Goal: Task Accomplishment & Management: Manage account settings

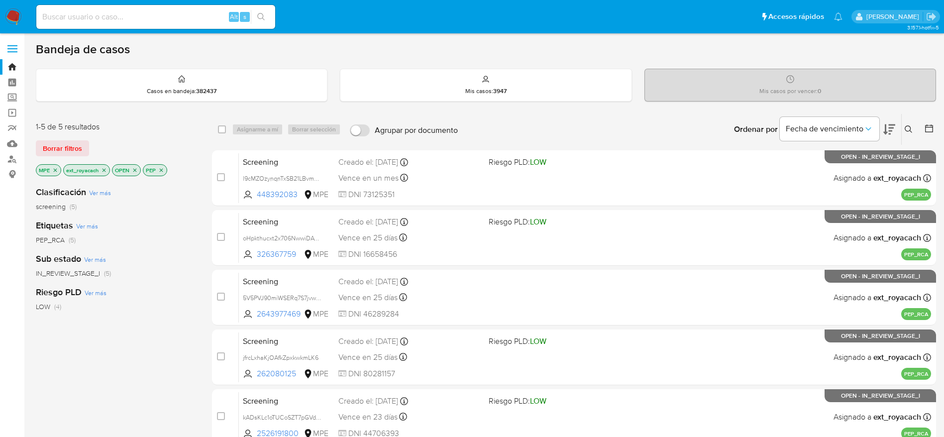
click at [13, 17] on img at bounding box center [13, 16] width 17 height 17
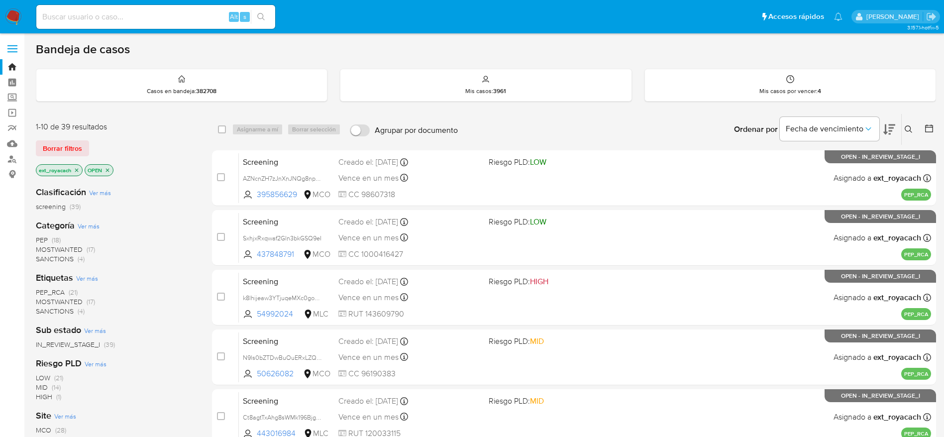
click at [70, 250] on span "MOSTWANTED" at bounding box center [59, 249] width 47 height 10
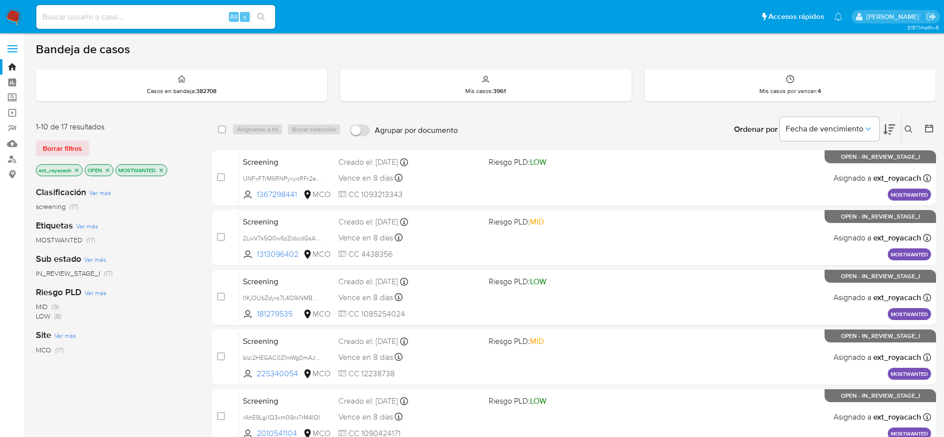
click at [162, 168] on icon "close-filter" at bounding box center [161, 170] width 6 height 6
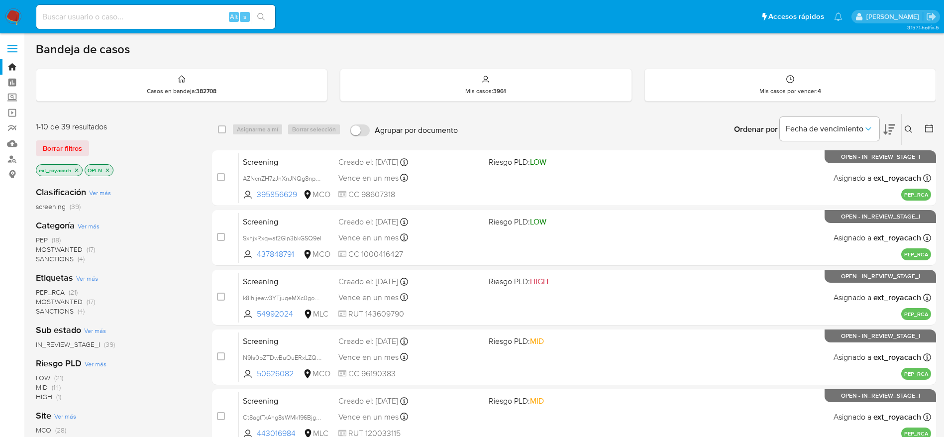
click at [63, 255] on span "SANCTIONS" at bounding box center [55, 259] width 38 height 10
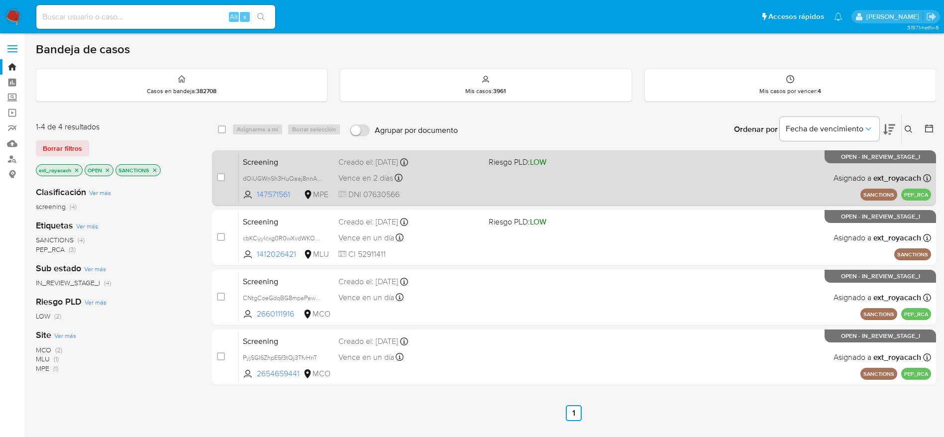
click at [426, 167] on div "Creado el: 30/08/2025 Creado el: 30/08/2025 14:26:43" at bounding box center [409, 162] width 142 height 11
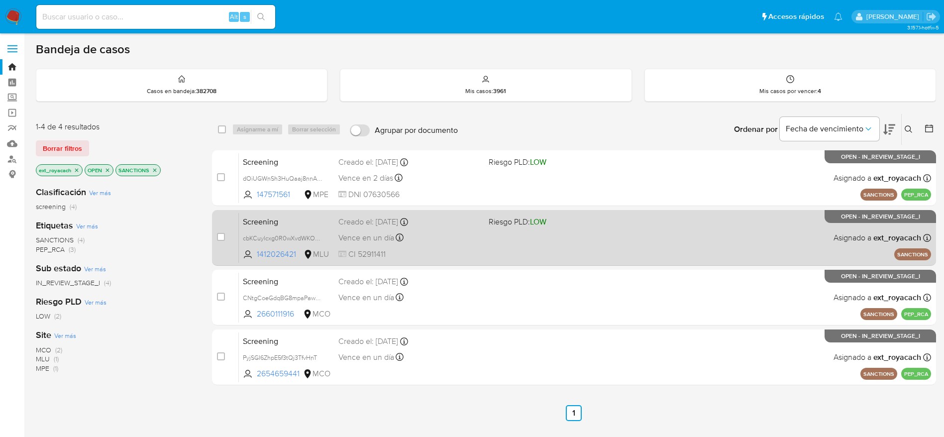
click at [449, 241] on div "Vence en un día Vence el 02/09/2025 21:39:58" at bounding box center [409, 237] width 142 height 13
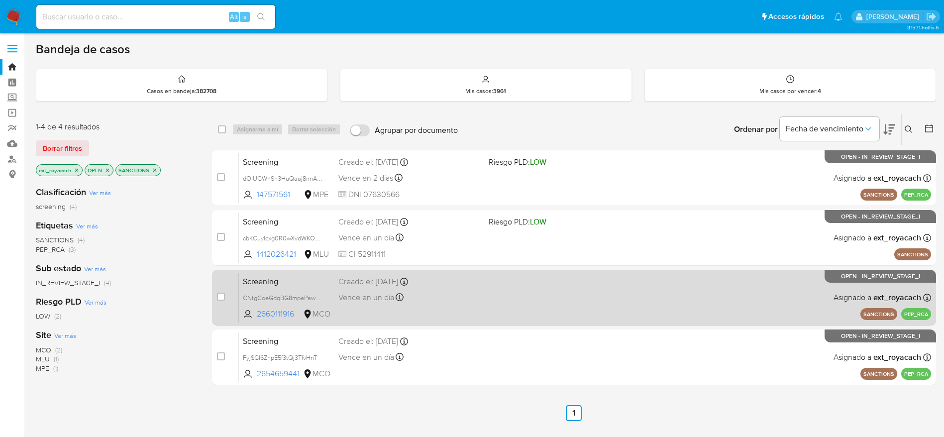
click at [435, 308] on div "Screening CNtgCoeGdqBG8mpaPawSzJFz 2660111916 MCO Creado el: 29/08/2025 Creado …" at bounding box center [585, 297] width 692 height 50
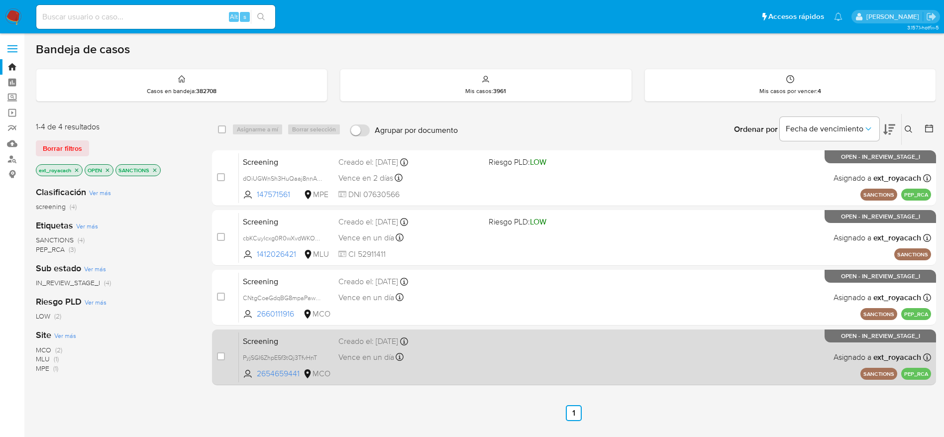
click at [356, 353] on span "Vence en un día" at bounding box center [366, 357] width 56 height 11
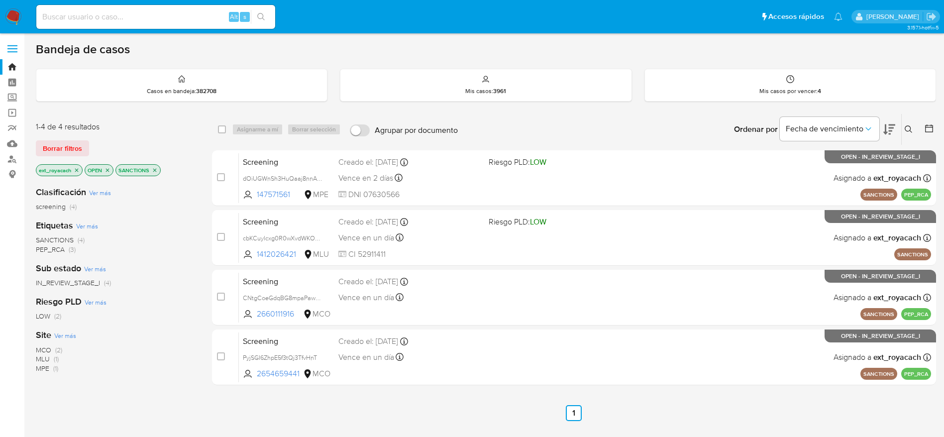
click at [8, 14] on img at bounding box center [13, 16] width 17 height 17
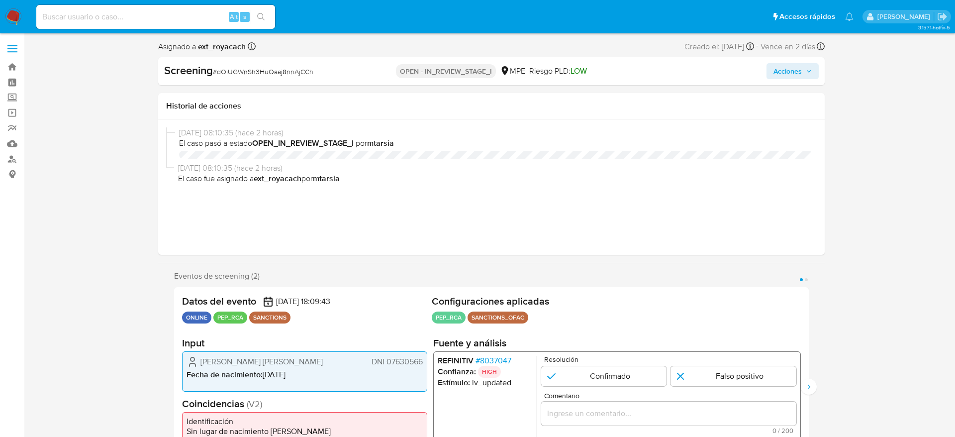
select select "10"
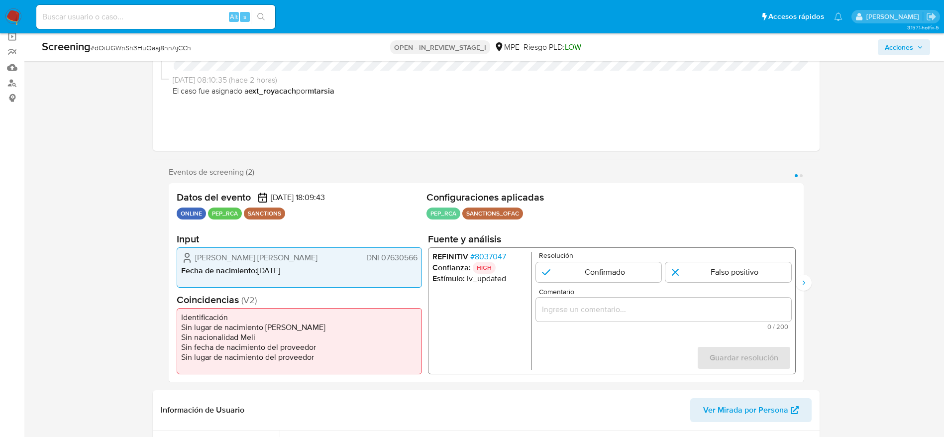
scroll to position [77, 0]
click at [177, 43] on span "# dOiUGWnSh3HuQaaj8nnAjCCh" at bounding box center [141, 48] width 100 height 10
copy span "dOiUGWnSh3HuQaaj8nnAjCCh"
drag, startPoint x: 189, startPoint y: 251, endPoint x: 423, endPoint y: 262, distance: 234.6
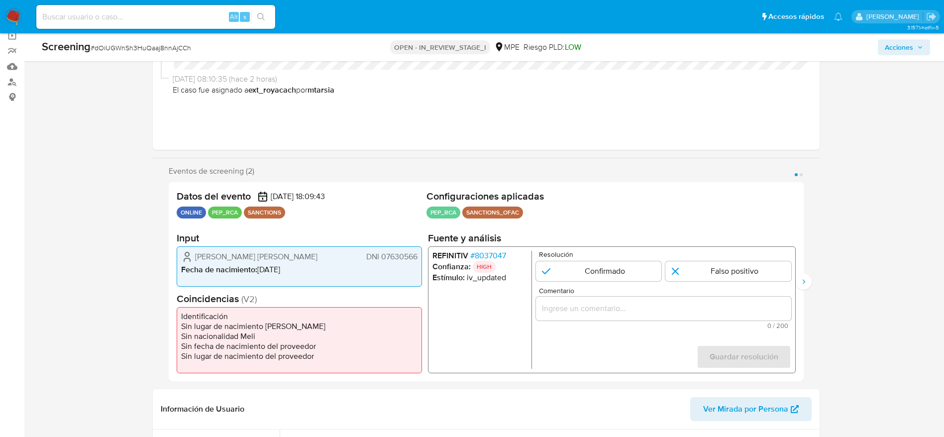
click at [423, 262] on div "Datos del evento 30/08/2025 18:09:43 ONLINE PEP_RCA SANCTIONS Configuraciones a…" at bounding box center [486, 281] width 635 height 199
click at [494, 254] on span "# 8037047" at bounding box center [488, 256] width 36 height 10
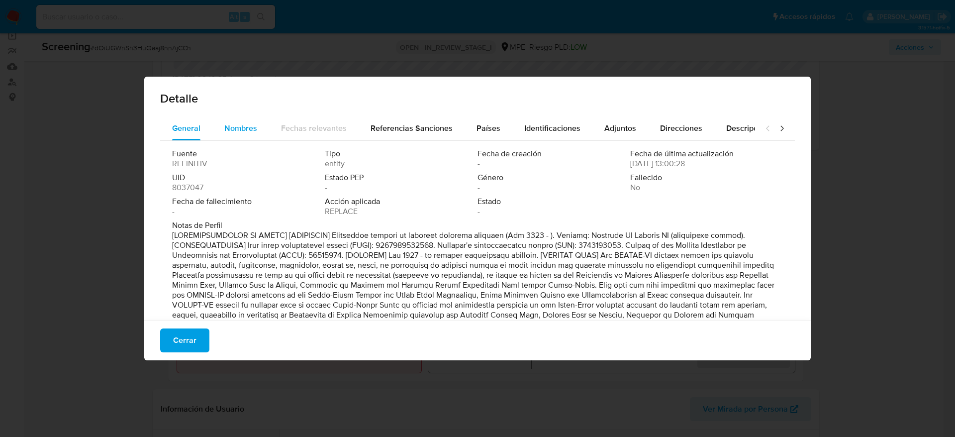
click at [230, 126] on span "Nombres" at bounding box center [240, 127] width 33 height 11
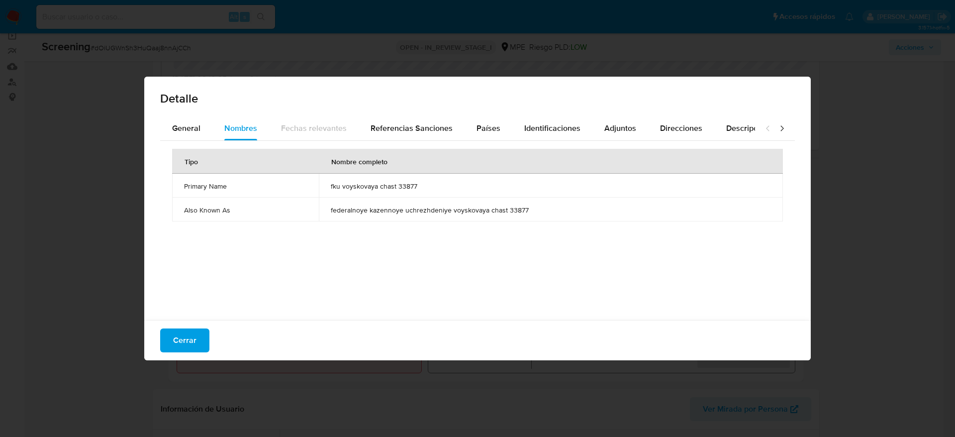
click at [393, 187] on span "fku voyskovaya chast 33877" at bounding box center [551, 186] width 440 height 9
click at [477, 134] on div "Países" at bounding box center [489, 128] width 24 height 24
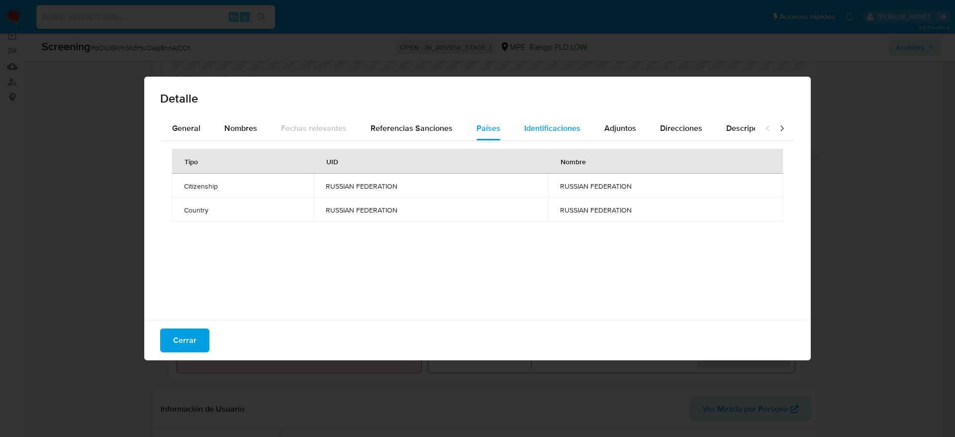
click at [544, 127] on span "Identificaciones" at bounding box center [552, 127] width 56 height 11
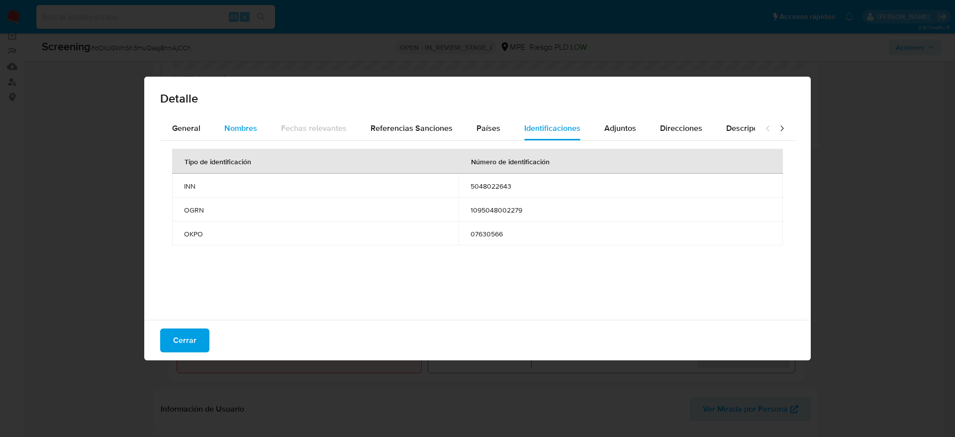
click at [230, 125] on span "Nombres" at bounding box center [240, 127] width 33 height 11
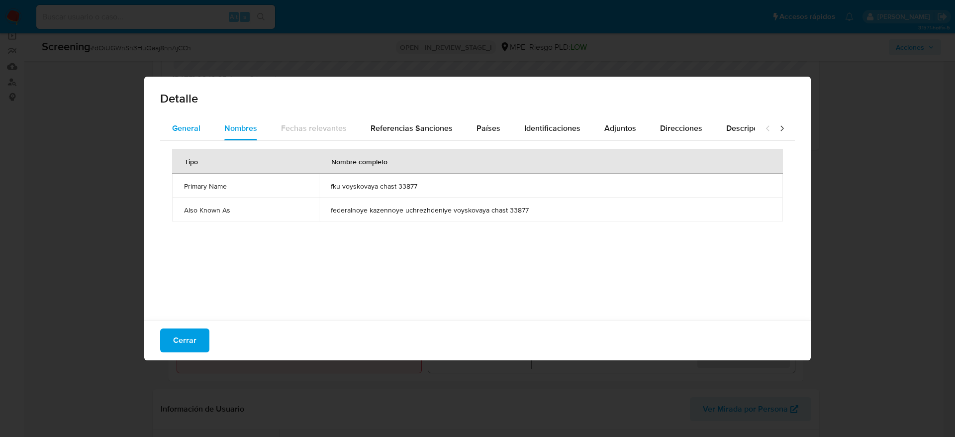
click at [197, 129] on span "General" at bounding box center [186, 127] width 28 height 11
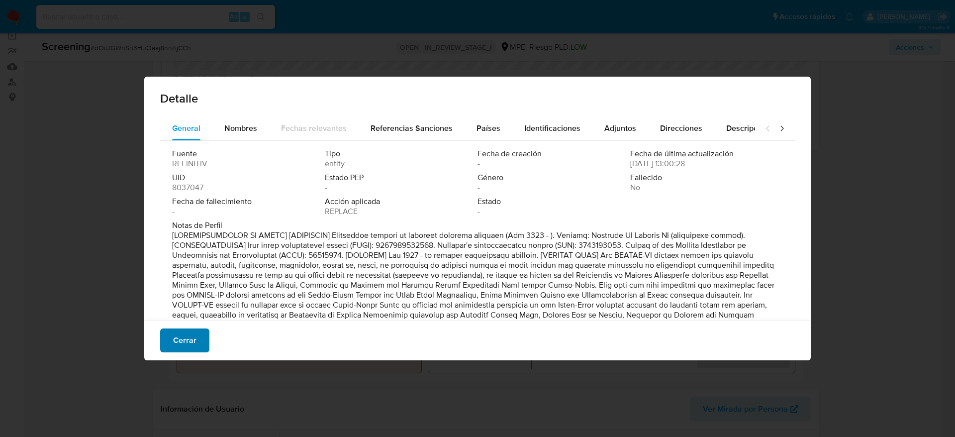
click at [180, 341] on span "Cerrar" at bounding box center [184, 340] width 23 height 22
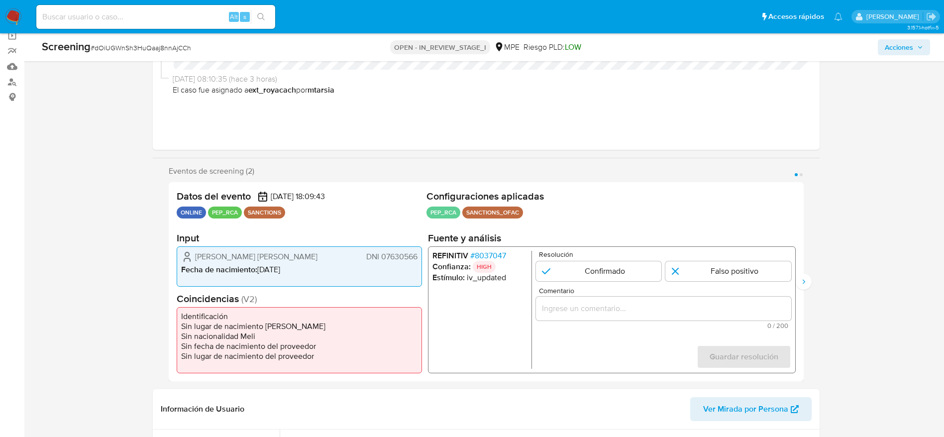
click at [671, 306] on input "Comentario" at bounding box center [662, 308] width 255 height 13
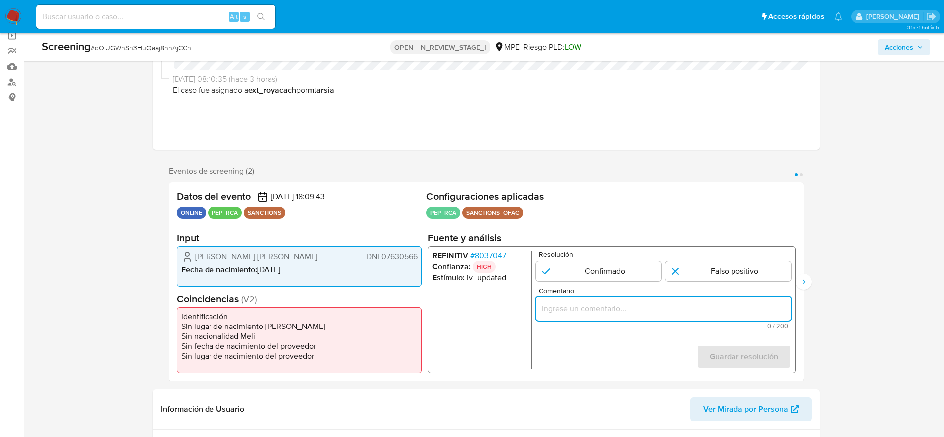
paste input "Compara al usuario Manuel Alejandro Demetrio Coronado Delgado DNI 07630566 con …"
type input "Compara al usuario Manuel Alejandro Demetrio Coronado Delgado DNI 07630566 con …"
click at [766, 266] on input "1 de 2" at bounding box center [728, 271] width 126 height 20
radio input "true"
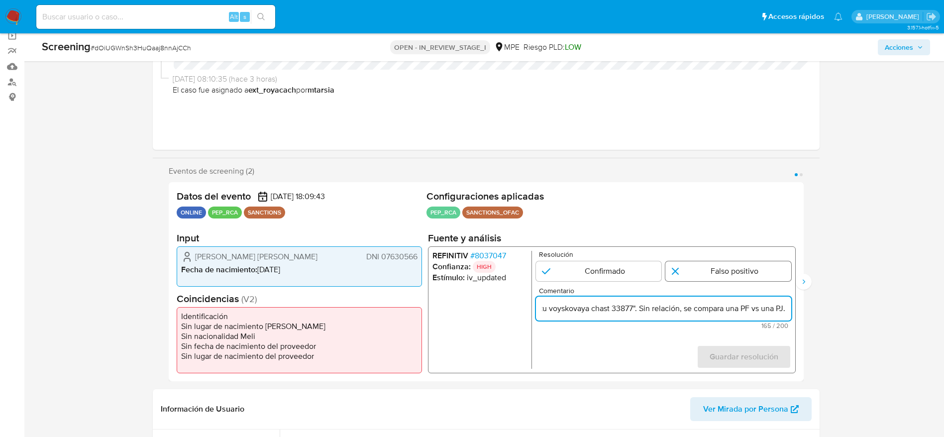
scroll to position [0, 0]
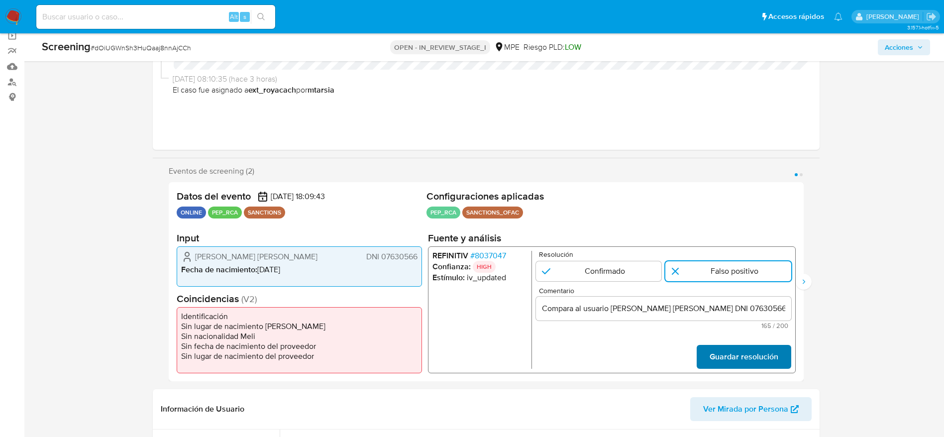
click at [750, 357] on span "Guardar resolución" at bounding box center [743, 357] width 69 height 22
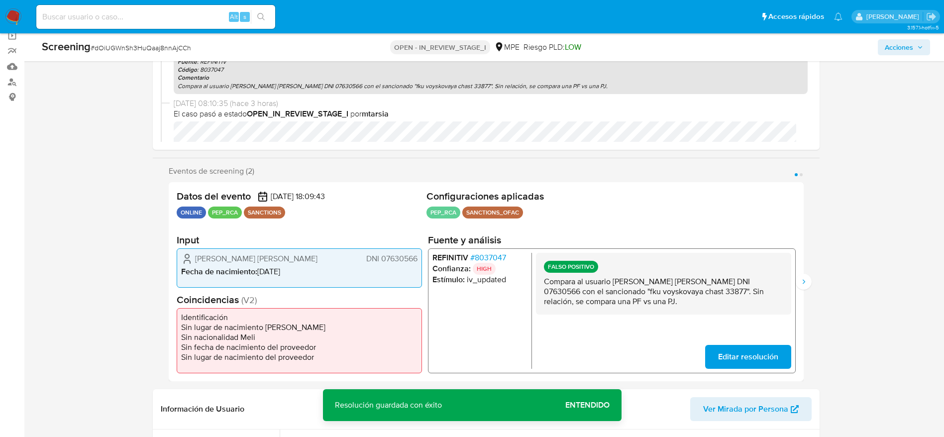
click at [712, 286] on p "Compara al usuario Manuel Alejandro Demetrio Coronado Delgado DNI 07630566 con …" at bounding box center [662, 291] width 239 height 30
click at [811, 280] on button "Siguiente" at bounding box center [803, 282] width 16 height 16
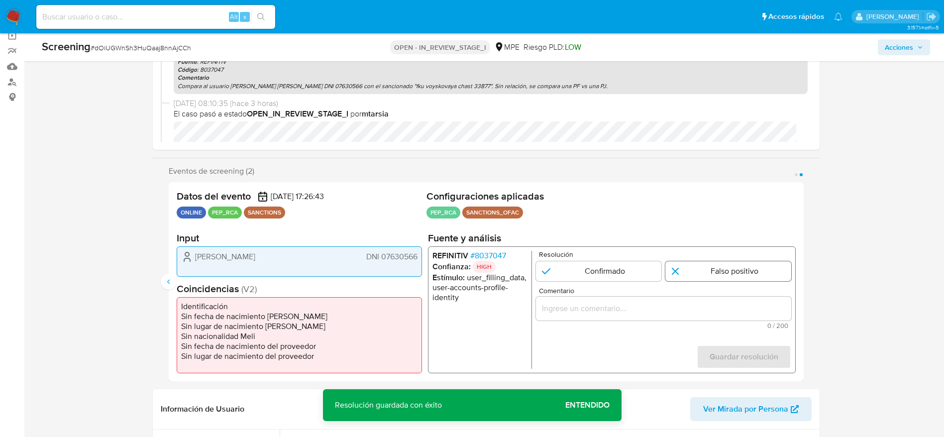
click at [740, 271] on input "2 de 2" at bounding box center [728, 271] width 126 height 20
radio input "true"
click at [732, 296] on div "2 de 2" at bounding box center [662, 308] width 255 height 24
click at [733, 313] on input "Comentario" at bounding box center [662, 308] width 255 height 13
paste input "Compara al usuario Manuel Alejandro Demetrio Coronado Delgado DNI 07630566 con …"
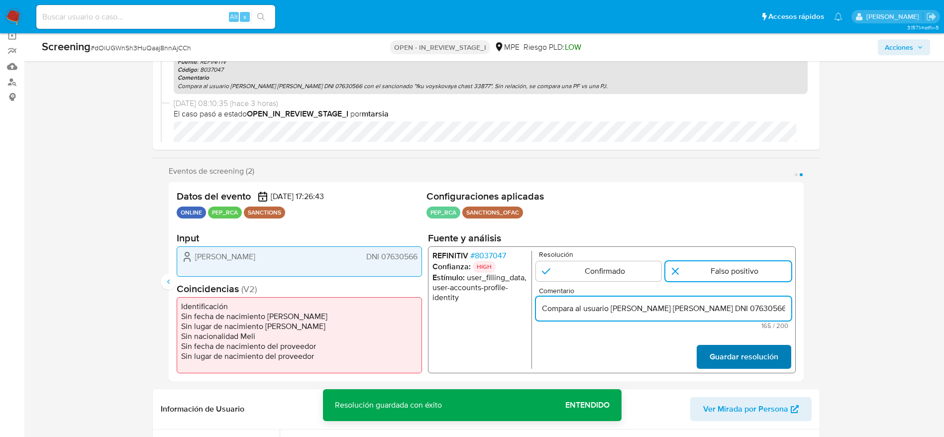
scroll to position [0, 367]
type input "Compara al usuario Manuel Alejandro Demetrio Coronado Delgado DNI 07630566 con …"
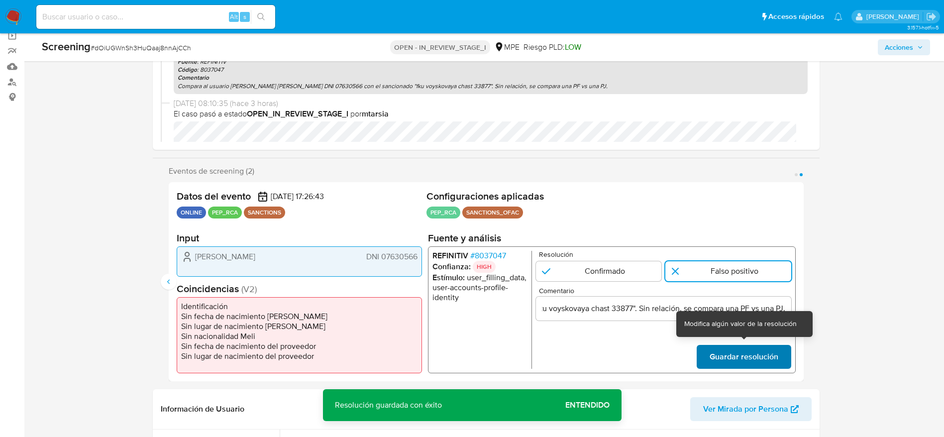
click at [740, 350] on span "Guardar resolución" at bounding box center [743, 357] width 69 height 22
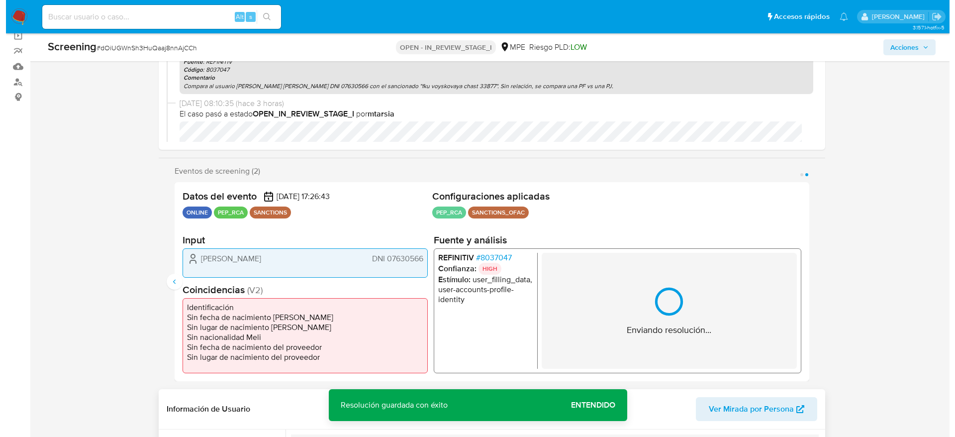
scroll to position [226, 0]
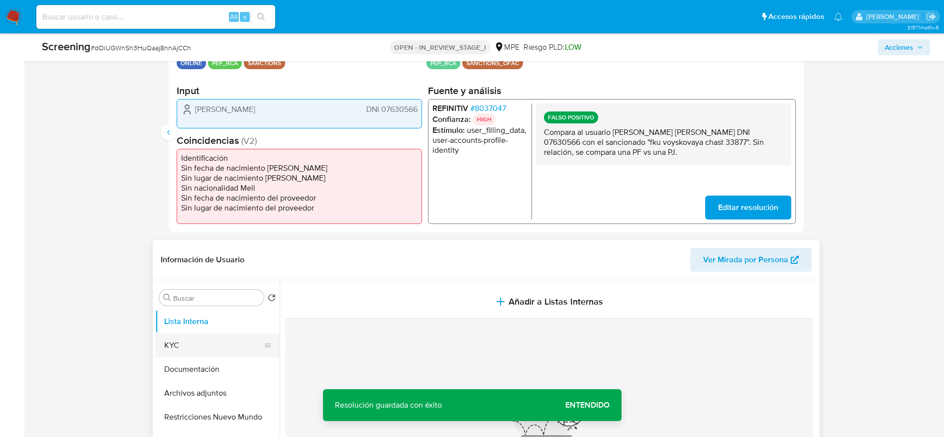
click at [180, 343] on button "KYC" at bounding box center [213, 345] width 116 height 24
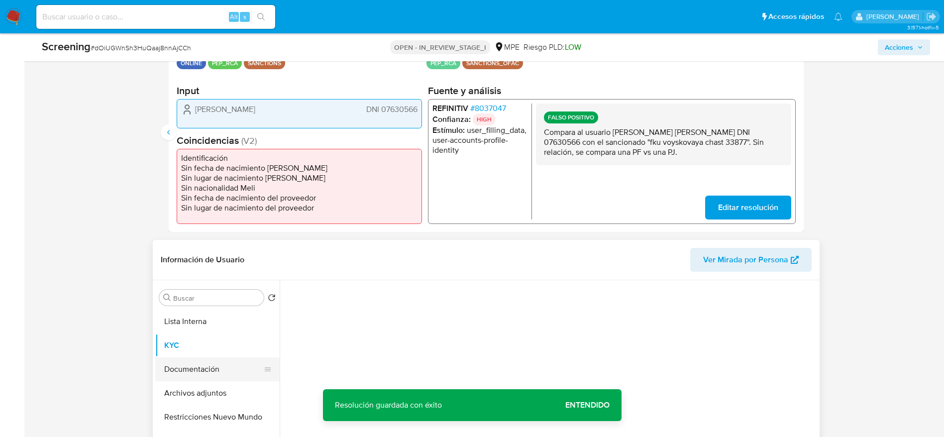
click at [197, 369] on button "Documentación" at bounding box center [213, 369] width 116 height 24
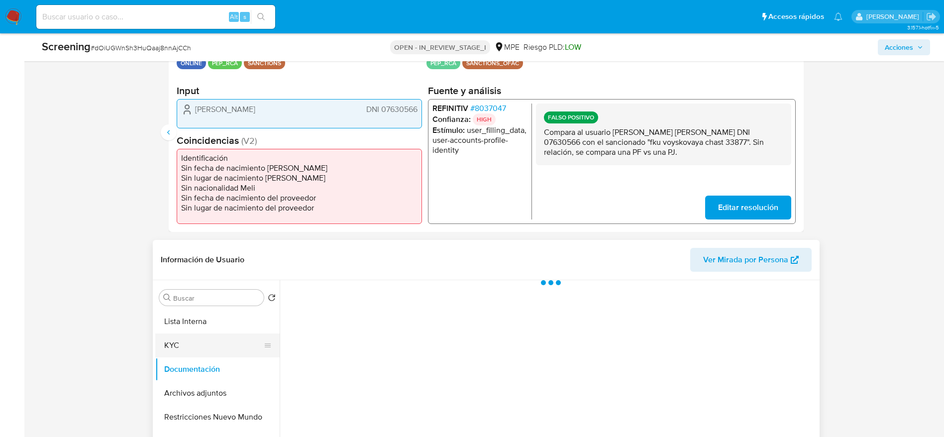
click at [195, 341] on button "KYC" at bounding box center [213, 345] width 116 height 24
click at [194, 358] on button "Documentación" at bounding box center [213, 369] width 116 height 24
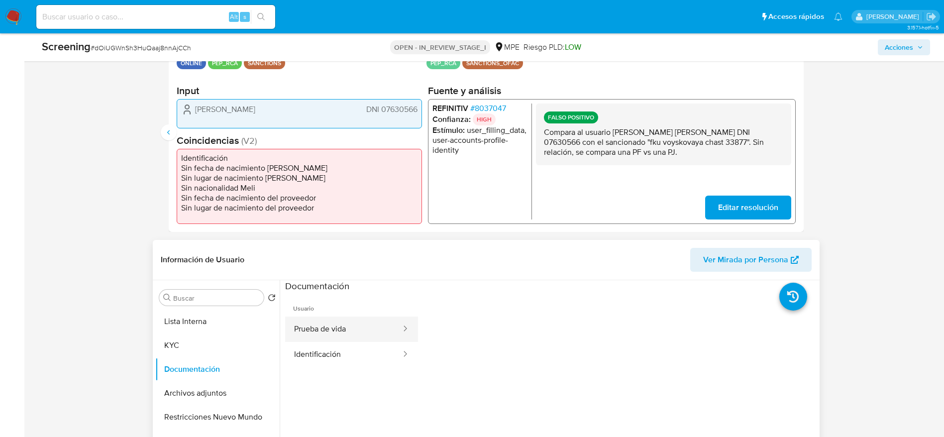
click at [364, 339] on button "Prueba de vida" at bounding box center [343, 328] width 117 height 25
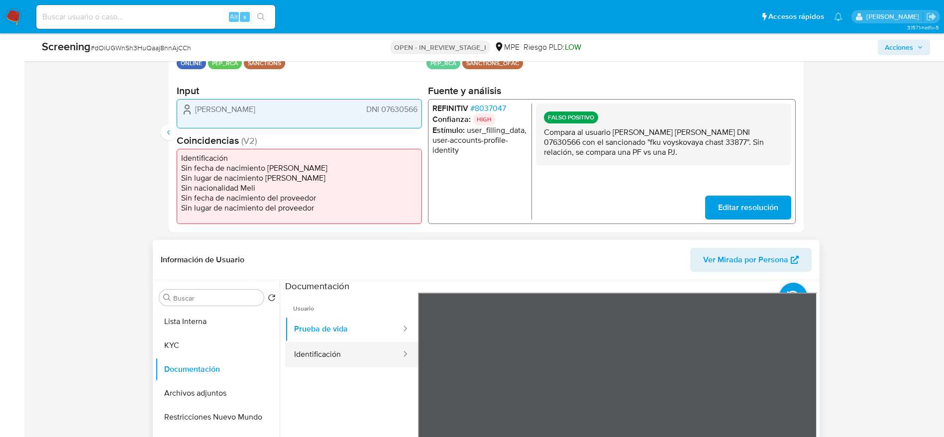
click at [368, 347] on button "Identificación" at bounding box center [343, 354] width 117 height 25
click at [166, 133] on icon "Anterior" at bounding box center [169, 132] width 8 height 8
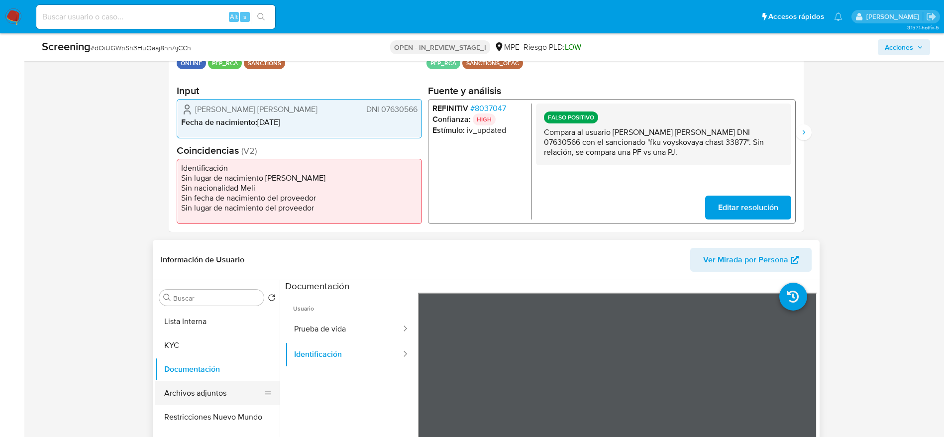
click at [199, 398] on button "Archivos adjuntos" at bounding box center [213, 393] width 116 height 24
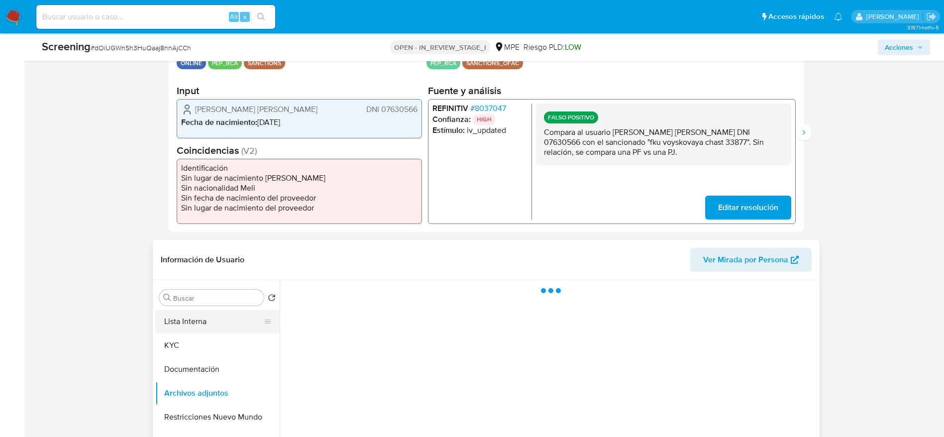
click at [183, 314] on button "Lista Interna" at bounding box center [213, 321] width 116 height 24
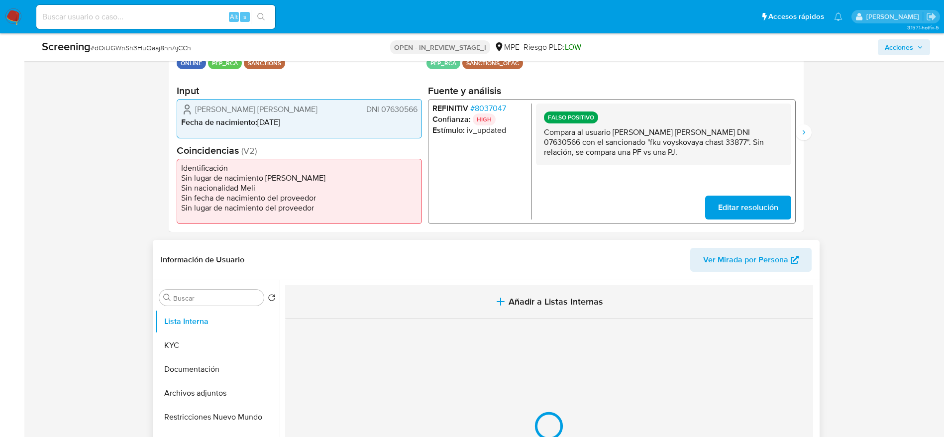
click at [388, 296] on button "Añadir a Listas Internas" at bounding box center [549, 301] width 528 height 33
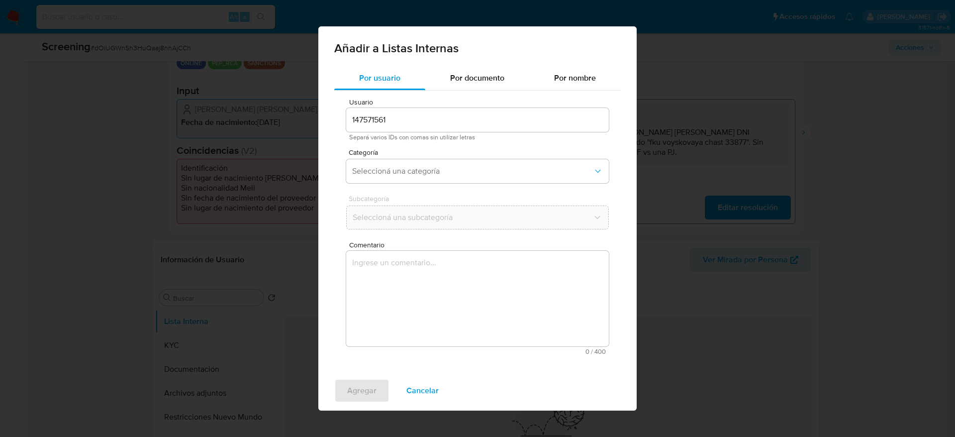
drag, startPoint x: 412, startPoint y: 371, endPoint x: 420, endPoint y: 316, distance: 54.8
click at [412, 372] on div "Agregar Cancelar" at bounding box center [477, 391] width 318 height 40
click at [452, 306] on textarea "Comentario" at bounding box center [477, 299] width 263 height 96
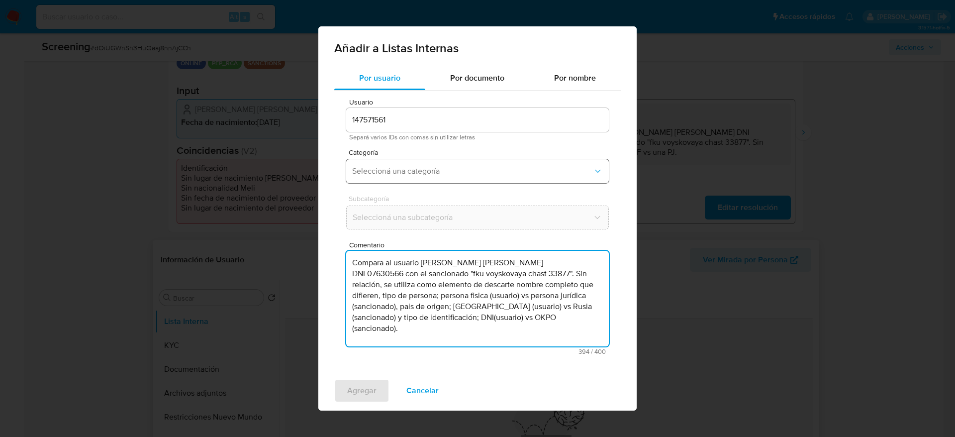
type textarea "Compara al usuario Manuel Alejandro Demetrio Coronado Delgado DNI 07630566 con …"
click at [457, 171] on span "Seleccioná una categoría" at bounding box center [472, 171] width 241 height 10
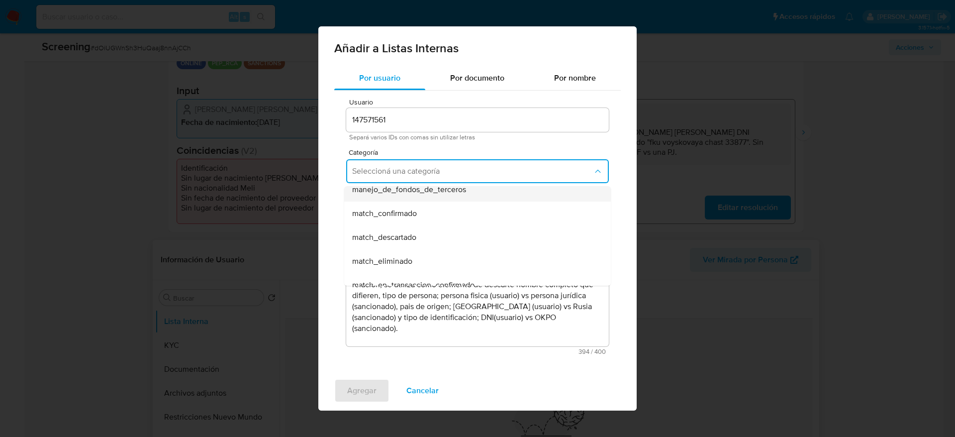
scroll to position [75, 0]
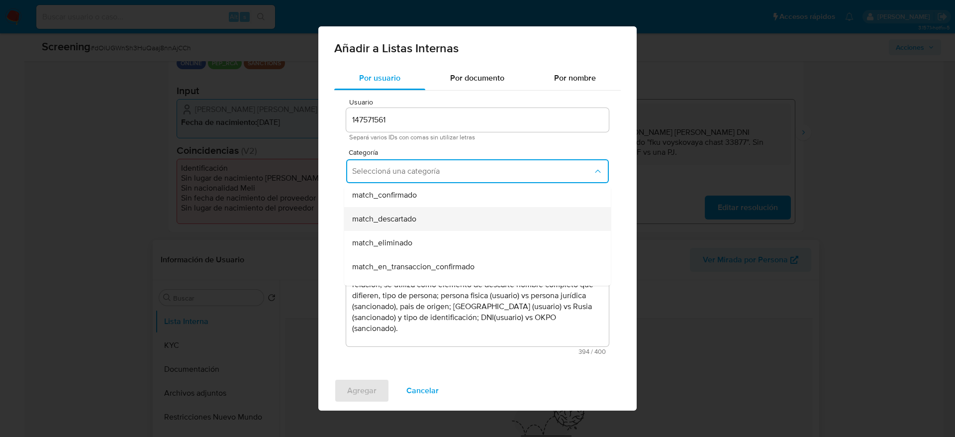
click at [433, 217] on div "match_descartado" at bounding box center [474, 219] width 245 height 24
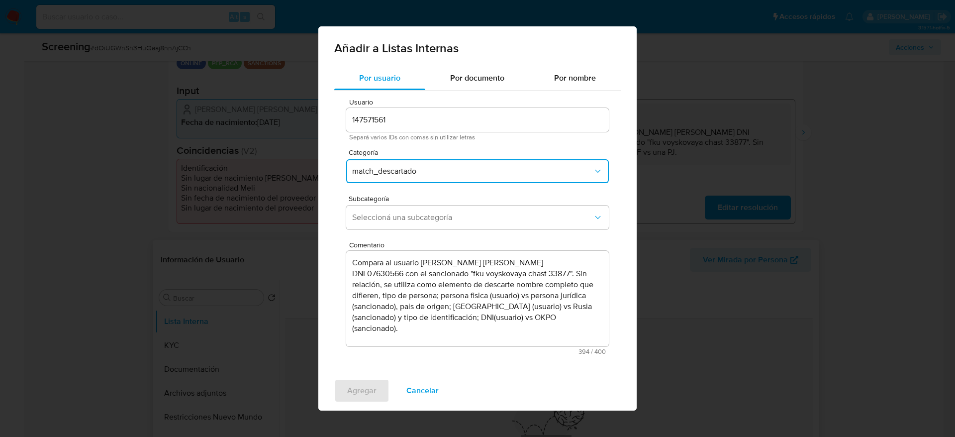
click at [433, 217] on span "Seleccioná una subcategoría" at bounding box center [472, 217] width 241 height 10
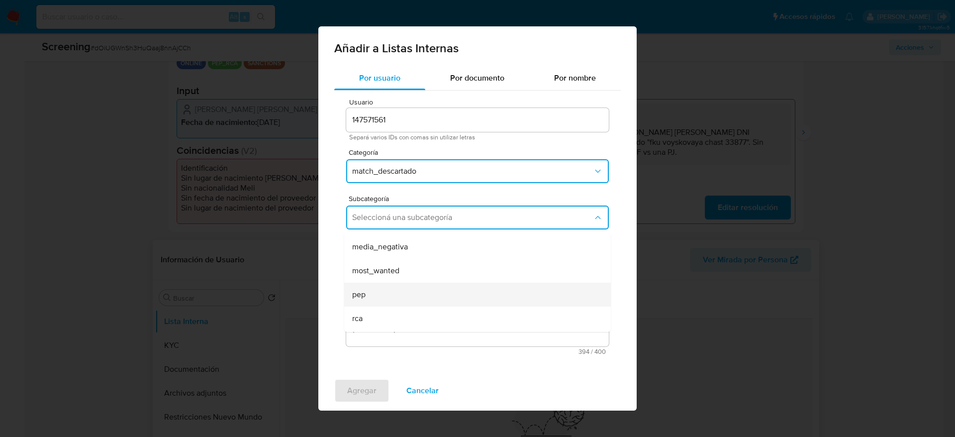
scroll to position [68, 0]
click at [401, 278] on div "pep" at bounding box center [474, 272] width 245 height 24
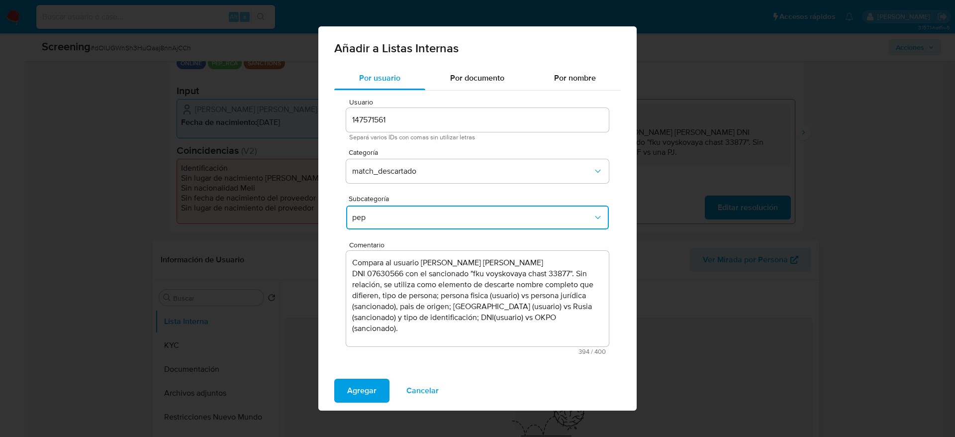
click at [417, 212] on span "pep" at bounding box center [472, 217] width 241 height 10
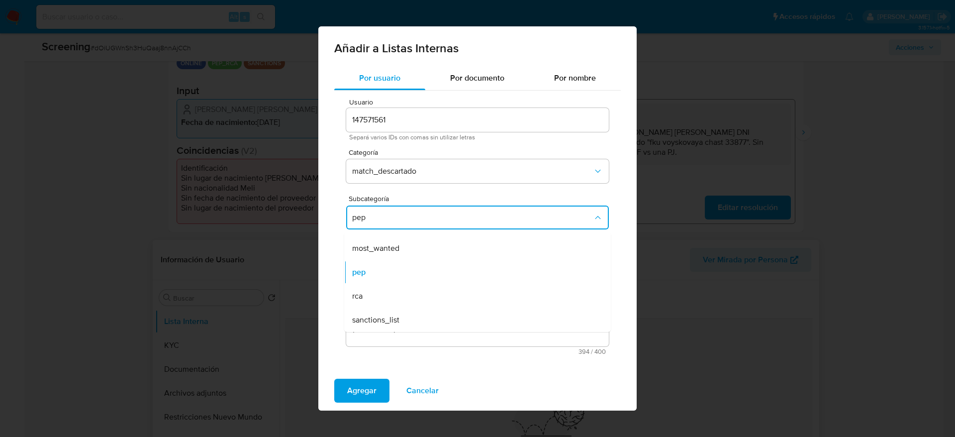
drag, startPoint x: 399, startPoint y: 320, endPoint x: 383, endPoint y: 350, distance: 33.6
click at [398, 320] on span "sanctions_list" at bounding box center [375, 320] width 47 height 10
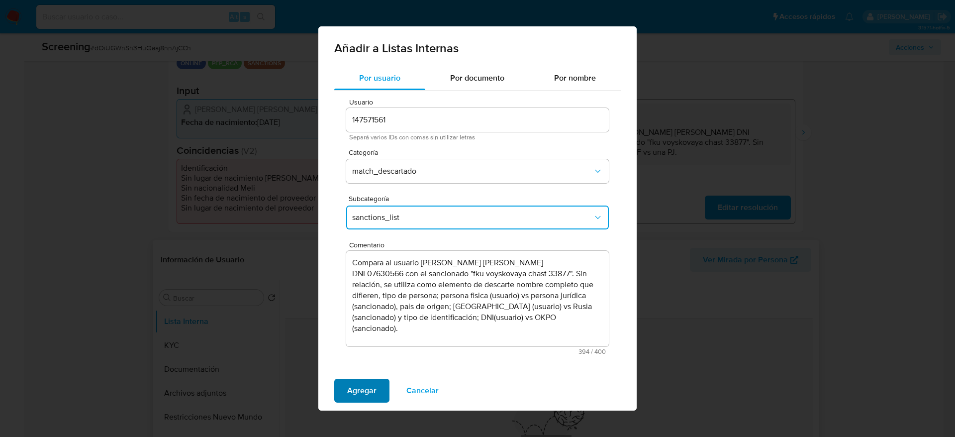
click at [368, 383] on span "Agregar" at bounding box center [361, 391] width 29 height 22
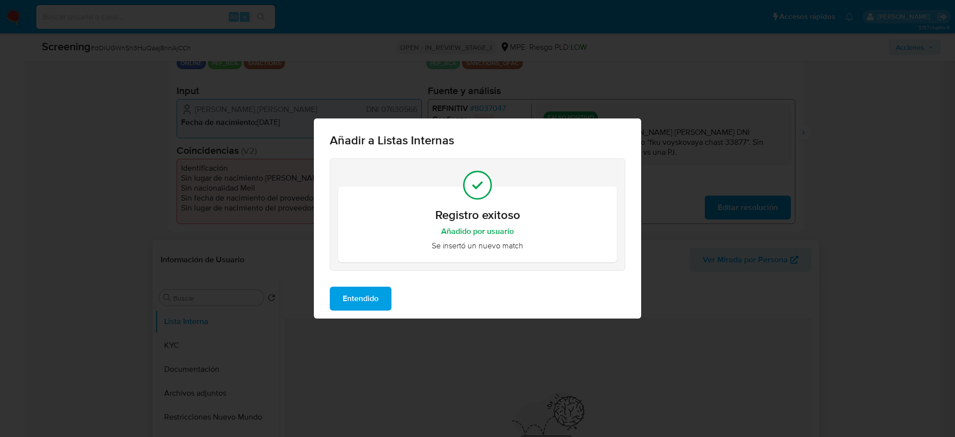
click at [373, 298] on span "Entendido" at bounding box center [361, 299] width 36 height 22
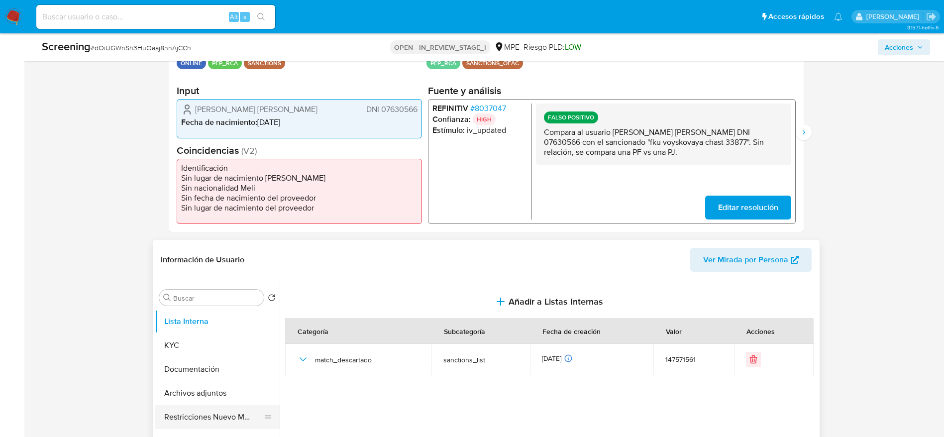
click at [212, 406] on button "Restricciones Nuevo Mundo" at bounding box center [213, 417] width 116 height 24
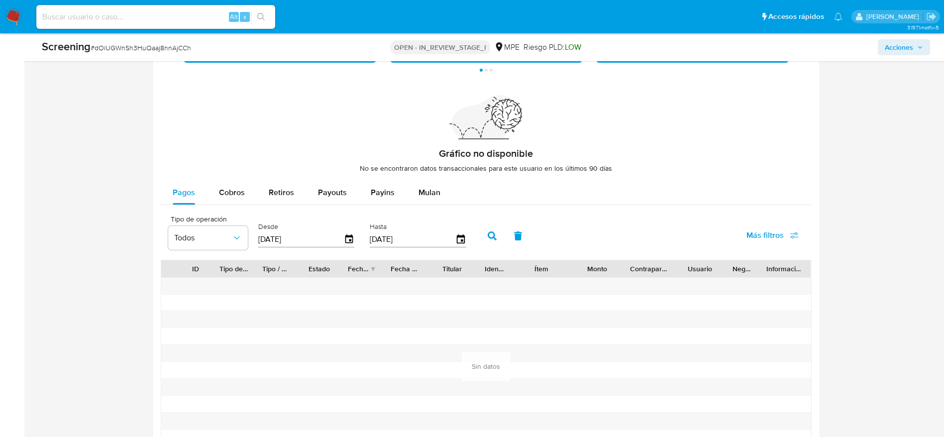
scroll to position [1476, 0]
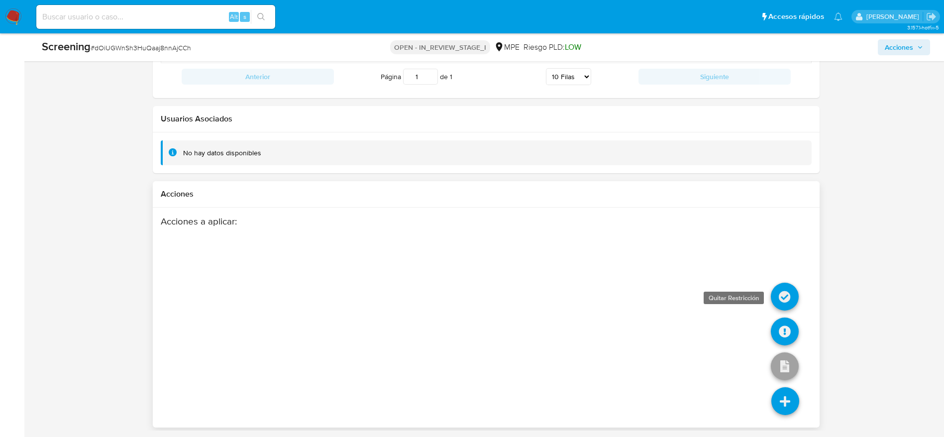
click at [781, 299] on icon at bounding box center [785, 297] width 28 height 28
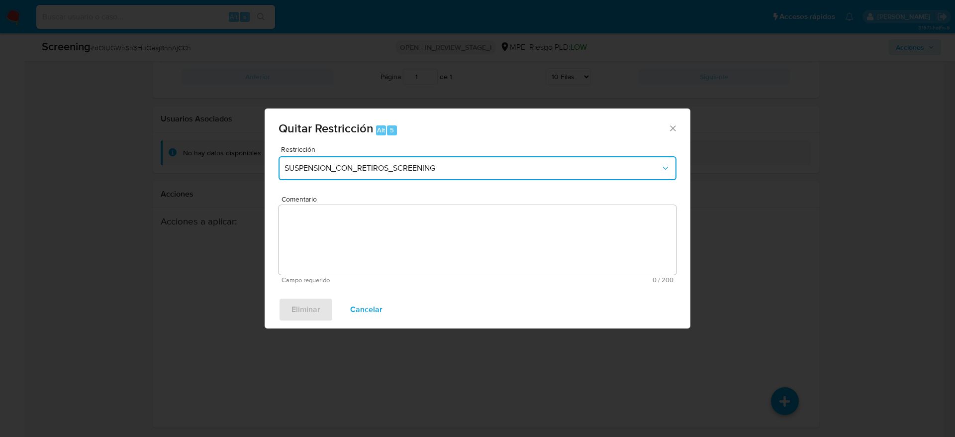
click at [531, 178] on button "SUSPENSION_CON_RETIROS_SCREENING" at bounding box center [478, 168] width 398 height 24
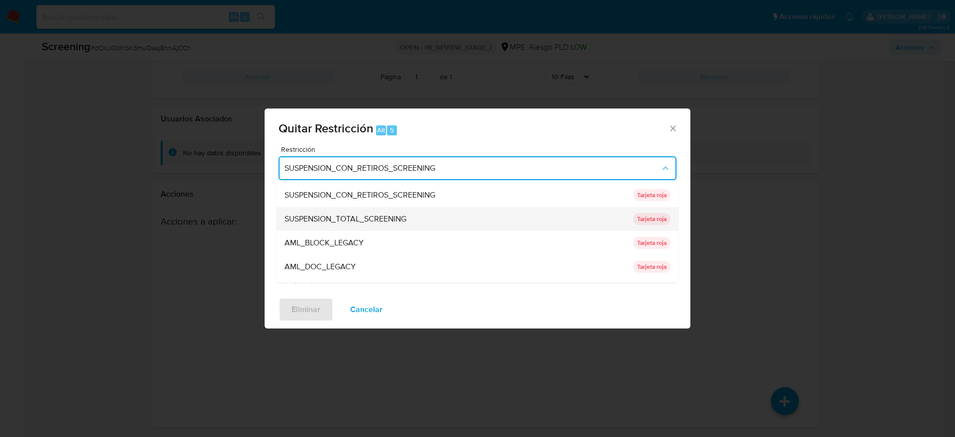
click at [334, 225] on div "SUSPENSION_TOTAL_SCREENING" at bounding box center [456, 219] width 343 height 24
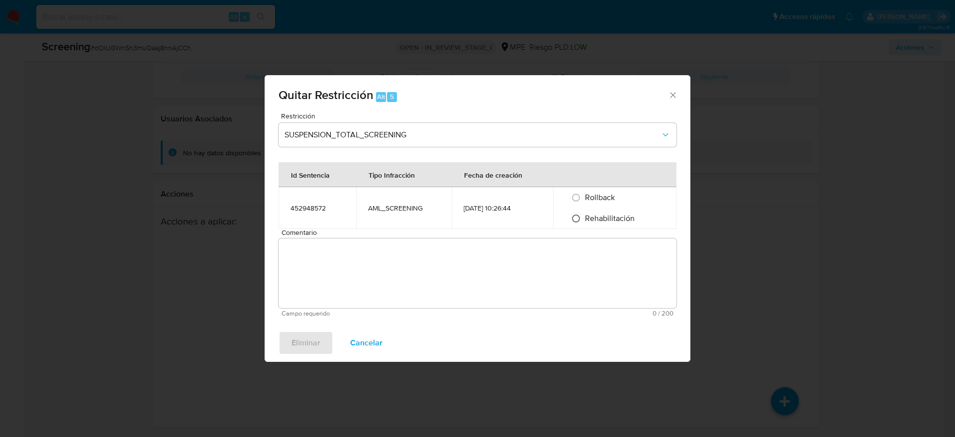
click at [584, 222] on input "Rehabilitación" at bounding box center [576, 218] width 16 height 16
radio input "true"
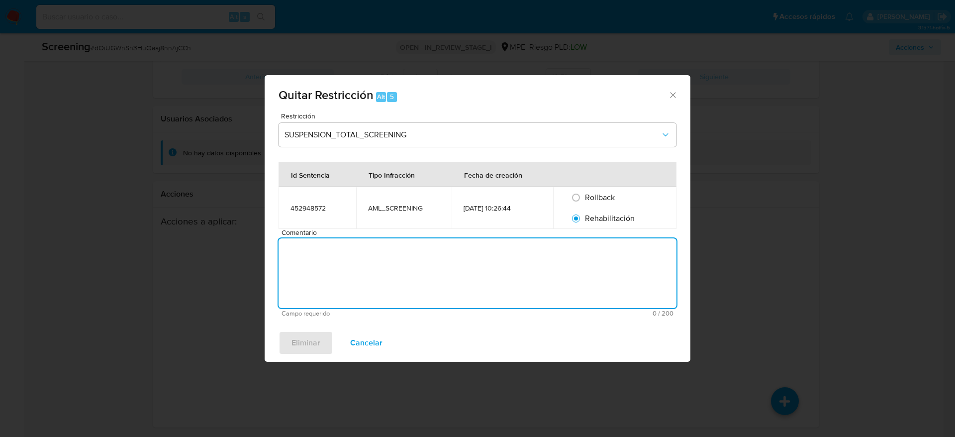
click at [582, 244] on textarea "Comentario" at bounding box center [478, 273] width 398 height 70
type textarea "SE DESESTIMA MATCH CON LISTAS DE SANCIONES"
click at [316, 333] on span "Eliminar" at bounding box center [306, 343] width 29 height 22
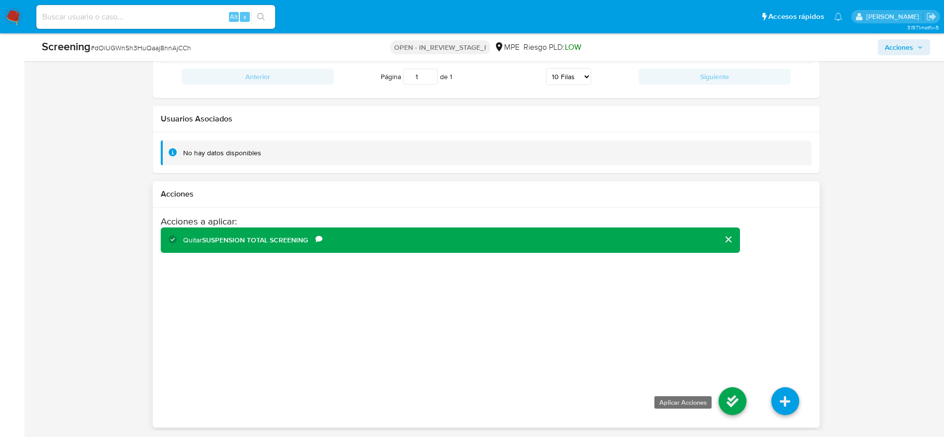
click at [732, 402] on icon at bounding box center [732, 401] width 28 height 28
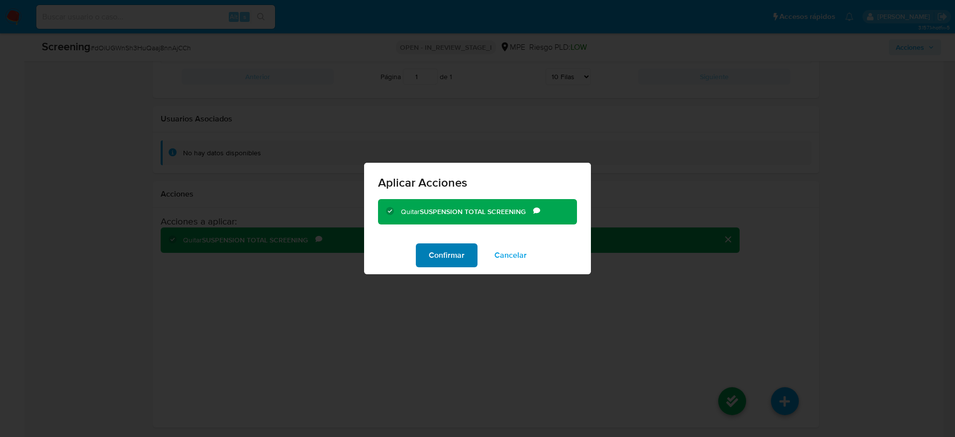
click at [464, 253] on span "Confirmar" at bounding box center [447, 255] width 36 height 22
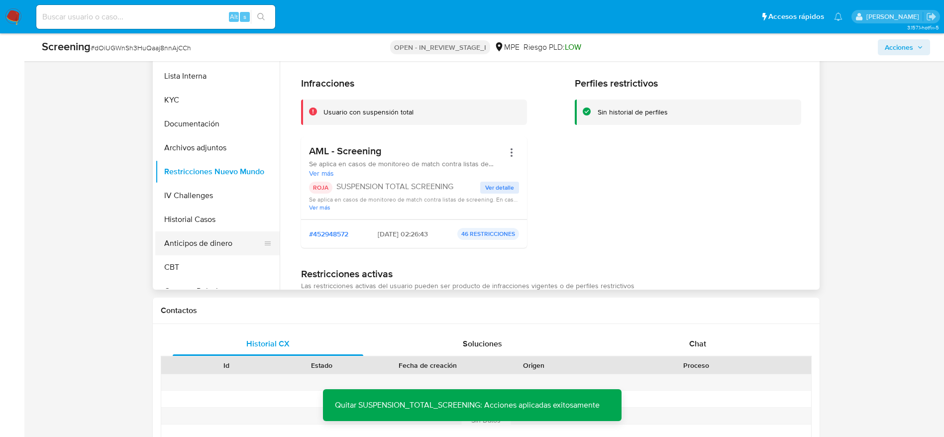
scroll to position [431, 0]
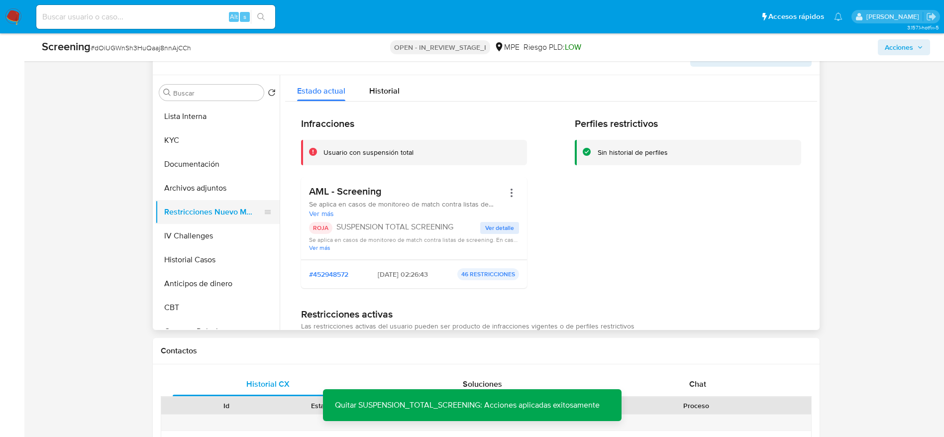
click at [194, 217] on button "Restricciones Nuevo Mundo" at bounding box center [213, 212] width 116 height 24
click at [194, 231] on button "IV Challenges" at bounding box center [213, 236] width 116 height 24
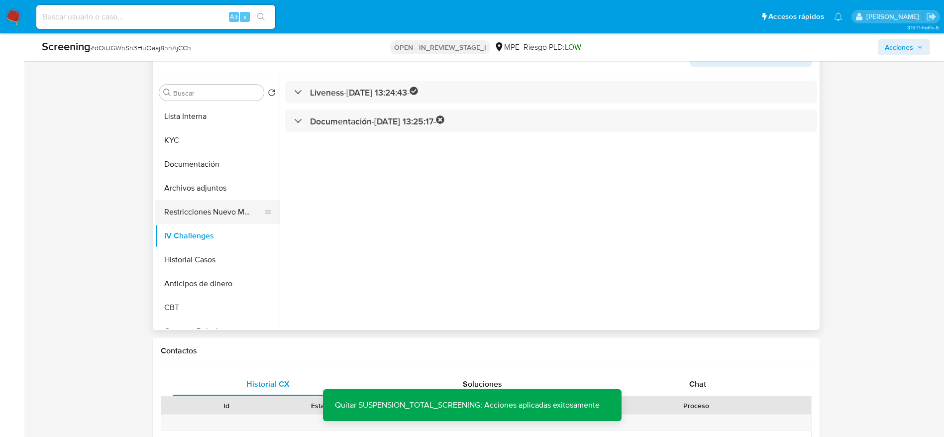
click at [222, 220] on button "Restricciones Nuevo Mundo" at bounding box center [213, 212] width 116 height 24
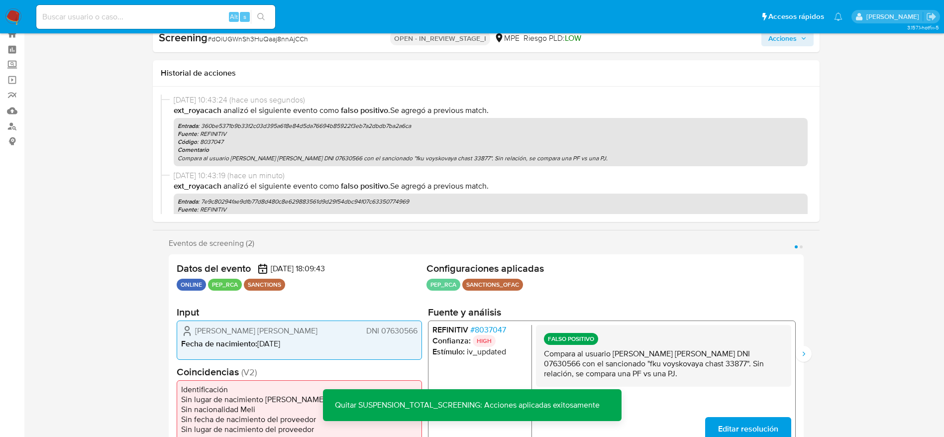
scroll to position [0, 0]
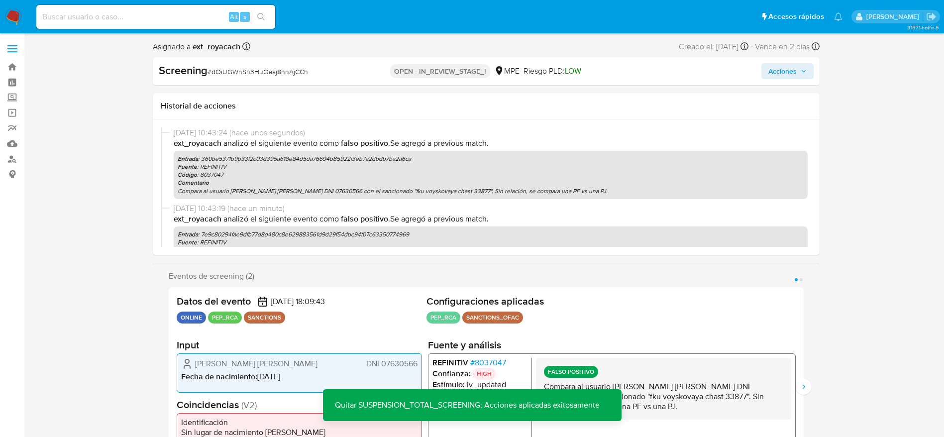
click at [791, 56] on div "Asignado a ext_royacach Asignado el: 01/09/2025 08:10:35 Creado el: 30/08/2025 …" at bounding box center [486, 48] width 667 height 17
click at [792, 64] on span "Acciones" at bounding box center [782, 71] width 28 height 16
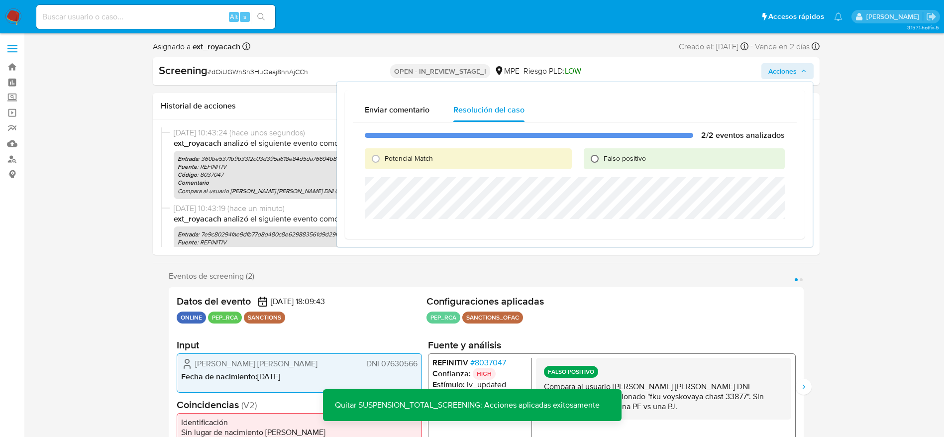
click at [586, 166] on input "Falso positivo" at bounding box center [594, 159] width 16 height 16
radio input "true"
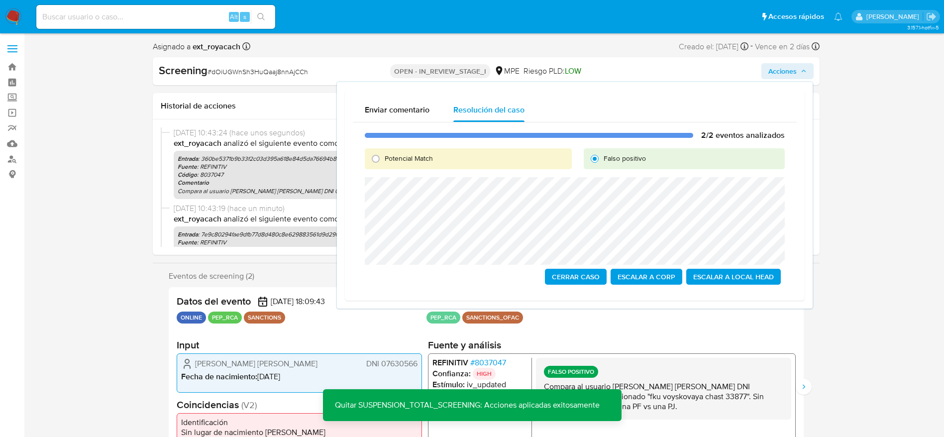
click at [566, 270] on span "Cerrar Caso" at bounding box center [576, 277] width 48 height 14
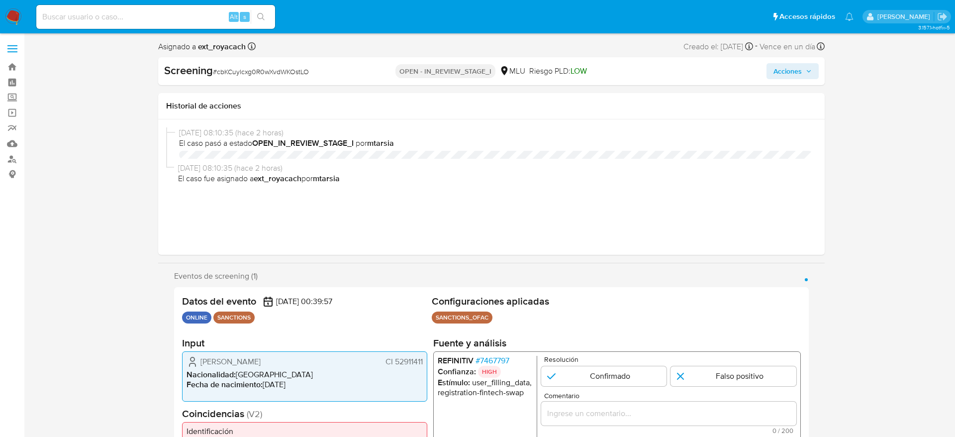
select select "10"
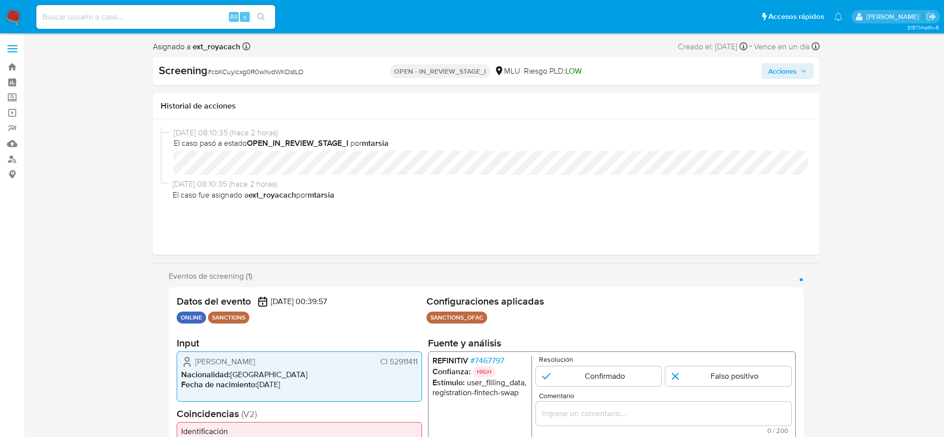
click at [228, 73] on span "# cbKCuylcxg0R0wXvdWKOstLO" at bounding box center [255, 72] width 96 height 10
copy span "cbKCuylcxg0R0wXvdWKOstLO"
drag, startPoint x: 176, startPoint y: 364, endPoint x: 419, endPoint y: 363, distance: 243.7
click at [419, 363] on div "Datos del evento 01/09/2025 00:39:57 ONLINE SANCTIONS Configuraciones aplicadas…" at bounding box center [486, 386] width 635 height 199
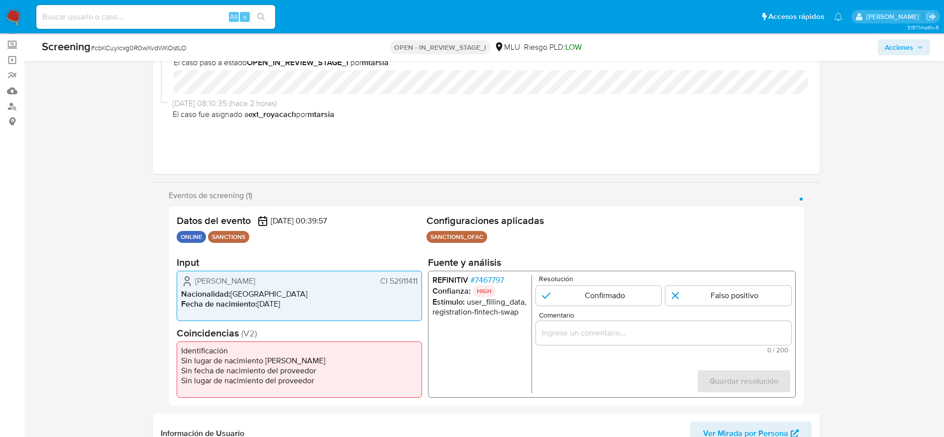
scroll to position [75, 0]
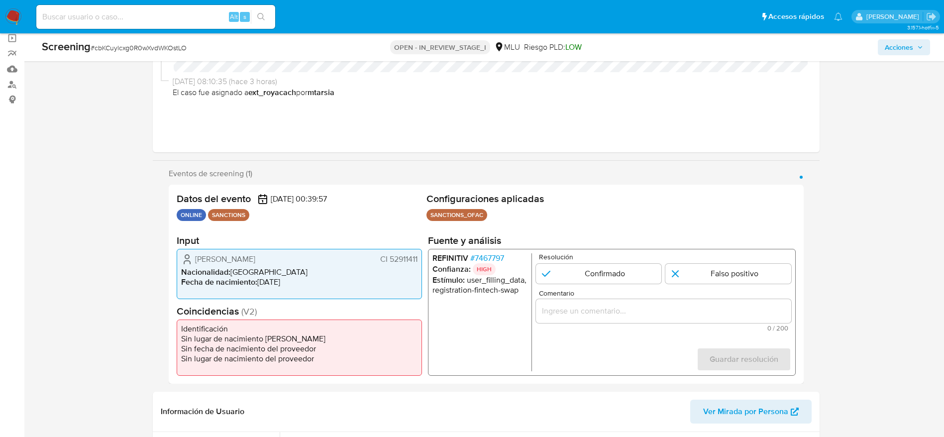
click at [477, 256] on span "# 7467797" at bounding box center [487, 258] width 34 height 10
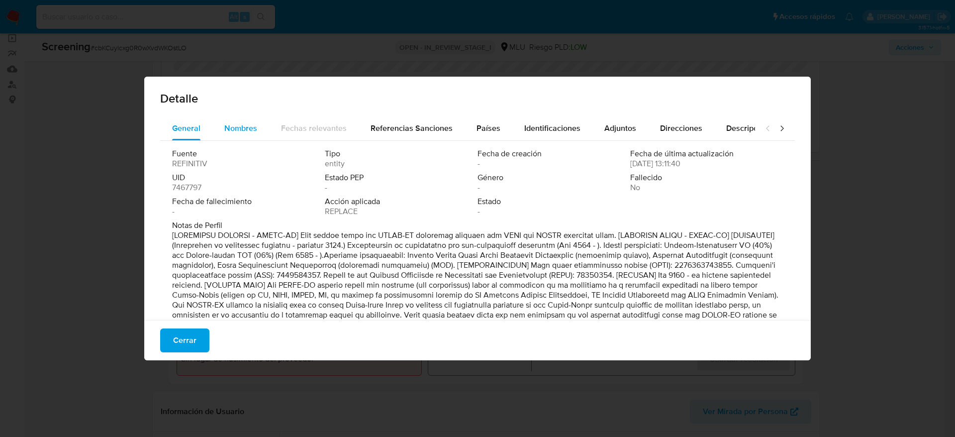
click at [237, 138] on div "Nombres" at bounding box center [240, 128] width 33 height 24
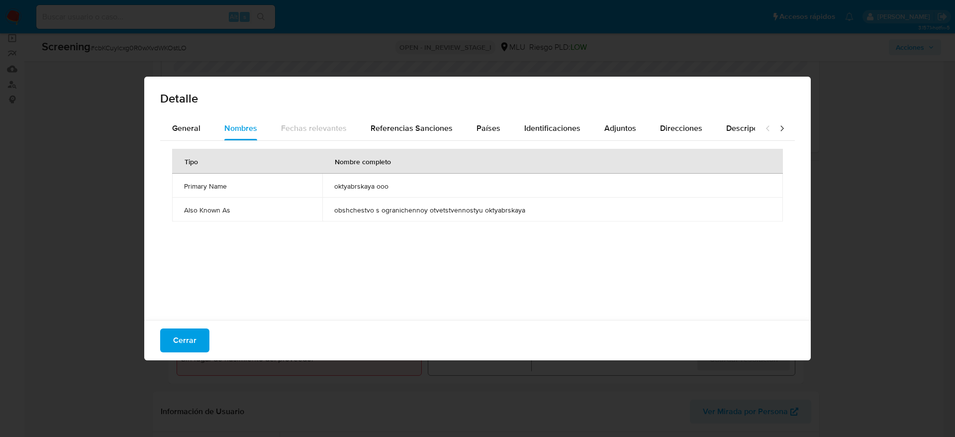
click at [363, 185] on span "oktyabrskaya ooo" at bounding box center [552, 186] width 437 height 9
click at [489, 133] on span "Países" at bounding box center [489, 127] width 24 height 11
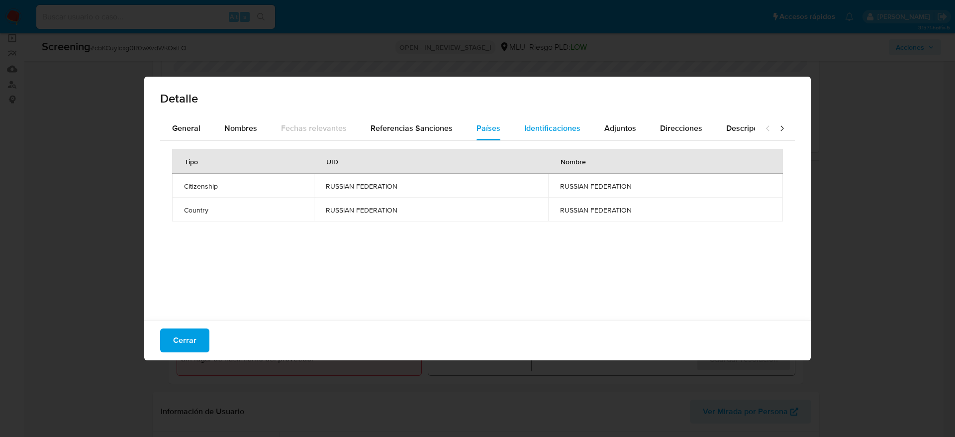
click at [554, 130] on span "Identificaciones" at bounding box center [552, 127] width 56 height 11
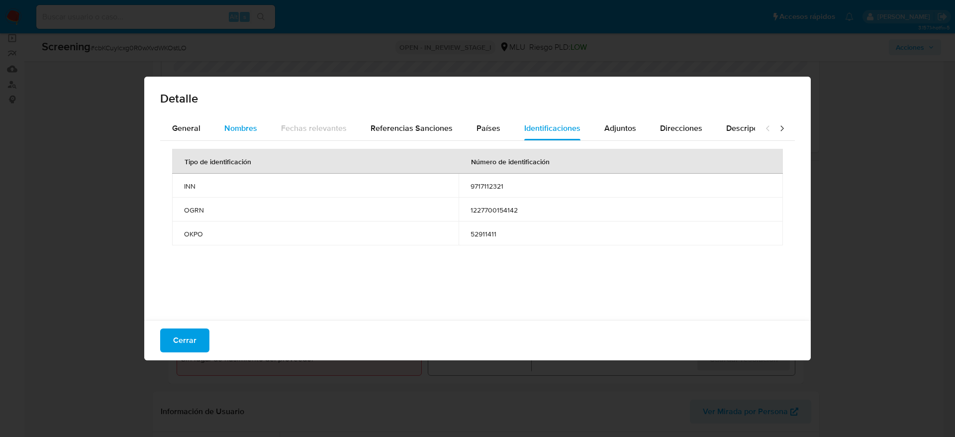
click at [227, 126] on span "Nombres" at bounding box center [240, 127] width 33 height 11
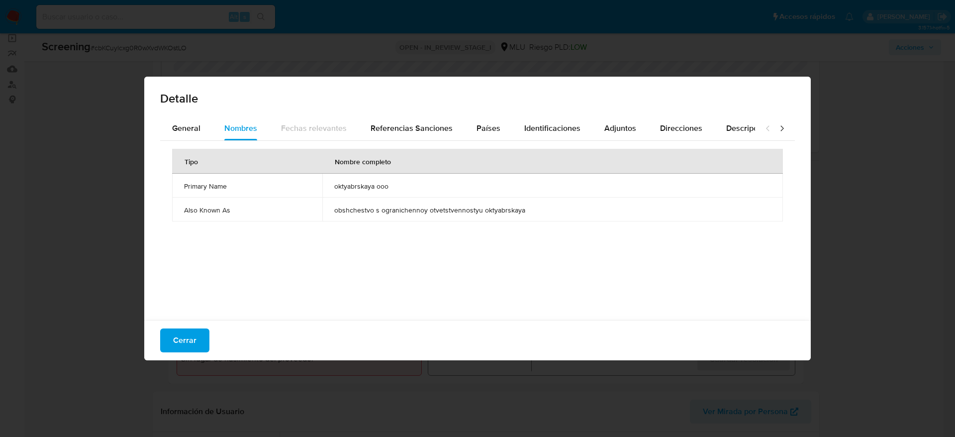
click at [179, 354] on div "Cerrar" at bounding box center [477, 340] width 667 height 40
click at [181, 345] on span "Cerrar" at bounding box center [184, 340] width 23 height 22
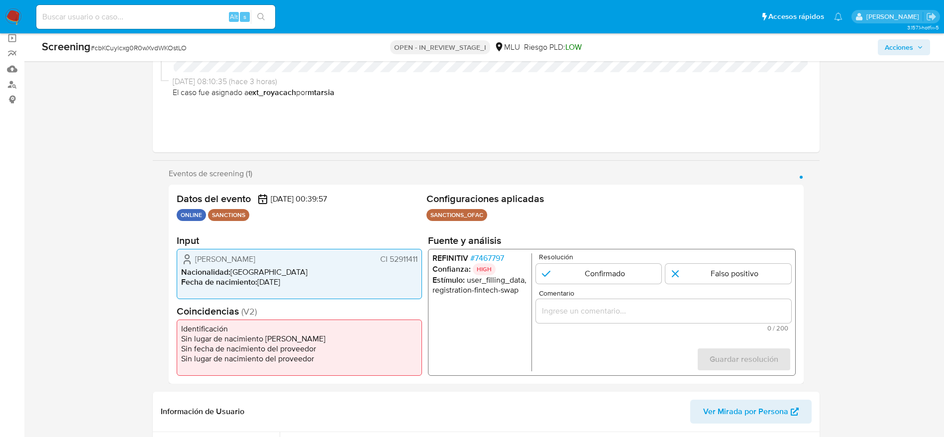
click at [575, 323] on div "Comentario 0 / 200 200 caracteres restantes" at bounding box center [662, 311] width 255 height 42
click at [575, 299] on div "1 de 1" at bounding box center [662, 311] width 255 height 24
click at [579, 325] on span "0 / 200" at bounding box center [662, 328] width 249 height 6
click at [579, 319] on div "1 de 1" at bounding box center [662, 311] width 255 height 24
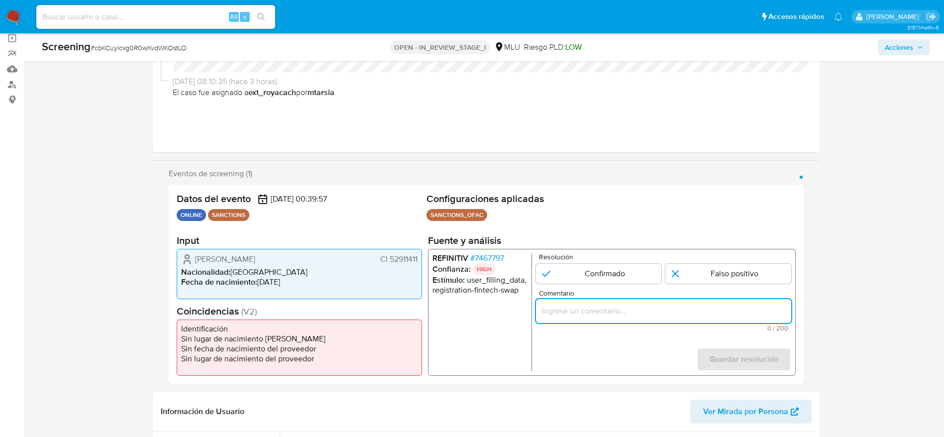
click at [574, 316] on input "Comentario" at bounding box center [662, 310] width 255 height 13
paste input "Compara al usuario Brian Alexis Correa Correa CI 52911411 con el sancionado "ok…"
type input "Compara al usuario Brian Alexis Correa Correa CI 52911411 con el sancionado "ok…"
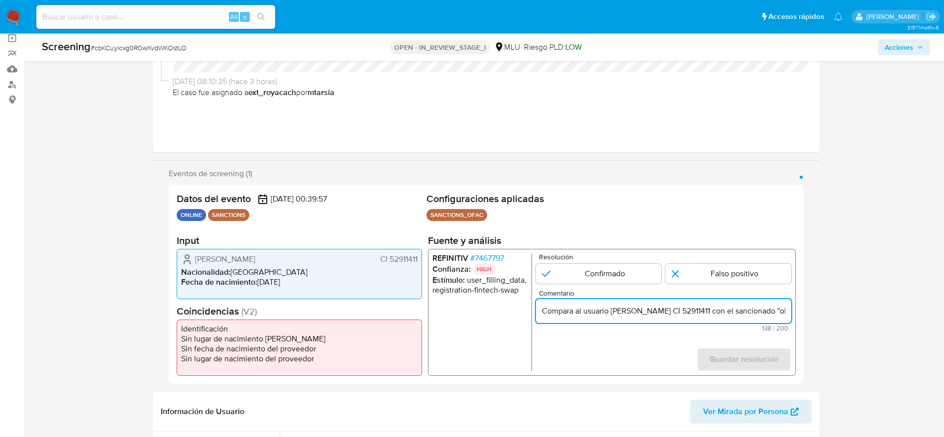
click at [707, 286] on form "Resolución Confirmado Falso positivo Comentario Compara al usuario Brian Alexis…" at bounding box center [662, 312] width 255 height 118
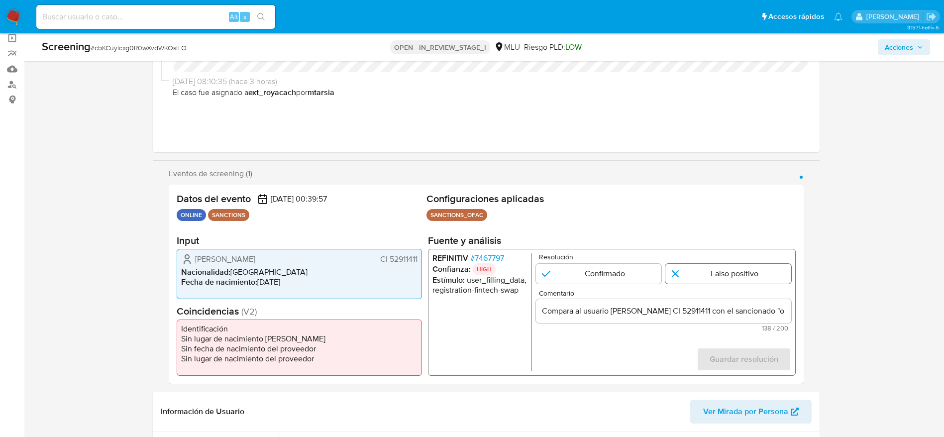
click at [698, 276] on input "1 de 1" at bounding box center [728, 274] width 126 height 20
radio input "true"
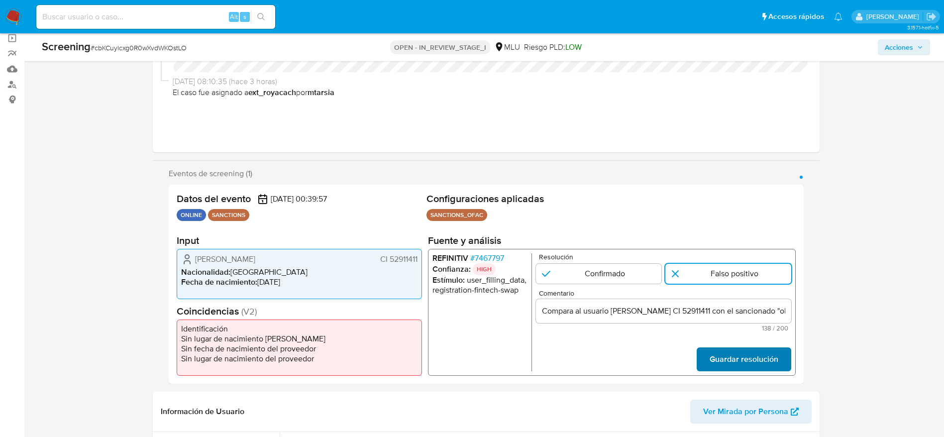
click at [748, 362] on span "Guardar resolución" at bounding box center [743, 359] width 69 height 22
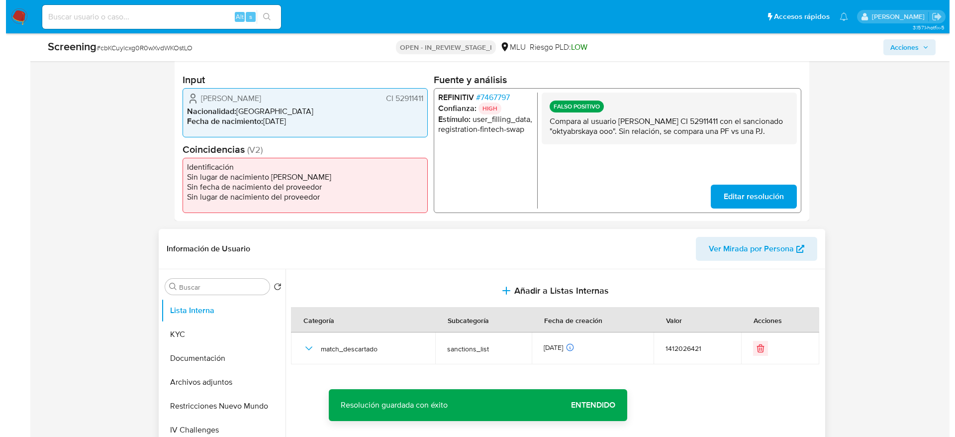
scroll to position [373, 0]
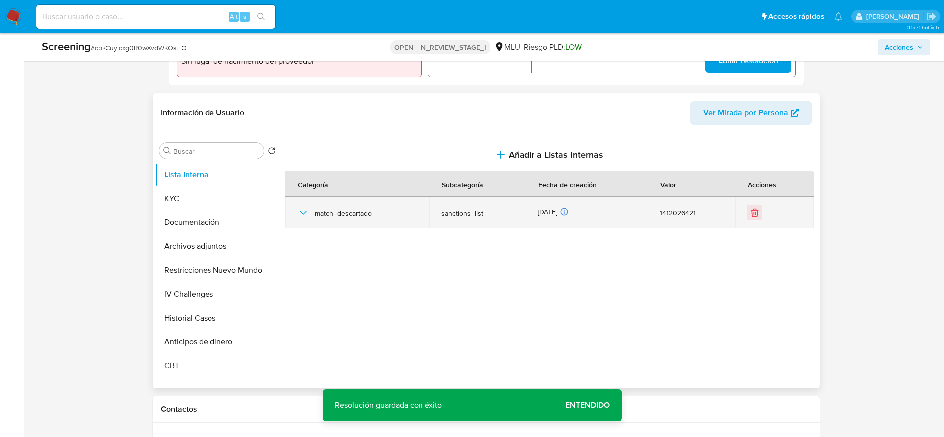
click at [303, 208] on icon "button" at bounding box center [303, 212] width 12 height 12
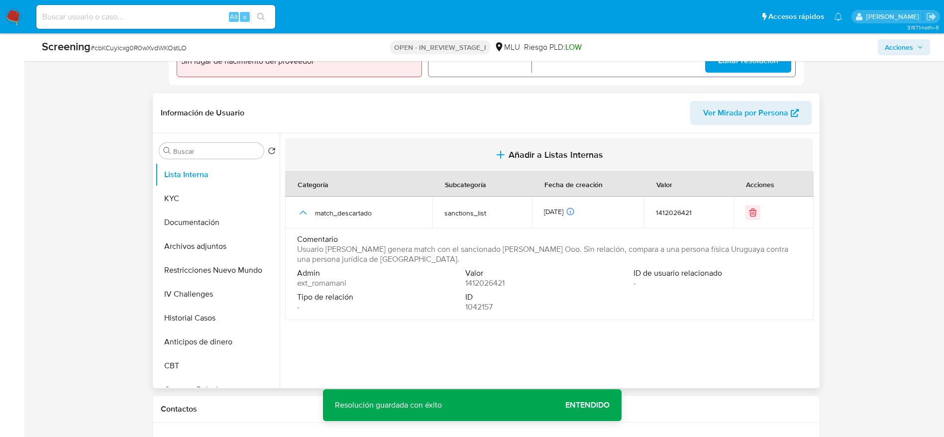
click at [441, 164] on button "Añadir a Listas Internas" at bounding box center [549, 154] width 528 height 33
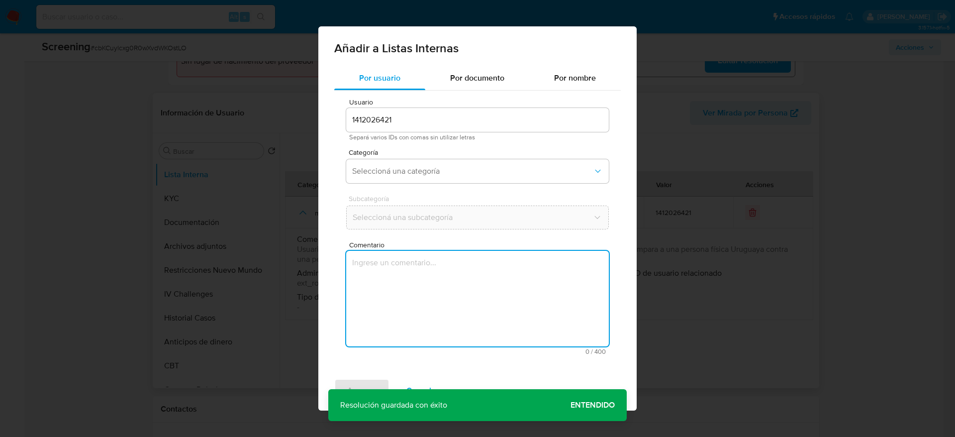
click at [465, 256] on textarea "Comentario" at bounding box center [477, 299] width 263 height 96
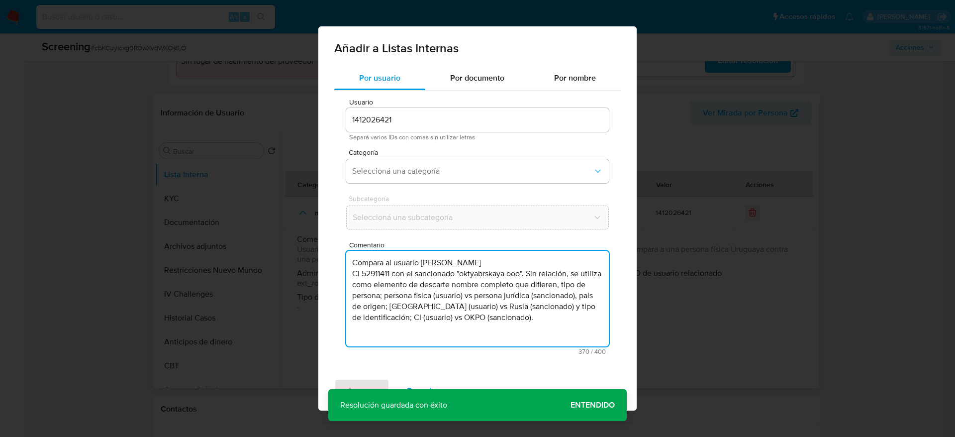
type textarea "Compara al usuario Brian Alexis Correa Correa CI 52911411 con el sancionado "ok…"
click at [443, 192] on div "Usuario 1412026421 Separá varios IDs con comas sin utilizar letras Categoría Se…" at bounding box center [477, 227] width 287 height 272
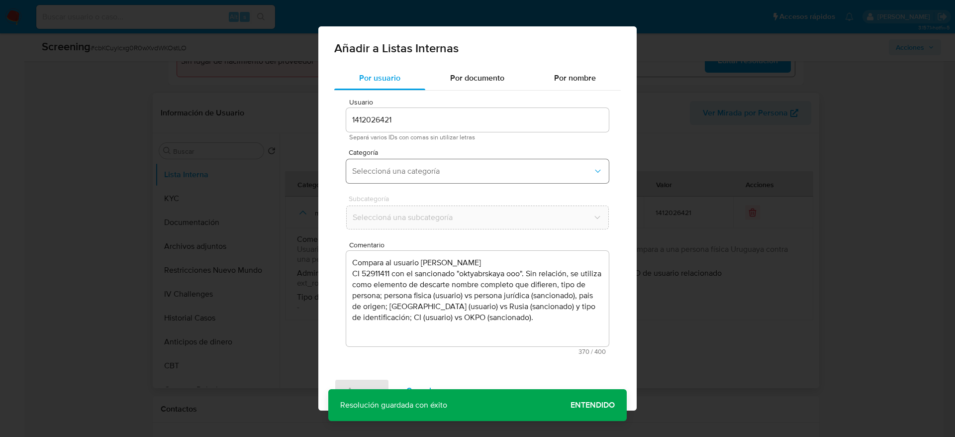
click at [442, 176] on button "Seleccioná una categoría" at bounding box center [477, 171] width 263 height 24
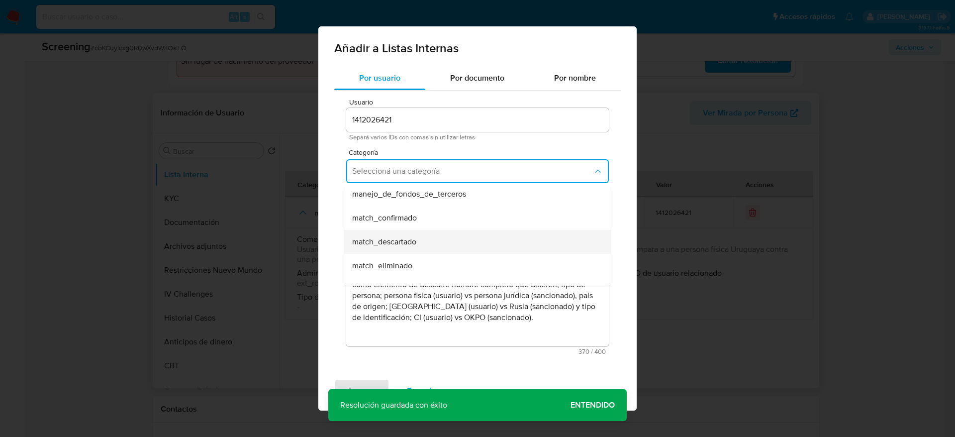
scroll to position [75, 0]
click at [431, 221] on div "match_descartado" at bounding box center [474, 219] width 245 height 24
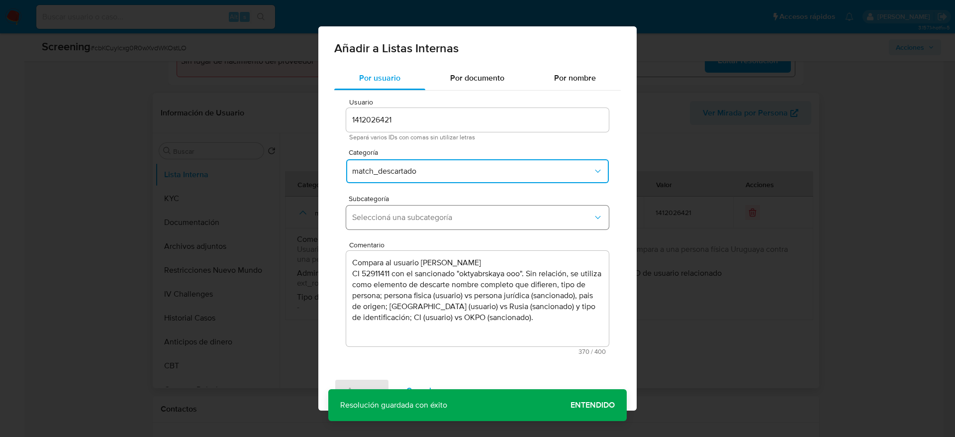
click at [431, 221] on span "Seleccioná una subcategoría" at bounding box center [472, 217] width 241 height 10
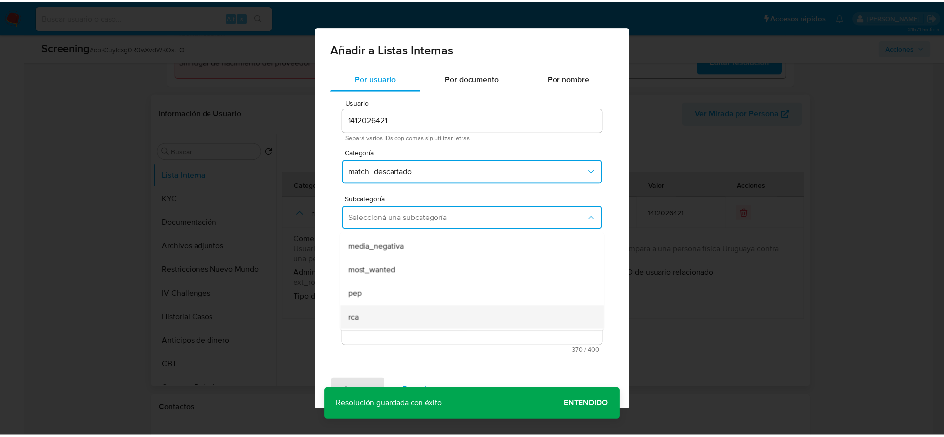
scroll to position [68, 0]
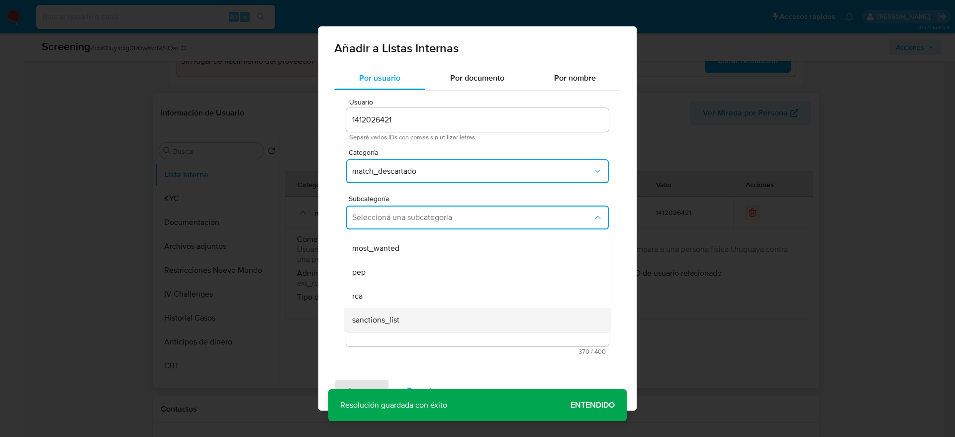
click at [394, 310] on div "sanctions_list" at bounding box center [474, 320] width 245 height 24
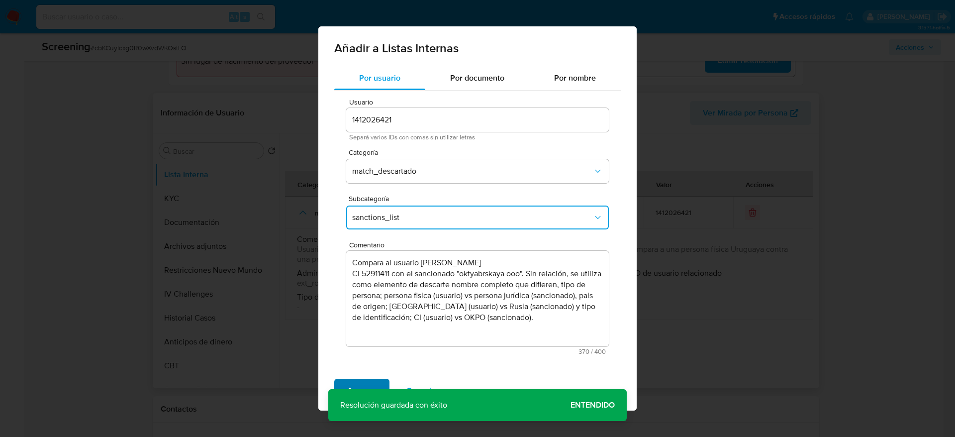
click at [364, 378] on div "Agregar Cancelar" at bounding box center [477, 391] width 318 height 40
click at [364, 380] on span "Agregar" at bounding box center [361, 391] width 29 height 22
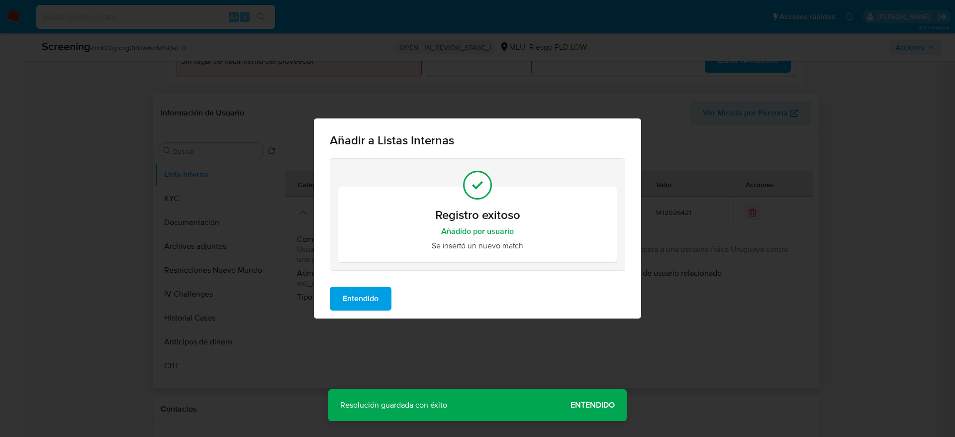
click at [371, 291] on span "Entendido" at bounding box center [361, 299] width 36 height 22
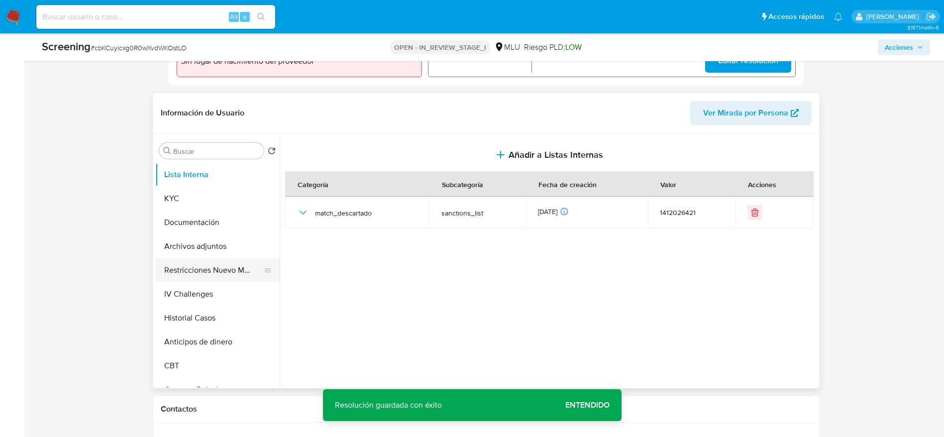
drag, startPoint x: 235, startPoint y: 249, endPoint x: 234, endPoint y: 258, distance: 9.5
click at [235, 250] on button "Archivos adjuntos" at bounding box center [217, 246] width 124 height 24
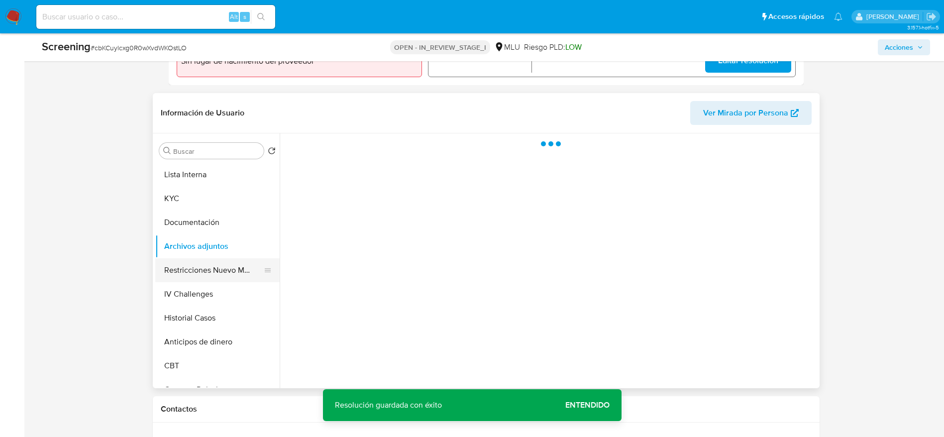
click at [238, 265] on button "Restricciones Nuevo Mundo" at bounding box center [213, 270] width 116 height 24
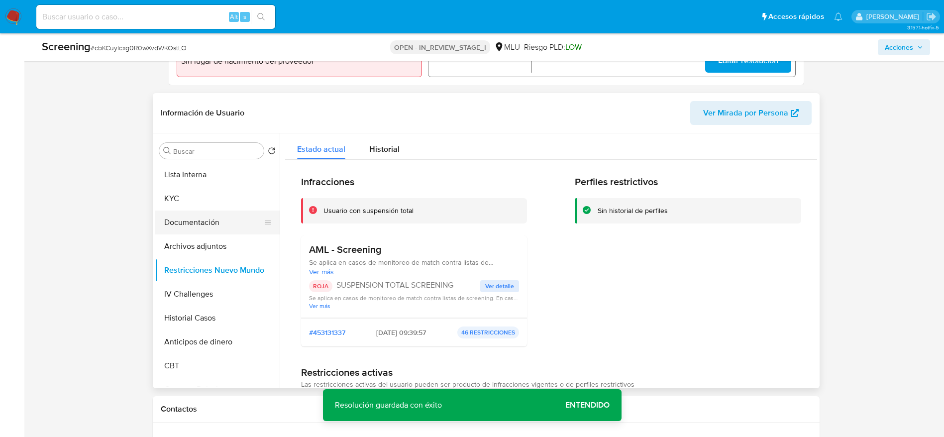
click at [216, 210] on button "Documentación" at bounding box center [213, 222] width 116 height 24
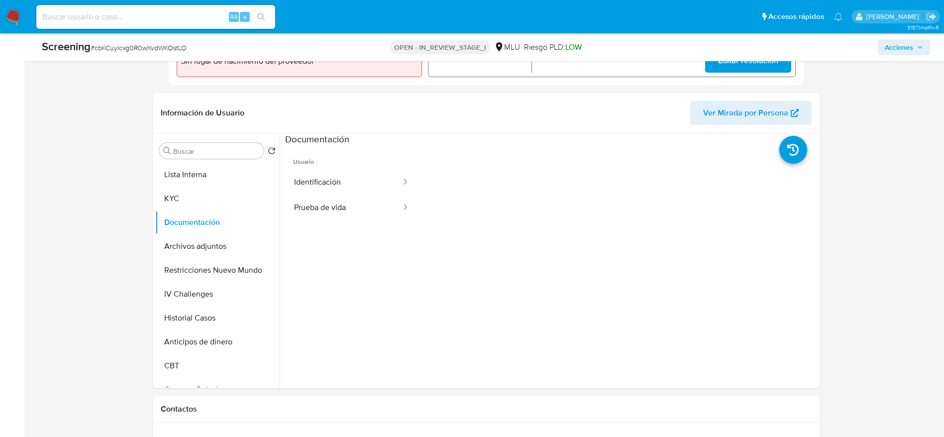
click at [363, 173] on button "Identificación" at bounding box center [343, 182] width 117 height 25
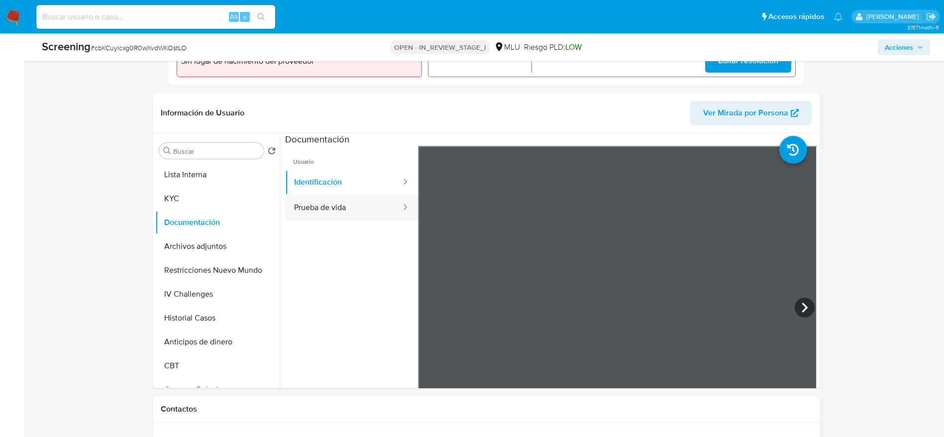
click at [364, 204] on button "Prueba de vida" at bounding box center [343, 207] width 117 height 25
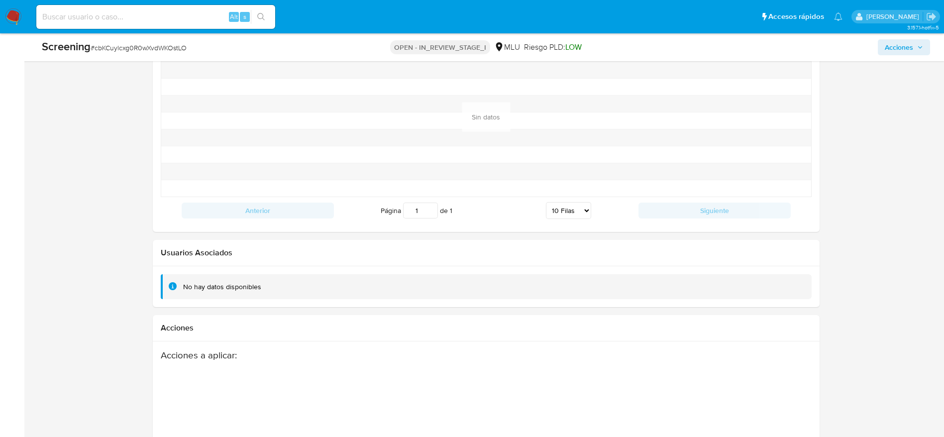
scroll to position [1476, 0]
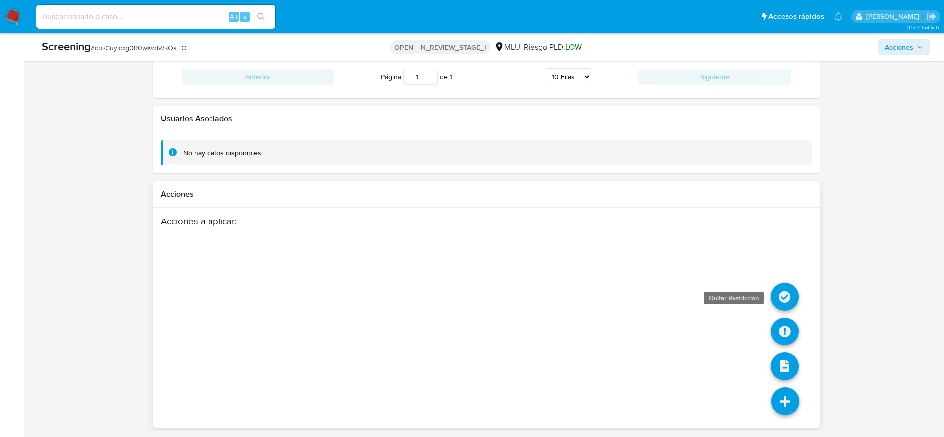
click at [780, 298] on icon at bounding box center [785, 297] width 28 height 28
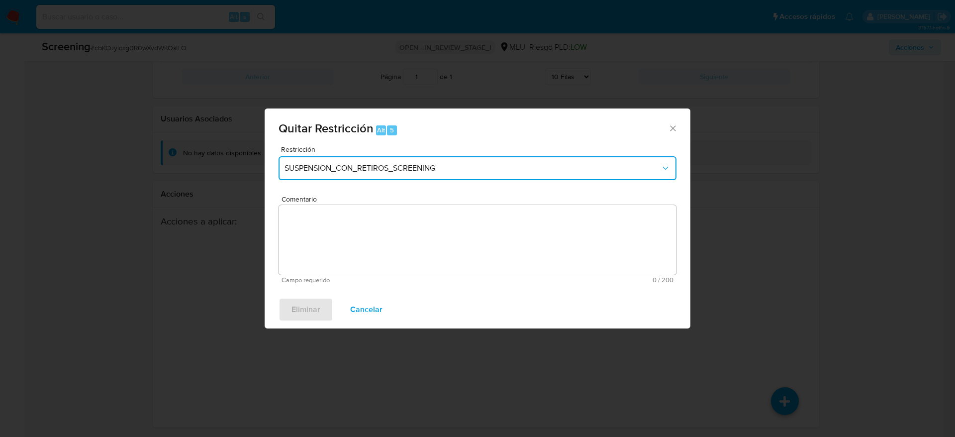
click at [502, 175] on button "SUSPENSION_CON_RETIROS_SCREENING" at bounding box center [478, 168] width 398 height 24
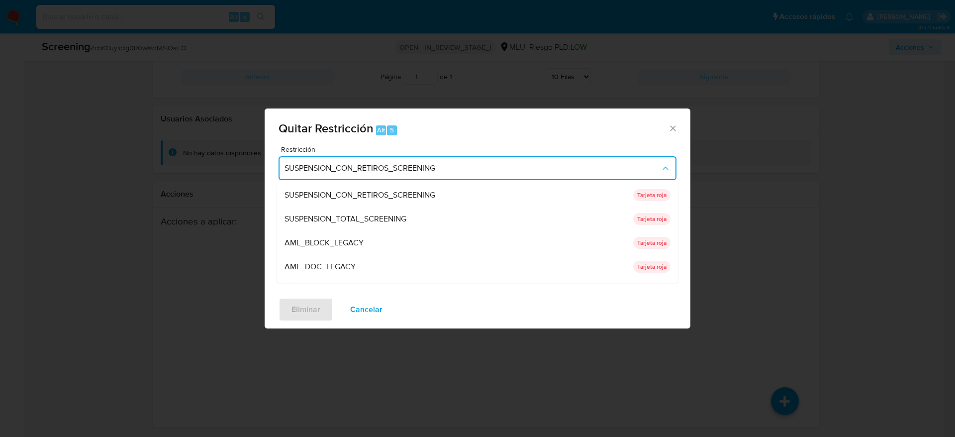
drag, startPoint x: 452, startPoint y: 216, endPoint x: 542, endPoint y: 213, distance: 90.6
click at [452, 217] on div "SUSPENSION_TOTAL_SCREENING" at bounding box center [456, 219] width 343 height 24
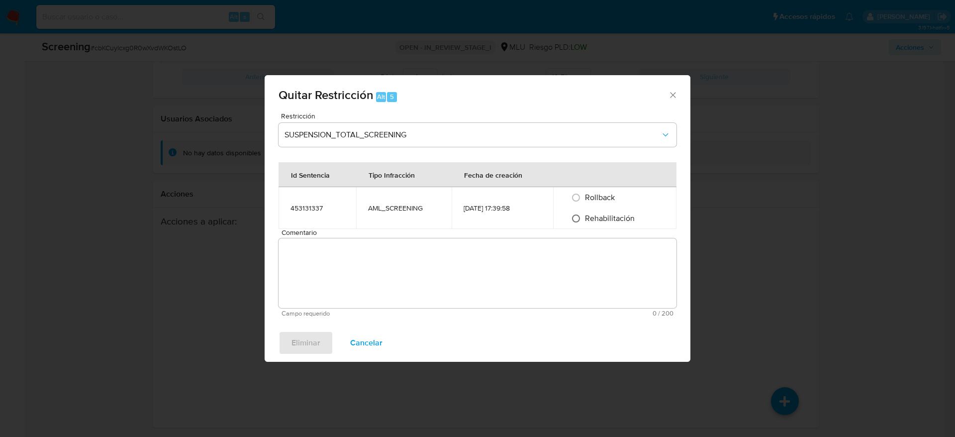
click at [582, 213] on input "Rehabilitación" at bounding box center [576, 218] width 16 height 16
radio input "true"
click at [600, 256] on textarea "Comentario" at bounding box center [478, 273] width 398 height 70
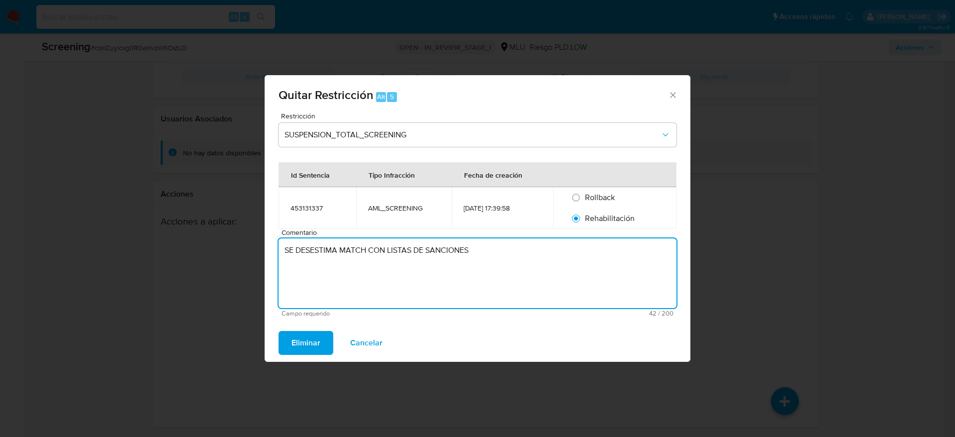
type textarea "SE DESESTIMA MATCH CON LISTAS DE SANCIONES"
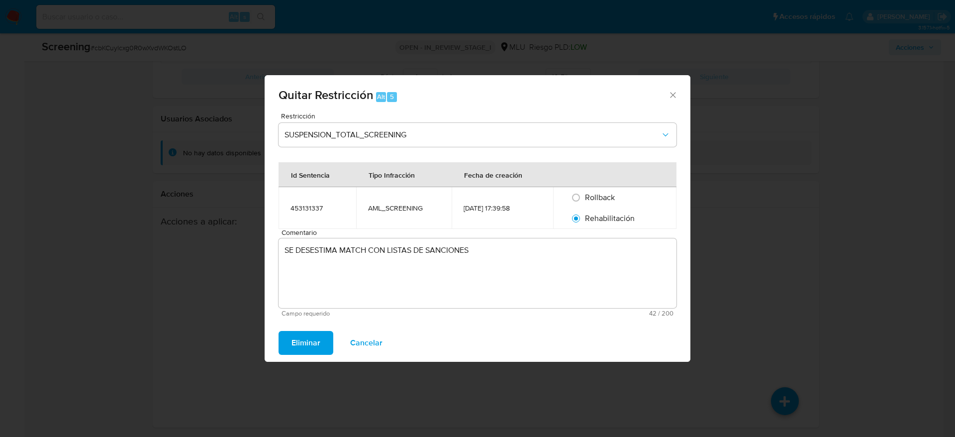
click at [322, 326] on div "Eliminar Cancelar" at bounding box center [478, 343] width 426 height 38
click at [320, 331] on button "Eliminar" at bounding box center [306, 343] width 55 height 24
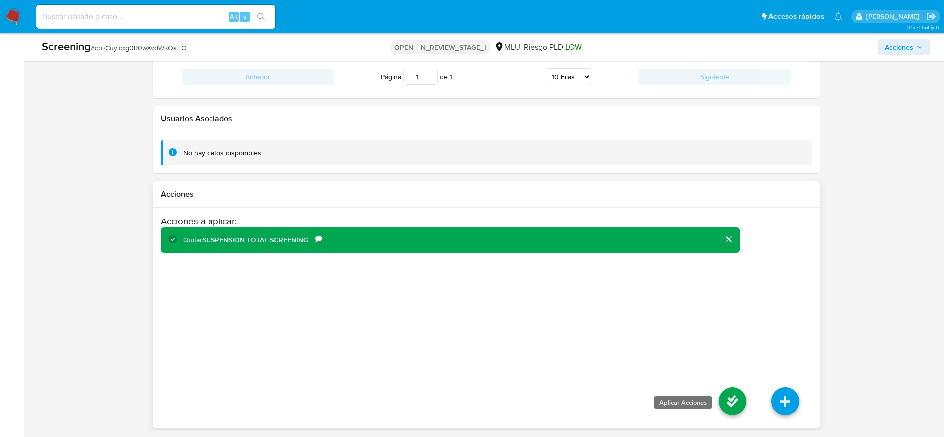
click at [730, 401] on icon at bounding box center [732, 401] width 28 height 28
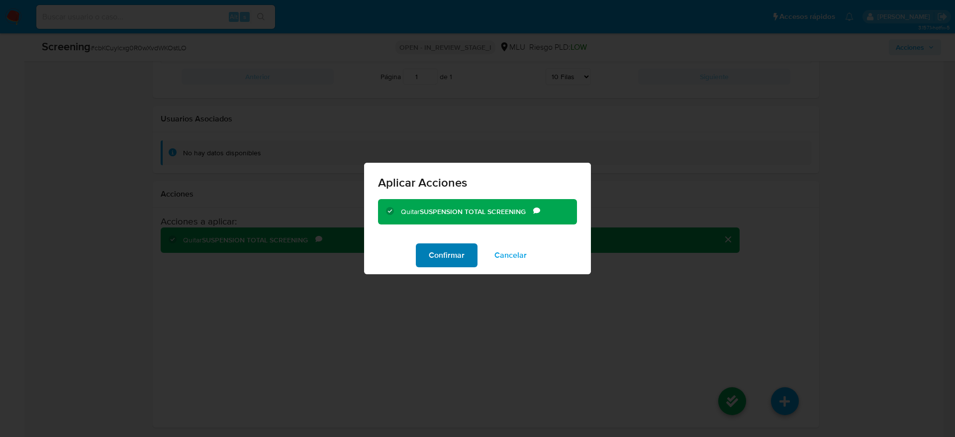
click at [467, 257] on button "Confirmar" at bounding box center [447, 255] width 62 height 24
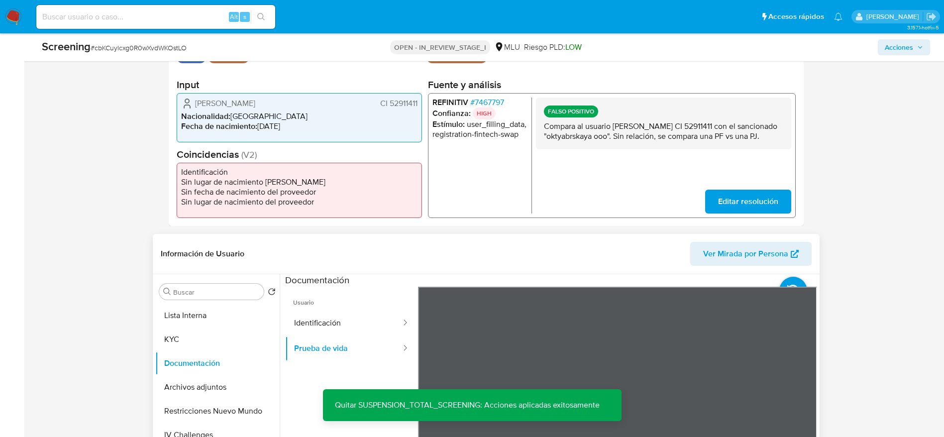
scroll to position [373, 0]
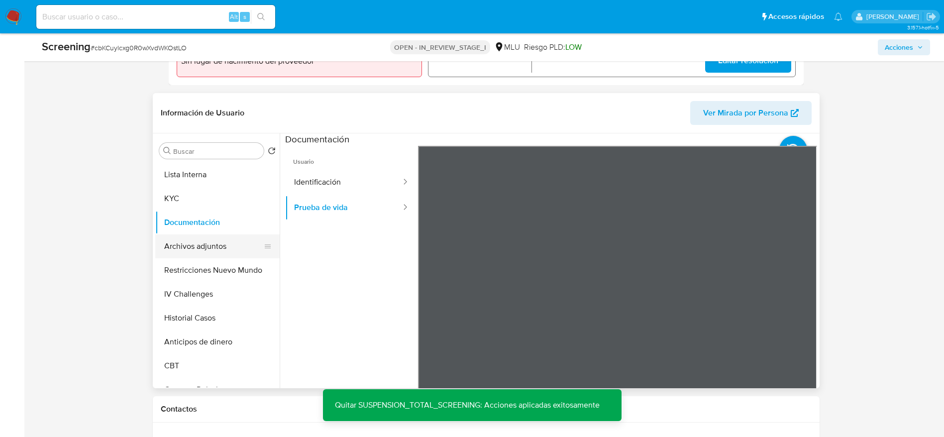
click at [184, 244] on button "Archivos adjuntos" at bounding box center [213, 246] width 116 height 24
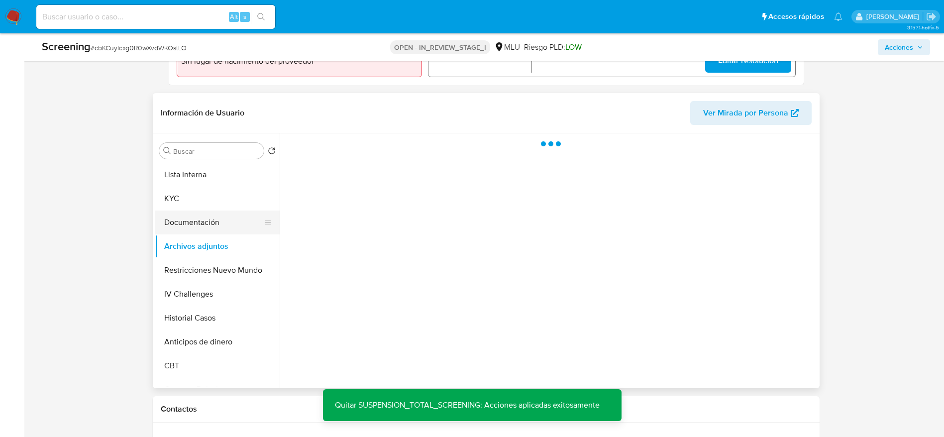
click at [187, 216] on button "Documentación" at bounding box center [213, 222] width 116 height 24
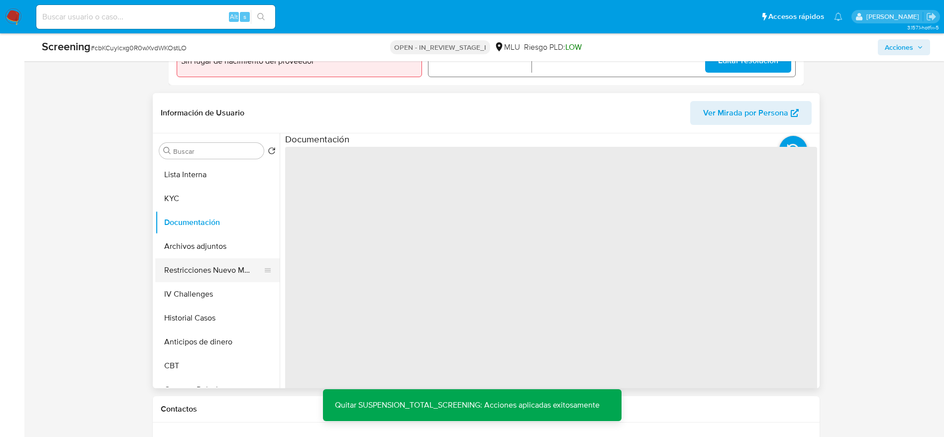
click at [189, 262] on button "Restricciones Nuevo Mundo" at bounding box center [213, 270] width 116 height 24
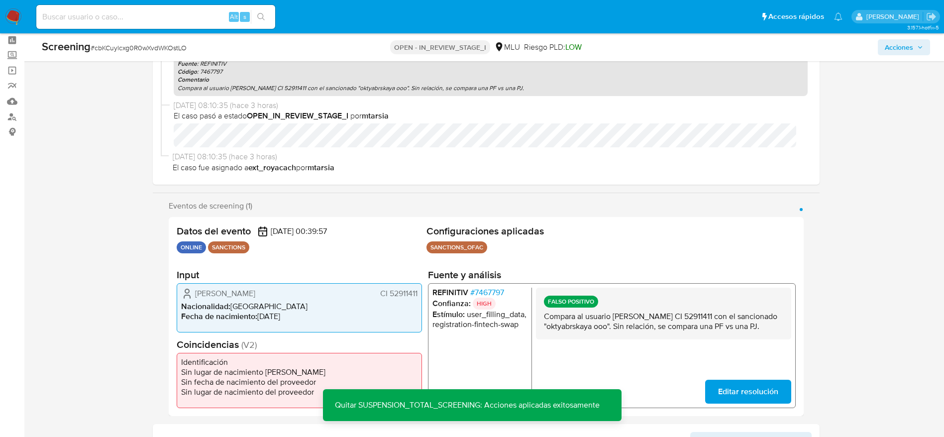
scroll to position [0, 0]
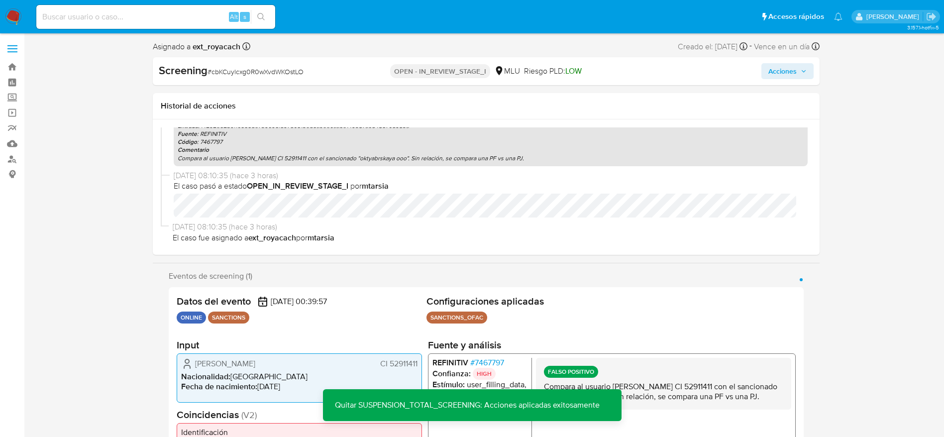
click at [790, 75] on span "Acciones" at bounding box center [782, 71] width 28 height 16
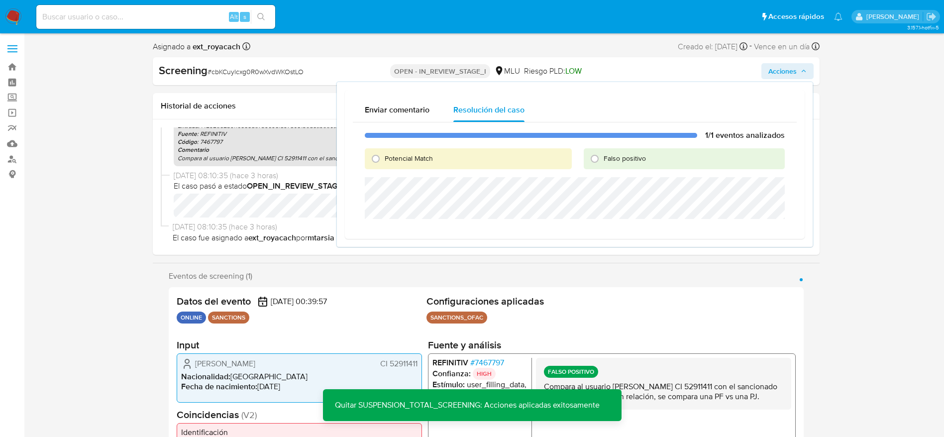
click at [576, 162] on div "Potencial Match Falso positivo" at bounding box center [575, 158] width 420 height 21
click at [580, 162] on div "Potencial Match Falso positivo" at bounding box center [575, 158] width 420 height 21
drag, startPoint x: 591, startPoint y: 157, endPoint x: 593, endPoint y: 165, distance: 7.9
click at [592, 157] on input "Falso positivo" at bounding box center [594, 159] width 16 height 16
radio input "true"
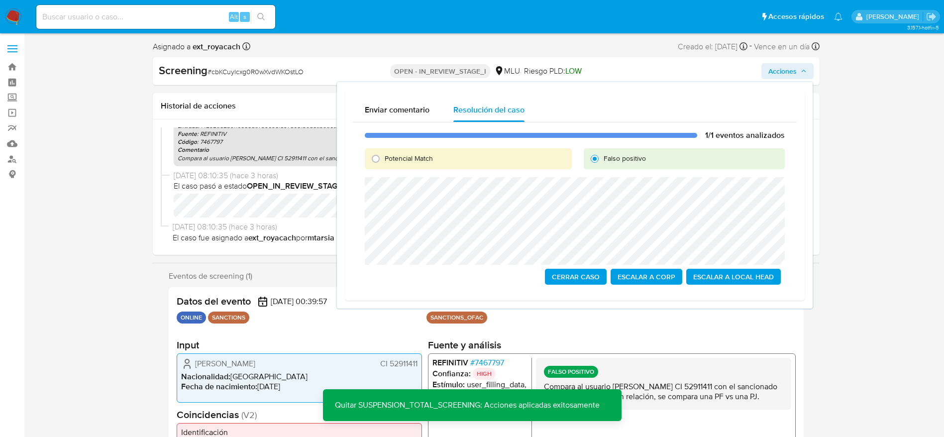
click at [599, 276] on span "Cerrar Caso" at bounding box center [576, 277] width 48 height 14
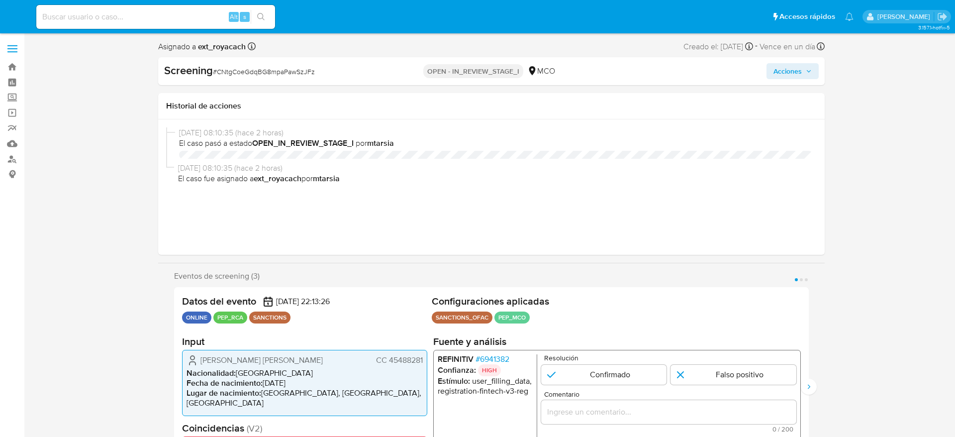
select select "10"
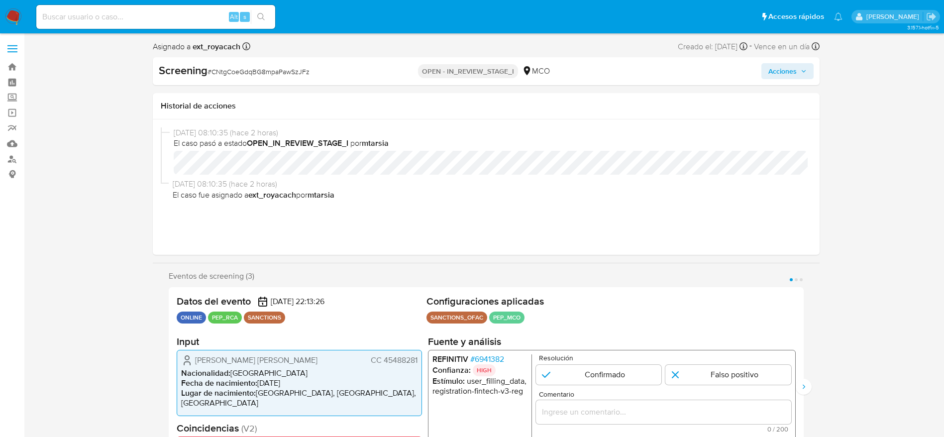
click at [261, 71] on span "# CNtgCoeGdqBG8mpaPawSzJFz" at bounding box center [258, 72] width 102 height 10
copy span "CNtgCoeGdqBG8mpaPawSzJFz"
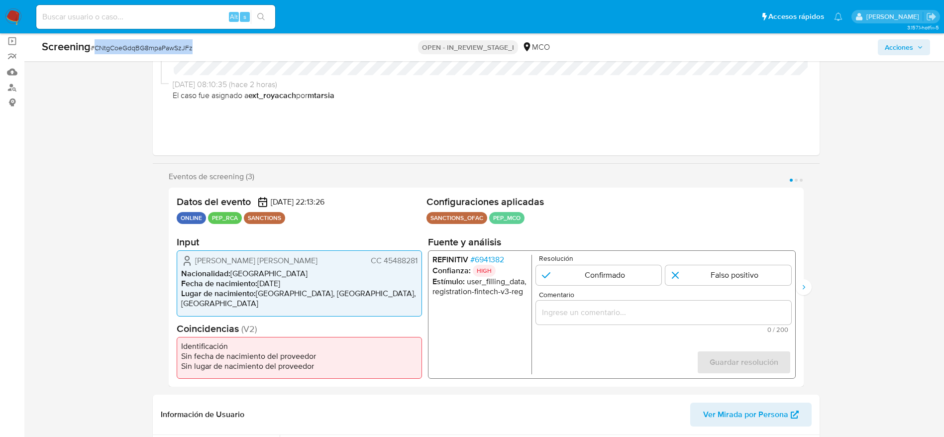
scroll to position [149, 0]
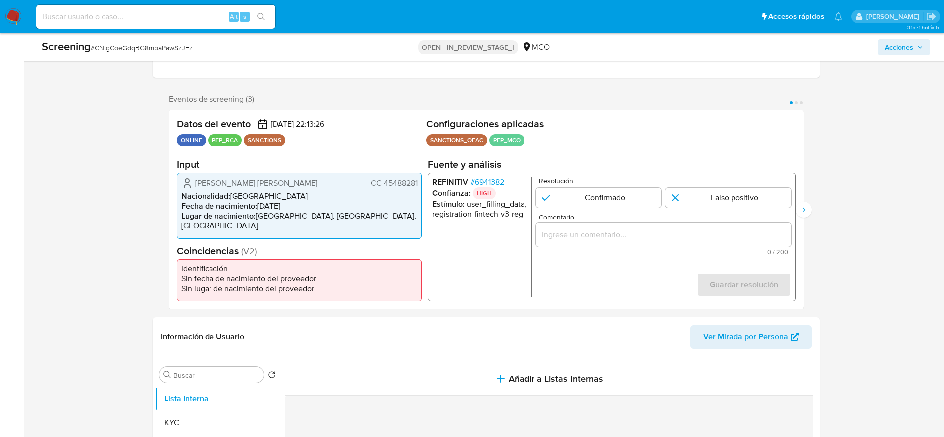
drag, startPoint x: 190, startPoint y: 180, endPoint x: 422, endPoint y: 177, distance: 232.3
click at [422, 177] on div "Datos del evento [DATE] 22:13:26 ONLINE PEP_RCA SANCTIONS Configuraciones aplic…" at bounding box center [486, 209] width 635 height 199
click at [498, 182] on span "# 6941382" at bounding box center [487, 182] width 34 height 10
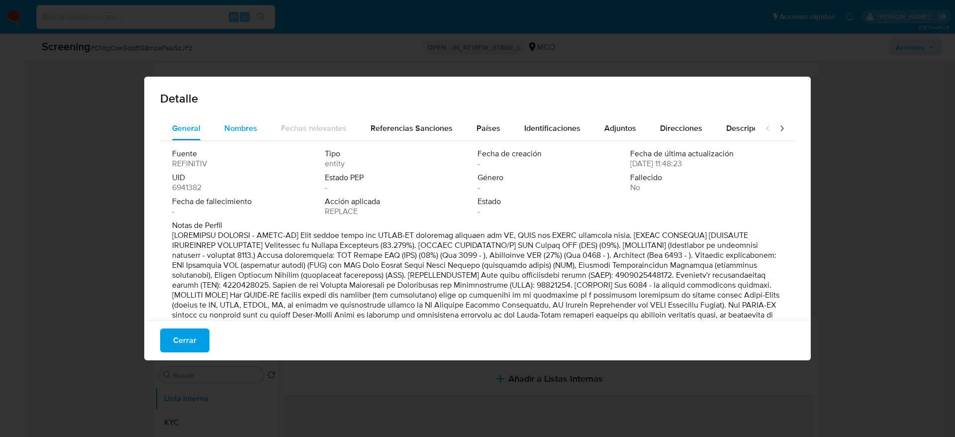
click at [242, 128] on span "Nombres" at bounding box center [240, 127] width 33 height 11
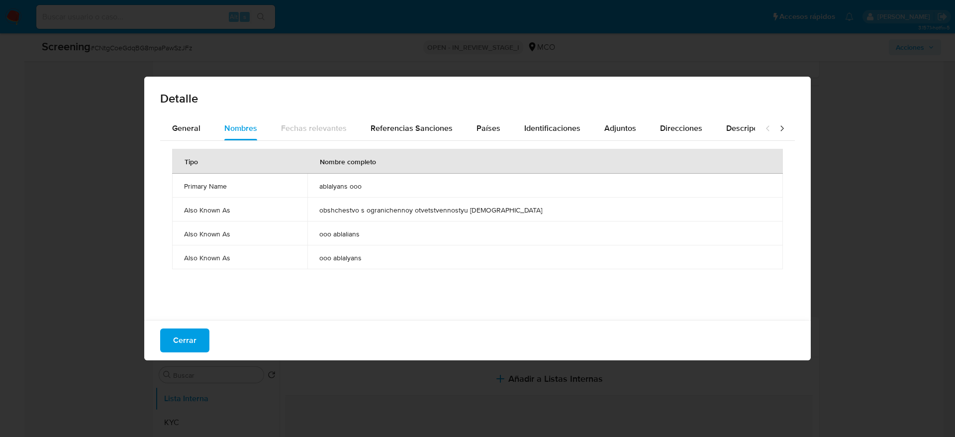
click at [392, 187] on span "ablalyans ooo" at bounding box center [545, 186] width 452 height 9
click at [482, 129] on span "Países" at bounding box center [489, 127] width 24 height 11
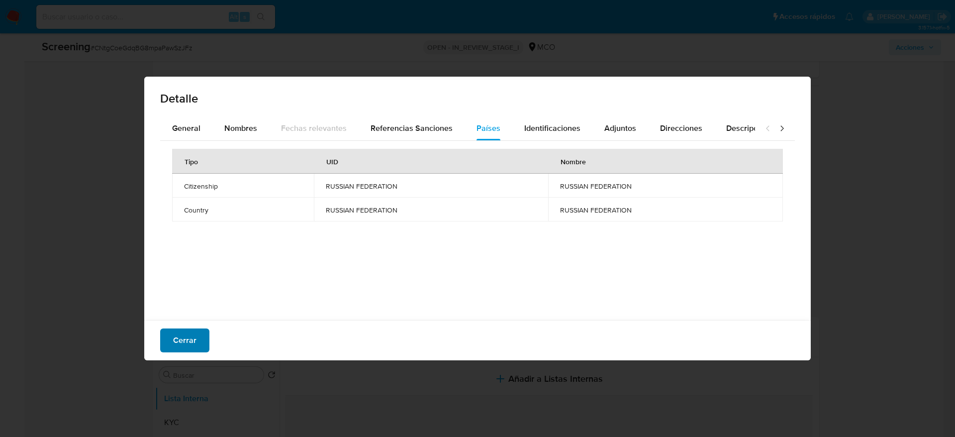
click at [188, 338] on span "Cerrar" at bounding box center [184, 340] width 23 height 22
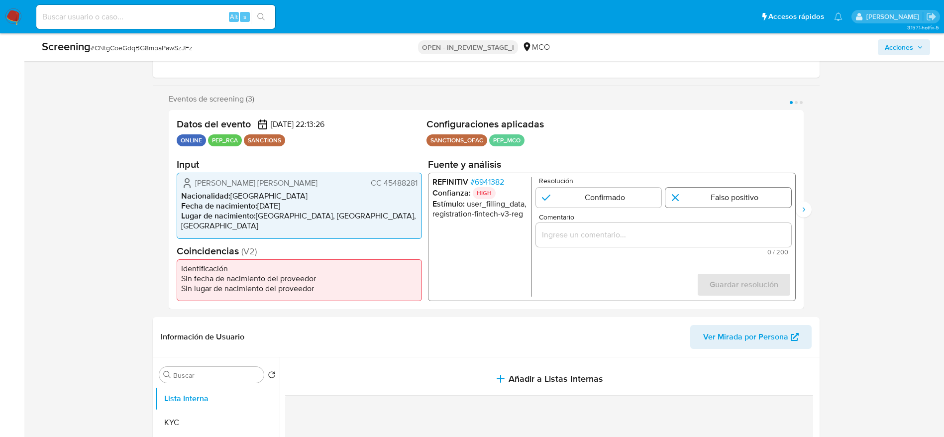
click at [700, 198] on input "1 de 3" at bounding box center [728, 198] width 126 height 20
radio input "true"
click at [691, 224] on div "1 de 3" at bounding box center [662, 235] width 255 height 24
click at [698, 248] on div "Comentario 0 / 200 200 caracteres restantes" at bounding box center [662, 234] width 255 height 42
click at [696, 236] on input "Comentario" at bounding box center [662, 234] width 255 height 13
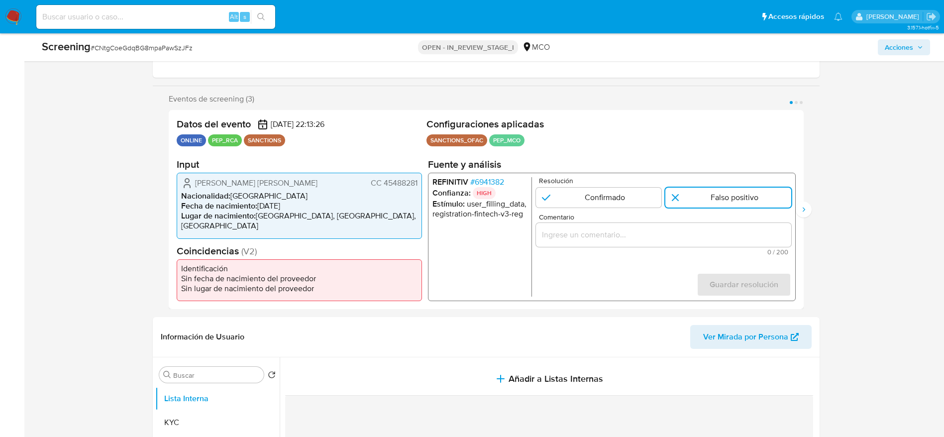
paste input "Compara al usuario Mendez Rojas Rosa Nohra CC 45488281 con el sancionado "ablal…"
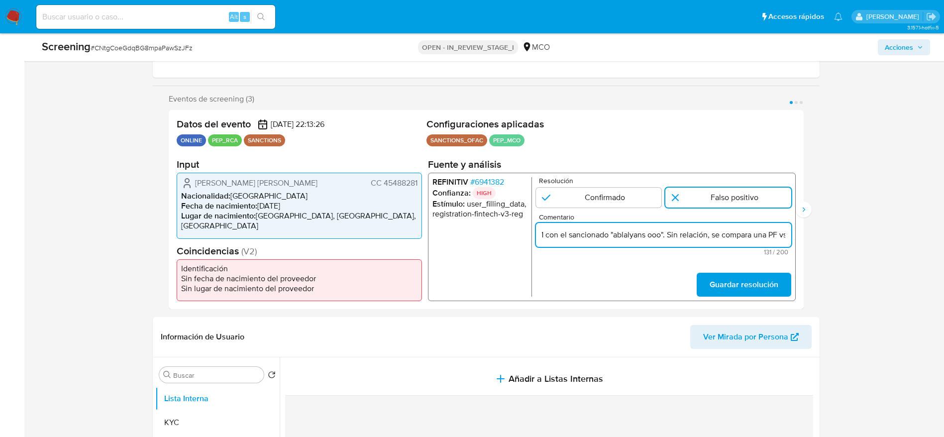
scroll to position [0, 240]
type input "Compara al usuario [PERSON_NAME] [PERSON_NAME] CC 45488281 con el sancionado "a…"
click at [767, 274] on span "Guardar resolución" at bounding box center [743, 285] width 69 height 22
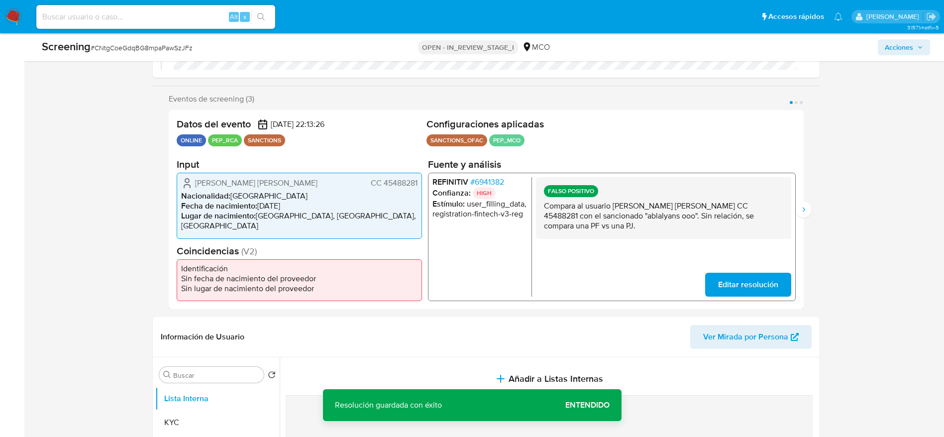
click at [706, 215] on p "Compara al usuario [PERSON_NAME] [PERSON_NAME] CC 45488281 con el sancionado "a…" at bounding box center [662, 216] width 239 height 30
click at [716, 213] on p "Compara al usuario [PERSON_NAME] [PERSON_NAME] CC 45488281 con el sancionado "a…" at bounding box center [662, 216] width 239 height 30
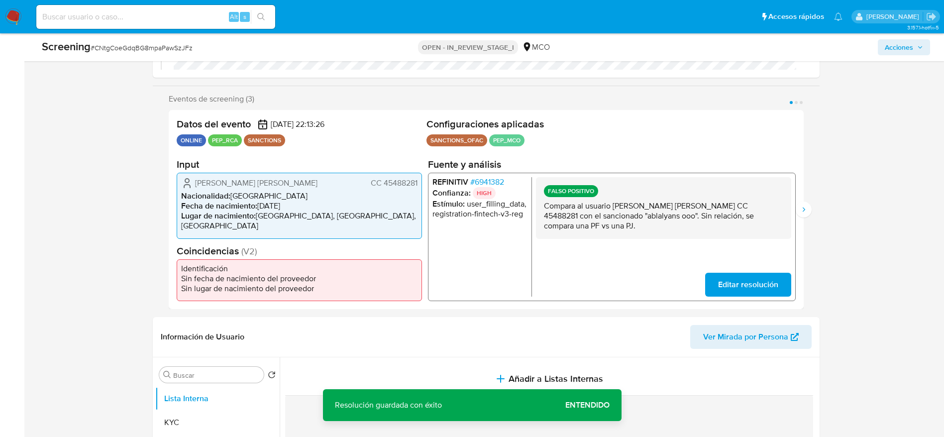
click at [810, 217] on div "Eventos de screening (3) Página 1 Página 2 Página 3 Datos del evento 29/08/2025…" at bounding box center [486, 201] width 667 height 215
click at [803, 213] on icon "Siguiente" at bounding box center [803, 209] width 8 height 8
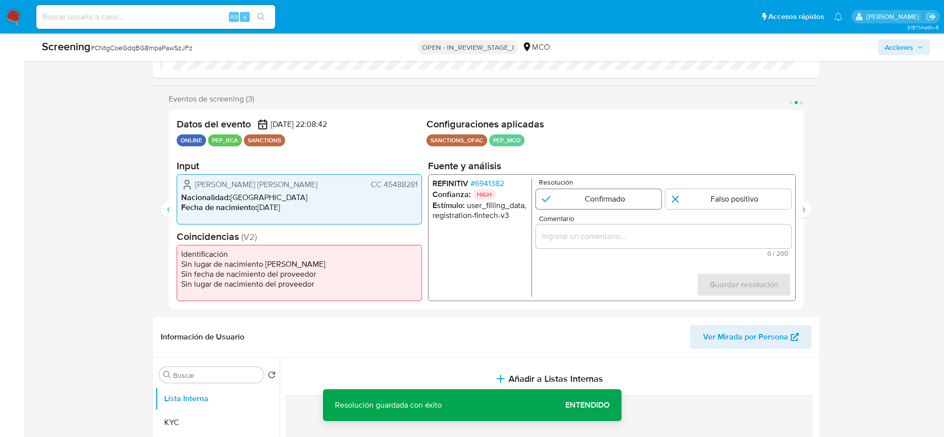
click at [746, 208] on input "2 de 3" at bounding box center [728, 199] width 126 height 20
radio input "true"
click at [757, 223] on div "Comentario 0 / 200 200 caracteres restantes" at bounding box center [662, 236] width 255 height 42
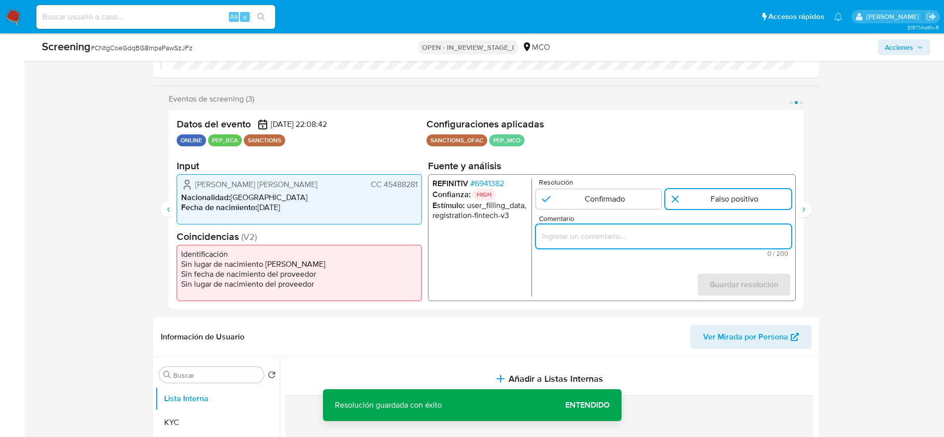
drag, startPoint x: 761, startPoint y: 231, endPoint x: 767, endPoint y: 246, distance: 16.5
click at [760, 231] on input "Comentario" at bounding box center [662, 236] width 255 height 13
paste input "Compara al usuario [PERSON_NAME] [PERSON_NAME] CC 45488281 con el sancionado "a…"
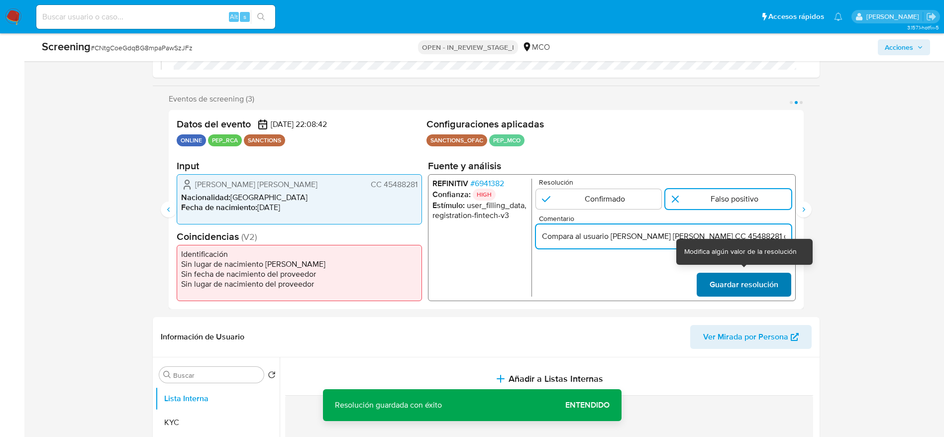
scroll to position [0, 240]
type input "Compara al usuario [PERSON_NAME] [PERSON_NAME] CC 45488281 con el sancionado "a…"
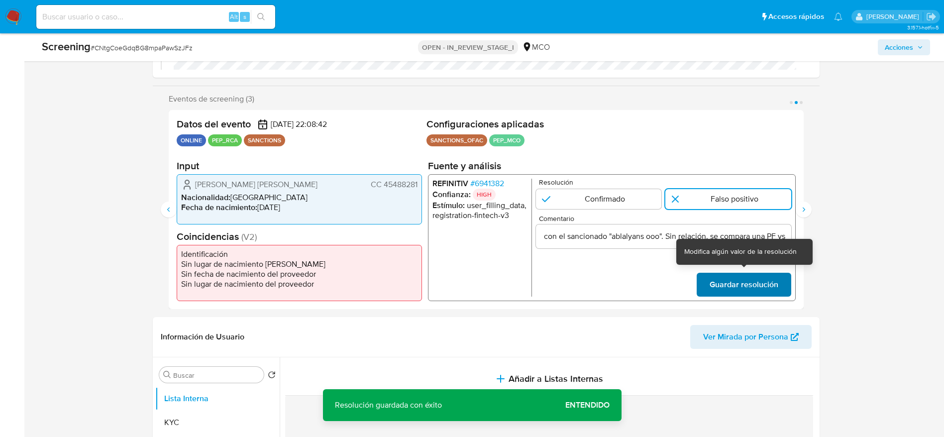
click at [762, 284] on span "Guardar resolución" at bounding box center [743, 285] width 69 height 22
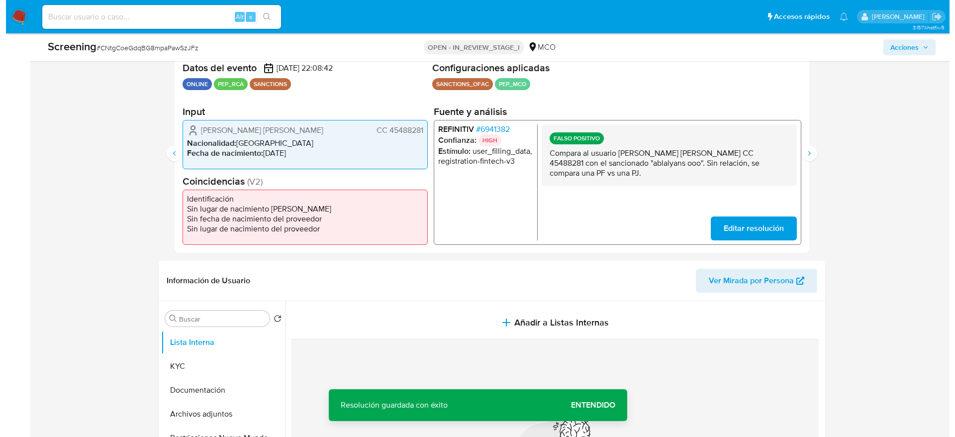
scroll to position [373, 0]
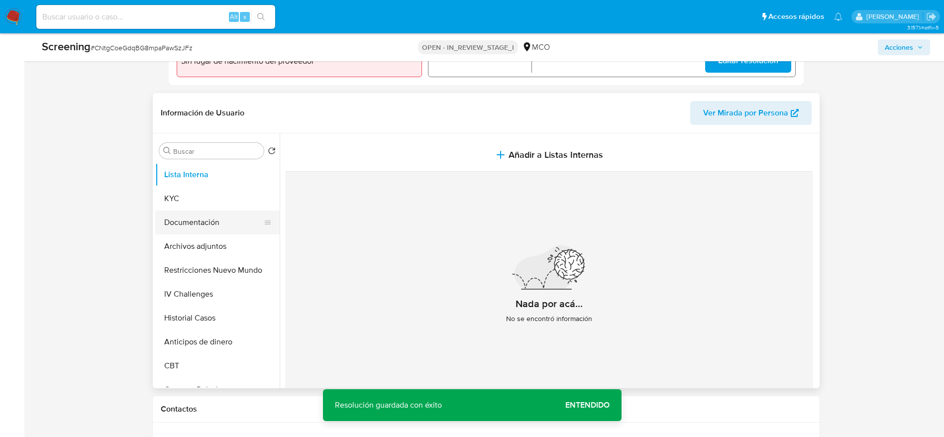
click at [187, 228] on button "Documentación" at bounding box center [213, 222] width 116 height 24
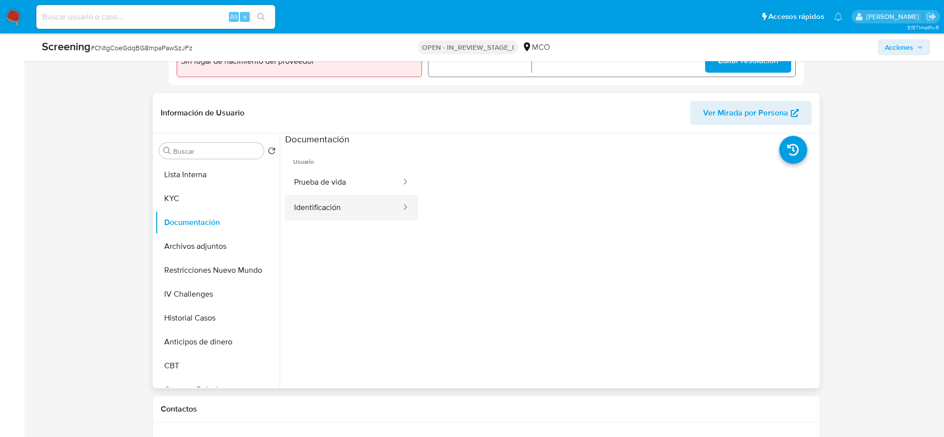
click at [340, 212] on button "Identificación" at bounding box center [343, 207] width 117 height 25
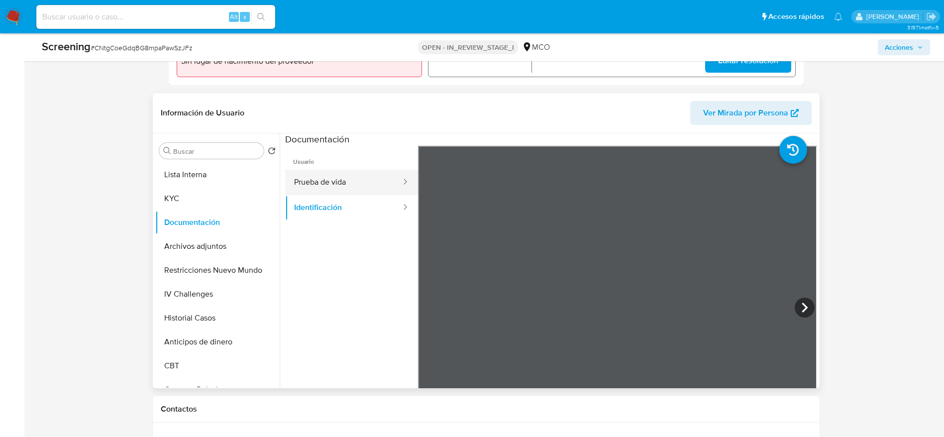
click at [334, 173] on button "Prueba de vida" at bounding box center [343, 182] width 117 height 25
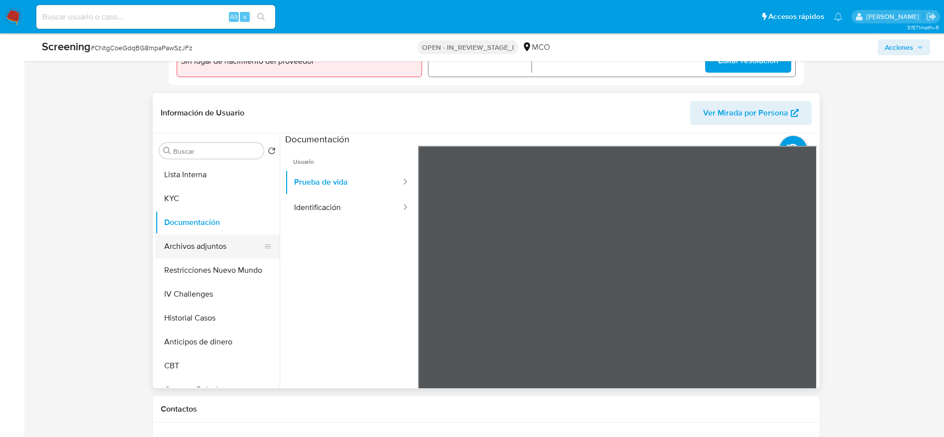
click at [189, 247] on button "Archivos adjuntos" at bounding box center [213, 246] width 116 height 24
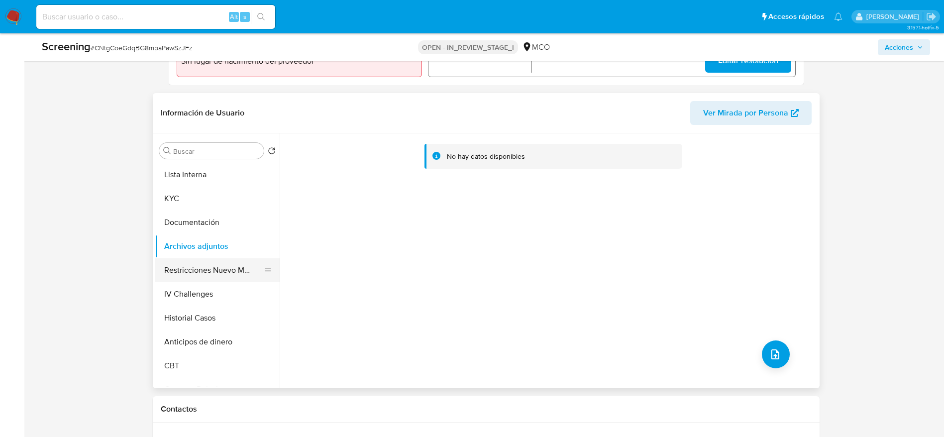
click at [232, 270] on button "Restricciones Nuevo Mundo" at bounding box center [213, 270] width 116 height 24
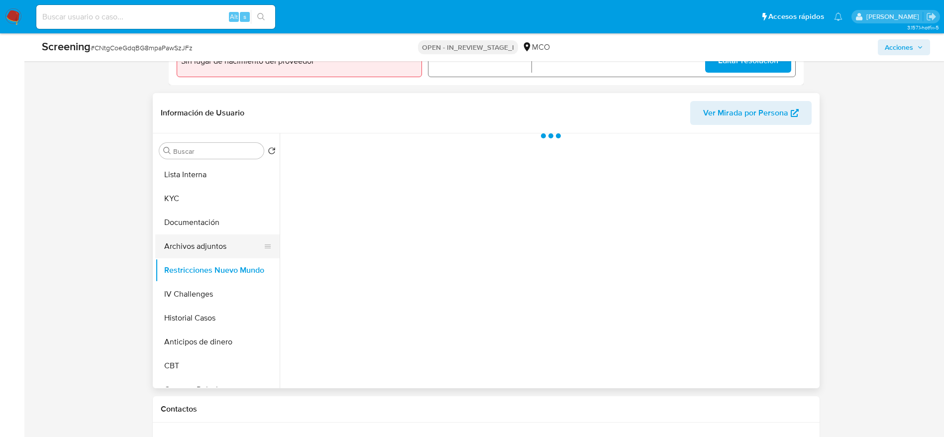
click at [202, 234] on button "Archivos adjuntos" at bounding box center [213, 246] width 116 height 24
click at [180, 180] on button "Lista Interna" at bounding box center [213, 175] width 116 height 24
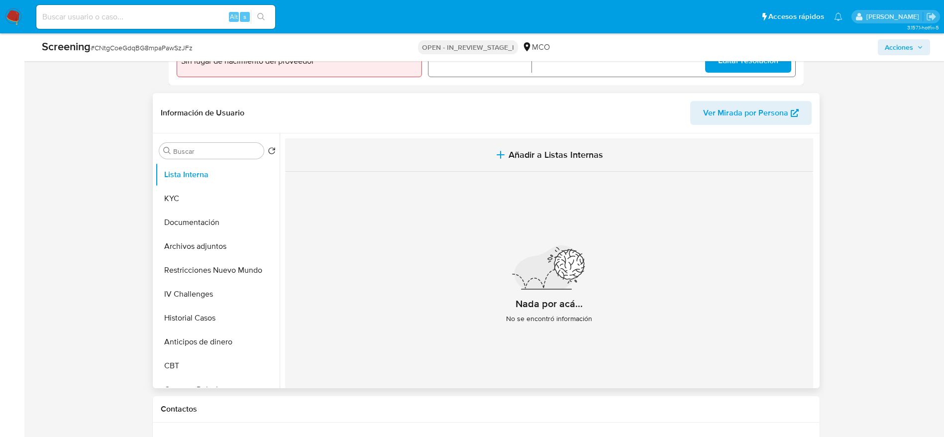
click at [406, 154] on button "Añadir a Listas Internas" at bounding box center [549, 154] width 528 height 33
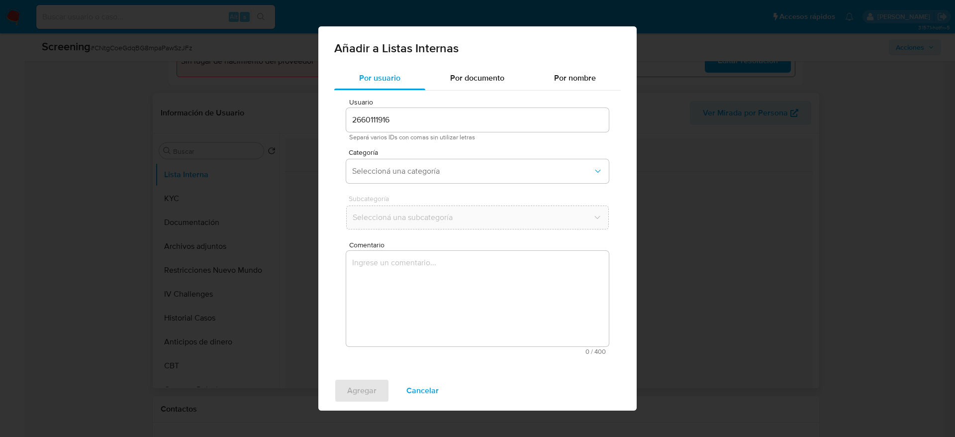
click at [445, 263] on textarea "Comentario" at bounding box center [477, 299] width 263 height 96
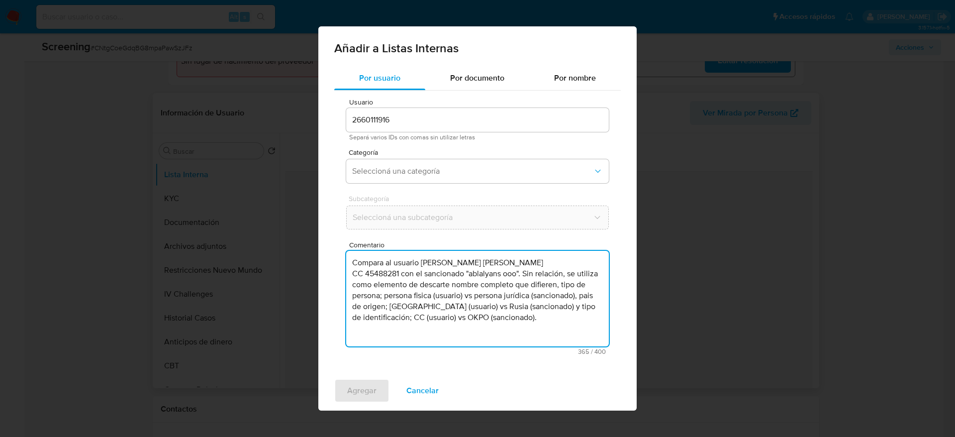
type textarea "Compara al usuario Mendez Rojas Rosa Nohra CC 45488281 con el sancionado "ablal…"
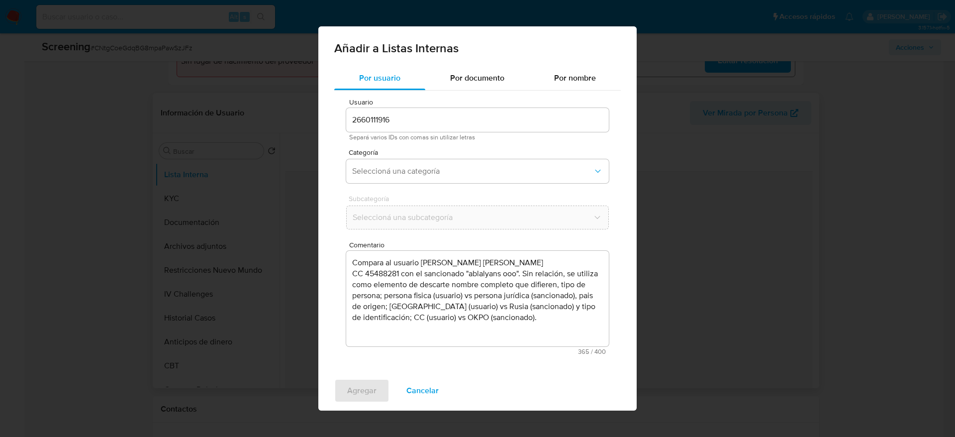
click at [395, 183] on div "Categoría Seleccioná una categoría" at bounding box center [477, 168] width 263 height 38
click at [399, 170] on span "Seleccioná una categoría" at bounding box center [472, 171] width 241 height 10
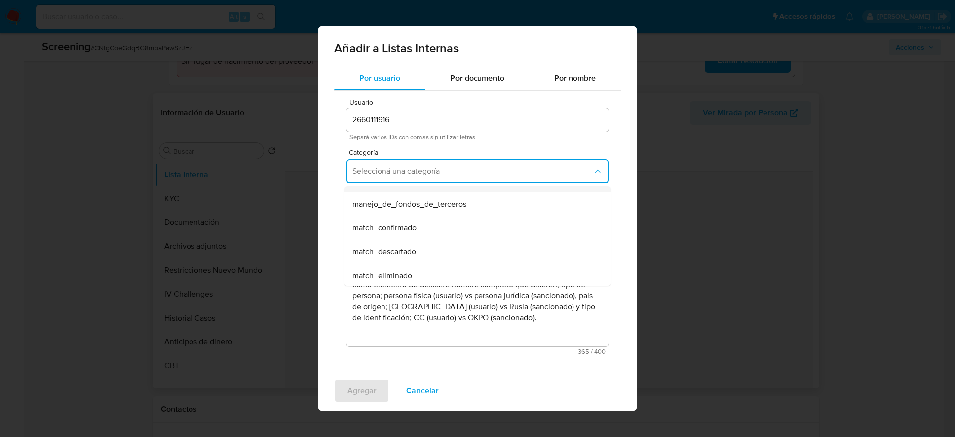
scroll to position [75, 0]
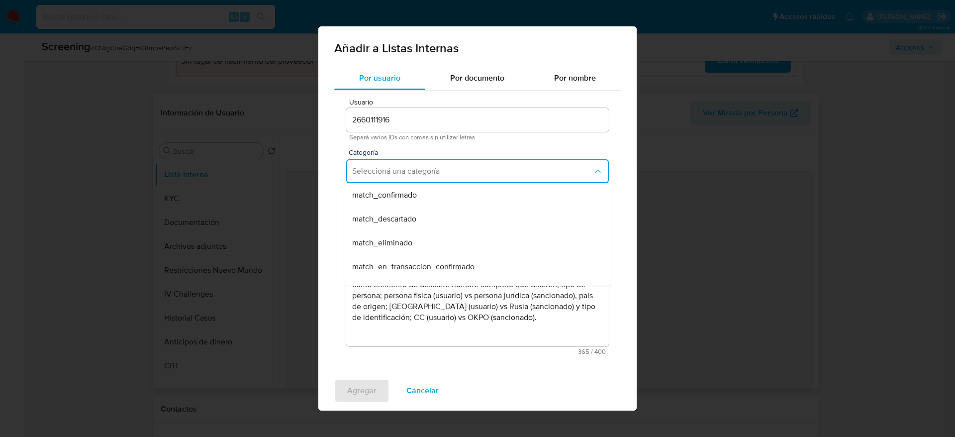
click at [400, 218] on span "match_descartado" at bounding box center [384, 219] width 64 height 10
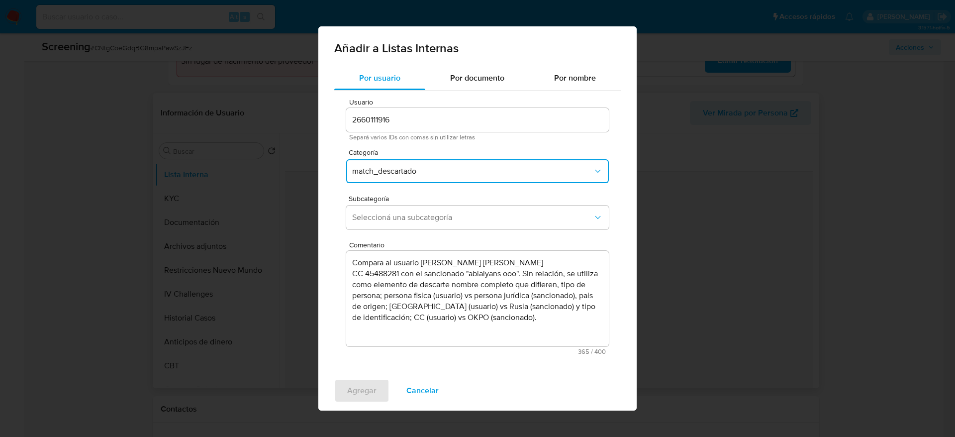
click at [400, 218] on span "Seleccioná una subcategoría" at bounding box center [472, 217] width 241 height 10
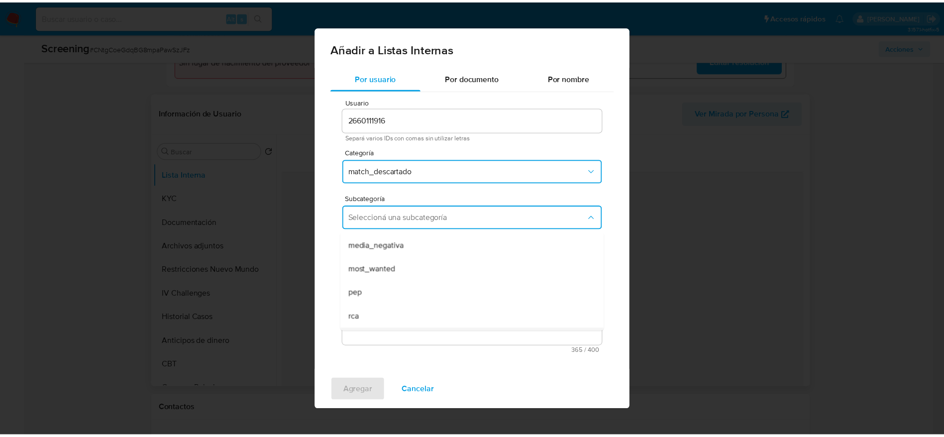
scroll to position [68, 0]
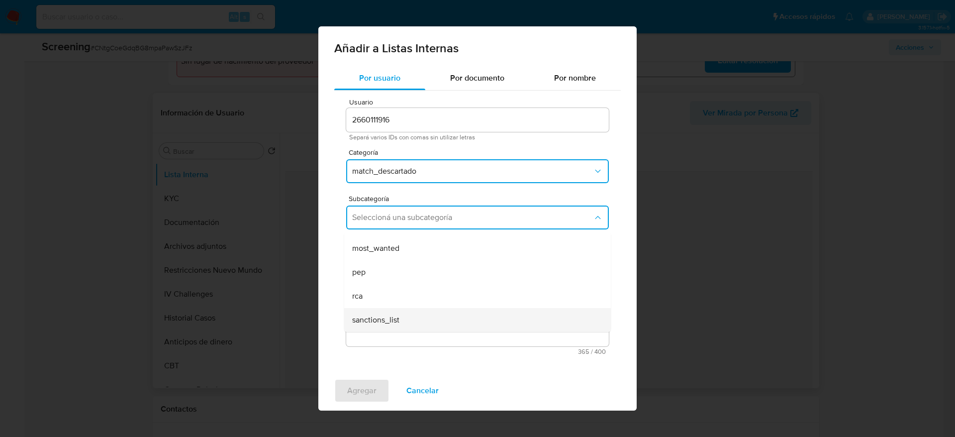
click at [399, 311] on div "sanctions_list" at bounding box center [474, 320] width 245 height 24
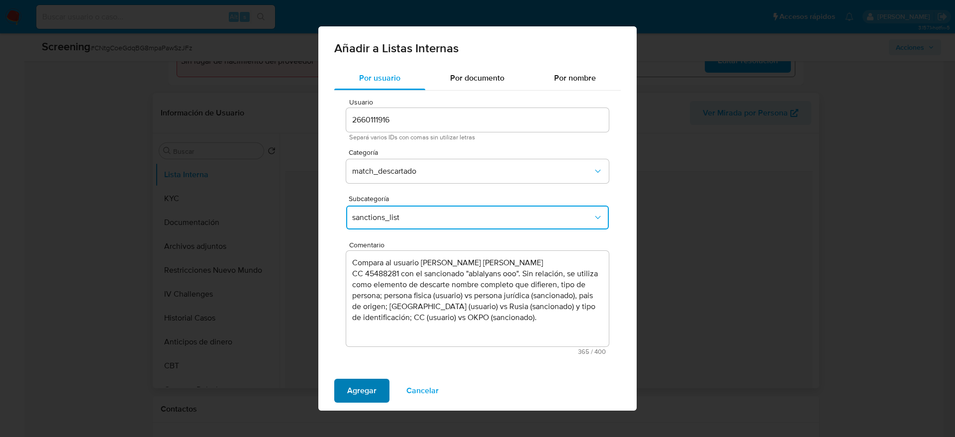
click at [363, 380] on span "Agregar" at bounding box center [361, 391] width 29 height 22
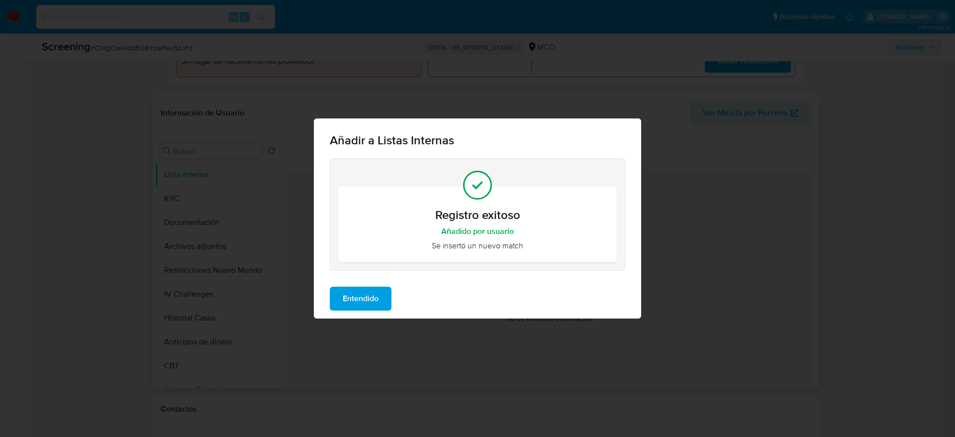
click at [373, 314] on div "Entendido" at bounding box center [477, 299] width 327 height 40
click at [373, 302] on span "Entendido" at bounding box center [361, 299] width 36 height 22
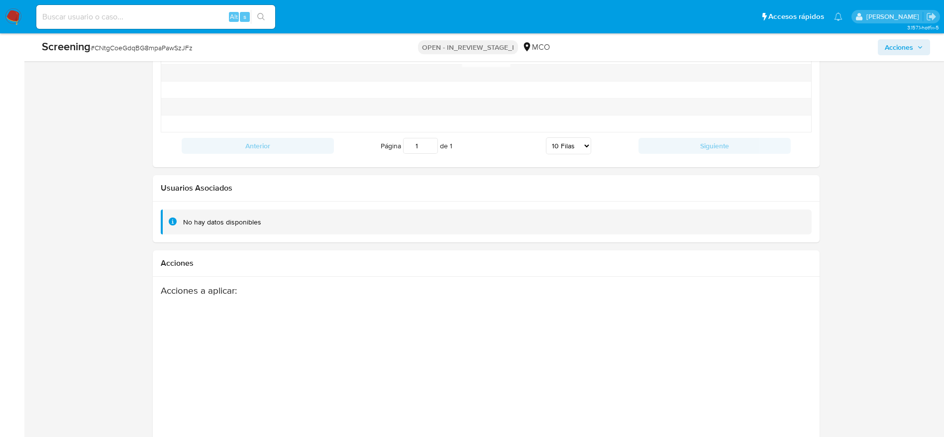
scroll to position [1444, 0]
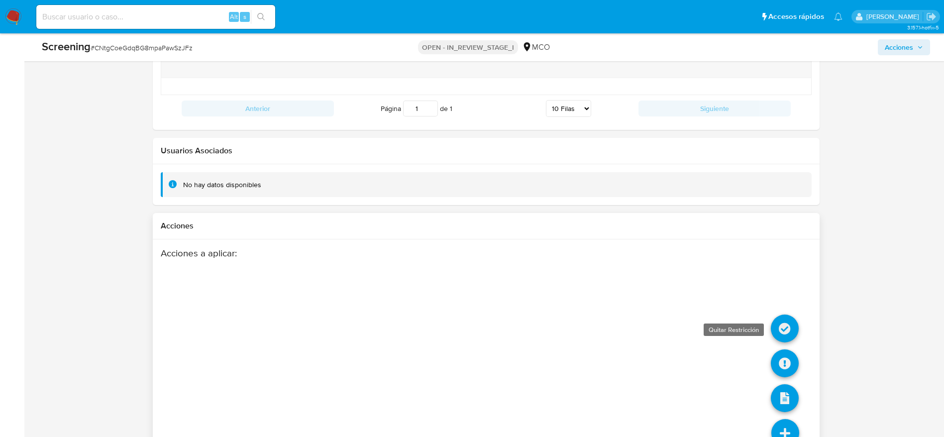
click at [779, 322] on icon at bounding box center [785, 328] width 28 height 28
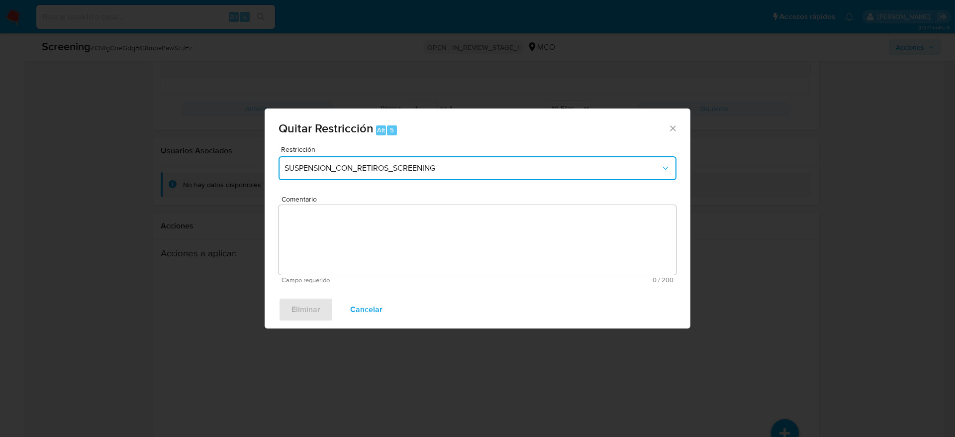
click at [485, 164] on span "SUSPENSION_CON_RETIROS_SCREENING" at bounding box center [473, 168] width 376 height 10
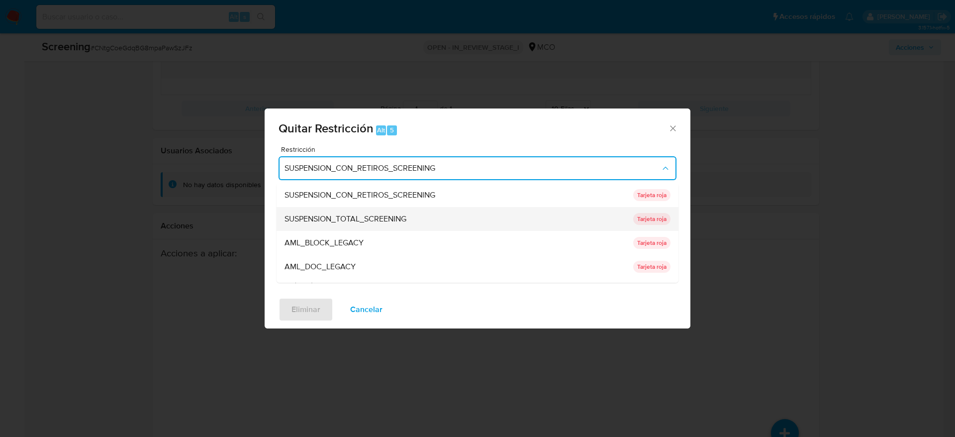
click at [412, 214] on div "SUSPENSION_TOTAL_SCREENING" at bounding box center [456, 219] width 343 height 24
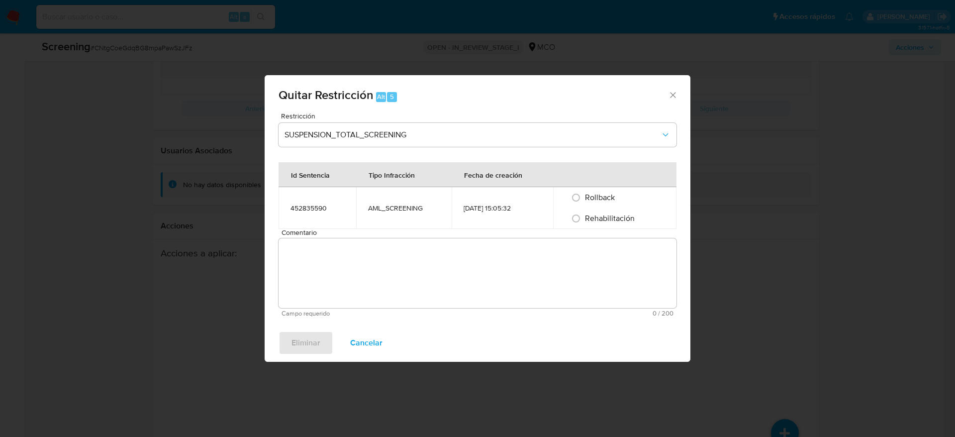
click at [632, 221] on span "Rehabilitación" at bounding box center [610, 217] width 50 height 11
click at [584, 221] on input "Rehabilitación" at bounding box center [576, 218] width 16 height 16
radio input "true"
click at [625, 255] on textarea "Comentario" at bounding box center [478, 273] width 398 height 70
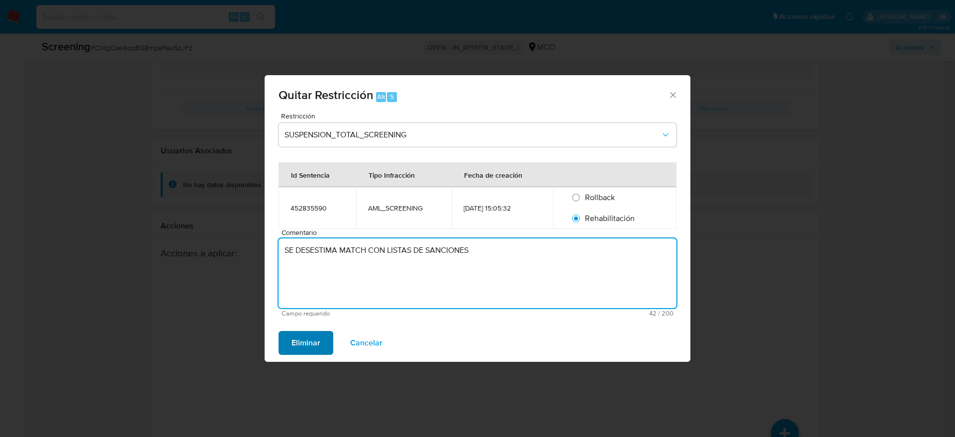
type textarea "SE DESESTIMA MATCH CON LISTAS DE SANCIONES"
click at [310, 334] on span "Eliminar" at bounding box center [306, 343] width 29 height 22
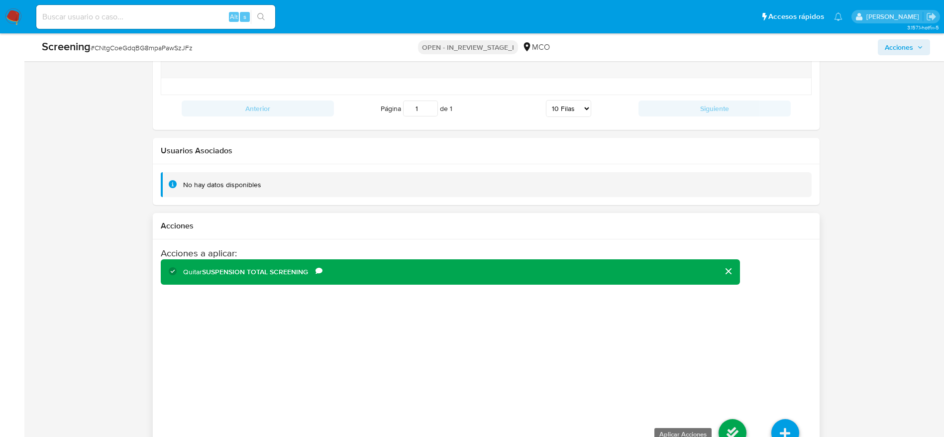
click at [732, 427] on icon at bounding box center [732, 433] width 28 height 28
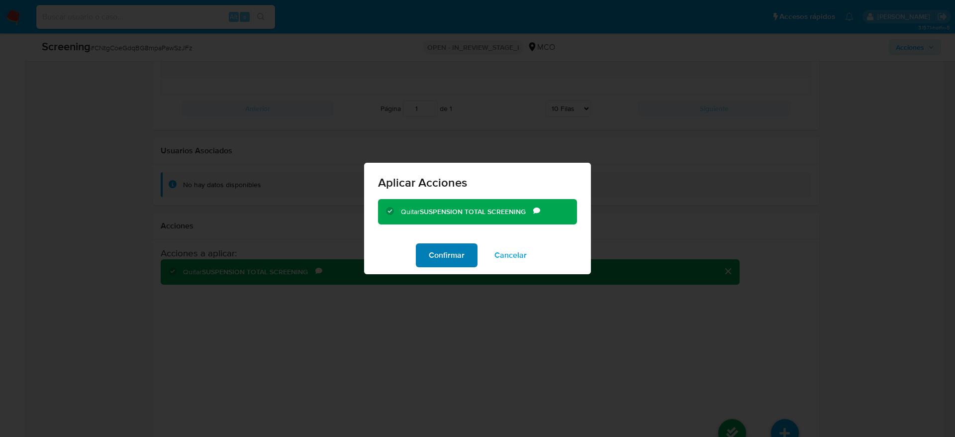
click at [453, 262] on span "Confirmar" at bounding box center [447, 255] width 36 height 22
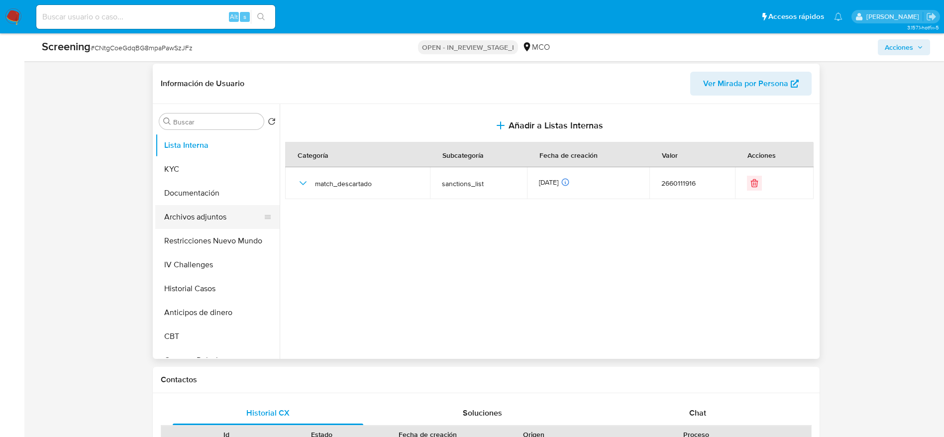
scroll to position [399, 0]
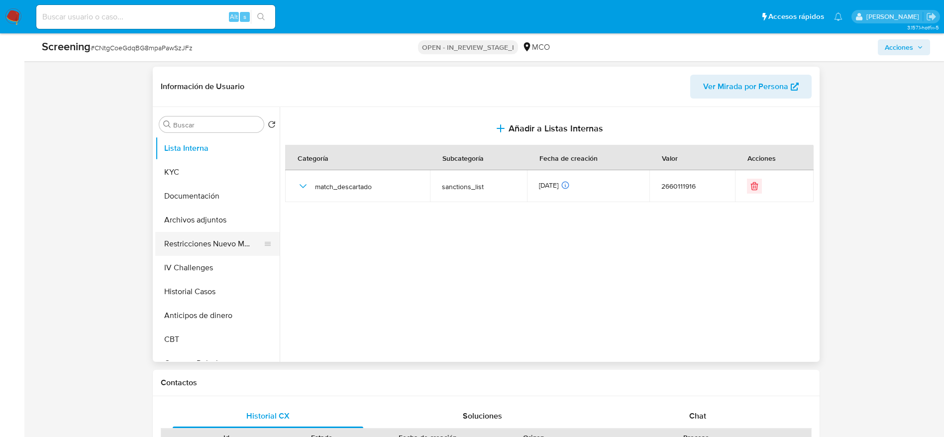
click at [215, 248] on button "Restricciones Nuevo Mundo" at bounding box center [213, 244] width 116 height 24
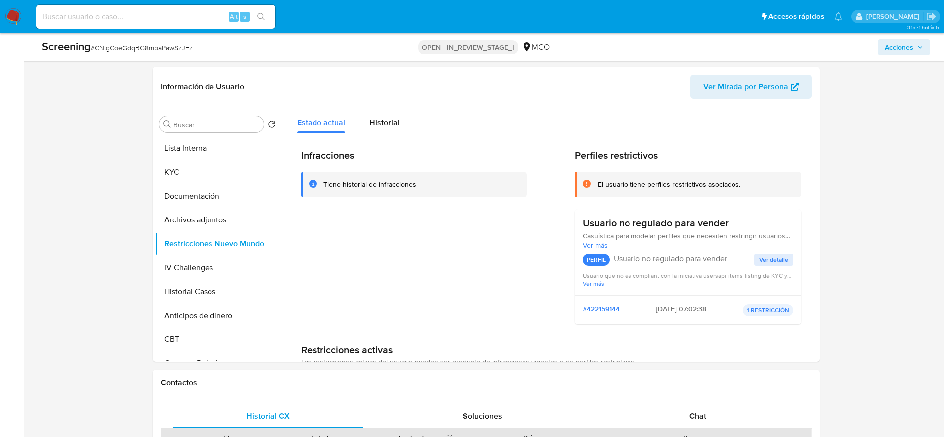
scroll to position [0, 0]
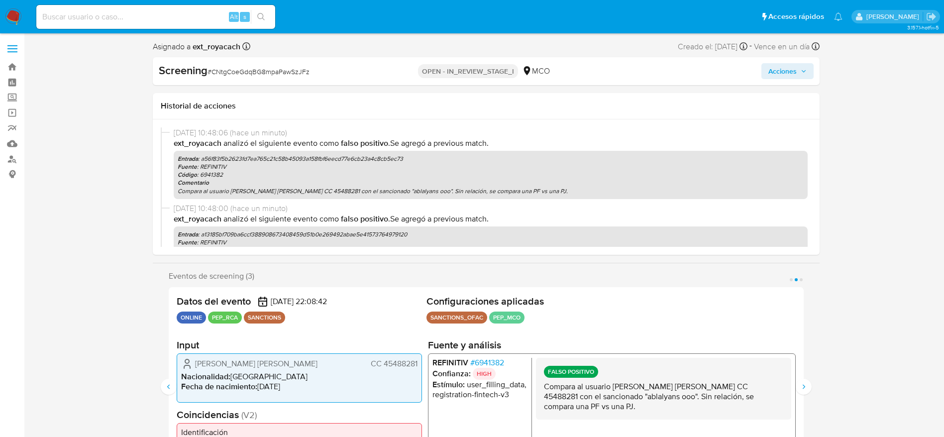
click at [781, 70] on span "Acciones" at bounding box center [782, 71] width 28 height 16
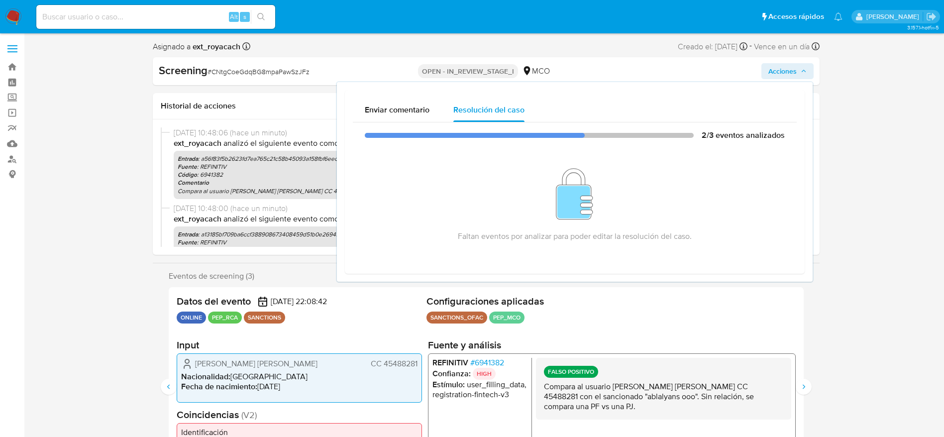
click at [701, 389] on p "Compara al usuario Mendez Rojas Rosa Nohra CC 45488281 con el sancionado "ablal…" at bounding box center [662, 396] width 239 height 30
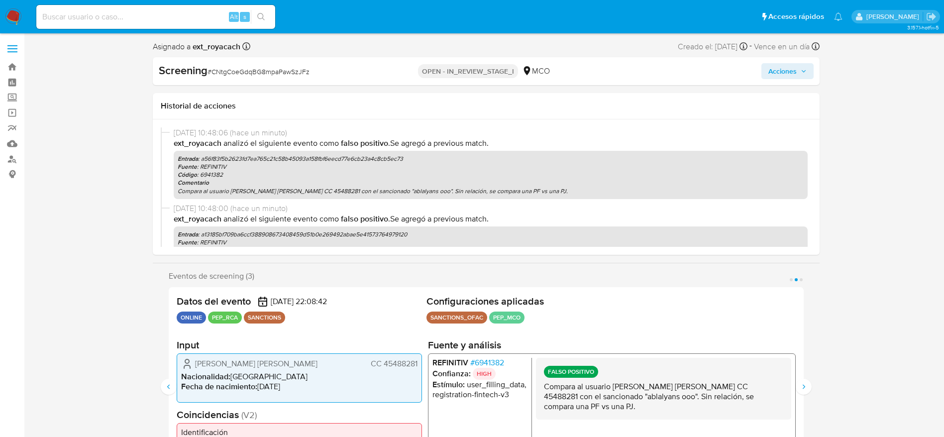
click at [701, 389] on p "Compara al usuario Mendez Rojas Rosa Nohra CC 45488281 con el sancionado "ablal…" at bounding box center [662, 396] width 239 height 30
click at [803, 388] on icon "Siguiente" at bounding box center [803, 386] width 2 height 4
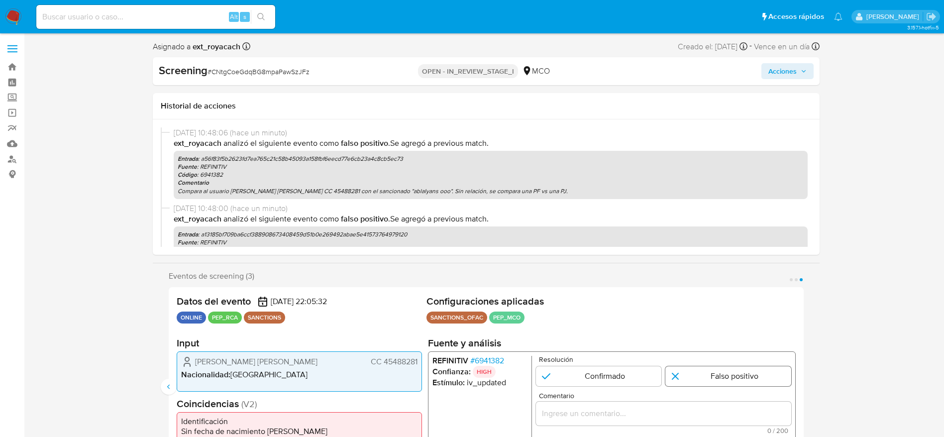
click at [712, 378] on input "3 de 3" at bounding box center [728, 376] width 126 height 20
radio input "true"
click at [719, 410] on input "Comentario" at bounding box center [662, 413] width 255 height 13
type input "Compara al usuario Mendez Rojas Rosa Nohra CC 45488281 con el sancionado "ablal…"
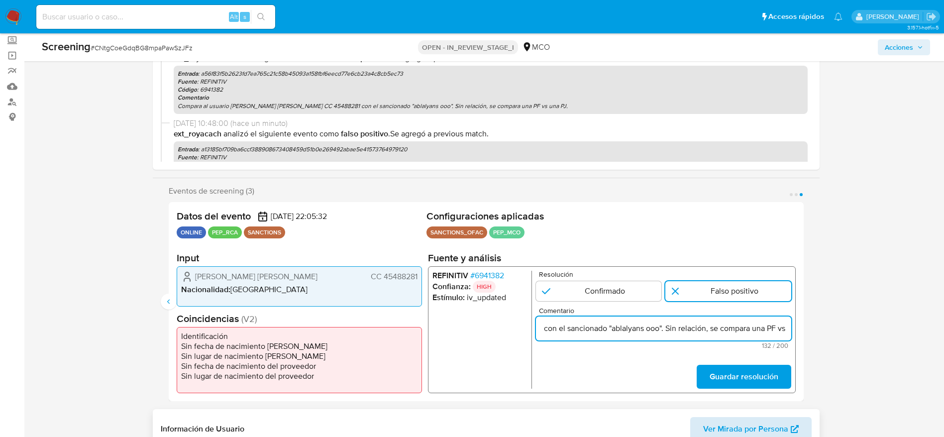
scroll to position [149, 0]
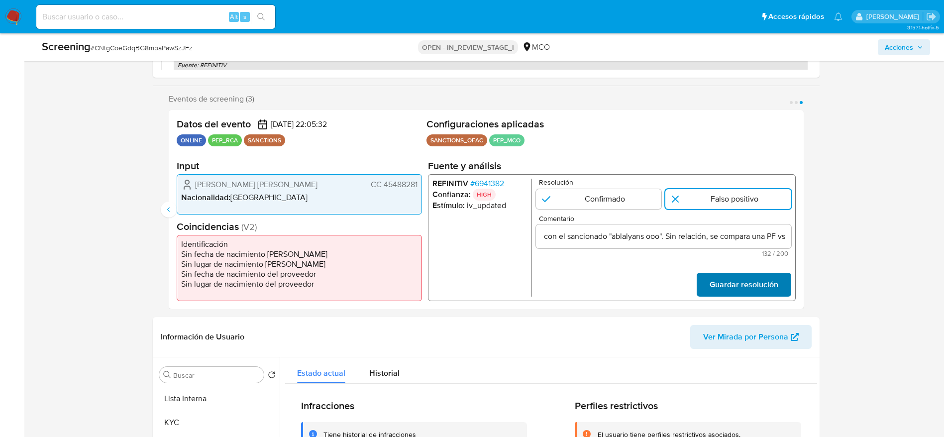
click at [730, 284] on span "Guardar resolución" at bounding box center [743, 285] width 69 height 22
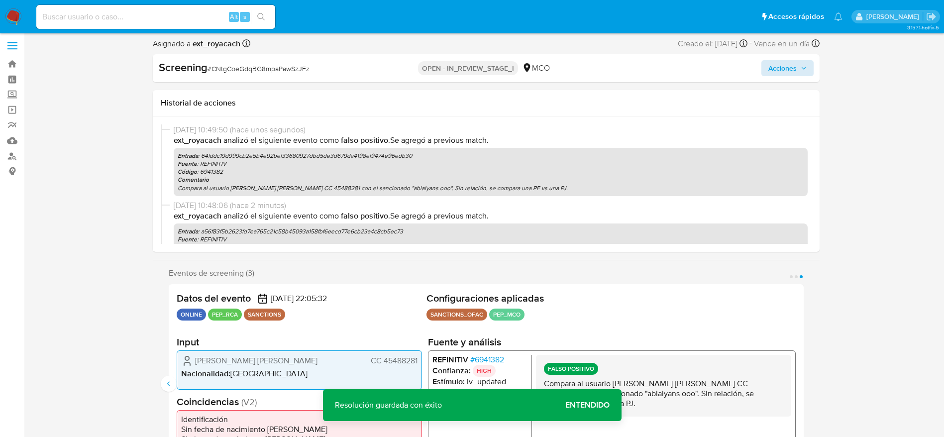
scroll to position [0, 0]
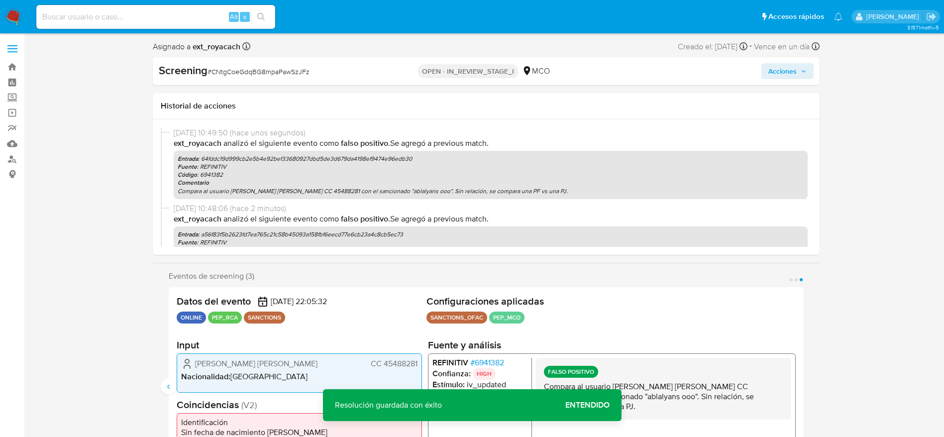
click at [799, 70] on span "Acciones" at bounding box center [787, 71] width 38 height 14
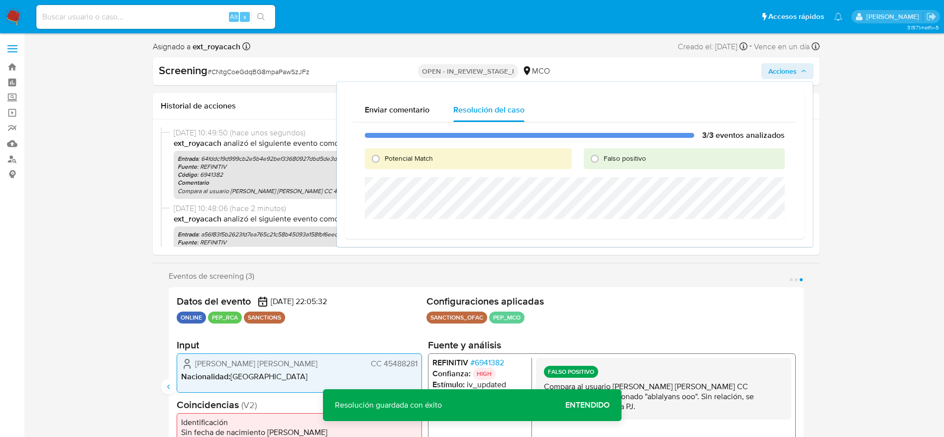
drag, startPoint x: 659, startPoint y: 154, endPoint x: 643, endPoint y: 154, distance: 16.4
click at [656, 154] on div "Falso positivo" at bounding box center [683, 158] width 201 height 21
click at [639, 154] on span "Falso positivo" at bounding box center [624, 158] width 42 height 10
click at [602, 154] on input "Falso positivo" at bounding box center [594, 159] width 16 height 16
radio input "true"
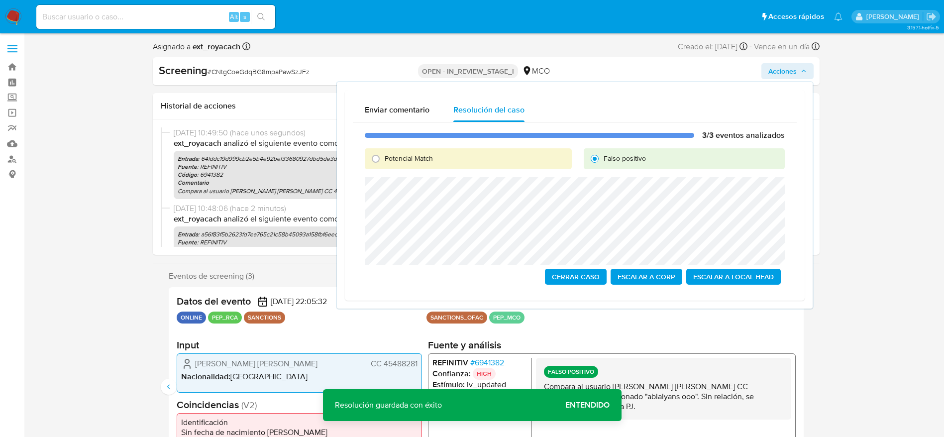
click at [592, 280] on span "Cerrar Caso" at bounding box center [576, 277] width 48 height 14
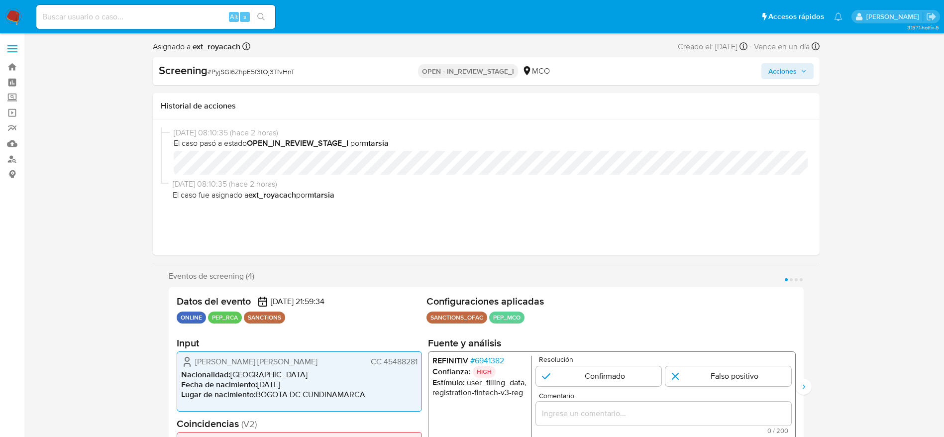
select select "10"
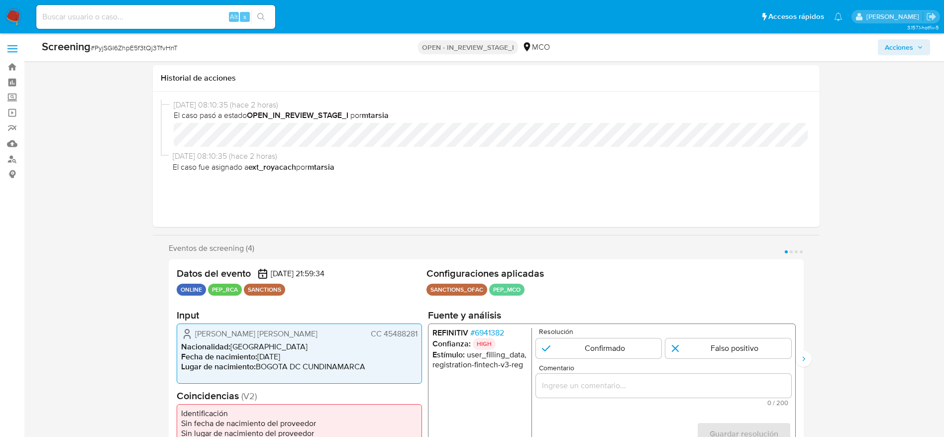
scroll to position [75, 0]
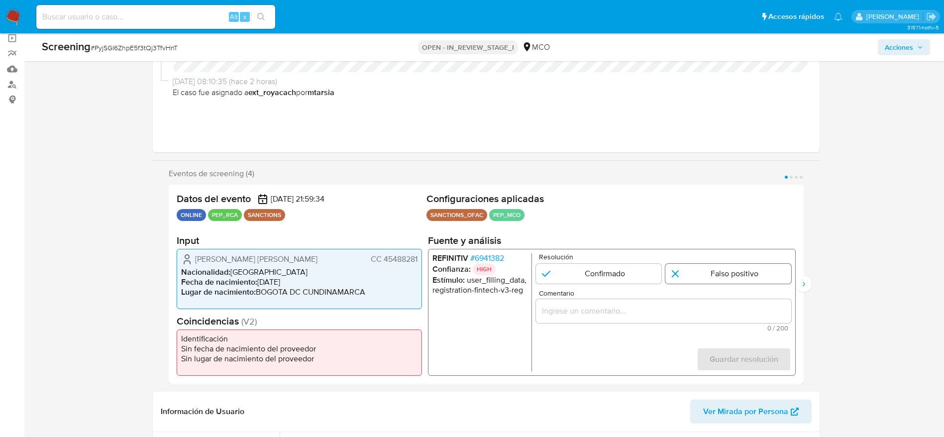
click at [675, 273] on input "1 de 4" at bounding box center [728, 274] width 126 height 20
radio input "true"
click at [688, 302] on div "1 de 4" at bounding box center [662, 311] width 255 height 24
click at [688, 313] on input "Comentario" at bounding box center [662, 310] width 255 height 13
paste input "Compara al usuario [PERSON_NAME] [PERSON_NAME] CC 45488281 con el sancionado "a…"
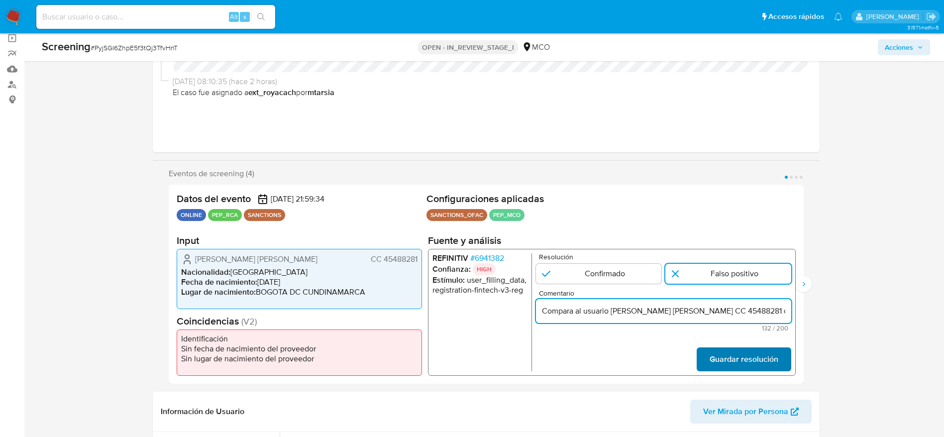
scroll to position [0, 240]
type input "Compara al usuario [PERSON_NAME] [PERSON_NAME] CC 45488281 con el sancionado "a…"
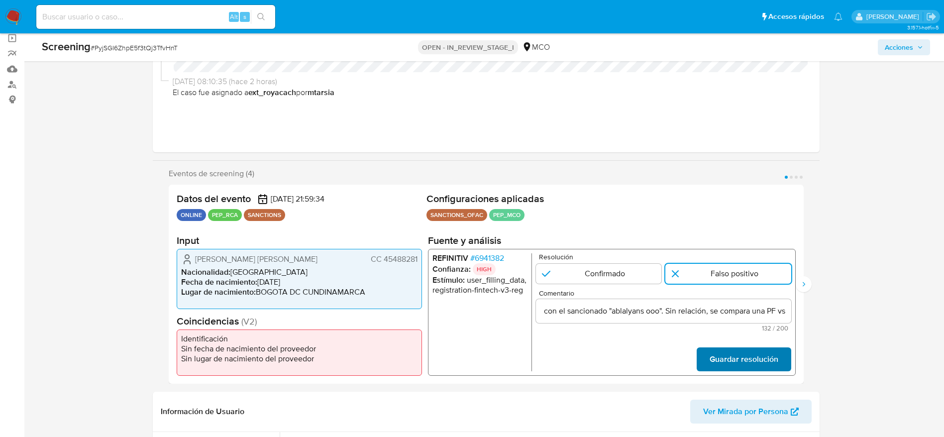
click at [725, 363] on span "Guardar resolución" at bounding box center [743, 359] width 69 height 22
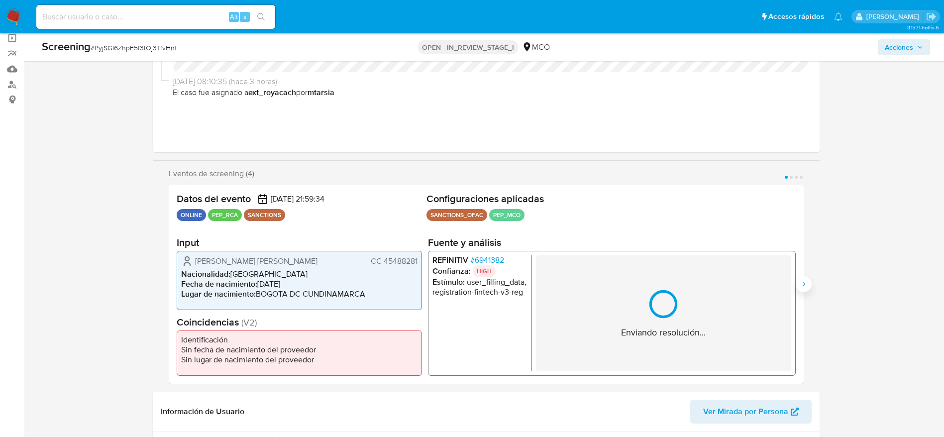
click at [802, 285] on icon "Siguiente" at bounding box center [803, 284] width 8 height 8
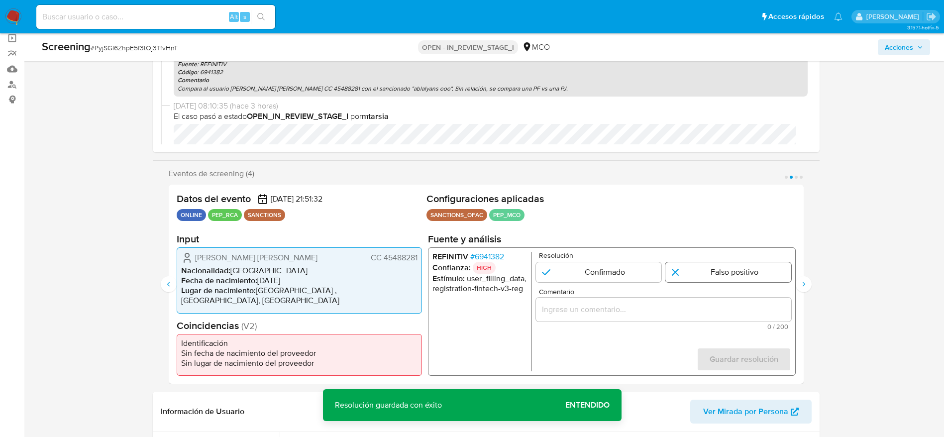
click at [704, 278] on input "2 de 4" at bounding box center [728, 272] width 126 height 20
radio input "true"
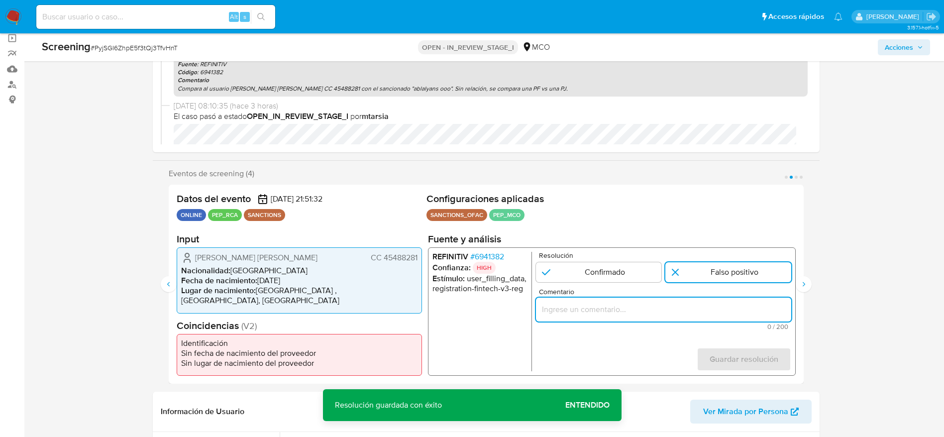
click at [716, 306] on input "Comentario" at bounding box center [662, 309] width 255 height 13
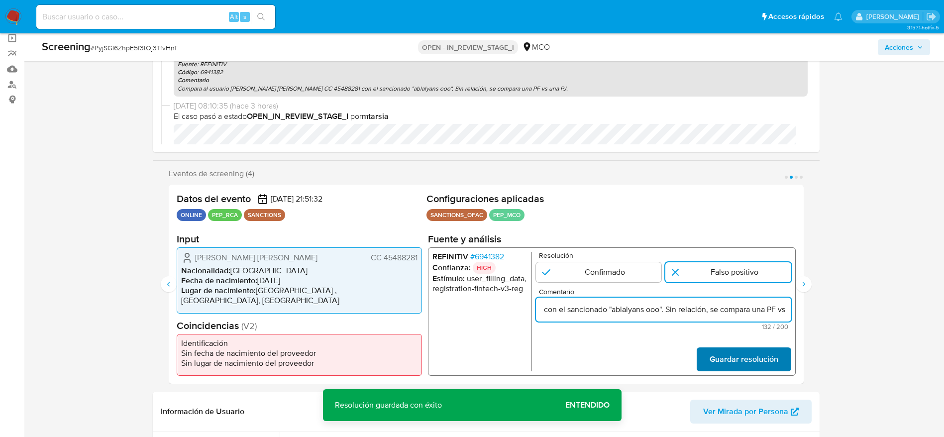
type input "Compara al usuario [PERSON_NAME] [PERSON_NAME] CC 45488281 con el sancionado "a…"
click at [751, 360] on span "Guardar resolución" at bounding box center [743, 359] width 69 height 22
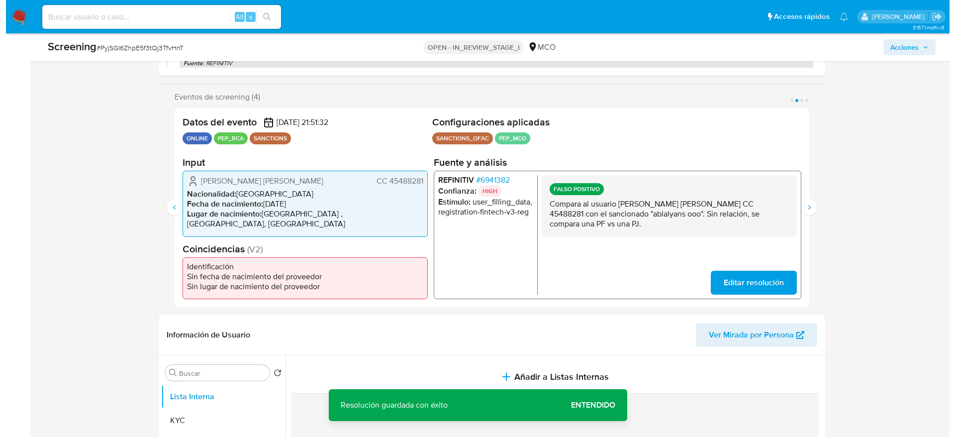
scroll to position [298, 0]
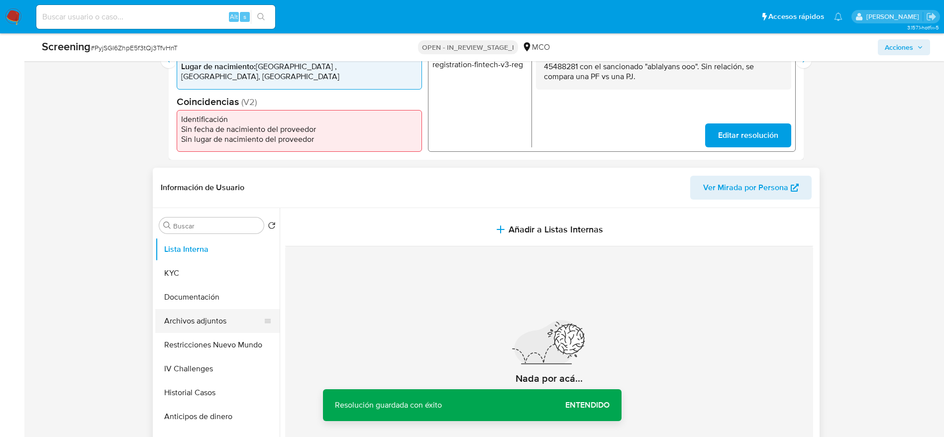
click at [204, 309] on button "Archivos adjuntos" at bounding box center [213, 321] width 116 height 24
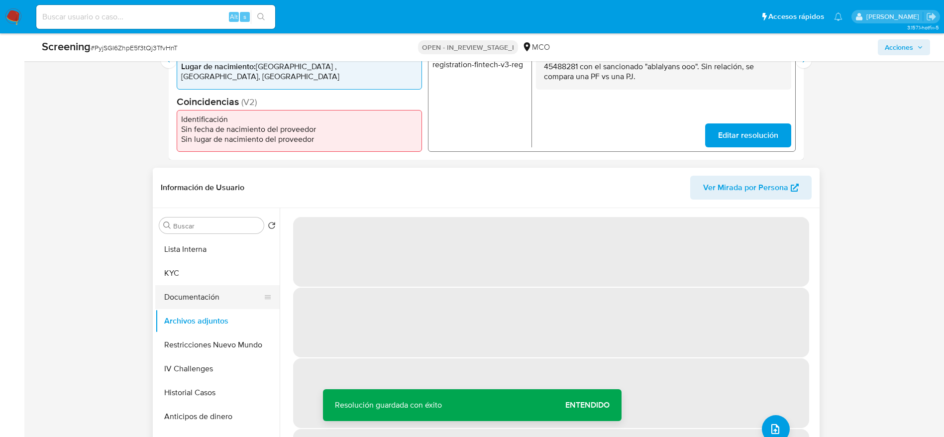
click at [220, 303] on button "Documentación" at bounding box center [213, 297] width 116 height 24
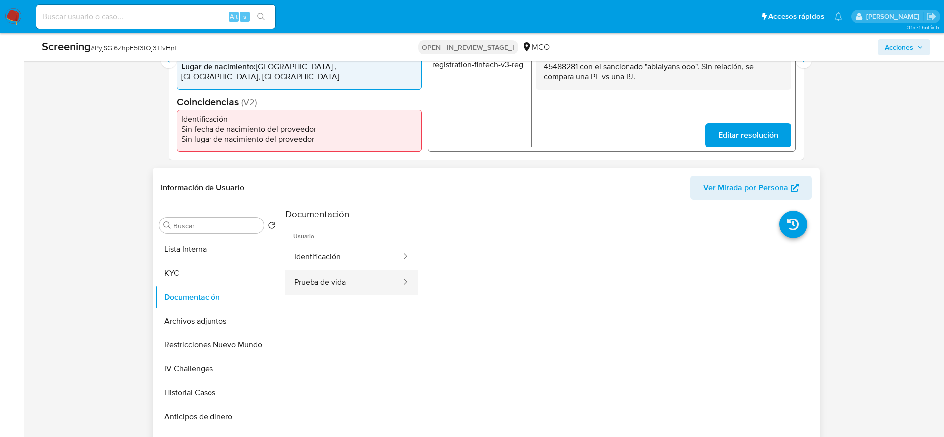
click at [355, 277] on button "Prueba de vida" at bounding box center [343, 282] width 117 height 25
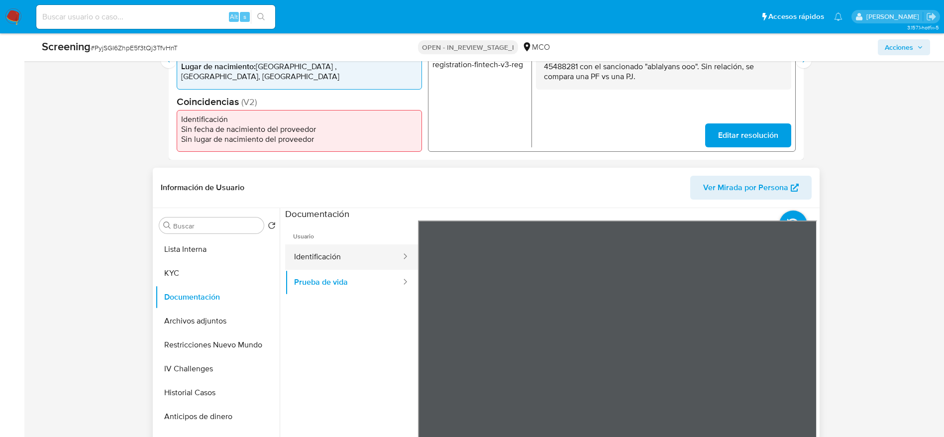
click at [344, 267] on button "Identificación" at bounding box center [343, 256] width 117 height 25
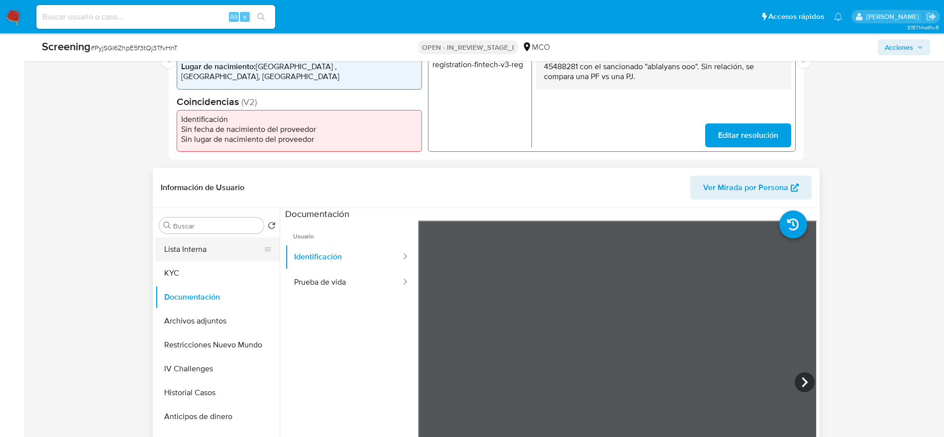
click at [217, 245] on button "Lista Interna" at bounding box center [213, 249] width 116 height 24
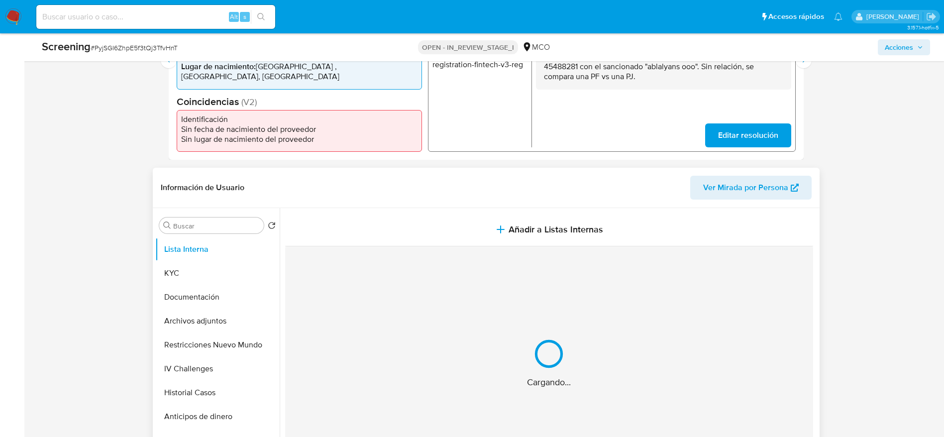
click at [494, 218] on button "Añadir a Listas Internas" at bounding box center [549, 229] width 528 height 33
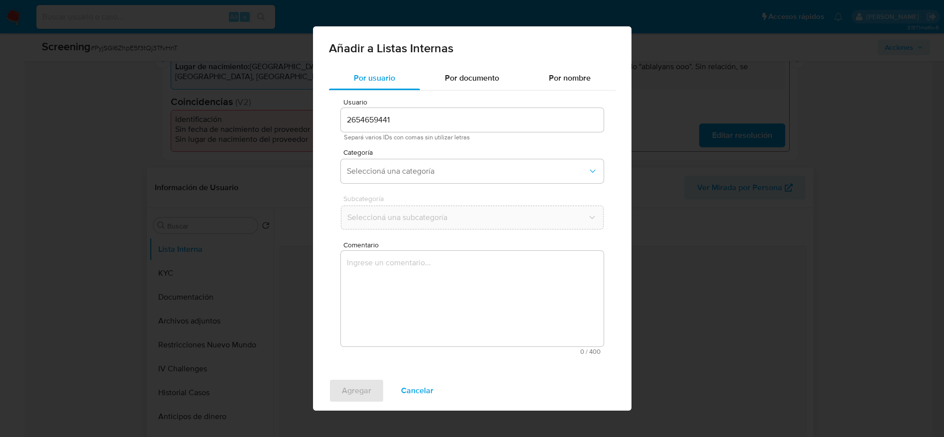
click at [499, 233] on div "Subcategoría Seleccioná una subcategoría" at bounding box center [472, 214] width 263 height 38
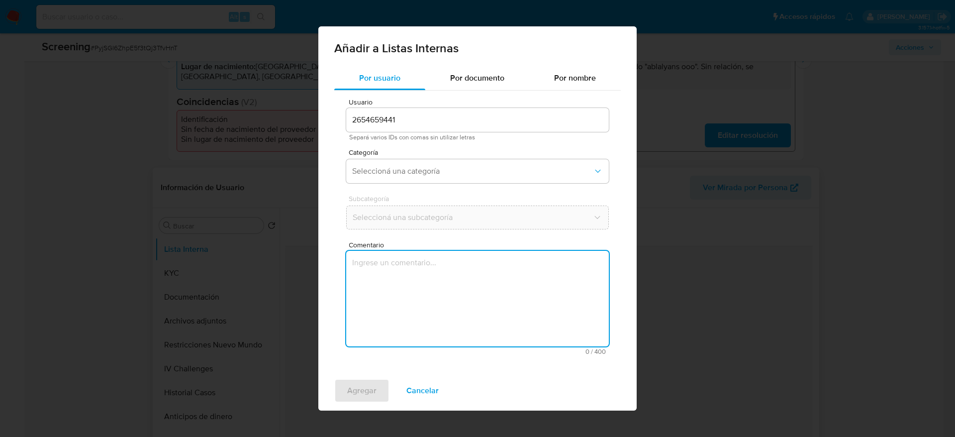
click at [444, 275] on textarea "Comentario" at bounding box center [477, 299] width 263 height 96
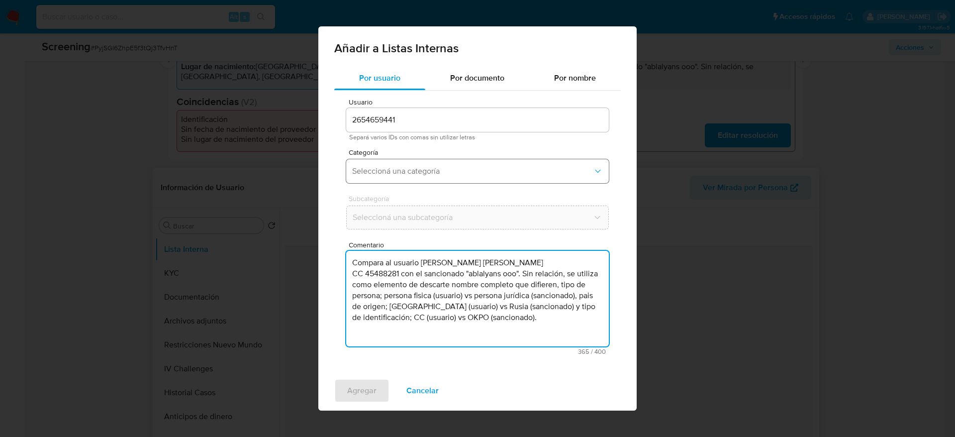
type textarea "Compara al usuario Mendez Rojas Rosa Nohra CC 45488281 con el sancionado "ablal…"
click at [443, 169] on span "Seleccioná una categoría" at bounding box center [472, 171] width 241 height 10
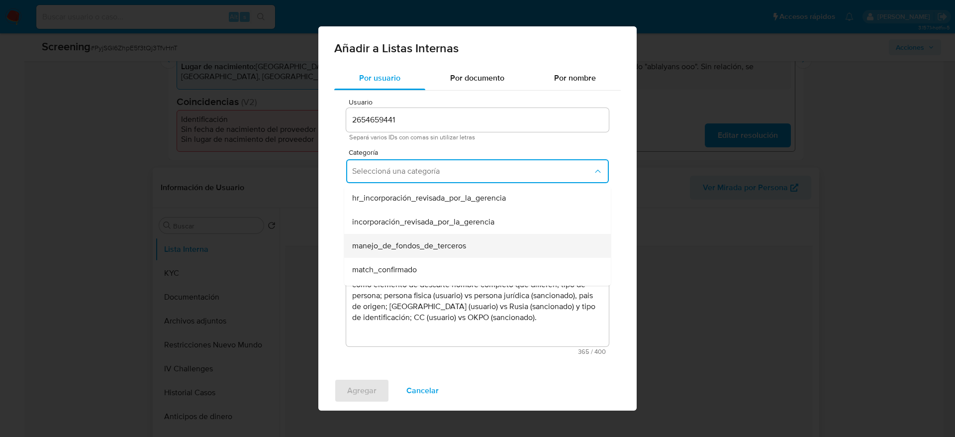
scroll to position [75, 0]
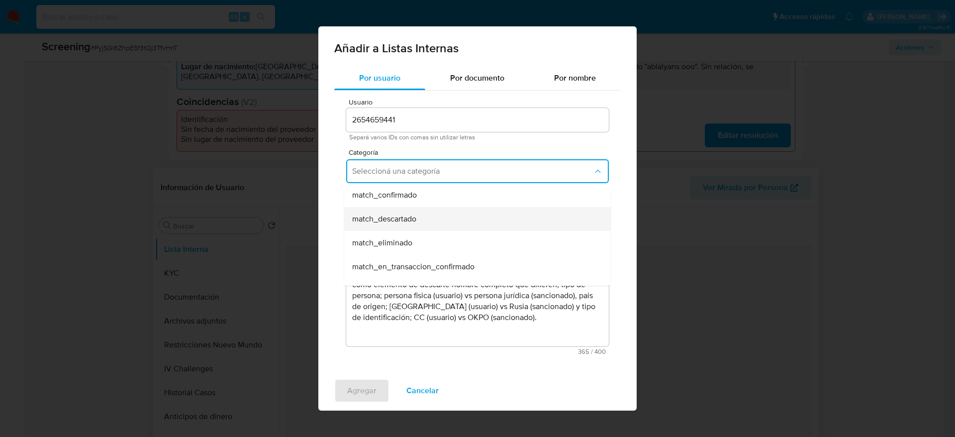
click at [434, 218] on div "match_descartado" at bounding box center [474, 219] width 245 height 24
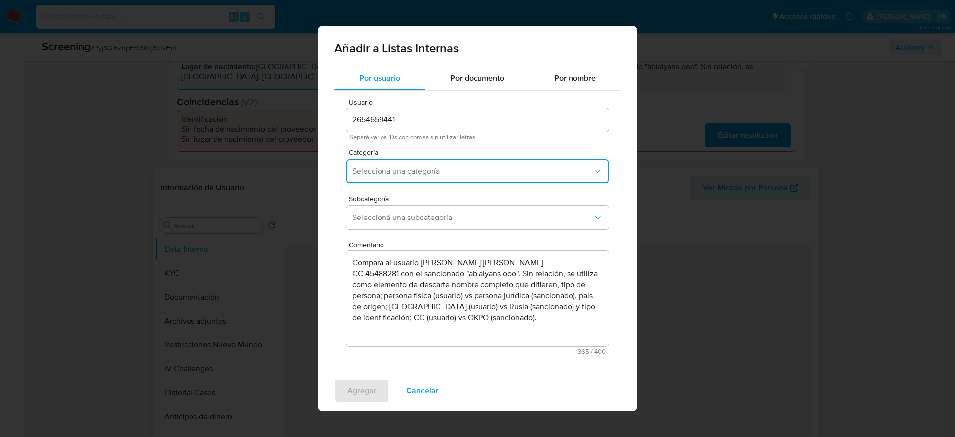
click at [434, 218] on span "Seleccioná una subcategoría" at bounding box center [472, 217] width 241 height 10
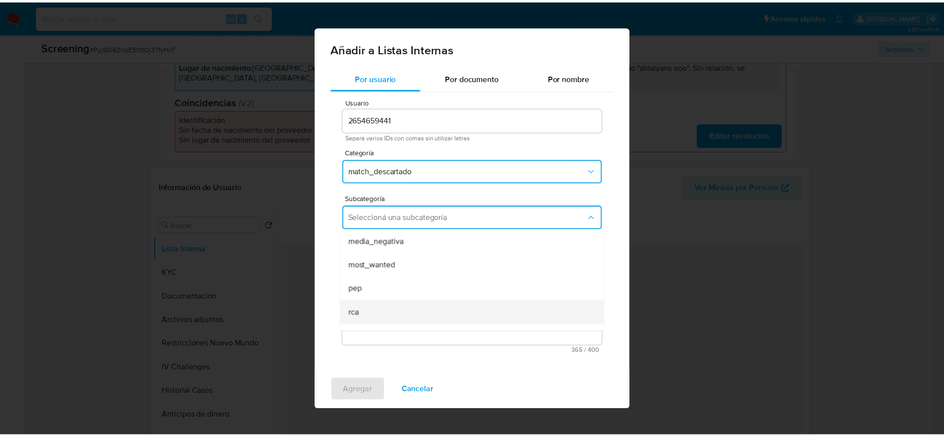
scroll to position [68, 0]
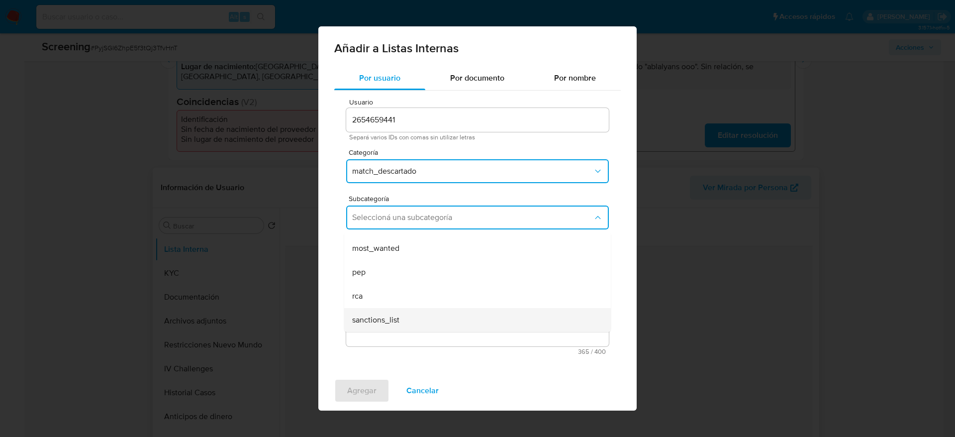
click at [387, 323] on span "sanctions_list" at bounding box center [375, 320] width 47 height 10
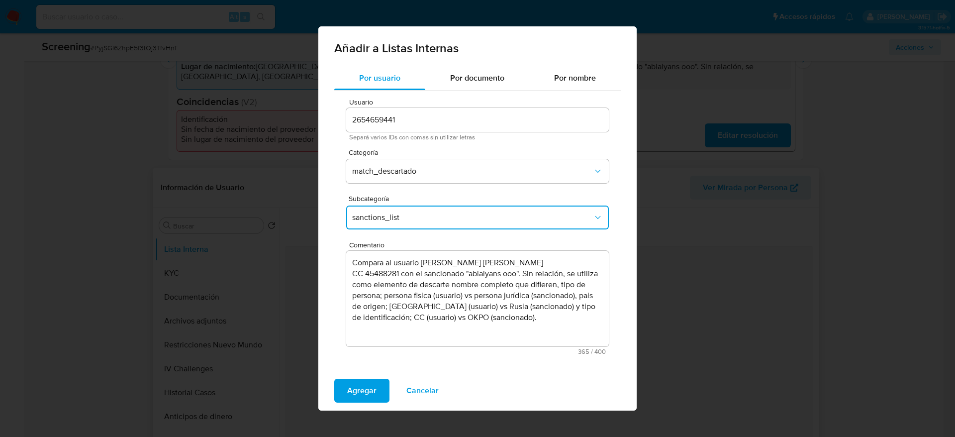
click at [369, 374] on div "Agregar Cancelar" at bounding box center [477, 391] width 318 height 40
click at [372, 383] on span "Agregar" at bounding box center [361, 391] width 29 height 22
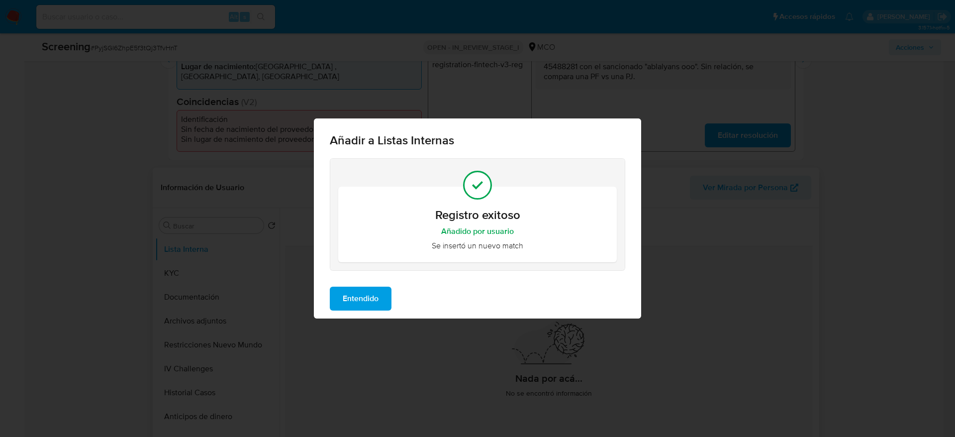
click at [356, 298] on span "Entendido" at bounding box center [361, 299] width 36 height 22
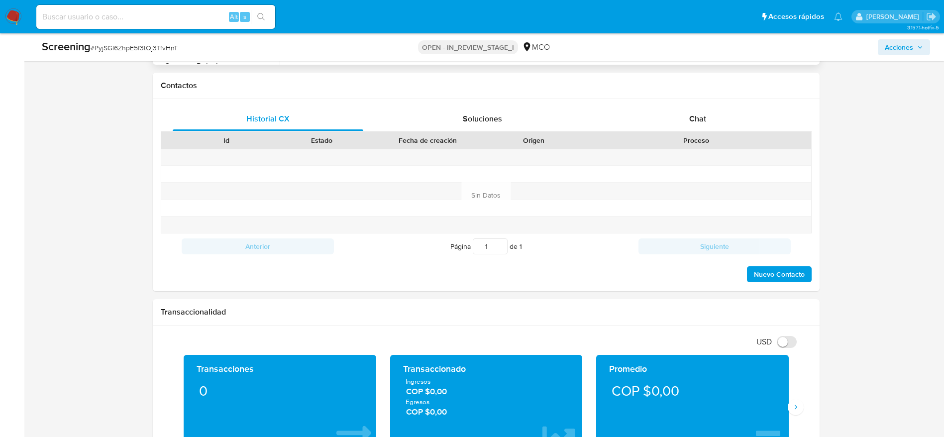
scroll to position [1476, 0]
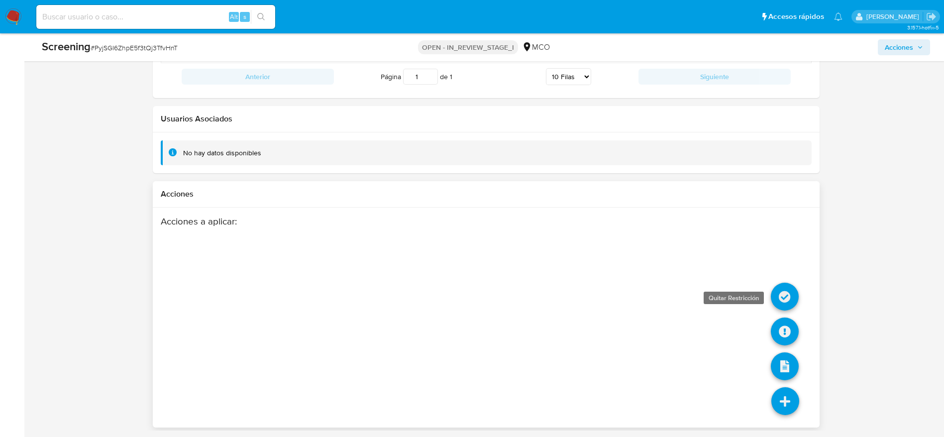
click at [773, 293] on icon at bounding box center [785, 297] width 28 height 28
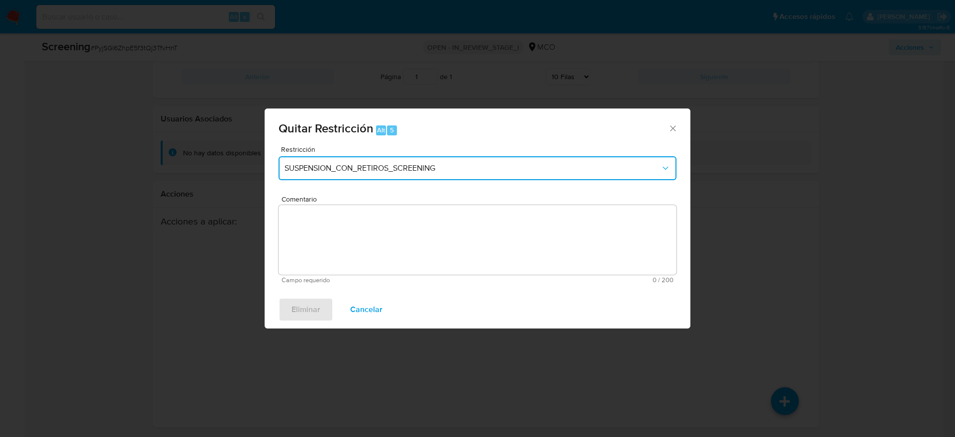
click at [493, 176] on button "SUSPENSION_CON_RETIROS_SCREENING" at bounding box center [478, 168] width 398 height 24
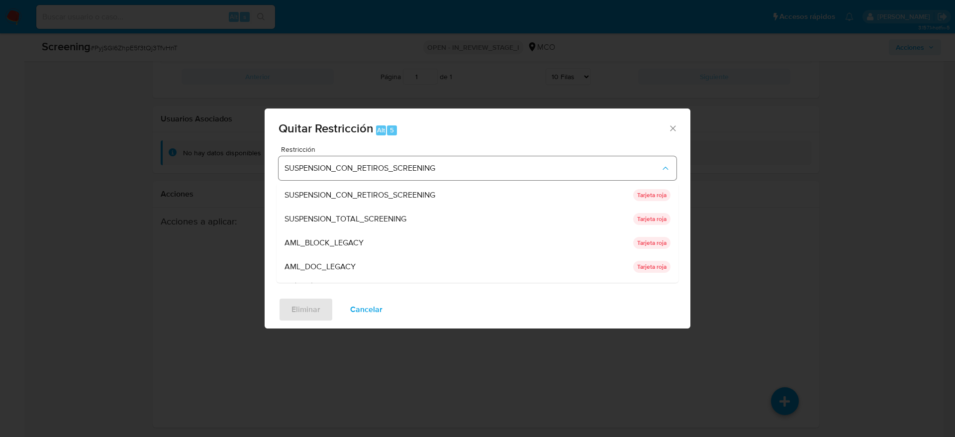
click at [441, 208] on div "SUSPENSION_TOTAL_SCREENING" at bounding box center [456, 219] width 343 height 24
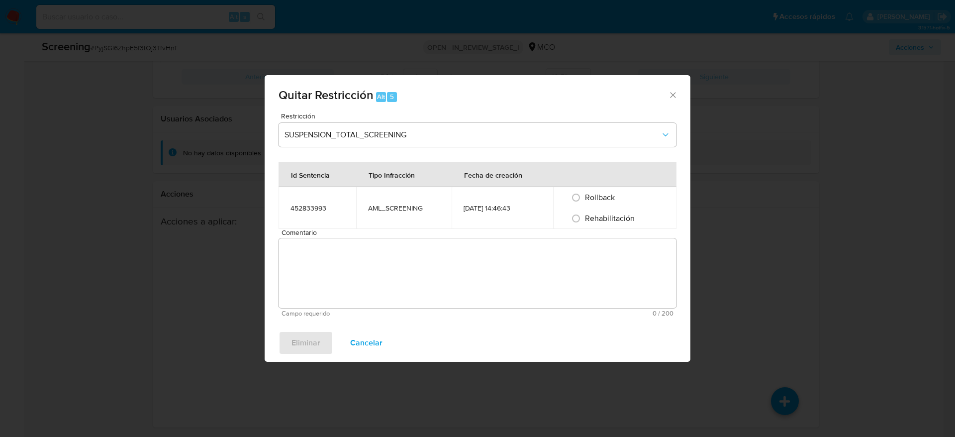
click at [597, 218] on span "Rehabilitación" at bounding box center [610, 217] width 50 height 11
click at [584, 218] on input "Rehabilitación" at bounding box center [576, 218] width 16 height 16
radio input "true"
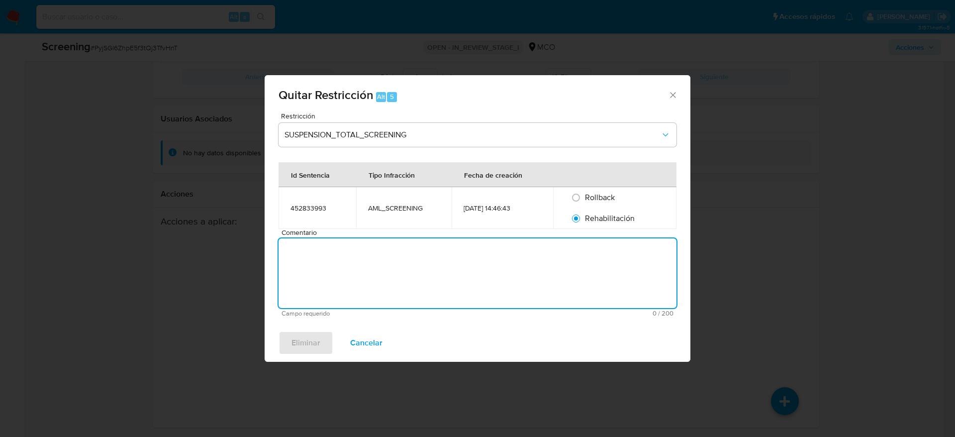
click at [598, 245] on textarea "Comentario" at bounding box center [478, 273] width 398 height 70
type textarea "SE DESESTIMA MATCH CON LISTAS DE SANCIONES"
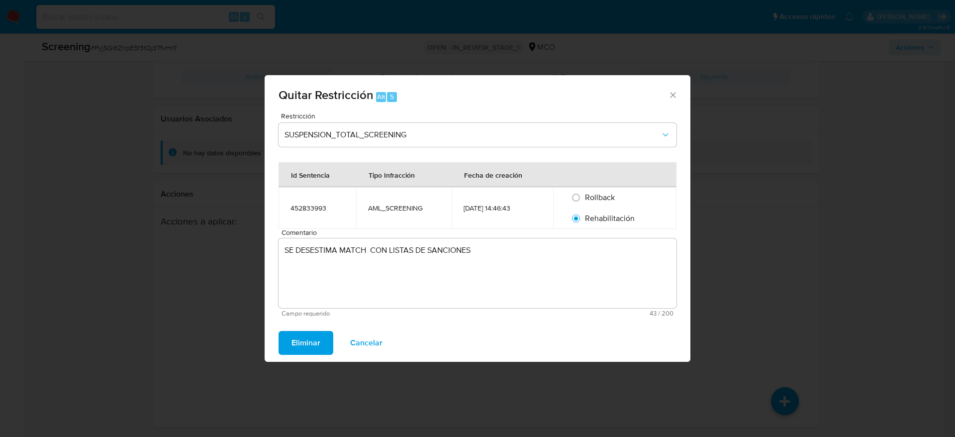
click at [311, 343] on span "Eliminar" at bounding box center [306, 343] width 29 height 22
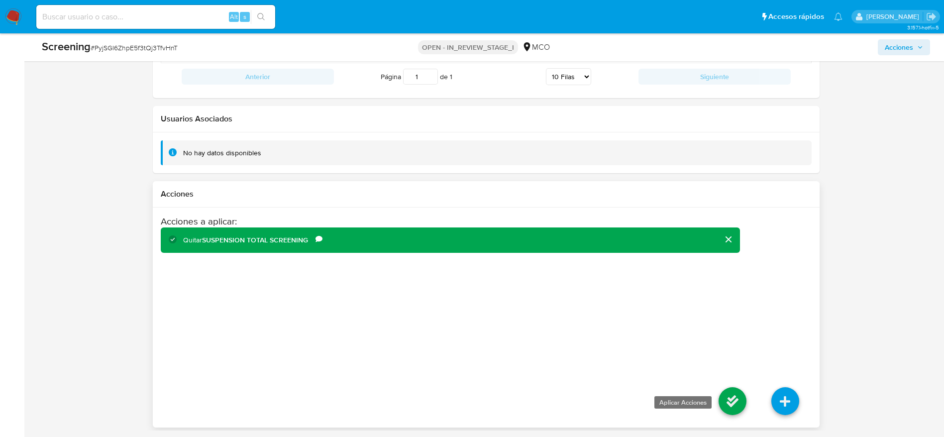
click at [737, 396] on icon at bounding box center [732, 401] width 28 height 28
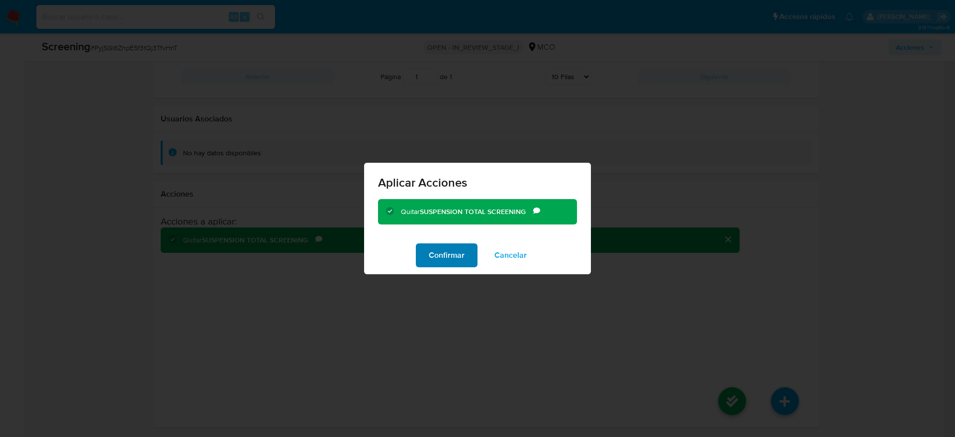
click at [472, 252] on button "Confirmar" at bounding box center [447, 255] width 62 height 24
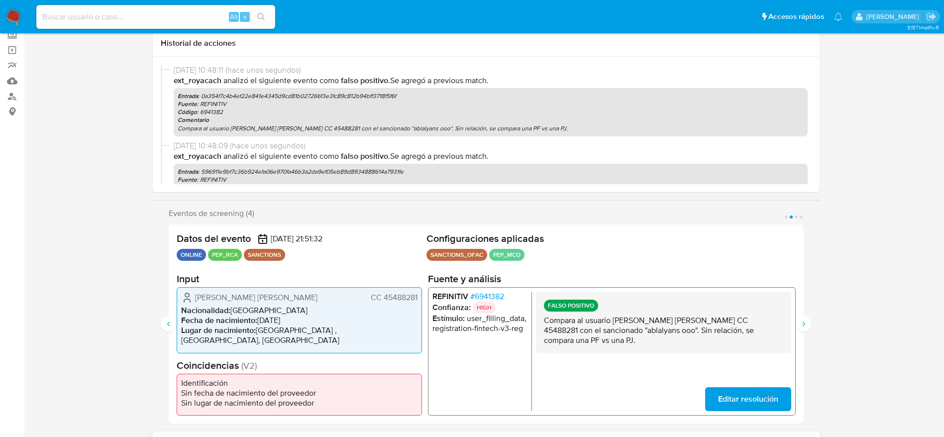
scroll to position [0, 0]
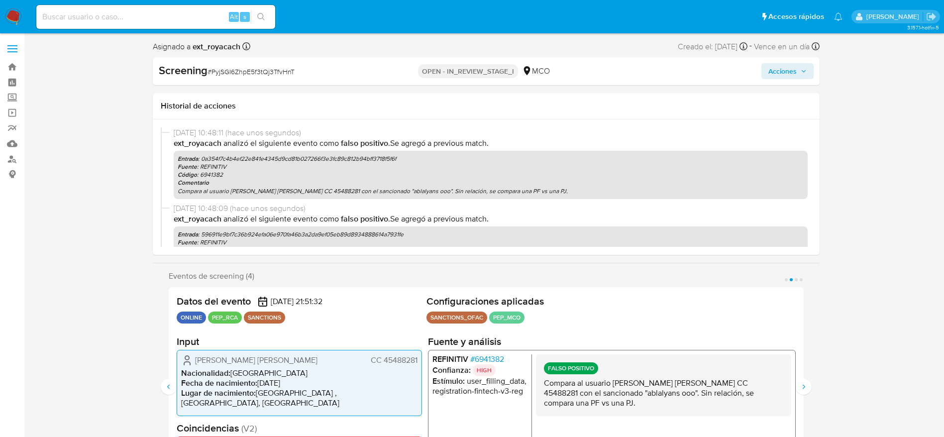
click at [771, 74] on span "Acciones" at bounding box center [782, 71] width 28 height 16
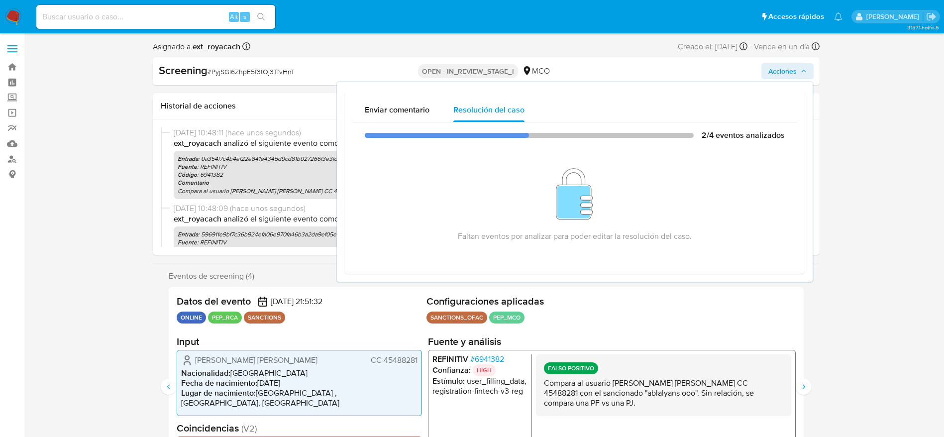
click at [677, 397] on p "Compara al usuario [PERSON_NAME] [PERSON_NAME] CC 45488281 con el sancionado "a…" at bounding box center [662, 393] width 239 height 30
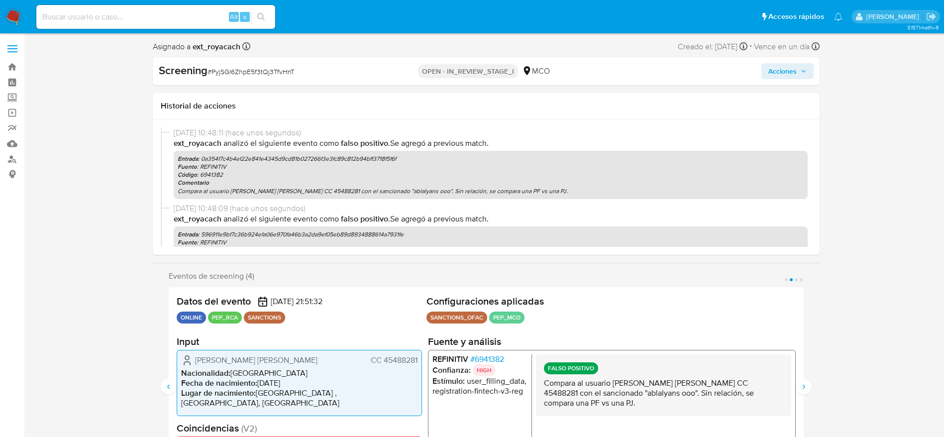
click at [677, 397] on p "Compara al usuario Mendez Rojas Rosa Nohra CC 45488281 con el sancionado "ablal…" at bounding box center [662, 393] width 239 height 30
click at [809, 384] on button "Siguiente" at bounding box center [803, 387] width 16 height 16
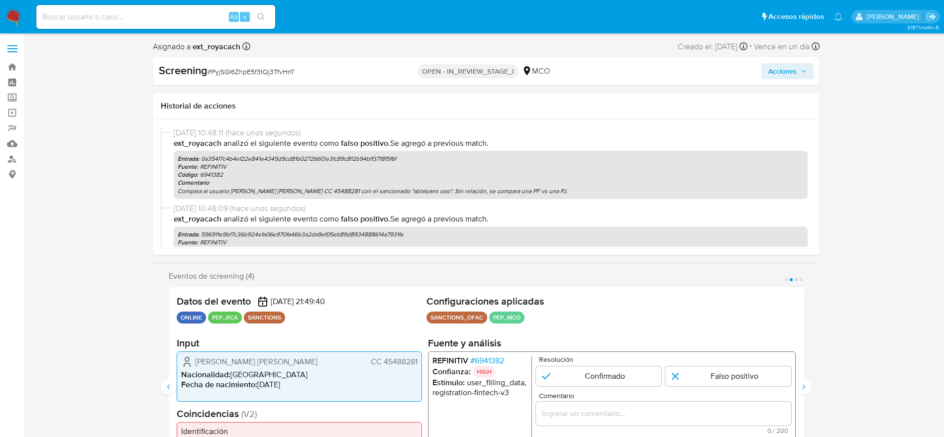
scroll to position [149, 0]
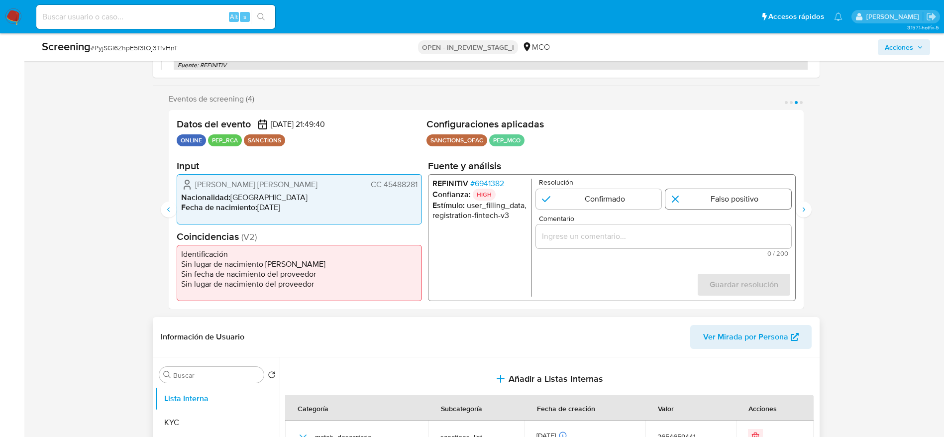
click at [706, 197] on input "3 de 4" at bounding box center [728, 199] width 126 height 20
radio input "true"
click at [706, 233] on input "Comentario" at bounding box center [662, 236] width 255 height 13
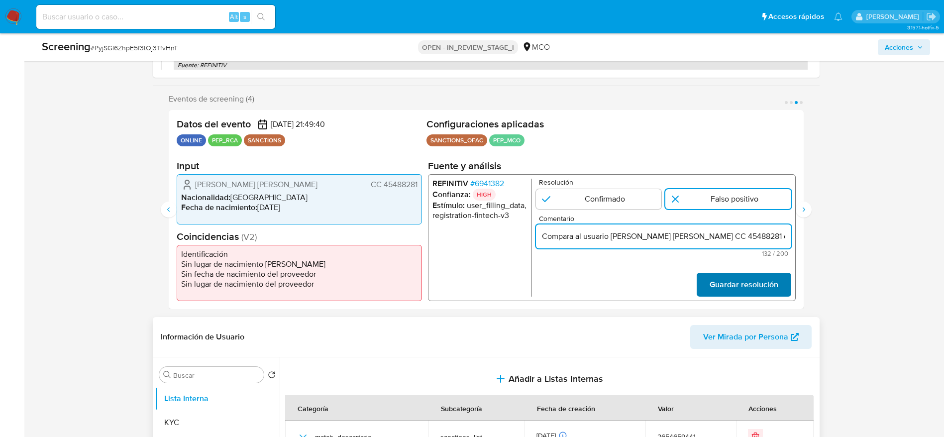
scroll to position [0, 240]
type input "Compara al usuario Mendez Rojas Rosa Nohra CC 45488281 con el sancionado "ablal…"
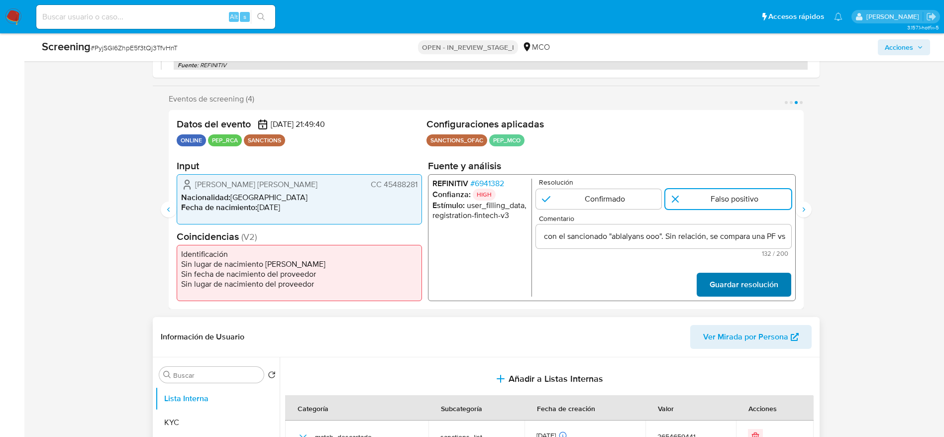
click at [754, 293] on span "Guardar resolución" at bounding box center [743, 285] width 69 height 22
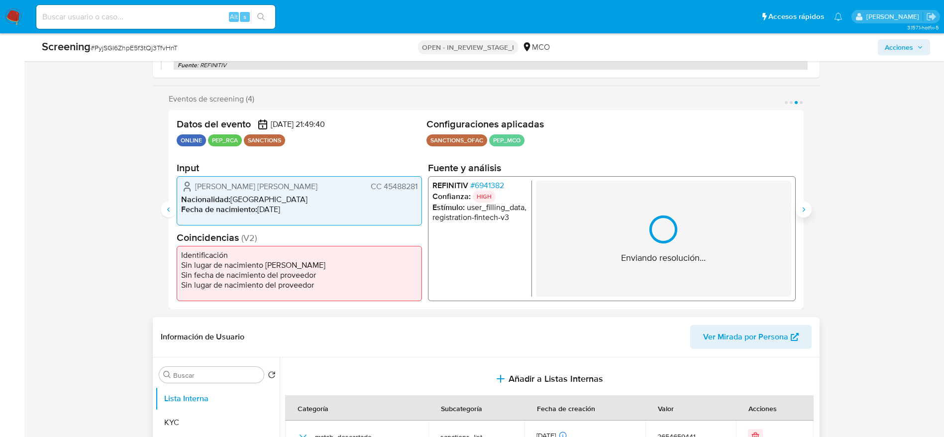
click at [801, 204] on button "Siguiente" at bounding box center [803, 209] width 16 height 16
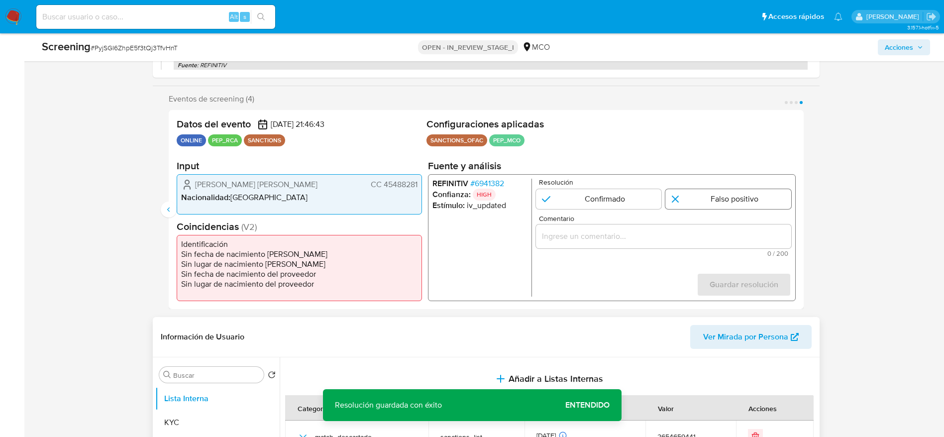
click at [721, 195] on input "4 de 4" at bounding box center [728, 199] width 126 height 20
radio input "true"
click at [709, 235] on input "Comentario" at bounding box center [662, 236] width 255 height 13
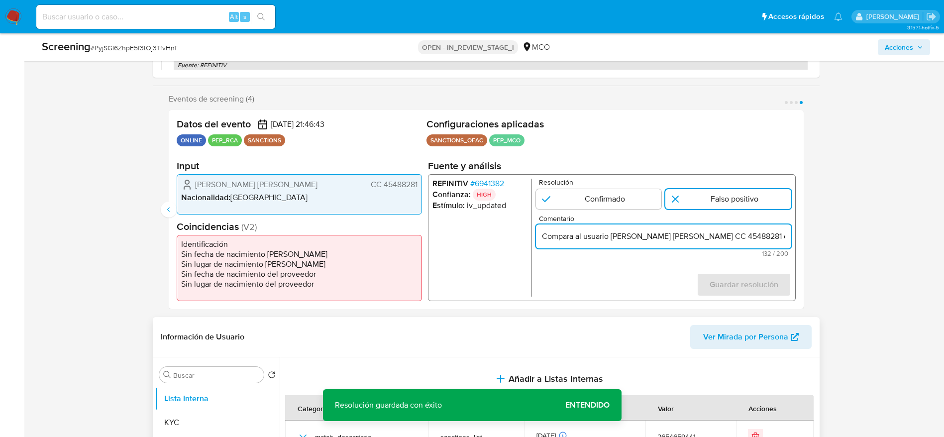
click at [725, 285] on span "Guardar resolución" at bounding box center [743, 285] width 69 height 22
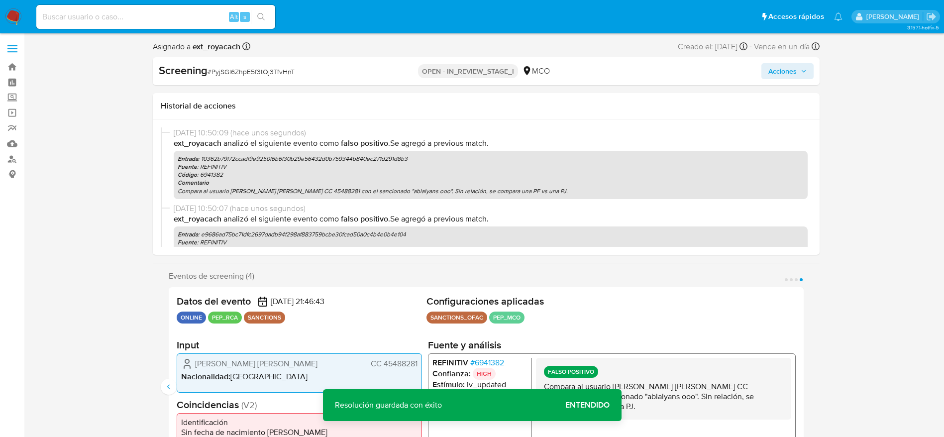
click at [805, 67] on span "Acciones" at bounding box center [787, 71] width 38 height 14
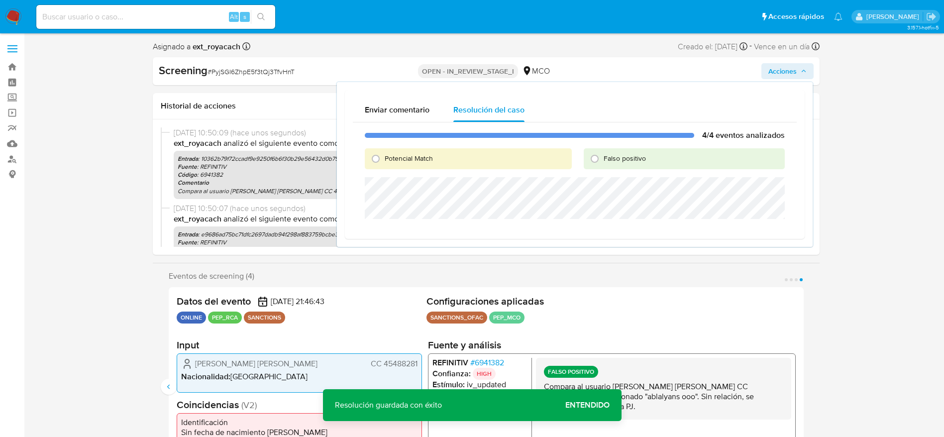
click at [640, 161] on span "Falso positivo" at bounding box center [624, 158] width 42 height 10
click at [602, 161] on input "Falso positivo" at bounding box center [594, 159] width 16 height 16
radio input "true"
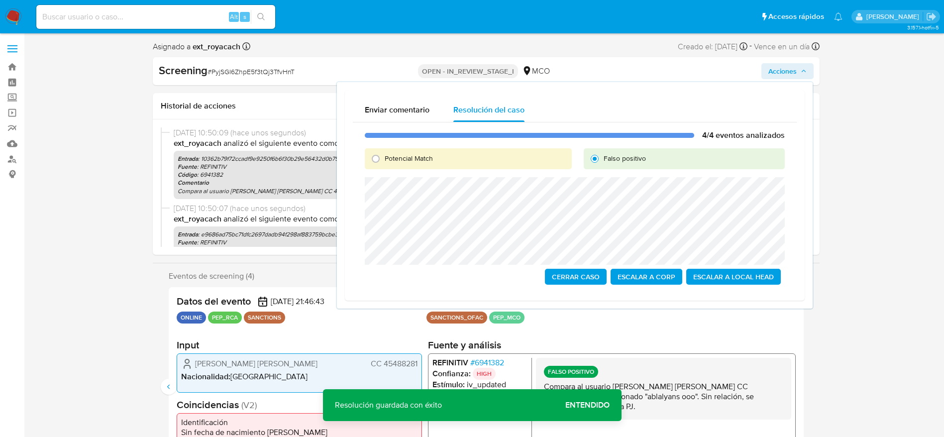
click at [572, 273] on span "Cerrar Caso" at bounding box center [576, 277] width 48 height 14
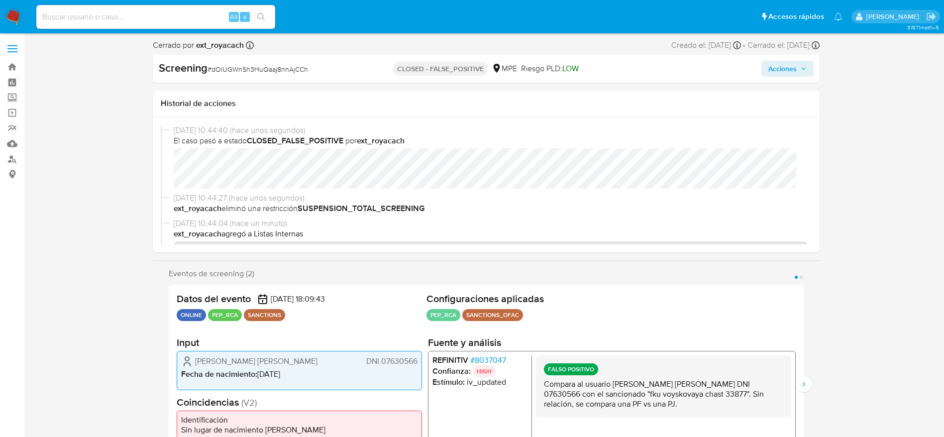
select select "10"
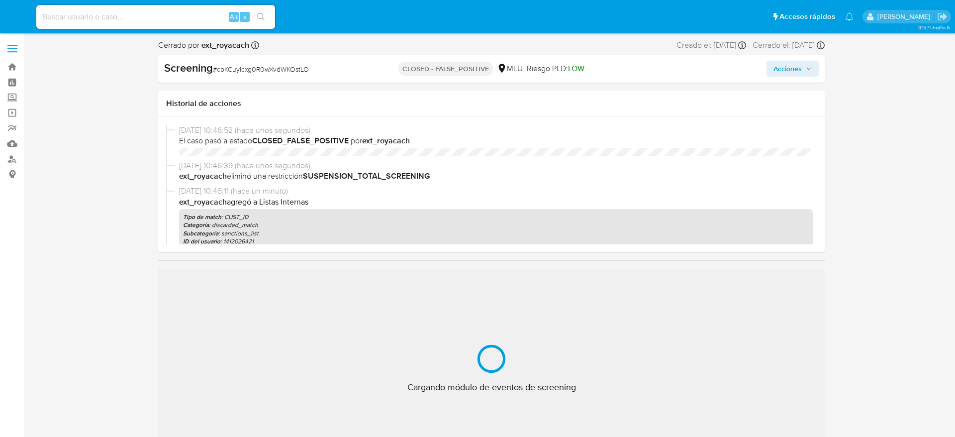
select select "10"
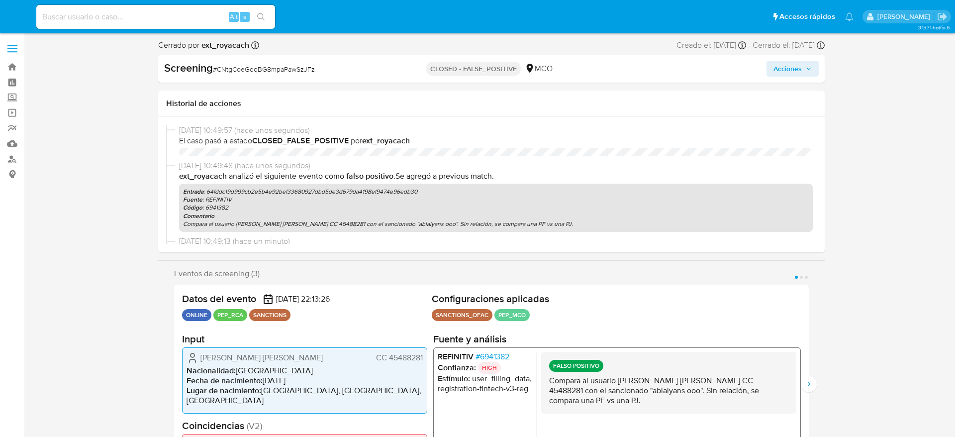
select select "10"
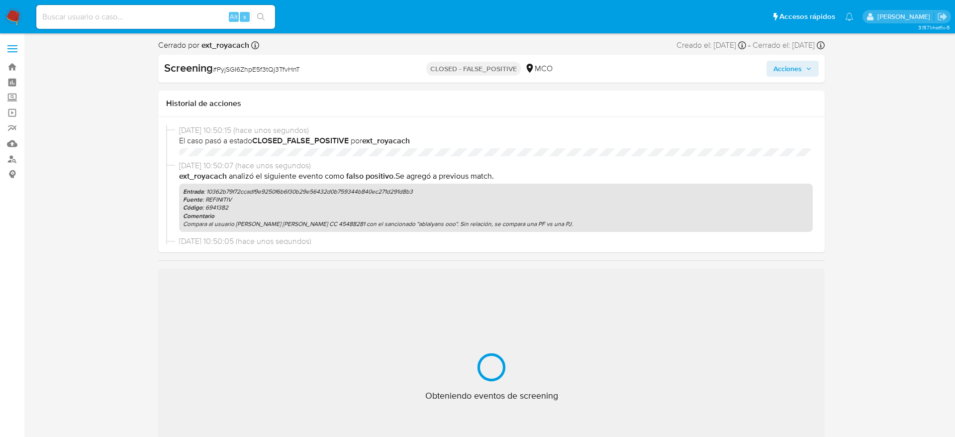
select select "10"
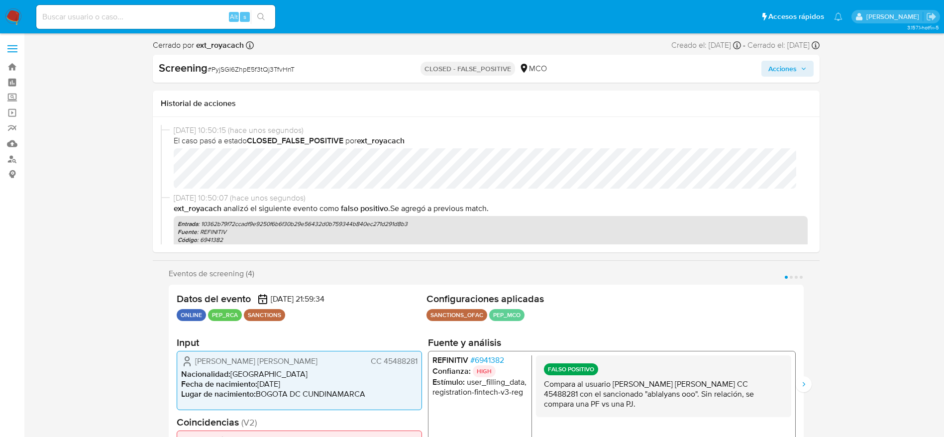
click at [252, 74] on span "# PyjSGI6ZhpE5f3tQj3TfvHnT" at bounding box center [250, 69] width 87 height 10
copy span "PyjSGI6ZhpE5f3tQj3TfvHnT"
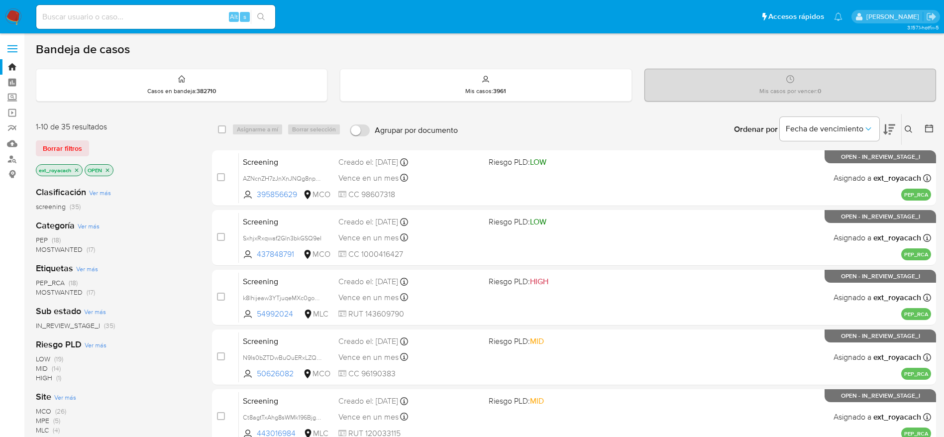
click at [69, 250] on span "MOSTWANTED" at bounding box center [59, 249] width 47 height 10
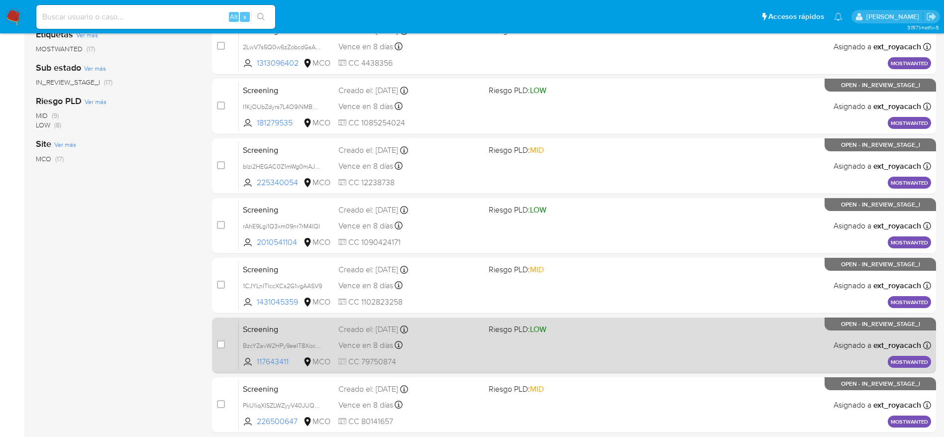
scroll to position [349, 0]
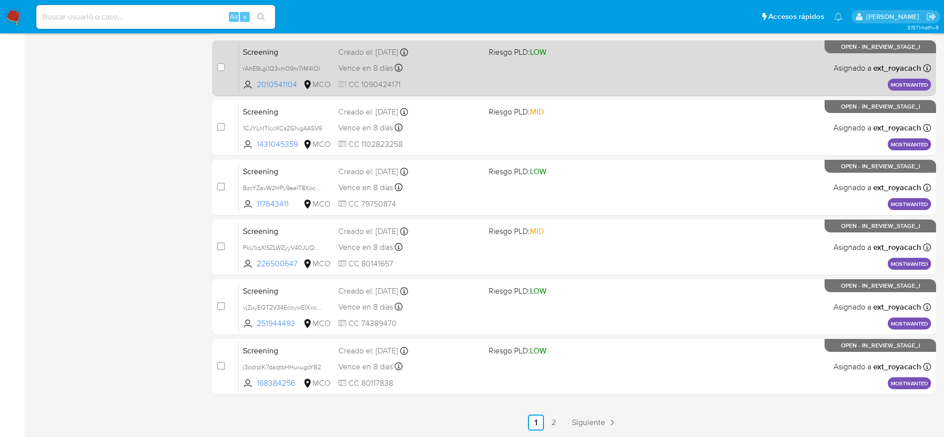
click at [561, 420] on link "2" at bounding box center [554, 422] width 16 height 16
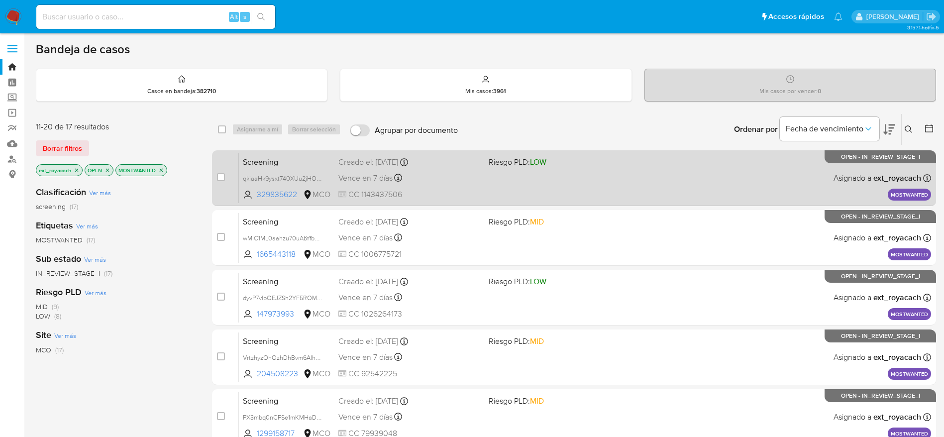
click at [463, 166] on div "Creado el: [DATE] Creado el: [DATE] 07:10:51" at bounding box center [409, 162] width 142 height 11
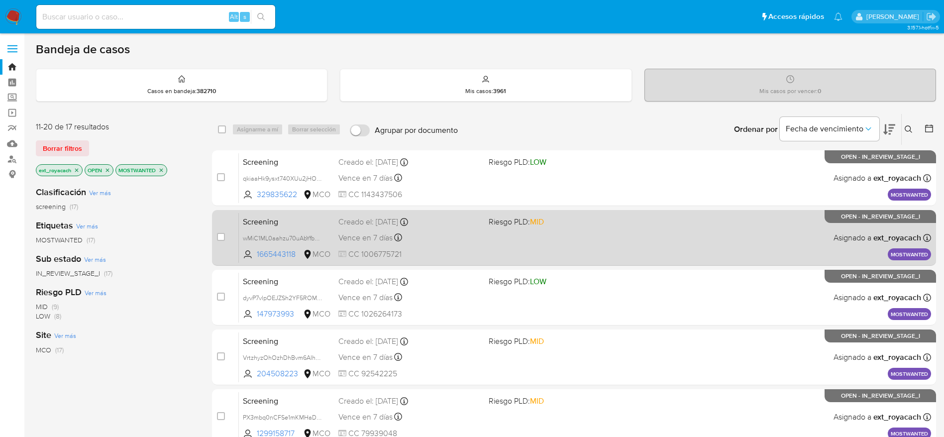
click at [501, 246] on div "Screening wMiC1ML0aahzu70uAbYfbX81 1665443118 MCO Riesgo PLD: MID Creado el: [D…" at bounding box center [585, 237] width 692 height 50
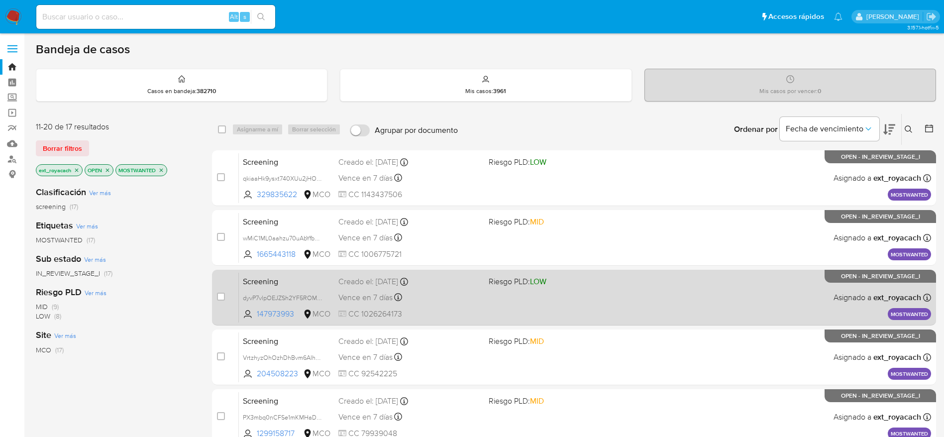
click at [480, 303] on div "Vence en 7 días Vence el [DATE] 07:10:41" at bounding box center [409, 297] width 142 height 13
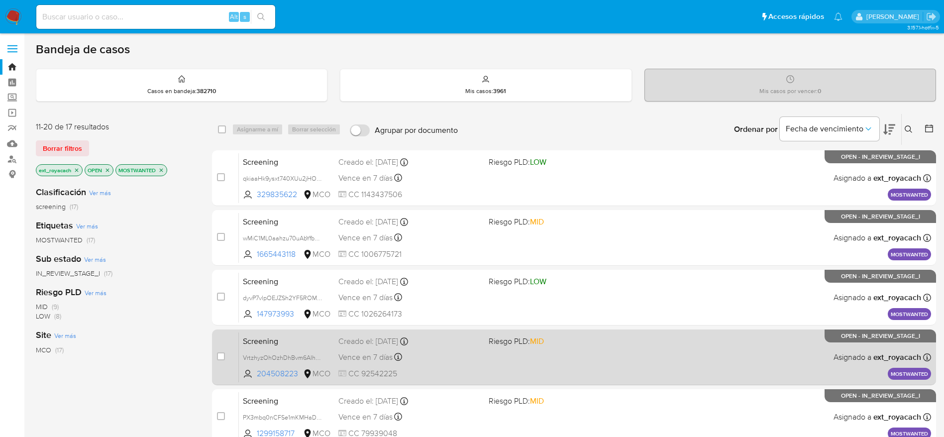
click at [443, 348] on div "Screening VrtzhyzOhOzhDhBvm6AIhGMr 204508223 MCO Riesgo PLD: MID Creado el: [DA…" at bounding box center [585, 357] width 692 height 50
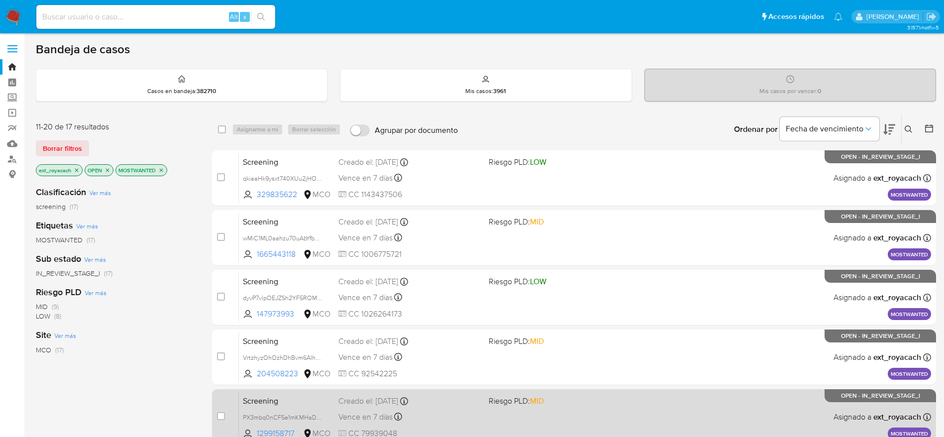
click at [475, 410] on div "Vence en 7 días Vence el 08/09/2025 07:09:31" at bounding box center [409, 416] width 142 height 13
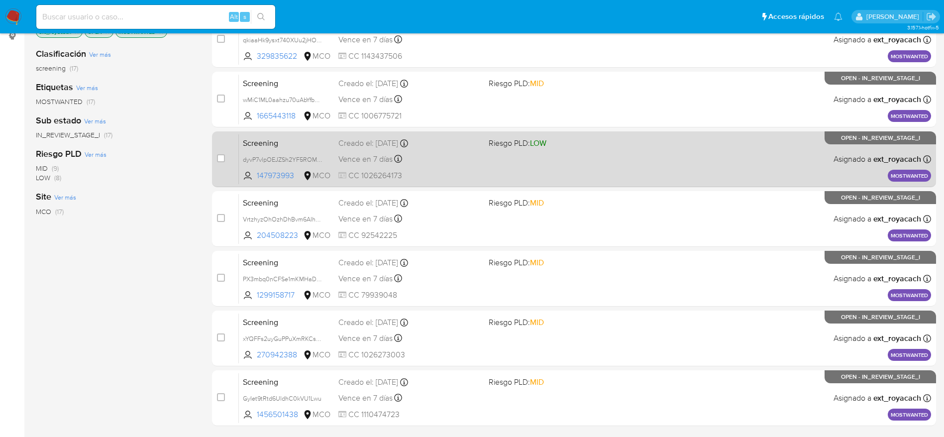
scroll to position [170, 0]
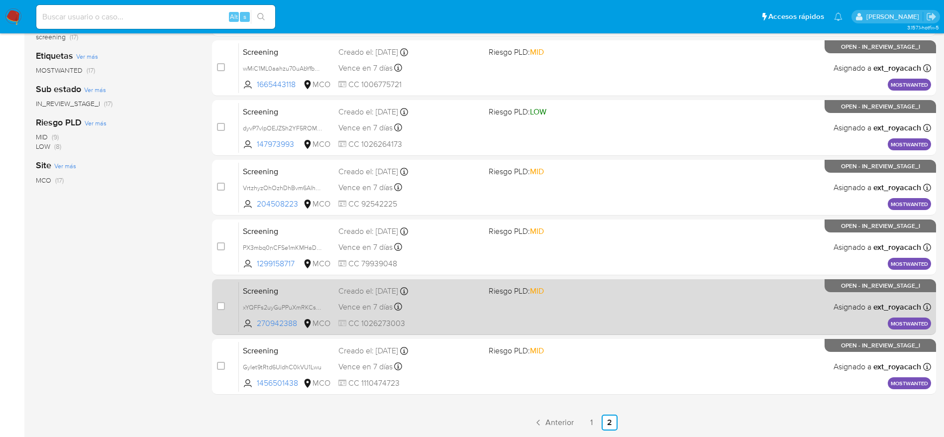
click at [461, 301] on div "Vence en 7 días Vence el 08/09/2025 07:08:23" at bounding box center [409, 306] width 142 height 13
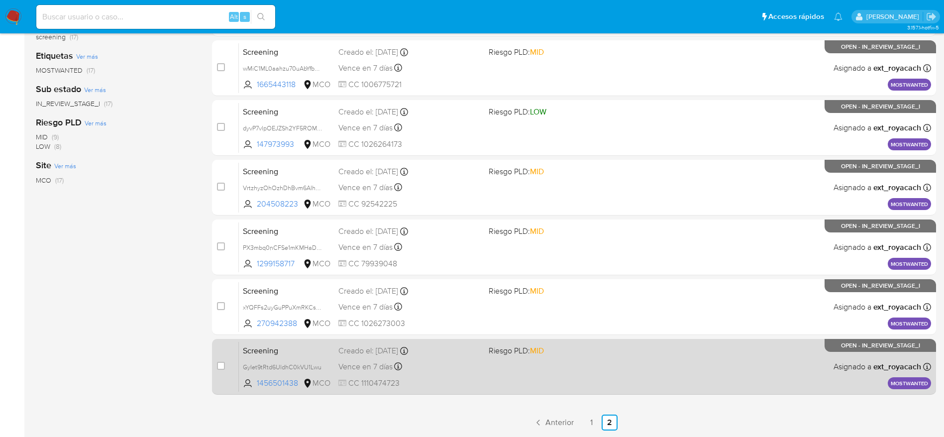
click at [474, 365] on div "Vence en 7 días Vence el 08/09/2025 07:08:21" at bounding box center [409, 366] width 142 height 13
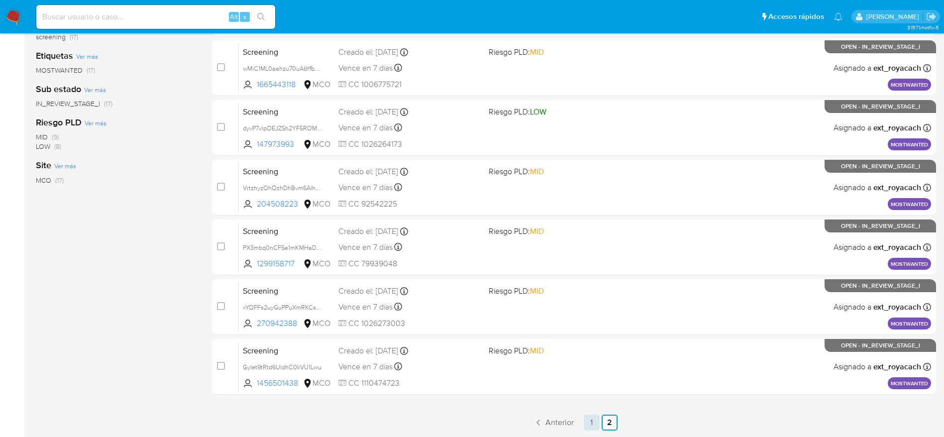
click at [593, 418] on link "1" at bounding box center [591, 422] width 16 height 16
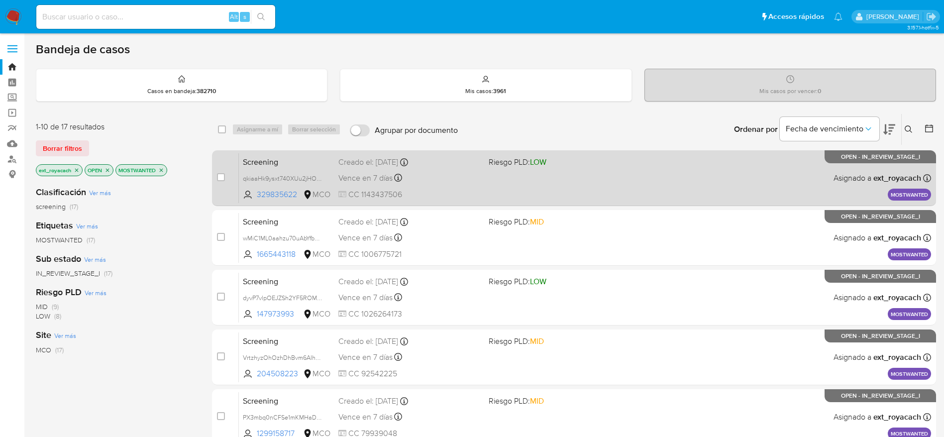
click at [481, 171] on div "Screening qkiaaHk9ysxt740XUu2jHObh 329835622 MCO Riesgo PLD: LOW Creado el: 29/…" at bounding box center [585, 178] width 692 height 50
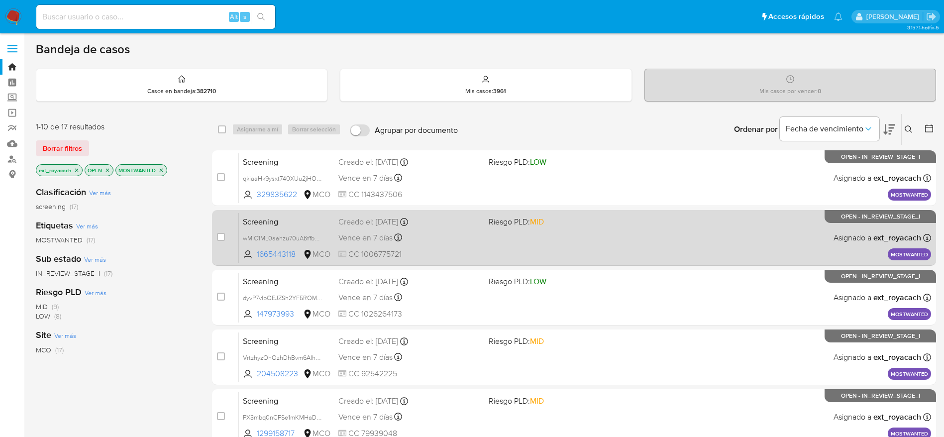
click at [411, 242] on div "Vence en 7 días Vence el 08/09/2025 07:10:45" at bounding box center [409, 237] width 142 height 13
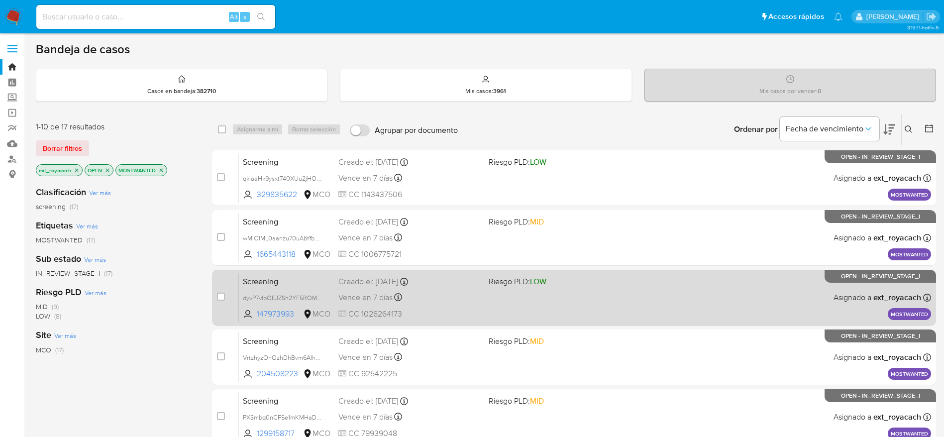
click at [464, 288] on div "Screening dyvP7vlpOEJZSh2YF5ROMxbC 147973993 MCO Riesgo PLD: LOW Creado el: 29/…" at bounding box center [585, 297] width 692 height 50
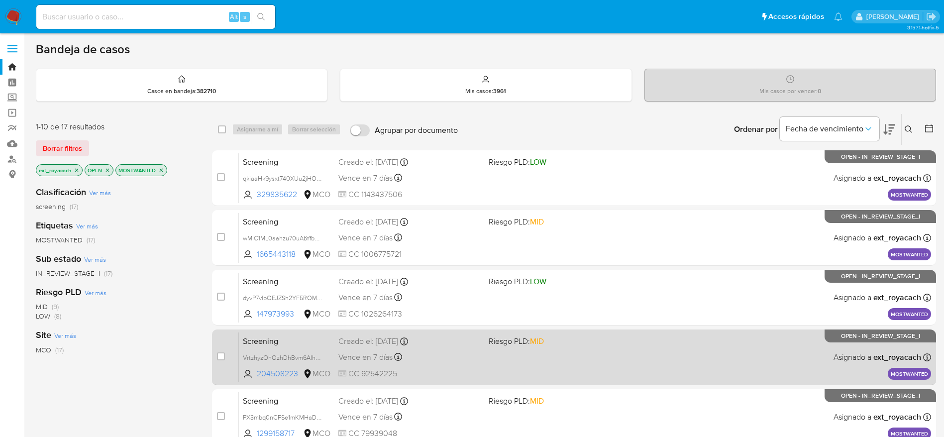
click at [490, 351] on div "Screening VrtzhyzOhOzhDhBvm6AIhGMr 204508223 MCO Riesgo PLD: MID Creado el: 29/…" at bounding box center [585, 357] width 692 height 50
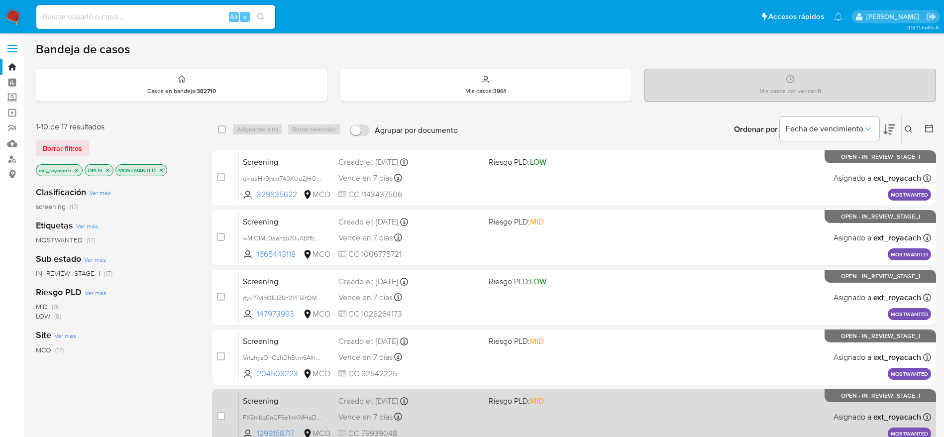
click at [482, 409] on div "Screening PX3mbq0nCFSe1mKMHaDo6zcE 1299158717 MCO Riesgo PLD: MID Creado el: 29…" at bounding box center [585, 416] width 692 height 50
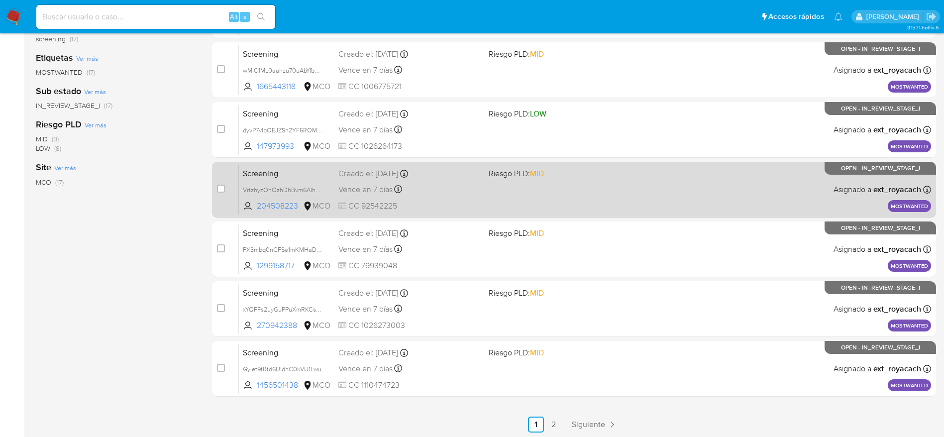
scroll to position [170, 0]
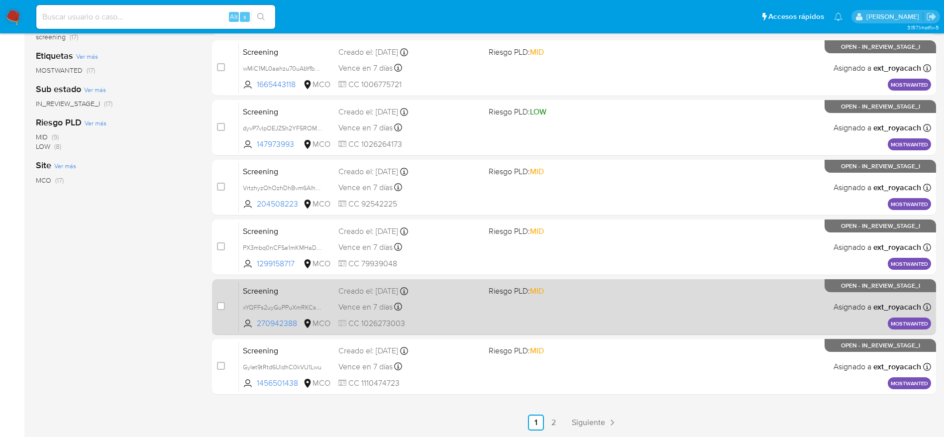
click at [453, 308] on div "Vence en 7 días Vence el 08/09/2025 07:08:23" at bounding box center [409, 306] width 142 height 13
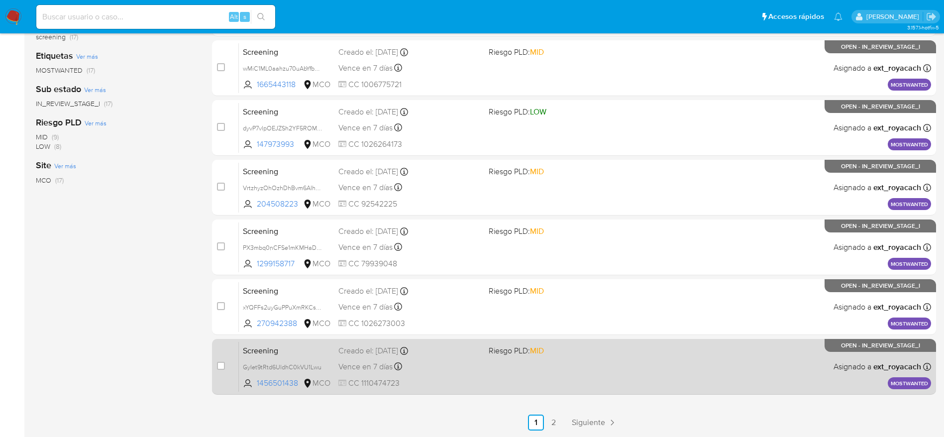
click at [535, 370] on div "Screening GyIet9tRtd6UldhC0kVU1Lwu 1456501438 MCO Riesgo PLD: MID Creado el: 29…" at bounding box center [585, 366] width 692 height 50
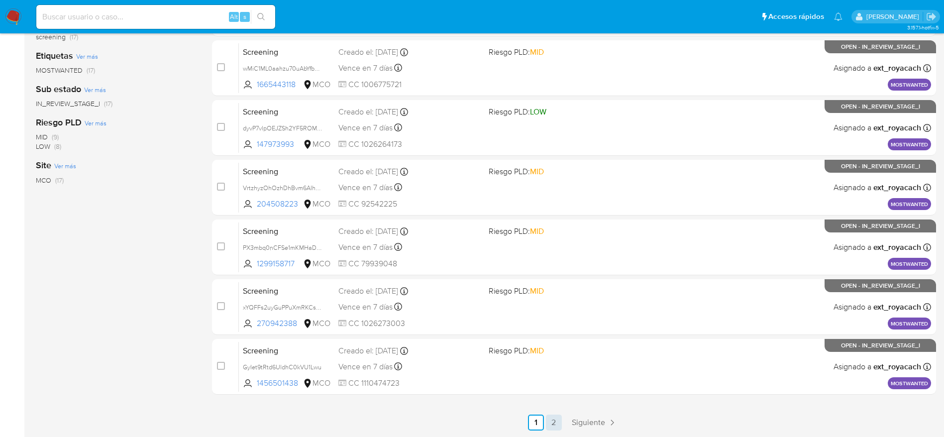
click at [560, 416] on link "2" at bounding box center [554, 422] width 16 height 16
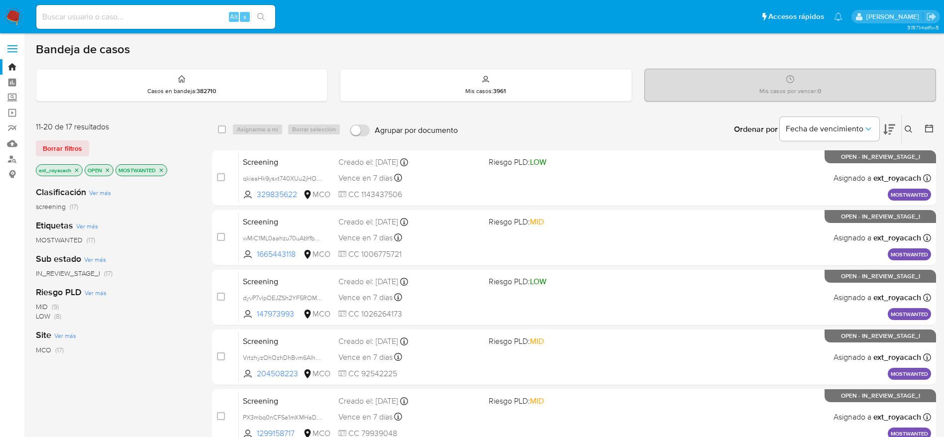
click at [39, 348] on span "MCO" at bounding box center [43, 350] width 15 height 10
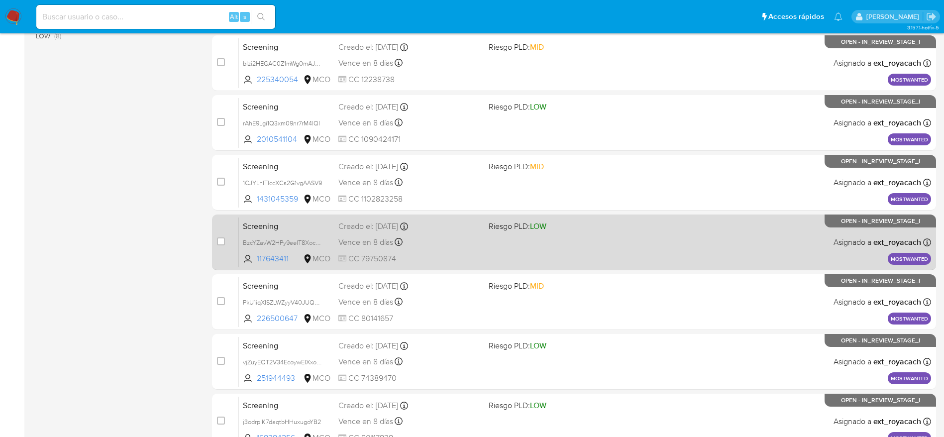
scroll to position [349, 0]
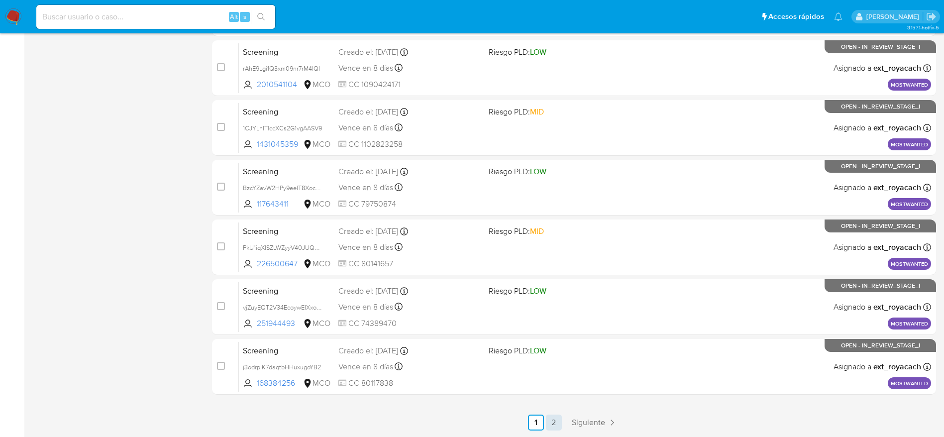
click at [557, 419] on link "2" at bounding box center [554, 422] width 16 height 16
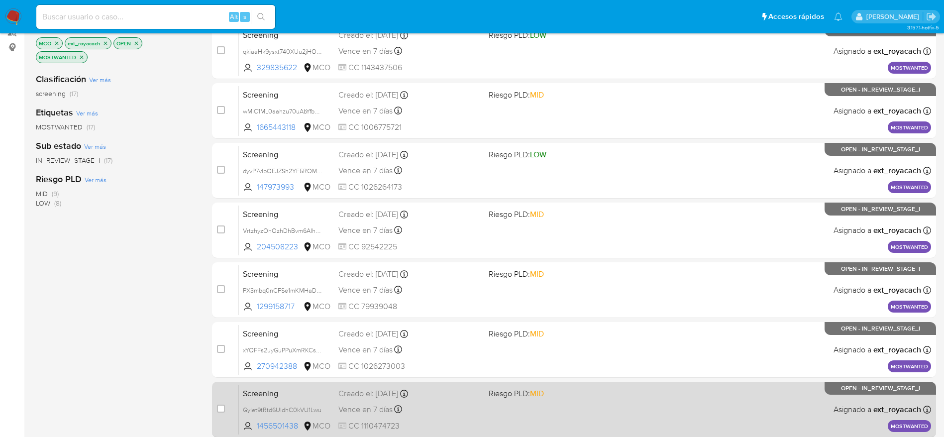
scroll to position [170, 0]
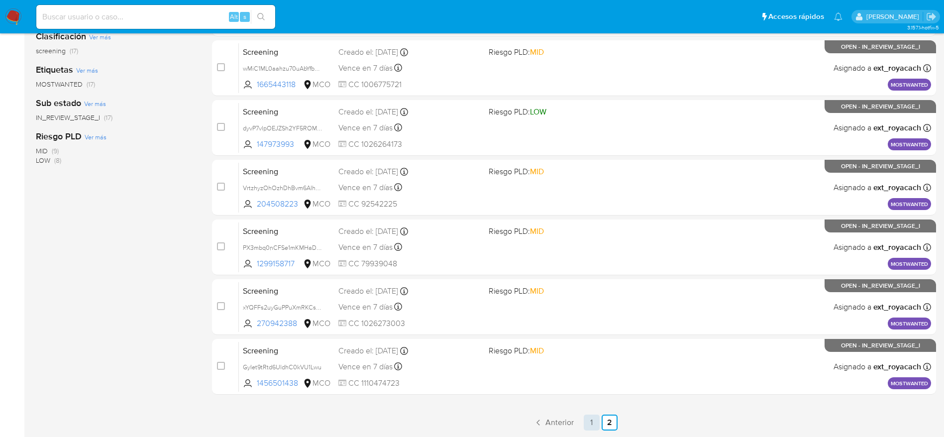
click at [589, 419] on link "1" at bounding box center [591, 422] width 16 height 16
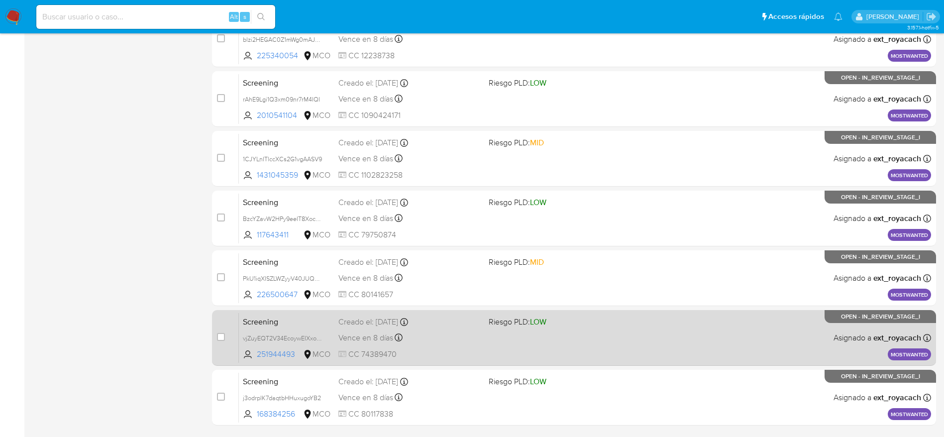
scroll to position [349, 0]
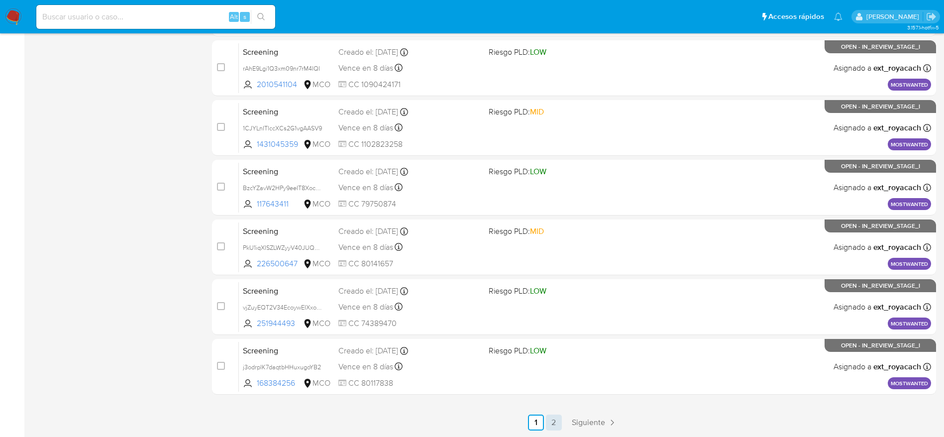
click at [549, 418] on link "2" at bounding box center [554, 422] width 16 height 16
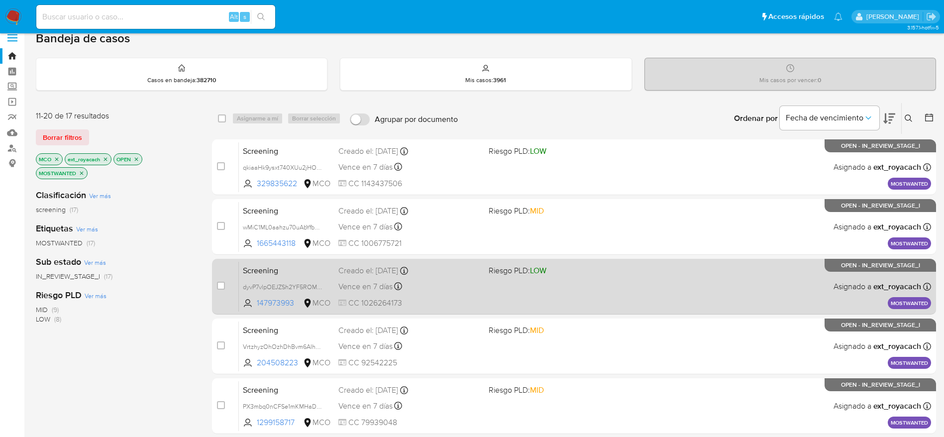
scroll to position [170, 0]
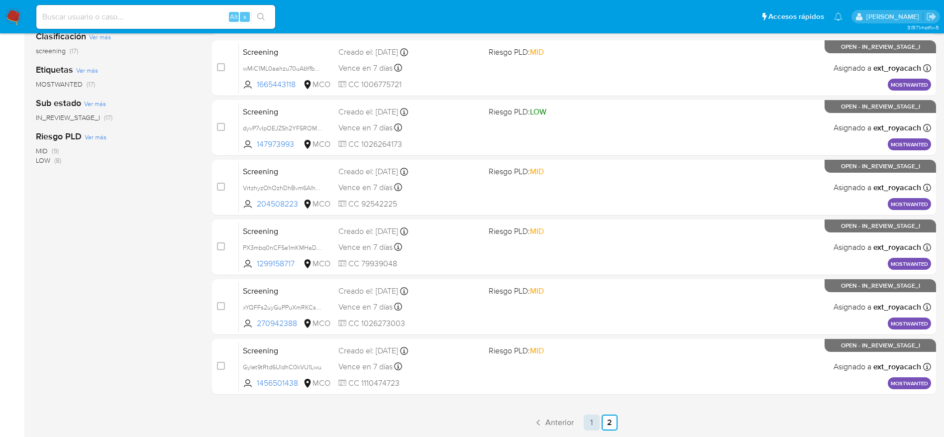
click at [593, 418] on link "1" at bounding box center [591, 422] width 16 height 16
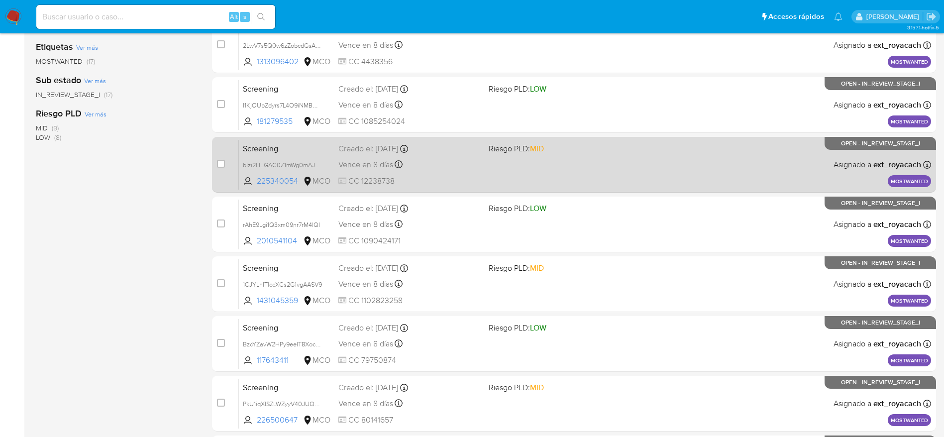
scroll to position [349, 0]
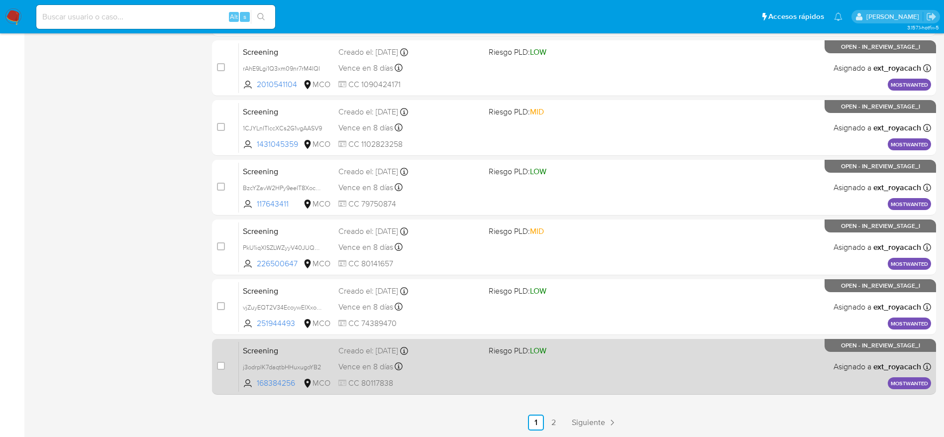
drag, startPoint x: 396, startPoint y: 380, endPoint x: 369, endPoint y: 386, distance: 28.4
click at [369, 386] on span "CC 80117838" at bounding box center [409, 383] width 142 height 11
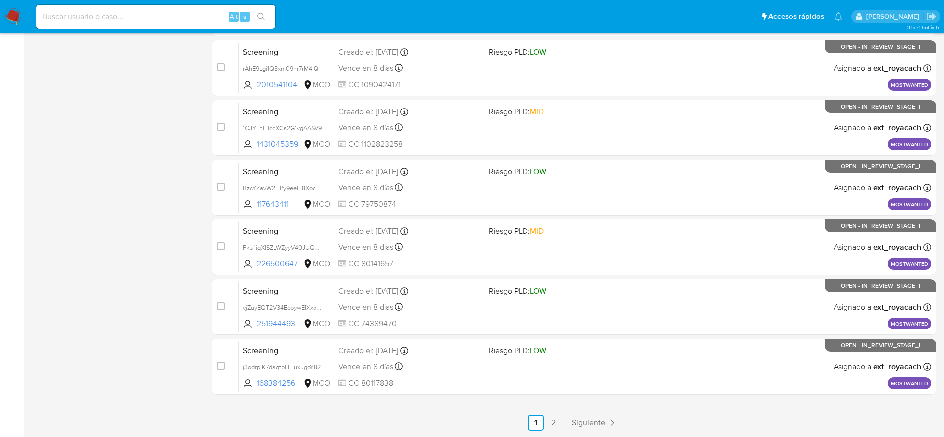
click at [420, 412] on div "select-all-cases-checkbox Asignarme a mí Borrar selección Agrupar por documento…" at bounding box center [574, 98] width 724 height 666
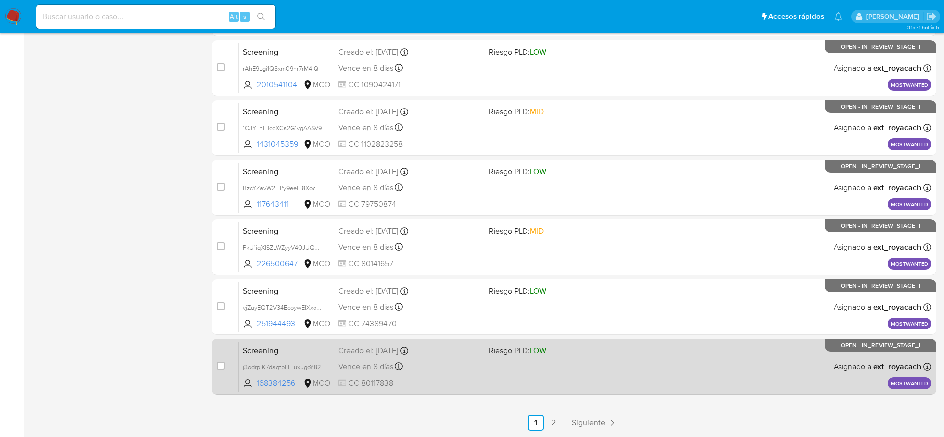
drag, startPoint x: 419, startPoint y: 379, endPoint x: 363, endPoint y: 392, distance: 57.8
click at [363, 392] on div "case-item-checkbox No es posible asignar el caso Screening j3odrpIK7daqtbHHuxug…" at bounding box center [574, 367] width 724 height 56
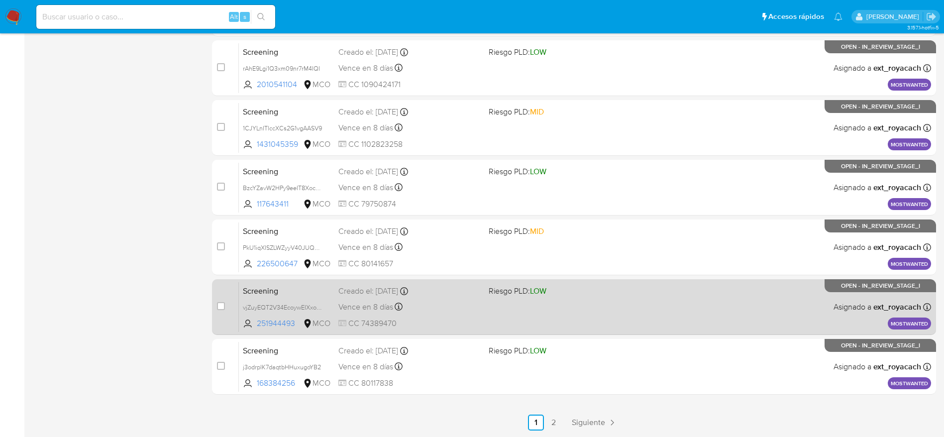
drag, startPoint x: 432, startPoint y: 322, endPoint x: 365, endPoint y: 328, distance: 67.9
click at [365, 328] on span "CC 74389470" at bounding box center [409, 323] width 142 height 11
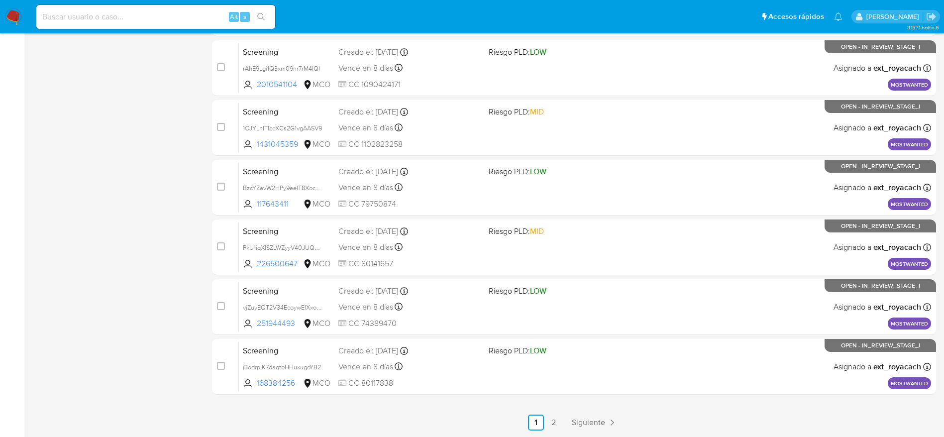
click at [450, 402] on div "select-all-cases-checkbox Asignarme a mí Borrar selección Agrupar por documento…" at bounding box center [574, 98] width 724 height 666
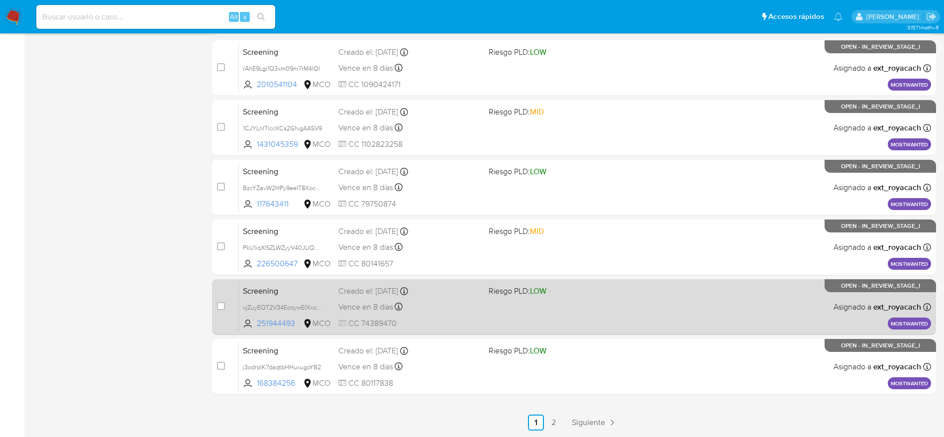
drag, startPoint x: 423, startPoint y: 322, endPoint x: 357, endPoint y: 325, distance: 66.7
click at [357, 325] on span "CC 74389470" at bounding box center [409, 323] width 142 height 11
drag, startPoint x: 392, startPoint y: 319, endPoint x: 363, endPoint y: 327, distance: 30.8
click at [363, 327] on span "CC 74389470" at bounding box center [409, 323] width 142 height 11
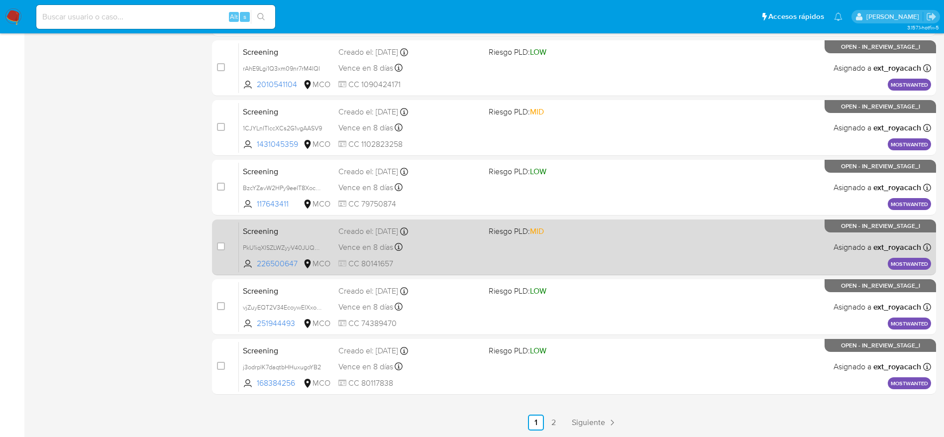
drag, startPoint x: 395, startPoint y: 264, endPoint x: 360, endPoint y: 263, distance: 35.3
click at [360, 263] on span "CC 80141657" at bounding box center [409, 263] width 142 height 11
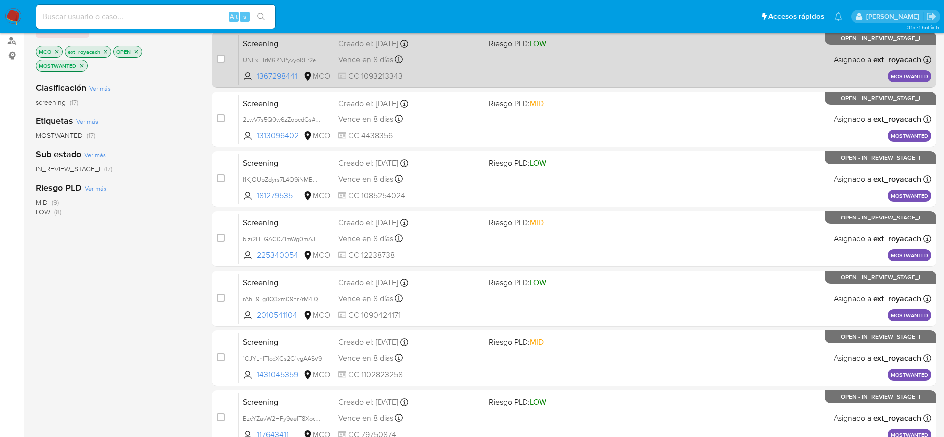
scroll to position [50, 0]
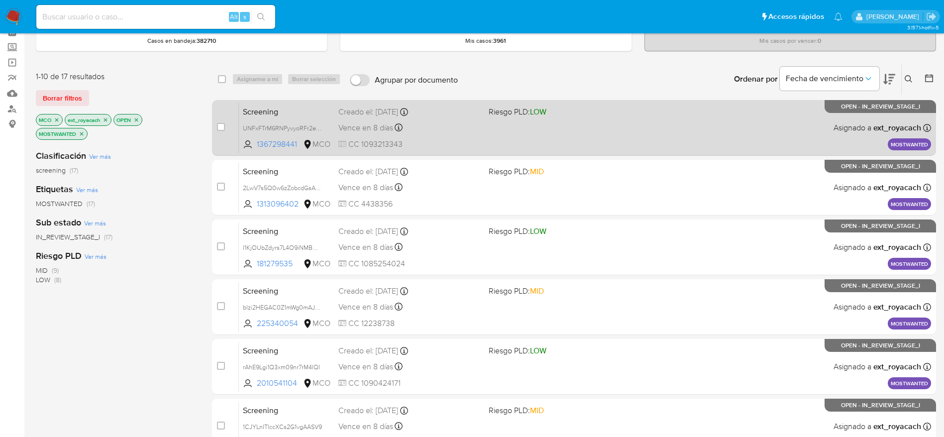
drag, startPoint x: 426, startPoint y: 142, endPoint x: 361, endPoint y: 145, distance: 64.7
click at [361, 145] on span "CC 1093213343" at bounding box center [409, 144] width 142 height 11
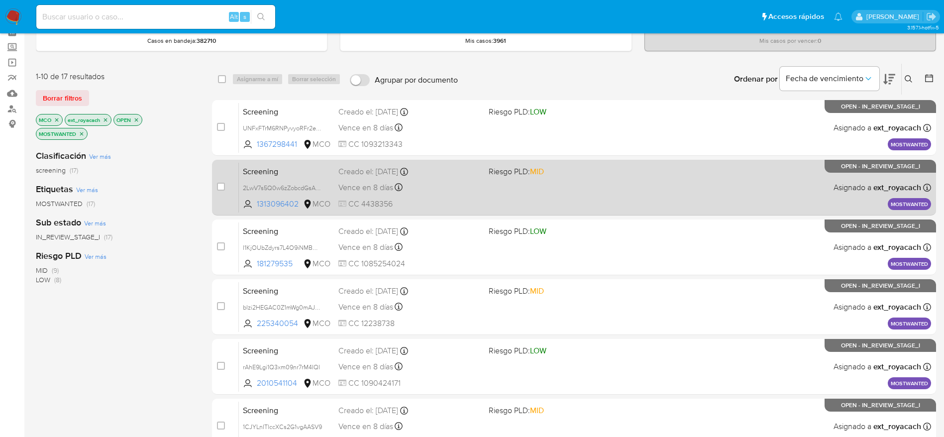
click at [470, 184] on div "Vence en 8 días Vence el 09/09/2025 07:09:41" at bounding box center [409, 187] width 142 height 13
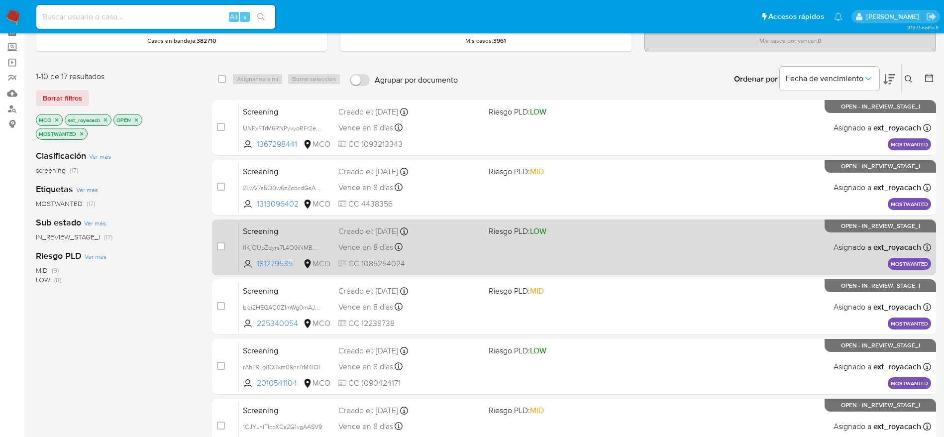
click at [437, 263] on span "CC 1085254024" at bounding box center [409, 263] width 142 height 11
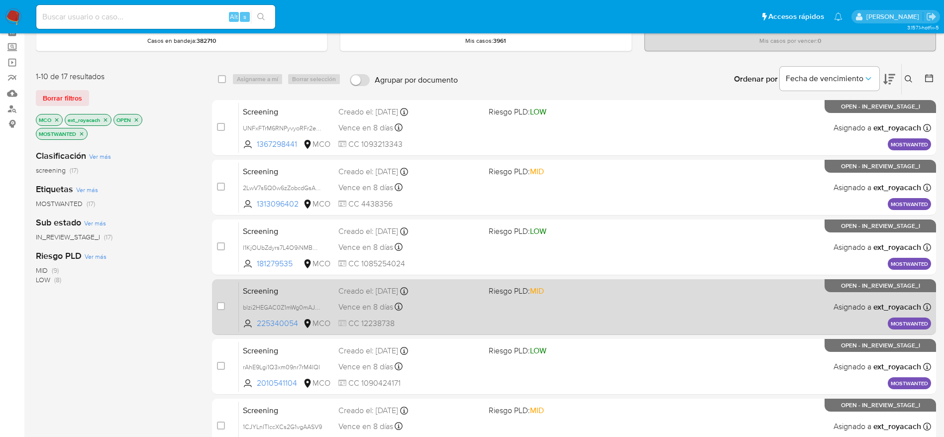
click at [404, 307] on div "Vence en 8 días Vence el 09/09/2025 07:09:34" at bounding box center [409, 306] width 142 height 13
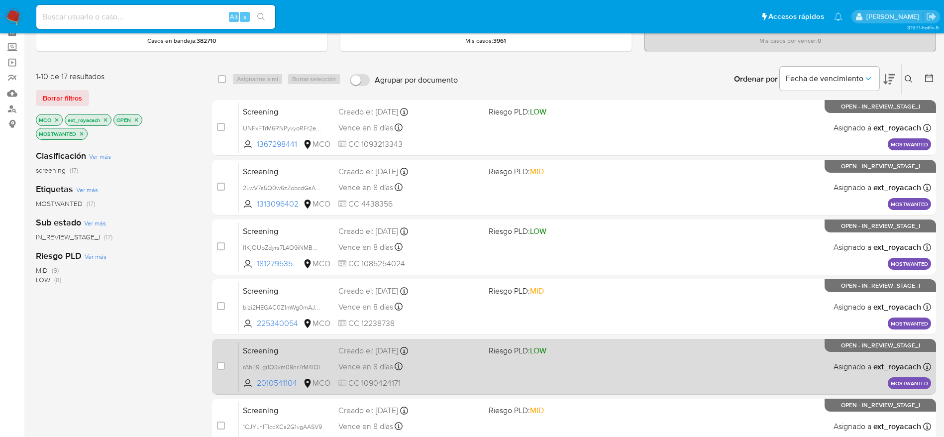
click at [426, 365] on div "Vence en 8 días Vence el 09/09/2025 07:09:29" at bounding box center [409, 366] width 142 height 13
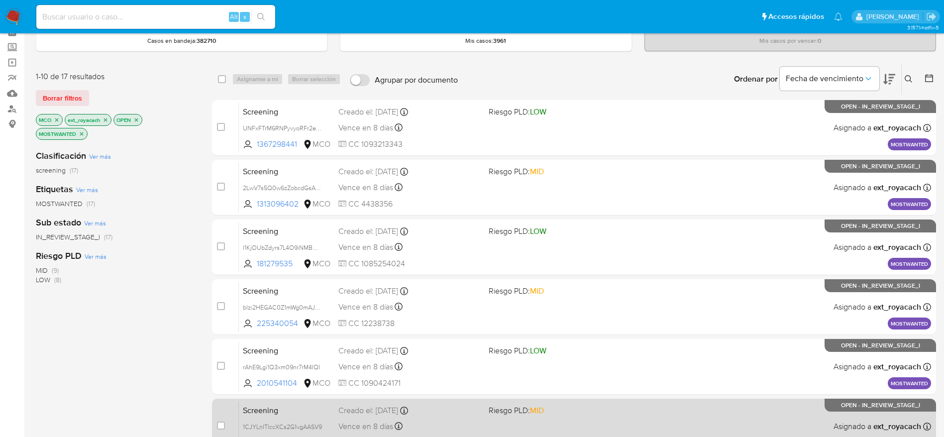
click at [473, 427] on div "Vence en 8 días Vence el 09/09/2025 07:09:24" at bounding box center [409, 425] width 142 height 13
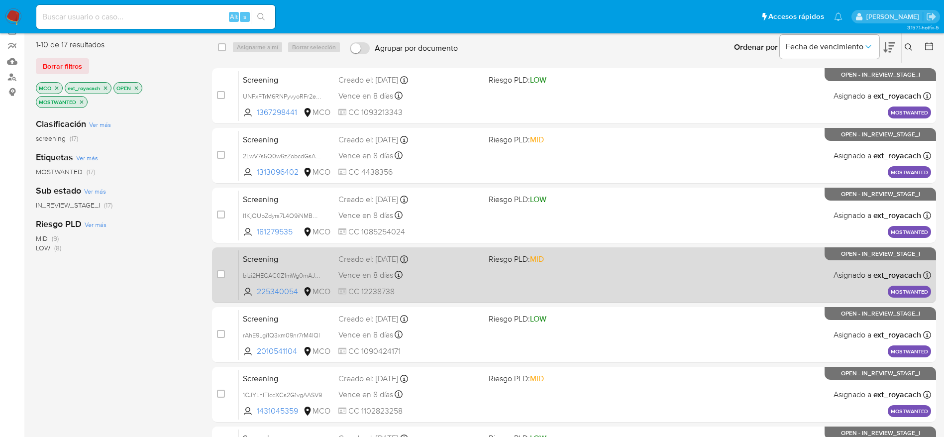
scroll to position [199, 0]
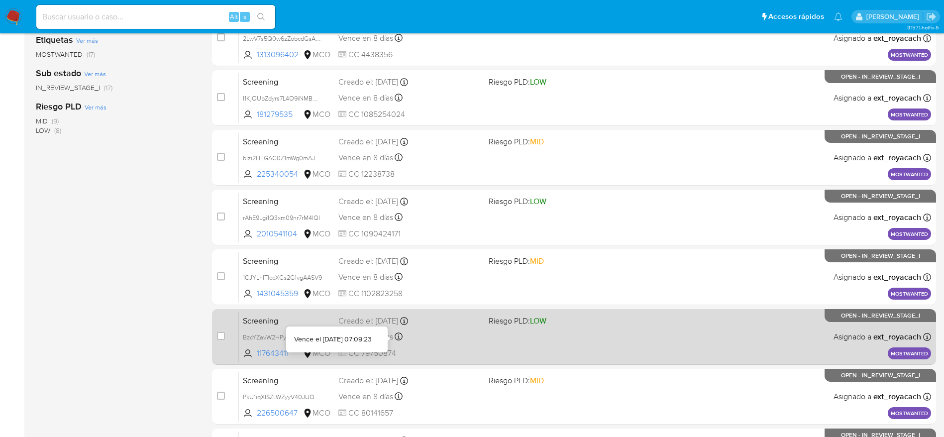
click at [402, 338] on icon at bounding box center [398, 336] width 8 height 8
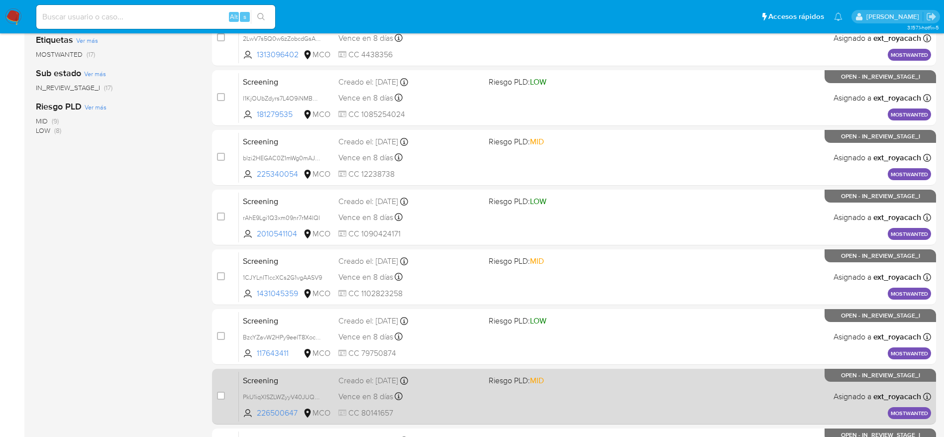
click at [498, 406] on div "Screening PkU1iqXISZLWZyyV40JUQ5AT 226500647 MCO Riesgo PLD: MID Creado el: 30/…" at bounding box center [585, 396] width 692 height 50
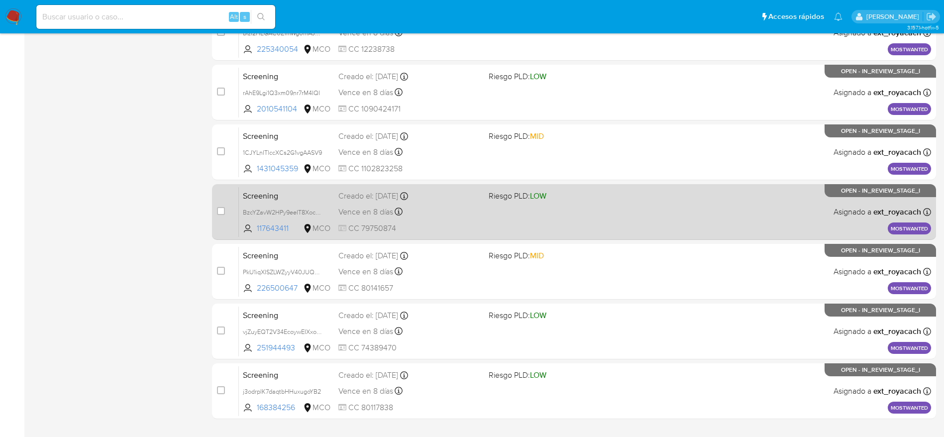
scroll to position [349, 0]
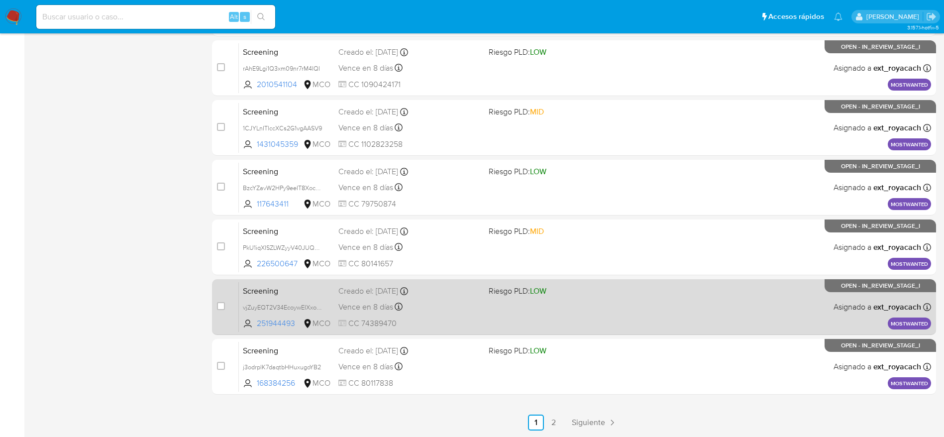
click at [458, 302] on div "Vence en 8 días Vence el 09/09/2025 07:08:48" at bounding box center [409, 306] width 142 height 13
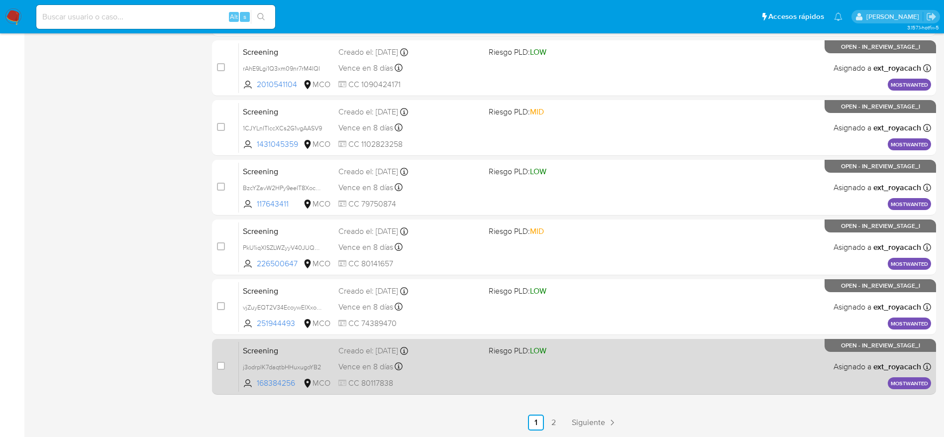
click at [523, 353] on span "Riesgo PLD: LOW" at bounding box center [517, 350] width 58 height 11
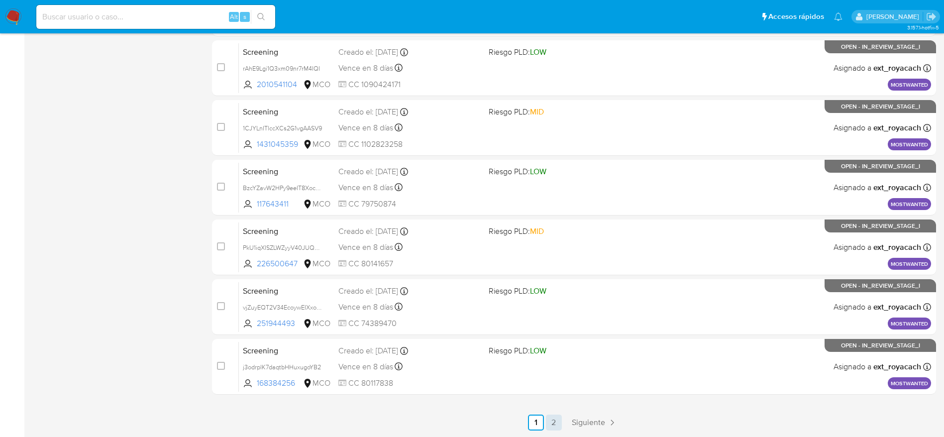
click at [550, 419] on link "2" at bounding box center [554, 422] width 16 height 16
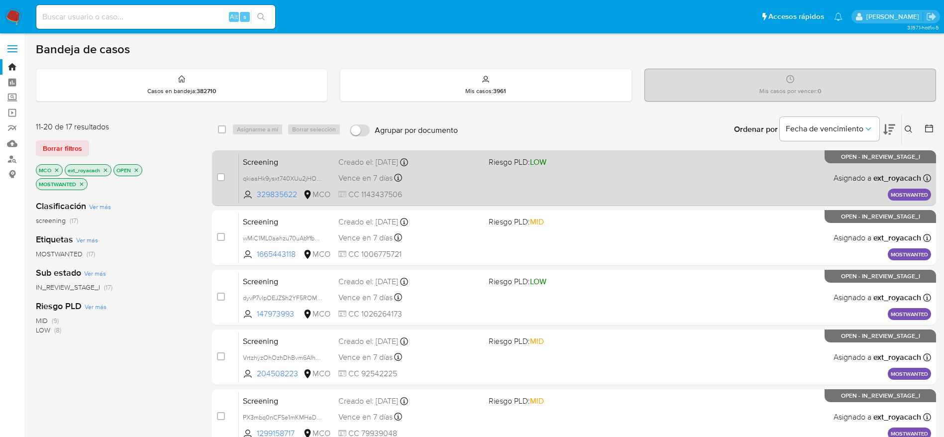
click at [466, 200] on div "Screening qkiaaHk9ysxt740XUu2jHObh 329835622 MCO Riesgo PLD: LOW Creado el: 29/…" at bounding box center [585, 178] width 692 height 50
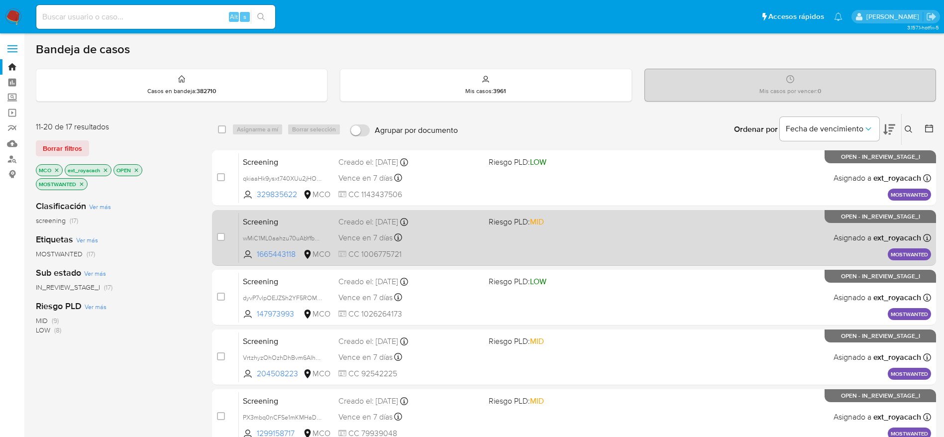
click at [435, 221] on div "Creado el: 29/08/2025 Creado el: 29/08/2025 07:10:44" at bounding box center [409, 221] width 142 height 11
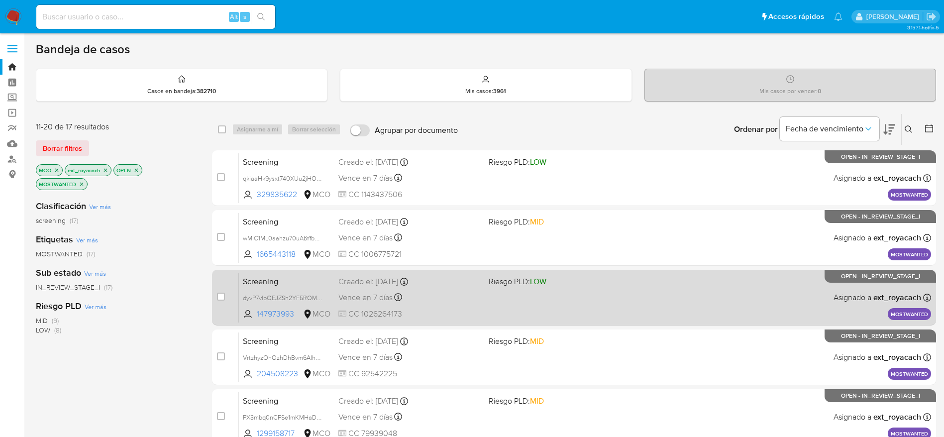
click at [490, 293] on div "Screening dyvP7vlpOEJZSh2YF5ROMxbC 147973993 MCO Riesgo PLD: LOW Creado el: 29/…" at bounding box center [585, 297] width 692 height 50
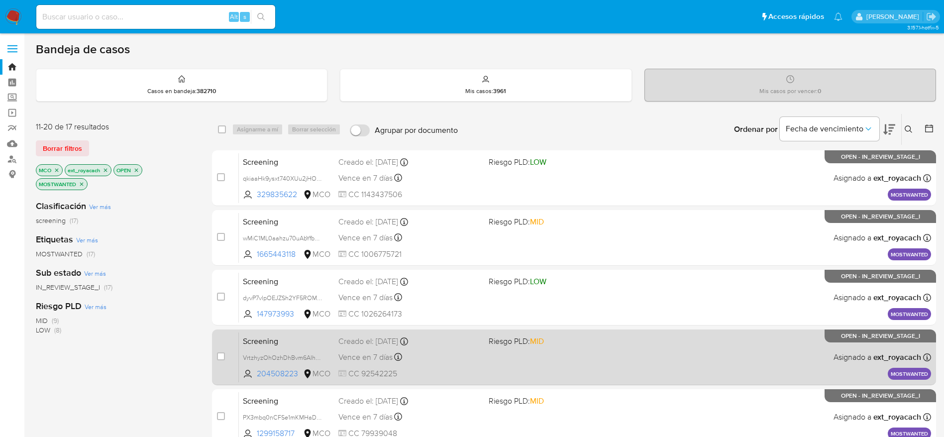
click at [463, 346] on div "Creado el: 29/08/2025 Creado el: 29/08/2025 07:10:36" at bounding box center [409, 341] width 142 height 11
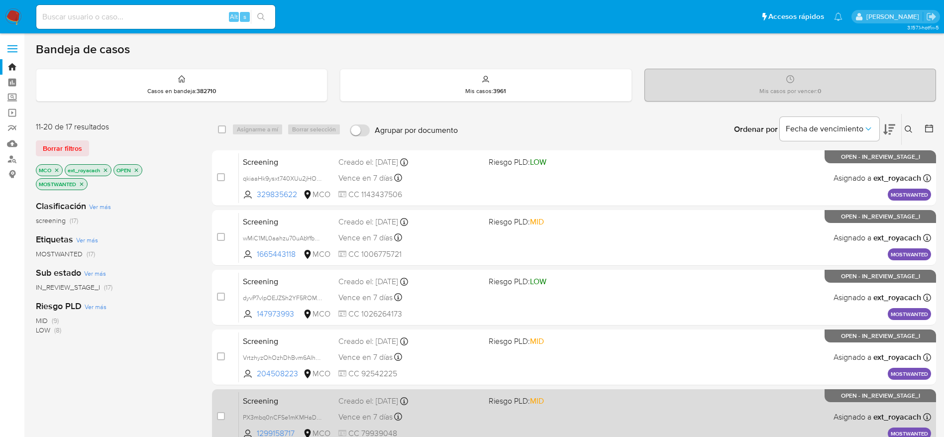
click at [468, 407] on div "Screening PX3mbq0nCFSe1mKMHaDo6zcE 1299158717 MCO Riesgo PLD: MID Creado el: 29…" at bounding box center [585, 416] width 692 height 50
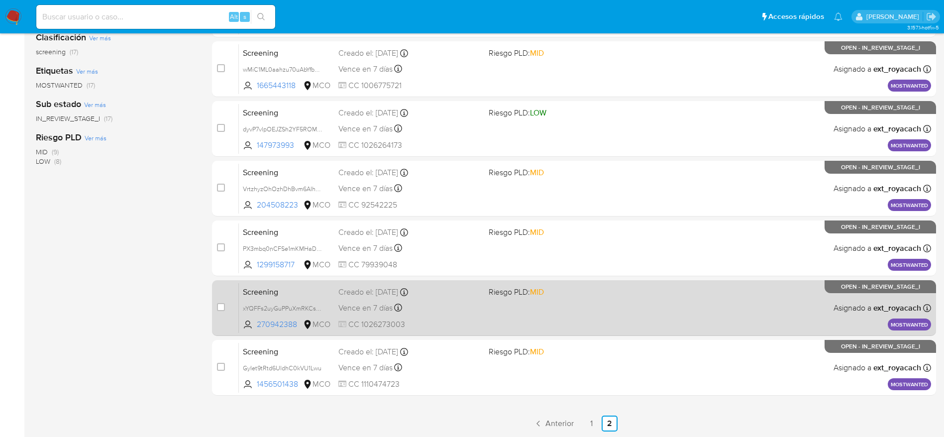
scroll to position [170, 0]
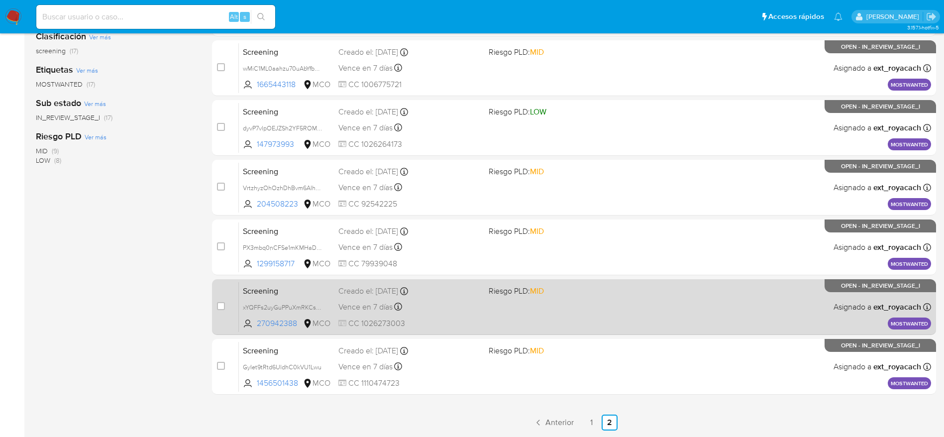
click at [447, 314] on div "Screening xYQFFs2uyGuPPuXmRKCspWrf 270942388 MCO Riesgo PLD: MID Creado el: 29/…" at bounding box center [585, 307] width 692 height 50
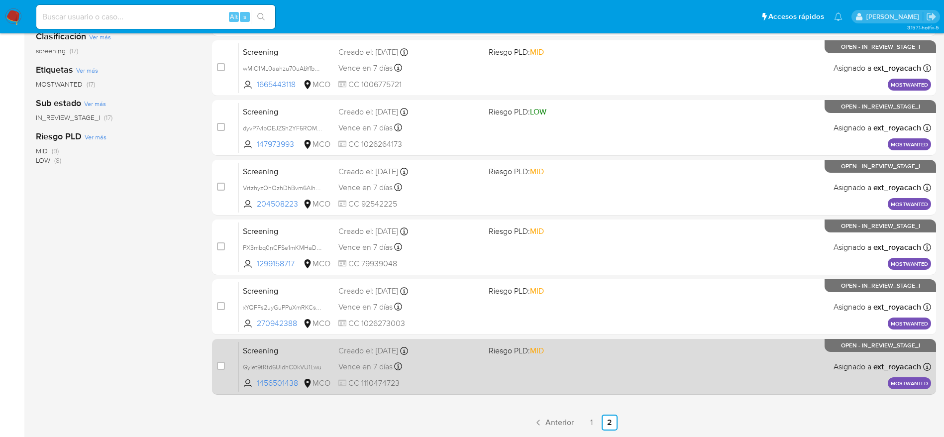
click at [416, 369] on div "Vence en 7 días Vence el 08/09/2025 07:08:21" at bounding box center [409, 366] width 142 height 13
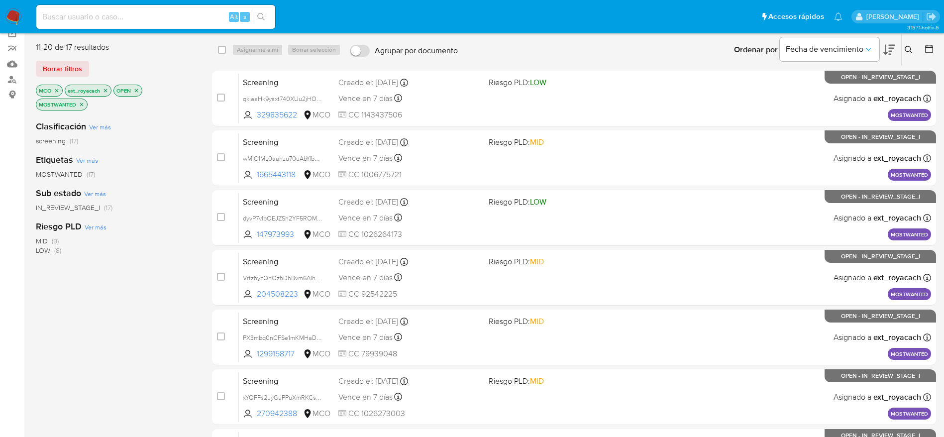
scroll to position [0, 0]
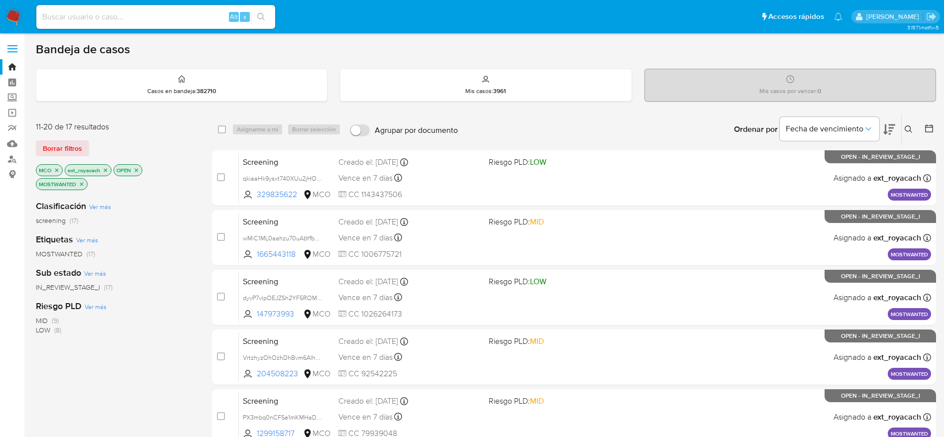
click at [84, 186] on icon "close-filter" at bounding box center [82, 184] width 6 height 6
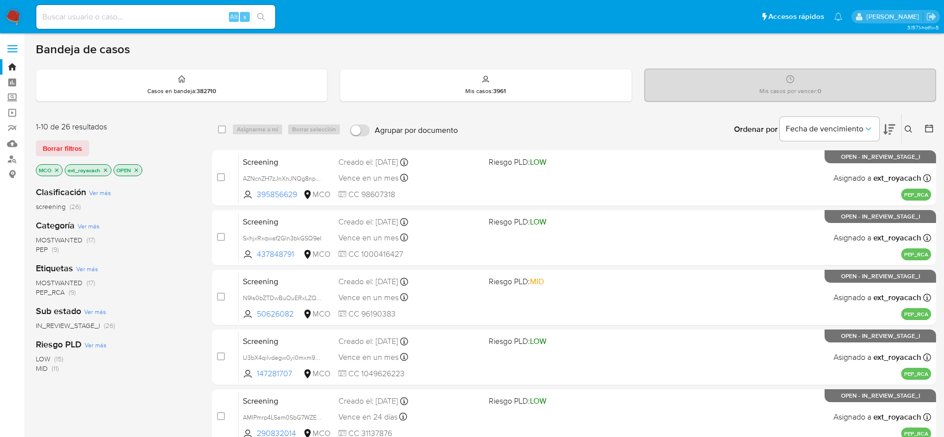
click at [7, 17] on img at bounding box center [13, 16] width 17 height 17
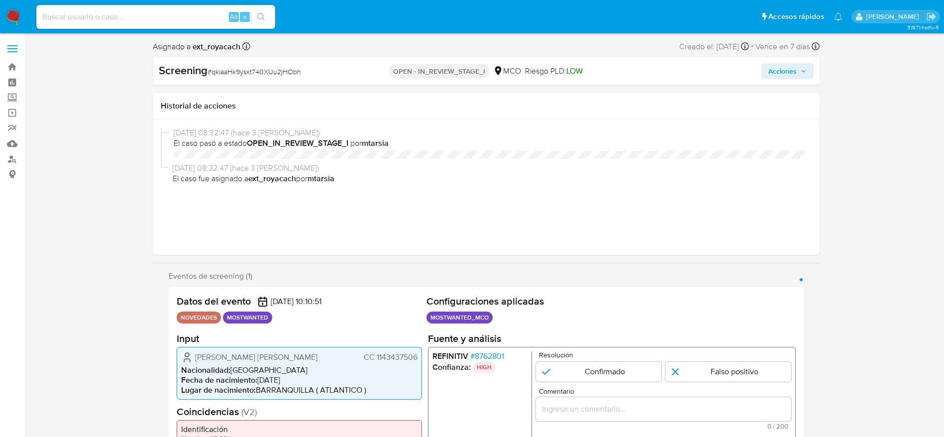
select select "10"
click at [399, 363] on div "[PERSON_NAME] [PERSON_NAME] 1143437506" at bounding box center [299, 357] width 236 height 12
click at [399, 363] on div "Emmanuel Domingo Gonzalez Sanchez CC 1143437506" at bounding box center [299, 357] width 236 height 12
select select "10"
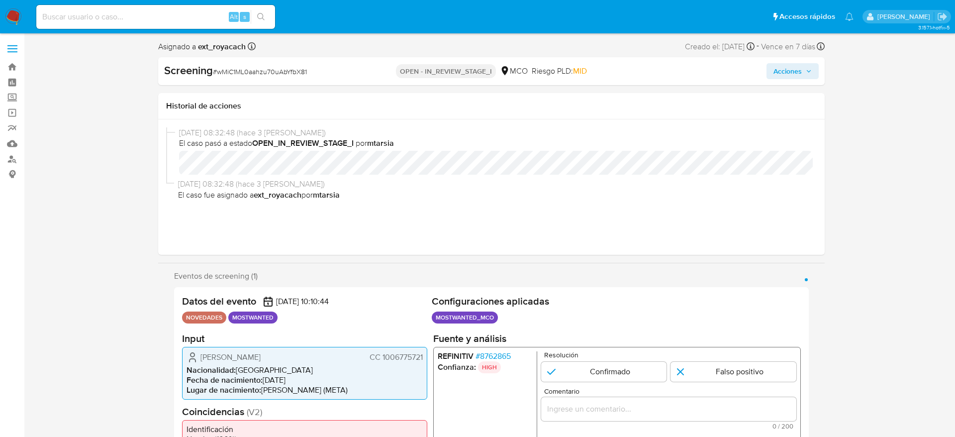
click at [392, 361] on span "CC 1006775721" at bounding box center [396, 357] width 53 height 10
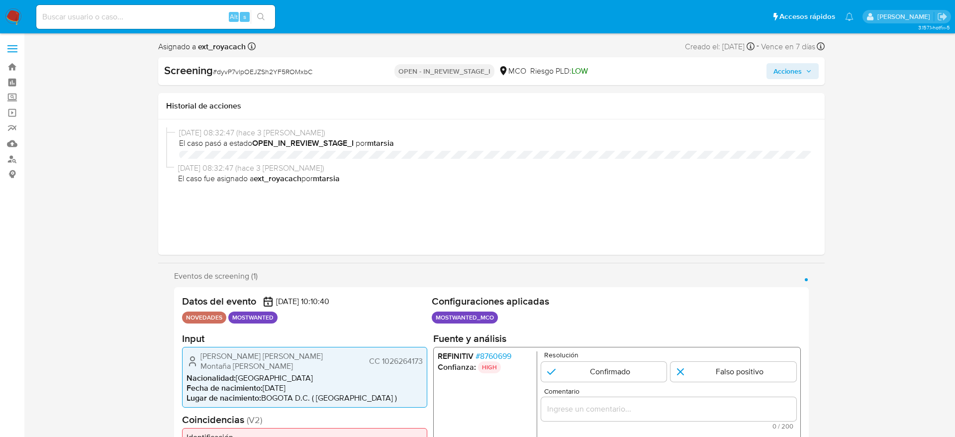
select select "10"
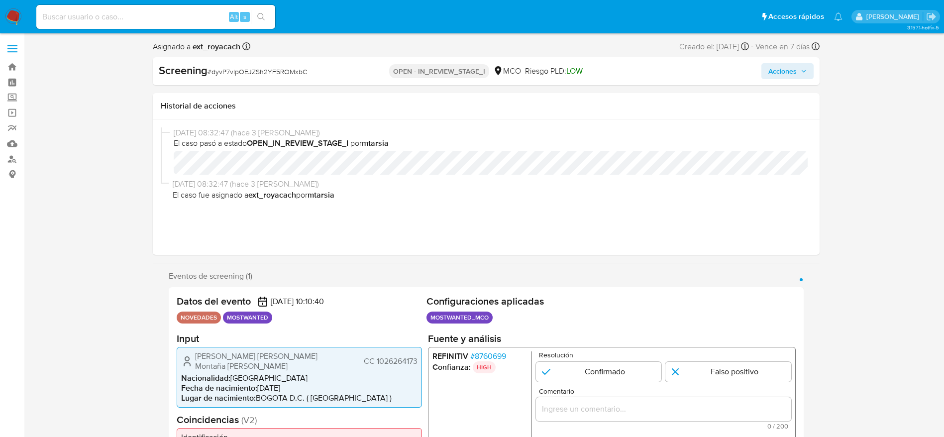
click at [387, 348] on div "Edwin Yesid Montaña Luengas CC 1026264173 Nacionalidad : Colombia Fecha de naci…" at bounding box center [299, 376] width 245 height 61
click at [388, 361] on span "CC 1026264173" at bounding box center [390, 361] width 54 height 10
click at [393, 356] on span "CC 1026264173" at bounding box center [390, 361] width 54 height 10
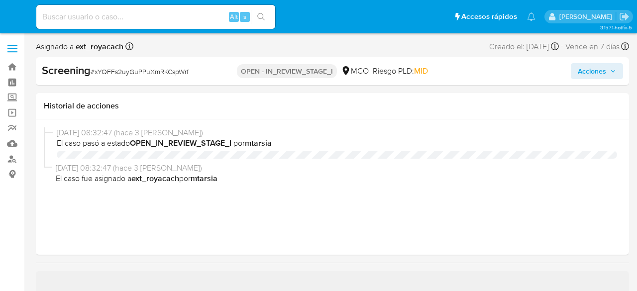
select select "10"
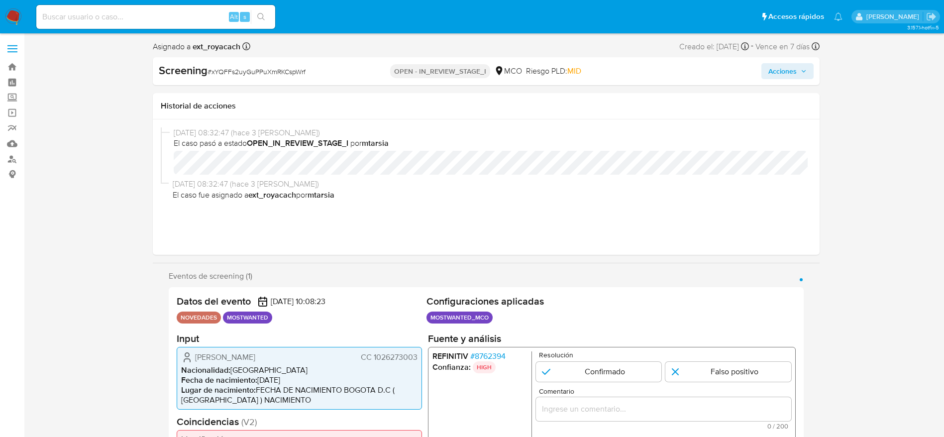
click at [405, 291] on span "CC 1026273003" at bounding box center [388, 357] width 57 height 10
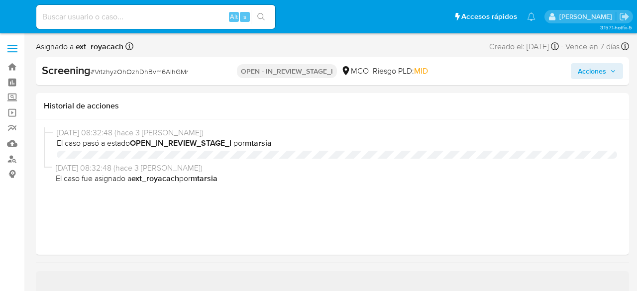
select select "10"
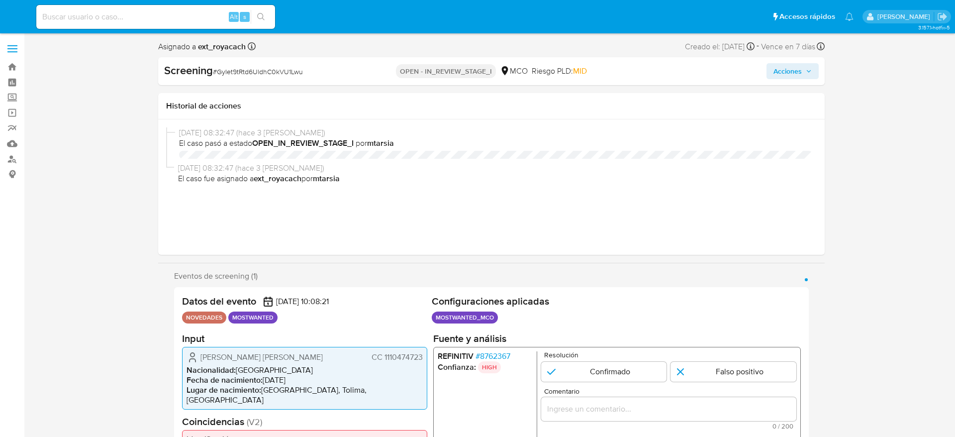
select select "10"
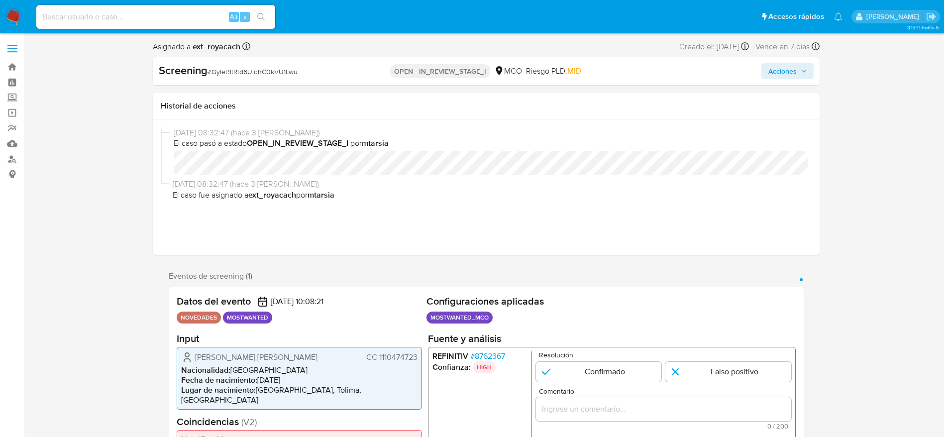
click at [409, 361] on span "CC 1110474723" at bounding box center [391, 357] width 51 height 10
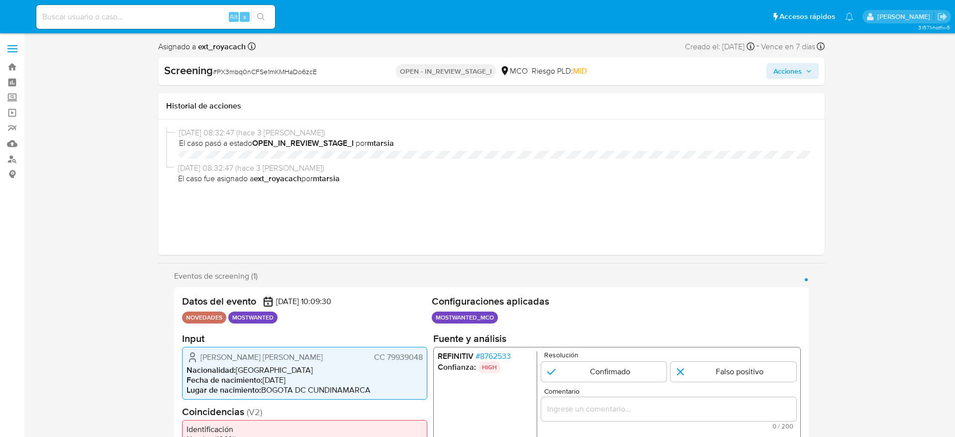
select select "10"
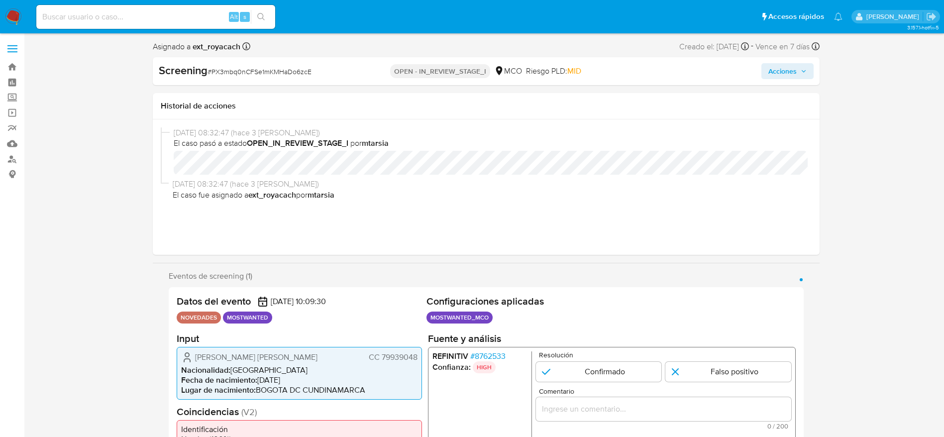
click at [401, 356] on span "CC 79939048" at bounding box center [392, 357] width 49 height 10
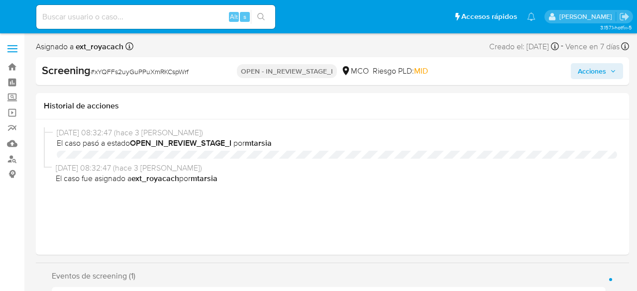
select select "10"
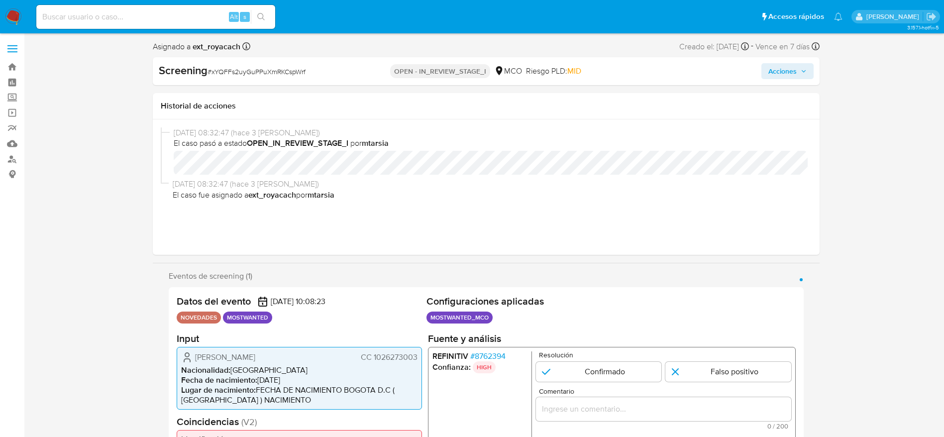
click at [396, 291] on span "CC 1026273003" at bounding box center [388, 357] width 57 height 10
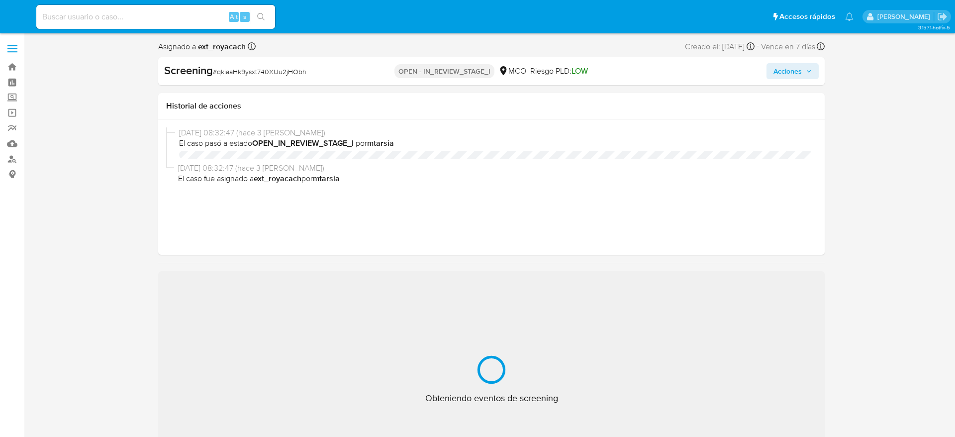
select select "10"
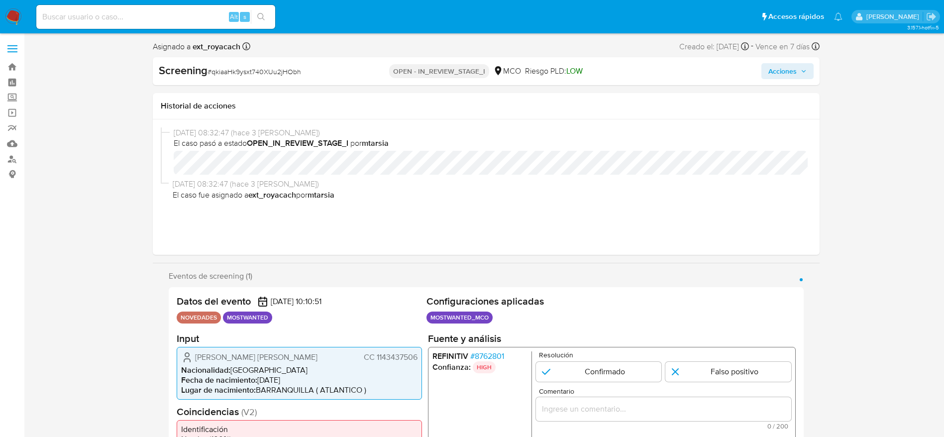
click at [386, 360] on span "CC 1143437506" at bounding box center [390, 357] width 54 height 10
click at [395, 362] on span "CC 1143437506" at bounding box center [390, 357] width 54 height 10
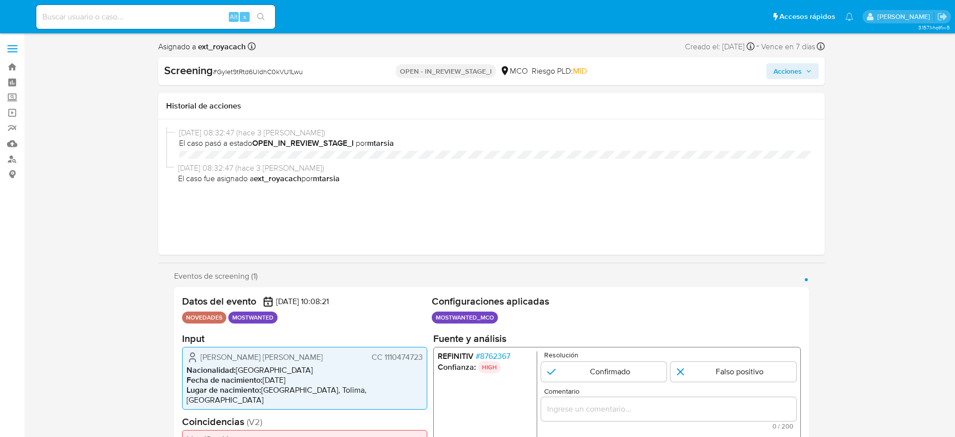
select select "10"
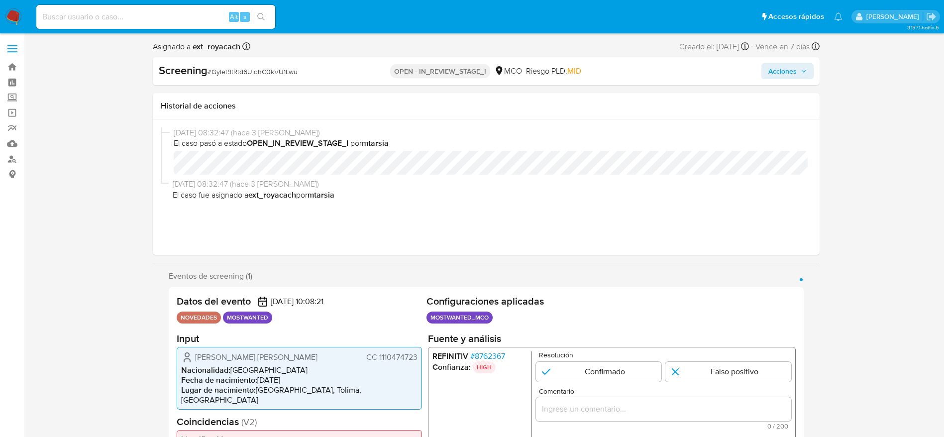
click at [402, 356] on span "CC 1110474723" at bounding box center [391, 357] width 51 height 10
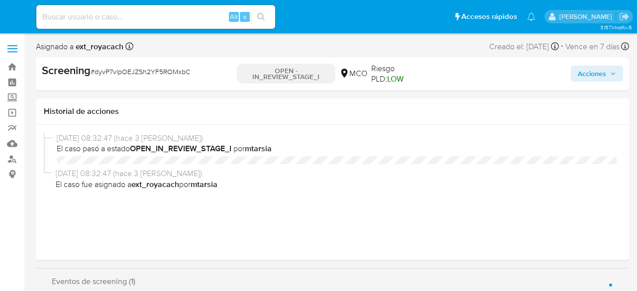
select select "10"
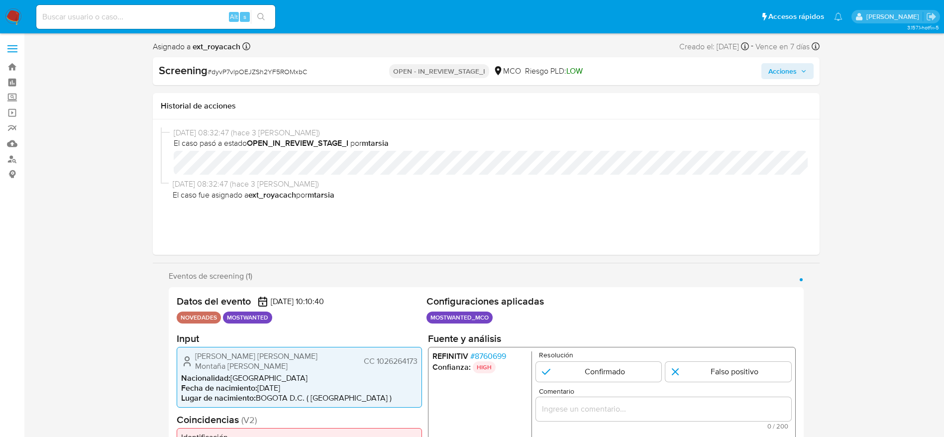
click at [383, 291] on span "CC 1026264173" at bounding box center [390, 361] width 54 height 10
click at [381, 291] on span "CC 1026264173" at bounding box center [390, 361] width 54 height 10
click at [374, 291] on span "CC 1026264173" at bounding box center [390, 361] width 54 height 10
click at [400, 291] on div "Edwin Yesid Montaña Luengas CC 1026264173 Nacionalidad : Colombia Fecha de naci…" at bounding box center [299, 376] width 245 height 61
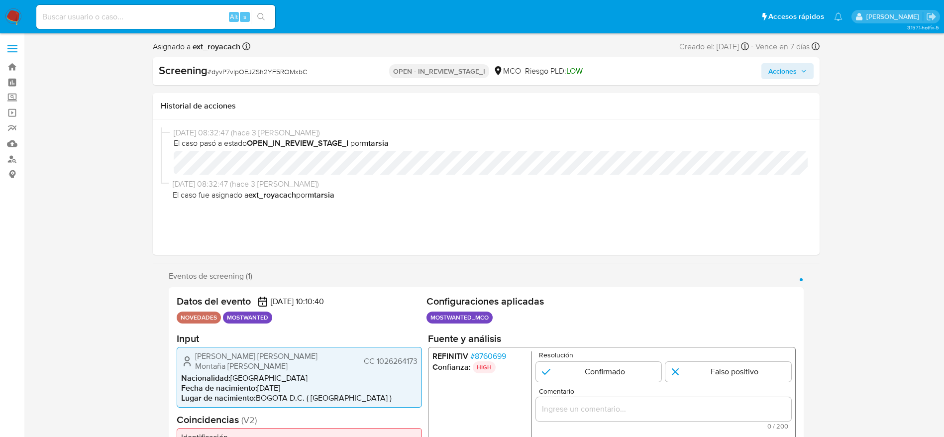
click at [400, 291] on div "Edwin Yesid Montaña Luengas CC 1026264173 Nacionalidad : Colombia Fecha de naci…" at bounding box center [299, 376] width 245 height 61
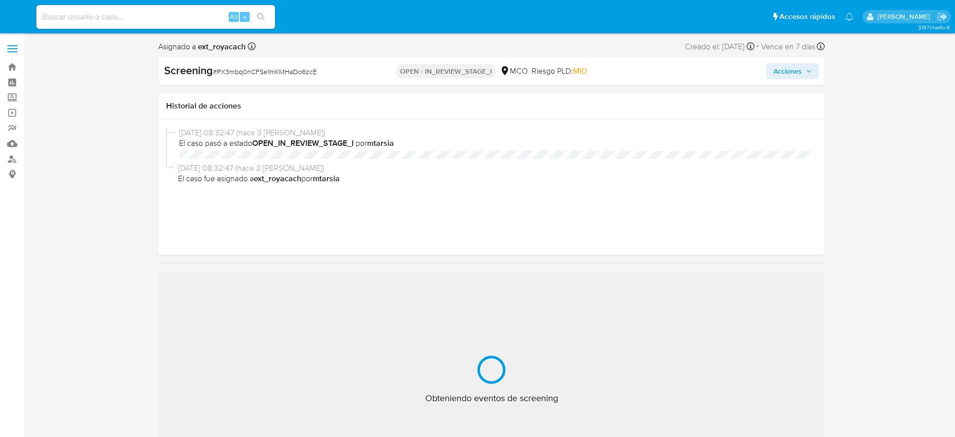
select select "10"
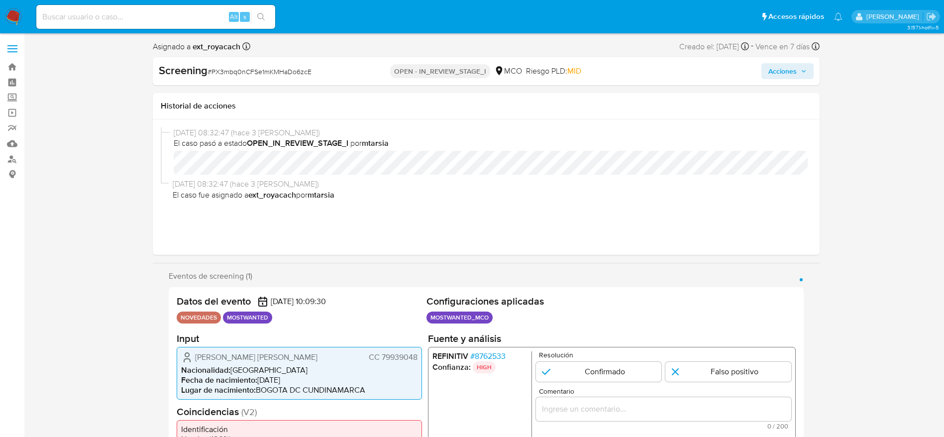
click at [385, 362] on span "CC 79939048" at bounding box center [392, 357] width 49 height 10
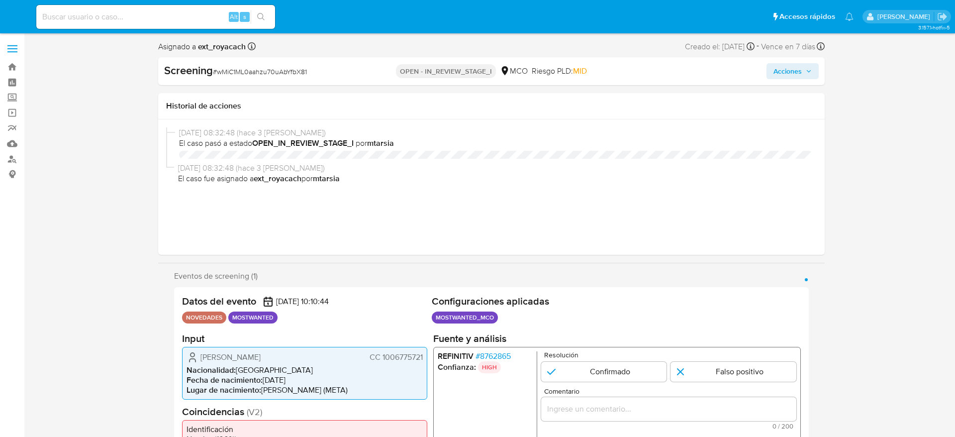
select select "10"
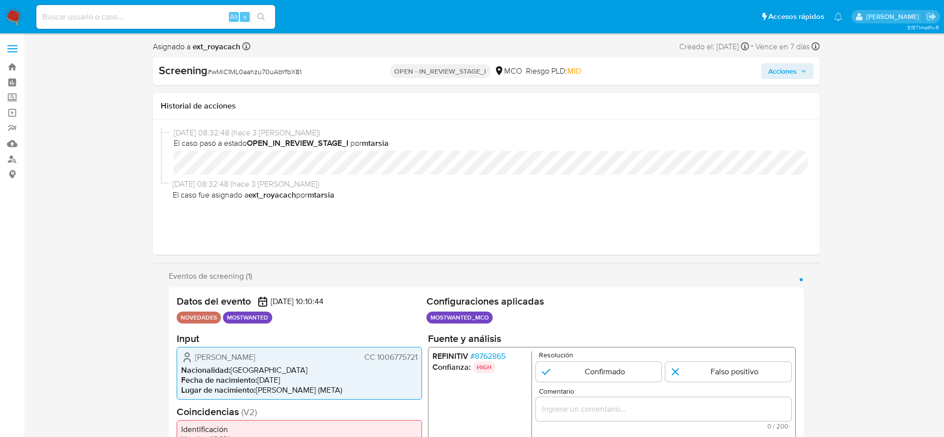
click at [392, 368] on li "Nacionalidad : Colombia" at bounding box center [299, 370] width 236 height 10
click at [389, 362] on span "CC 1006775721" at bounding box center [390, 357] width 53 height 10
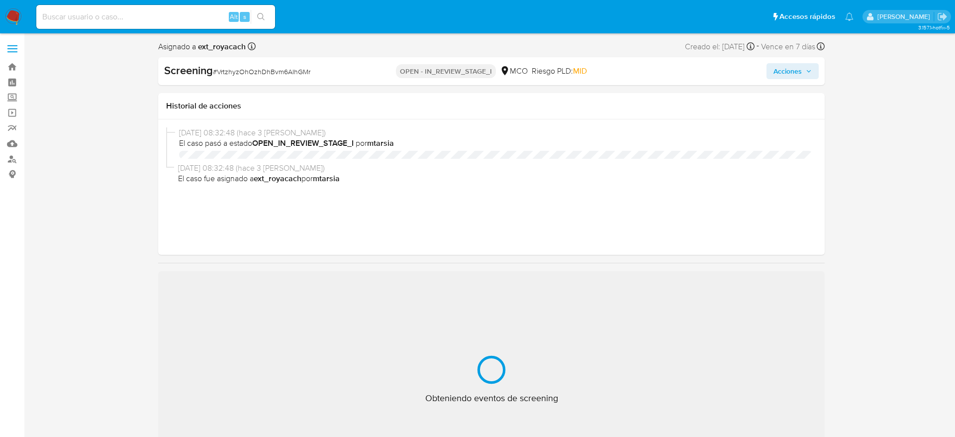
select select "10"
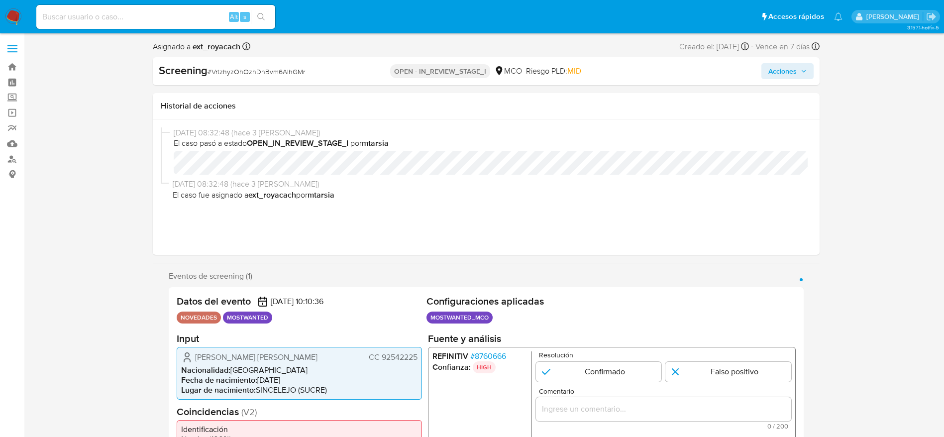
click at [409, 356] on span "CC 92542225" at bounding box center [392, 357] width 49 height 10
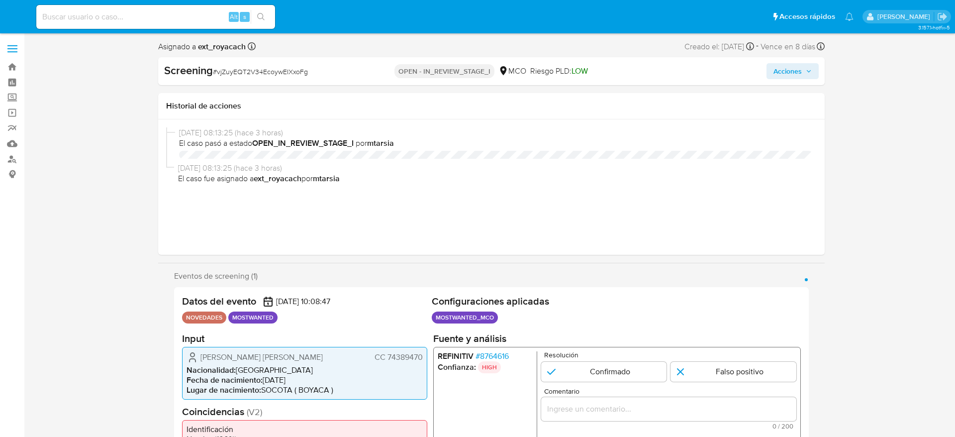
select select "10"
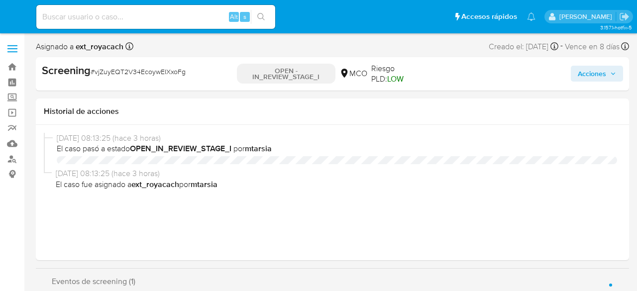
select select "10"
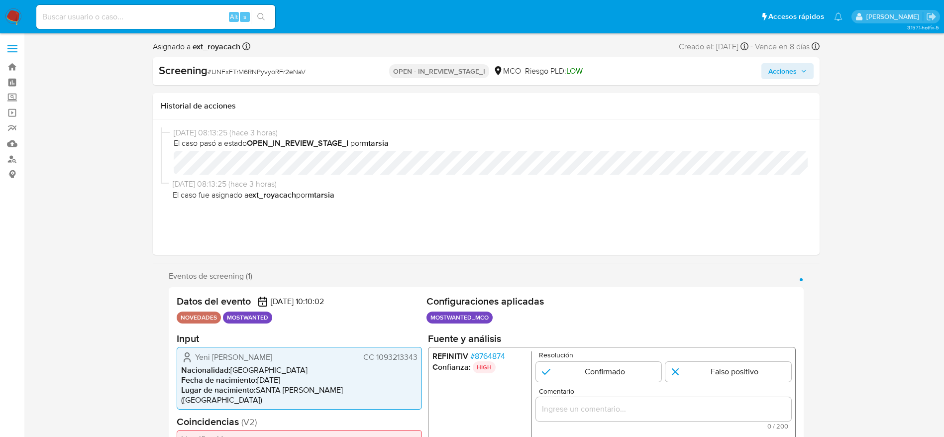
click at [391, 291] on span "CC 1093213343" at bounding box center [390, 357] width 54 height 10
click at [401, 291] on div "Yeni Carolina Bedoya Sanchez CC 1093213343 Nacionalidad : Colombia Fecha de nac…" at bounding box center [299, 377] width 245 height 63
click at [404, 291] on span "CC 1093213343" at bounding box center [390, 357] width 54 height 10
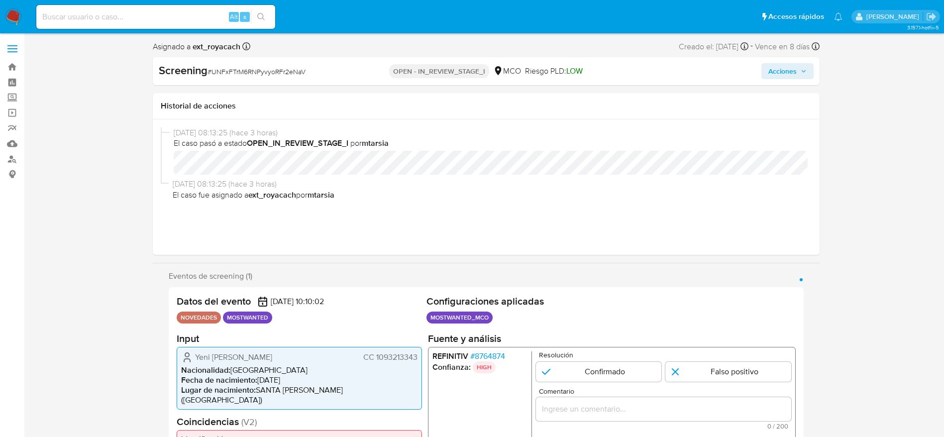
click at [404, 291] on span "CC 1093213343" at bounding box center [390, 357] width 54 height 10
click at [416, 291] on span "CC 1093213343" at bounding box center [390, 357] width 54 height 10
click at [396, 291] on span "CC 1093213343" at bounding box center [390, 357] width 54 height 10
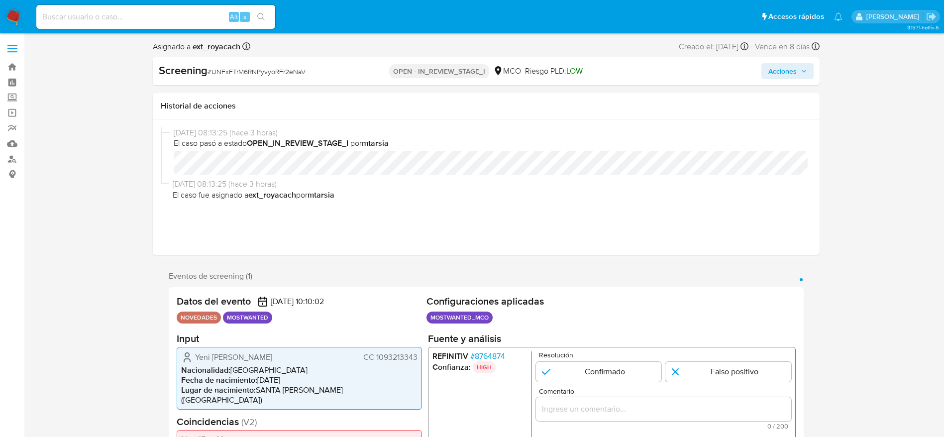
click at [396, 291] on span "CC 1093213343" at bounding box center [390, 357] width 54 height 10
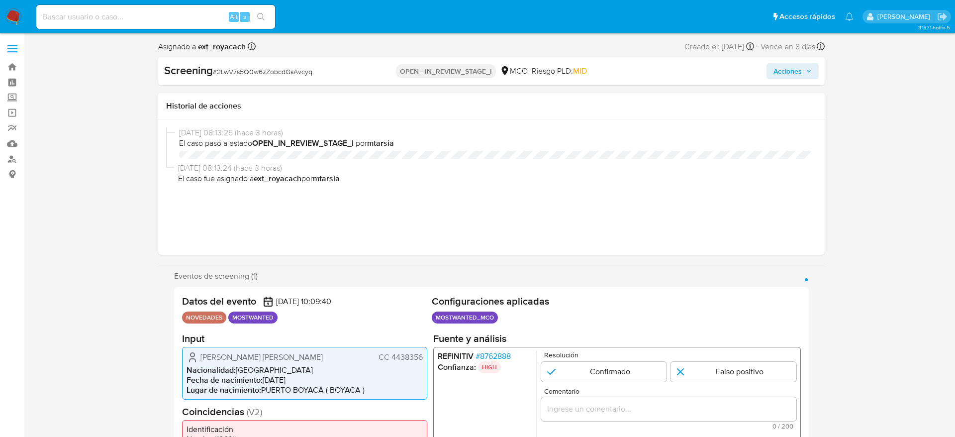
select select "10"
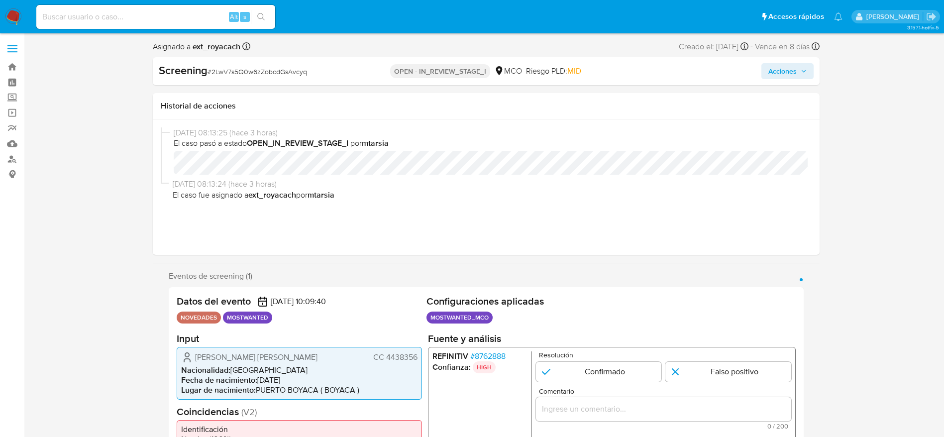
click at [399, 360] on span "CC 4438356" at bounding box center [395, 357] width 44 height 10
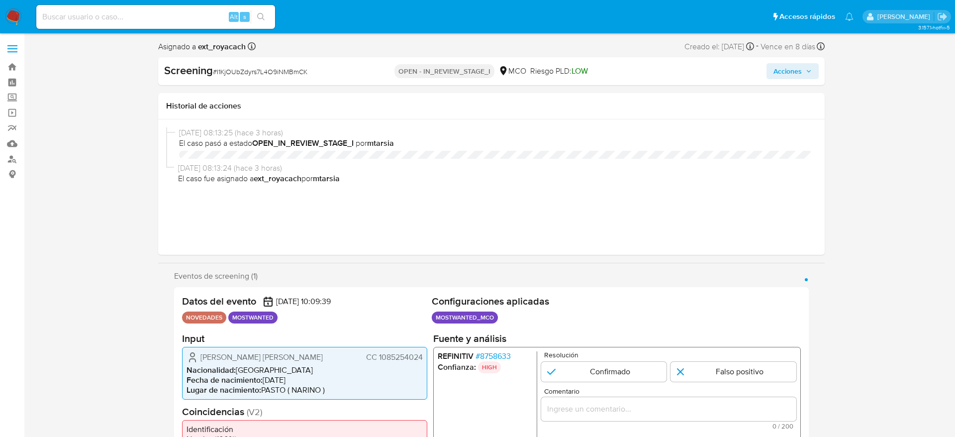
select select "10"
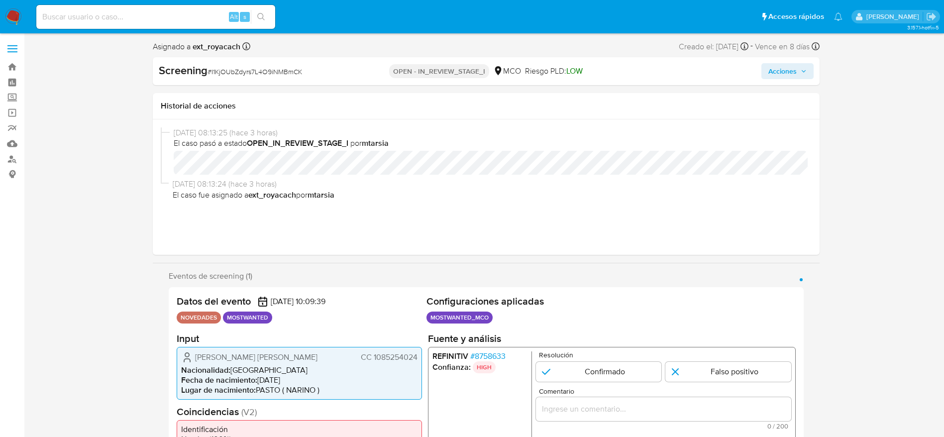
click at [391, 352] on span "CC 1085254024" at bounding box center [388, 357] width 57 height 10
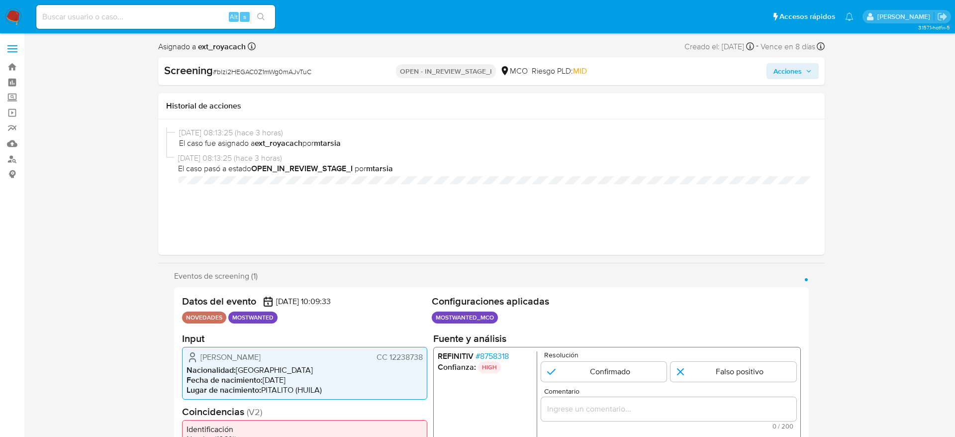
select select "10"
click at [400, 368] on li "Nacionalidad : Colombia" at bounding box center [299, 370] width 236 height 10
click at [406, 360] on span "CC 12238738" at bounding box center [394, 357] width 46 height 10
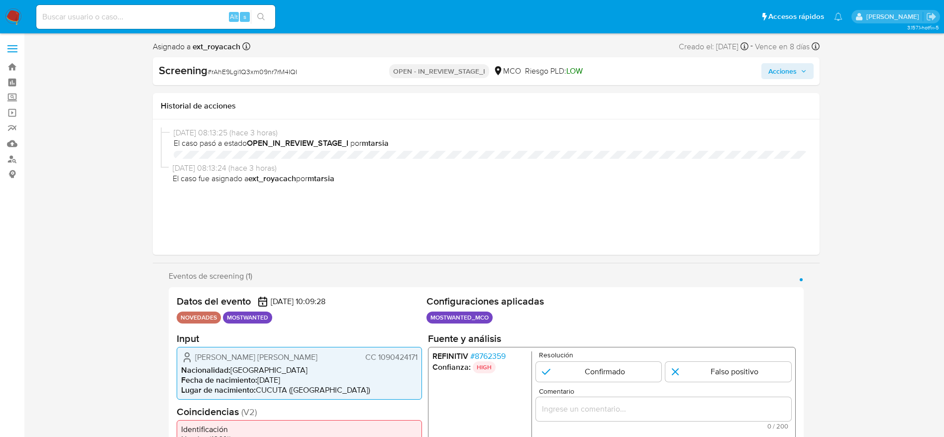
select select "10"
click at [397, 354] on span "CC 1090424171" at bounding box center [391, 357] width 52 height 10
select select "10"
click at [384, 364] on div "Jonatan [PERSON_NAME] [PERSON_NAME] 1102823258 Nacionalidad : Colombia Fecha de…" at bounding box center [299, 372] width 245 height 53
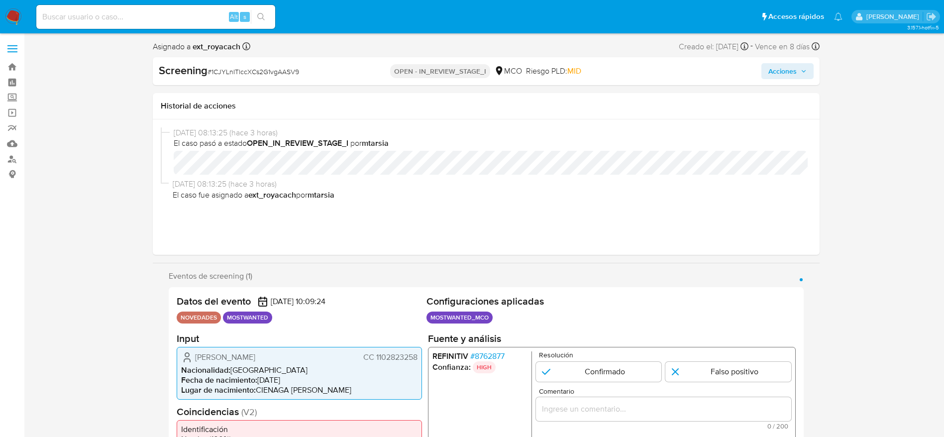
click at [380, 358] on span "CC 1102823258" at bounding box center [390, 357] width 54 height 10
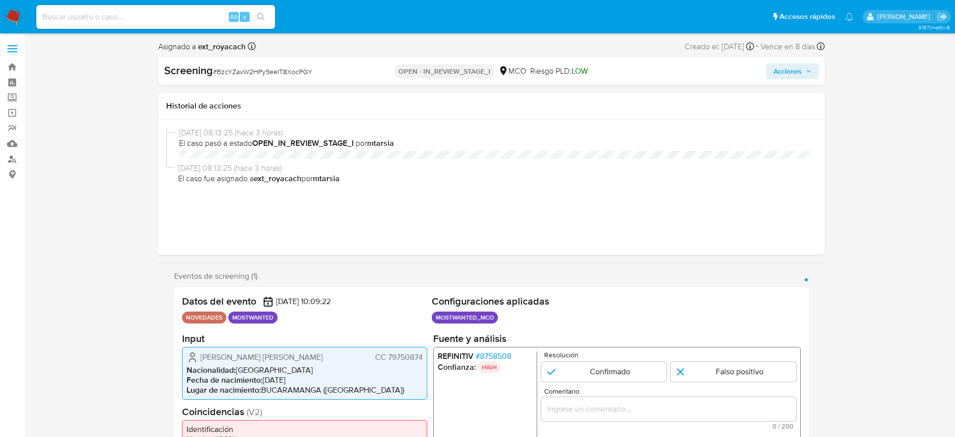
select select "10"
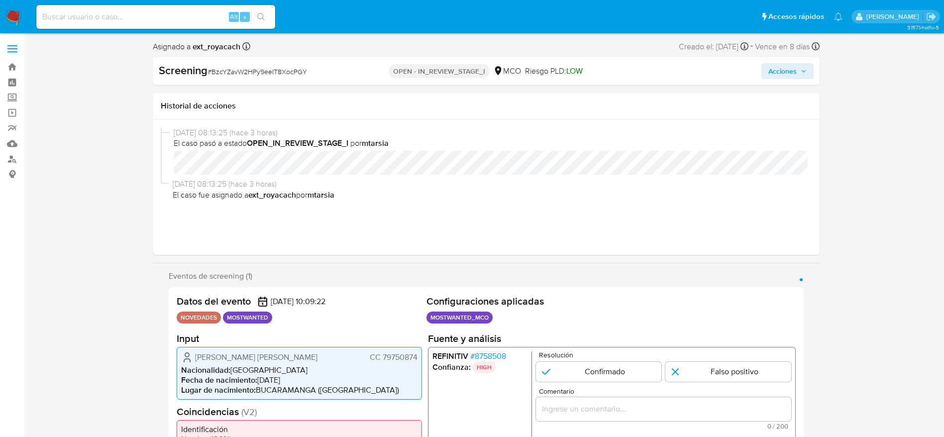
click at [389, 347] on div "Oscar Mauricio Torres Mendez CC 79750874 Nacionalidad : Colombia Fecha de nacim…" at bounding box center [299, 372] width 245 height 53
click at [383, 355] on span "CC 79750874" at bounding box center [393, 357] width 48 height 10
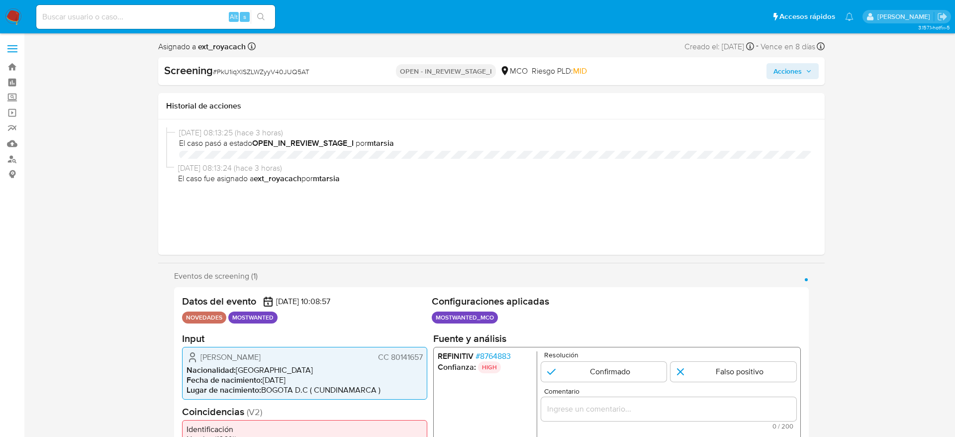
select select "10"
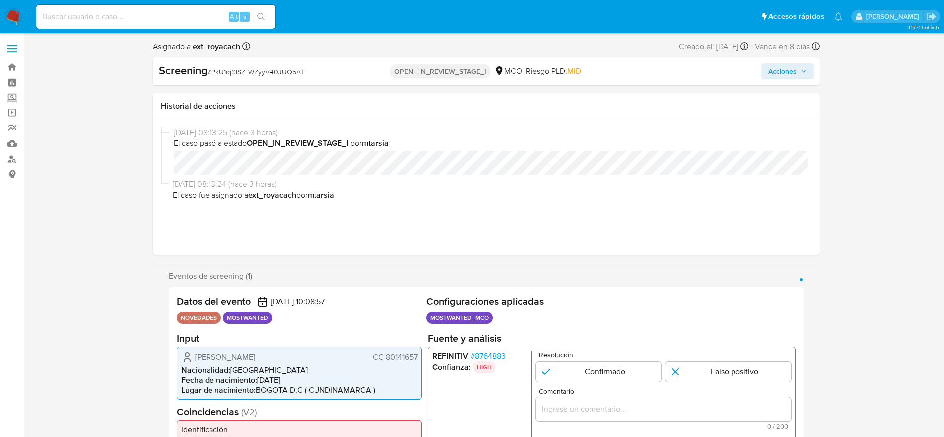
click at [398, 352] on span "CC 80141657" at bounding box center [394, 357] width 45 height 10
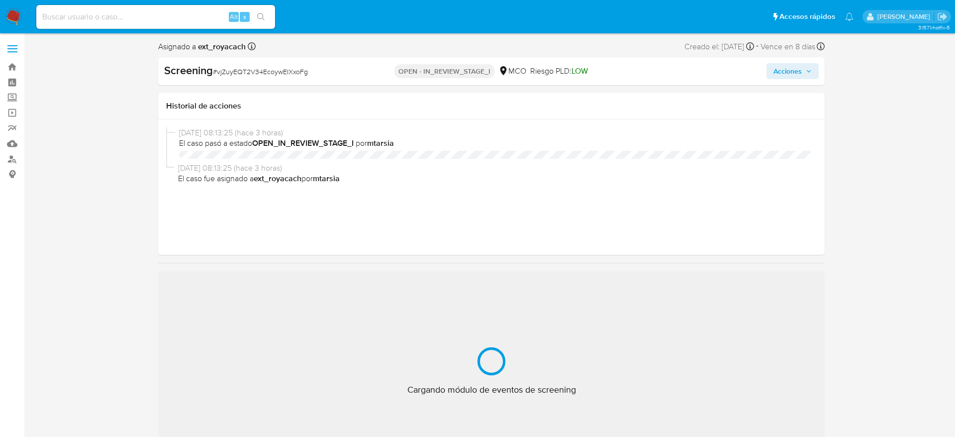
select select "10"
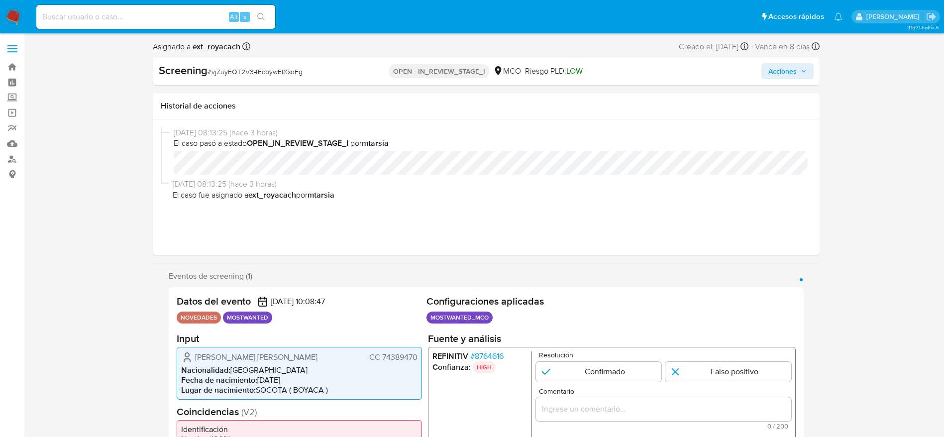
click at [389, 354] on span "CC 74389470" at bounding box center [393, 357] width 48 height 10
click at [388, 353] on span "CC 74389470" at bounding box center [393, 357] width 48 height 10
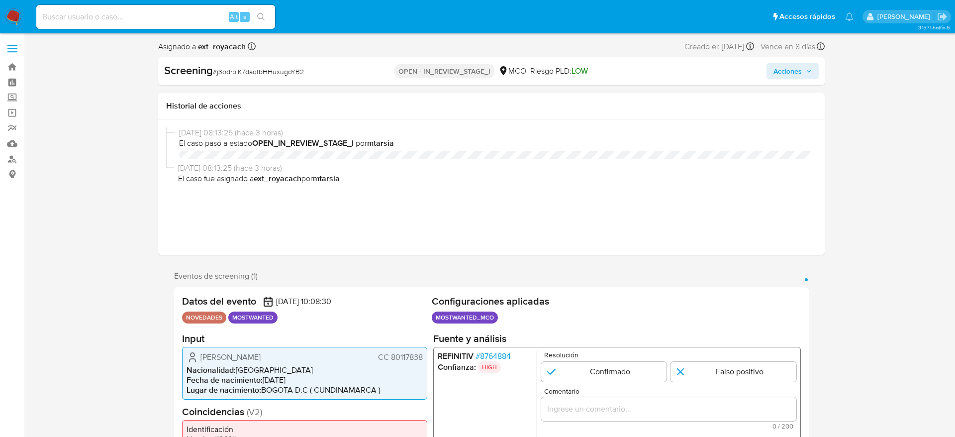
select select "10"
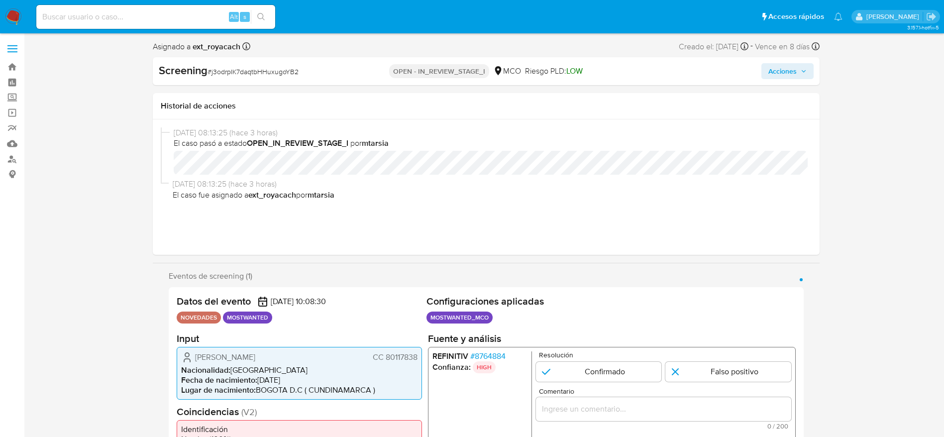
click at [396, 352] on span "CC 80117838" at bounding box center [394, 357] width 45 height 10
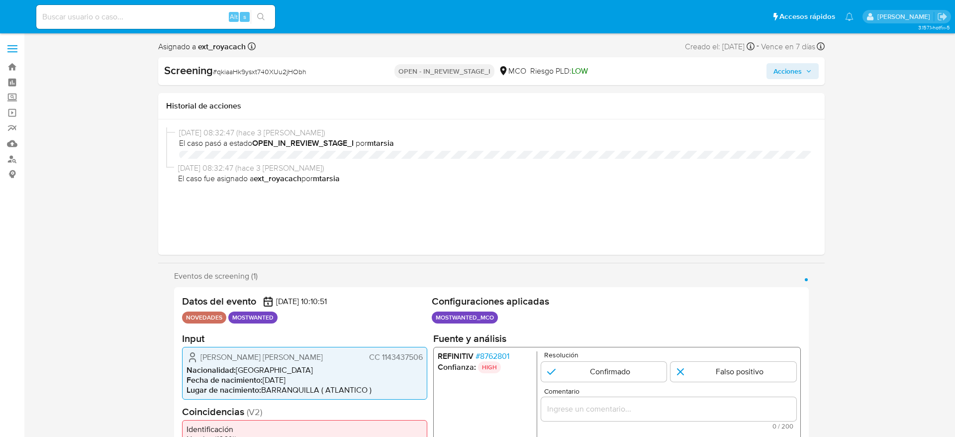
select select "10"
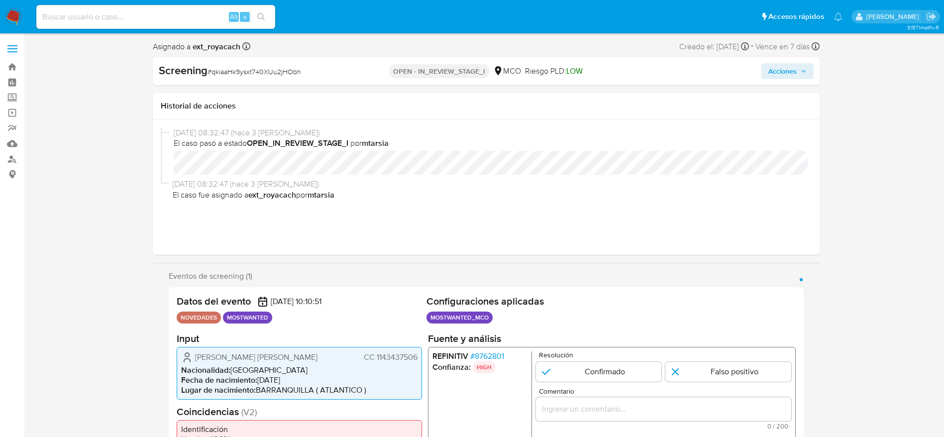
click at [383, 362] on span "CC 1143437506" at bounding box center [390, 357] width 54 height 10
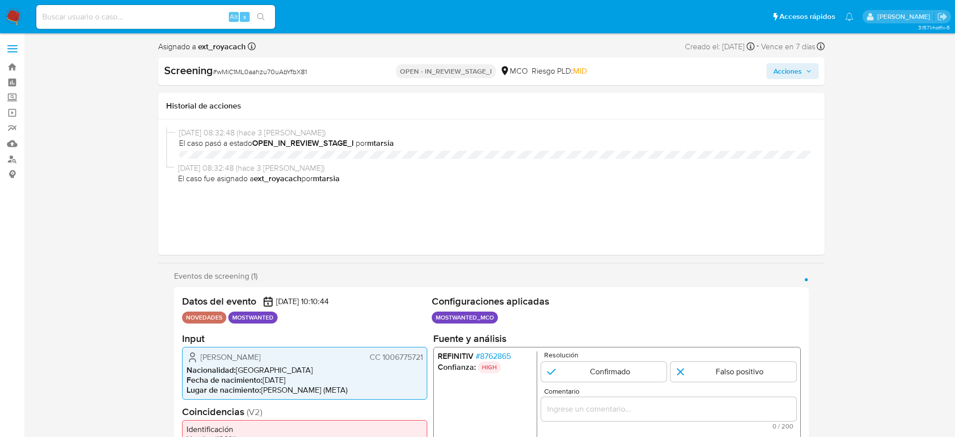
select select "10"
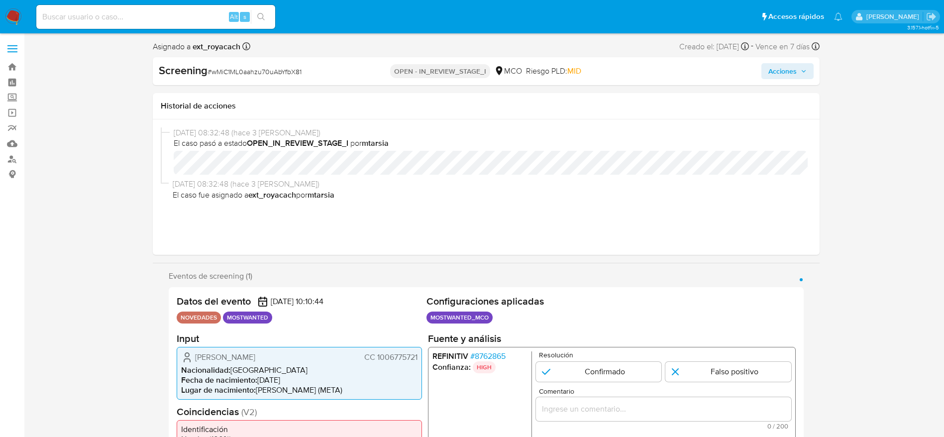
click at [400, 353] on span "CC 1006775721" at bounding box center [390, 357] width 53 height 10
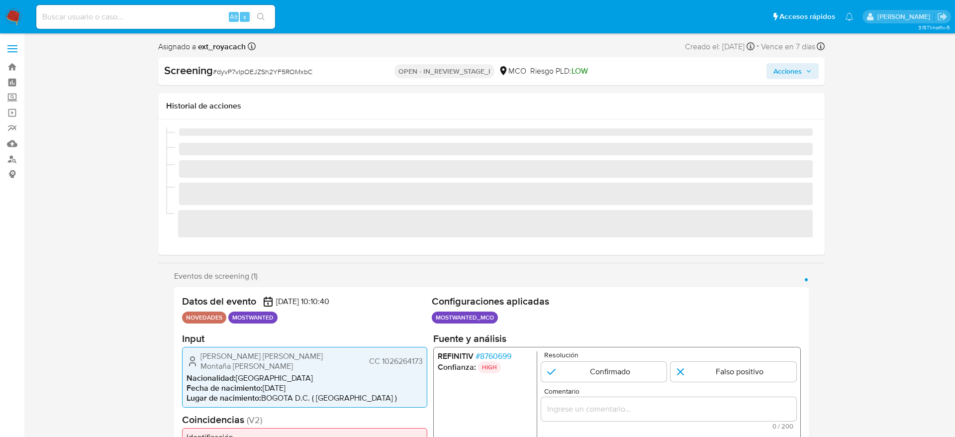
select select "10"
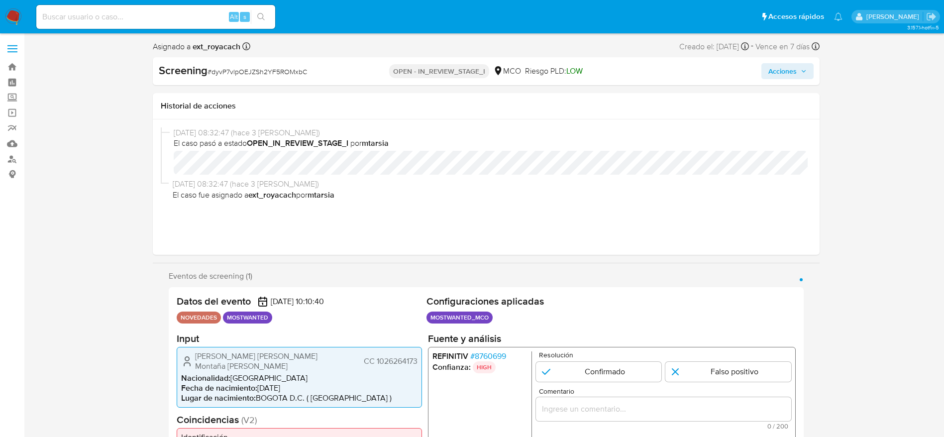
click at [409, 356] on span "CC 1026264173" at bounding box center [390, 361] width 54 height 10
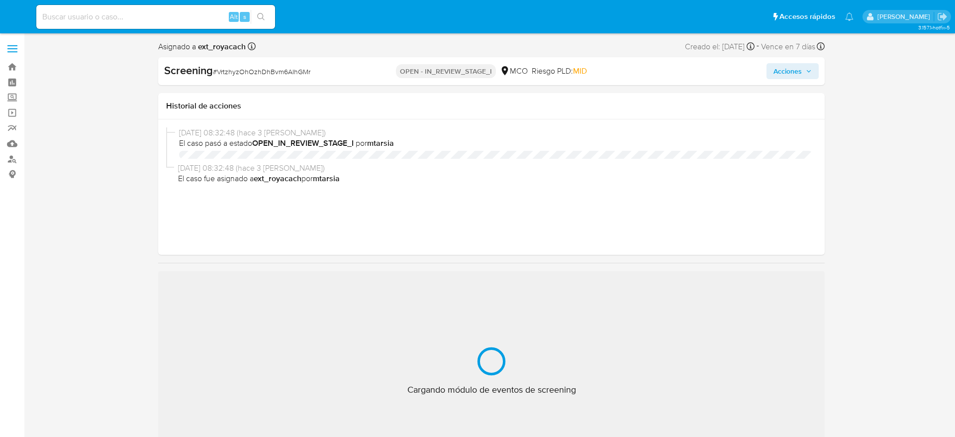
select select "10"
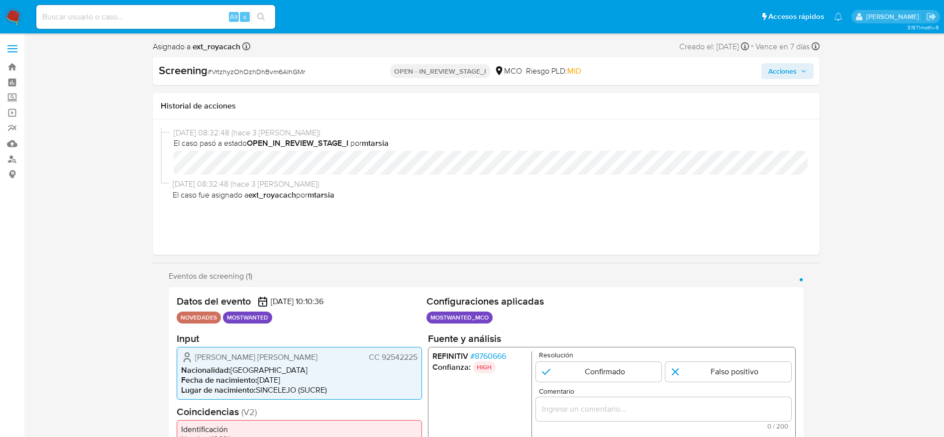
click at [394, 355] on span "CC 92542225" at bounding box center [392, 357] width 49 height 10
select select "10"
click at [376, 358] on span "CC 79939048" at bounding box center [392, 357] width 49 height 10
click at [389, 358] on span "CC 79939048" at bounding box center [392, 357] width 49 height 10
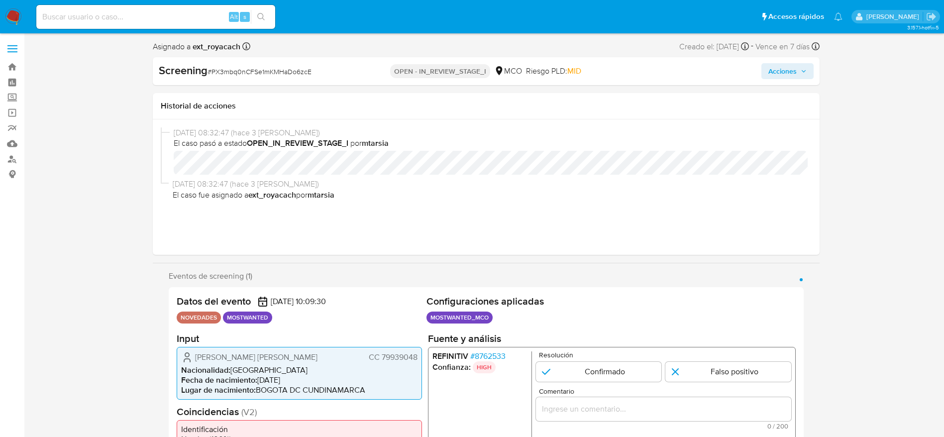
click at [389, 358] on span "CC 79939048" at bounding box center [392, 357] width 49 height 10
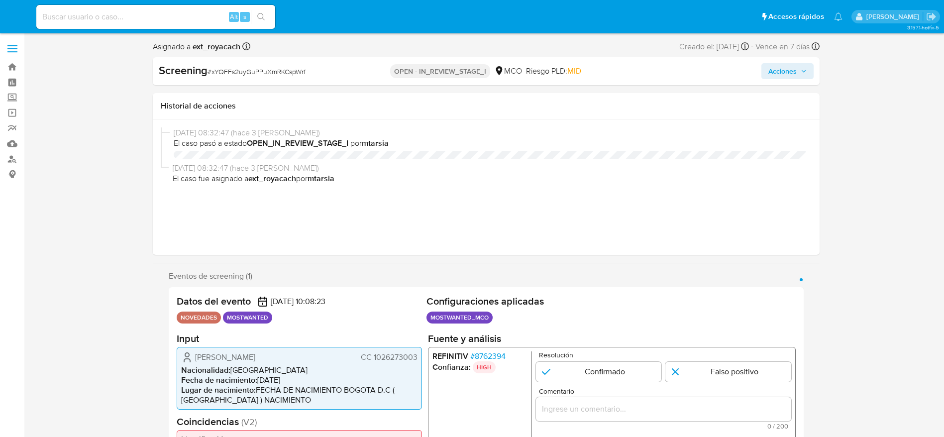
select select "10"
click at [395, 352] on span "CC 1026273003" at bounding box center [388, 357] width 57 height 10
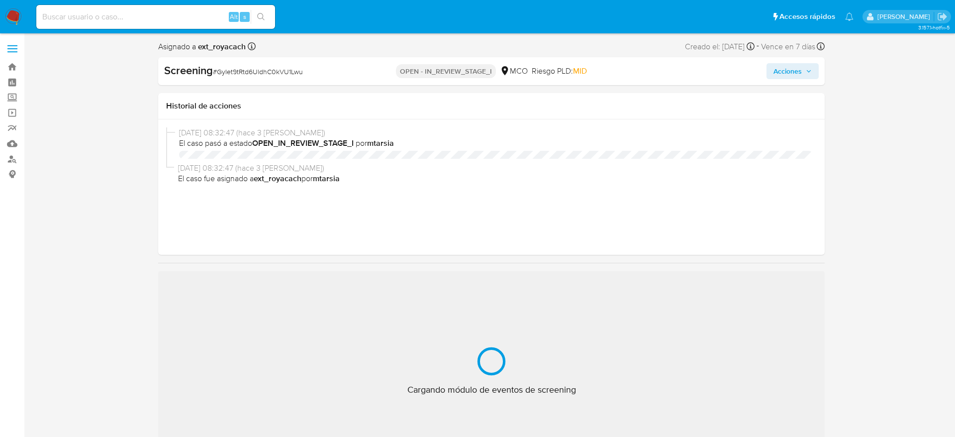
select select "10"
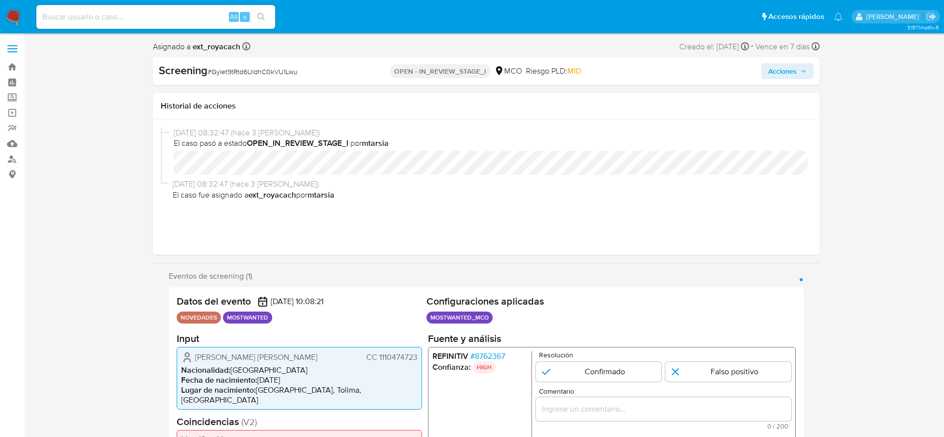
click at [390, 360] on span "CC 1110474723" at bounding box center [391, 357] width 51 height 10
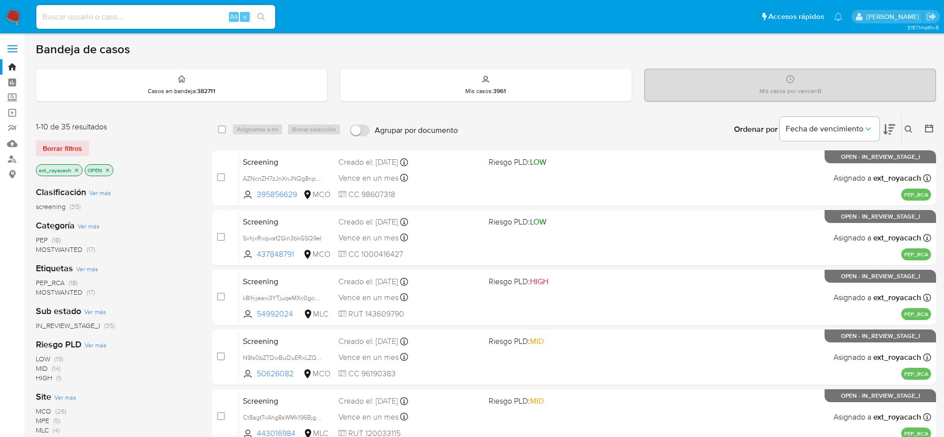
click at [43, 237] on span "PEP" at bounding box center [42, 240] width 12 height 10
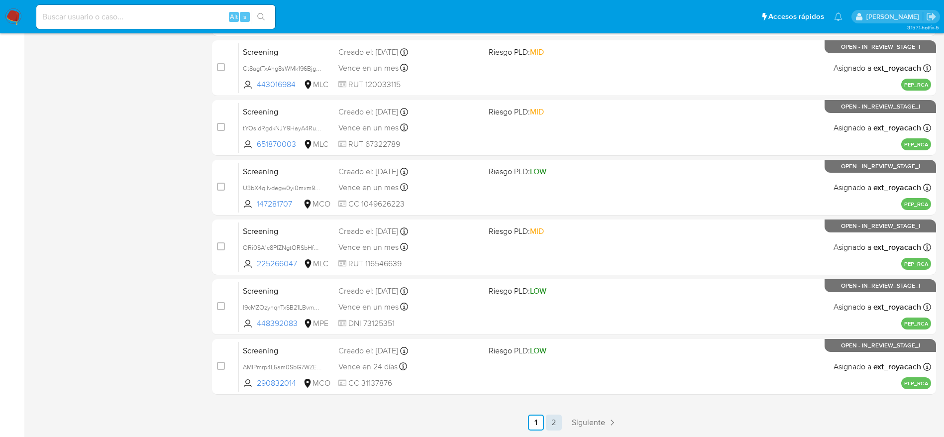
click at [551, 419] on link "2" at bounding box center [554, 422] width 16 height 16
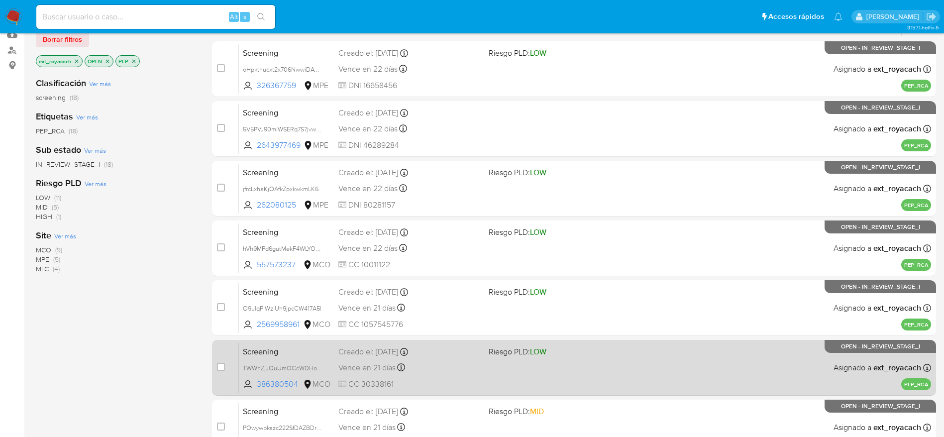
scroll to position [229, 0]
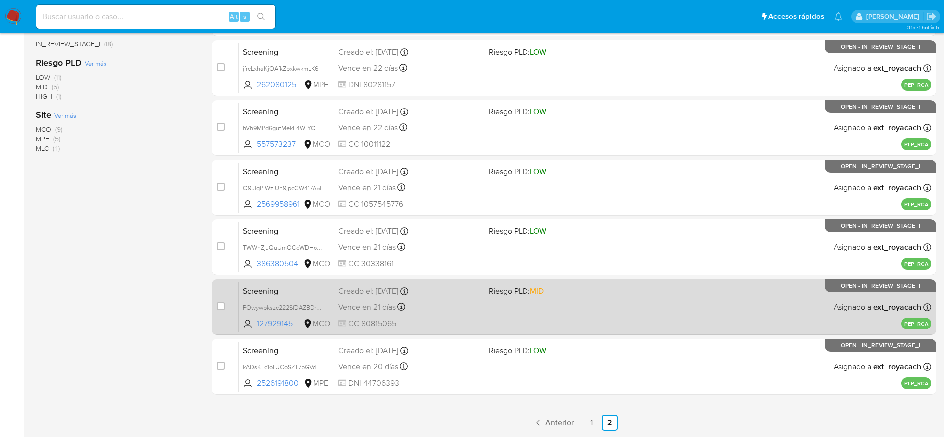
click at [447, 311] on div "Vence en 21 días Vence el 22/09/2025 07:08:45" at bounding box center [409, 306] width 142 height 13
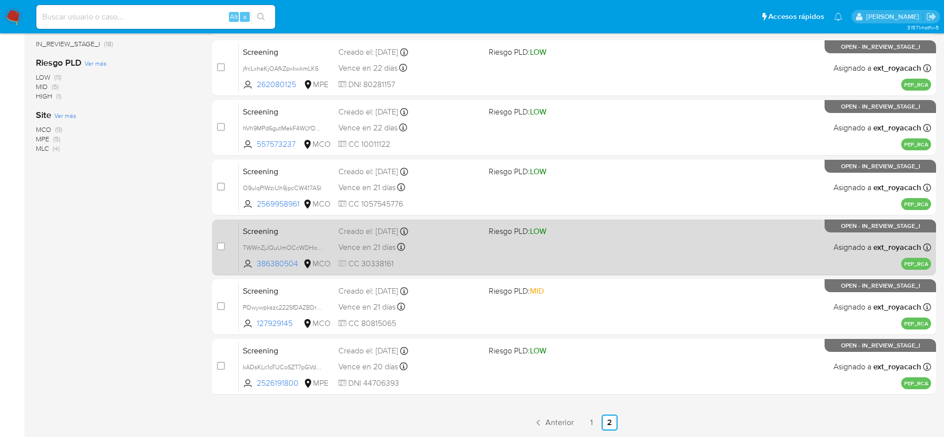
click at [392, 268] on span "CC 30338161" at bounding box center [409, 263] width 142 height 11
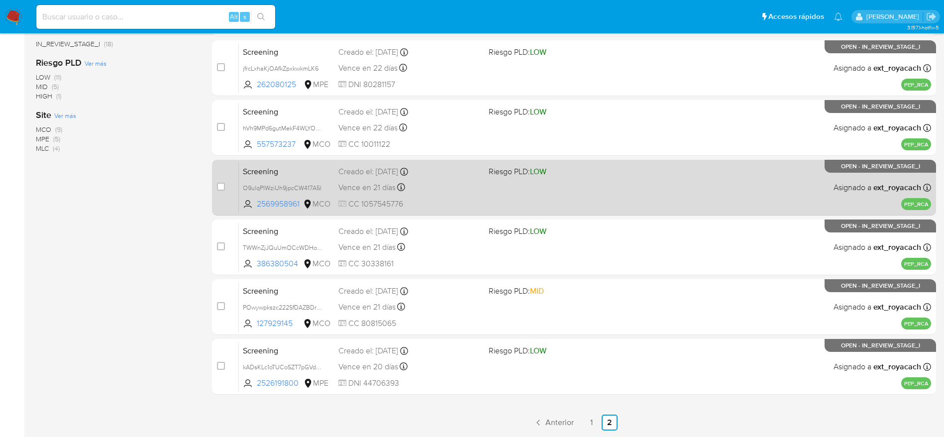
click at [435, 191] on div "Vence en 21 días Vence el 22/09/2025 15:51:21" at bounding box center [409, 187] width 142 height 13
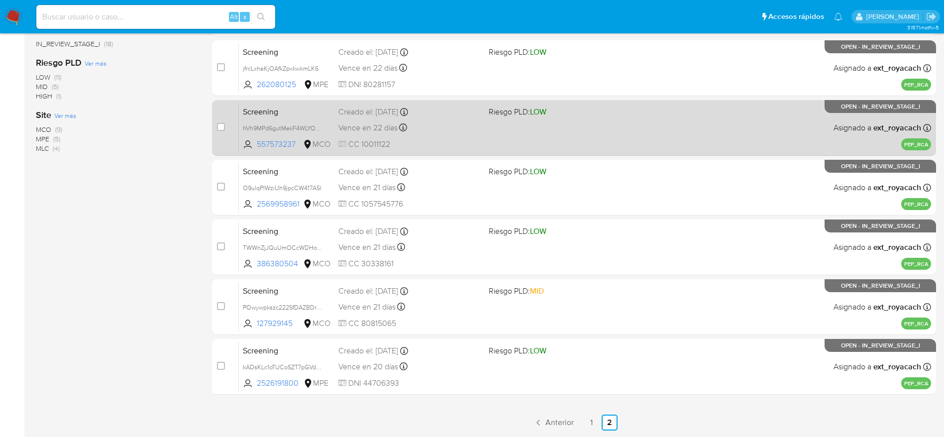
click at [412, 121] on div "Vence en 22 días Vence el 23/09/2025 12:13:45" at bounding box center [409, 127] width 142 height 13
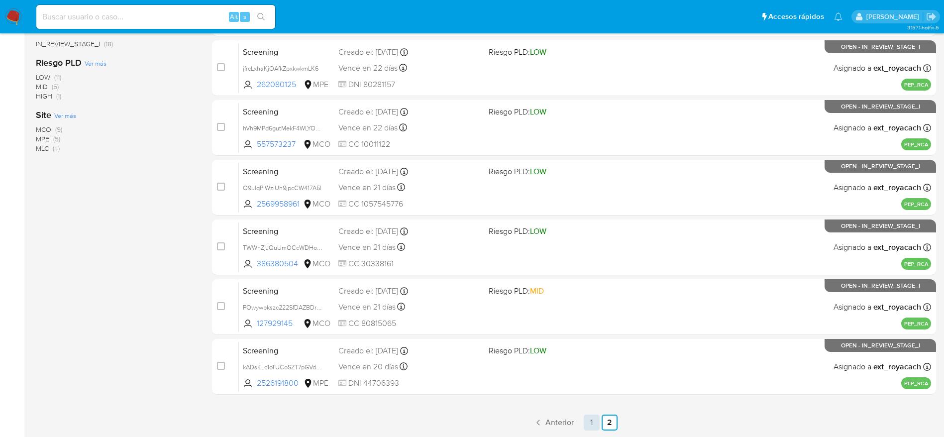
click at [591, 424] on link "1" at bounding box center [591, 422] width 16 height 16
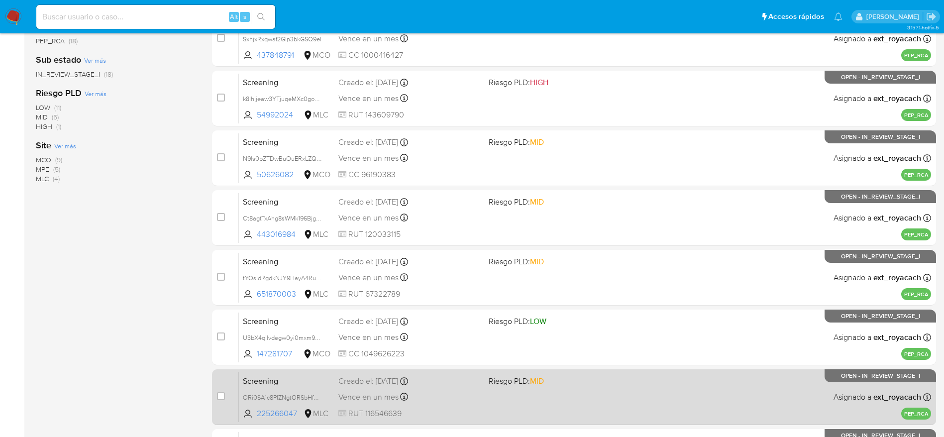
scroll to position [349, 0]
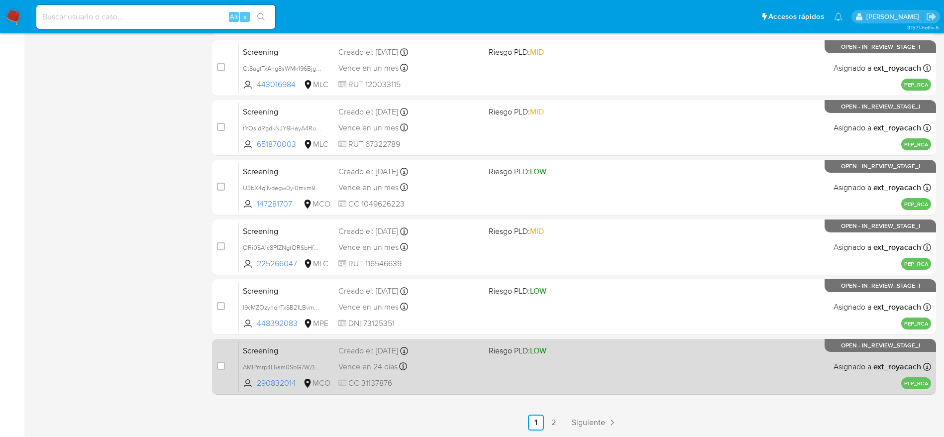
click at [465, 360] on div "Vence en 24 días Vence el 25/09/2025 12:15:44" at bounding box center [409, 366] width 142 height 13
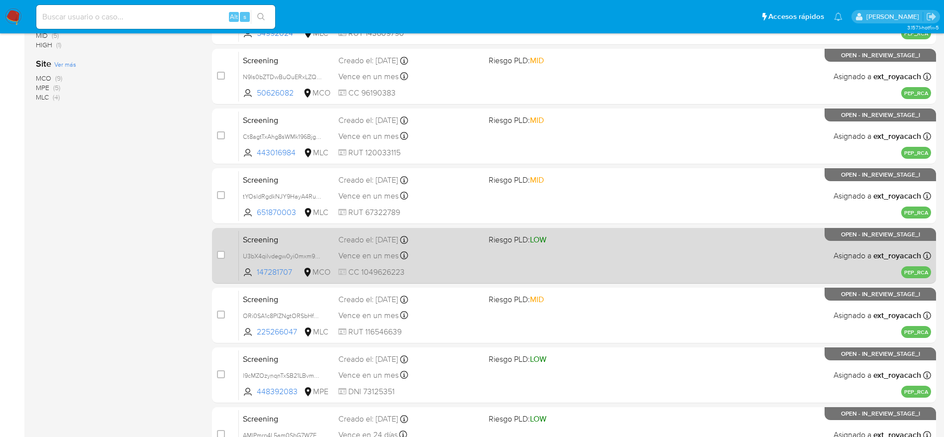
scroll to position [274, 0]
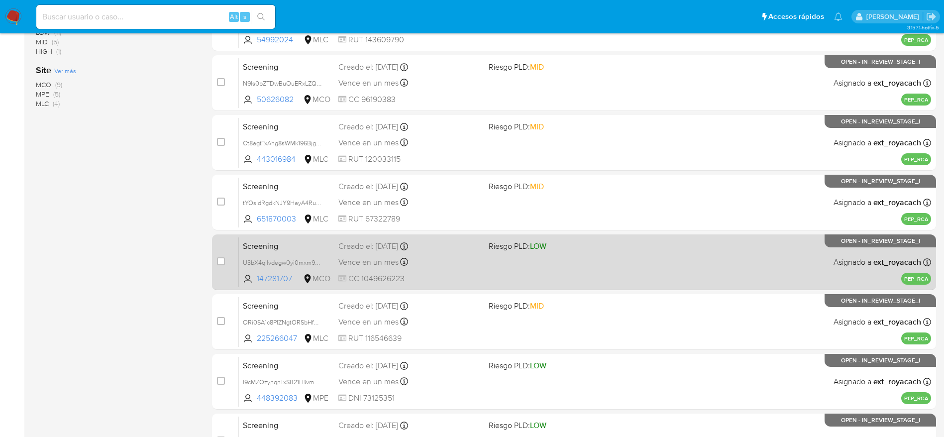
click at [408, 265] on div "Vence en un mes Vence el 27/09/2025 22:58:53" at bounding box center [409, 261] width 142 height 13
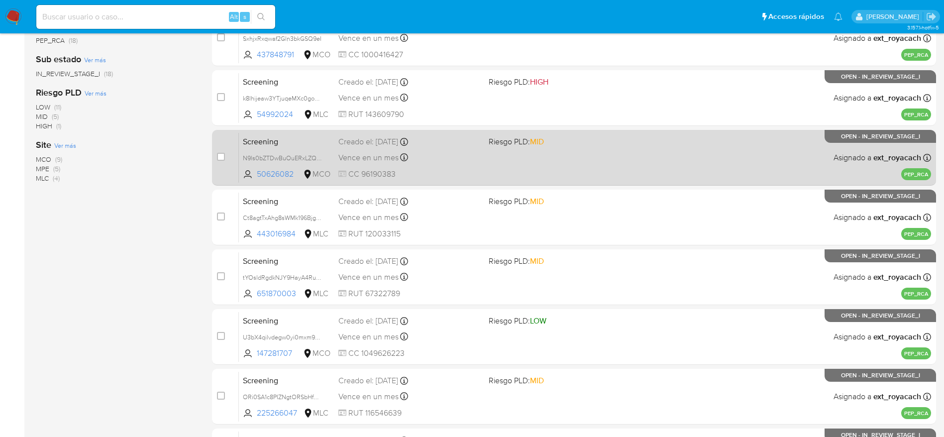
scroll to position [125, 0]
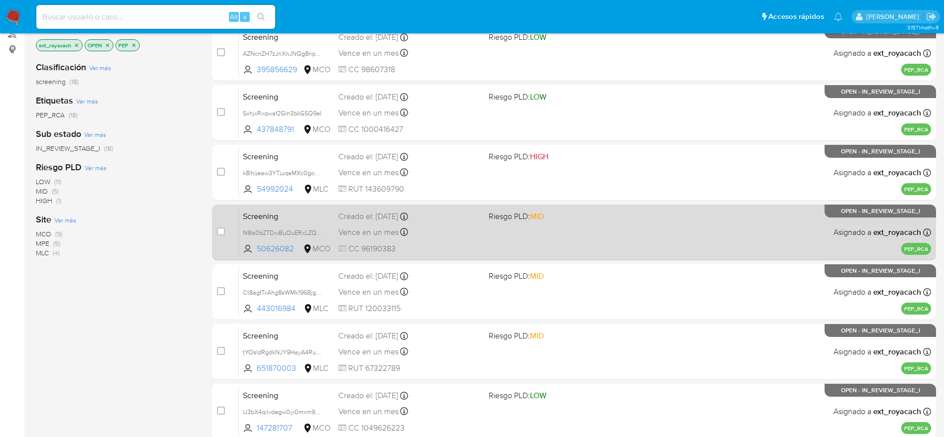
click at [429, 236] on div "Vence en un mes Vence el 28/09/2025 07:06:34" at bounding box center [409, 231] width 142 height 13
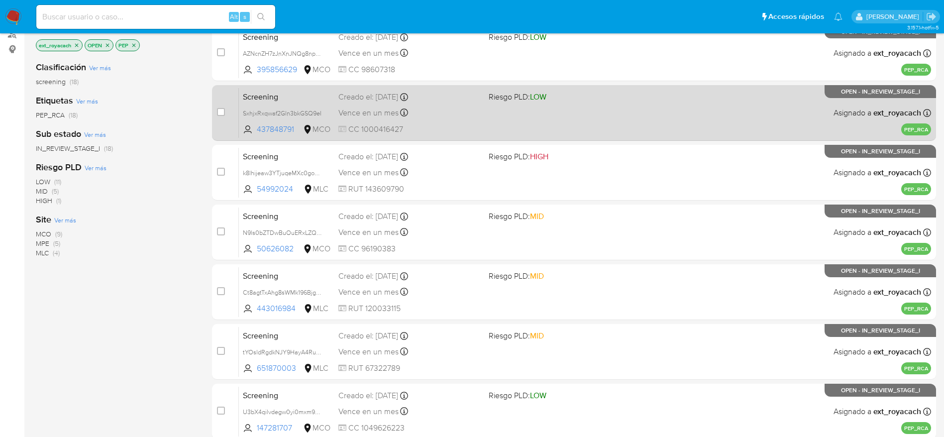
click at [449, 108] on div "Vence en un mes Vence el 28/09/2025 07:06:48" at bounding box center [409, 112] width 142 height 13
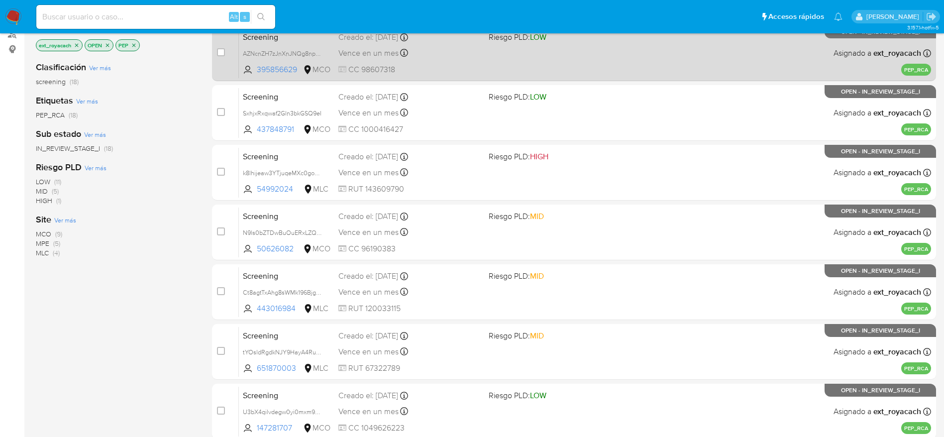
click at [463, 58] on div "Vence en un mes Vence el 28/09/2025 07:08:24" at bounding box center [409, 52] width 142 height 13
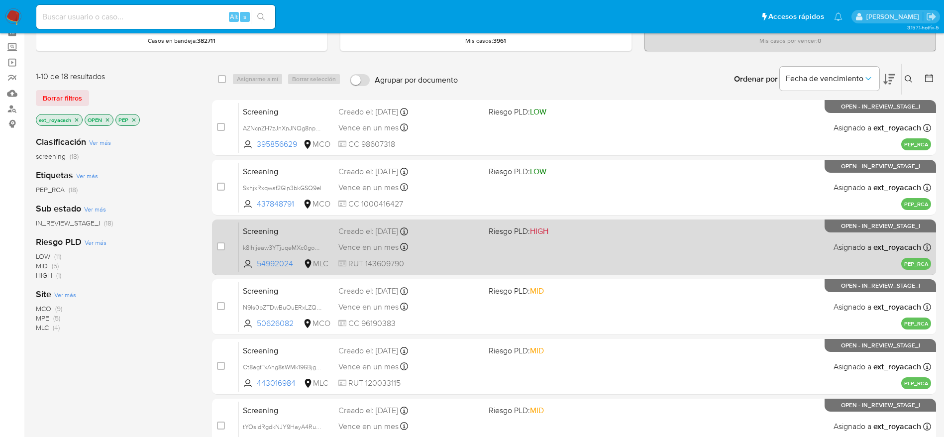
scroll to position [0, 0]
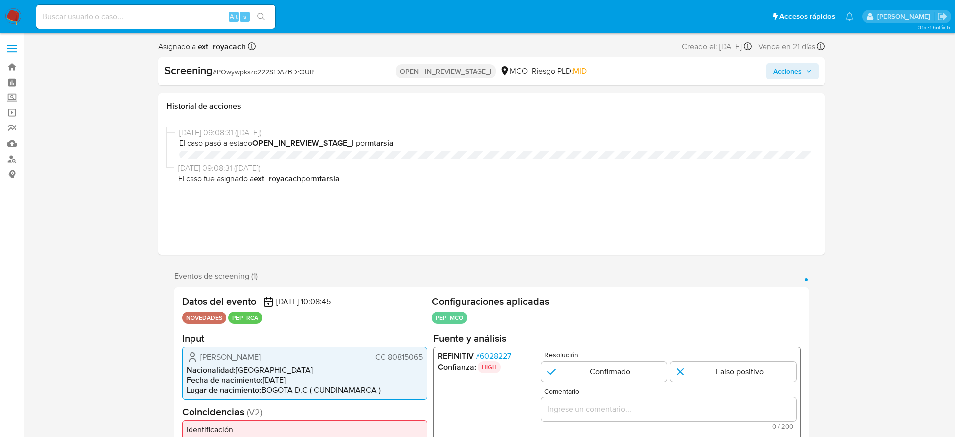
select select "10"
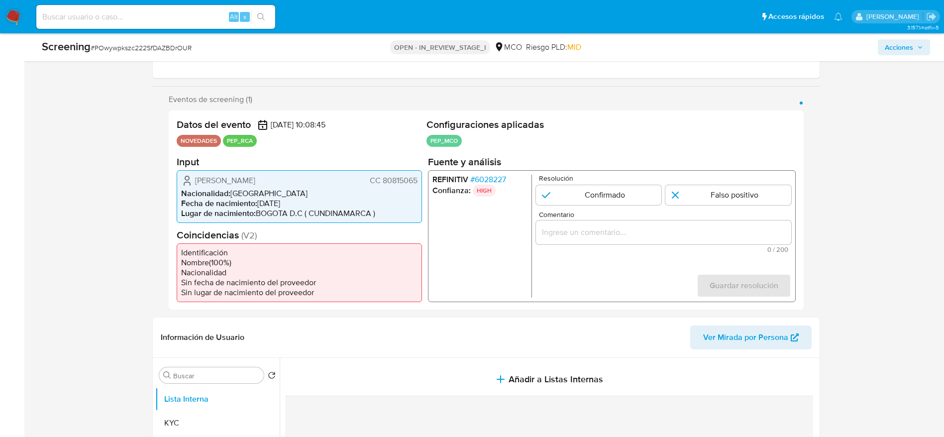
scroll to position [149, 0]
click at [495, 180] on span "# 6028227" at bounding box center [488, 179] width 36 height 10
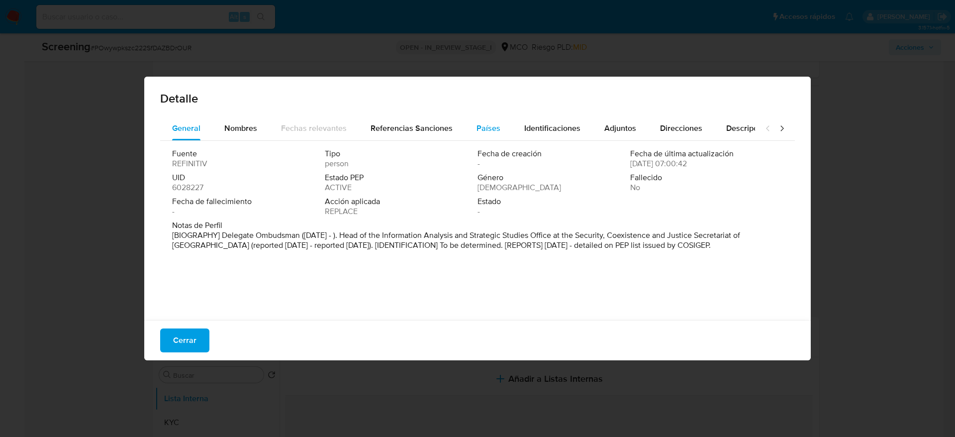
click at [477, 135] on div "Países" at bounding box center [489, 128] width 24 height 24
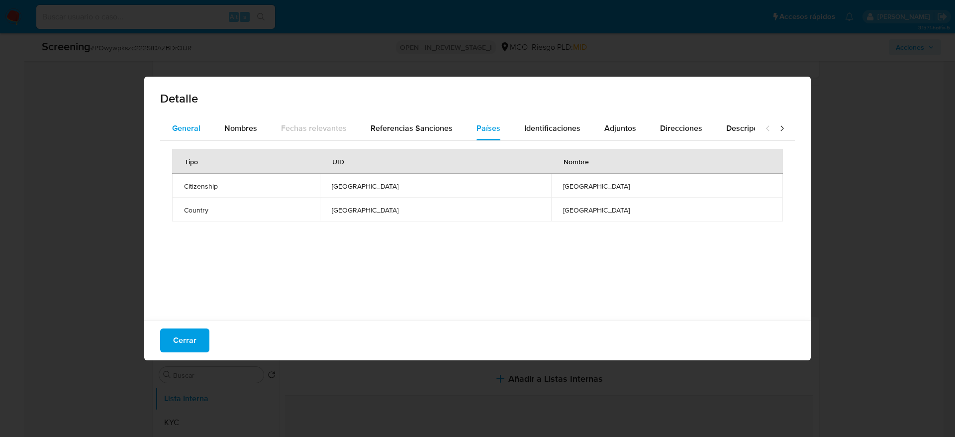
click at [186, 127] on span "General" at bounding box center [186, 127] width 28 height 11
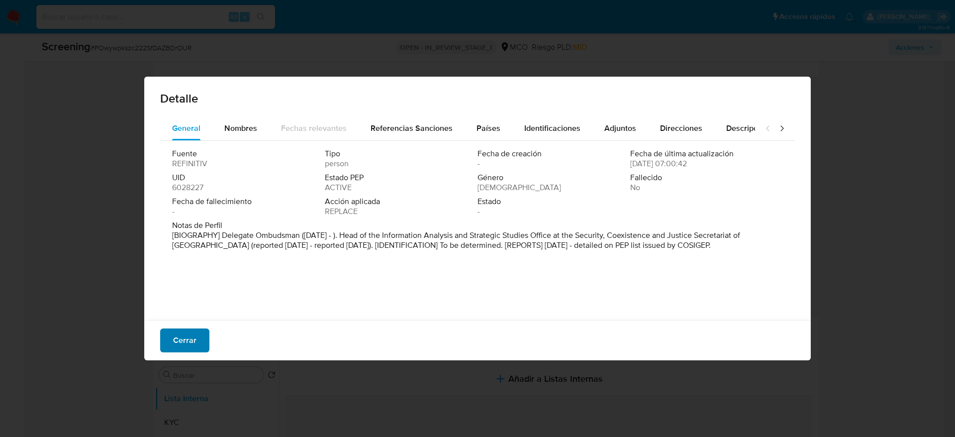
click at [188, 336] on span "Cerrar" at bounding box center [184, 340] width 23 height 22
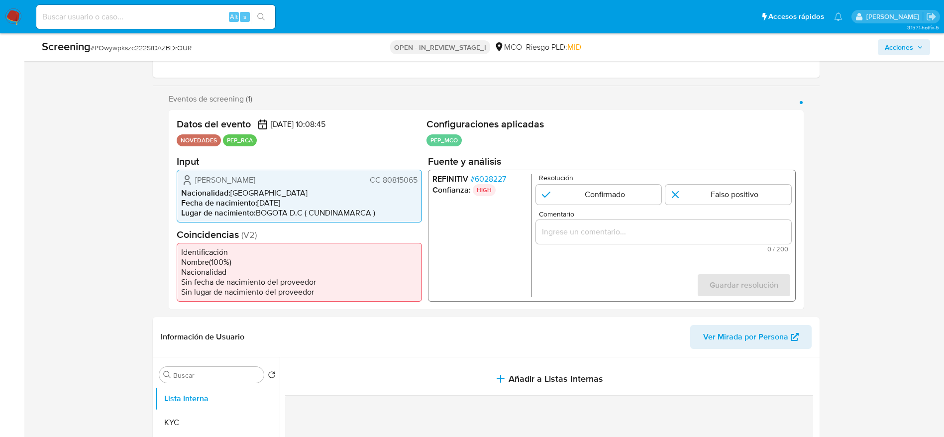
click at [151, 48] on span "# POwywpkszc222SfDAZBDrOUR" at bounding box center [141, 48] width 101 height 10
copy span "POwywpkszc222SfDAZBDrOUR"
drag, startPoint x: 193, startPoint y: 177, endPoint x: 416, endPoint y: 183, distance: 223.4
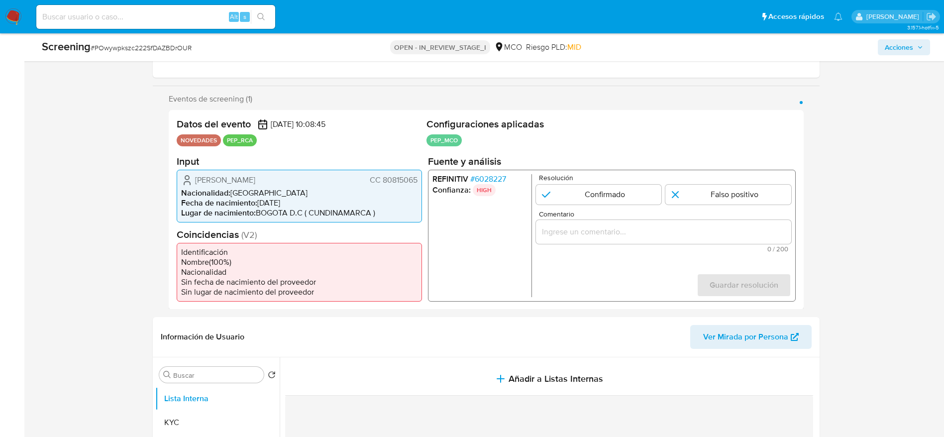
click at [416, 183] on div "Santiago Pardo Rodriguez CC 80815065" at bounding box center [299, 180] width 236 height 12
click at [469, 180] on li "REFINITIV # 6028227" at bounding box center [479, 179] width 95 height 10
click at [477, 180] on span "# 6028227" at bounding box center [488, 179] width 36 height 10
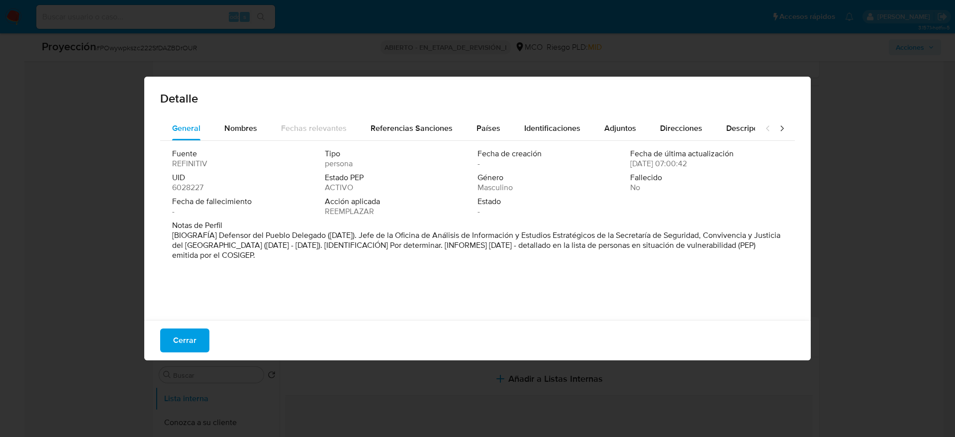
drag, startPoint x: 220, startPoint y: 236, endPoint x: 327, endPoint y: 238, distance: 106.5
click at [327, 238] on font "[BIOGRAFÍA] Defensor del Pueblo Delegado (septiembre de 2024). Jefe de la Ofici…" at bounding box center [476, 244] width 608 height 31
click at [189, 334] on span "Cerrar" at bounding box center [184, 340] width 23 height 22
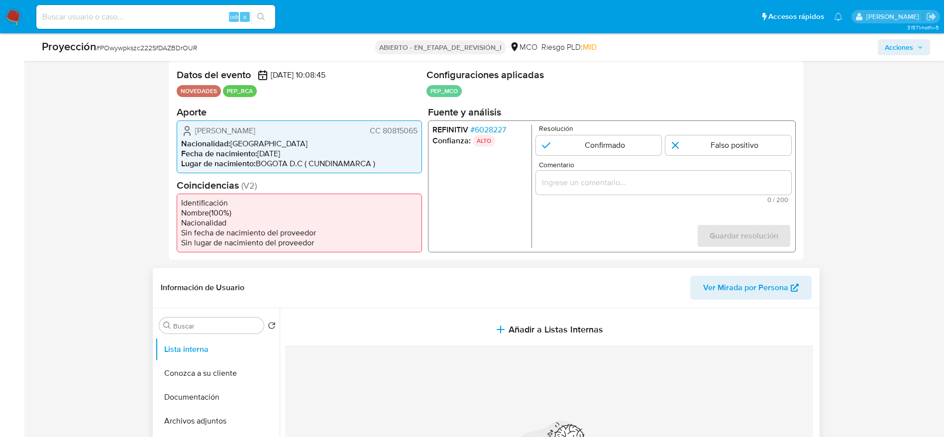
scroll to position [75, 0]
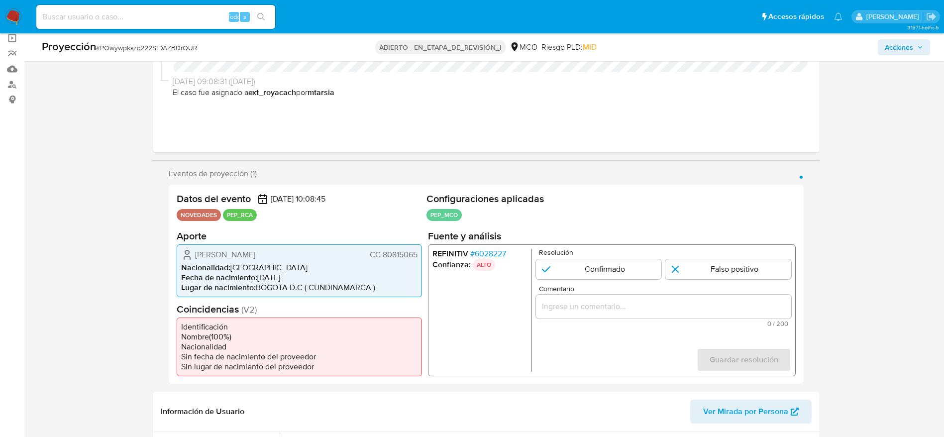
click at [241, 255] on font "Santiago Pardo Rodríguez" at bounding box center [225, 253] width 60 height 11
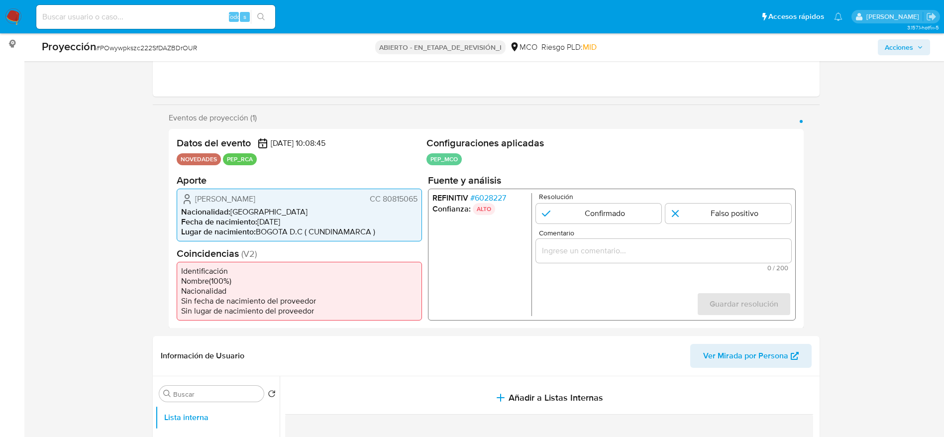
scroll to position [224, 0]
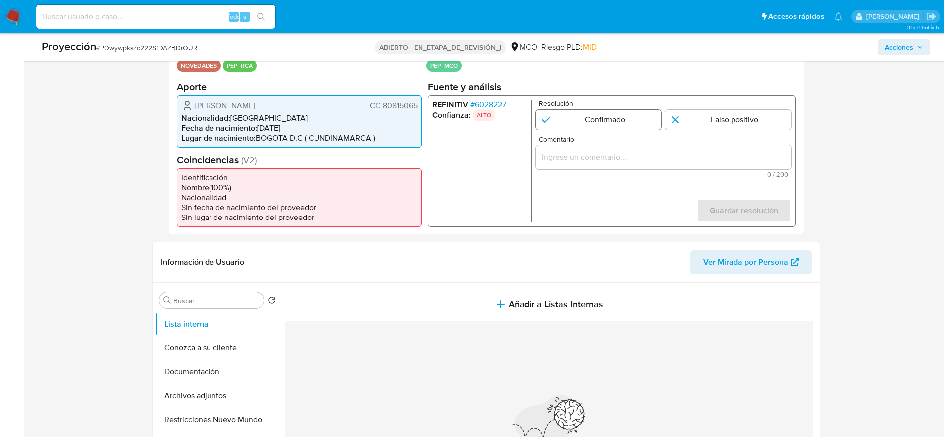
click at [598, 119] on input "1 de 1" at bounding box center [598, 119] width 126 height 20
radio input "true"
click at [623, 167] on div "1 de 1" at bounding box center [662, 157] width 255 height 24
click at [677, 165] on div "1 de 1" at bounding box center [662, 157] width 255 height 24
click at [677, 164] on div "1 de 1" at bounding box center [662, 157] width 255 height 24
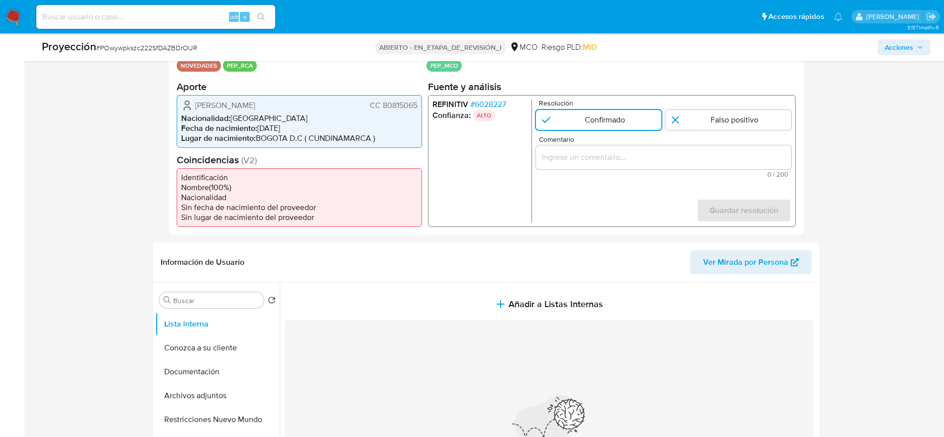
click at [701, 167] on div "1 de 1" at bounding box center [662, 157] width 255 height 24
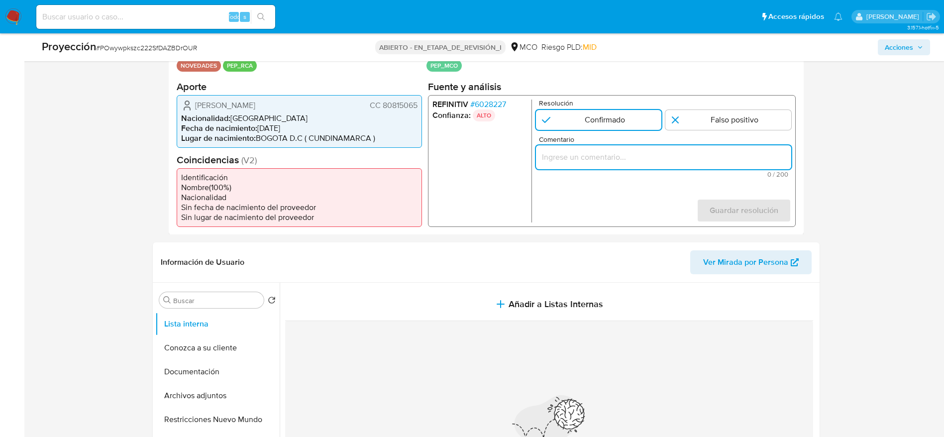
click at [695, 158] on input "Comentario" at bounding box center [662, 156] width 255 height 13
paste input "Caso generado sobre el usuario Santiago Pardo Rodriguez. El titular de la cuent…"
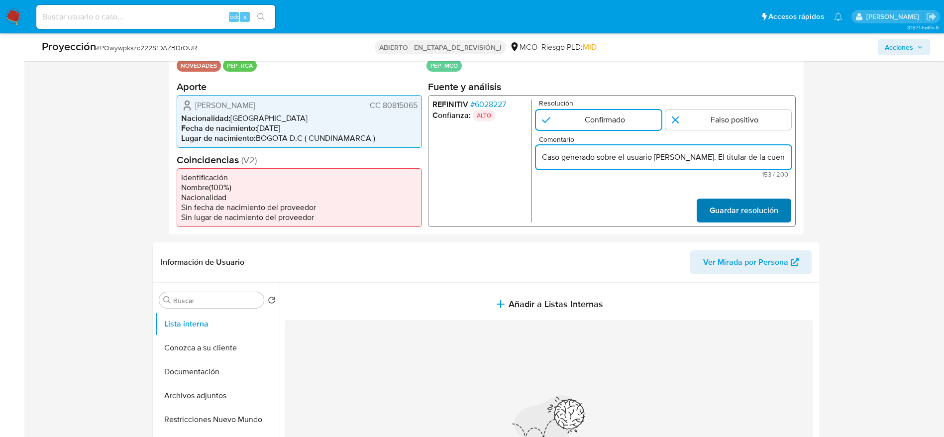
scroll to position [0, 322]
type input "Caso generado sobre el usuario Santiago Pardo Rodriguez. El titular de la cuent…"
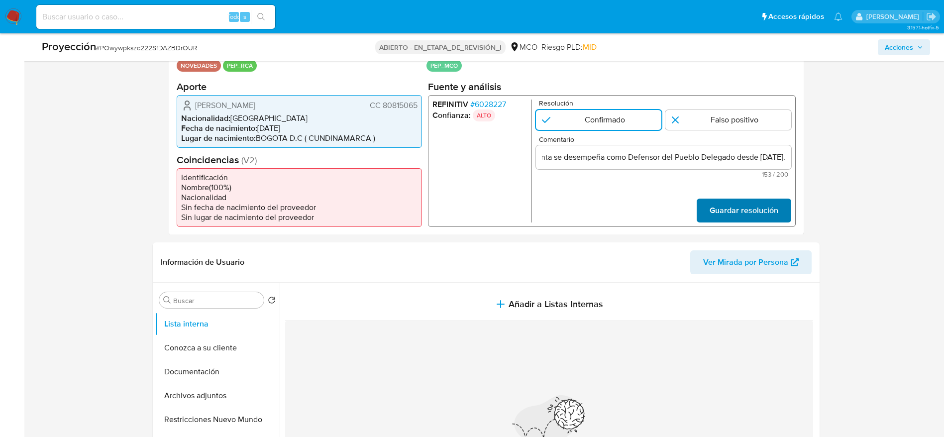
click at [740, 221] on span "Guardar resolución" at bounding box center [743, 210] width 69 height 22
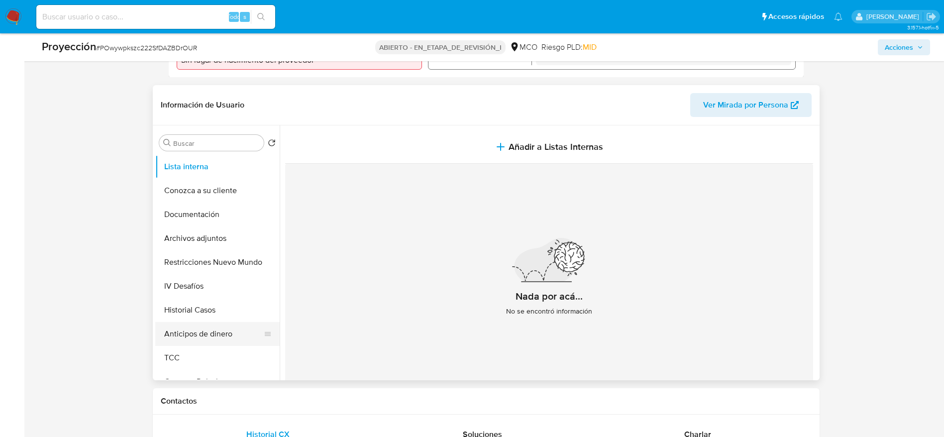
scroll to position [448, 0]
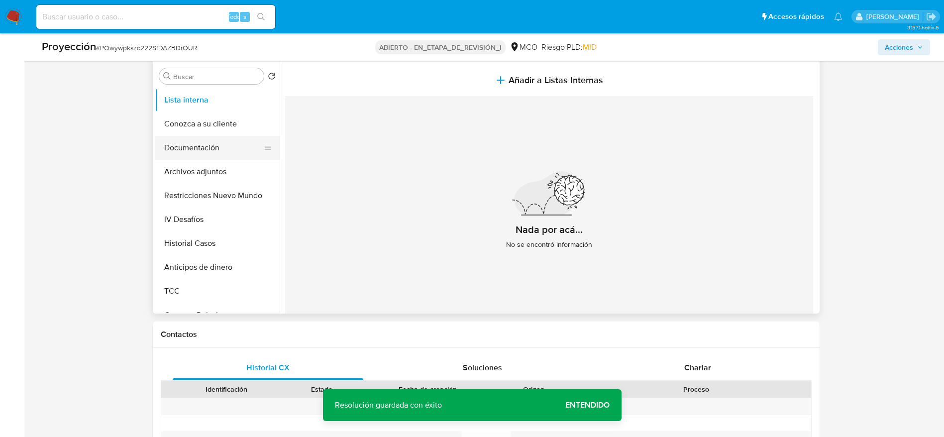
click at [196, 148] on button "Documentación" at bounding box center [213, 148] width 116 height 24
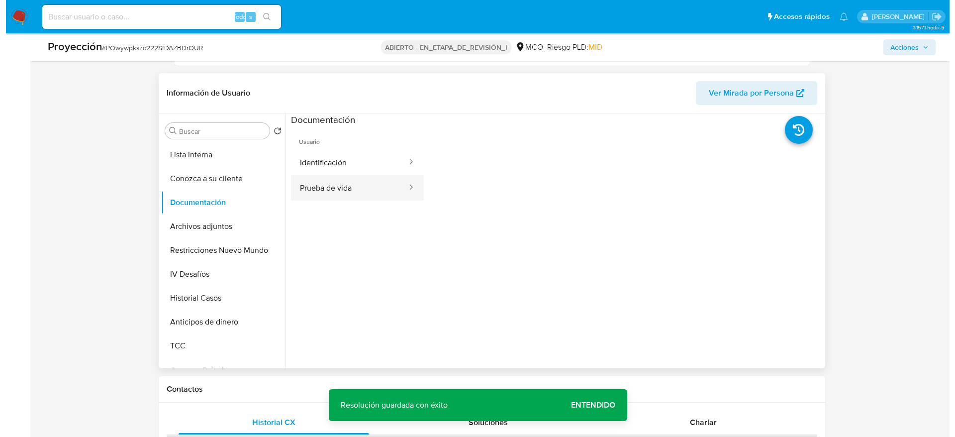
scroll to position [373, 0]
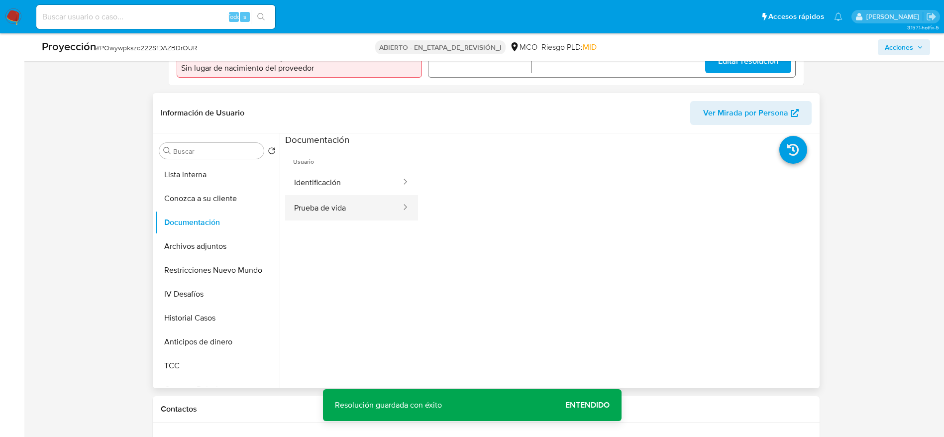
click at [362, 203] on button "Prueba de vida" at bounding box center [343, 207] width 117 height 25
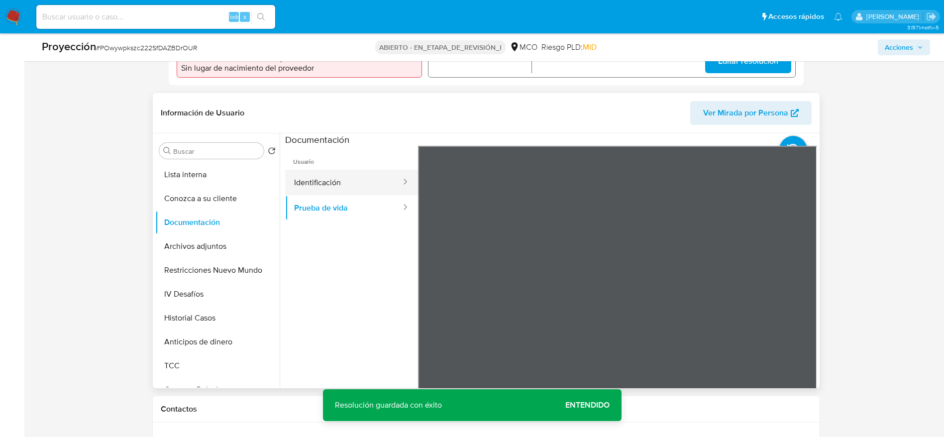
click at [329, 177] on button "Identificación" at bounding box center [343, 182] width 117 height 25
click at [203, 178] on button "Lista interna" at bounding box center [213, 175] width 116 height 24
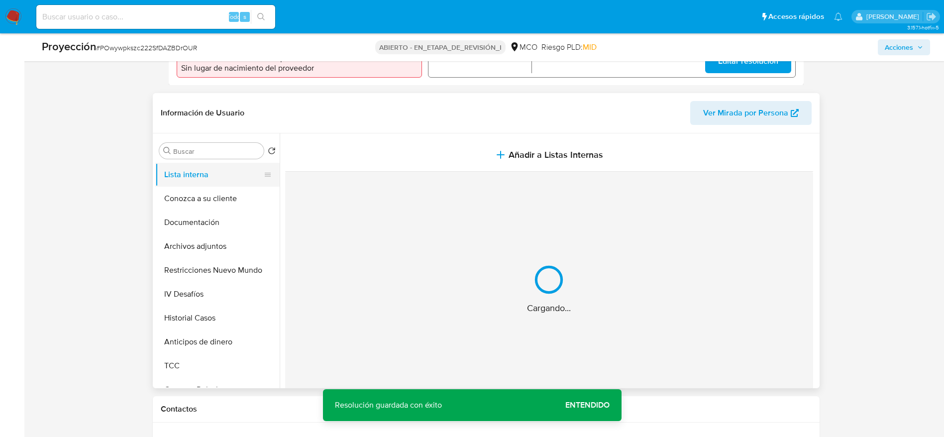
click at [471, 163] on button "Añadir a Listas Internas" at bounding box center [549, 154] width 528 height 33
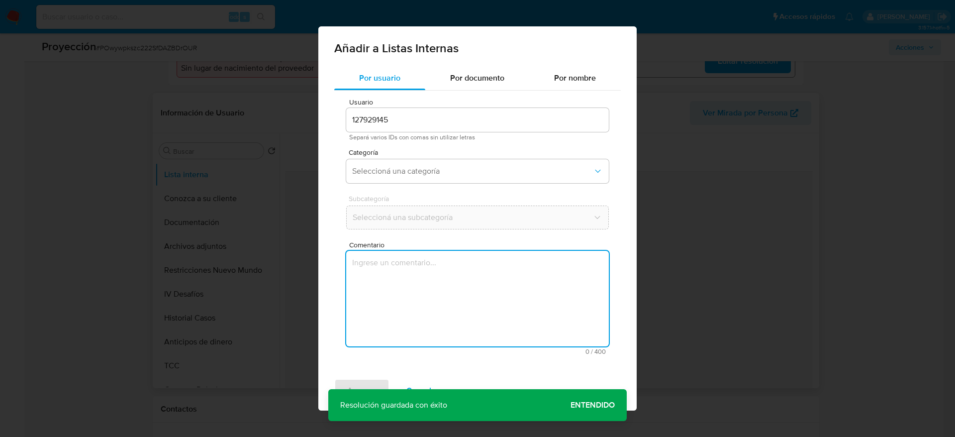
click at [470, 262] on textarea "Comentario" at bounding box center [477, 299] width 263 height 96
type textarea "Caso generado sobre el usuario Santiago Pardo Rodriguez. El titular de la cuent…"
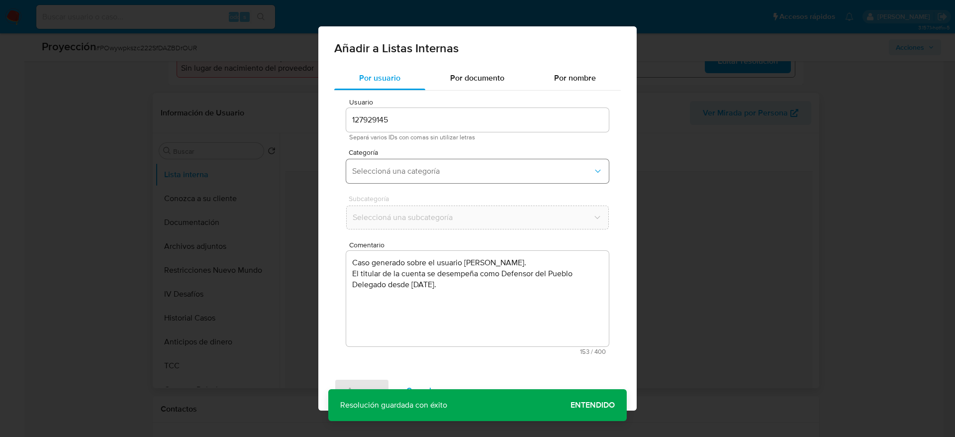
click at [442, 169] on span "Seleccioná una categoría" at bounding box center [472, 171] width 241 height 10
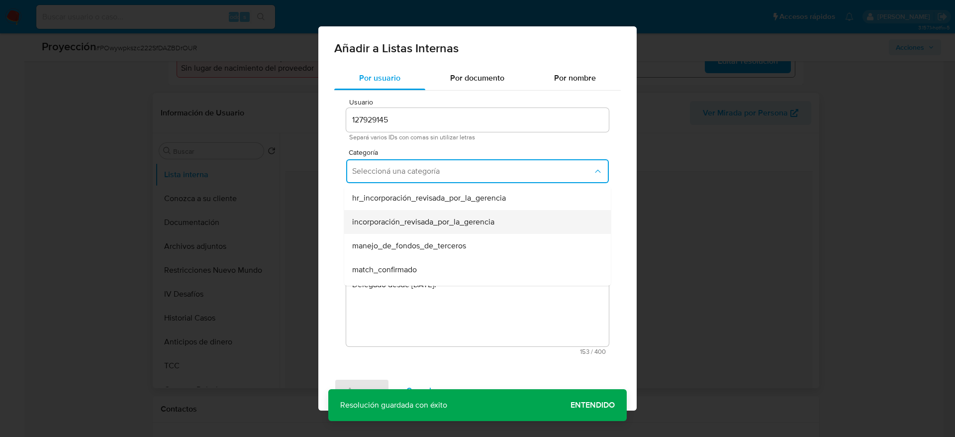
scroll to position [75, 0]
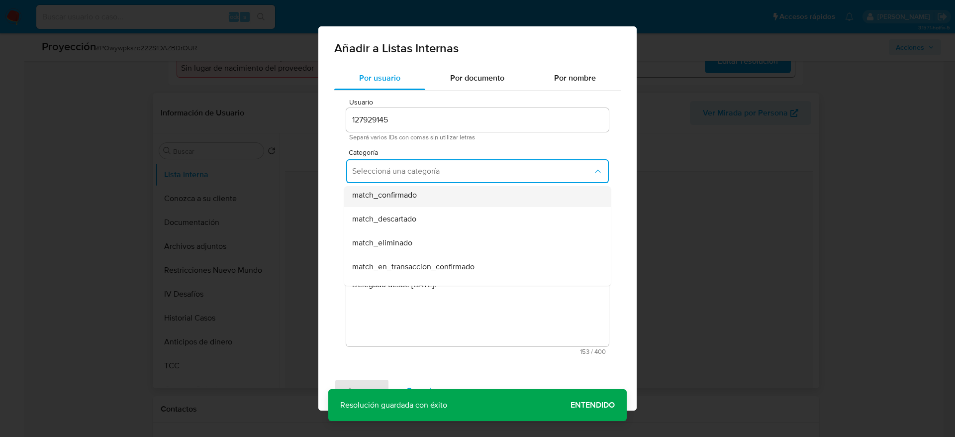
click at [431, 198] on div "match_confirmado" at bounding box center [474, 195] width 245 height 24
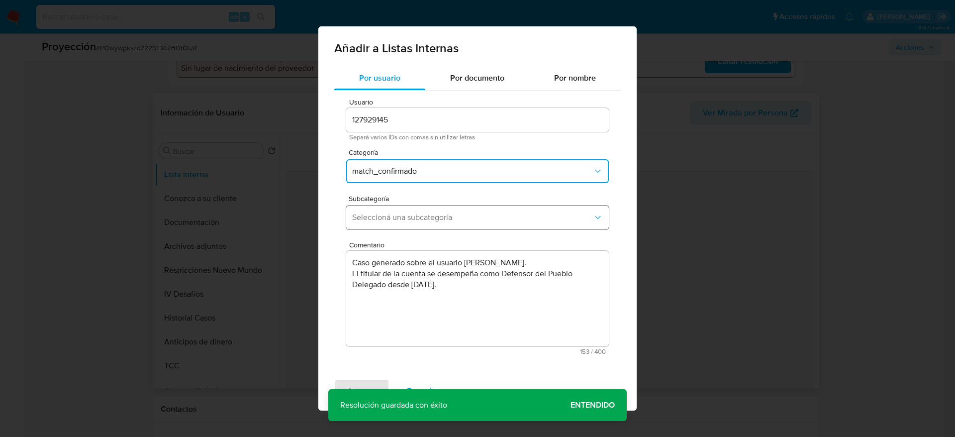
click at [433, 214] on span "Seleccioná una subcategoría" at bounding box center [472, 217] width 241 height 10
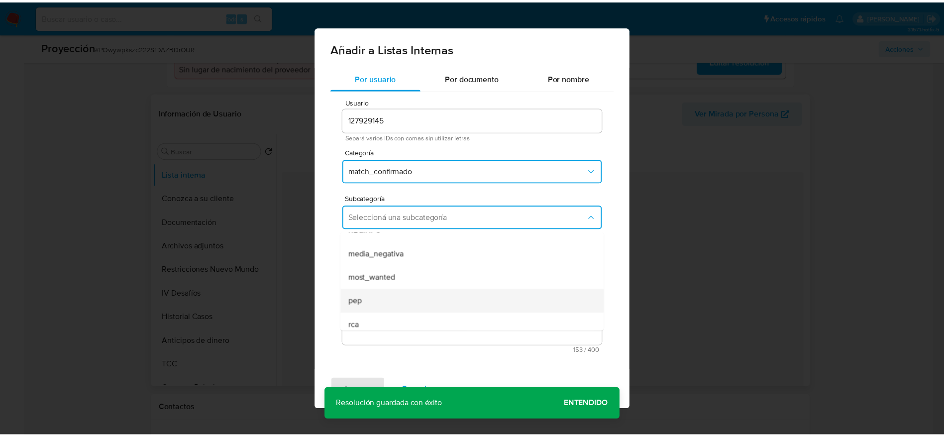
scroll to position [68, 0]
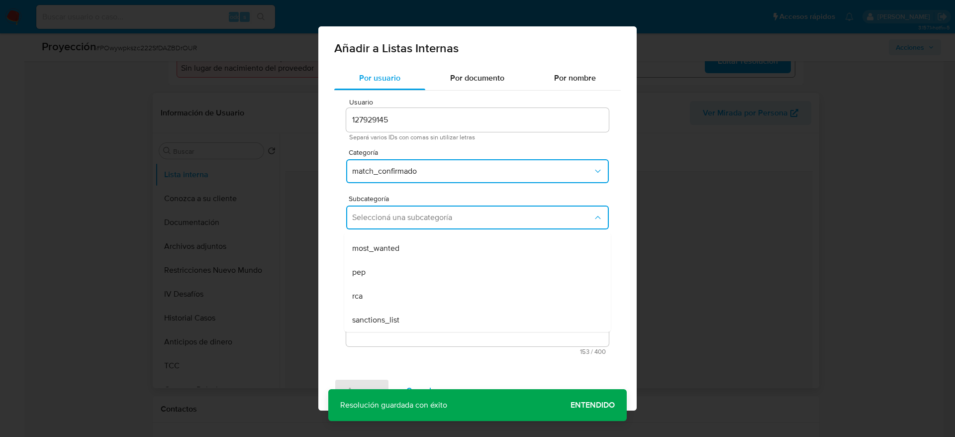
click at [386, 276] on div "pep" at bounding box center [474, 272] width 245 height 24
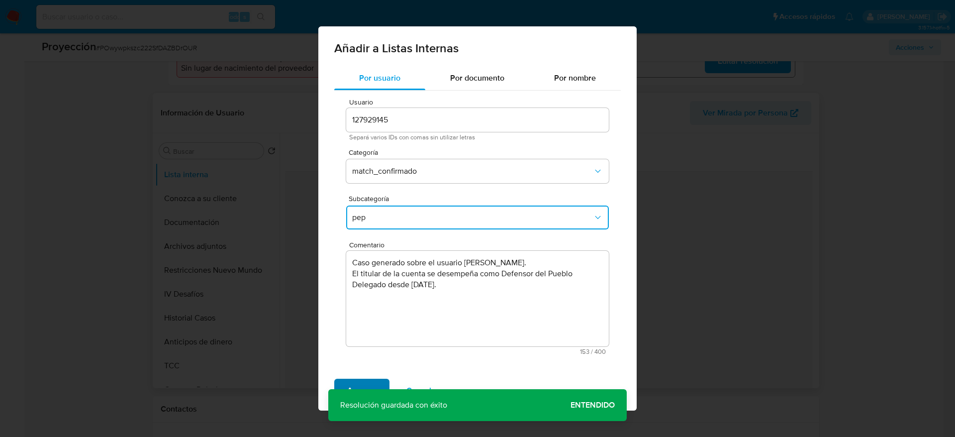
click at [364, 384] on span "Agregar" at bounding box center [361, 391] width 29 height 22
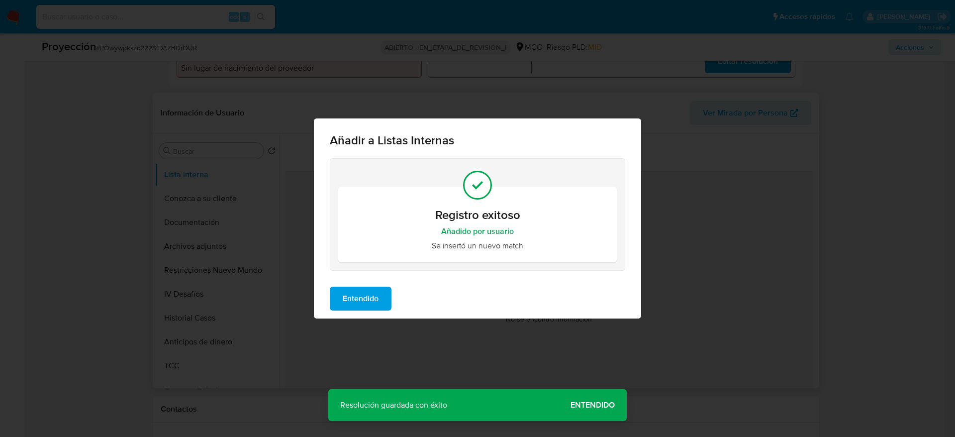
click at [362, 295] on span "Entendido" at bounding box center [361, 299] width 36 height 22
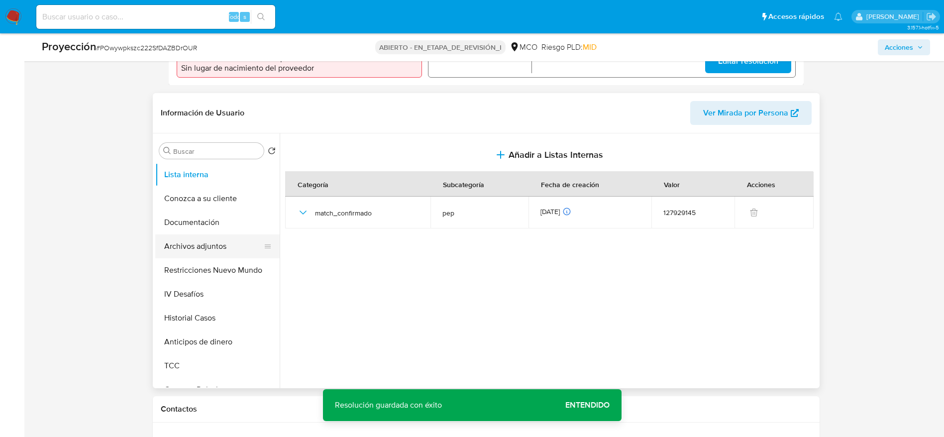
click at [212, 242] on button "Archivos adjuntos" at bounding box center [213, 246] width 116 height 24
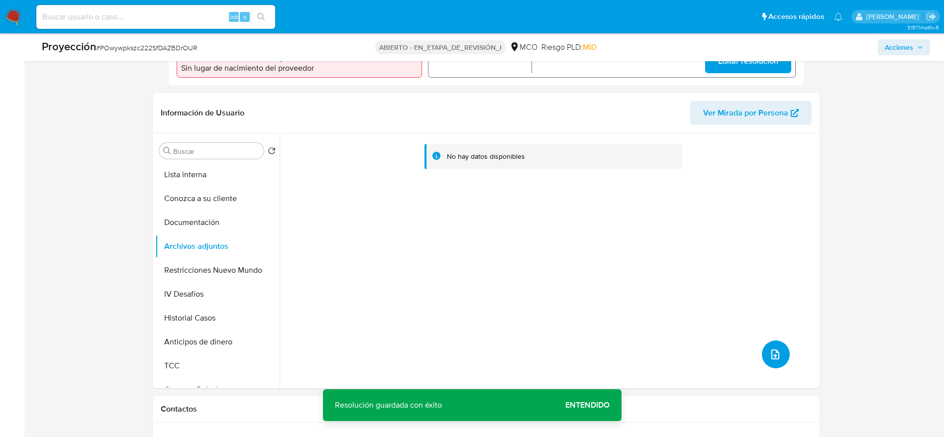
click at [779, 353] on button "subir archivo" at bounding box center [776, 354] width 28 height 28
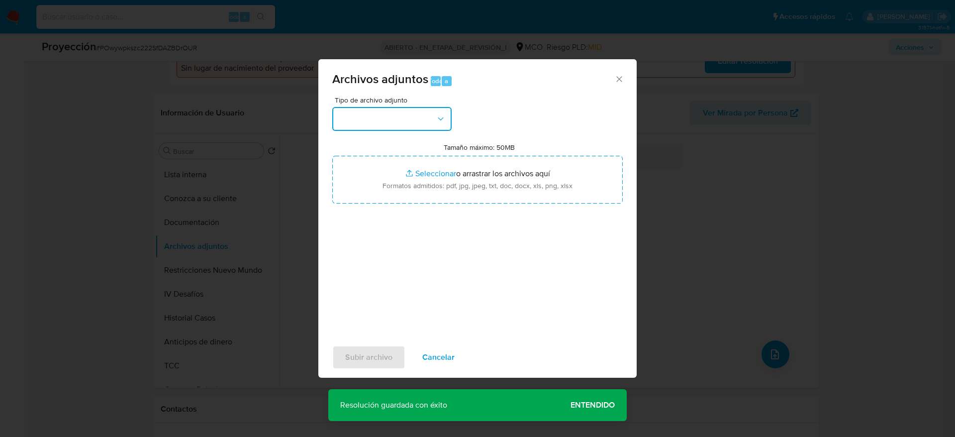
click at [432, 117] on button "button" at bounding box center [391, 119] width 119 height 24
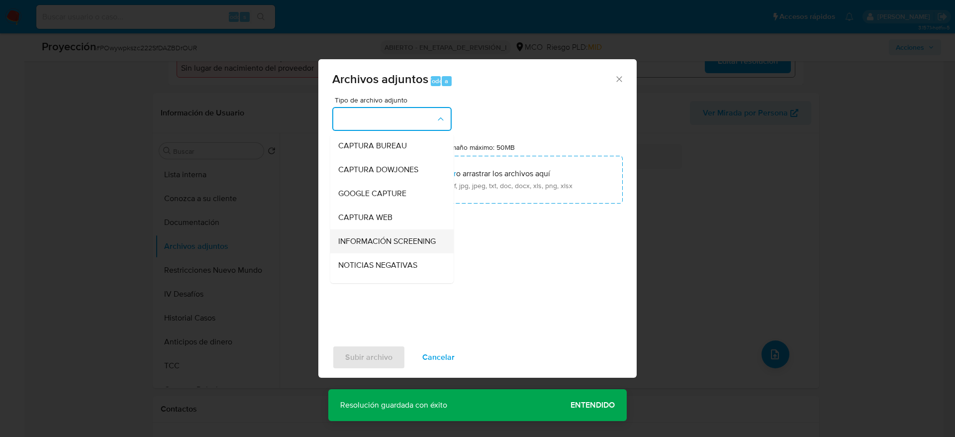
click at [362, 253] on div "INFORMACIÓN SCREENING" at bounding box center [388, 241] width 101 height 24
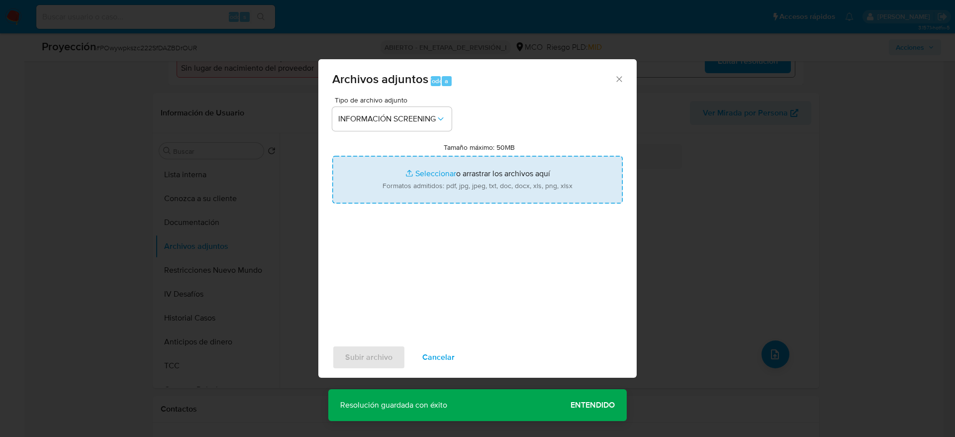
click at [494, 186] on input "Tamaño máximo: 50MB Seleccionar archivos" at bounding box center [477, 180] width 291 height 48
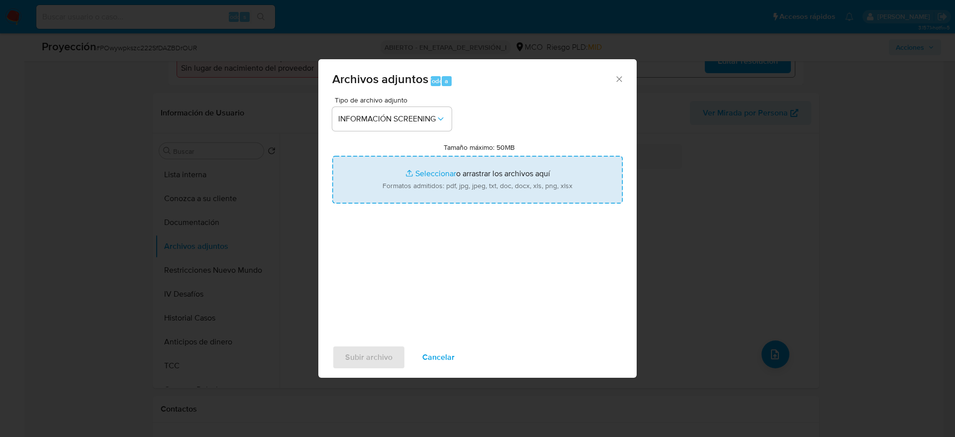
type input "C:\fakepath\_Santiago Pardo Rodríguez_ - Buscar con Google.pdf"
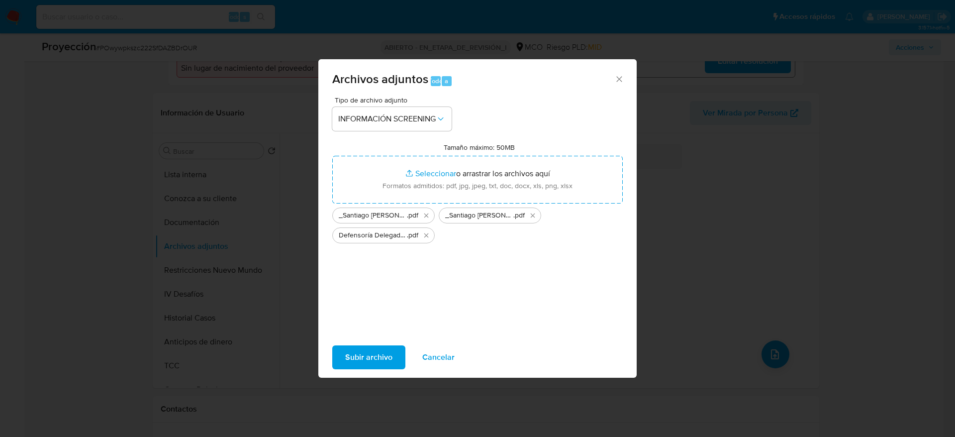
click at [388, 349] on span "Subir archivo" at bounding box center [368, 357] width 47 height 22
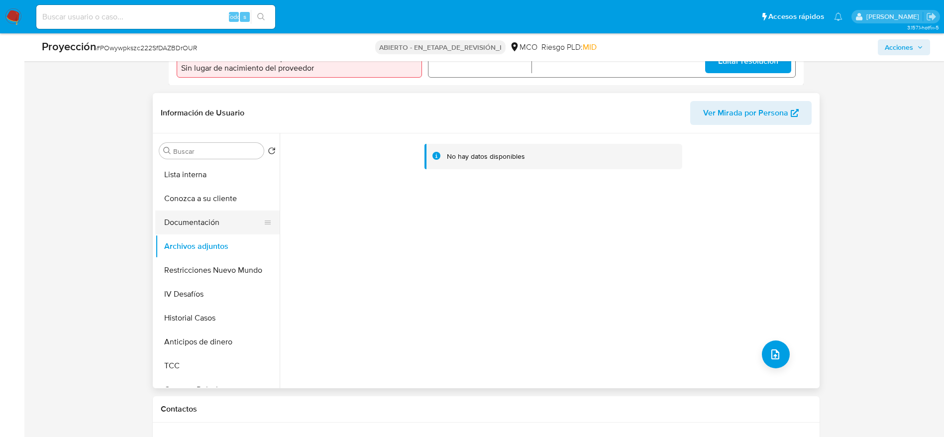
click at [208, 216] on button "Documentación" at bounding box center [213, 222] width 116 height 24
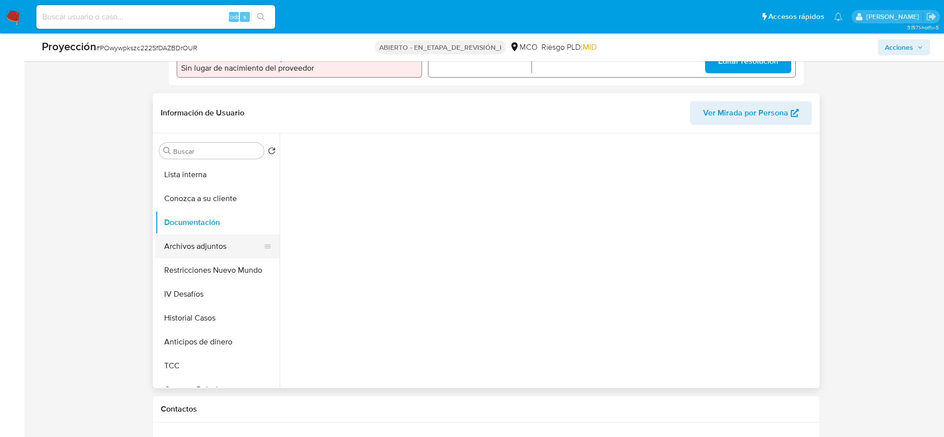
click at [212, 253] on button "Archivos adjuntos" at bounding box center [213, 246] width 116 height 24
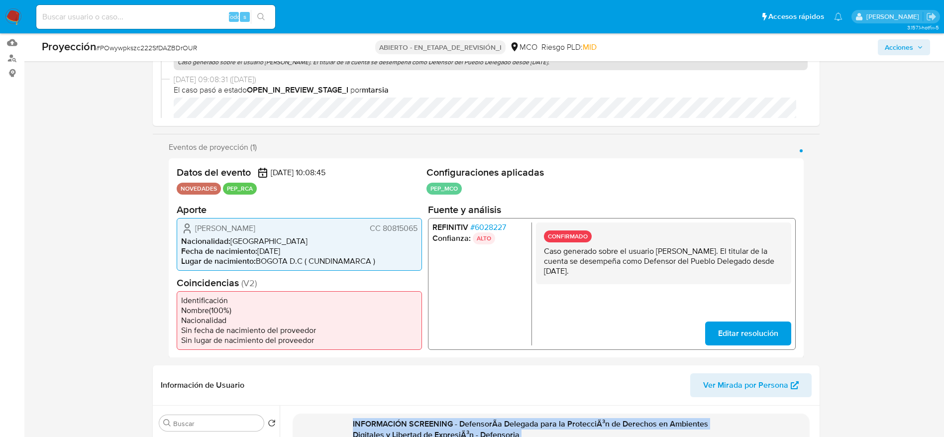
scroll to position [0, 0]
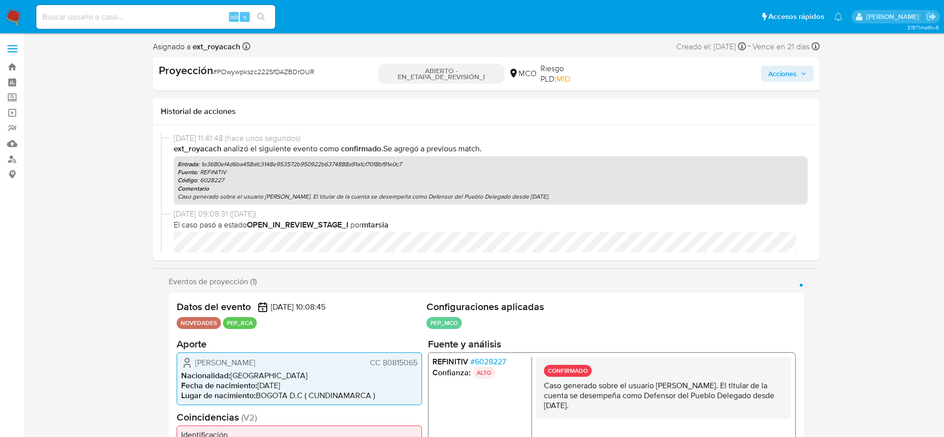
click at [795, 69] on span "Acciones" at bounding box center [782, 74] width 28 height 16
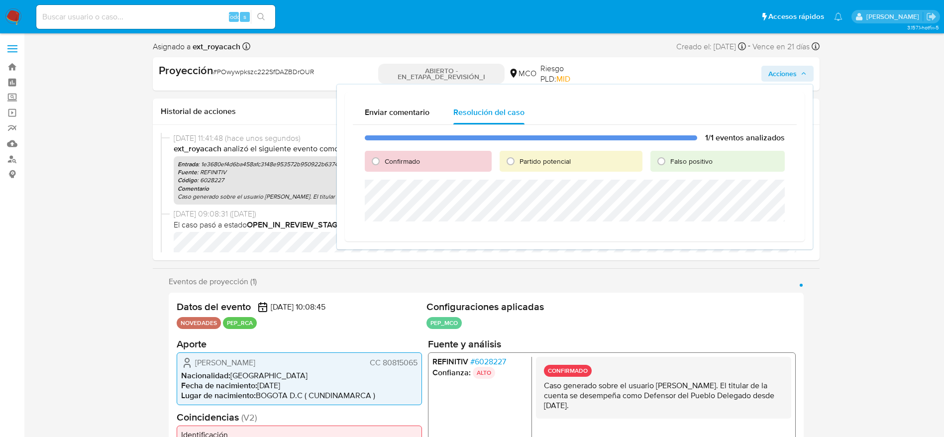
click at [389, 161] on font "Confirmado" at bounding box center [402, 161] width 35 height 10
click at [384, 161] on input "Confirmado" at bounding box center [376, 161] width 16 height 16
radio input "true"
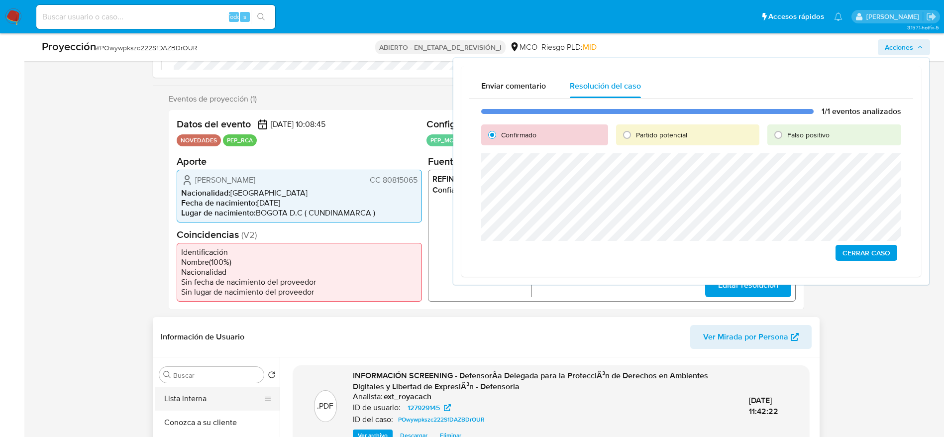
scroll to position [3, 0]
click at [211, 391] on button "Lista interna" at bounding box center [213, 399] width 116 height 24
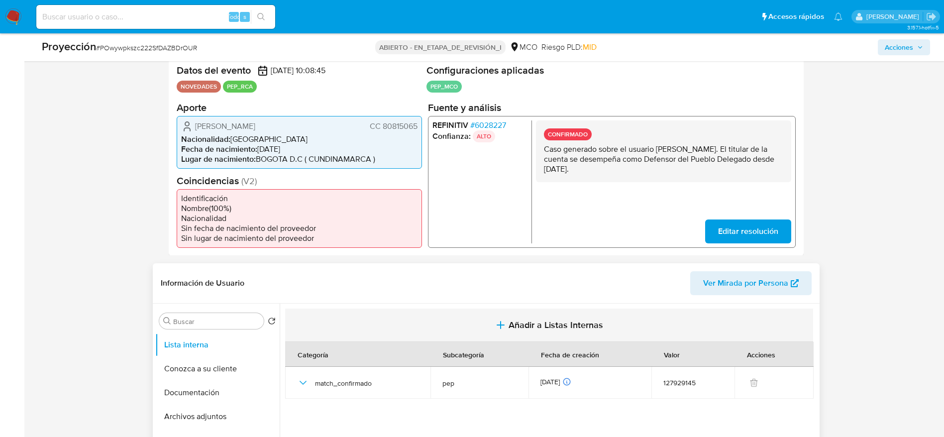
scroll to position [298, 0]
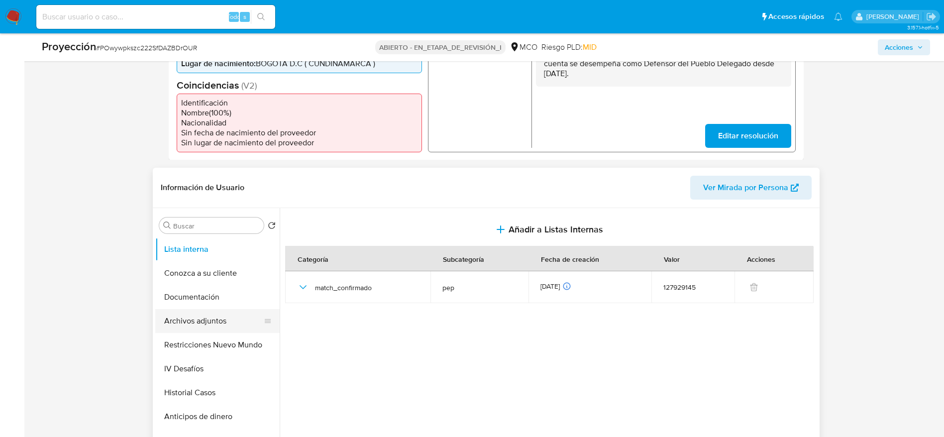
click at [216, 323] on button "Archivos adjuntos" at bounding box center [213, 321] width 116 height 24
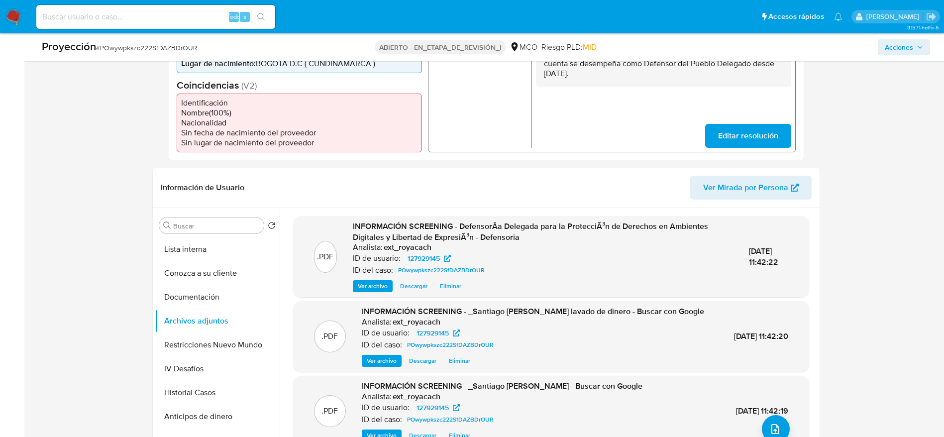
scroll to position [0, 0]
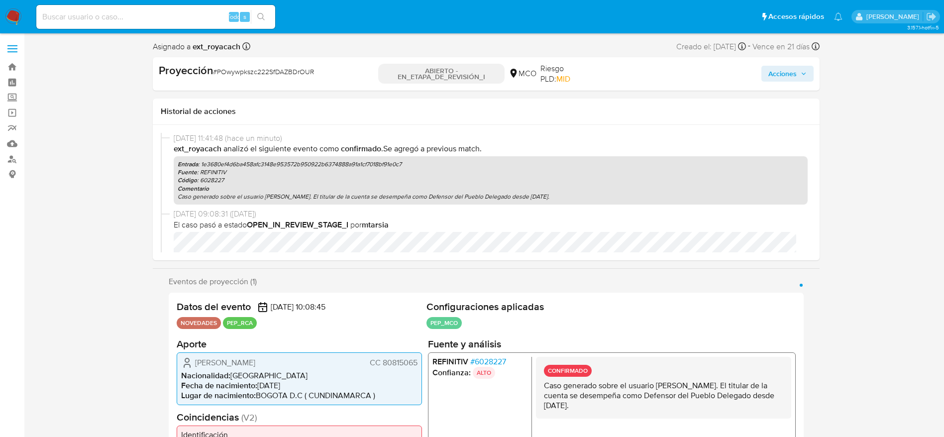
click at [771, 78] on span "Acciones" at bounding box center [782, 74] width 28 height 16
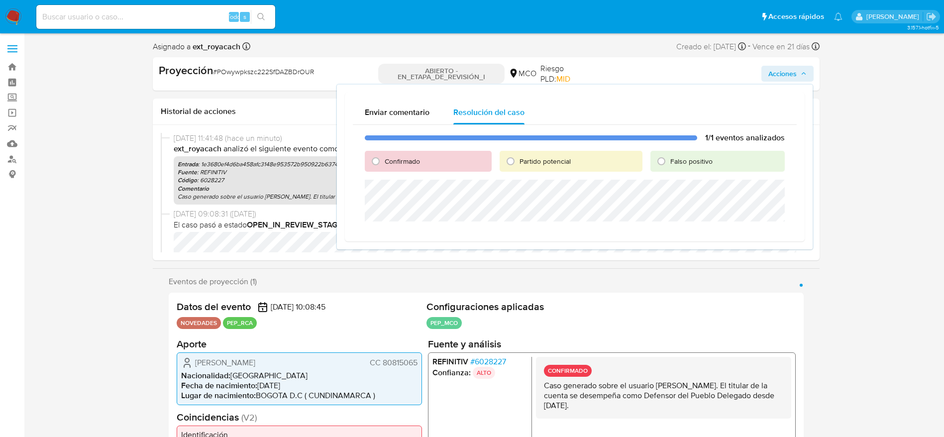
click at [381, 170] on div "Confirmado" at bounding box center [428, 161] width 127 height 21
click at [383, 167] on input "Confirmado" at bounding box center [376, 161] width 16 height 16
radio input "true"
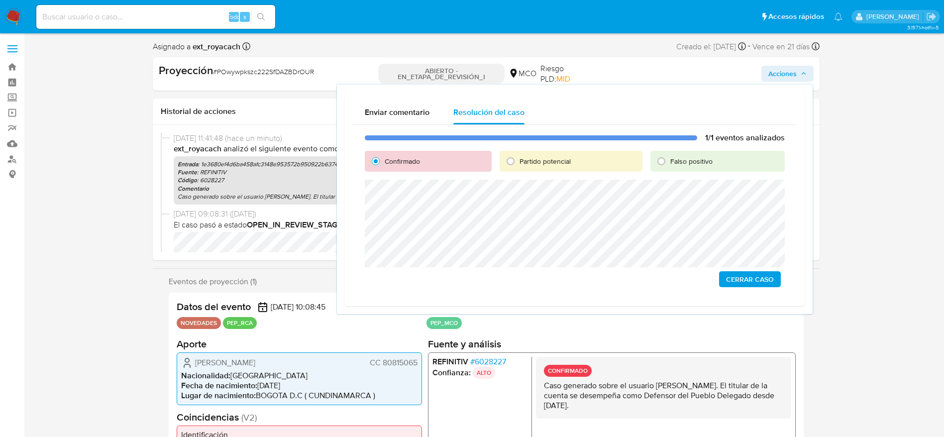
click at [733, 278] on font "Cerrar Caso" at bounding box center [750, 279] width 48 height 16
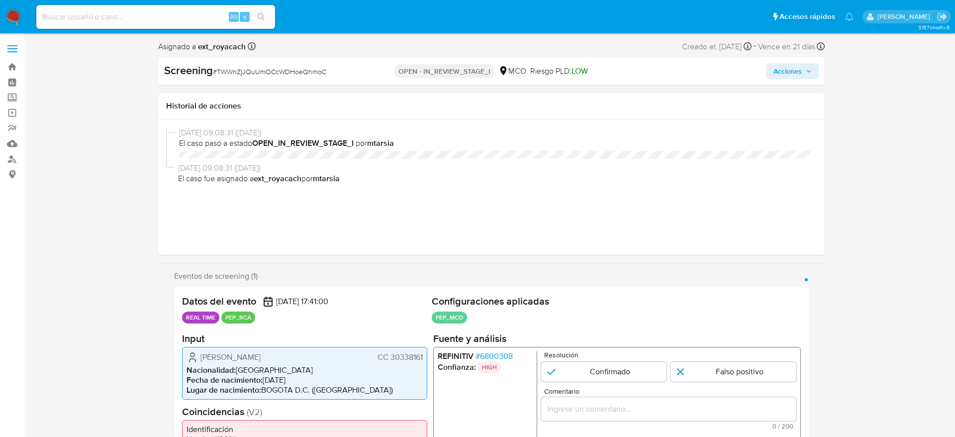
select select "10"
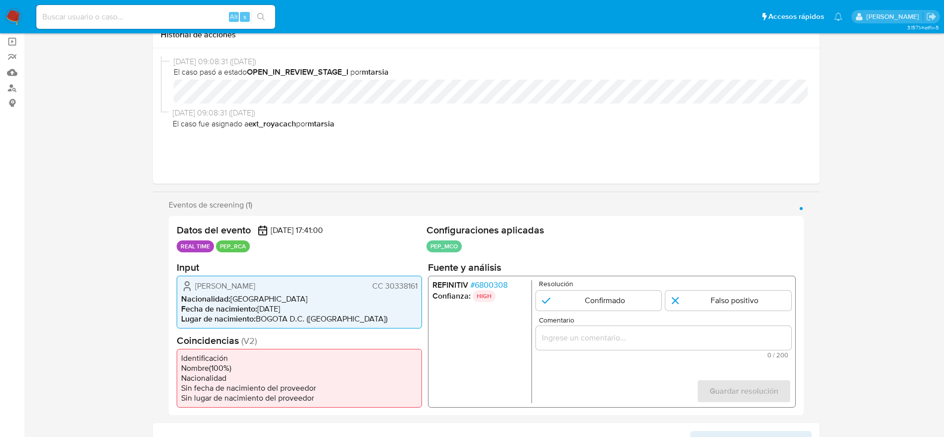
scroll to position [149, 0]
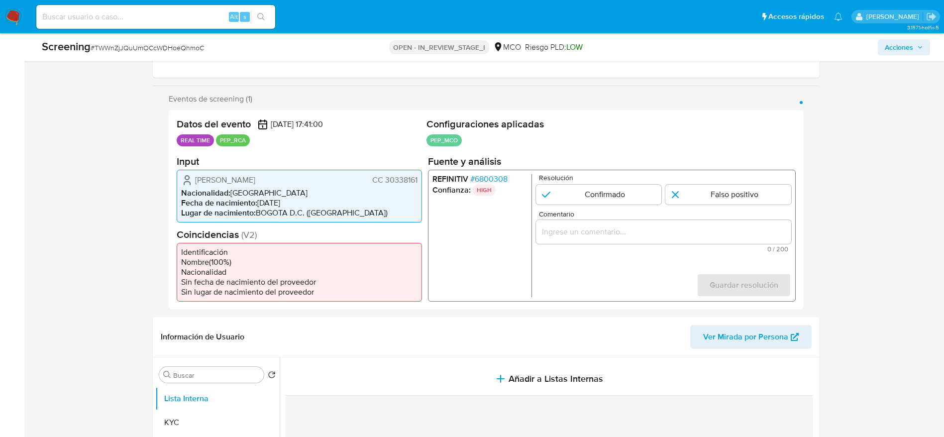
click at [506, 174] on span "# 6800308" at bounding box center [488, 179] width 37 height 10
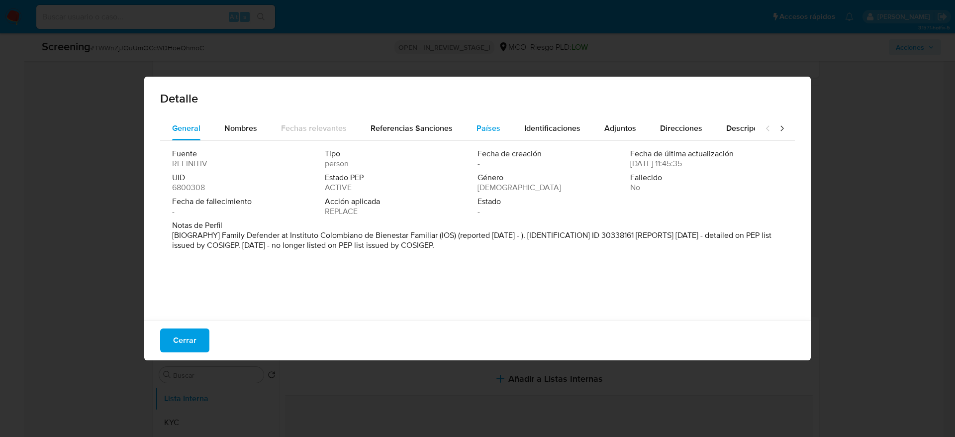
click at [480, 125] on span "Países" at bounding box center [489, 127] width 24 height 11
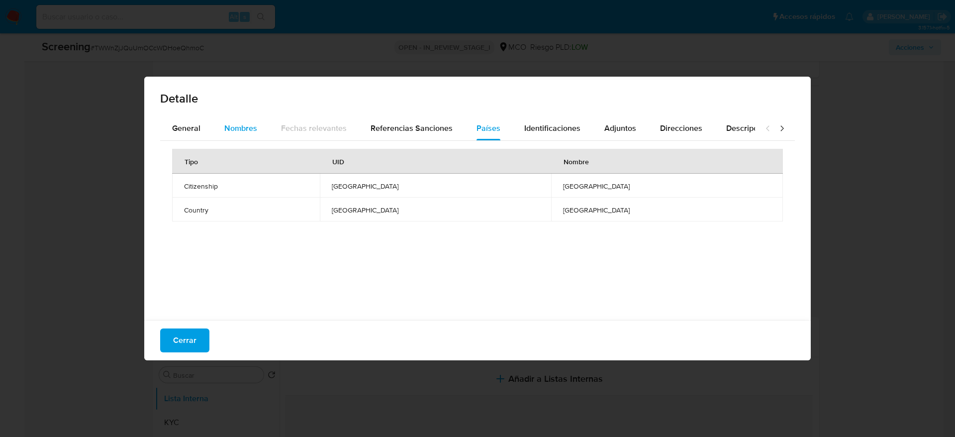
click at [215, 139] on button "Nombres" at bounding box center [240, 128] width 57 height 24
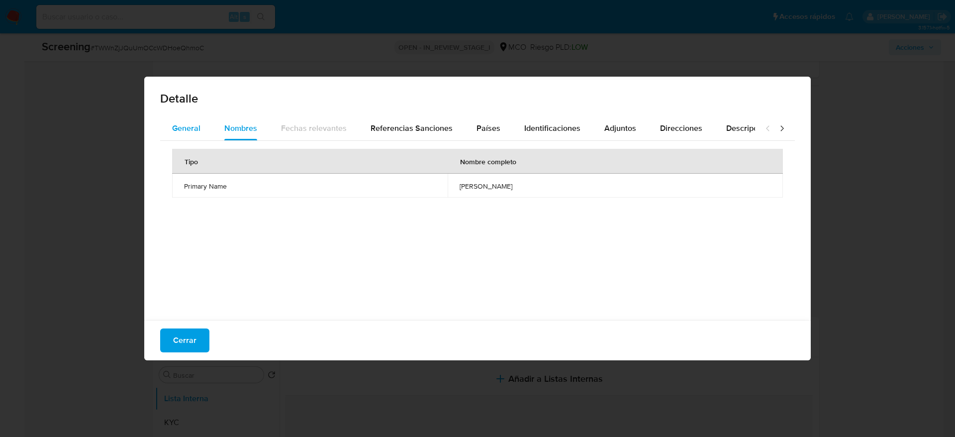
click at [202, 131] on button "General" at bounding box center [186, 128] width 52 height 24
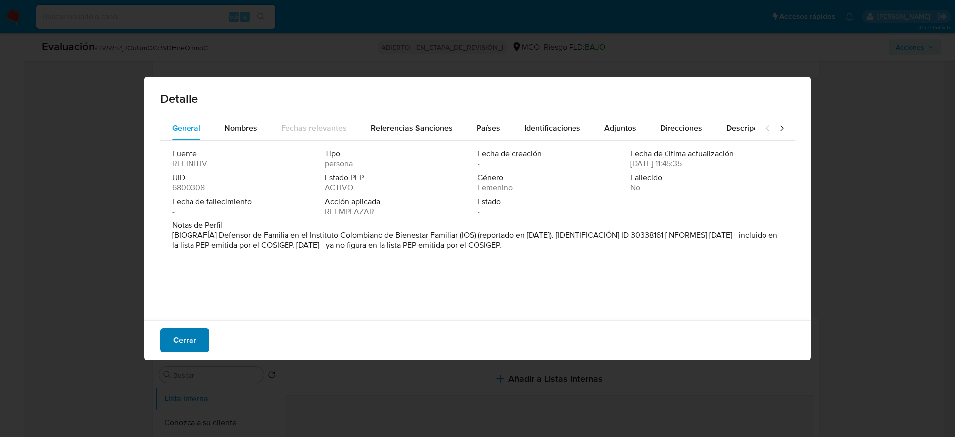
click at [198, 334] on button "Cerrar" at bounding box center [184, 340] width 49 height 24
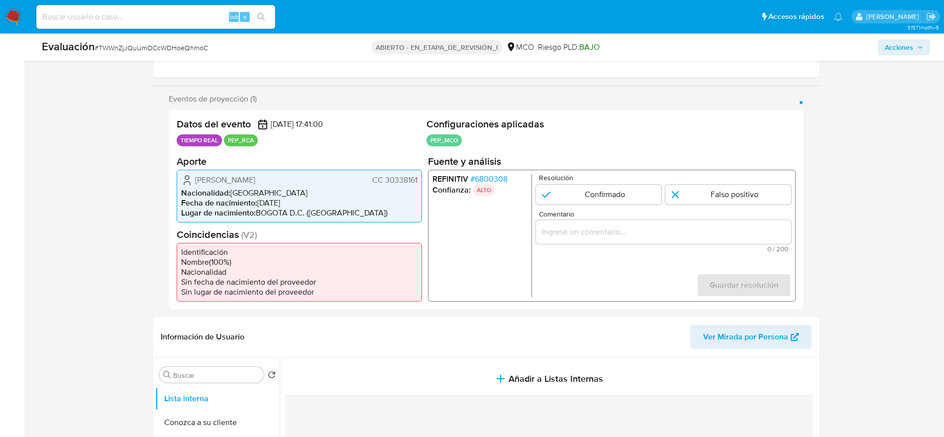
drag, startPoint x: 192, startPoint y: 175, endPoint x: 418, endPoint y: 176, distance: 226.8
click at [418, 176] on div "[PERSON_NAME] CC 30338161 Nacionalidad : [DEMOGRAPHIC_DATA] Fecha de nacimiento…" at bounding box center [299, 195] width 245 height 53
click at [497, 172] on div "REFINITIV # 6800308 Confianza: ALTO Resolución Confirmado Falso positivo Coment…" at bounding box center [611, 235] width 368 height 132
click at [498, 175] on font "6800308" at bounding box center [490, 178] width 33 height 11
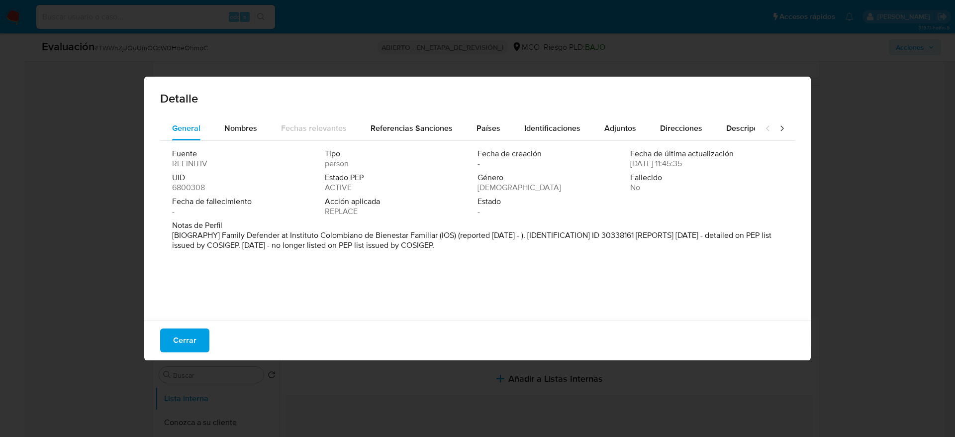
click at [223, 235] on p "[BIOGRAPHY] Family Defender at Instituto Colombiano de Bienestar Familiar (IOS)…" at bounding box center [476, 240] width 609 height 20
drag, startPoint x: 222, startPoint y: 239, endPoint x: 457, endPoint y: 233, distance: 234.9
click at [457, 233] on font "[BIOGRAFÍA] Defensor de Familia en el Instituto Colombiano de Bienestar Familia…" at bounding box center [474, 239] width 605 height 21
drag, startPoint x: 241, startPoint y: 239, endPoint x: 460, endPoint y: 236, distance: 219.4
click at [460, 236] on font "[BIOGRAFÍA] Defensor de Familia en el Instituto Colombiano de Bienestar Familia…" at bounding box center [474, 239] width 605 height 21
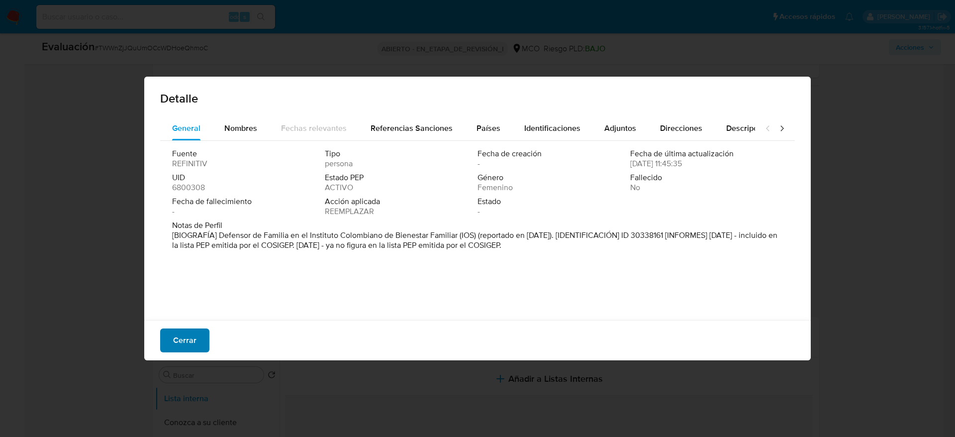
click at [180, 340] on font "Cerrar" at bounding box center [184, 340] width 23 height 24
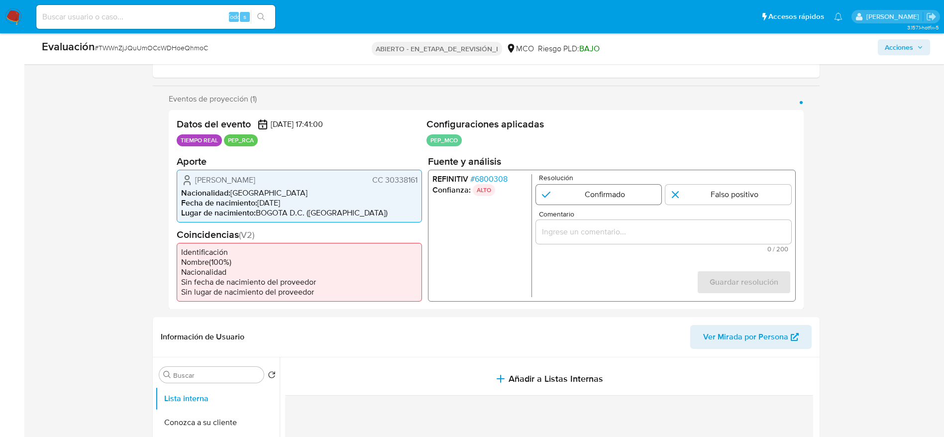
click at [574, 189] on input "1 de 1" at bounding box center [598, 194] width 126 height 20
radio input "true"
click at [698, 201] on input "1 de 1" at bounding box center [728, 194] width 126 height 20
radio input "true"
click at [697, 238] on input "Comentario" at bounding box center [662, 231] width 255 height 13
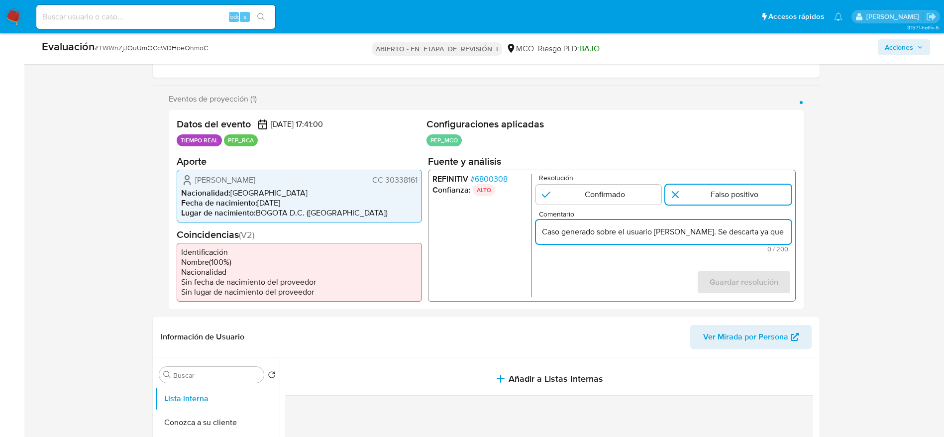
scroll to position [0, 460]
type input "Caso generado sobre el usuario Ana Maria Cardona Montoya. Se descarta ya que el…"
click at [735, 269] on form "Resolución Confirmado Falso positivo Comentario Caso generado sobre el usuario …" at bounding box center [662, 235] width 255 height 123
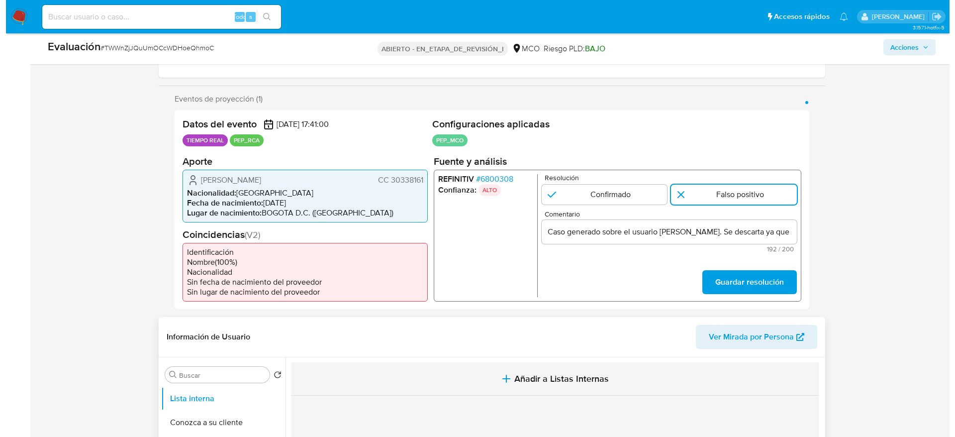
scroll to position [298, 0]
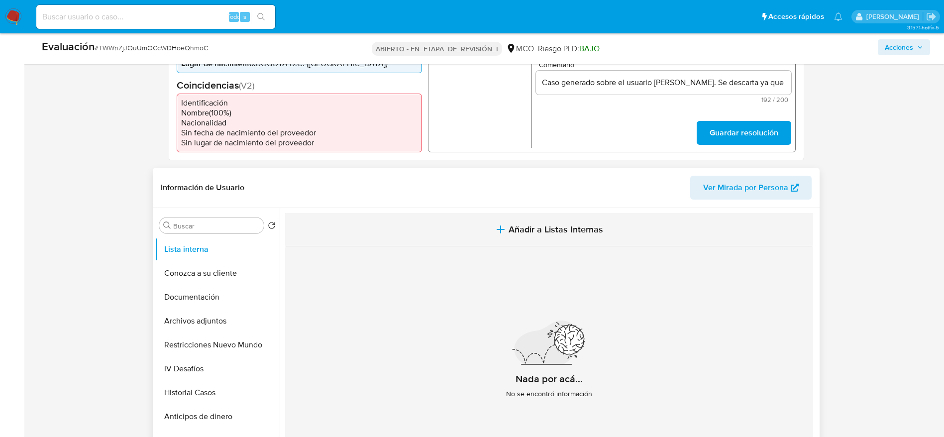
click at [575, 225] on font "Añadir a Listas Internas" at bounding box center [555, 229] width 95 height 13
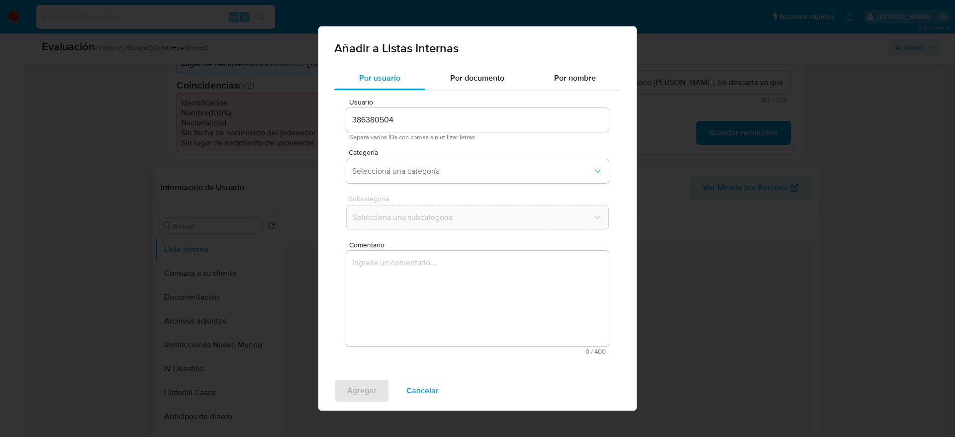
click at [593, 286] on textarea "Comentario" at bounding box center [477, 299] width 263 height 96
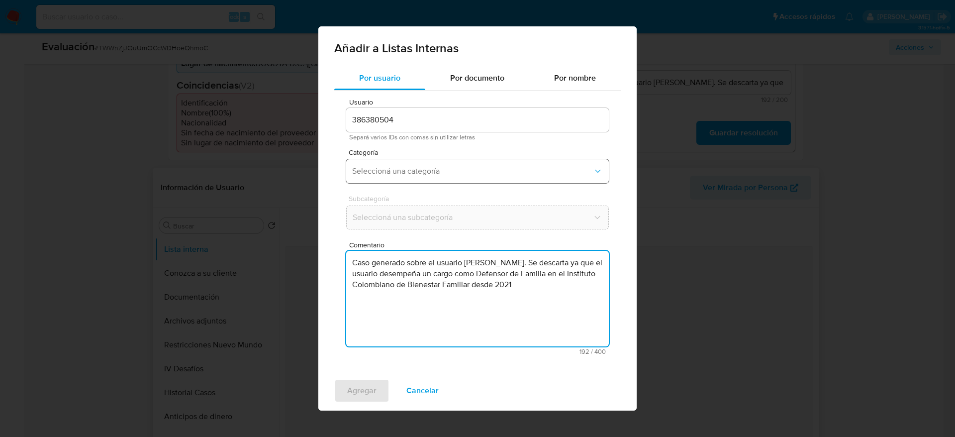
type textarea "Caso generado sobre el usuario Ana Maria Cardona Montoya. Se descarta ya que el…"
click at [502, 172] on span "Seleccioná una categoría" at bounding box center [472, 171] width 241 height 10
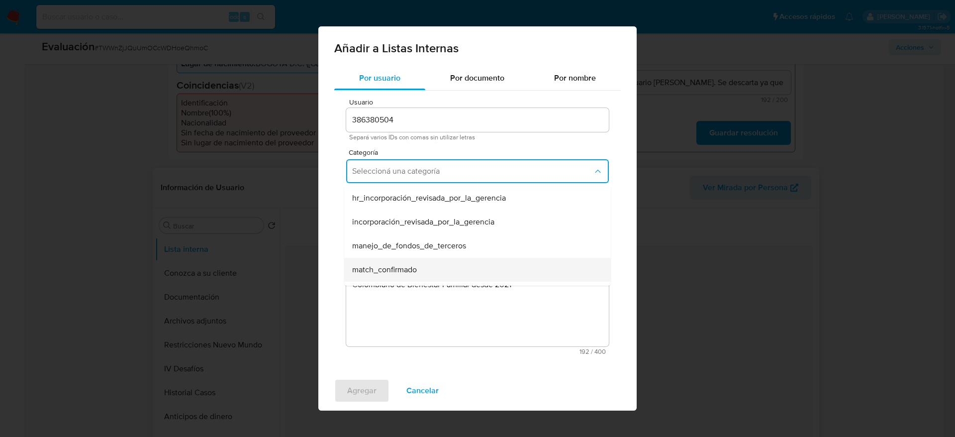
scroll to position [75, 0]
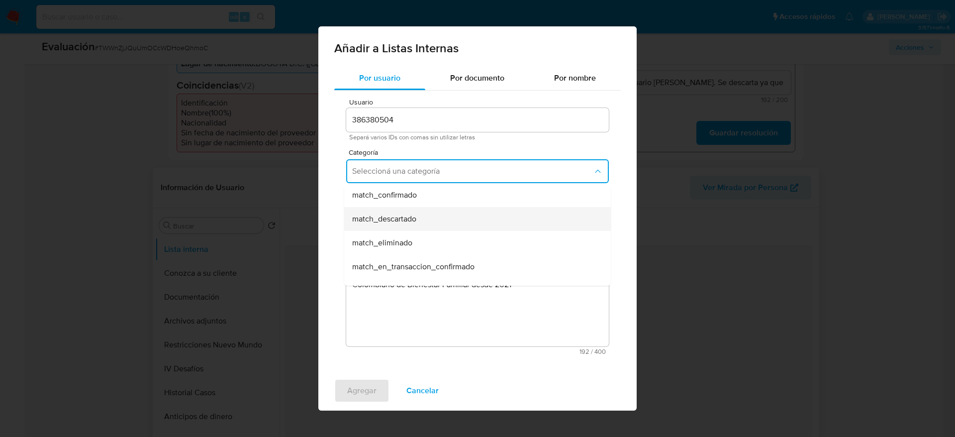
click at [457, 215] on div "match_descartado" at bounding box center [474, 219] width 245 height 24
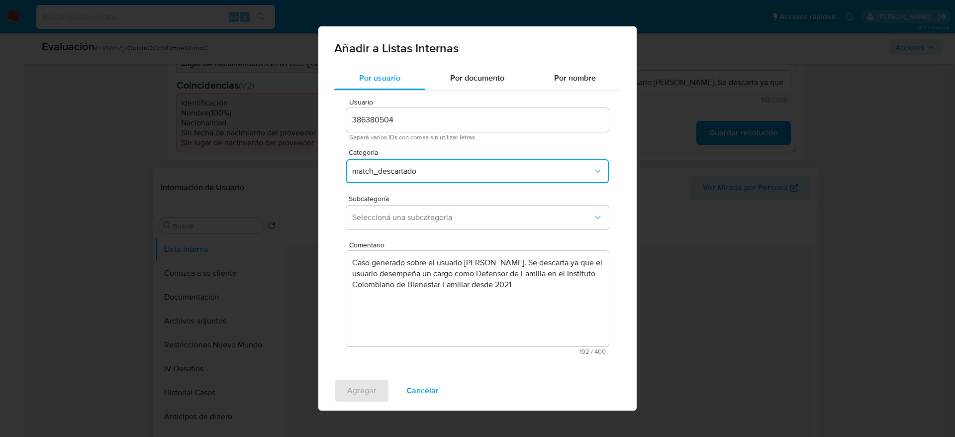
click at [457, 215] on span "Seleccioná una subcategoría" at bounding box center [472, 217] width 241 height 10
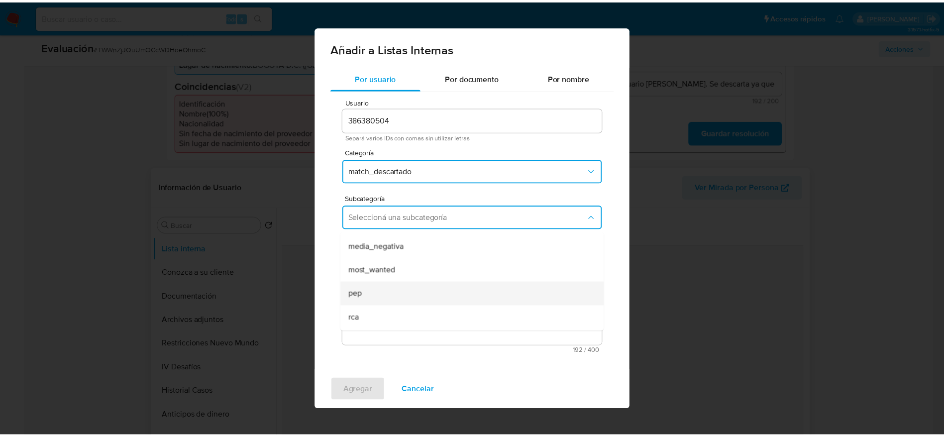
scroll to position [68, 0]
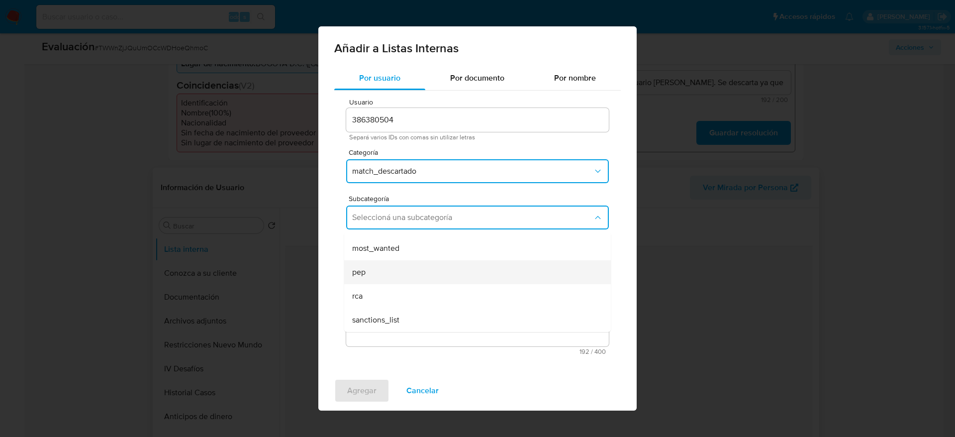
click at [415, 273] on div "pep" at bounding box center [474, 272] width 245 height 24
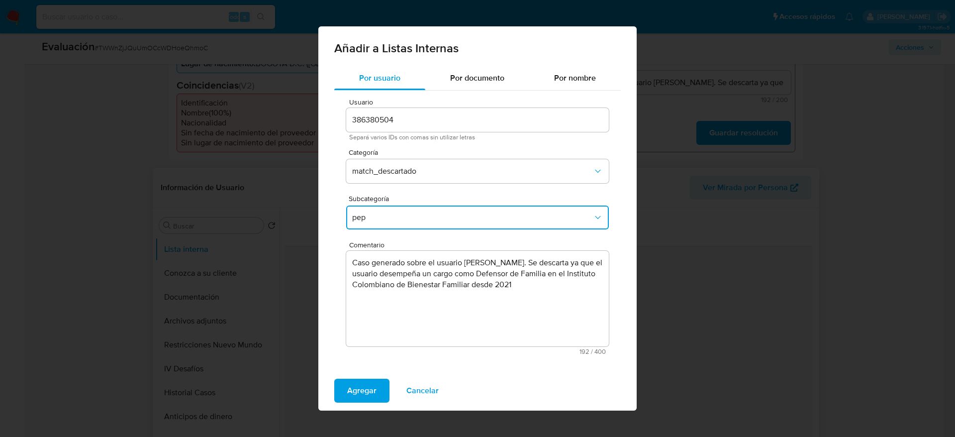
drag, startPoint x: 368, startPoint y: 384, endPoint x: 413, endPoint y: 339, distance: 63.7
click at [370, 383] on span "Agregar" at bounding box center [361, 391] width 29 height 22
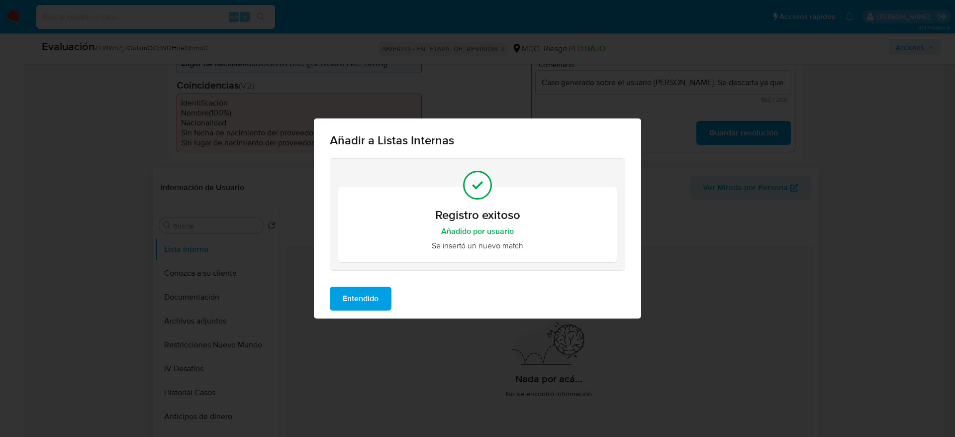
drag, startPoint x: 389, startPoint y: 294, endPoint x: 532, endPoint y: 202, distance: 170.5
click at [390, 294] on button "Entendido" at bounding box center [361, 299] width 62 height 24
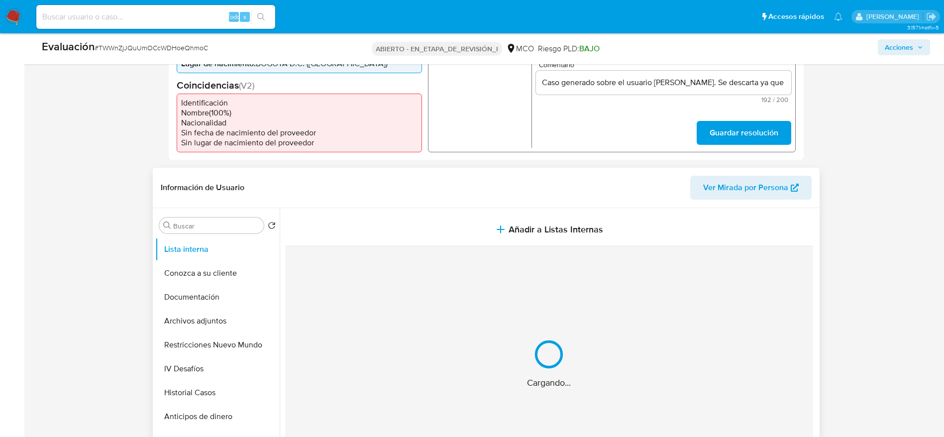
click at [749, 122] on font "Guardar resolución" at bounding box center [743, 133] width 69 height 24
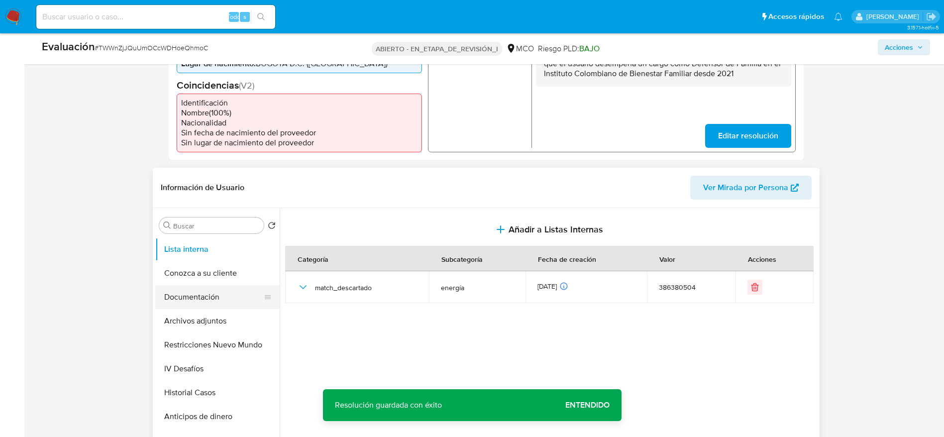
click at [214, 302] on button "Documentación" at bounding box center [213, 297] width 116 height 24
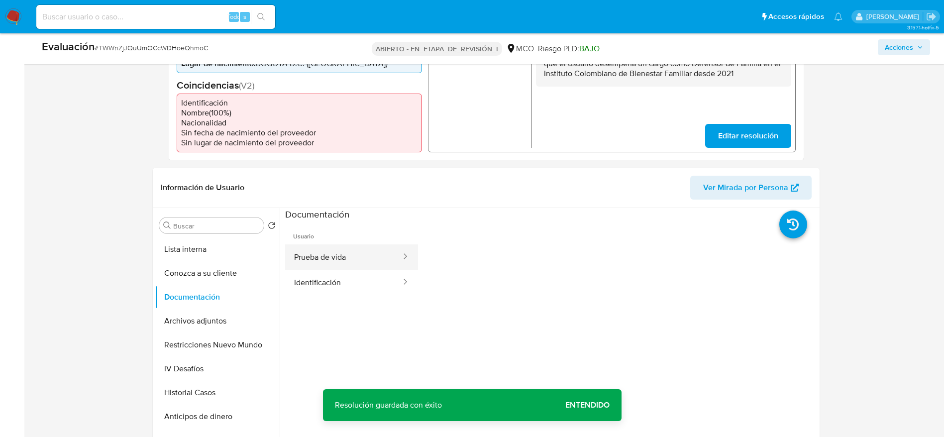
click at [378, 266] on button "Prueba de vida" at bounding box center [343, 256] width 117 height 25
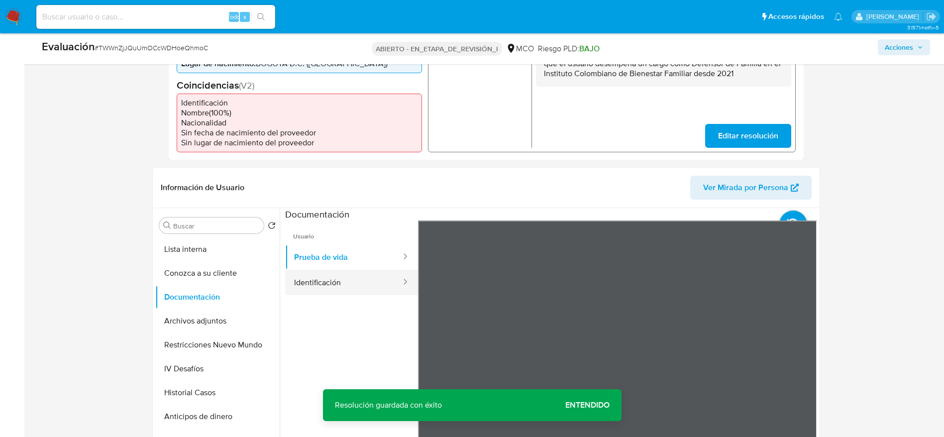
click at [354, 285] on button "Identificación" at bounding box center [343, 282] width 117 height 25
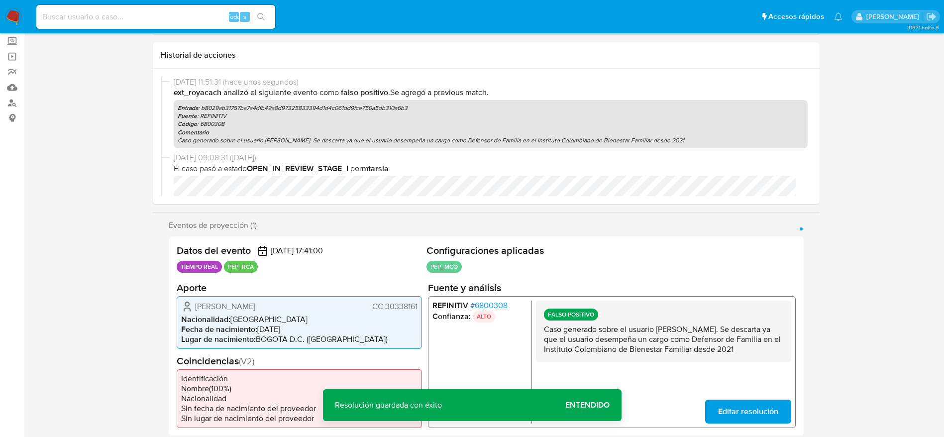
scroll to position [0, 0]
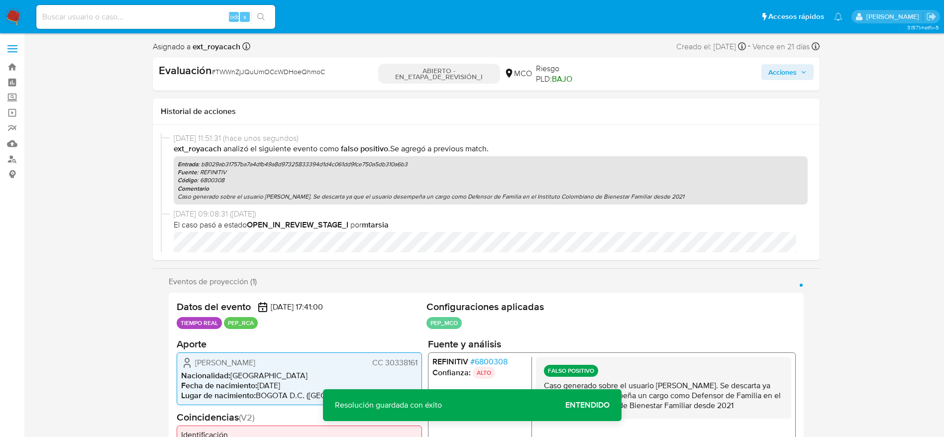
click at [772, 68] on font "Acciones" at bounding box center [782, 72] width 28 height 16
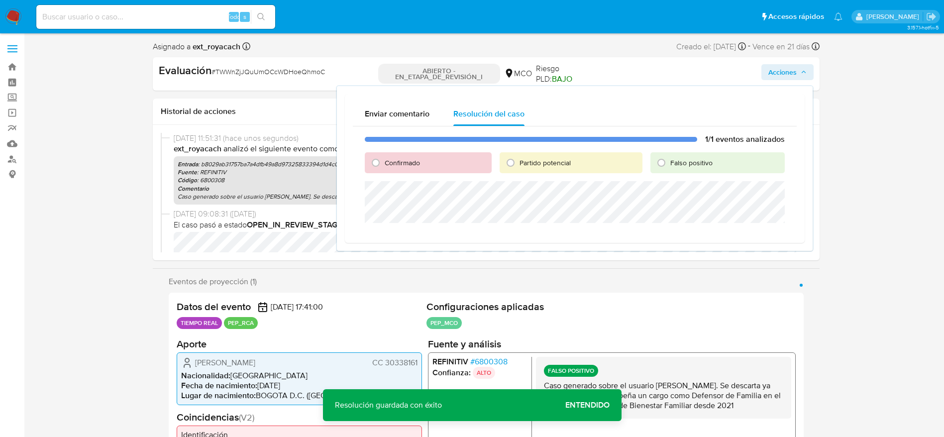
click at [681, 161] on font "Falso positivo" at bounding box center [691, 163] width 42 height 10
click at [669, 161] on input "Falso positivo" at bounding box center [661, 163] width 16 height 16
radio input "true"
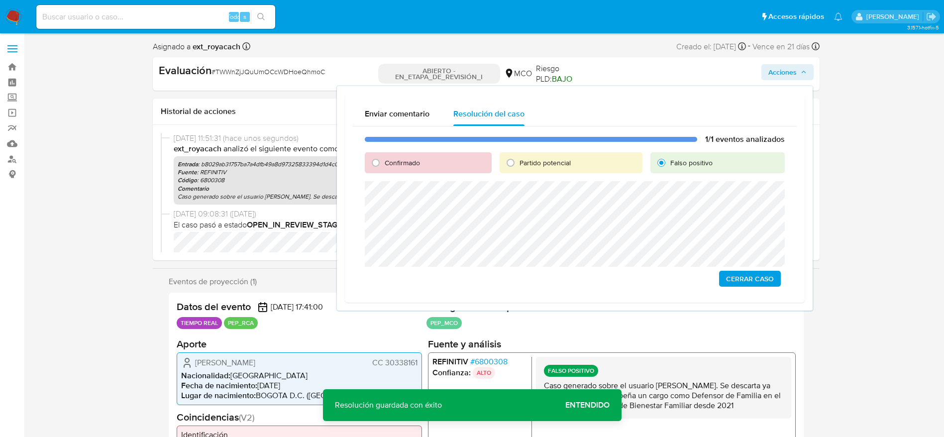
click at [767, 275] on span "Cerrar Caso" at bounding box center [750, 279] width 48 height 14
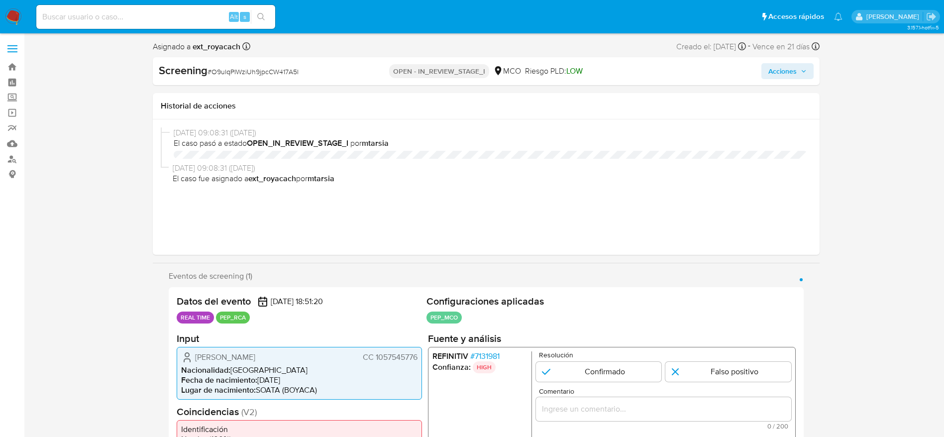
select select "10"
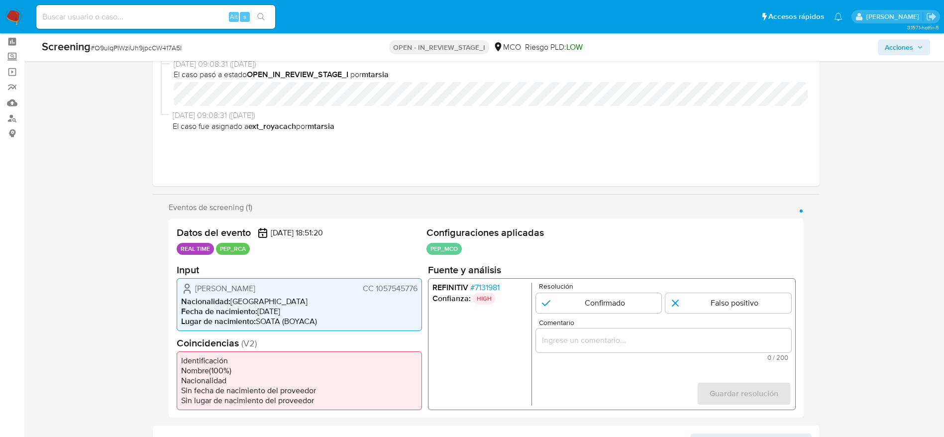
scroll to position [224, 0]
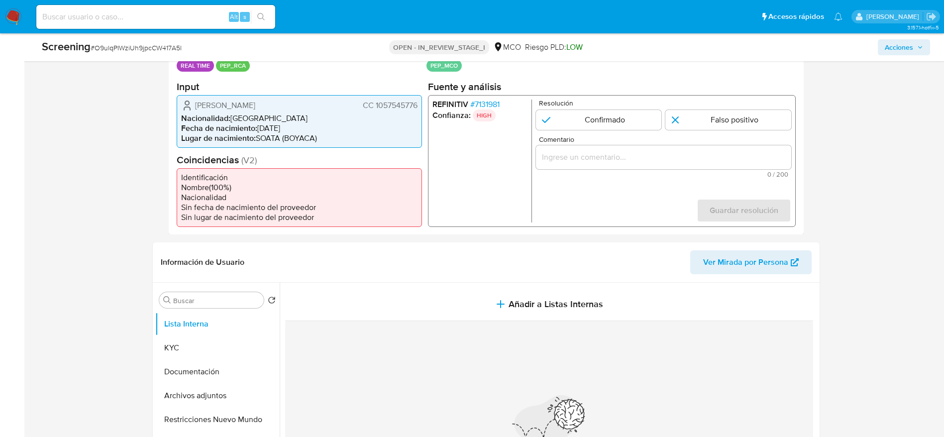
click at [482, 101] on span "# 7131981" at bounding box center [484, 104] width 29 height 10
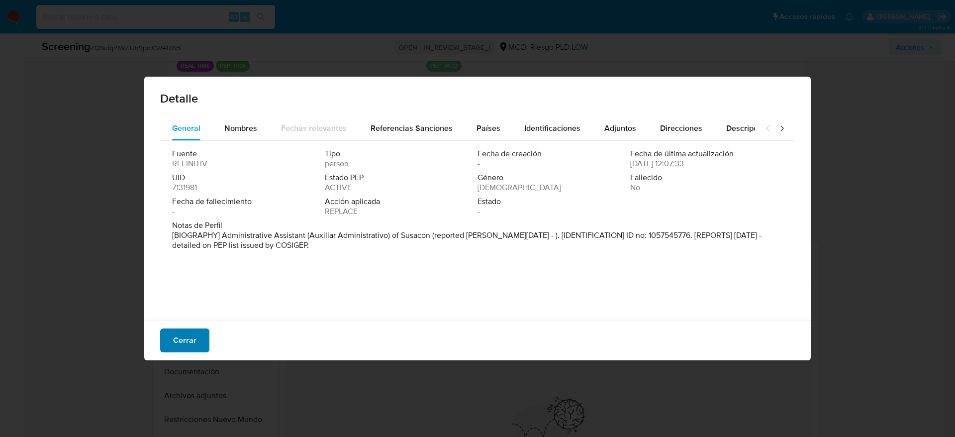
click at [182, 341] on span "Cerrar" at bounding box center [184, 340] width 23 height 22
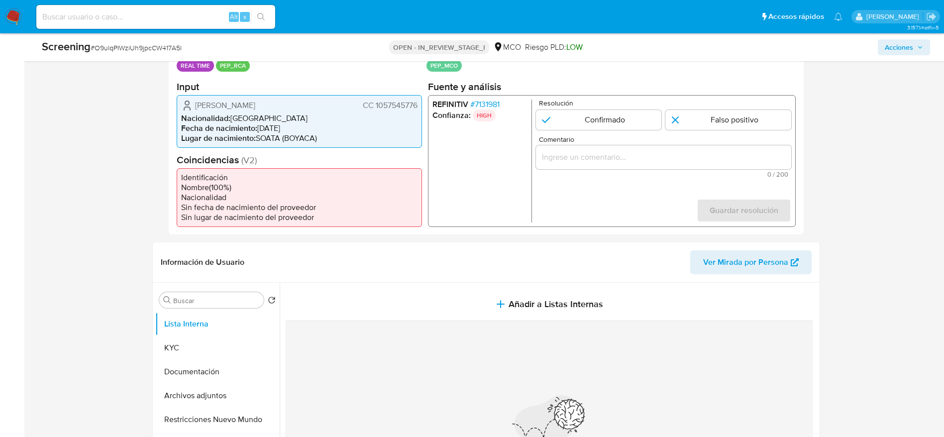
click at [229, 108] on span "[PERSON_NAME]" at bounding box center [225, 105] width 60 height 10
click at [483, 104] on span "# 7131981" at bounding box center [484, 104] width 29 height 10
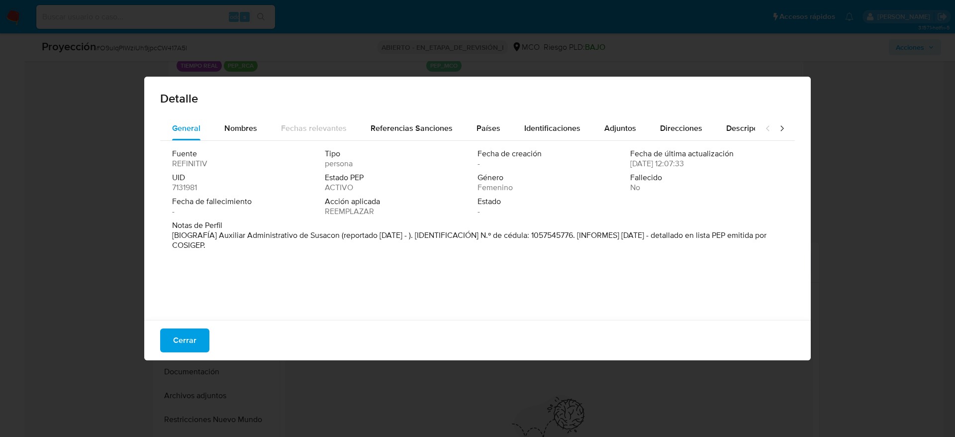
drag, startPoint x: 217, startPoint y: 231, endPoint x: 341, endPoint y: 233, distance: 123.9
click at [341, 233] on font "[BIOGRAFÍA] Auxiliar Administrativo de Susacon (reportado [DATE] - ). [IDENTIFI…" at bounding box center [469, 239] width 594 height 21
drag, startPoint x: 205, startPoint y: 339, endPoint x: 218, endPoint y: 237, distance: 103.2
click at [205, 340] on button "Cerrar" at bounding box center [184, 340] width 49 height 24
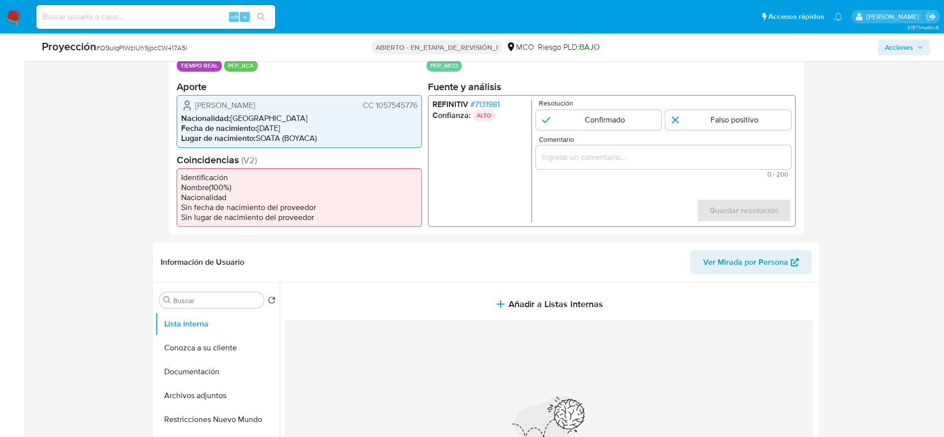
drag, startPoint x: 189, startPoint y: 107, endPoint x: 420, endPoint y: 100, distance: 231.4
click at [420, 100] on div "[PERSON_NAME] CC 1057545776 Nacionalidad : [DEMOGRAPHIC_DATA] Fecha de nacimien…" at bounding box center [299, 121] width 245 height 53
click at [619, 152] on input "Comentario" at bounding box center [662, 156] width 255 height 13
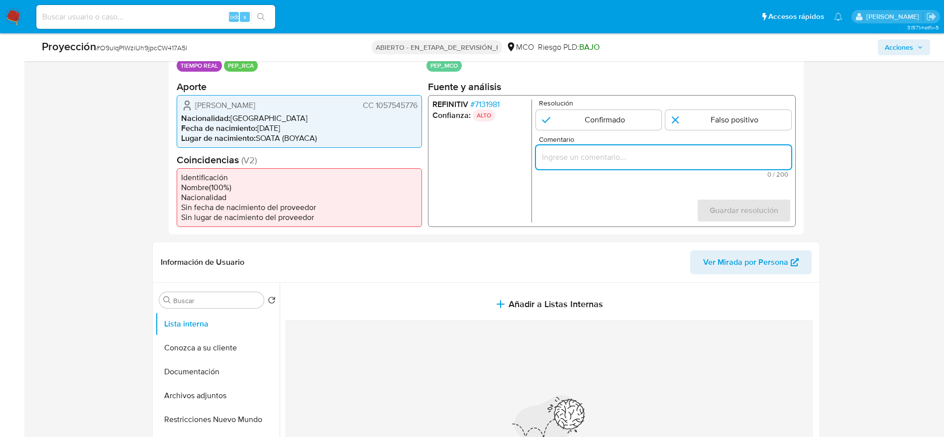
paste input "Caso generado sobre el usuario [PERSON_NAME][DOMAIN_NAME] descarta ya que el us…"
type input "Caso generado sobre el usuario [PERSON_NAME][DOMAIN_NAME] descarta ya que el us…"
click at [731, 113] on input "1 de 1" at bounding box center [728, 119] width 126 height 20
radio input "true"
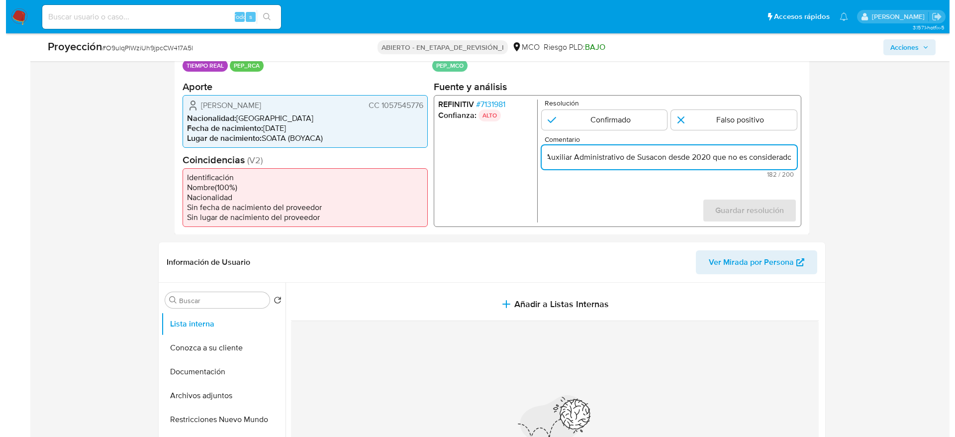
scroll to position [0, 0]
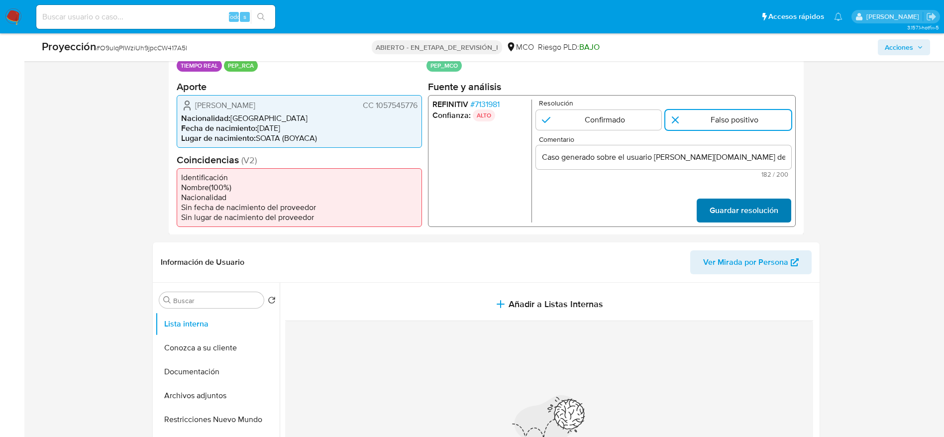
click at [755, 208] on span "Guardar resolución" at bounding box center [743, 210] width 69 height 22
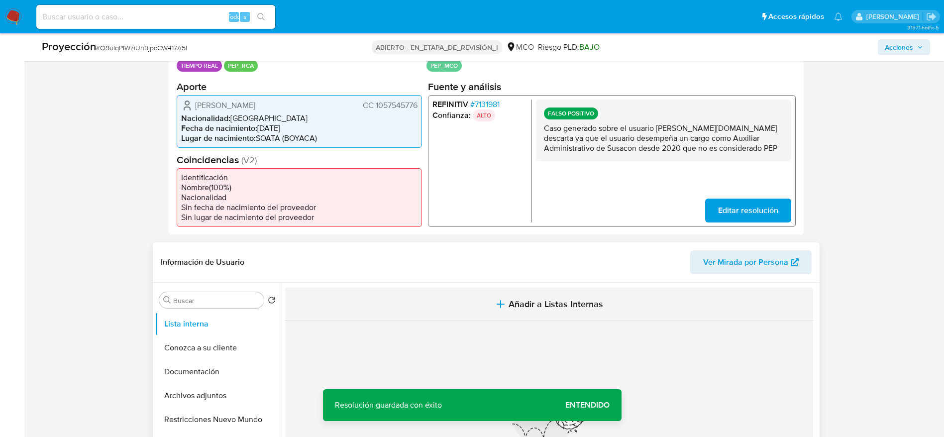
drag, startPoint x: 529, startPoint y: 272, endPoint x: 548, endPoint y: 292, distance: 27.5
click at [530, 273] on header "Información de Usuario Ver Mirada por Persona" at bounding box center [486, 262] width 651 height 24
click at [548, 293] on button "Añadir a Listas Internas" at bounding box center [549, 304] width 528 height 33
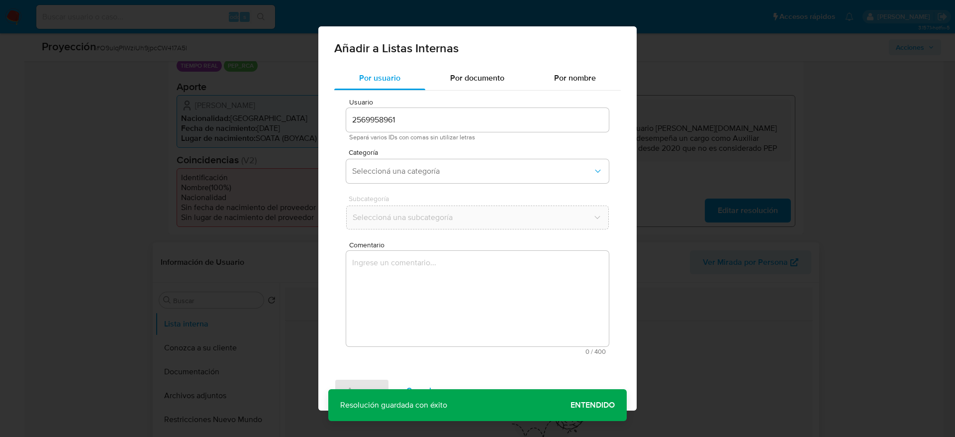
click at [551, 336] on textarea "Comentario" at bounding box center [477, 299] width 263 height 96
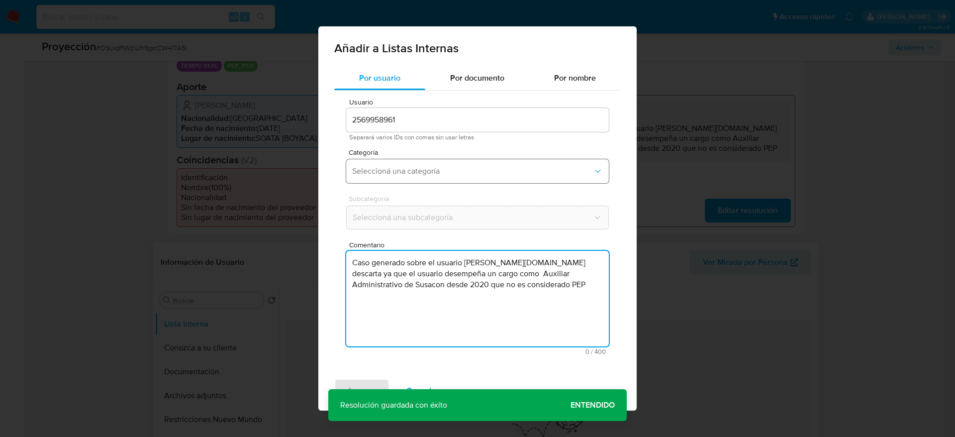
type textarea "Caso generado sobre el usuario [PERSON_NAME][DOMAIN_NAME] descarta ya que el us…"
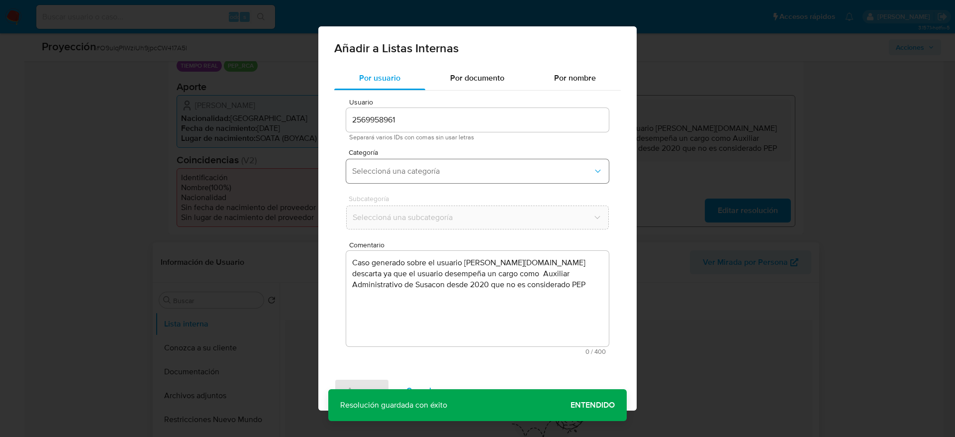
click at [447, 174] on span "Seleccioná una categoría" at bounding box center [472, 171] width 241 height 10
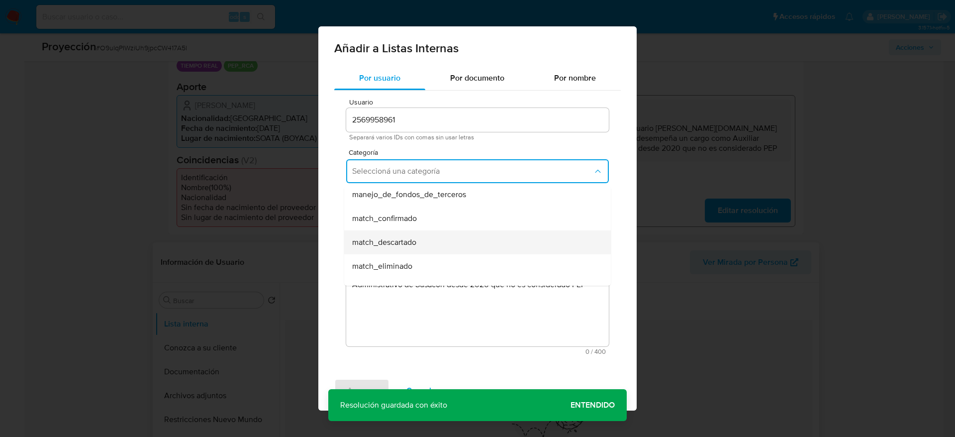
scroll to position [75, 0]
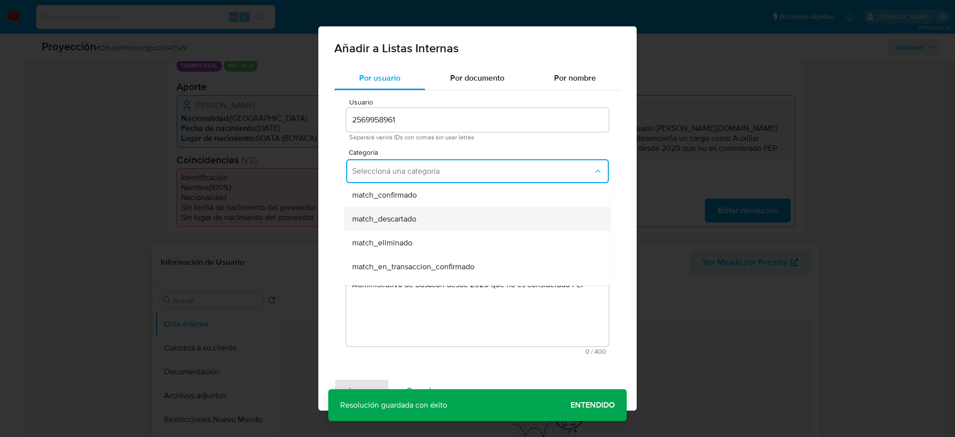
click at [422, 215] on div "match_descartado" at bounding box center [474, 219] width 245 height 24
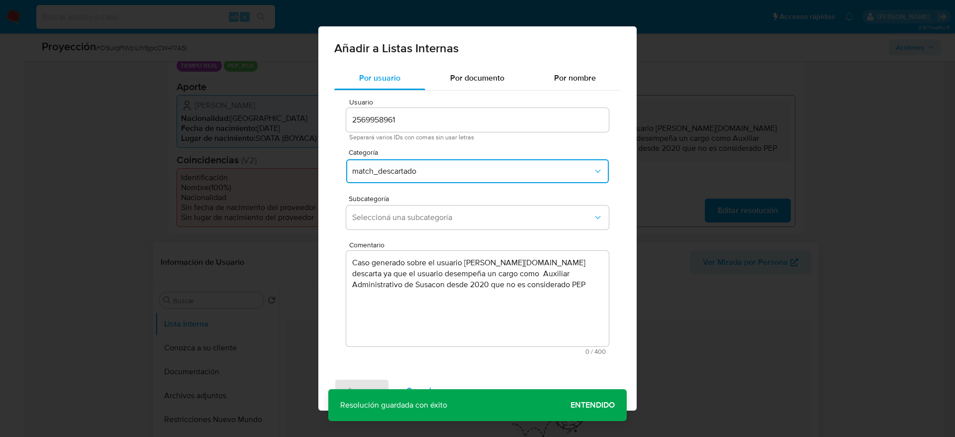
click at [422, 215] on span "Seleccioná una subcategoría" at bounding box center [472, 217] width 241 height 10
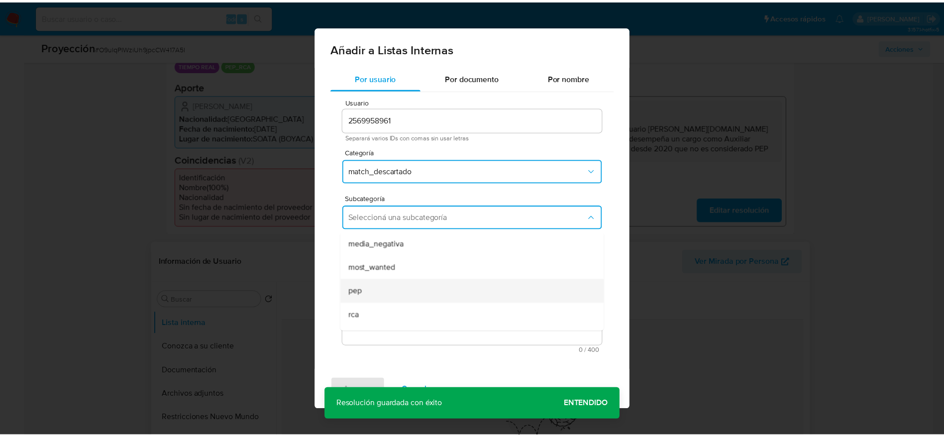
scroll to position [68, 0]
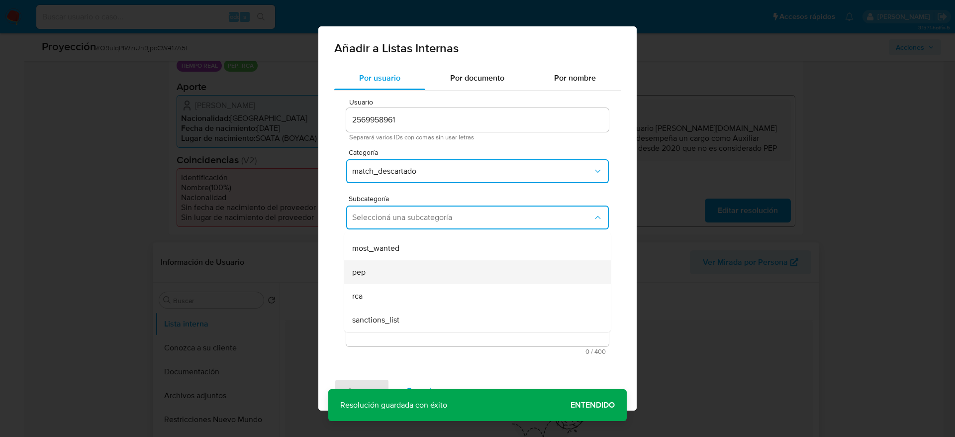
click at [402, 278] on div "pep" at bounding box center [474, 272] width 245 height 24
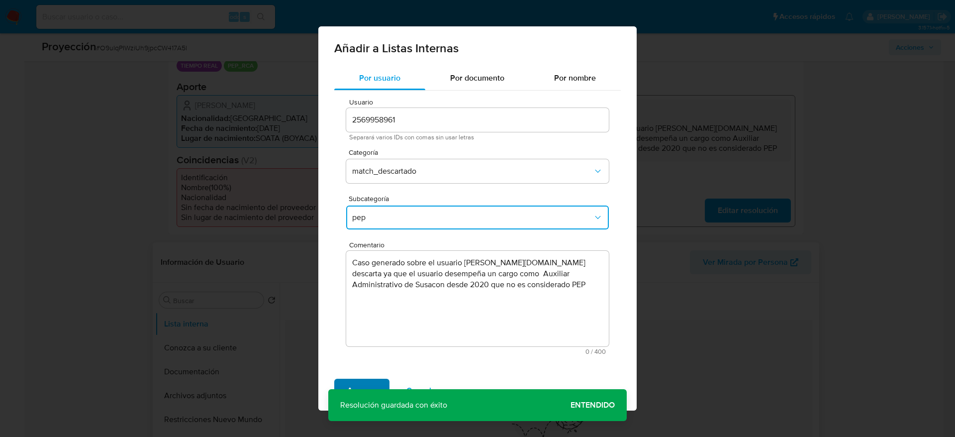
click at [378, 379] on button "Agregar" at bounding box center [361, 391] width 55 height 24
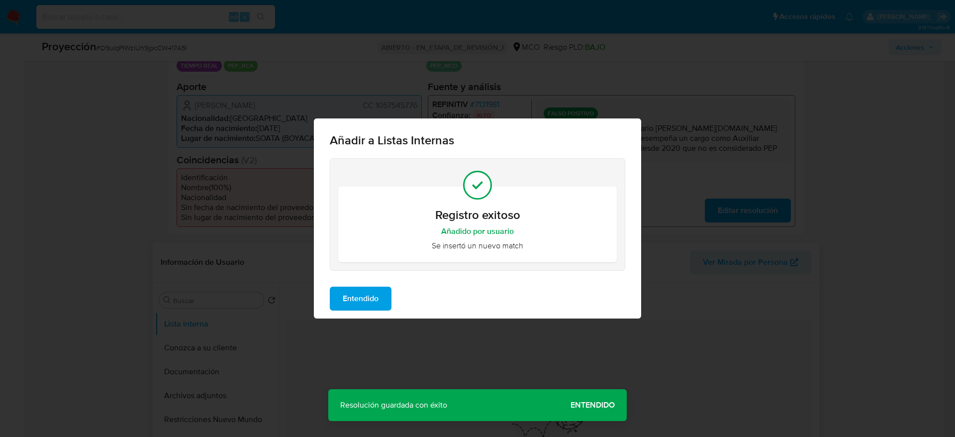
click at [369, 288] on span "Entendido" at bounding box center [361, 299] width 36 height 22
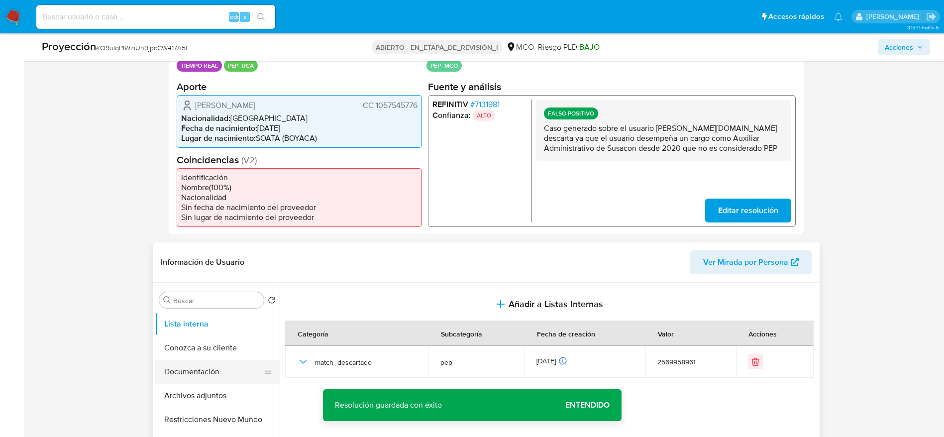
click at [224, 373] on button "Documentación" at bounding box center [213, 372] width 116 height 24
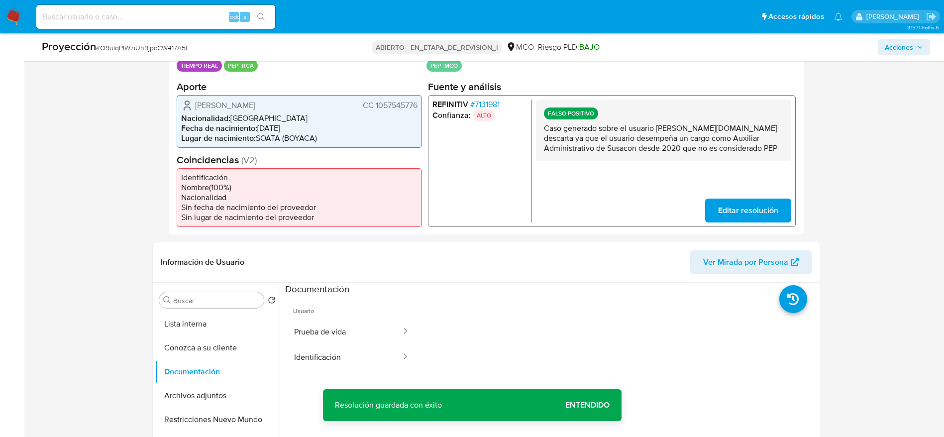
click at [333, 319] on button "Prueba de vida" at bounding box center [343, 331] width 117 height 25
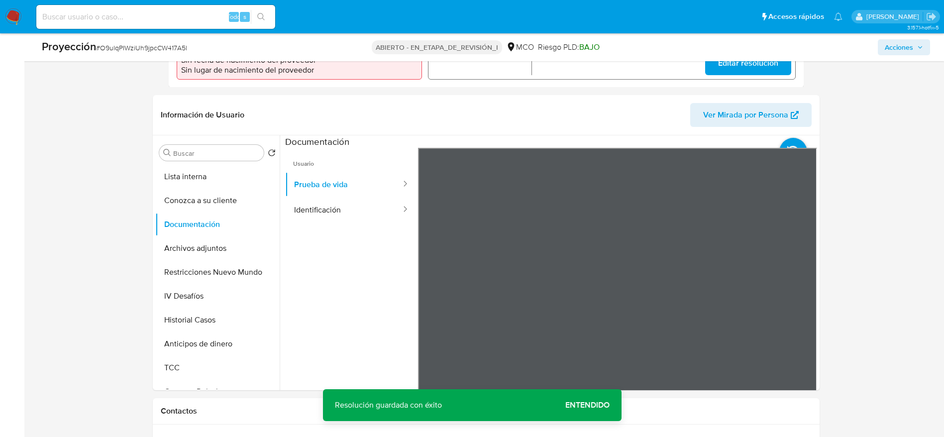
scroll to position [373, 0]
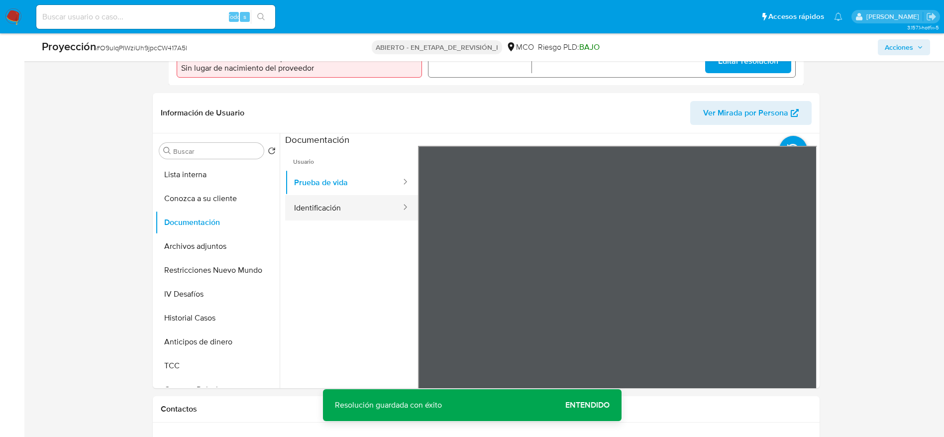
drag, startPoint x: 353, startPoint y: 188, endPoint x: 349, endPoint y: 199, distance: 12.1
click at [352, 190] on button "Prueba de vida" at bounding box center [343, 182] width 117 height 25
click at [348, 200] on button "Identificación" at bounding box center [343, 207] width 117 height 25
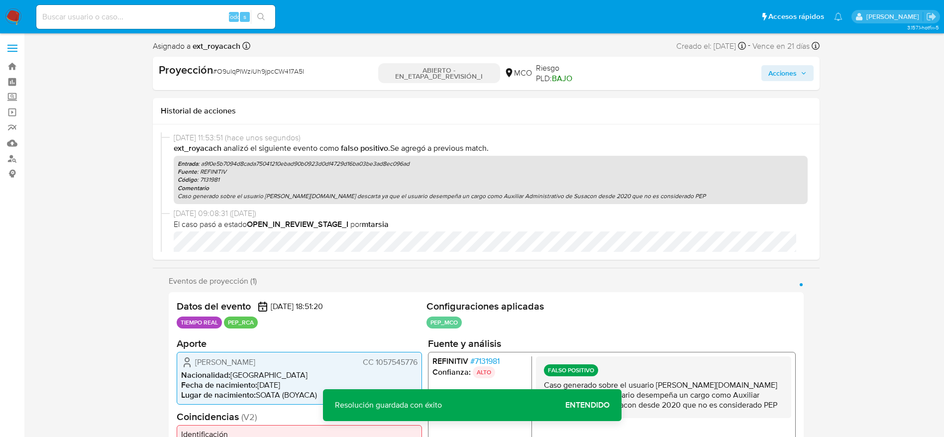
scroll to position [0, 0]
click at [252, 57] on div "Proyección # O9ulqPIWziUh9jpcCW417A5l ABIERTO - EN_ETAPA_DE_REVISIÓN_I MCO Ries…" at bounding box center [486, 73] width 667 height 33
click at [265, 78] on div "Proyección # O9ulqPIWziUh9jpcCW417A5l" at bounding box center [266, 73] width 215 height 21
copy font "O9ulqPIWziUh9jpcCW417A5l"
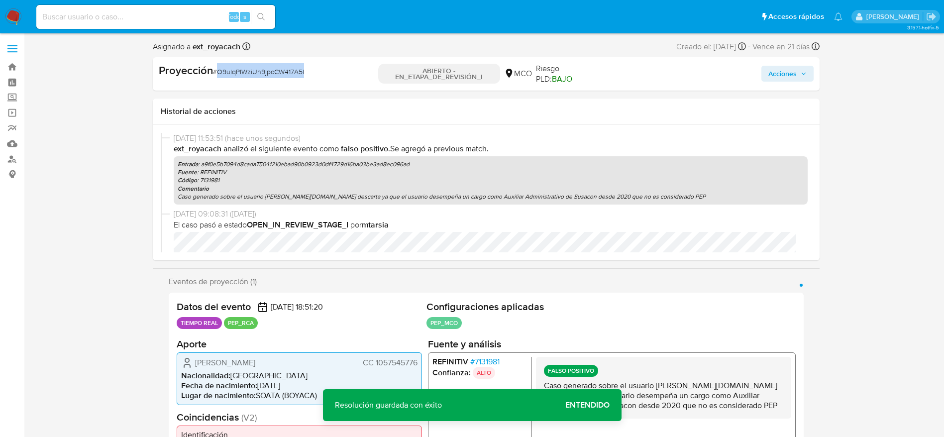
click at [795, 67] on span "Acciones" at bounding box center [782, 74] width 28 height 16
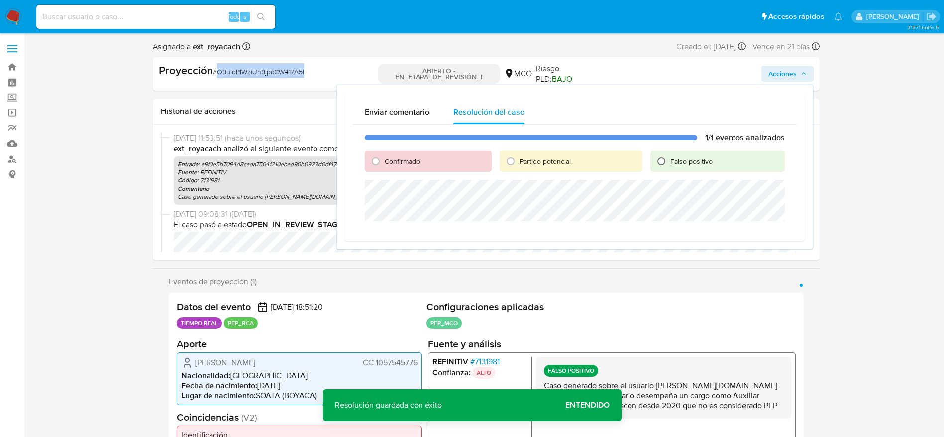
click at [663, 167] on input "Falso positivo" at bounding box center [661, 161] width 16 height 16
radio input "true"
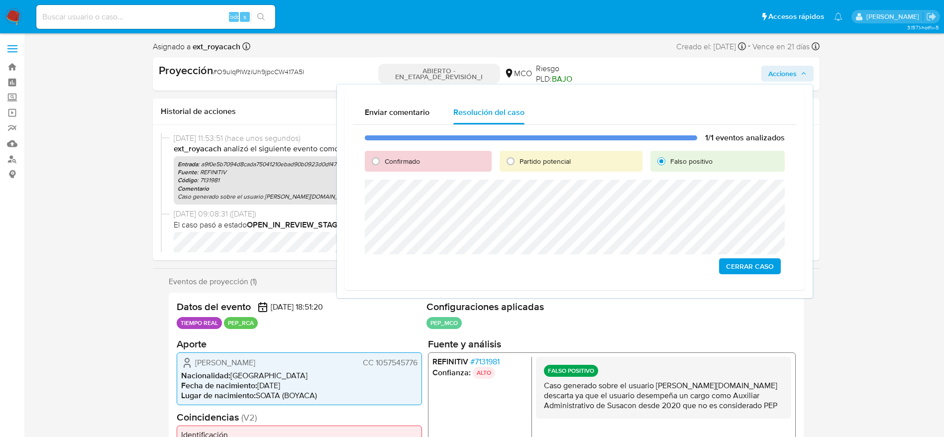
click at [733, 274] on div "1/1 eventos analizados Confirmado Partido potencial Falso positivo Cerrar Caso" at bounding box center [575, 203] width 444 height 157
click at [732, 266] on span "Cerrar Caso" at bounding box center [750, 266] width 48 height 14
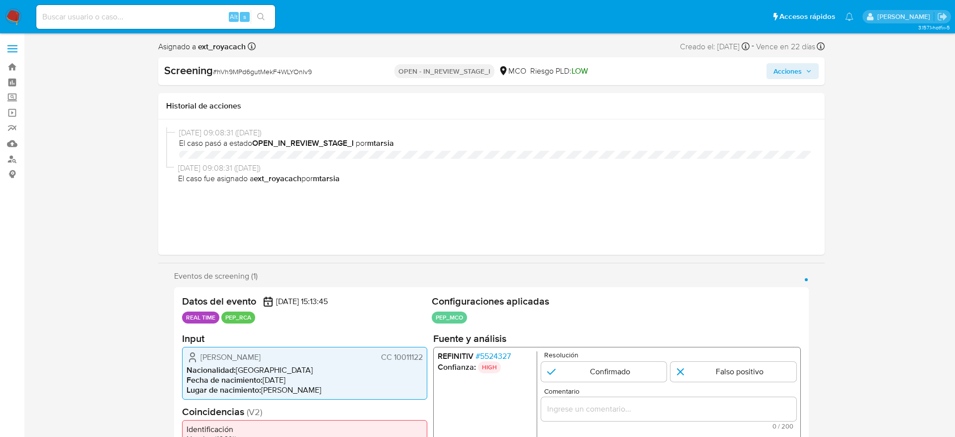
select select "10"
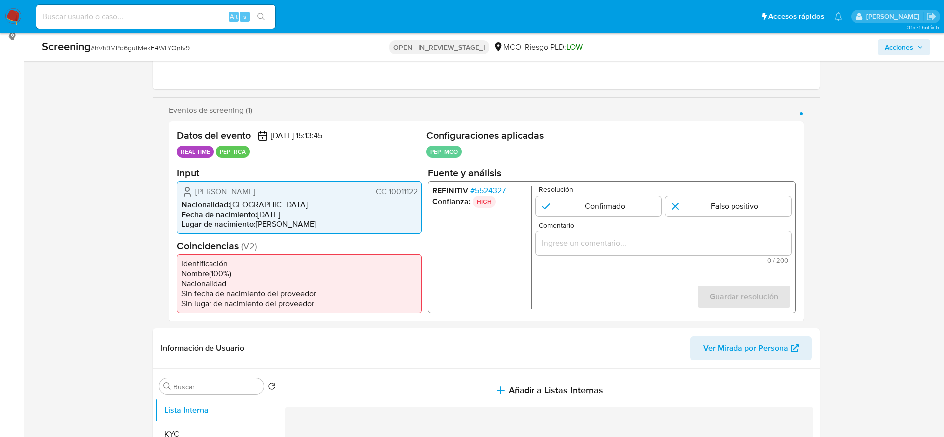
scroll to position [149, 0]
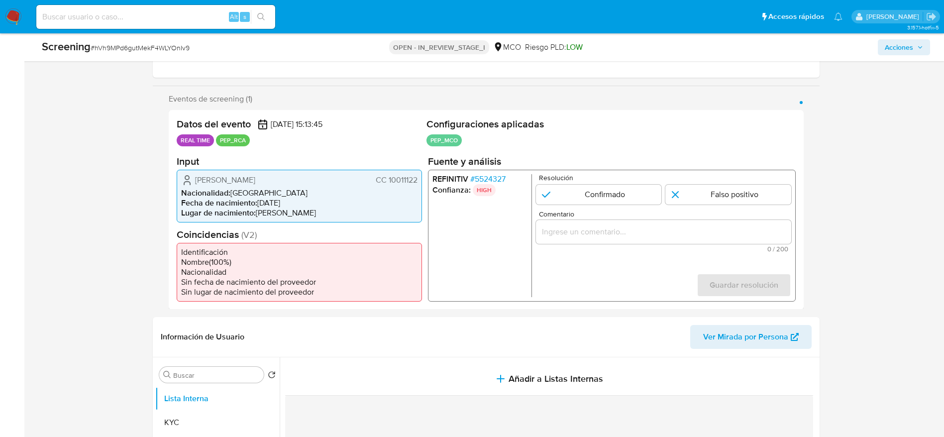
click at [172, 44] on span "# hVh9MPd6gutMekF4WLYOnIv9" at bounding box center [140, 48] width 99 height 10
copy span "hVh9MPd6gutMekF4WLYOnIv9"
click at [474, 174] on span "# 5524327" at bounding box center [487, 179] width 35 height 10
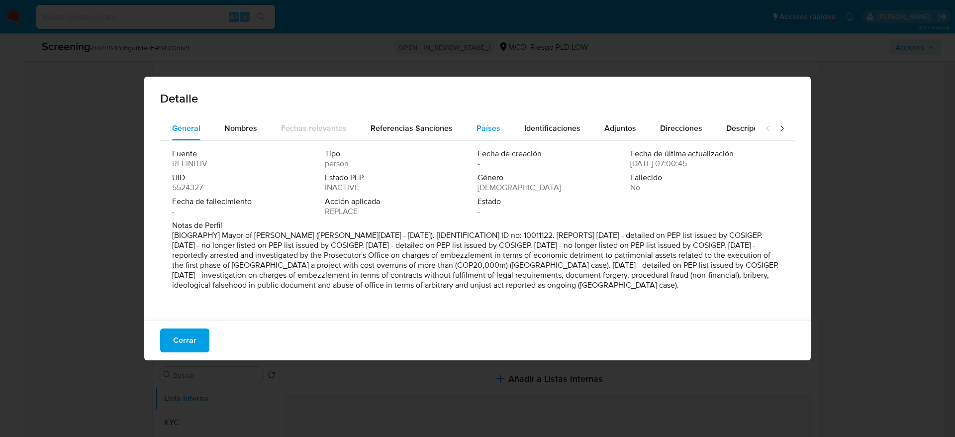
click at [492, 117] on div "Países" at bounding box center [489, 128] width 24 height 24
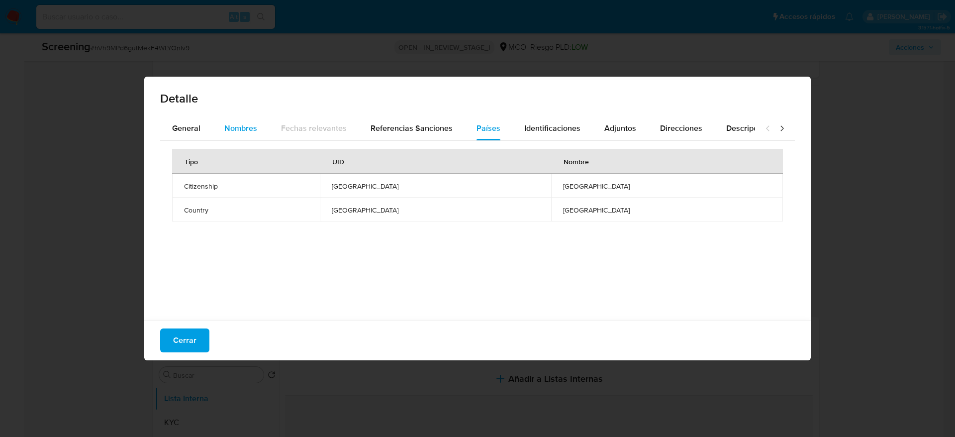
click at [219, 130] on button "Nombres" at bounding box center [240, 128] width 57 height 24
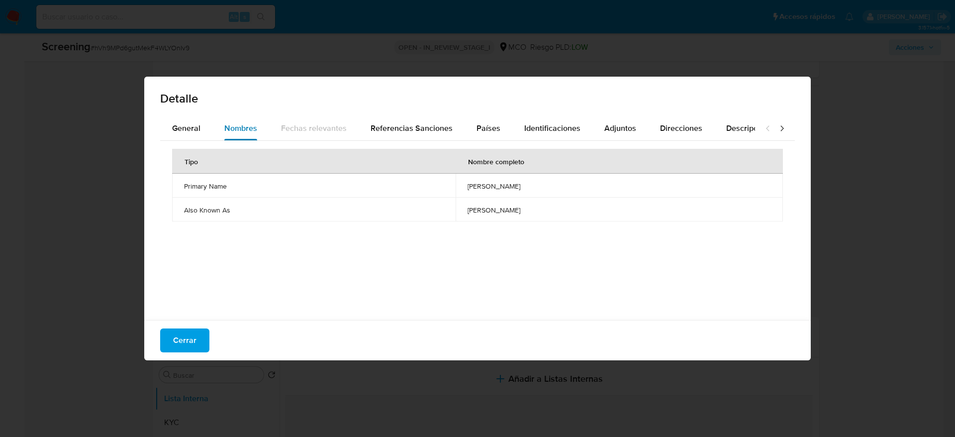
click at [214, 128] on button "Nombres" at bounding box center [240, 128] width 57 height 24
click at [208, 128] on button "General" at bounding box center [186, 128] width 52 height 24
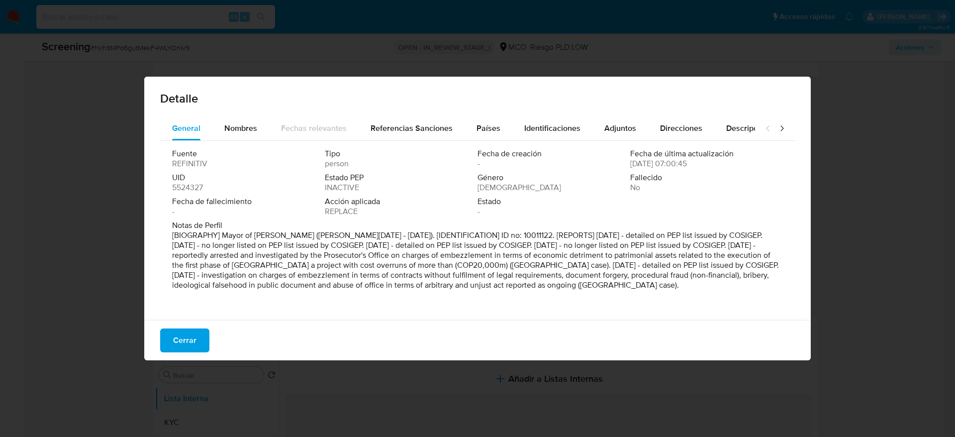
drag, startPoint x: 577, startPoint y: 259, endPoint x: 784, endPoint y: 254, distance: 207.0
click at [784, 254] on div "General Nombres Fechas relevantes Referencias Sanciones Países Identificaciones…" at bounding box center [477, 219] width 667 height 206
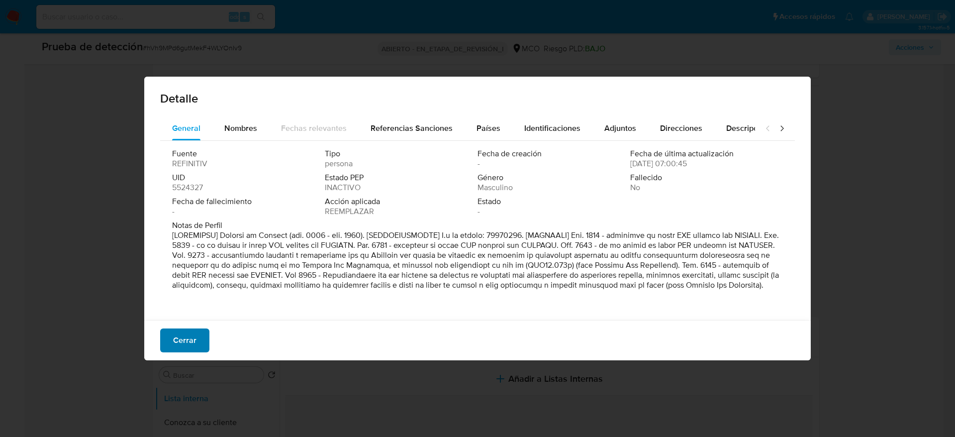
click at [174, 339] on font "Cerrar" at bounding box center [184, 340] width 23 height 24
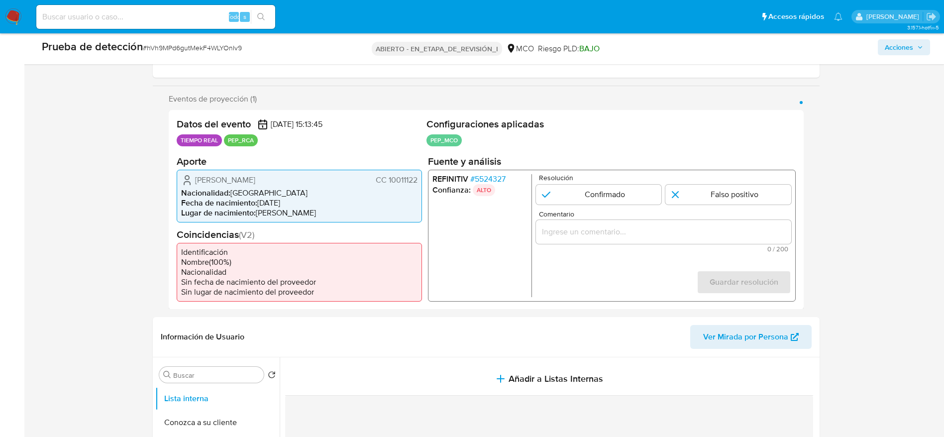
click at [221, 56] on div "Prueba de detección # hVh9MPd6gutMekF4WLYOnIv9" at bounding box center [188, 48] width 293 height 19
copy font "hVh9MPd6gutMekF4WLYOnIv9"
drag, startPoint x: 236, startPoint y: 174, endPoint x: 424, endPoint y: 180, distance: 188.1
click at [424, 180] on div "Datos del evento 24/08/2025 15:13:45 TIEMPO REAL PEP_RCA Configuraciones aplica…" at bounding box center [486, 209] width 635 height 199
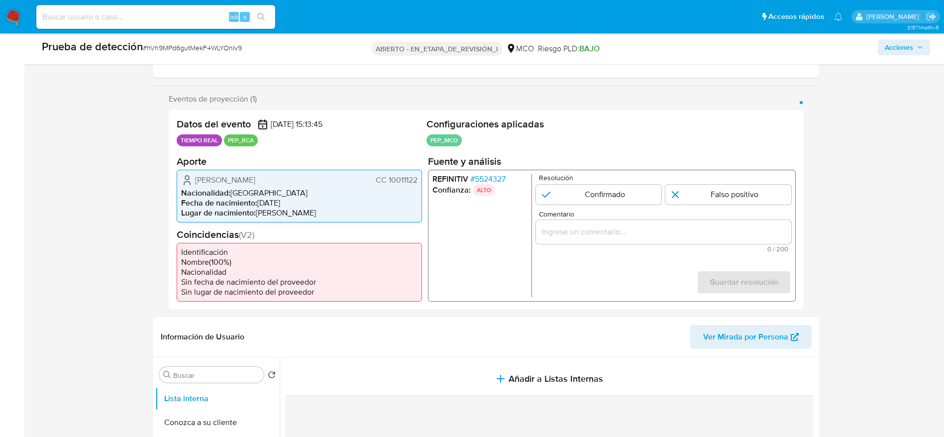
click at [488, 172] on div "REFINITIV # 5524327 Confianza: ALTO Resolución Confirmado Falso positivo Coment…" at bounding box center [611, 235] width 368 height 132
click at [496, 174] on font "5524327" at bounding box center [489, 178] width 31 height 11
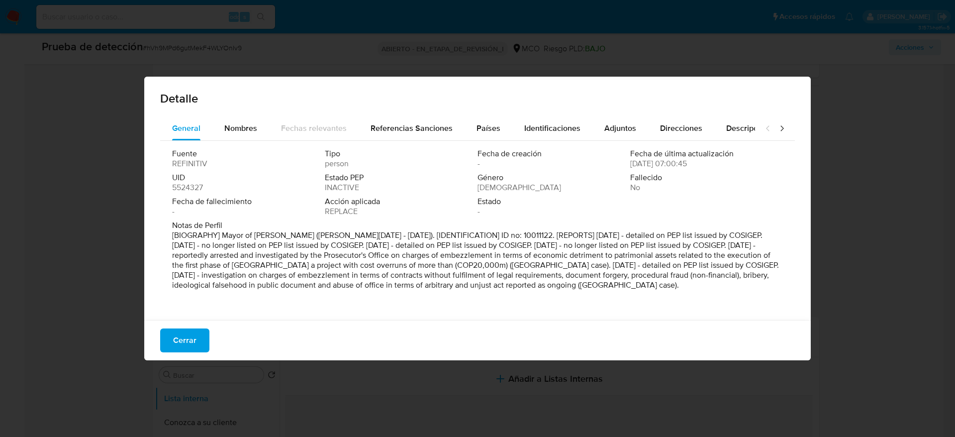
drag, startPoint x: 414, startPoint y: 261, endPoint x: 370, endPoint y: 294, distance: 55.7
click at [347, 298] on div "Fuente REFINITIV Tipo person Fecha de creación - Fecha de última actualización …" at bounding box center [477, 228] width 635 height 174
drag, startPoint x: 218, startPoint y: 232, endPoint x: 284, endPoint y: 236, distance: 65.3
click at [284, 236] on font at bounding box center [475, 259] width 607 height 61
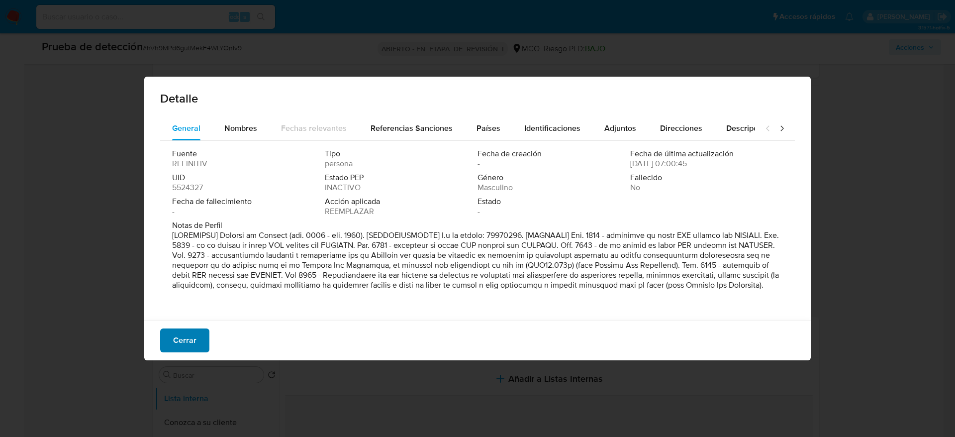
click at [190, 346] on font "Cerrar" at bounding box center [184, 340] width 23 height 24
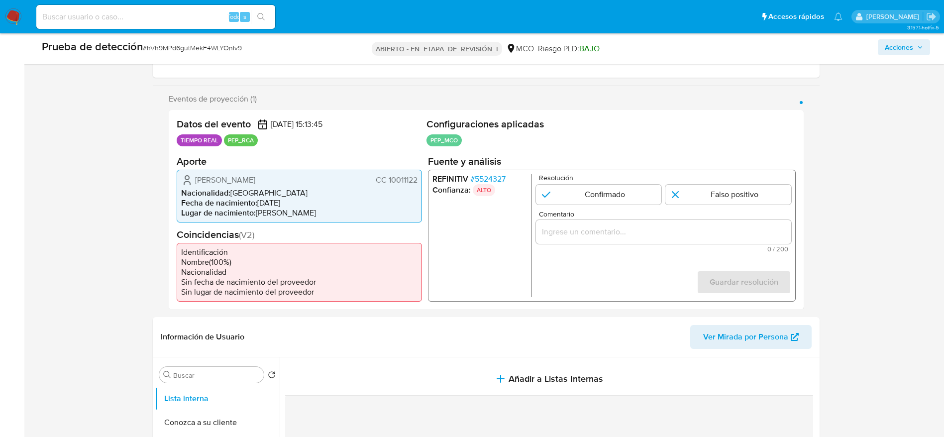
drag, startPoint x: 164, startPoint y: 166, endPoint x: 422, endPoint y: 183, distance: 258.7
click at [422, 183] on div "Eventos de proyección (1) Página 1 Datos del evento 24/08/2025 15:13:45 TIEMPO …" at bounding box center [486, 201] width 667 height 215
click at [234, 178] on font "Carlos Alberto Maya Lopez" at bounding box center [225, 179] width 60 height 11
drag, startPoint x: 187, startPoint y: 176, endPoint x: 419, endPoint y: 177, distance: 232.3
click at [419, 177] on div "Carlos Alberto Maya Lopez CC 10011122 Nacionalidad : Colombia Fecha de nacimien…" at bounding box center [299, 195] width 245 height 53
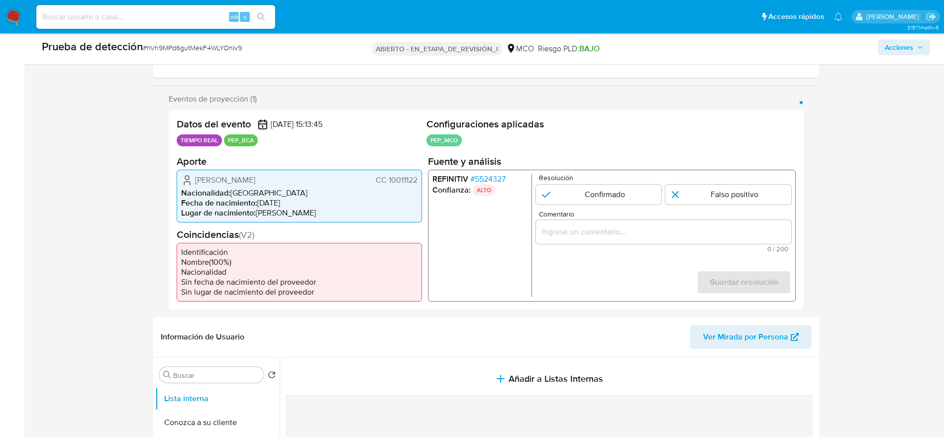
click at [505, 178] on font "5524327" at bounding box center [489, 178] width 31 height 11
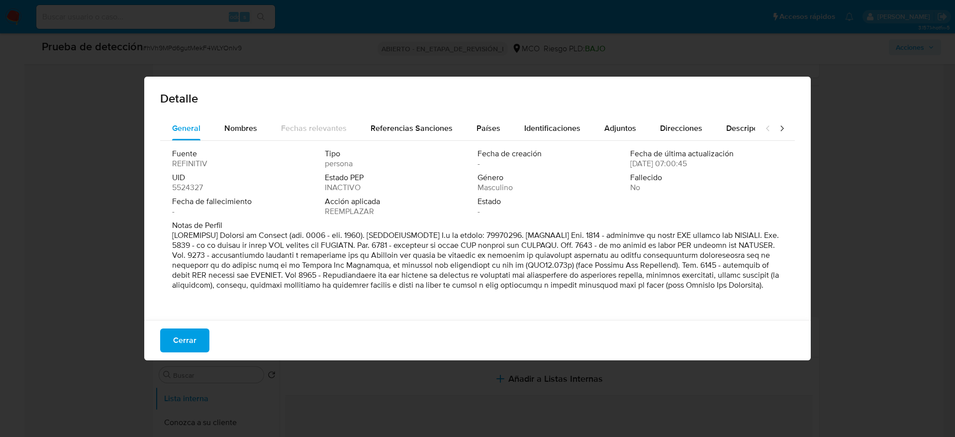
drag, startPoint x: 215, startPoint y: 238, endPoint x: 365, endPoint y: 238, distance: 149.7
click at [365, 238] on font at bounding box center [475, 259] width 607 height 61
drag, startPoint x: 533, startPoint y: 256, endPoint x: 514, endPoint y: 246, distance: 21.8
click at [697, 290] on p at bounding box center [476, 260] width 609 height 60
click at [442, 254] on font at bounding box center [475, 259] width 607 height 61
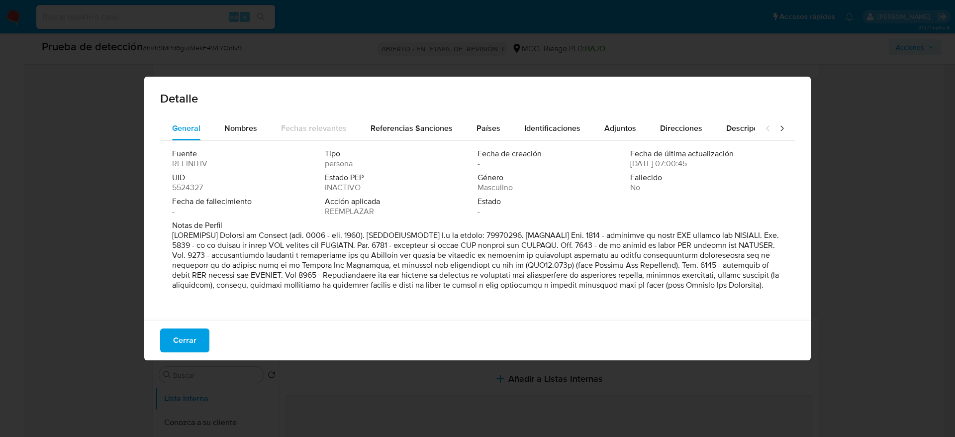
drag, startPoint x: 210, startPoint y: 253, endPoint x: 306, endPoint y: 291, distance: 103.6
click at [306, 290] on p at bounding box center [476, 260] width 609 height 60
click at [163, 338] on button "Cerrar" at bounding box center [184, 340] width 49 height 24
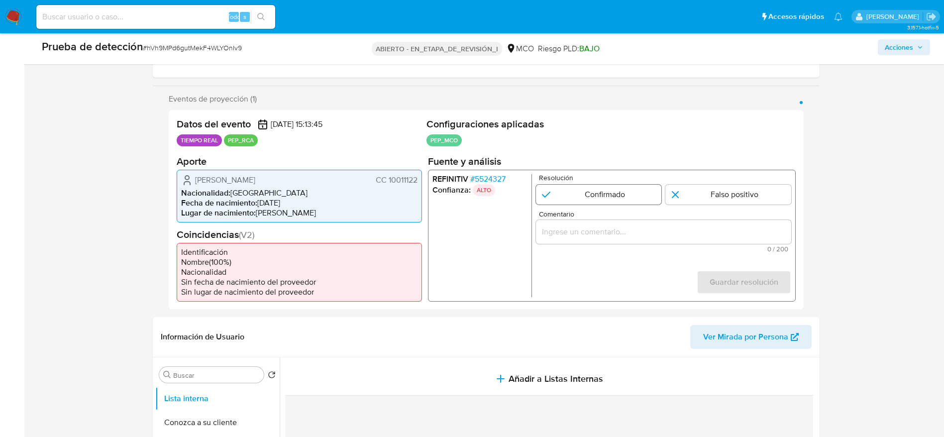
click at [613, 196] on input "1 de 1" at bounding box center [598, 194] width 126 height 20
radio input "true"
click at [626, 232] on input "Comentario" at bounding box center [662, 231] width 255 height 13
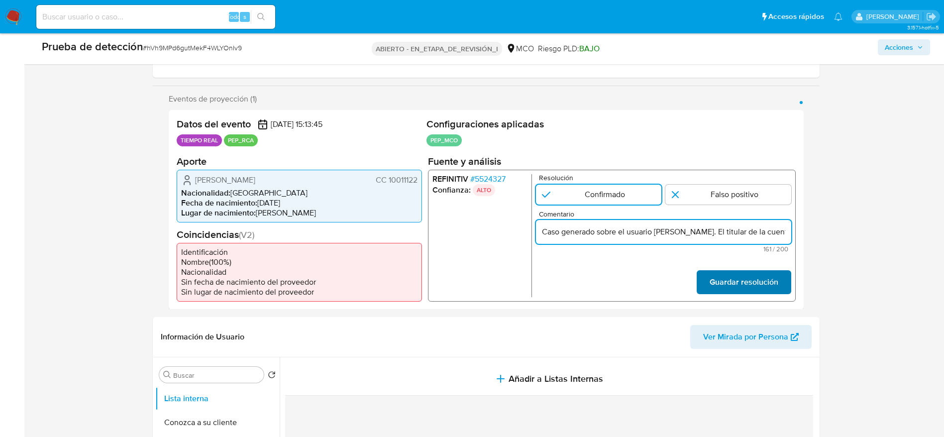
scroll to position [0, 345]
type input "Caso generado sobre el usuario Carlos Alberto Maya Lopez. El titular de la cuen…"
click at [779, 281] on button "Guardar resolución" at bounding box center [743, 282] width 95 height 24
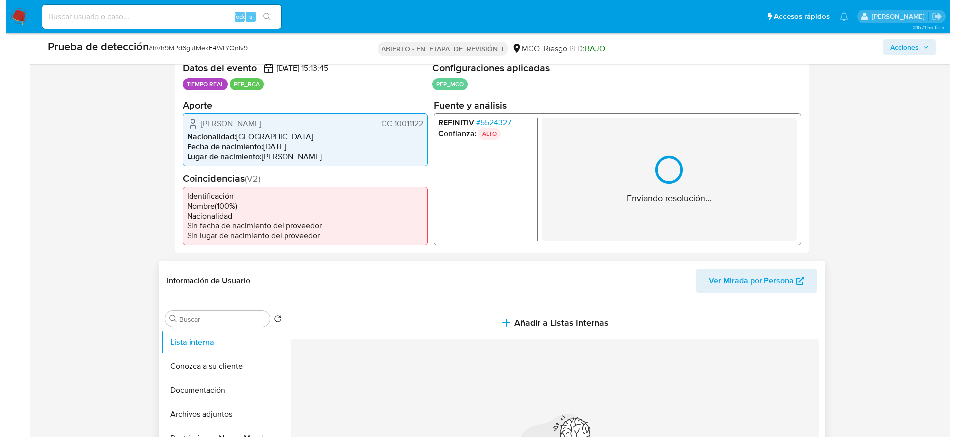
scroll to position [298, 0]
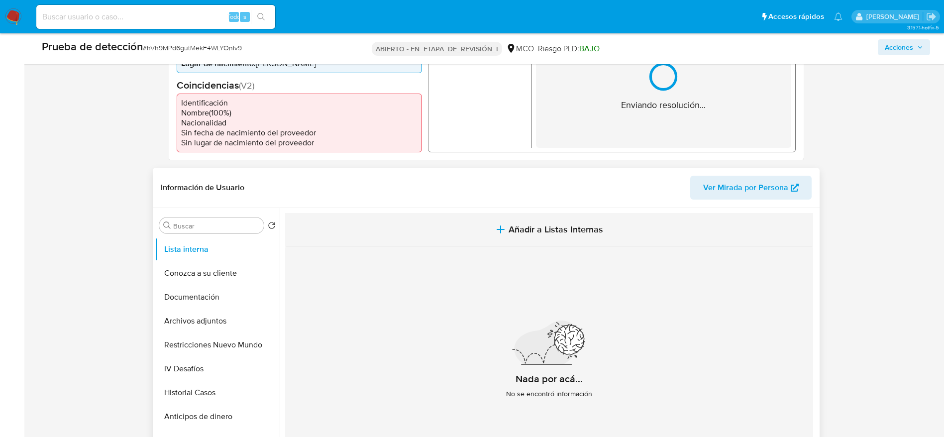
click at [540, 232] on font "Añadir a Listas Internas" at bounding box center [555, 229] width 95 height 13
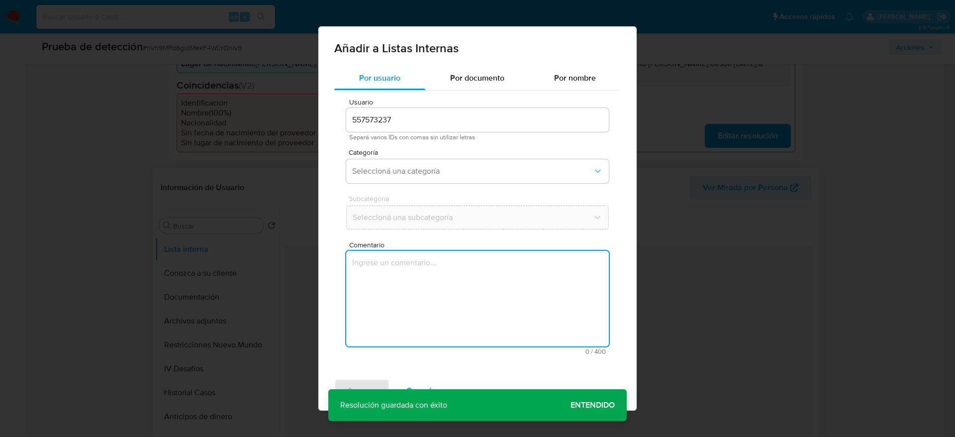
drag, startPoint x: 521, startPoint y: 298, endPoint x: 492, endPoint y: 261, distance: 47.2
click at [520, 298] on textarea "Comentario" at bounding box center [477, 299] width 263 height 96
click at [455, 175] on span "Seleccioná una categoría" at bounding box center [472, 171] width 241 height 10
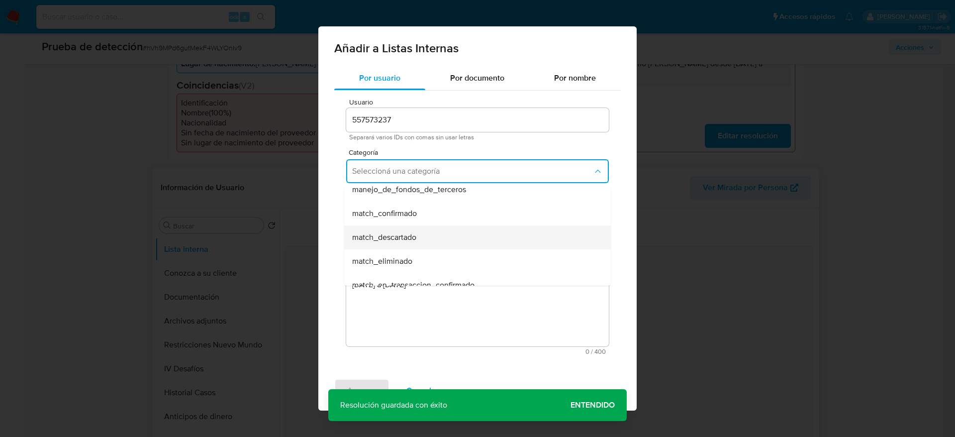
scroll to position [75, 0]
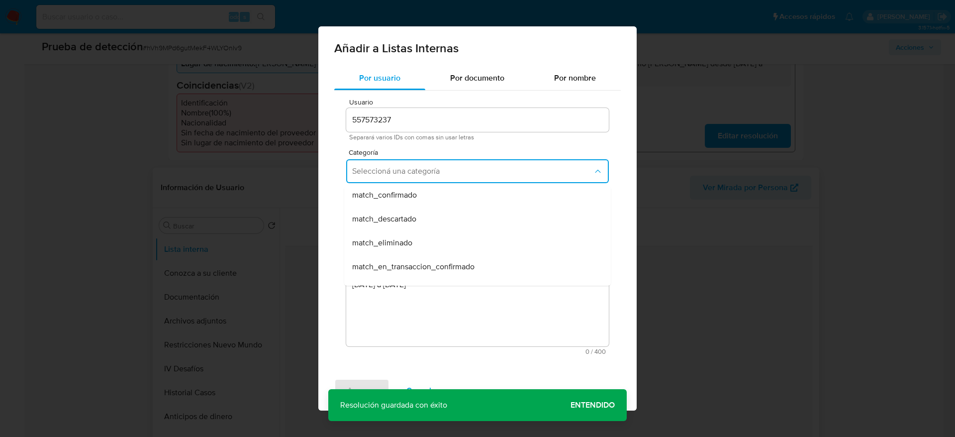
click at [418, 202] on div "match_confirmado" at bounding box center [474, 195] width 245 height 24
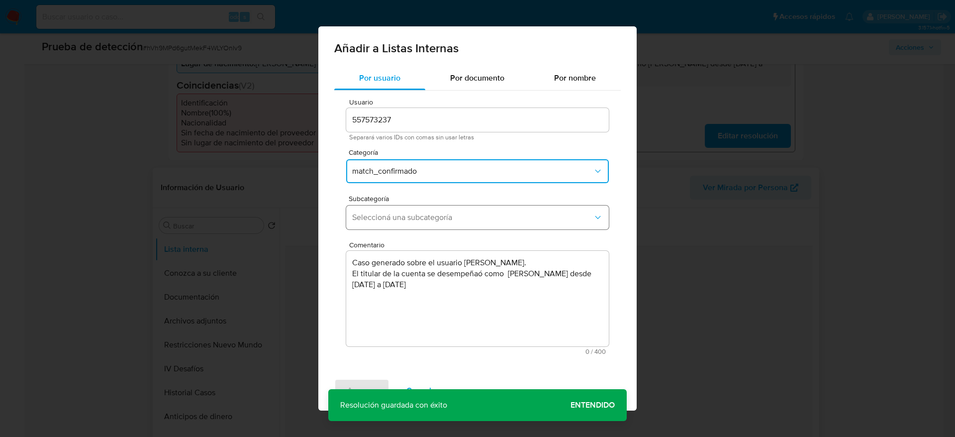
click at [416, 216] on span "Seleccioná una subcategoría" at bounding box center [472, 217] width 241 height 10
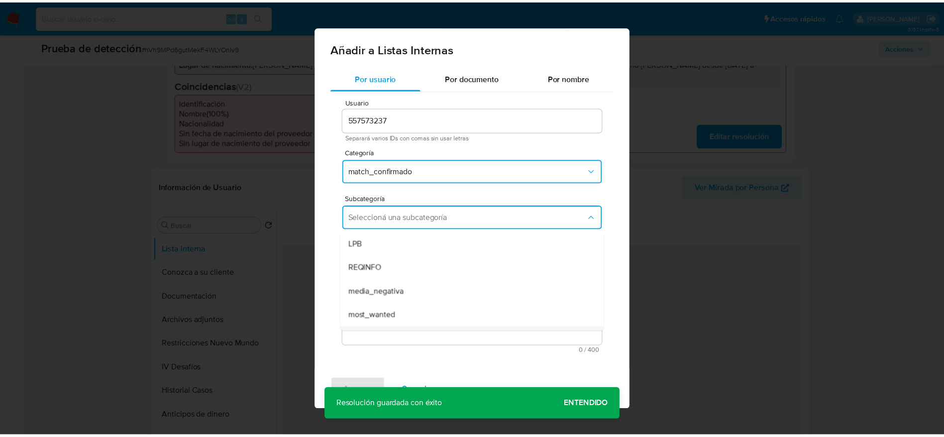
scroll to position [68, 0]
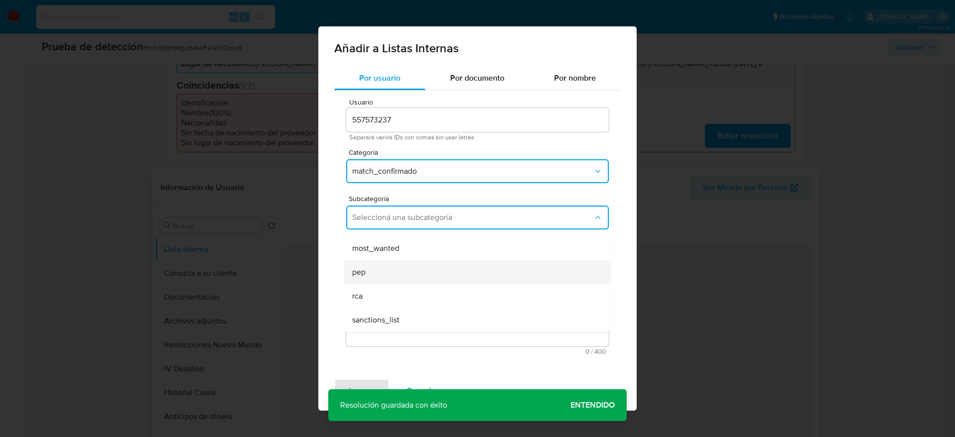
click at [388, 272] on div "pep" at bounding box center [474, 272] width 245 height 24
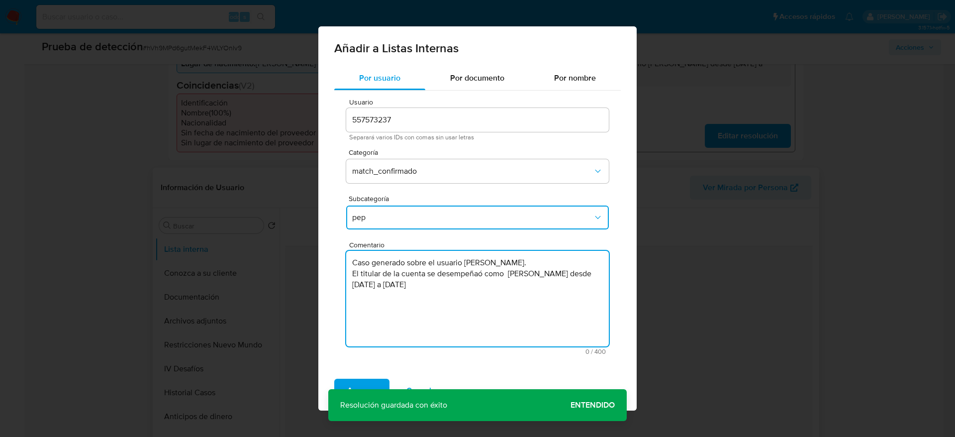
click at [471, 274] on textarea "Caso generado sobre el usuario Carlos Alberto Maya Lopez. El titular de la cuen…" at bounding box center [477, 299] width 263 height 96
click at [515, 278] on textarea "Caso generado sobre el usuario Carlos Alberto Maya Lopez. El titular de la cuen…" at bounding box center [477, 299] width 263 height 96
click at [512, 283] on textarea "Caso generado sobre el usuario Carlos Alberto Maya Lopez. El titular de la cuen…" at bounding box center [477, 299] width 263 height 96
type textarea "Caso generado sobre el usuario Carlos Alberto Maya Lopez. El titular de la cuen…"
click at [356, 377] on div "Agregar Cancelar" at bounding box center [477, 391] width 318 height 40
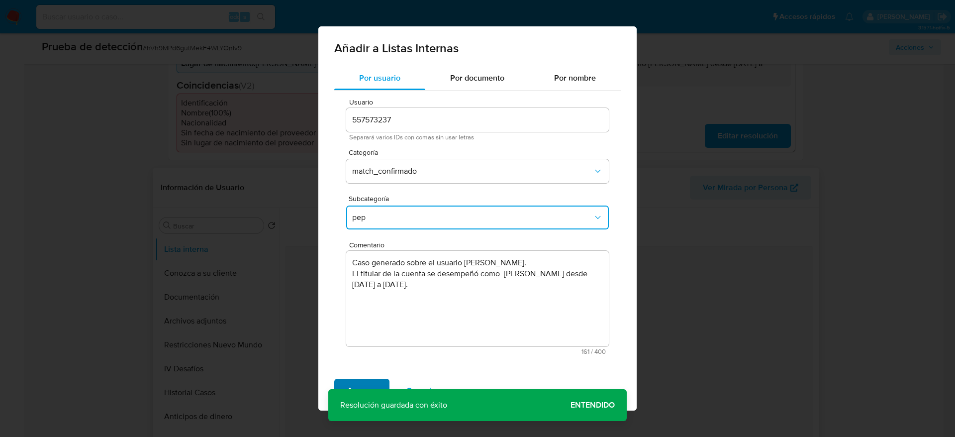
click at [358, 380] on span "Agregar" at bounding box center [361, 391] width 29 height 22
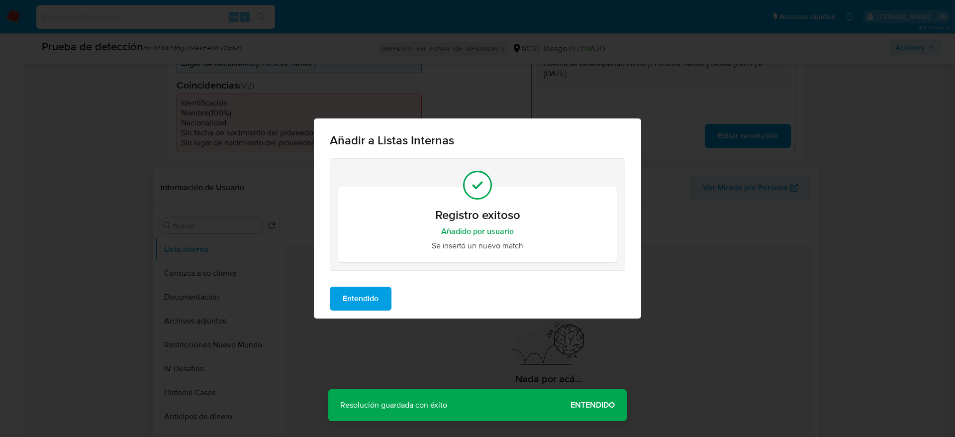
click at [376, 289] on span "Entendido" at bounding box center [361, 299] width 36 height 22
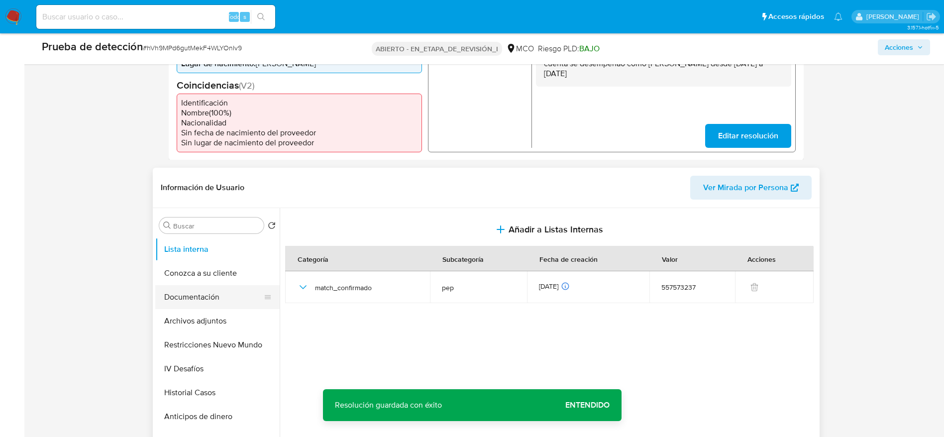
click at [183, 304] on button "Documentación" at bounding box center [213, 297] width 116 height 24
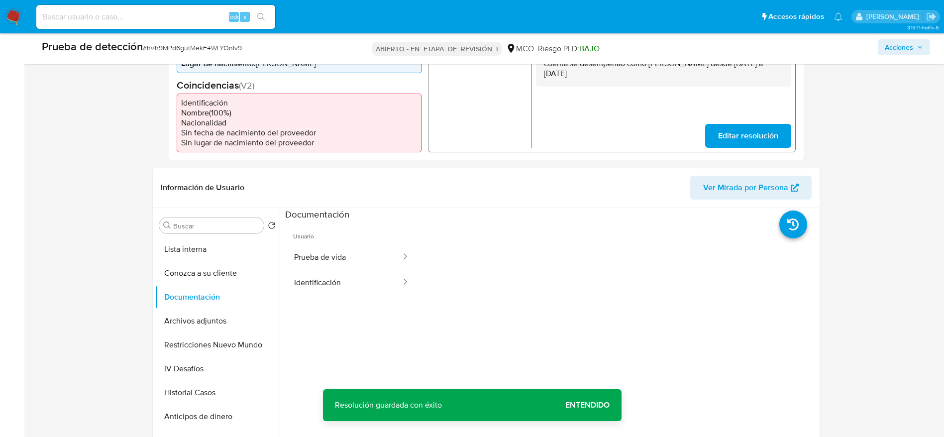
click at [334, 258] on button "Prueba de vida" at bounding box center [343, 256] width 117 height 25
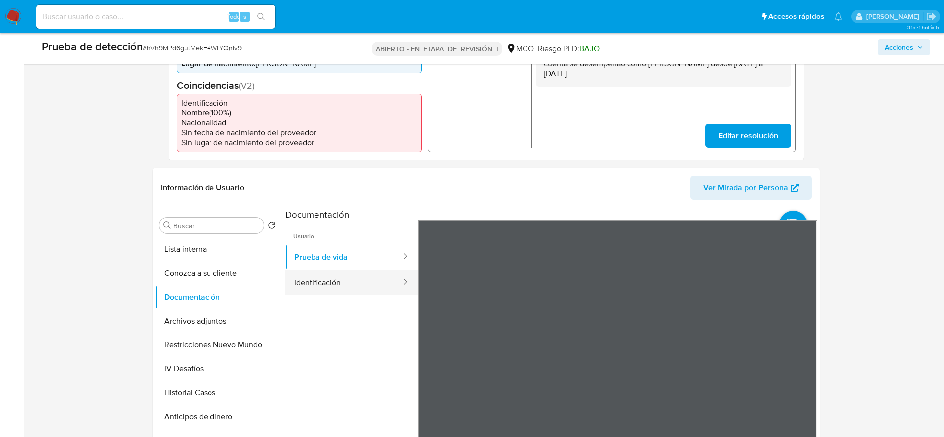
click at [293, 284] on button "Identificación" at bounding box center [343, 282] width 117 height 25
click at [194, 321] on button "Archivos adjuntos" at bounding box center [213, 321] width 116 height 24
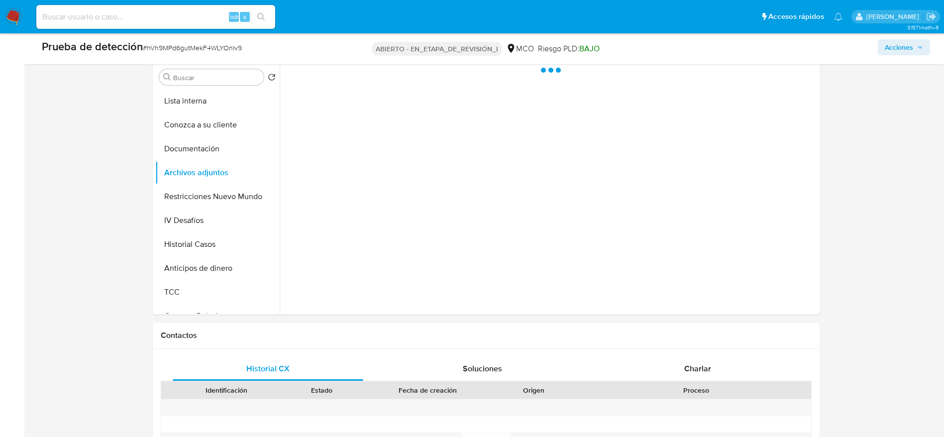
scroll to position [448, 0]
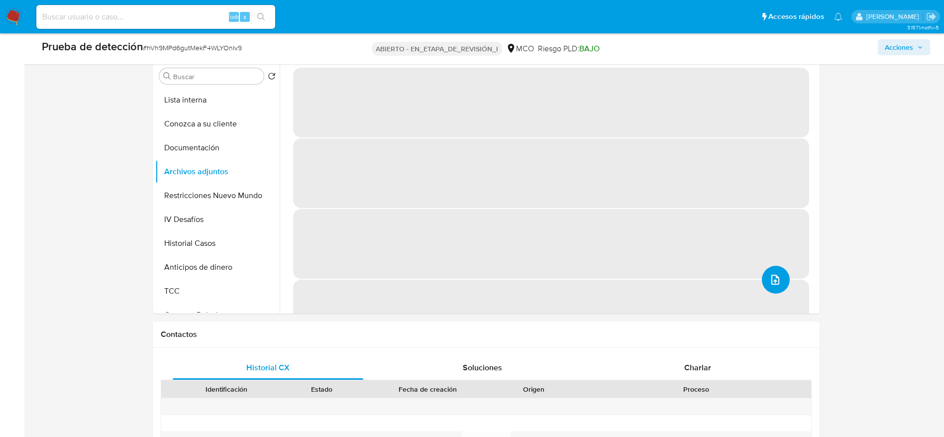
click at [773, 280] on icon "subir archivo" at bounding box center [775, 280] width 12 height 12
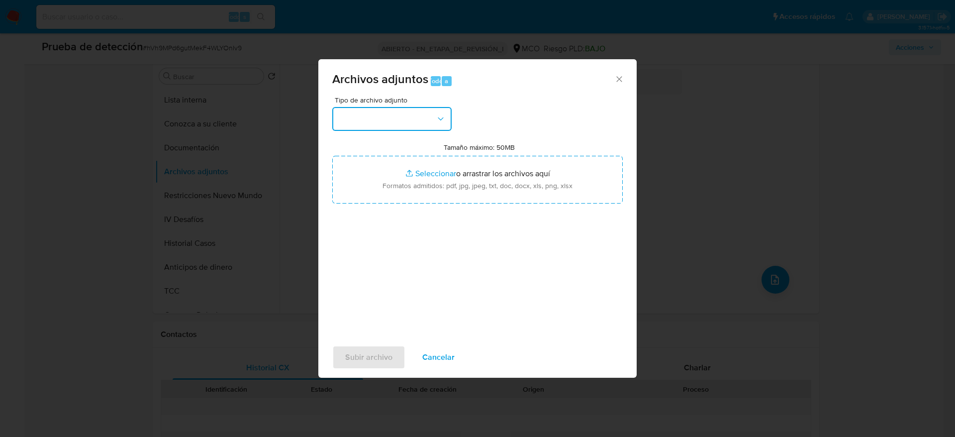
click at [413, 111] on button "button" at bounding box center [391, 119] width 119 height 24
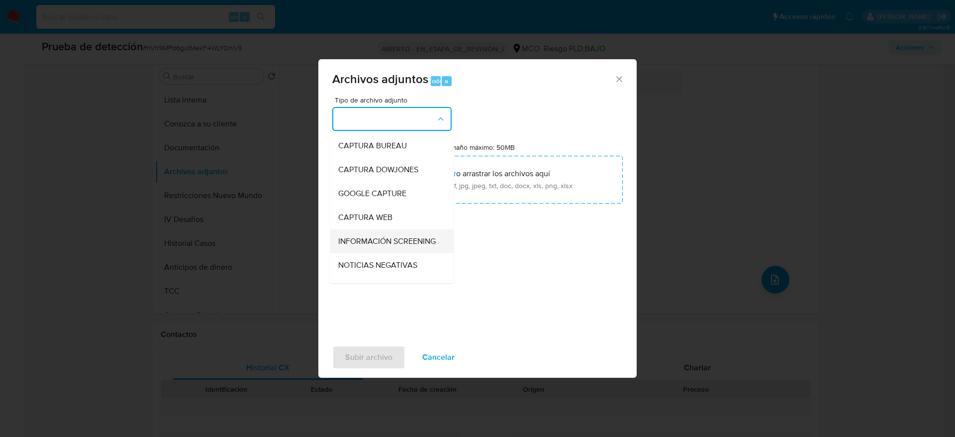
click at [367, 246] on span "INFORMACIÓN SCREENING" at bounding box center [386, 241] width 97 height 10
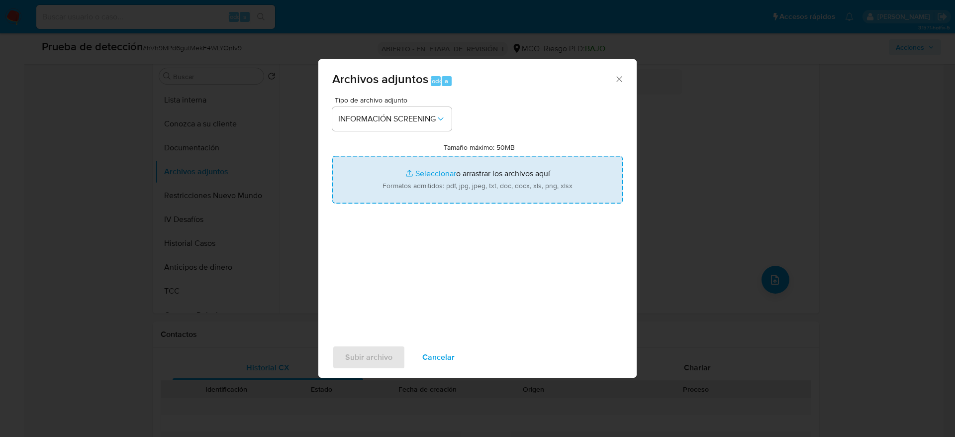
click at [413, 174] on input "Tamaño máximo: 50MB Seleccionar archivos" at bounding box center [477, 180] width 291 height 48
type input "C:\fakepath\_Carlos Alberto Maya Lopez_ - Buscar con Google.pdf"
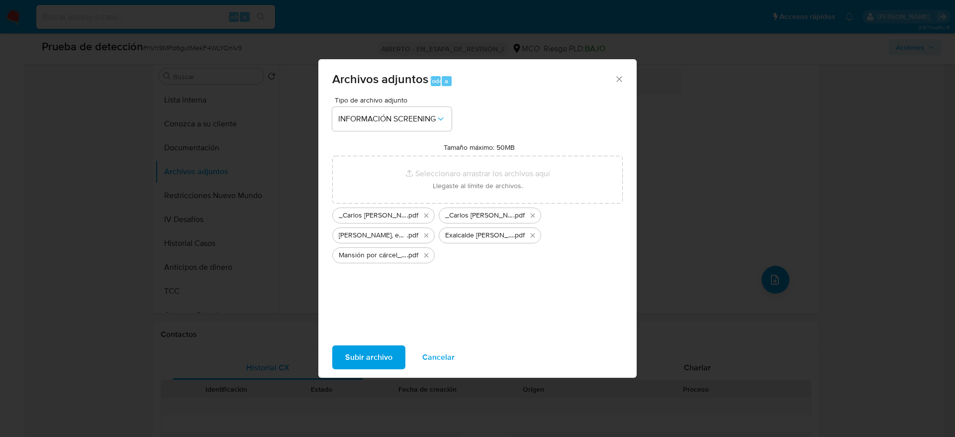
click at [378, 360] on span "Subir archivo" at bounding box center [368, 357] width 47 height 22
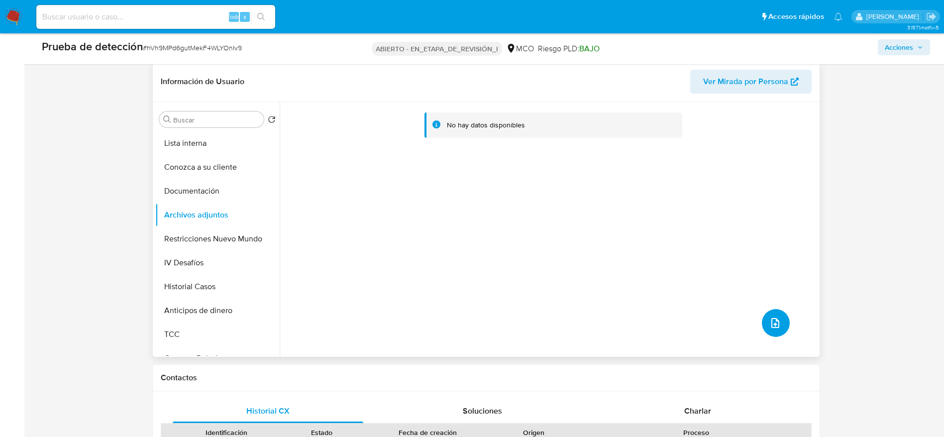
scroll to position [373, 0]
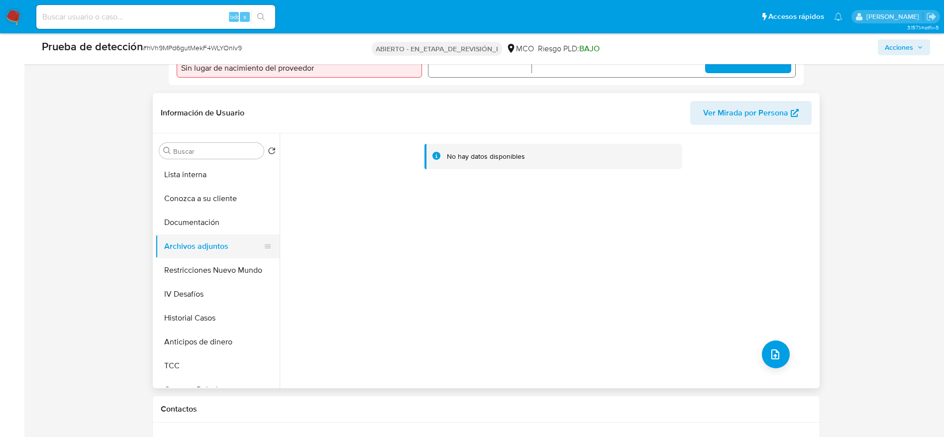
click at [212, 243] on button "Archivos adjuntos" at bounding box center [213, 246] width 116 height 24
click at [210, 227] on button "Documentación" at bounding box center [213, 222] width 116 height 24
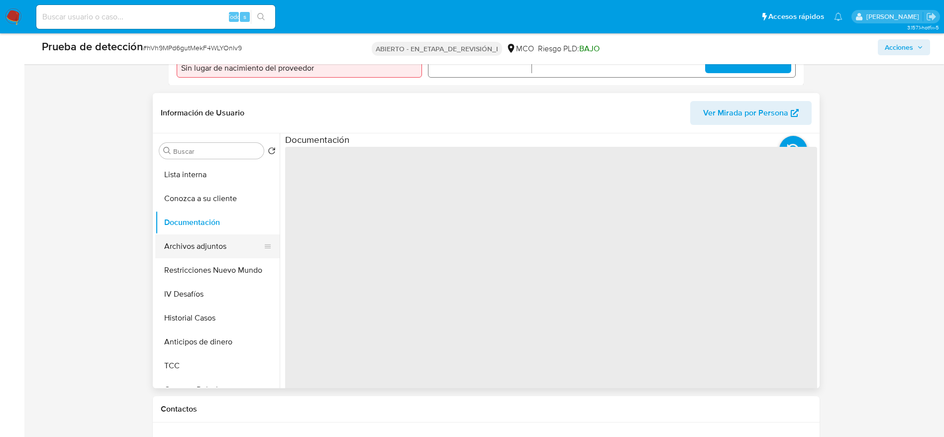
click at [209, 245] on button "Archivos adjuntos" at bounding box center [213, 246] width 116 height 24
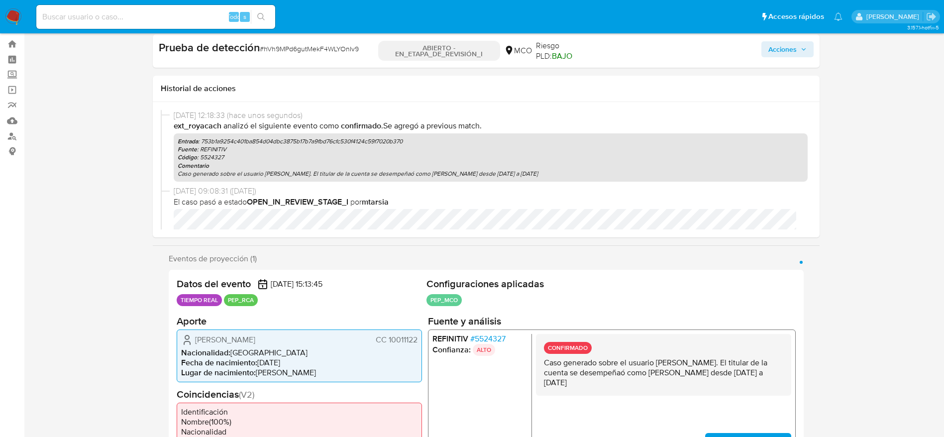
scroll to position [0, 0]
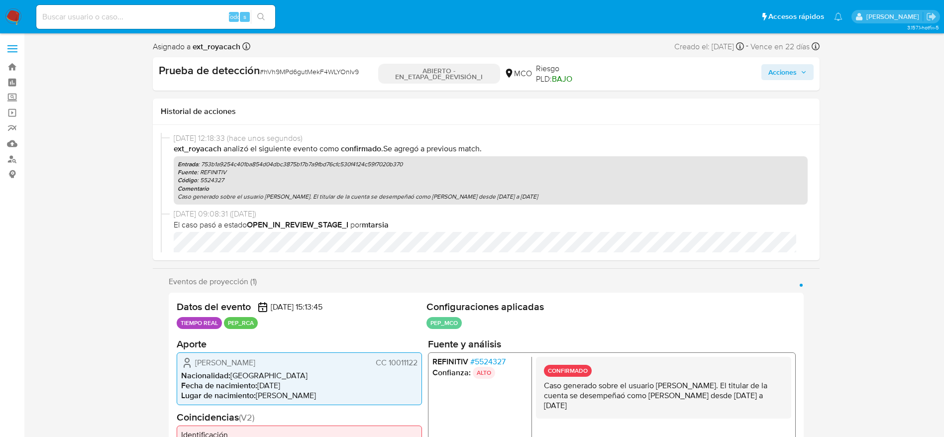
click at [780, 67] on font "Acciones" at bounding box center [782, 72] width 28 height 16
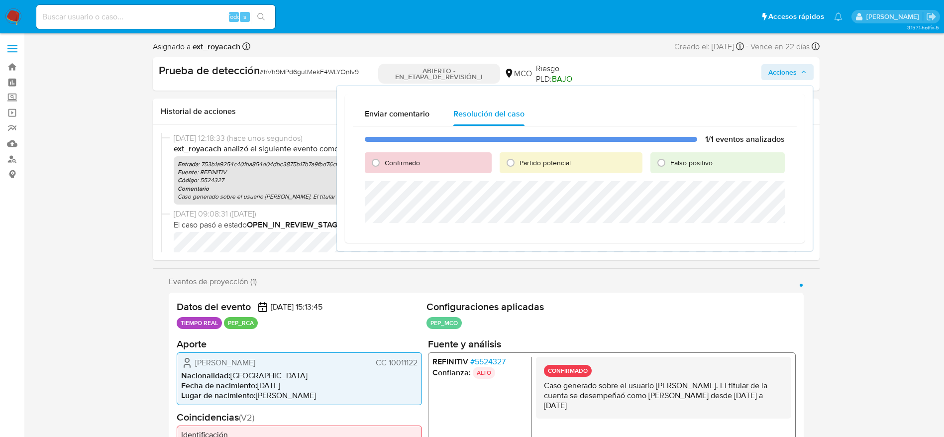
click at [521, 162] on font "Partido potencial" at bounding box center [544, 163] width 51 height 10
click at [518, 162] on input "Partido potencial" at bounding box center [510, 163] width 16 height 16
radio input "true"
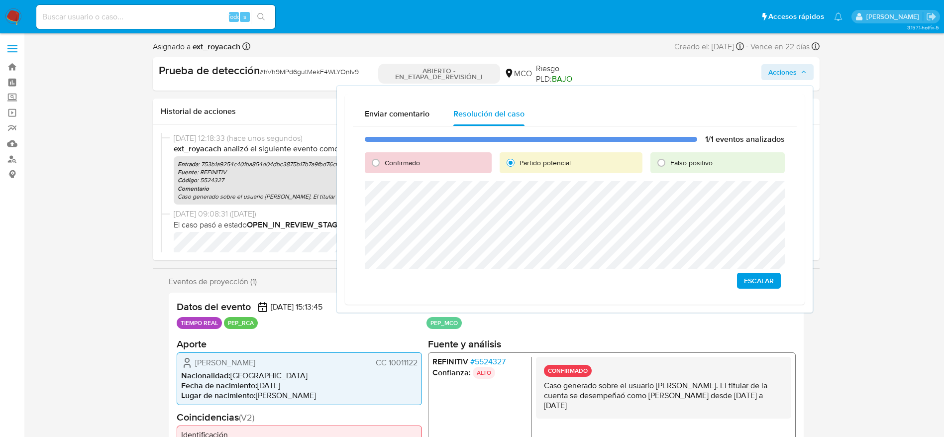
click at [747, 280] on span "Escalar" at bounding box center [759, 281] width 30 height 14
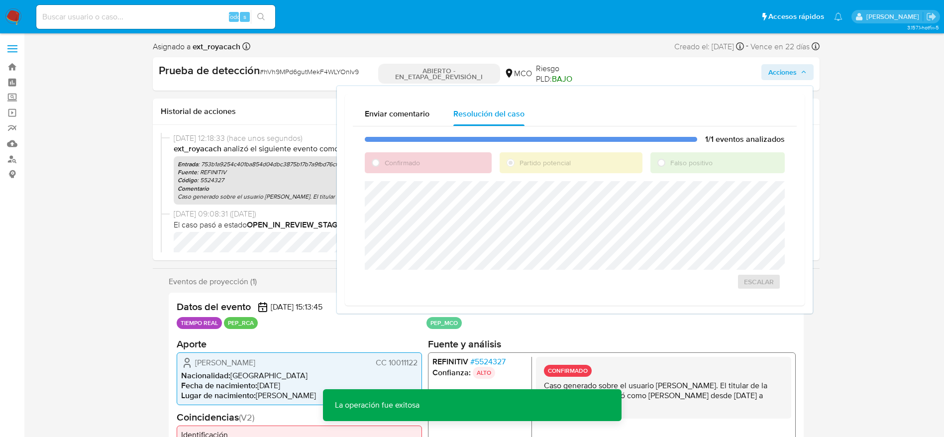
click at [282, 69] on font "hVh9MPd6gutMekF4WLYOnIv9" at bounding box center [311, 72] width 95 height 10
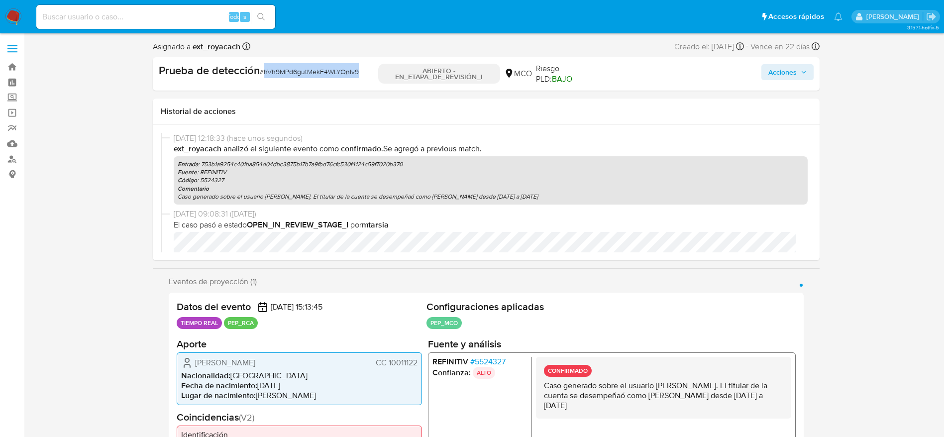
click at [282, 69] on font "hVh9MPd6gutMekF4WLYOnIv9" at bounding box center [311, 72] width 95 height 10
copy font "hVh9MPd6gutMekF4WLYOnIv9"
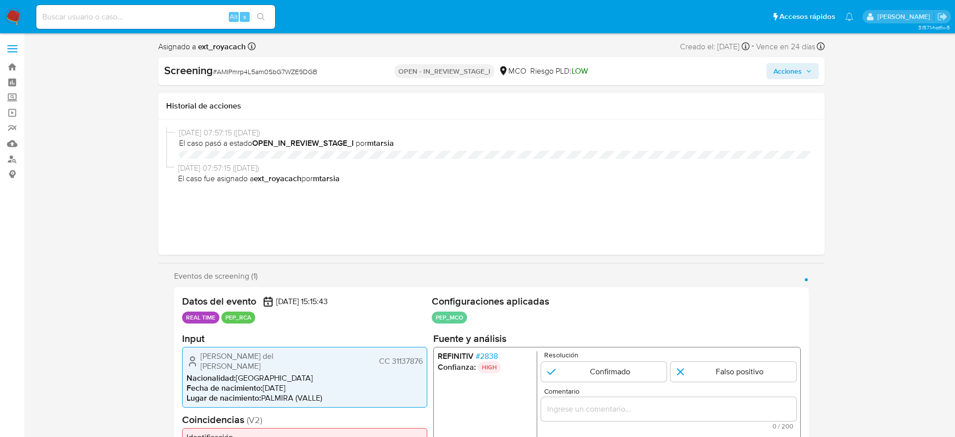
select select "10"
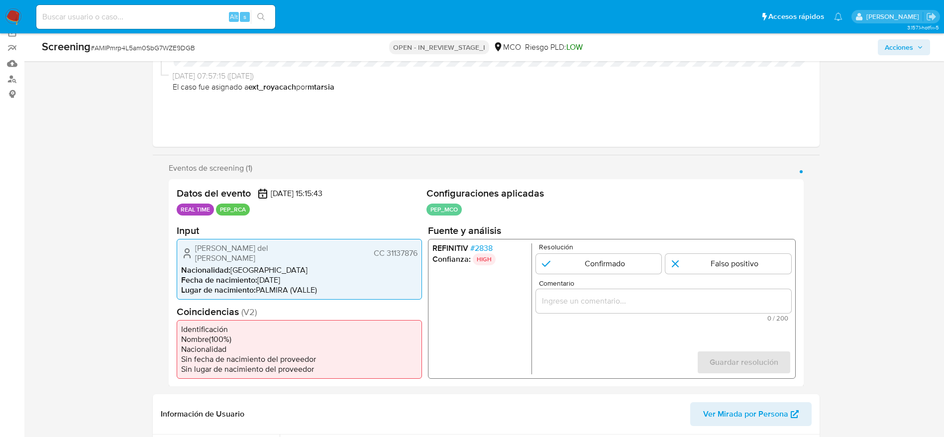
scroll to position [149, 0]
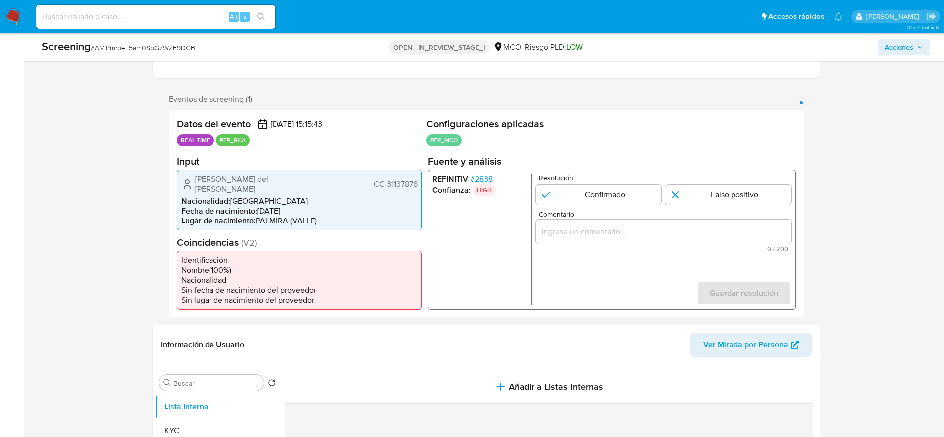
click at [484, 181] on span "# 2838" at bounding box center [481, 179] width 22 height 10
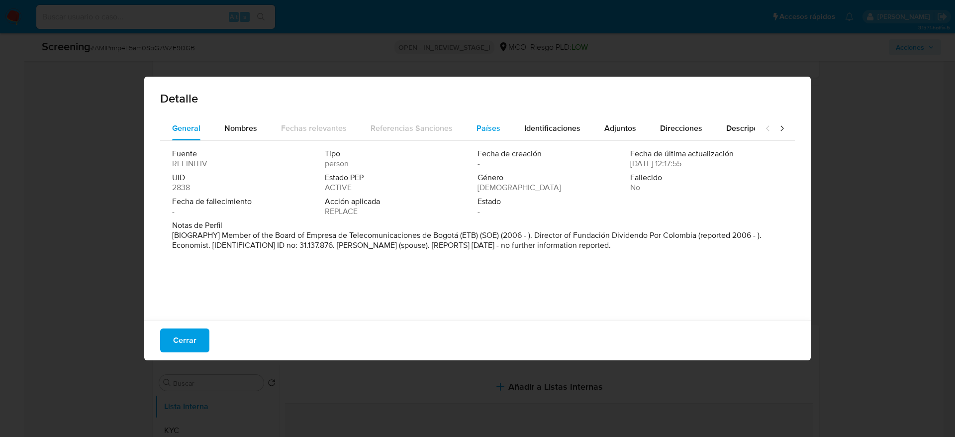
click at [478, 122] on span "Países" at bounding box center [489, 127] width 24 height 11
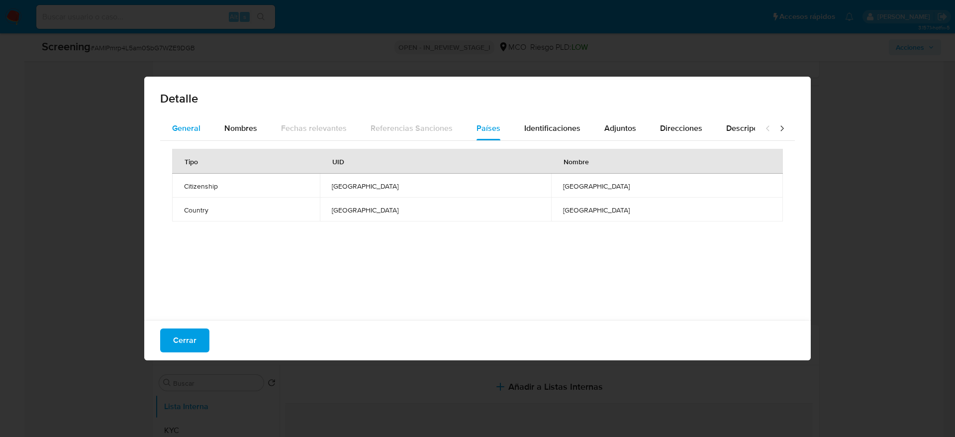
click at [189, 126] on span "General" at bounding box center [186, 127] width 28 height 11
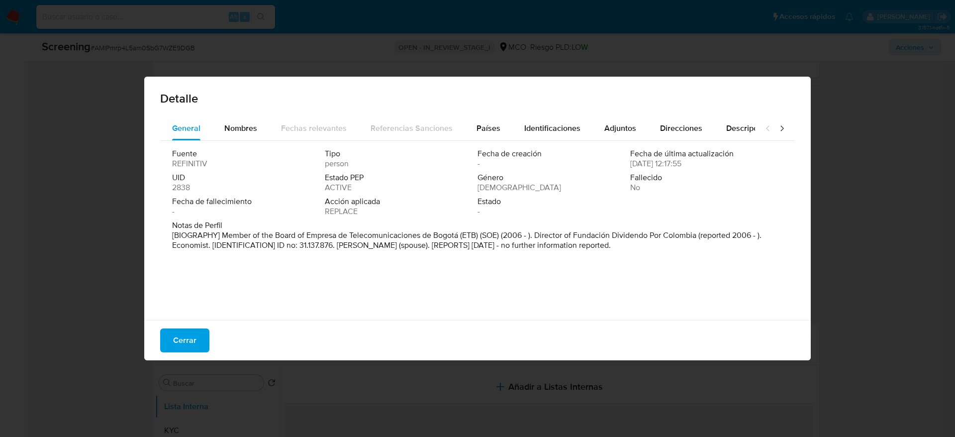
drag, startPoint x: 192, startPoint y: 336, endPoint x: 200, endPoint y: 326, distance: 13.0
click at [191, 335] on span "Cerrar" at bounding box center [184, 340] width 23 height 22
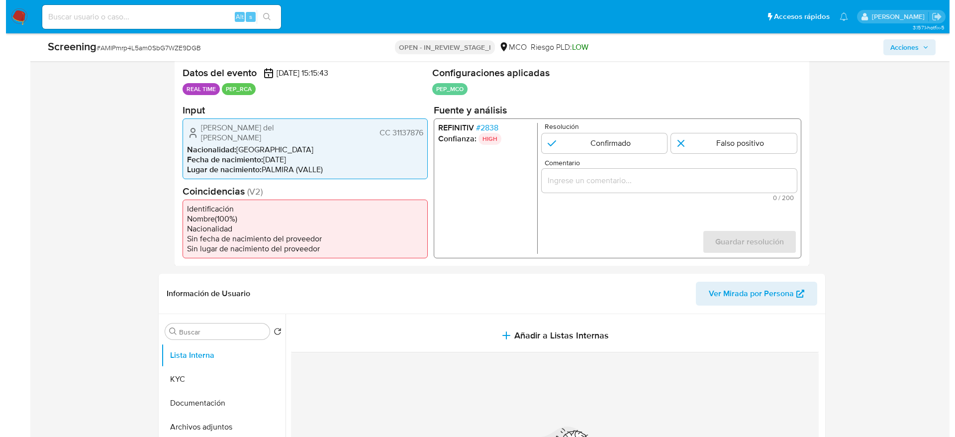
scroll to position [224, 0]
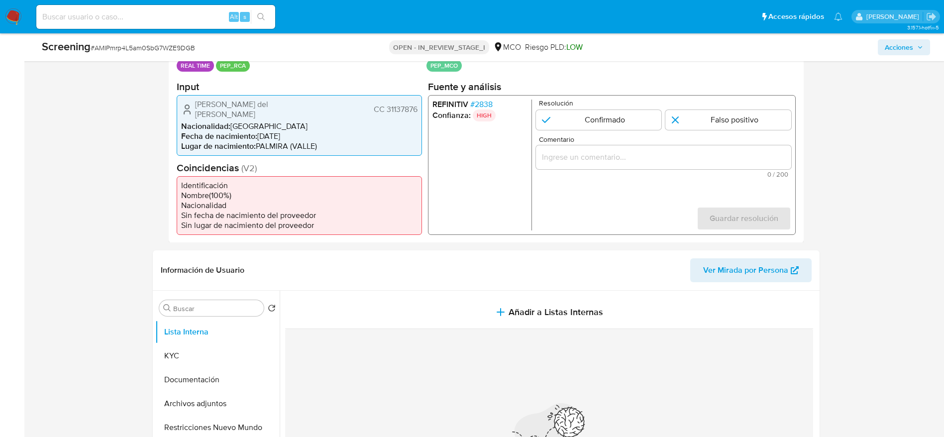
click at [486, 107] on span "# 2838" at bounding box center [481, 104] width 22 height 10
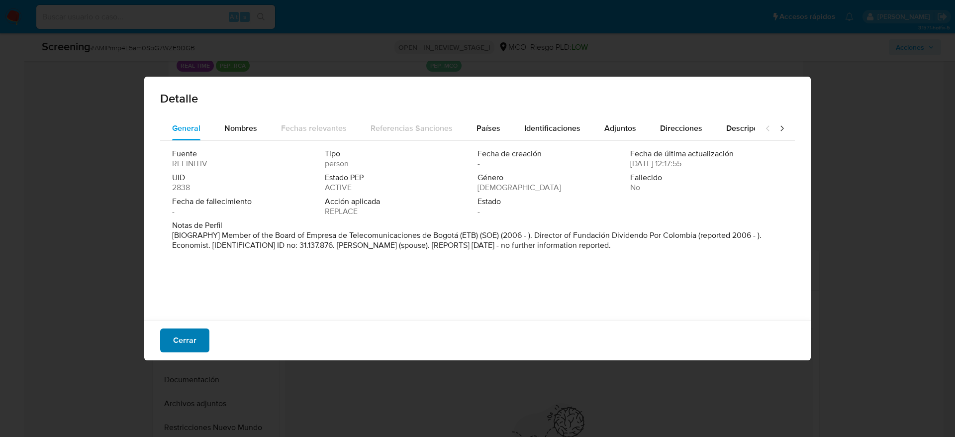
click at [181, 339] on span "Cerrar" at bounding box center [184, 340] width 23 height 22
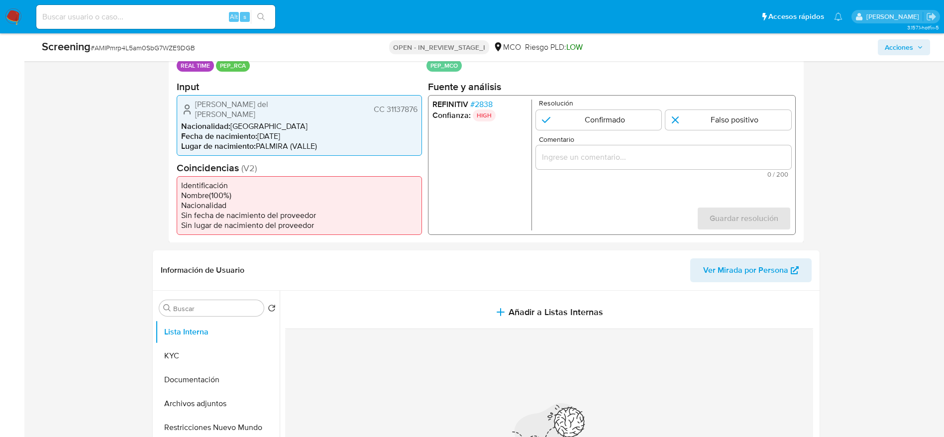
click at [225, 100] on span "Maria del Rosario Sintes Ulloa" at bounding box center [257, 109] width 124 height 20
click at [483, 102] on span "# 2838" at bounding box center [481, 104] width 22 height 10
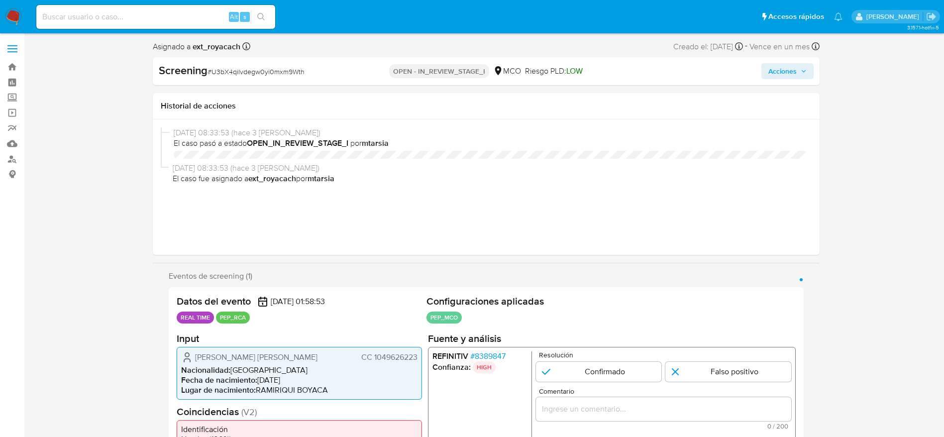
select select "10"
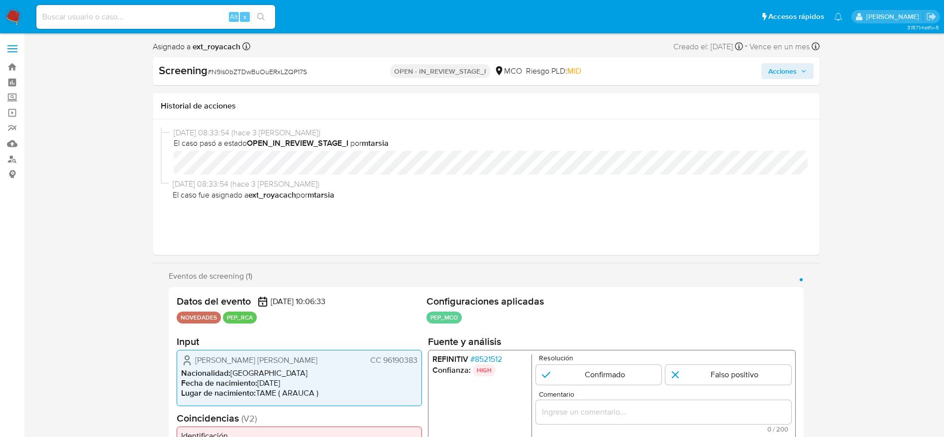
select select "10"
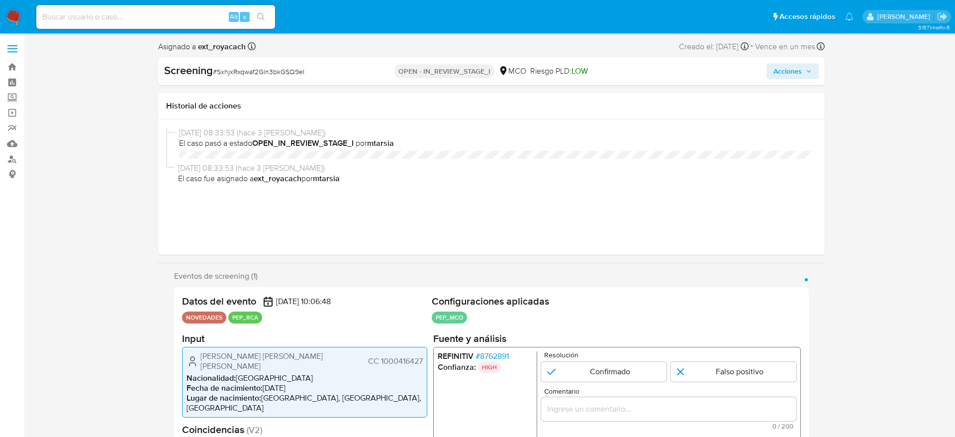
select select "10"
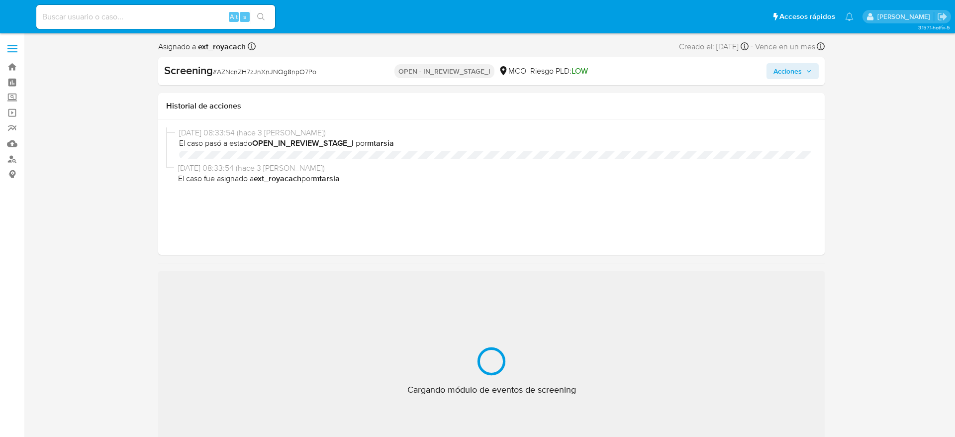
select select "10"
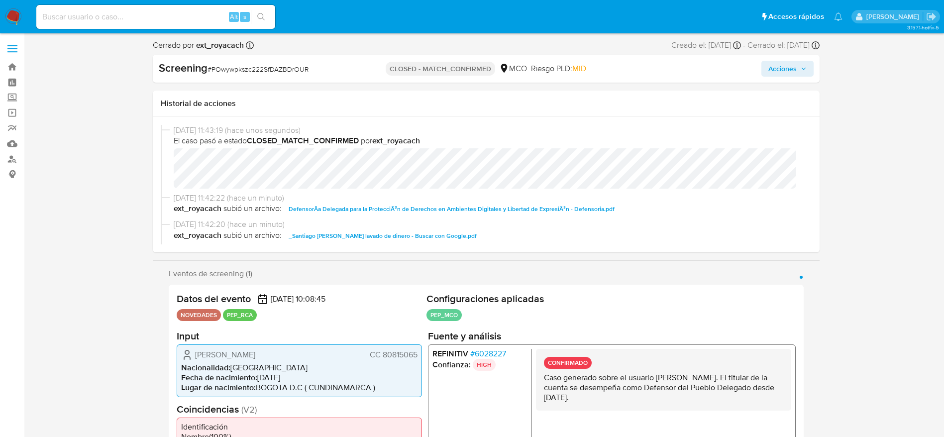
select select "10"
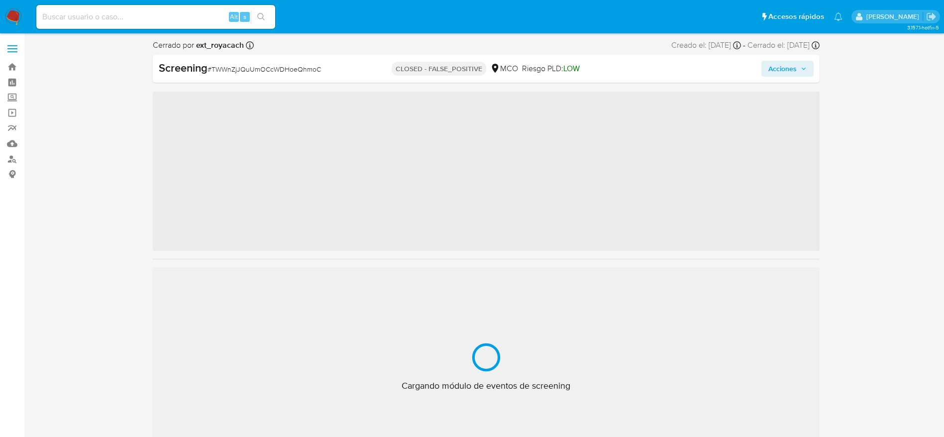
click at [260, 67] on span "# TWWnZjJQuUmOCcWDHoeQhmoC" at bounding box center [263, 69] width 113 height 10
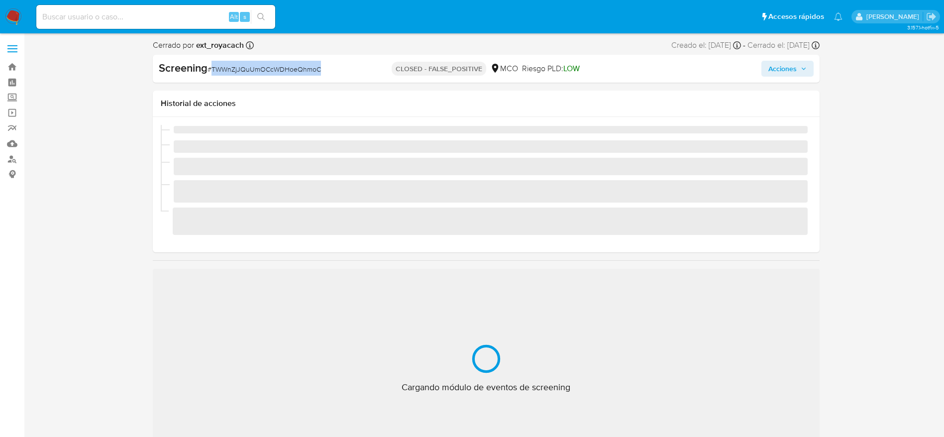
click at [260, 67] on span "# TWWnZjJQuUmOCcWDHoeQhmoC" at bounding box center [263, 69] width 113 height 10
copy span "TWWnZjJQuUmOCcWDHoeQhmoC"
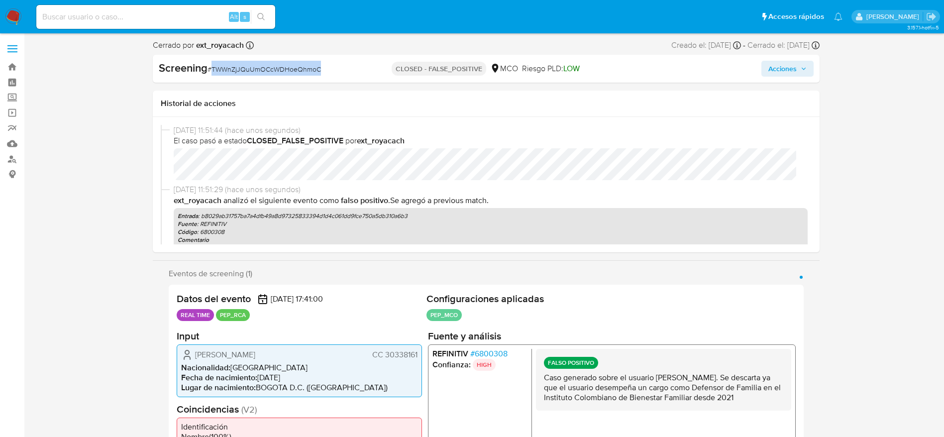
select select "10"
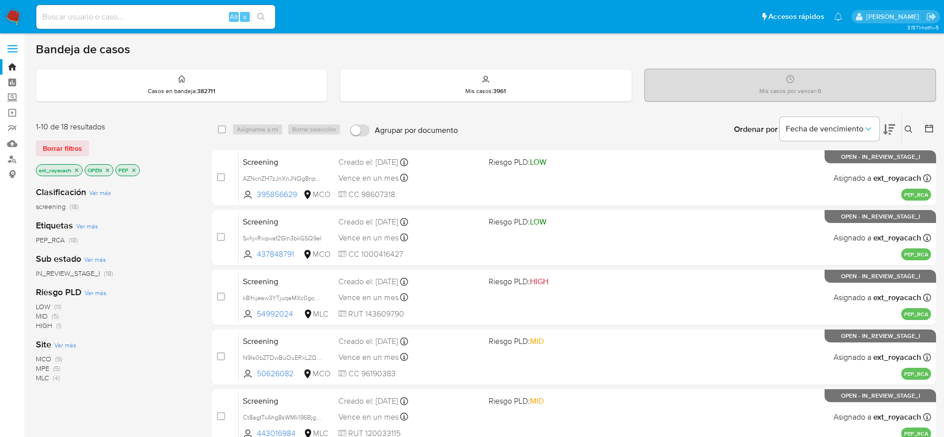
drag, startPoint x: 0, startPoint y: 0, endPoint x: 18, endPoint y: 15, distance: 23.6
click at [18, 15] on img at bounding box center [13, 16] width 17 height 17
click at [72, 241] on span "MOSTWANTED" at bounding box center [59, 240] width 47 height 10
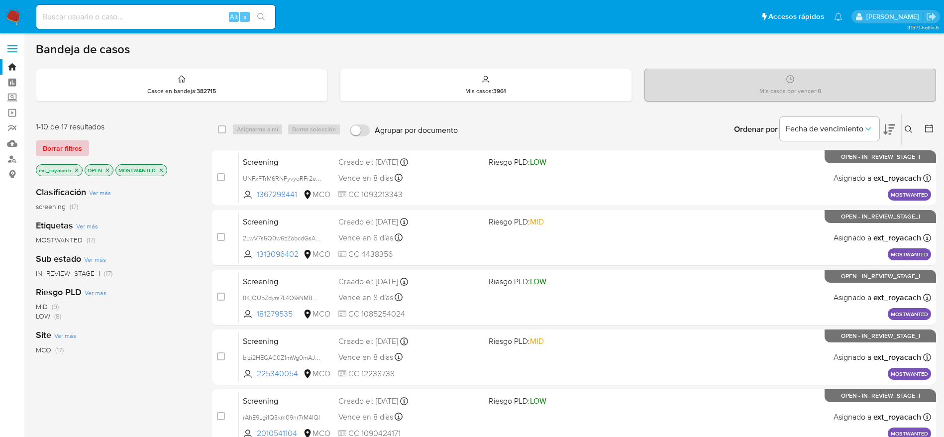
click at [58, 147] on span "Borrar filtros" at bounding box center [62, 148] width 39 height 14
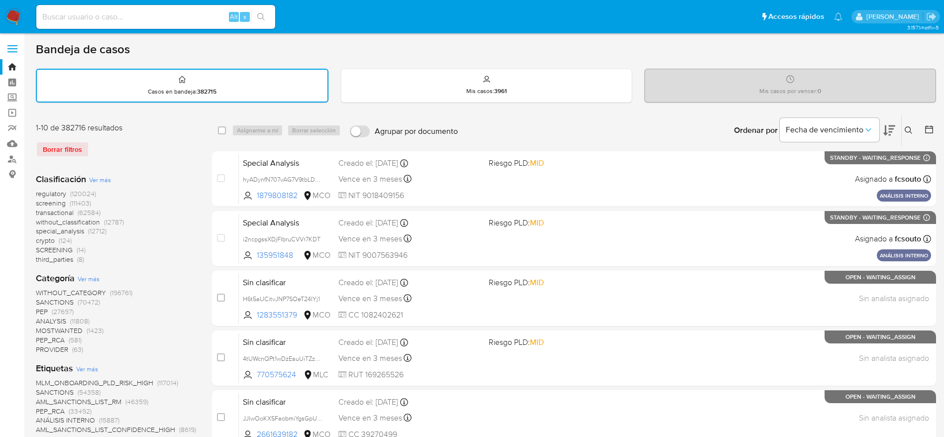
click at [911, 127] on icon at bounding box center [908, 130] width 8 height 8
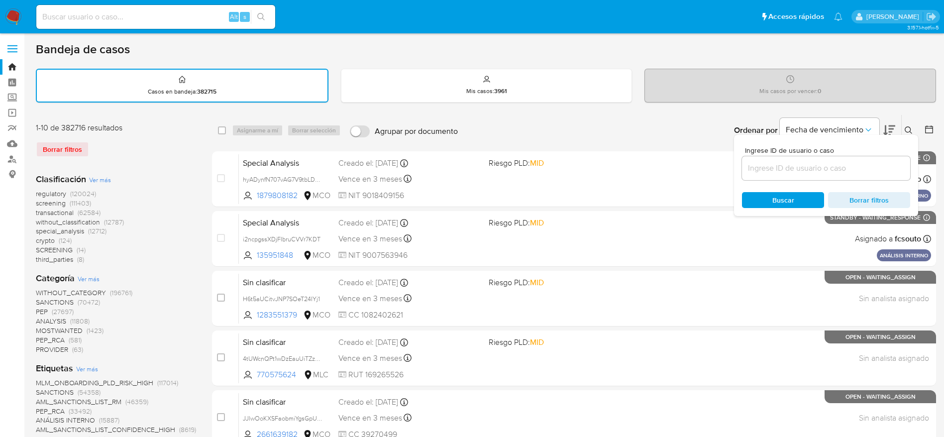
click at [816, 177] on div at bounding box center [826, 168] width 168 height 24
click at [805, 168] on input at bounding box center [826, 168] width 168 height 13
paste input "NRO1c4arKrRo4C8NGjkqnNxs"
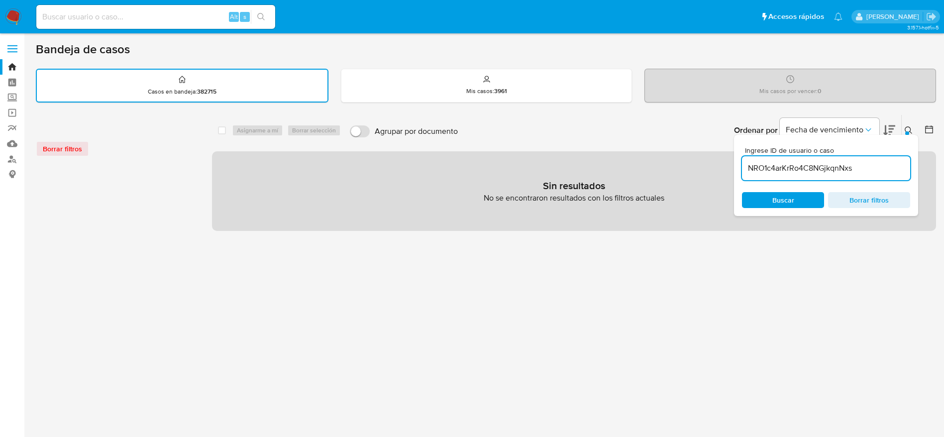
click at [905, 171] on input "NRO1c4arKrRo4C8NGjkqnNxs" at bounding box center [826, 168] width 168 height 13
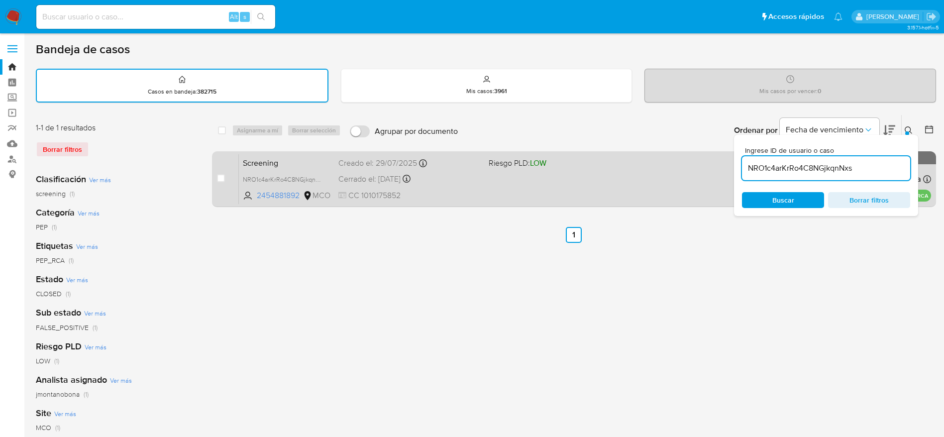
click at [613, 189] on div "Screening NRO1c4arKrRo4C8NGjkqnNxs 2454881892 MCO Riesgo PLD: LOW Creado el: 29…" at bounding box center [585, 179] width 692 height 50
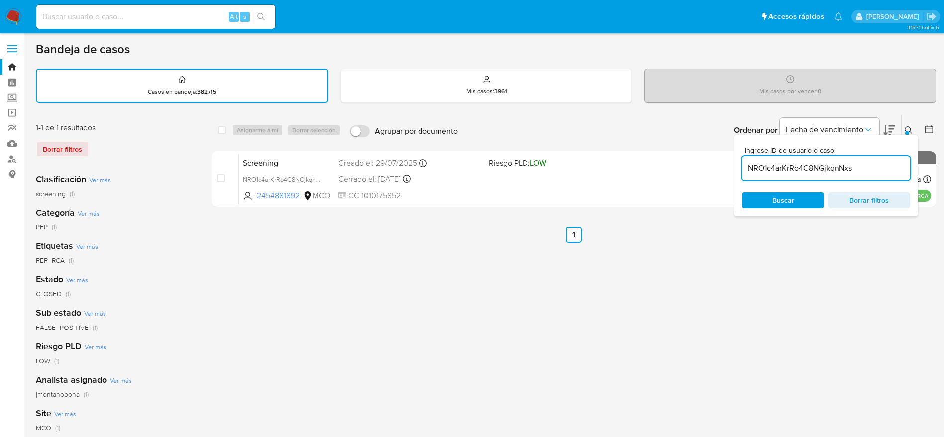
click at [827, 164] on input "NRO1c4arKrRo4C8NGjkqnNxs" at bounding box center [826, 168] width 168 height 13
paste input "mirtD1YmzIuBQ5s9jkNW78gh"
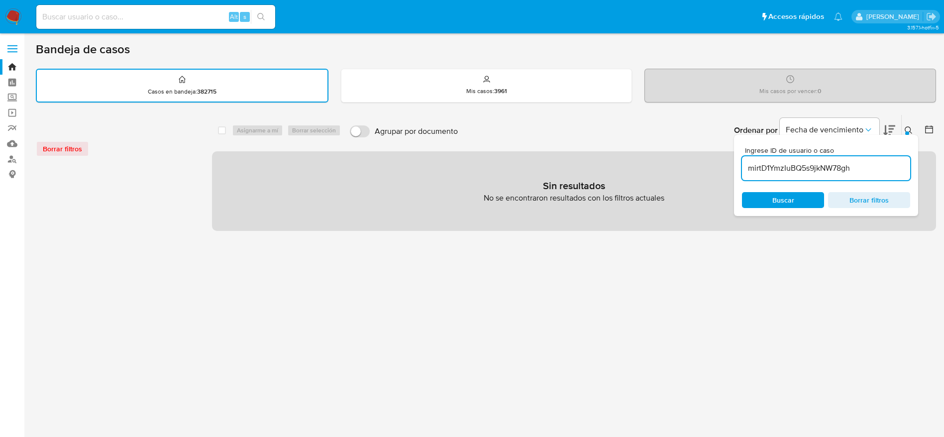
click at [879, 169] on input "mirtD1YmzIuBQ5s9jkNW78gh" at bounding box center [826, 168] width 168 height 13
type input "mirtD1YmzIuBQ5s9jkNW78gh"
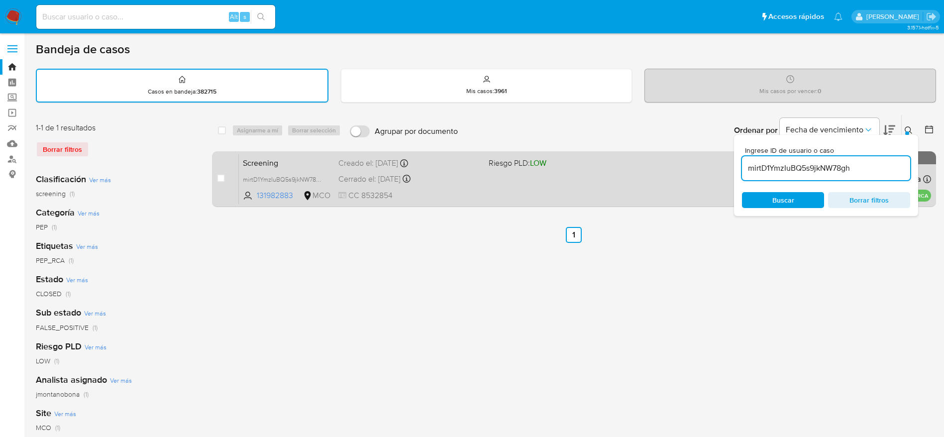
click at [565, 165] on span "Riesgo PLD: LOW" at bounding box center [559, 162] width 142 height 13
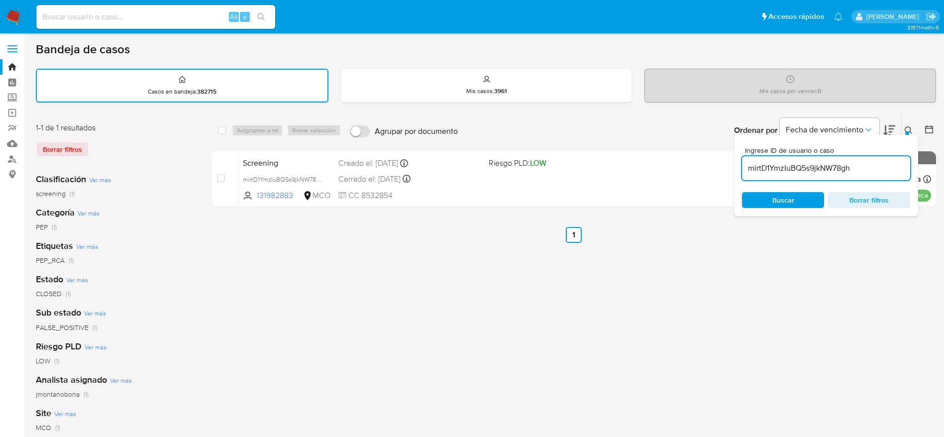
drag, startPoint x: 8, startPoint y: 9, endPoint x: 14, endPoint y: 9, distance: 6.0
click at [8, 9] on img at bounding box center [13, 16] width 17 height 17
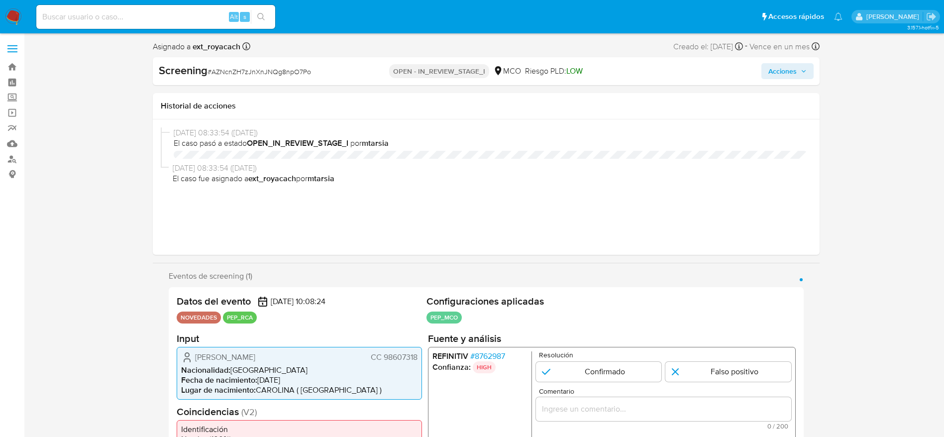
select select "10"
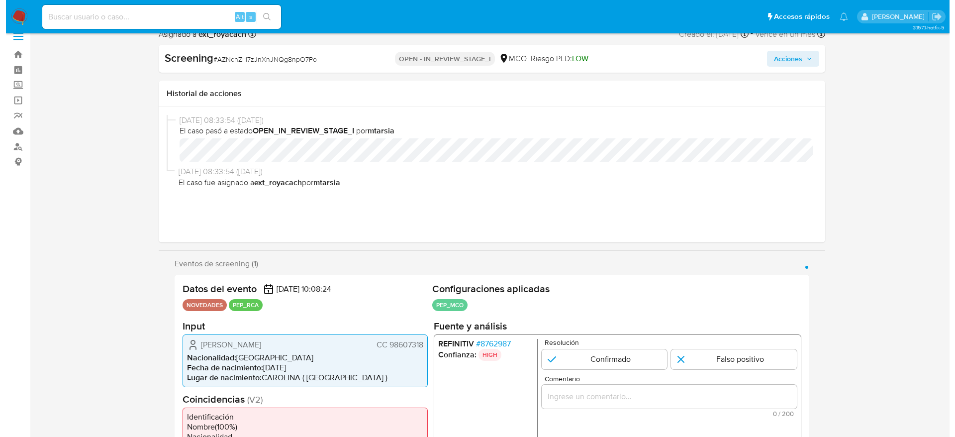
scroll to position [149, 0]
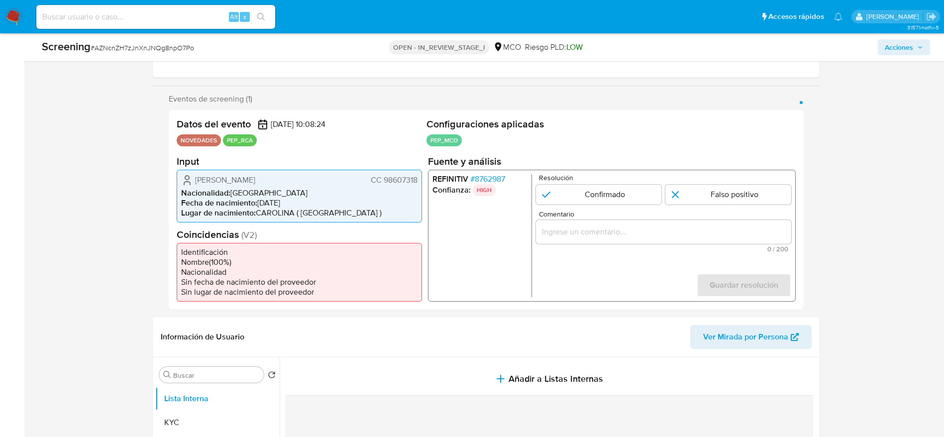
click at [494, 182] on span "# 8762987" at bounding box center [487, 179] width 35 height 10
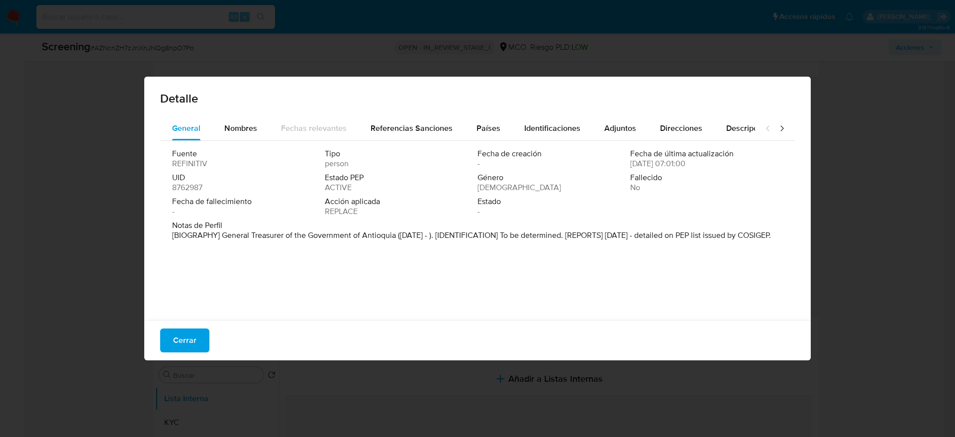
click at [943, 36] on div "Detalle General Nombres Fechas relevantes Referencias Sanciones Países Identifi…" at bounding box center [477, 218] width 955 height 437
click at [212, 337] on div "Cerrar" at bounding box center [477, 340] width 667 height 40
click at [199, 330] on button "Cerrar" at bounding box center [184, 340] width 49 height 24
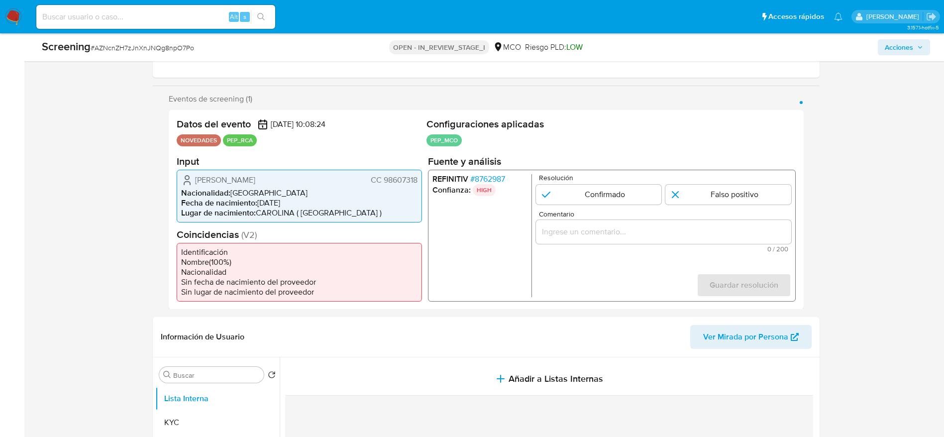
click at [137, 48] on span "# AZNcnZH7zJnXnJNQg8npO7Po" at bounding box center [142, 48] width 103 height 10
copy span "AZNcnZH7zJnXnJNQg8npO7Po"
drag, startPoint x: 184, startPoint y: 183, endPoint x: 418, endPoint y: 178, distance: 234.8
click at [418, 178] on div "Andres Camilo Perez CC 98607318 Nacionalidad : Colombia Fecha de nacimiento : 0…" at bounding box center [299, 195] width 245 height 53
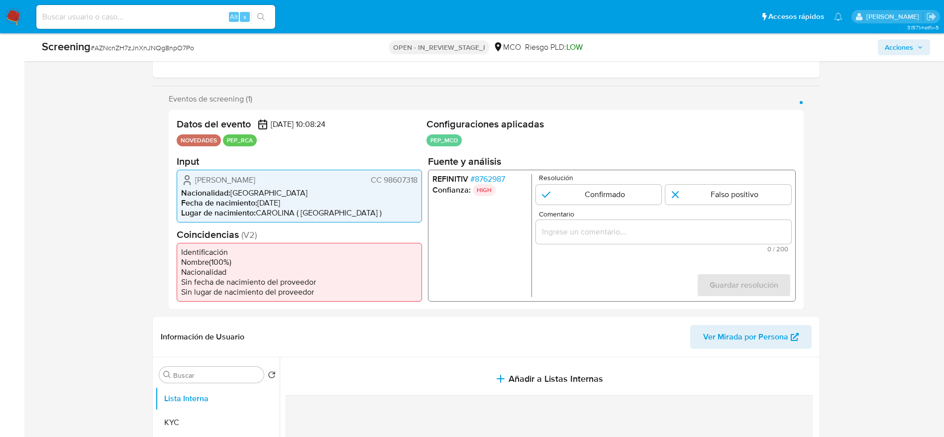
click at [250, 177] on span "Andres Camilo Perez" at bounding box center [225, 180] width 60 height 10
click at [480, 179] on span "# 8762987" at bounding box center [487, 179] width 35 height 10
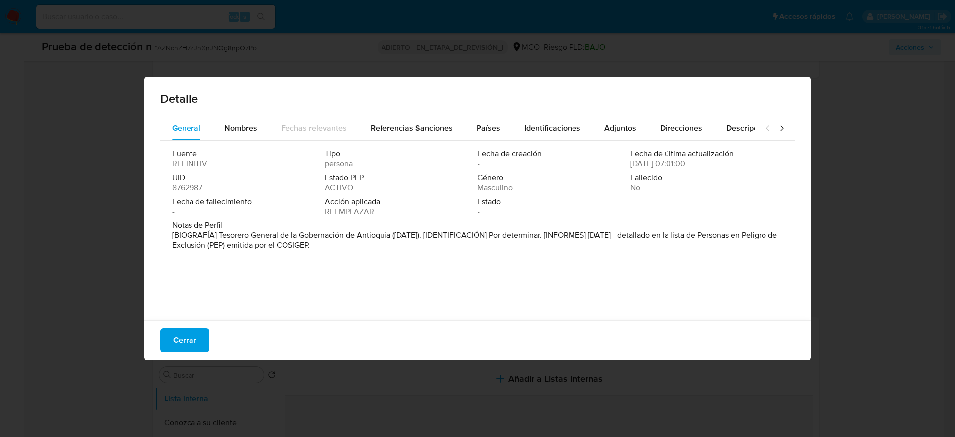
drag, startPoint x: 226, startPoint y: 237, endPoint x: 393, endPoint y: 235, distance: 166.7
click at [393, 235] on font "[BIOGRAFÍA] Tesorero General de la Gobernación de Antioquia (febrero de 2020). …" at bounding box center [474, 239] width 605 height 21
drag, startPoint x: 217, startPoint y: 234, endPoint x: 394, endPoint y: 236, distance: 177.6
click at [394, 236] on font "[BIOGRAFÍA] Tesorero General de la Gobernación de Antioquia (febrero de 2020). …" at bounding box center [474, 239] width 605 height 21
click at [196, 333] on button "Cerrar" at bounding box center [184, 340] width 49 height 24
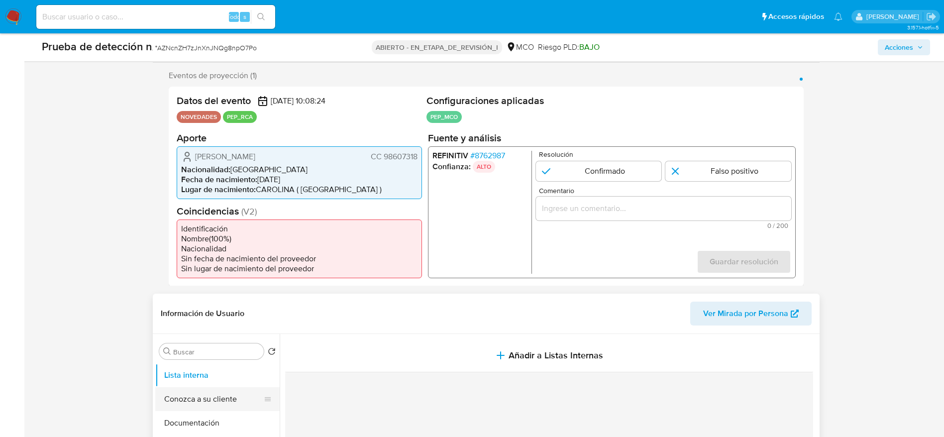
scroll to position [298, 0]
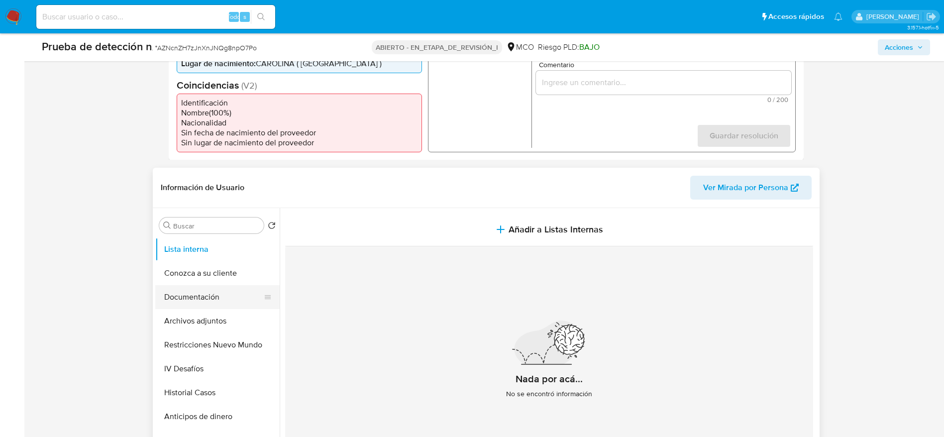
click at [244, 292] on button "Documentación" at bounding box center [213, 297] width 116 height 24
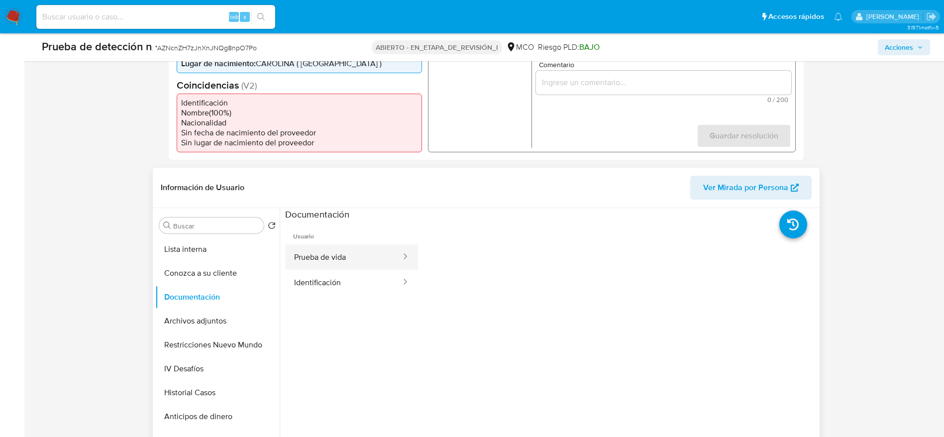
click at [373, 250] on button "Prueba de vida" at bounding box center [343, 256] width 117 height 25
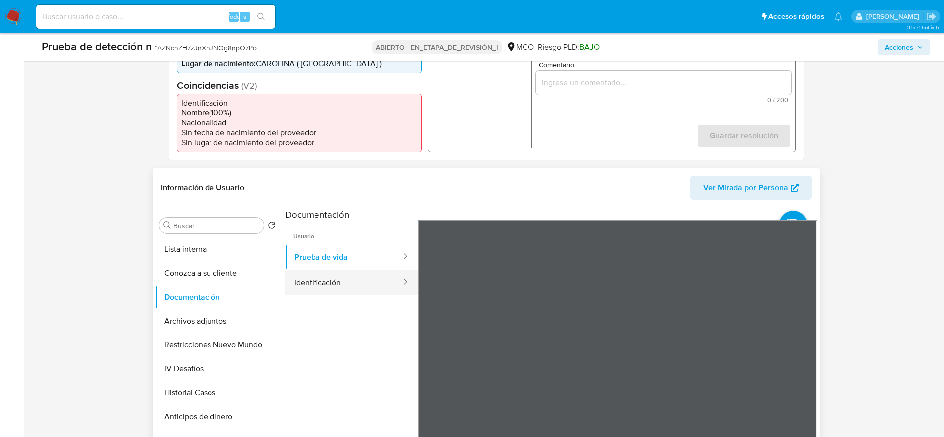
click at [369, 287] on button "Identificación" at bounding box center [343, 282] width 117 height 25
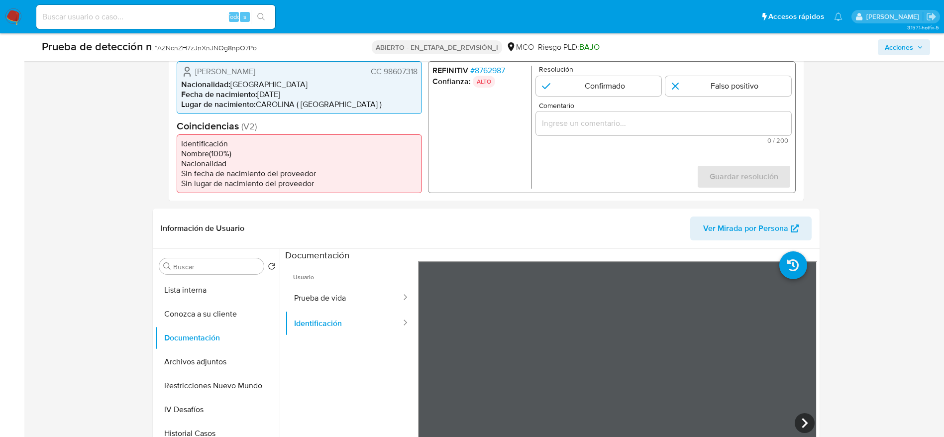
scroll to position [224, 0]
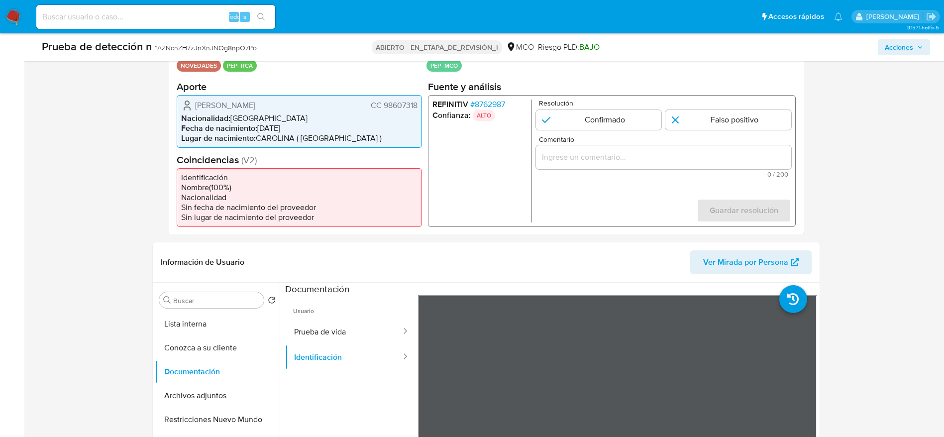
click at [664, 116] on div "Confirmado Falso positivo" at bounding box center [662, 119] width 255 height 20
drag, startPoint x: 648, startPoint y: 120, endPoint x: 667, endPoint y: 155, distance: 40.3
click at [648, 123] on input "1 de 1" at bounding box center [598, 119] width 126 height 20
radio input "true"
click at [670, 170] on div "Comentario 0 / 200 200 caracteres restantes" at bounding box center [662, 156] width 255 height 42
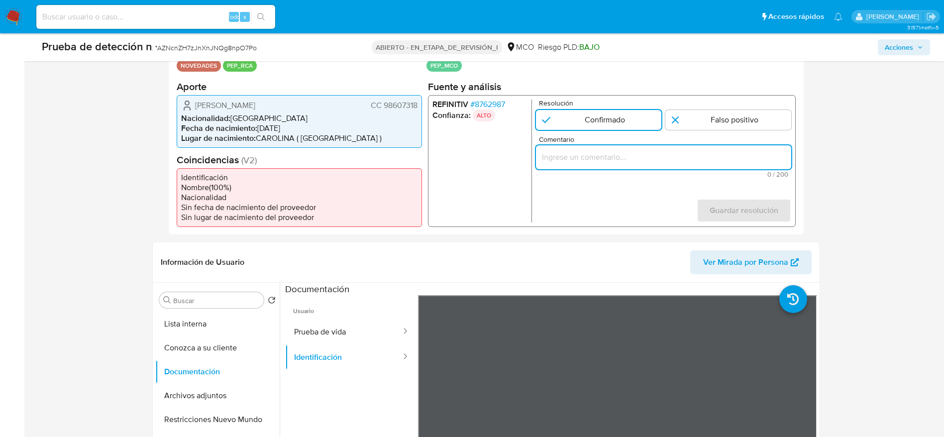
click at [672, 158] on input "Comentario" at bounding box center [662, 156] width 255 height 13
paste input "Caso generado sobre el usuario Andres Camilo Perez. El titular de la cuenta se …"
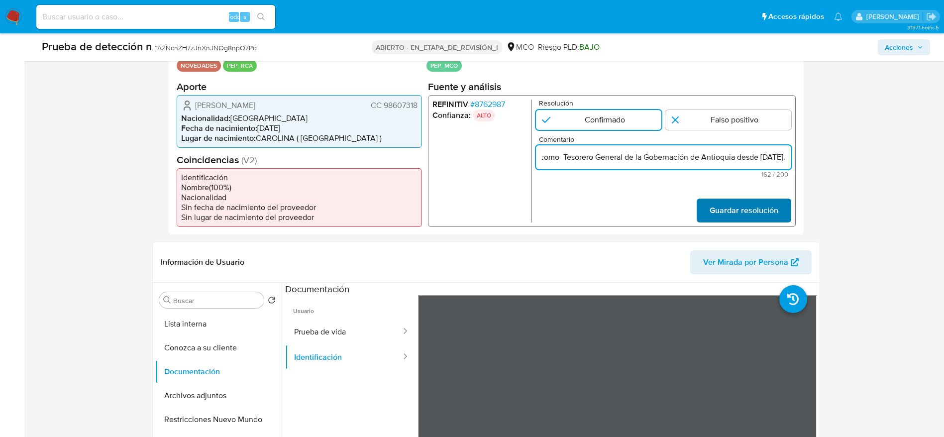
type input "Caso generado sobre el usuario Andres Camilo Perez. El titular de la cuenta se …"
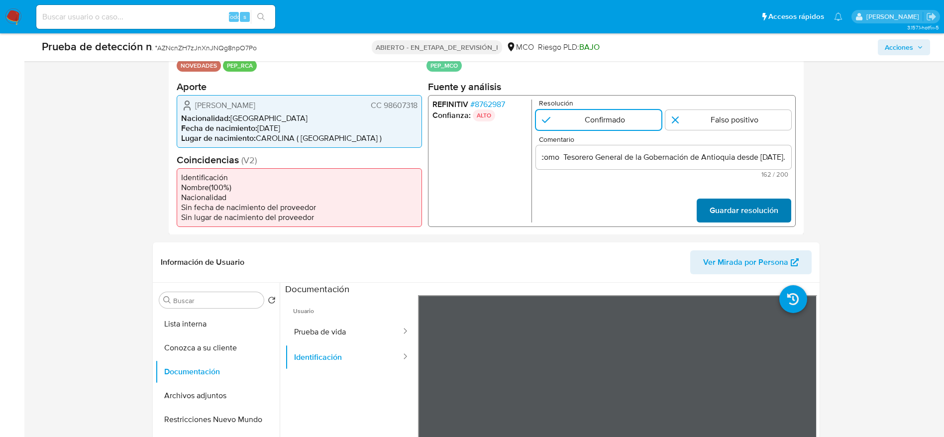
click at [741, 209] on span "Guardar resolución" at bounding box center [743, 210] width 69 height 22
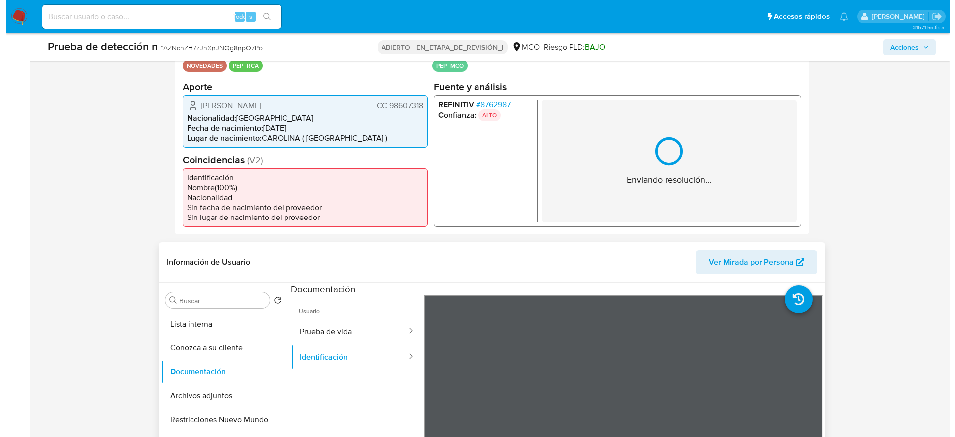
scroll to position [298, 0]
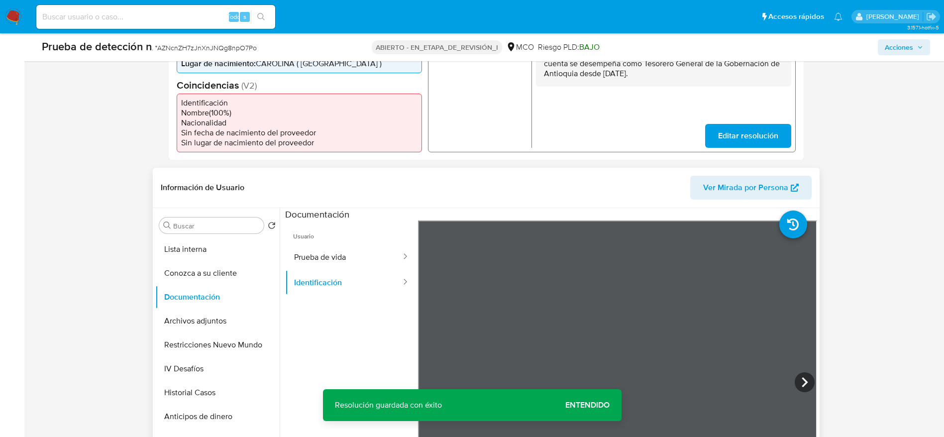
click at [218, 234] on div "Buscar Volver al orden por defecto Lista interna Conozca a su cliente Documenta…" at bounding box center [217, 335] width 124 height 253
click at [216, 253] on button "Lista interna" at bounding box center [213, 249] width 116 height 24
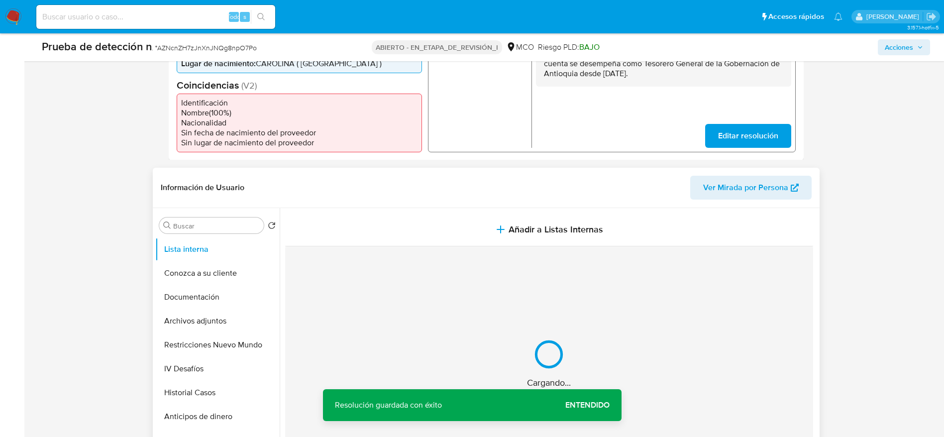
click at [459, 229] on button "Añadir a Listas Internas" at bounding box center [549, 229] width 528 height 33
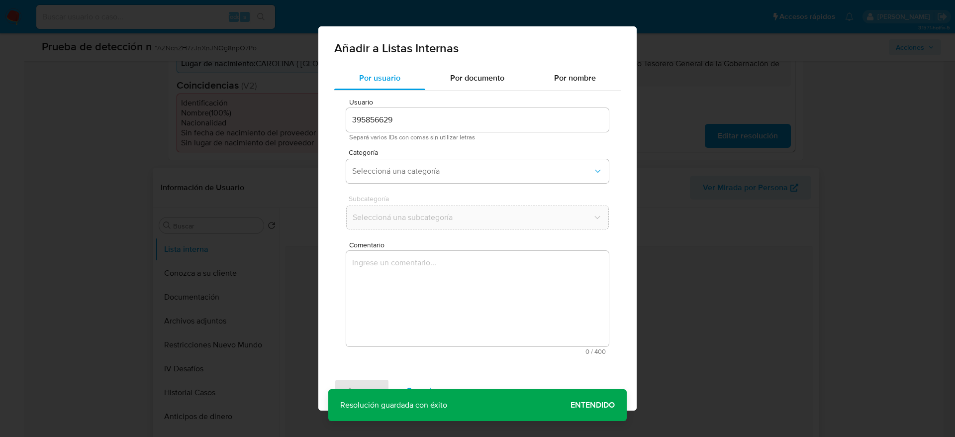
drag, startPoint x: 472, startPoint y: 285, endPoint x: 455, endPoint y: 262, distance: 27.8
click at [467, 280] on textarea "Comentario" at bounding box center [477, 299] width 263 height 96
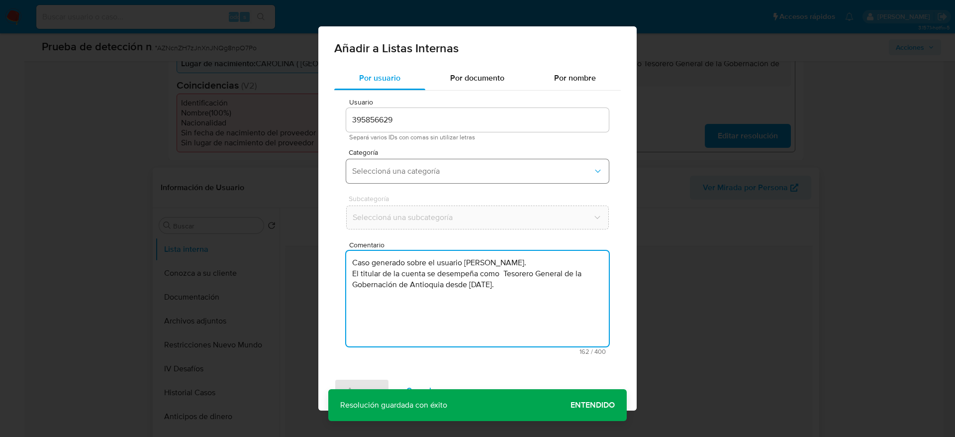
type textarea "Caso generado sobre el usuario Andres Camilo Perez. El titular de la cuenta se …"
click at [417, 178] on button "Seleccioná una categoría" at bounding box center [477, 171] width 263 height 24
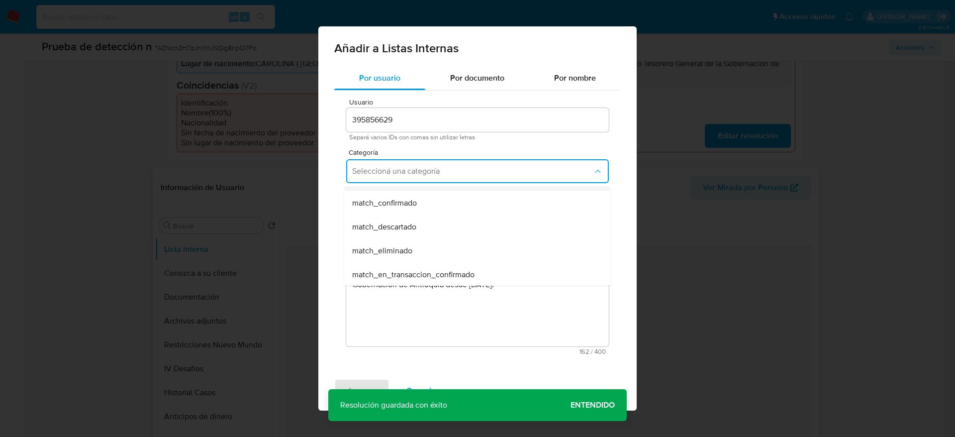
scroll to position [0, 0]
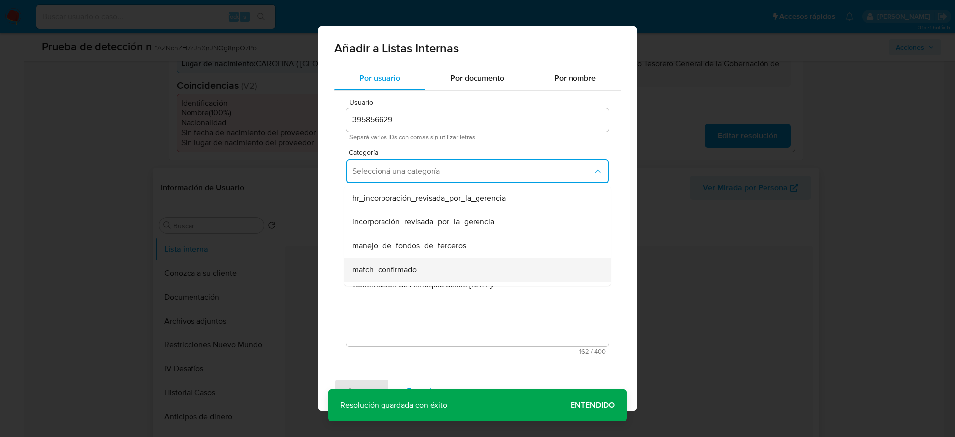
click at [423, 263] on div "match_confirmado" at bounding box center [474, 270] width 245 height 24
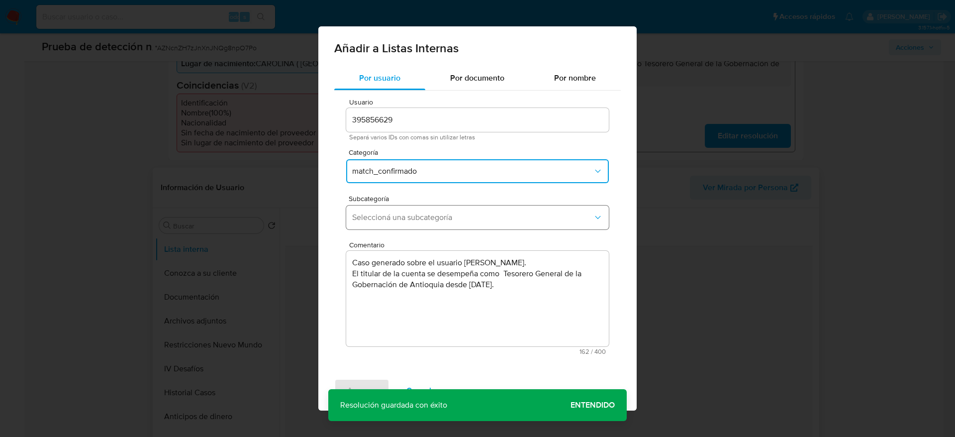
click at [423, 226] on button "Seleccioná una subcategoría" at bounding box center [477, 217] width 263 height 24
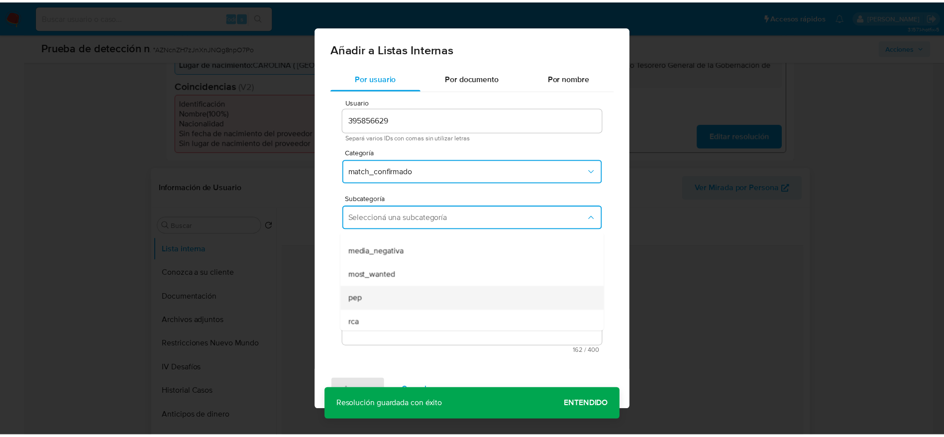
scroll to position [68, 0]
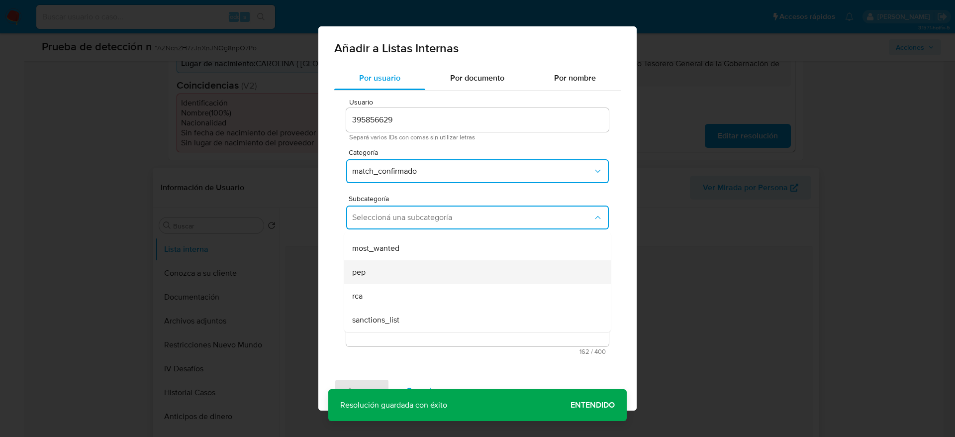
click at [402, 260] on div "pep" at bounding box center [474, 272] width 245 height 24
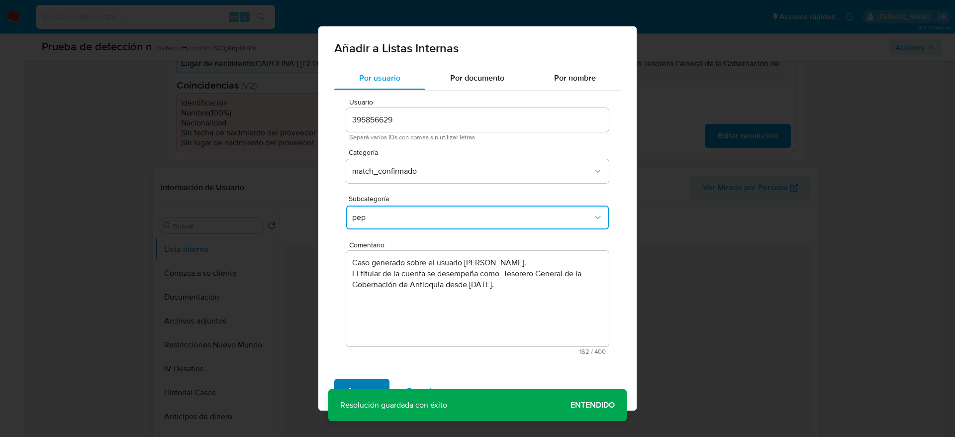
click at [371, 390] on span "Agregar" at bounding box center [361, 391] width 29 height 22
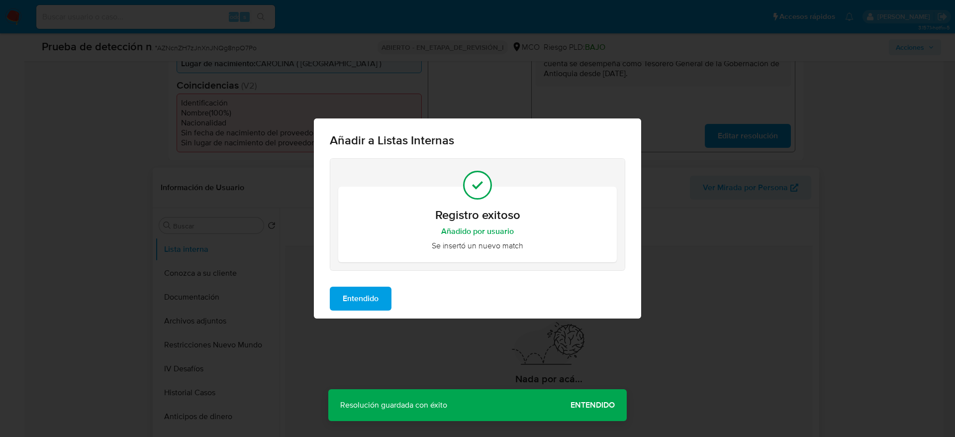
click at [384, 291] on button "Entendido" at bounding box center [361, 299] width 62 height 24
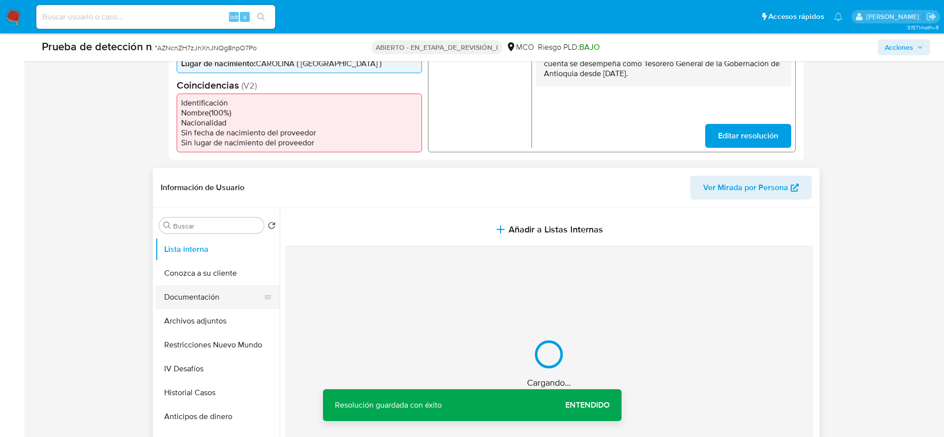
click at [211, 291] on button "Documentación" at bounding box center [213, 297] width 116 height 24
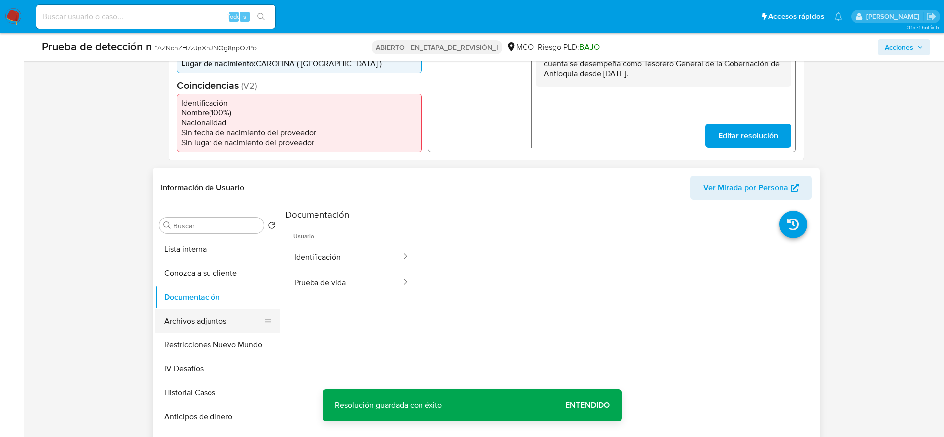
click at [264, 313] on div at bounding box center [268, 321] width 8 height 24
click at [236, 311] on button "Archivos adjuntos" at bounding box center [213, 321] width 116 height 24
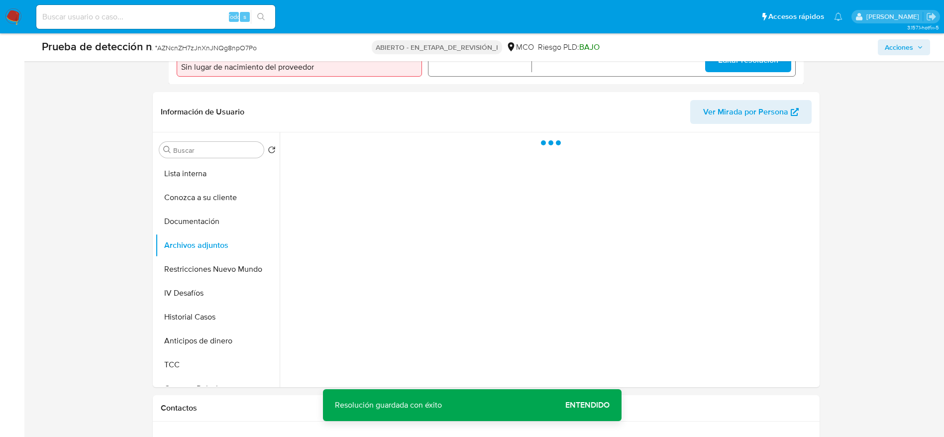
scroll to position [448, 0]
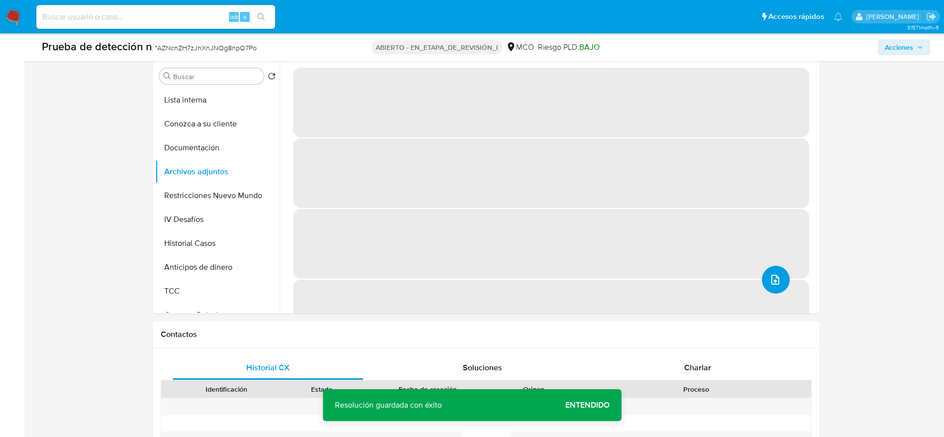
click at [778, 276] on button "upload-file" at bounding box center [776, 280] width 28 height 28
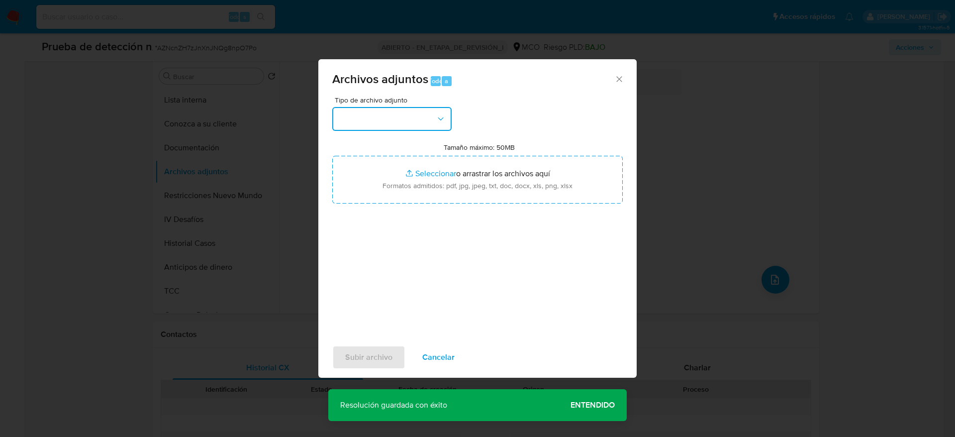
click at [384, 121] on button "button" at bounding box center [391, 119] width 119 height 24
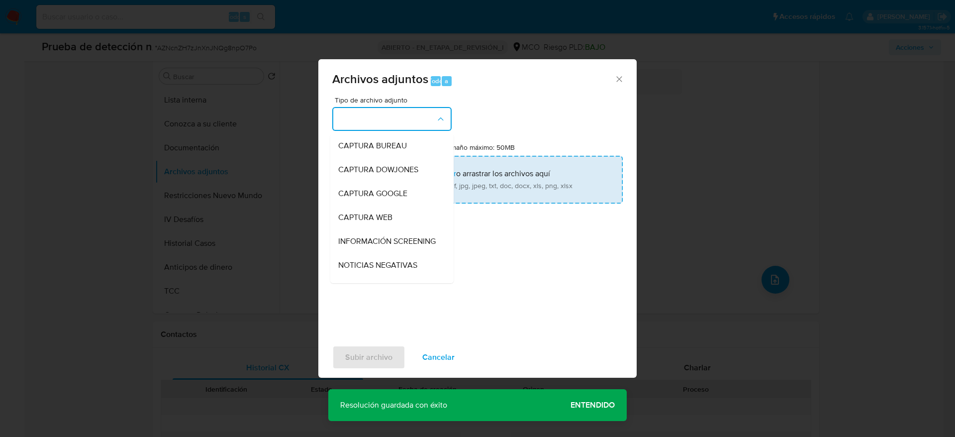
drag, startPoint x: 400, startPoint y: 245, endPoint x: 405, endPoint y: 185, distance: 60.9
click at [400, 245] on span "INFORMACIÓN SCREENING" at bounding box center [386, 241] width 97 height 10
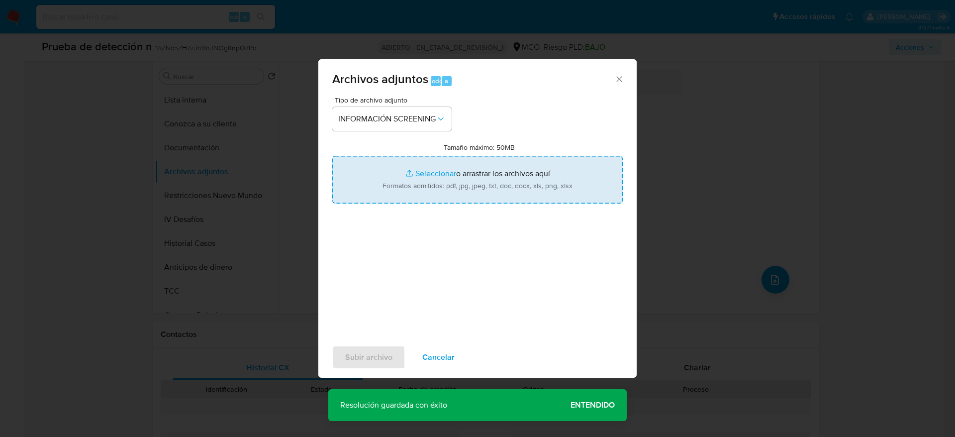
click at [405, 185] on input "Tamaño máximo: 50MB Seleccionar archivos" at bounding box center [477, 180] width 291 height 48
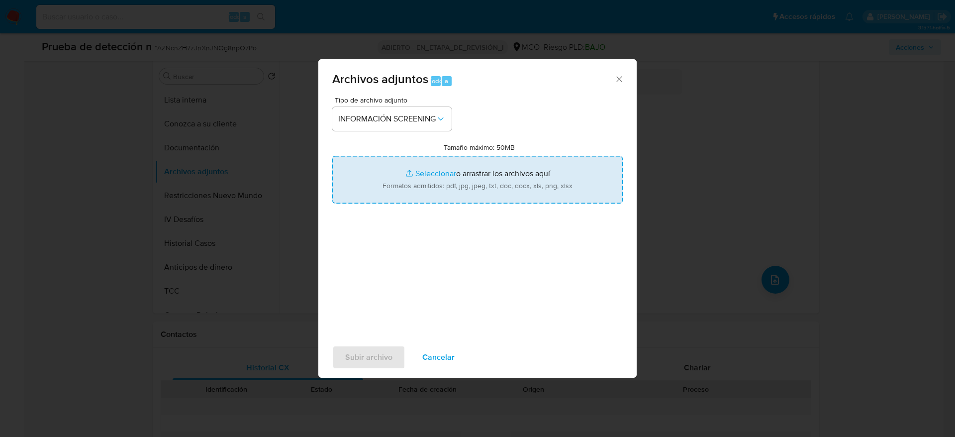
type input "C:\fakepath\_Andres Camilo Perez _ lavado de dinero - Buscar con Google.pdf"
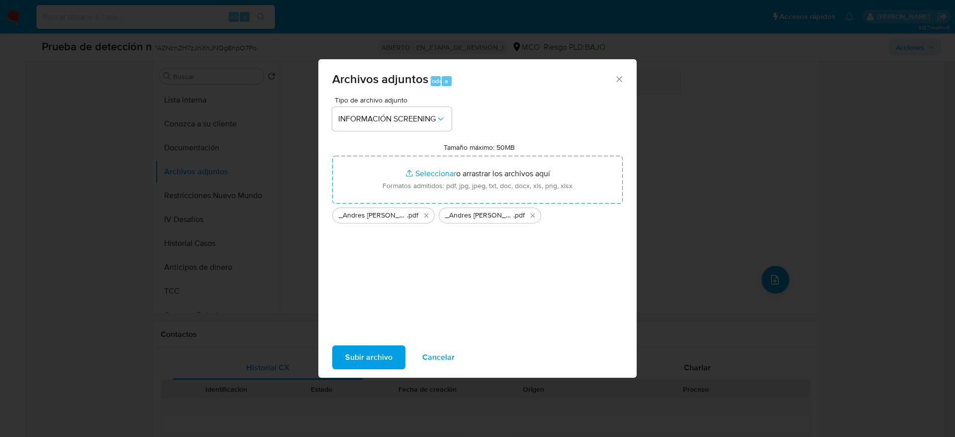
click at [399, 356] on button "Subir archivo" at bounding box center [368, 357] width 73 height 24
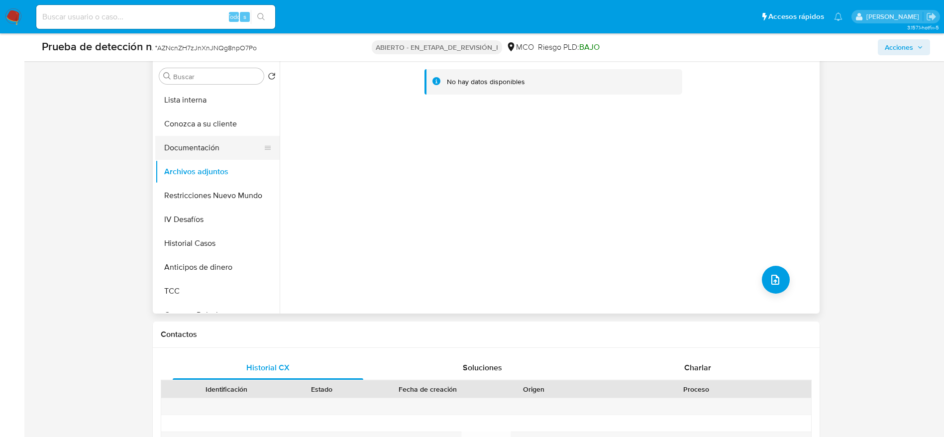
click at [210, 154] on button "Documentación" at bounding box center [213, 148] width 116 height 24
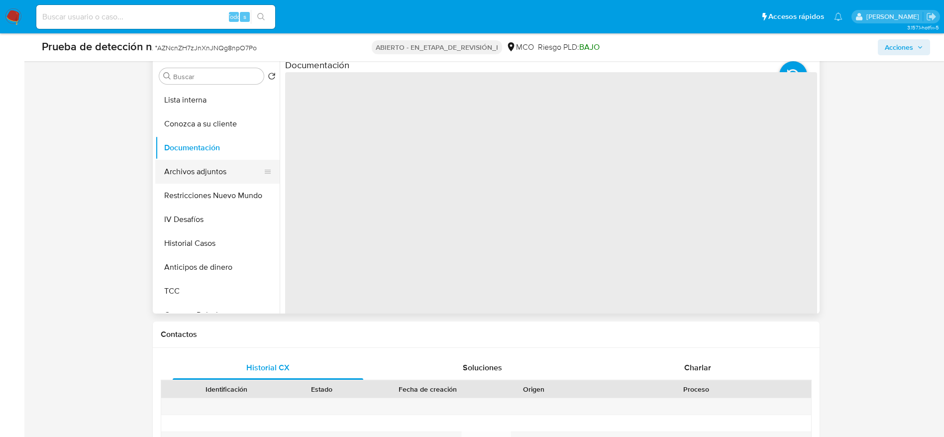
click at [205, 166] on button "Archivos adjuntos" at bounding box center [213, 172] width 116 height 24
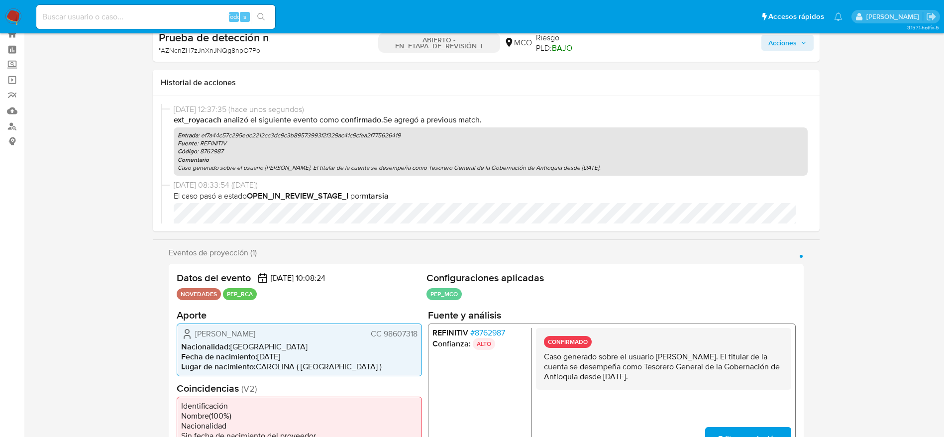
scroll to position [0, 0]
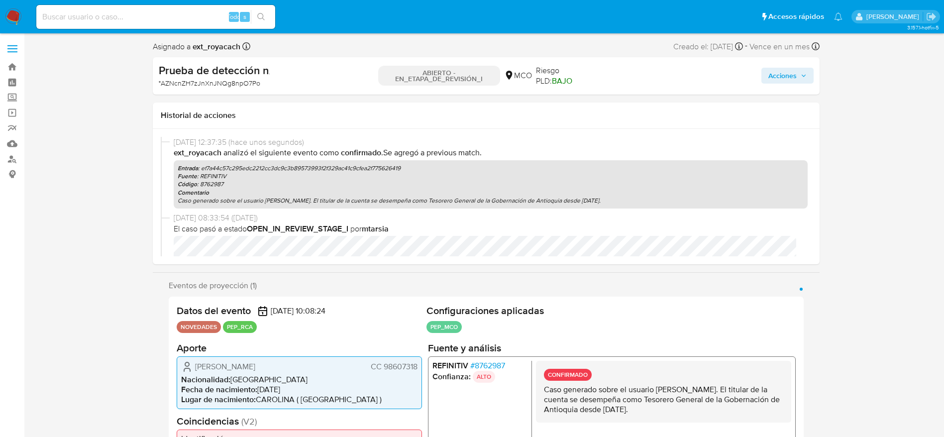
click at [757, 69] on div "Acciones" at bounding box center [704, 75] width 215 height 25
click at [769, 69] on span "Acciones" at bounding box center [782, 76] width 28 height 16
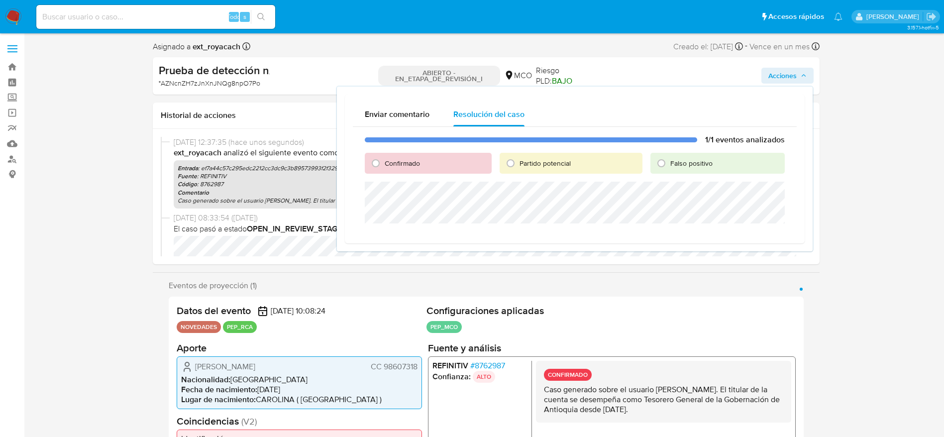
click at [417, 161] on font "Confirmado" at bounding box center [402, 163] width 35 height 10
click at [384, 161] on input "Confirmado" at bounding box center [376, 163] width 16 height 16
radio input "true"
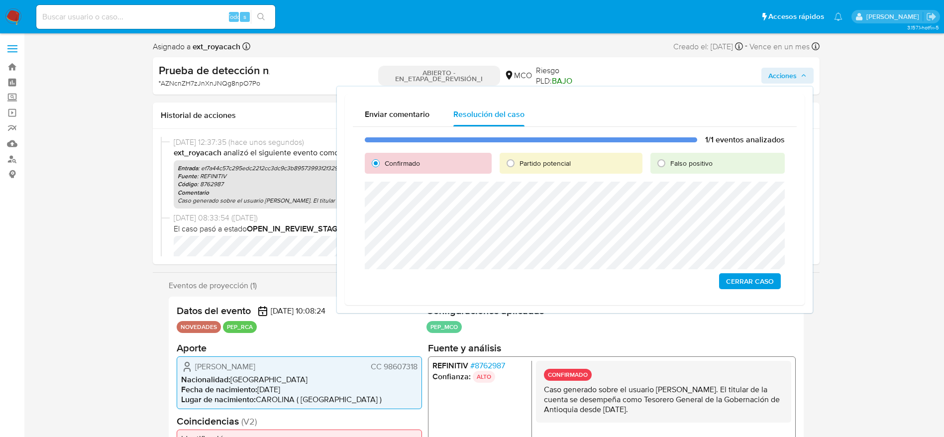
click at [747, 276] on span "Cerrar Caso" at bounding box center [750, 281] width 48 height 14
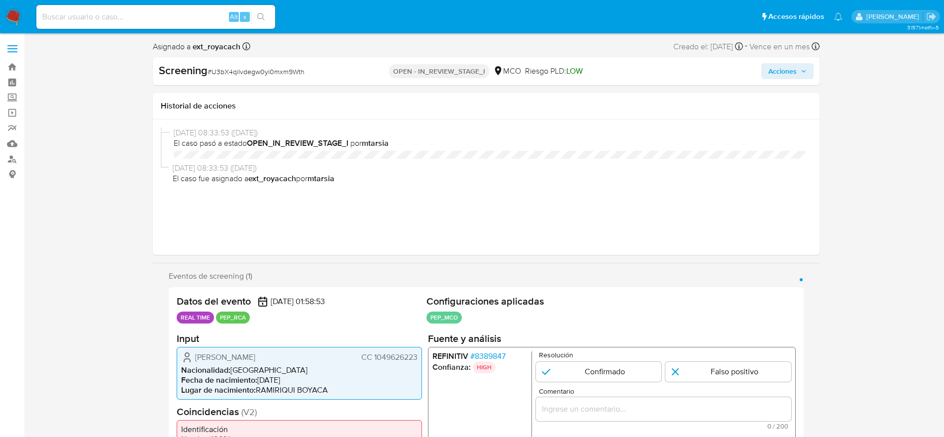
select select "10"
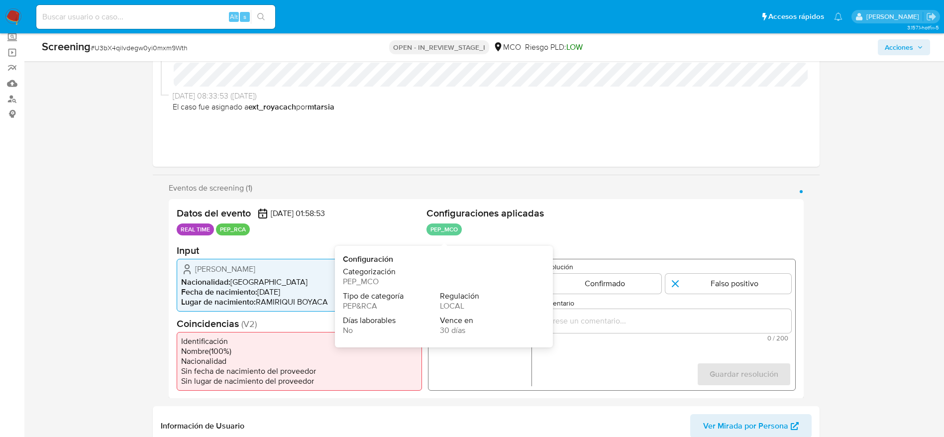
scroll to position [75, 0]
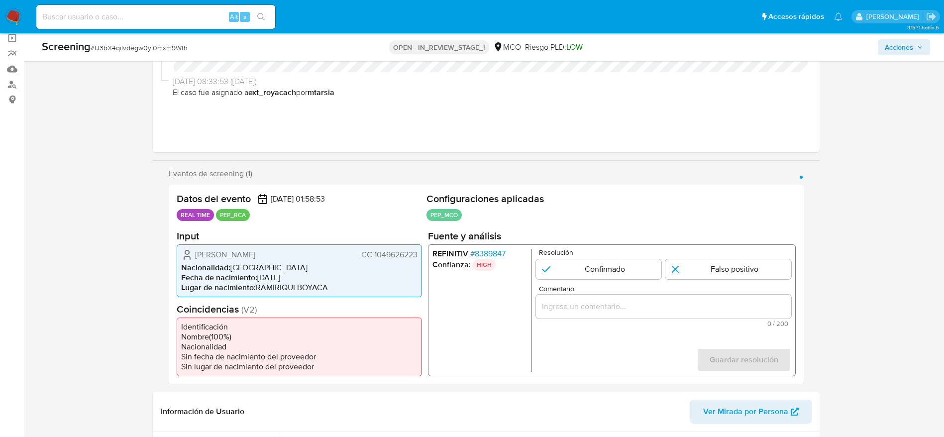
click at [501, 251] on span "# 8389847" at bounding box center [487, 253] width 35 height 10
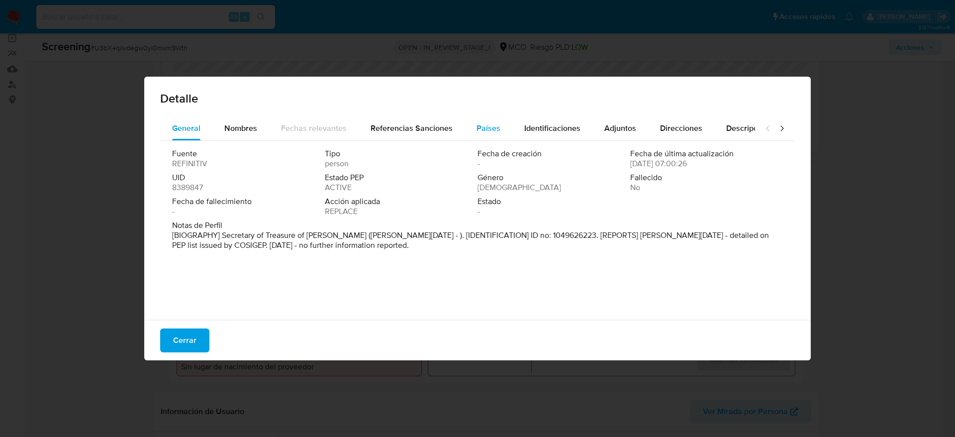
click at [477, 125] on span "Países" at bounding box center [489, 127] width 24 height 11
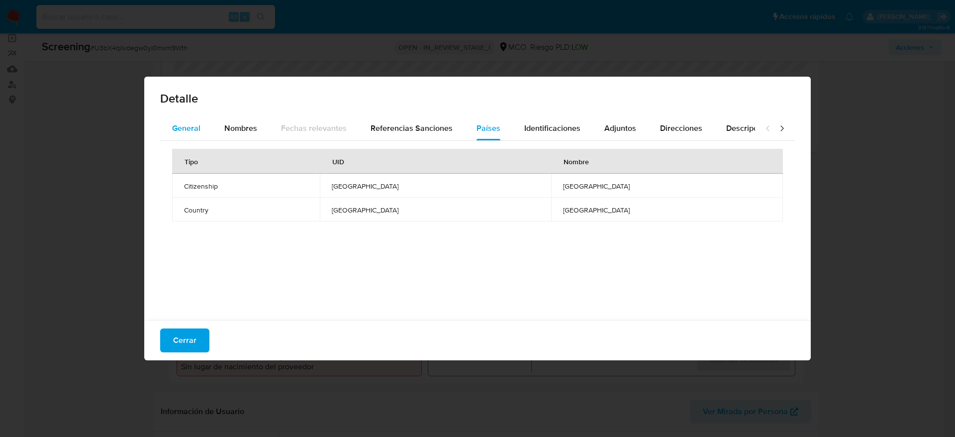
click at [203, 116] on button "General" at bounding box center [186, 128] width 52 height 24
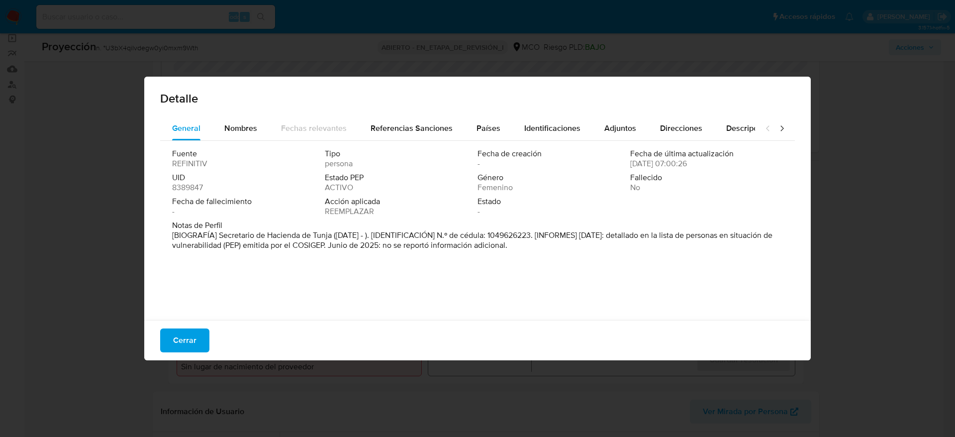
drag, startPoint x: 216, startPoint y: 230, endPoint x: 323, endPoint y: 234, distance: 106.5
click at [323, 234] on font "[BIOGRAFÍA] Secretario de Hacienda de Tunja ([DATE] - ). [IDENTIFICACIÓN] N.º d…" at bounding box center [472, 239] width 600 height 21
drag, startPoint x: 217, startPoint y: 238, endPoint x: 332, endPoint y: 238, distance: 115.4
click at [332, 238] on font "[BIOGRAFÍA] Secretario de Hacienda de Tunja ([DATE] - ). [IDENTIFICACIÓN] N.º d…" at bounding box center [472, 239] width 600 height 21
click at [194, 329] on span "Cerrar" at bounding box center [184, 340] width 23 height 22
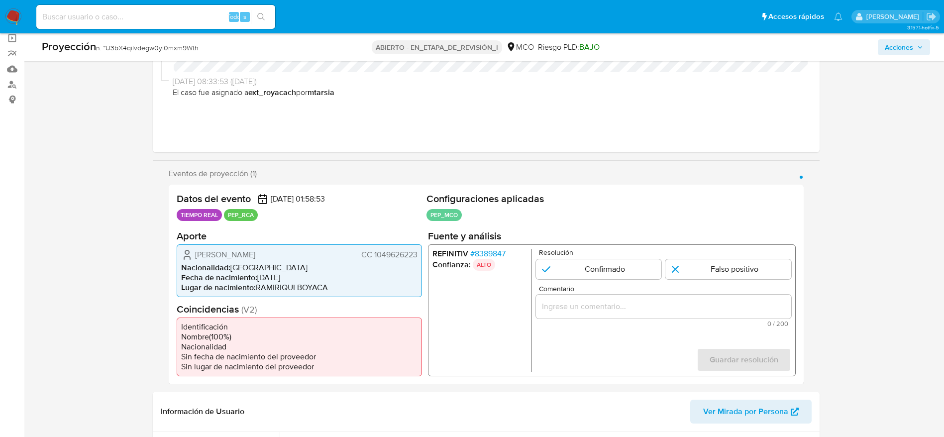
drag, startPoint x: 186, startPoint y: 252, endPoint x: 418, endPoint y: 257, distance: 232.3
click at [418, 257] on div "Denisse Julieth Jiménez Ramos CC 1049626223 Nacionalidad : Colombia Fecha de na…" at bounding box center [299, 270] width 245 height 53
click at [176, 34] on div "Proyección n. ° U3bX4qilvdegw0yi0mxm9Wth ABIERTO - EN_ETAPA_DE_REVISIÓN_I MCO R…" at bounding box center [486, 47] width 900 height 28
click at [176, 46] on font "U3bX4qilvdegw0yi0mxm9Wth" at bounding box center [151, 48] width 93 height 10
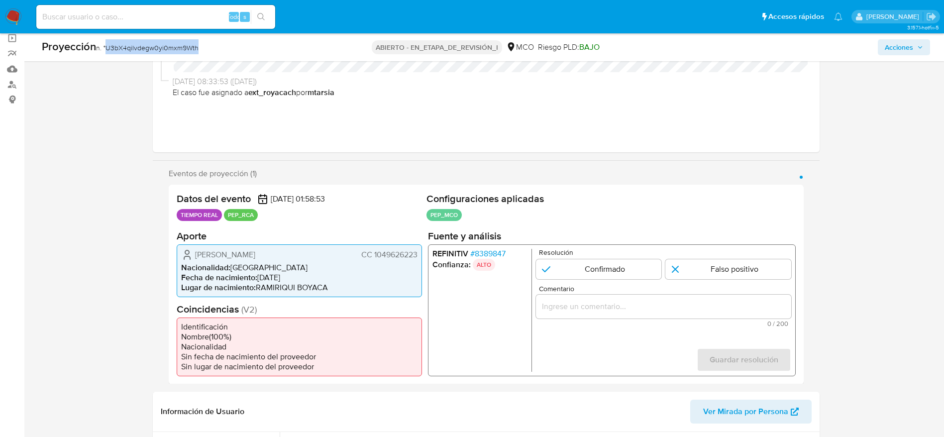
copy font "U3bX4qilvdegw0yi0mxm9Wth"
drag, startPoint x: 190, startPoint y: 250, endPoint x: 427, endPoint y: 195, distance: 243.9
click at [327, 258] on div "Denisse Julieth Jiménez Ramos CC 1049626223" at bounding box center [299, 254] width 236 height 12
click at [594, 287] on span "Comentario" at bounding box center [665, 288] width 255 height 7
click at [594, 299] on input "Comentario" at bounding box center [662, 305] width 255 height 13
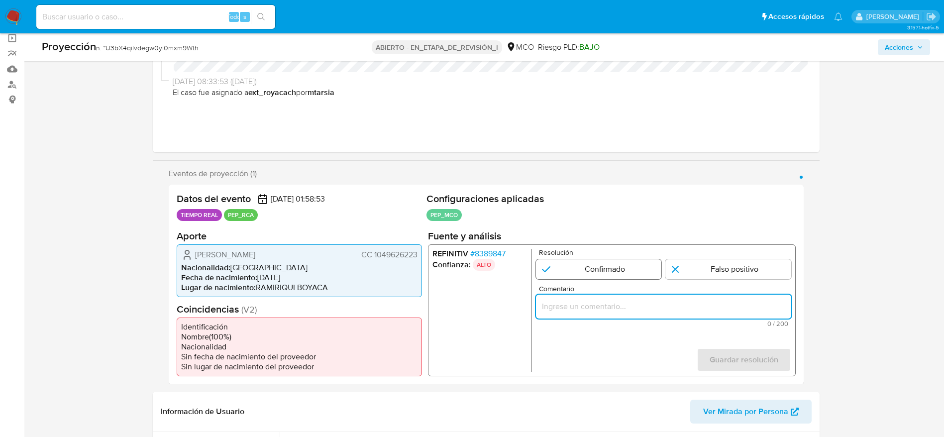
paste input "Caso generado sobre el usuario Denisse Julieth Jiménez Ramos. El titular de la …"
type input "Caso generado sobre el usuario Denisse Julieth Jiménez Ramos. El titular de la …"
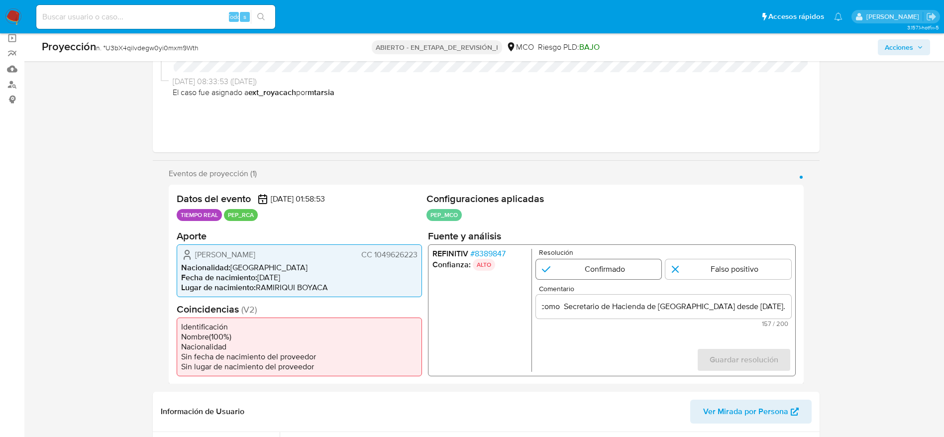
click at [599, 273] on input "1 de 1" at bounding box center [598, 269] width 126 height 20
radio input "true"
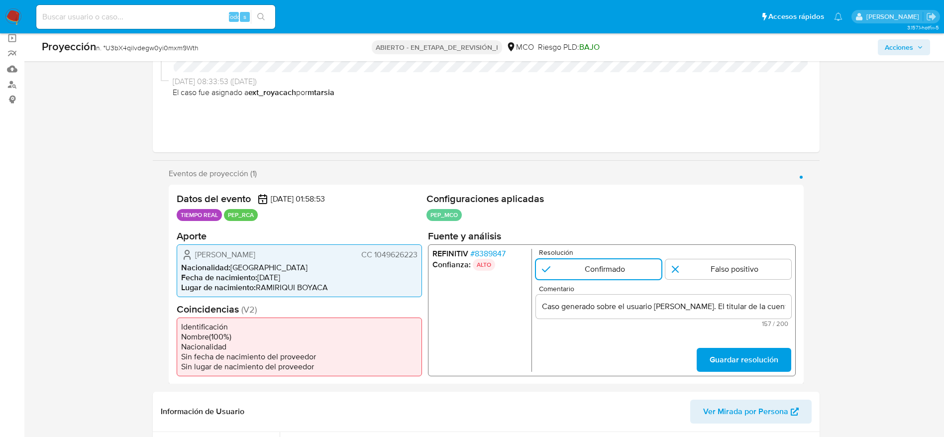
click at [711, 342] on form "Resolución Confirmado Falso positivo Comentario Caso generado sobre el usuario …" at bounding box center [662, 309] width 255 height 123
click at [698, 349] on button "Guardar resolución" at bounding box center [743, 359] width 95 height 24
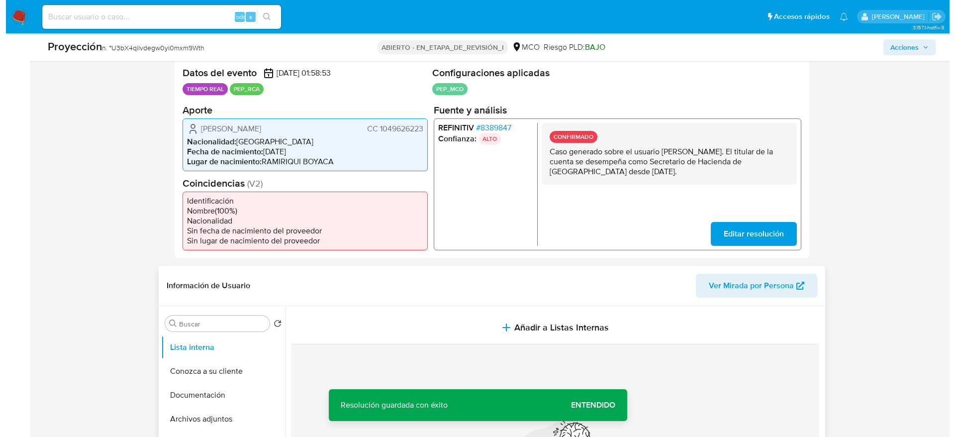
scroll to position [224, 0]
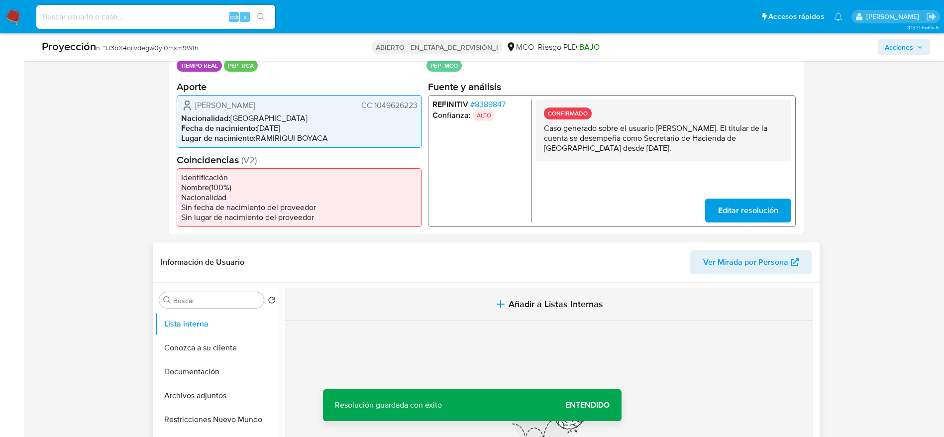
drag, startPoint x: 424, startPoint y: 286, endPoint x: 434, endPoint y: 294, distance: 12.7
click at [424, 288] on section at bounding box center [551, 419] width 532 height 272
click at [461, 308] on button "Añadir a Listas Internas" at bounding box center [549, 304] width 528 height 33
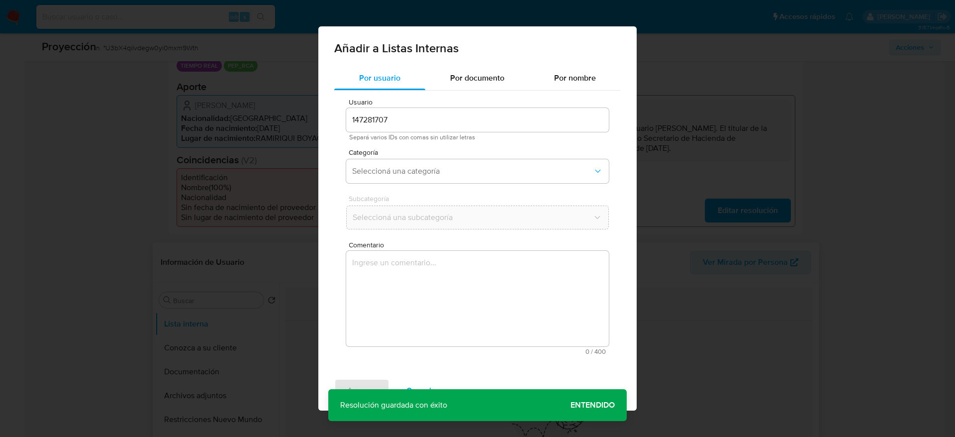
click at [462, 308] on textarea "Comentario" at bounding box center [477, 299] width 263 height 96
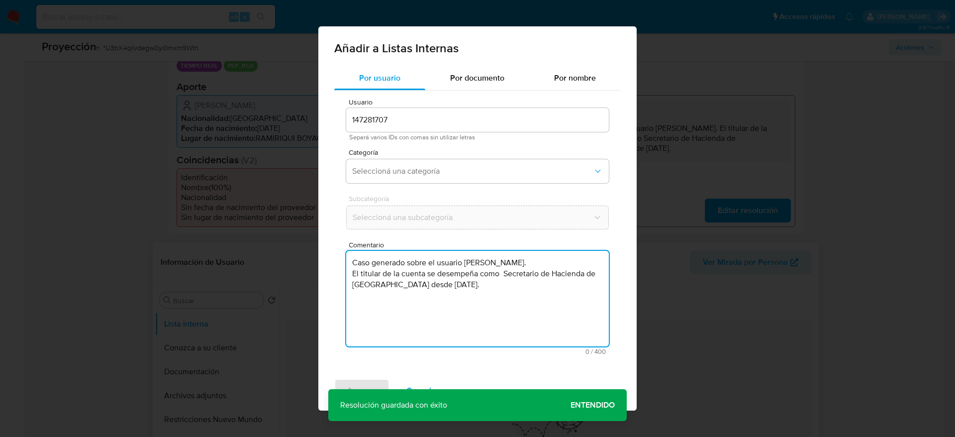
click at [463, 307] on textarea "Caso generado sobre el usuario Denisse Julieth Jiménez Ramos. El titular de la …" at bounding box center [477, 299] width 263 height 96
type textarea "Caso generado sobre el usuario Denisse Julieth Jiménez Ramos. El titular de la …"
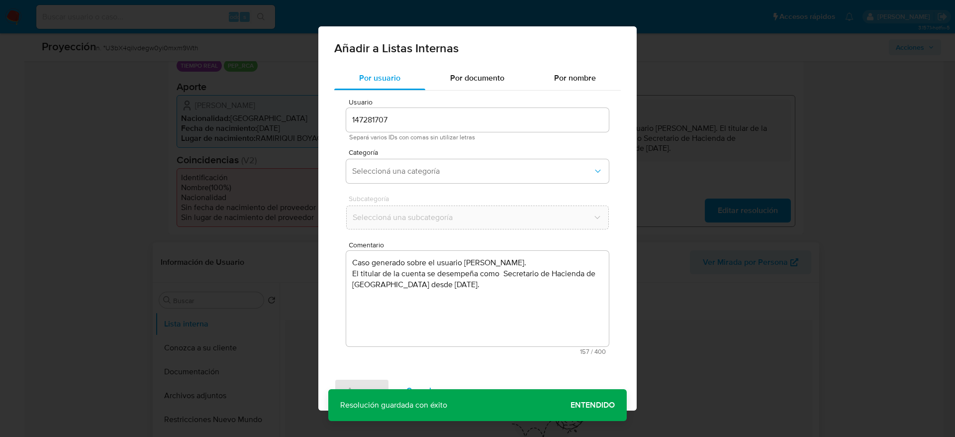
click at [462, 146] on div "Usuario 147281707 Separá varios IDs con comas sin utilizar letras Categoría Sel…" at bounding box center [477, 227] width 287 height 272
click at [465, 167] on span "Seleccioná una categoría" at bounding box center [472, 171] width 241 height 10
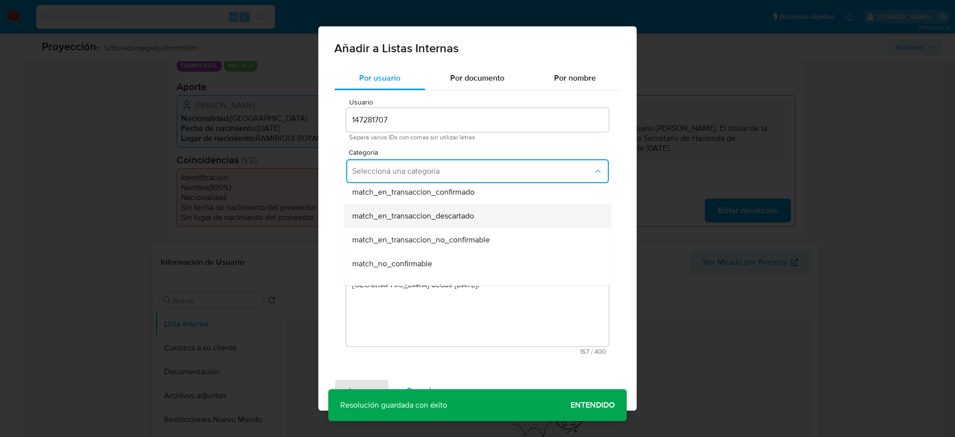
scroll to position [0, 0]
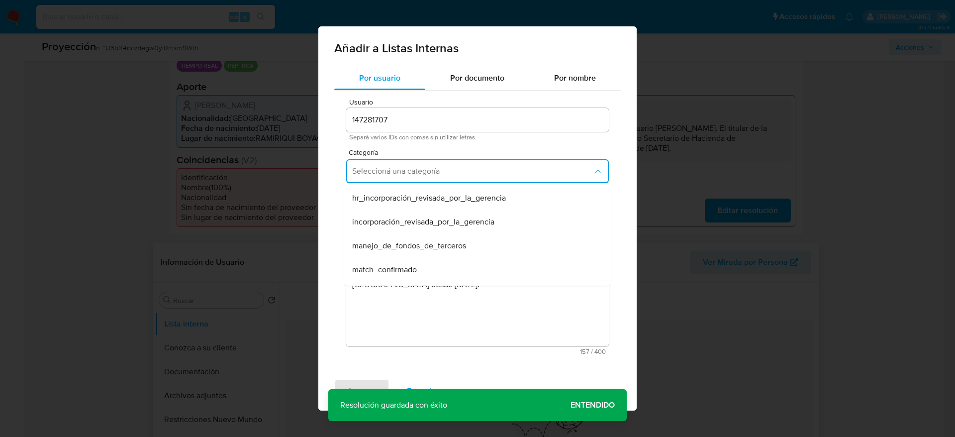
click at [440, 264] on div "match_confirmado" at bounding box center [474, 270] width 245 height 24
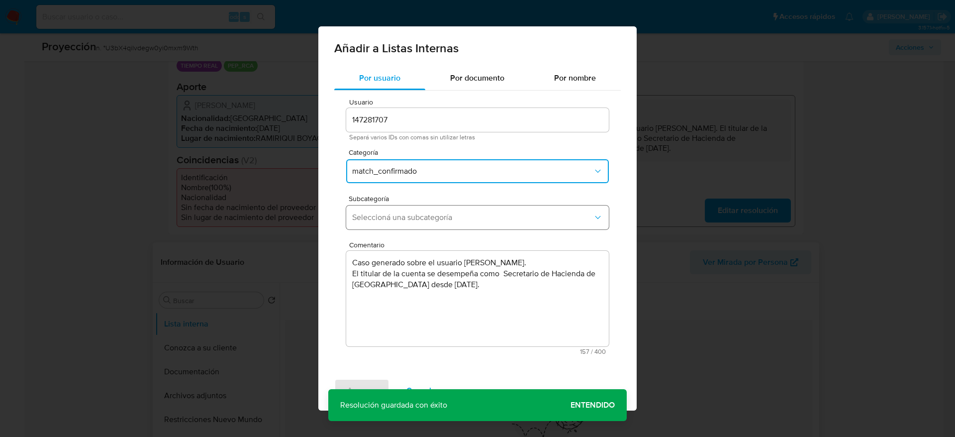
click at [452, 212] on span "Seleccioná una subcategoría" at bounding box center [472, 217] width 241 height 10
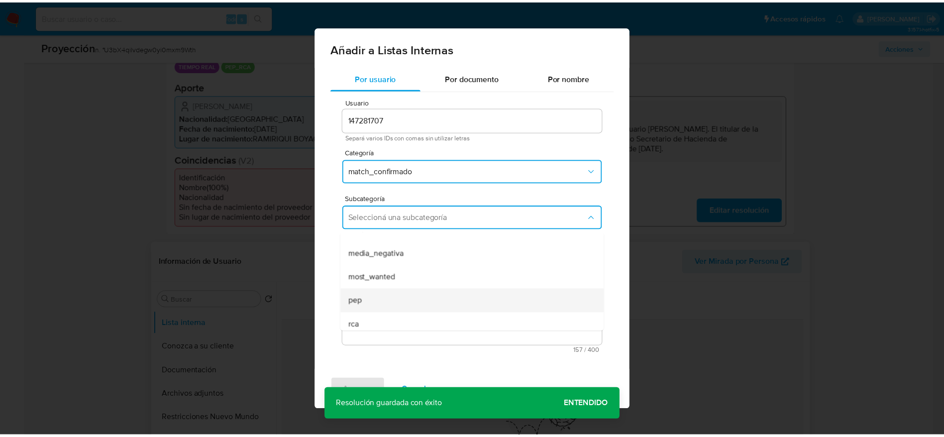
scroll to position [68, 0]
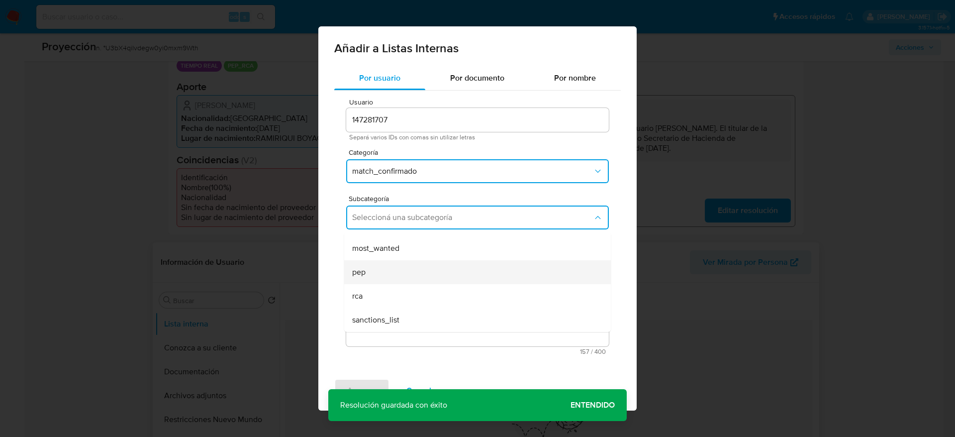
click at [396, 268] on div "pep" at bounding box center [474, 272] width 245 height 24
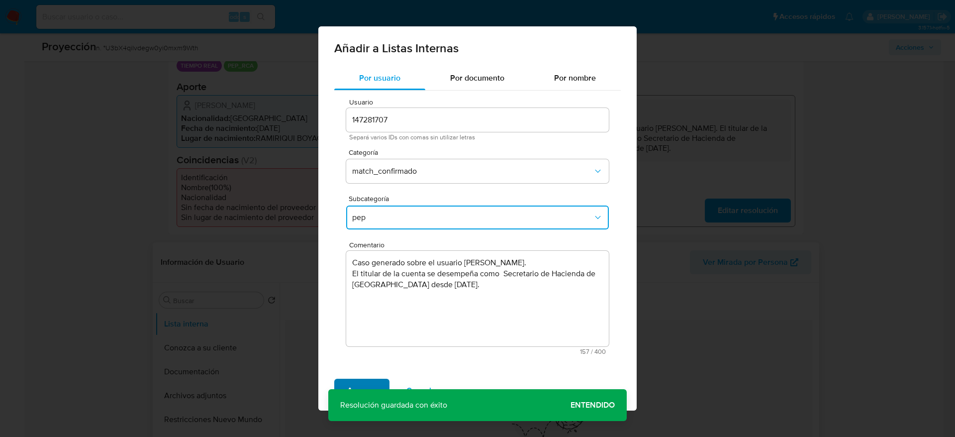
click at [361, 384] on span "Agregar" at bounding box center [361, 391] width 29 height 22
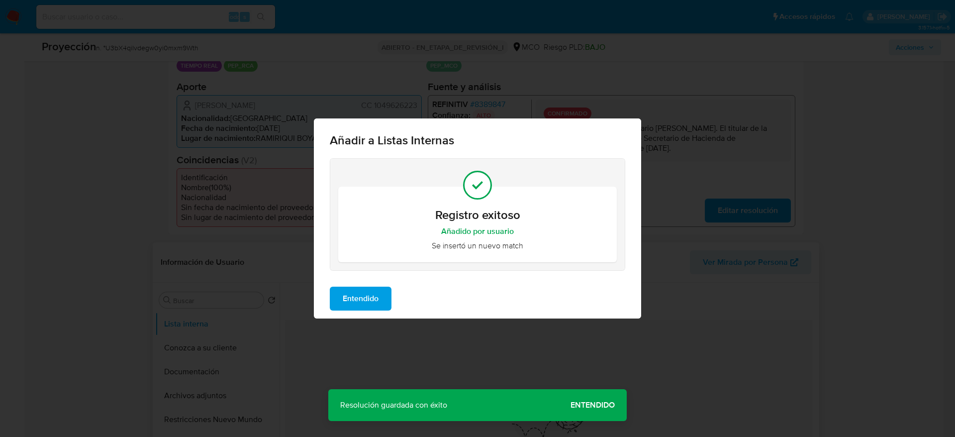
click at [360, 299] on span "Entendido" at bounding box center [361, 299] width 36 height 22
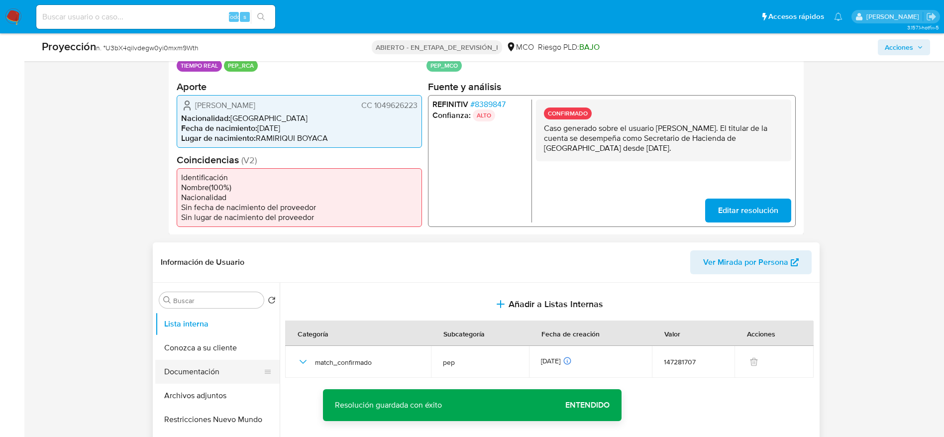
click at [171, 366] on button "Documentación" at bounding box center [213, 372] width 116 height 24
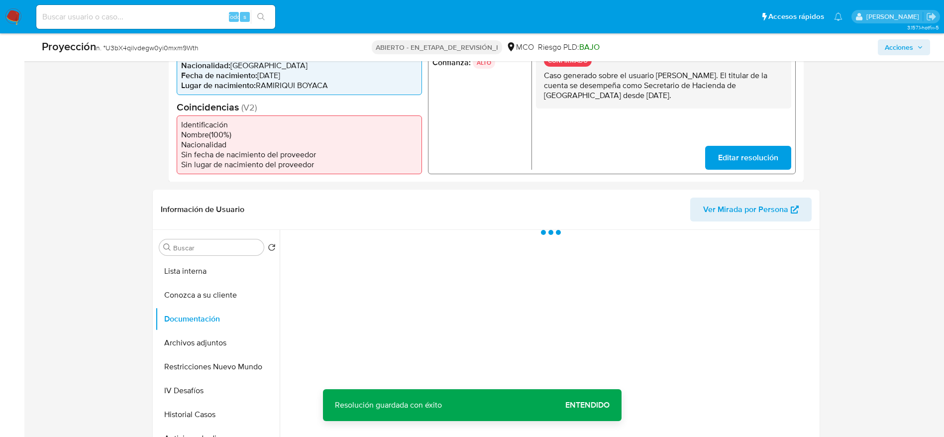
scroll to position [298, 0]
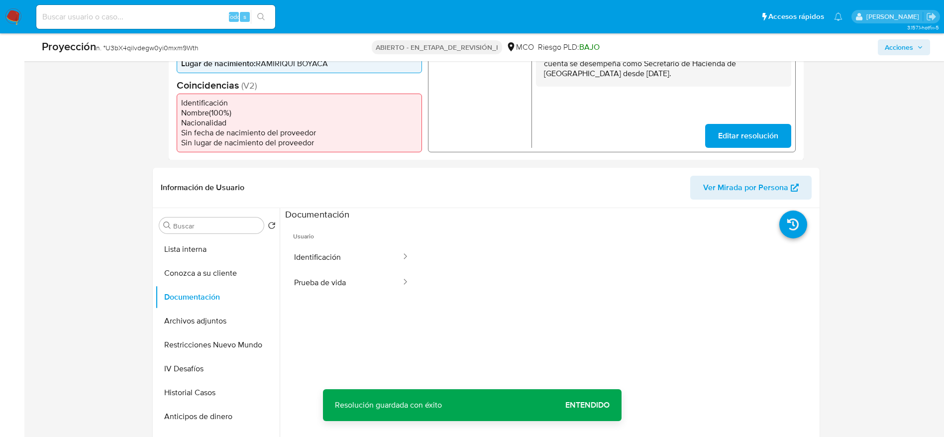
click at [311, 257] on button "Identificación" at bounding box center [343, 256] width 117 height 25
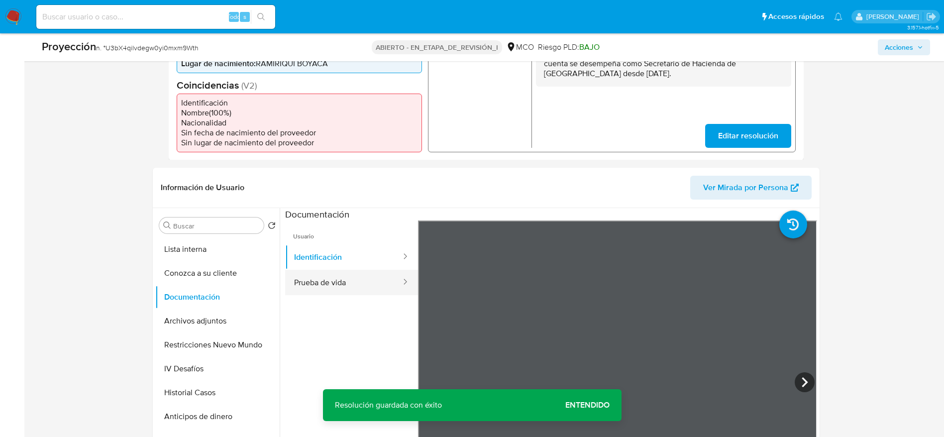
click at [359, 284] on button "Prueba de vida" at bounding box center [343, 282] width 117 height 25
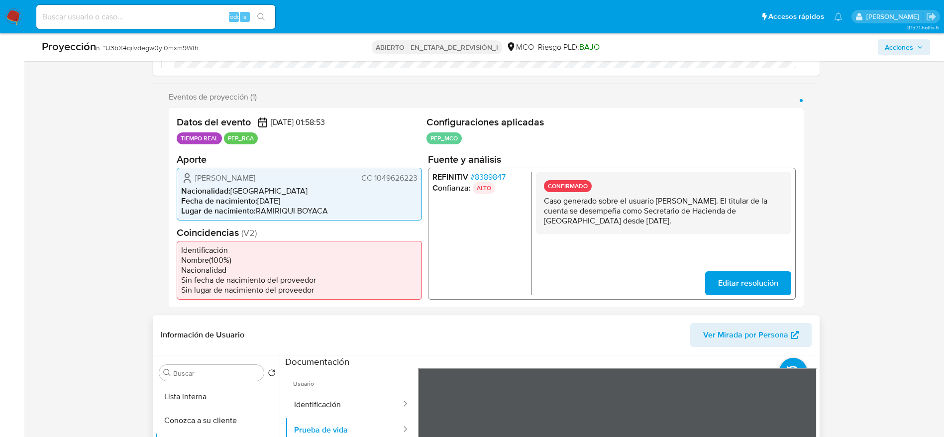
scroll to position [224, 0]
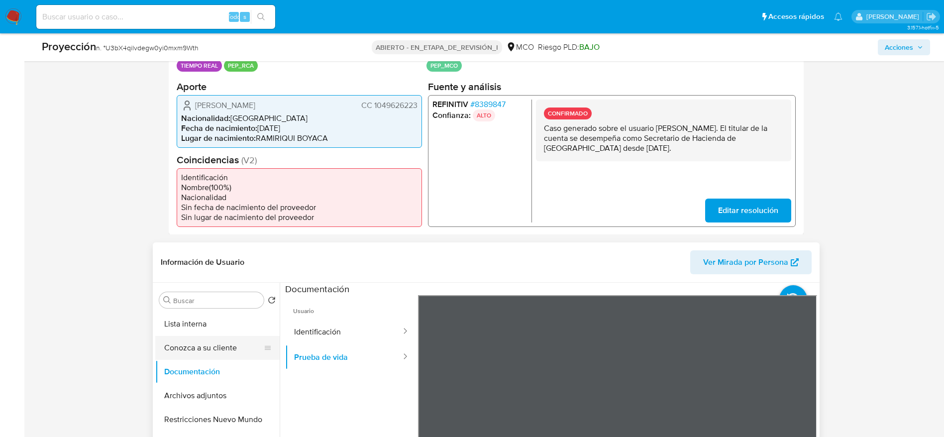
click at [239, 350] on button "Conozca a su cliente" at bounding box center [213, 348] width 116 height 24
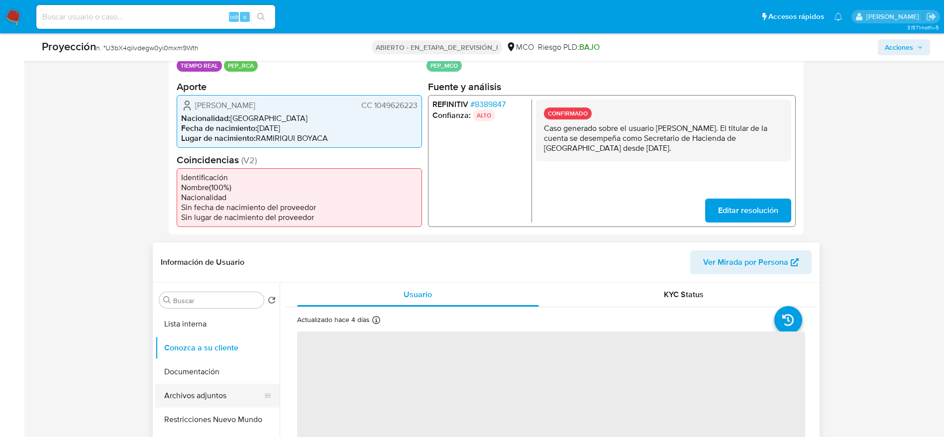
click at [243, 394] on button "Archivos adjuntos" at bounding box center [213, 396] width 116 height 24
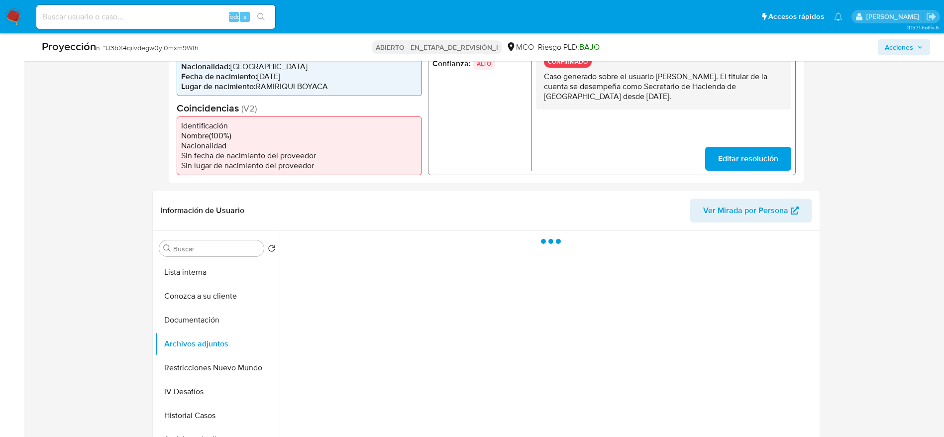
scroll to position [298, 0]
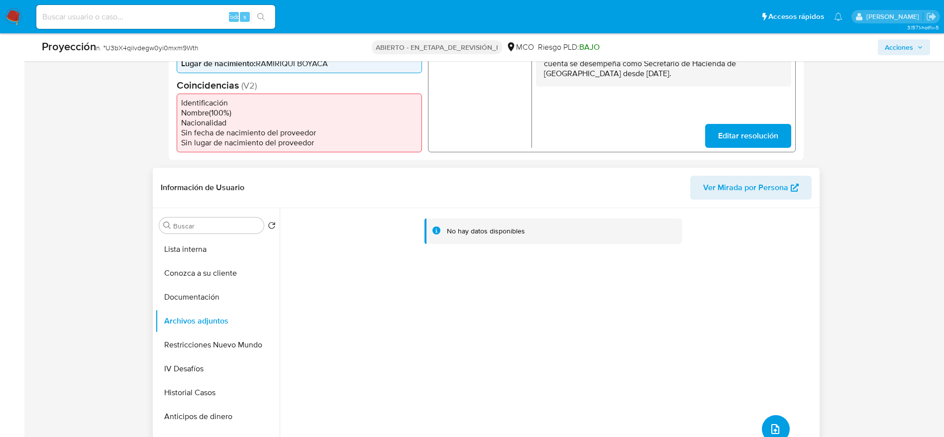
click at [769, 423] on icon "subir archivo" at bounding box center [775, 429] width 12 height 12
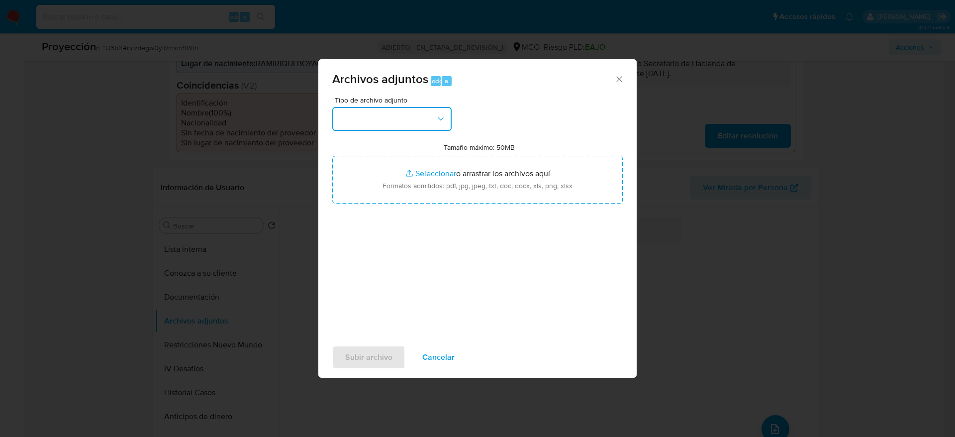
click at [435, 125] on button "button" at bounding box center [391, 119] width 119 height 24
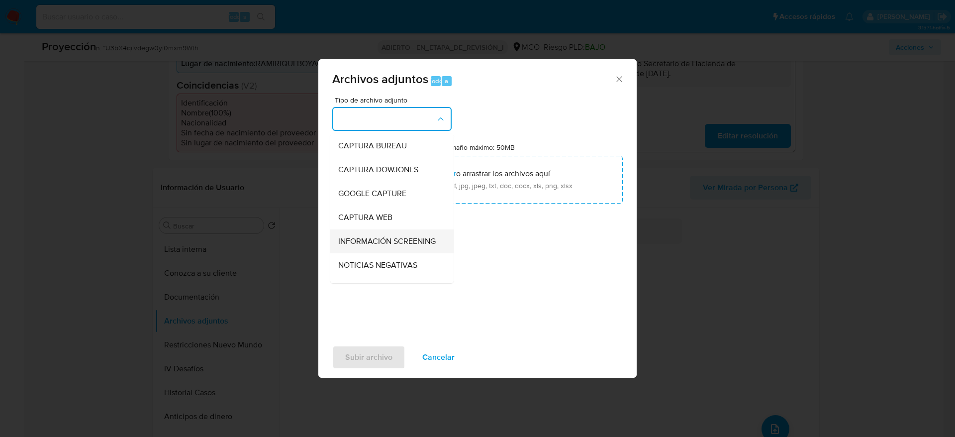
click at [400, 239] on span "INFORMACIÓN SCREENING" at bounding box center [386, 241] width 97 height 10
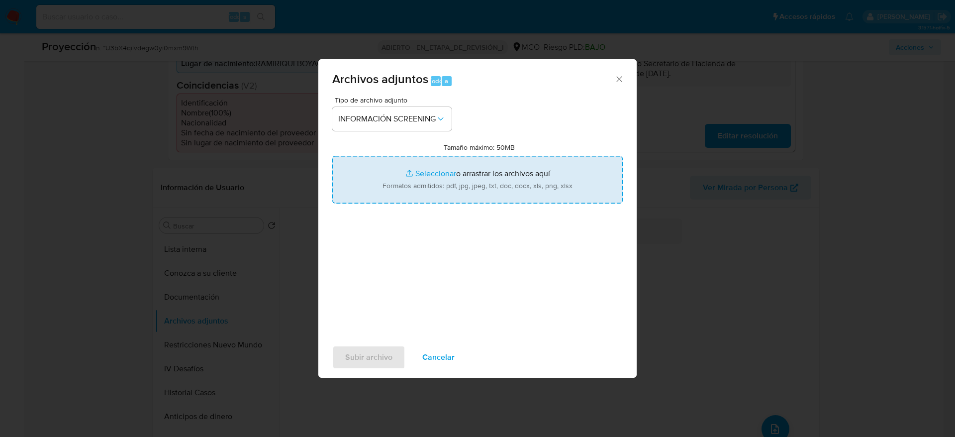
click at [413, 190] on input "Tamaño máximo: 50MB Seleccionar archivos" at bounding box center [477, 180] width 291 height 48
type input "C:\fakepath\_Denisse Julieth Jiménez Ramos_ - Buscar con Google.pdf"
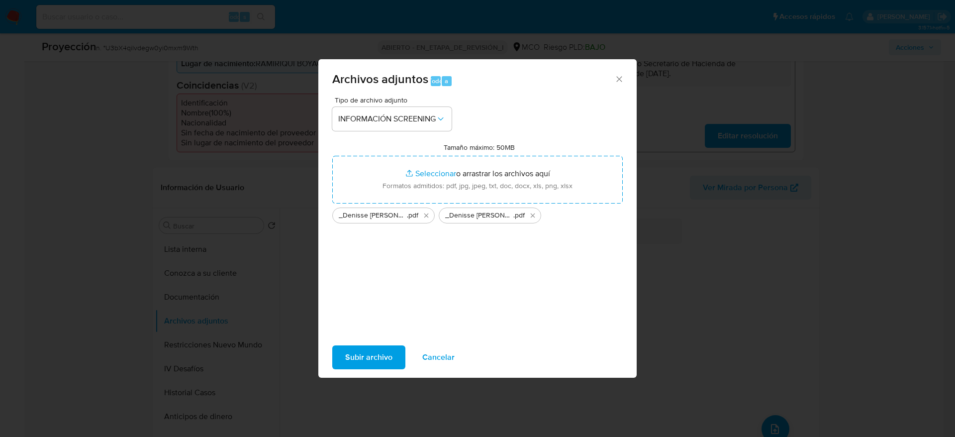
click at [386, 358] on span "Subir archivo" at bounding box center [368, 357] width 47 height 22
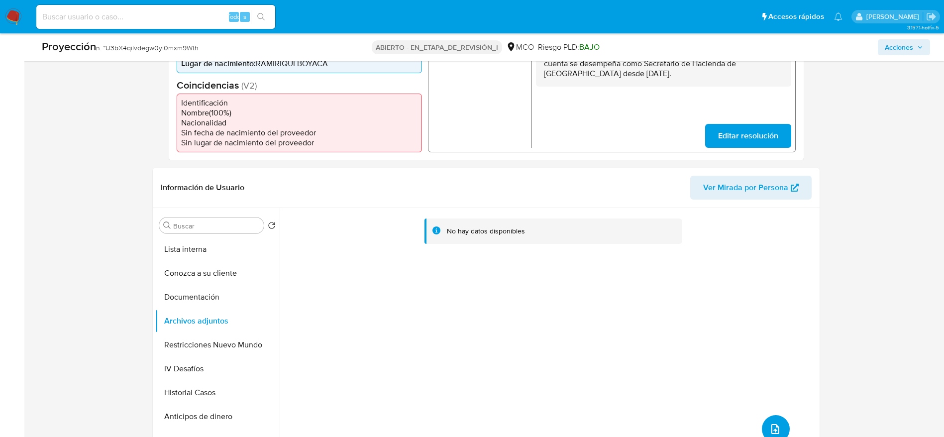
scroll to position [0, 0]
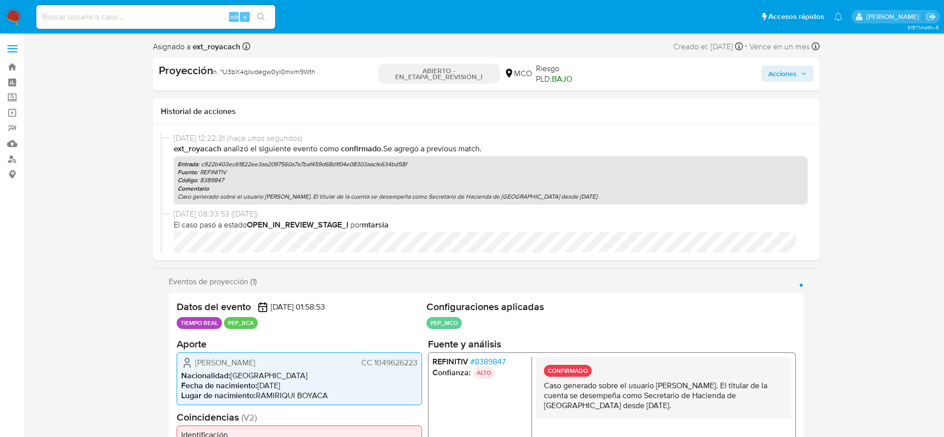
click at [777, 58] on div "Proyección n. ° U3bX4qilvdegw0yi0mxm9Wth ABIERTO - EN_ETAPA_DE_REVISIÓN_I MCO R…" at bounding box center [486, 73] width 667 height 33
click at [794, 81] on span "Acciones" at bounding box center [782, 74] width 28 height 16
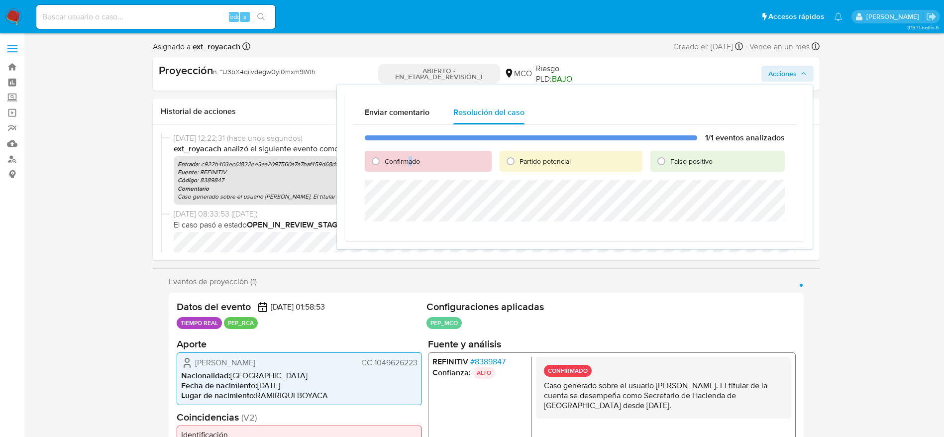
drag, startPoint x: 412, startPoint y: 168, endPoint x: 405, endPoint y: 164, distance: 7.9
click at [405, 164] on div "Confirmado" at bounding box center [428, 161] width 127 height 21
click at [405, 163] on font "Confirmado" at bounding box center [402, 161] width 35 height 10
click at [384, 163] on input "Confirmado" at bounding box center [376, 161] width 16 height 16
radio input "true"
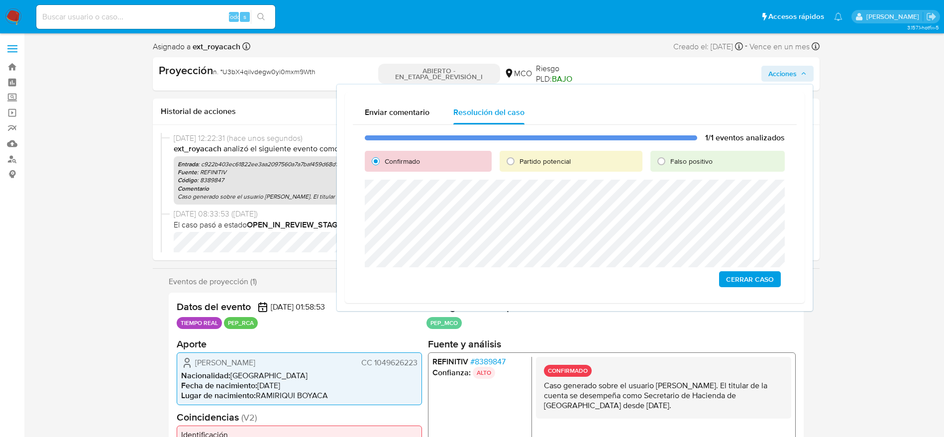
click at [757, 278] on span "Cerrar Caso" at bounding box center [750, 279] width 48 height 14
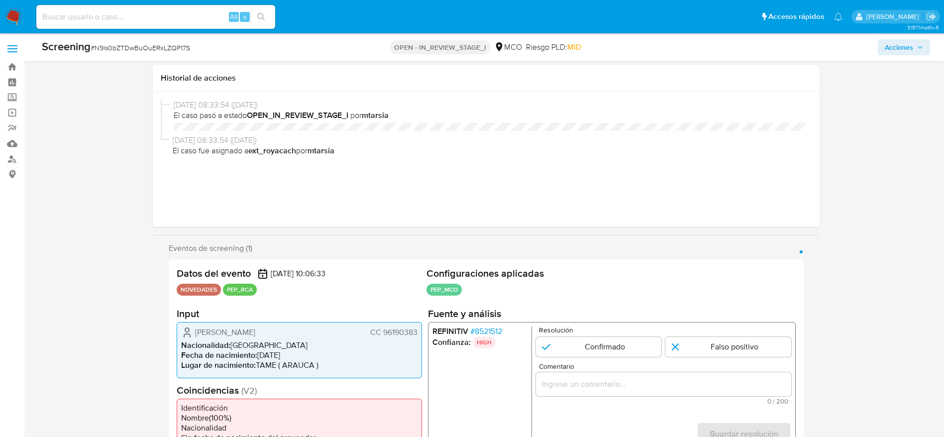
select select "10"
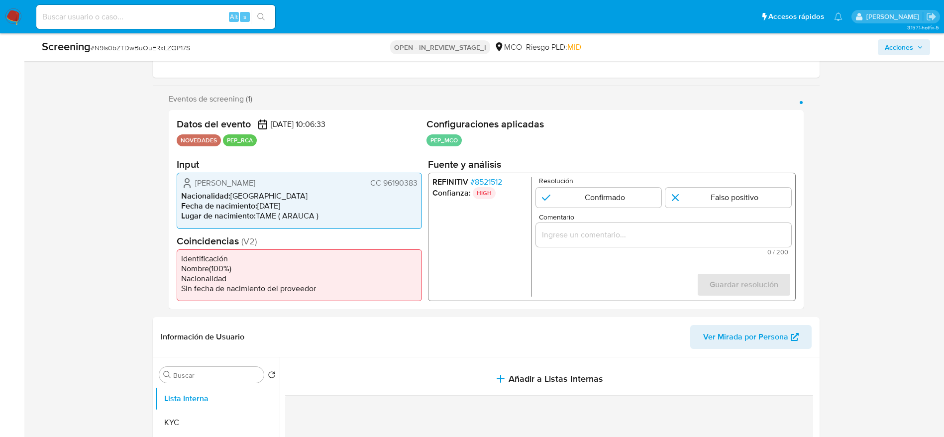
click at [481, 182] on span "# 8521512" at bounding box center [486, 182] width 32 height 10
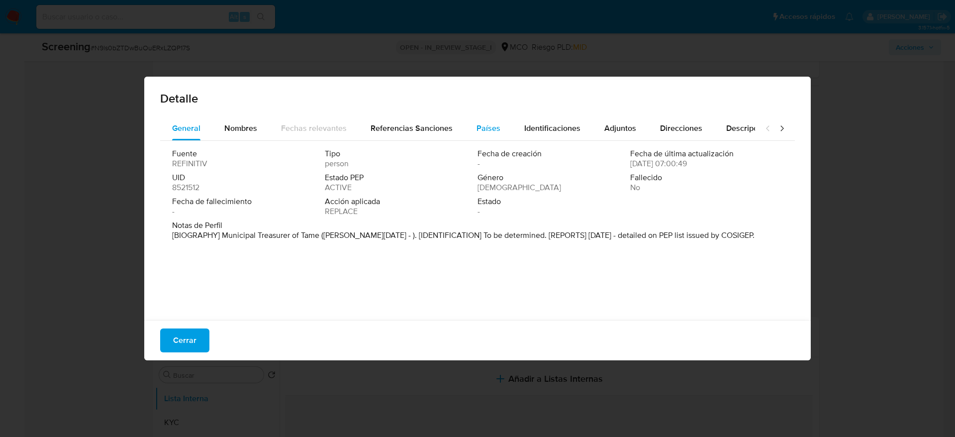
click at [478, 116] on div "Países" at bounding box center [489, 128] width 24 height 24
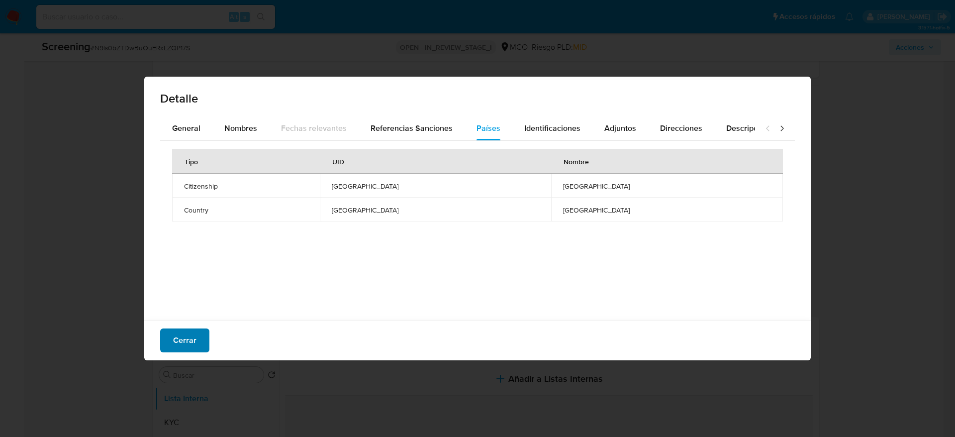
click at [208, 343] on button "Cerrar" at bounding box center [184, 340] width 49 height 24
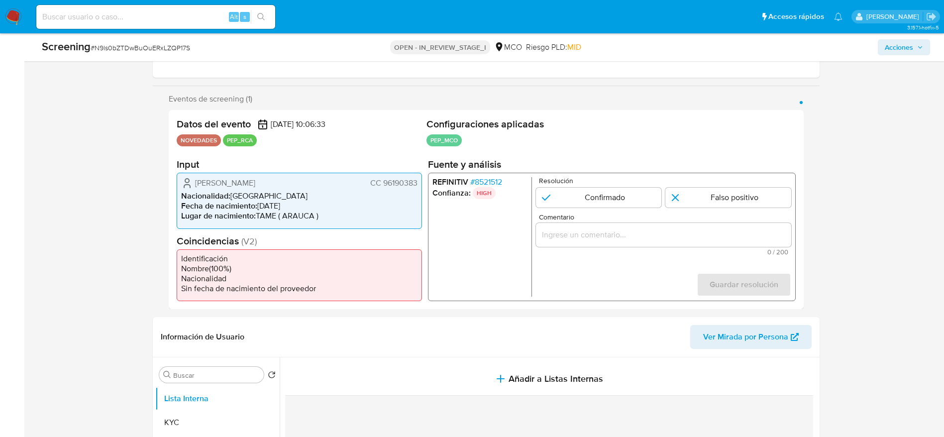
click at [147, 54] on div "Screening # N9ls0bZTDwBuOuERxLZQP17S" at bounding box center [188, 47] width 293 height 16
copy span "N9ls0bZTDwBuOuERxLZQP17S"
drag, startPoint x: 189, startPoint y: 180, endPoint x: 424, endPoint y: 183, distance: 235.8
click at [424, 183] on div "Datos del evento [DATE] 10:06:33 NOVEDADES PEP_RCA Configuraciones aplicadas PE…" at bounding box center [486, 209] width 635 height 199
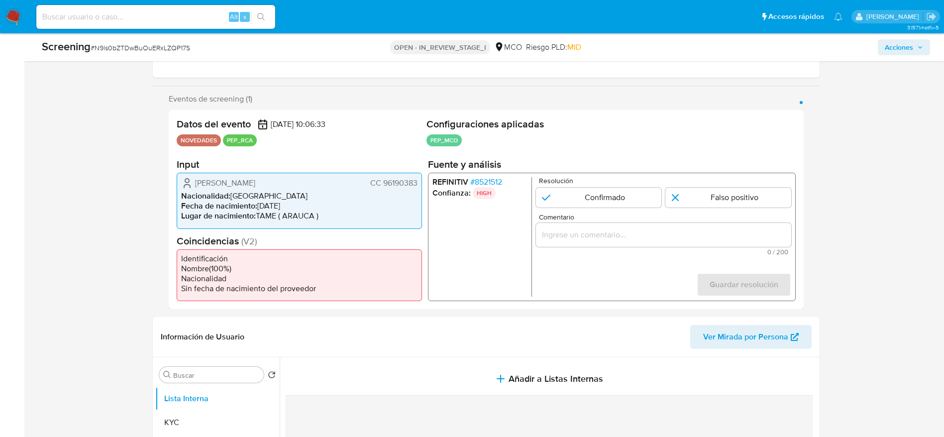
click at [480, 179] on span "# 8521512" at bounding box center [486, 182] width 32 height 10
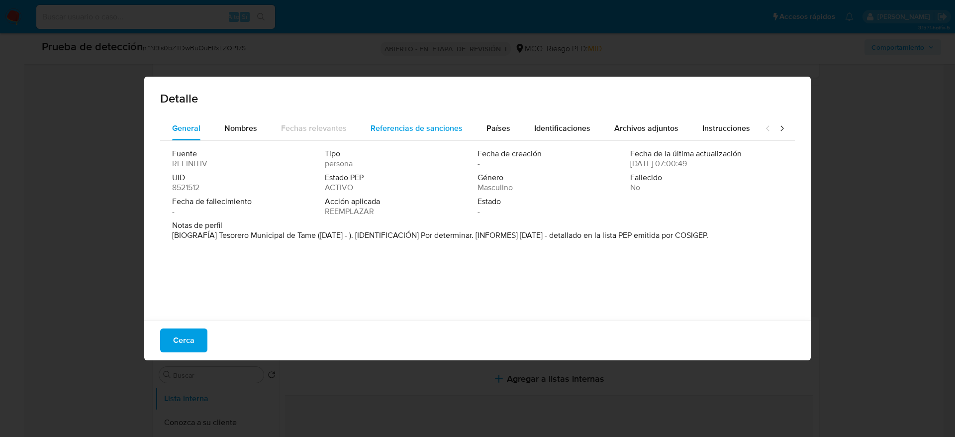
drag, startPoint x: 220, startPoint y: 234, endPoint x: 455, endPoint y: 134, distance: 255.2
click at [316, 237] on font "[BIOGRAFÍA] Tesorero Municipal de Tame ([DATE] - ). [IDENTIFICACIÓN] Por determ…" at bounding box center [440, 234] width 536 height 11
drag, startPoint x: 182, startPoint y: 333, endPoint x: 253, endPoint y: 322, distance: 72.0
click at [182, 333] on font "Cerca" at bounding box center [183, 340] width 21 height 24
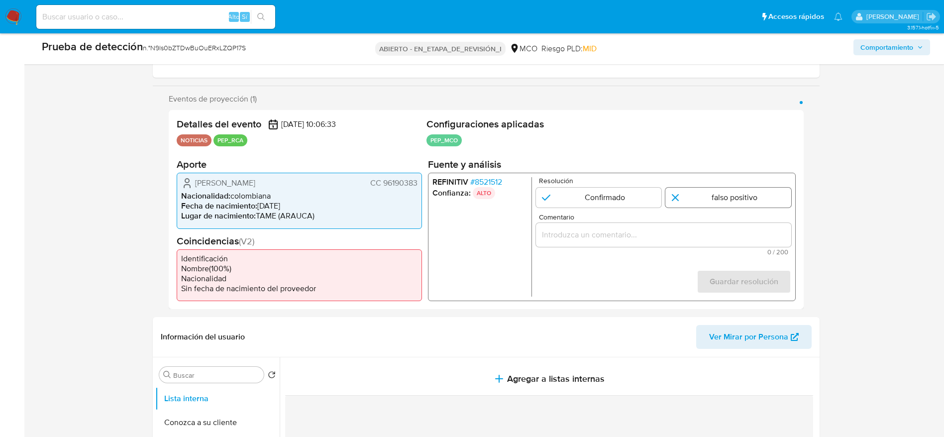
click at [668, 194] on input "1 de 1" at bounding box center [728, 198] width 126 height 20
radio input "true"
click at [598, 200] on input "1 de 1" at bounding box center [598, 198] width 126 height 20
radio input "true"
click at [600, 234] on input "Comentario" at bounding box center [662, 234] width 255 height 13
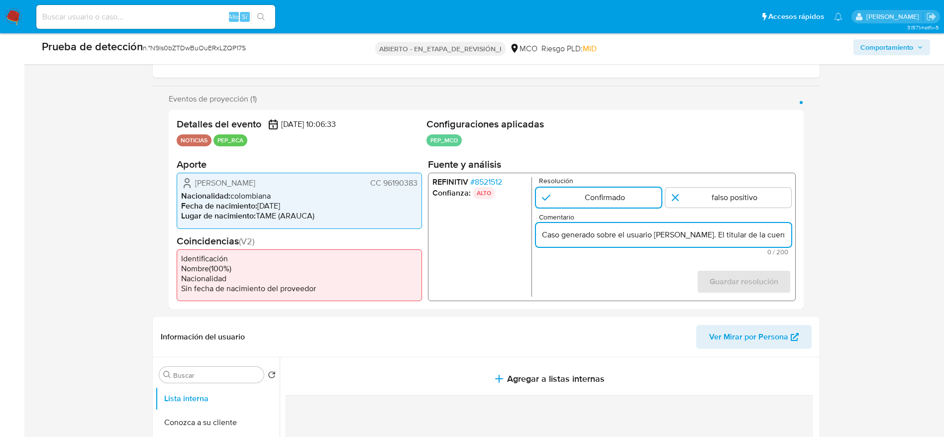
scroll to position [0, 312]
type input "Caso generado sobre el usuario [PERSON_NAME]. El titular de la cuenta se desemp…"
click at [772, 300] on div "REFINITIV # 8521512 Confianza: ALTO Resolución Confirmado falso positivo Coment…" at bounding box center [611, 237] width 368 height 128
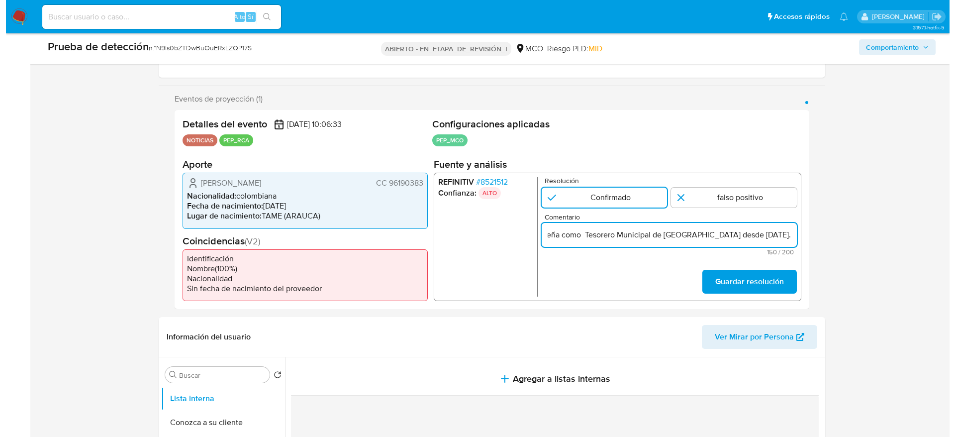
scroll to position [0, 0]
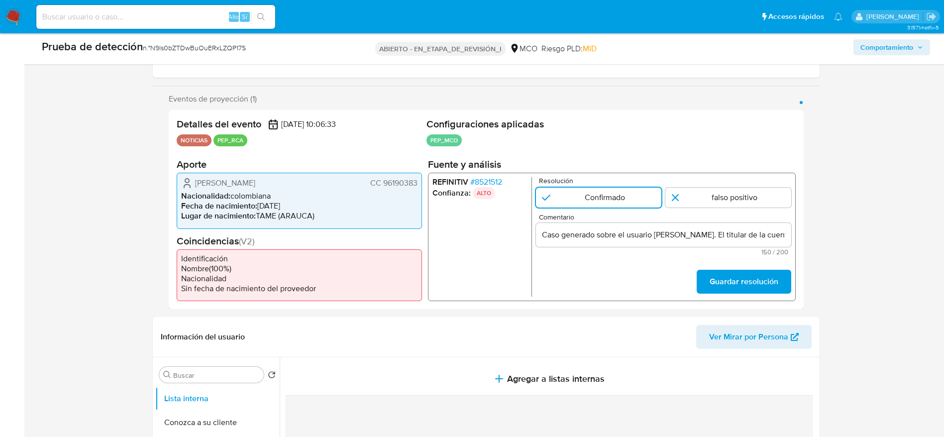
click at [760, 287] on font "Guardar resolución" at bounding box center [743, 282] width 69 height 24
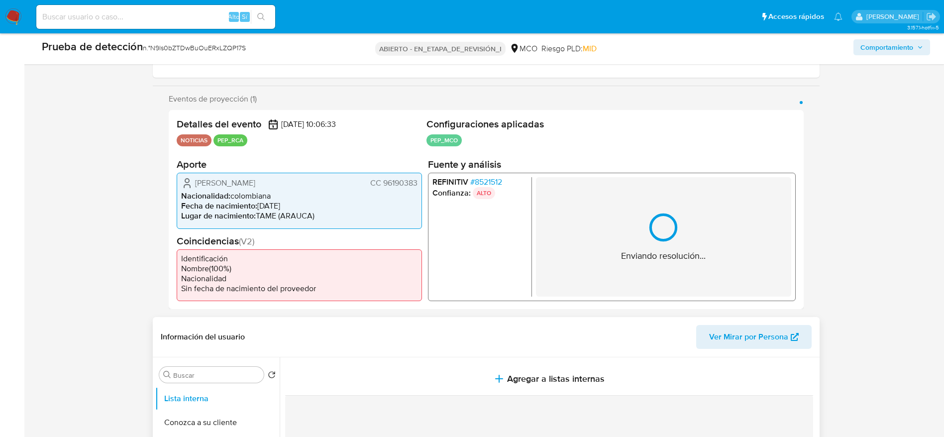
drag, startPoint x: 550, startPoint y: 327, endPoint x: 566, endPoint y: 360, distance: 36.5
click at [550, 328] on header "Información del usuario Ver Mirar por Persona" at bounding box center [486, 337] width 651 height 24
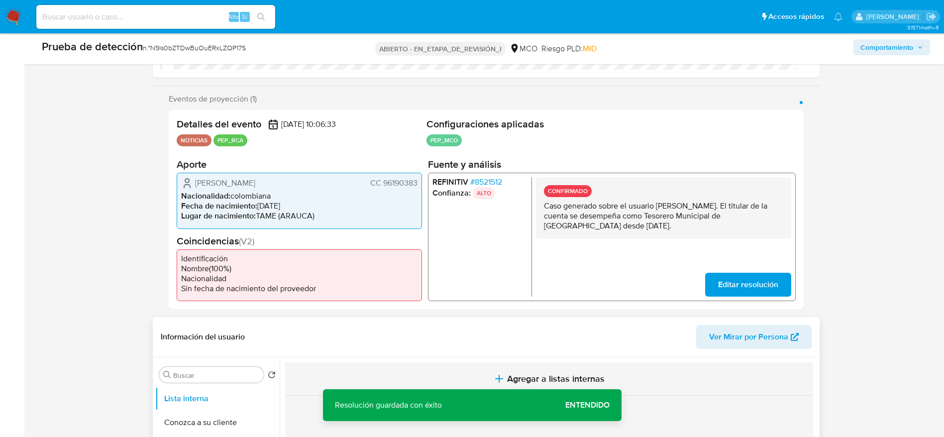
click at [569, 374] on font "Agregar a listas internas" at bounding box center [555, 378] width 97 height 13
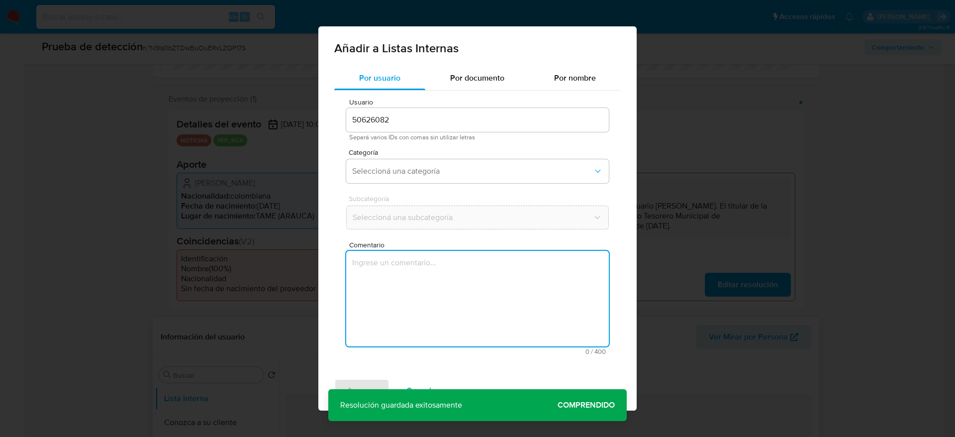
click at [523, 324] on textarea "Comentario" at bounding box center [477, 299] width 263 height 96
type textarea "Caso generado sobre el usuario [PERSON_NAME]. El titular de la cuenta se desemp…"
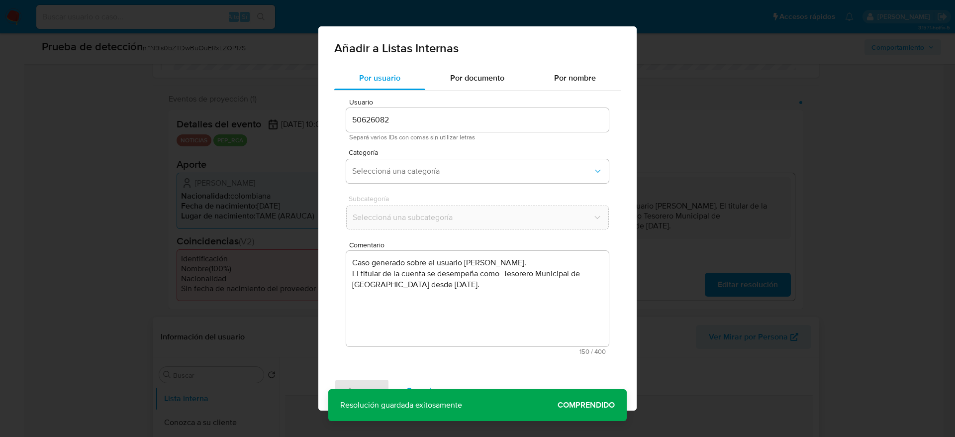
click at [460, 157] on div "Categoría Seleccioná una categoría" at bounding box center [477, 168] width 263 height 38
click at [468, 176] on span "Seleccioná una categoría" at bounding box center [472, 171] width 241 height 10
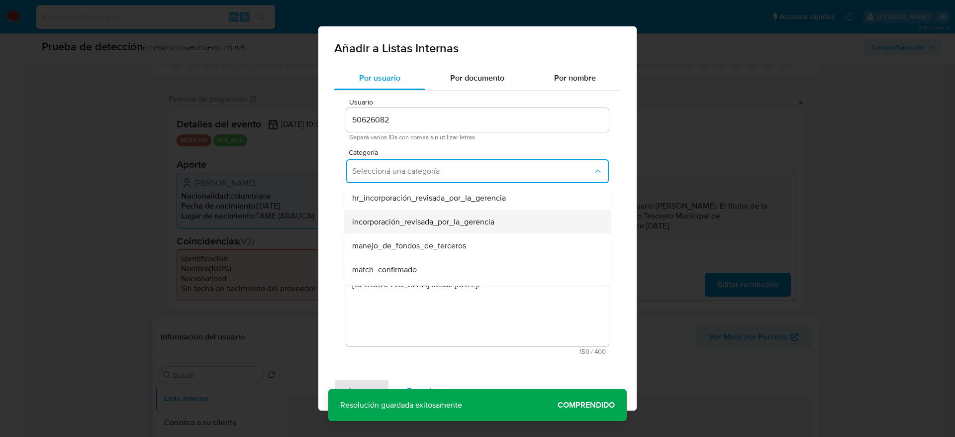
scroll to position [75, 0]
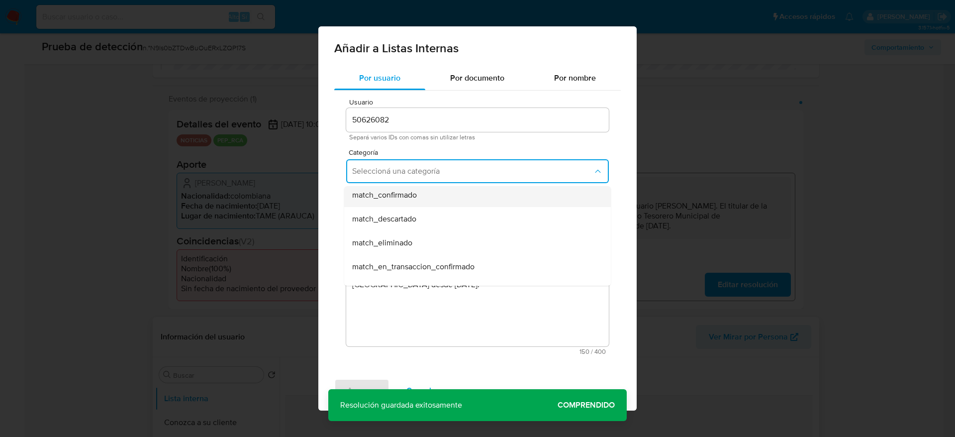
click at [458, 204] on div "match_confirmado" at bounding box center [474, 195] width 245 height 24
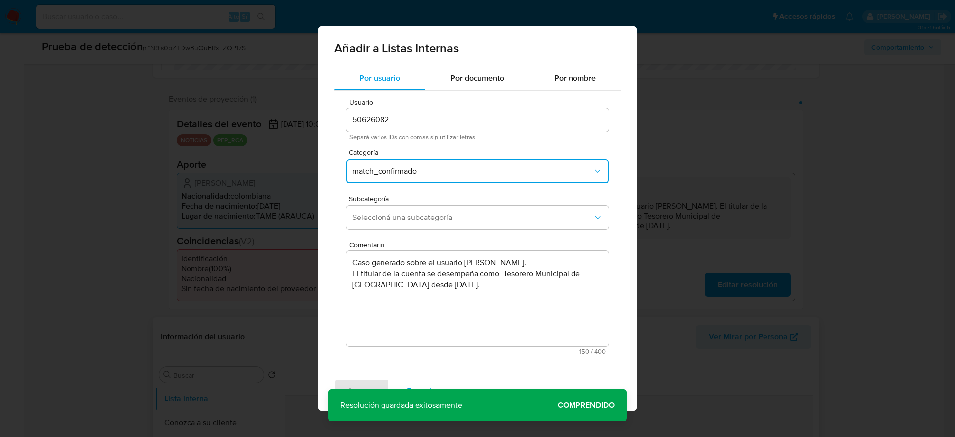
click at [458, 204] on div "Subcategoría Seleccioná una subcategoría" at bounding box center [477, 214] width 263 height 38
click at [459, 207] on button "Seleccioná una subcategoría" at bounding box center [477, 217] width 263 height 24
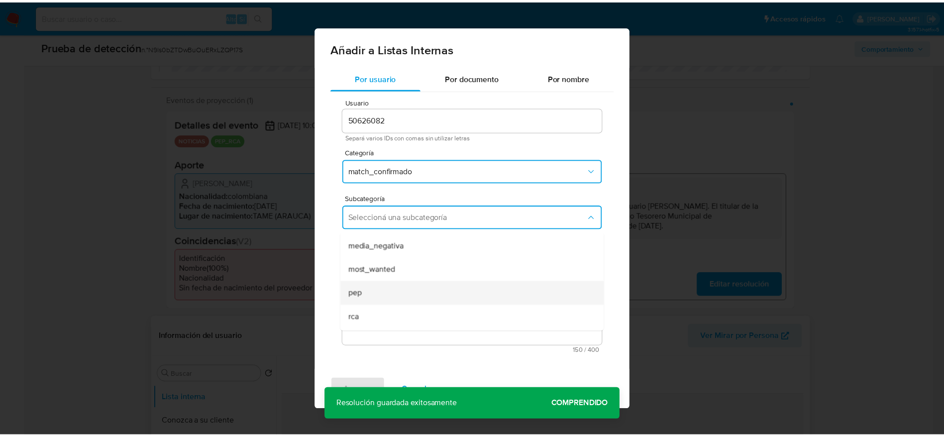
scroll to position [68, 0]
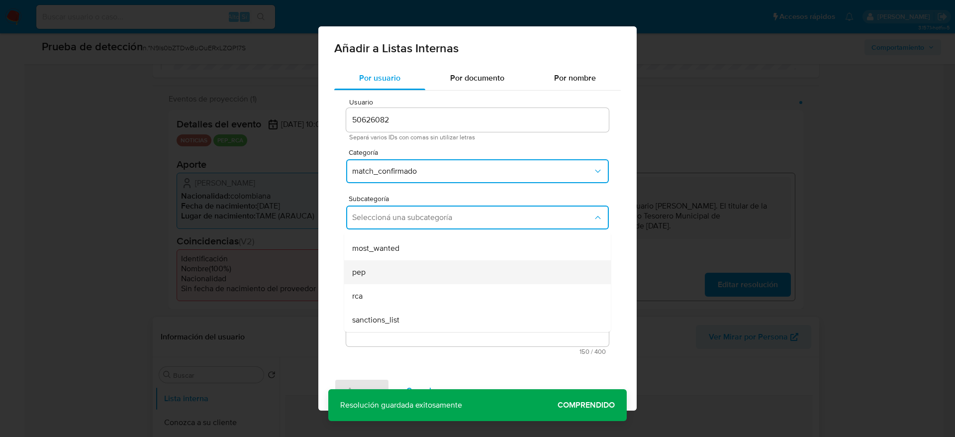
click at [388, 274] on div "pep" at bounding box center [474, 272] width 245 height 24
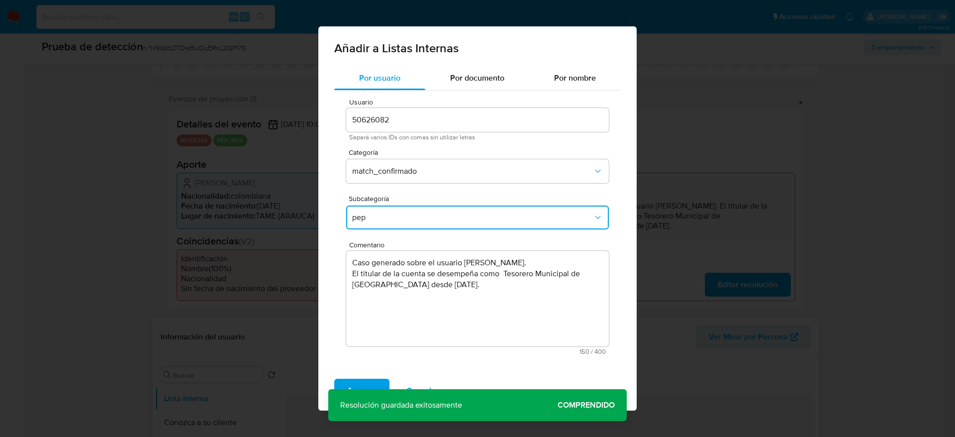
drag, startPoint x: 370, startPoint y: 382, endPoint x: 374, endPoint y: 364, distance: 18.5
click at [367, 382] on span "Agregar" at bounding box center [361, 391] width 29 height 22
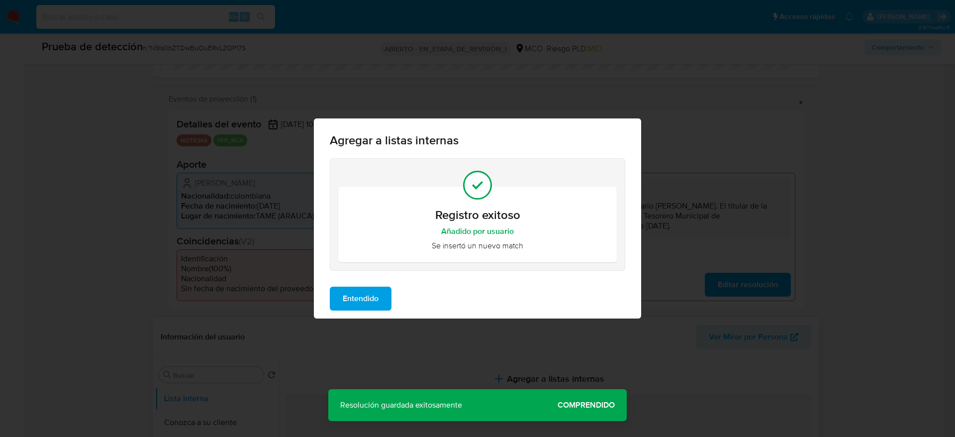
click at [383, 304] on button "Entendido" at bounding box center [361, 299] width 62 height 24
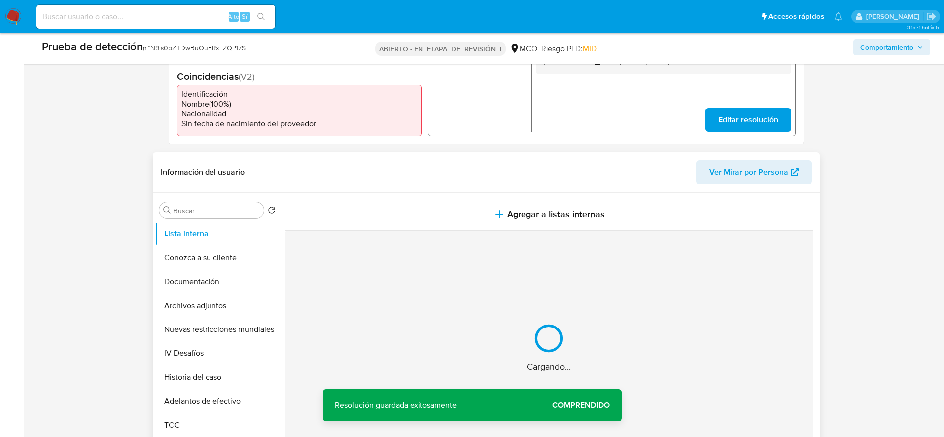
scroll to position [373, 0]
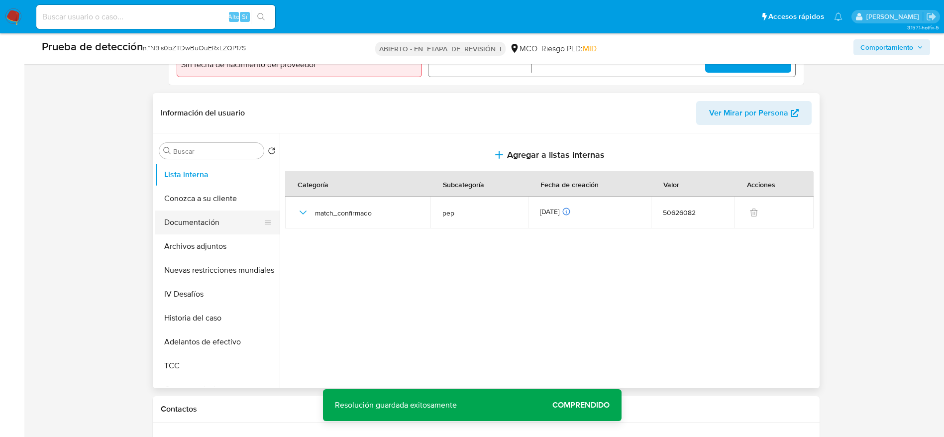
click at [188, 219] on button "Documentación" at bounding box center [213, 222] width 116 height 24
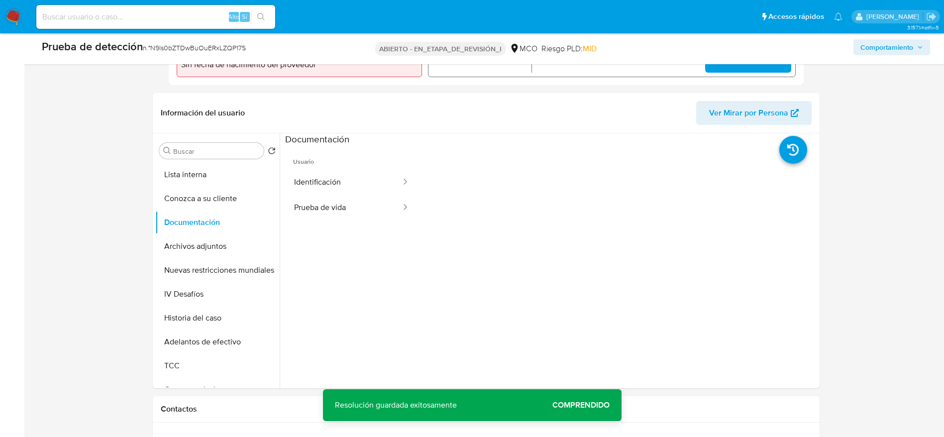
click at [339, 201] on button "Prueba de vida" at bounding box center [343, 207] width 117 height 25
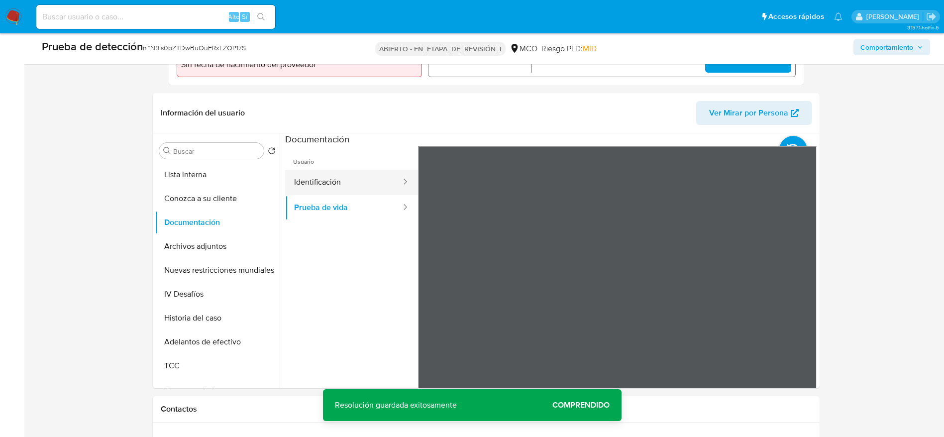
click at [315, 177] on button "Identificación" at bounding box center [343, 182] width 117 height 25
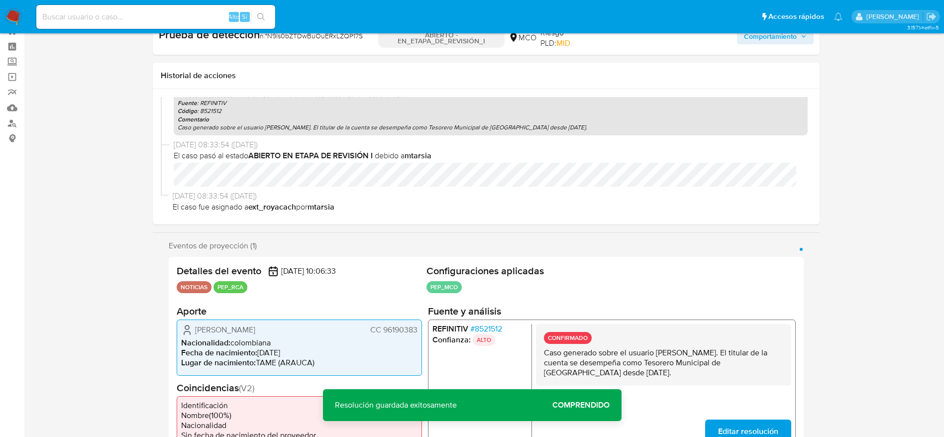
scroll to position [298, 0]
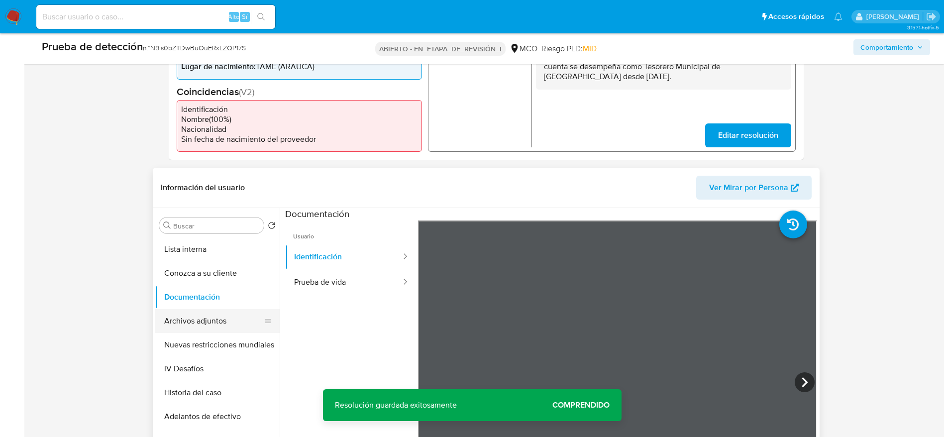
click at [197, 313] on button "Archivos adjuntos" at bounding box center [213, 321] width 116 height 24
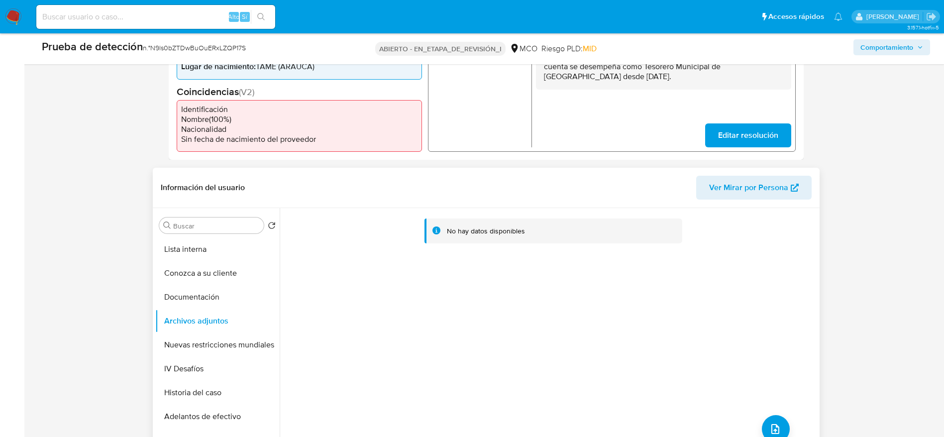
click at [505, 240] on div "No hay datos disponibles" at bounding box center [553, 230] width 258 height 25
click at [777, 416] on button "subir archivo" at bounding box center [776, 429] width 28 height 28
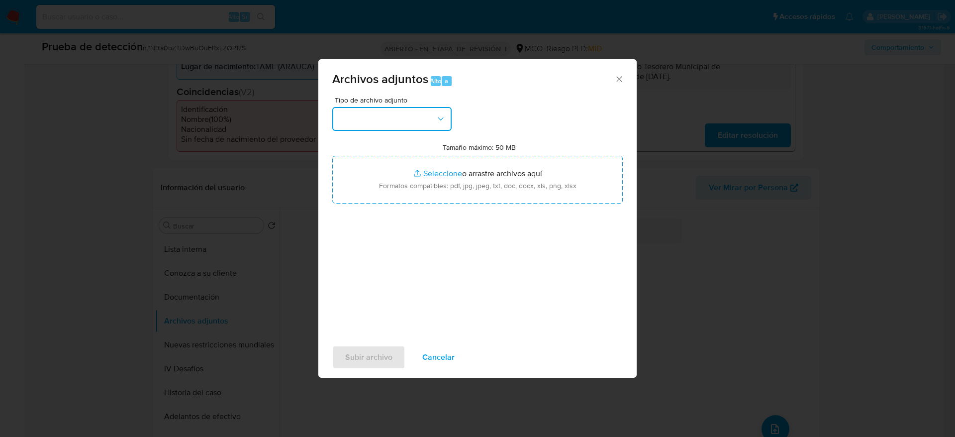
click at [420, 124] on button "button" at bounding box center [391, 119] width 119 height 24
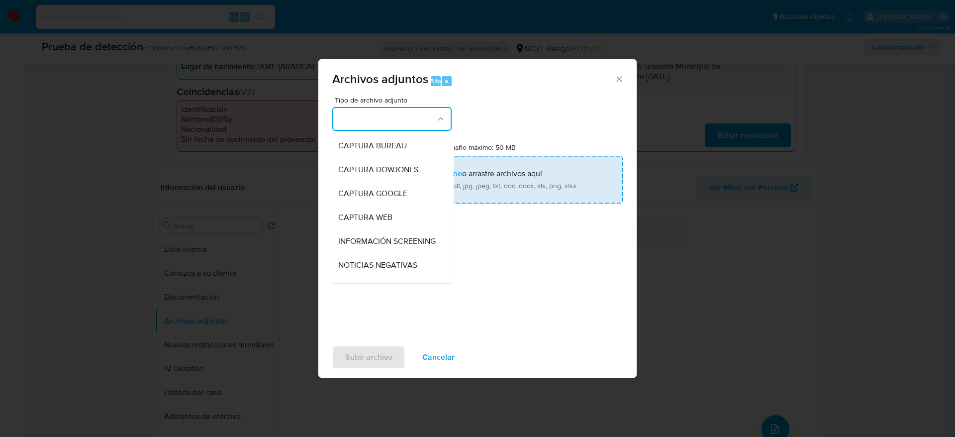
click at [371, 253] on div "INFORMACIÓN SCREENING" at bounding box center [388, 241] width 101 height 24
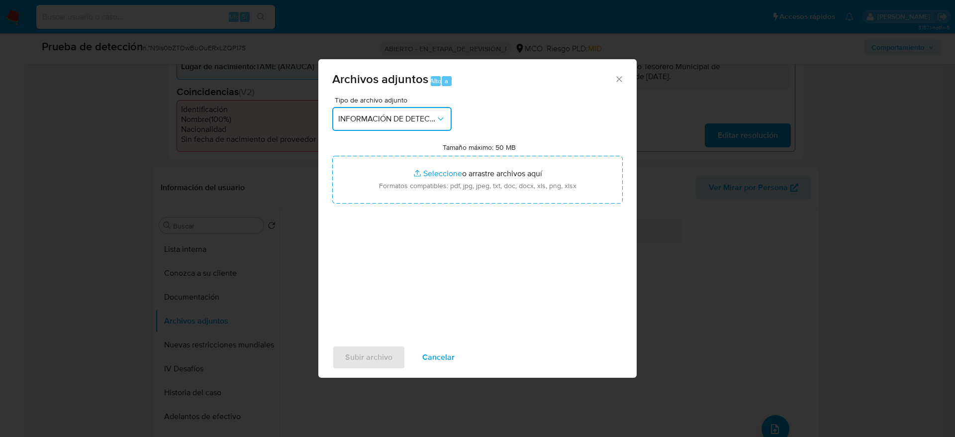
click at [426, 123] on font "INFORMACIÓN DE DETECCIÓN" at bounding box center [393, 118] width 110 height 11
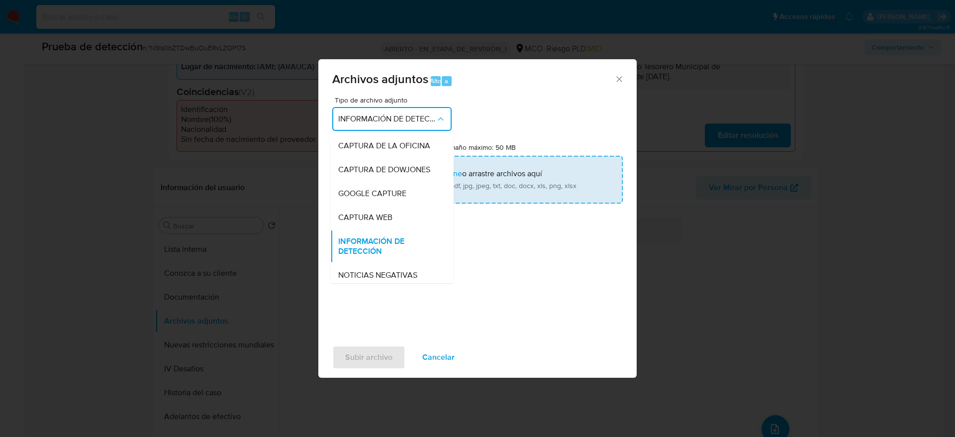
drag, startPoint x: 403, startPoint y: 271, endPoint x: 413, endPoint y: 173, distance: 98.0
click at [404, 256] on span "INFORMACIÓN DE DETECCIÓN" at bounding box center [388, 246] width 101 height 20
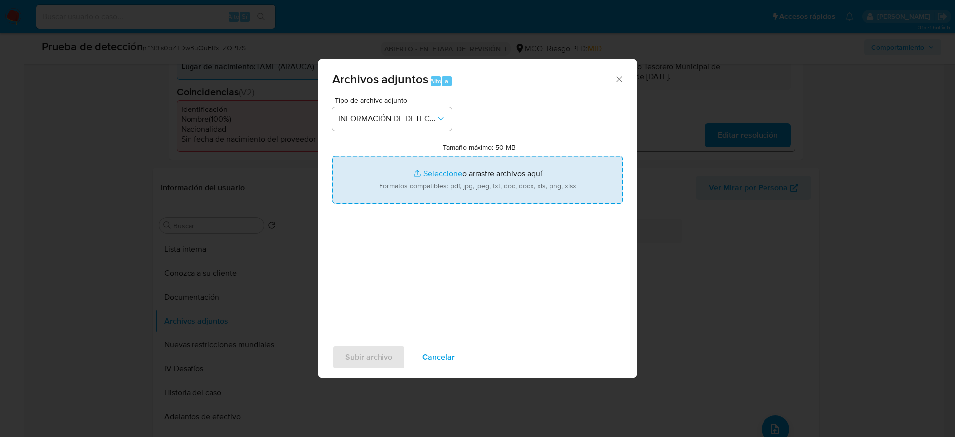
click at [417, 163] on input "Tamaño máximo: 50 MB Seleccionar archivos" at bounding box center [477, 180] width 291 height 48
type input "C:\fakepath\_Henry Duvan Medina Sanchez_ - Buscar con Google.pdf"
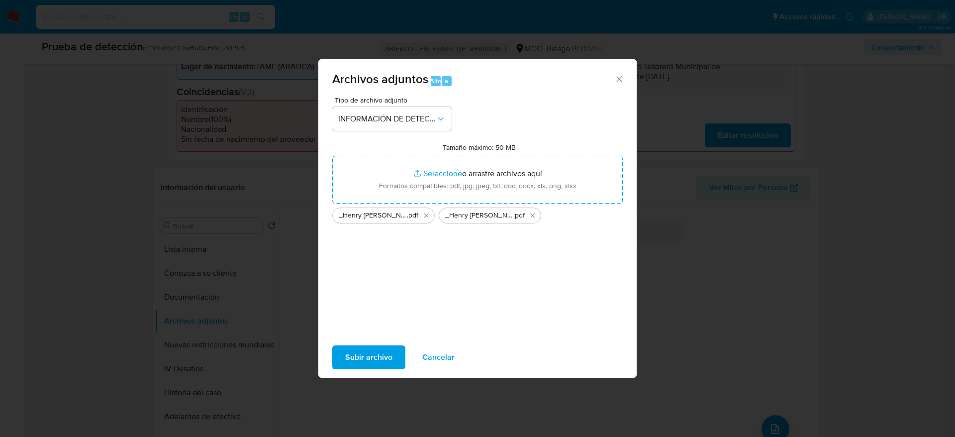
click at [370, 359] on font "Subir archivo" at bounding box center [368, 357] width 47 height 24
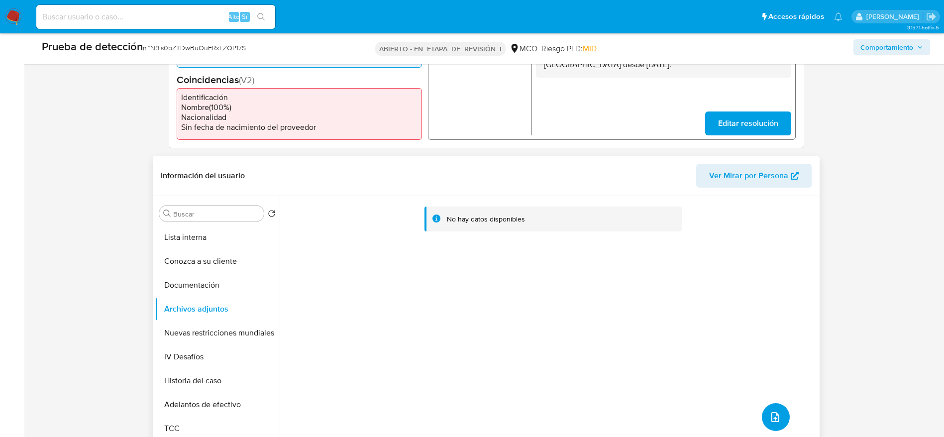
scroll to position [373, 0]
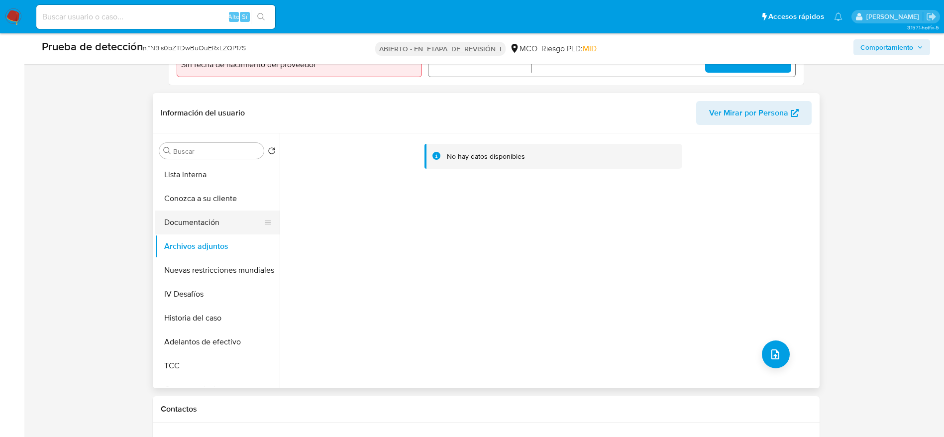
click at [206, 217] on button "Documentación" at bounding box center [213, 222] width 116 height 24
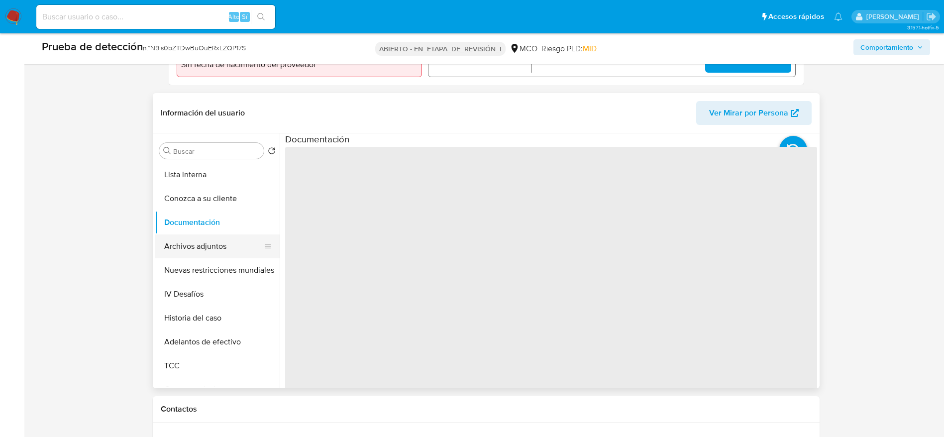
click at [204, 238] on button "Archivos adjuntos" at bounding box center [213, 246] width 116 height 24
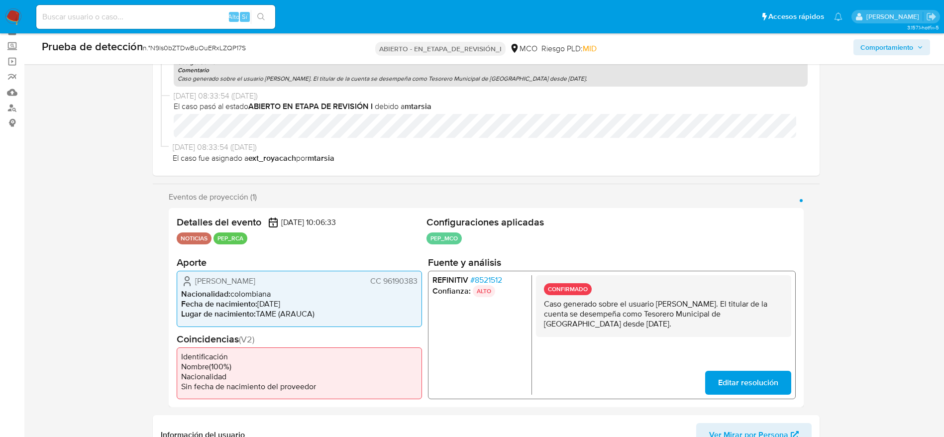
scroll to position [0, 0]
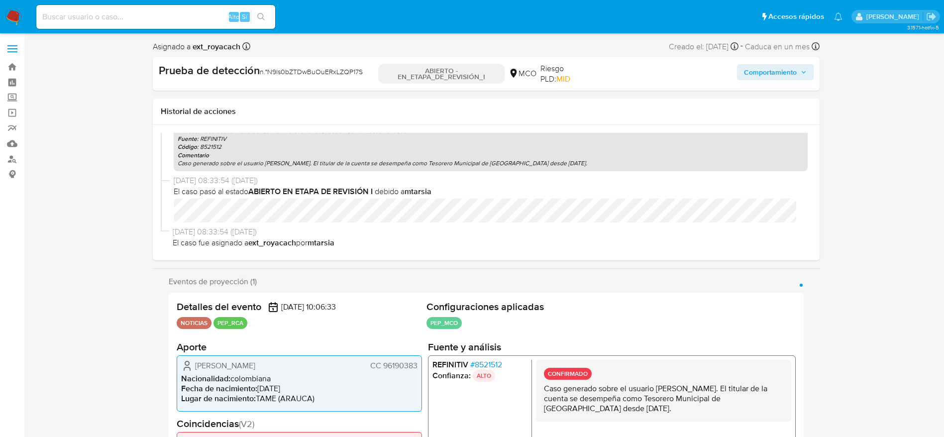
click at [760, 76] on font "Comportamiento" at bounding box center [770, 72] width 53 height 16
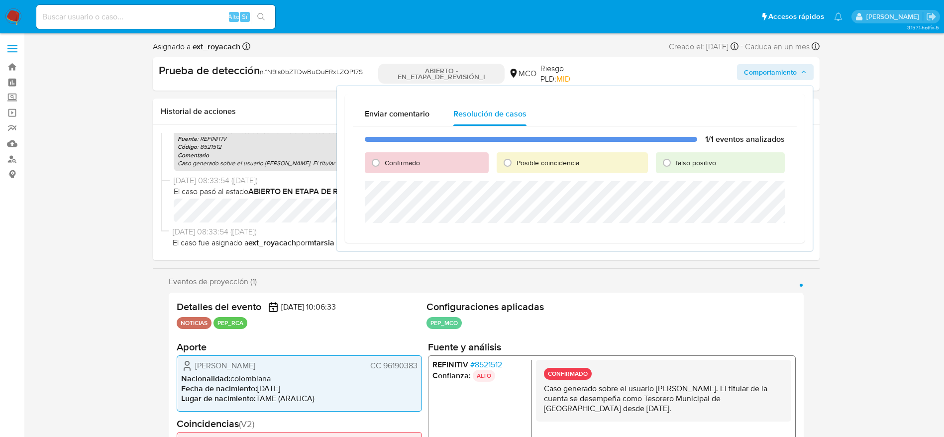
click at [402, 155] on div "Confirmado" at bounding box center [427, 162] width 124 height 21
click at [406, 166] on font "Confirmado" at bounding box center [402, 163] width 35 height 10
click at [384, 166] on input "Confirmado" at bounding box center [376, 163] width 16 height 16
radio input "true"
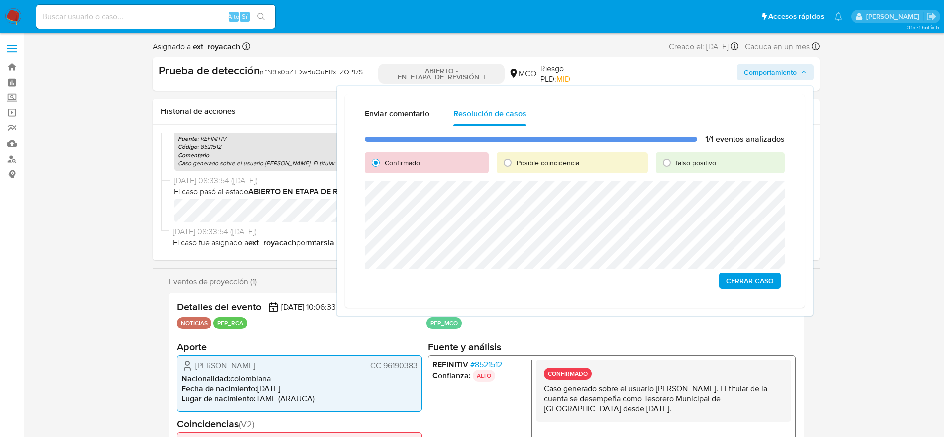
click at [733, 284] on font "Cerrar caso" at bounding box center [750, 281] width 48 height 16
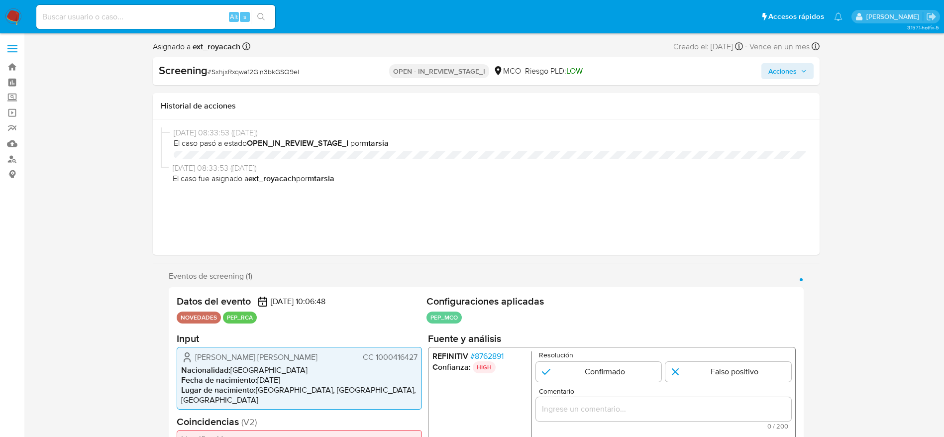
select select "10"
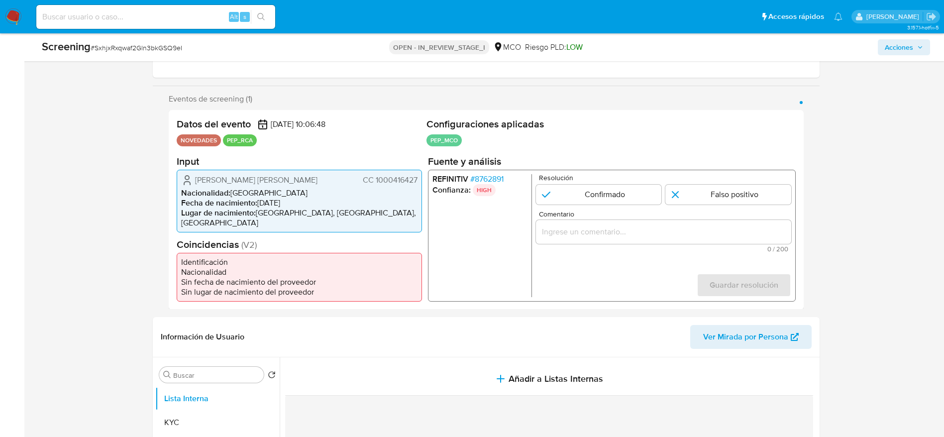
click at [487, 184] on span "# 8762891" at bounding box center [486, 179] width 33 height 10
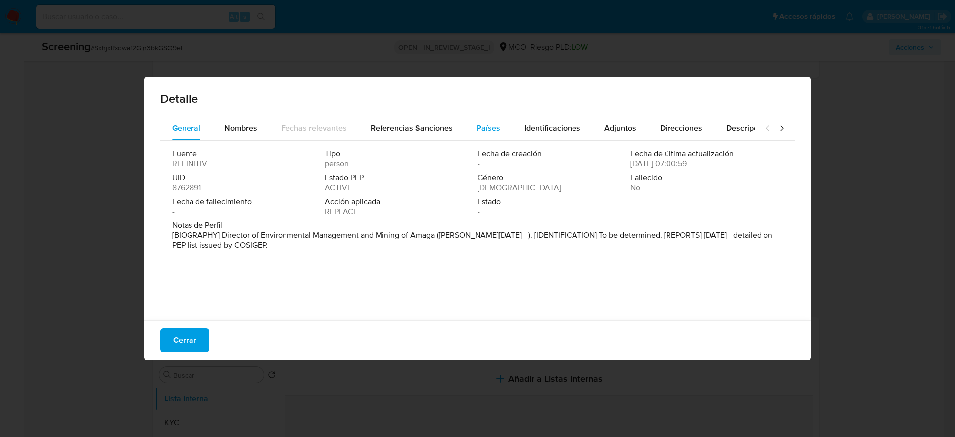
click at [466, 124] on button "Países" at bounding box center [489, 128] width 48 height 24
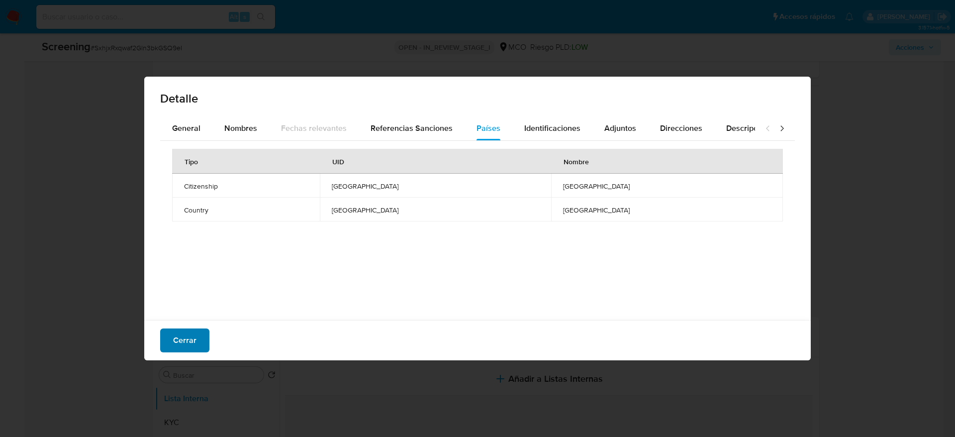
click at [182, 339] on span "Cerrar" at bounding box center [184, 340] width 23 height 22
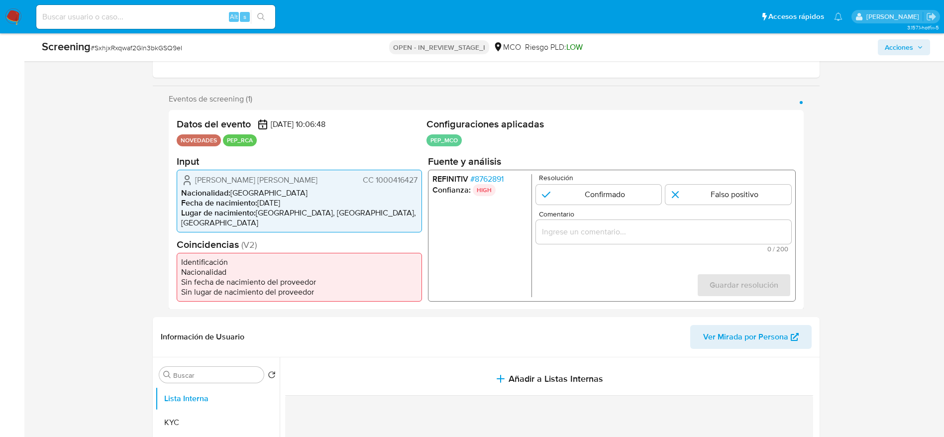
click at [128, 59] on div "Screening # SxhjxRxqwaf2Gln3bkGSQ9eI OPEN - IN_REVIEW_STAGE_I MCO Riesgo PLD: L…" at bounding box center [486, 47] width 900 height 28
click at [126, 59] on div "Screening # SxhjxRxqwaf2Gln3bkGSQ9eI OPEN - IN_REVIEW_STAGE_I MCO Riesgo PLD: L…" at bounding box center [486, 47] width 900 height 28
click at [125, 52] on span "# SxhjxRxqwaf2Gln3bkGSQ9eI" at bounding box center [137, 48] width 92 height 10
copy span "SxhjxRxqwaf2Gln3bkGSQ9eI"
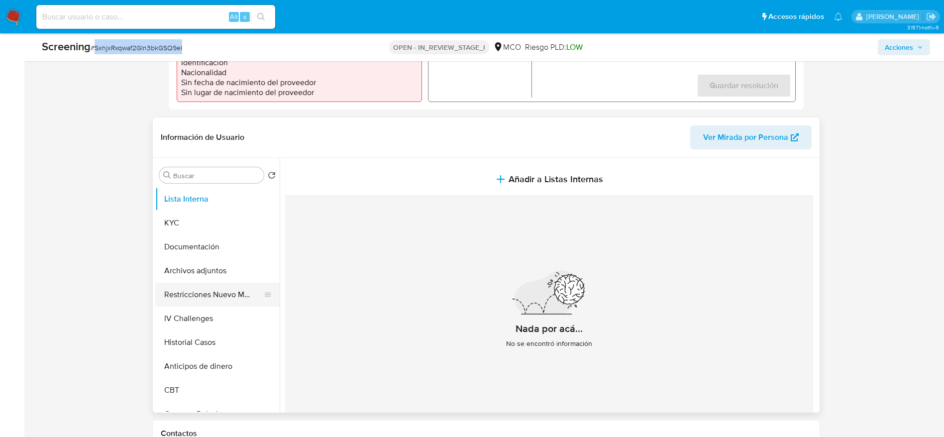
scroll to position [373, 0]
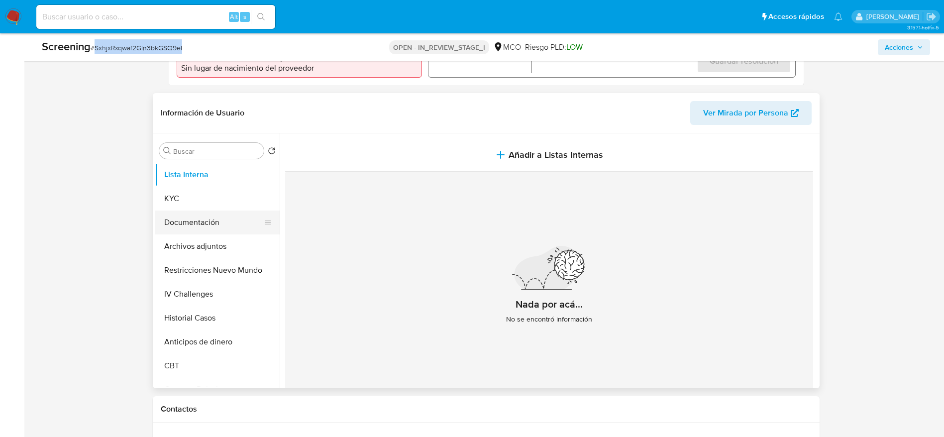
click at [208, 223] on button "Documentación" at bounding box center [213, 222] width 116 height 24
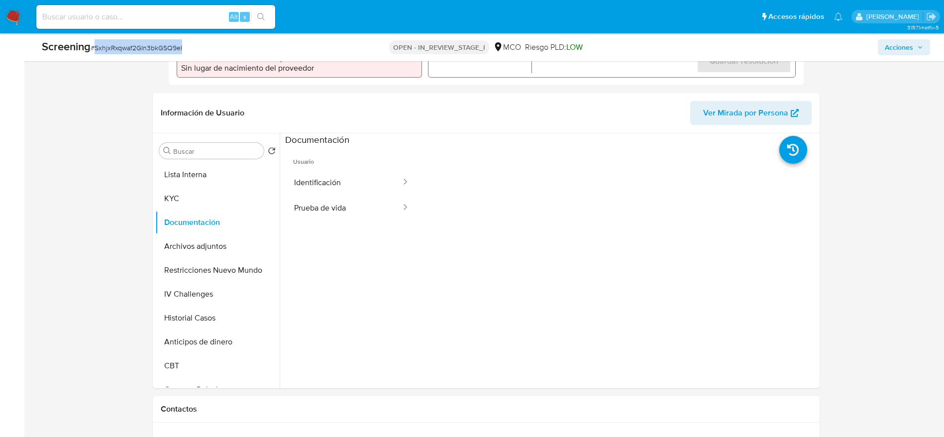
click at [360, 203] on button "Prueba de vida" at bounding box center [343, 207] width 117 height 25
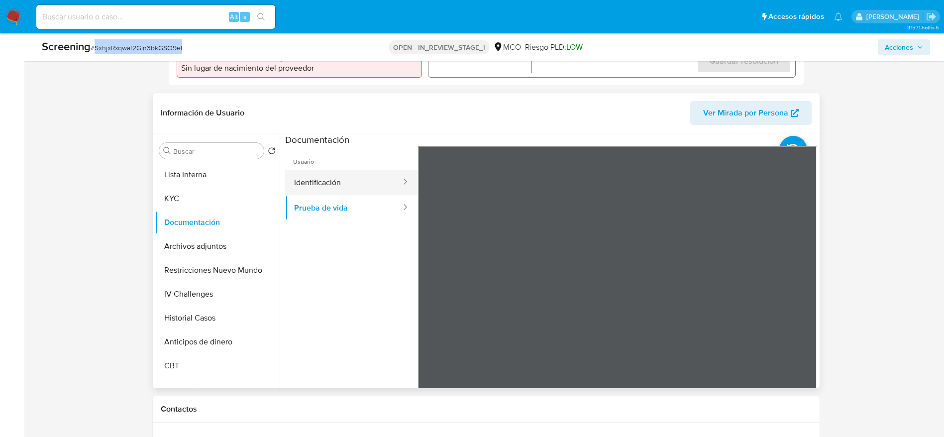
click at [338, 173] on button "Identificación" at bounding box center [343, 182] width 117 height 25
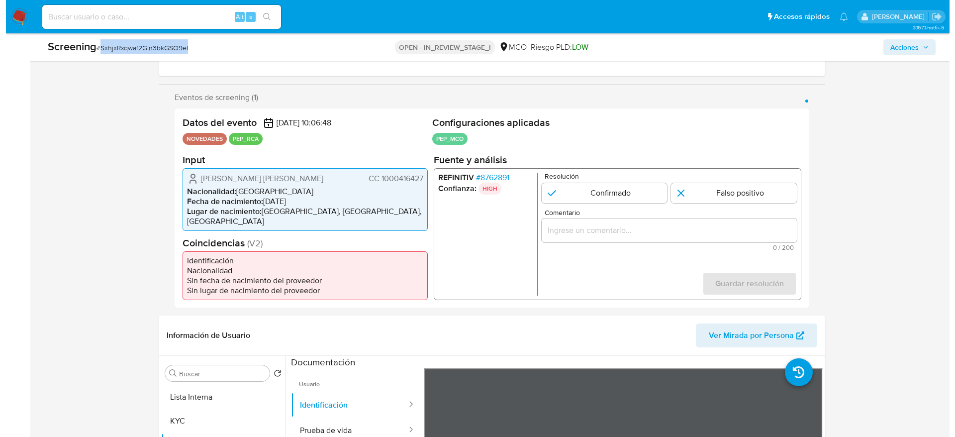
scroll to position [149, 0]
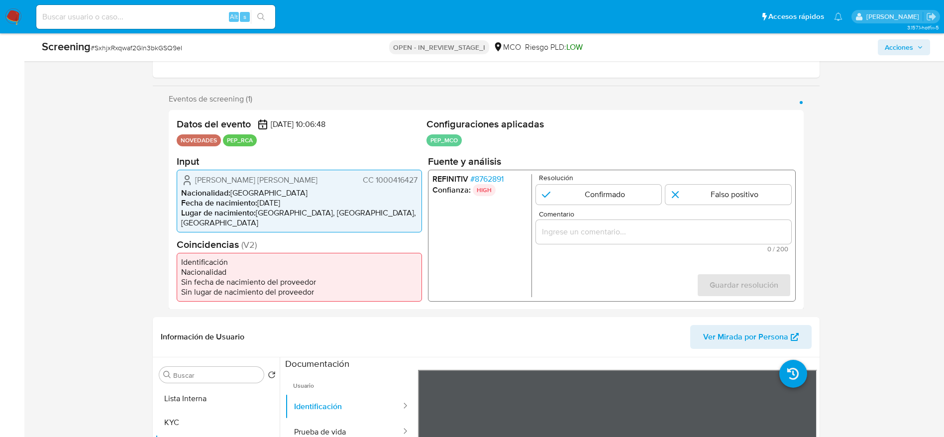
drag, startPoint x: 182, startPoint y: 185, endPoint x: 420, endPoint y: 182, distance: 238.8
click at [420, 182] on div "Ortega Mendoza Maria Magdalena CC 1000416427 Nacionalidad : Colombia Fecha de n…" at bounding box center [299, 200] width 245 height 63
click at [475, 184] on span "# 8762891" at bounding box center [486, 179] width 33 height 10
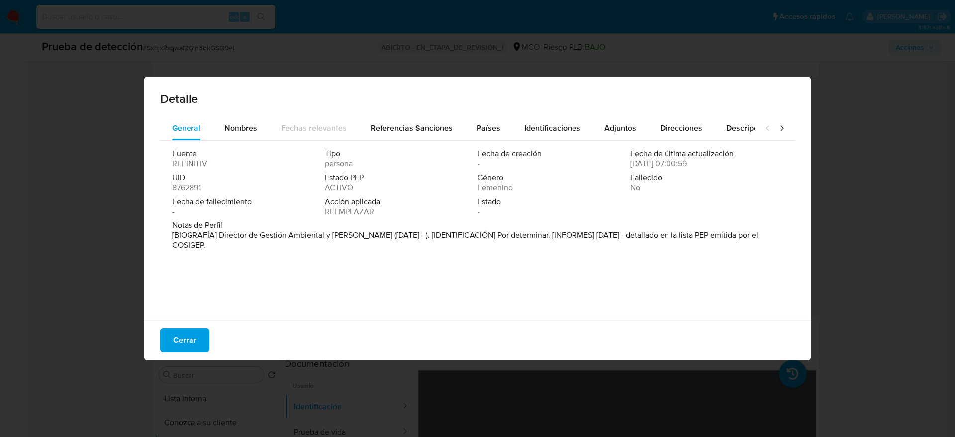
click at [222, 235] on font "[BIOGRAFÍA] Director de Gestión Ambiental y Minera de Amaga (enero de 2024 - ).…" at bounding box center [465, 239] width 586 height 21
drag, startPoint x: 220, startPoint y: 234, endPoint x: 394, endPoint y: 239, distance: 174.2
click at [394, 239] on font "[BIOGRAFÍA] Director de Gestión Ambiental y Minera de Amaga (enero de 2024 - ).…" at bounding box center [465, 239] width 586 height 21
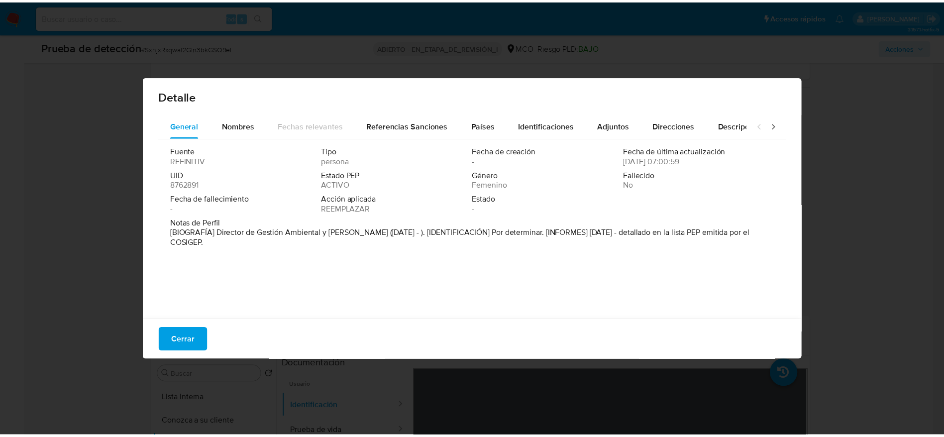
scroll to position [3, 0]
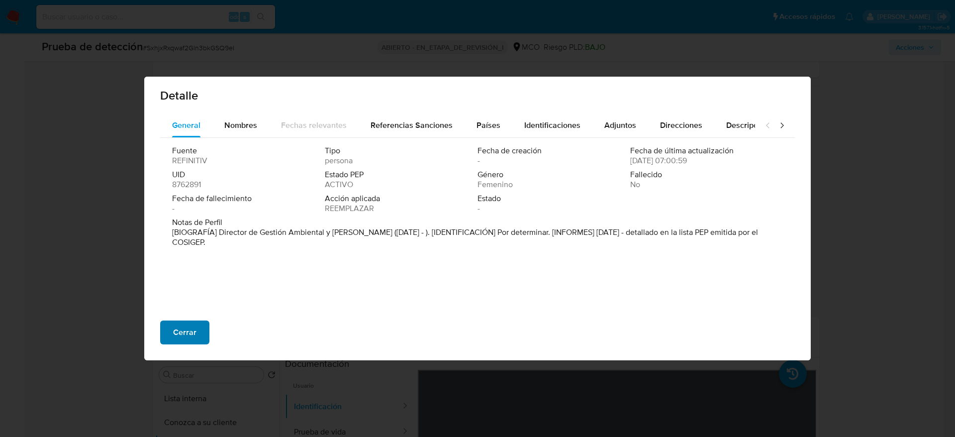
click at [201, 323] on button "Cerrar" at bounding box center [184, 332] width 49 height 24
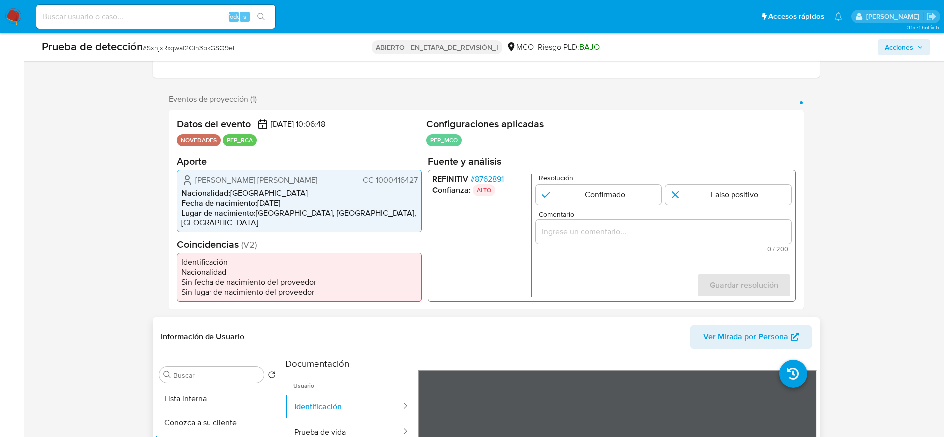
scroll to position [298, 0]
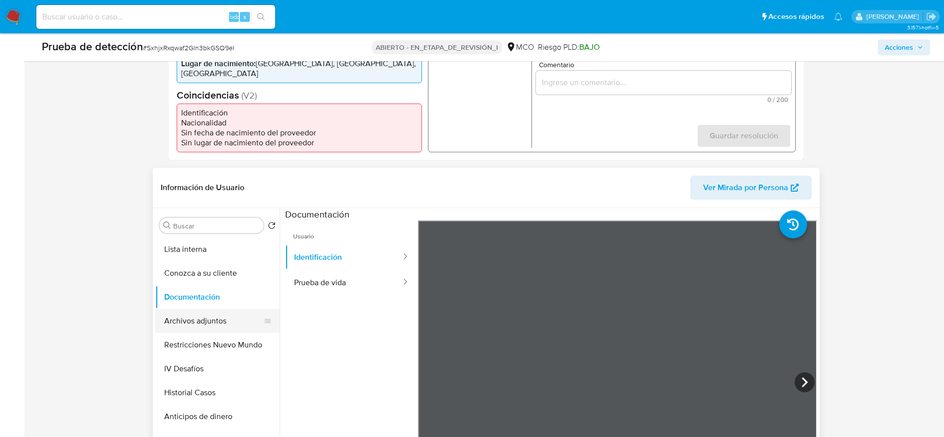
click at [228, 316] on button "Archivos adjuntos" at bounding box center [213, 321] width 116 height 24
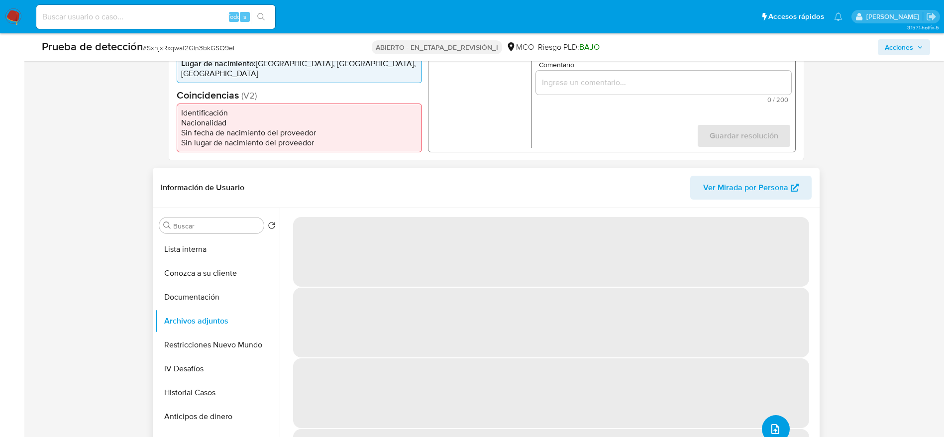
click at [778, 420] on button "subir archivo" at bounding box center [776, 429] width 28 height 28
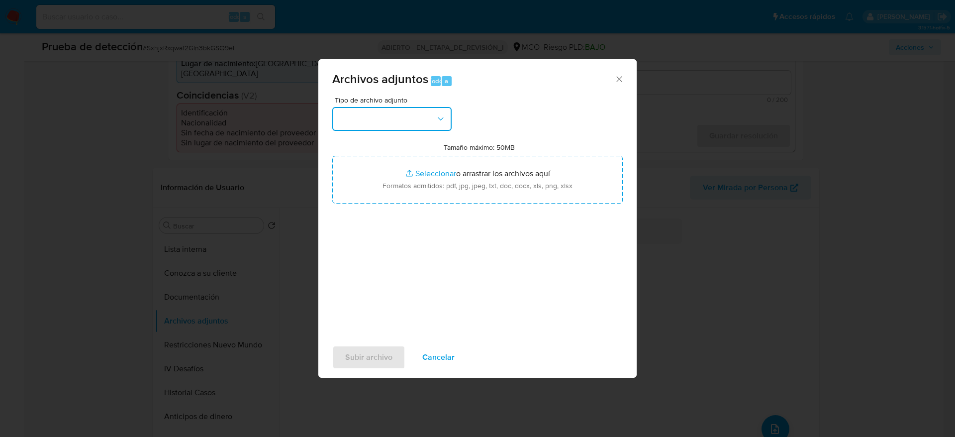
click at [429, 126] on button "button" at bounding box center [391, 119] width 119 height 24
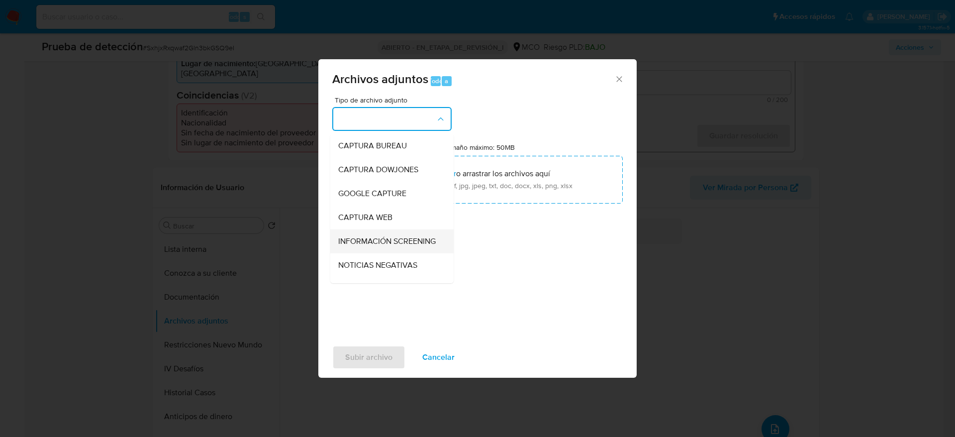
click at [379, 246] on span "INFORMACIÓN SCREENING" at bounding box center [386, 241] width 97 height 10
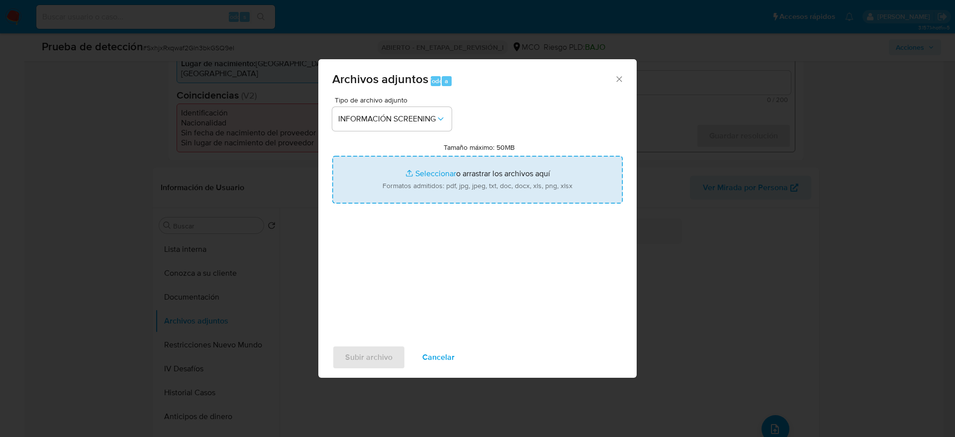
click at [404, 173] on input "Tamaño máximo: 50MB Seleccionar archivos" at bounding box center [477, 180] width 291 height 48
type input "C:\fakepath\_Ortega Mendoza Maria Magdalena_ - Buscar con Google.pdf"
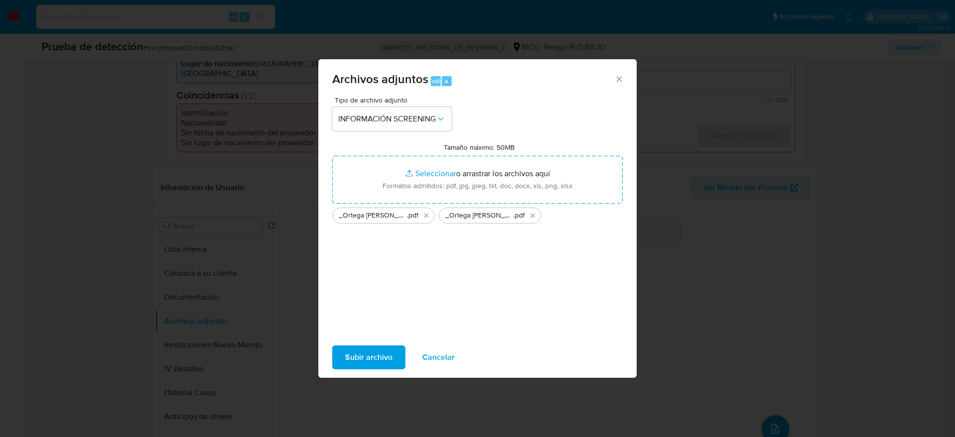
click at [370, 352] on span "Subir archivo" at bounding box center [368, 357] width 47 height 22
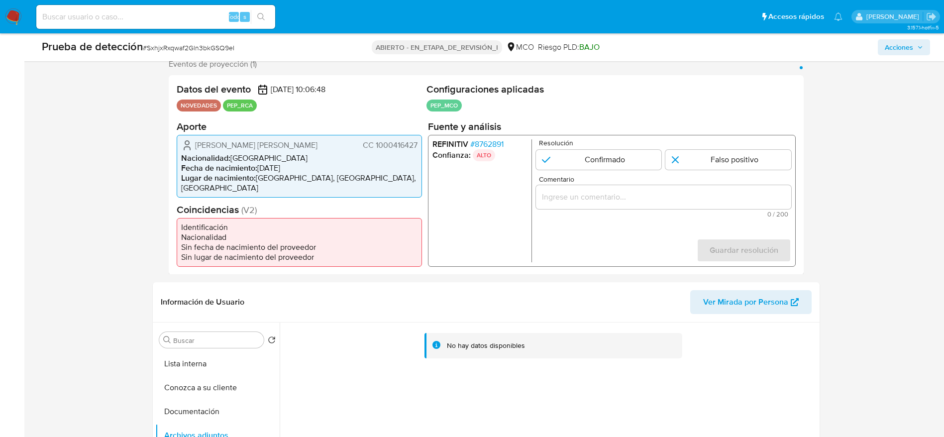
scroll to position [75, 0]
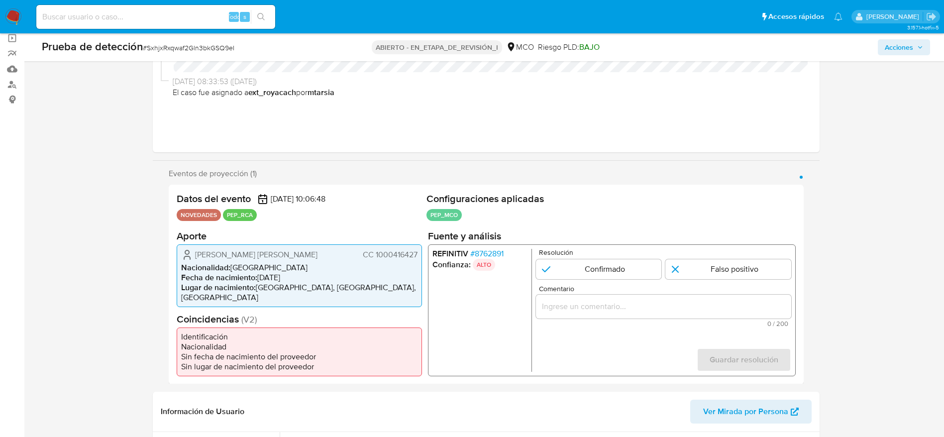
click at [627, 284] on form "Resolución Confirmado Falso positivo Comentario 0 / 200 200 caracteres restante…" at bounding box center [662, 309] width 255 height 123
drag, startPoint x: 619, startPoint y: 282, endPoint x: 620, endPoint y: 290, distance: 8.0
click at [617, 279] on input "1 de 1" at bounding box center [598, 269] width 126 height 20
radio input "true"
click at [624, 317] on div "1 de 1" at bounding box center [662, 306] width 255 height 24
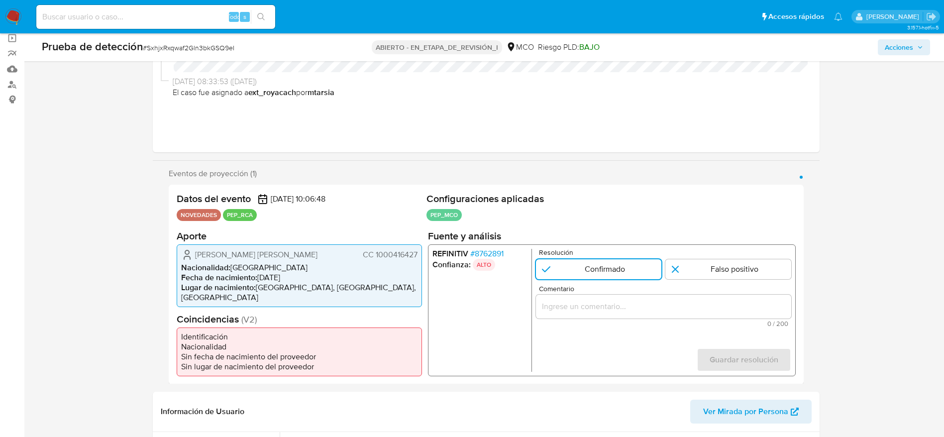
click at [625, 317] on div "1 de 1" at bounding box center [662, 306] width 255 height 24
paste input "Caso generado sobre el usuario Ortega Mendoza Maria Magdalena. El titular de la…"
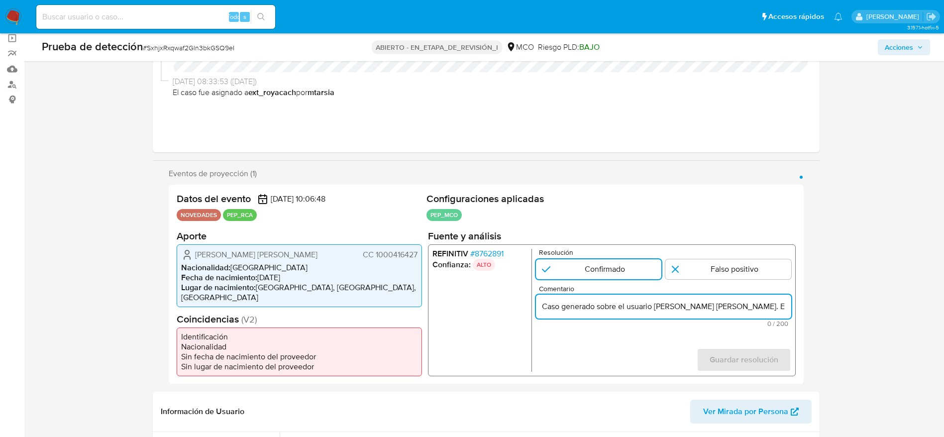
scroll to position [0, 402]
type input "Caso generado sobre el usuario Ortega Mendoza Maria Magdalena. El titular de la…"
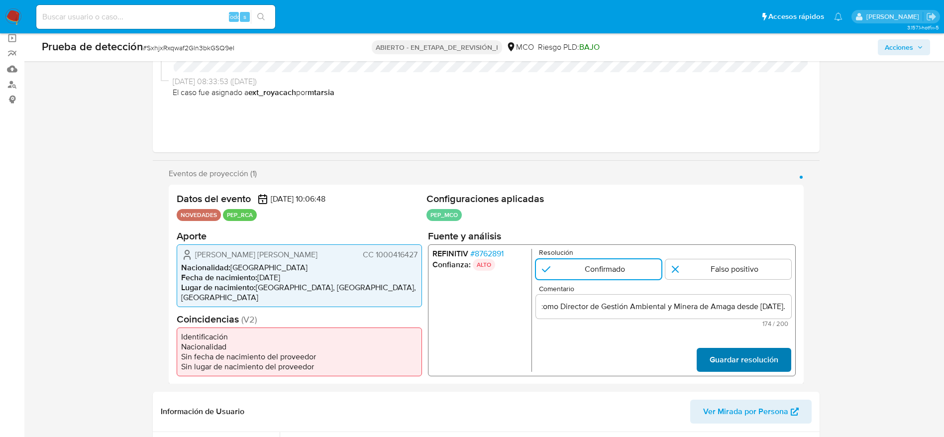
click at [755, 357] on span "Guardar resolución" at bounding box center [743, 359] width 69 height 22
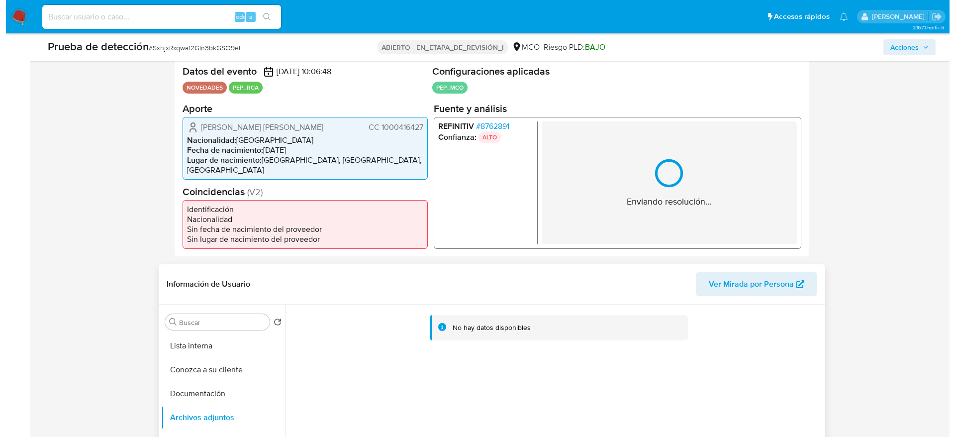
scroll to position [298, 0]
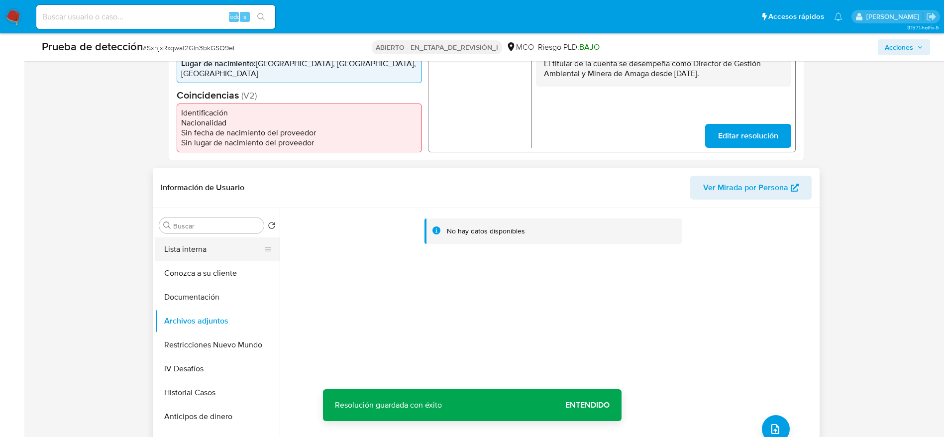
click at [201, 259] on button "Lista interna" at bounding box center [213, 249] width 116 height 24
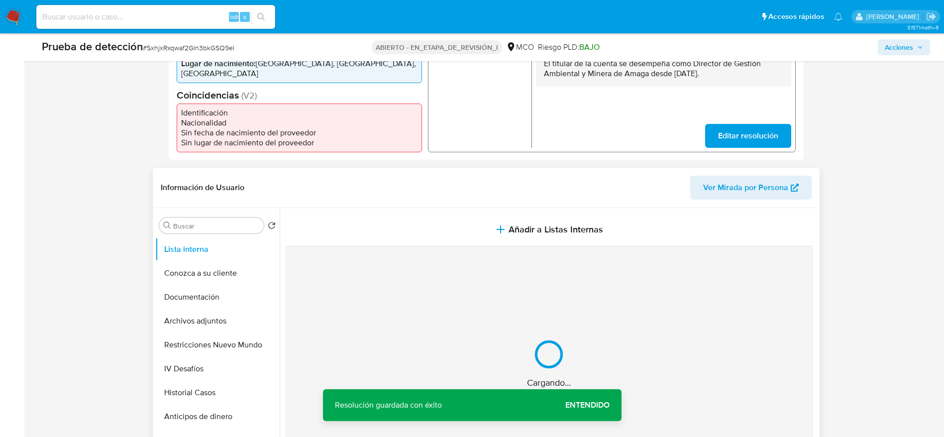
click at [450, 223] on button "Añadir a Listas Internas" at bounding box center [549, 229] width 528 height 33
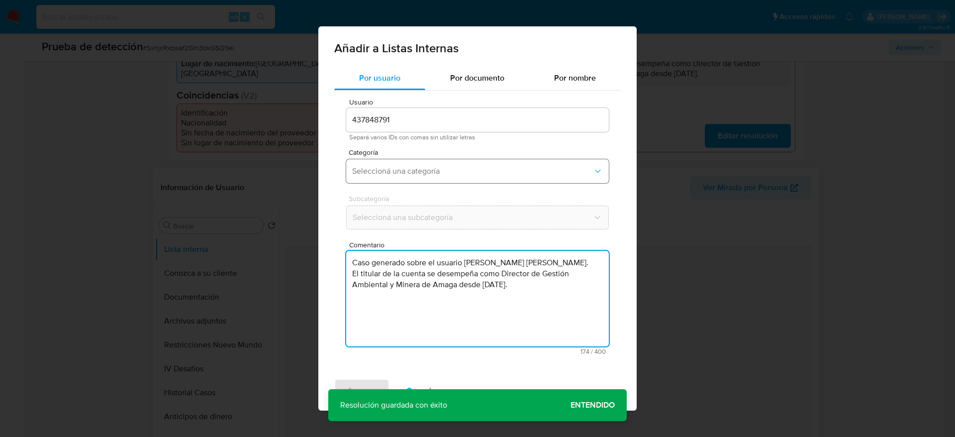
type textarea "Caso generado sobre el usuario Ortega Mendoza Maria Magdalena. El titular de la…"
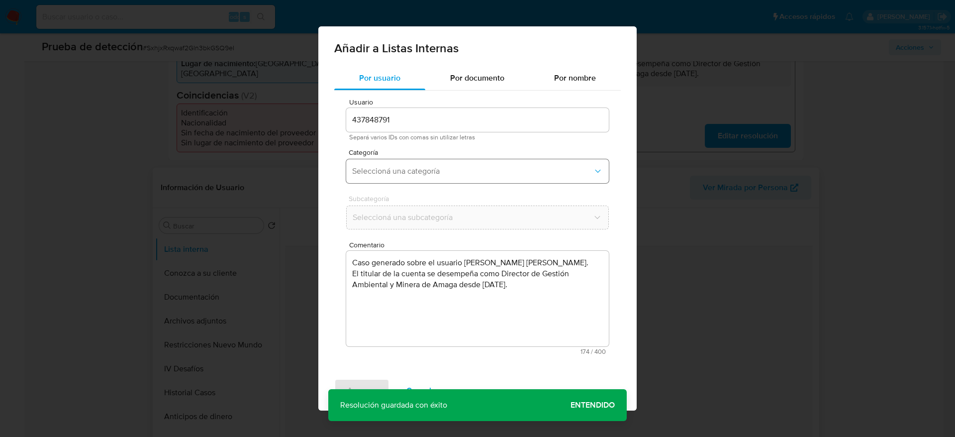
click at [446, 181] on button "Seleccioná una categoría" at bounding box center [477, 171] width 263 height 24
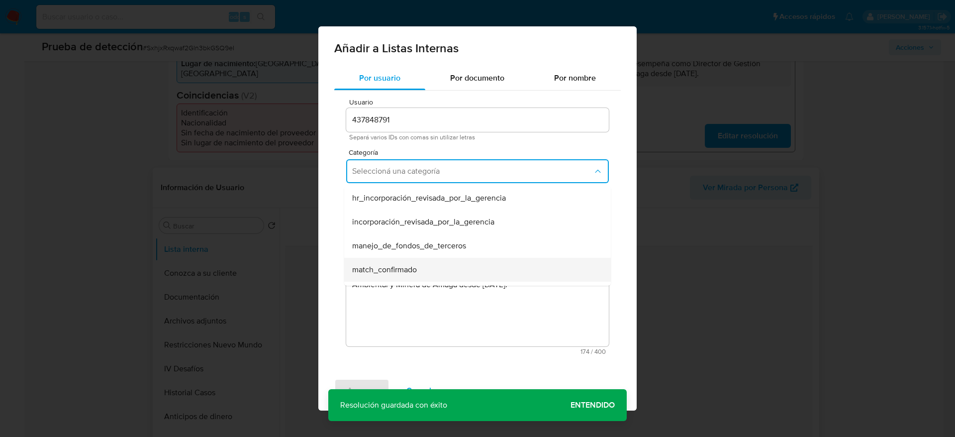
click at [397, 269] on span "match_confirmado" at bounding box center [384, 270] width 65 height 10
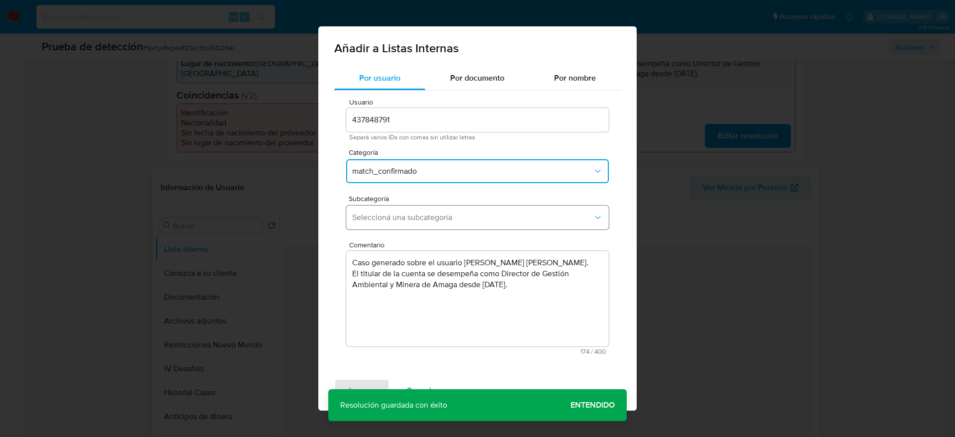
click at [413, 218] on span "Seleccioná una subcategoría" at bounding box center [472, 217] width 241 height 10
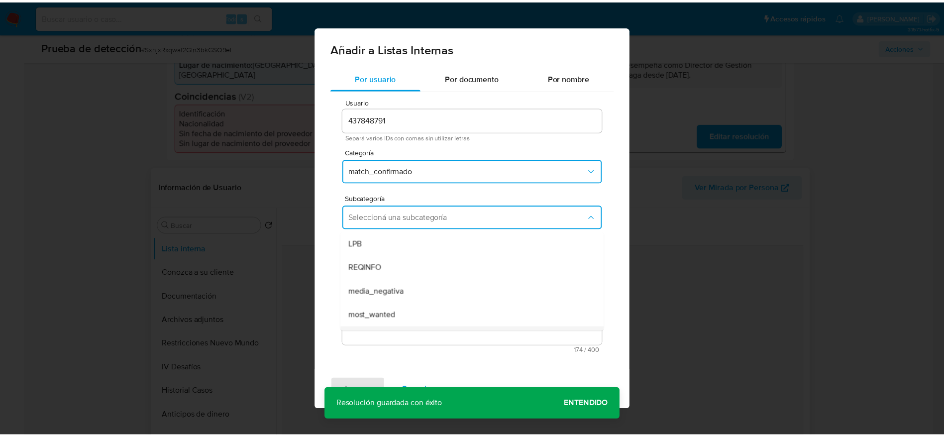
scroll to position [68, 0]
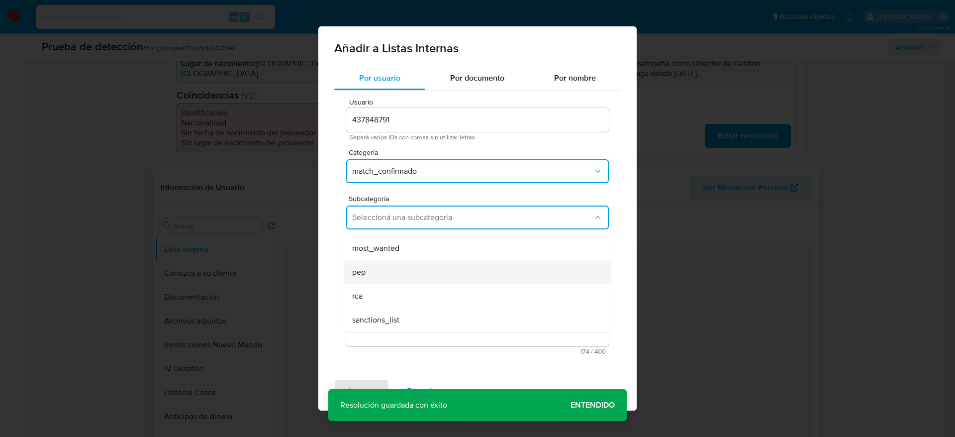
click at [391, 276] on div "pep" at bounding box center [474, 272] width 245 height 24
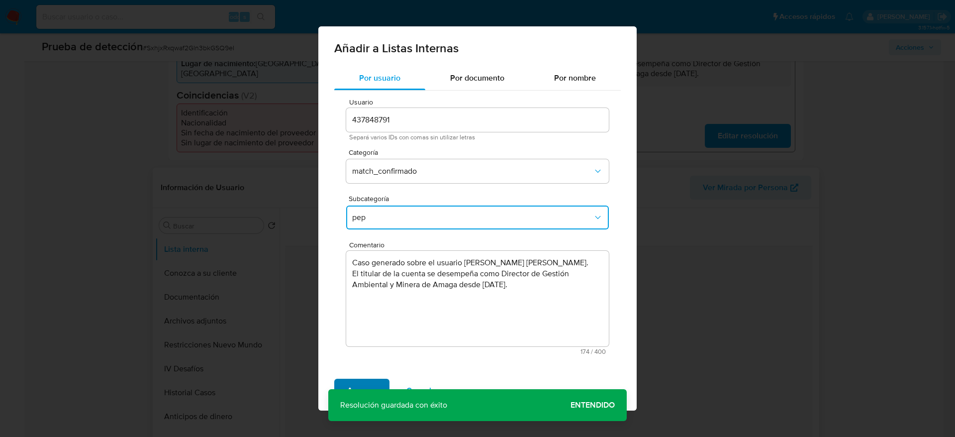
click at [352, 390] on span "Agregar" at bounding box center [361, 391] width 29 height 22
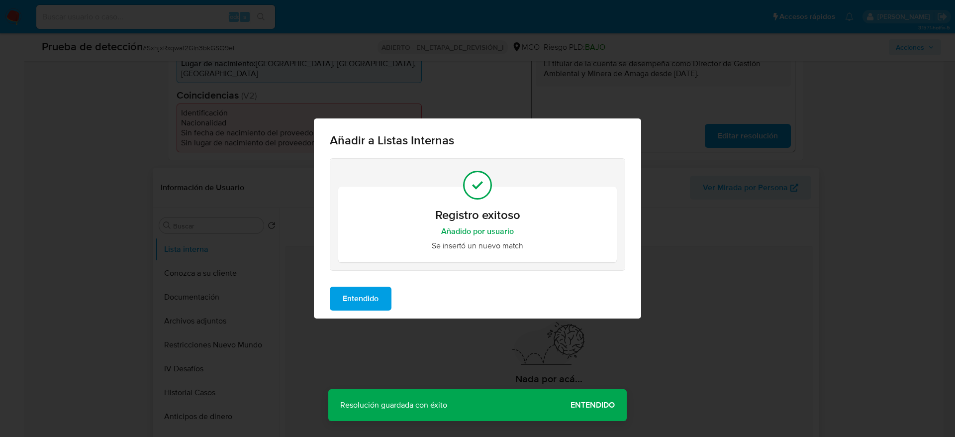
click at [367, 291] on span "Entendido" at bounding box center [361, 299] width 36 height 22
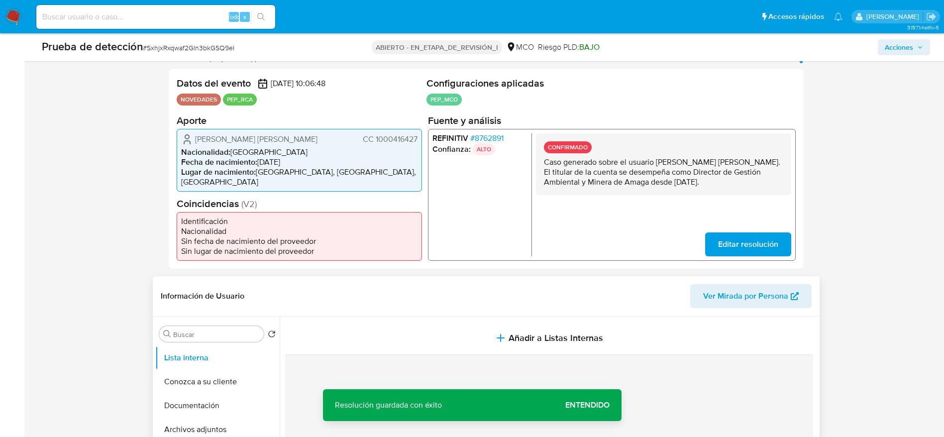
scroll to position [0, 0]
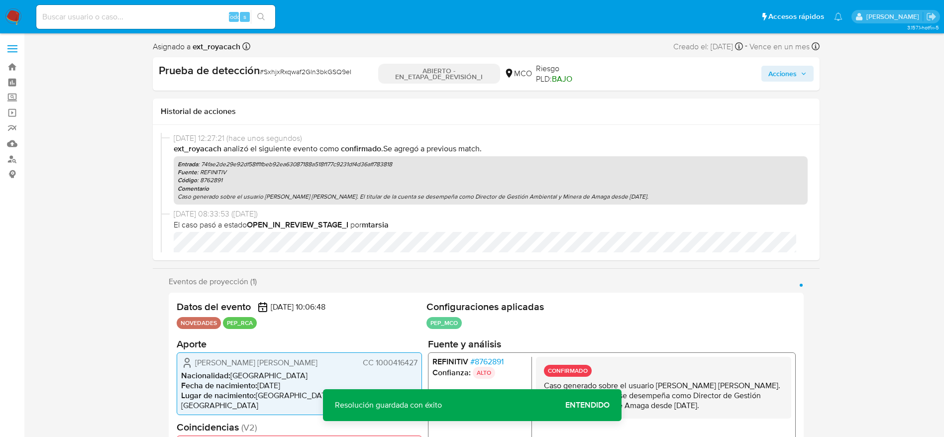
click at [787, 83] on div "Acciones" at bounding box center [704, 73] width 215 height 21
click at [768, 70] on span "Acciones" at bounding box center [782, 74] width 28 height 16
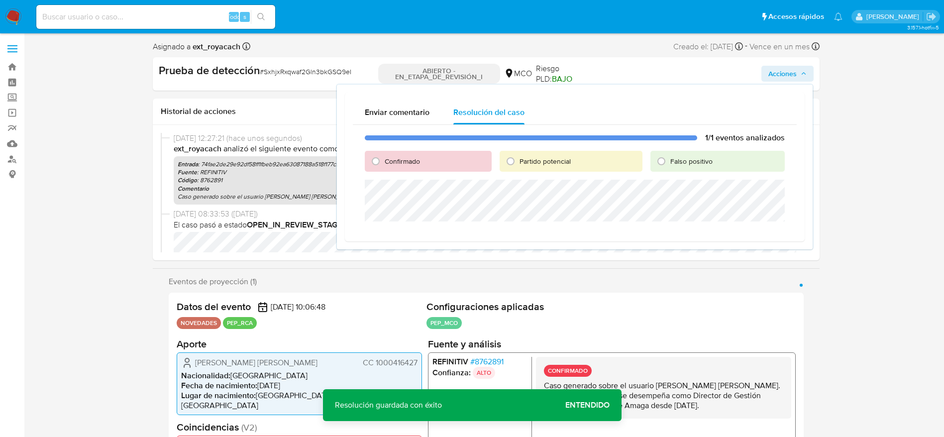
click at [424, 169] on div "Confirmado" at bounding box center [428, 161] width 127 height 21
click at [415, 162] on font "Confirmado" at bounding box center [402, 161] width 35 height 10
click at [384, 162] on input "Confirmado" at bounding box center [376, 161] width 16 height 16
radio input "true"
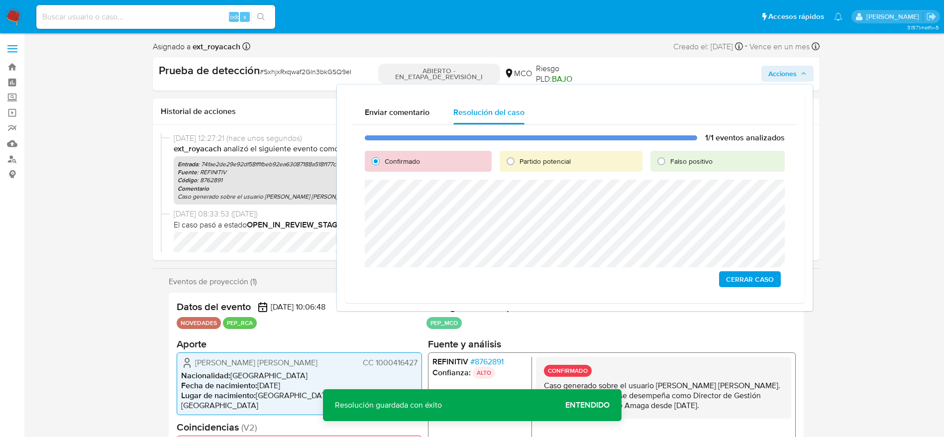
click at [740, 274] on span "Cerrar Caso" at bounding box center [750, 279] width 48 height 14
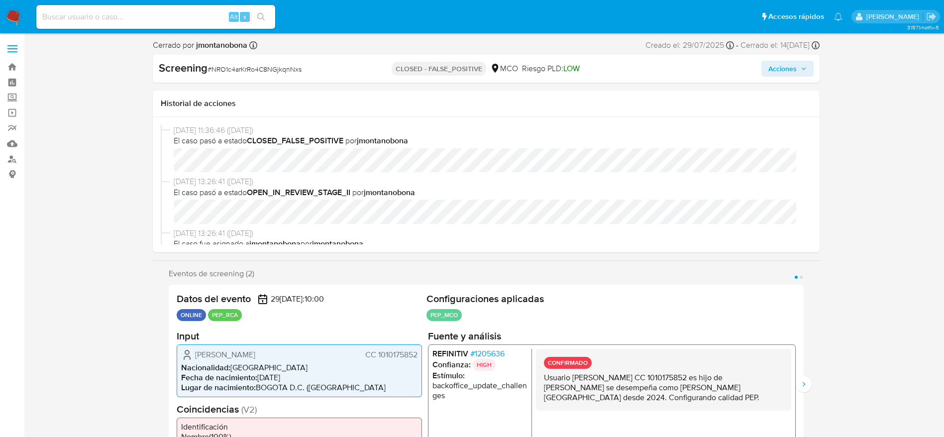
select select "10"
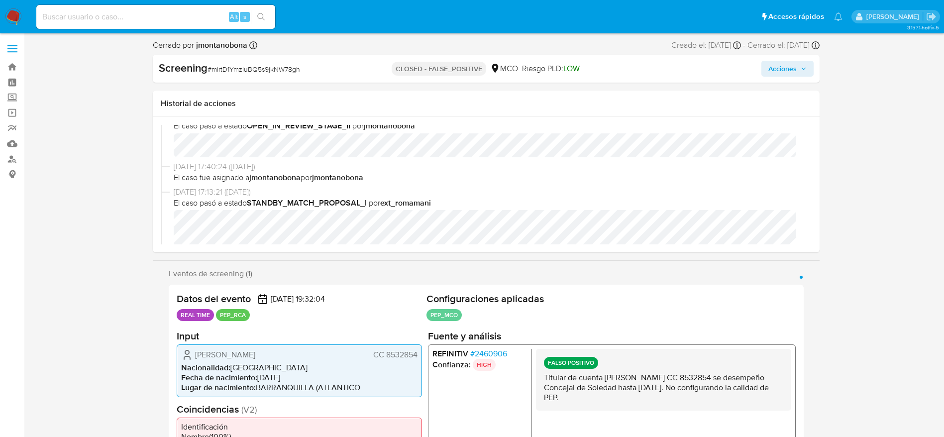
select select "10"
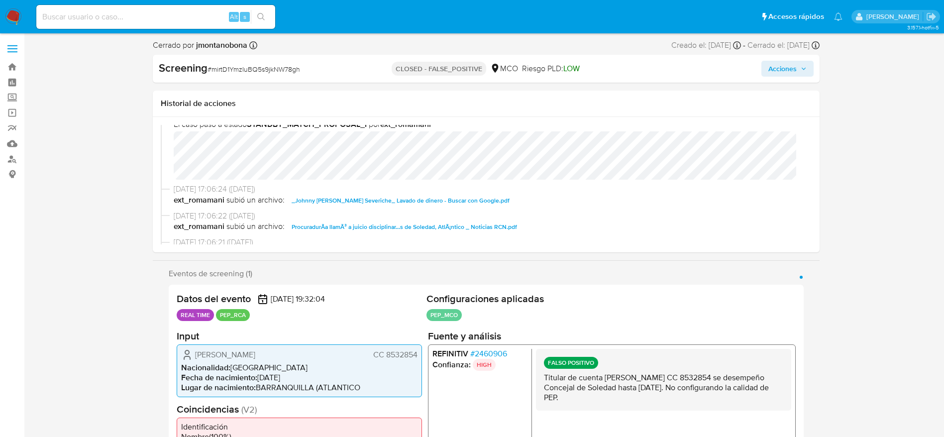
scroll to position [149, 0]
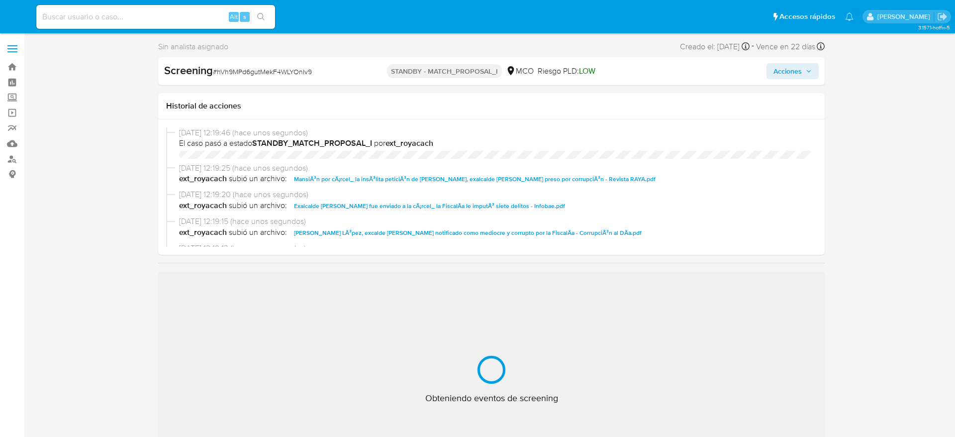
select select "10"
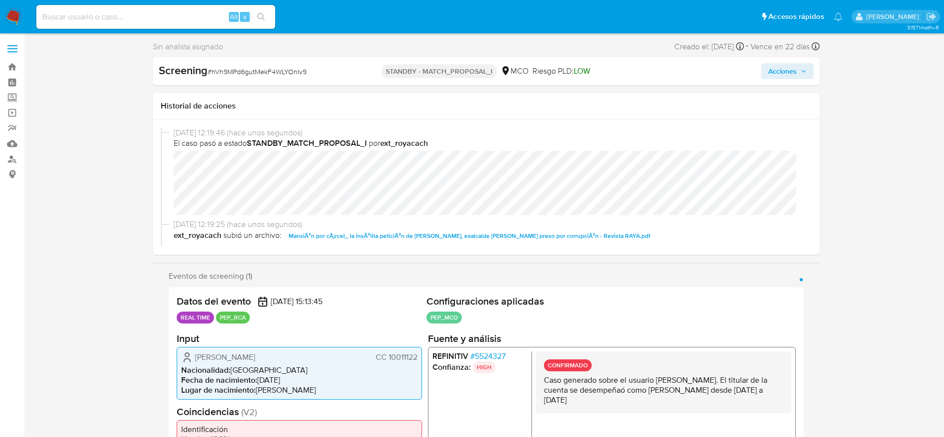
click at [263, 73] on span "# hVh9MPd6gutMekF4WLYOnIv9" at bounding box center [256, 72] width 99 height 10
copy span "hVh9MPd6gutMekF4WLYOnIv9"
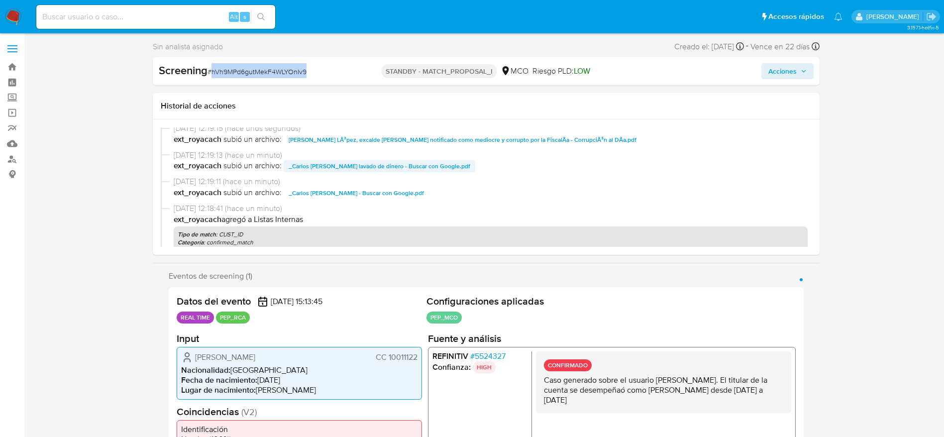
scroll to position [75, 0]
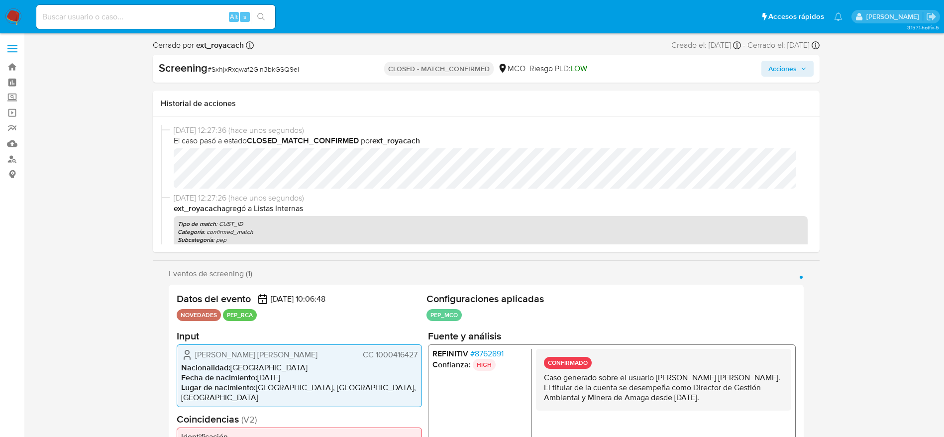
select select "10"
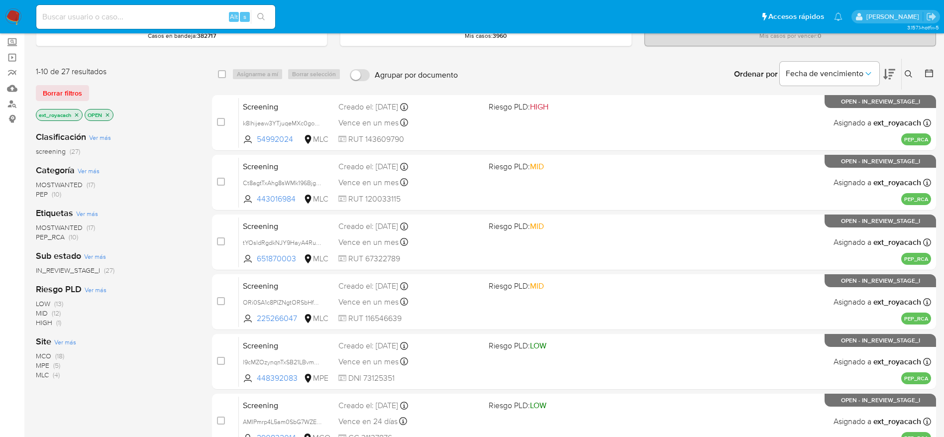
scroll to position [75, 0]
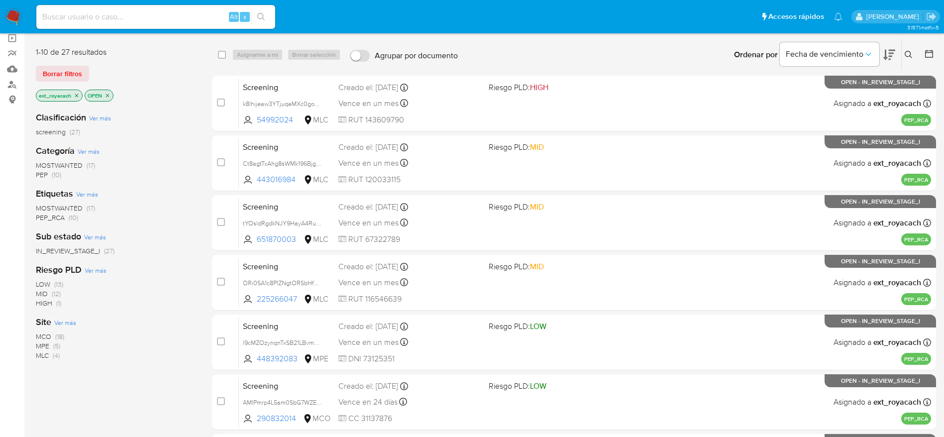
click at [50, 175] on span "PEP (10)" at bounding box center [48, 174] width 25 height 9
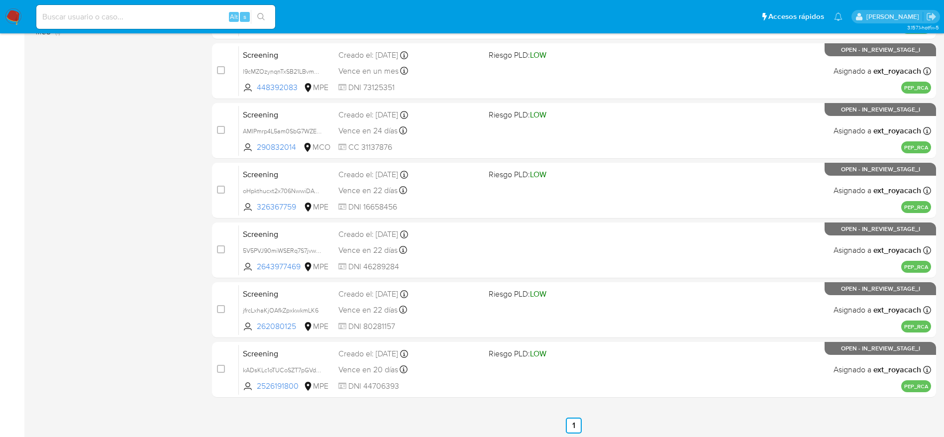
scroll to position [349, 0]
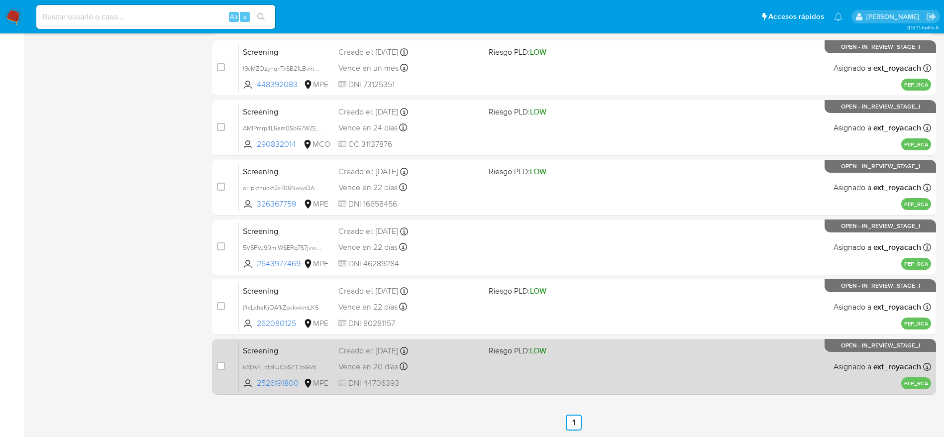
click at [467, 353] on div "Creado el: 22/08/2025 Creado el: 22/08/2025 20:11:55" at bounding box center [409, 350] width 142 height 11
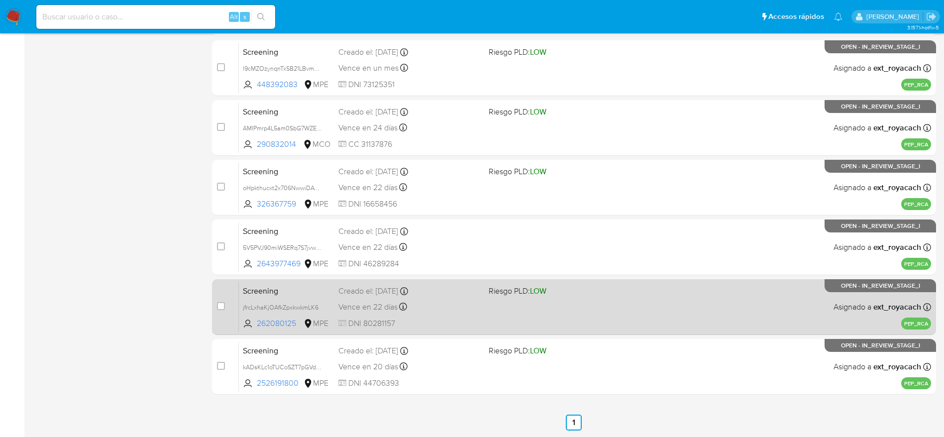
click at [443, 302] on div "Vence en 22 días Vence el 23/09/2025 13:24:21" at bounding box center [409, 306] width 142 height 13
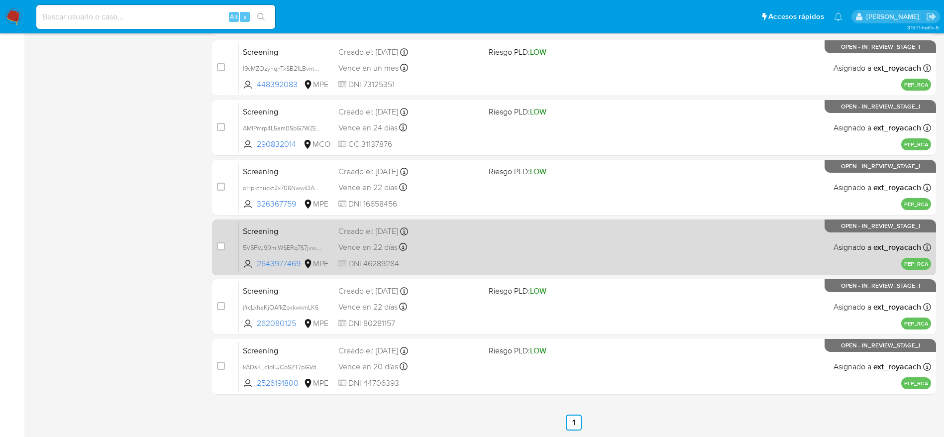
click at [396, 240] on div "Vence en 22 días Vence el 23/09/2025 16:59:32" at bounding box center [409, 246] width 142 height 13
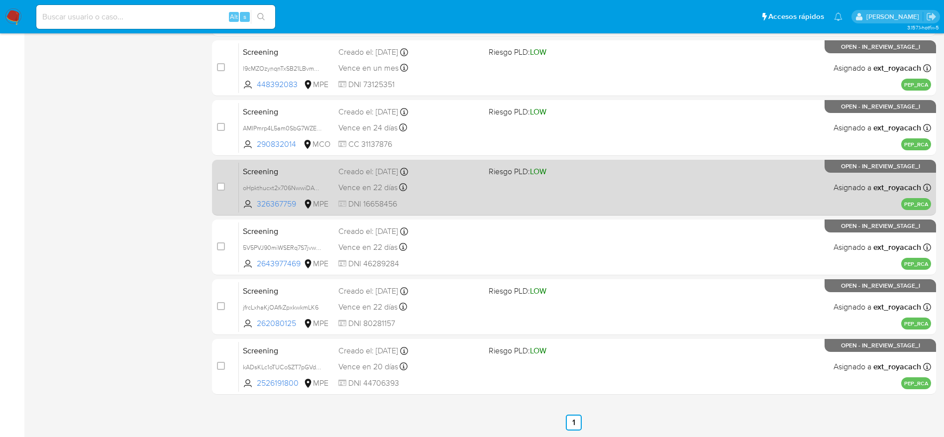
click at [433, 187] on div "Vence en 22 días Vence el 23/09/2025 17:24:41" at bounding box center [409, 187] width 142 height 13
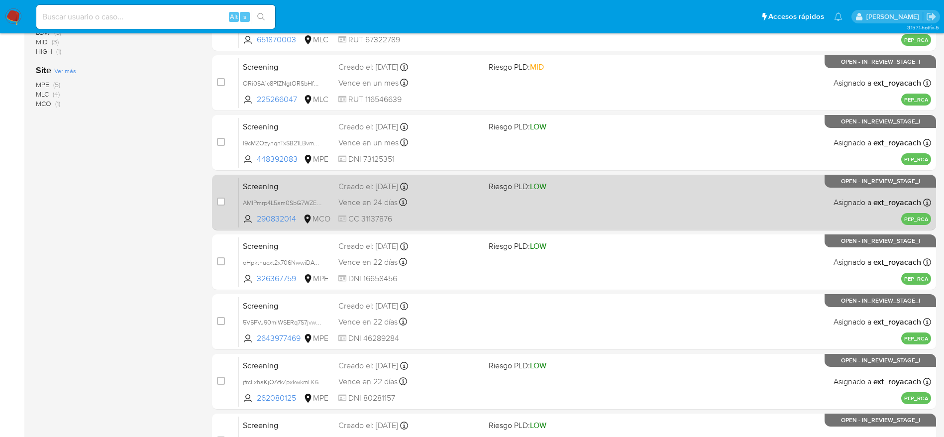
scroll to position [199, 0]
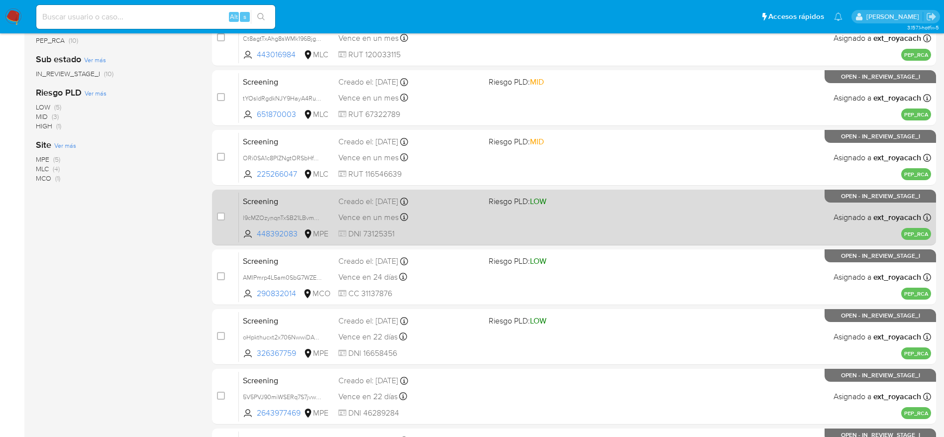
click at [446, 202] on div "Creado el: 28/08/2025 Creado el: 28/08/2025 22:09:24" at bounding box center [409, 201] width 142 height 11
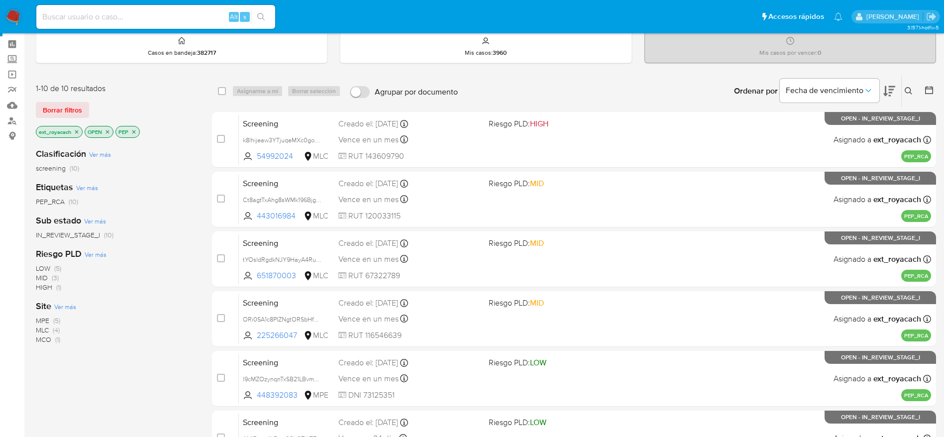
scroll to position [0, 0]
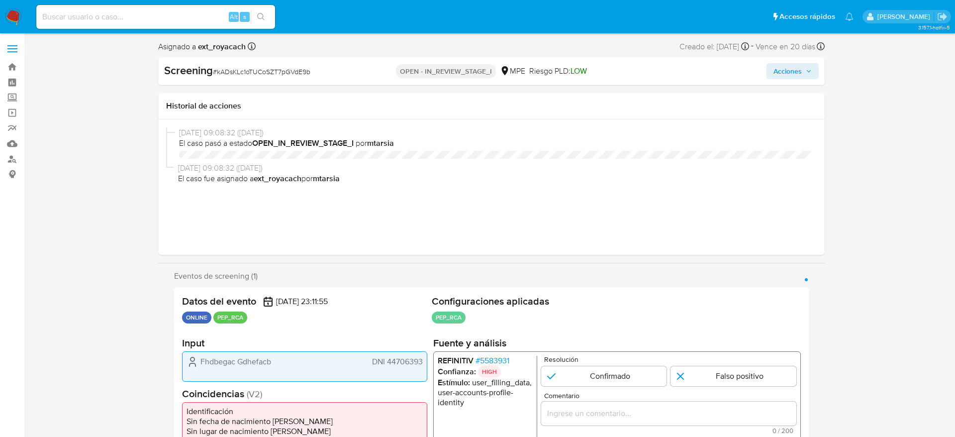
select select "10"
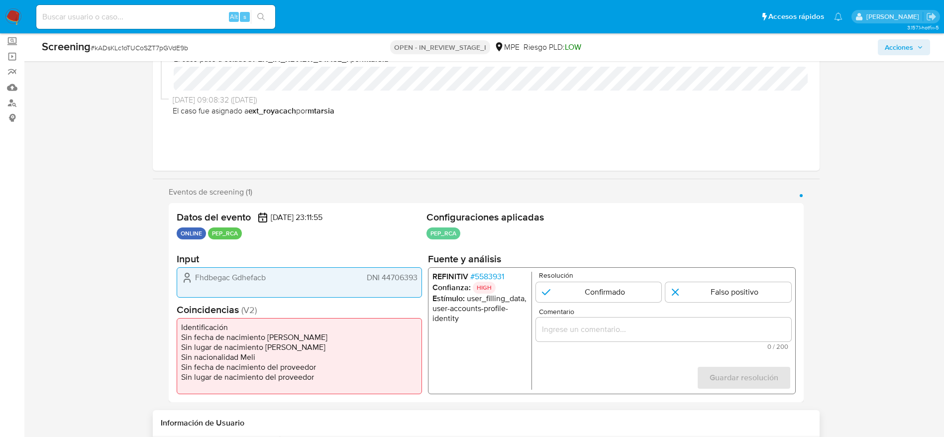
scroll to position [224, 0]
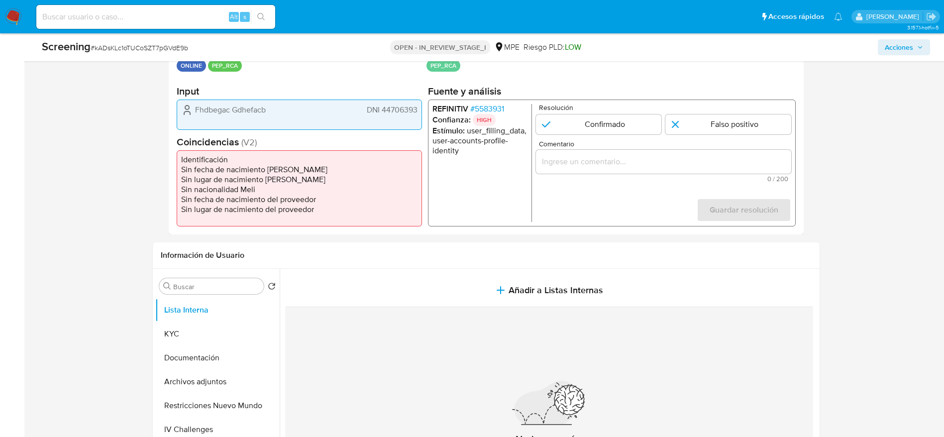
click at [483, 104] on span "# 5583931" at bounding box center [487, 109] width 34 height 10
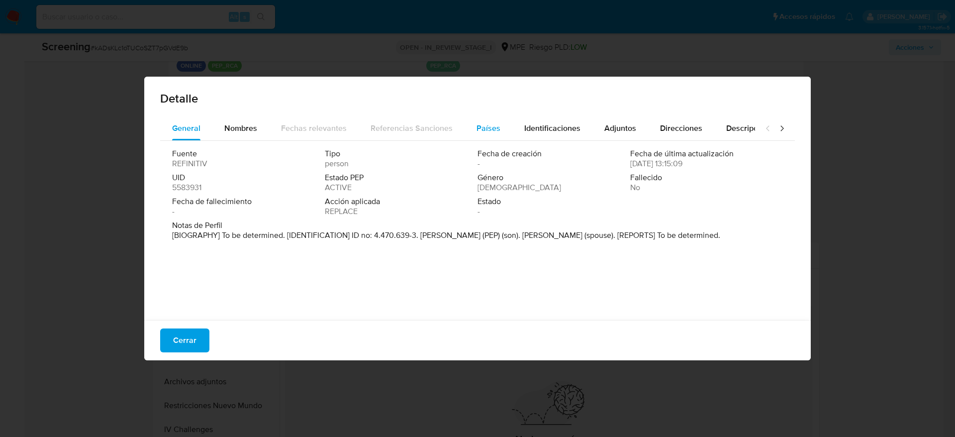
click at [465, 120] on button "Países" at bounding box center [489, 128] width 48 height 24
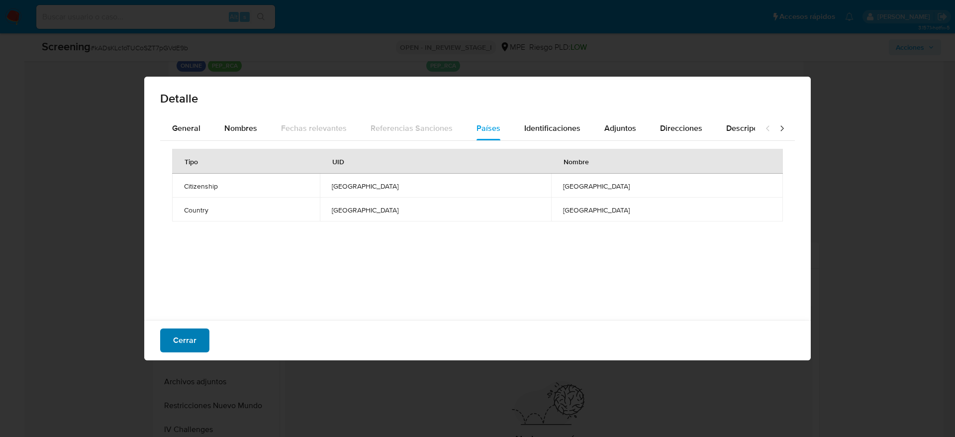
click at [196, 328] on button "Cerrar" at bounding box center [184, 340] width 49 height 24
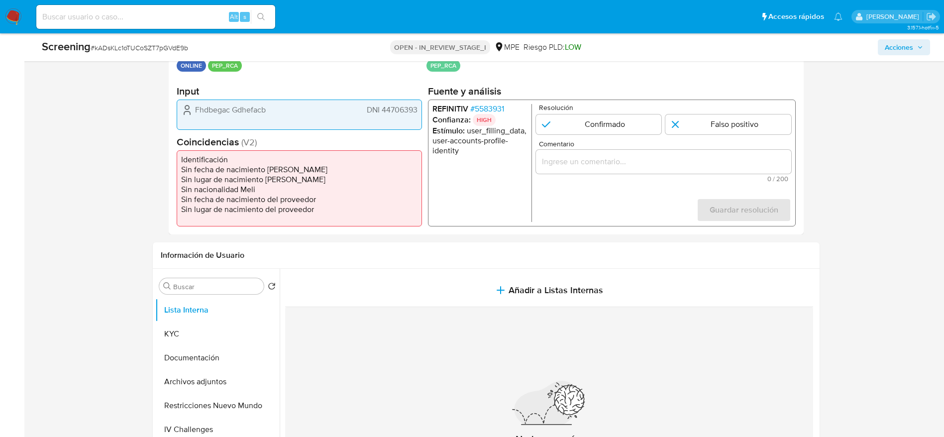
click at [398, 107] on span "DNI 44706393" at bounding box center [391, 110] width 51 height 10
drag, startPoint x: 353, startPoint y: 121, endPoint x: 420, endPoint y: 128, distance: 67.5
click at [420, 128] on div "Fhdbegac Gdhefacb DNI 44706393" at bounding box center [299, 114] width 245 height 30
click at [475, 108] on span "# 5583931" at bounding box center [487, 109] width 34 height 10
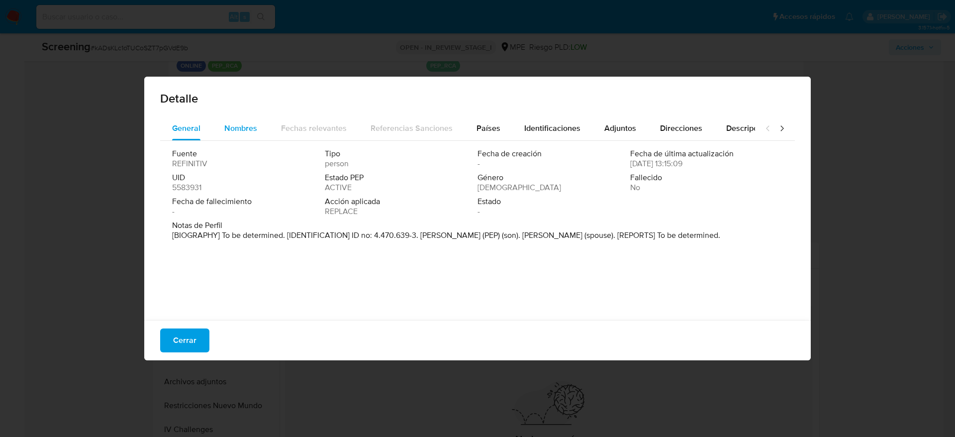
click at [245, 126] on span "Nombres" at bounding box center [240, 127] width 33 height 11
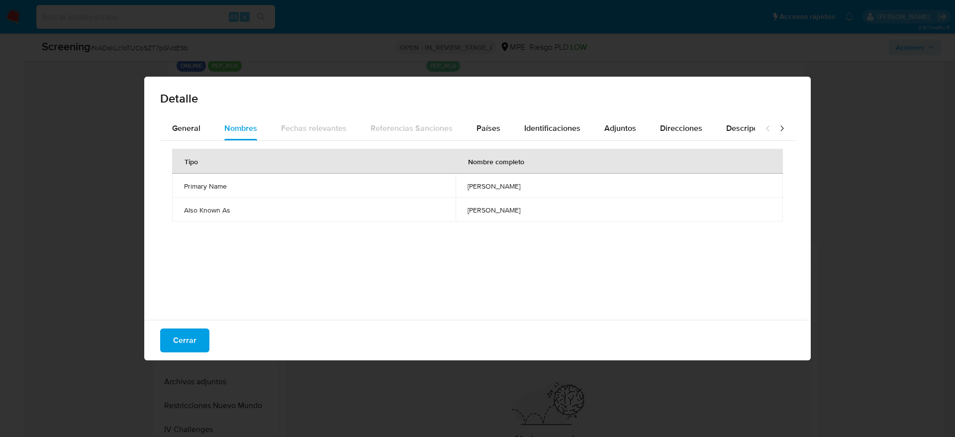
click at [488, 177] on td "daniel martinez donoso" at bounding box center [619, 186] width 327 height 24
click at [496, 129] on button "Países" at bounding box center [489, 128] width 48 height 24
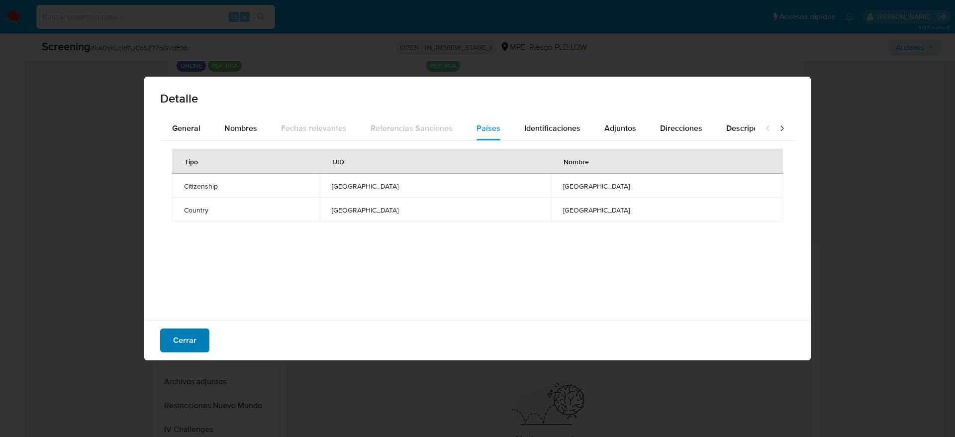
click at [172, 337] on button "Cerrar" at bounding box center [184, 340] width 49 height 24
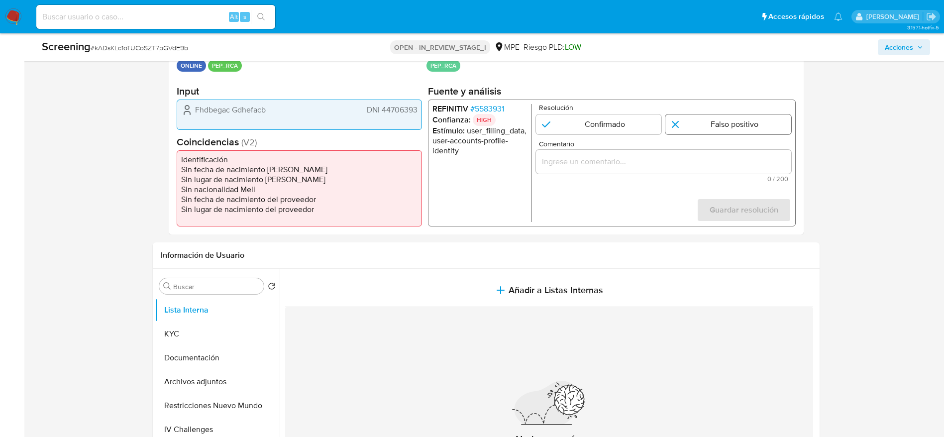
click at [705, 129] on input "1 de 1" at bounding box center [728, 124] width 126 height 20
radio input "true"
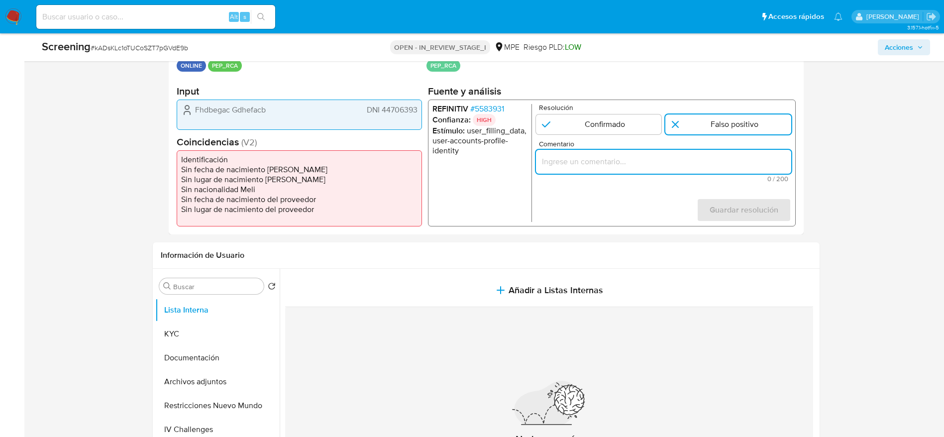
click at [715, 167] on input "Comentario" at bounding box center [662, 161] width 255 height 13
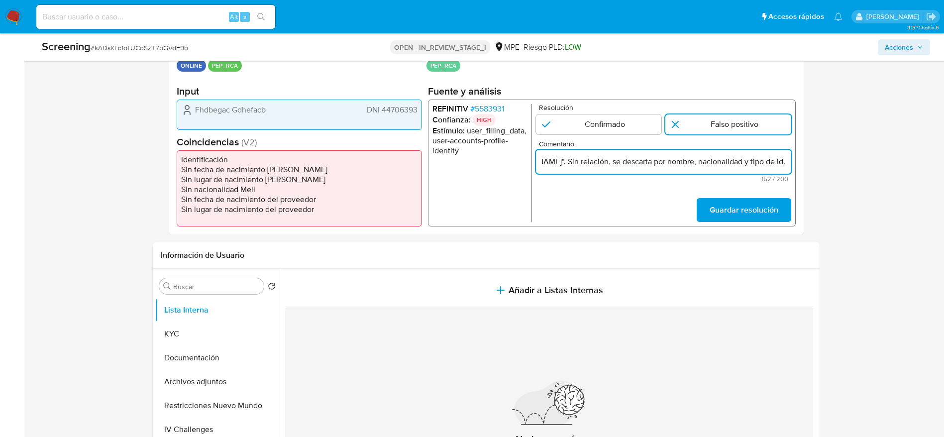
scroll to position [0, 300]
type input "Compara al usuario que declara en KYC DNI 44706393, con el PEP "daniel martinez…"
click at [730, 212] on span "Guardar resolución" at bounding box center [743, 210] width 69 height 22
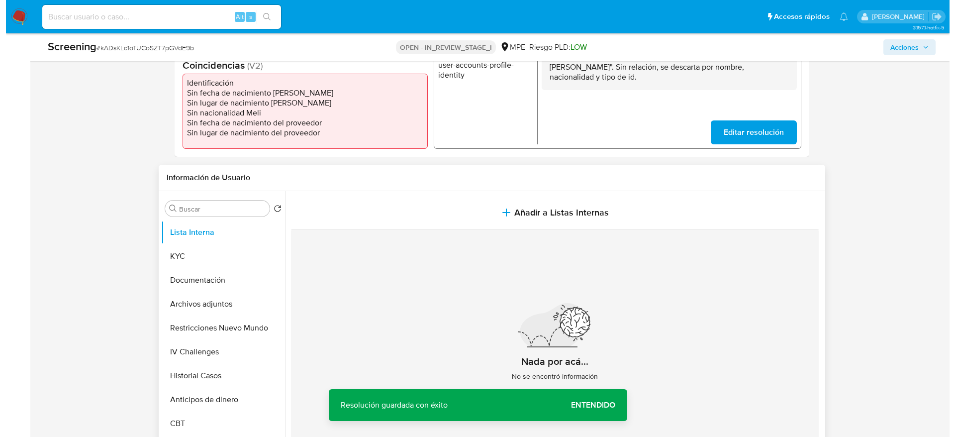
scroll to position [373, 0]
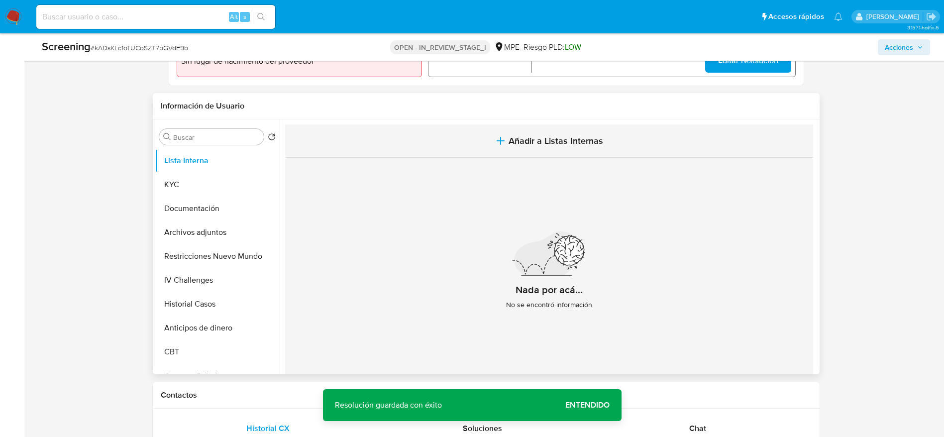
click at [458, 134] on button "Añadir a Listas Internas" at bounding box center [549, 140] width 528 height 33
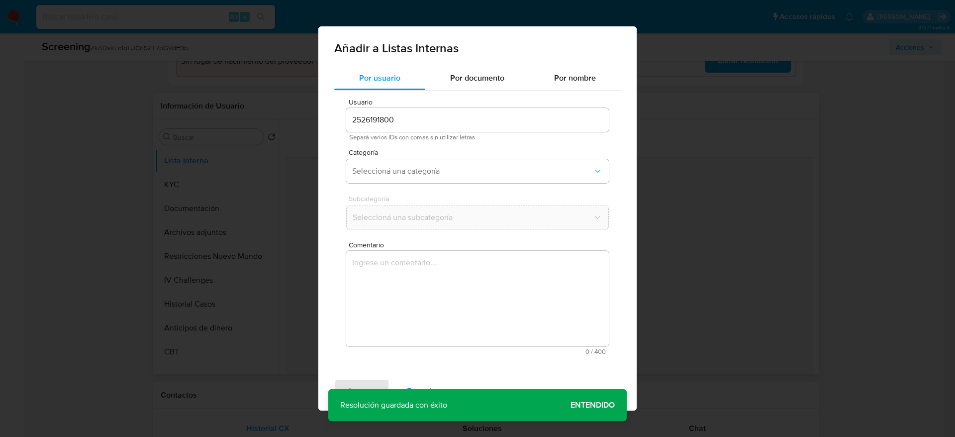
click at [449, 249] on div "Comentario 0 / 400 400 caracteres restantes" at bounding box center [477, 297] width 263 height 113
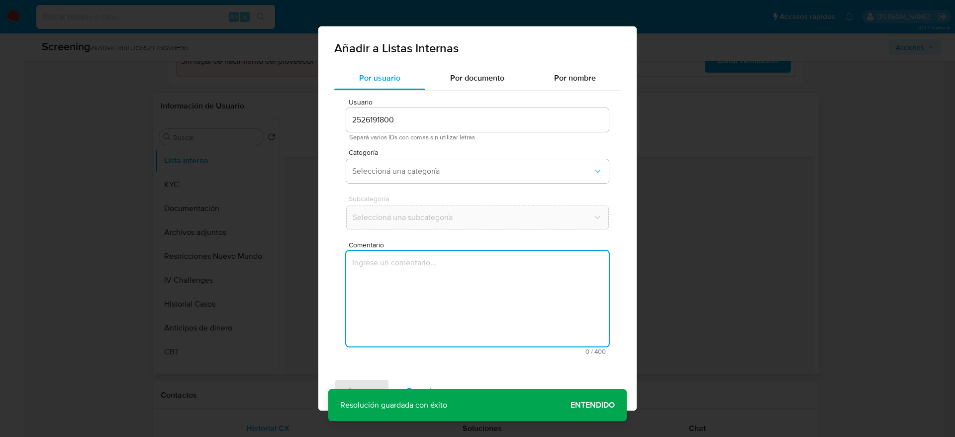
drag, startPoint x: 465, startPoint y: 273, endPoint x: 471, endPoint y: 241, distance: 32.0
click at [463, 273] on textarea "Comentario" at bounding box center [477, 299] width 263 height 96
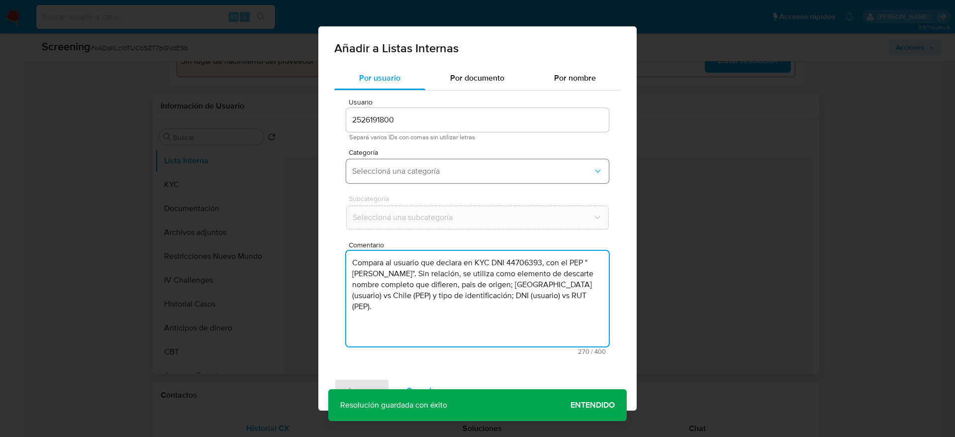
type textarea "Compara al usuario que declara en KYC DNI 44706393, con el PEP "daniel martinez…"
click at [448, 172] on span "Seleccioná una categoría" at bounding box center [472, 171] width 241 height 10
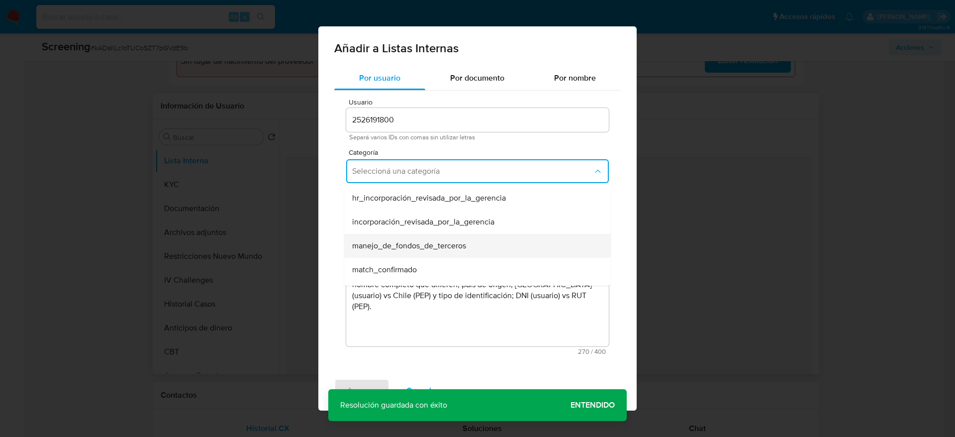
scroll to position [75, 0]
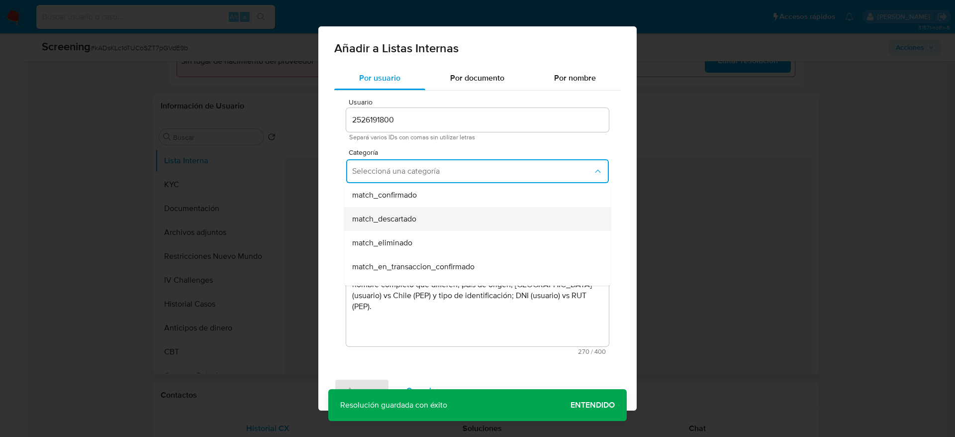
click at [395, 208] on div "match_descartado" at bounding box center [474, 219] width 245 height 24
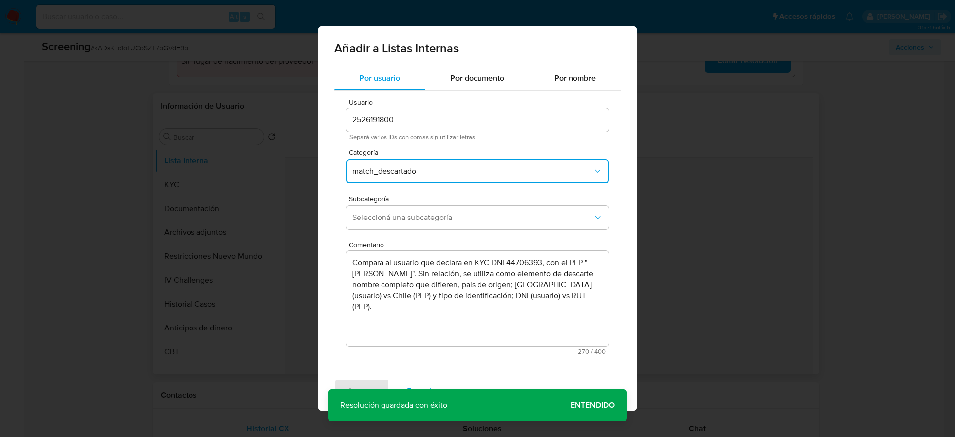
click at [395, 208] on button "Seleccioná una subcategoría" at bounding box center [477, 217] width 263 height 24
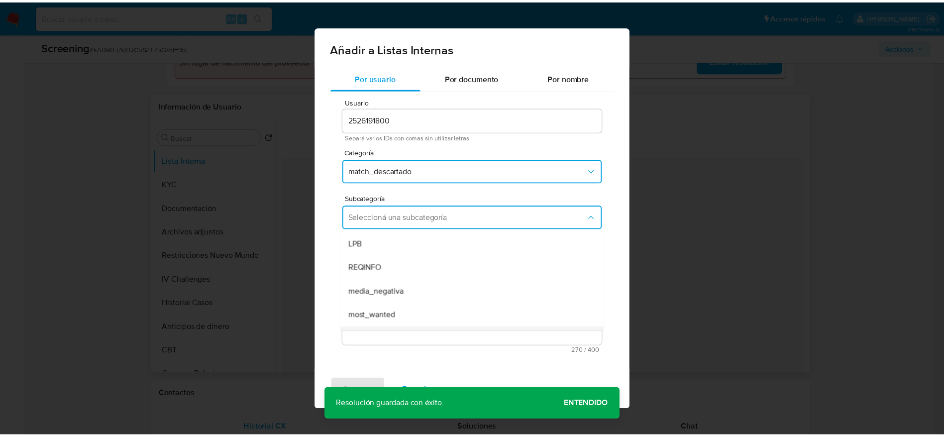
scroll to position [68, 0]
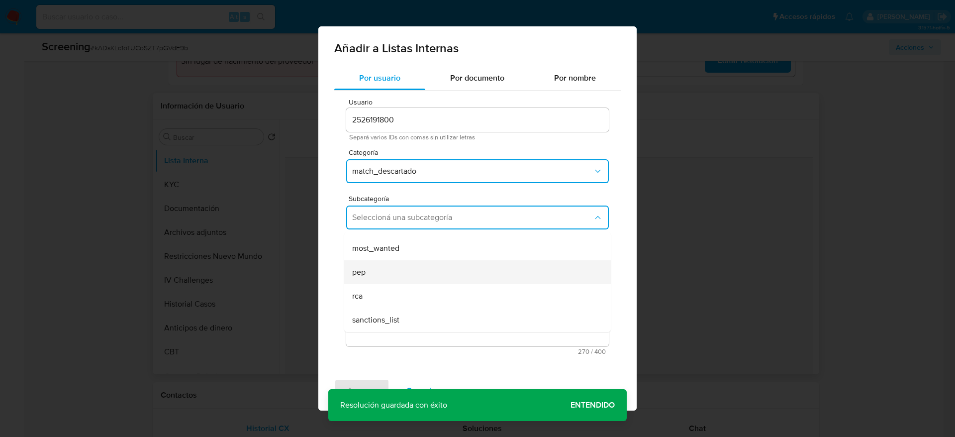
click at [372, 265] on div "pep" at bounding box center [474, 272] width 245 height 24
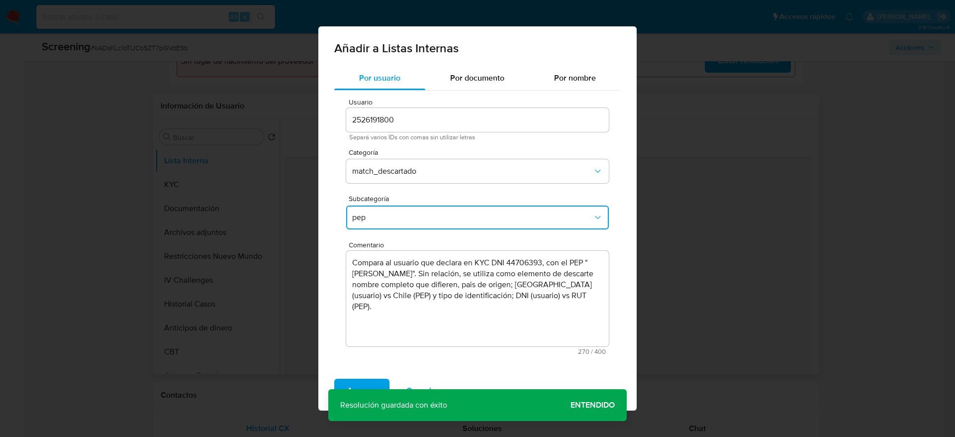
click at [356, 378] on div "Agregar Cancelar" at bounding box center [477, 391] width 318 height 40
click at [347, 385] on button "Agregar" at bounding box center [361, 391] width 55 height 24
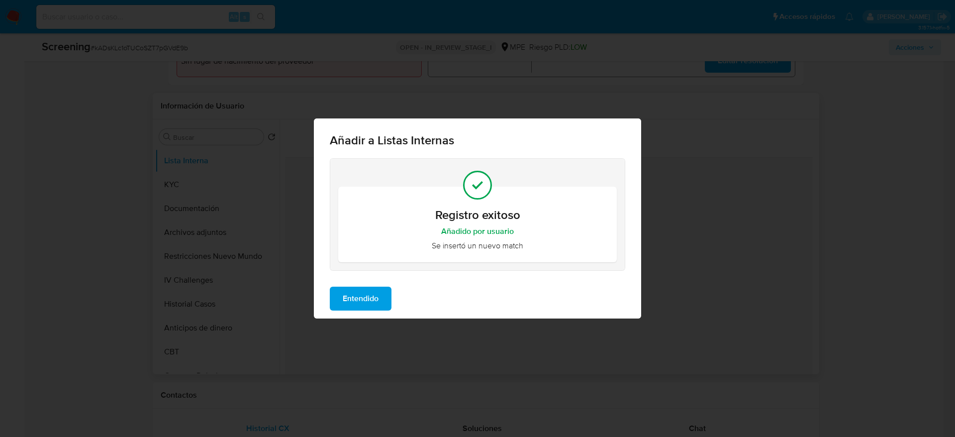
click at [366, 291] on span "Entendido" at bounding box center [361, 299] width 36 height 22
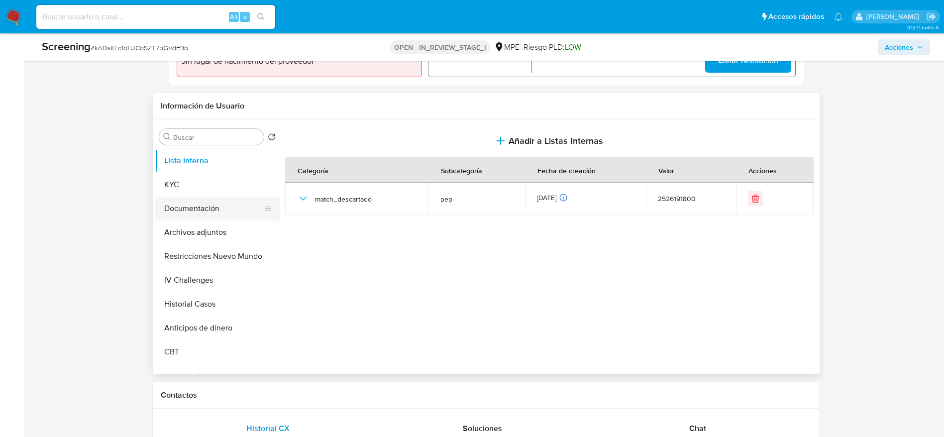
click at [196, 202] on button "Documentación" at bounding box center [213, 208] width 116 height 24
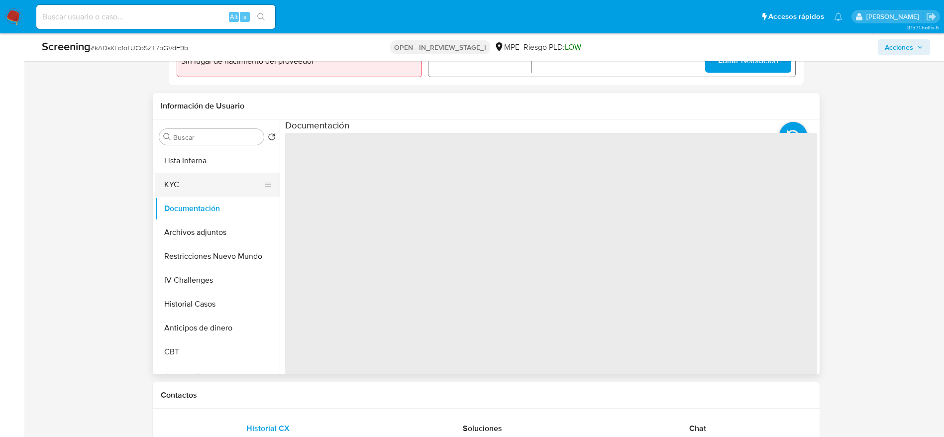
click at [219, 188] on button "KYC" at bounding box center [213, 185] width 116 height 24
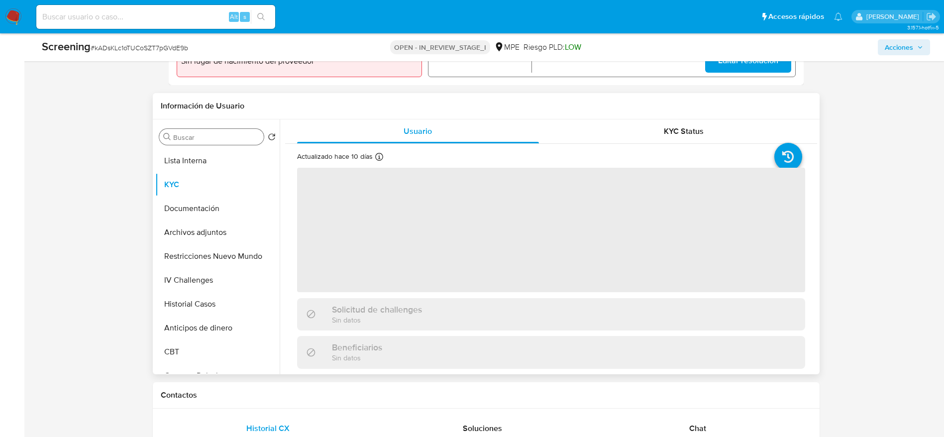
click at [199, 142] on div "Buscar" at bounding box center [211, 137] width 104 height 16
click at [211, 163] on button "Lista Interna" at bounding box center [213, 161] width 116 height 24
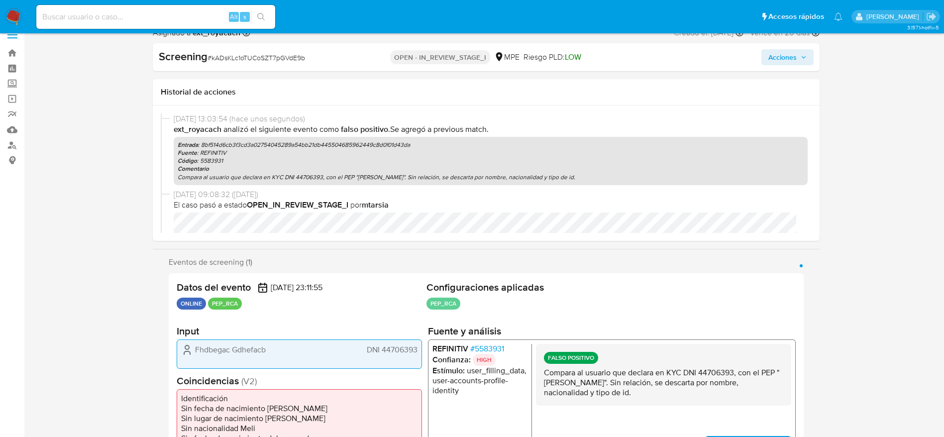
scroll to position [0, 0]
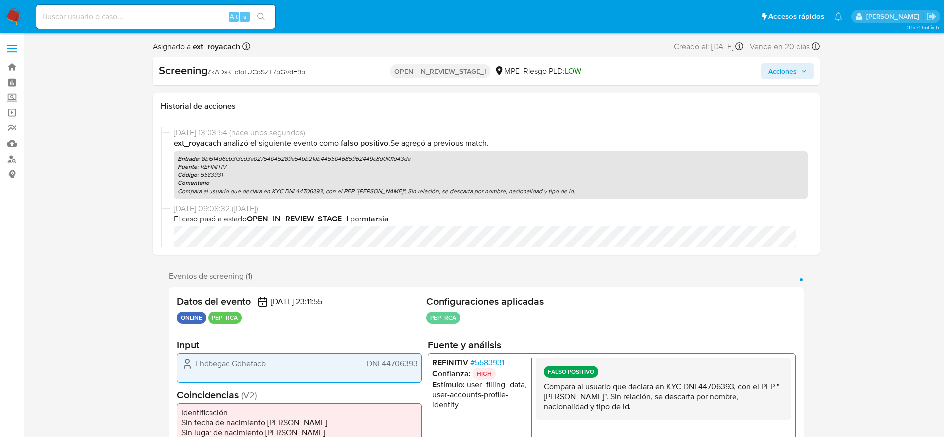
click at [792, 80] on div "Screening # kADsKLc1oTUCoSZT7pGVdE9b OPEN - IN_REVIEW_STAGE_I MPE Riesgo PLD: L…" at bounding box center [486, 71] width 667 height 28
click at [796, 73] on span "Acciones" at bounding box center [782, 71] width 28 height 16
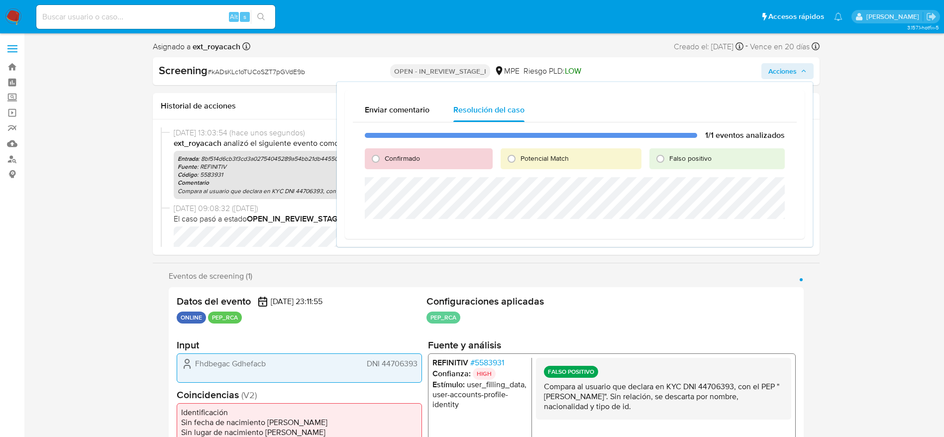
drag, startPoint x: 689, startPoint y: 159, endPoint x: 687, endPoint y: 171, distance: 12.1
click at [689, 160] on span "Falso positivo" at bounding box center [690, 158] width 42 height 10
click at [668, 160] on input "Falso positivo" at bounding box center [660, 159] width 16 height 16
radio input "true"
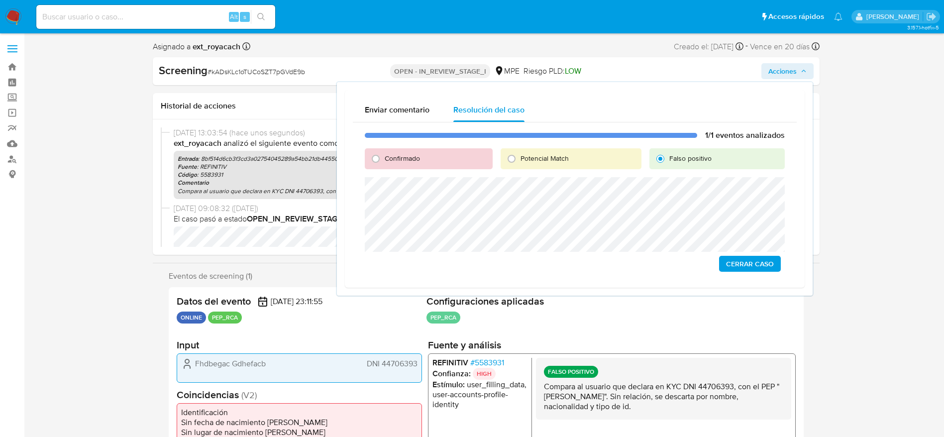
click at [741, 264] on span "Cerrar Caso" at bounding box center [750, 264] width 48 height 14
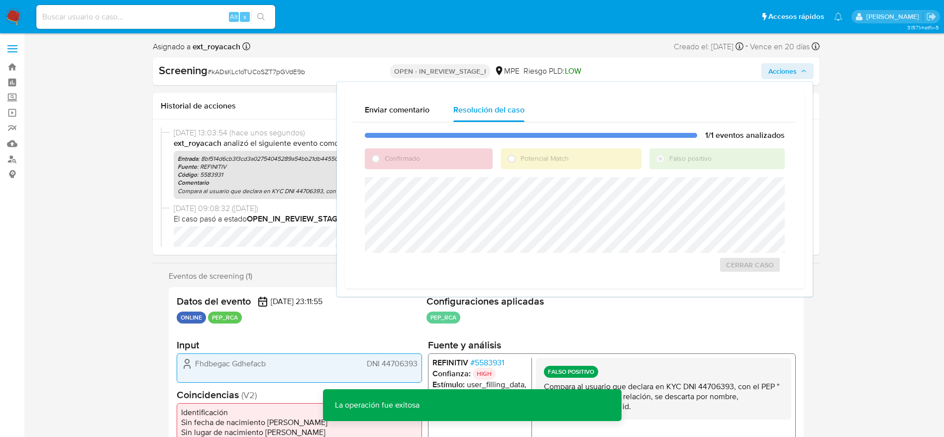
click at [253, 71] on span "# kADsKLc1oTUCoSZT7pGVdE9b" at bounding box center [255, 72] width 97 height 10
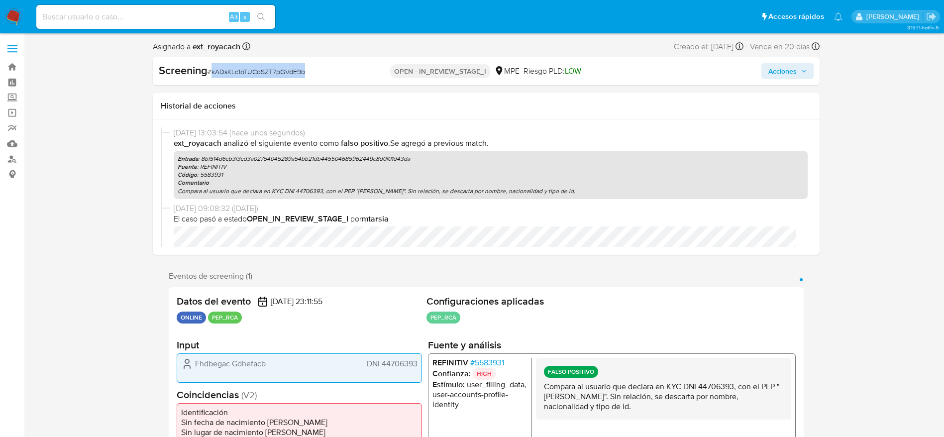
click at [253, 71] on span "# kADsKLc1oTUCoSZT7pGVdE9b" at bounding box center [255, 72] width 97 height 10
copy span "kADsKLc1oTUCoSZT7pGVdE9b"
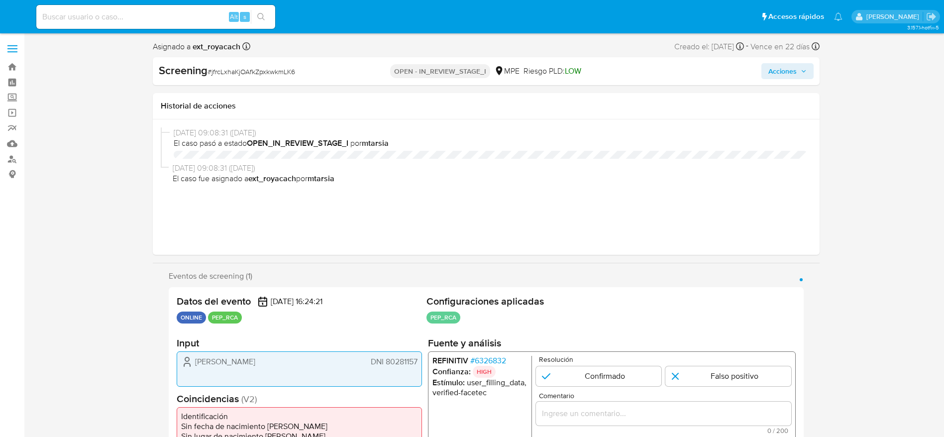
select select "10"
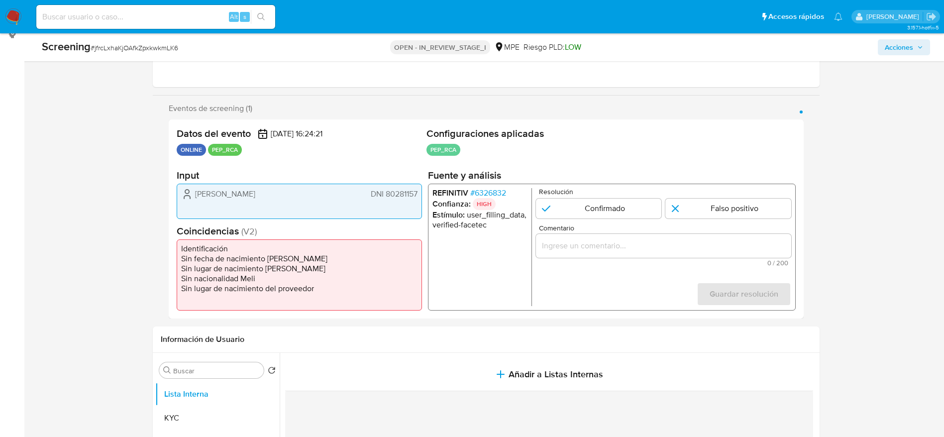
scroll to position [149, 0]
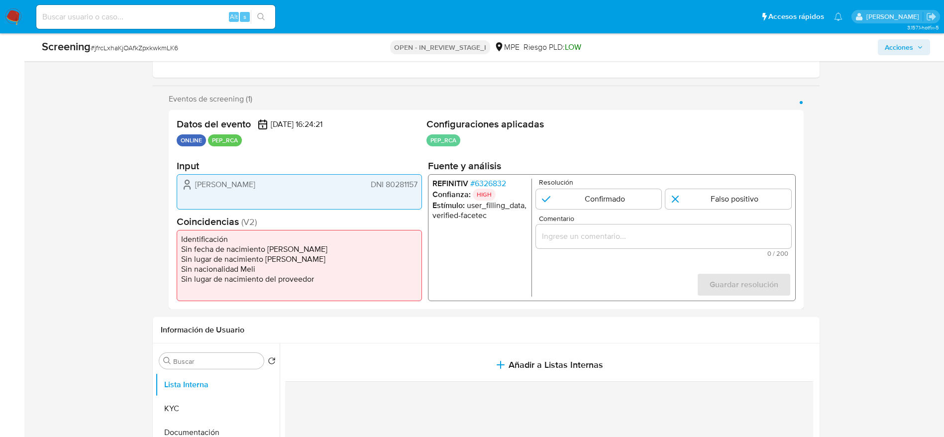
click at [498, 186] on span "# 6326832" at bounding box center [488, 184] width 36 height 10
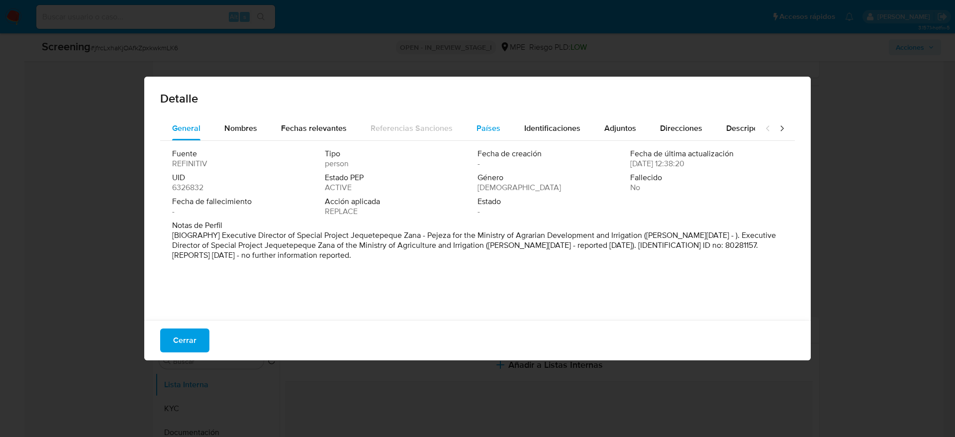
click at [478, 124] on span "Países" at bounding box center [489, 127] width 24 height 11
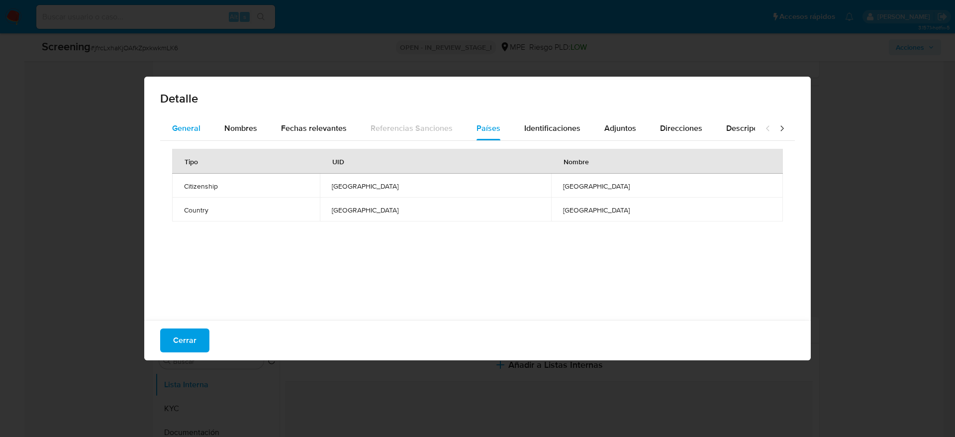
click at [178, 136] on div "General" at bounding box center [186, 128] width 28 height 24
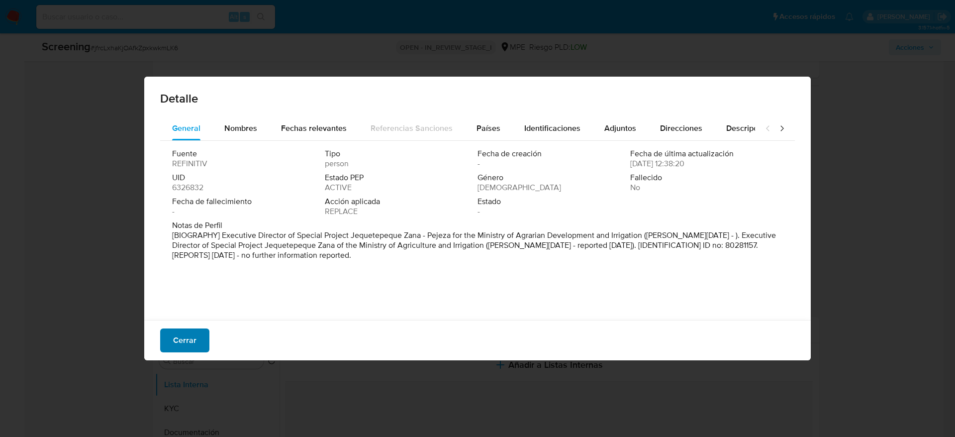
click at [194, 340] on span "Cerrar" at bounding box center [184, 340] width 23 height 22
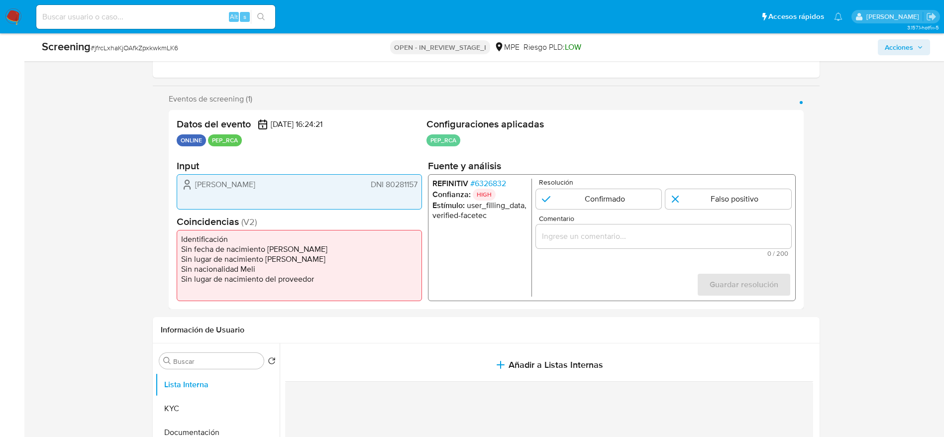
click at [218, 187] on span "Manuel Barreno" at bounding box center [225, 185] width 60 height 10
click at [486, 186] on span "# 6326832" at bounding box center [488, 184] width 36 height 10
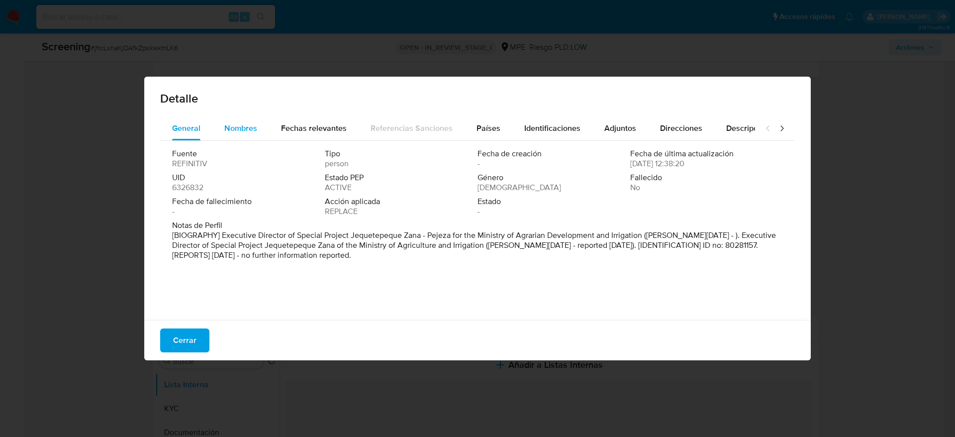
click at [227, 121] on div "Nombres" at bounding box center [240, 128] width 33 height 24
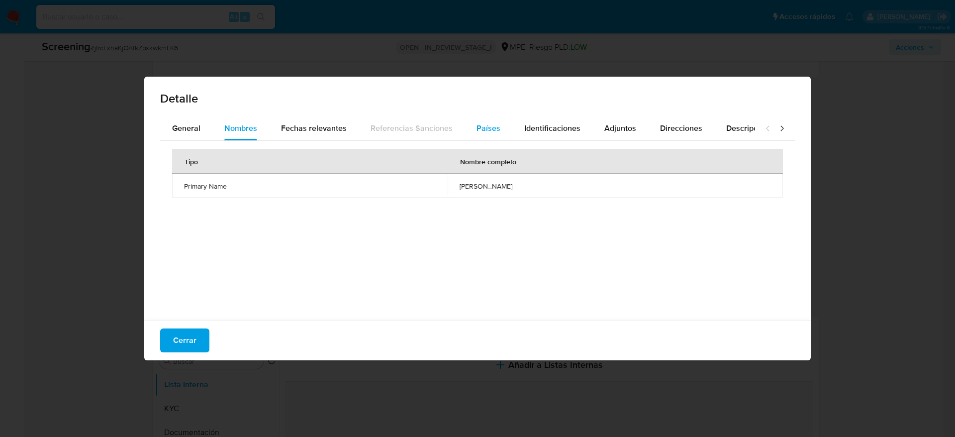
click at [477, 125] on span "Países" at bounding box center [489, 127] width 24 height 11
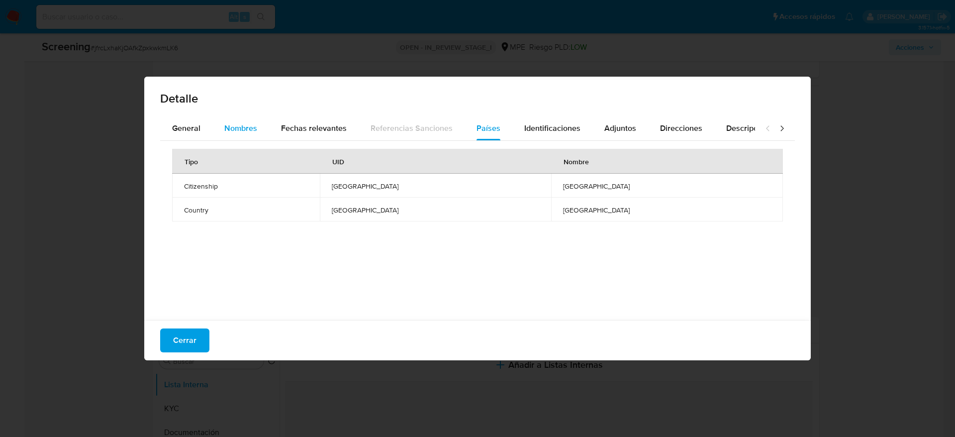
click at [240, 120] on div "Nombres" at bounding box center [240, 128] width 33 height 24
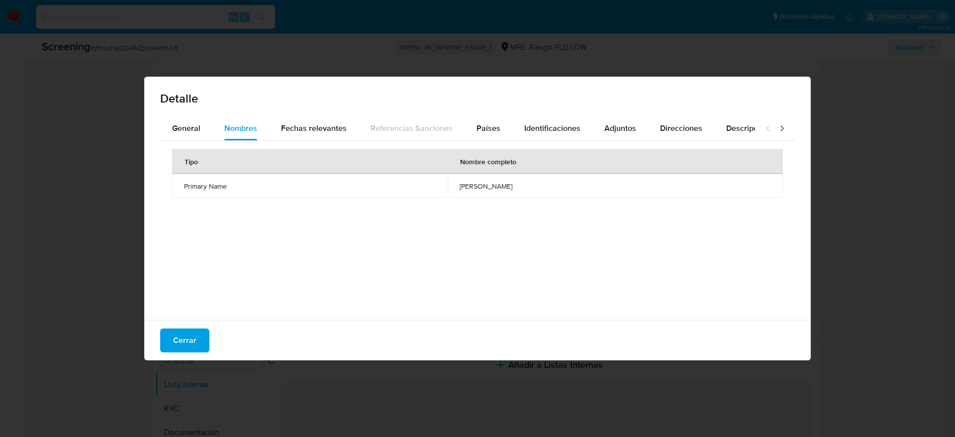
click at [457, 199] on div "Tipo Nombre completo Primary Name manuel barreno rodrigo" at bounding box center [477, 228] width 635 height 174
drag, startPoint x: 192, startPoint y: 337, endPoint x: 193, endPoint y: 330, distance: 7.0
click at [191, 335] on span "Cerrar" at bounding box center [184, 340] width 23 height 22
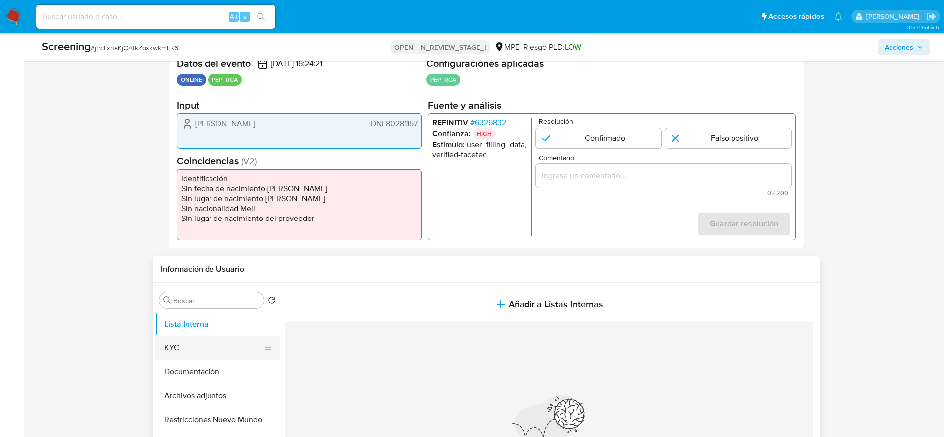
scroll to position [224, 0]
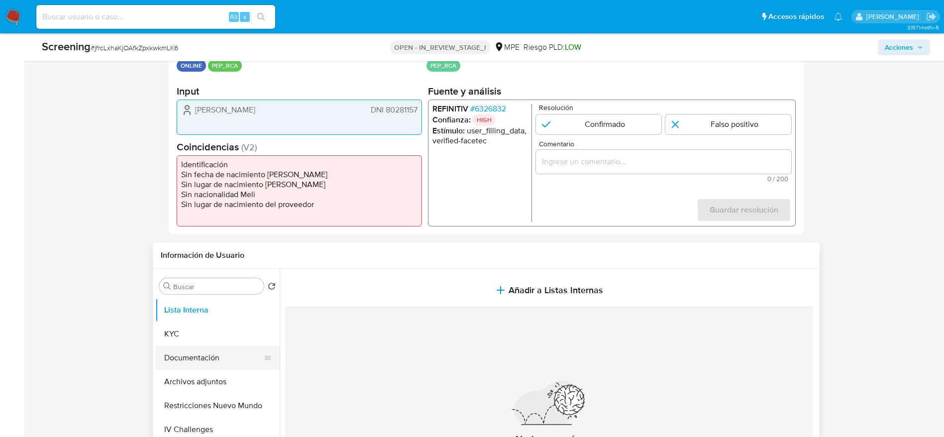
click at [207, 359] on button "Documentación" at bounding box center [213, 358] width 116 height 24
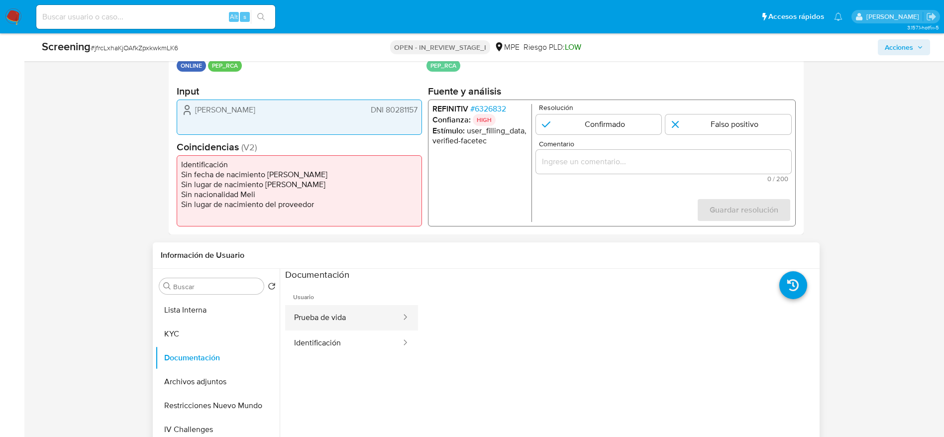
click at [349, 325] on button "Prueba de vida" at bounding box center [343, 317] width 117 height 25
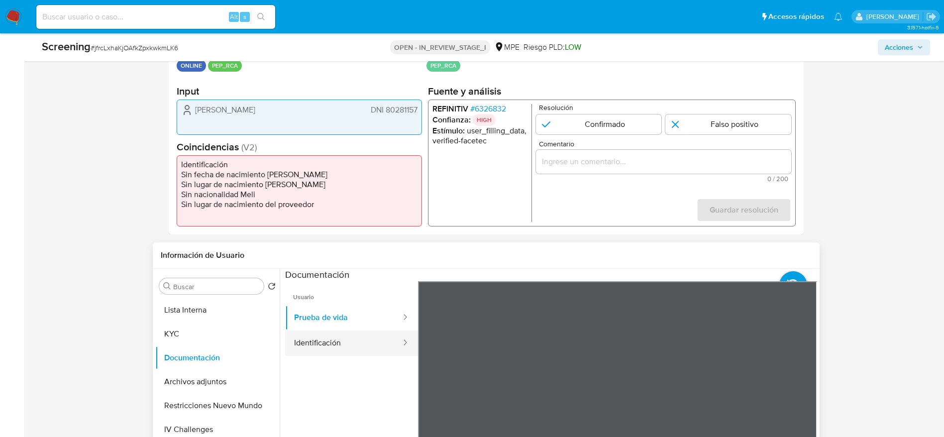
click at [394, 352] on div at bounding box center [402, 342] width 16 height 25
click at [368, 346] on button "Identificación" at bounding box center [343, 342] width 117 height 25
drag, startPoint x: 188, startPoint y: 110, endPoint x: 418, endPoint y: 105, distance: 230.9
click at [417, 105] on div "Manuel Barreno DNI 80281157" at bounding box center [299, 110] width 236 height 12
click at [501, 105] on span "# 6326832" at bounding box center [488, 109] width 36 height 10
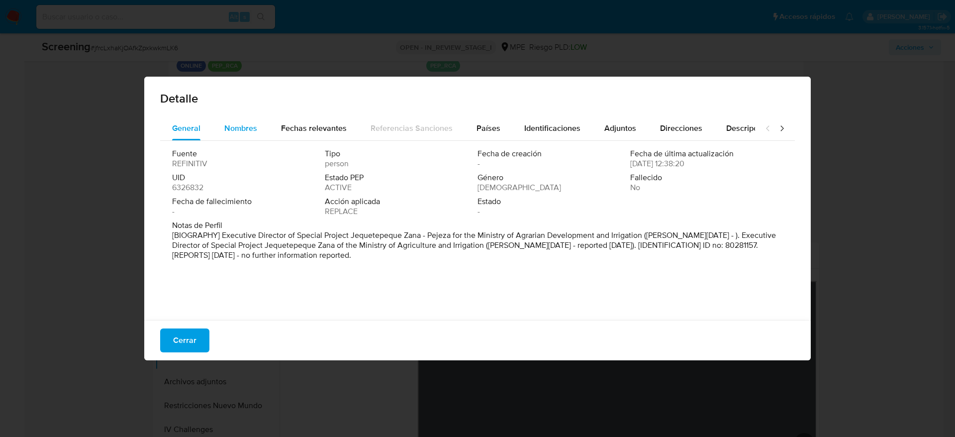
click at [227, 135] on div "Nombres" at bounding box center [240, 128] width 33 height 24
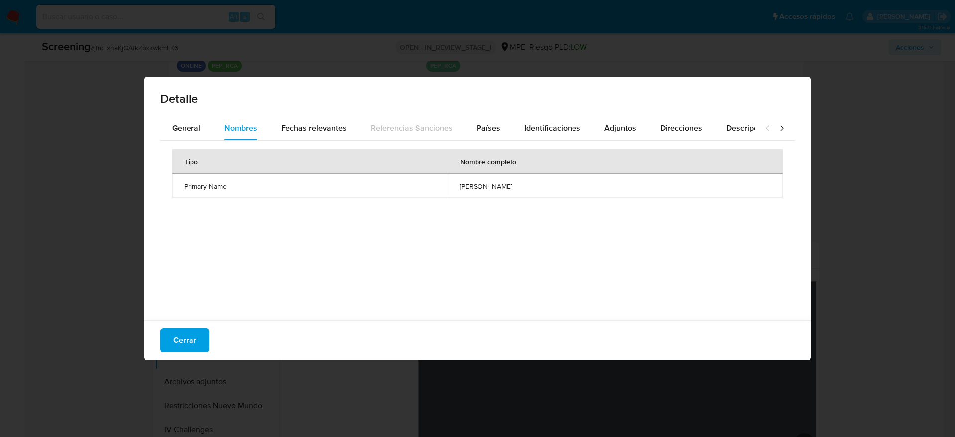
click at [448, 180] on td "manuel barreno rodrigo" at bounding box center [615, 186] width 335 height 24
click at [182, 344] on span "Cerrar" at bounding box center [184, 340] width 23 height 22
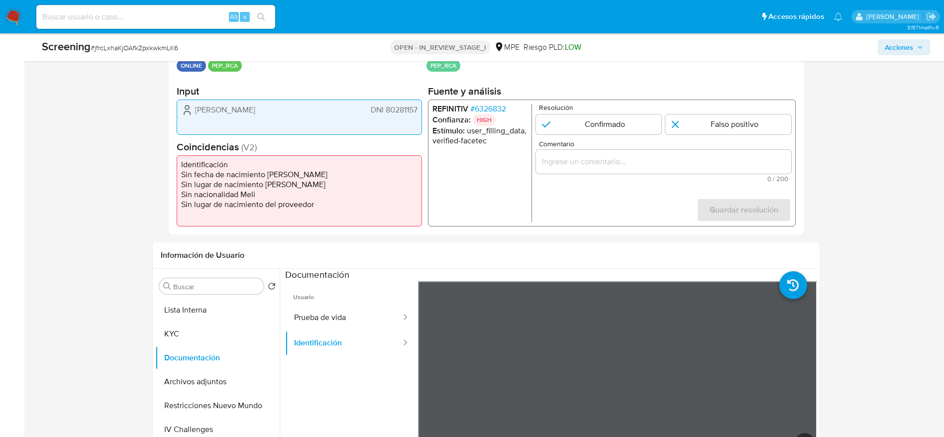
click at [219, 109] on span "Manuel Barreno" at bounding box center [225, 110] width 60 height 10
click at [488, 104] on span "# 6326832" at bounding box center [488, 109] width 36 height 10
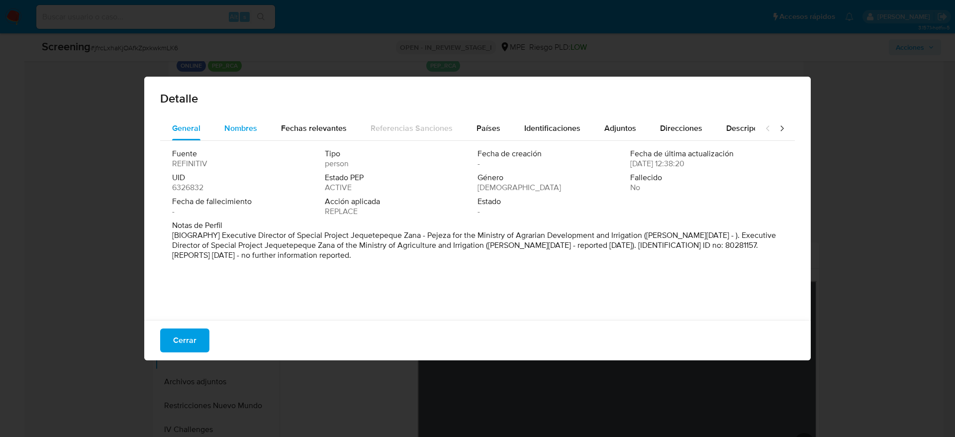
click at [218, 130] on button "Nombres" at bounding box center [240, 128] width 57 height 24
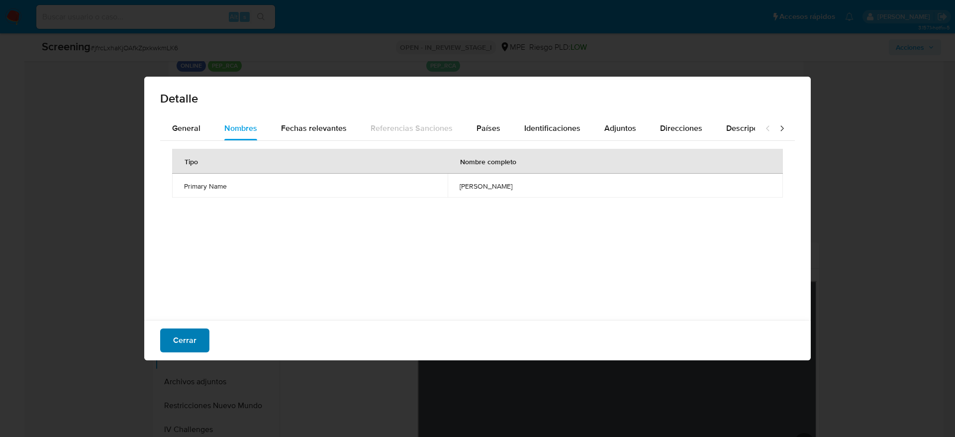
click at [203, 330] on button "Cerrar" at bounding box center [184, 340] width 49 height 24
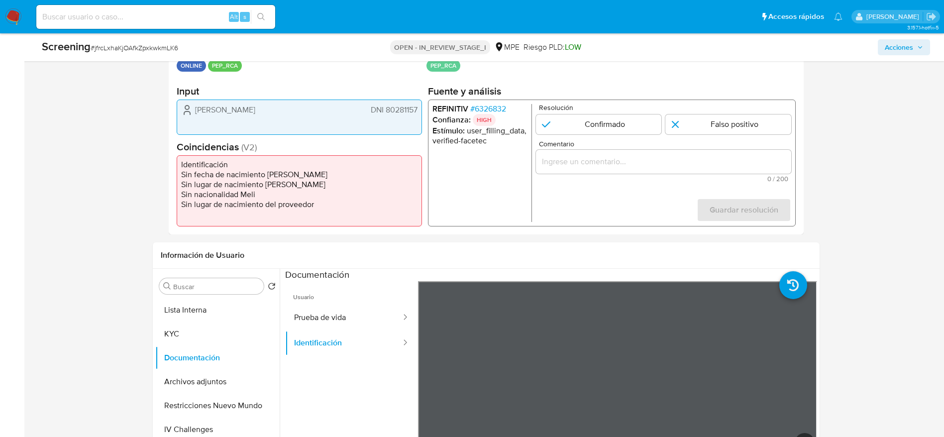
click at [229, 108] on span "Manuel Barreno" at bounding box center [225, 110] width 60 height 10
click at [544, 130] on input "1 de 1" at bounding box center [598, 124] width 126 height 20
radio input "true"
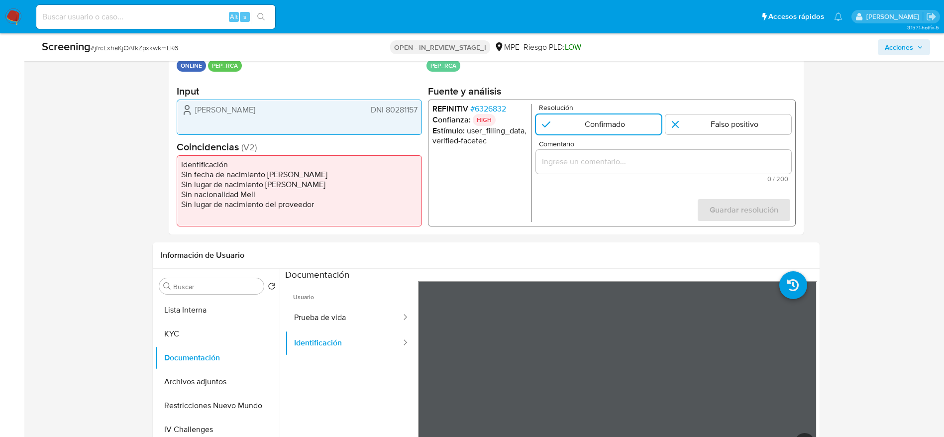
click at [551, 171] on div "1 de 1" at bounding box center [662, 162] width 255 height 24
click at [575, 167] on input "Comentario" at bounding box center [662, 161] width 255 height 13
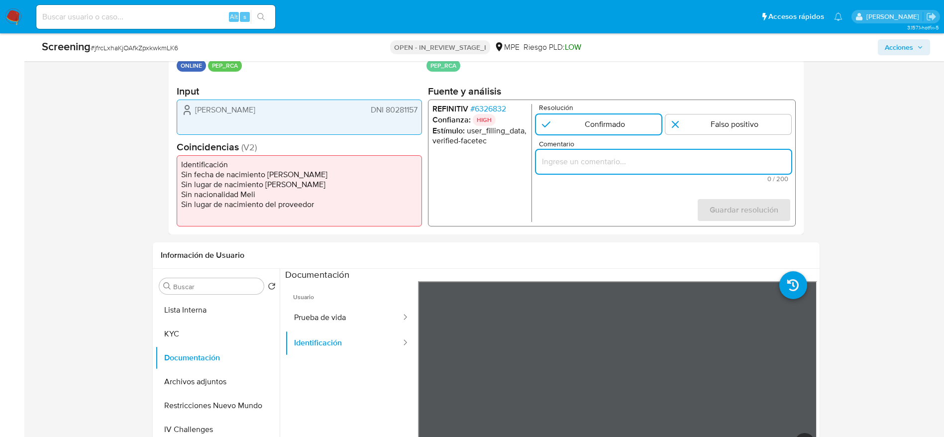
paste input "Caso generado sobre el usuario Manuel Barreno. Se desempeñó como Director Ejecu…"
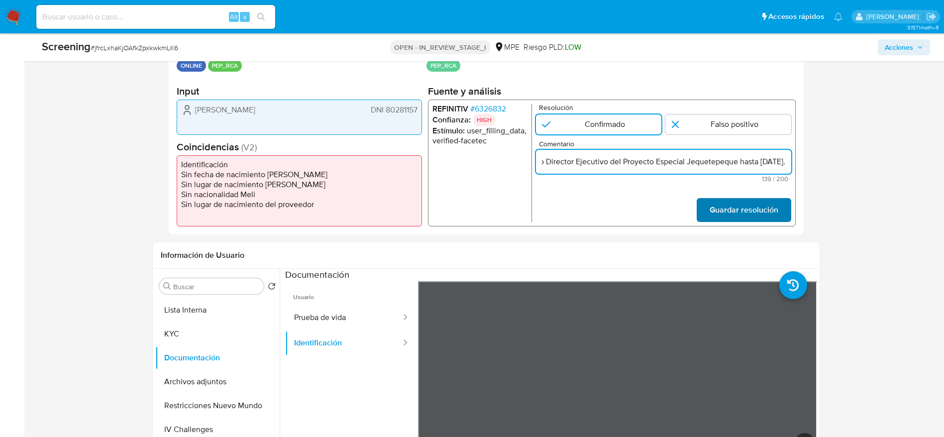
type input "Caso generado sobre el usuario Manuel Barreno. Se desempeñó como Director Ejecu…"
click at [767, 216] on span "Guardar resolución" at bounding box center [743, 210] width 69 height 22
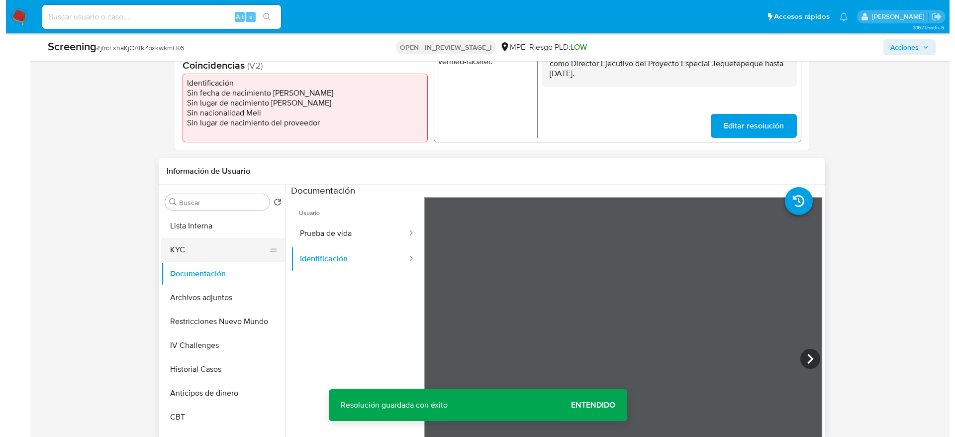
scroll to position [373, 0]
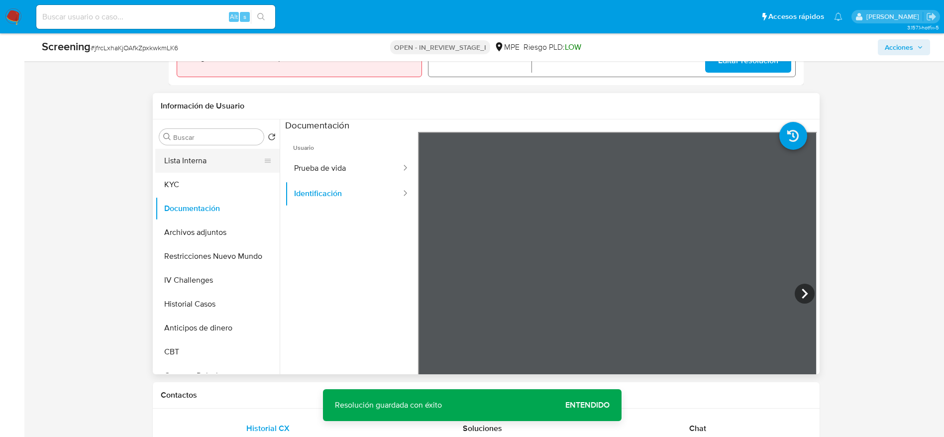
click at [215, 170] on button "Lista Interna" at bounding box center [213, 161] width 116 height 24
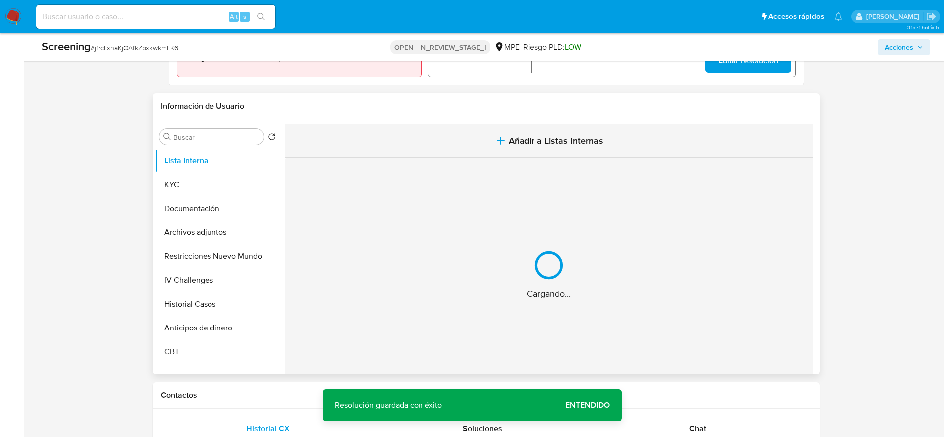
click at [422, 140] on button "Añadir a Listas Internas" at bounding box center [549, 140] width 528 height 33
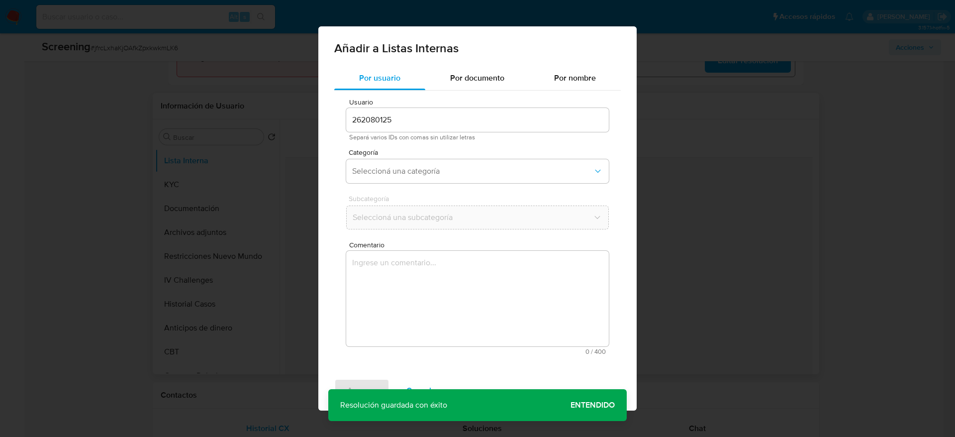
click at [484, 287] on textarea "Comentario" at bounding box center [477, 299] width 263 height 96
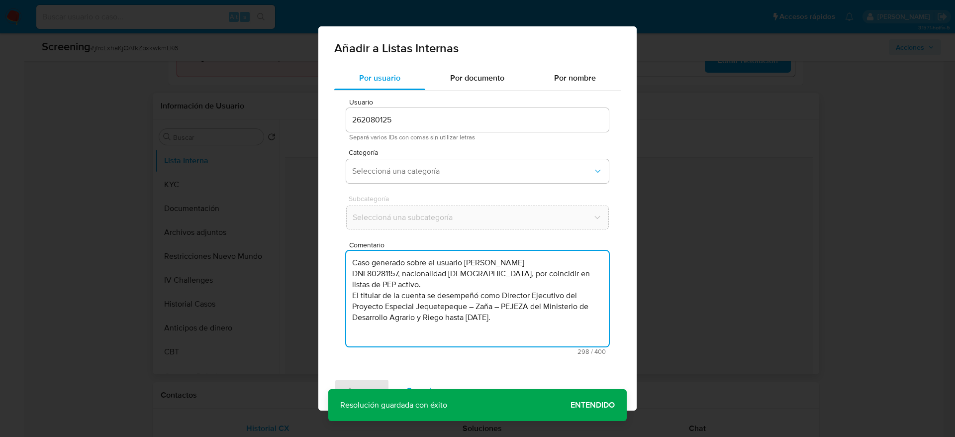
type textarea "Caso generado sobre el usuario Manuel Barreno DNI 80281157, nacionalidad peruan…"
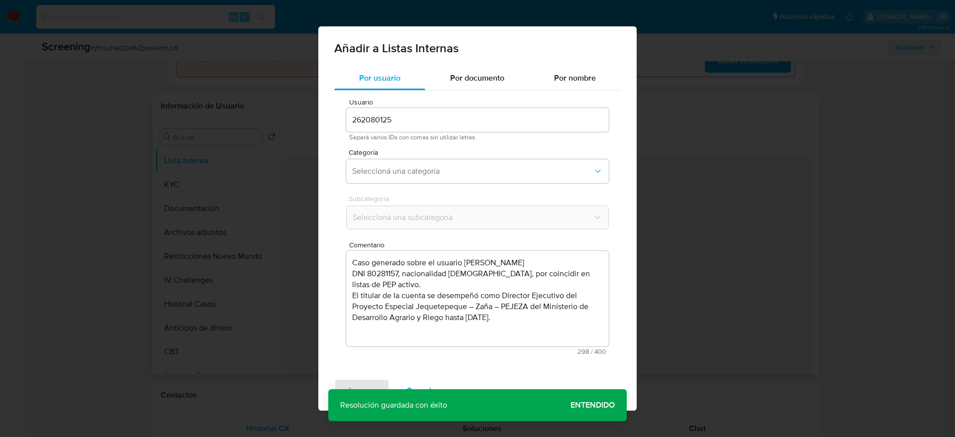
click at [450, 143] on div "Usuario 262080125 Separá varios IDs con comas sin utilizar letras Categoría Sel…" at bounding box center [477, 227] width 287 height 272
click at [423, 166] on span "Seleccioná una categoría" at bounding box center [472, 171] width 241 height 10
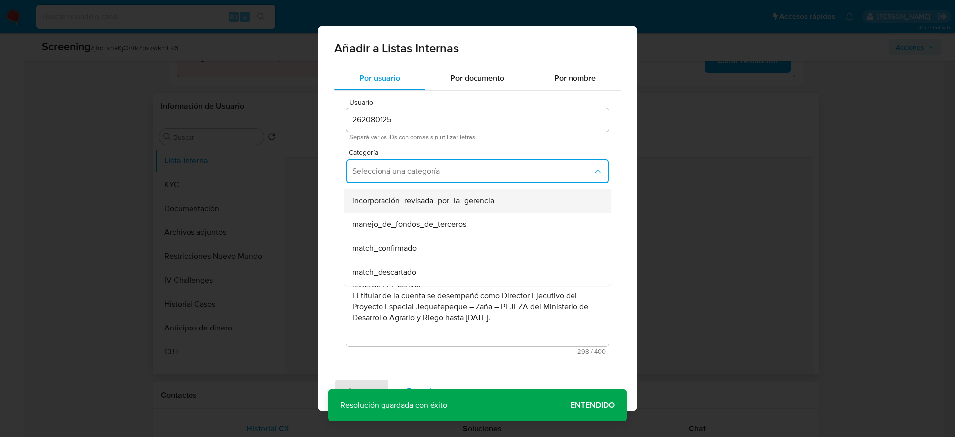
scroll to position [75, 0]
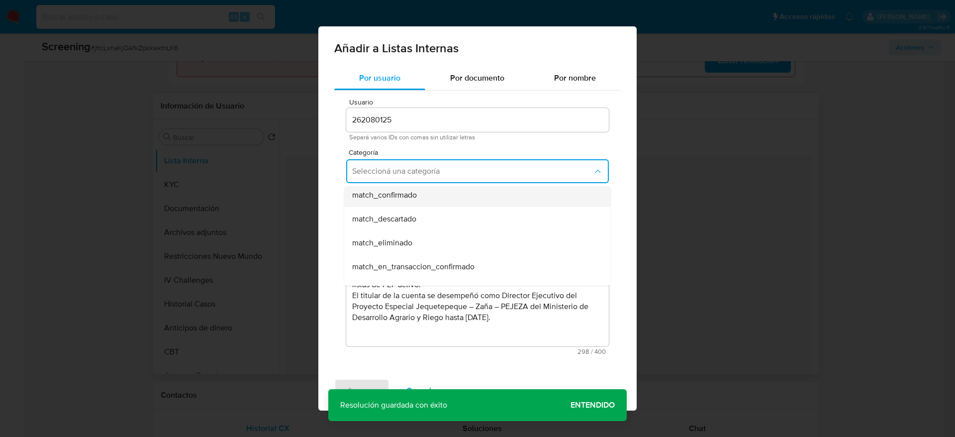
click at [419, 204] on div "match_confirmado" at bounding box center [474, 195] width 245 height 24
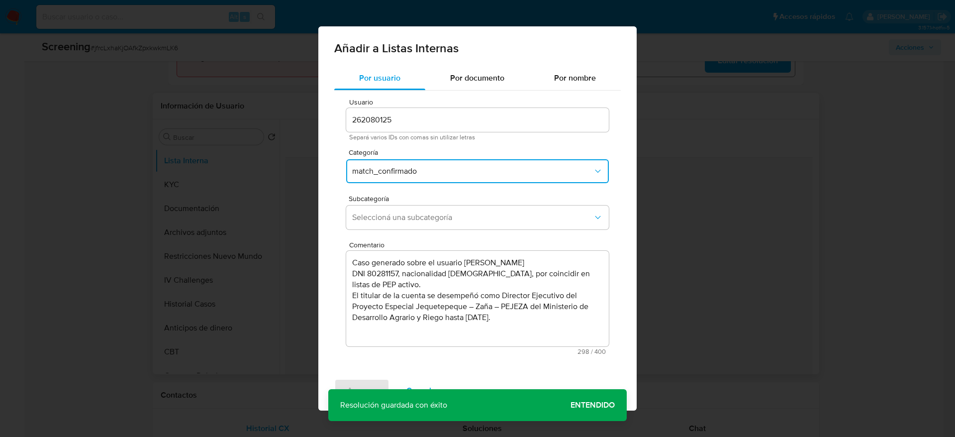
click at [419, 204] on div "Subcategoría Seleccioná una subcategoría" at bounding box center [477, 214] width 263 height 38
click at [420, 226] on button "Seleccioná una subcategoría" at bounding box center [477, 217] width 263 height 24
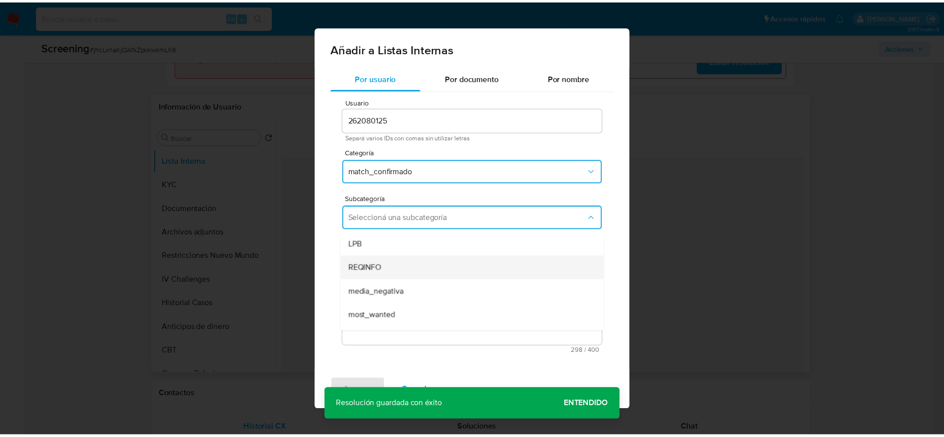
scroll to position [68, 0]
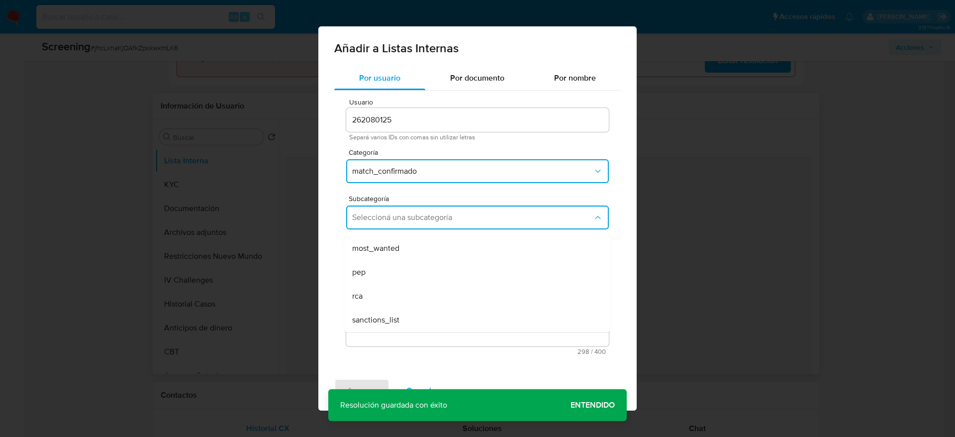
click at [395, 266] on div "pep" at bounding box center [474, 272] width 245 height 24
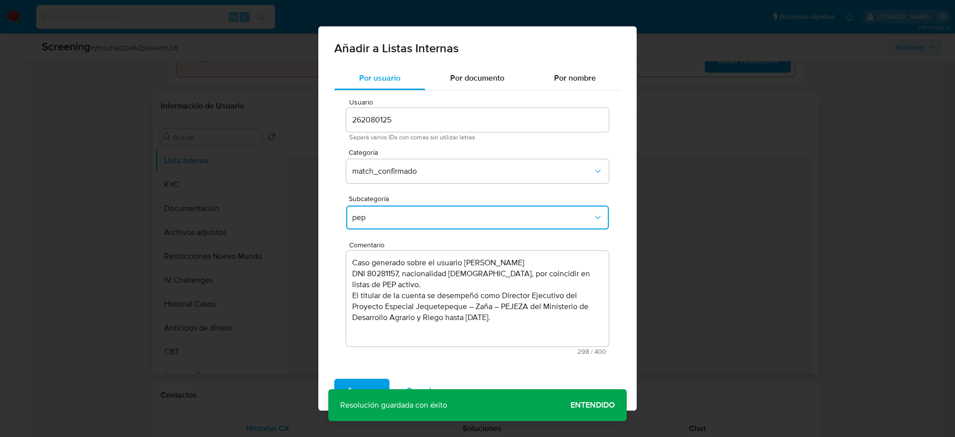
click at [359, 374] on div "Añadir a Listas Internas Por usuario Por documento Por nombre Usuario 262080125…" at bounding box center [477, 218] width 318 height 384
click at [360, 375] on div "Agregar Cancelar" at bounding box center [477, 391] width 318 height 40
click at [362, 377] on div "Agregar Cancelar" at bounding box center [477, 391] width 318 height 40
click at [368, 382] on span "Agregar" at bounding box center [361, 391] width 29 height 22
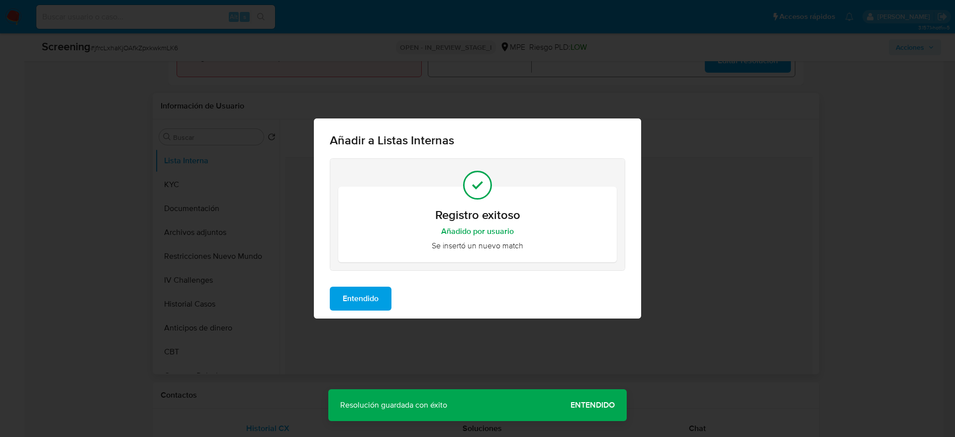
click at [382, 291] on button "Entendido" at bounding box center [361, 299] width 62 height 24
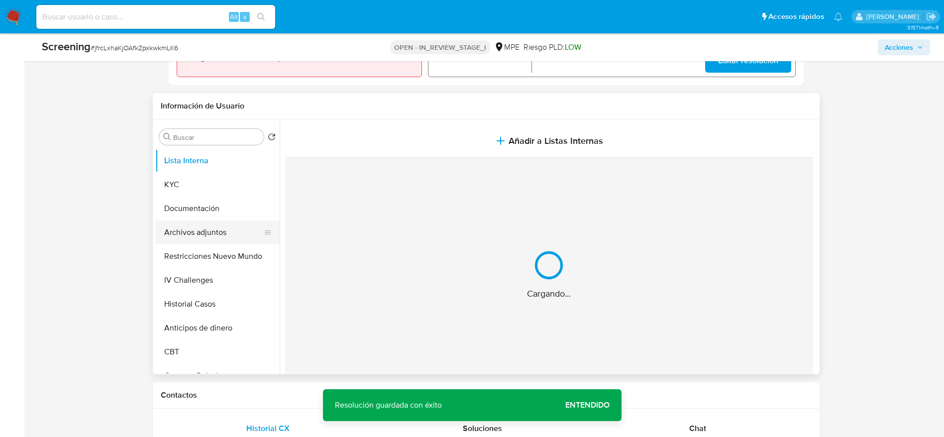
click at [235, 230] on button "Archivos adjuntos" at bounding box center [213, 232] width 116 height 24
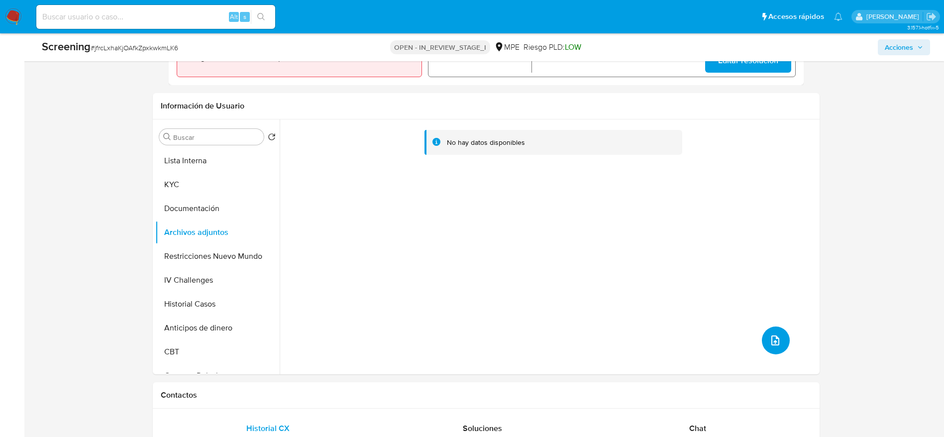
click at [774, 344] on icon "upload-file" at bounding box center [775, 340] width 12 height 12
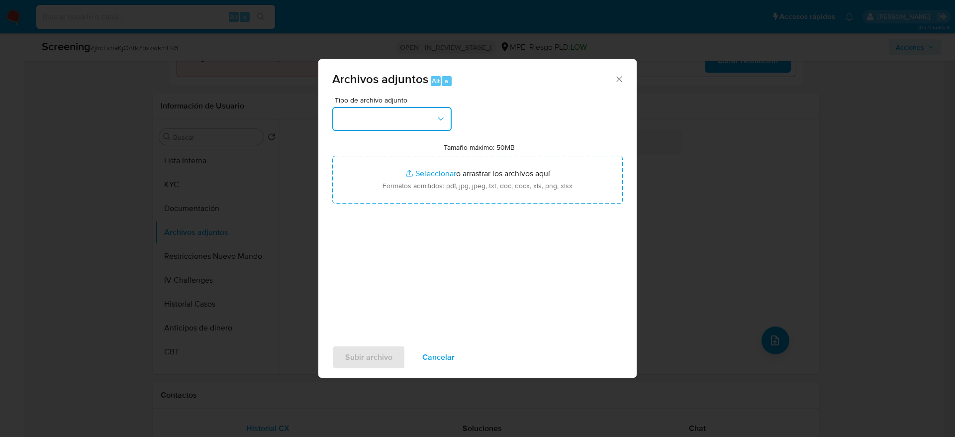
click at [382, 111] on button "button" at bounding box center [391, 119] width 119 height 24
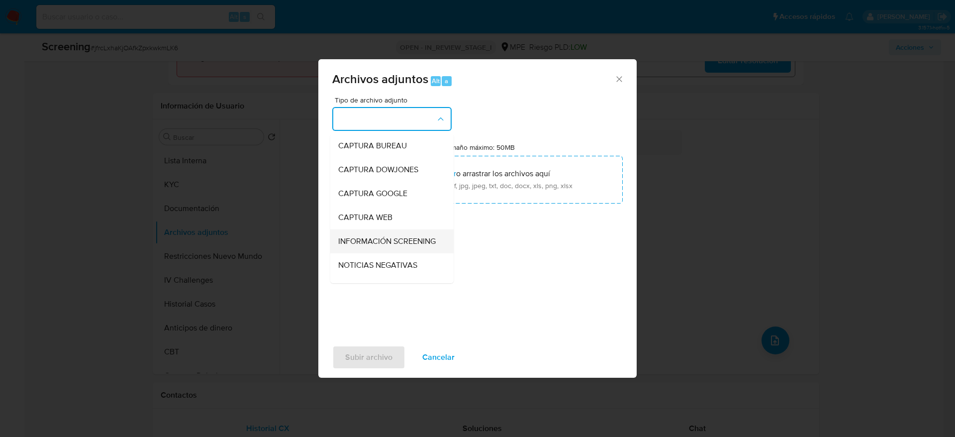
click at [397, 246] on span "INFORMACIÓN SCREENING" at bounding box center [386, 241] width 97 height 10
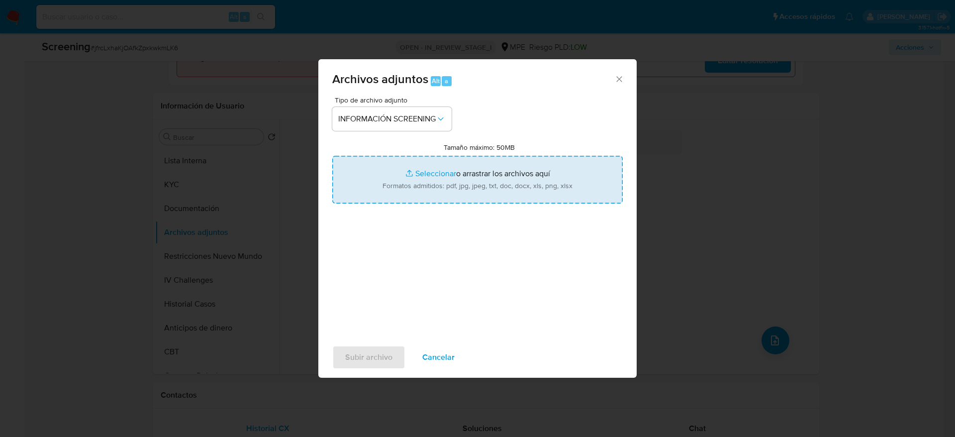
click at [433, 169] on input "Tamaño máximo: 50MB Seleccionar archivos" at bounding box center [477, 180] width 291 height 48
type input "C:\fakepath\_manuel barreno rodrigo_ - Buscar con Google.pdf"
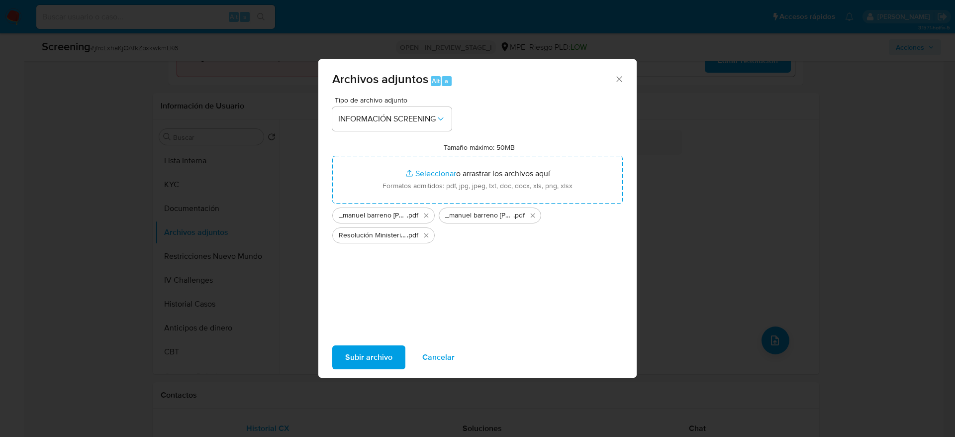
click at [348, 351] on span "Subir archivo" at bounding box center [368, 357] width 47 height 22
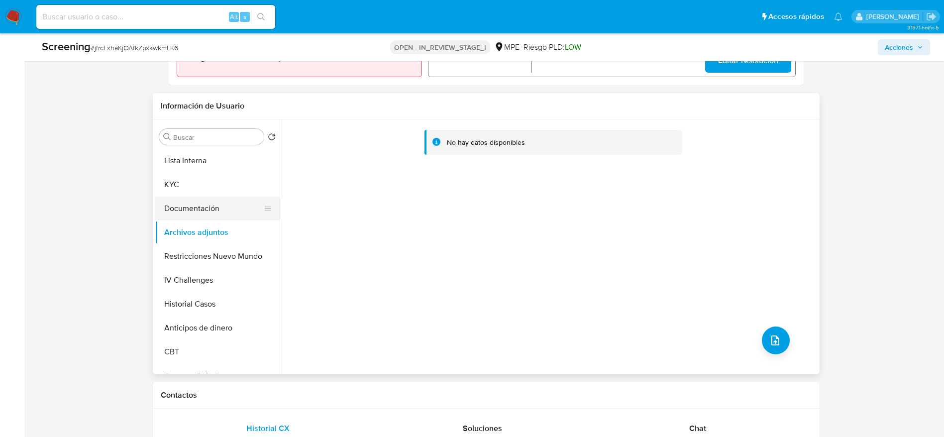
click at [213, 208] on button "Documentación" at bounding box center [213, 208] width 116 height 24
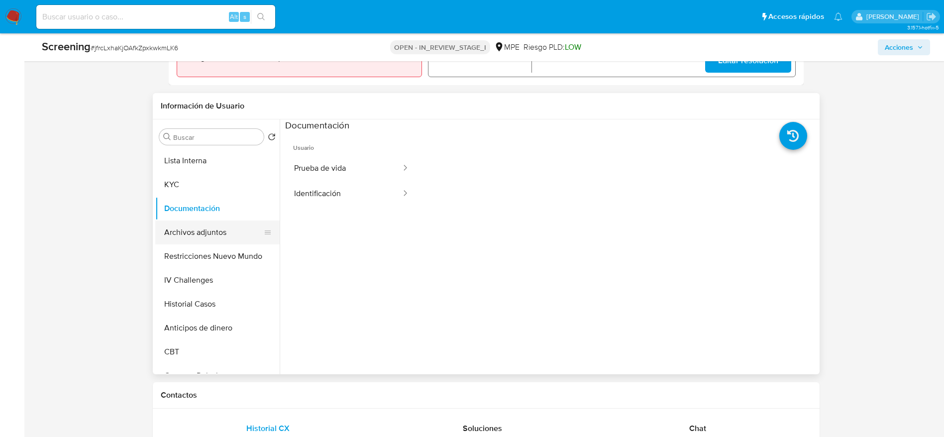
click at [220, 225] on button "Archivos adjuntos" at bounding box center [213, 232] width 116 height 24
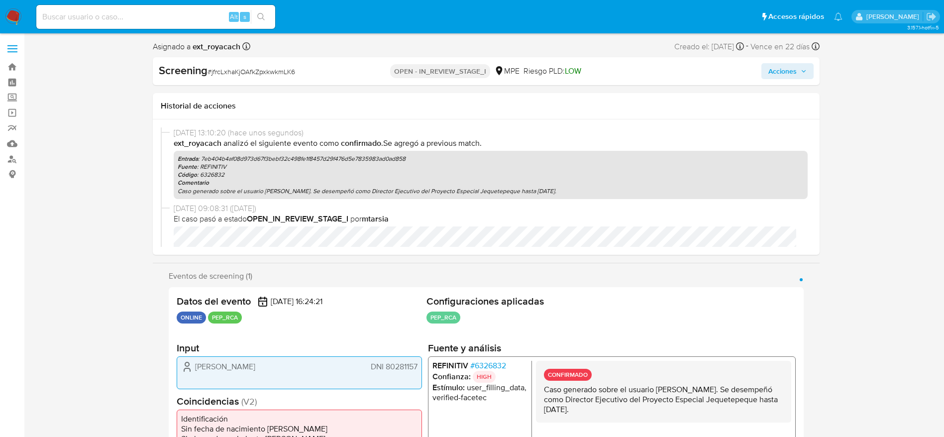
click at [787, 77] on span "Acciones" at bounding box center [782, 71] width 28 height 16
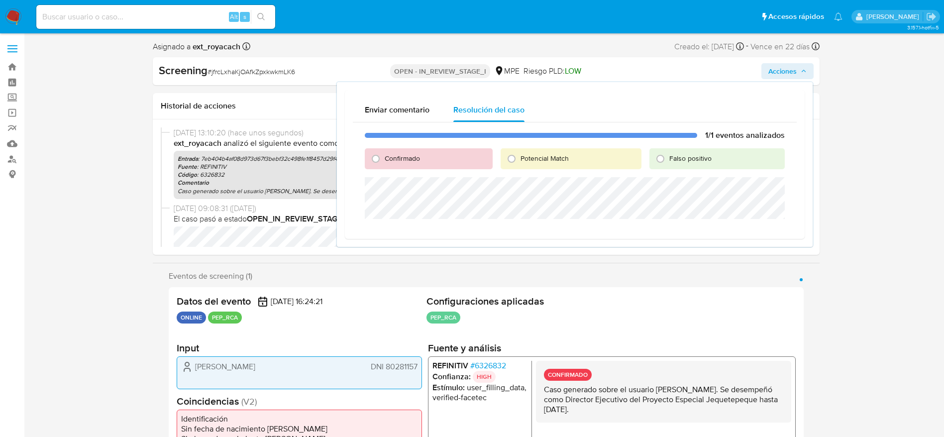
click at [385, 155] on span "Confirmado" at bounding box center [402, 158] width 35 height 10
click at [384, 155] on input "Confirmado" at bounding box center [376, 159] width 16 height 16
radio input "true"
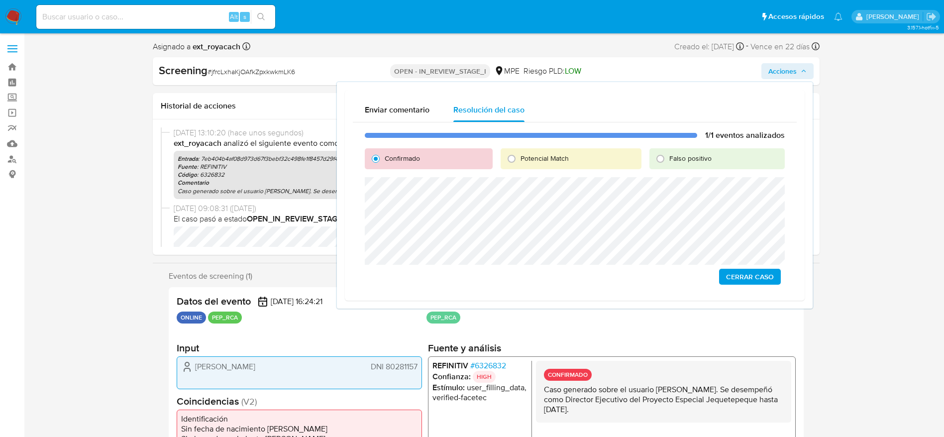
click at [752, 274] on span "Cerrar Caso" at bounding box center [750, 277] width 48 height 14
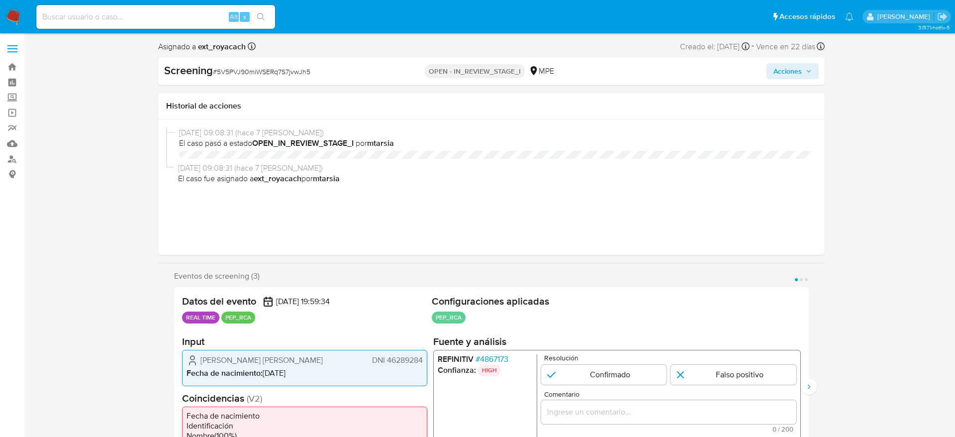
select select "10"
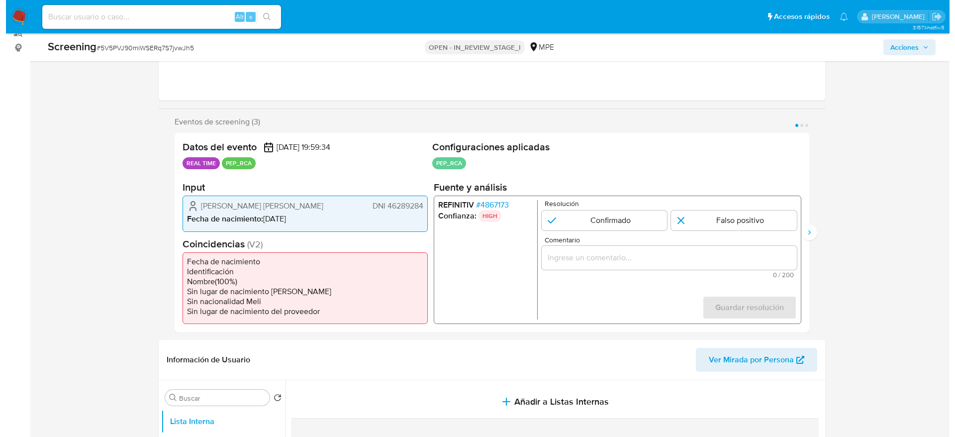
scroll to position [149, 0]
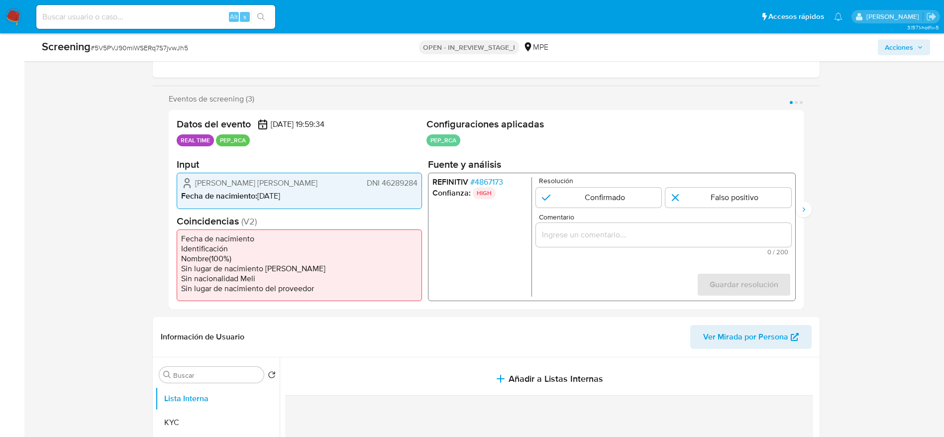
click at [488, 179] on span "# 4867173" at bounding box center [486, 182] width 33 height 10
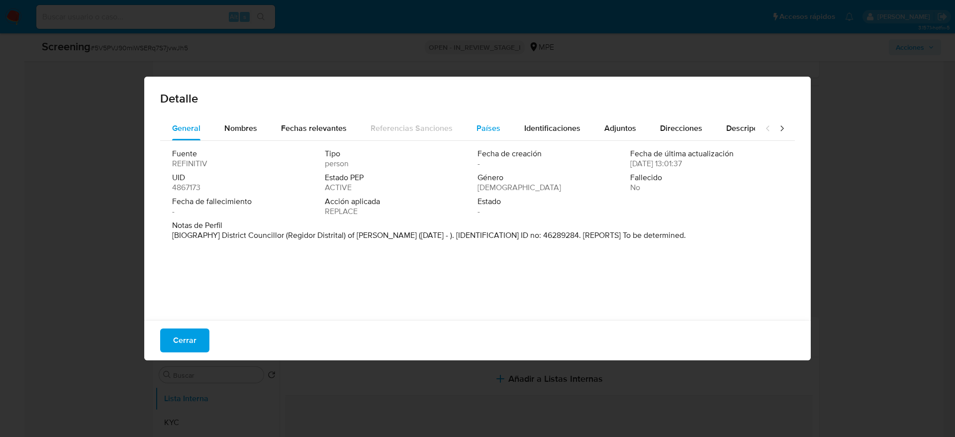
click at [481, 124] on span "Países" at bounding box center [489, 127] width 24 height 11
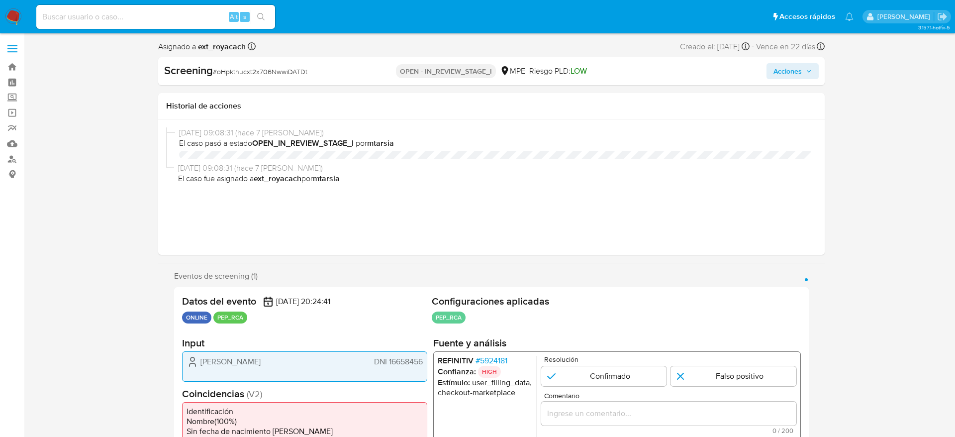
select select "10"
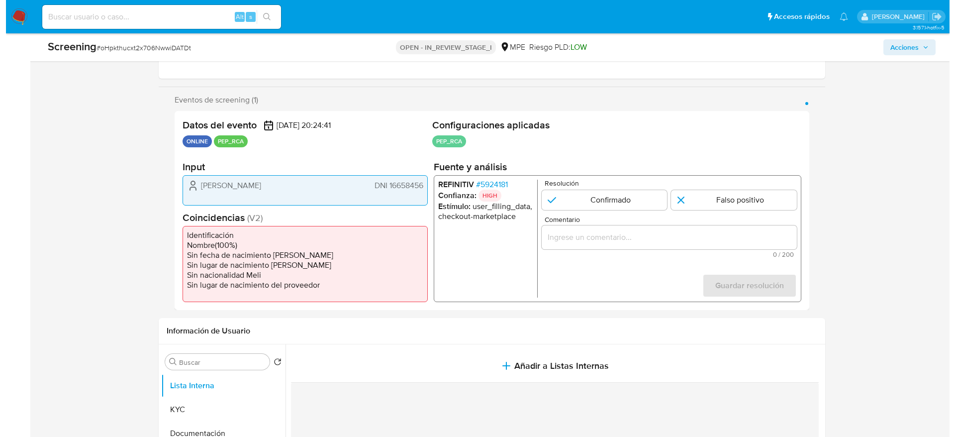
scroll to position [224, 0]
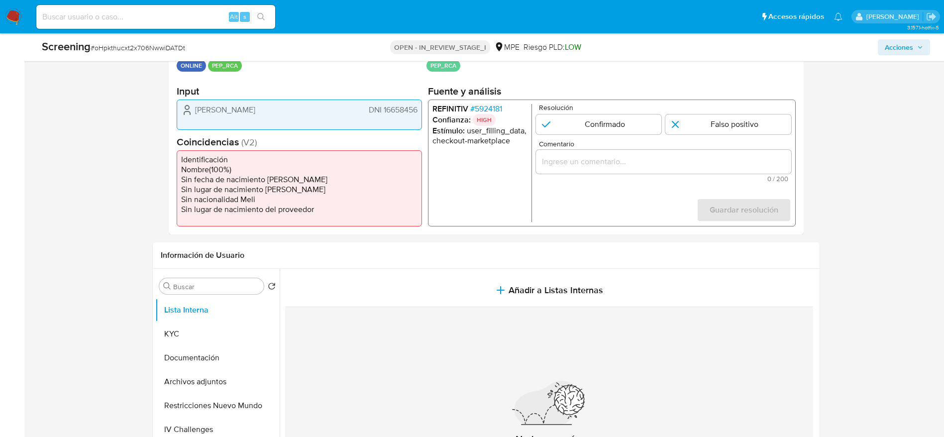
click at [489, 109] on span "# 5924181" at bounding box center [486, 109] width 32 height 10
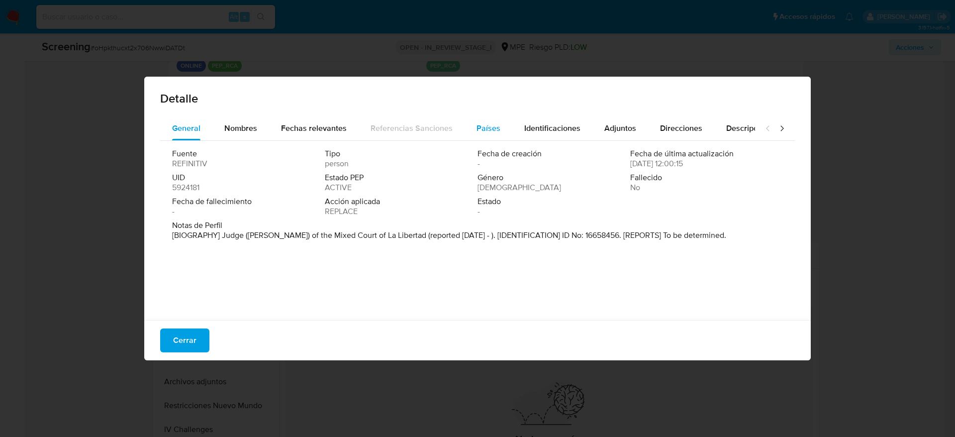
click at [482, 136] on div "Países" at bounding box center [489, 128] width 24 height 24
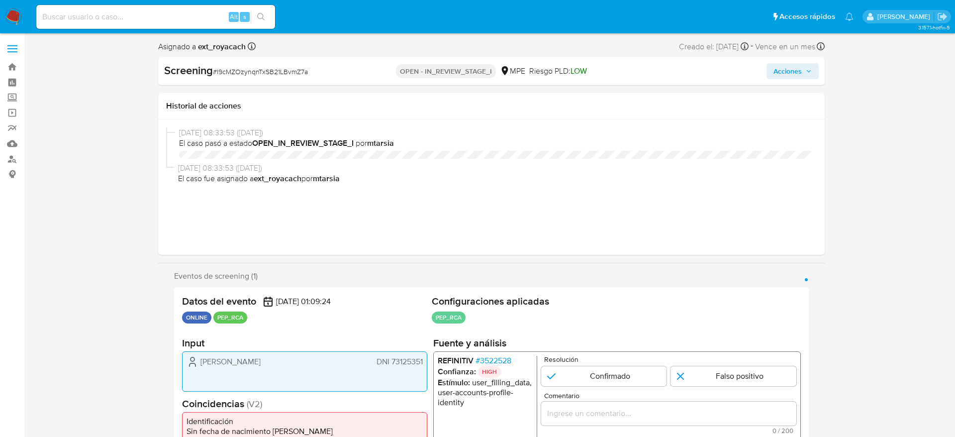
select select "10"
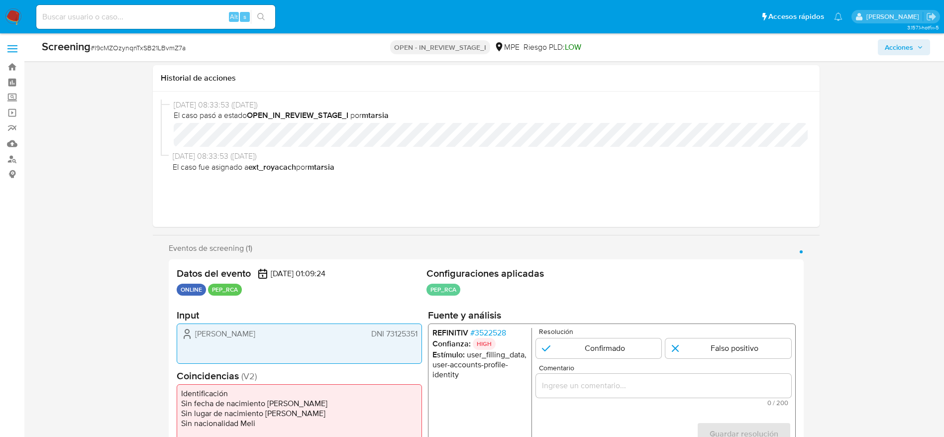
scroll to position [149, 0]
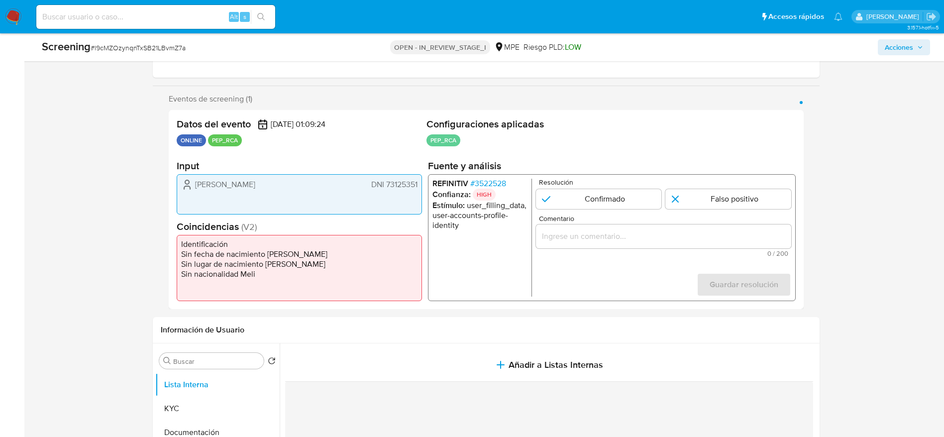
click at [493, 183] on span "# 3522528" at bounding box center [488, 184] width 36 height 10
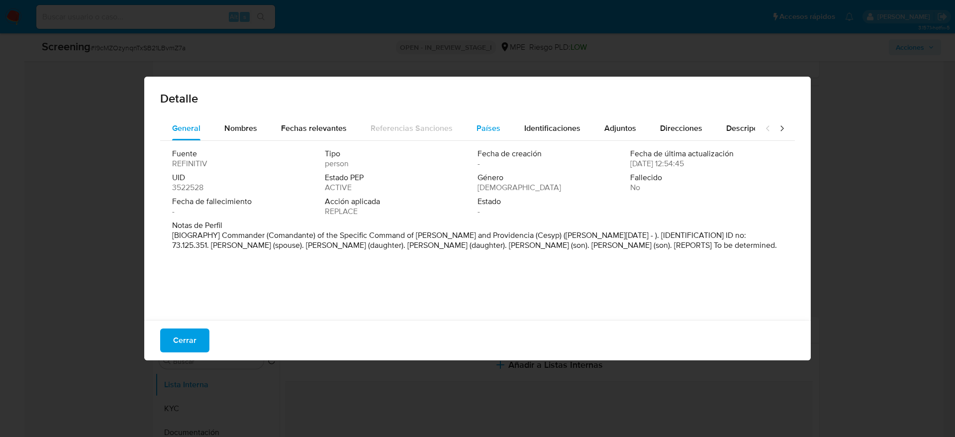
click at [490, 119] on div "Países" at bounding box center [489, 128] width 24 height 24
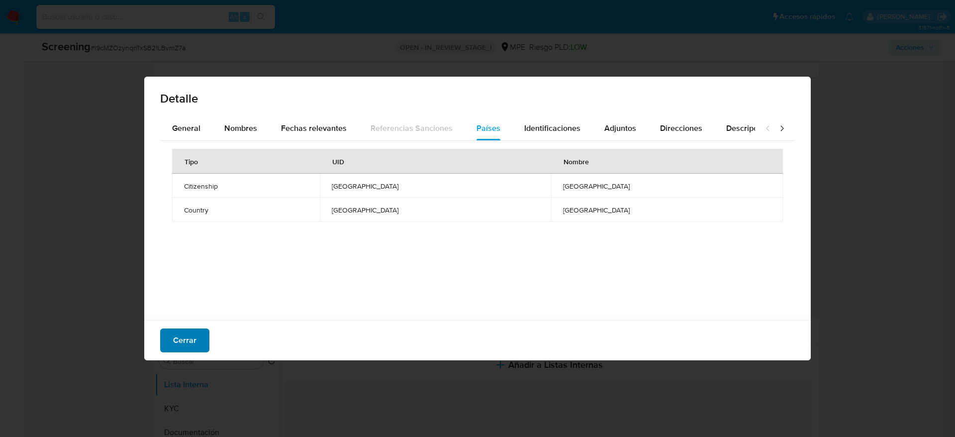
click at [194, 338] on span "Cerrar" at bounding box center [184, 340] width 23 height 22
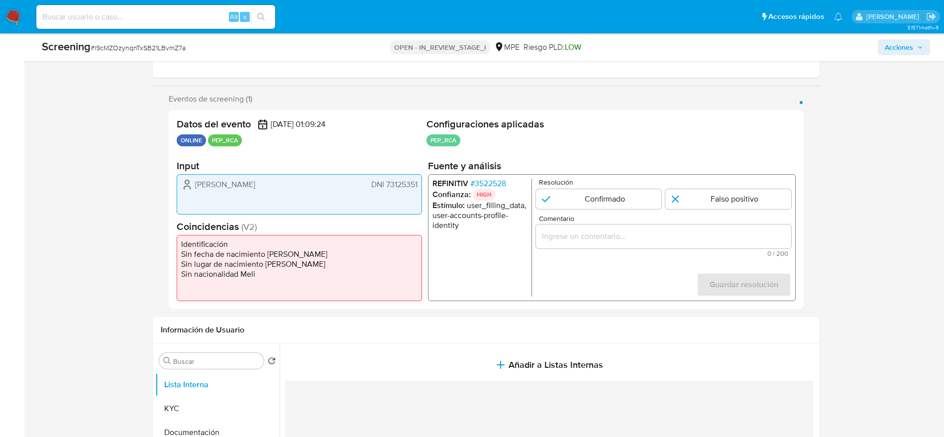
click at [104, 36] on div "Screening # l9cMZOzynqnTxSB21LBvmZ7a OPEN - IN_REVIEW_STAGE_I MPE Riesgo PLD: L…" at bounding box center [486, 47] width 900 height 28
click at [119, 48] on span "# l9cMZOzynqnTxSB21LBvmZ7a" at bounding box center [138, 48] width 95 height 10
copy span "l9cMZOzynqnTxSB21LBvmZ7a"
drag, startPoint x: 187, startPoint y: 183, endPoint x: 418, endPoint y: 182, distance: 231.3
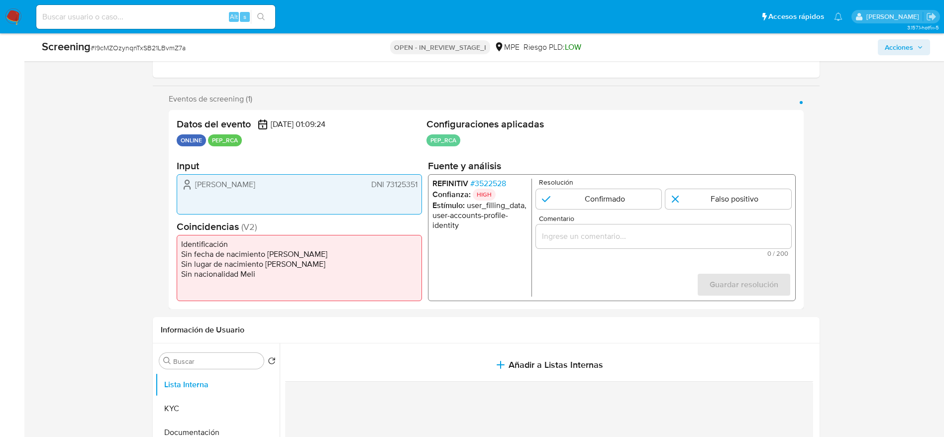
click at [418, 182] on div "Carlos Garcia Ponte DNI 73125351" at bounding box center [299, 194] width 245 height 40
click at [490, 189] on p "HIGH" at bounding box center [483, 195] width 23 height 12
click at [486, 183] on span "# 3522528" at bounding box center [488, 184] width 36 height 10
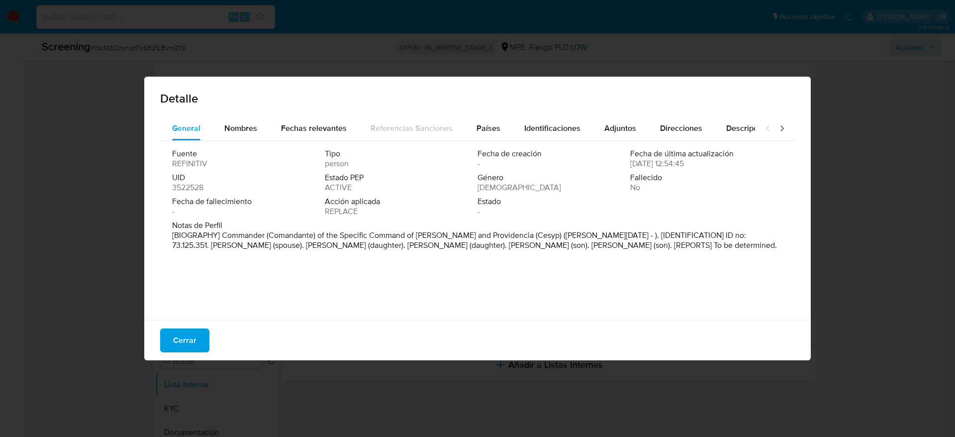
drag, startPoint x: 239, startPoint y: 135, endPoint x: 303, endPoint y: 146, distance: 65.7
click at [239, 134] on div "Nombres" at bounding box center [240, 128] width 33 height 24
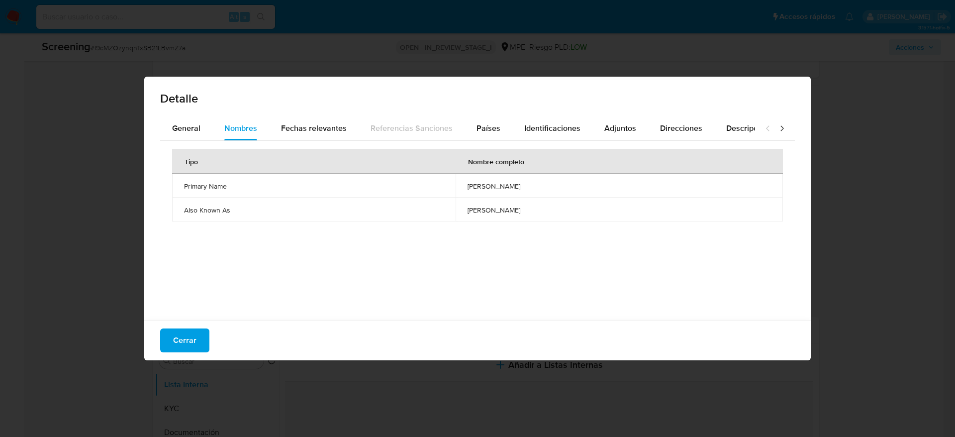
click at [468, 185] on span "walter asdrubal villegas gonzalez" at bounding box center [619, 186] width 303 height 9
click at [496, 122] on button "Países" at bounding box center [489, 128] width 48 height 24
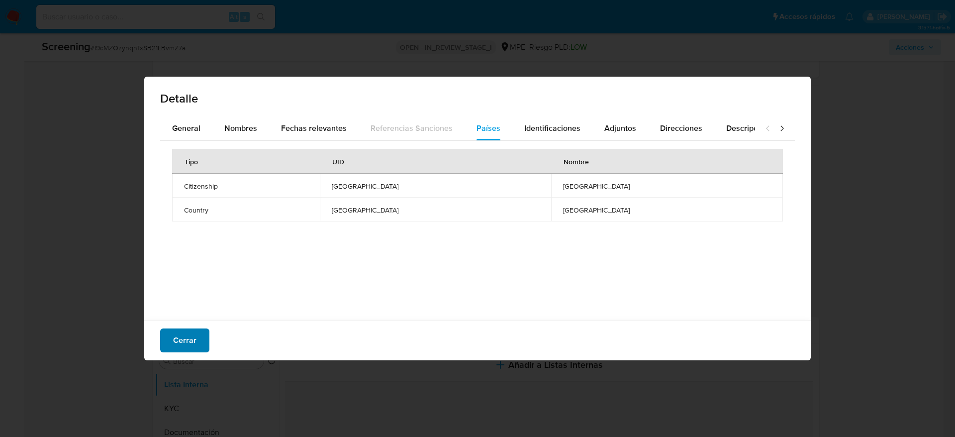
click at [199, 343] on button "Cerrar" at bounding box center [184, 340] width 49 height 24
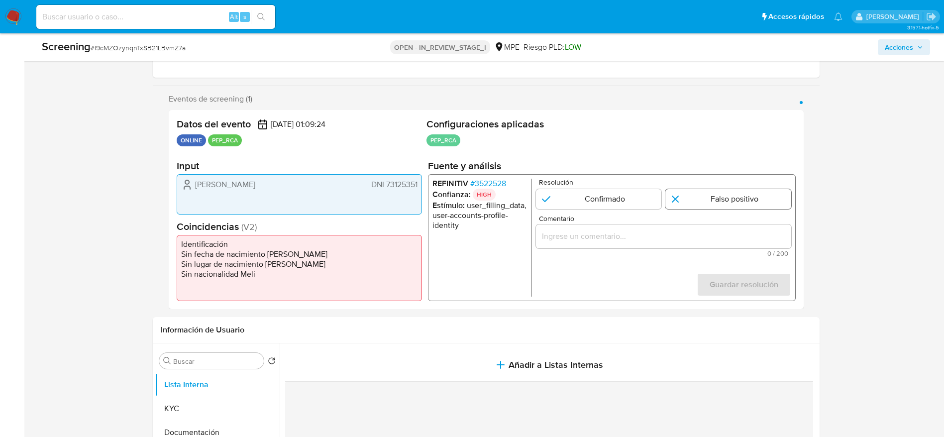
click at [683, 194] on input "1 de 1" at bounding box center [728, 199] width 126 height 20
radio input "true"
click at [680, 233] on input "Comentario" at bounding box center [662, 236] width 255 height 13
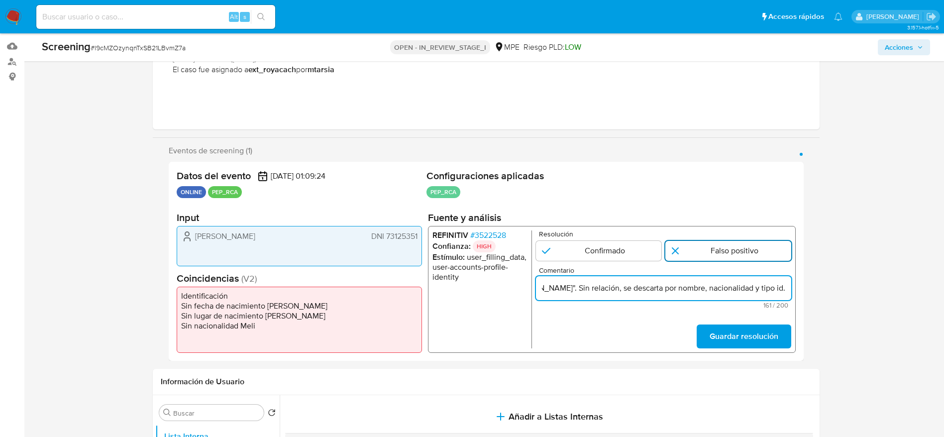
scroll to position [75, 0]
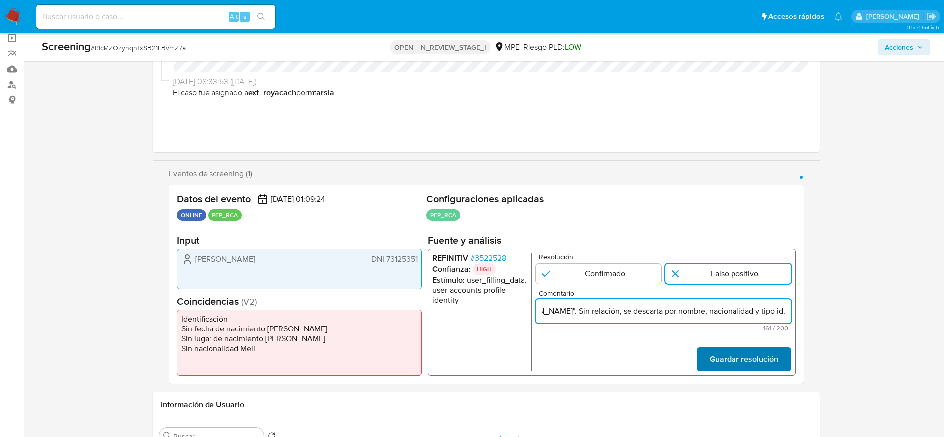
type input "Compara al usuario Carlos Garcia Ponte DNI 73125351 con el PEP "walter asdrubal…"
click at [754, 353] on span "Guardar resolución" at bounding box center [743, 359] width 69 height 22
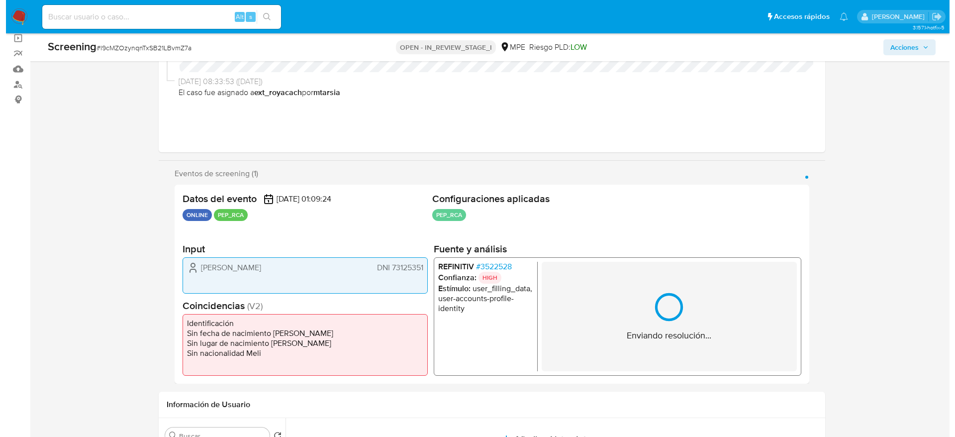
scroll to position [224, 0]
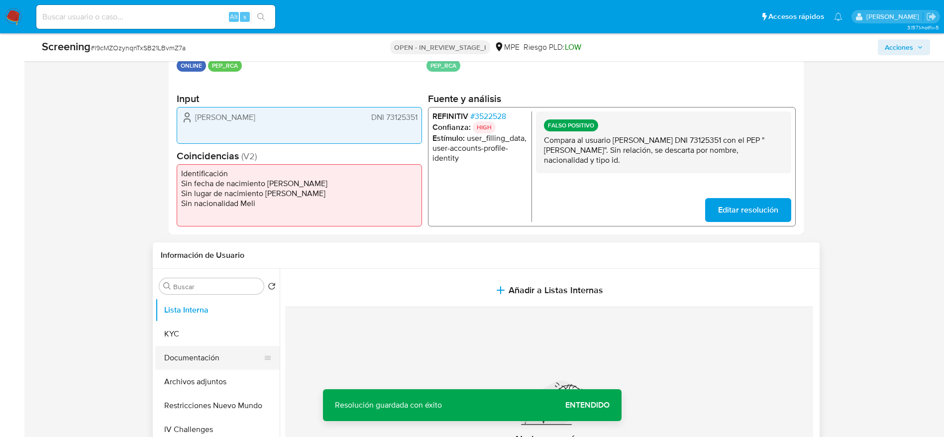
click at [198, 349] on button "Documentación" at bounding box center [213, 358] width 116 height 24
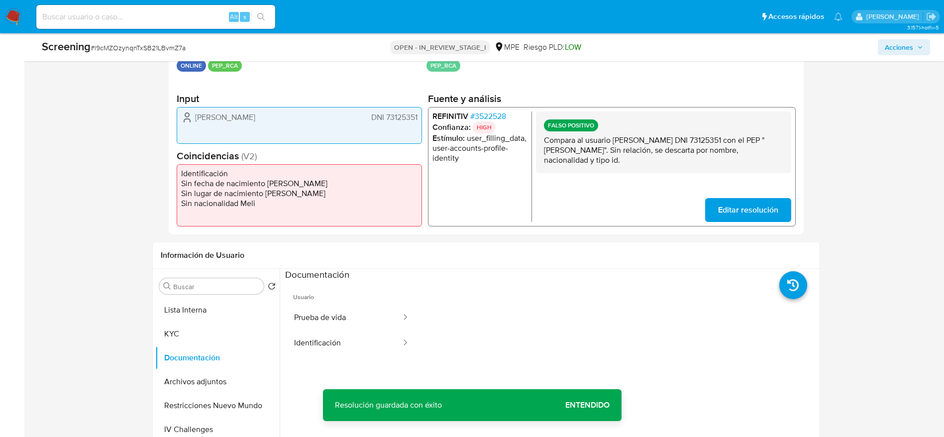
click at [593, 148] on p "Compara al usuario Carlos Garcia Ponte DNI 73125351 con el PEP "walter asdrubal…" at bounding box center [662, 150] width 239 height 30
click at [355, 332] on button "Identificación" at bounding box center [343, 342] width 117 height 25
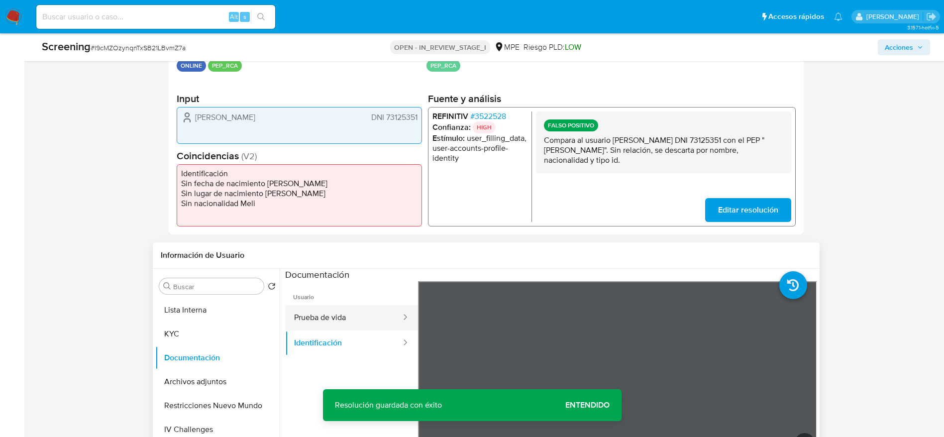
click at [359, 327] on button "Prueba de vida" at bounding box center [343, 317] width 117 height 25
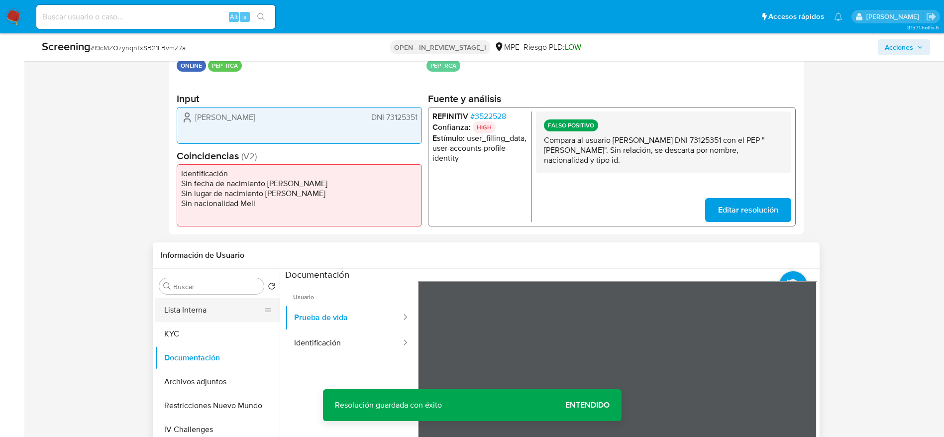
click at [246, 310] on button "Lista Interna" at bounding box center [213, 310] width 116 height 24
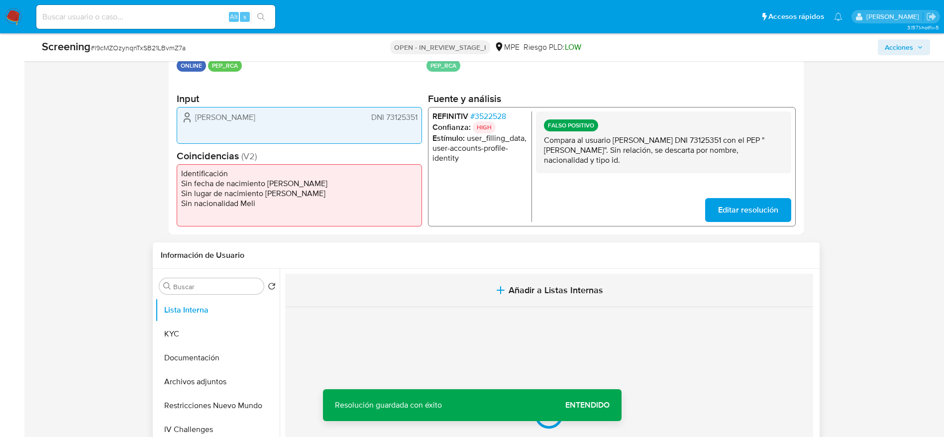
click at [434, 274] on button "Añadir a Listas Internas" at bounding box center [549, 290] width 528 height 33
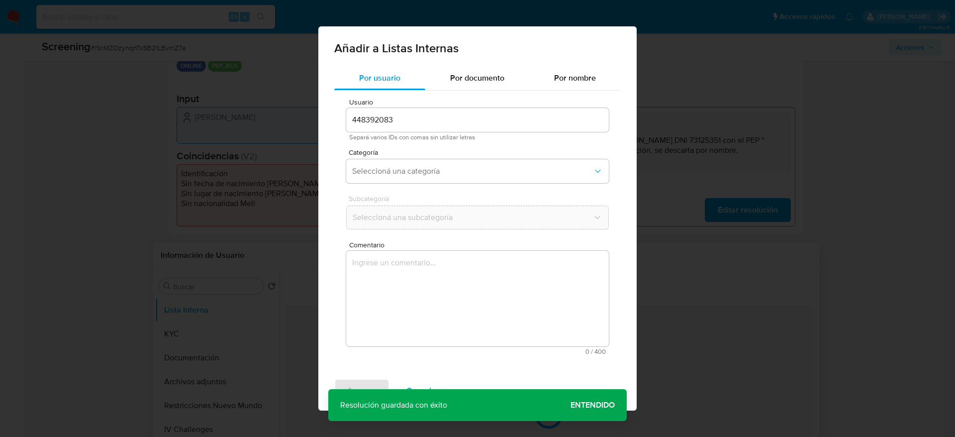
click at [454, 312] on textarea "Comentario" at bounding box center [477, 299] width 263 height 96
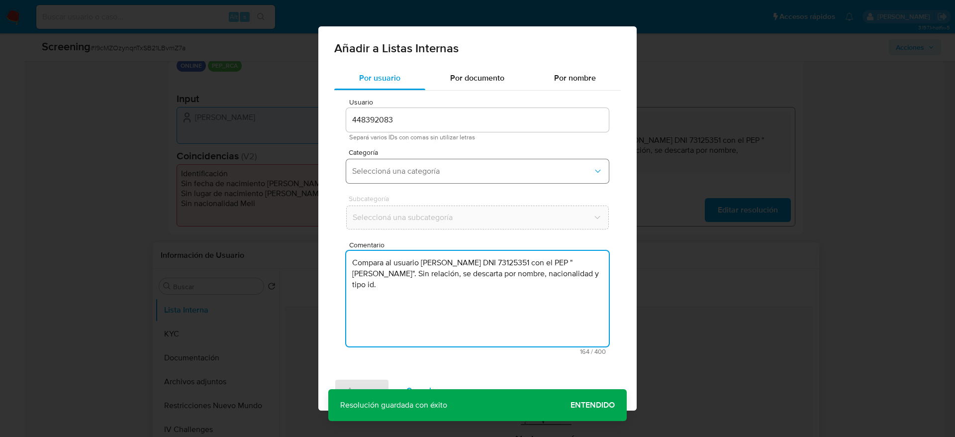
type textarea "Compara al usuario Carlos Garcia Ponte DNI 73125351 con el PEP "walter asdrubal…"
click at [417, 173] on span "Seleccioná una categoría" at bounding box center [472, 171] width 241 height 10
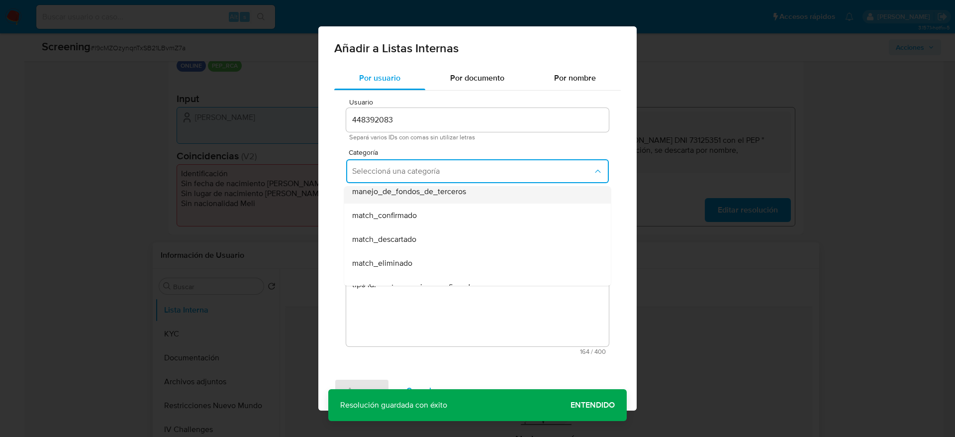
scroll to position [75, 0]
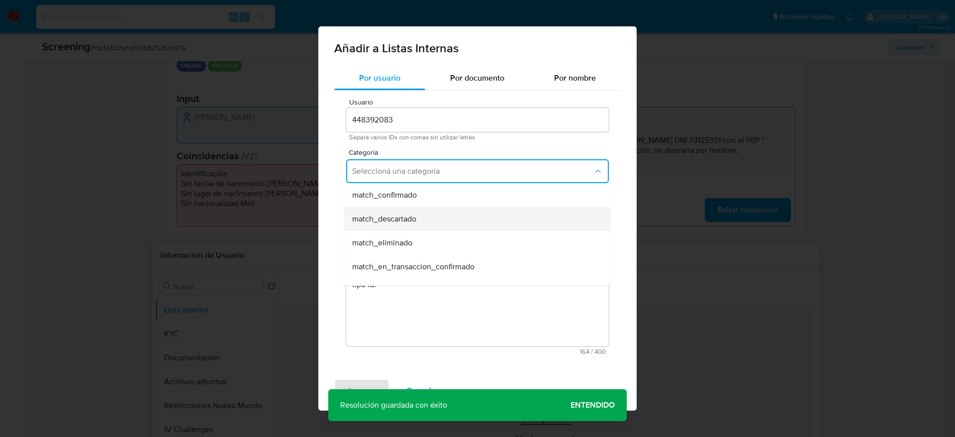
click at [407, 214] on span "match_descartado" at bounding box center [384, 219] width 64 height 10
click at [407, 214] on span "Seleccioná una subcategoría" at bounding box center [473, 217] width 240 height 10
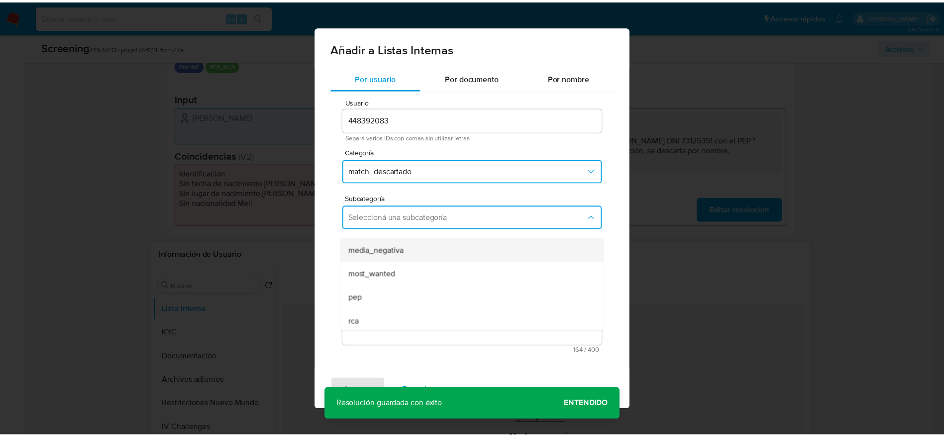
scroll to position [68, 0]
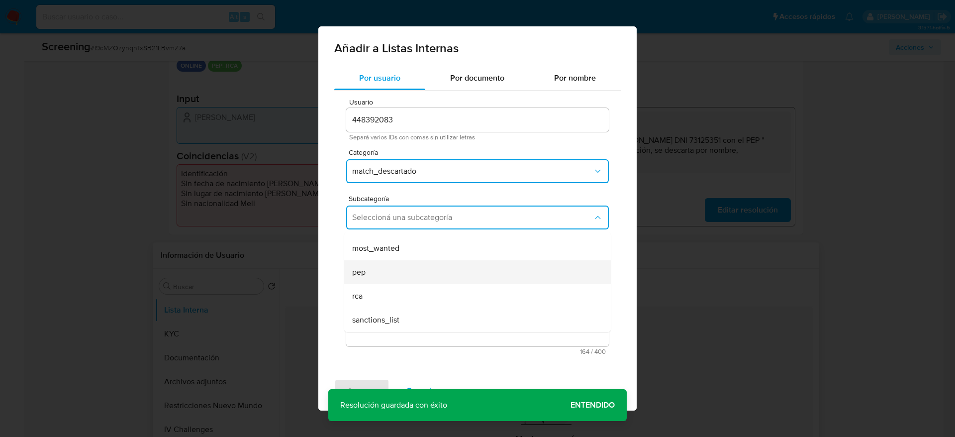
click at [382, 273] on div "pep" at bounding box center [474, 272] width 245 height 24
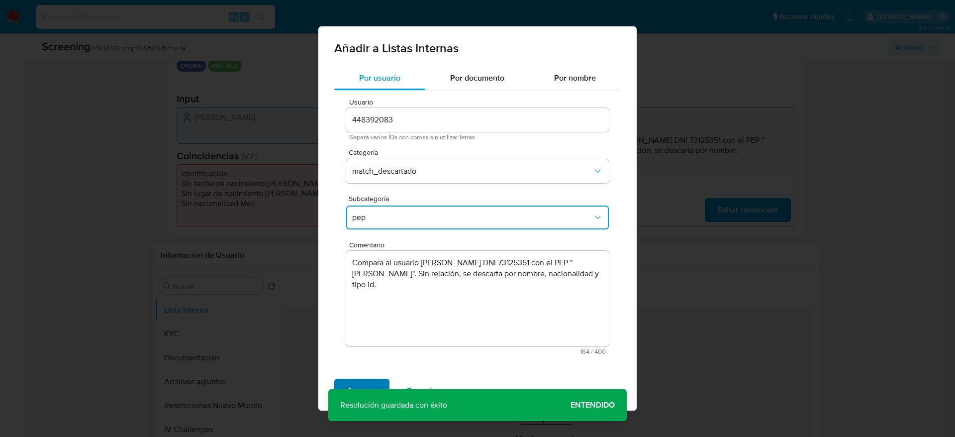
click at [356, 381] on span "Agregar" at bounding box center [361, 391] width 29 height 22
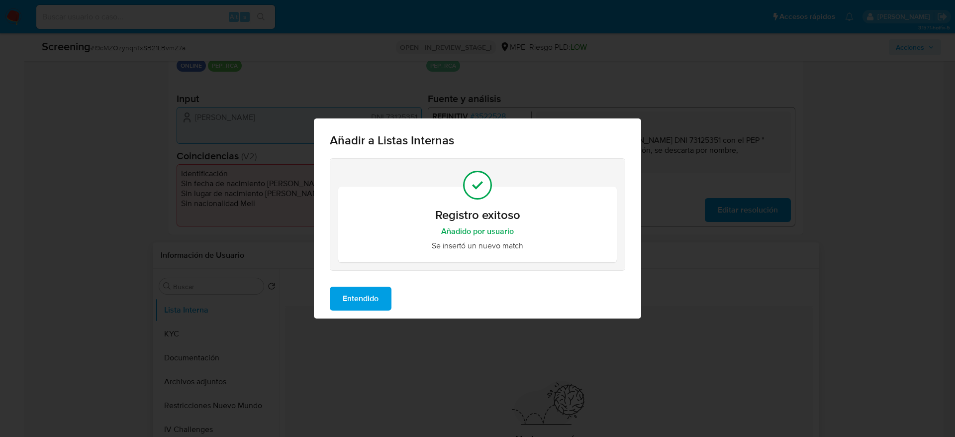
click at [376, 288] on span "Entendido" at bounding box center [361, 299] width 36 height 22
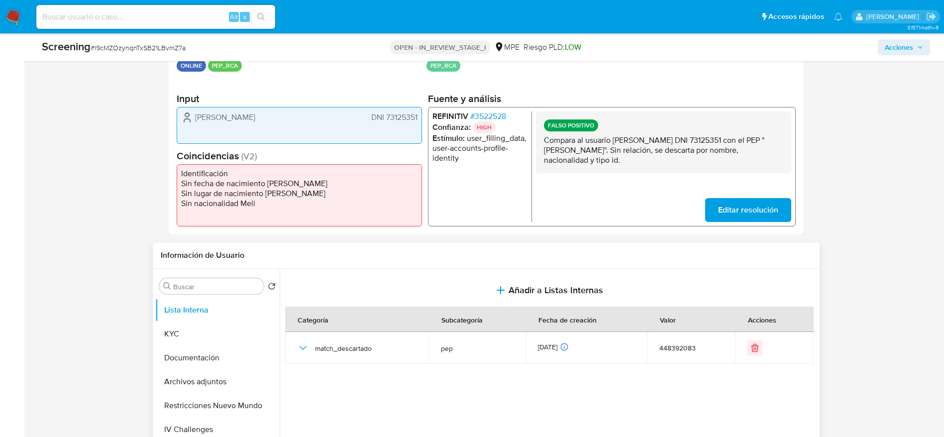
scroll to position [0, 0]
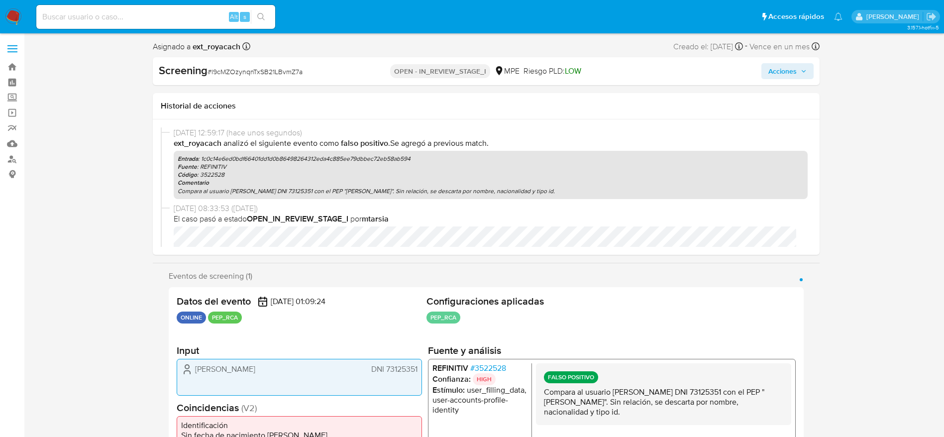
click at [793, 73] on span "Acciones" at bounding box center [782, 71] width 28 height 16
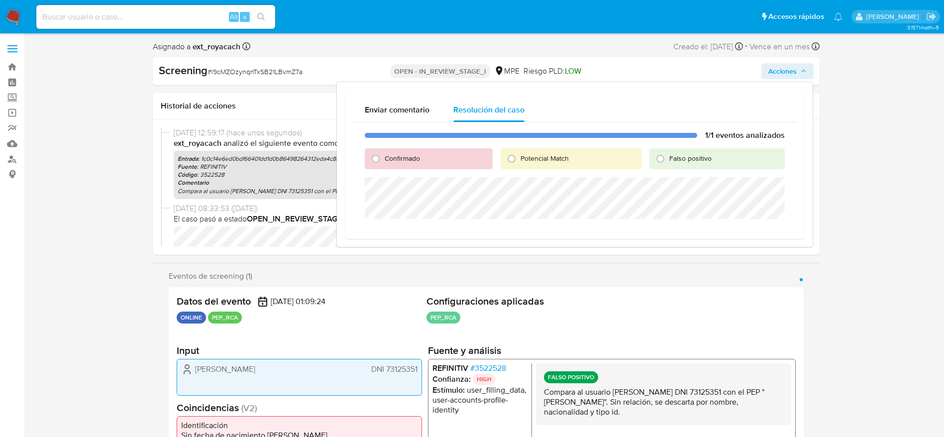
click at [685, 145] on div "1/1 eventos analizados Confirmado Potencial Match Falso positivo" at bounding box center [575, 176] width 444 height 108
click at [685, 151] on div "Falso positivo" at bounding box center [716, 158] width 135 height 21
click at [689, 157] on span "Falso positivo" at bounding box center [690, 158] width 42 height 10
click at [668, 157] on input "Falso positivo" at bounding box center [660, 159] width 16 height 16
radio input "true"
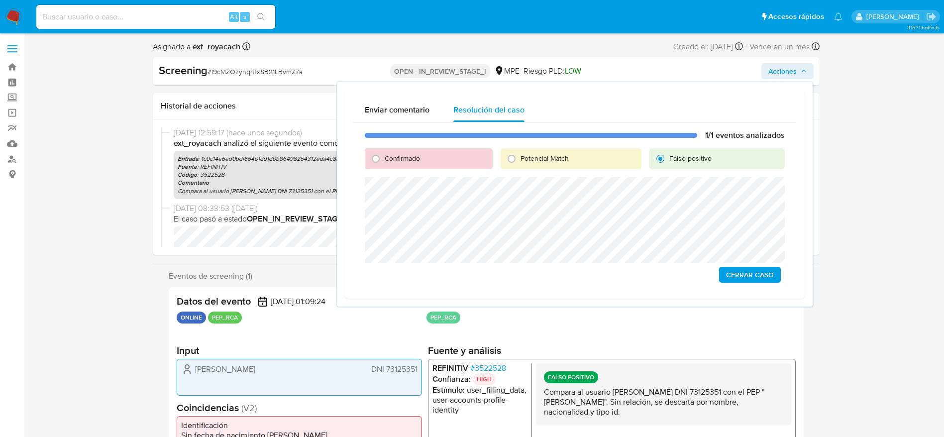
click at [747, 271] on span "Cerrar Caso" at bounding box center [750, 275] width 48 height 14
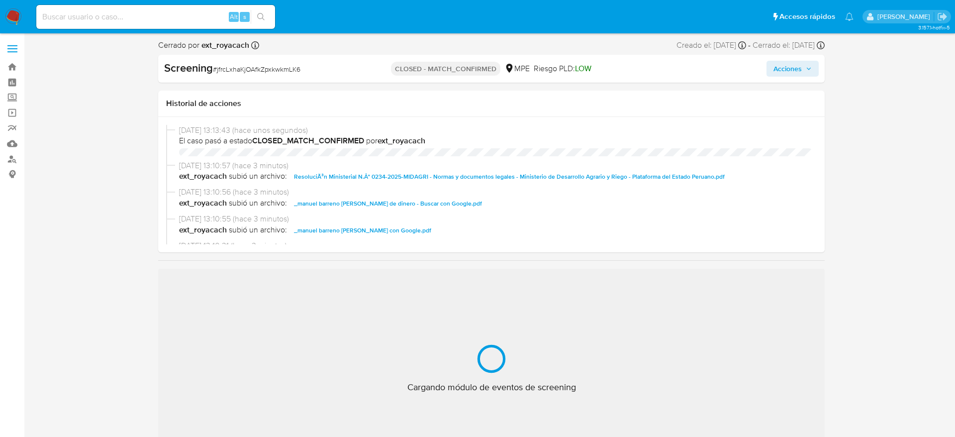
select select "10"
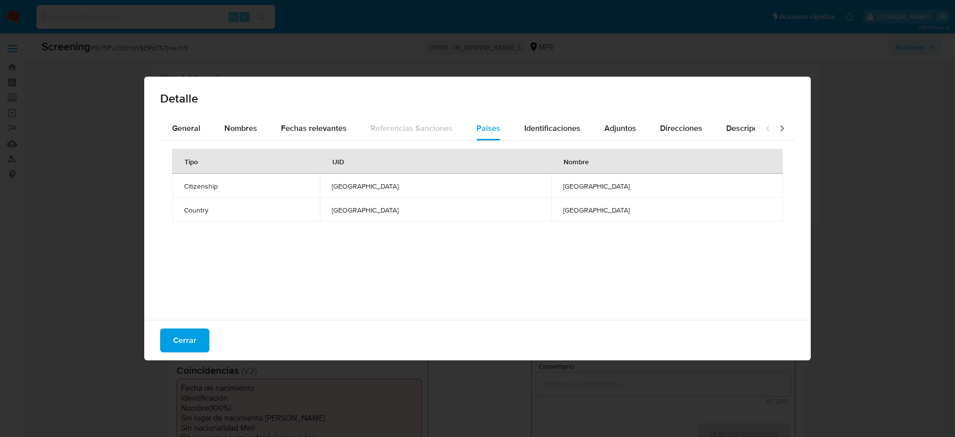
select select "10"
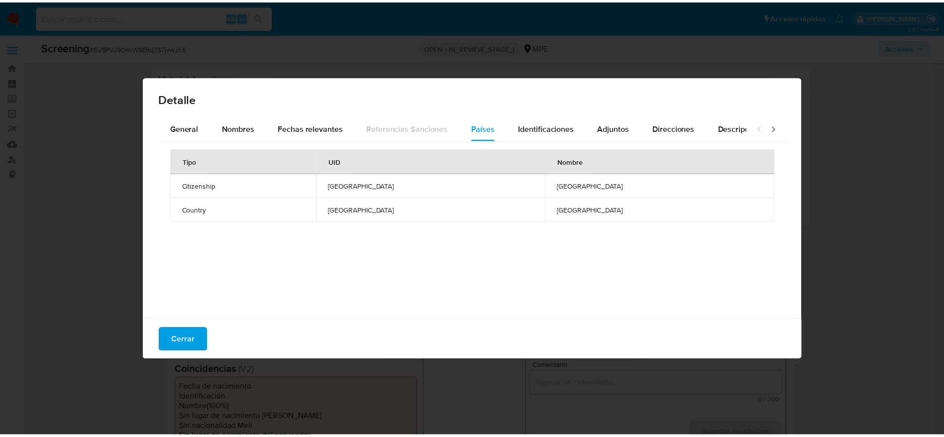
scroll to position [149, 0]
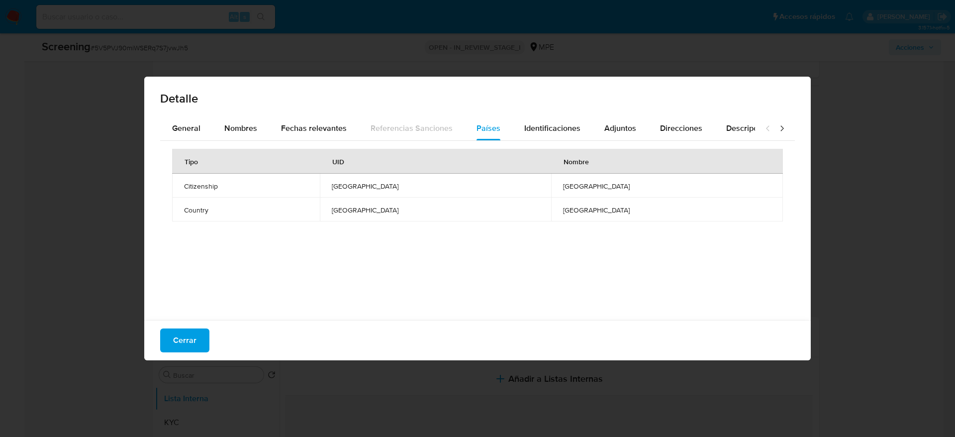
click at [206, 111] on div "Detalle" at bounding box center [477, 97] width 667 height 40
click at [191, 124] on span "General" at bounding box center [186, 127] width 28 height 11
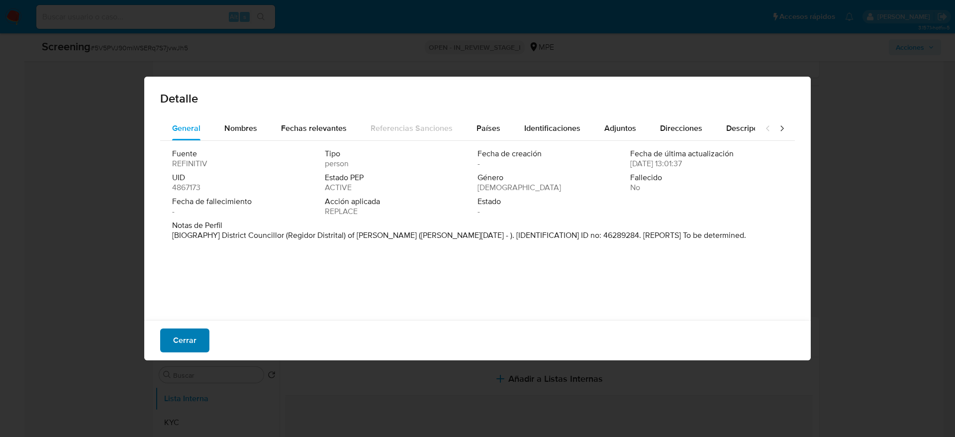
click at [198, 340] on button "Cerrar" at bounding box center [184, 340] width 49 height 24
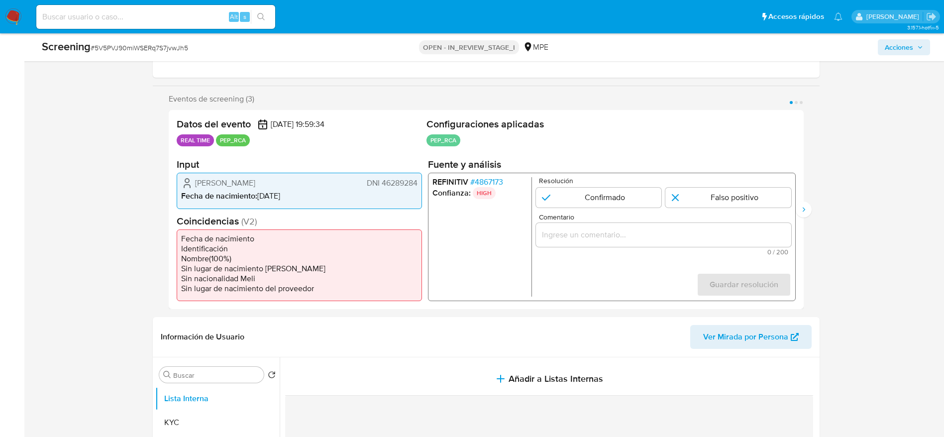
click at [145, 50] on span "# 5V5PVJ90miWSERq7S7jvwJh5" at bounding box center [139, 48] width 97 height 10
drag, startPoint x: 187, startPoint y: 189, endPoint x: 385, endPoint y: 196, distance: 197.6
click at [422, 177] on div "Datos del evento [DATE] 19:59:34 REAL TIME PEP_RCA Configuraciones aplicadas PE…" at bounding box center [486, 209] width 635 height 199
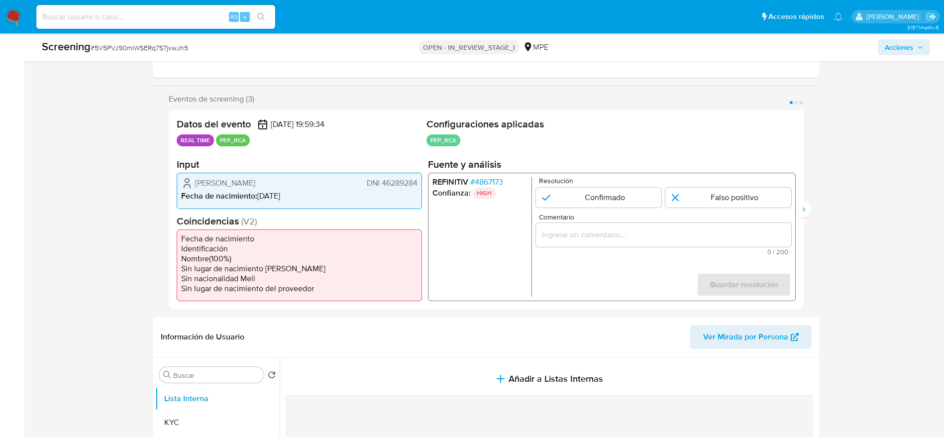
click at [476, 181] on span "# 4867173" at bounding box center [486, 182] width 33 height 10
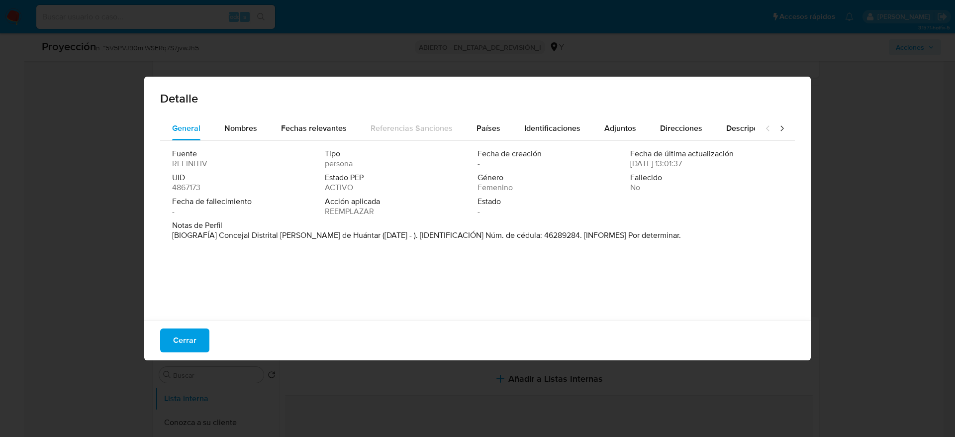
drag, startPoint x: 223, startPoint y: 230, endPoint x: 366, endPoint y: 271, distance: 148.3
click at [356, 274] on div "Fuente REFINITIV Tipo persona Fecha de creación - Fecha de última actualización…" at bounding box center [477, 228] width 635 height 174
click at [200, 325] on div "Cerrar" at bounding box center [477, 340] width 667 height 40
click at [183, 349] on span "Cerrar" at bounding box center [184, 340] width 23 height 22
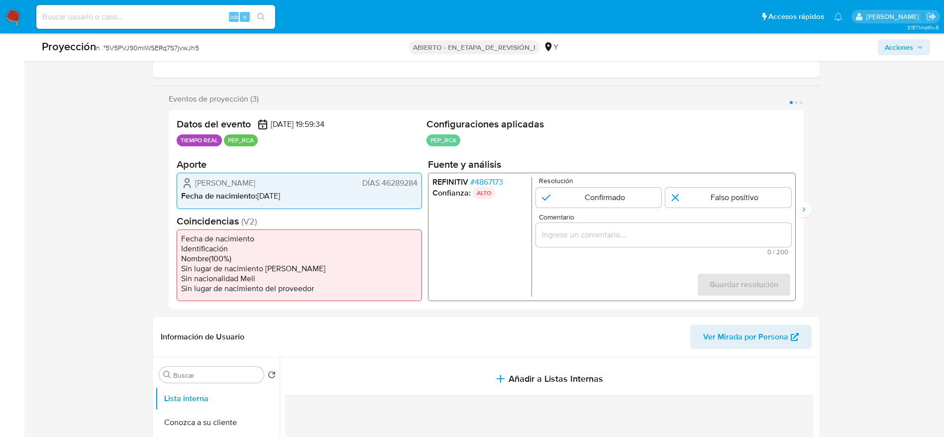
click at [224, 175] on div "Blanca Flor Pineda Melgarejo DÍAS 46289284 Fecha de nacimiento : 11/01/1990" at bounding box center [299, 191] width 245 height 36
click at [611, 196] on input "1 de 3" at bounding box center [598, 198] width 126 height 20
radio input "true"
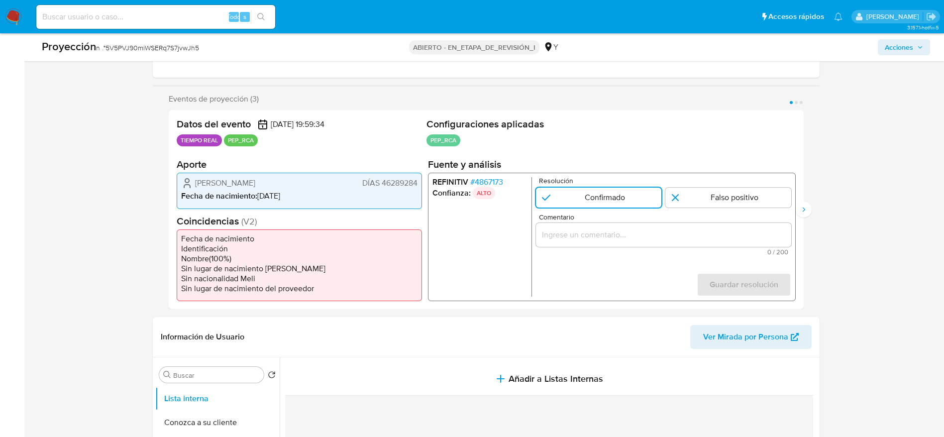
click at [604, 236] on input "Comentario" at bounding box center [662, 234] width 255 height 13
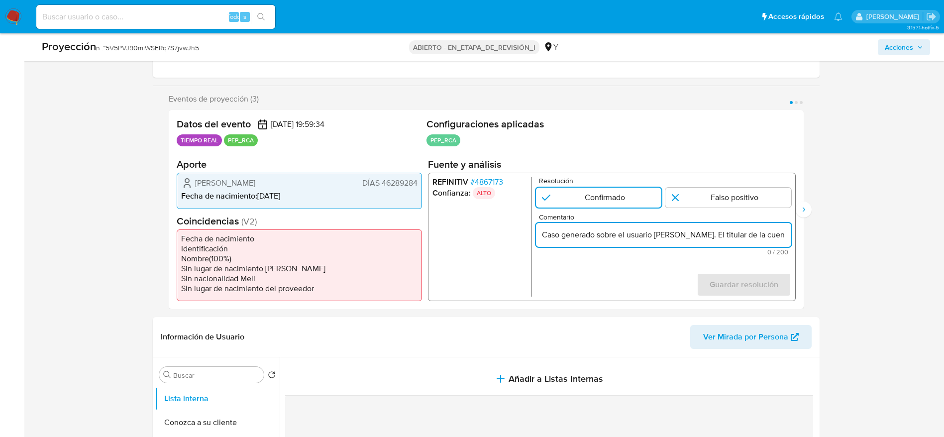
scroll to position [0, 341]
type input "Caso generado sobre el usuario Blanca Flor Pineda Melgarejo. El titular de la c…"
click at [758, 279] on span "Guardar resolución" at bounding box center [743, 285] width 69 height 22
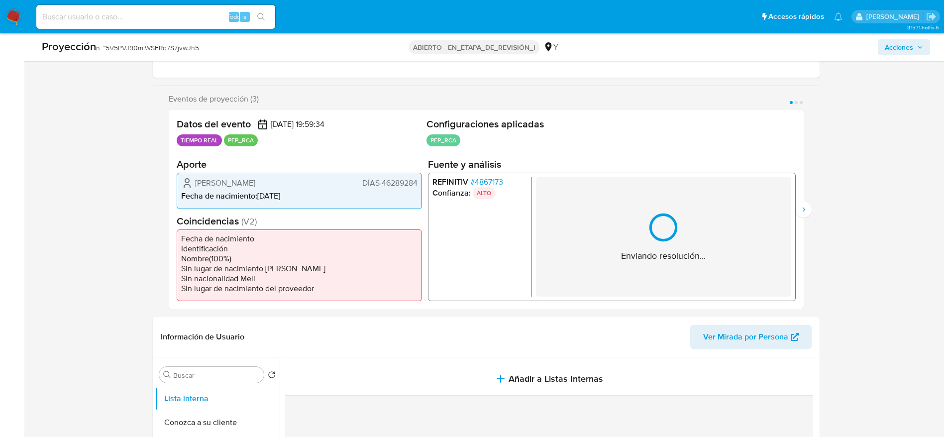
click at [796, 214] on div "Datos del evento 24/08/2025 19:59:34 TIEMPO REAL PEP_RCA Configuraciones aplica…" at bounding box center [486, 209] width 635 height 199
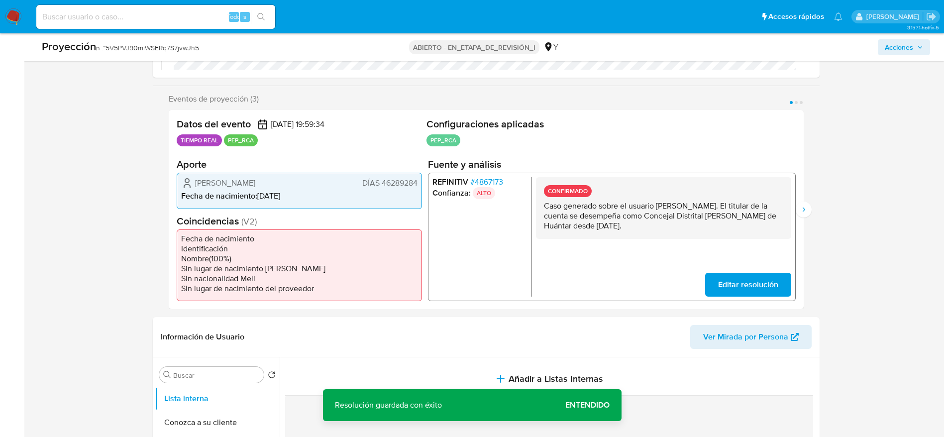
click at [809, 198] on div "Eventos de proyección (3) Página 1 Página 2 Página 3 Datos del evento 24/08/202…" at bounding box center [486, 201] width 667 height 215
drag, startPoint x: 809, startPoint y: 204, endPoint x: 670, endPoint y: 216, distance: 139.8
click at [808, 205] on button "Siguiente" at bounding box center [803, 209] width 16 height 16
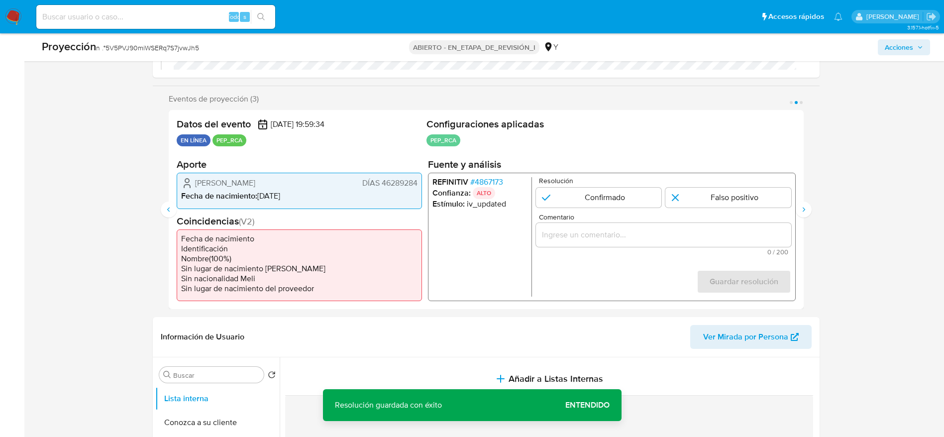
click at [606, 207] on form "Resolución Confirmado Falso positivo Comentario 0 / 200 200 caracteres restante…" at bounding box center [662, 236] width 255 height 119
click at [600, 201] on input "2 de 3" at bounding box center [598, 198] width 126 height 20
radio input "true"
click at [604, 238] on input "Comentario" at bounding box center [662, 234] width 255 height 13
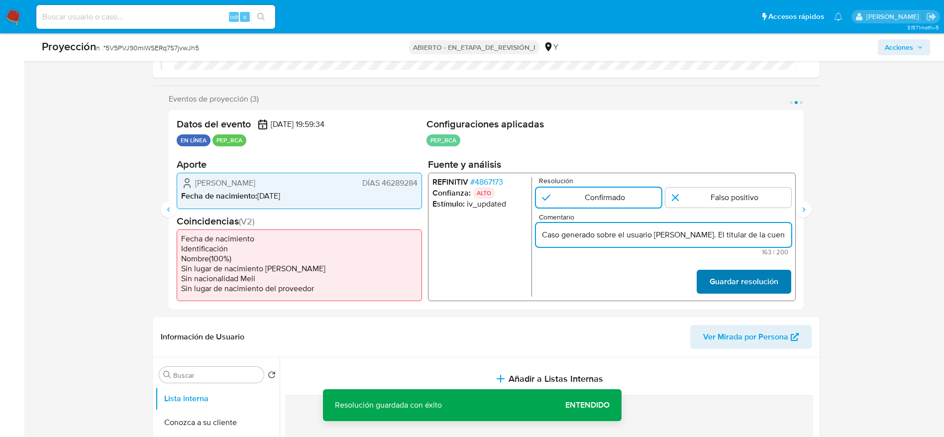
scroll to position [0, 341]
type input "Caso generado sobre el usuario Blanca Flor Pineda Melgarejo. El titular de la c…"
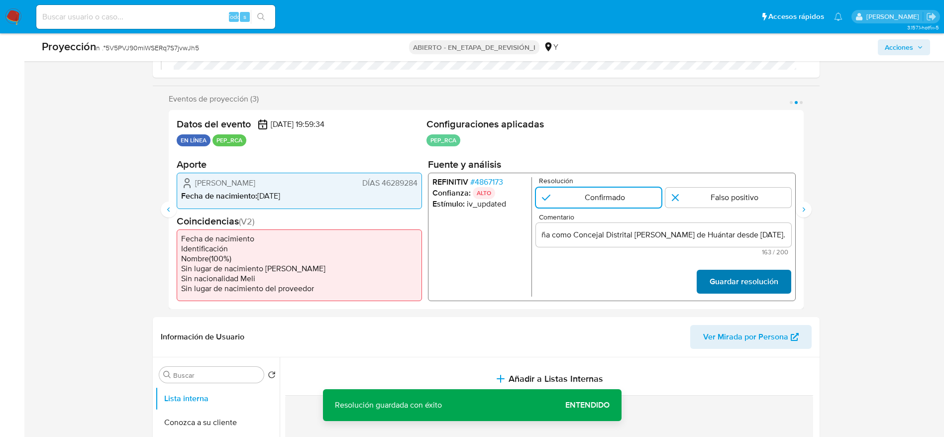
click at [724, 289] on font "Guardar resolución" at bounding box center [743, 282] width 69 height 24
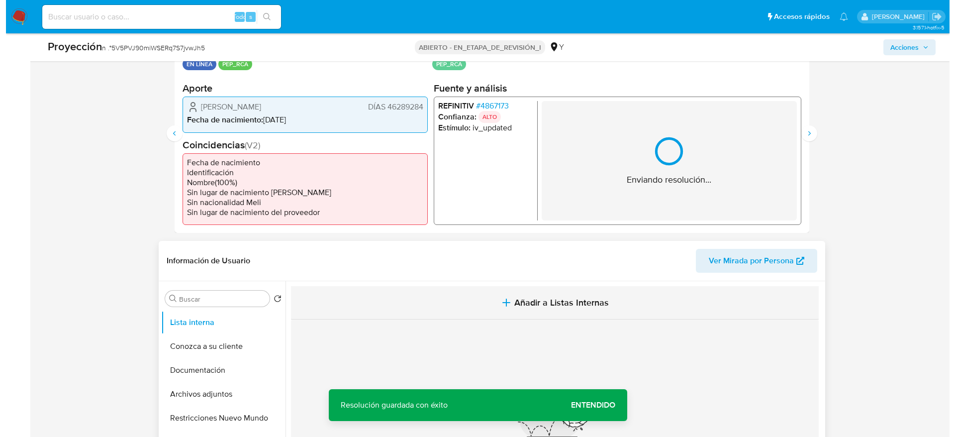
scroll to position [298, 0]
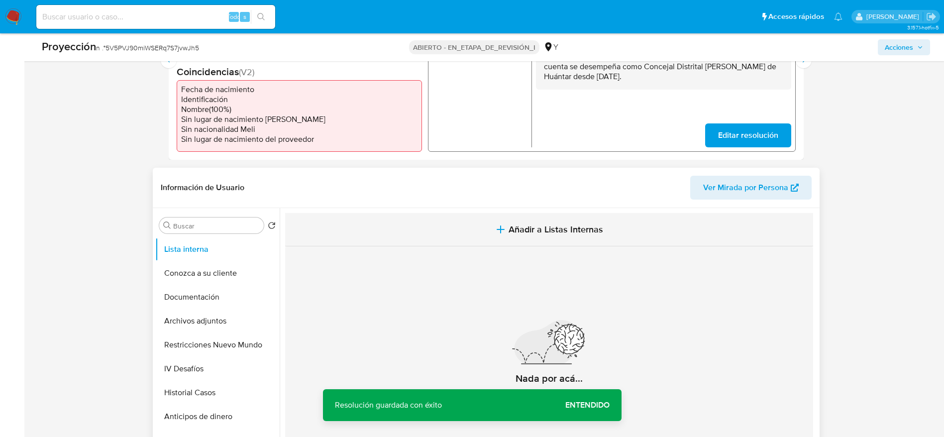
click at [476, 223] on button "Añadir a Listas Internas" at bounding box center [549, 229] width 528 height 33
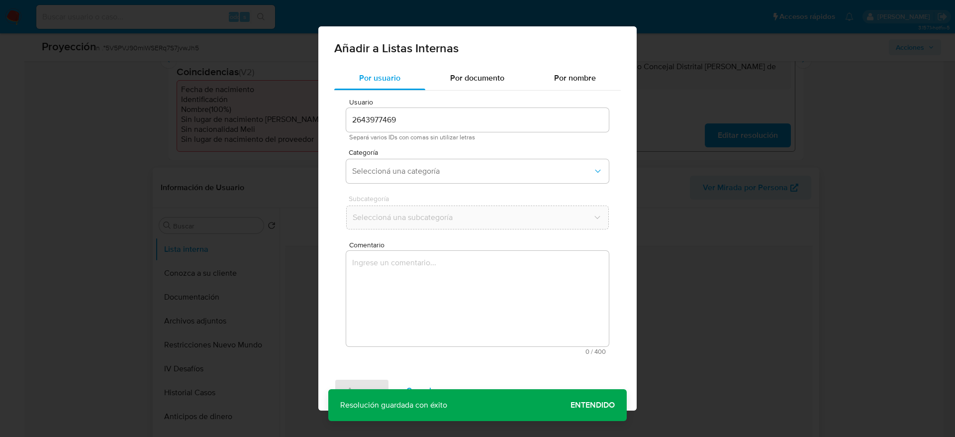
click at [480, 287] on textarea "Comentario" at bounding box center [477, 299] width 263 height 96
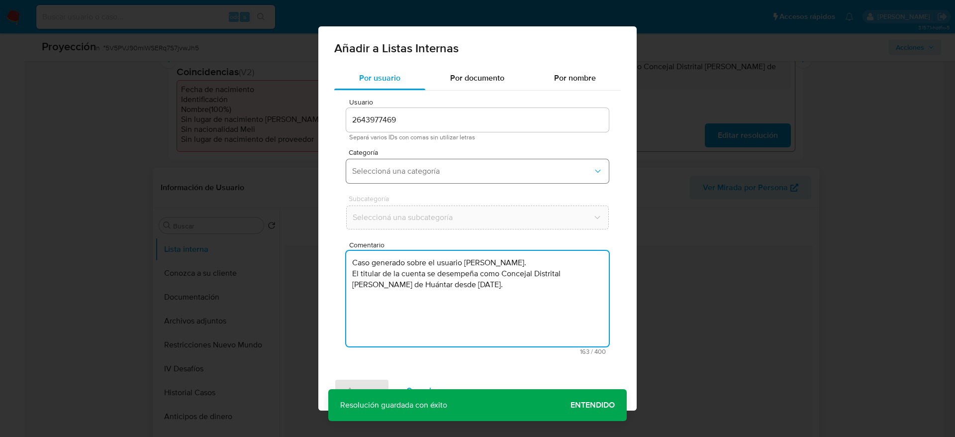
type textarea "Caso generado sobre el usuario Blanca Flor Pineda Melgarejo. El titular de la c…"
click at [455, 172] on span "Seleccioná una categoría" at bounding box center [472, 171] width 241 height 10
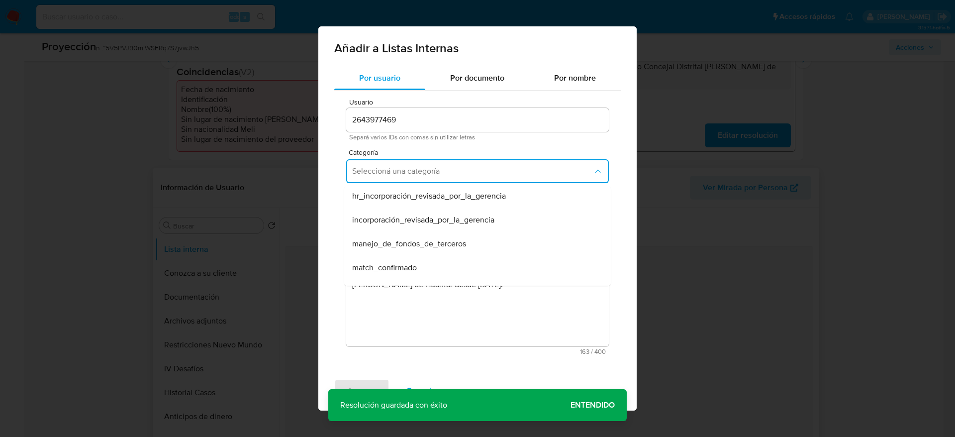
scroll to position [0, 0]
click at [400, 267] on span "match_confirmado" at bounding box center [384, 270] width 65 height 10
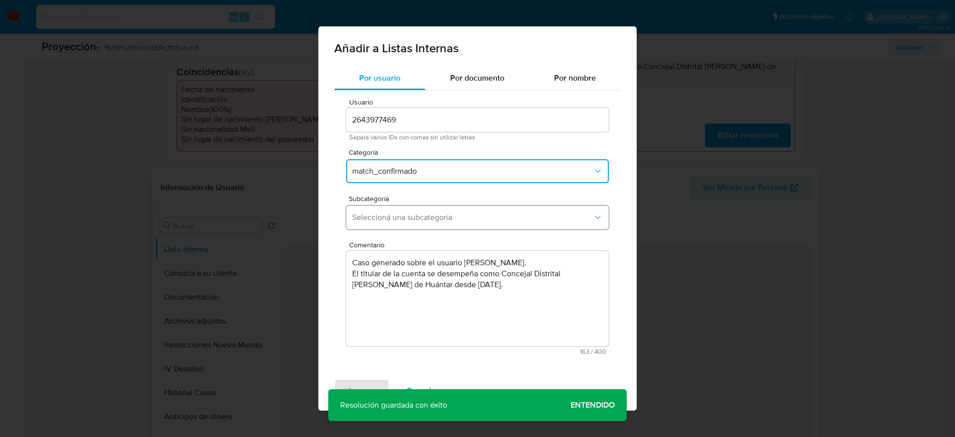
click at [418, 229] on button "Seleccioná una subcategoría" at bounding box center [477, 217] width 263 height 24
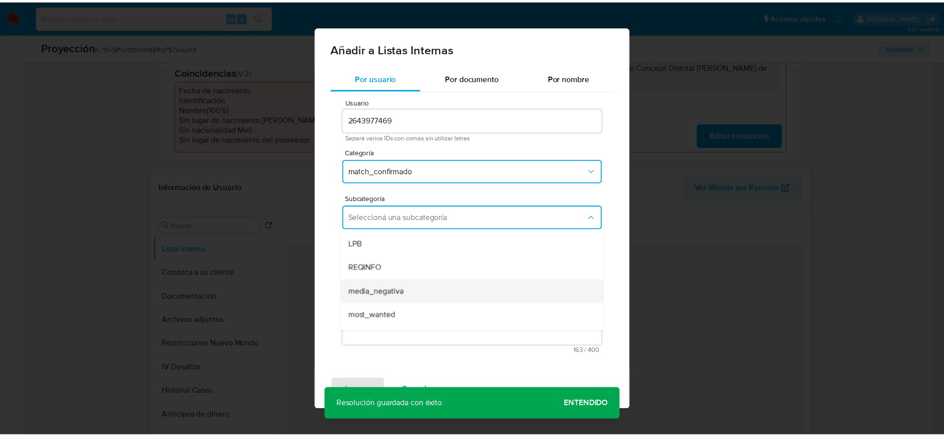
scroll to position [68, 0]
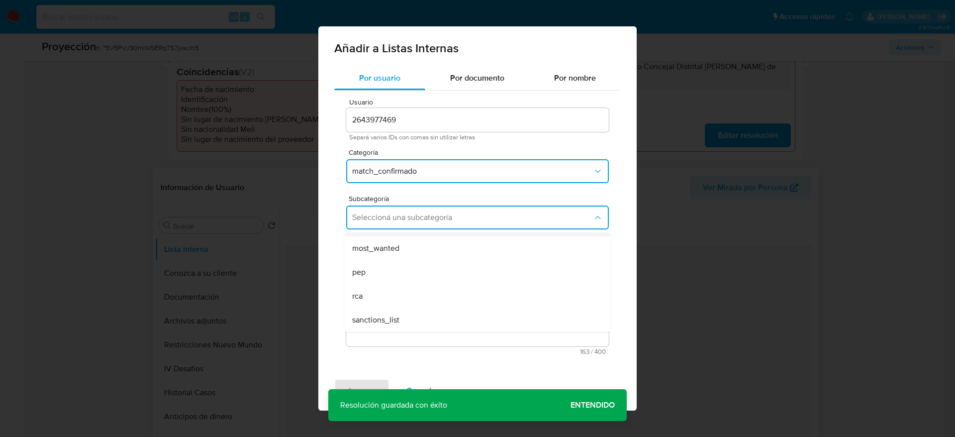
click at [397, 271] on div "pep" at bounding box center [474, 272] width 245 height 24
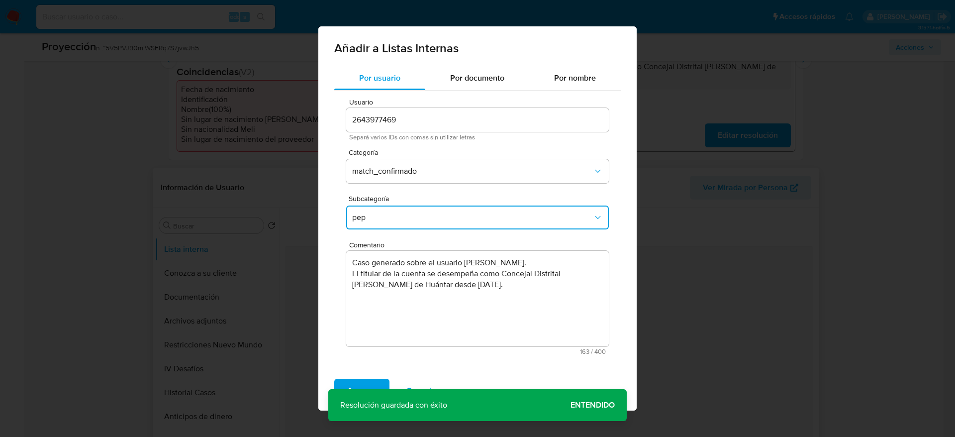
click at [363, 377] on div "Agregar Cancelar" at bounding box center [477, 391] width 318 height 40
click at [363, 380] on span "Agregar" at bounding box center [361, 391] width 29 height 22
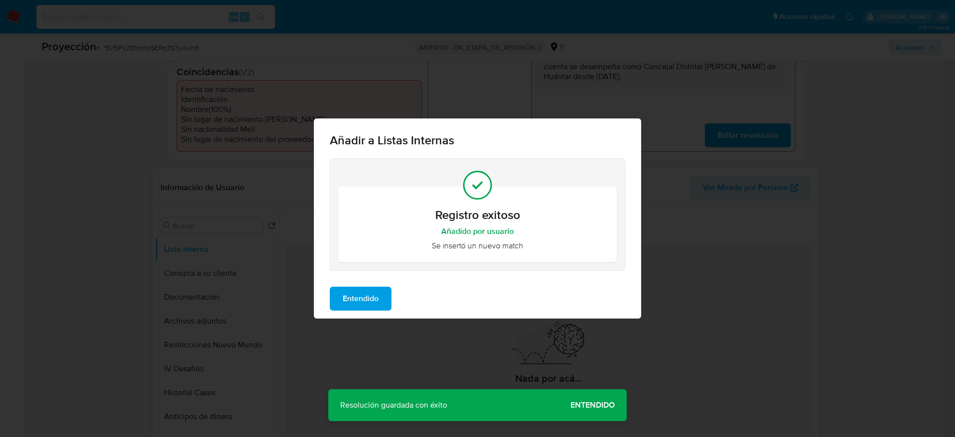
click at [381, 300] on button "Entendido" at bounding box center [361, 299] width 62 height 24
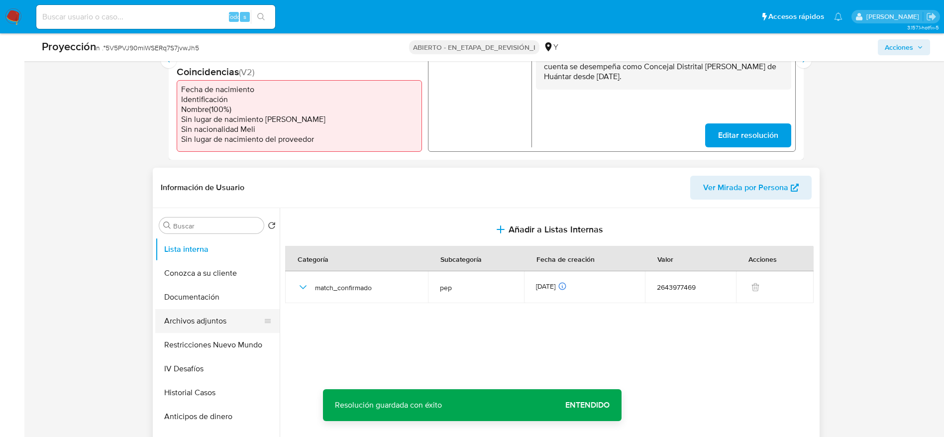
click at [208, 310] on button "Archivos adjuntos" at bounding box center [213, 321] width 116 height 24
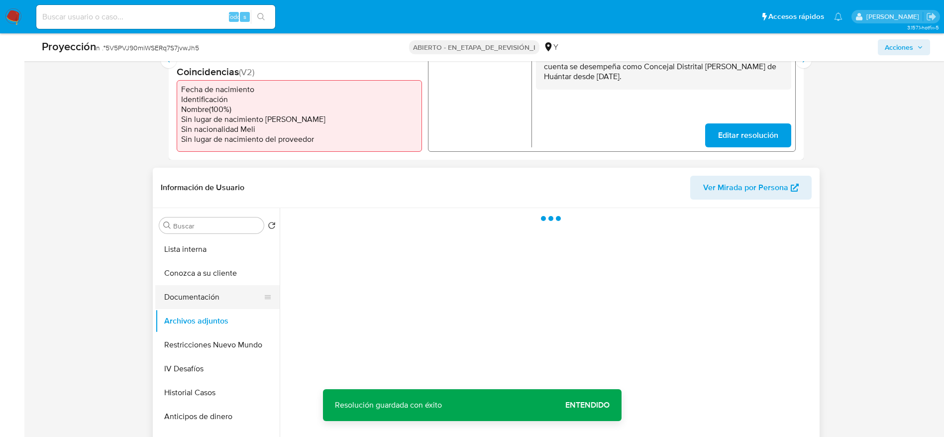
click at [202, 305] on button "Documentación" at bounding box center [213, 297] width 116 height 24
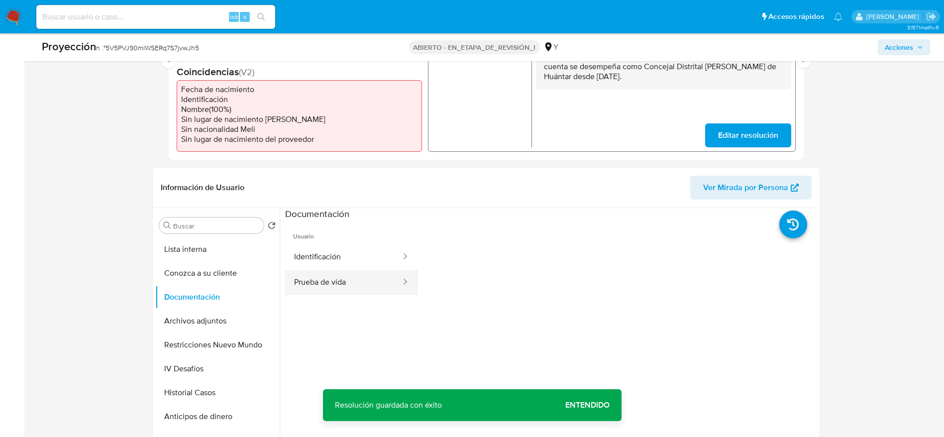
click at [328, 288] on button "Prueba de vida" at bounding box center [343, 282] width 117 height 25
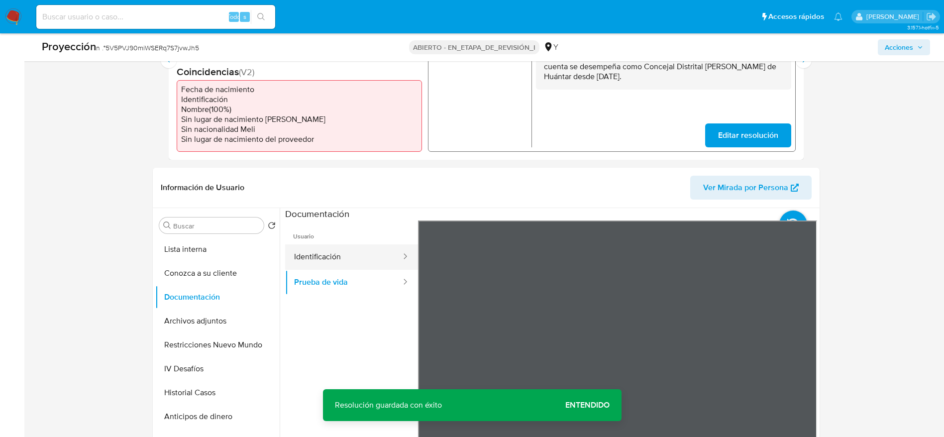
click at [333, 265] on button "Identificación" at bounding box center [343, 256] width 117 height 25
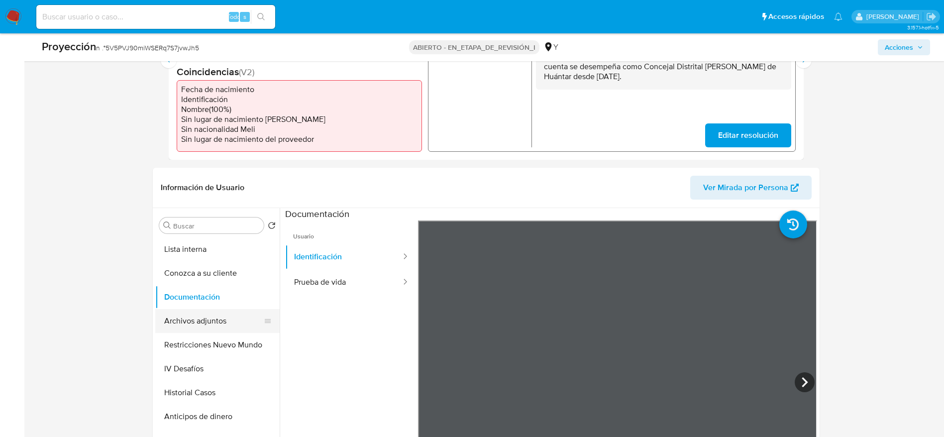
click at [222, 329] on button "Archivos adjuntos" at bounding box center [213, 321] width 116 height 24
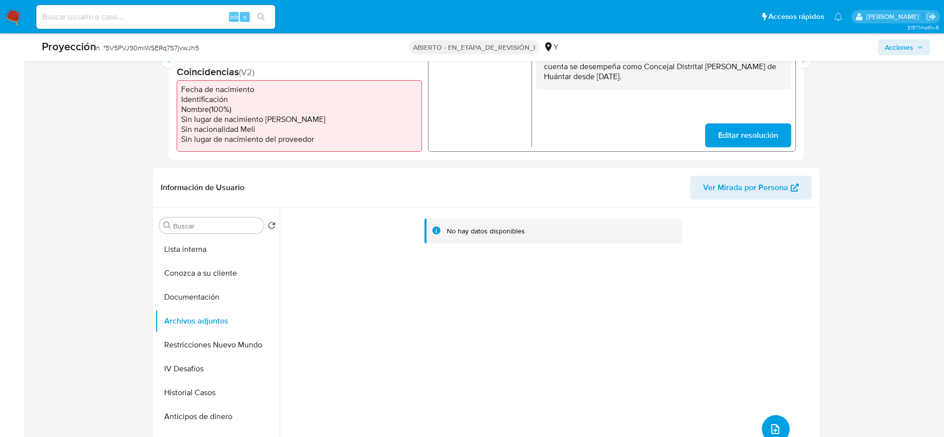
click at [769, 424] on icon "subir archivo" at bounding box center [775, 429] width 12 height 12
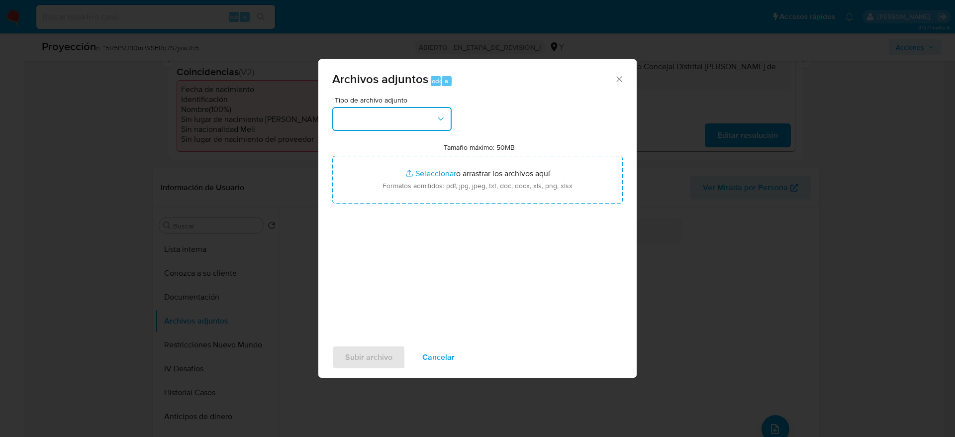
click at [426, 114] on button "button" at bounding box center [391, 119] width 119 height 24
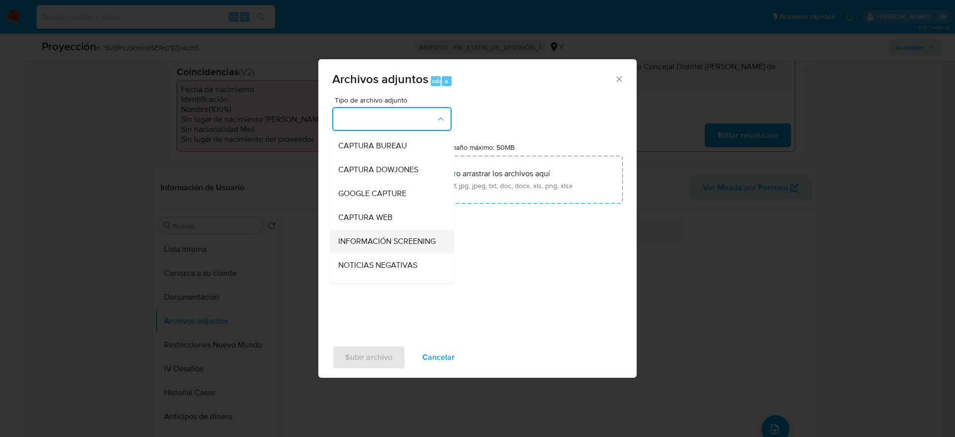
click at [358, 243] on span "INFORMACIÓN SCREENING" at bounding box center [386, 241] width 97 height 10
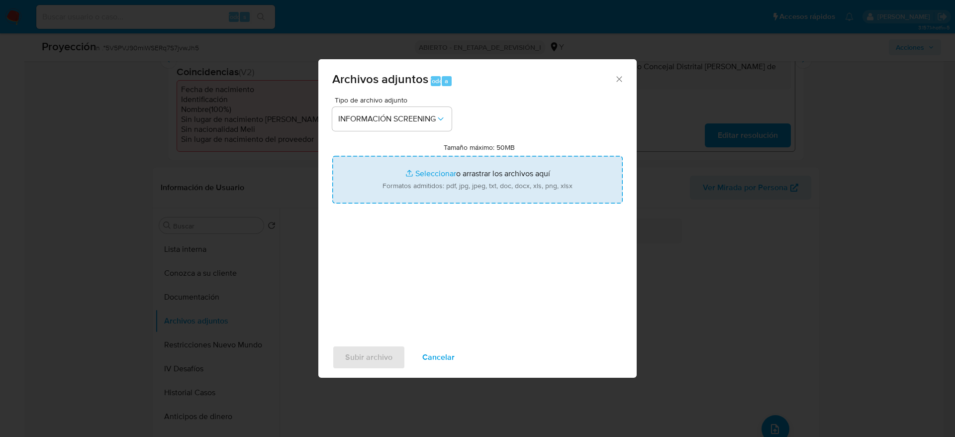
click at [376, 178] on input "Tamaño máximo: 50MB Seleccionar archivos" at bounding box center [477, 180] width 291 height 48
type input "C:\fakepath\_Blanca Flor Pineda Melgarejo_ - Buscar con Google.pdf"
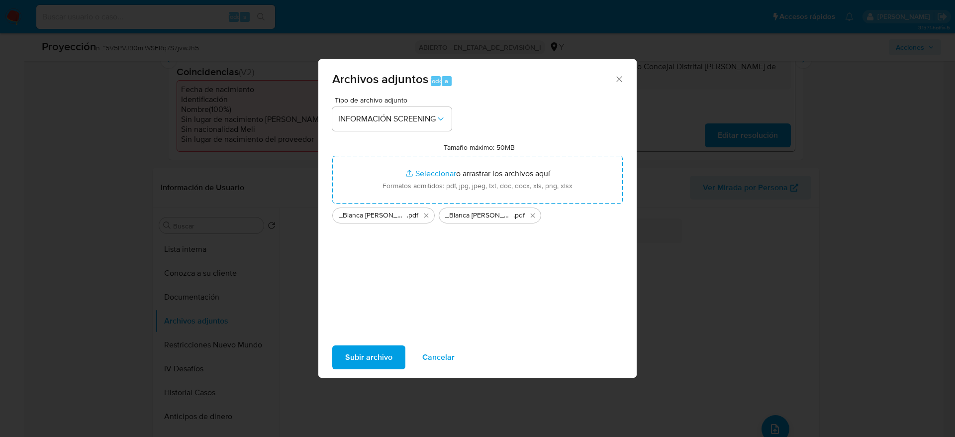
click at [391, 347] on span "Subir archivo" at bounding box center [368, 357] width 47 height 22
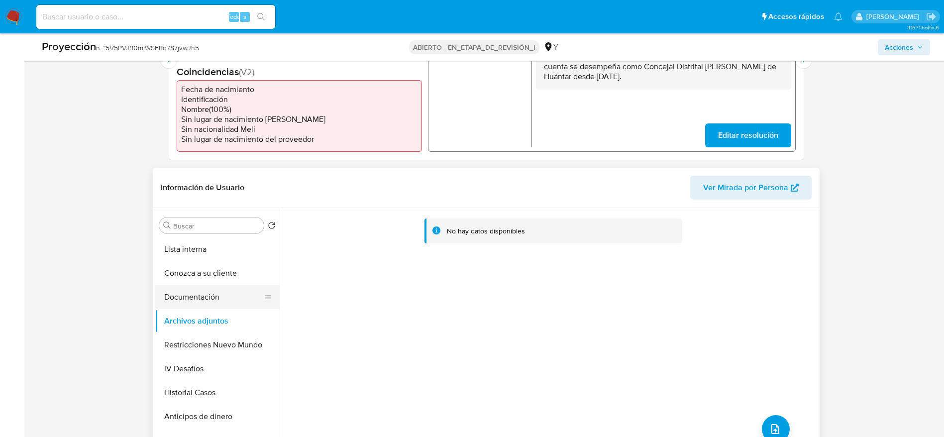
click at [216, 294] on button "Documentación" at bounding box center [213, 297] width 116 height 24
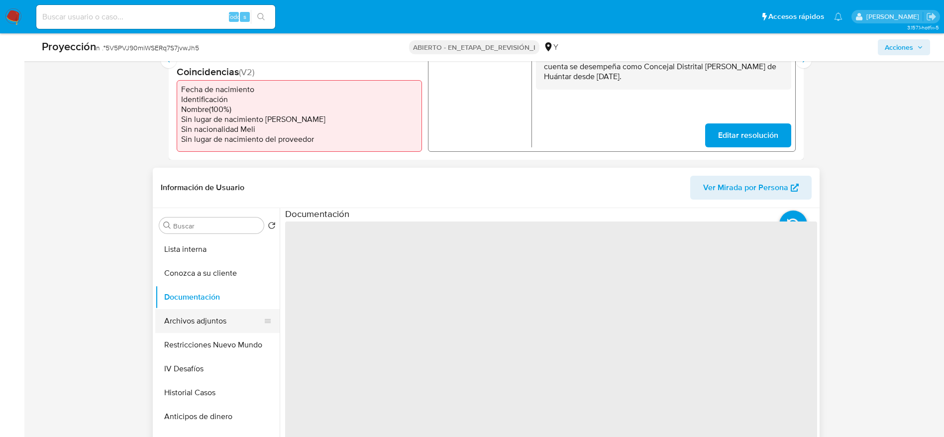
click at [224, 328] on button "Archivos adjuntos" at bounding box center [213, 321] width 116 height 24
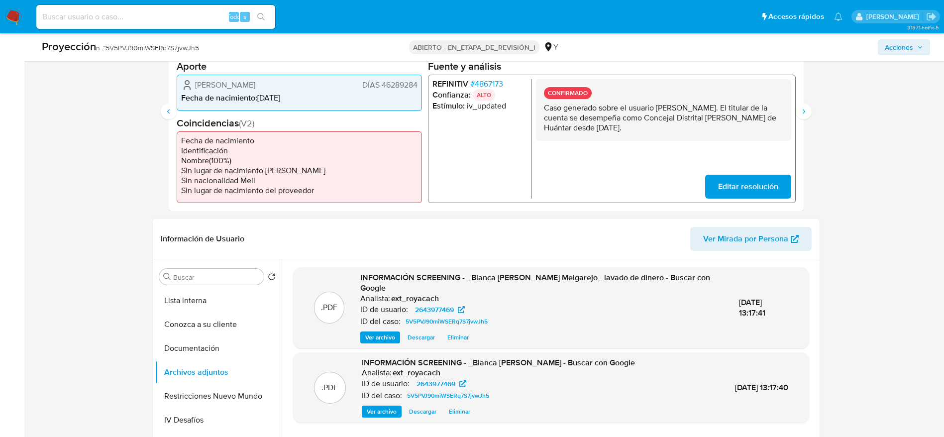
scroll to position [224, 0]
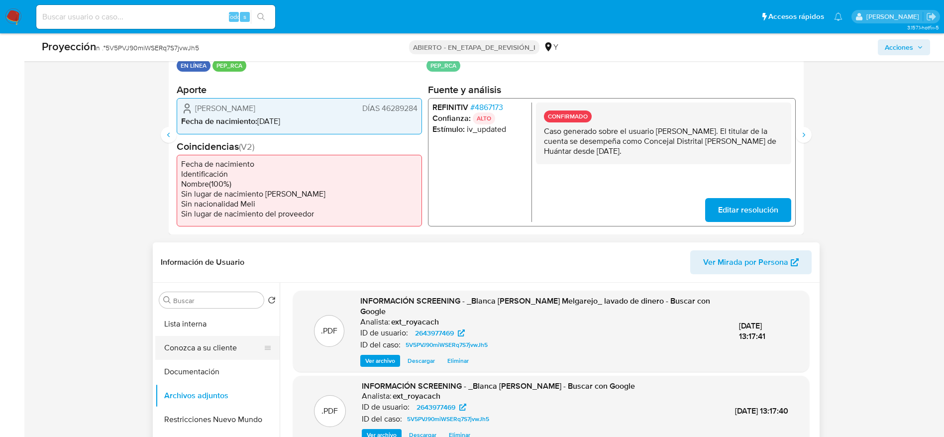
click at [203, 339] on button "Conozca a su cliente" at bounding box center [213, 348] width 116 height 24
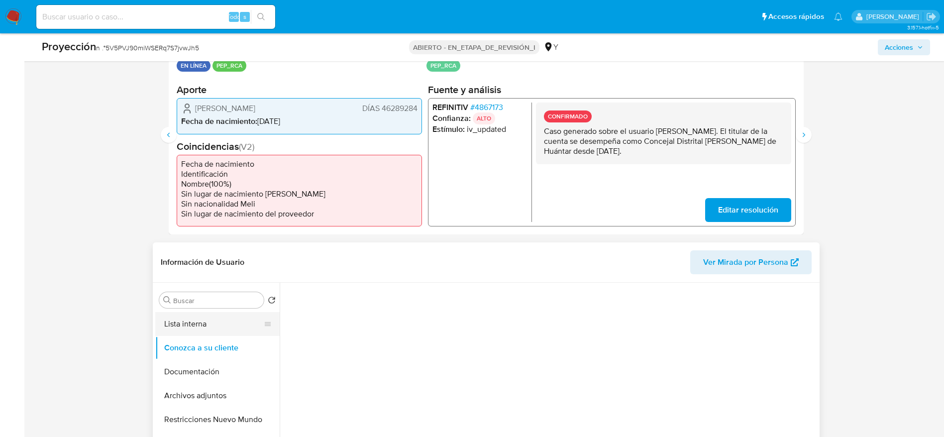
click at [197, 322] on button "Lista interna" at bounding box center [213, 324] width 116 height 24
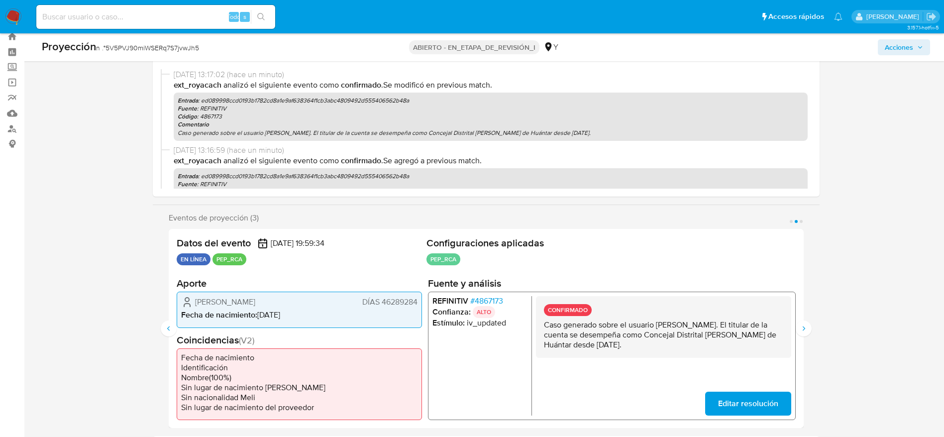
scroll to position [0, 0]
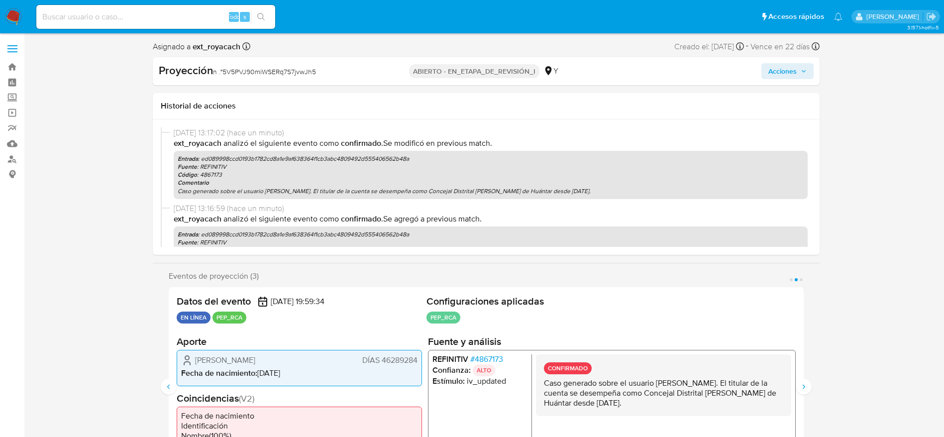
click at [781, 70] on span "Acciones" at bounding box center [782, 71] width 28 height 16
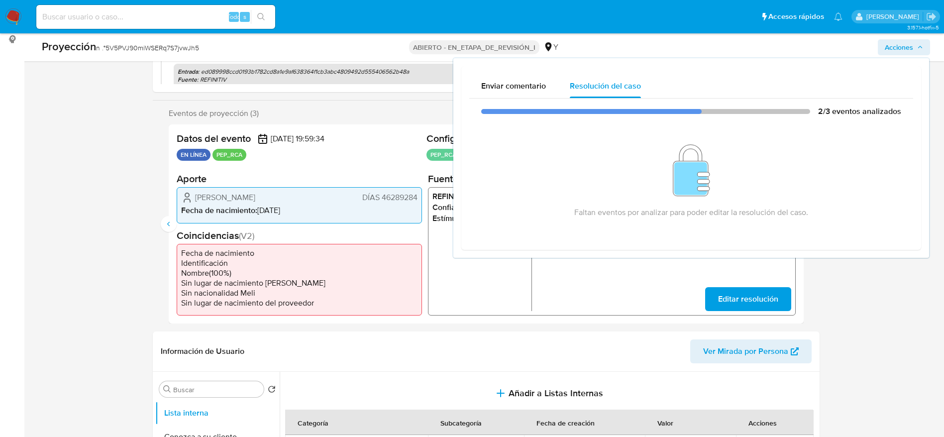
scroll to position [149, 0]
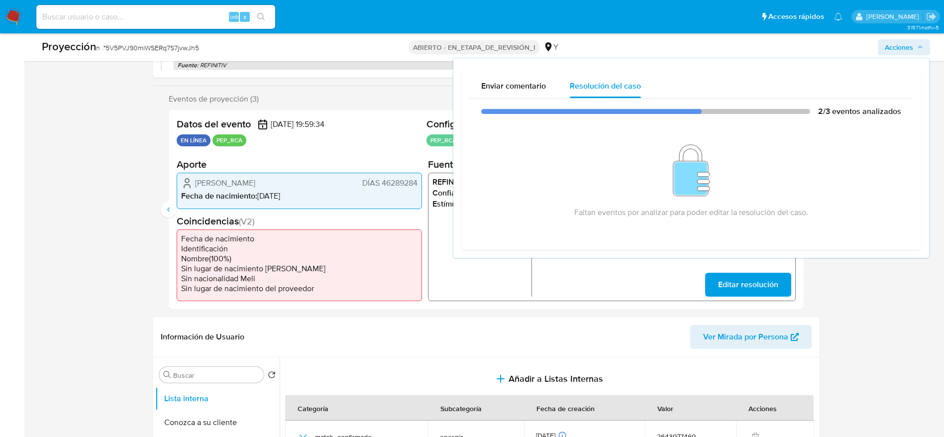
click at [636, 292] on div "CONFIRMADO Caso generado sobre el usuario Blanca Flor Pineda Melgarejo. El titu…" at bounding box center [662, 236] width 255 height 119
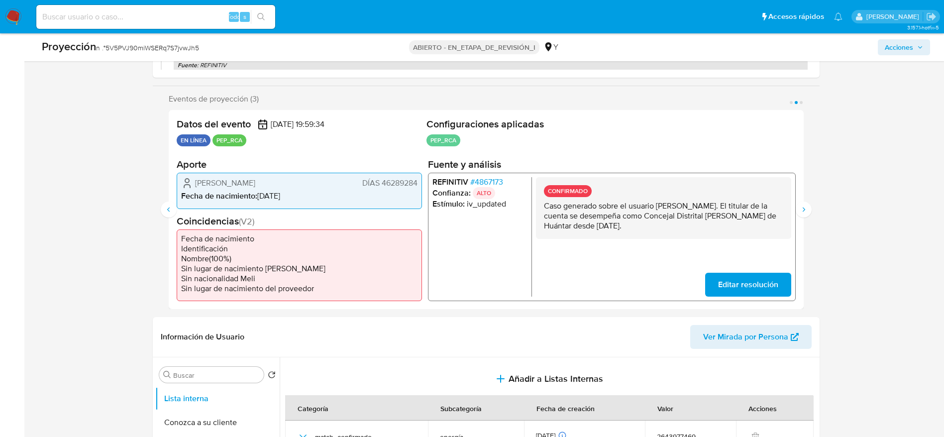
click at [641, 220] on p "Caso generado sobre el usuario Blanca Flor Pineda Melgarejo. El titular de la c…" at bounding box center [662, 216] width 239 height 30
click at [798, 212] on button "Siguiente" at bounding box center [803, 209] width 16 height 16
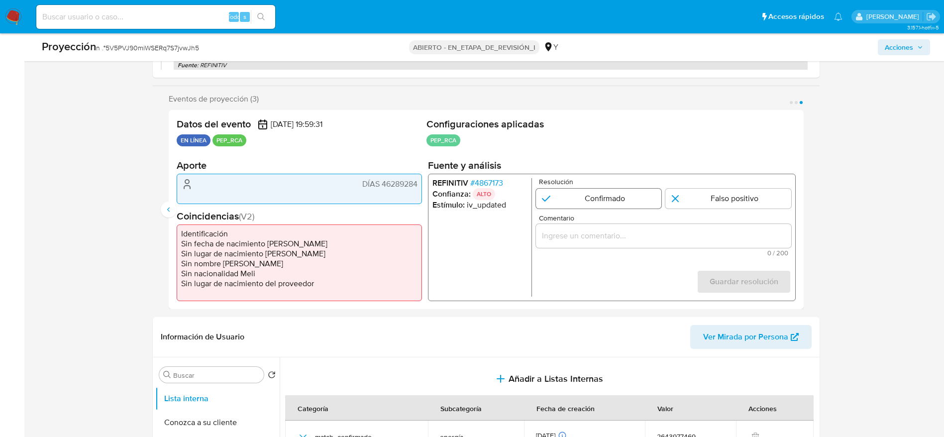
click at [599, 195] on input "3 de 3" at bounding box center [598, 198] width 126 height 20
radio input "true"
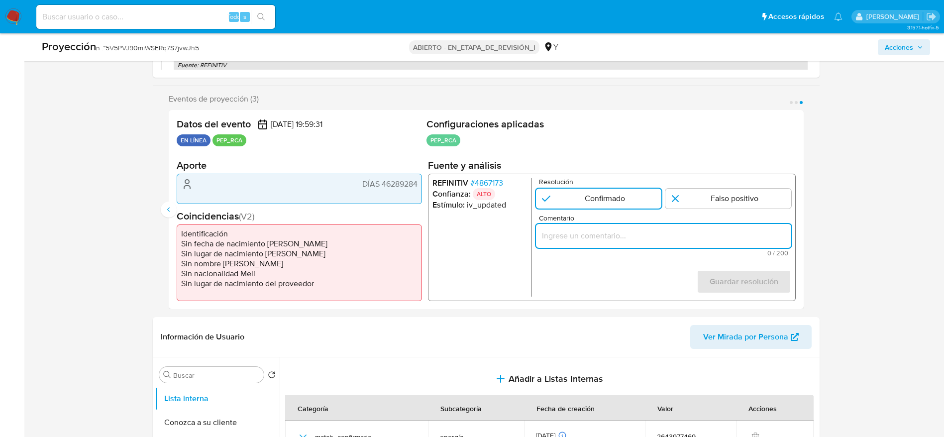
click at [609, 230] on input "Comentario" at bounding box center [662, 235] width 255 height 13
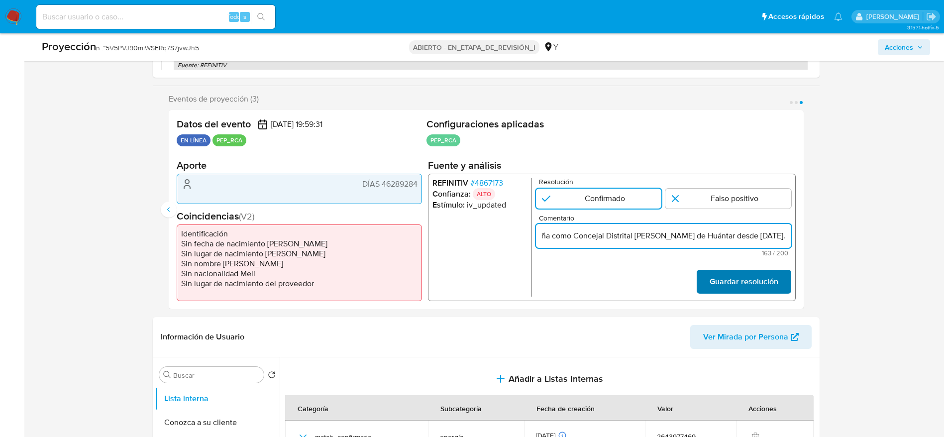
type input "Caso generado sobre el usuario Blanca Flor Pineda Melgarejo. El titular de la c…"
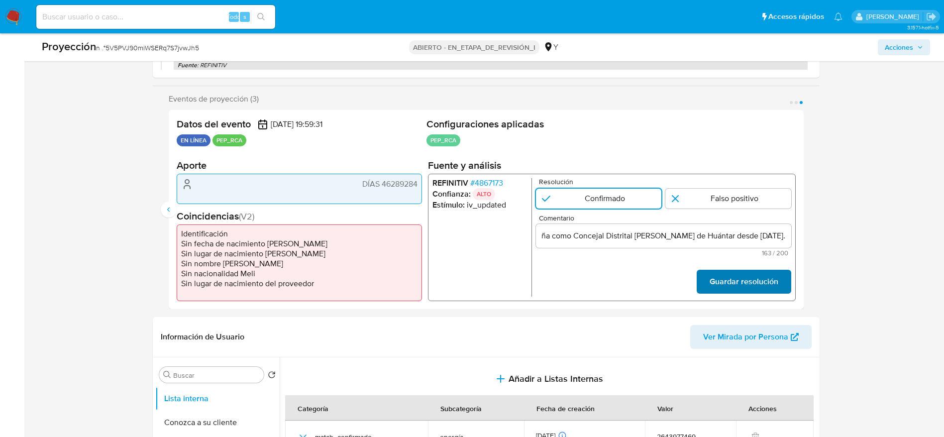
click at [746, 276] on font "Guardar resolución" at bounding box center [743, 282] width 69 height 24
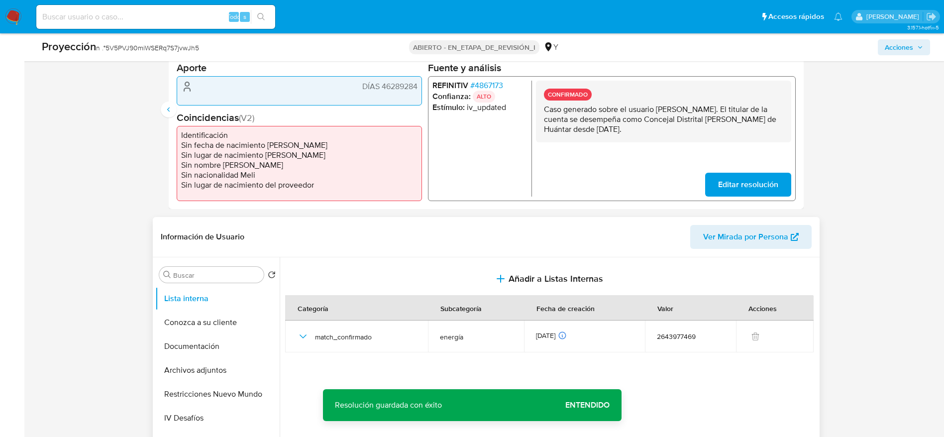
scroll to position [298, 0]
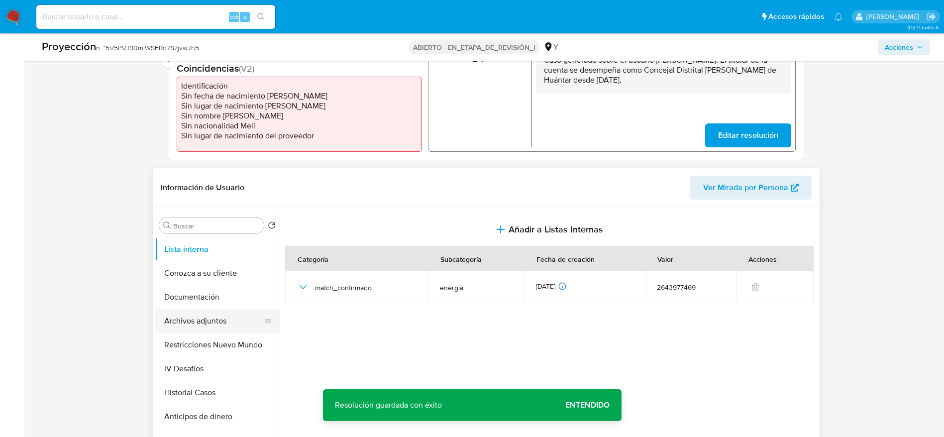
click at [213, 310] on button "Archivos adjuntos" at bounding box center [213, 321] width 116 height 24
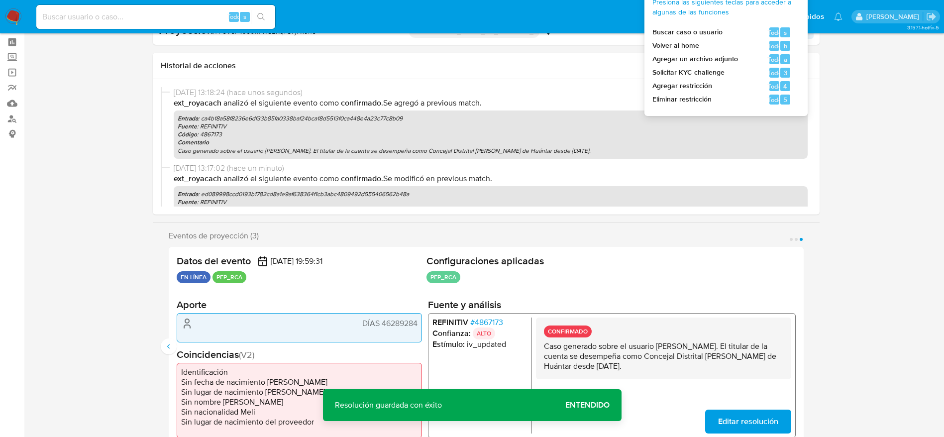
scroll to position [0, 0]
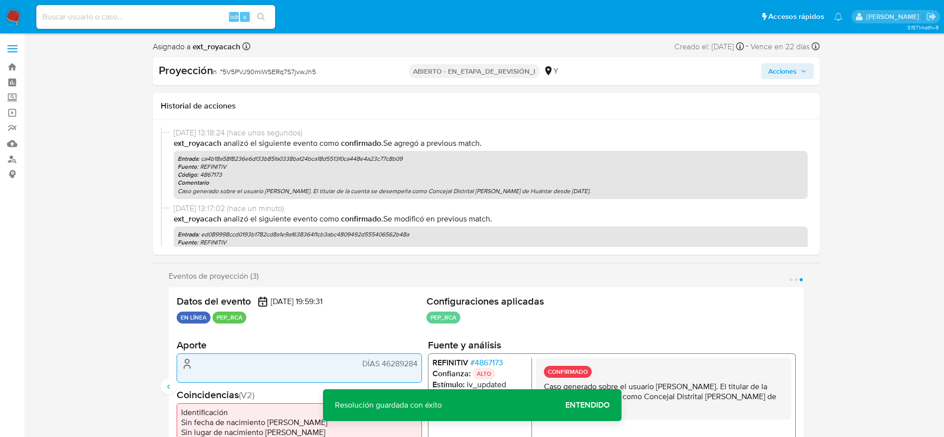
click at [799, 62] on div "Proyección n .° 5V5PVJ90miWSERq7S7jvwJh5 ABIERTO - EN_ETAPA_DE_REVISIÓN_I Y Acc…" at bounding box center [486, 71] width 667 height 28
click at [799, 67] on span "Acciones" at bounding box center [787, 71] width 38 height 14
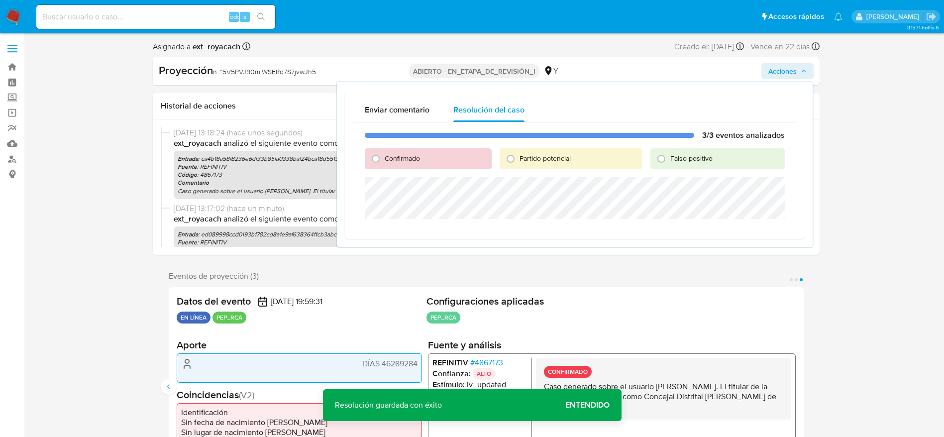
click at [385, 157] on font "Confirmado" at bounding box center [402, 158] width 35 height 10
click at [384, 157] on input "Confirmado" at bounding box center [376, 159] width 16 height 16
radio input "true"
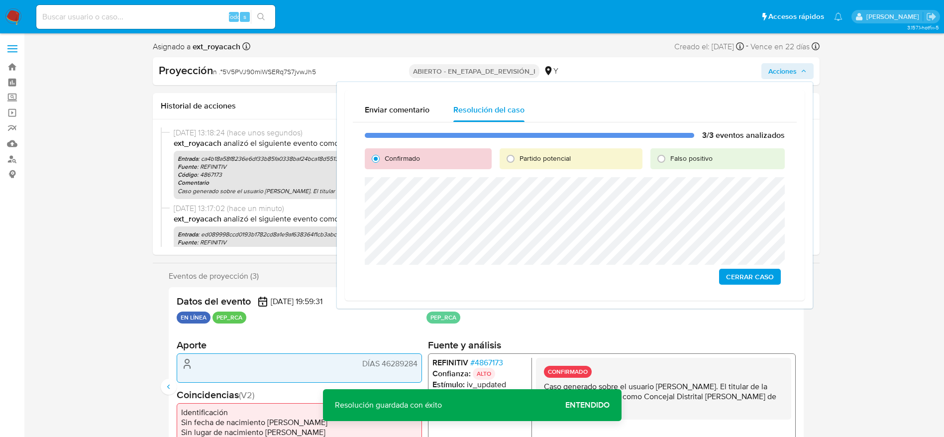
click at [757, 278] on span "Cerrar Caso" at bounding box center [750, 277] width 48 height 14
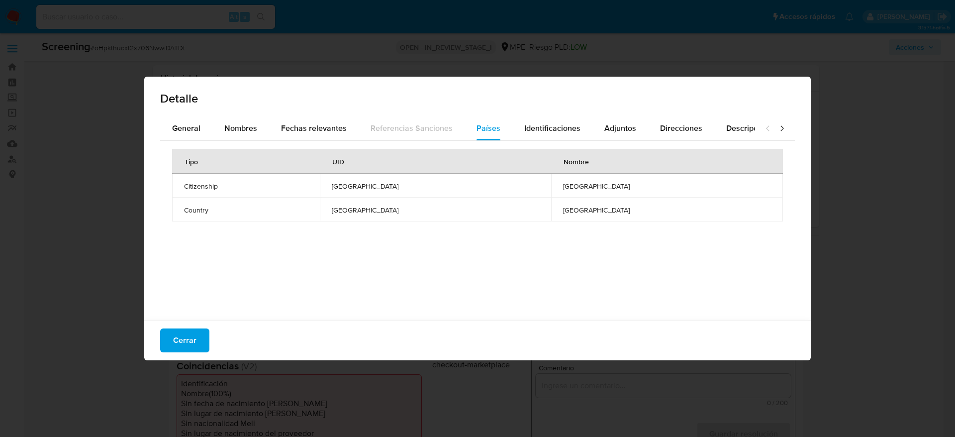
select select "10"
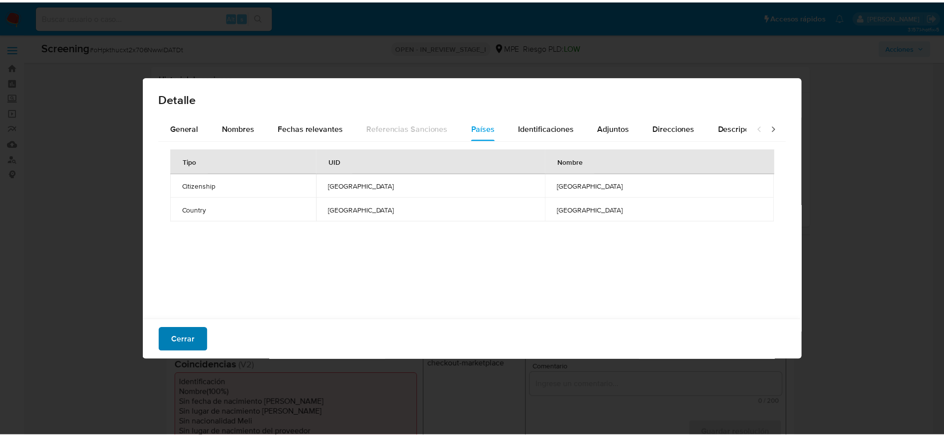
scroll to position [224, 0]
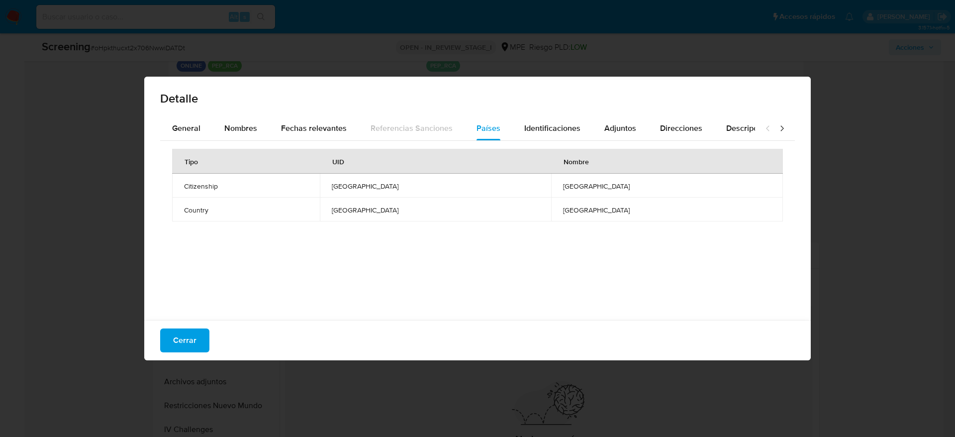
click at [182, 339] on span "Cerrar" at bounding box center [184, 340] width 23 height 22
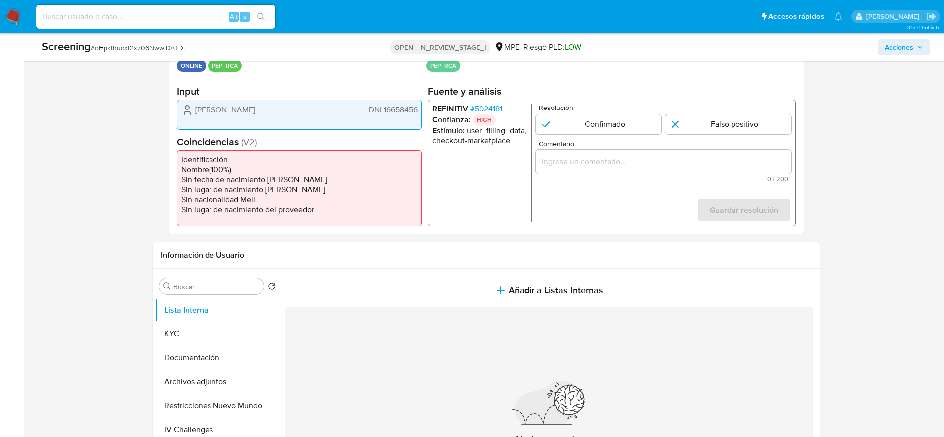
click at [129, 56] on div "Screening # oHpkthucxt2x706NwwiDATDt OPEN - IN_REVIEW_STAGE_I MPE Riesgo PLD: L…" at bounding box center [486, 47] width 900 height 28
copy span "oHpkthucxt2x706NwwiDATDt"
click at [198, 99] on div "[PERSON_NAME] DNI 16658456" at bounding box center [299, 114] width 245 height 30
drag, startPoint x: 187, startPoint y: 107, endPoint x: 417, endPoint y: 112, distance: 230.4
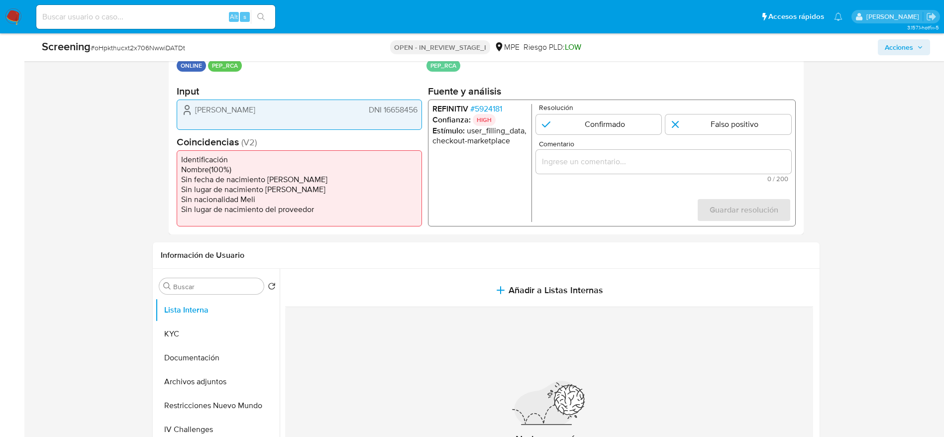
click at [417, 112] on div "[PERSON_NAME] DNI 16658456" at bounding box center [299, 114] width 245 height 30
click at [482, 111] on span "# 5924181" at bounding box center [486, 109] width 32 height 10
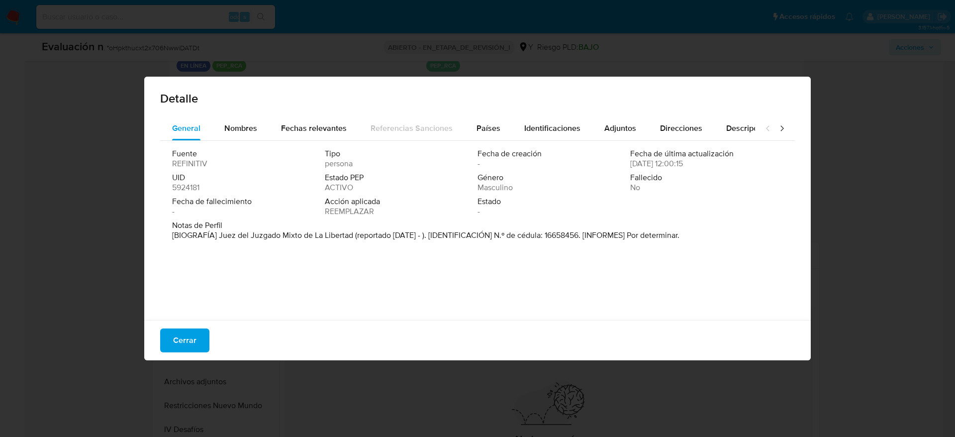
drag, startPoint x: 216, startPoint y: 232, endPoint x: 368, endPoint y: 227, distance: 152.3
click at [351, 237] on font "[BIOGRAFÍA] Juez del Juzgado Mixto de La Libertad (reportado [DATE] - ). [IDENT…" at bounding box center [425, 234] width 507 height 11
click at [197, 337] on button "Cerrar" at bounding box center [184, 340] width 49 height 24
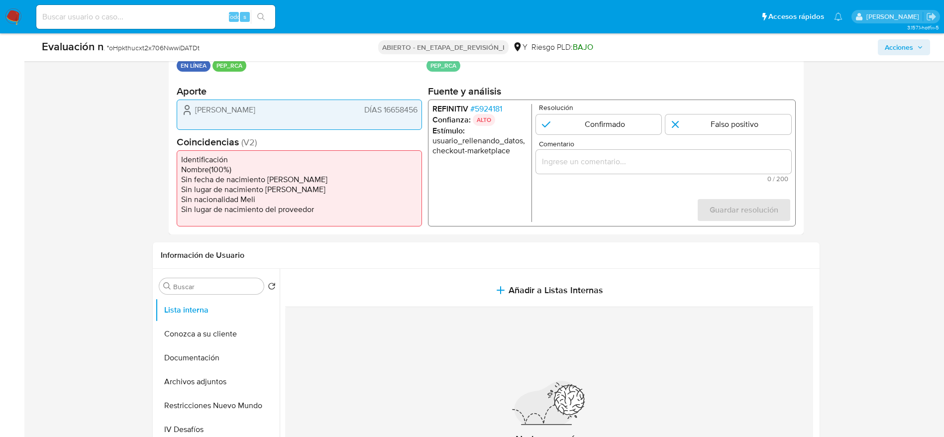
click at [226, 115] on span "[PERSON_NAME]" at bounding box center [225, 110] width 60 height 10
click at [201, 359] on button "Documentación" at bounding box center [213, 358] width 116 height 24
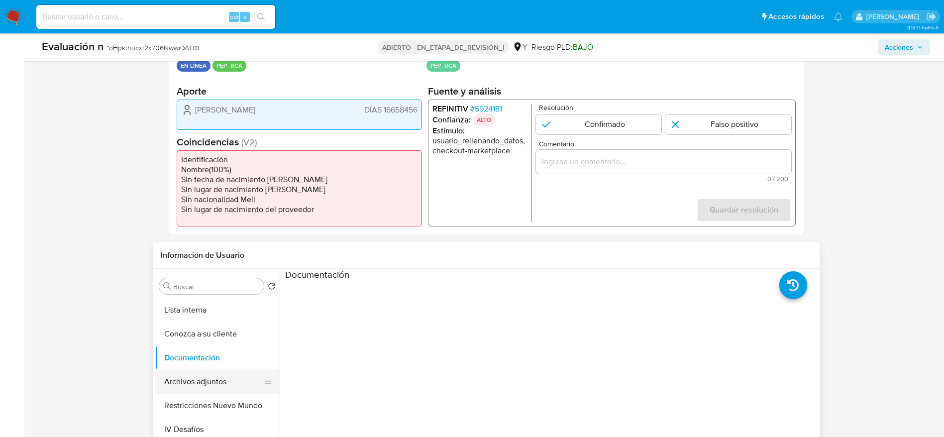
click at [227, 381] on button "Archivos adjuntos" at bounding box center [213, 382] width 116 height 24
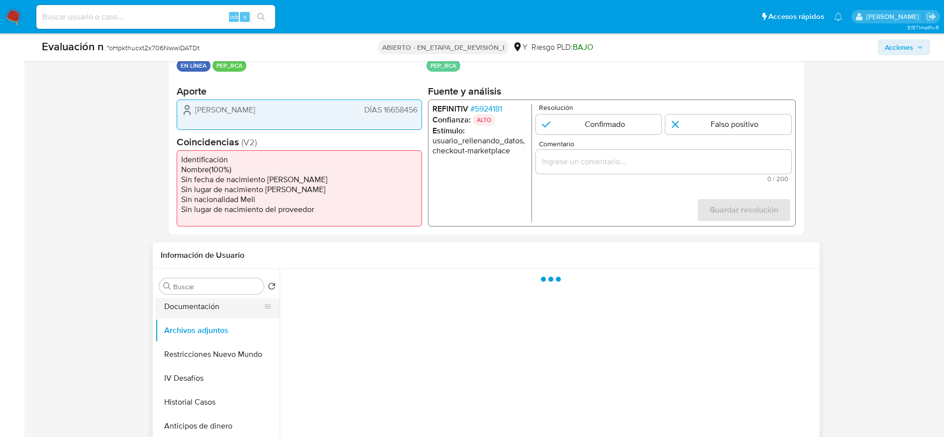
scroll to position [75, 0]
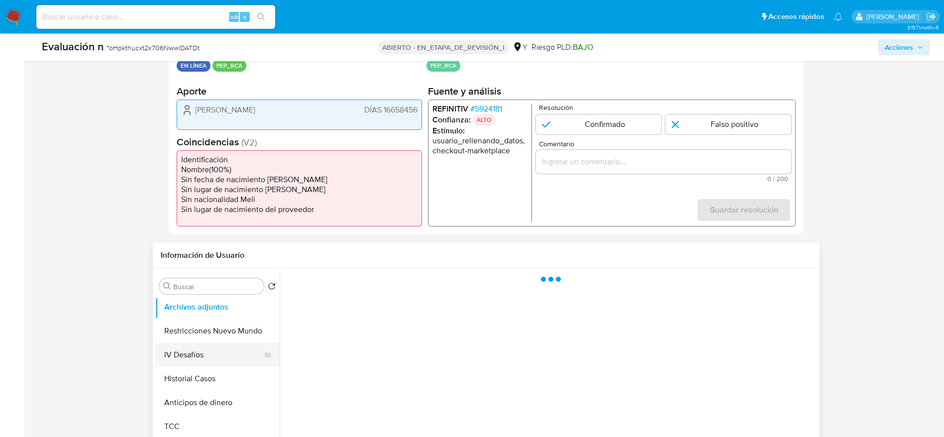
click at [204, 353] on button "IV Desafíos" at bounding box center [213, 355] width 116 height 24
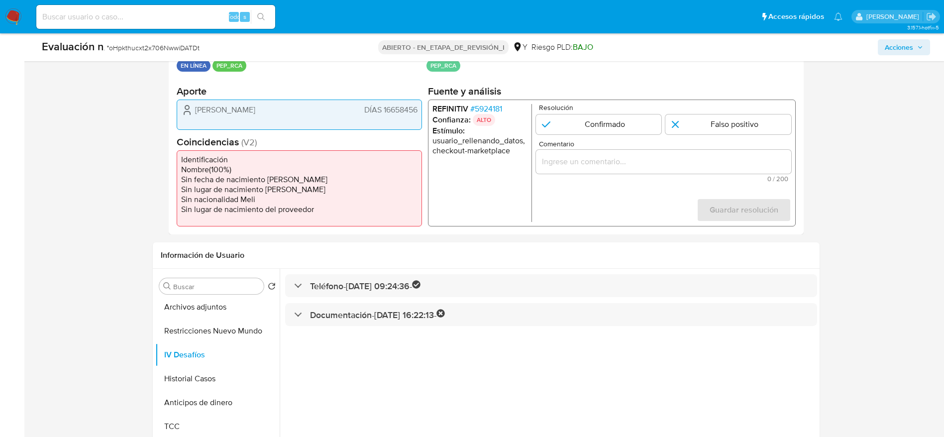
click at [397, 102] on div "[PERSON_NAME] DÍAS 16658456" at bounding box center [299, 114] width 245 height 30
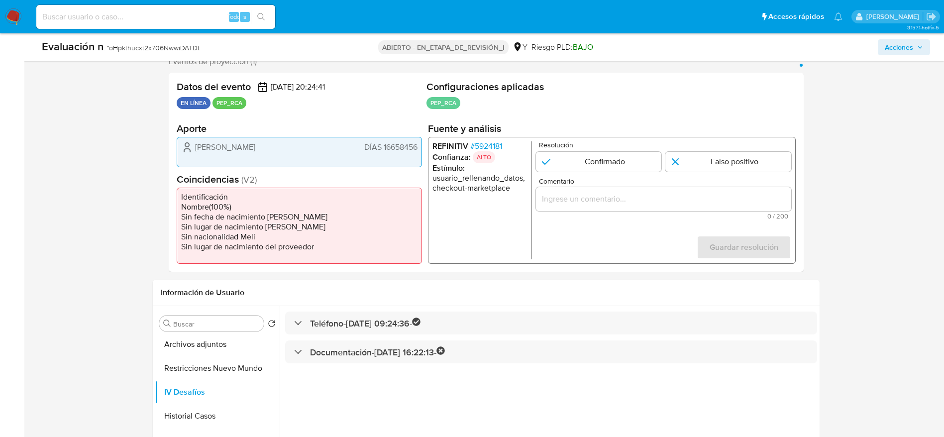
scroll to position [149, 0]
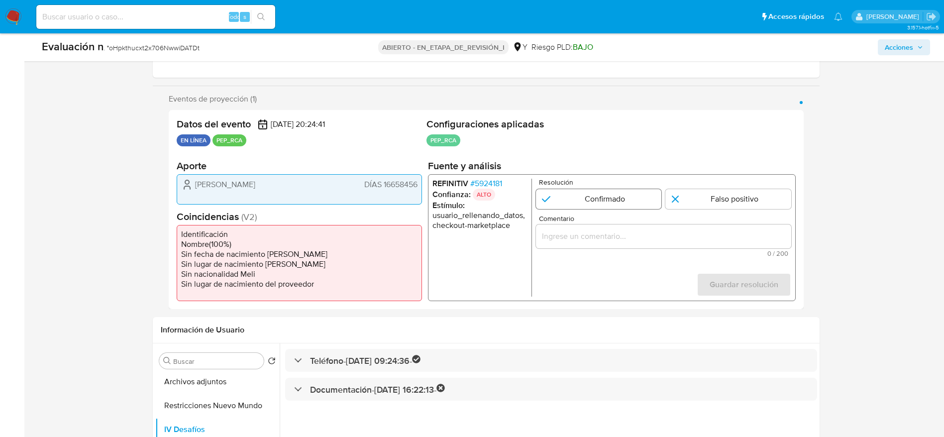
click at [606, 194] on input "1 de 1" at bounding box center [598, 199] width 126 height 20
radio input "true"
click at [608, 220] on span "Comentario" at bounding box center [665, 218] width 255 height 7
click at [608, 230] on input "Comentario" at bounding box center [662, 236] width 255 height 13
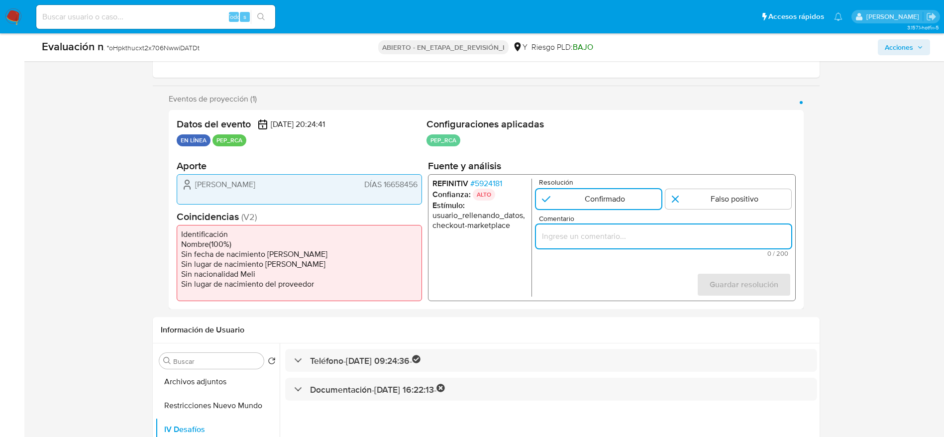
paste input "Caso generado sobre el usuario Gerardo Mestanza Garcia. El titular de la cuenta…"
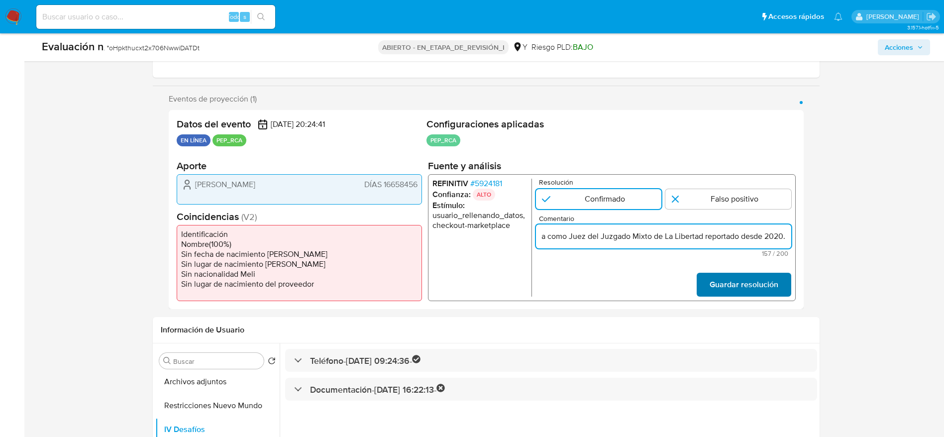
type input "Caso generado sobre el usuario Gerardo Mestanza Garcia. El titular de la cuenta…"
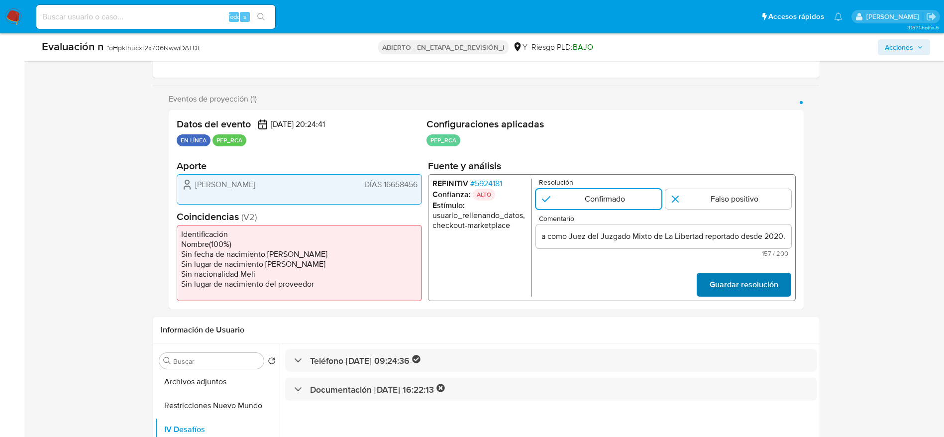
click at [731, 276] on span "Guardar resolución" at bounding box center [743, 285] width 69 height 22
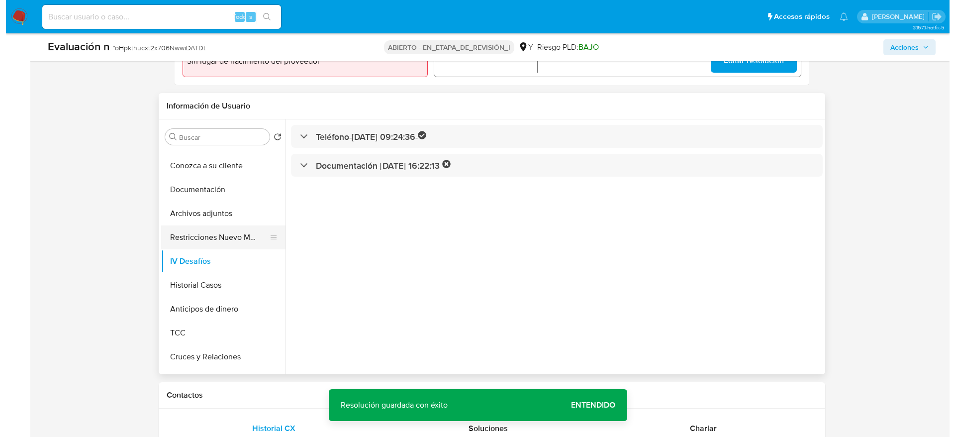
scroll to position [0, 0]
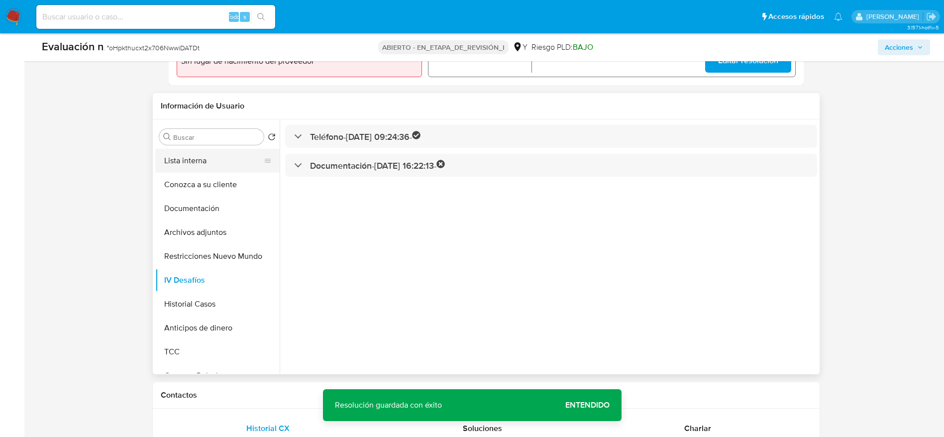
drag, startPoint x: 207, startPoint y: 168, endPoint x: 271, endPoint y: 151, distance: 65.8
click at [208, 167] on button "Lista interna" at bounding box center [213, 161] width 116 height 24
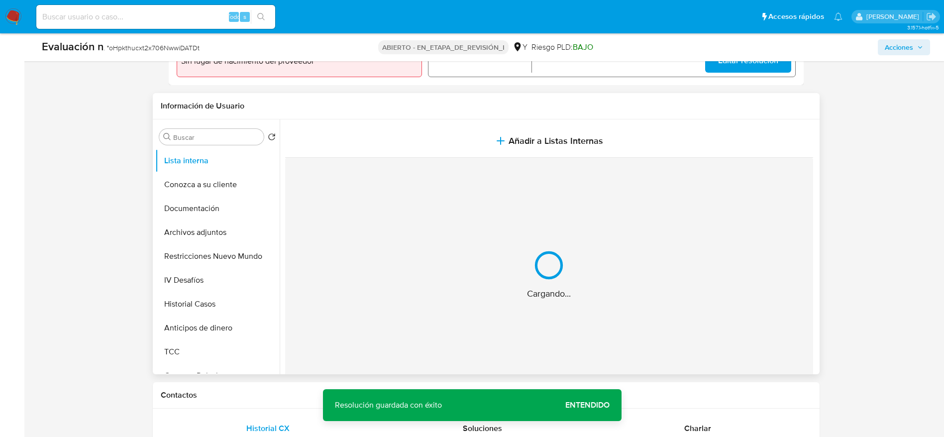
click at [402, 122] on section at bounding box center [551, 255] width 532 height 272
click at [420, 158] on div "Nada por acá... No se encontró información" at bounding box center [549, 275] width 528 height 234
drag, startPoint x: 417, startPoint y: 238, endPoint x: 412, endPoint y: 284, distance: 46.1
click at [416, 250] on div "Nada por acá... No se encontró información" at bounding box center [549, 275] width 528 height 234
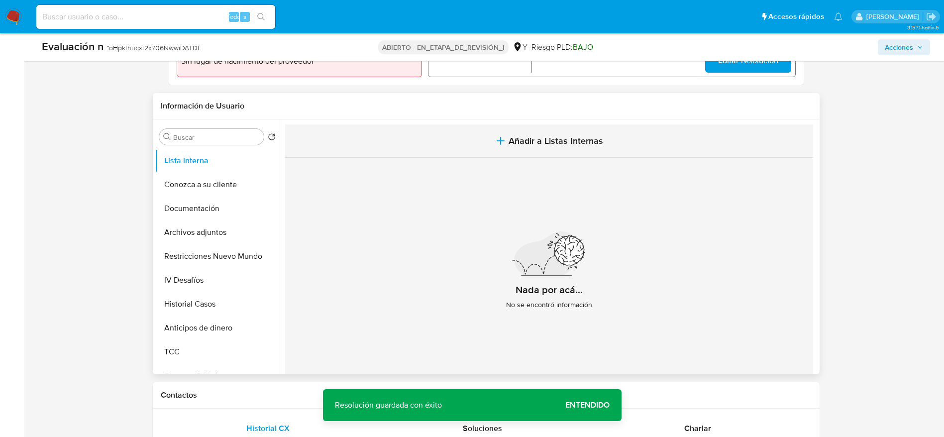
click at [479, 149] on button "Añadir a Listas Internas" at bounding box center [549, 140] width 528 height 33
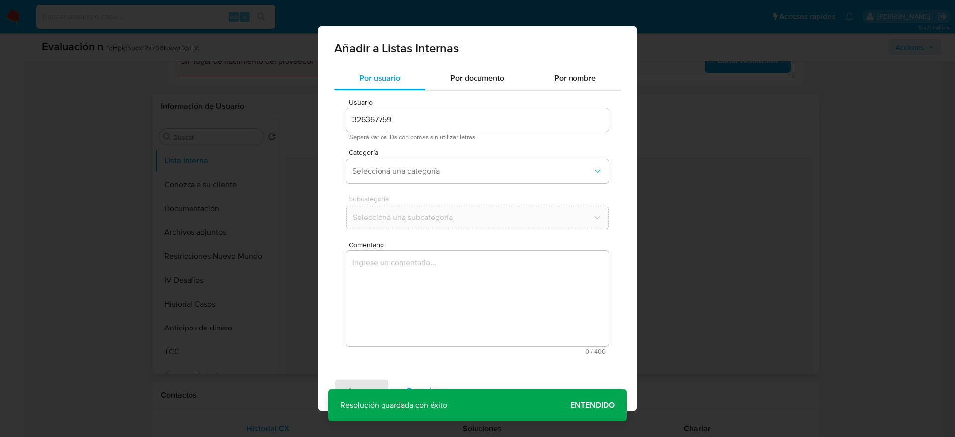
click at [484, 279] on textarea "Comentario" at bounding box center [477, 299] width 263 height 96
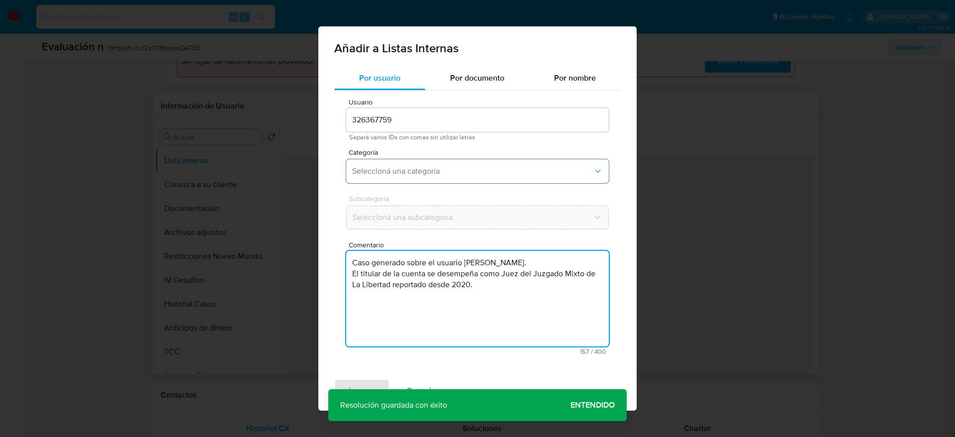
type textarea "Caso generado sobre el usuario Gerardo Mestanza Garcia. El titular de la cuenta…"
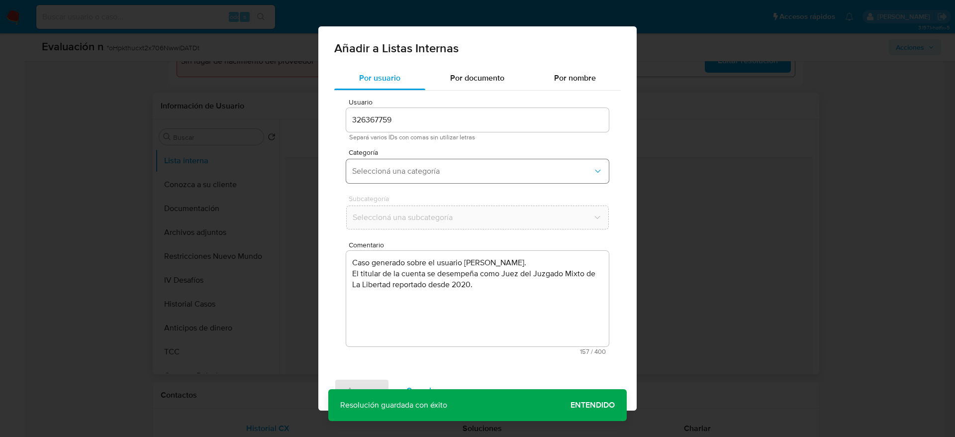
click at [435, 161] on button "Seleccioná una categoría" at bounding box center [477, 171] width 263 height 24
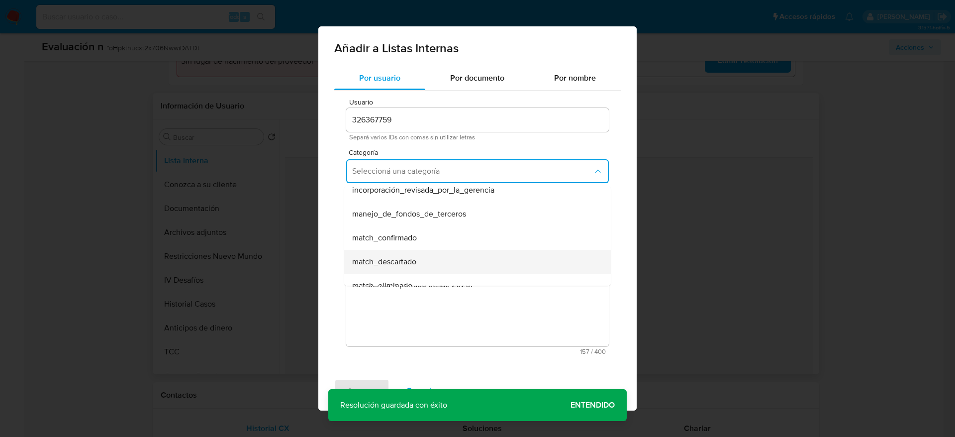
scroll to position [75, 0]
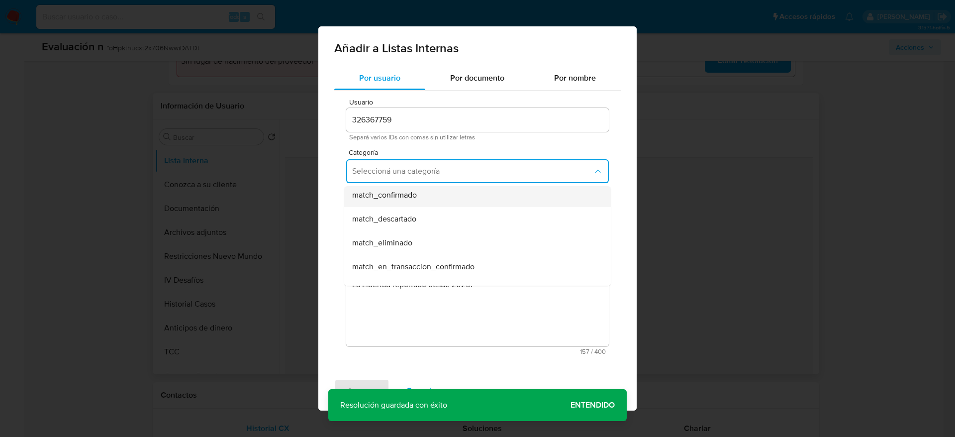
click at [410, 198] on span "match_confirmado" at bounding box center [384, 195] width 65 height 10
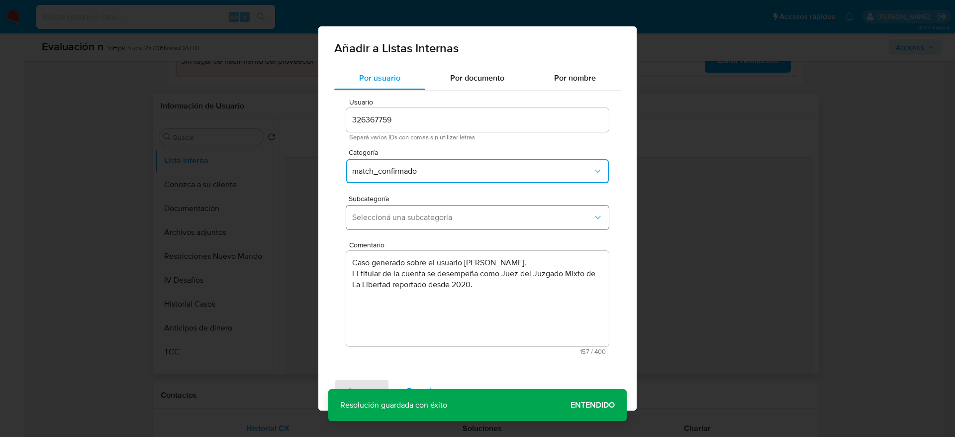
click at [408, 222] on span "Seleccioná una subcategoría" at bounding box center [472, 217] width 241 height 10
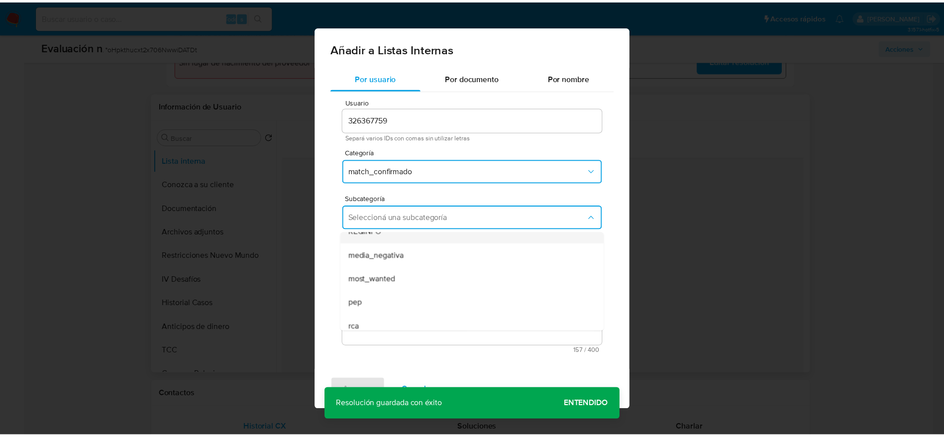
scroll to position [68, 0]
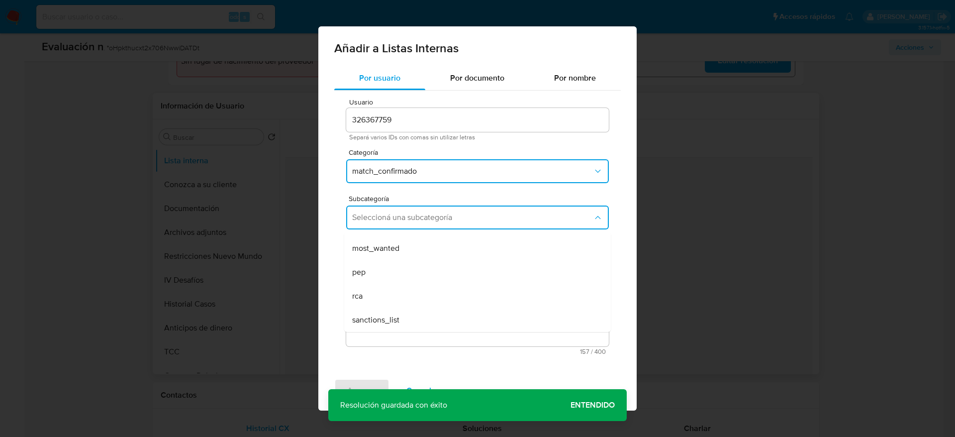
drag, startPoint x: 406, startPoint y: 273, endPoint x: 388, endPoint y: 334, distance: 64.2
click at [405, 273] on div "pep" at bounding box center [474, 272] width 245 height 24
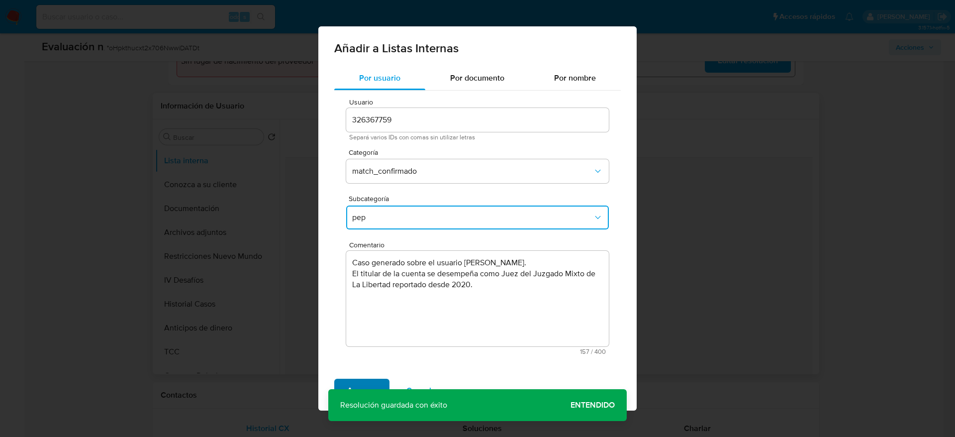
click at [368, 381] on span "Agregar" at bounding box center [361, 391] width 29 height 22
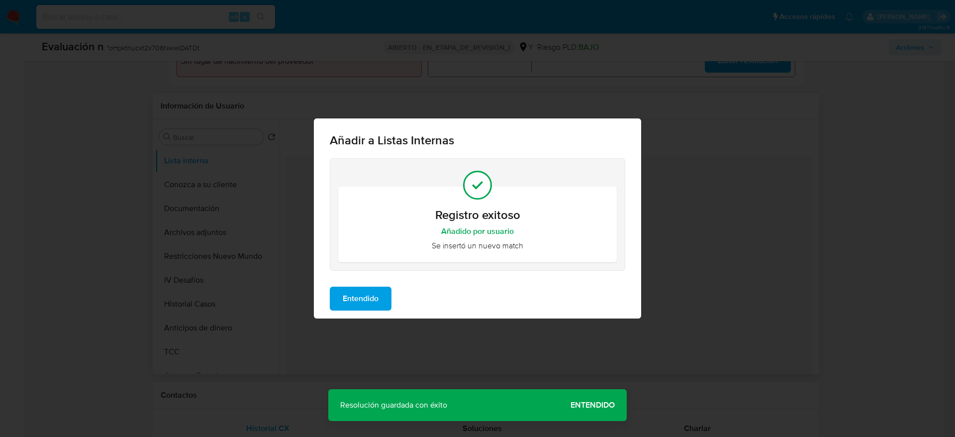
click at [389, 292] on button "Entendido" at bounding box center [361, 299] width 62 height 24
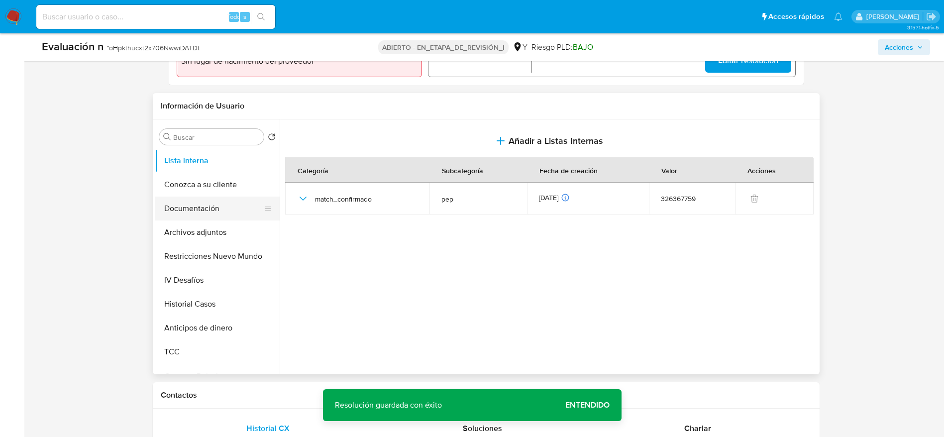
click at [212, 205] on button "Documentación" at bounding box center [213, 208] width 116 height 24
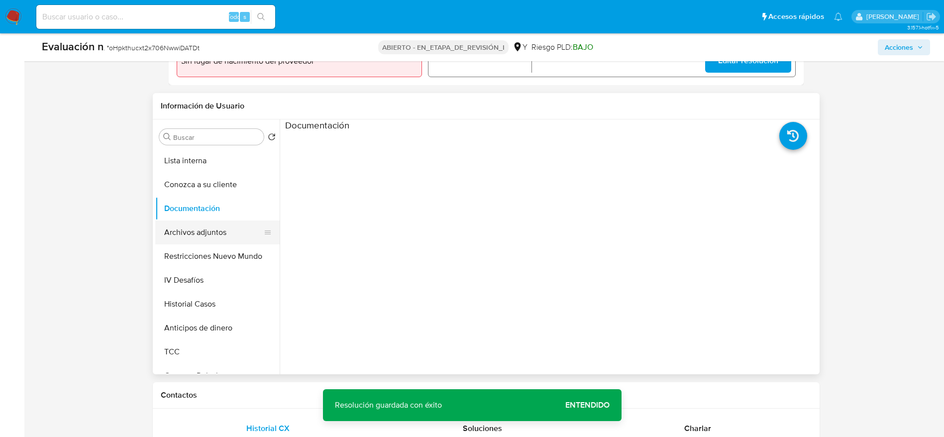
click at [194, 241] on button "Archivos adjuntos" at bounding box center [213, 232] width 116 height 24
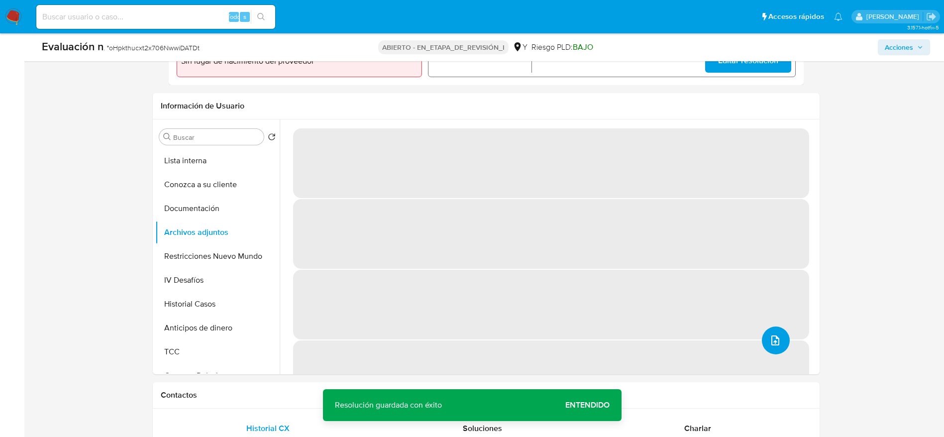
click at [762, 340] on button "subir archivo" at bounding box center [776, 340] width 28 height 28
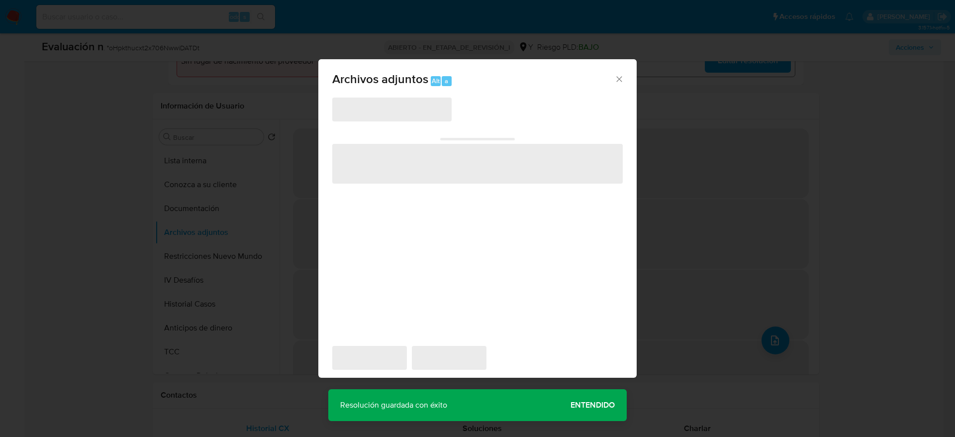
click at [378, 124] on div "‌ ‌ ‌ ‌ ‌" at bounding box center [477, 216] width 291 height 239
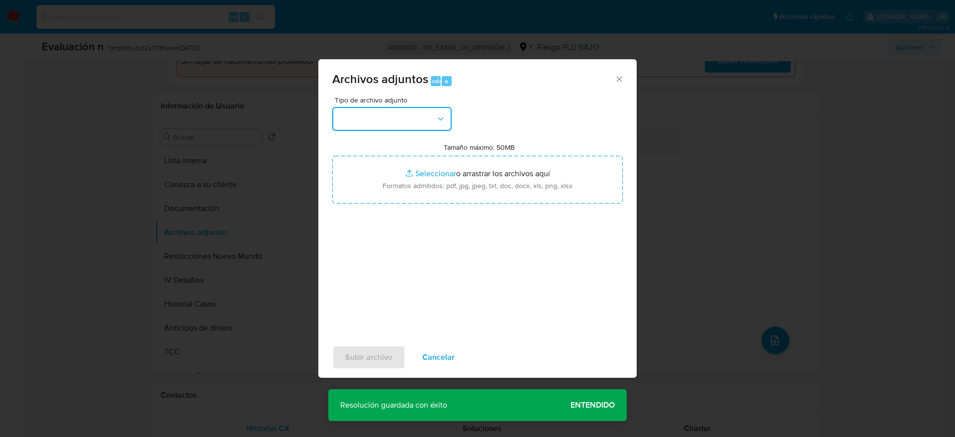
click at [376, 110] on button "button" at bounding box center [391, 119] width 119 height 24
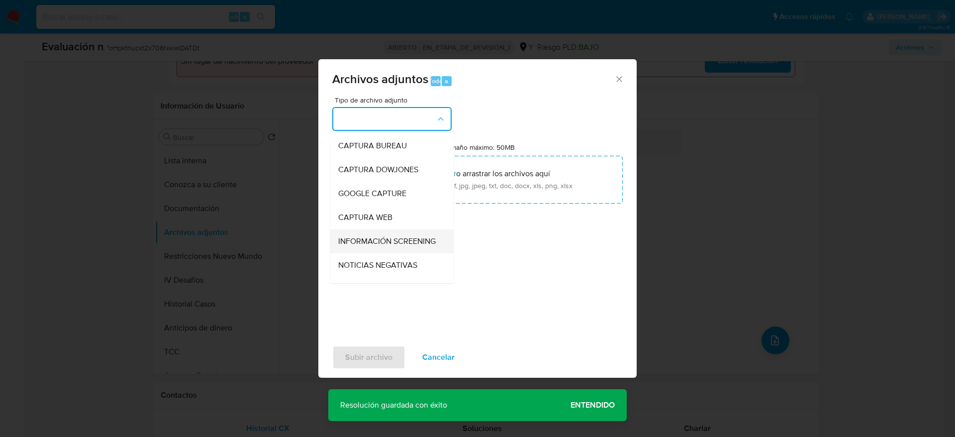
drag, startPoint x: 388, startPoint y: 213, endPoint x: 395, endPoint y: 236, distance: 24.7
click at [395, 236] on ul "CAPTURA BUREAU CAPTURA DOWJONES GOOGLE CAPTURE CAPTURA WEB INFORMACIÓN SCREENIN…" at bounding box center [391, 398] width 123 height 529
click at [395, 236] on span "INFORMACIÓN SCREENING" at bounding box center [386, 241] width 97 height 10
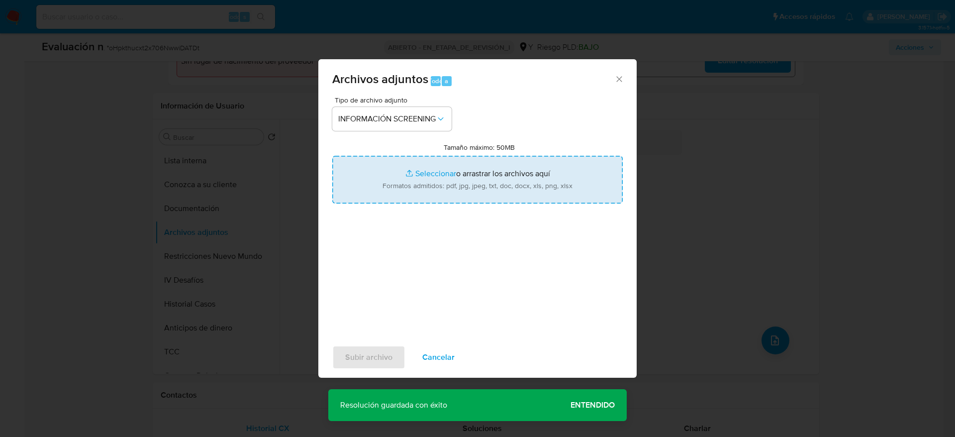
click at [416, 185] on input "Tamaño máximo: 50MB Seleccionar archivos" at bounding box center [477, 180] width 291 height 48
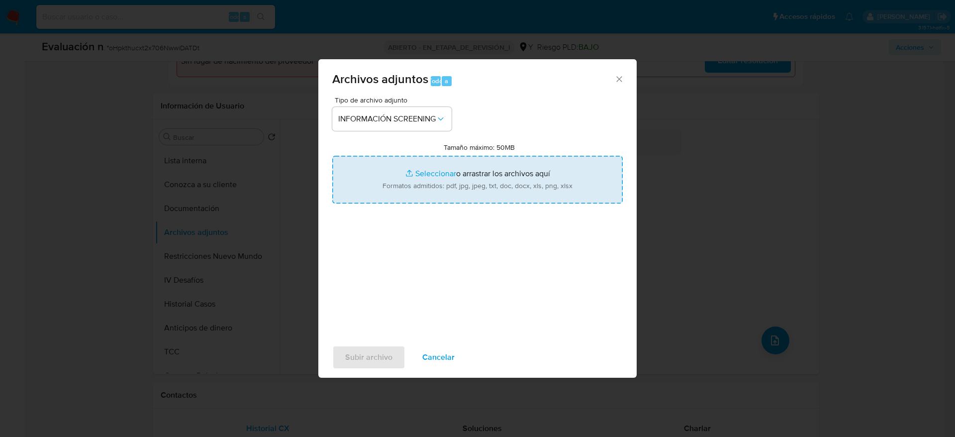
type input "C:\fakepath\_Gerardo Mestanza Garcia_ - Buscar con Google.pdf"
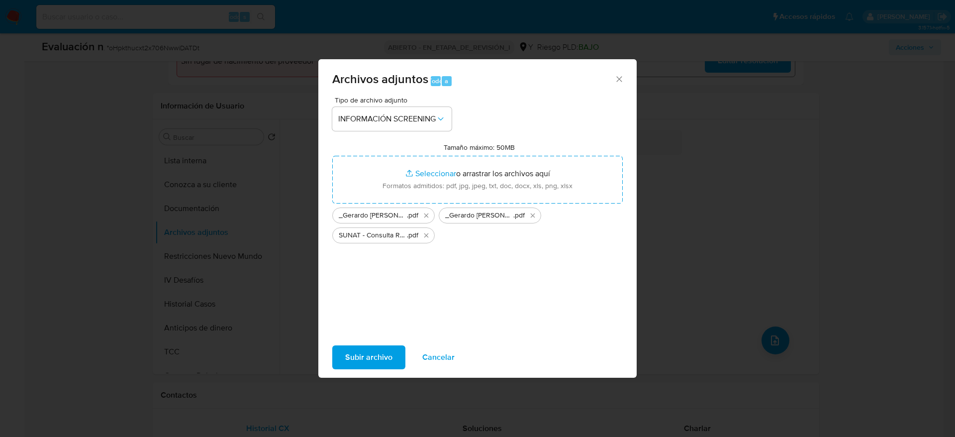
click at [371, 347] on span "Subir archivo" at bounding box center [368, 357] width 47 height 22
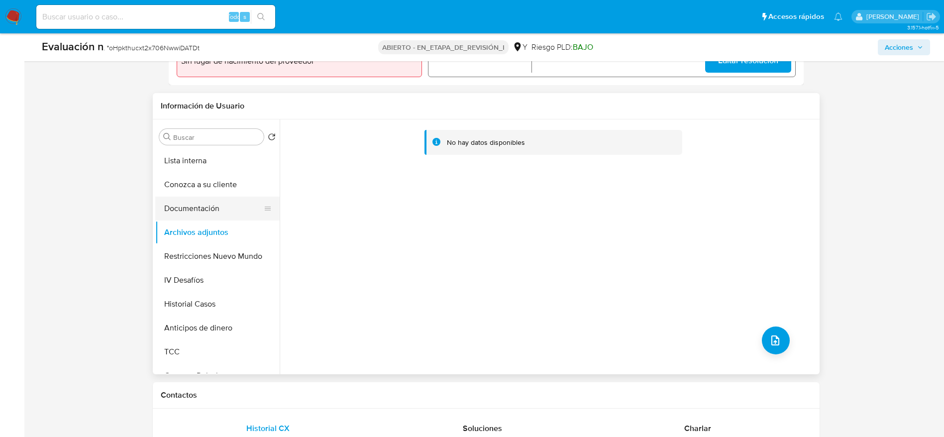
drag, startPoint x: 233, startPoint y: 230, endPoint x: 221, endPoint y: 215, distance: 19.1
click at [230, 230] on button "Archivos adjuntos" at bounding box center [217, 232] width 124 height 24
click at [221, 214] on button "Documentación" at bounding box center [217, 208] width 124 height 24
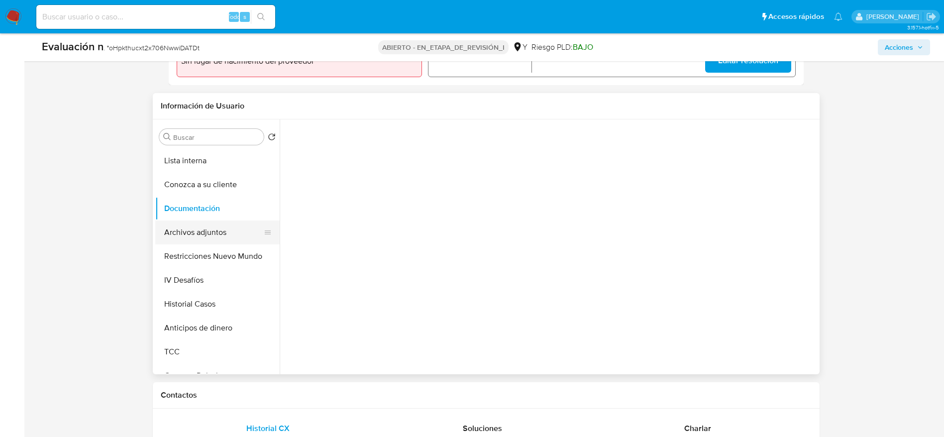
click at [228, 225] on button "Archivos adjuntos" at bounding box center [213, 232] width 116 height 24
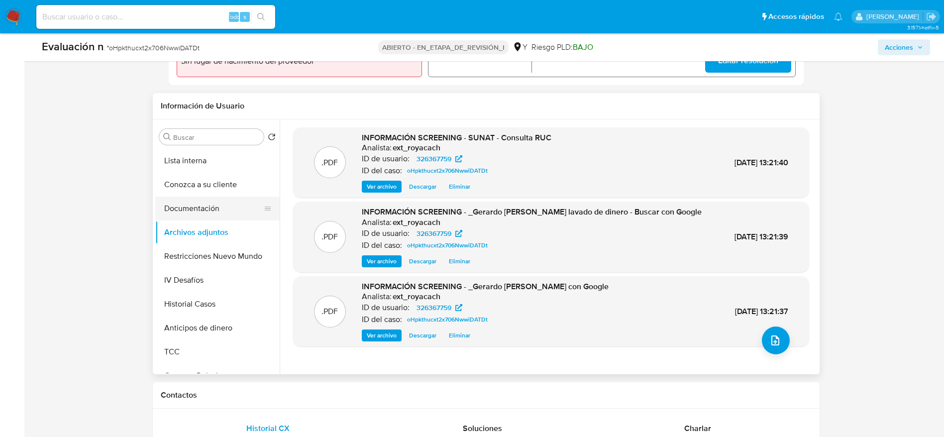
click at [186, 196] on button "Documentación" at bounding box center [213, 208] width 116 height 24
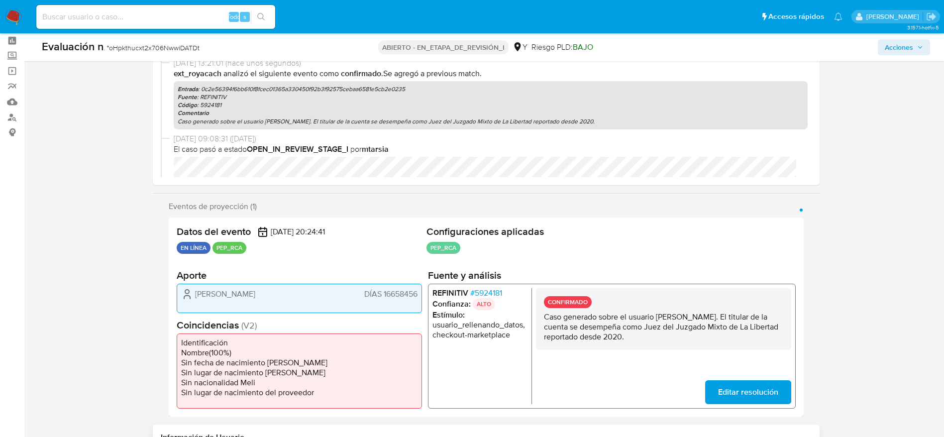
scroll to position [0, 0]
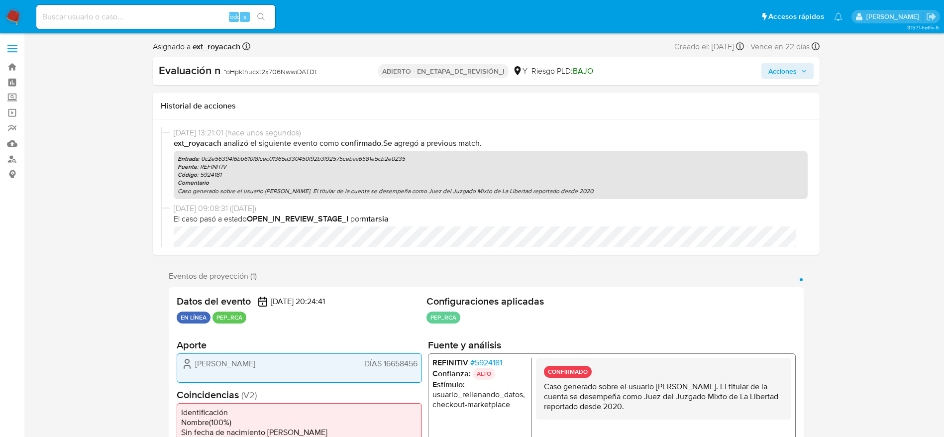
click at [765, 79] on button "Acciones" at bounding box center [787, 71] width 52 height 16
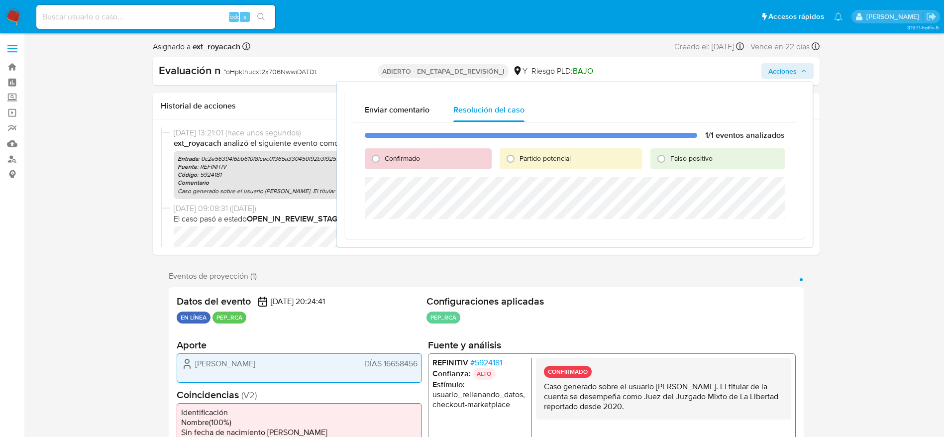
click at [391, 163] on font "Confirmado" at bounding box center [402, 158] width 35 height 10
click at [384, 163] on input "Confirmado" at bounding box center [376, 159] width 16 height 16
radio input "true"
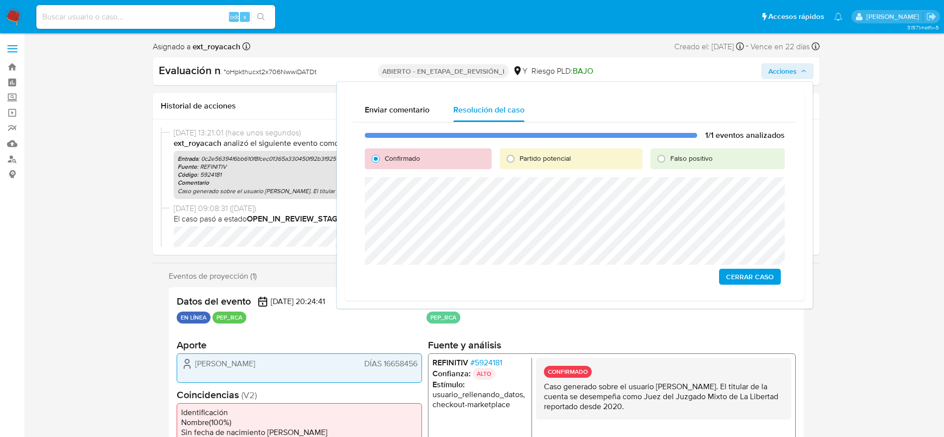
click at [767, 277] on span "Cerrar Caso" at bounding box center [750, 277] width 48 height 14
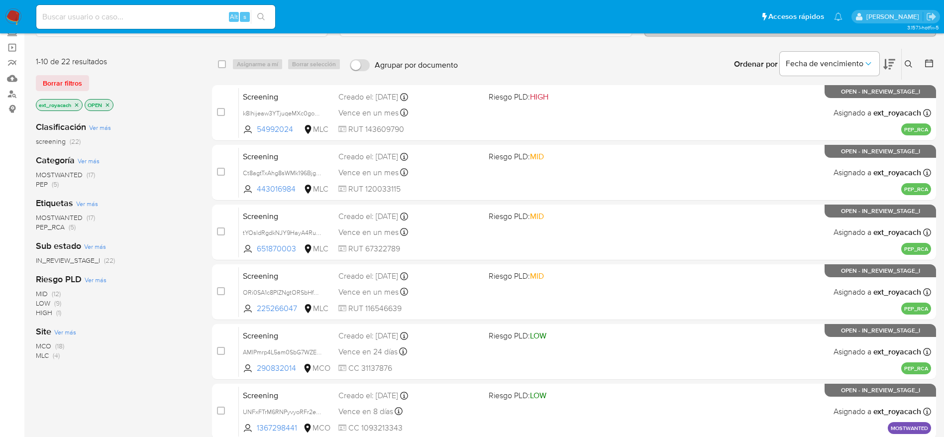
scroll to position [149, 0]
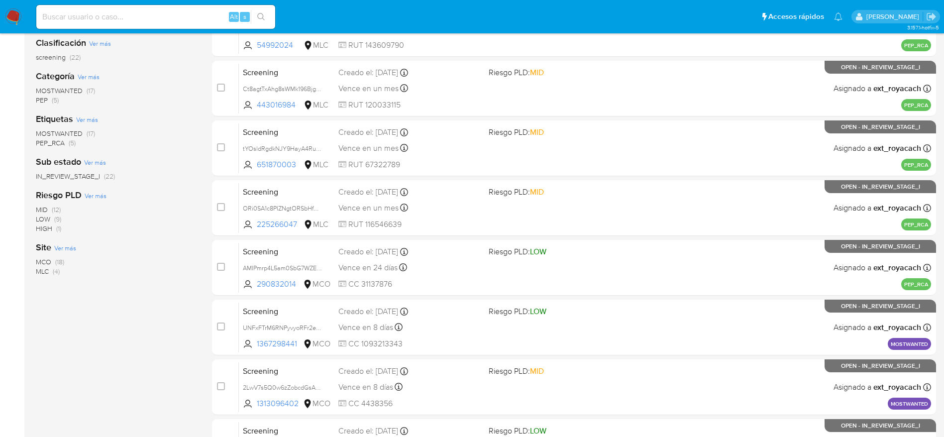
click at [47, 268] on span "MLC" at bounding box center [42, 271] width 13 height 10
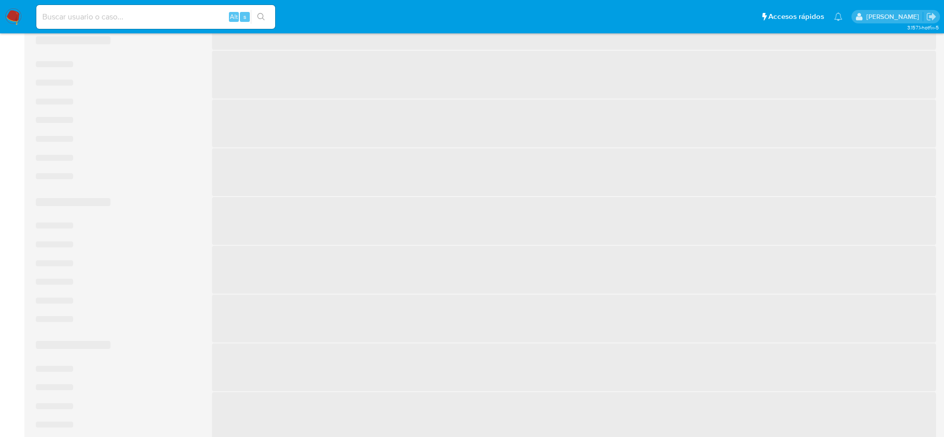
scroll to position [133, 0]
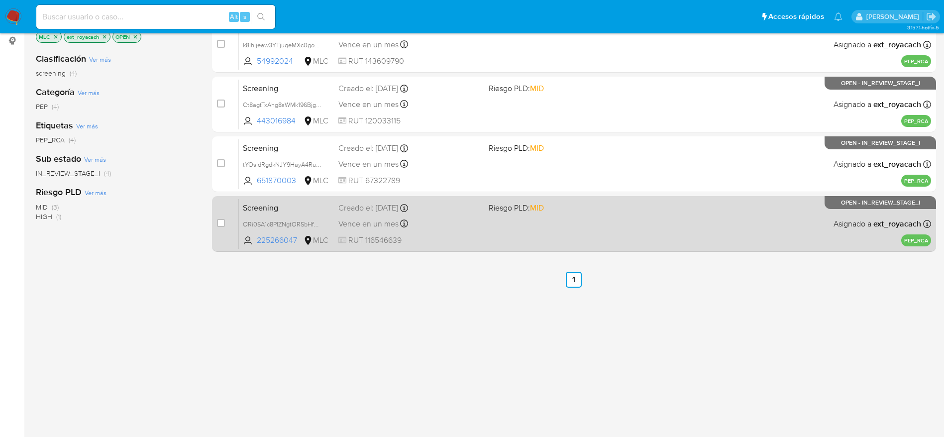
click at [485, 225] on div "Screening ORi0SA1c8PIZNgtORSbHfDru 225266047 MLC Riesgo PLD: MID Creado el: 28/…" at bounding box center [585, 223] width 692 height 50
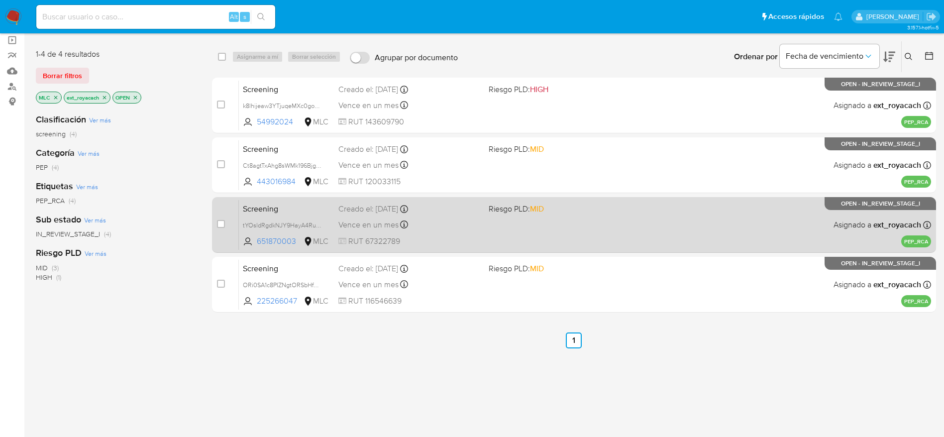
scroll to position [59, 0]
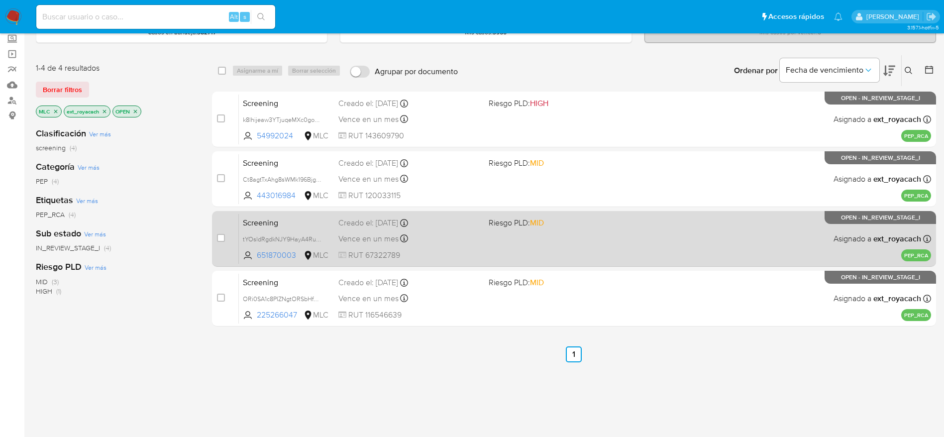
click at [389, 238] on span "Vence en un mes" at bounding box center [368, 238] width 60 height 11
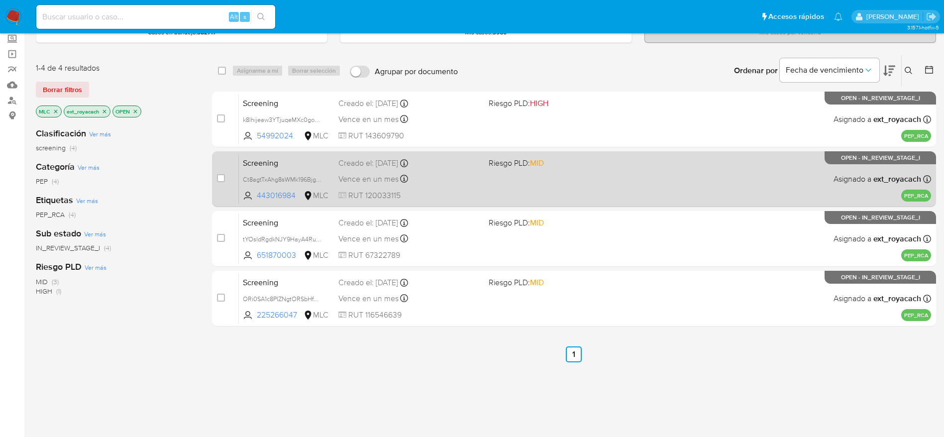
click at [372, 167] on div "Creado el: 29/08/2025 Creado el: 29/08/2025 01:35:16" at bounding box center [409, 163] width 142 height 11
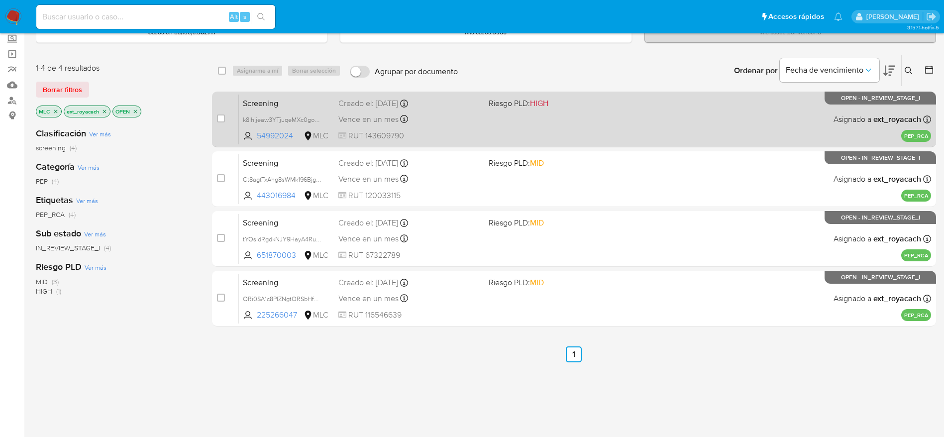
click at [505, 123] on div "Screening k8lhijeaw3YTjuqeMXc0goAH 54992024 MLC Riesgo PLD: HIGH Creado el: 29/…" at bounding box center [585, 119] width 692 height 50
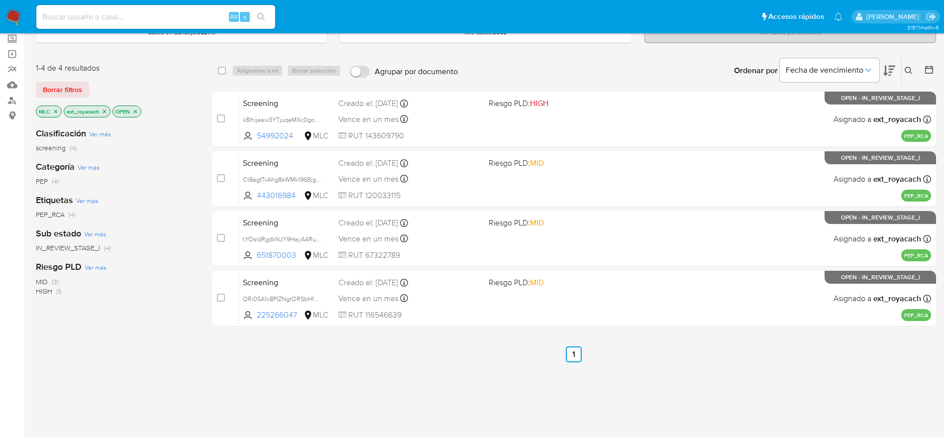
click at [9, 15] on img at bounding box center [13, 16] width 17 height 17
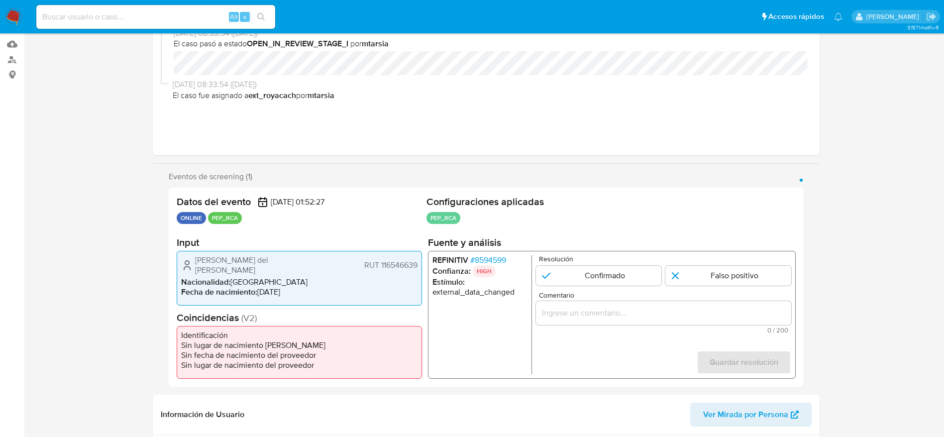
select select "10"
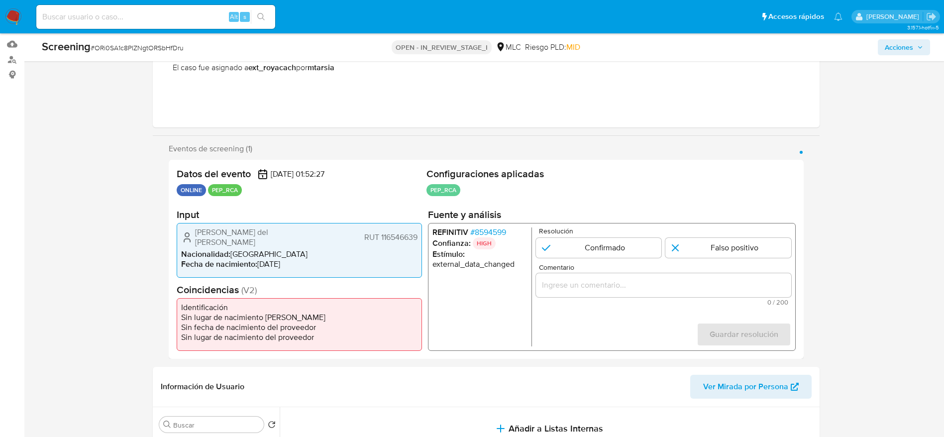
scroll to position [149, 0]
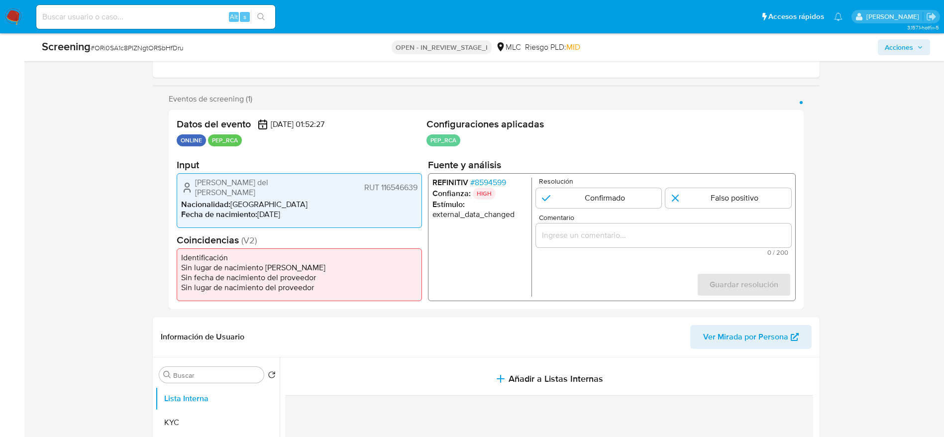
click at [493, 181] on span "# 8594599" at bounding box center [488, 183] width 36 height 10
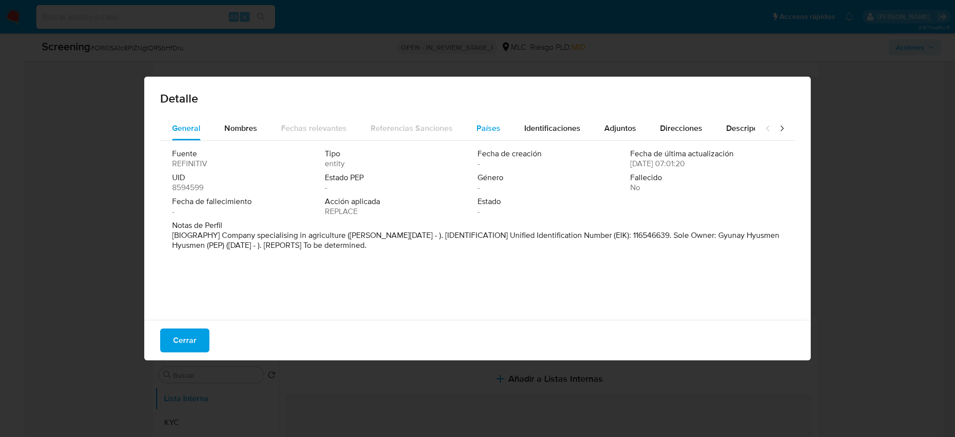
click at [465, 128] on button "Países" at bounding box center [489, 128] width 48 height 24
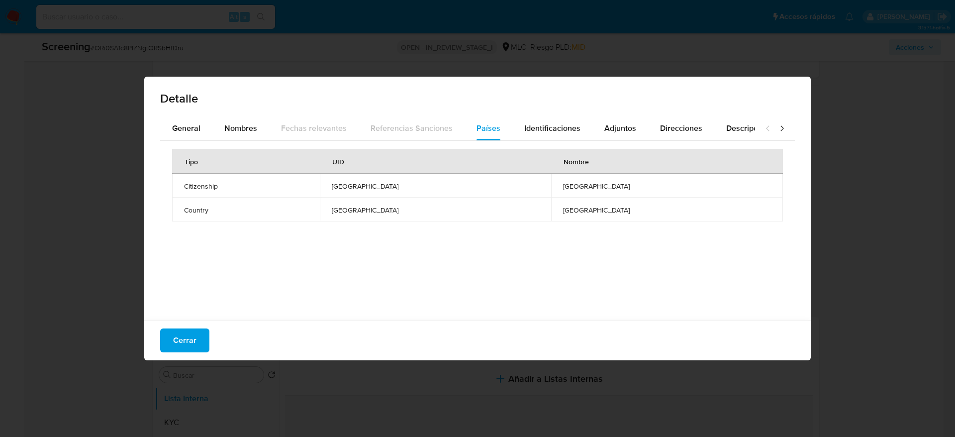
drag, startPoint x: 247, startPoint y: 154, endPoint x: 245, endPoint y: 149, distance: 5.2
click at [248, 153] on th "Tipo" at bounding box center [246, 161] width 148 height 25
click at [245, 141] on div "Tipo UID Nombre Citizenship [GEOGRAPHIC_DATA] [GEOGRAPHIC_DATA] Country [GEOGRA…" at bounding box center [477, 228] width 635 height 174
click at [242, 132] on span "Nombres" at bounding box center [240, 127] width 33 height 11
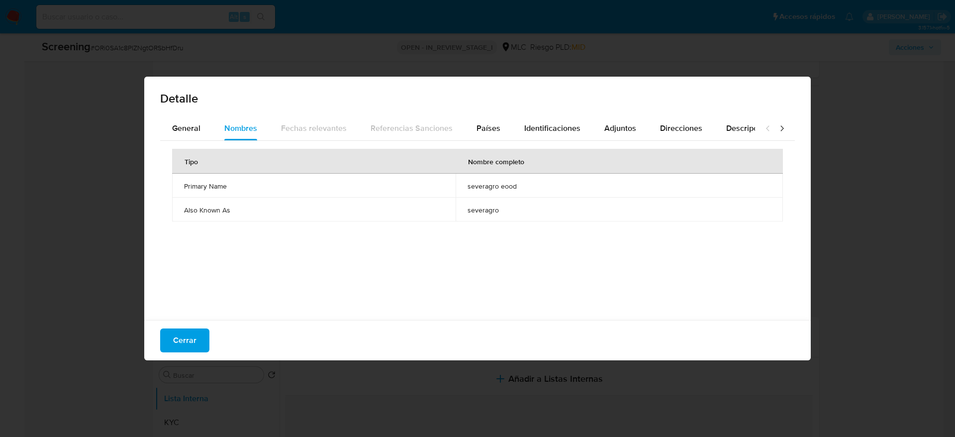
click at [472, 185] on span "severagro eood" at bounding box center [619, 186] width 303 height 9
click at [198, 128] on span "General" at bounding box center [186, 127] width 28 height 11
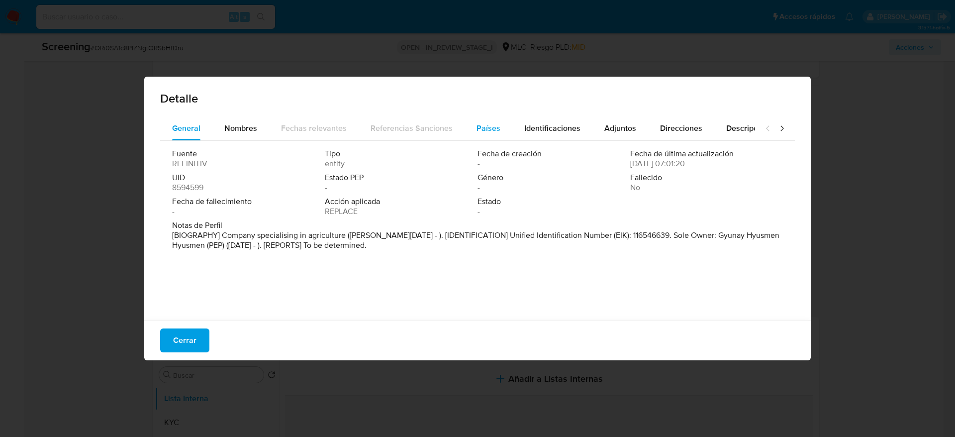
click at [487, 129] on span "Países" at bounding box center [489, 127] width 24 height 11
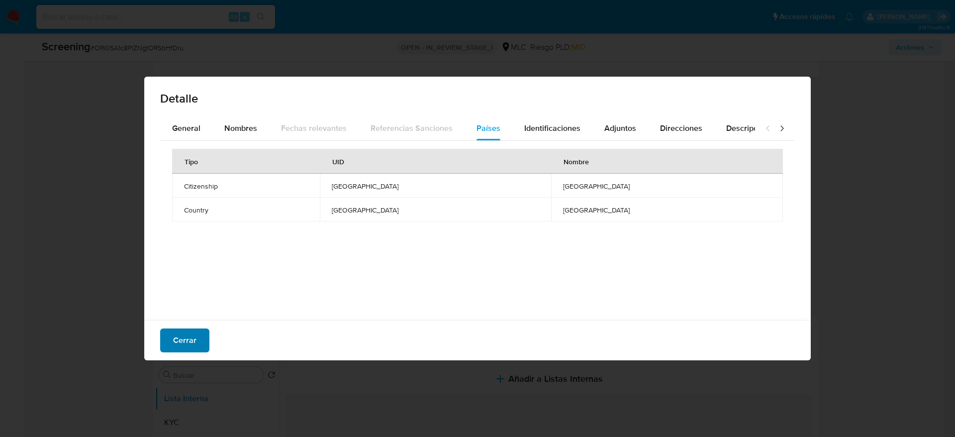
drag, startPoint x: 186, startPoint y: 327, endPoint x: 196, endPoint y: 334, distance: 12.6
click at [187, 327] on div "Cerrar" at bounding box center [477, 340] width 667 height 40
click at [196, 334] on button "Cerrar" at bounding box center [184, 340] width 49 height 24
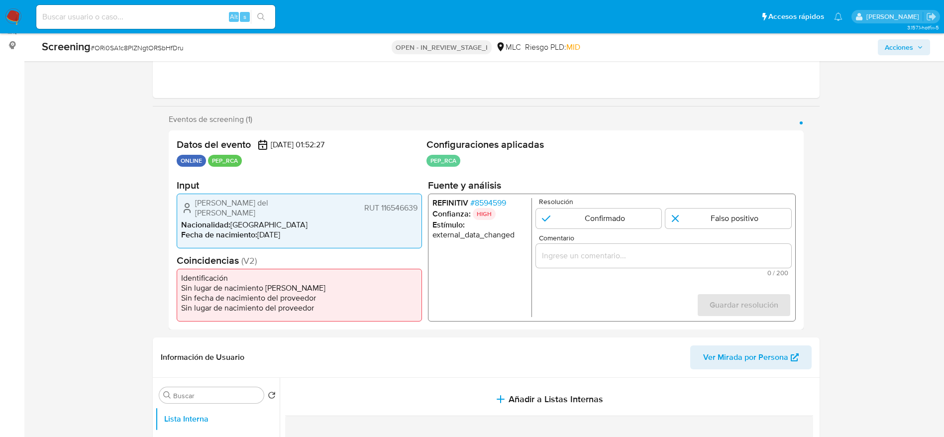
scroll to position [0, 0]
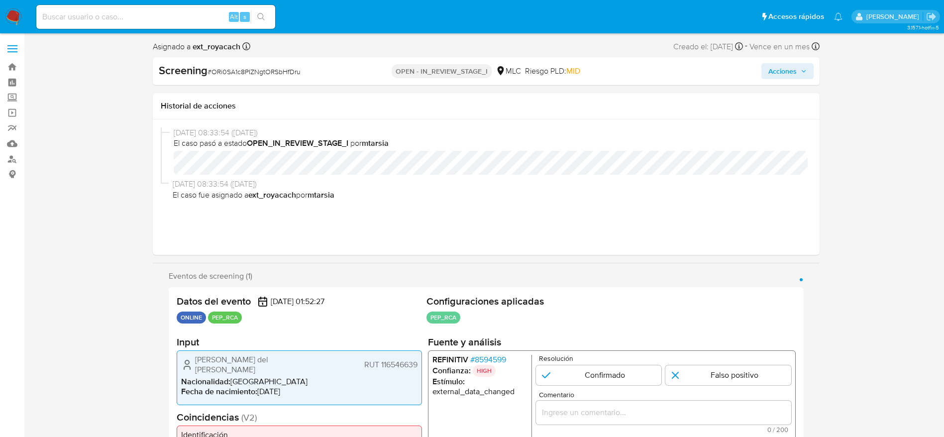
drag, startPoint x: 190, startPoint y: 371, endPoint x: 233, endPoint y: 386, distance: 45.3
click at [330, 377] on li "Nacionalidad : Chile" at bounding box center [299, 382] width 236 height 10
click at [188, 370] on div "Pamela del Carmen Torres Pereira RUT 116546639 Nacionalidad : Chile Fecha de na…" at bounding box center [299, 377] width 245 height 55
drag, startPoint x: 200, startPoint y: 347, endPoint x: 175, endPoint y: 361, distance: 28.7
click at [198, 352] on section "Input Pamela del Carmen Torres Pereira RUT 116546639 Nacionalidad : Chile Fecha…" at bounding box center [299, 370] width 245 height 69
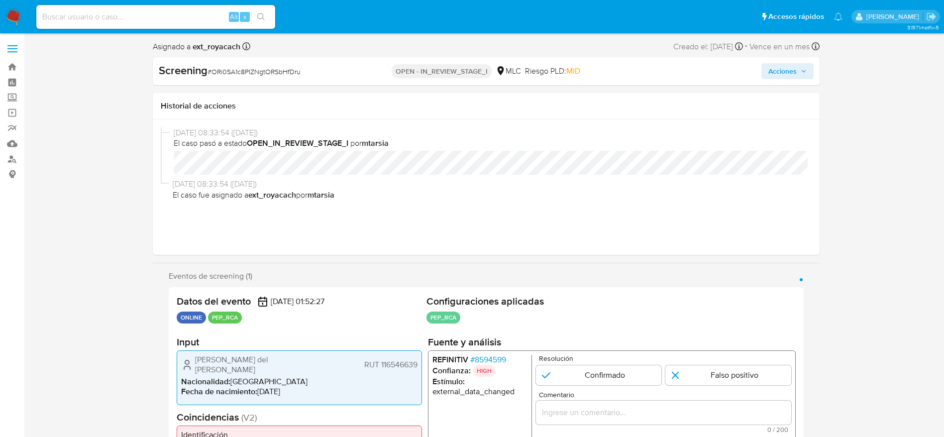
click at [194, 356] on div "Pamela del Carmen Torres Pereira RUT 116546639" at bounding box center [299, 365] width 236 height 20
click at [166, 378] on div "Eventos de screening (1) Página 1 Datos del evento 29/08/2025 01:52:27 ONLINE P…" at bounding box center [486, 378] width 667 height 215
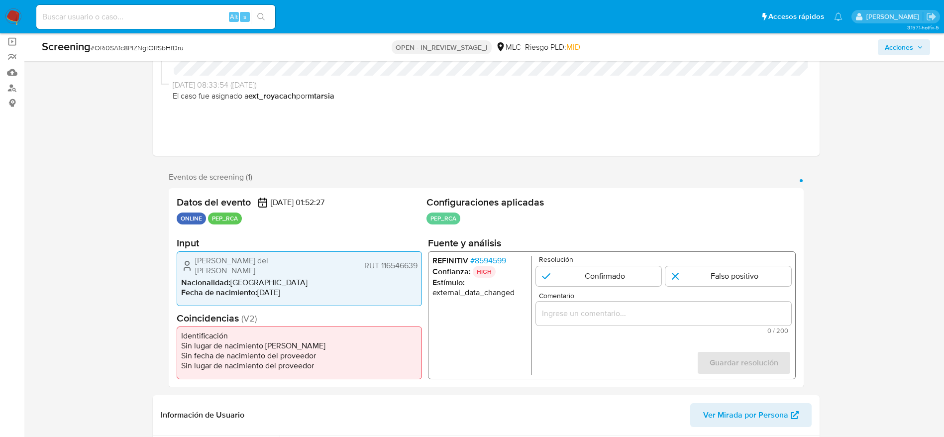
scroll to position [149, 0]
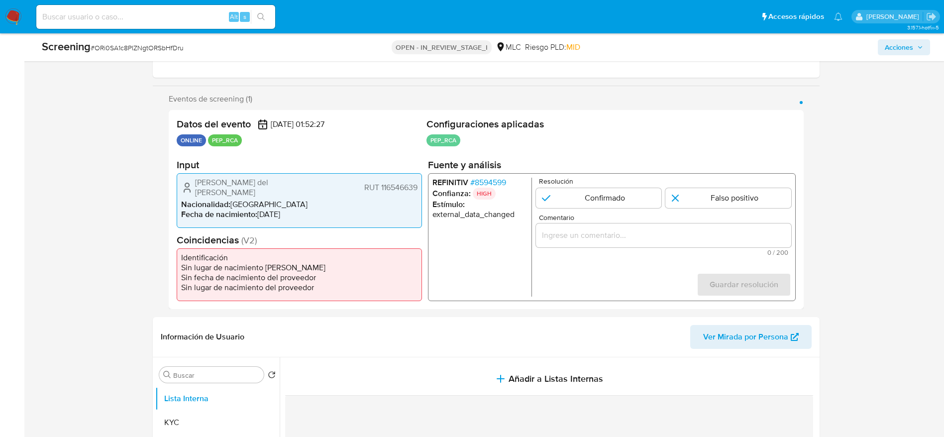
click at [170, 192] on div "Datos del evento 29/08/2025 01:52:27 ONLINE PEP_RCA Configuraciones aplicadas P…" at bounding box center [486, 209] width 635 height 199
drag, startPoint x: 189, startPoint y: 179, endPoint x: 417, endPoint y: 188, distance: 228.5
click at [417, 188] on div "Pamela del Carmen Torres Pereira RUT 116546639 Nacionalidad : Chile Fecha de na…" at bounding box center [299, 200] width 245 height 55
drag, startPoint x: 473, startPoint y: 184, endPoint x: 465, endPoint y: 188, distance: 9.1
click at [467, 186] on li "REFINITIV # 8594599" at bounding box center [479, 183] width 95 height 10
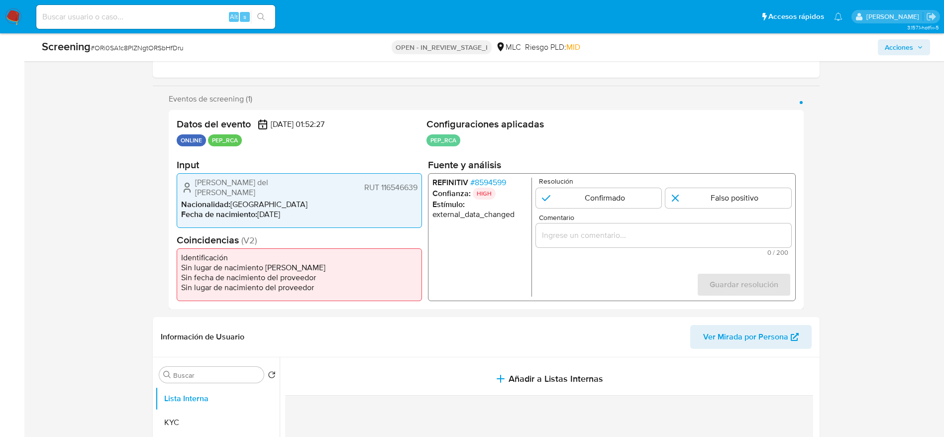
click at [492, 176] on div "REFINITIV # 8594599 Confianza: HIGH Estímulo : external_data_changed Resolución…" at bounding box center [611, 237] width 368 height 128
click at [498, 178] on span "# 8594599" at bounding box center [488, 183] width 36 height 10
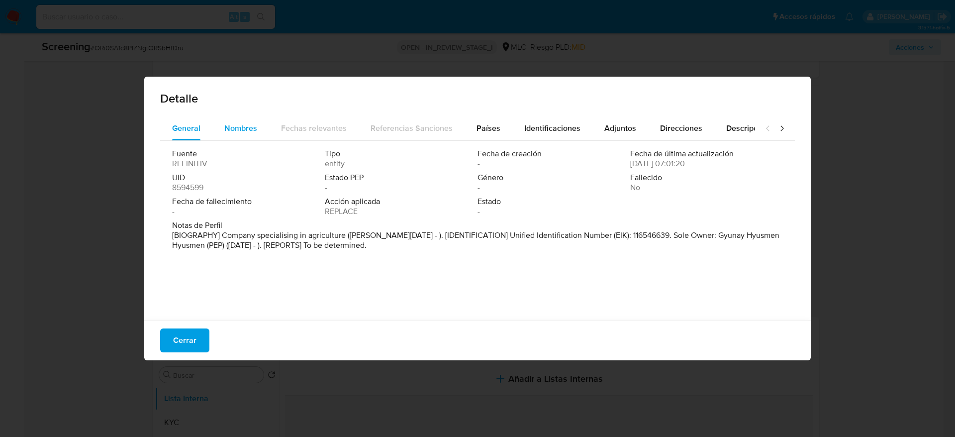
click at [243, 130] on span "Nombres" at bounding box center [240, 127] width 33 height 11
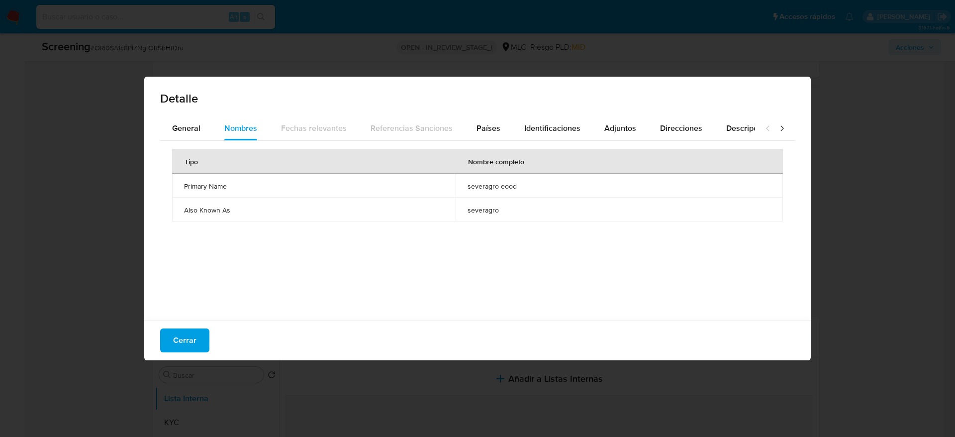
click at [483, 182] on span "severagro eood" at bounding box center [619, 186] width 303 height 9
click at [496, 118] on button "Países" at bounding box center [489, 128] width 48 height 24
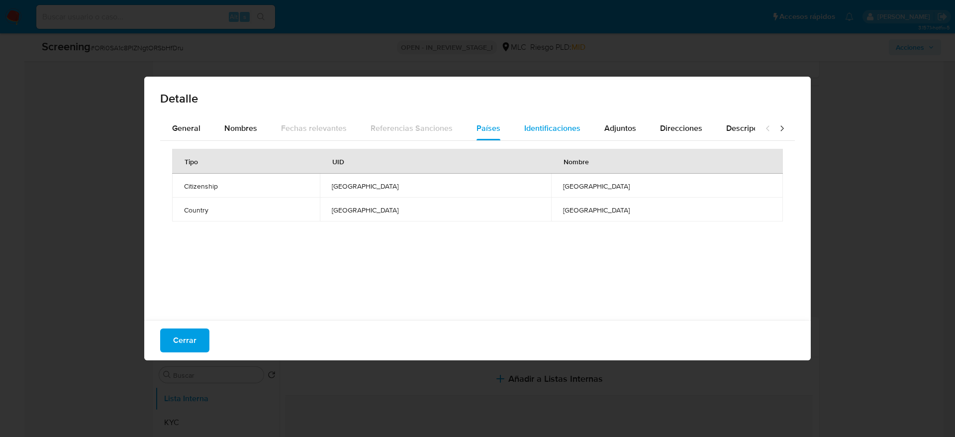
click at [543, 130] on span "Identificaciones" at bounding box center [552, 127] width 56 height 11
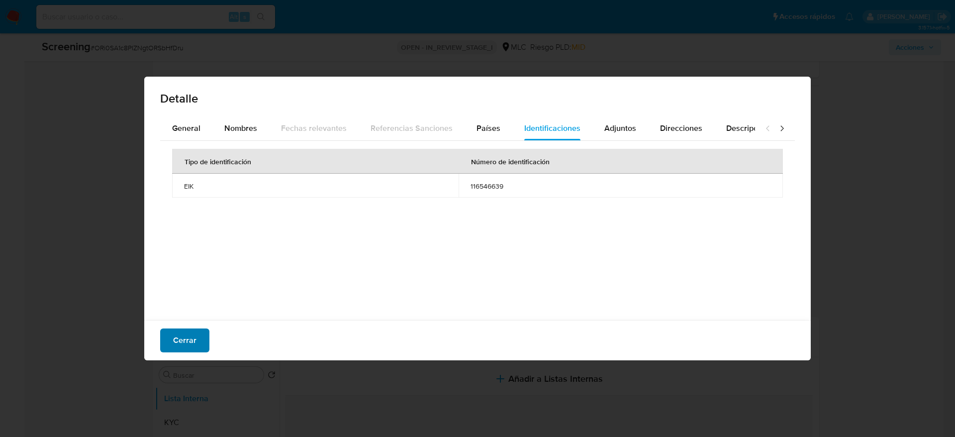
drag, startPoint x: 207, startPoint y: 335, endPoint x: 198, endPoint y: 333, distance: 9.7
click at [201, 334] on button "Cerrar" at bounding box center [184, 340] width 49 height 24
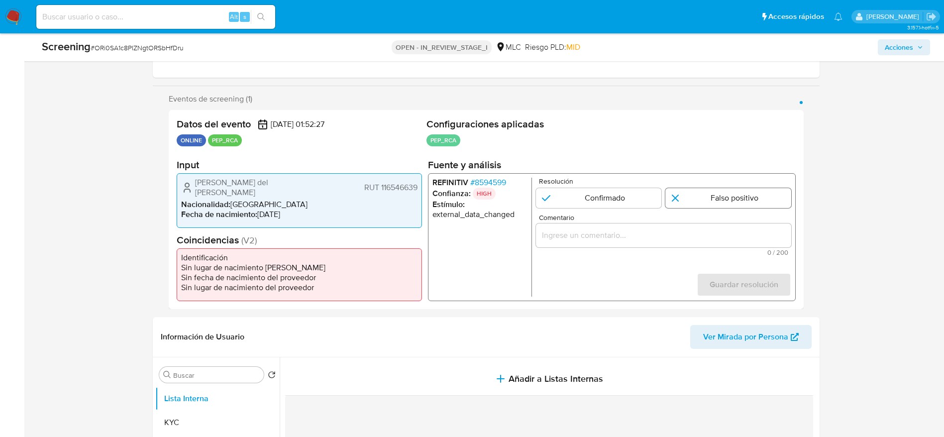
click at [679, 206] on input "1 de 1" at bounding box center [728, 198] width 126 height 20
radio input "true"
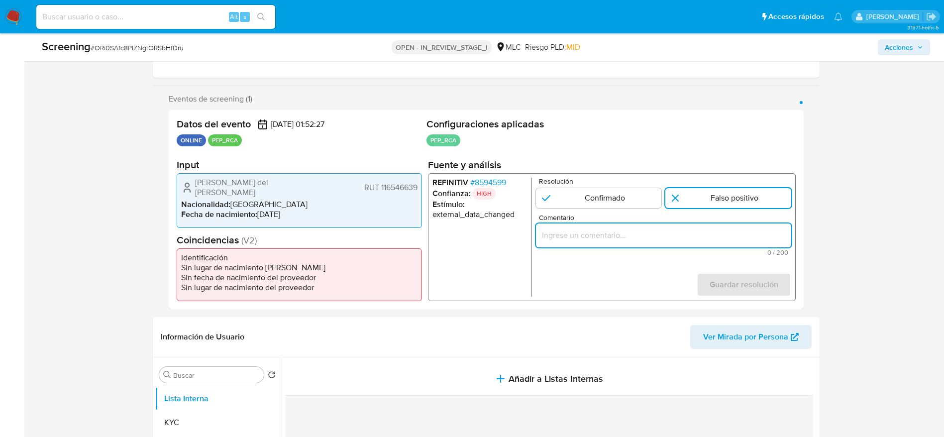
click at [674, 236] on input "Comentario" at bounding box center [662, 235] width 255 height 13
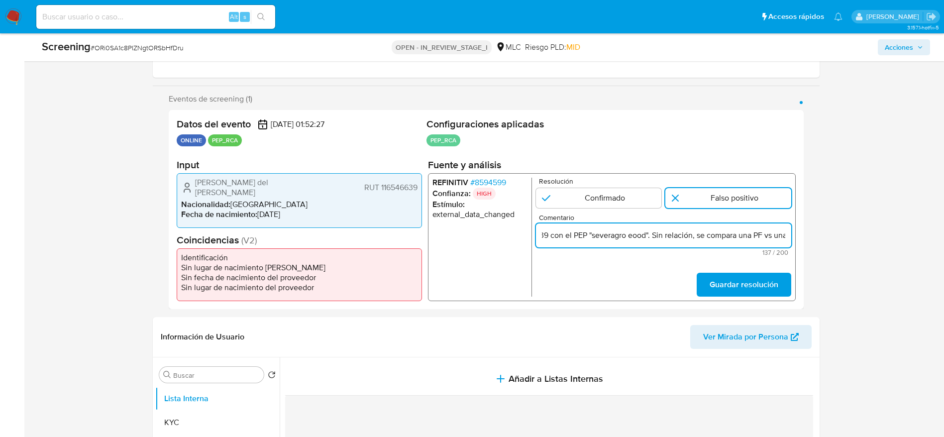
scroll to position [0, 254]
type input "Compara al usuario Pamela del Carmen Torres Pereira RUT 116546639 con el PEP "s…"
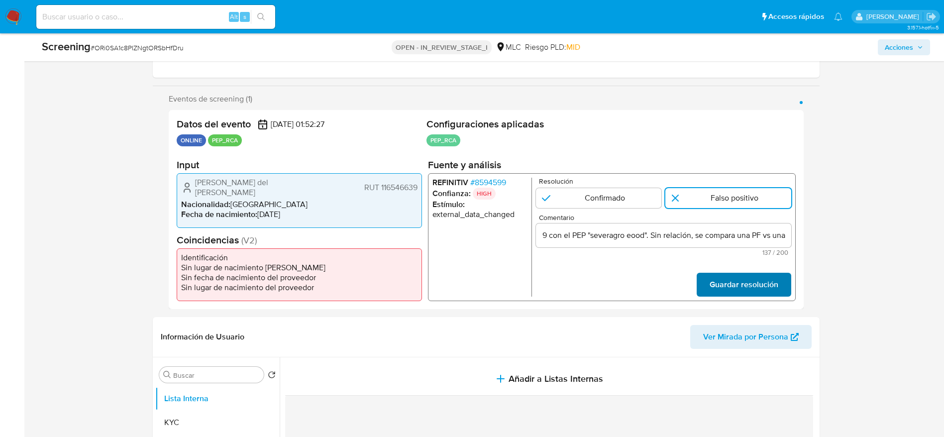
click at [740, 286] on span "Guardar resolución" at bounding box center [743, 285] width 69 height 22
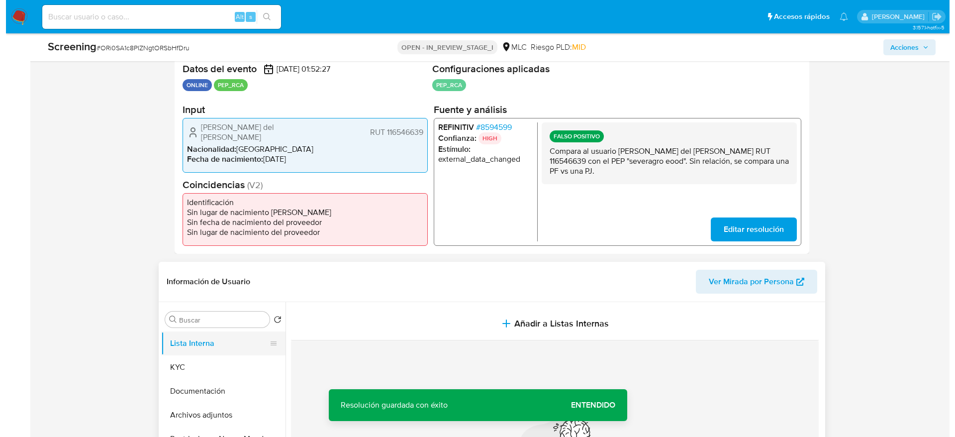
scroll to position [298, 0]
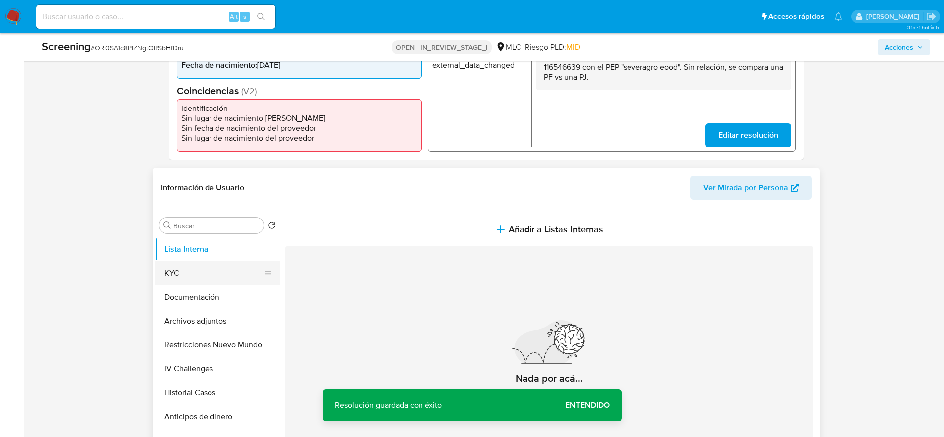
click at [196, 265] on button "KYC" at bounding box center [213, 273] width 116 height 24
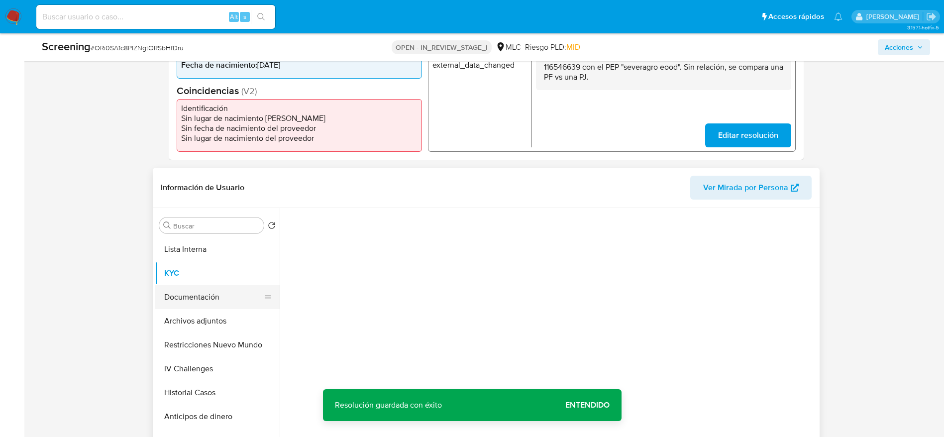
click at [205, 294] on button "Documentación" at bounding box center [213, 297] width 116 height 24
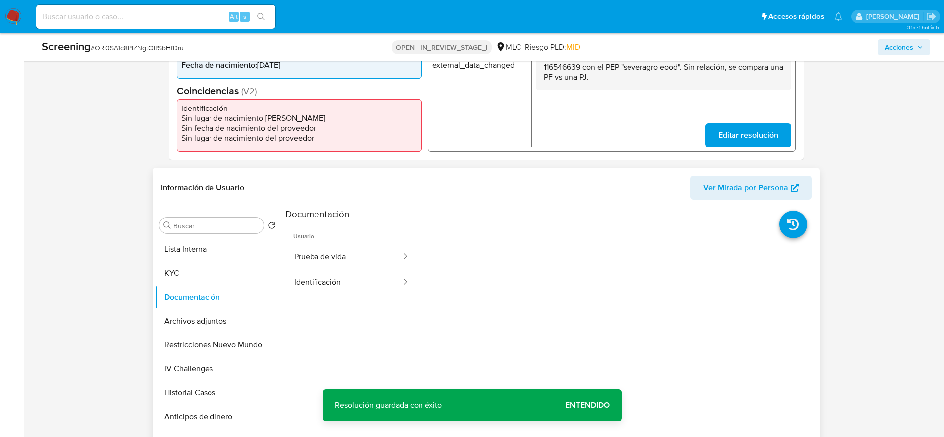
click at [331, 299] on ul "Usuario Prueba de vida Identificación" at bounding box center [351, 363] width 133 height 287
click at [329, 291] on button "Identificación" at bounding box center [343, 282] width 117 height 25
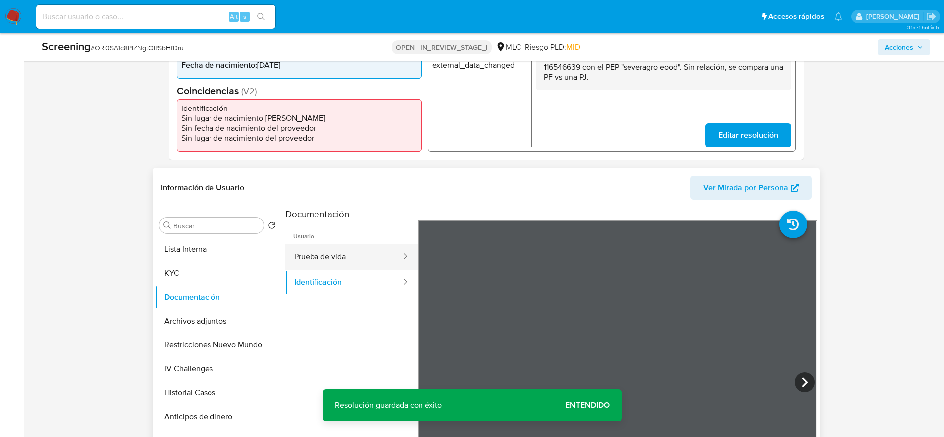
click at [314, 249] on button "Prueba de vida" at bounding box center [343, 256] width 117 height 25
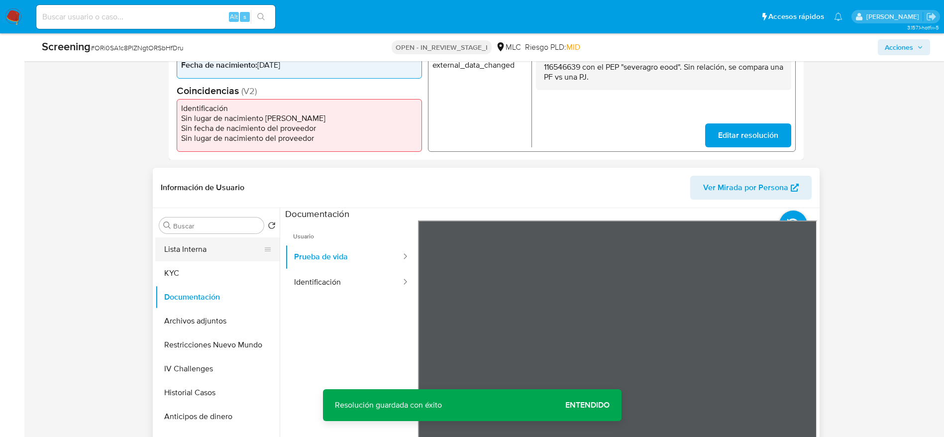
click at [182, 253] on button "Lista Interna" at bounding box center [213, 249] width 116 height 24
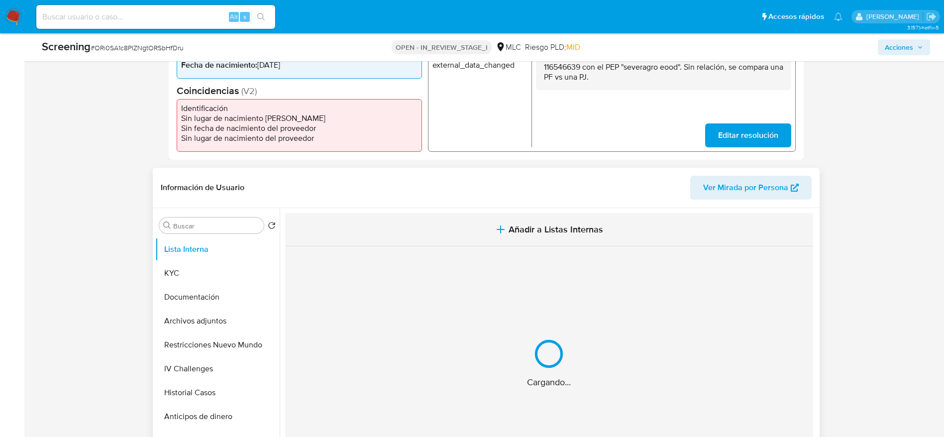
click at [492, 227] on button "Añadir a Listas Internas" at bounding box center [549, 229] width 528 height 33
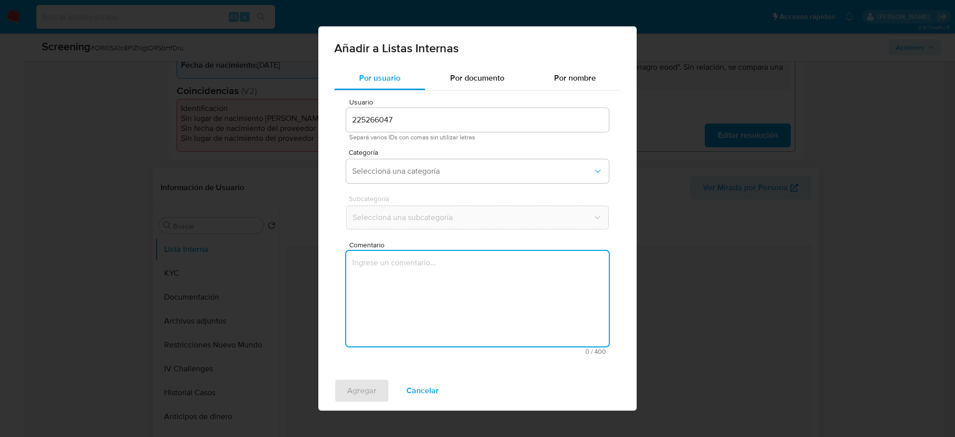
click at [479, 339] on textarea "Comentario" at bounding box center [477, 299] width 263 height 96
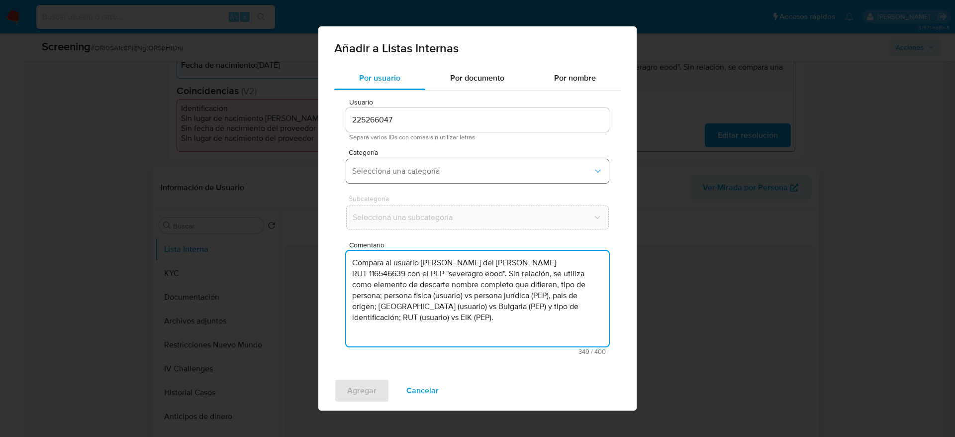
type textarea "Compara al usuario Pamela del Carmen Torres Pereira RUT 116546639 con el PEP "s…"
click at [444, 180] on button "Seleccioná una categoría" at bounding box center [477, 171] width 263 height 24
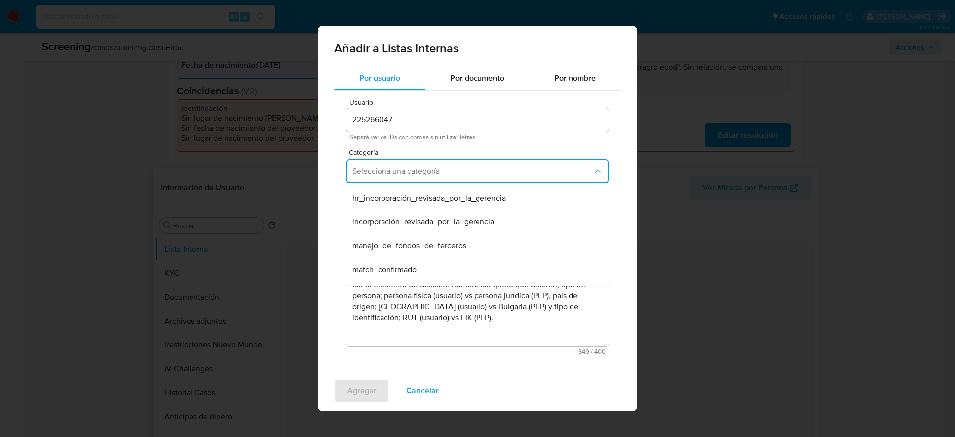
drag, startPoint x: 402, startPoint y: 264, endPoint x: 398, endPoint y: 239, distance: 25.2
click at [400, 263] on div "match_confirmado" at bounding box center [474, 270] width 245 height 24
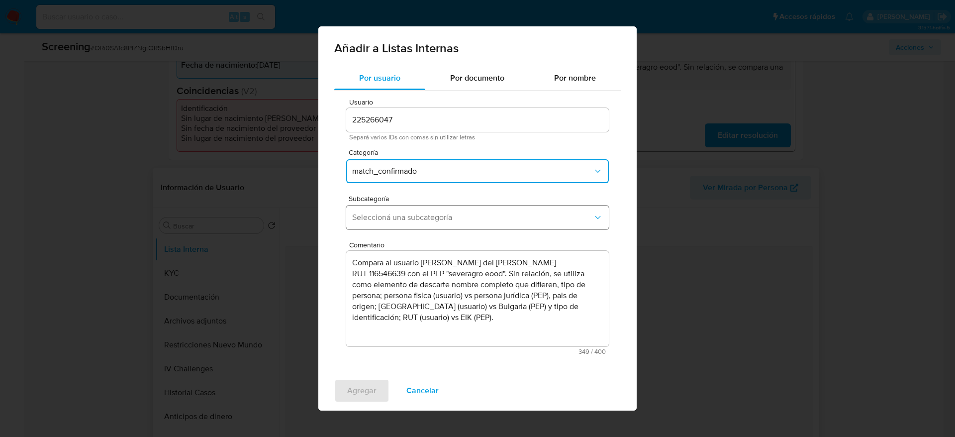
click at [399, 210] on button "Seleccioná una subcategoría" at bounding box center [477, 217] width 263 height 24
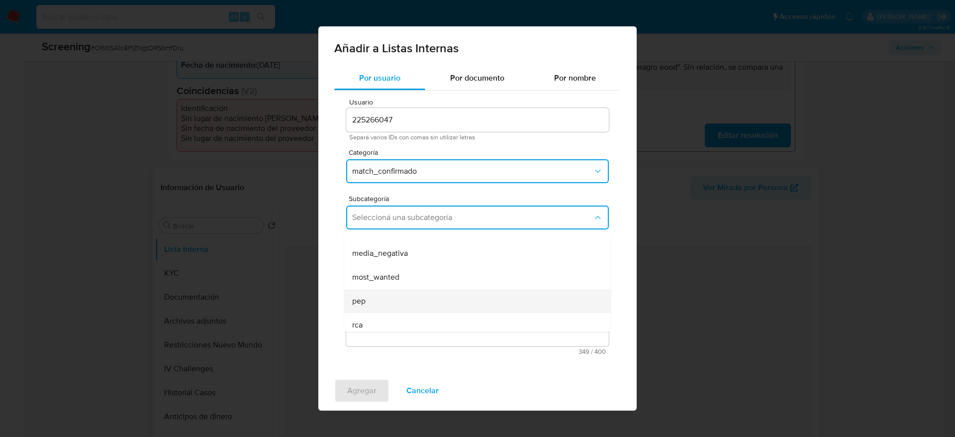
scroll to position [68, 0]
click at [387, 278] on div "pep" at bounding box center [474, 272] width 245 height 24
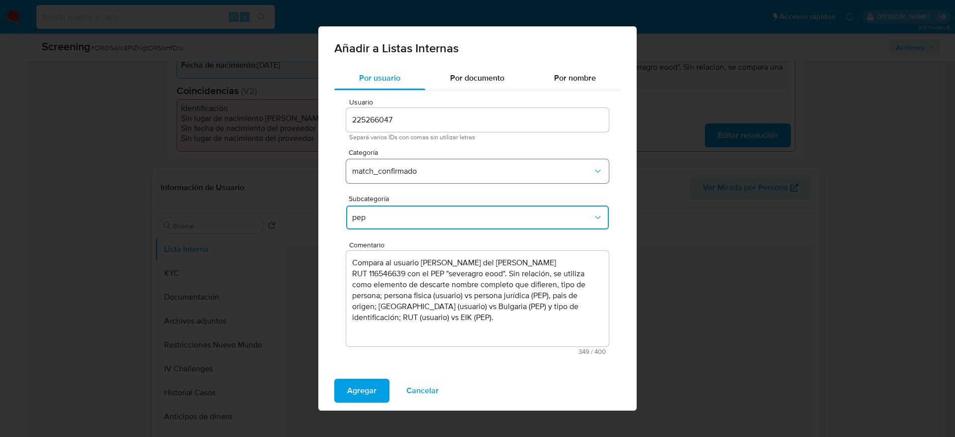
drag, startPoint x: 367, startPoint y: 381, endPoint x: 423, endPoint y: 165, distance: 223.1
click at [423, 165] on div "Añadir a Listas Internas Por usuario Por documento Por nombre Usuario 225266047…" at bounding box center [477, 218] width 318 height 384
click at [423, 165] on button "match_confirmado" at bounding box center [477, 171] width 263 height 24
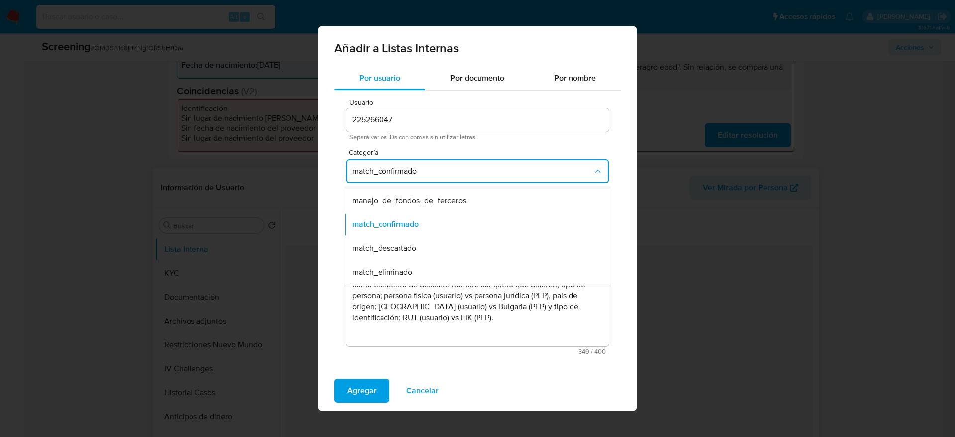
scroll to position [75, 0]
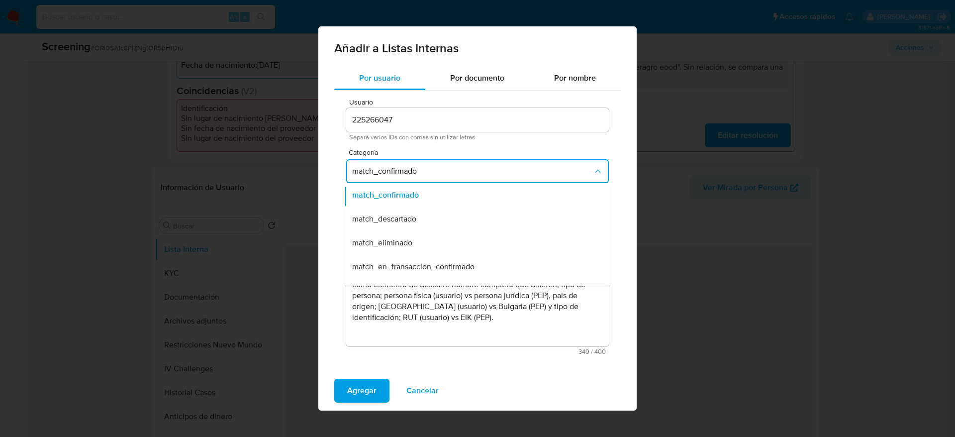
click at [405, 224] on div "match_descartado" at bounding box center [474, 219] width 245 height 24
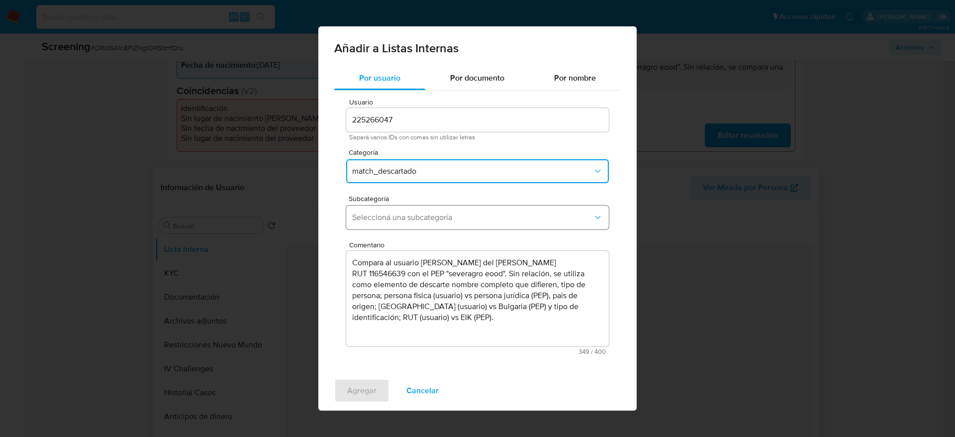
drag, startPoint x: 397, startPoint y: 241, endPoint x: 395, endPoint y: 217, distance: 24.0
click at [396, 237] on div "Usuario 225266047 Separá varios IDs con comas sin utilizar letras Categoría mat…" at bounding box center [477, 227] width 287 height 272
click at [395, 217] on span "Seleccioná una subcategoría" at bounding box center [472, 217] width 241 height 10
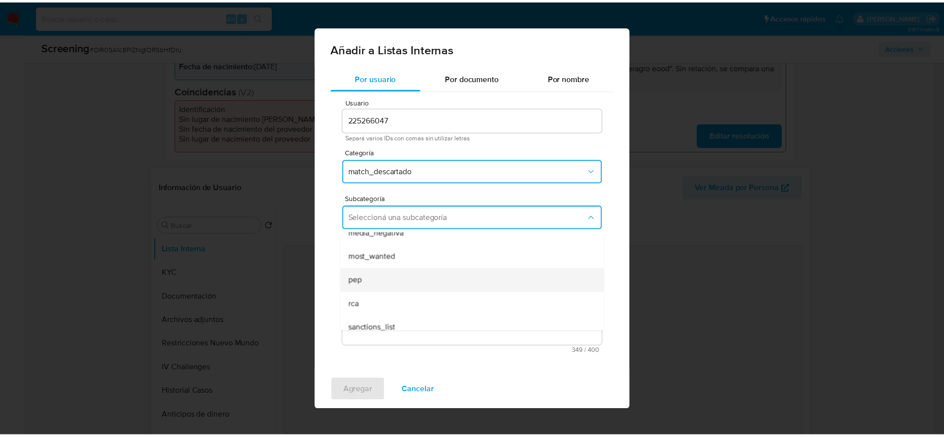
scroll to position [68, 0]
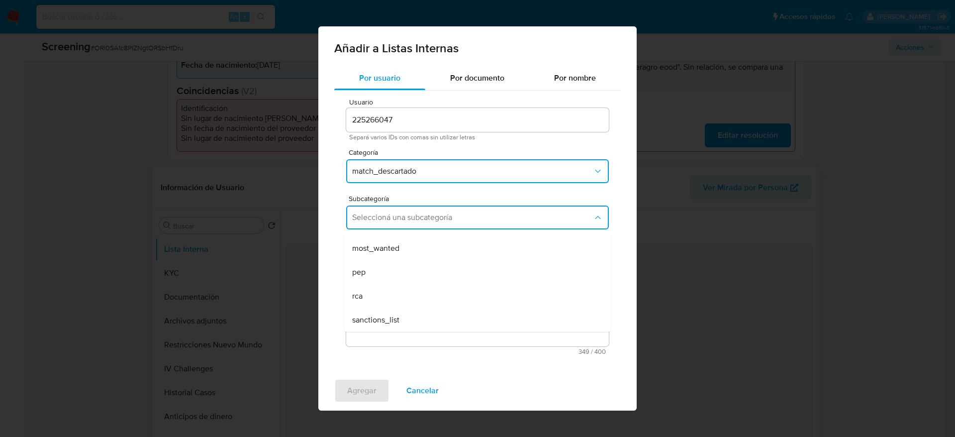
click at [383, 283] on div "pep" at bounding box center [474, 272] width 245 height 24
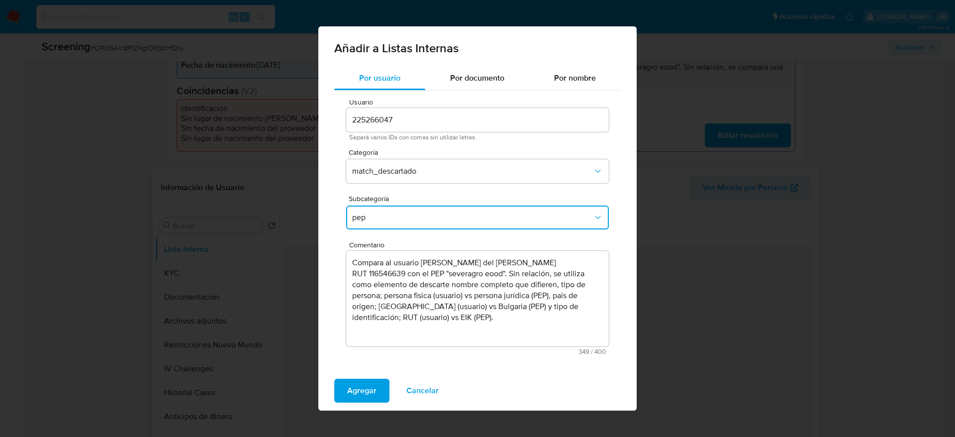
click at [355, 376] on div "Agregar Cancelar" at bounding box center [477, 391] width 318 height 40
click at [366, 382] on span "Agregar" at bounding box center [361, 391] width 29 height 22
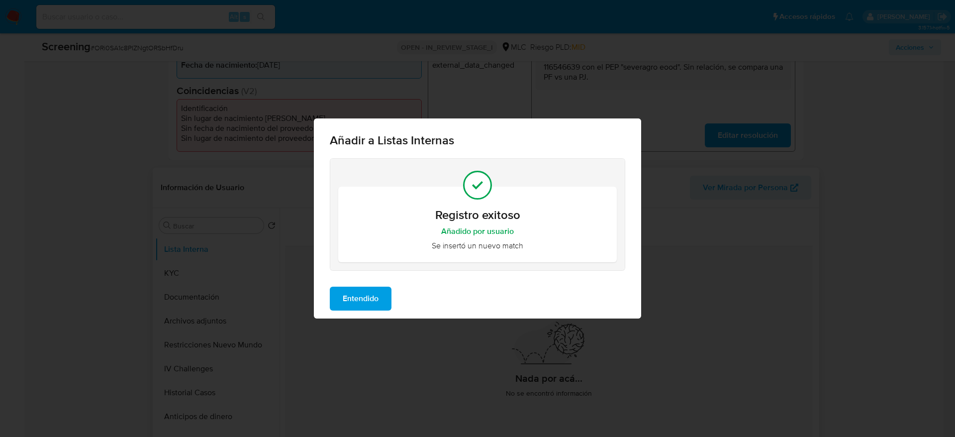
click at [342, 289] on button "Entendido" at bounding box center [361, 299] width 62 height 24
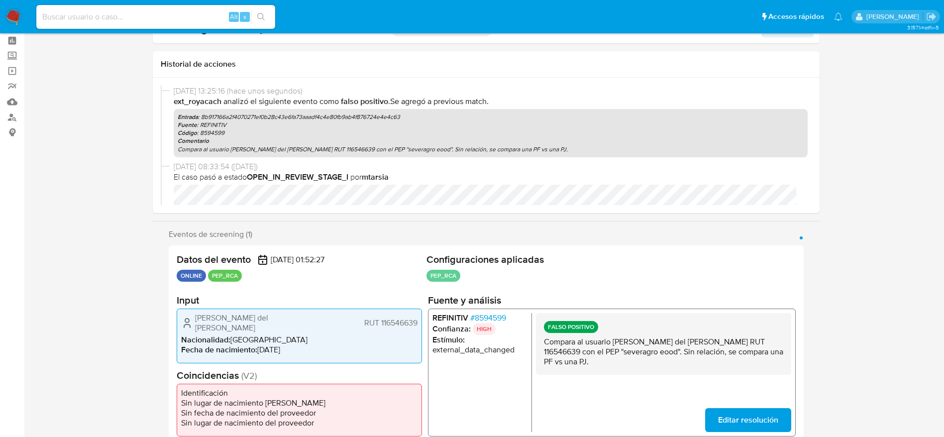
scroll to position [0, 0]
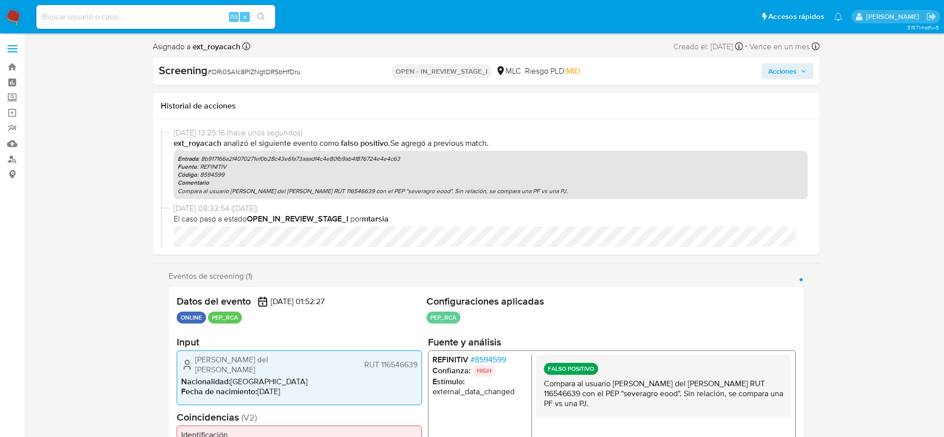
click at [806, 67] on span "Acciones" at bounding box center [787, 71] width 38 height 14
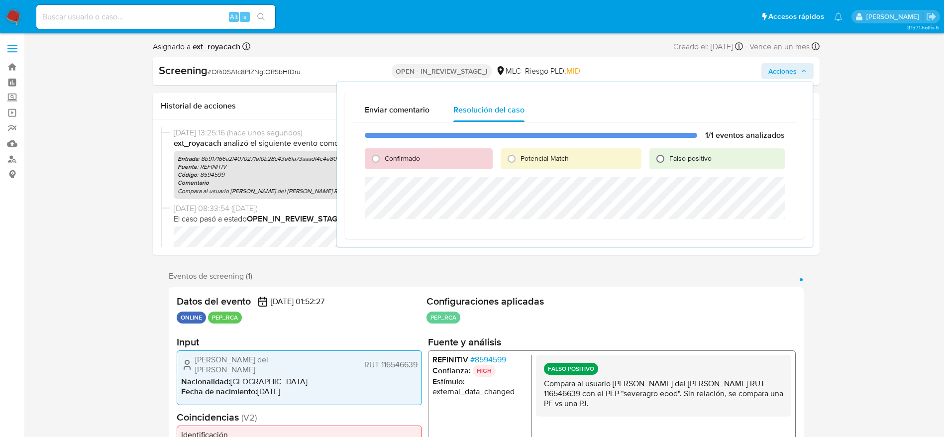
click at [658, 165] on input "Falso positivo" at bounding box center [660, 159] width 16 height 16
radio input "true"
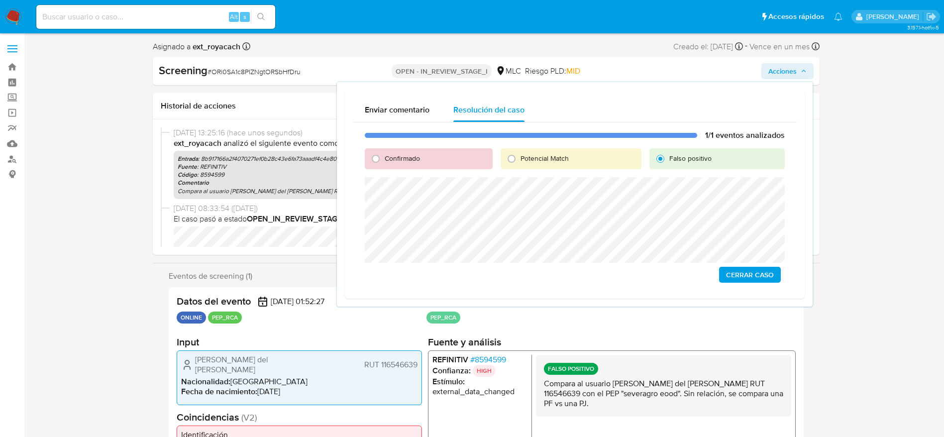
click at [806, 239] on div "Enviar comentario Resolución del caso 1/1 eventos analizados Confirmado Potenci…" at bounding box center [575, 194] width 476 height 224
click at [748, 271] on span "Cerrar Caso" at bounding box center [750, 275] width 48 height 14
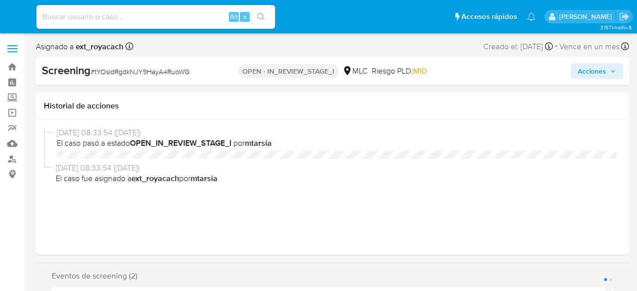
select select "10"
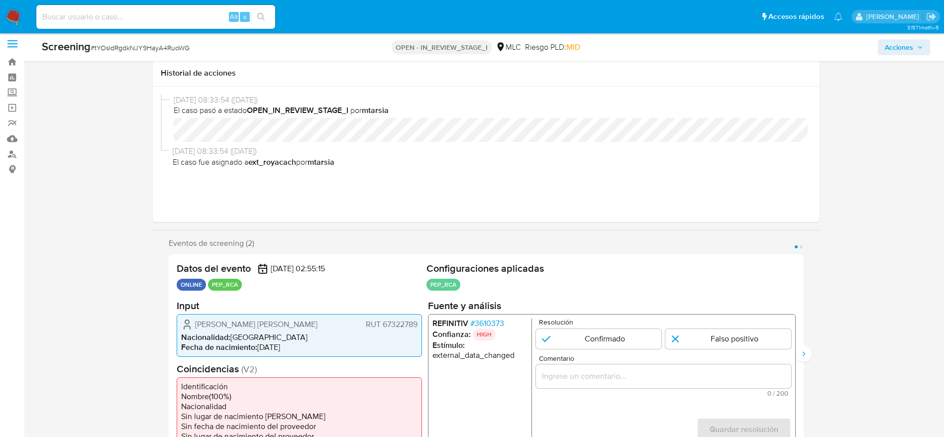
scroll to position [75, 0]
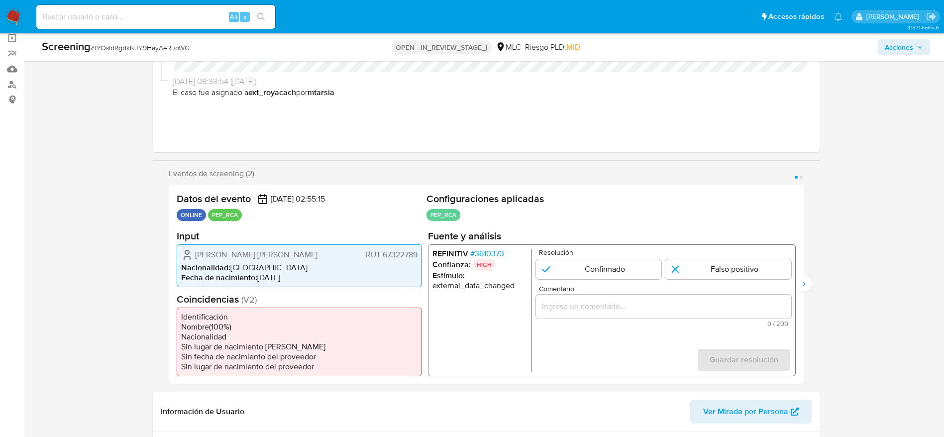
click at [476, 256] on span "# 3610373" at bounding box center [487, 253] width 34 height 10
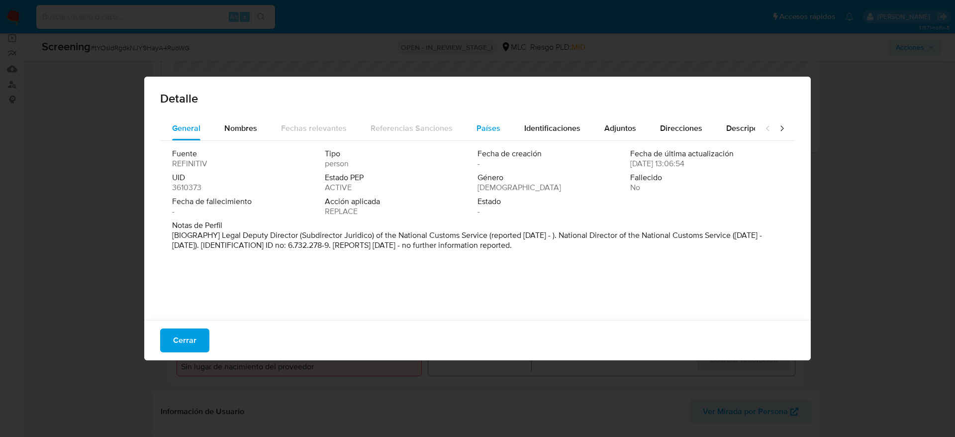
click at [498, 132] on button "Países" at bounding box center [489, 128] width 48 height 24
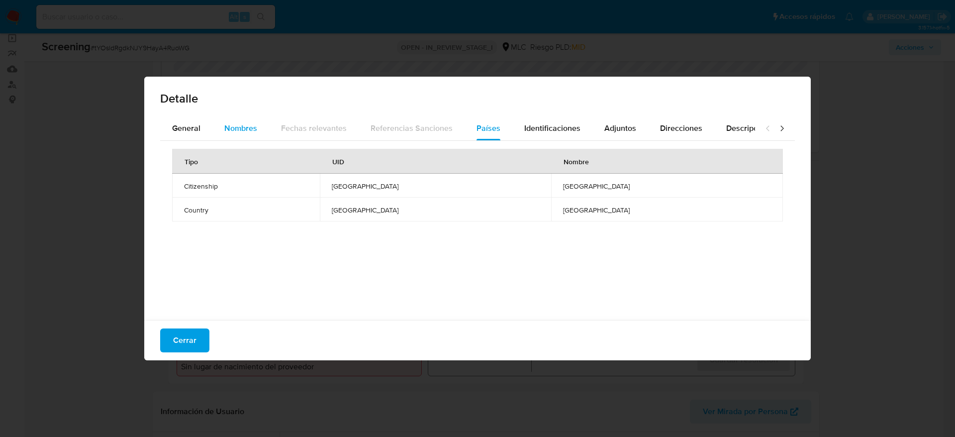
click at [232, 126] on span "Nombres" at bounding box center [240, 127] width 33 height 11
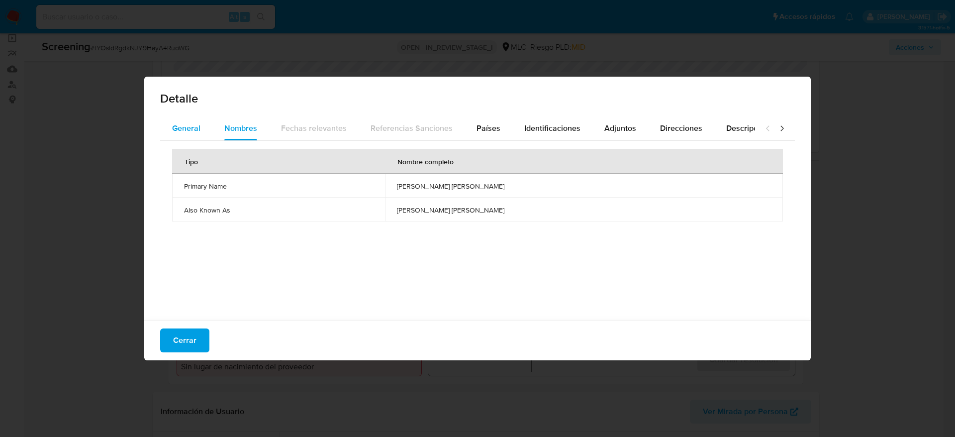
click at [195, 126] on span "General" at bounding box center [186, 127] width 28 height 11
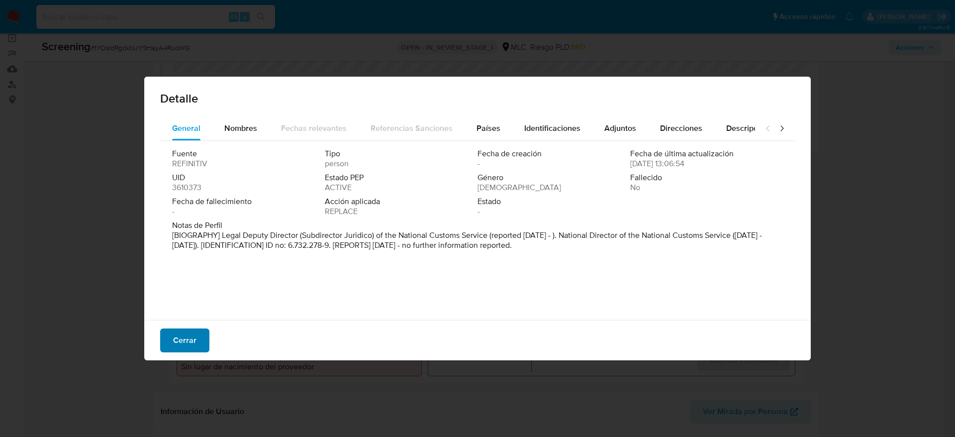
click at [182, 291] on span "Cerrar" at bounding box center [184, 340] width 23 height 22
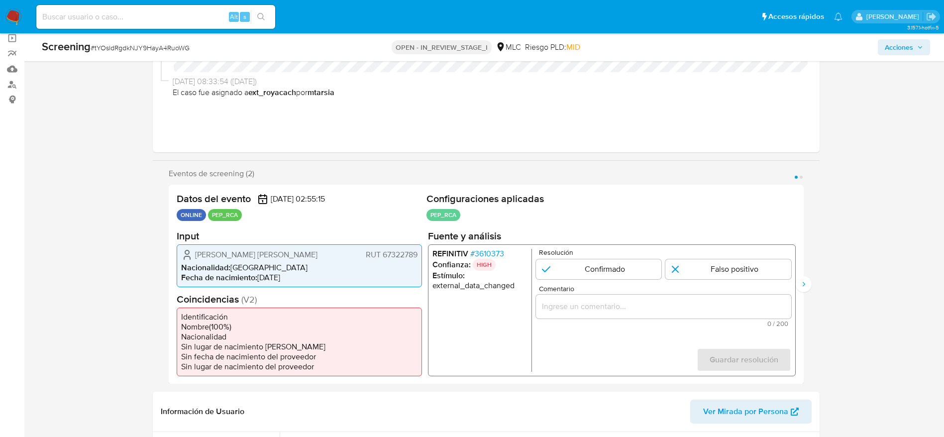
click at [480, 254] on span "# 3610373" at bounding box center [487, 253] width 34 height 10
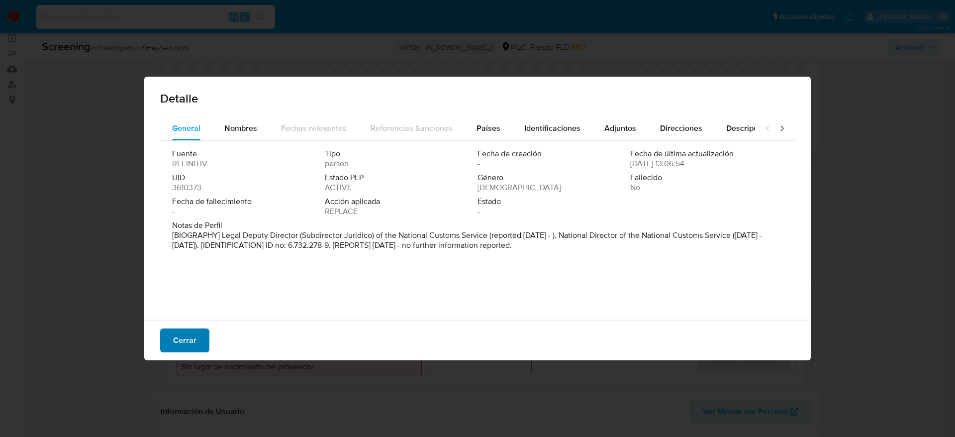
drag, startPoint x: 179, startPoint y: 346, endPoint x: 177, endPoint y: 351, distance: 5.6
click at [177, 291] on span "Cerrar" at bounding box center [184, 340] width 23 height 22
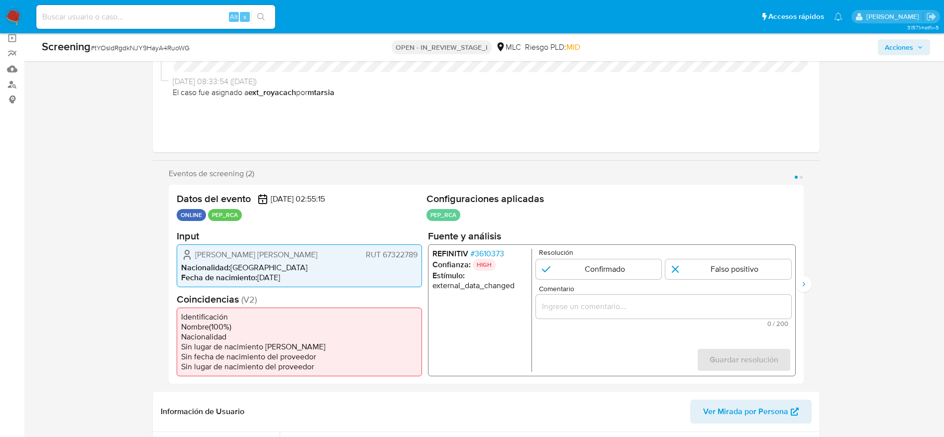
click at [253, 251] on span "Claudio Enrique Antonio Sepúlveda Valenzuela" at bounding box center [256, 254] width 122 height 10
click at [491, 252] on span "# 3610373" at bounding box center [487, 253] width 34 height 10
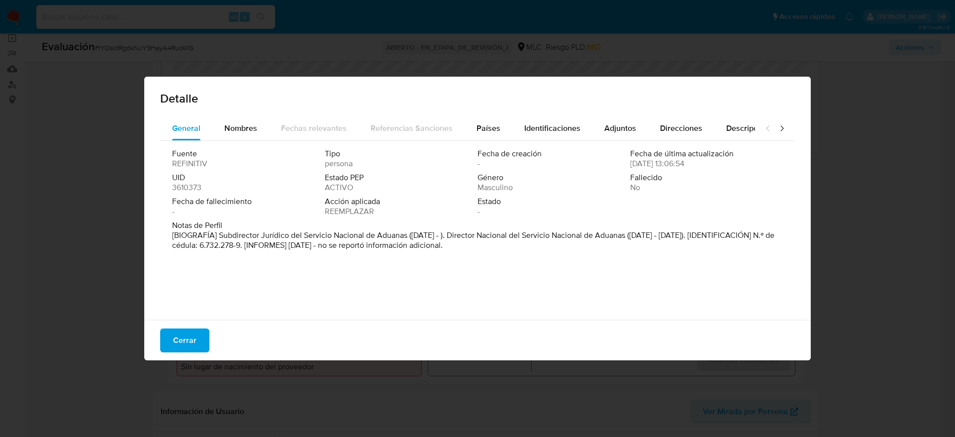
drag, startPoint x: 218, startPoint y: 232, endPoint x: 406, endPoint y: 238, distance: 188.6
click at [406, 238] on font "[BIOGRAFÍA] Subdirector Jurídico del Servicio Nacional de Aduanas (marzo de 201…" at bounding box center [473, 239] width 602 height 21
click at [177, 291] on span "Cerrar" at bounding box center [184, 340] width 23 height 22
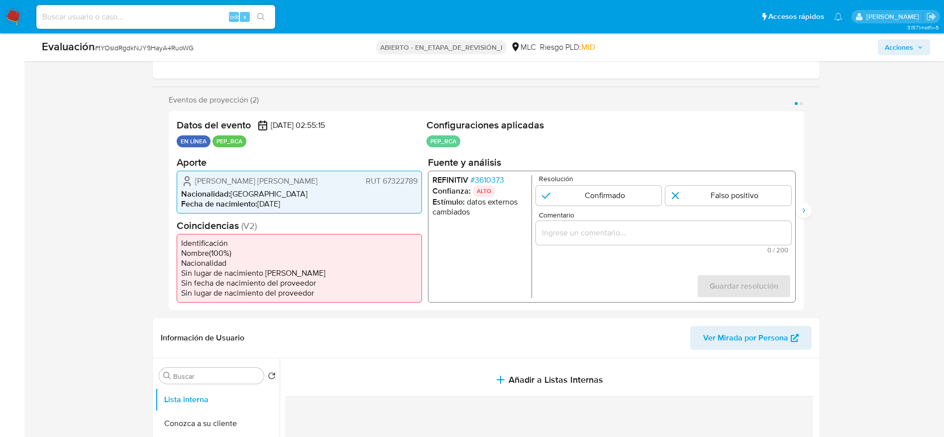
scroll to position [149, 0]
drag, startPoint x: 192, startPoint y: 183, endPoint x: 432, endPoint y: 175, distance: 239.9
click at [422, 183] on div "Datos del evento 29/08/2025 02:55:15 EN LÍNEA PEP_RCA Configuraciones aplicadas…" at bounding box center [486, 209] width 635 height 199
click at [552, 206] on form "Resolución Confirmado Falso positivo Comentario 0 / 200 200 caracteres restante…" at bounding box center [662, 235] width 255 height 123
click at [552, 193] on input "1 de 2" at bounding box center [598, 194] width 126 height 20
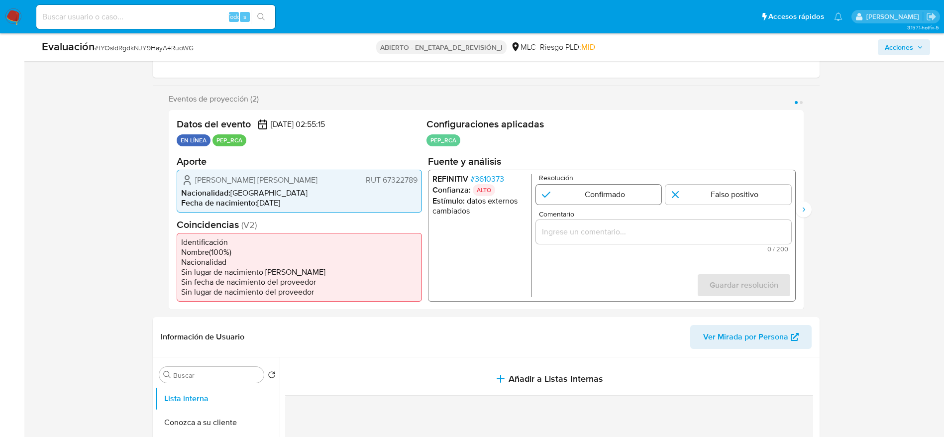
radio input "true"
click at [583, 245] on span "0 / 200" at bounding box center [662, 248] width 249 height 6
click at [582, 234] on input "Comentario" at bounding box center [662, 231] width 255 height 13
paste input "Caso generado sobre el usuario Claudio Enrique Antonio Sepúlveda Valenzuela. Se…"
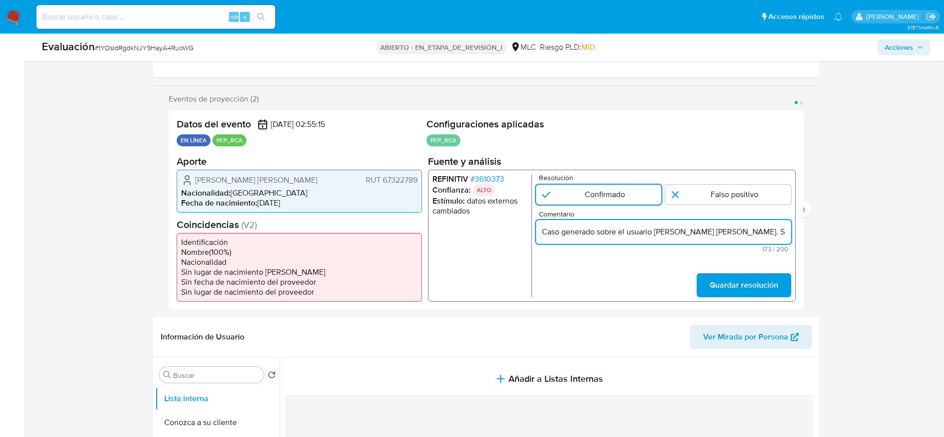
scroll to position [0, 396]
type input "Caso generado sobre el usuario Claudio Enrique Antonio Sepúlveda Valenzuela. Se…"
click at [636, 289] on span "Guardar resolución" at bounding box center [743, 285] width 69 height 22
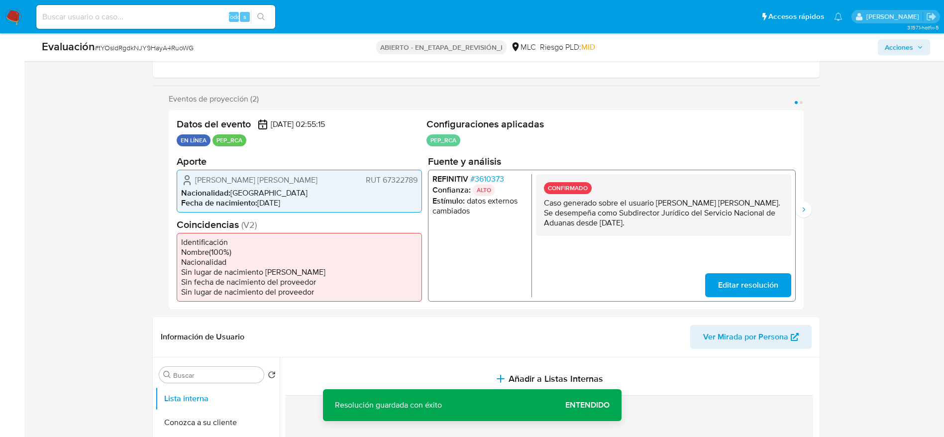
click at [636, 221] on div "Datos del evento 29/08/2025 02:55:15 EN LÍNEA PEP_RCA Configuraciones aplicadas…" at bounding box center [486, 209] width 635 height 199
click at [636, 212] on icon "Siguiente" at bounding box center [803, 209] width 8 height 8
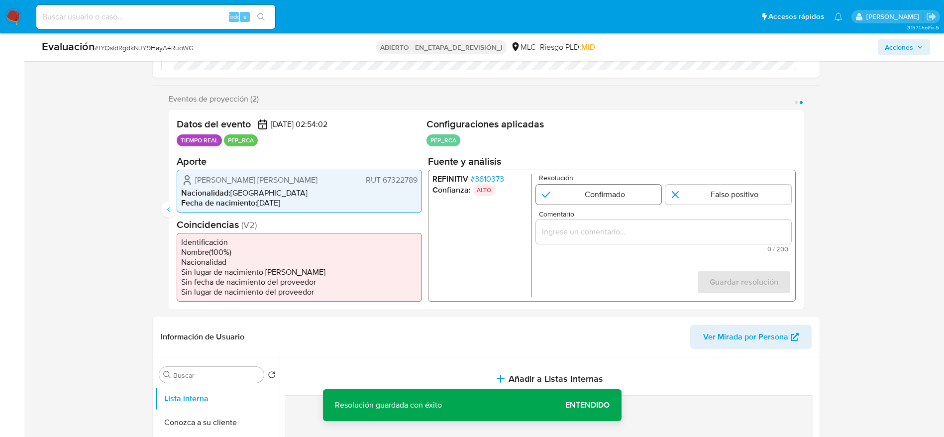
click at [588, 194] on input "2 de 2" at bounding box center [598, 194] width 126 height 20
radio input "true"
click at [619, 232] on input "Comentario" at bounding box center [662, 231] width 255 height 13
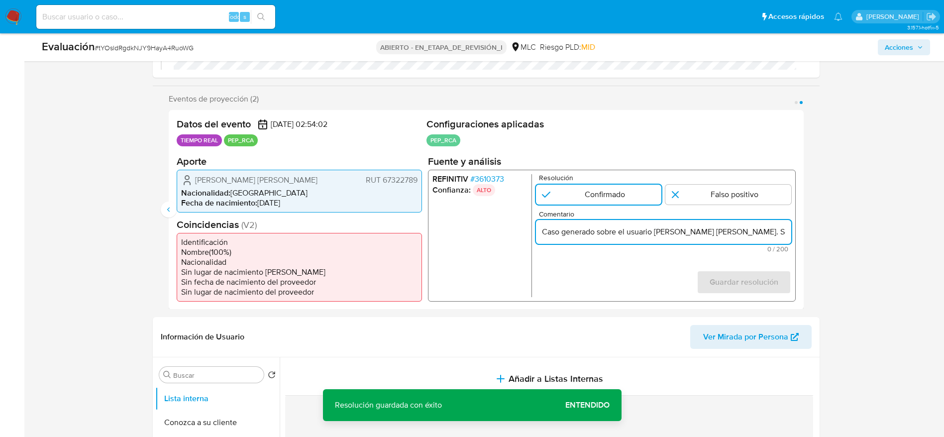
scroll to position [0, 396]
type input "Caso generado sobre el usuario Claudio Enrique Antonio Sepúlveda Valenzuela. Se…"
click at [636, 283] on font "Guardar resolución" at bounding box center [743, 282] width 69 height 24
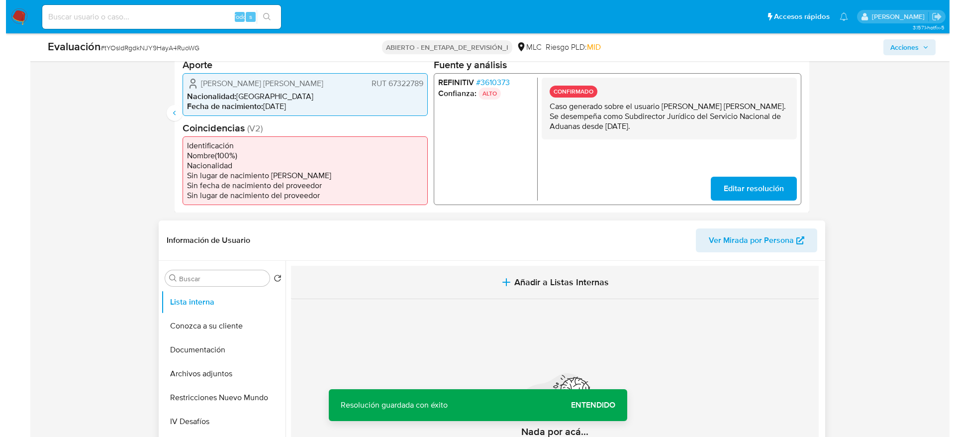
scroll to position [298, 0]
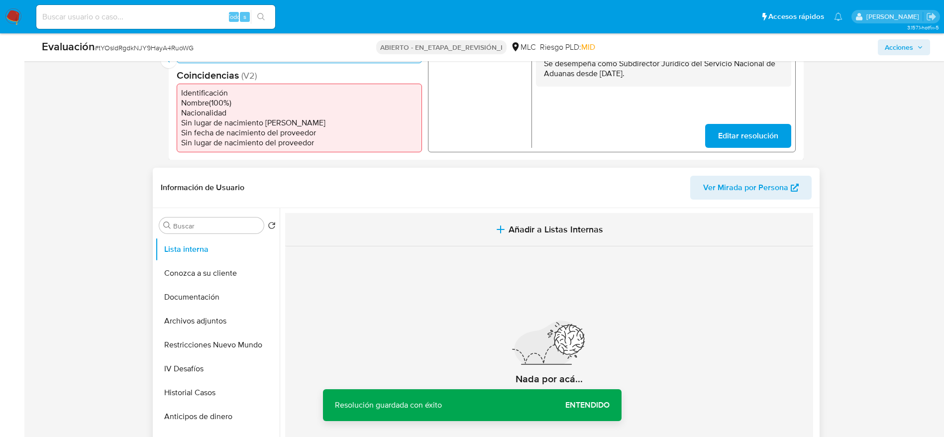
click at [483, 241] on button "Añadir a Listas Internas" at bounding box center [549, 229] width 528 height 33
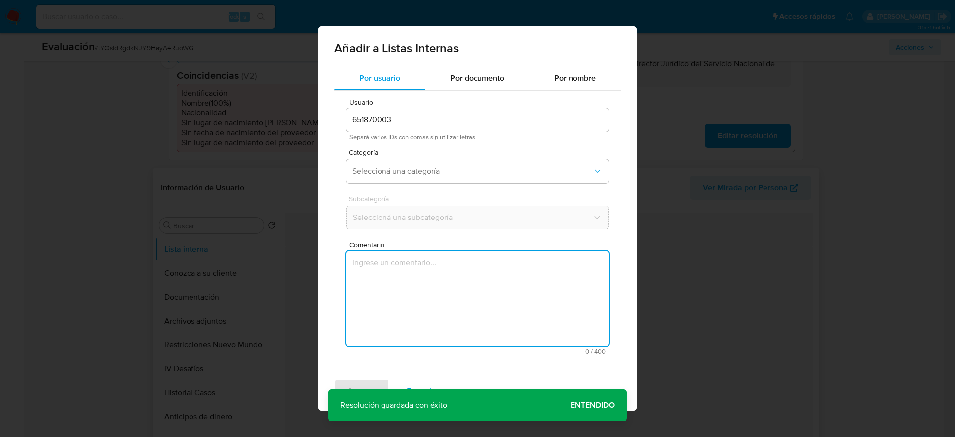
click at [479, 271] on textarea "Comentario" at bounding box center [477, 299] width 263 height 96
type textarea "Caso generado sobre el usuario Claudio Enrique Antonio Sepúlveda Valenzuela. Se…"
click at [413, 181] on button "Seleccioná una categoría" at bounding box center [477, 171] width 263 height 24
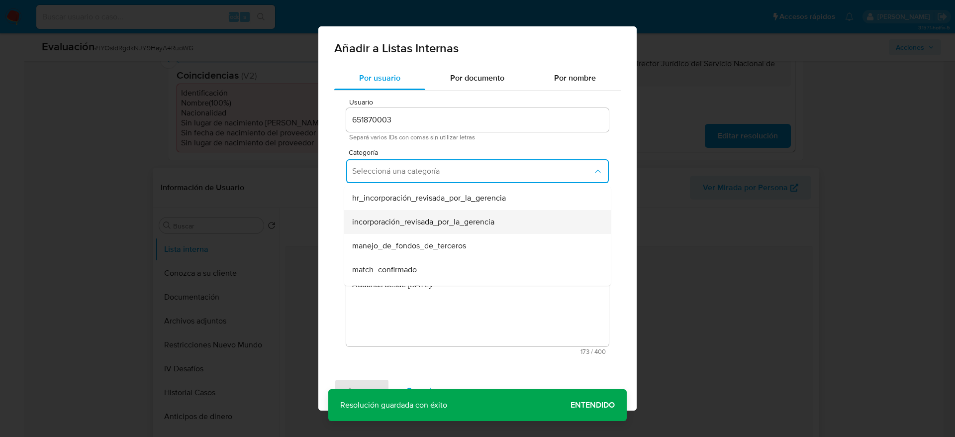
scroll to position [75, 0]
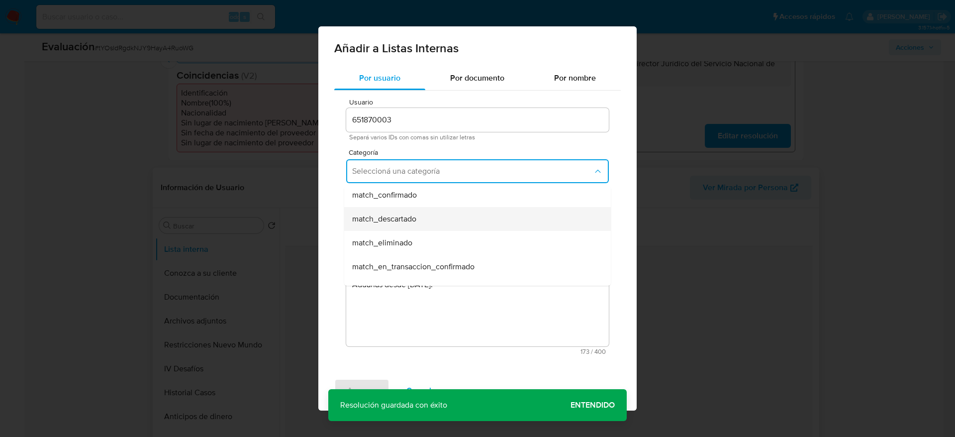
click at [398, 219] on span "match_descartado" at bounding box center [384, 219] width 64 height 10
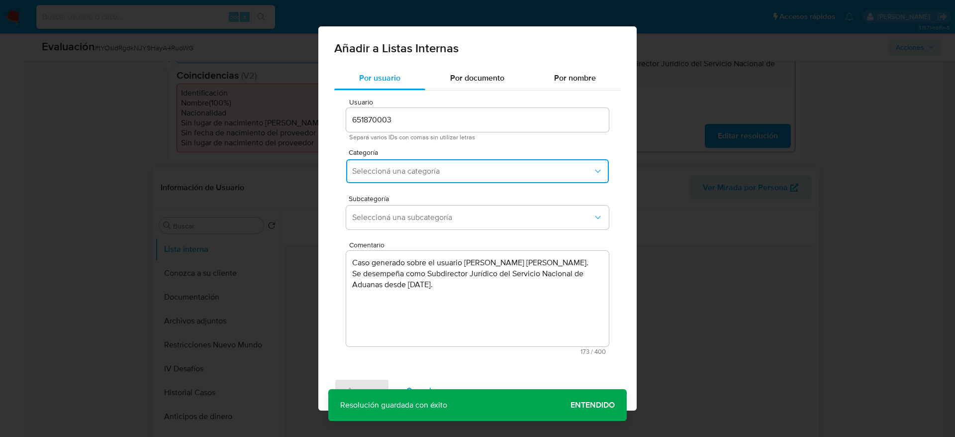
click at [398, 219] on span "Seleccioná una subcategoría" at bounding box center [472, 217] width 241 height 10
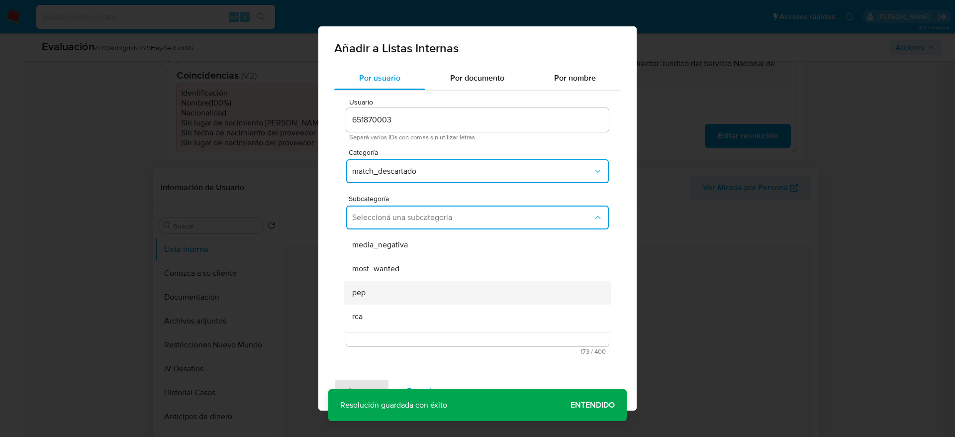
scroll to position [68, 0]
click at [383, 260] on ul "LPB REQINFO media_negativa most_wanted pep rca sanctions_list" at bounding box center [477, 248] width 267 height 167
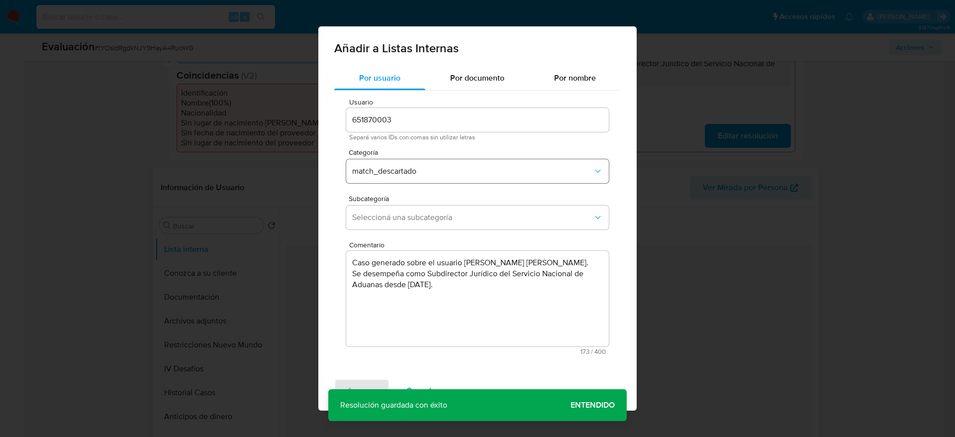
click at [427, 170] on span "match_descartado" at bounding box center [472, 171] width 241 height 10
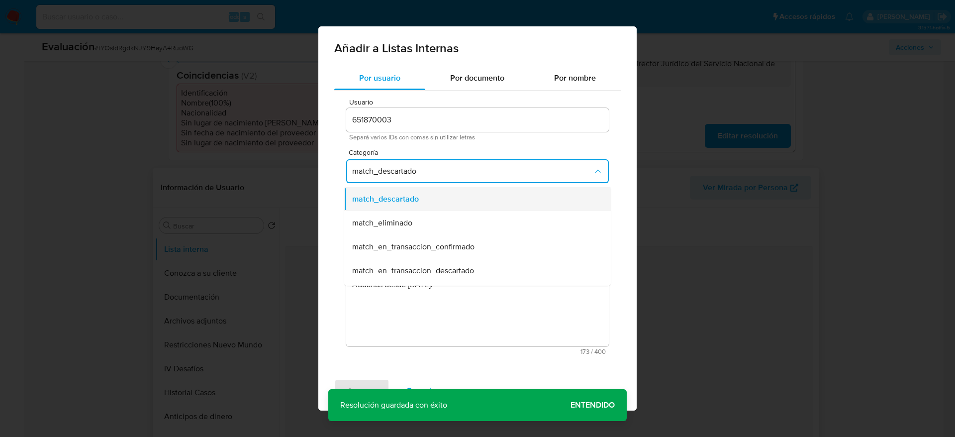
scroll to position [20, 0]
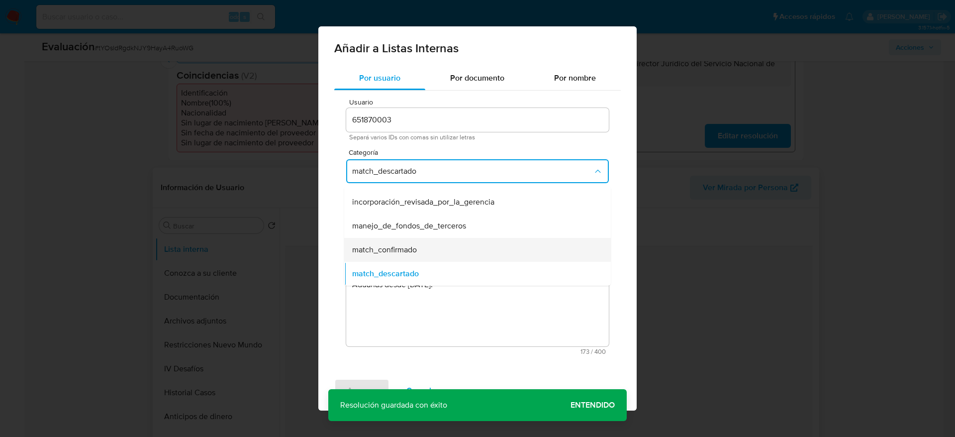
click at [397, 249] on span "match_confirmado" at bounding box center [384, 250] width 65 height 10
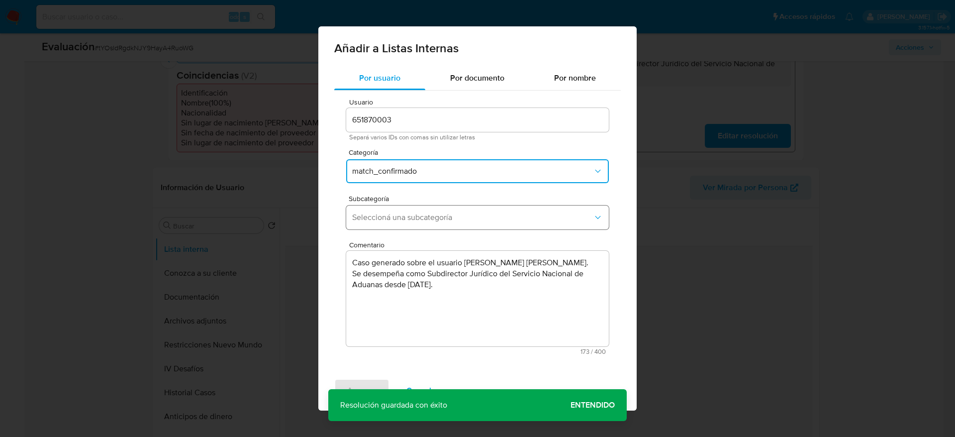
click at [396, 220] on span "Seleccioná una subcategoría" at bounding box center [472, 217] width 241 height 10
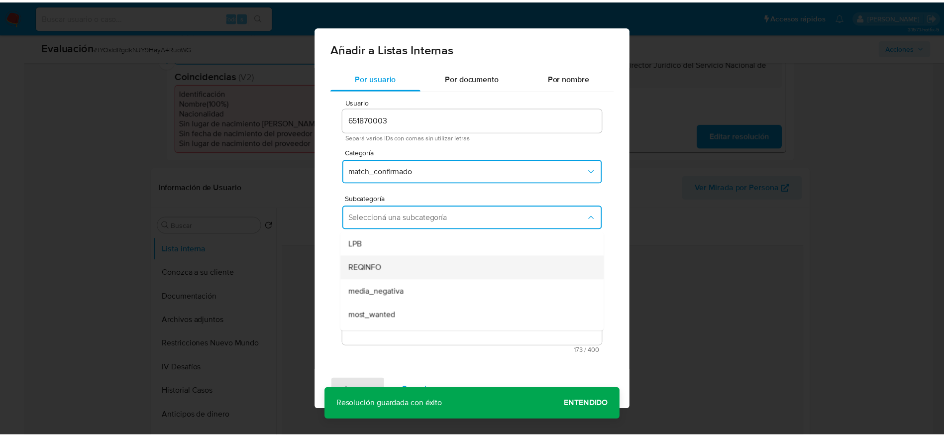
scroll to position [68, 0]
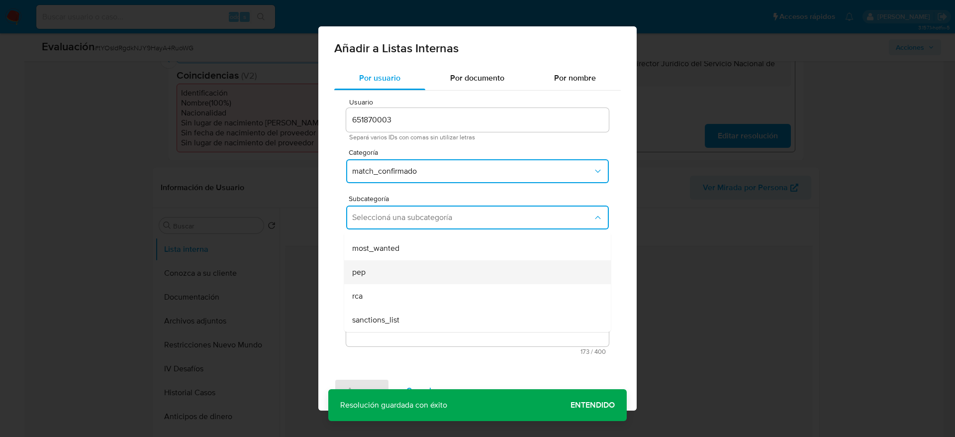
click at [396, 261] on div "pep" at bounding box center [474, 272] width 245 height 24
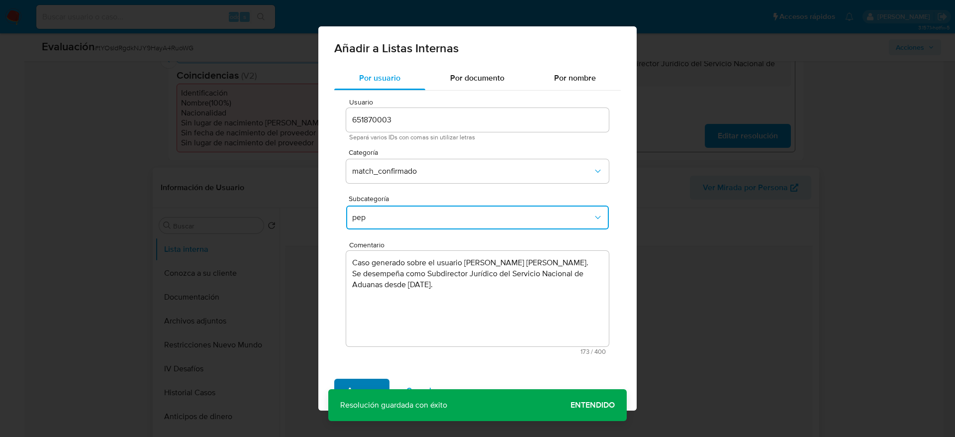
click at [342, 291] on button "Agregar" at bounding box center [361, 391] width 55 height 24
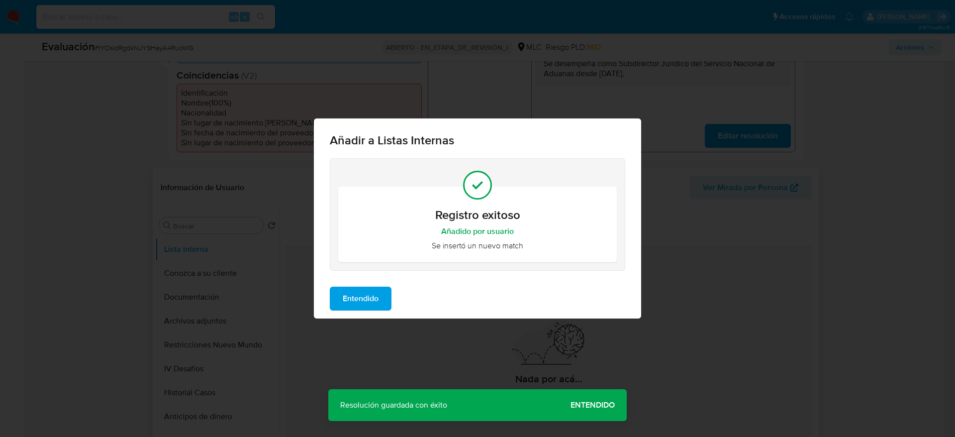
click at [346, 289] on span "Entendido" at bounding box center [361, 299] width 36 height 22
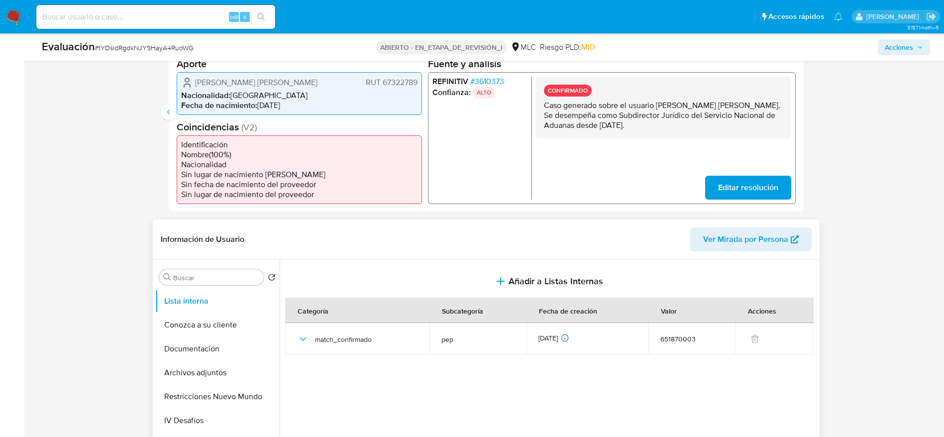
scroll to position [224, 0]
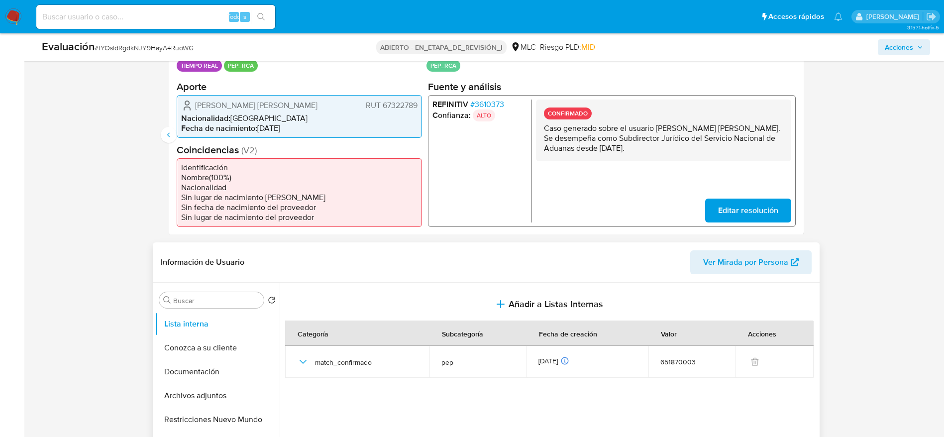
click at [237, 110] on span "Claudio Enrique Antonio Sepúlveda Valenzuela" at bounding box center [256, 105] width 122 height 10
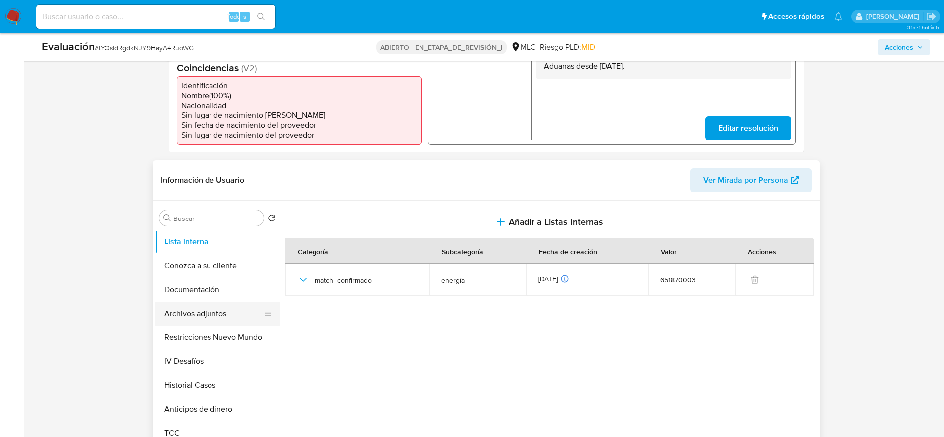
scroll to position [373, 0]
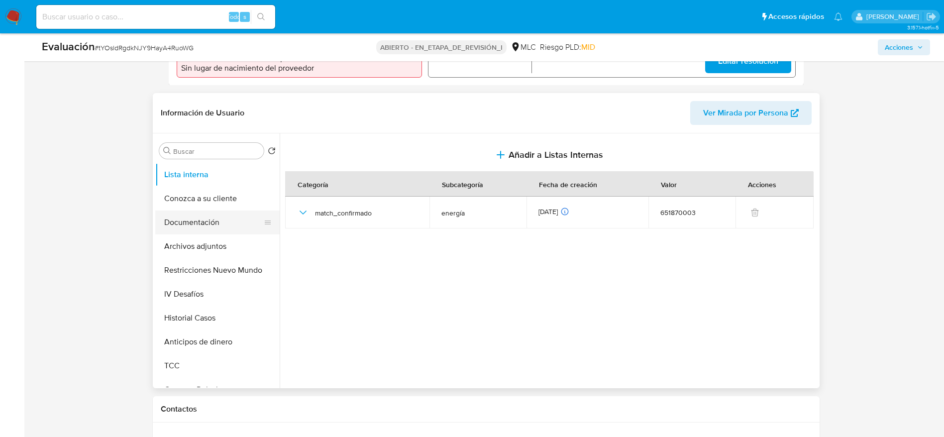
click at [226, 234] on button "Documentación" at bounding box center [213, 222] width 116 height 24
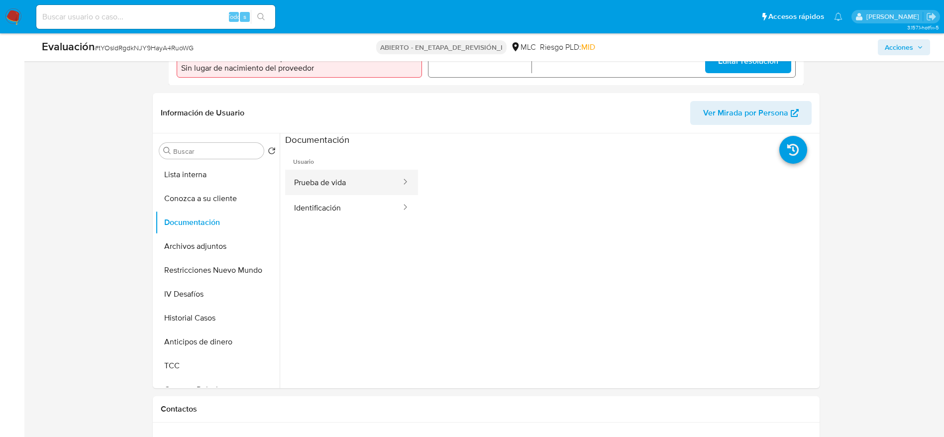
click at [353, 195] on button "Prueba de vida" at bounding box center [343, 182] width 117 height 25
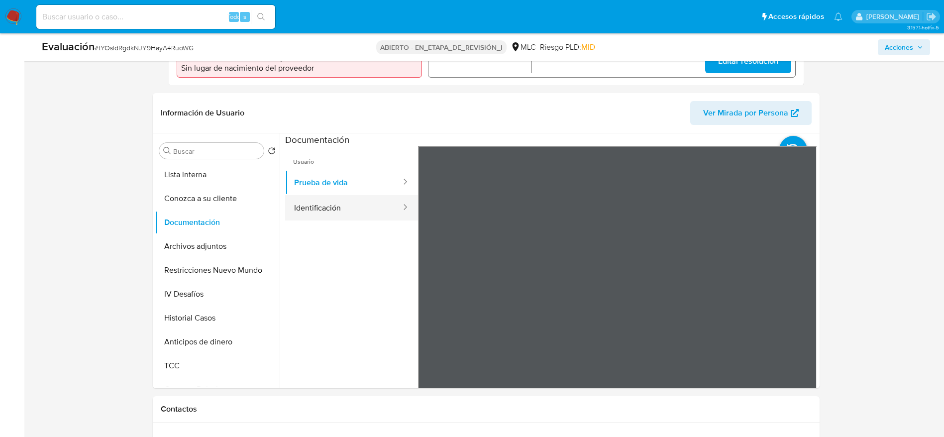
click at [394, 212] on div at bounding box center [402, 207] width 16 height 11
click at [394, 205] on div at bounding box center [402, 207] width 16 height 25
click at [346, 220] on button "Identificación" at bounding box center [343, 207] width 117 height 25
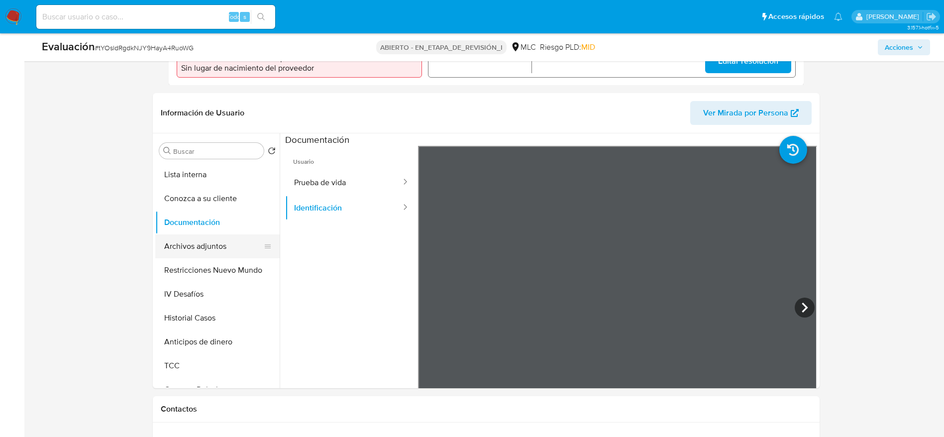
click at [218, 248] on button "Archivos adjuntos" at bounding box center [213, 246] width 116 height 24
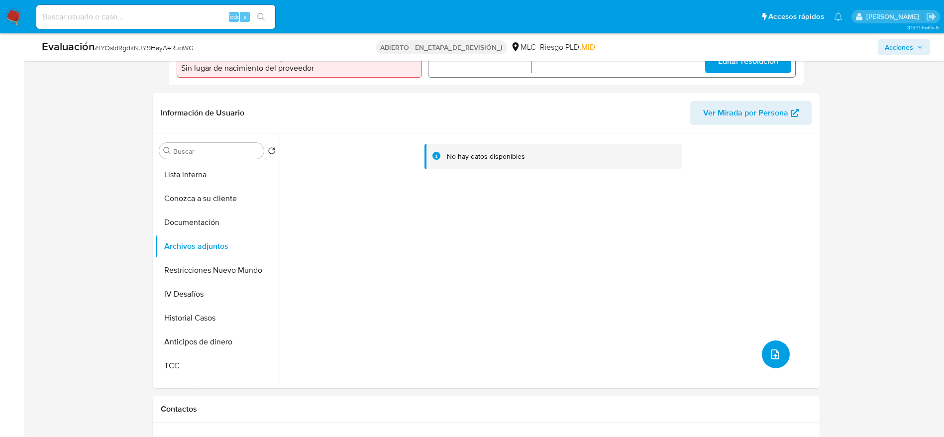
click at [636, 291] on button "subir archivo" at bounding box center [776, 354] width 28 height 28
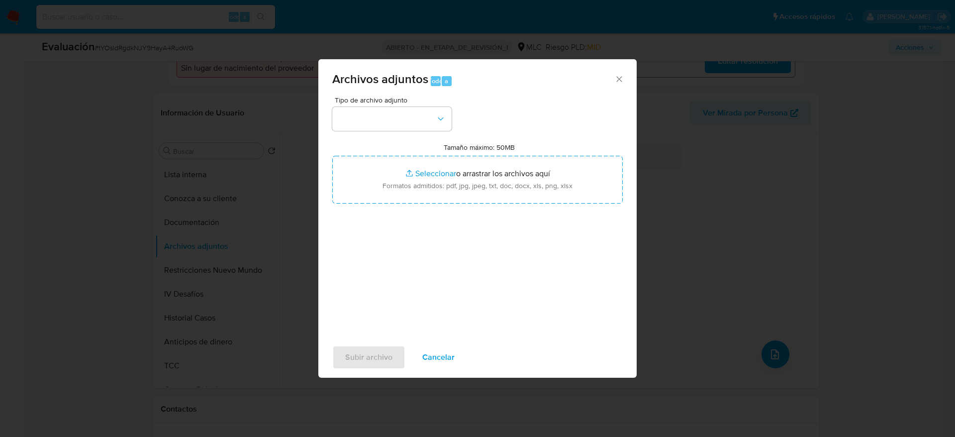
click at [433, 131] on div "Tipo de archivo adjunto Tamaño máximo: 50MB Seleccionar archivos Seleccionar o …" at bounding box center [477, 214] width 291 height 235
click at [439, 125] on button "button" at bounding box center [391, 119] width 119 height 24
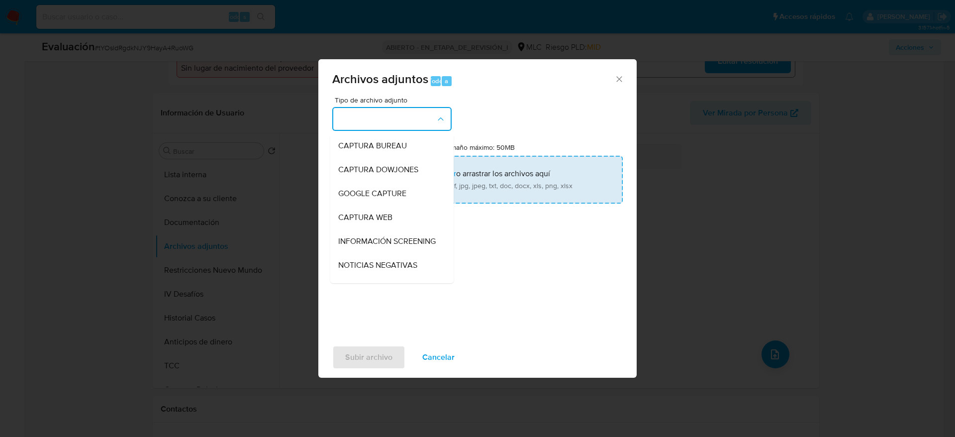
drag, startPoint x: 406, startPoint y: 248, endPoint x: 406, endPoint y: 184, distance: 64.2
click at [406, 246] on span "INFORMACIÓN SCREENING" at bounding box center [386, 241] width 97 height 10
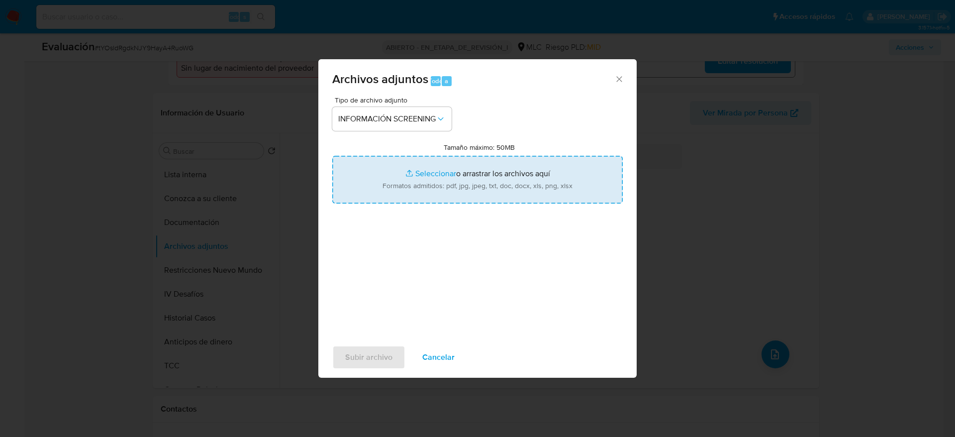
click at [406, 181] on input "Tamaño máximo: 50MB Seleccionar archivos" at bounding box center [477, 180] width 291 height 48
type input "C:\fakepath\Declaración - InfoProbidad.pdf"
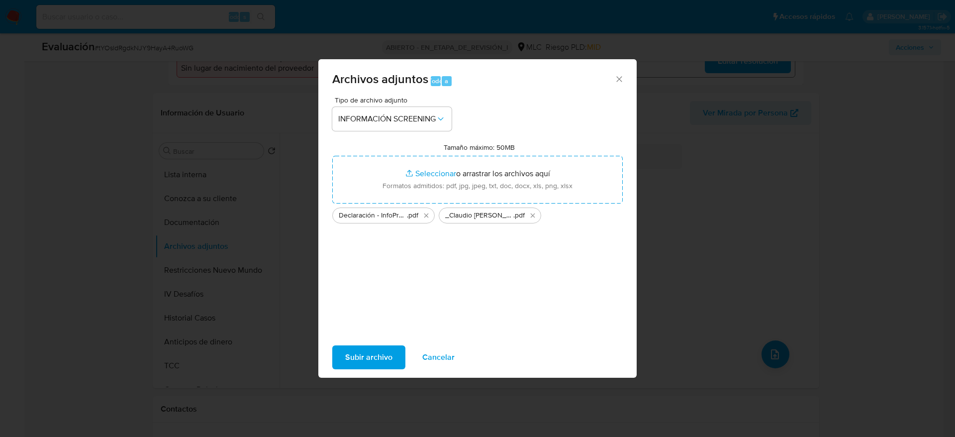
click at [366, 291] on span "Subir archivo" at bounding box center [368, 357] width 47 height 22
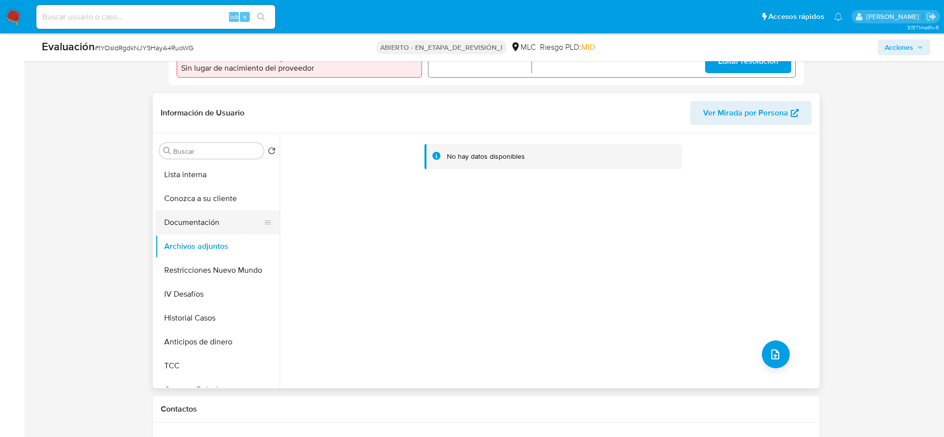
click at [212, 231] on button "Documentación" at bounding box center [213, 222] width 116 height 24
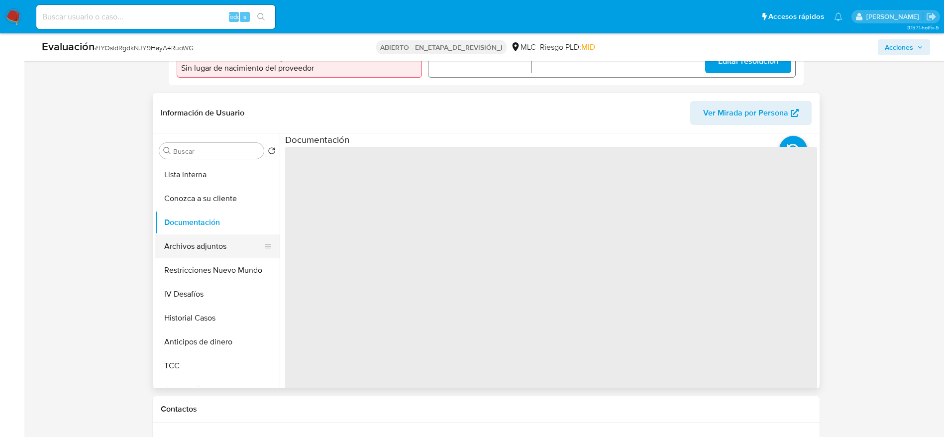
click at [219, 249] on button "Archivos adjuntos" at bounding box center [213, 246] width 116 height 24
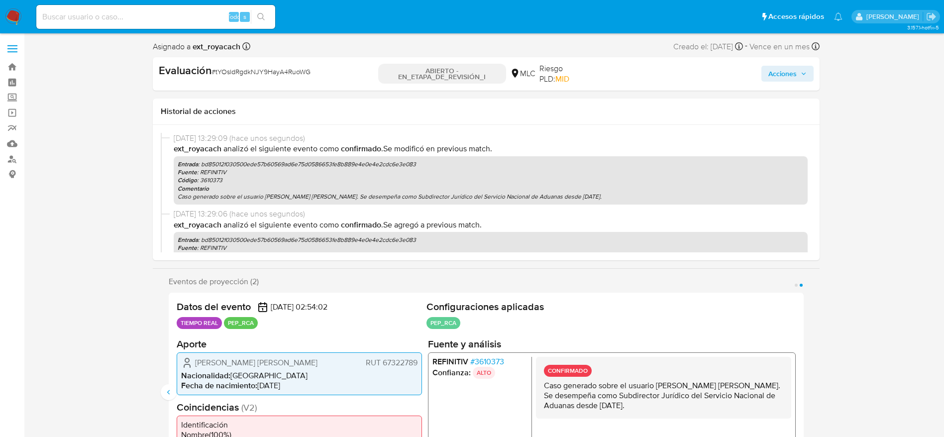
click at [636, 88] on div "Evaluación # tYOsldRgdkNJY9HayA4RuoWG ABIERTO - EN_ETAPA_DE_REVISIÓN_I MLC Ries…" at bounding box center [486, 73] width 667 height 33
click at [636, 83] on div "Acciones" at bounding box center [704, 73] width 215 height 21
click at [636, 72] on div "Acciones" at bounding box center [704, 73] width 215 height 21
click at [636, 71] on span "Acciones" at bounding box center [787, 74] width 38 height 14
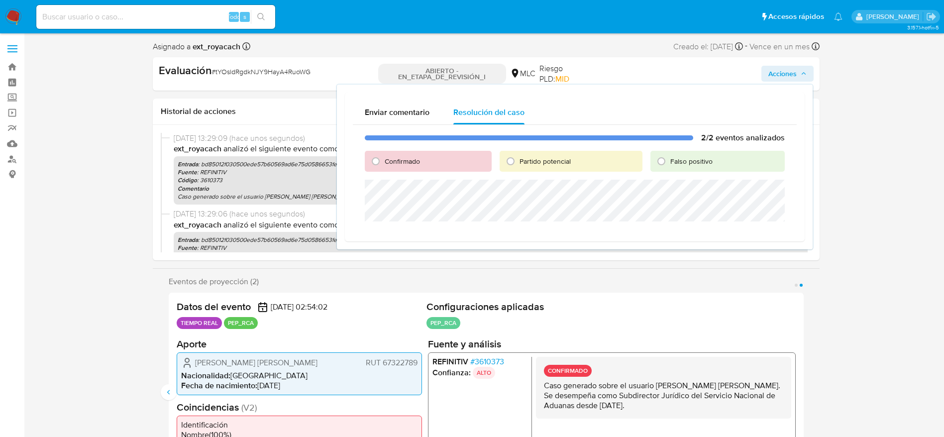
click at [398, 166] on div "Confirmado" at bounding box center [428, 161] width 127 height 21
click at [385, 162] on font "Confirmado" at bounding box center [402, 161] width 35 height 10
click at [384, 162] on input "Confirmado" at bounding box center [376, 161] width 16 height 16
radio input "true"
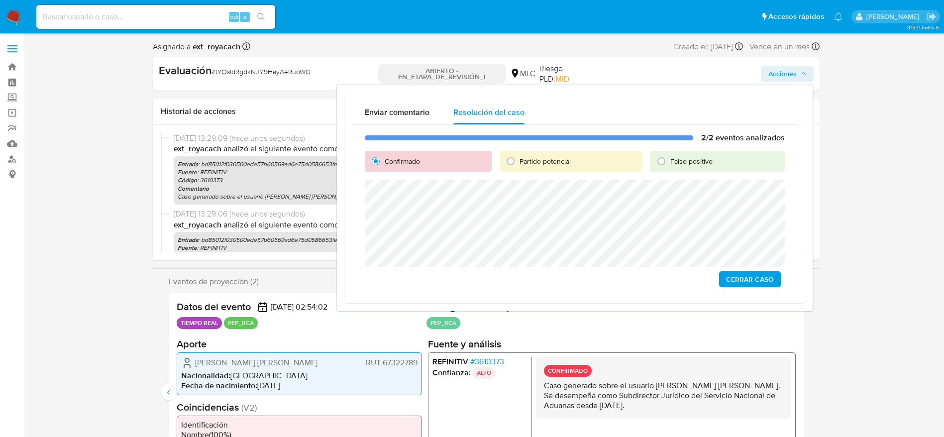
click at [636, 270] on div "2/2 eventos analizados Confirmado Partido potencial Falso positivo Cerrar Caso" at bounding box center [575, 210] width 444 height 170
click at [636, 244] on div "2/2 eventos analizados Confirmado Partido potencial Falso positivo Cerrar Caso" at bounding box center [575, 210] width 444 height 170
click at [636, 276] on span "Cerrar Caso" at bounding box center [750, 279] width 48 height 14
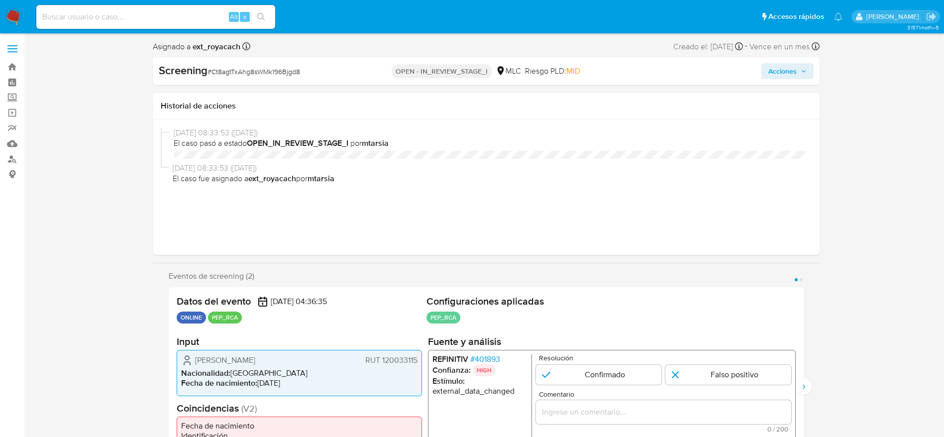
select select "10"
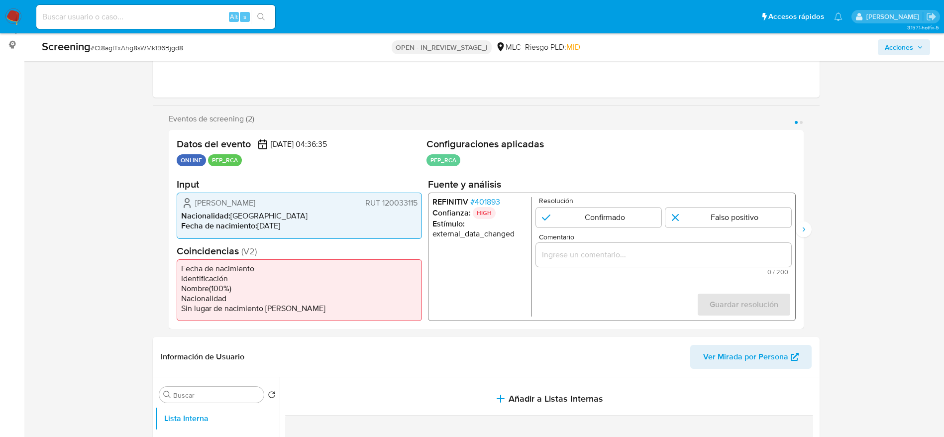
scroll to position [149, 0]
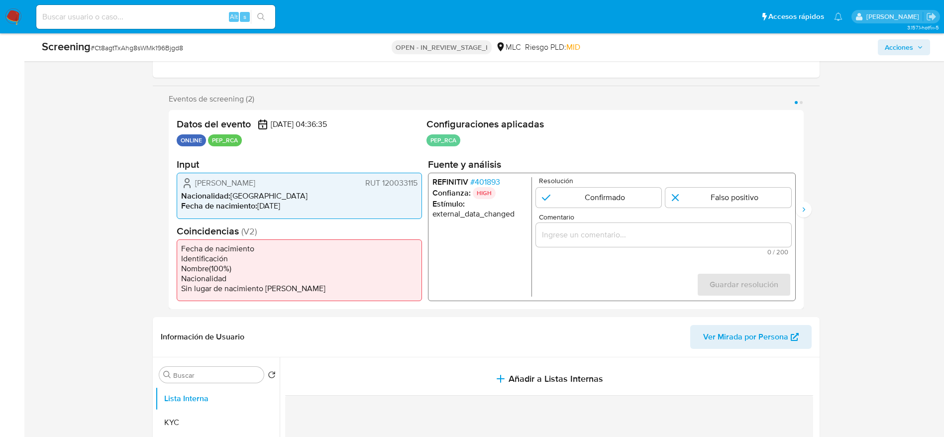
click at [481, 182] on span "# 401893" at bounding box center [485, 182] width 30 height 10
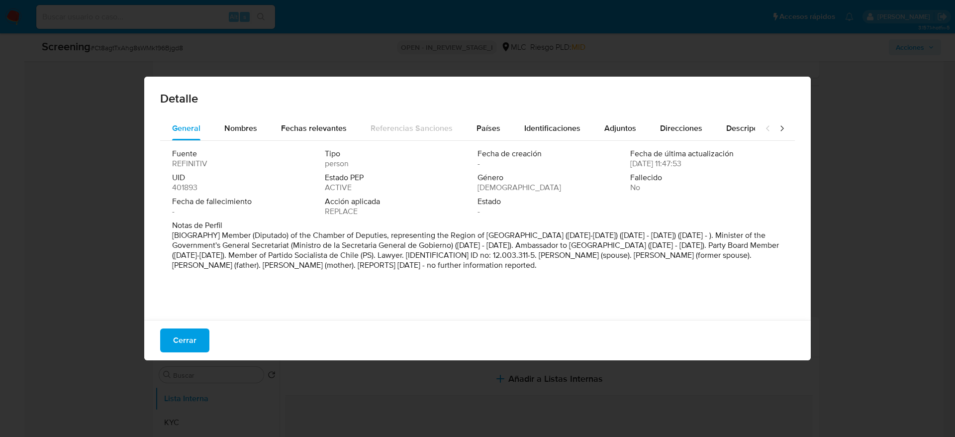
drag, startPoint x: 249, startPoint y: 258, endPoint x: 684, endPoint y: 294, distance: 436.8
click at [709, 272] on div "Notas de Perfil [BIOGRAPHY] Member (Diputado) of the Chamber of Deputies, repre…" at bounding box center [477, 247] width 611 height 54
click at [197, 329] on button "Cerrar" at bounding box center [184, 340] width 49 height 24
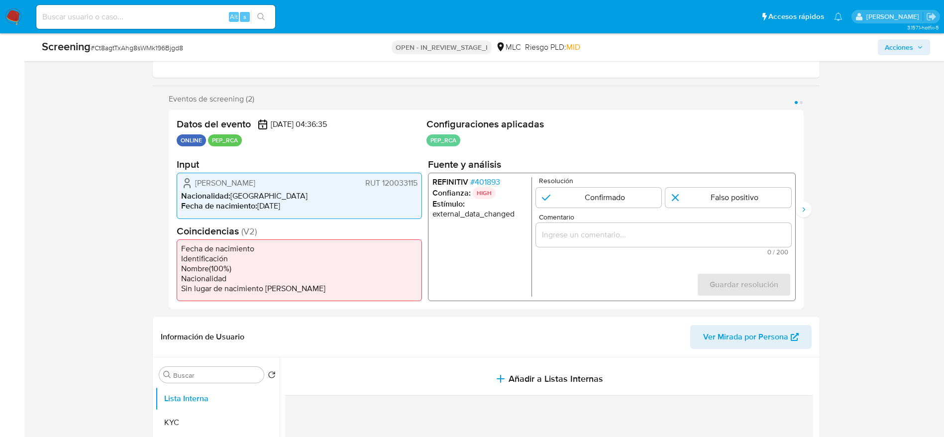
click at [167, 41] on div "Screening # Ct8agtTxAhg8sWMk196Bjgd8" at bounding box center [188, 46] width 292 height 15
copy span "Ct8agtTxAhg8sWMk196Bjgd8"
click at [472, 177] on span "# 401893" at bounding box center [485, 182] width 30 height 10
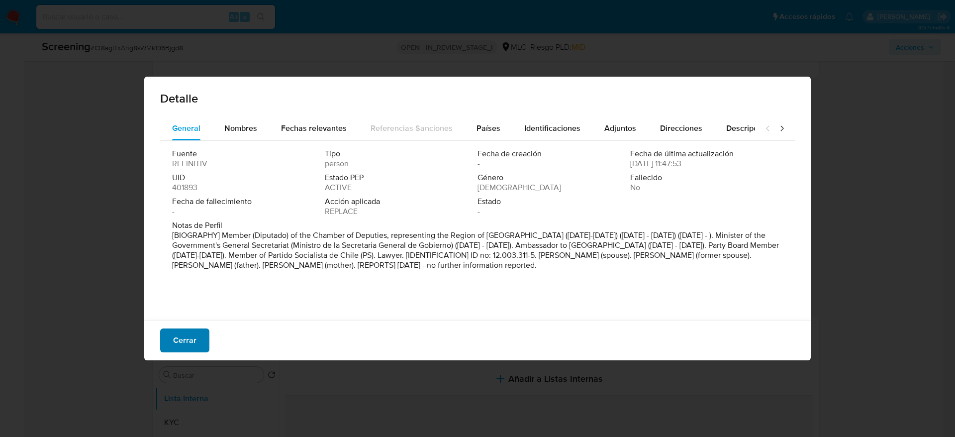
drag, startPoint x: 218, startPoint y: 327, endPoint x: 203, endPoint y: 335, distance: 16.7
click at [211, 330] on div "Cerrar" at bounding box center [477, 340] width 667 height 40
click at [194, 343] on span "Cerrar" at bounding box center [184, 340] width 23 height 22
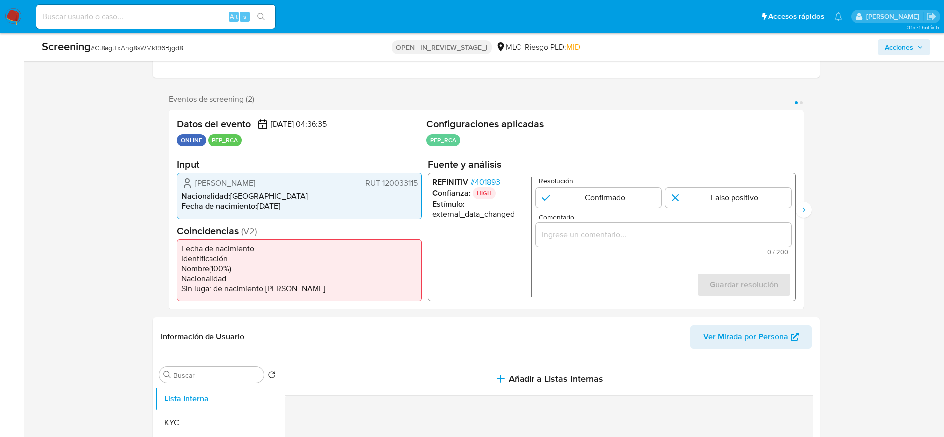
click at [255, 178] on span "[PERSON_NAME]" at bounding box center [225, 183] width 60 height 10
click at [484, 186] on span "# 401893" at bounding box center [485, 182] width 30 height 10
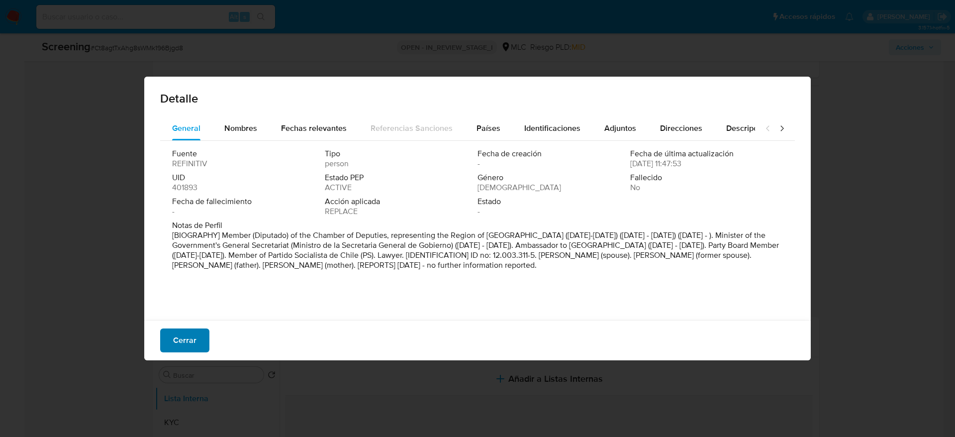
click at [192, 334] on span "Cerrar" at bounding box center [184, 340] width 23 height 22
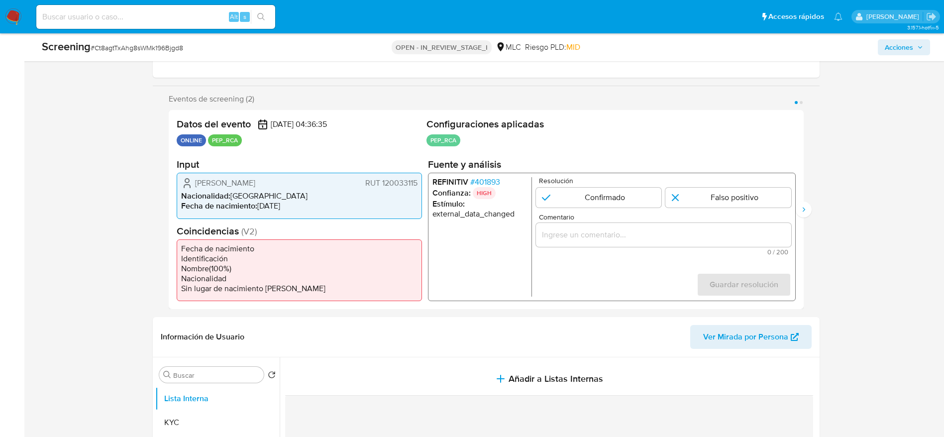
click at [115, 55] on div "Screening # Ct8agtTxAhg8sWMk196Bjgd8 OPEN - IN_REVIEW_STAGE_I MLC Riesgo PLD: M…" at bounding box center [486, 47] width 900 height 28
copy span "Ct8agtTxAhg8sWMk196Bjgd8"
drag, startPoint x: 188, startPoint y: 180, endPoint x: 487, endPoint y: 5, distance: 346.5
click at [420, 186] on div "[PERSON_NAME] 120033115 Nacionalidad : [DEMOGRAPHIC_DATA] Fecha de nacimiento :…" at bounding box center [299, 196] width 245 height 46
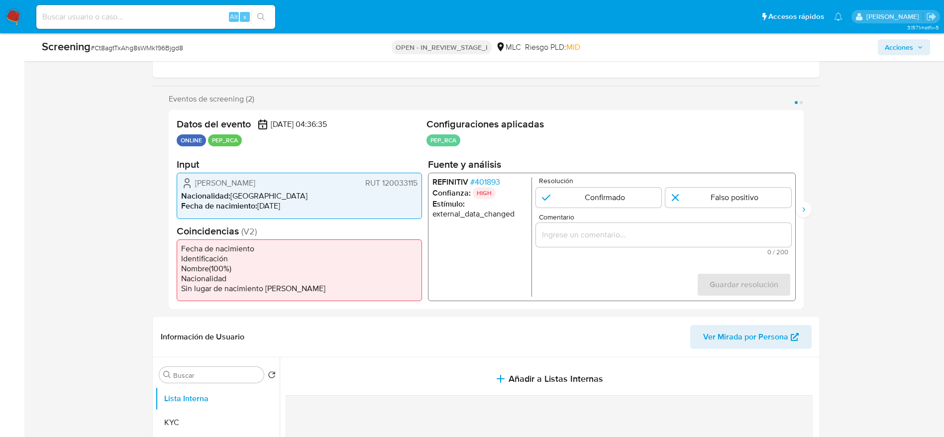
click at [483, 184] on span "# 401893" at bounding box center [485, 182] width 30 height 10
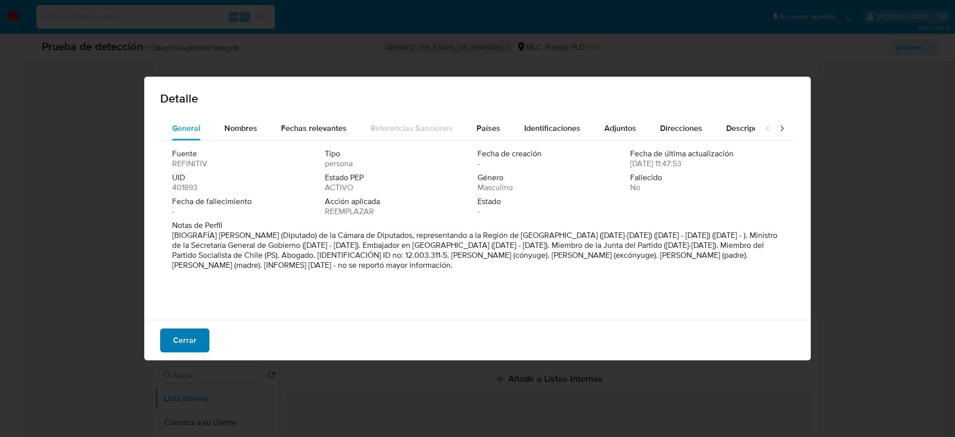
click at [199, 344] on button "Cerrar" at bounding box center [184, 340] width 49 height 24
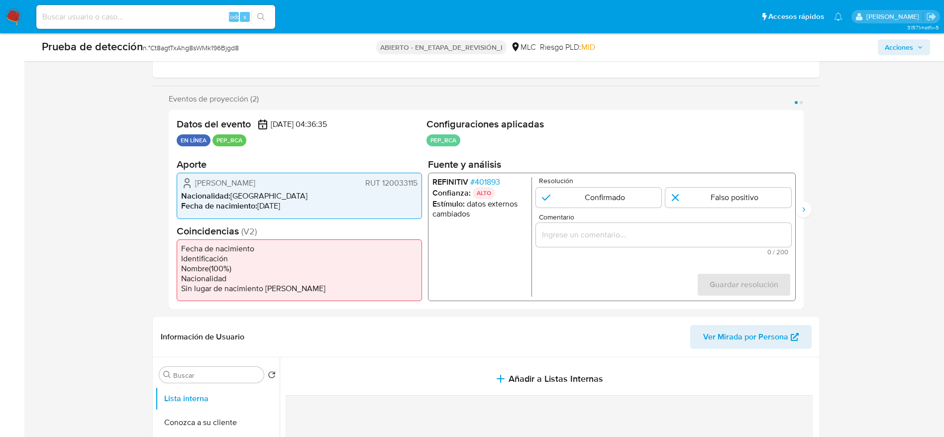
drag, startPoint x: 190, startPoint y: 179, endPoint x: 446, endPoint y: 151, distance: 258.1
click at [417, 183] on div "Marcelo Eduardo Díaz Díaz RUT 120033115" at bounding box center [299, 183] width 236 height 12
click at [235, 183] on span "Marcelo Eduardo Díaz Díaz" at bounding box center [225, 183] width 60 height 10
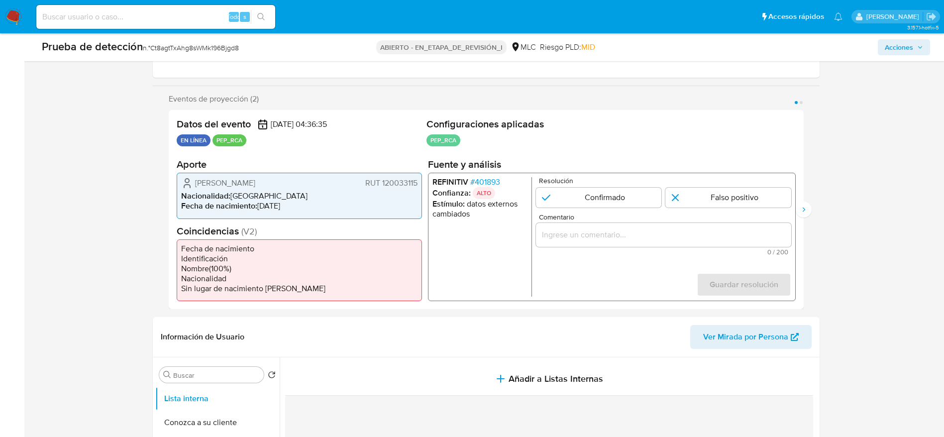
click at [627, 223] on div "1 de 2" at bounding box center [662, 235] width 255 height 24
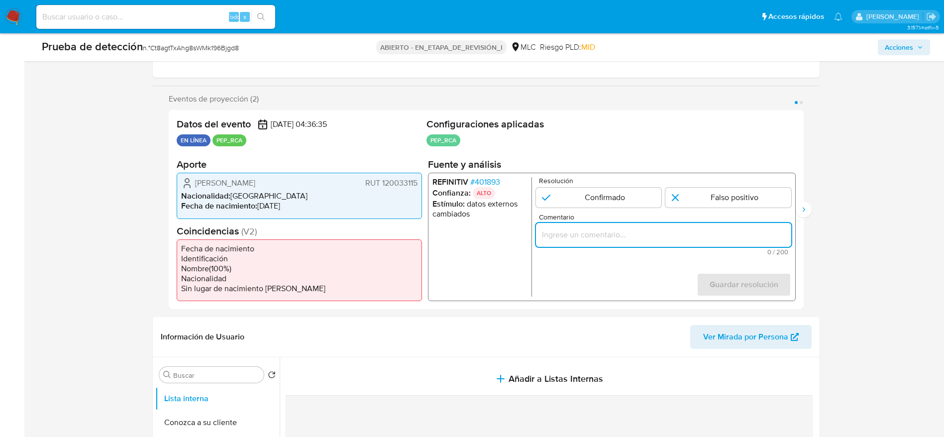
click at [638, 231] on input "Comentario" at bounding box center [662, 234] width 255 height 13
paste input "Caso generado sobre el usuario Marcelo Eduardo Díaz Díaz. Se descarta ya que el…"
type input "Caso generado sobre el usuario Marcelo Eduardo Díaz Díaz. Se descarta ya que el…"
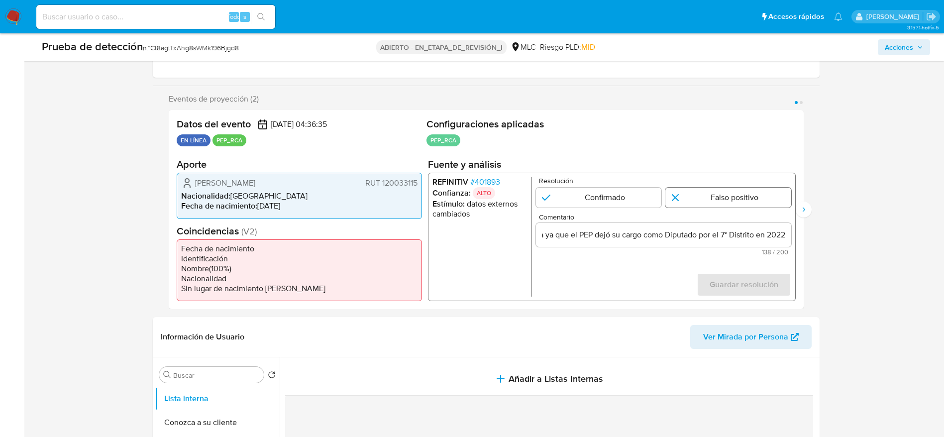
click at [686, 191] on input "1 de 2" at bounding box center [728, 198] width 126 height 20
radio input "true"
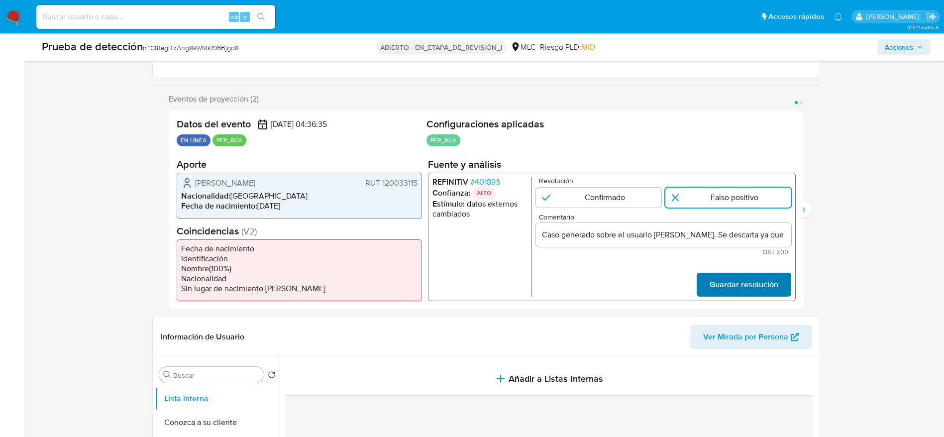
click at [739, 277] on span "Guardar resolución" at bounding box center [743, 285] width 69 height 22
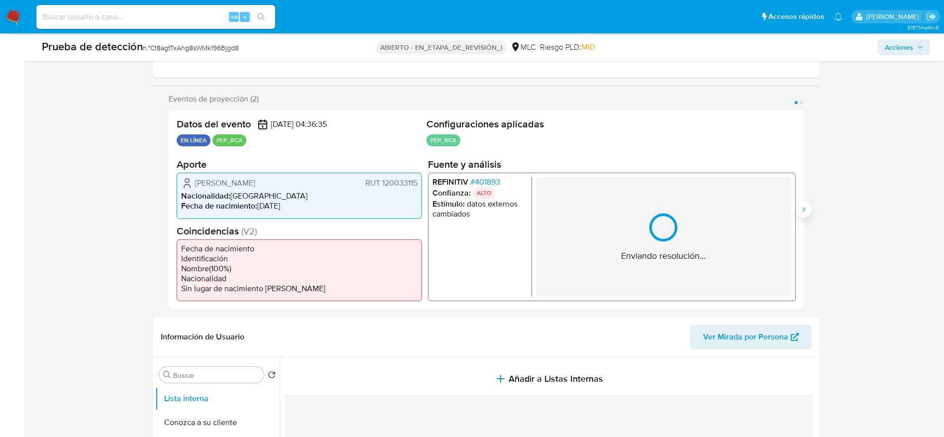
click at [798, 211] on button "Siguiente" at bounding box center [803, 209] width 16 height 16
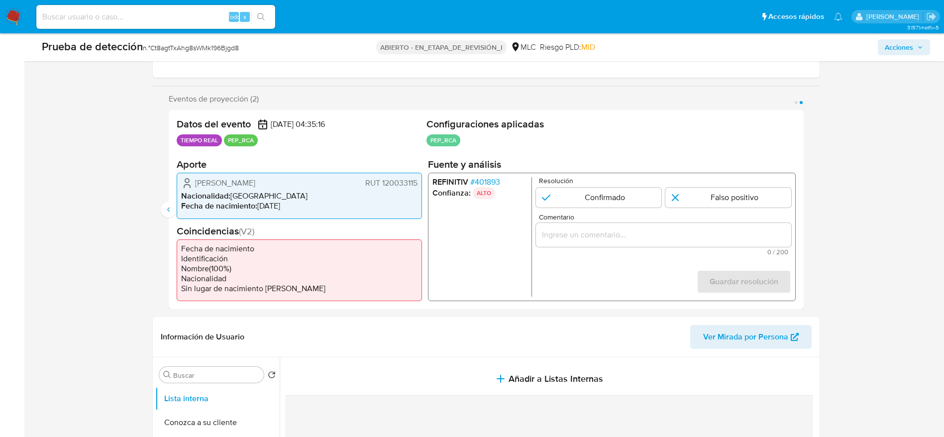
drag, startPoint x: 693, startPoint y: 203, endPoint x: 682, endPoint y: 223, distance: 22.0
click at [693, 202] on input "2 de 2" at bounding box center [728, 198] width 126 height 20
radio input "true"
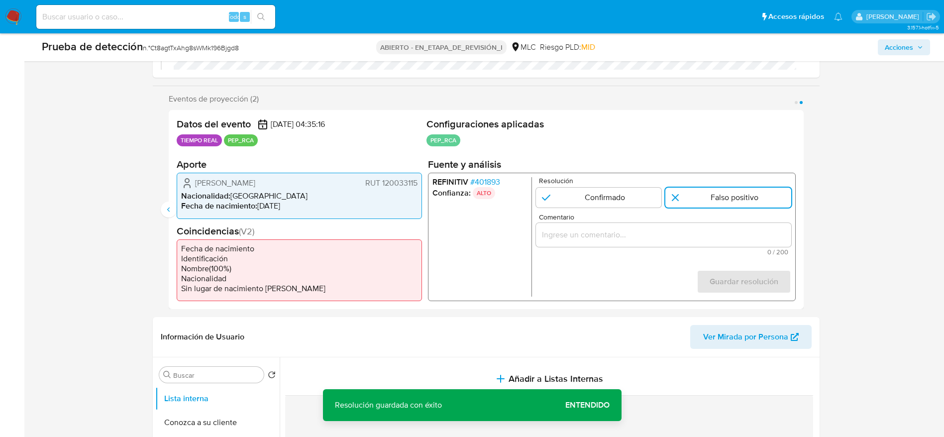
click at [682, 232] on input "Comentario" at bounding box center [662, 234] width 255 height 13
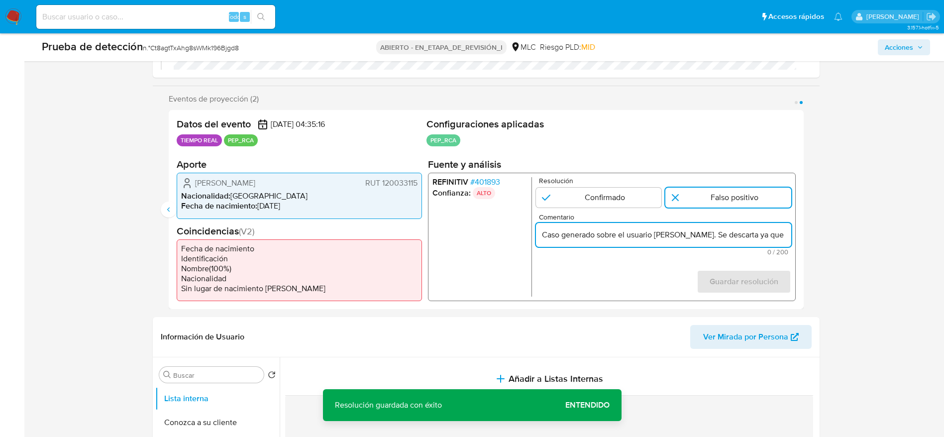
scroll to position [0, 254]
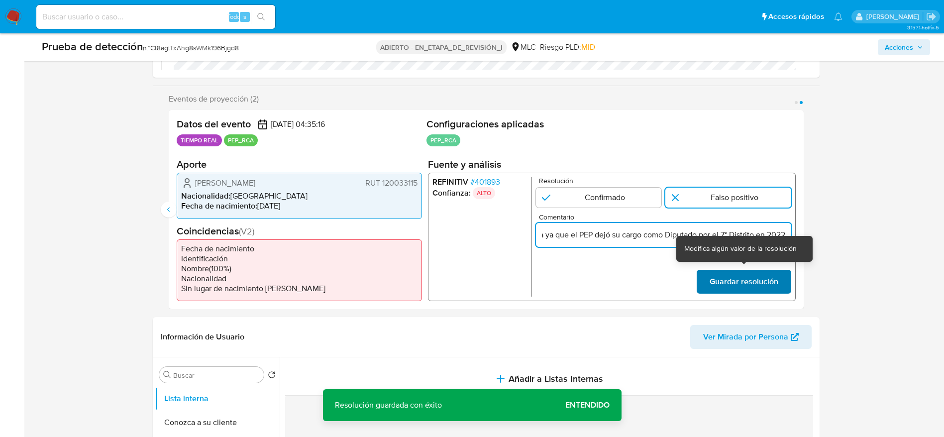
type input "Caso generado sobre el usuario Marcelo Eduardo Díaz Díaz. Se descarta ya que el…"
click at [759, 285] on font "Guardar resolución" at bounding box center [743, 282] width 69 height 24
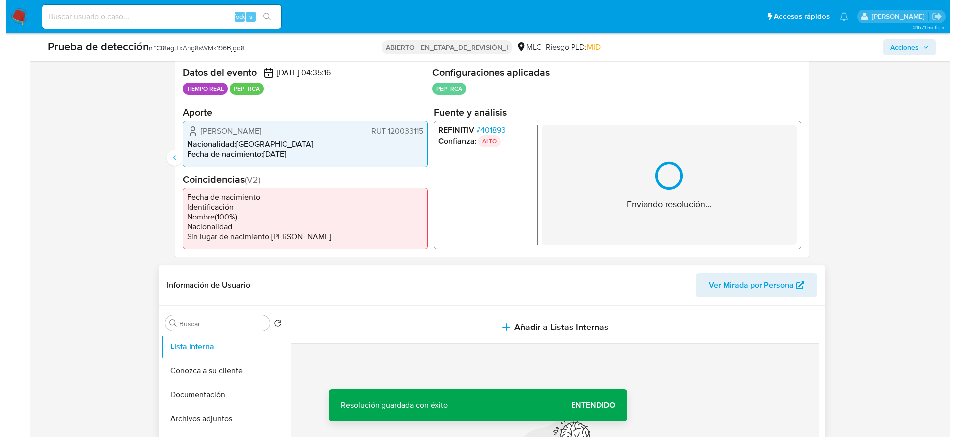
scroll to position [224, 0]
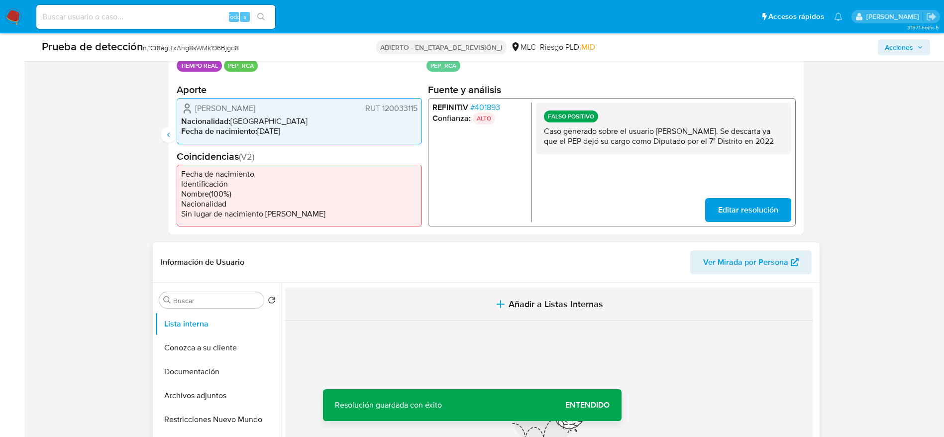
click at [513, 302] on span "Añadir a Listas Internas" at bounding box center [555, 303] width 95 height 11
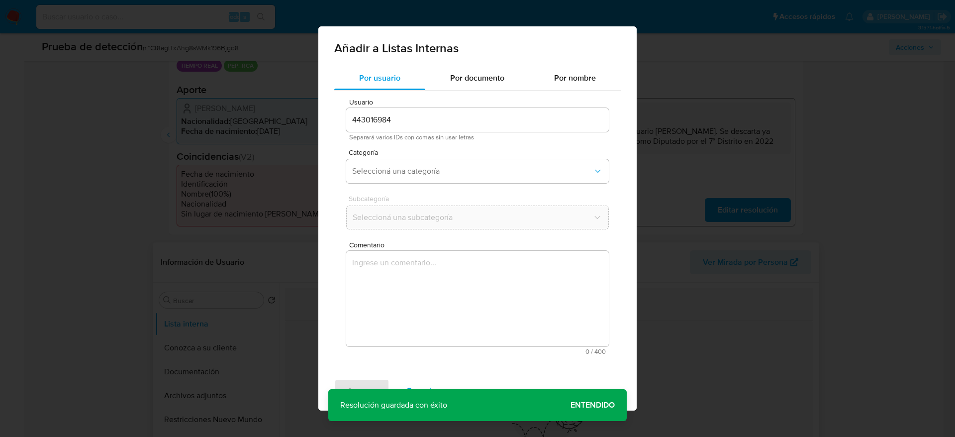
click at [514, 322] on textarea "Comentario" at bounding box center [477, 299] width 263 height 96
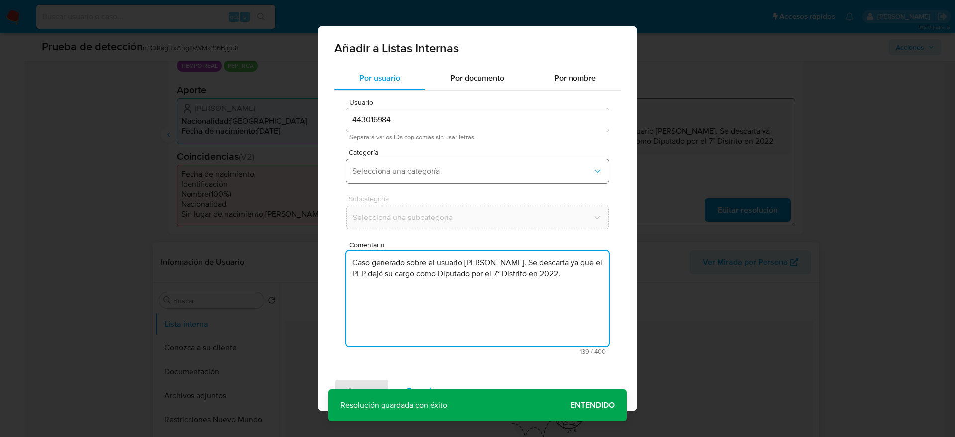
type textarea "Caso generado sobre el usuario Marcelo Eduardo Díaz Díaz. Se descarta ya que el…"
click at [440, 173] on span "Seleccioná una categoría" at bounding box center [472, 171] width 241 height 10
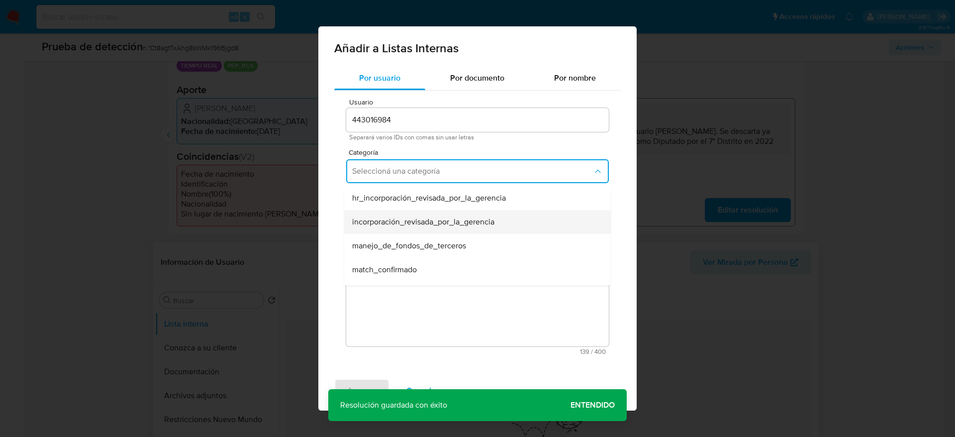
scroll to position [75, 0]
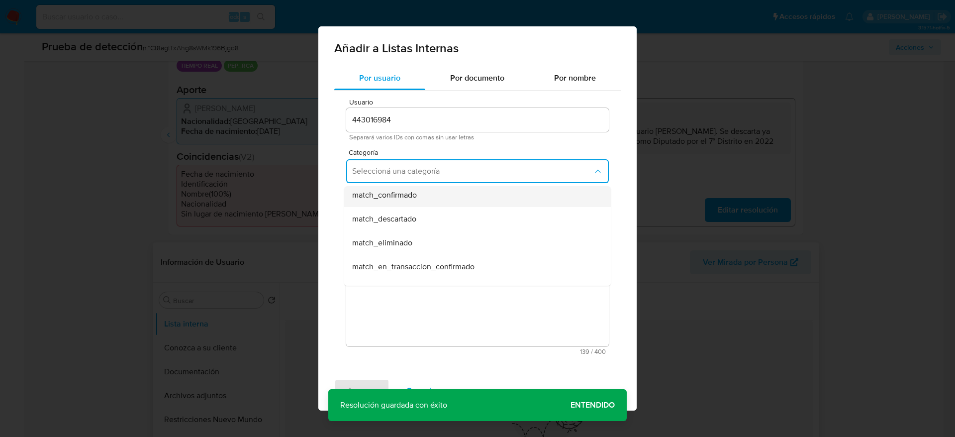
drag, startPoint x: 444, startPoint y: 214, endPoint x: 433, endPoint y: 198, distance: 19.2
click at [433, 198] on ul "hr_incorporación_revisada_por_la_gerencia incorporación_revisada_por_la_gerenci…" at bounding box center [477, 290] width 267 height 358
click at [433, 198] on div "match_confirmado" at bounding box center [474, 195] width 245 height 24
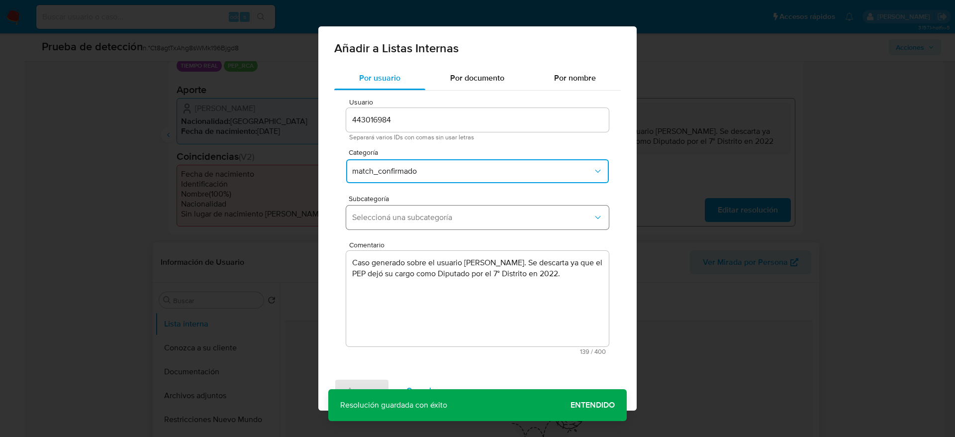
click at [431, 218] on span "Seleccioná una subcategoría" at bounding box center [472, 217] width 241 height 10
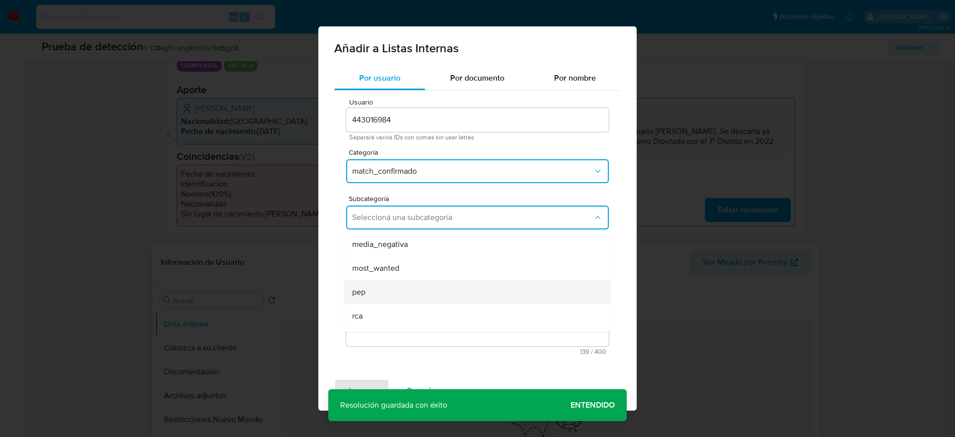
scroll to position [68, 0]
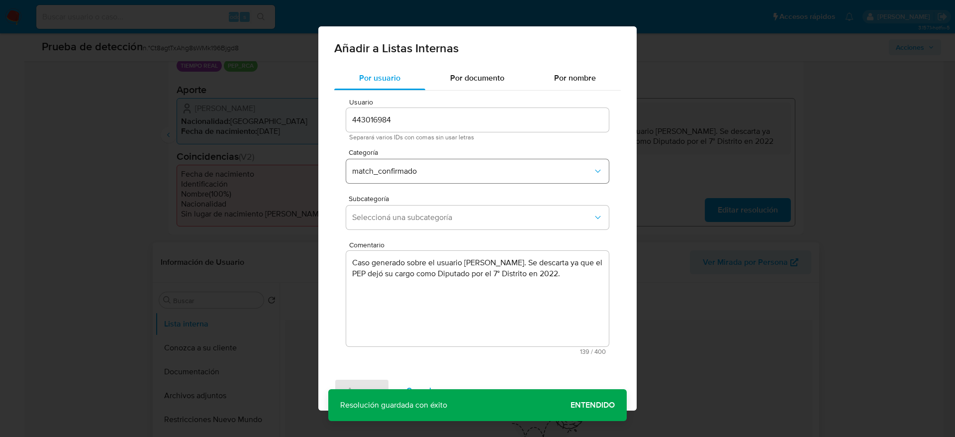
click at [418, 182] on button "match_confirmado" at bounding box center [477, 171] width 263 height 24
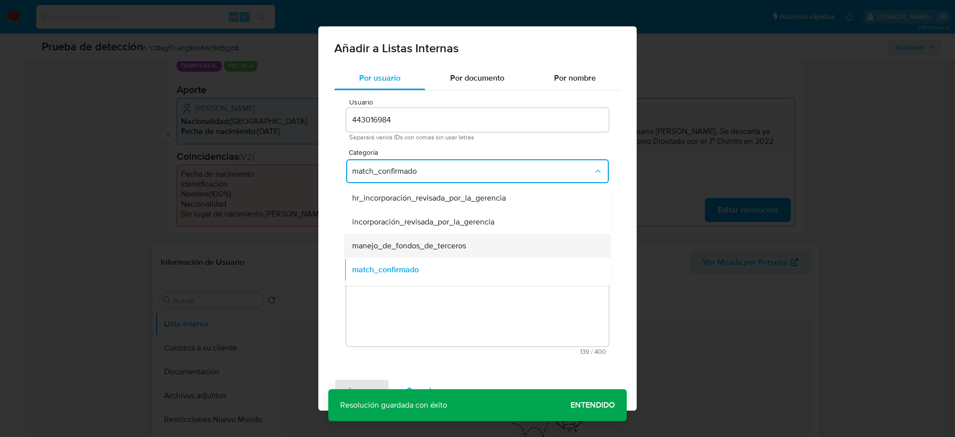
scroll to position [75, 0]
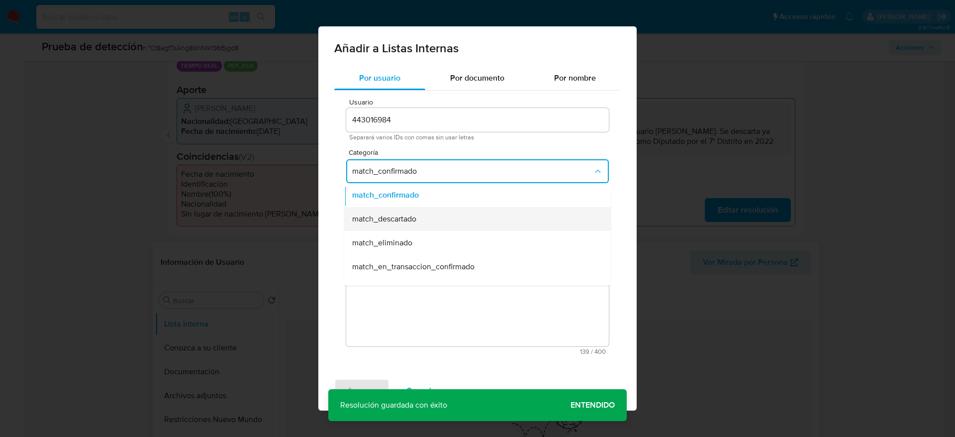
click at [404, 211] on div "match_descartado" at bounding box center [474, 219] width 245 height 24
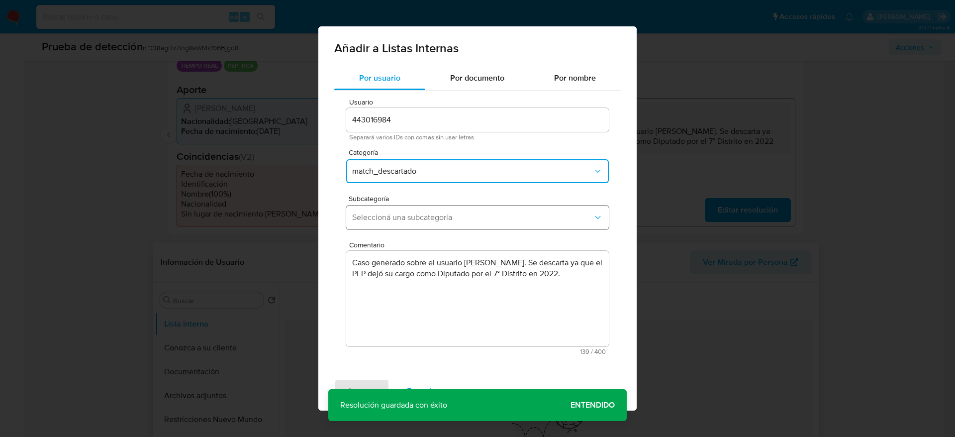
click at [404, 211] on button "Seleccioná una subcategoría" at bounding box center [477, 217] width 263 height 24
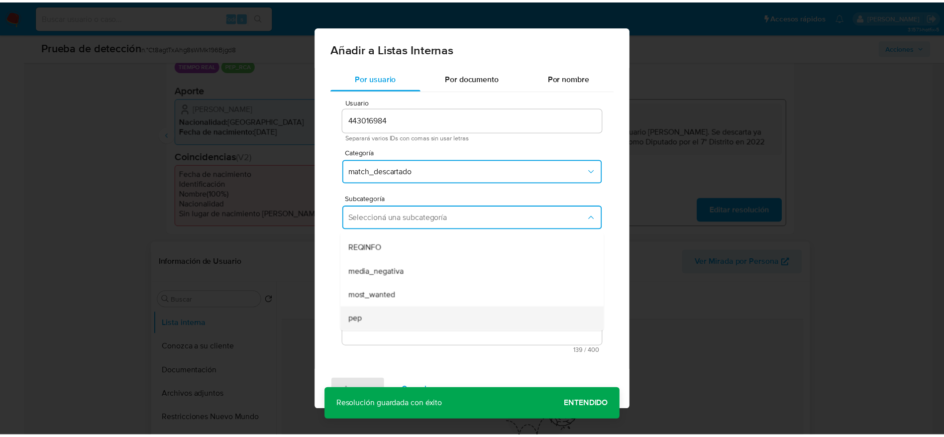
scroll to position [68, 0]
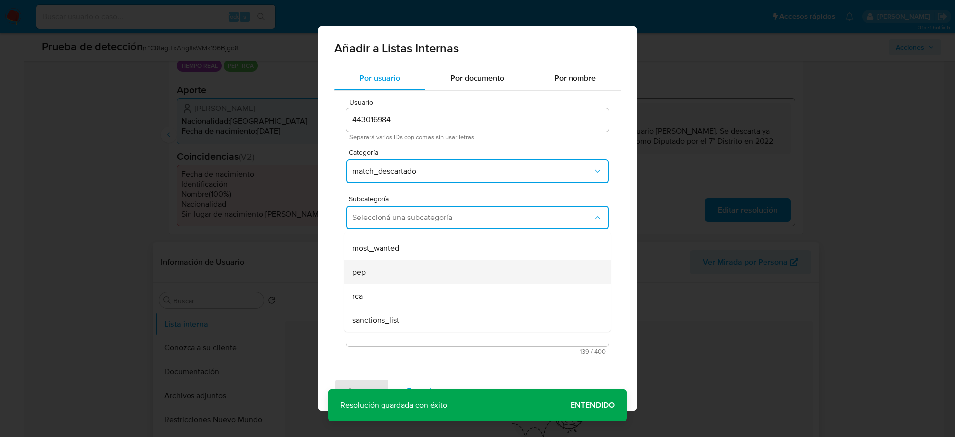
click at [391, 267] on div "pep" at bounding box center [474, 272] width 245 height 24
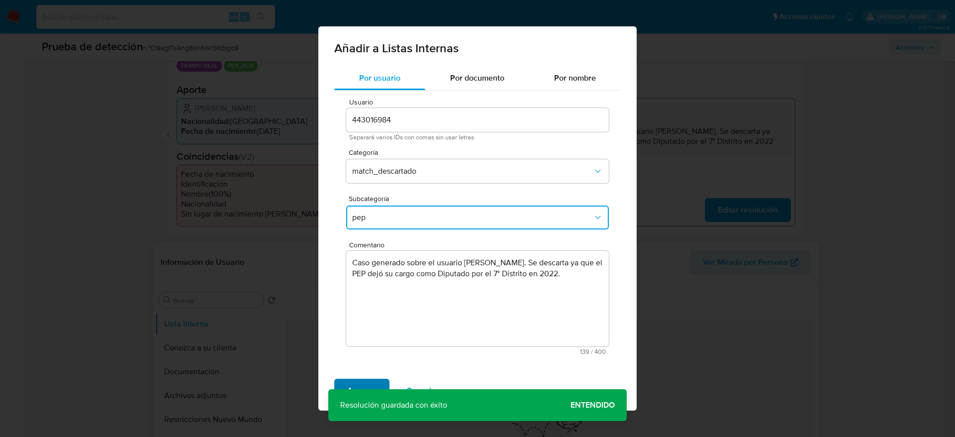
click at [370, 382] on span "Agregar" at bounding box center [361, 391] width 29 height 22
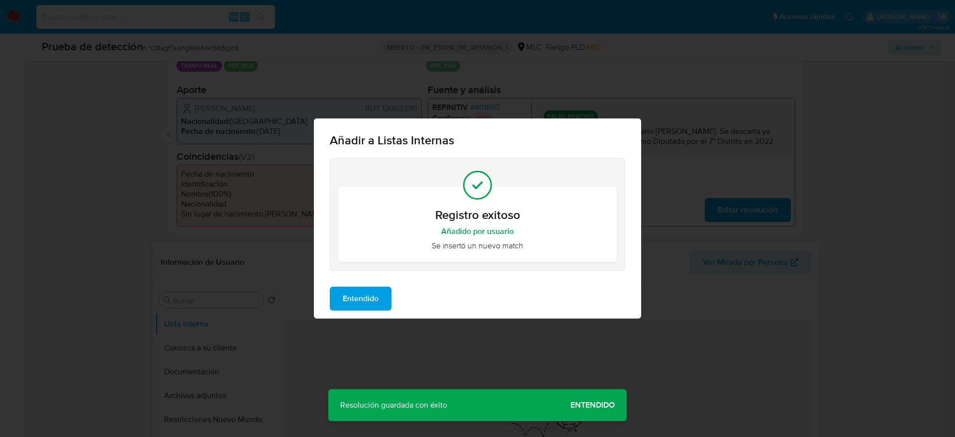
click at [330, 307] on button "Entendido" at bounding box center [361, 299] width 62 height 24
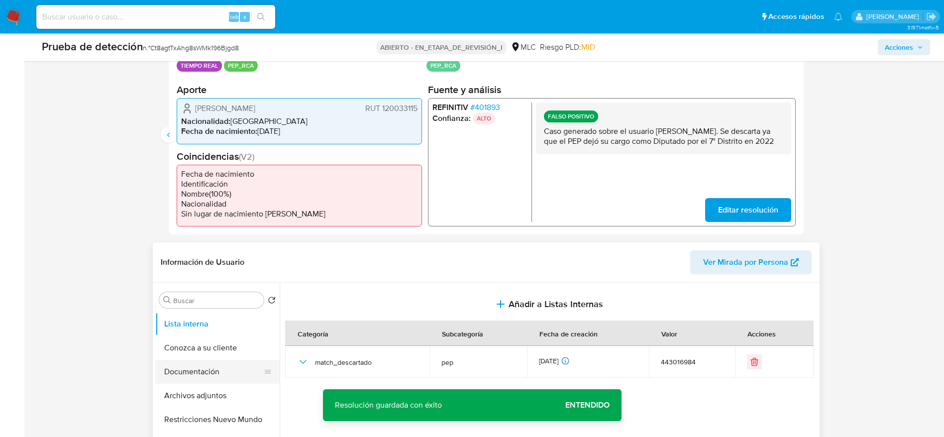
click at [192, 382] on button "Documentación" at bounding box center [213, 372] width 116 height 24
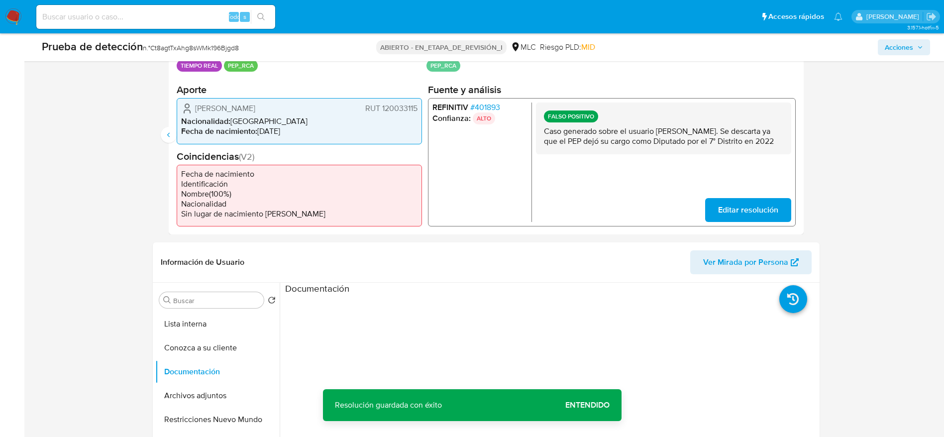
scroll to position [298, 0]
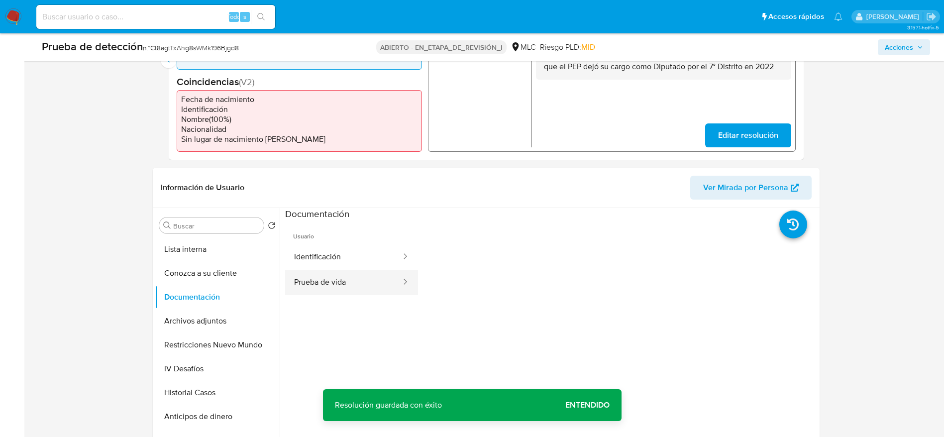
click at [354, 288] on button "Prueba de vida" at bounding box center [343, 282] width 117 height 25
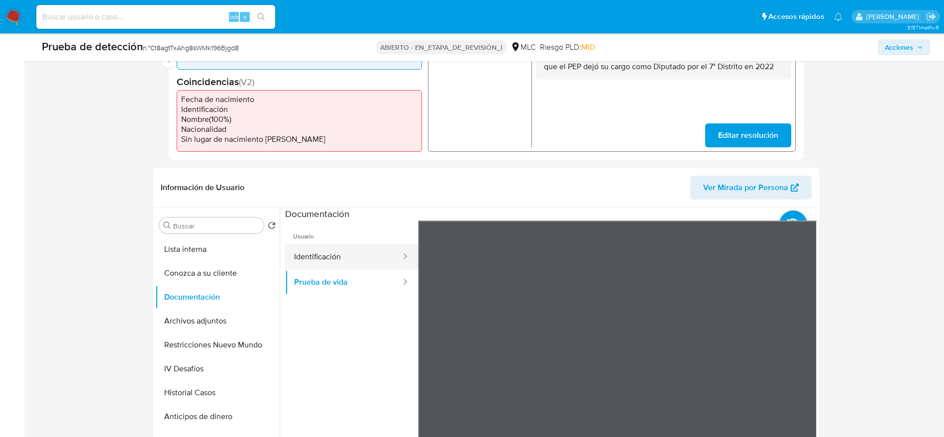
click at [299, 254] on button "Identificación" at bounding box center [343, 256] width 117 height 25
click at [194, 318] on button "Archivos adjuntos" at bounding box center [213, 321] width 116 height 24
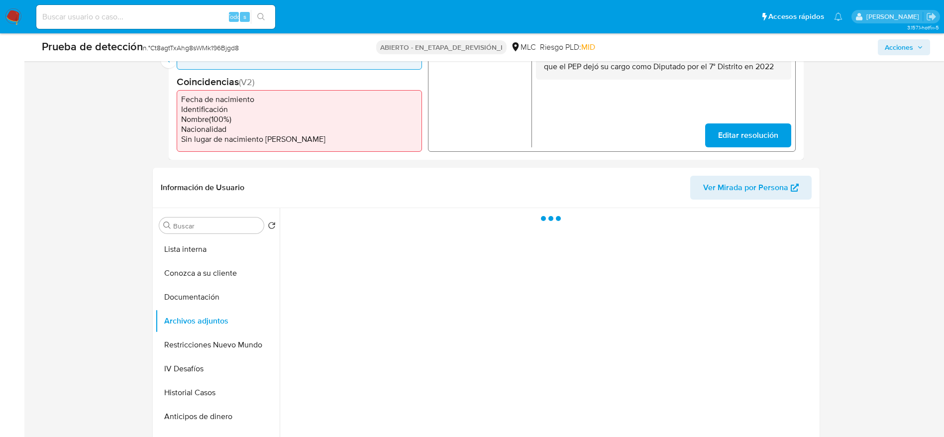
scroll to position [373, 0]
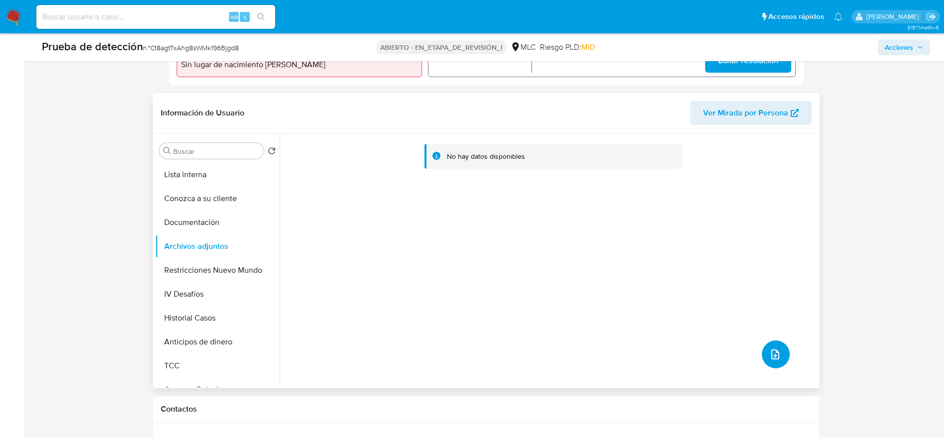
click at [776, 357] on icon "subir archivo" at bounding box center [775, 354] width 12 height 12
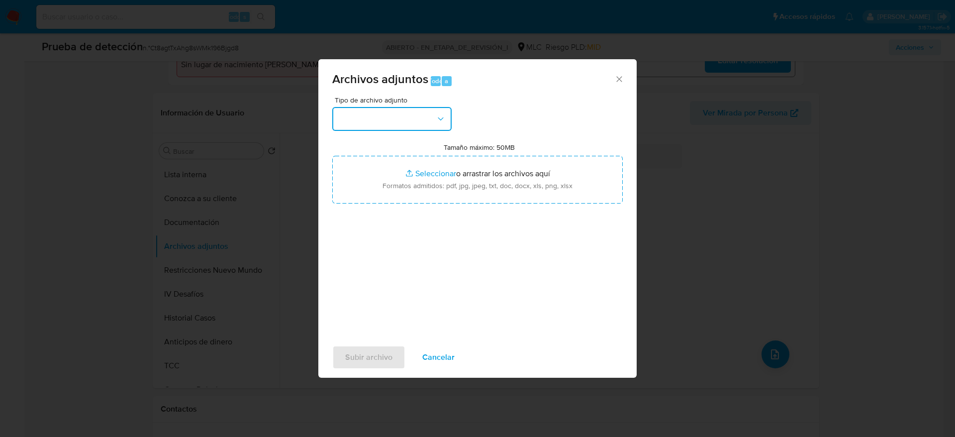
drag, startPoint x: 449, startPoint y: 122, endPoint x: 439, endPoint y: 133, distance: 14.1
click at [445, 122] on button "button" at bounding box center [391, 119] width 119 height 24
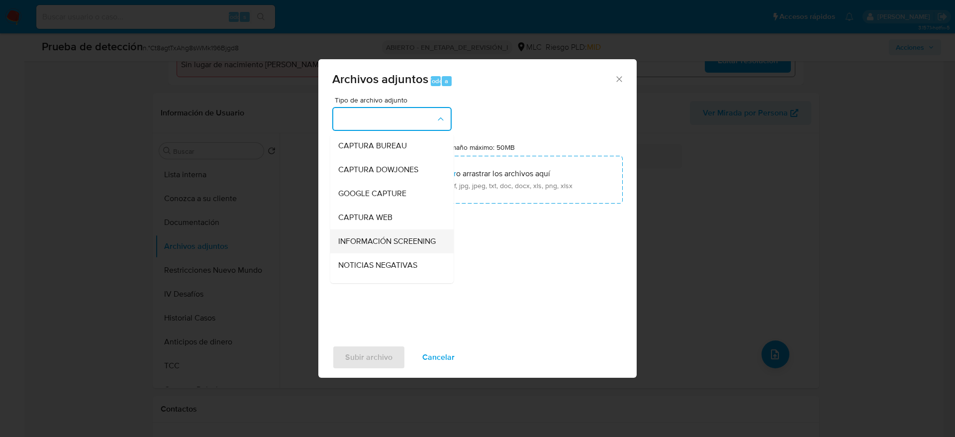
click at [388, 246] on span "INFORMACIÓN SCREENING" at bounding box center [386, 241] width 97 height 10
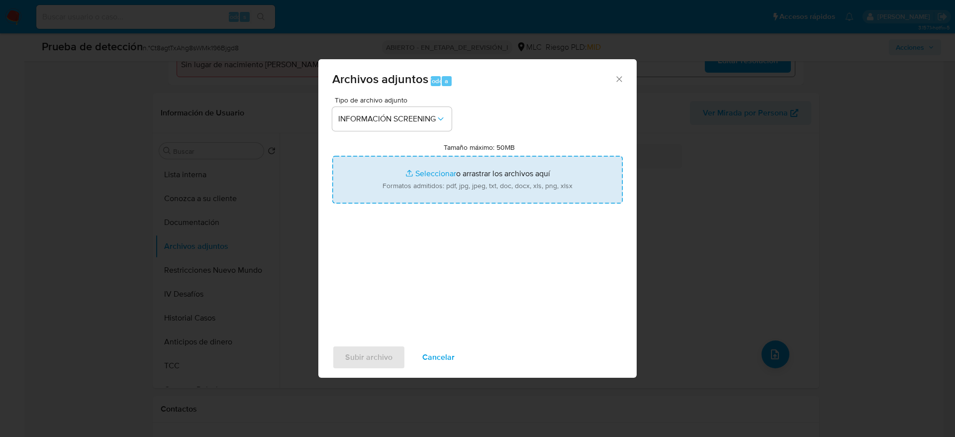
click at [406, 183] on input "Tamaño máximo: 50MB Seleccionar archivos" at bounding box center [477, 180] width 291 height 48
type input "C:\fakepath\Reseña Biográfica Marcelo Eduardo Díaz Díaz - Reseñas biográficas -…"
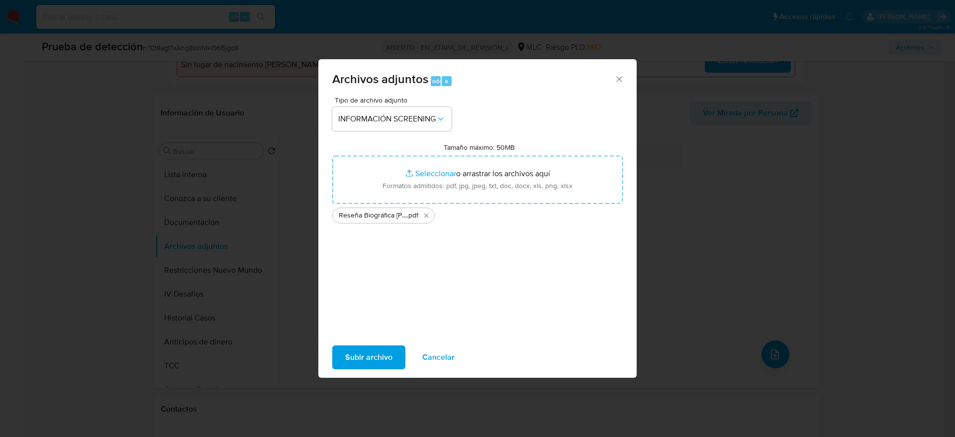
click at [372, 353] on span "Subir archivo" at bounding box center [368, 357] width 47 height 22
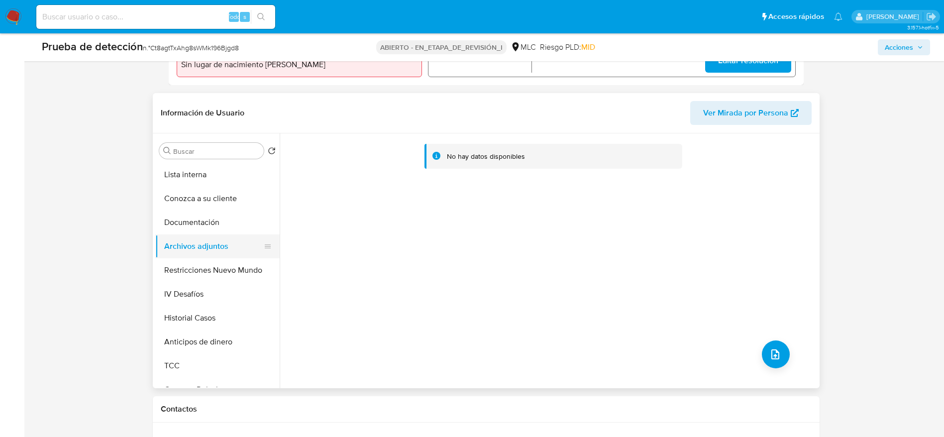
drag, startPoint x: 234, startPoint y: 214, endPoint x: 230, endPoint y: 235, distance: 21.3
click at [234, 215] on button "Documentación" at bounding box center [217, 222] width 124 height 24
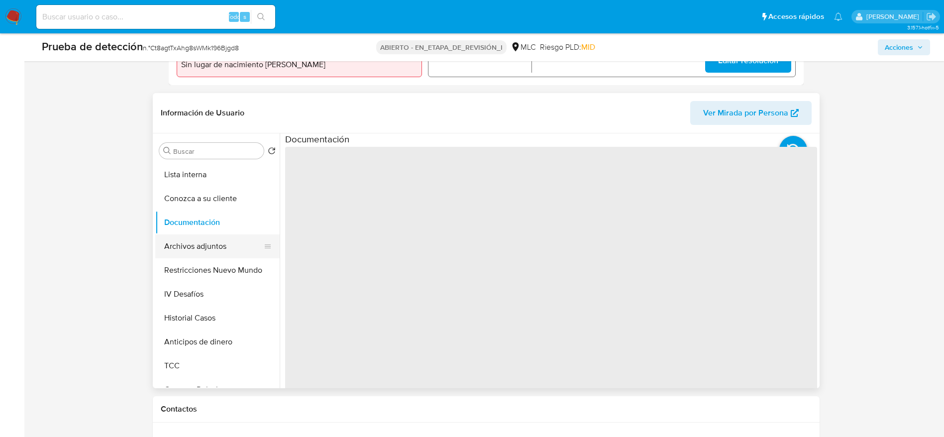
click at [230, 235] on button "Archivos adjuntos" at bounding box center [213, 246] width 116 height 24
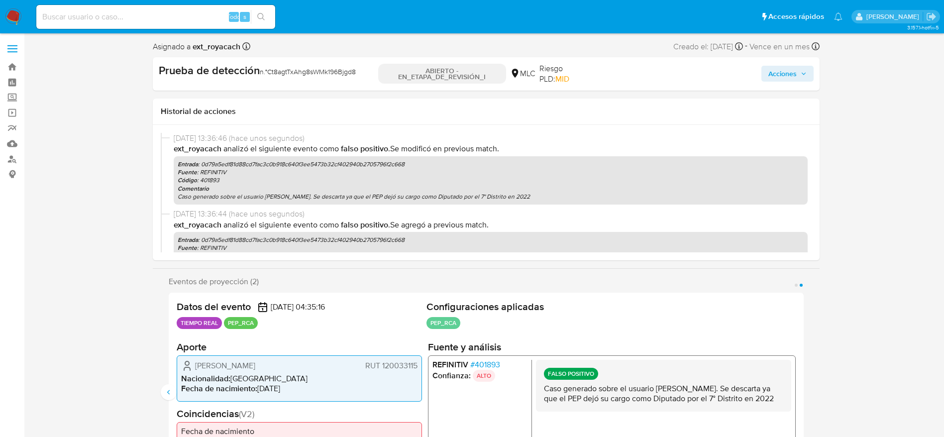
click at [752, 79] on div "Acciones" at bounding box center [704, 73] width 215 height 21
click at [789, 72] on span "Acciones" at bounding box center [782, 74] width 28 height 16
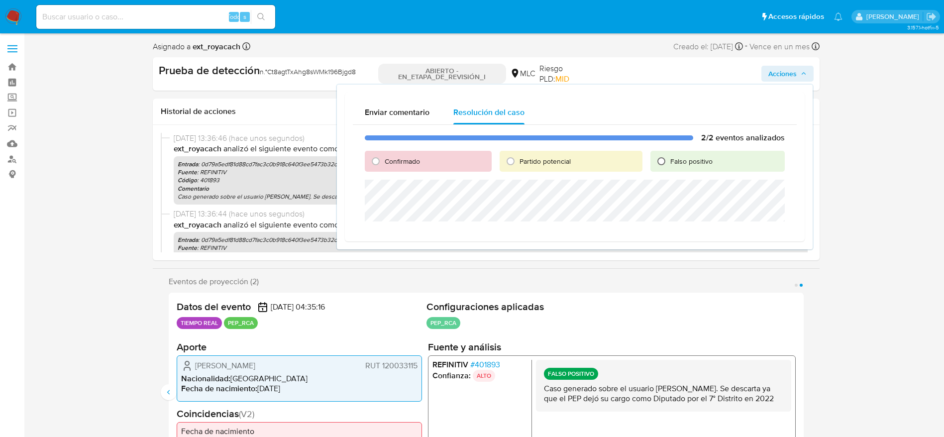
click at [666, 158] on input "Falso positivo" at bounding box center [661, 161] width 16 height 16
radio input "true"
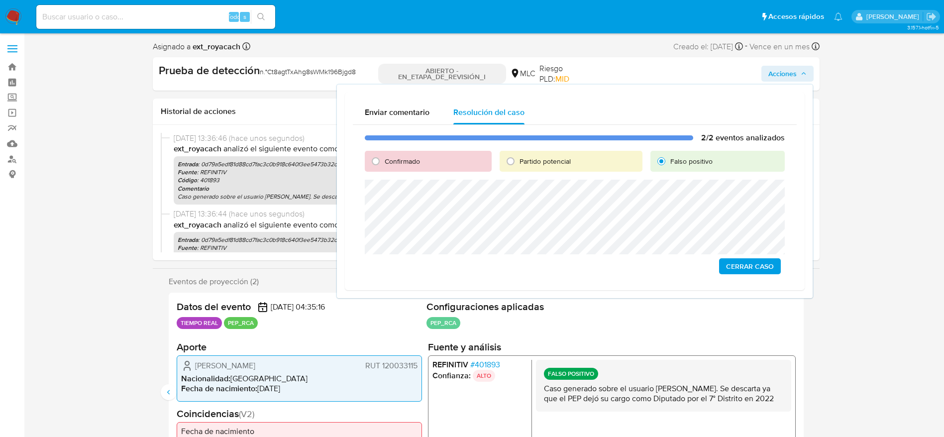
click at [761, 262] on span "Cerrar Caso" at bounding box center [750, 266] width 48 height 14
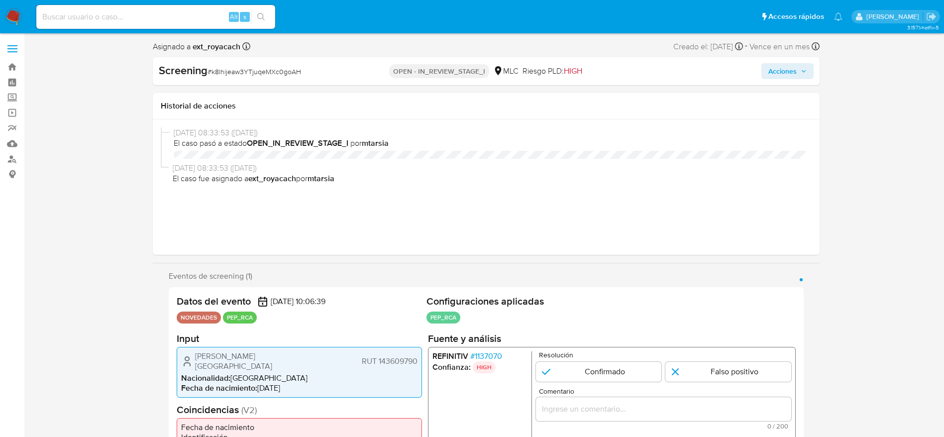
select select "10"
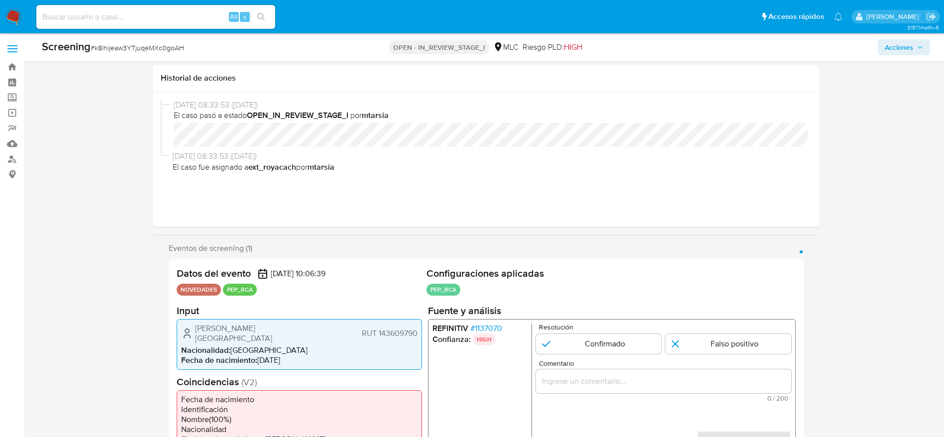
scroll to position [75, 0]
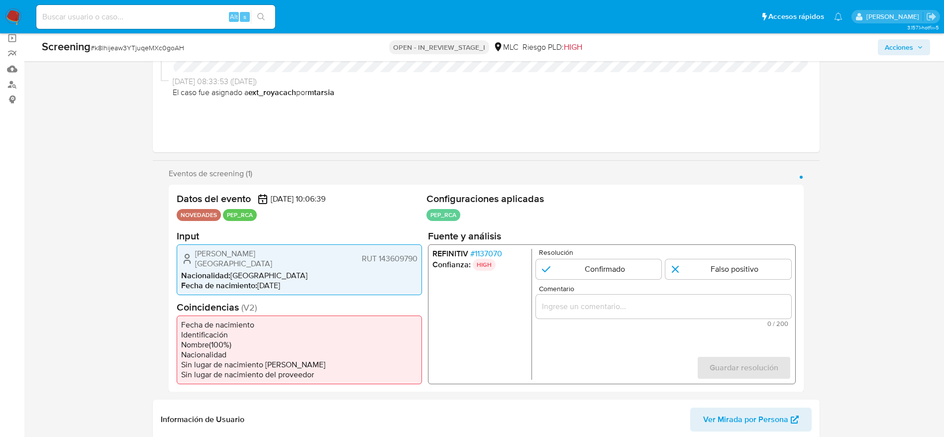
click at [499, 251] on span "# 1137070" at bounding box center [486, 253] width 32 height 10
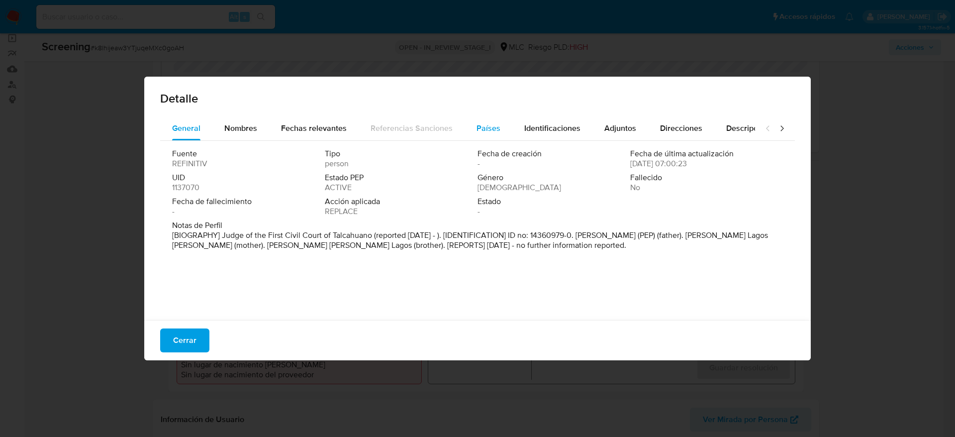
click at [497, 128] on button "Países" at bounding box center [489, 128] width 48 height 24
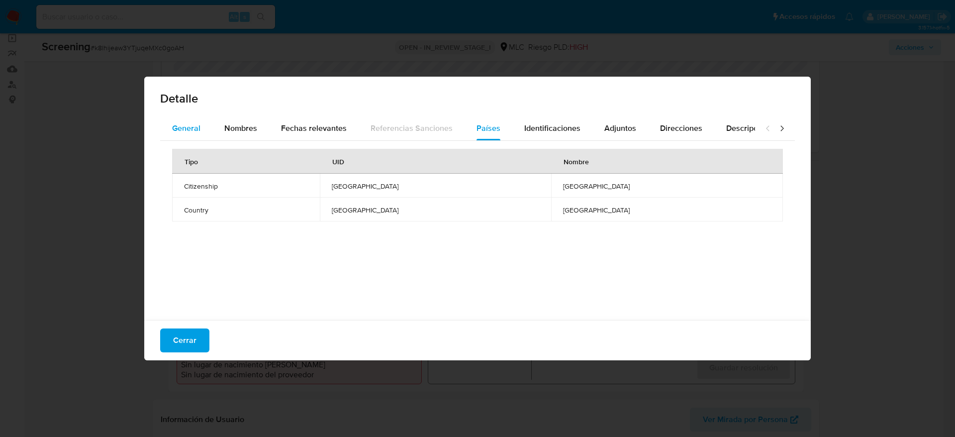
click at [204, 122] on button "General" at bounding box center [186, 128] width 52 height 24
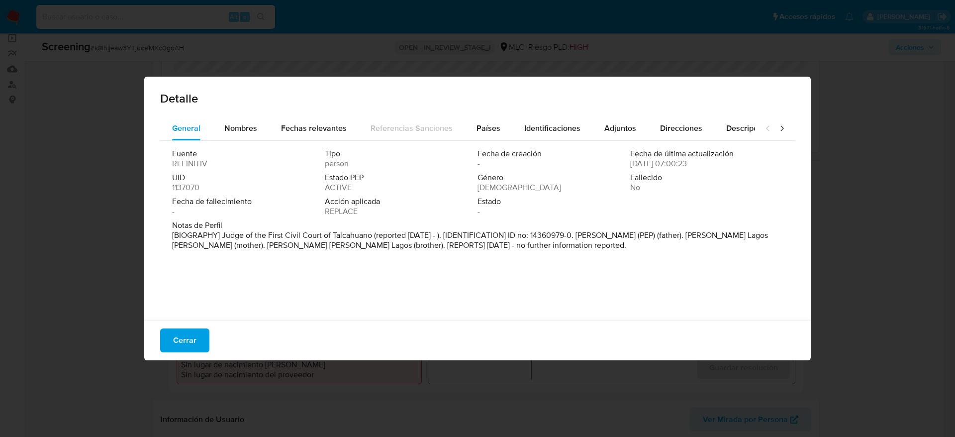
click at [214, 327] on div "Cerrar" at bounding box center [477, 340] width 667 height 40
click at [198, 338] on button "Cerrar" at bounding box center [184, 340] width 49 height 24
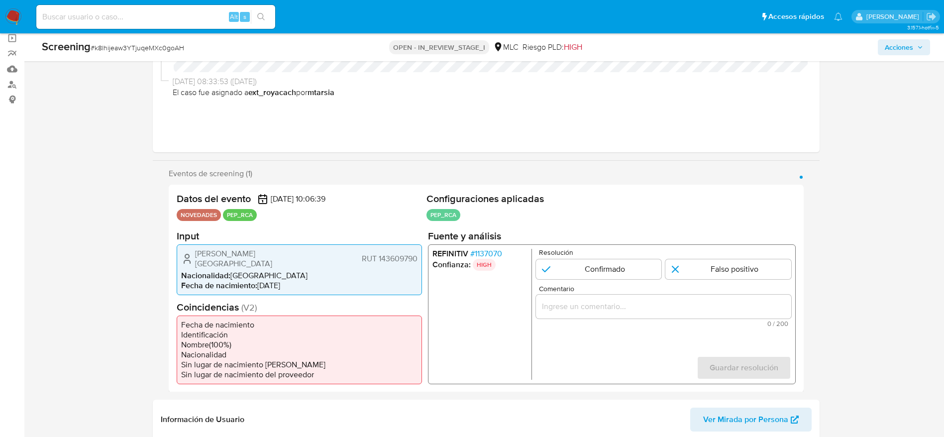
click at [284, 256] on span "[PERSON_NAME][GEOGRAPHIC_DATA]" at bounding box center [257, 258] width 124 height 20
click at [284, 256] on span "Leonardo Andrés Llanos Lagos" at bounding box center [257, 258] width 124 height 20
click at [133, 45] on span "# k8lhijeaw3YTjuqeMXc0goAH" at bounding box center [138, 48] width 94 height 10
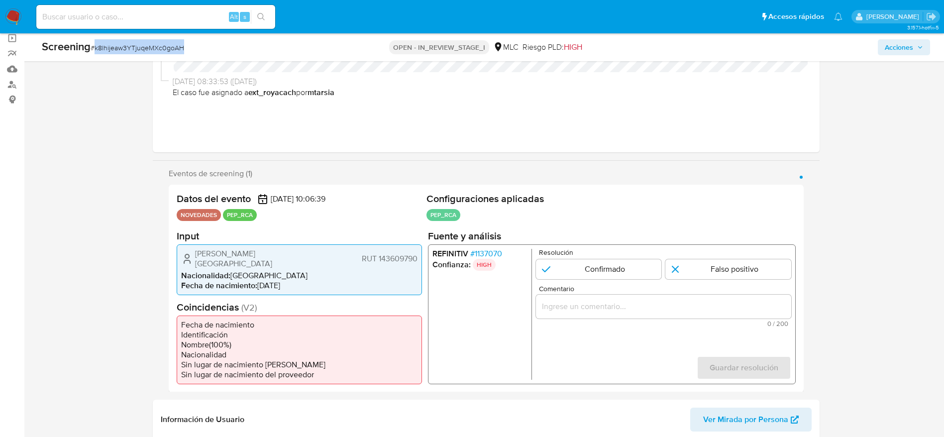
copy span "k8lhijeaw3YTjuqeMXc0goAH"
drag, startPoint x: 178, startPoint y: 258, endPoint x: 417, endPoint y: 258, distance: 239.8
click at [417, 258] on div "Leonardo Andrés Llanos Lagos RUT 143609790 Nacionalidad : Chile Fecha de nacimi…" at bounding box center [299, 269] width 245 height 51
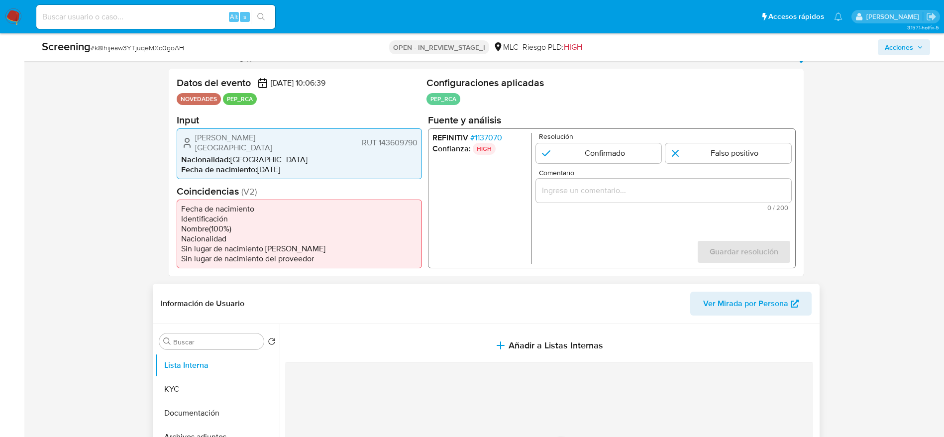
scroll to position [373, 0]
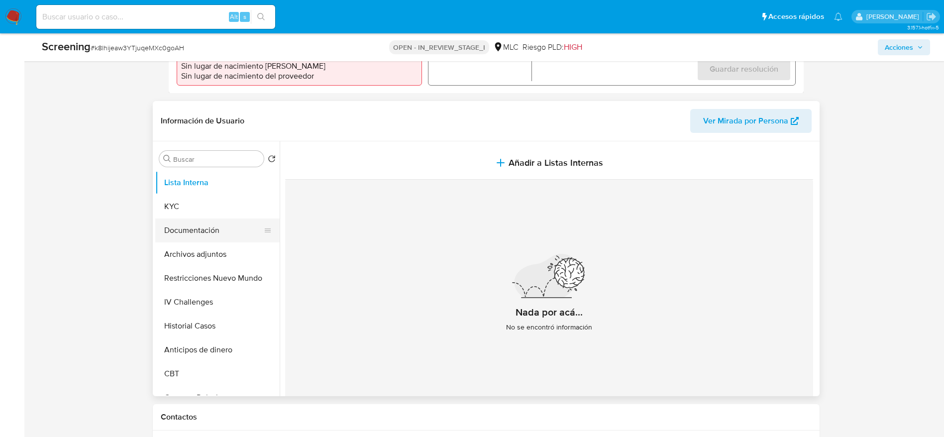
click at [204, 218] on button "Documentación" at bounding box center [213, 230] width 116 height 24
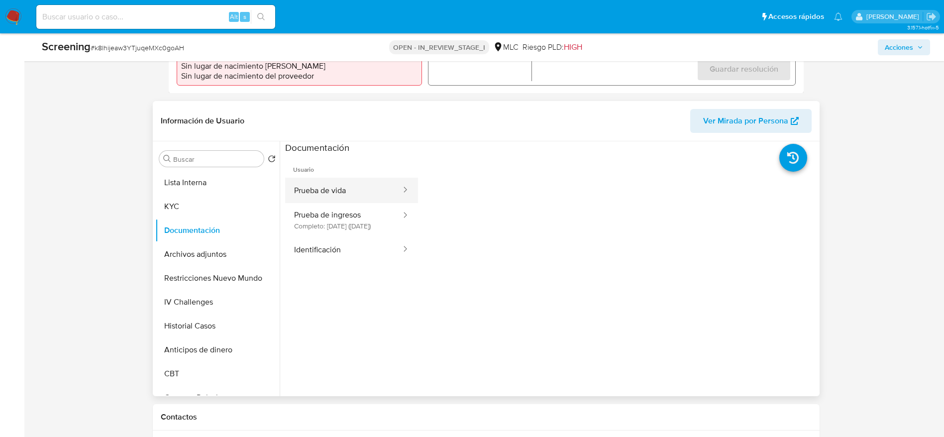
click at [352, 190] on button "Prueba de vida" at bounding box center [343, 190] width 117 height 25
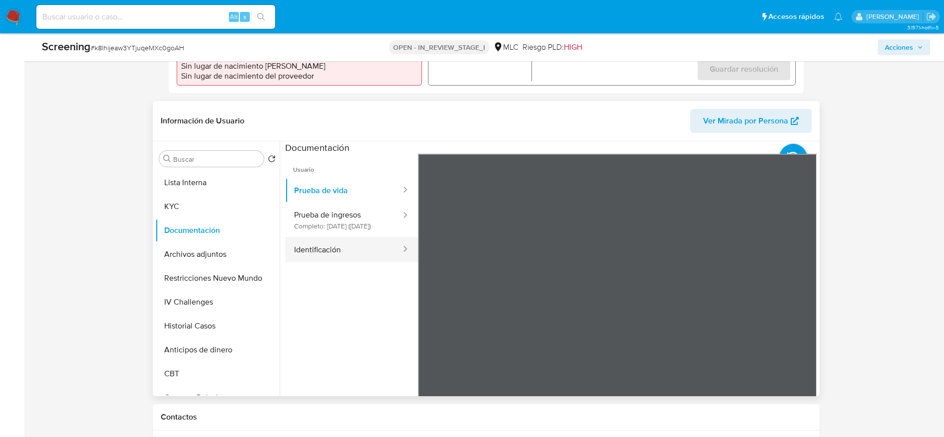
click at [360, 255] on button "Identificación" at bounding box center [343, 249] width 117 height 25
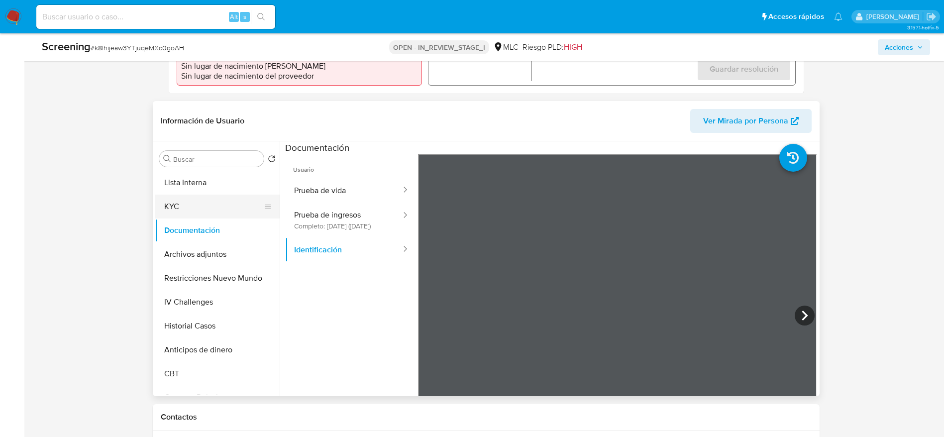
click at [167, 194] on button "KYC" at bounding box center [213, 206] width 116 height 24
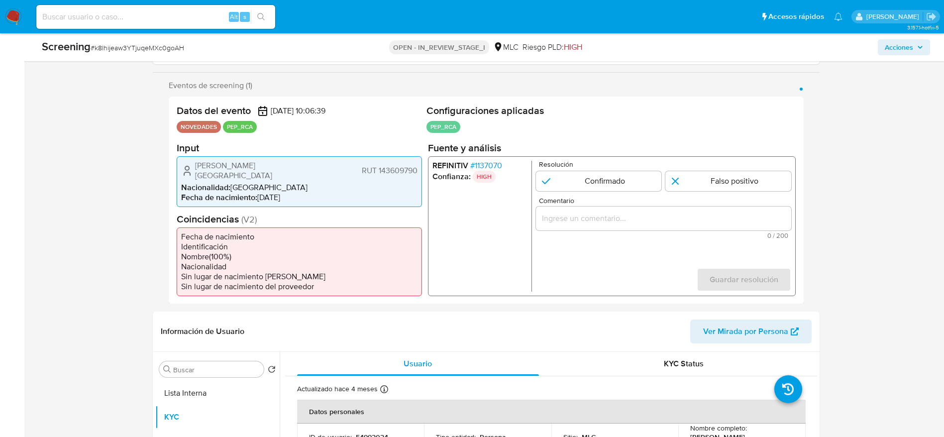
scroll to position [149, 0]
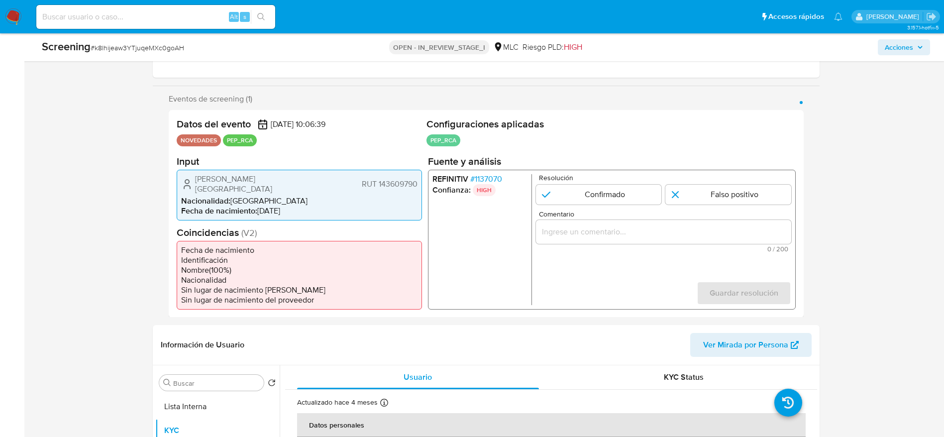
drag, startPoint x: 506, startPoint y: 173, endPoint x: 497, endPoint y: 173, distance: 9.0
click at [500, 173] on div "REFINITIV # 1137070 Confianza: HIGH Resolución Confirmado Falso positivo Coment…" at bounding box center [611, 239] width 368 height 140
click at [497, 174] on span "# 1137070" at bounding box center [486, 179] width 32 height 10
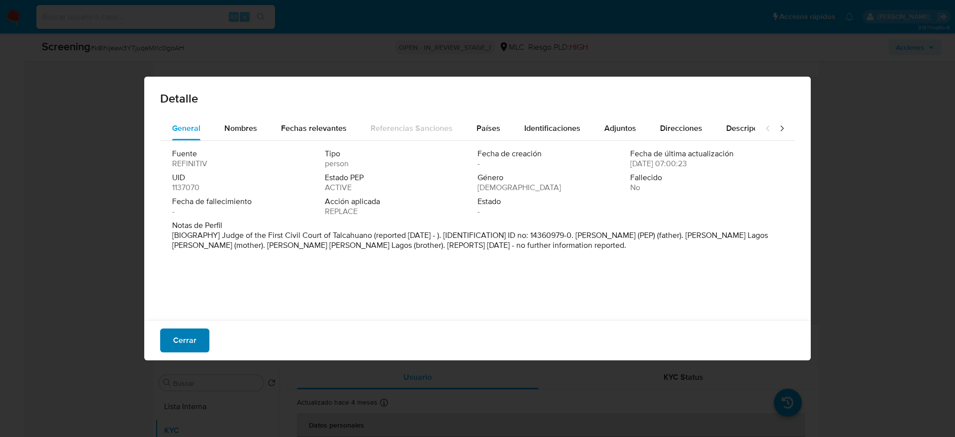
click at [188, 343] on span "Cerrar" at bounding box center [184, 340] width 23 height 22
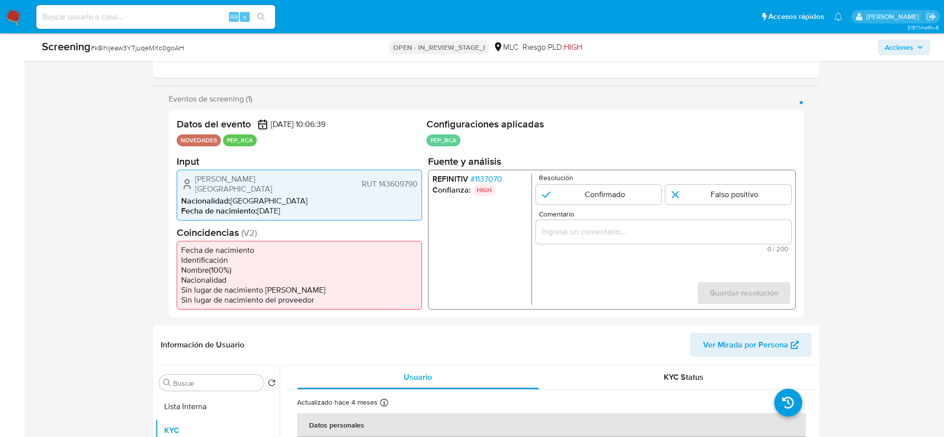
click at [571, 236] on input "Comentario" at bounding box center [662, 231] width 255 height 13
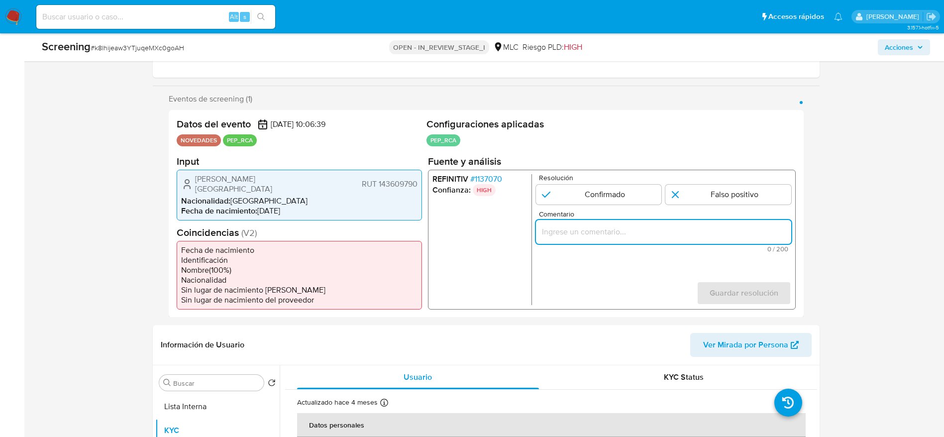
paste input "Caso generado sobre el usuario Leonardo Andrés Llanos Lagos. El titular de la c…"
type input "Caso generado sobre el usuario Leonardo Andrés Llanos Lagos. El titular de la c…"
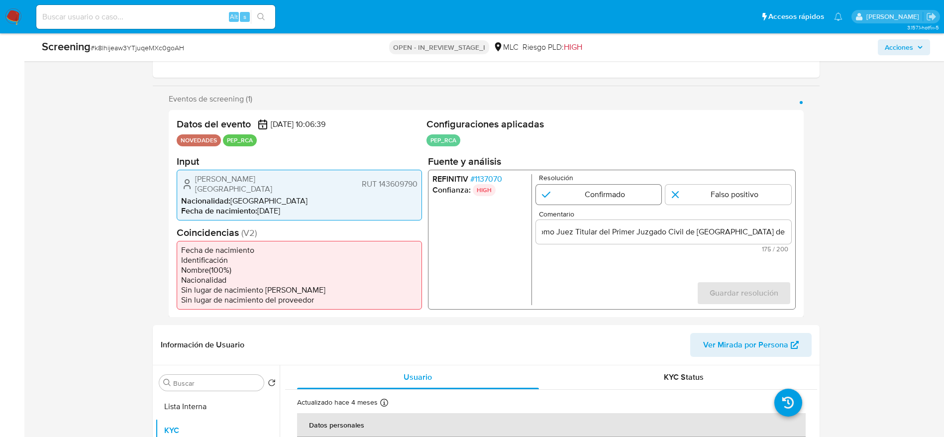
scroll to position [0, 0]
drag, startPoint x: 591, startPoint y: 188, endPoint x: 610, endPoint y: 199, distance: 22.1
click at [591, 187] on input "1 de 1" at bounding box center [598, 194] width 126 height 20
radio input "true"
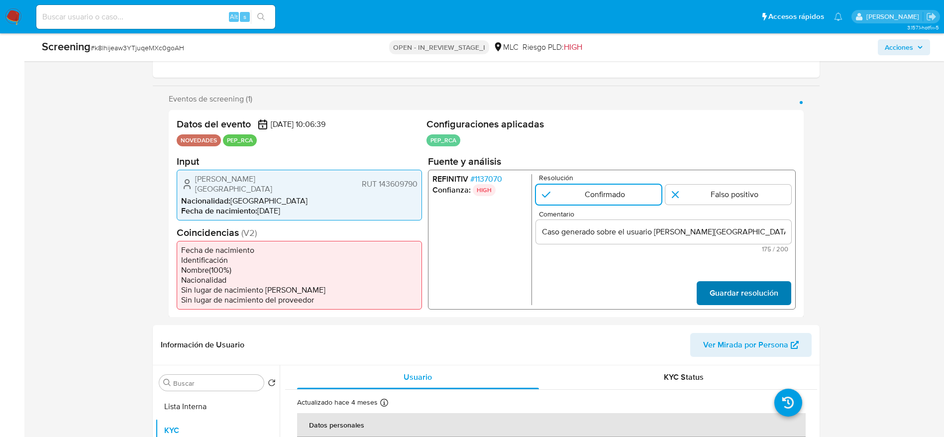
click at [706, 281] on button "Guardar resolución" at bounding box center [743, 293] width 95 height 24
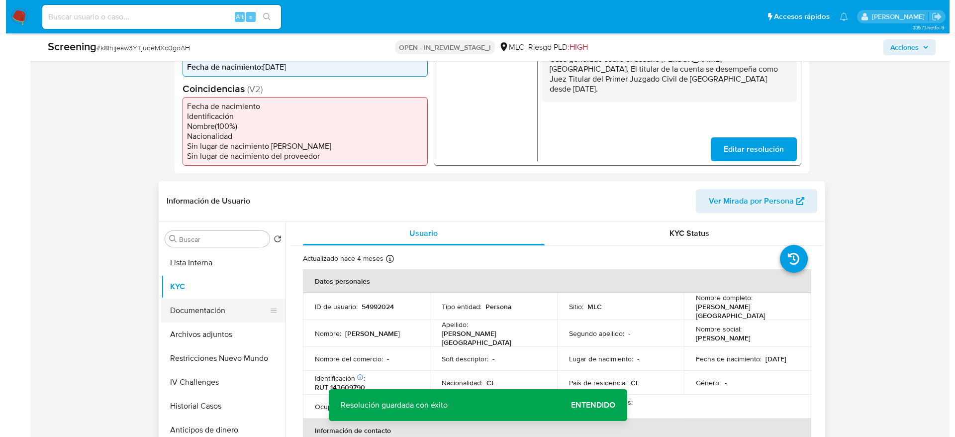
scroll to position [298, 0]
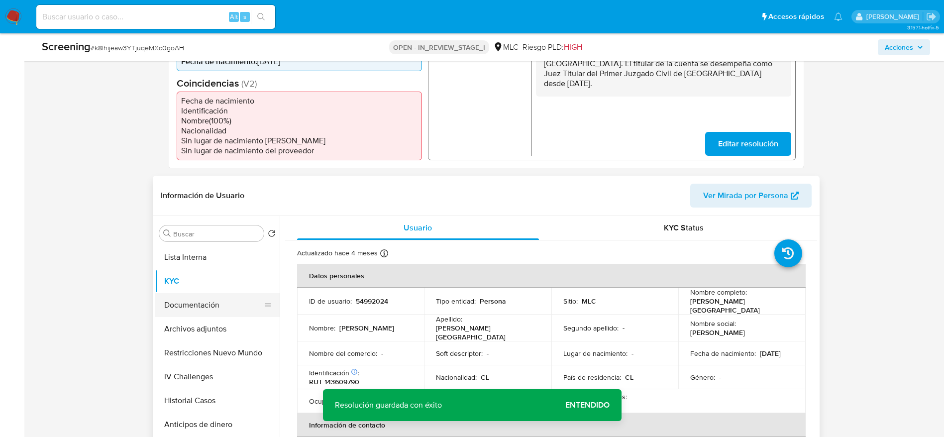
click at [204, 293] on button "Documentación" at bounding box center [213, 305] width 116 height 24
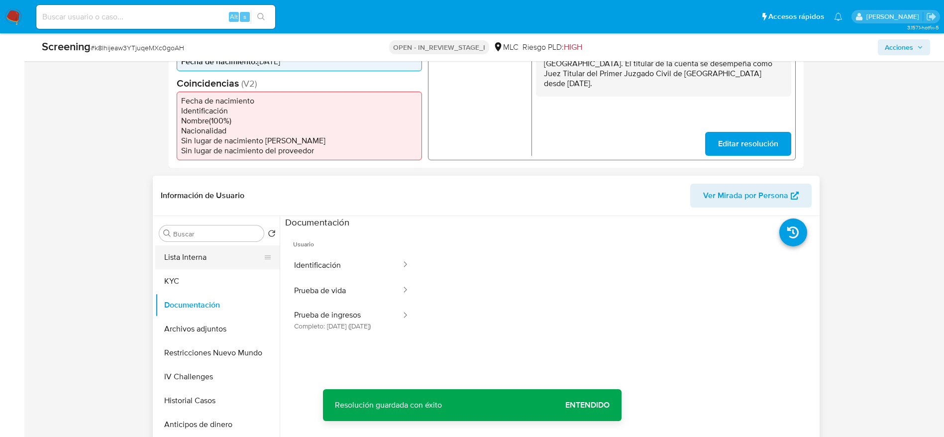
click at [253, 245] on button "Lista Interna" at bounding box center [213, 257] width 116 height 24
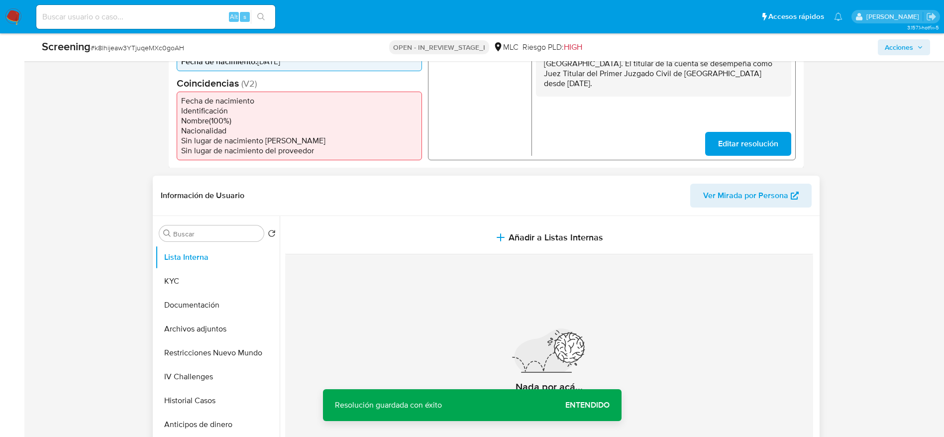
click at [418, 216] on section at bounding box center [551, 352] width 532 height 272
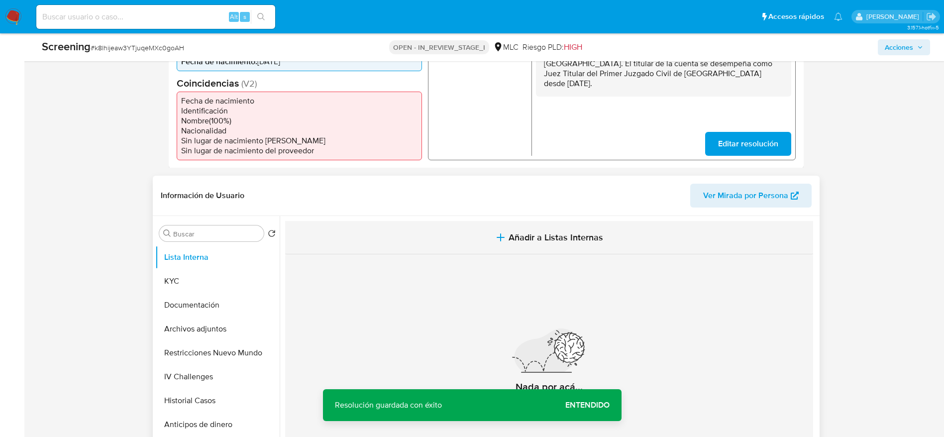
drag, startPoint x: 468, startPoint y: 267, endPoint x: 465, endPoint y: 224, distance: 43.4
click at [467, 267] on div "Nada por acá... No se encontró información" at bounding box center [549, 371] width 528 height 234
click at [465, 223] on button "Añadir a Listas Internas" at bounding box center [549, 237] width 528 height 33
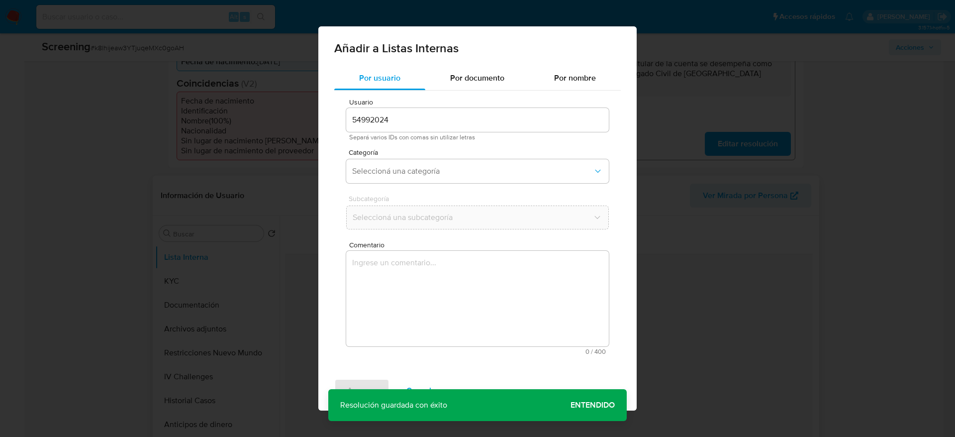
drag, startPoint x: 452, startPoint y: 293, endPoint x: 449, endPoint y: 271, distance: 23.1
click at [450, 292] on textarea "Comentario" at bounding box center [477, 299] width 263 height 96
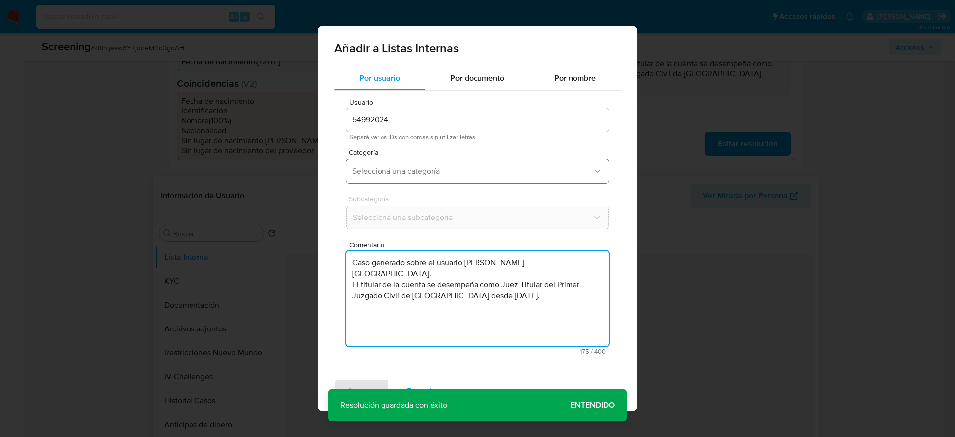
type textarea "Caso generado sobre el usuario Leonardo Andrés Llanos Lagos. El titular de la c…"
click at [446, 160] on button "Seleccioná una categoría" at bounding box center [477, 171] width 263 height 24
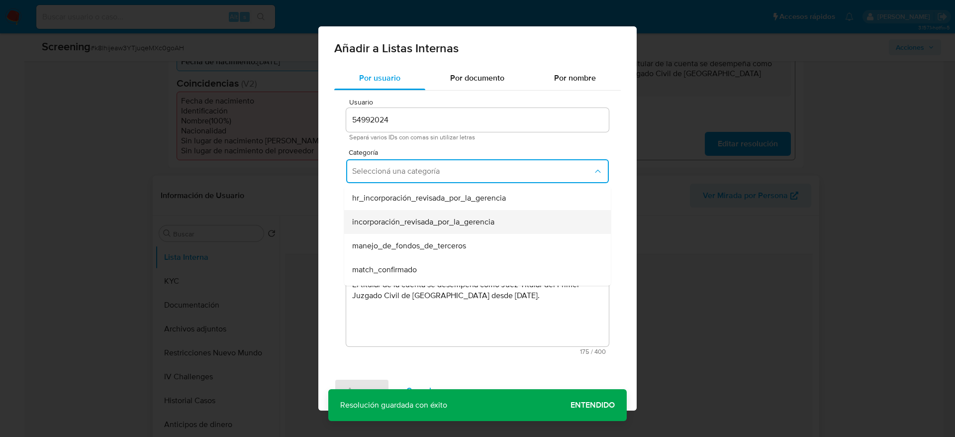
scroll to position [75, 0]
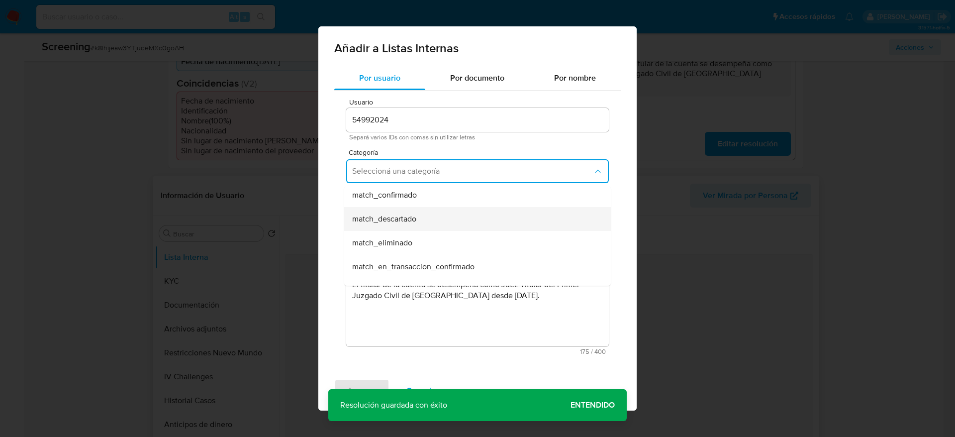
click at [406, 209] on div "match_descartado" at bounding box center [474, 219] width 245 height 24
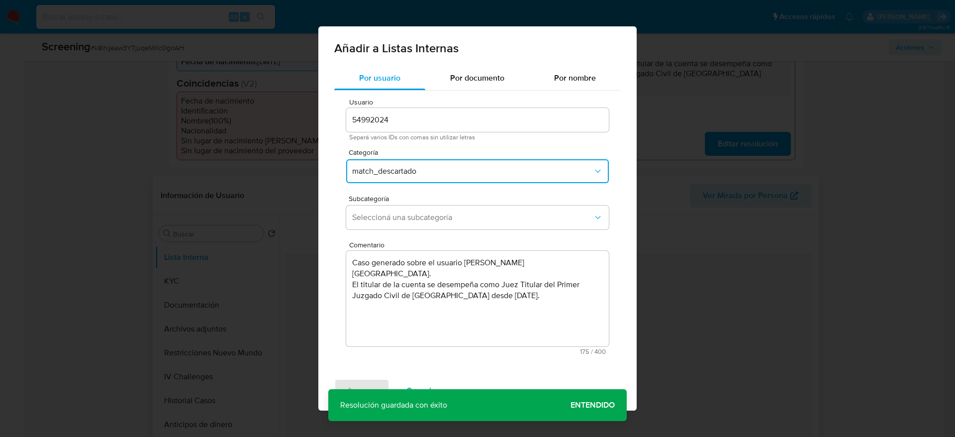
drag, startPoint x: 402, startPoint y: 172, endPoint x: 400, endPoint y: 182, distance: 10.1
click at [401, 172] on span "match_descartado" at bounding box center [472, 171] width 241 height 10
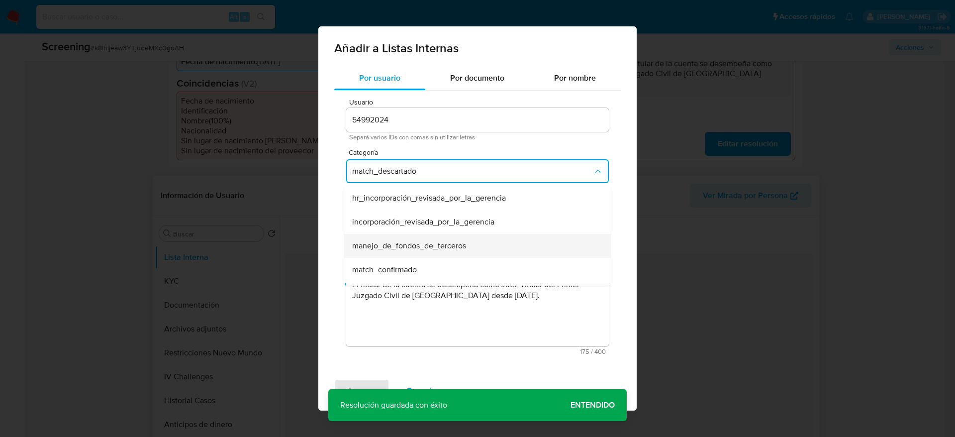
scroll to position [20, 0]
click at [405, 245] on span "match_confirmado" at bounding box center [384, 250] width 65 height 10
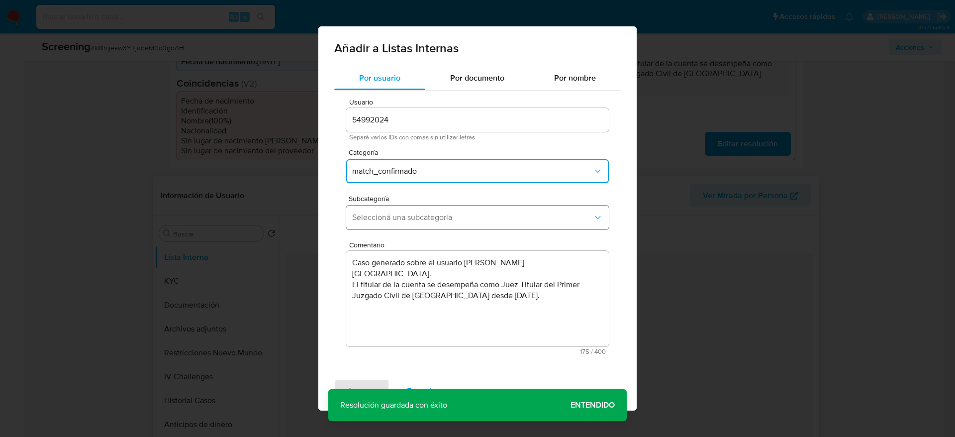
click at [399, 217] on span "Seleccioná una subcategoría" at bounding box center [472, 217] width 241 height 10
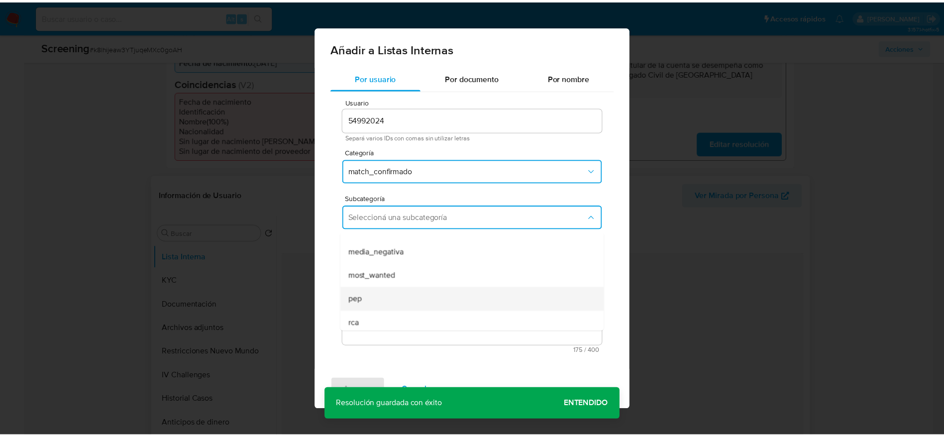
scroll to position [68, 0]
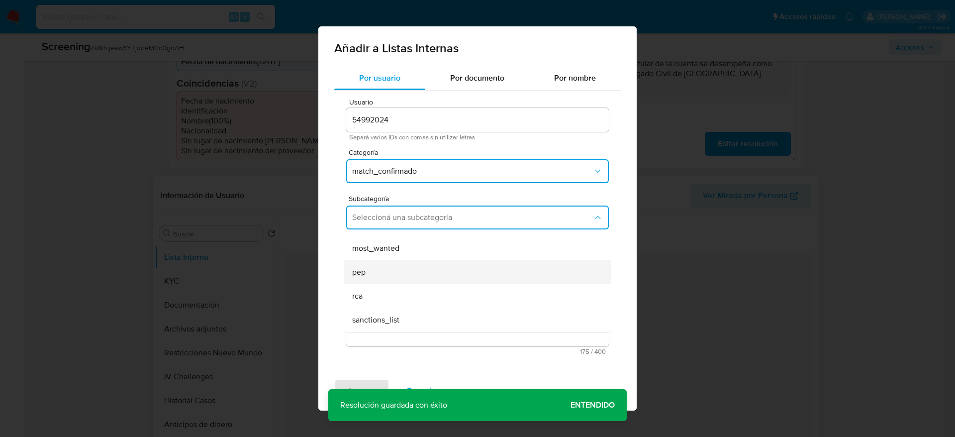
click at [397, 269] on div "pep" at bounding box center [474, 272] width 245 height 24
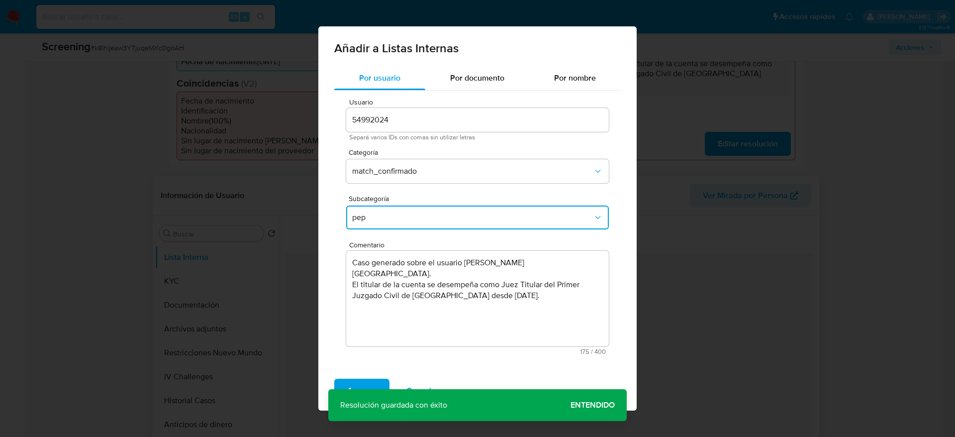
click at [355, 382] on span "Agregar" at bounding box center [361, 391] width 29 height 22
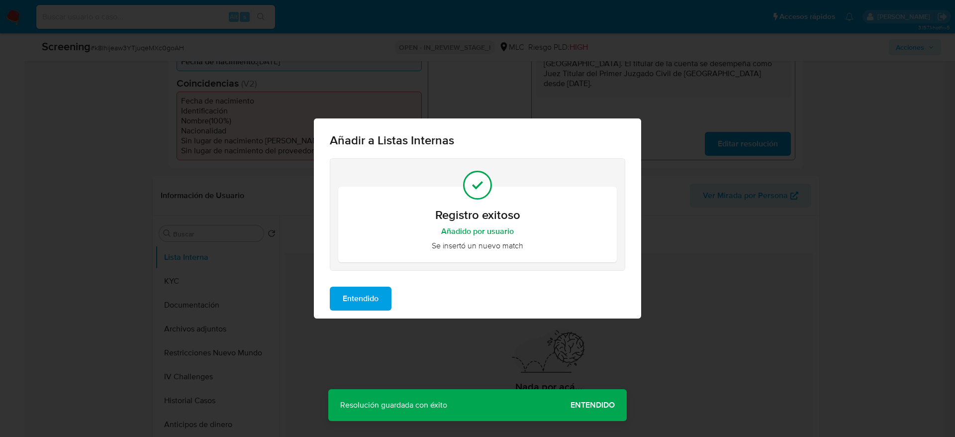
click at [349, 300] on span "Entendido" at bounding box center [361, 299] width 36 height 22
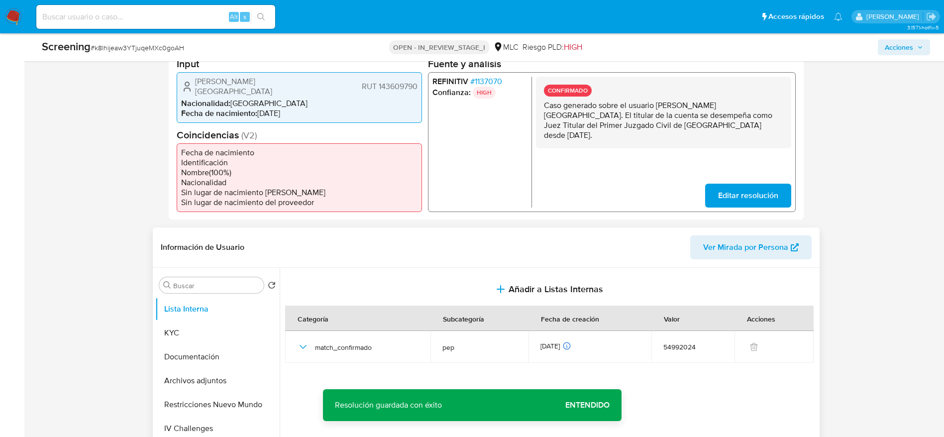
scroll to position [224, 0]
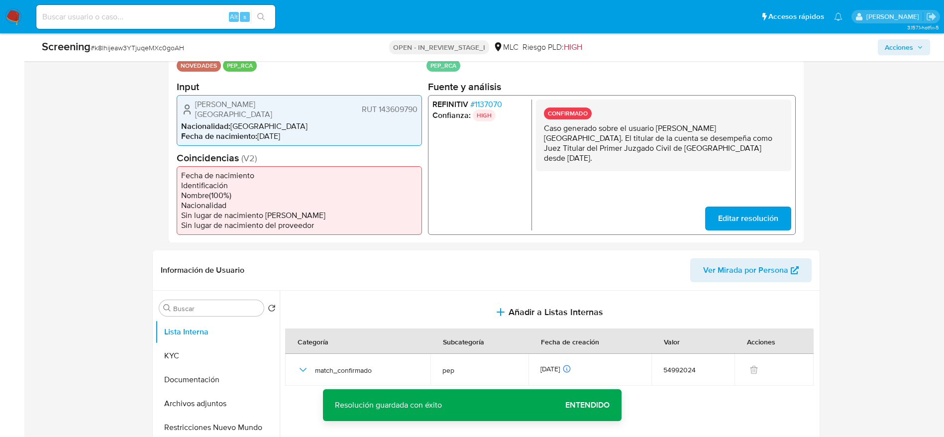
click at [263, 109] on span "Leonardo Andrés Llanos Lagos" at bounding box center [257, 109] width 124 height 20
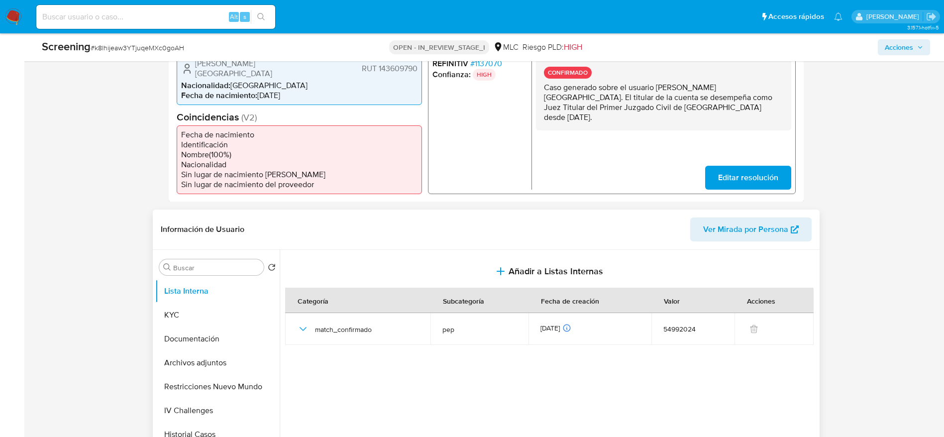
scroll to position [298, 0]
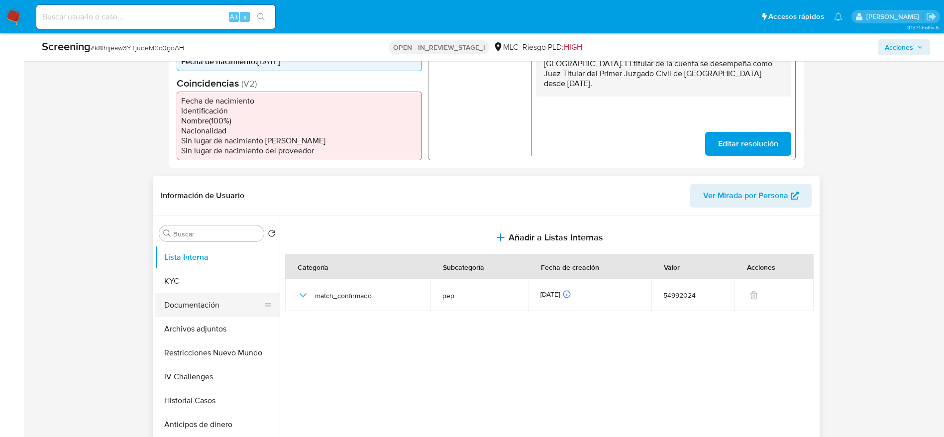
click at [198, 293] on button "Documentación" at bounding box center [213, 305] width 116 height 24
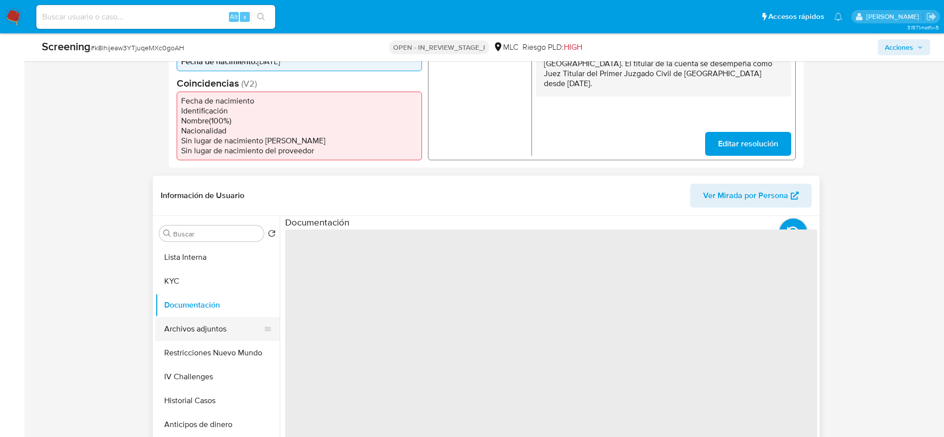
click at [225, 319] on button "Archivos adjuntos" at bounding box center [213, 329] width 116 height 24
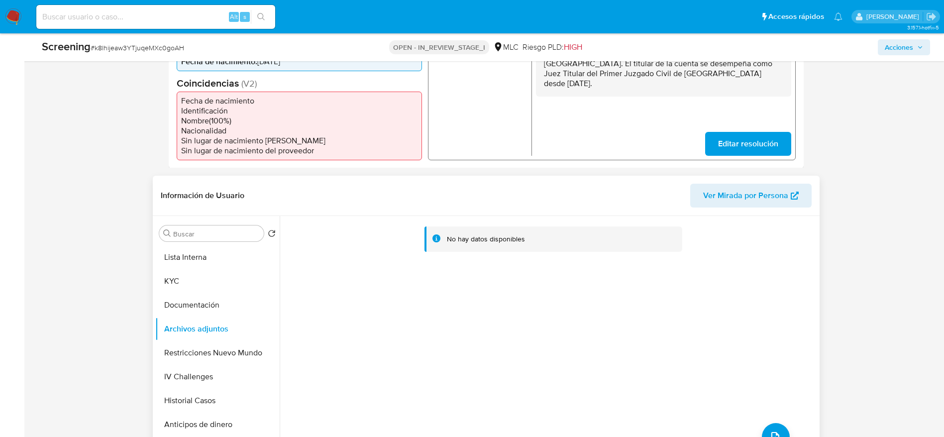
drag, startPoint x: 474, startPoint y: 220, endPoint x: 438, endPoint y: 239, distance: 40.5
click at [471, 224] on div "No hay datos disponibles" at bounding box center [551, 236] width 516 height 25
click at [203, 297] on button "Documentación" at bounding box center [213, 305] width 116 height 24
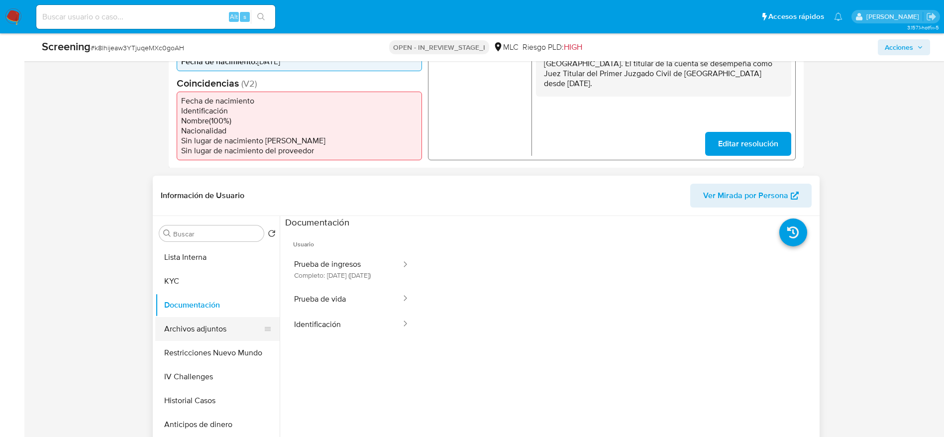
click at [221, 322] on button "Archivos adjuntos" at bounding box center [213, 329] width 116 height 24
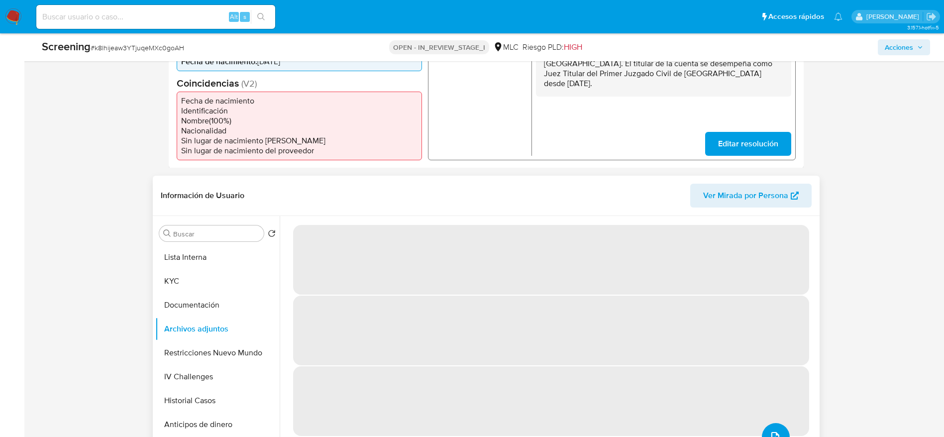
click at [767, 423] on button "upload-file" at bounding box center [776, 437] width 28 height 28
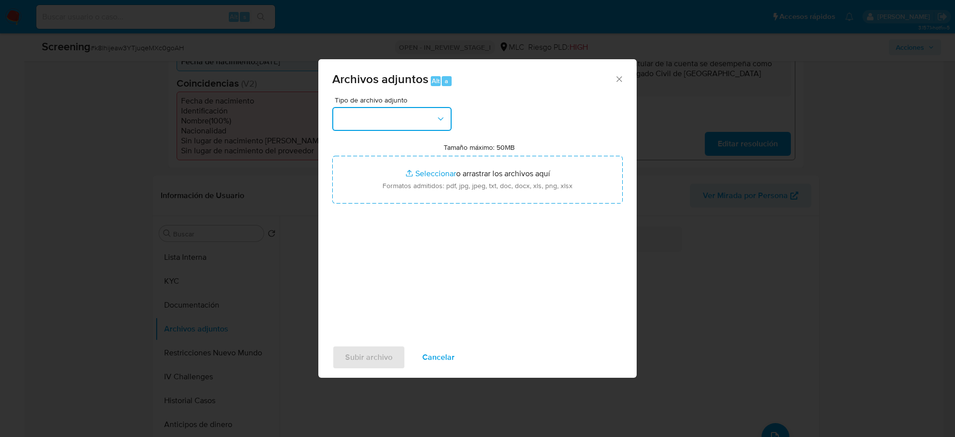
click at [372, 116] on button "button" at bounding box center [391, 119] width 119 height 24
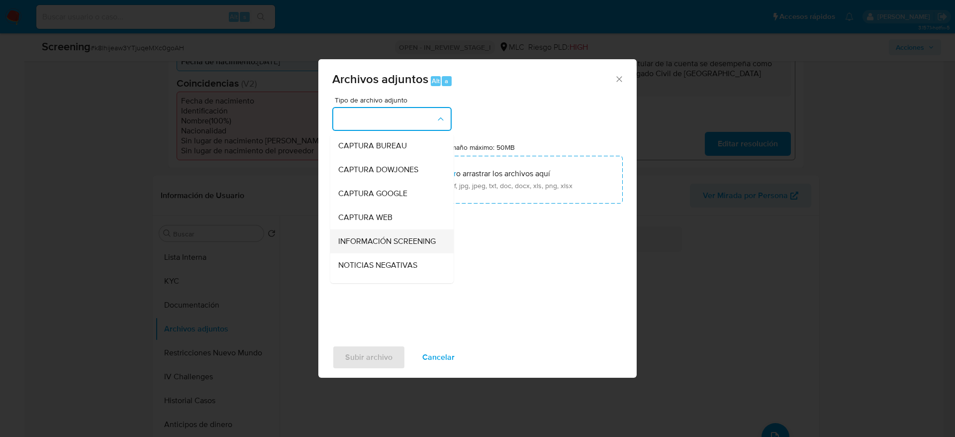
click at [390, 237] on span "INFORMACIÓN SCREENING" at bounding box center [386, 241] width 97 height 10
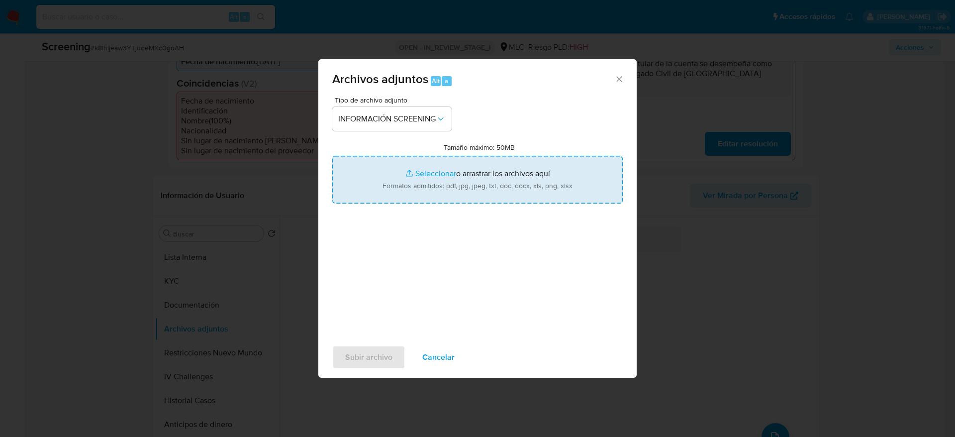
click at [410, 170] on input "Tamaño máximo: 50MB Seleccionar archivos" at bounding box center [477, 180] width 291 height 48
type input "C:\fakepath\_Leonardo Andrés Llanos Lagos_ - Buscar con Google.pdf"
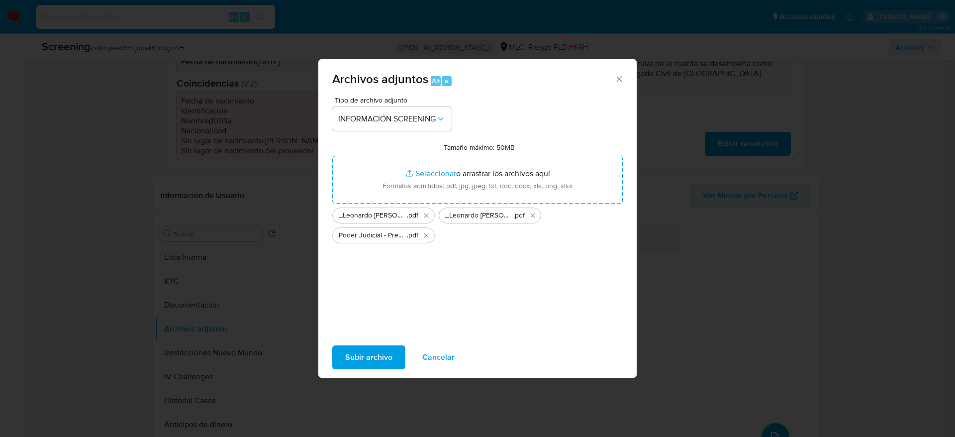
click at [396, 352] on button "Subir archivo" at bounding box center [368, 357] width 73 height 24
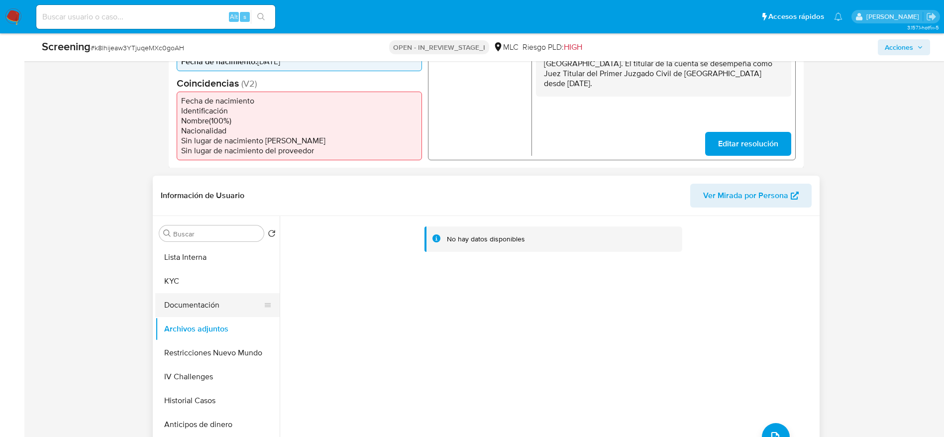
click at [200, 293] on button "Documentación" at bounding box center [213, 305] width 116 height 24
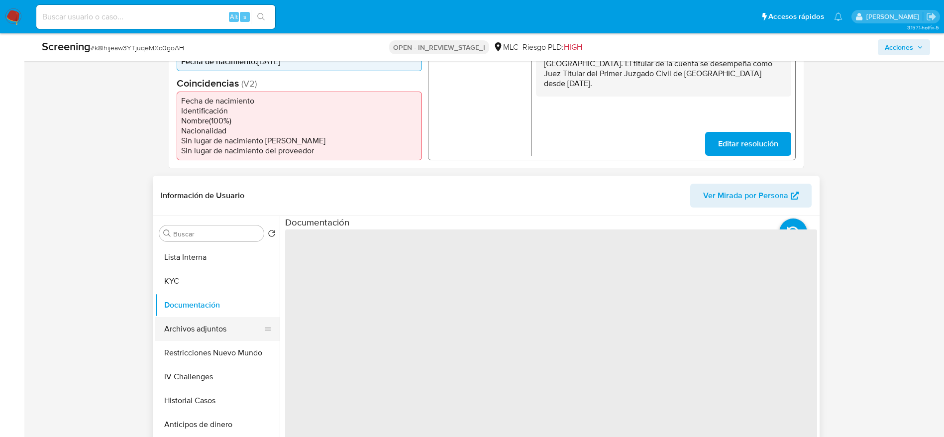
click at [215, 317] on button "Archivos adjuntos" at bounding box center [213, 329] width 116 height 24
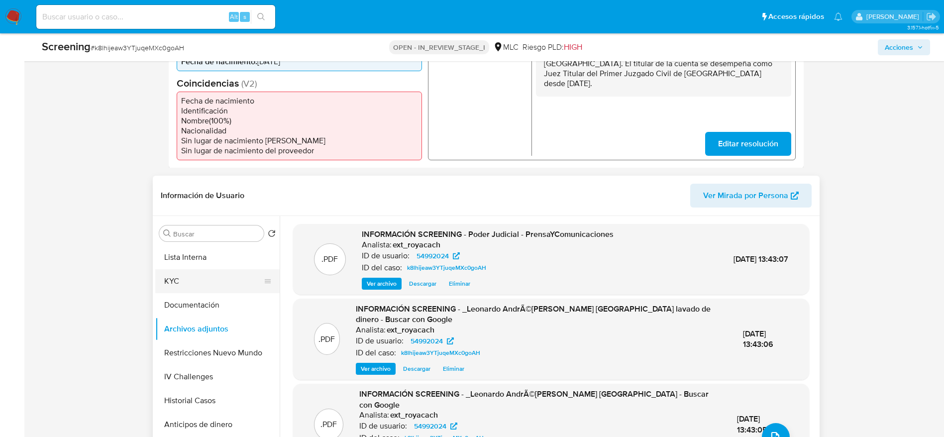
click at [179, 280] on button "KYC" at bounding box center [213, 281] width 116 height 24
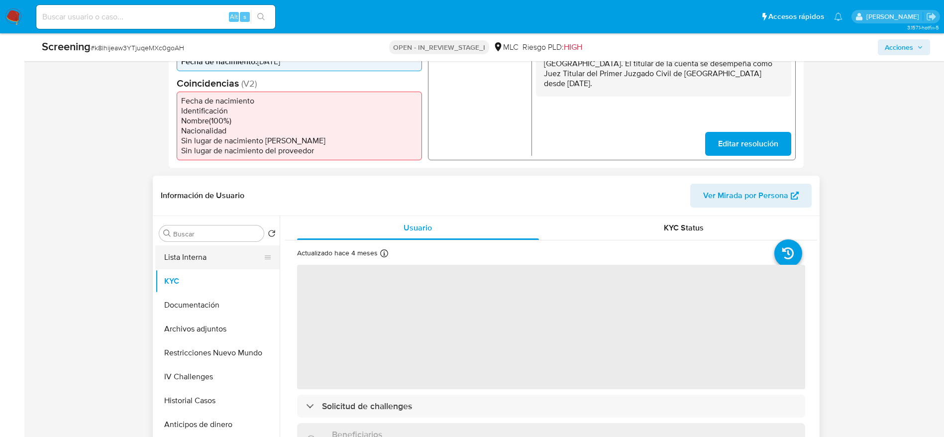
click at [245, 245] on button "Lista Interna" at bounding box center [213, 257] width 116 height 24
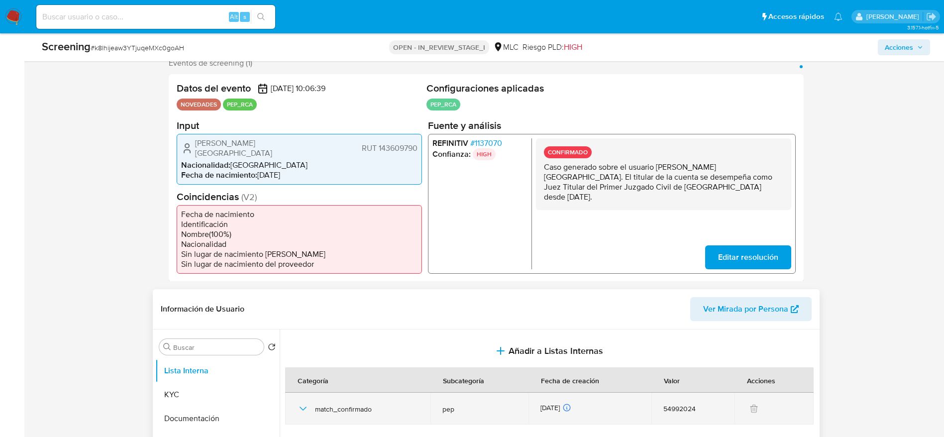
scroll to position [298, 0]
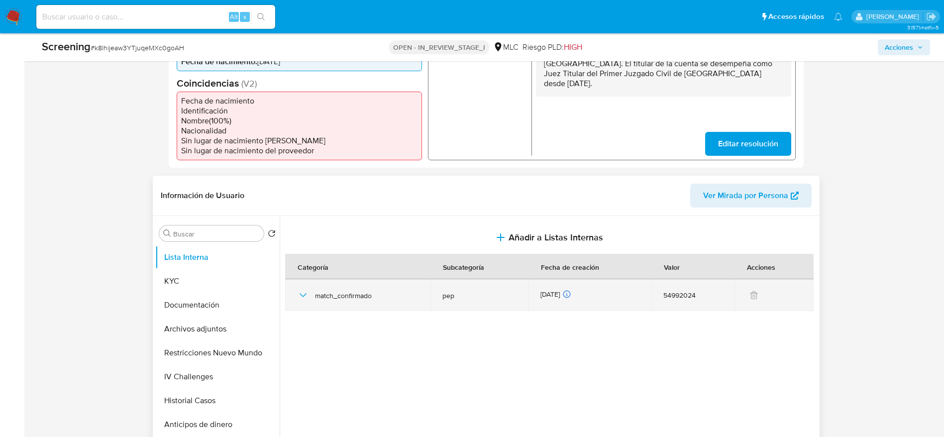
click at [300, 294] on div "match_confirmado" at bounding box center [358, 295] width 122 height 32
click at [302, 280] on div "match_confirmado" at bounding box center [358, 295] width 122 height 32
click at [307, 289] on icon "button" at bounding box center [303, 295] width 12 height 12
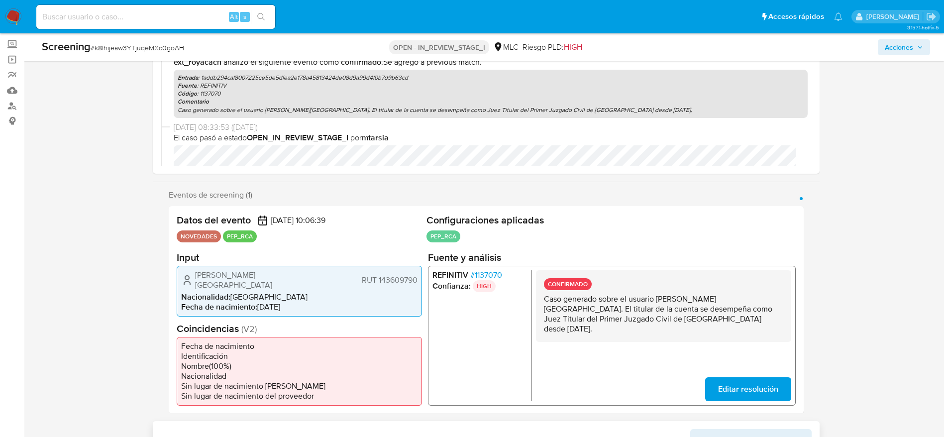
scroll to position [0, 0]
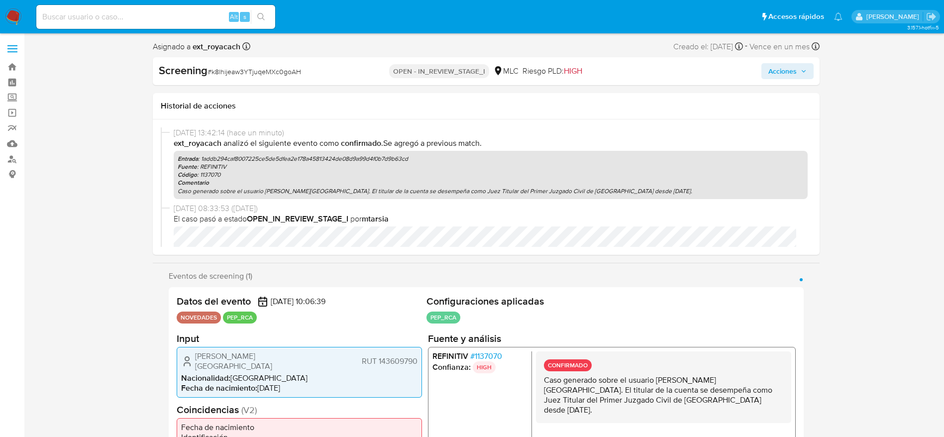
click at [764, 79] on div "Screening # k8lhijeaw3YTjuqeMXc0goAH OPEN - IN_REVIEW_STAGE_I MLC Riesgo PLD: H…" at bounding box center [486, 71] width 667 height 28
click at [773, 80] on div "Screening # k8lhijeaw3YTjuqeMXc0goAH OPEN - IN_REVIEW_STAGE_I MLC Riesgo PLD: H…" at bounding box center [486, 71] width 667 height 28
click at [767, 69] on button "Acciones" at bounding box center [787, 71] width 52 height 16
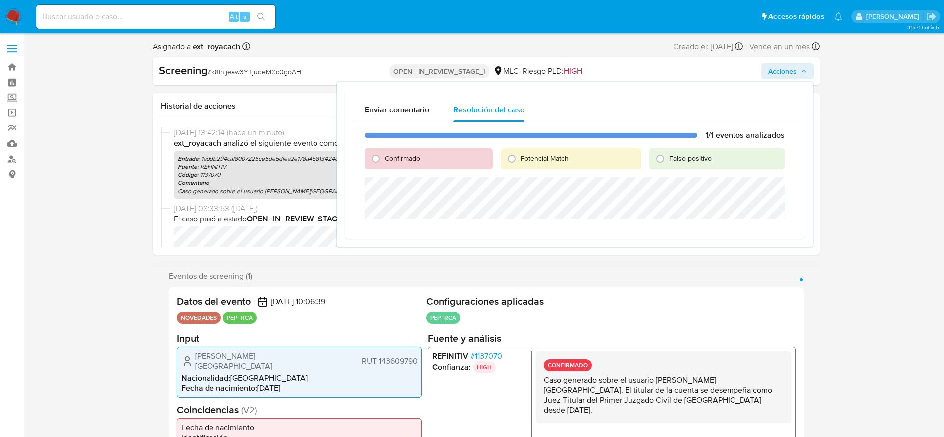
click at [409, 145] on div "1/1 eventos analizados Confirmado Potencial Match Falso positivo" at bounding box center [575, 176] width 444 height 108
click at [401, 150] on div "Confirmado" at bounding box center [429, 158] width 128 height 21
click at [405, 155] on span "Confirmado" at bounding box center [402, 158] width 35 height 10
click at [384, 155] on input "Confirmado" at bounding box center [376, 159] width 16 height 16
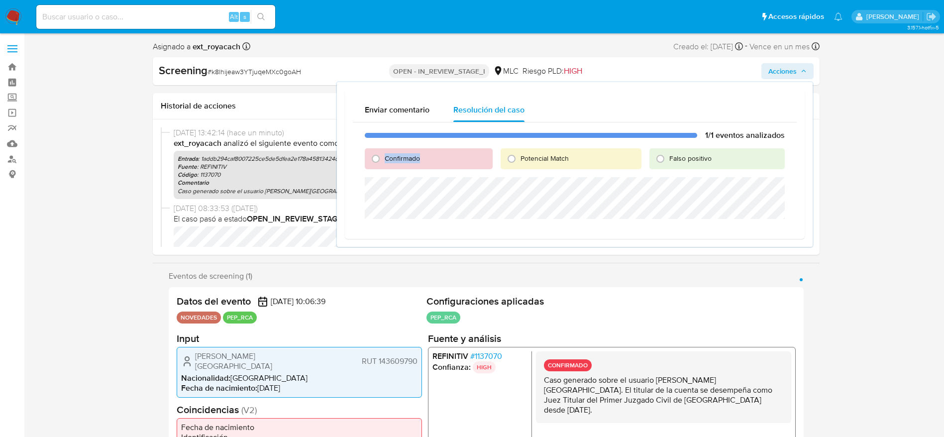
radio input "true"
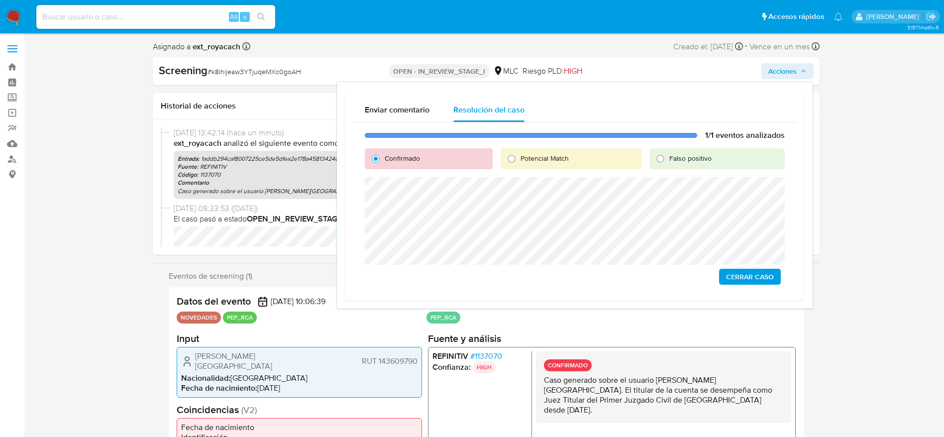
click at [761, 277] on span "Cerrar Caso" at bounding box center [750, 277] width 48 height 14
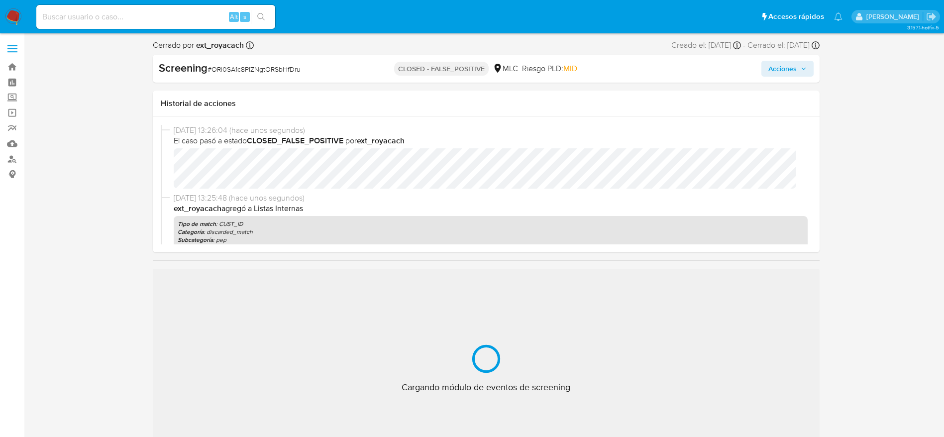
click at [246, 68] on span "# ORi0SA1c8PIZNgtORSbHfDru" at bounding box center [253, 69] width 93 height 10
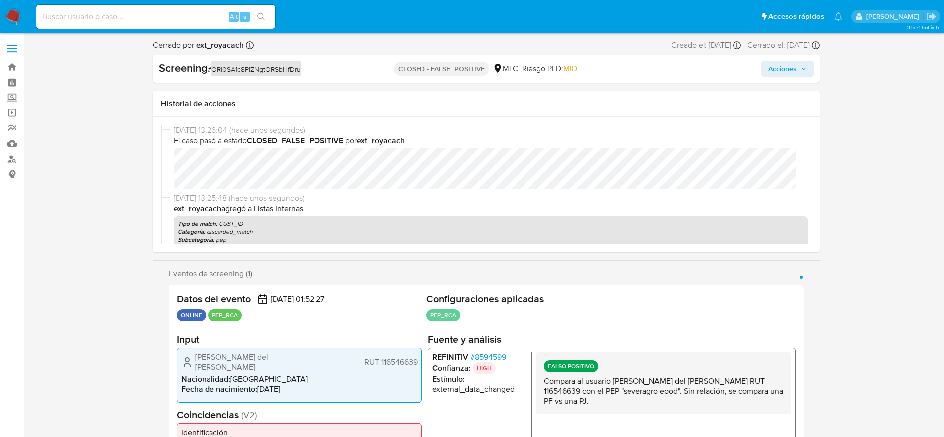
select select "10"
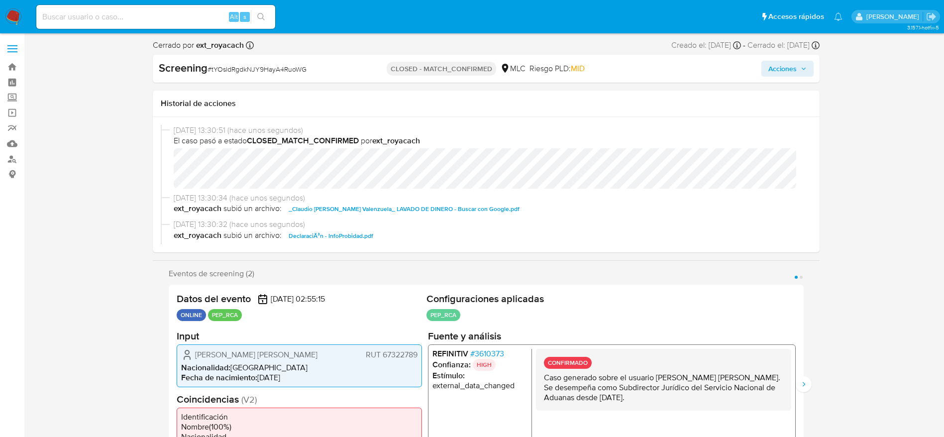
select select "10"
click at [236, 69] on span "# tYOsldRgdkNJY9HayA4RuoWG" at bounding box center [256, 69] width 99 height 10
copy span "tYOsldRgdkNJY9HayA4RuoWG"
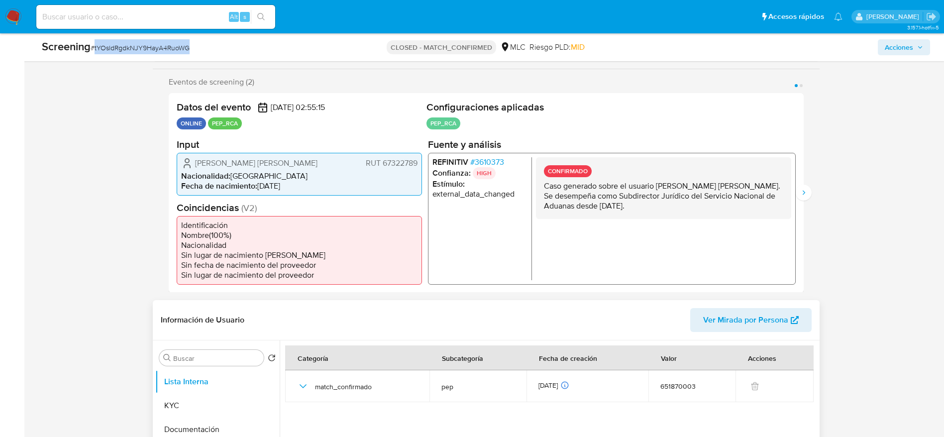
scroll to position [373, 0]
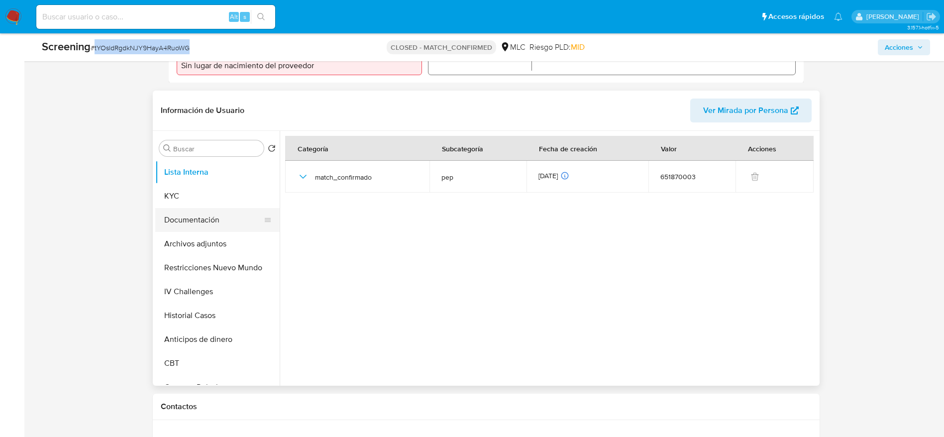
click at [185, 219] on button "Documentación" at bounding box center [213, 220] width 116 height 24
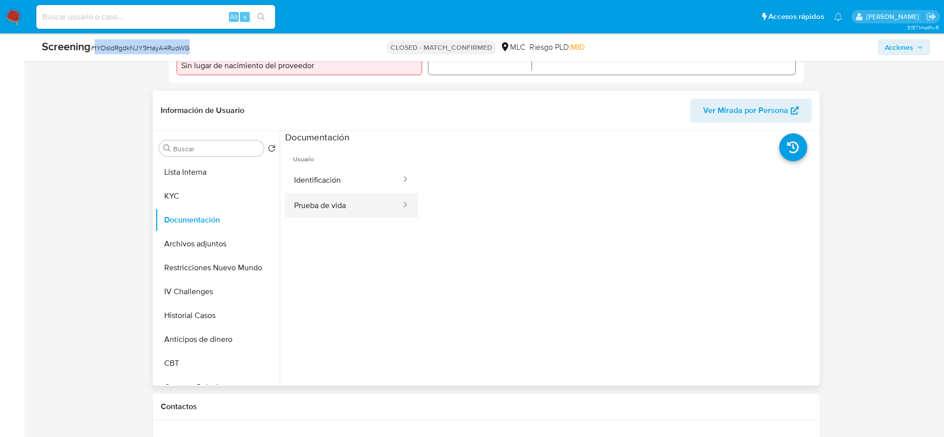
drag, startPoint x: 359, startPoint y: 224, endPoint x: 354, endPoint y: 225, distance: 5.6
click at [357, 218] on button "Prueba de vida" at bounding box center [343, 205] width 117 height 25
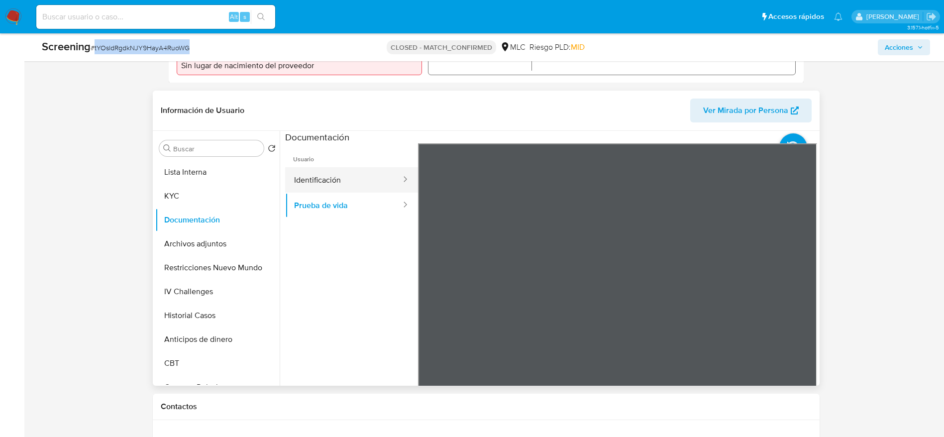
click at [335, 193] on button "Identificación" at bounding box center [343, 179] width 117 height 25
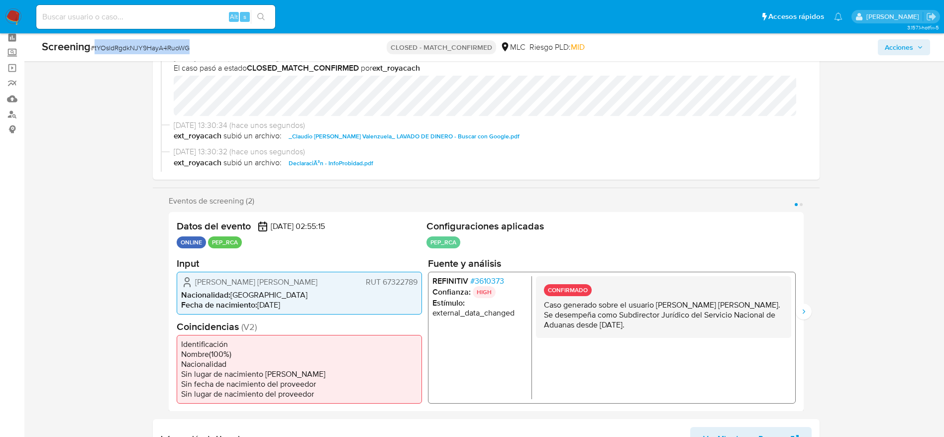
scroll to position [0, 0]
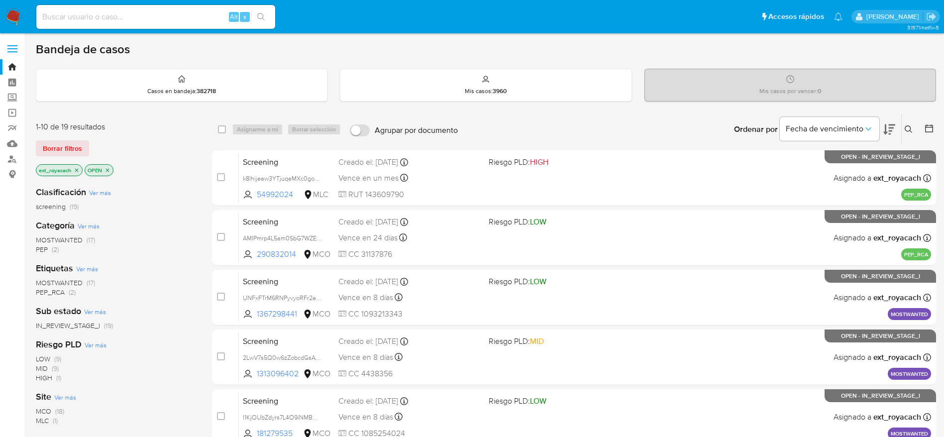
click at [78, 169] on icon "close-filter" at bounding box center [76, 169] width 3 height 3
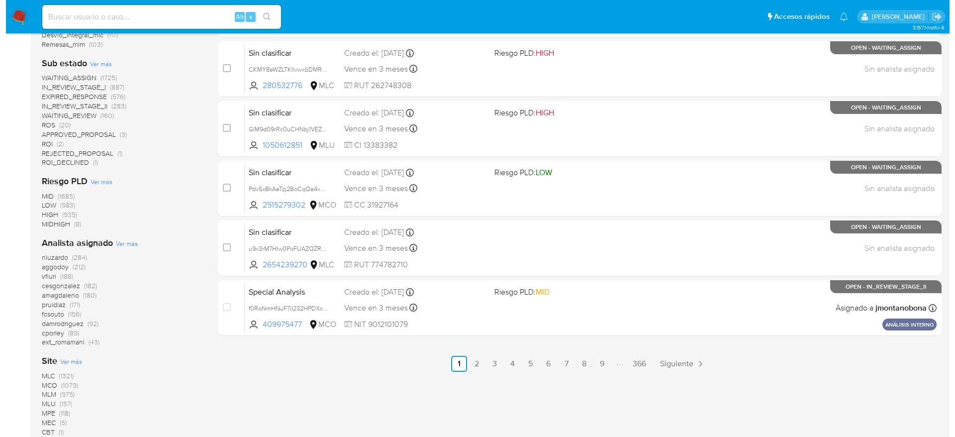
scroll to position [480, 0]
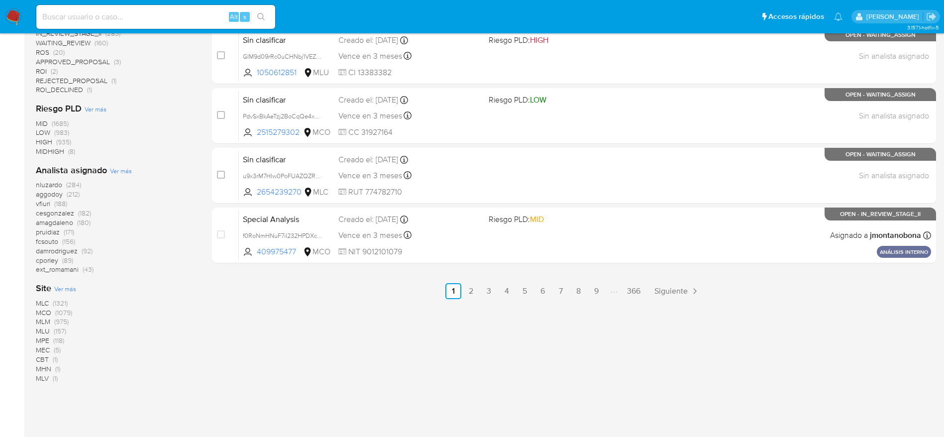
click at [116, 166] on span "Ver más" at bounding box center [121, 170] width 22 height 9
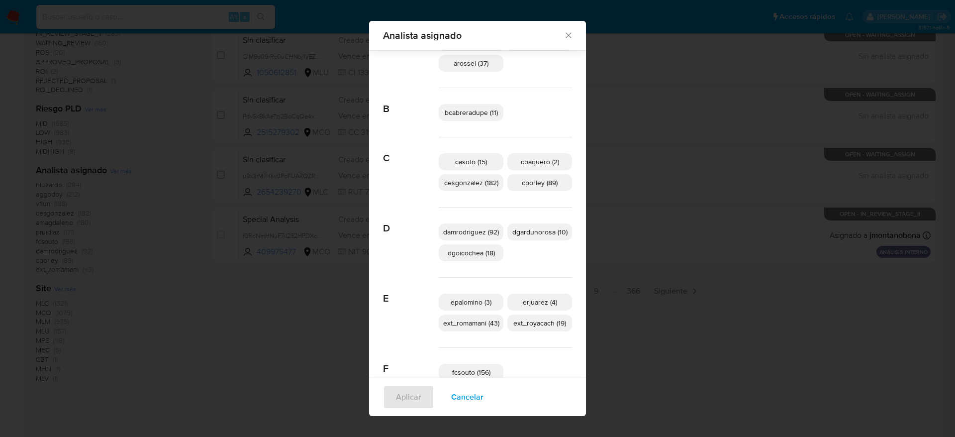
scroll to position [142, 0]
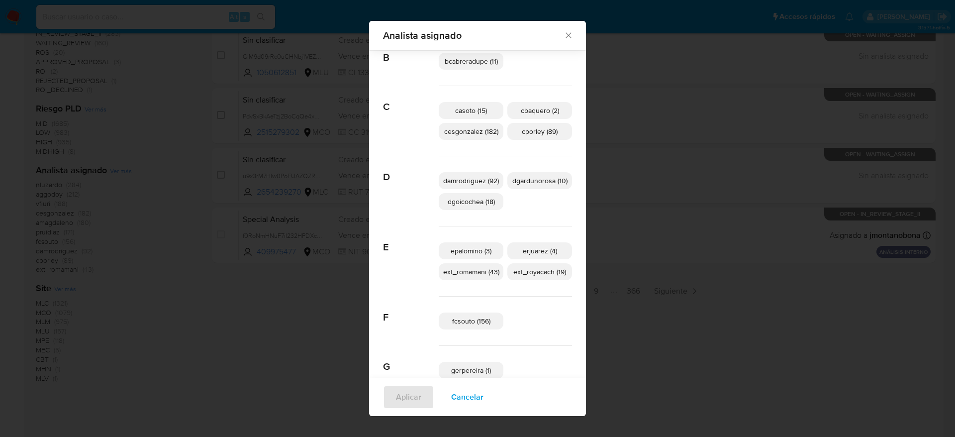
click at [465, 269] on span "ext_romamani (43)" at bounding box center [471, 272] width 56 height 10
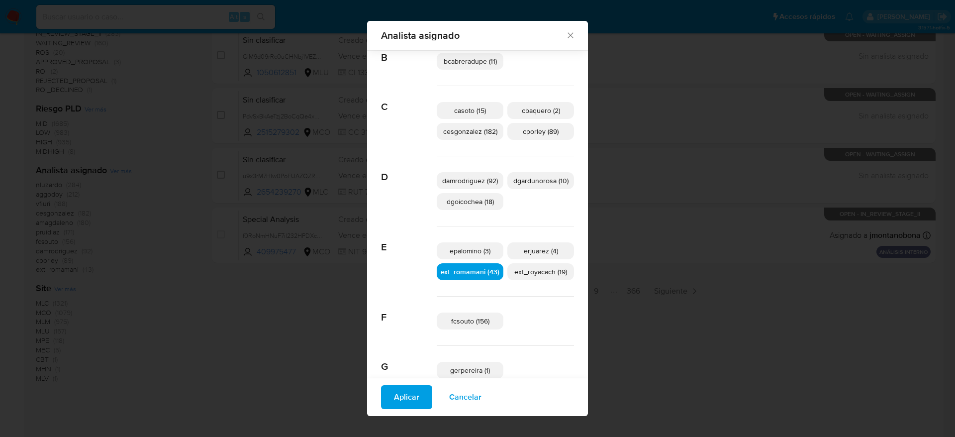
click at [404, 386] on span "Aplicar" at bounding box center [406, 397] width 25 height 22
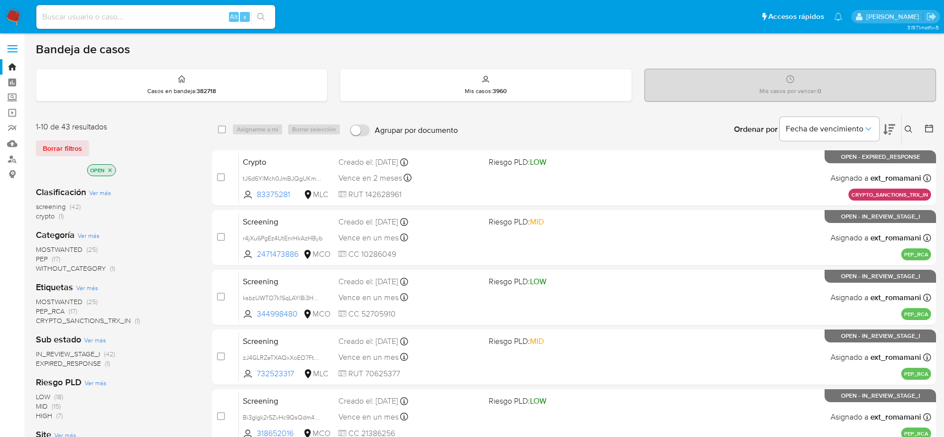
click at [79, 167] on icon "close-filter" at bounding box center [79, 170] width 6 height 6
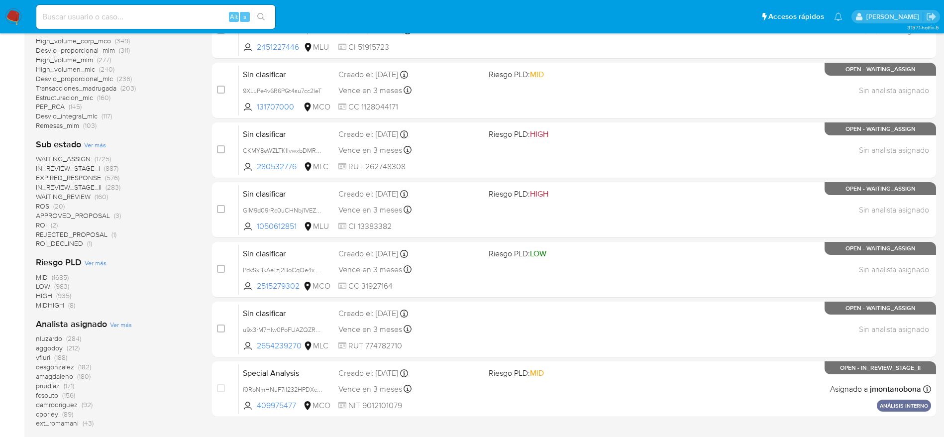
scroll to position [373, 0]
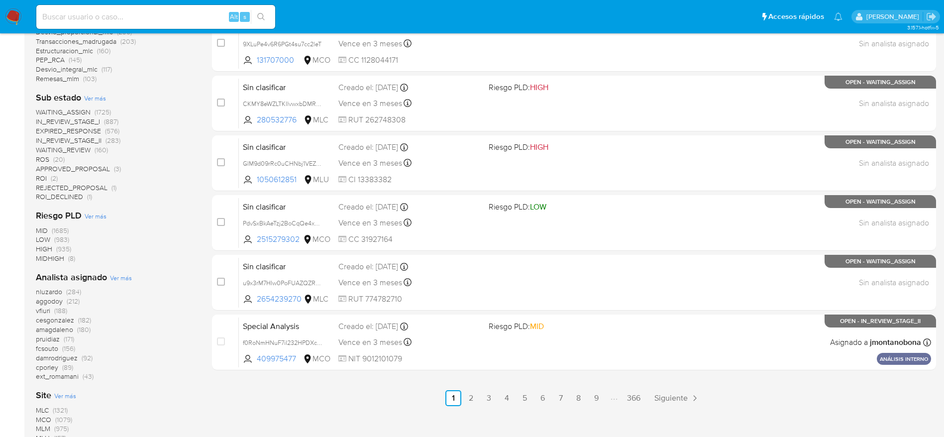
click at [71, 375] on span "ext_romamani" at bounding box center [57, 376] width 43 height 10
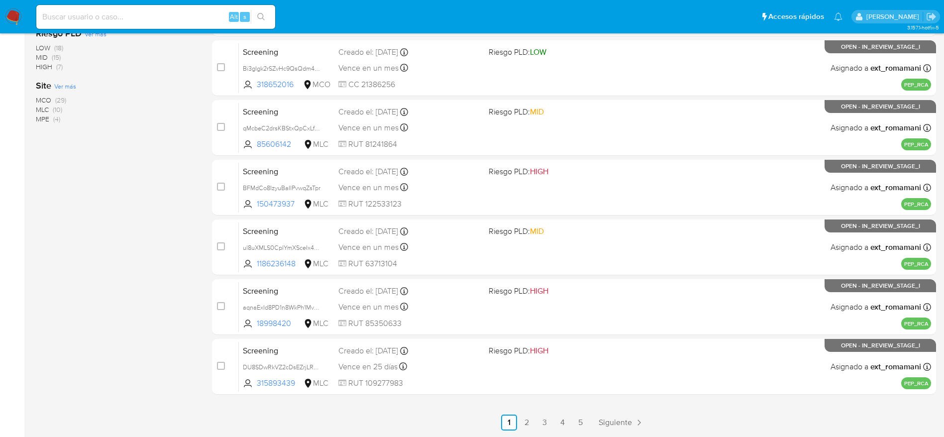
scroll to position [50, 0]
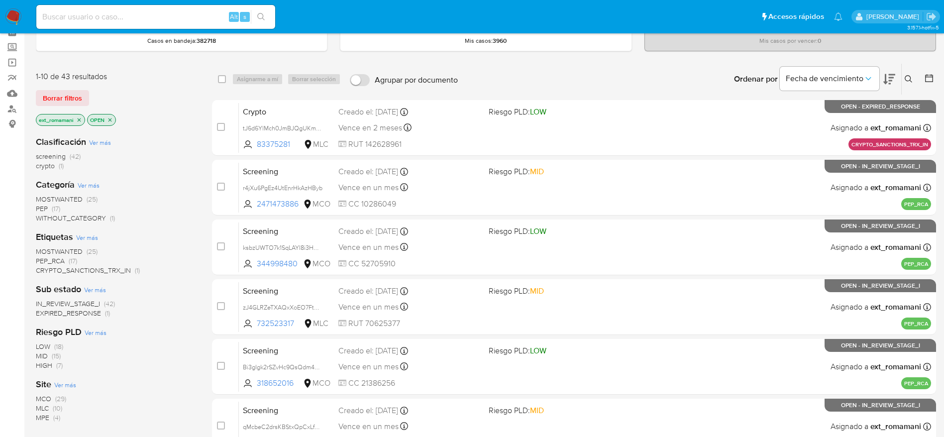
click at [109, 121] on icon "close-filter" at bounding box center [110, 120] width 6 height 6
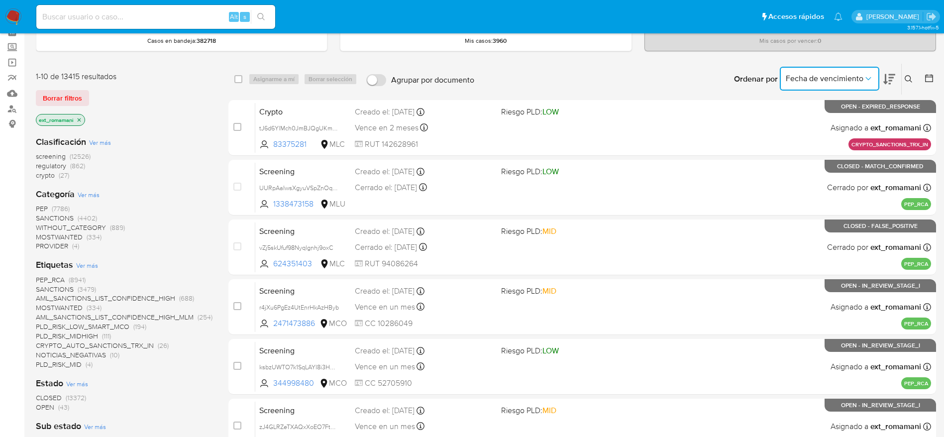
click at [835, 79] on span "Fecha de vencimiento" at bounding box center [824, 79] width 78 height 10
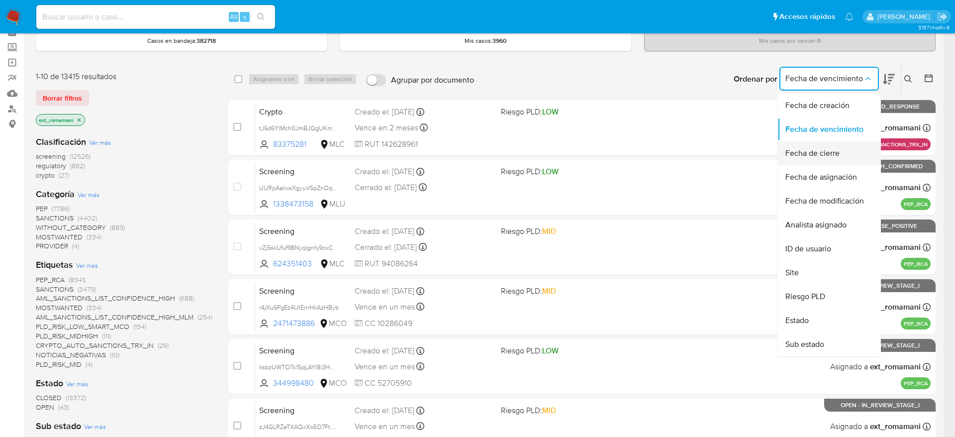
click at [804, 153] on span "Fecha de cierre" at bounding box center [812, 153] width 54 height 10
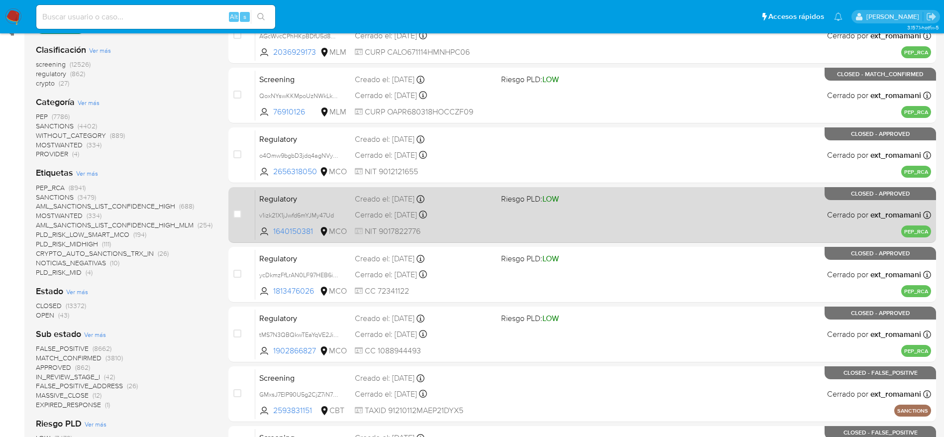
scroll to position [349, 0]
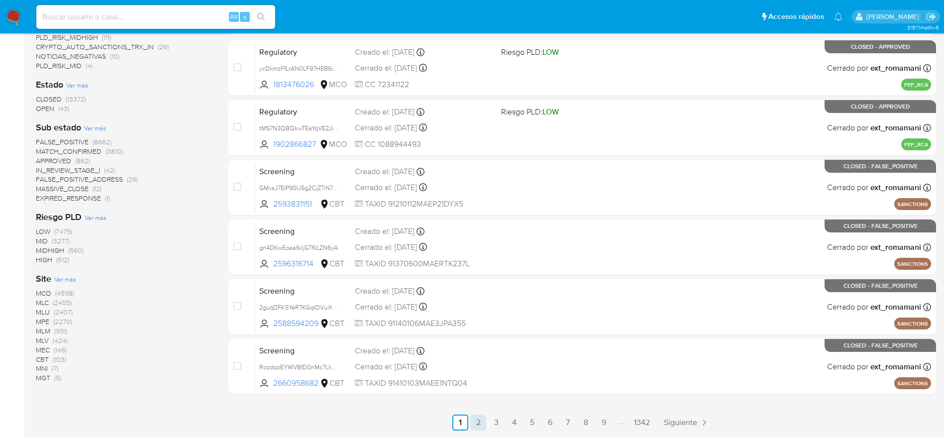
click at [478, 421] on link "2" at bounding box center [478, 422] width 16 height 16
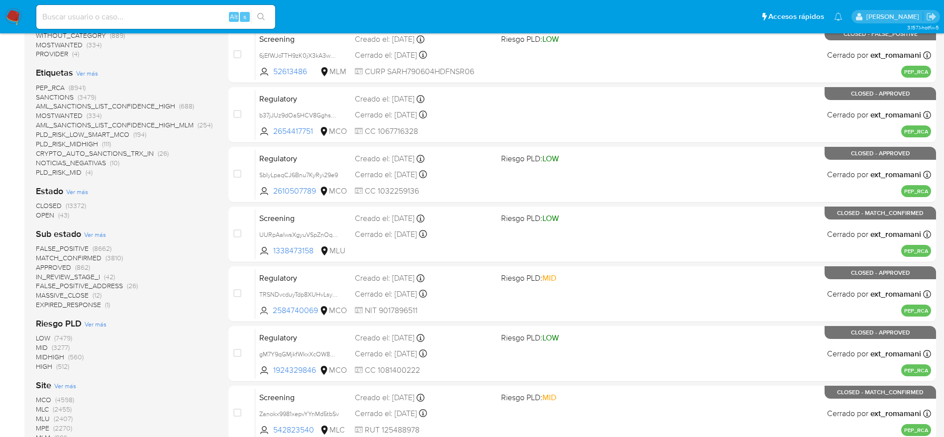
scroll to position [349, 0]
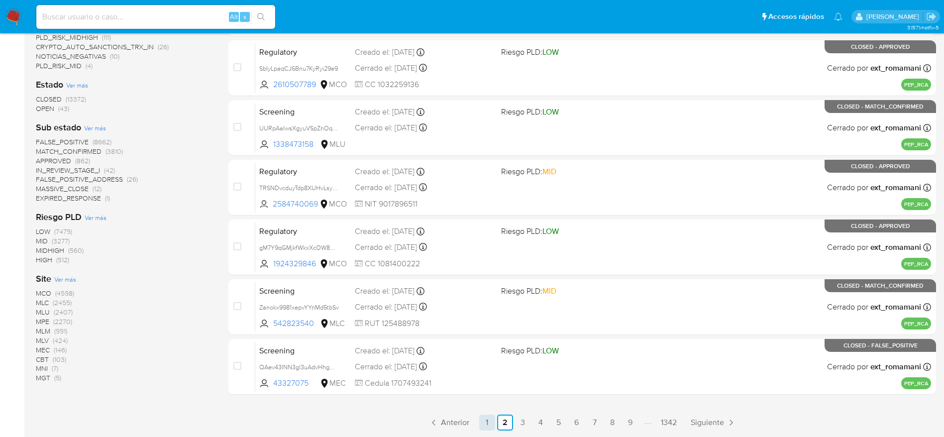
click at [490, 419] on link "1" at bounding box center [487, 422] width 16 height 16
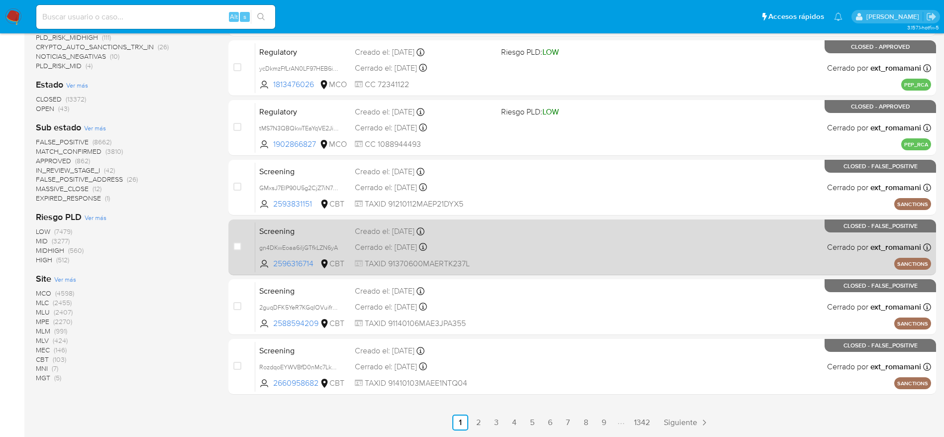
scroll to position [274, 0]
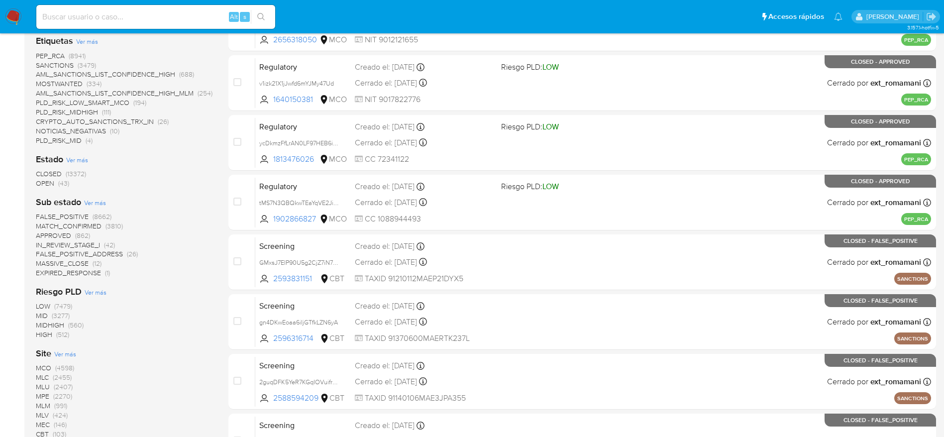
click at [15, 14] on img at bounding box center [13, 16] width 17 height 17
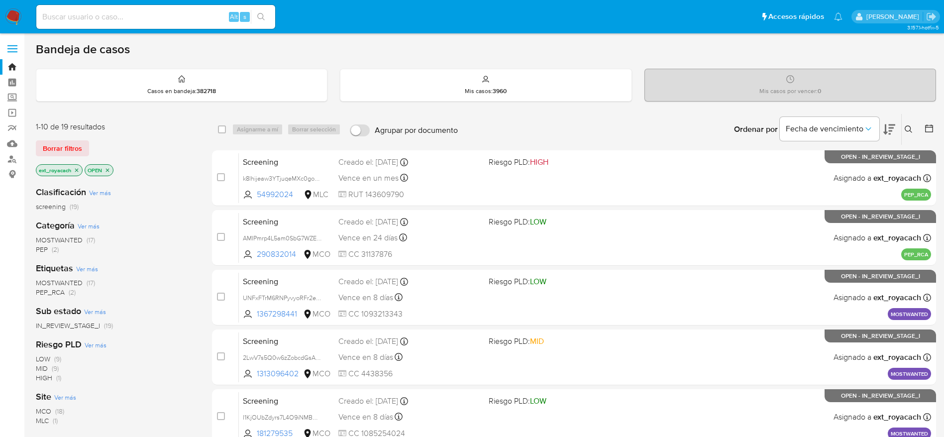
click at [12, 14] on img at bounding box center [13, 16] width 17 height 17
click at [54, 240] on span "MOSTWANTED" at bounding box center [59, 240] width 47 height 10
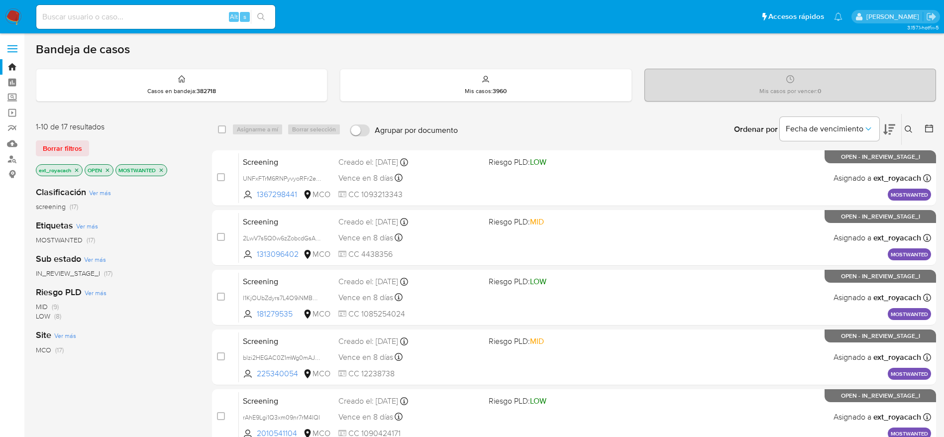
click at [10, 14] on img at bounding box center [13, 16] width 17 height 17
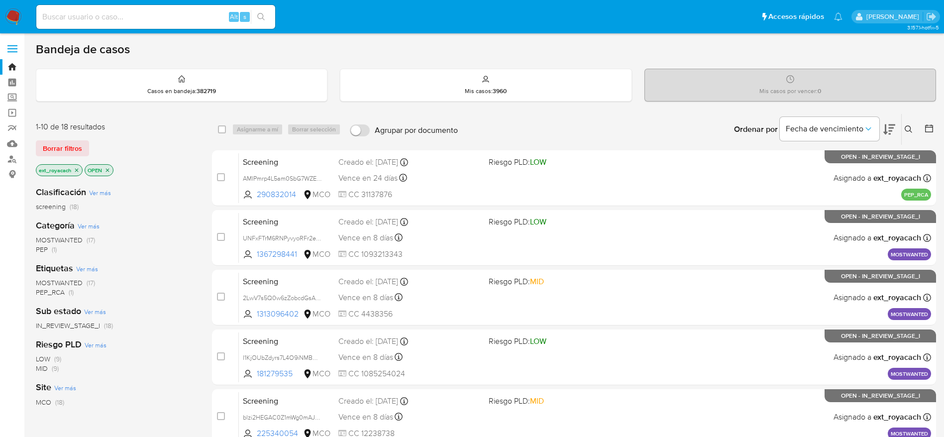
click at [58, 241] on span "MOSTWANTED" at bounding box center [59, 240] width 47 height 10
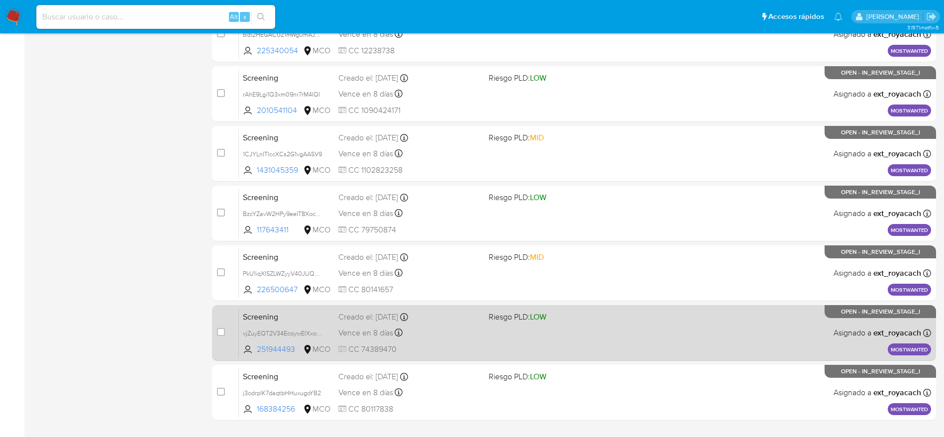
scroll to position [349, 0]
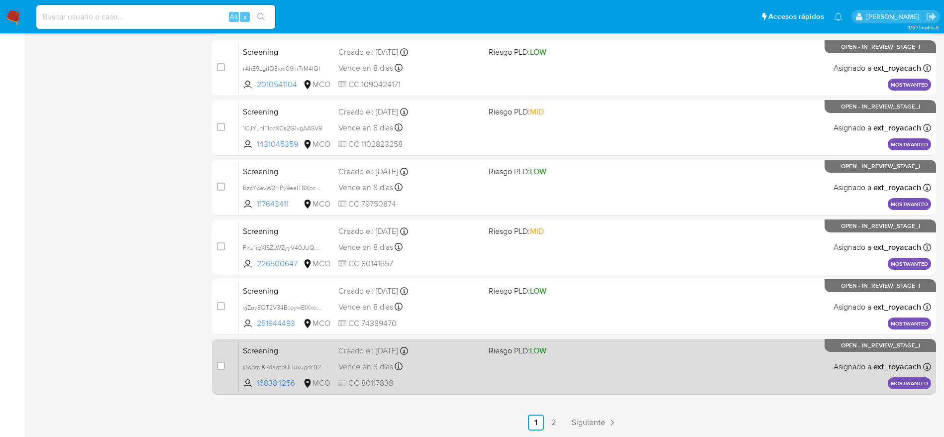
click at [457, 361] on div "Vence en 8 días Vence el [DATE] 07:08:30" at bounding box center [409, 366] width 142 height 13
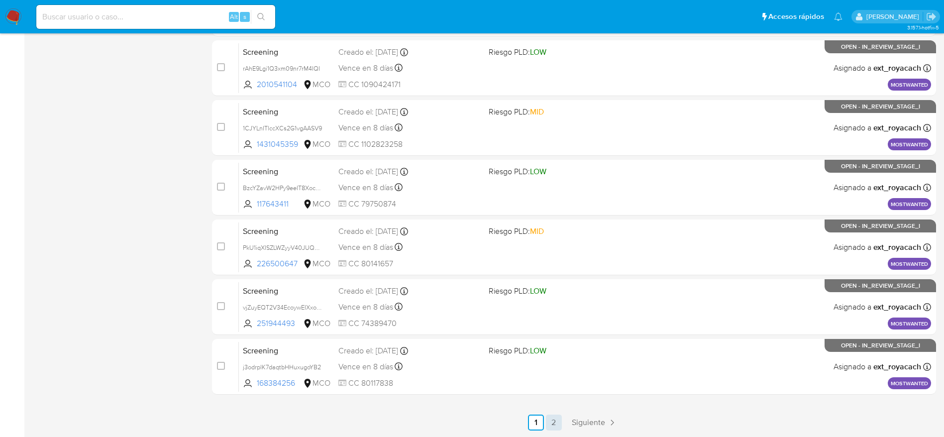
click at [554, 419] on link "2" at bounding box center [554, 422] width 16 height 16
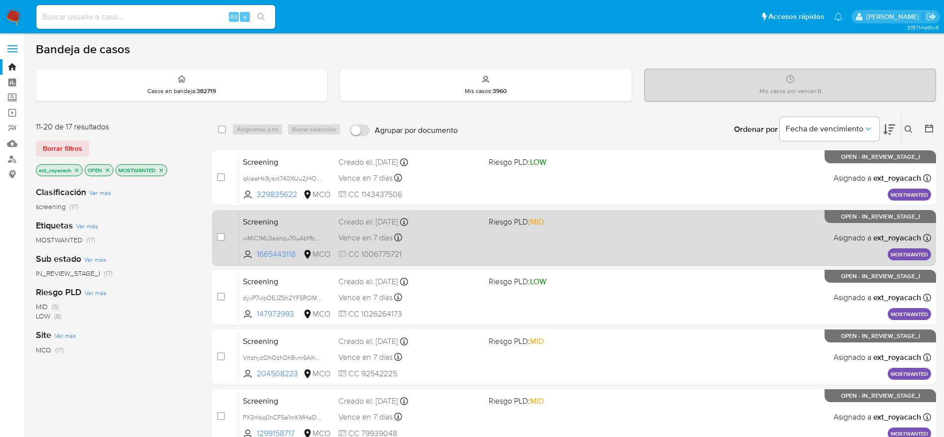
scroll to position [170, 0]
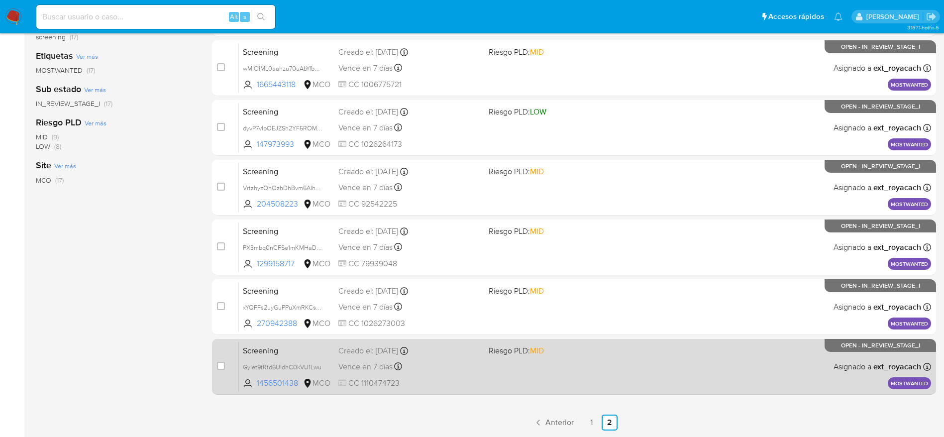
click at [467, 371] on div "Vence en 7 días Vence el [DATE] 07:08:21" at bounding box center [409, 366] width 142 height 13
click at [492, 349] on span "Riesgo PLD: MID" at bounding box center [515, 350] width 55 height 11
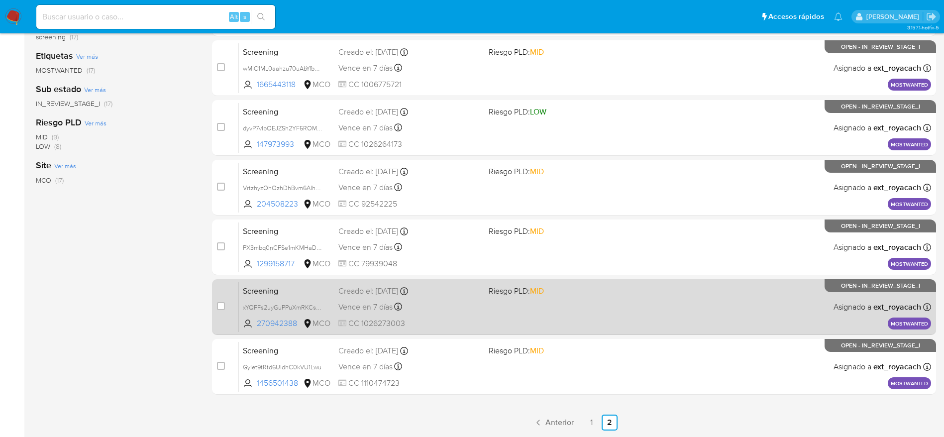
click at [496, 297] on div "Screening xYQFFs2uyGuPPuXmRKCspWrf 270942388 MCO Riesgo PLD: MID Creado el: [DA…" at bounding box center [585, 307] width 692 height 50
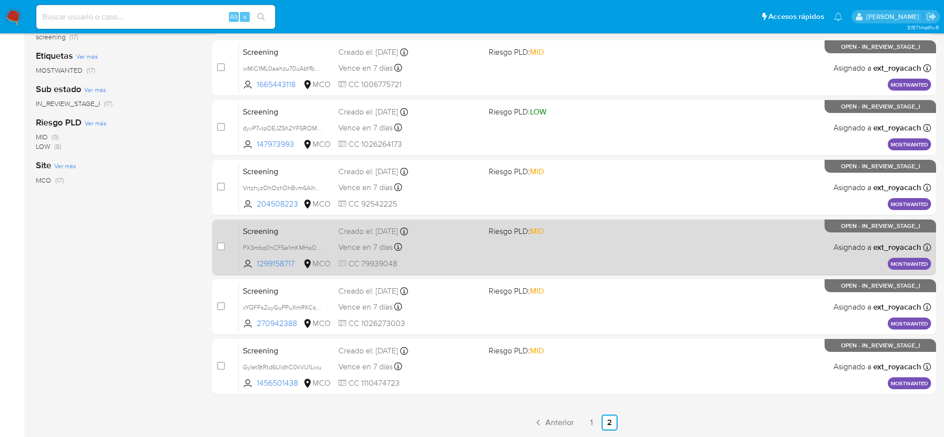
click at [423, 255] on div "Screening PX3mbq0nCFSe1mKMHaDo6zcE 1299158717 MCO Riesgo PLD: MID Creado el: 29…" at bounding box center [585, 247] width 692 height 50
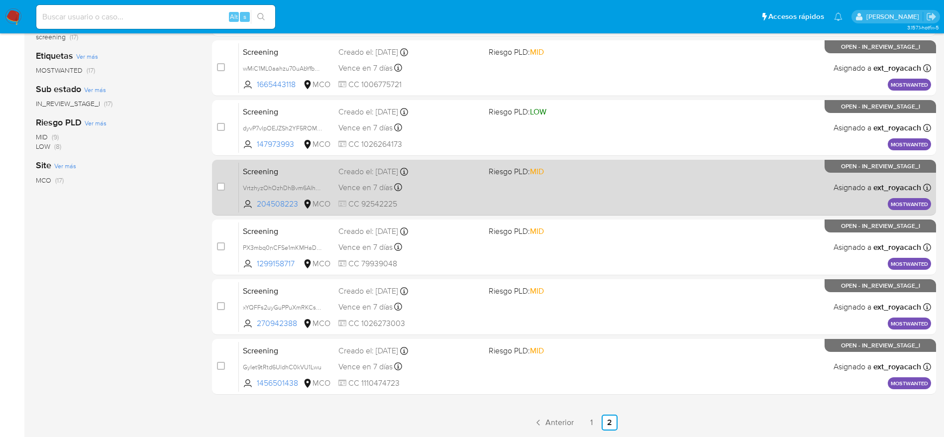
click at [438, 186] on div "Vence en 7 días Vence el 08/09/2025 07:10:37" at bounding box center [409, 187] width 142 height 13
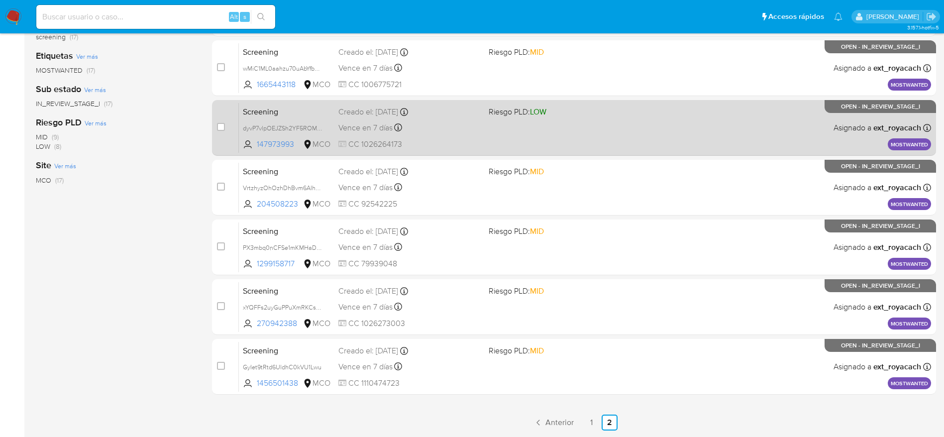
click at [432, 139] on span "CC 1026264173" at bounding box center [409, 144] width 142 height 11
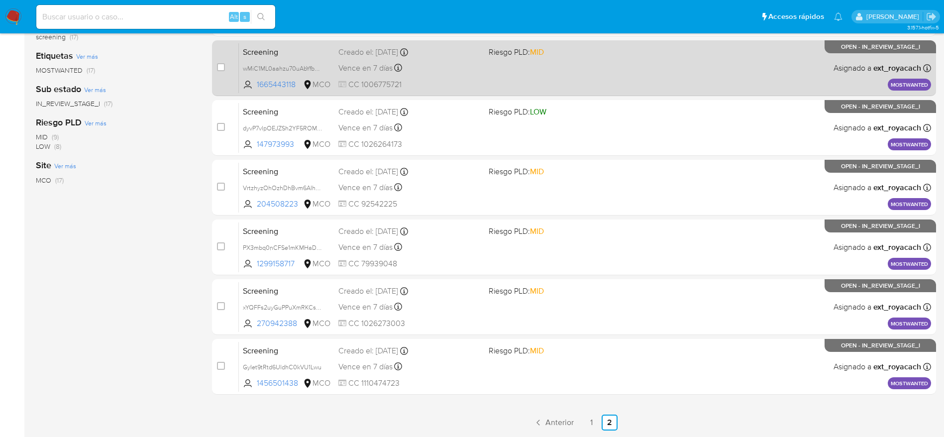
click at [439, 87] on span "CC 1006775721" at bounding box center [409, 84] width 142 height 11
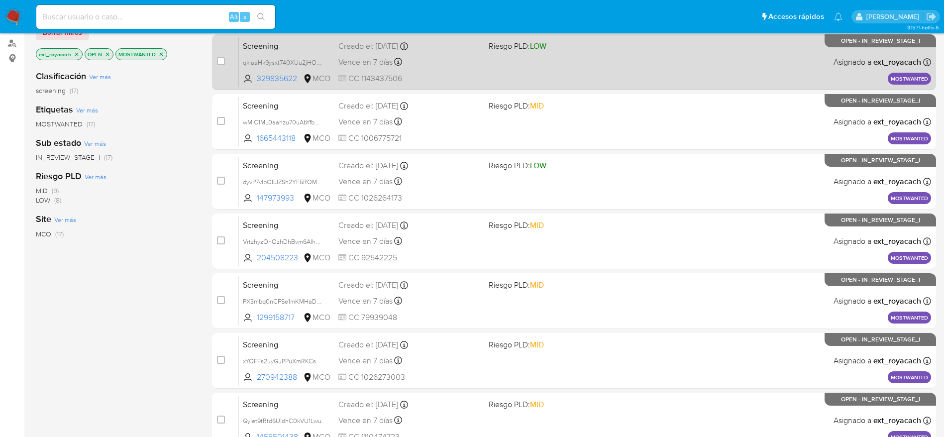
scroll to position [0, 0]
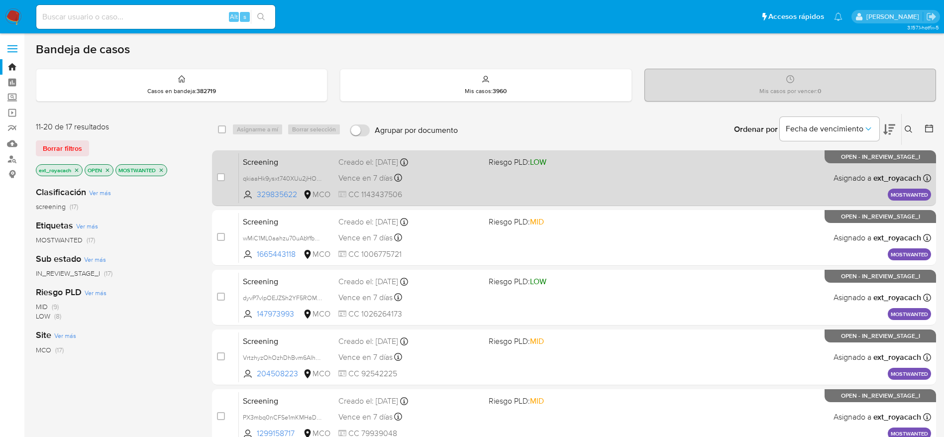
click at [466, 170] on div "Screening qkiaaHk9ysxt740XUu2jHObh 329835622 MCO Riesgo PLD: LOW Creado el: 29/…" at bounding box center [585, 178] width 692 height 50
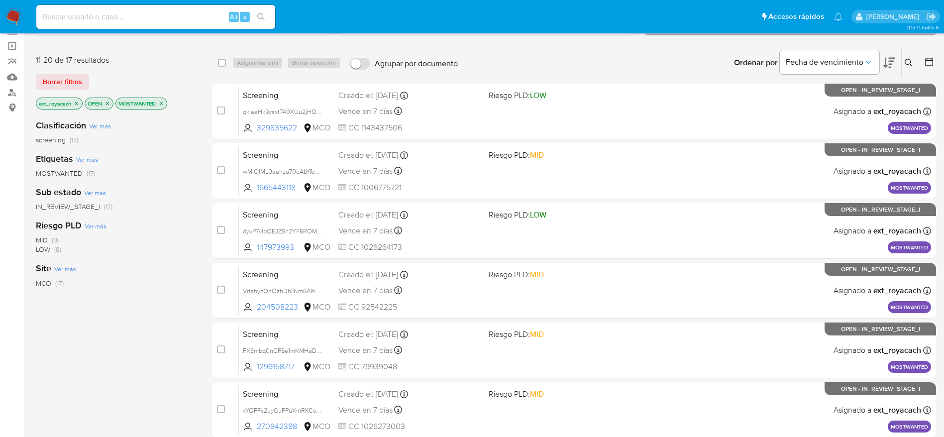
scroll to position [170, 0]
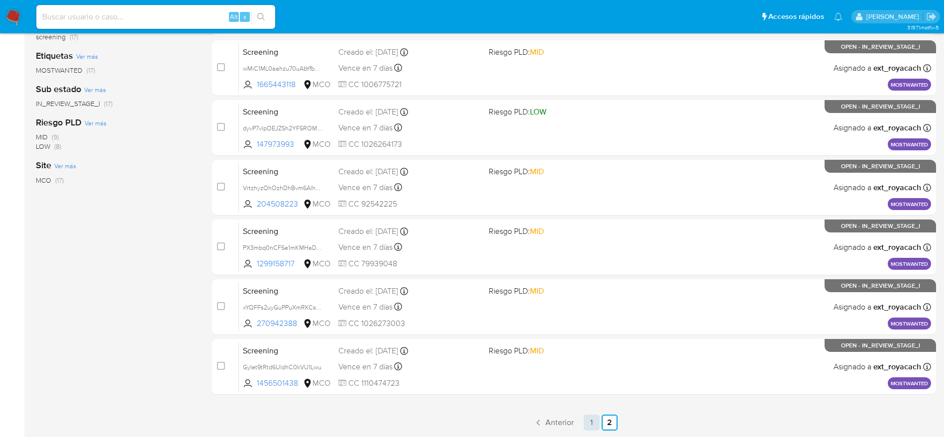
click at [591, 424] on link "1" at bounding box center [591, 422] width 16 height 16
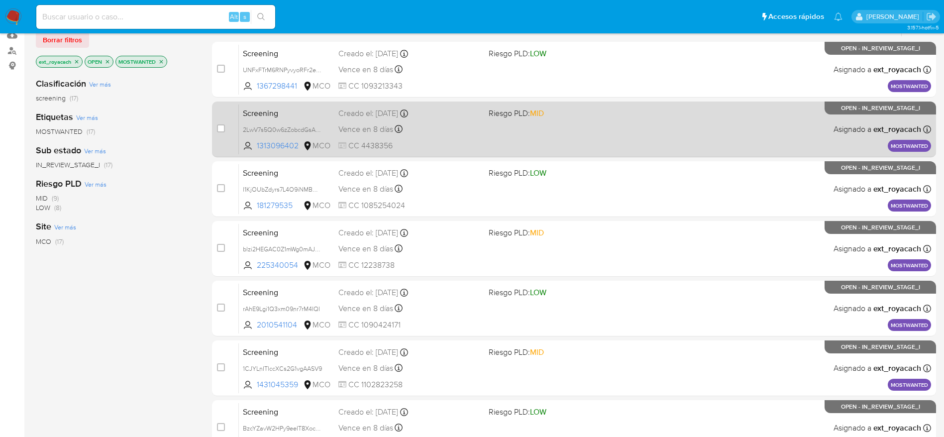
scroll to position [349, 0]
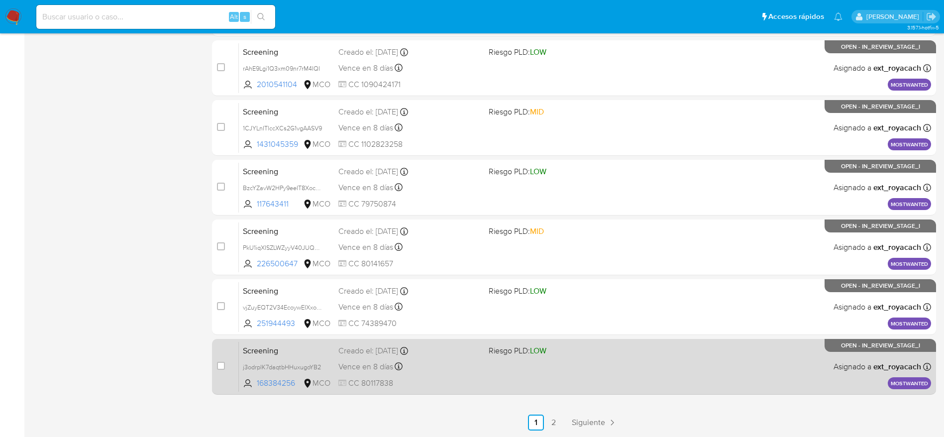
click at [453, 360] on div "Vence en 8 días Vence el 09/09/2025 07:08:30" at bounding box center [409, 366] width 142 height 13
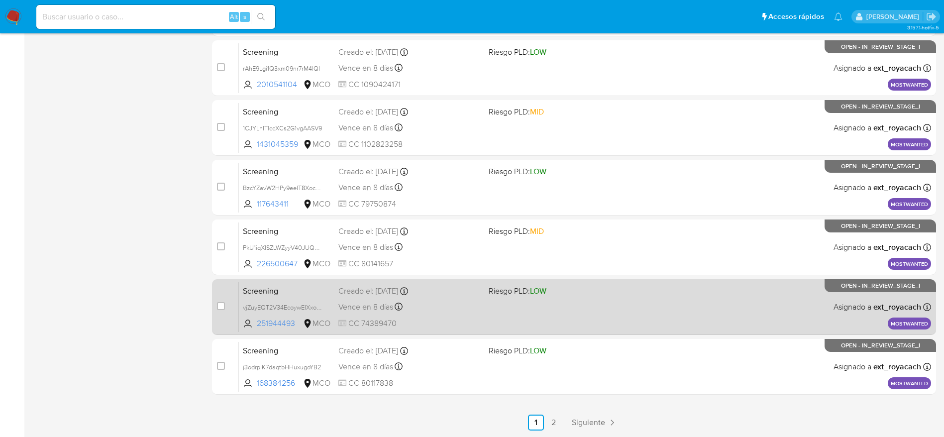
click at [409, 310] on div "Vence en 8 días Vence el 09/09/2025 07:08:48" at bounding box center [409, 306] width 142 height 13
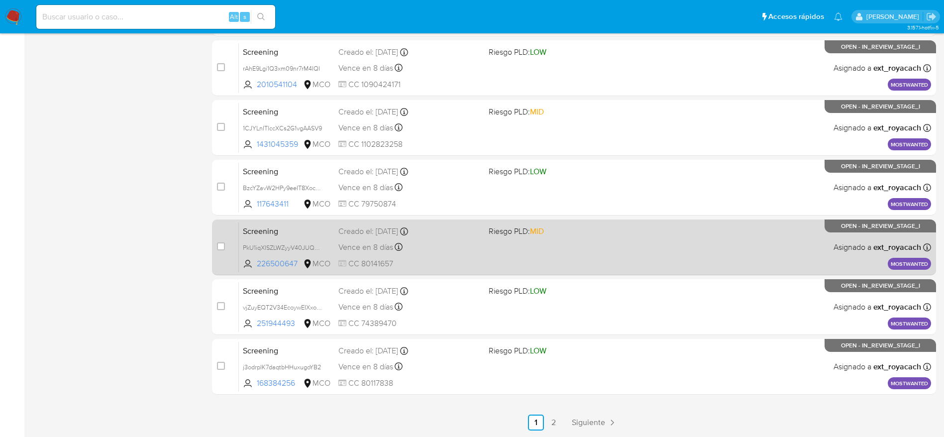
click at [437, 246] on div "Vence en 8 días Vence el 09/09/2025 07:08:57" at bounding box center [409, 246] width 142 height 13
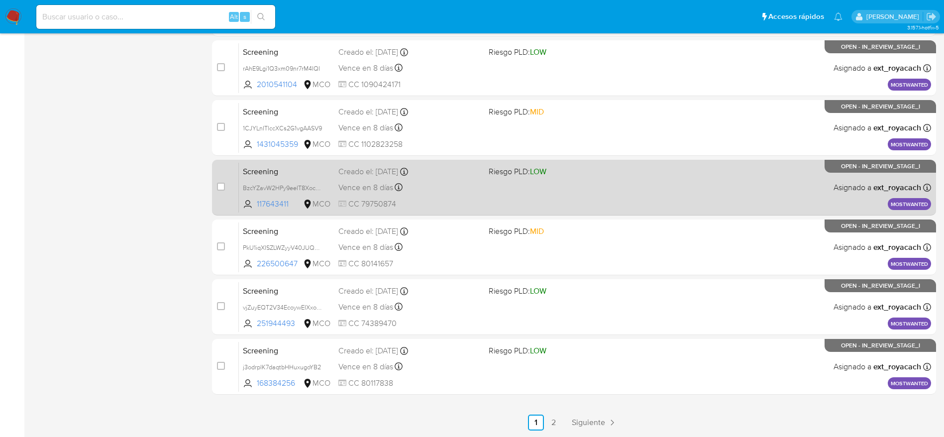
click at [413, 167] on div "Creado el: 30/08/2025 Creado el: 30/08/2025 07:09:22" at bounding box center [409, 171] width 142 height 11
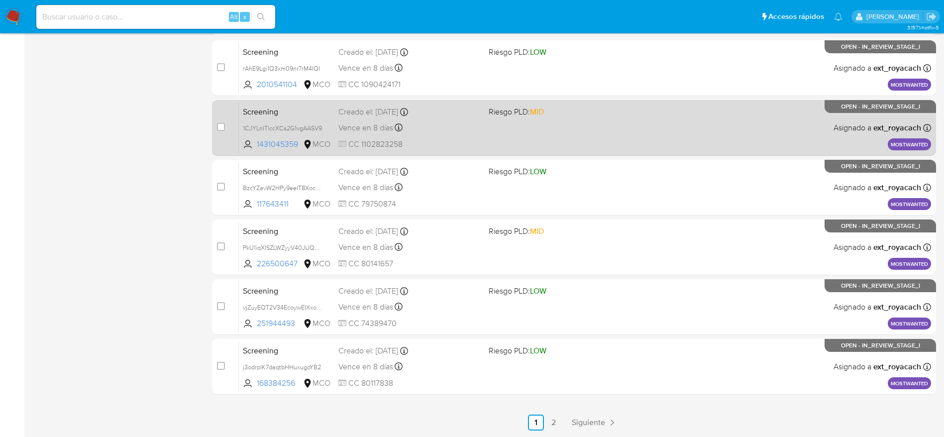
drag, startPoint x: 415, startPoint y: 121, endPoint x: 411, endPoint y: 116, distance: 6.4
click at [411, 116] on div "Screening 1CJYLnITlccXCs2G1vgAASV9 1431045359 MCO Riesgo PLD: MID Creado el: 30…" at bounding box center [585, 127] width 692 height 50
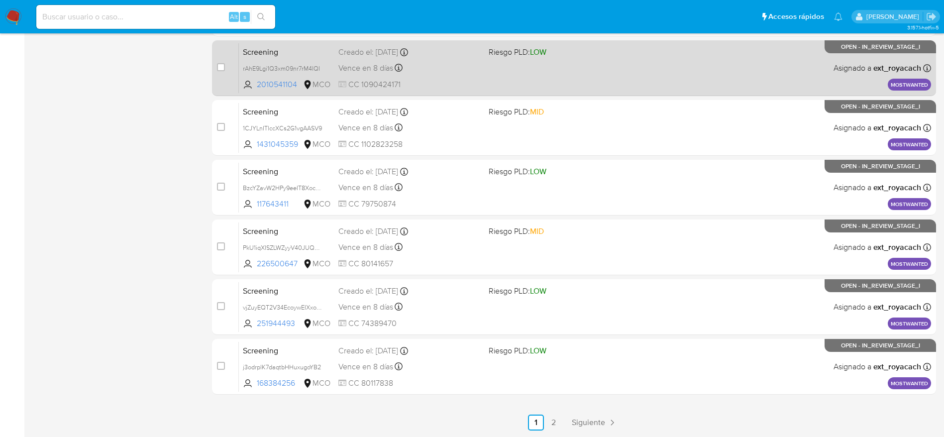
click at [469, 64] on div "Vence en 8 días Vence el 09/09/2025 07:09:29" at bounding box center [409, 67] width 142 height 13
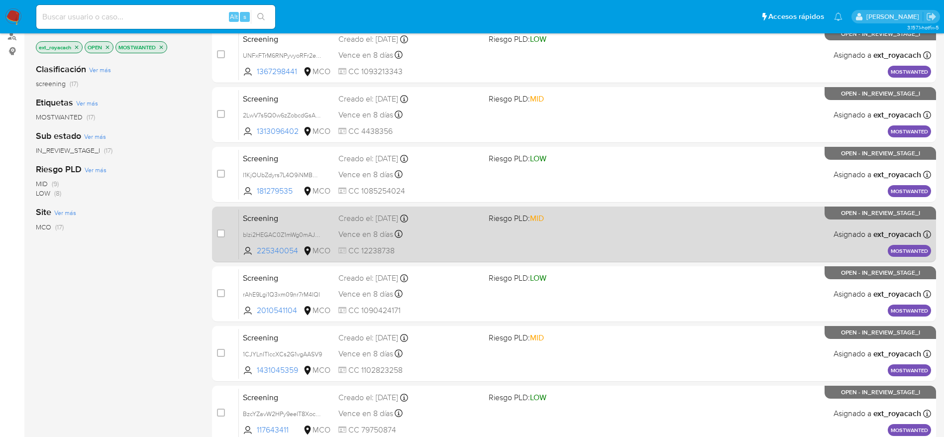
scroll to position [125, 0]
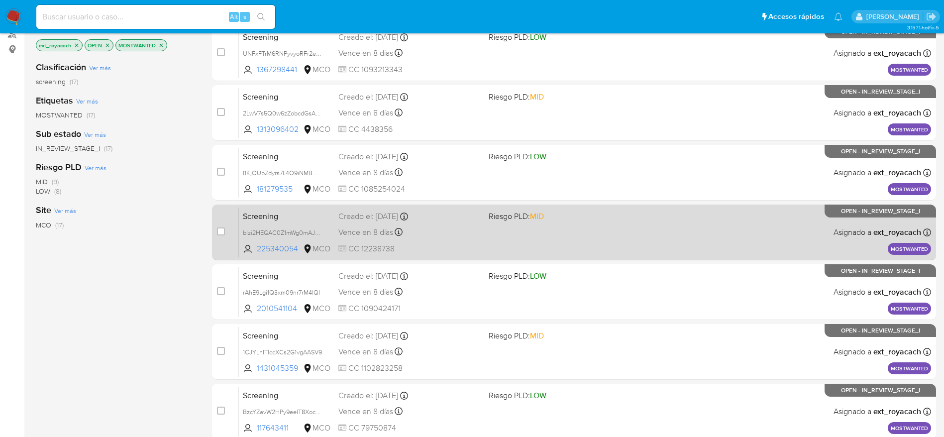
click at [476, 228] on div "Vence en 8 días Vence el 09/09/2025 07:09:34" at bounding box center [409, 231] width 142 height 13
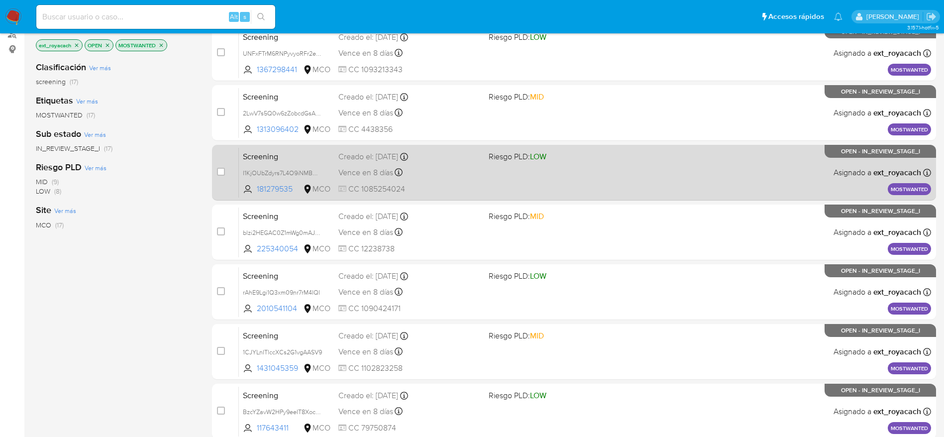
click at [464, 170] on div "Vence en 8 días Vence el 09/09/2025 07:09:40" at bounding box center [409, 172] width 142 height 13
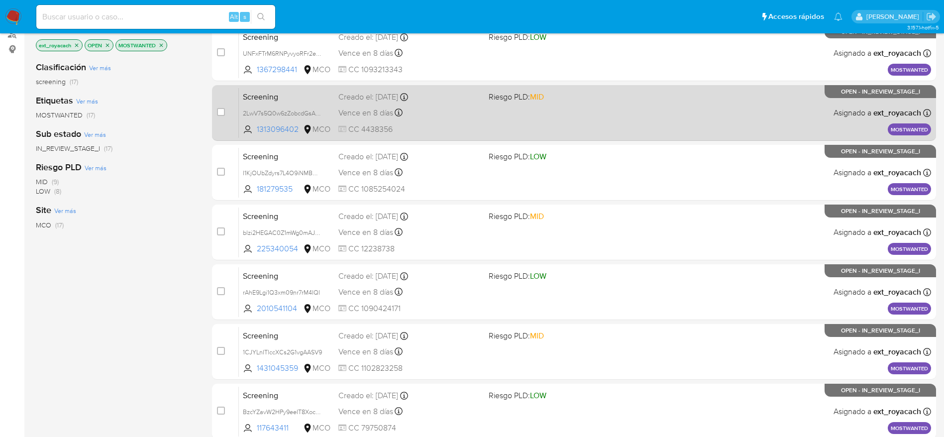
click at [408, 97] on icon at bounding box center [404, 97] width 8 height 8
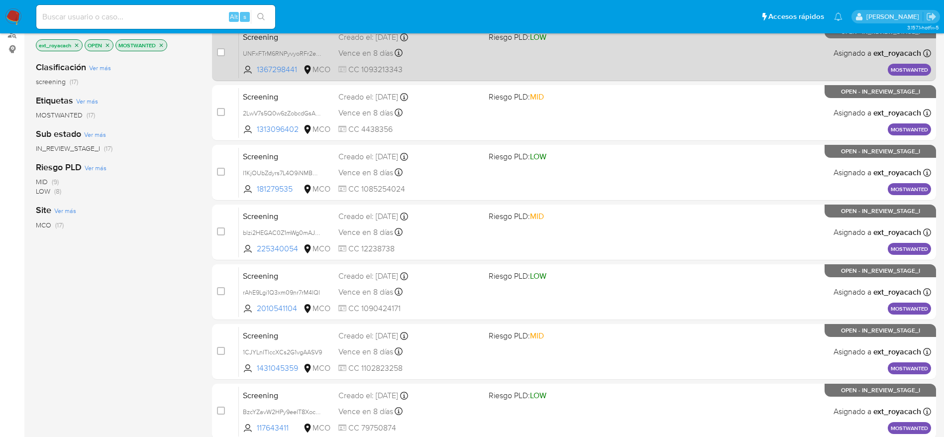
drag, startPoint x: 573, startPoint y: 86, endPoint x: 555, endPoint y: 64, distance: 28.7
click at [555, 64] on div "case-item-checkbox No es posible asignar el caso Screening UNFxFTrM6RNPyvyoRFr2…" at bounding box center [574, 321] width 724 height 593
click at [555, 64] on div "Screening UNFxFTrM6RNPyvyoRFr2eNaV 1367298441 MCO Riesgo PLD: LOW Creado el: 30…" at bounding box center [585, 53] width 692 height 50
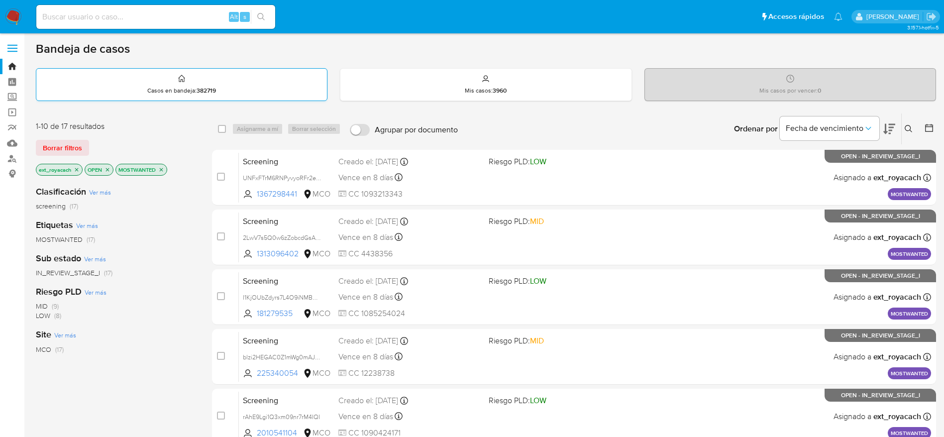
scroll to position [0, 0]
click at [79, 171] on icon "close-filter" at bounding box center [77, 170] width 6 height 6
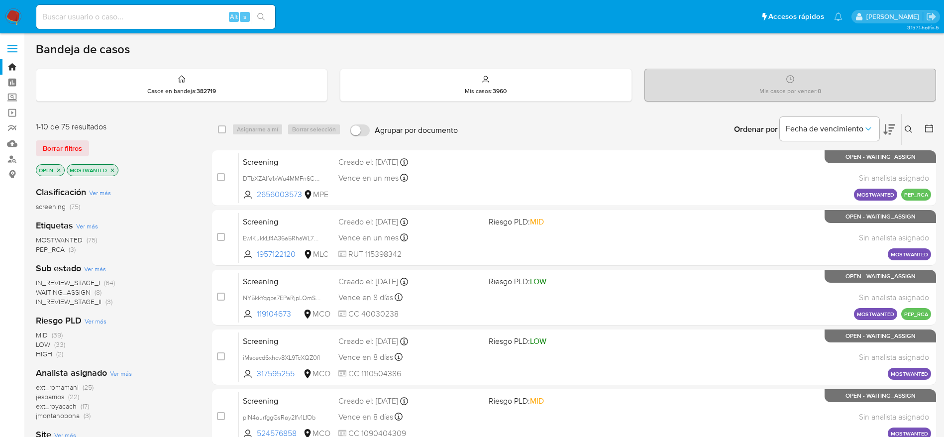
click at [61, 292] on span "WAITING_ASSIGN" at bounding box center [63, 292] width 55 height 10
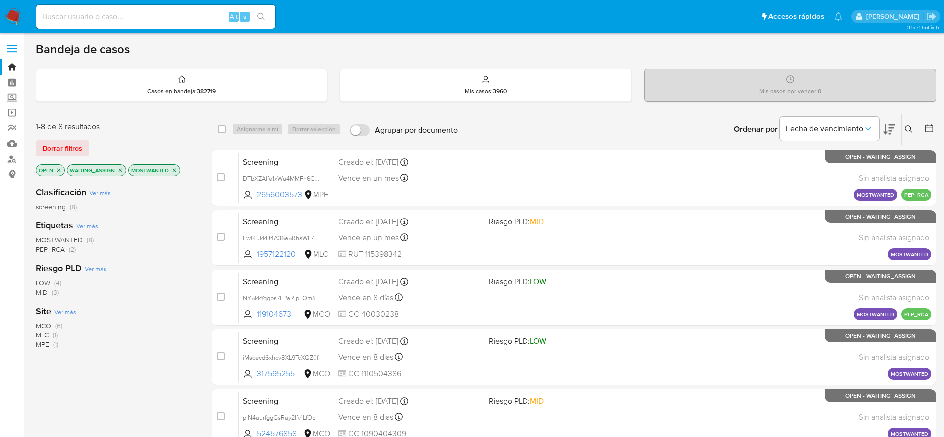
click at [14, 11] on img at bounding box center [13, 16] width 17 height 17
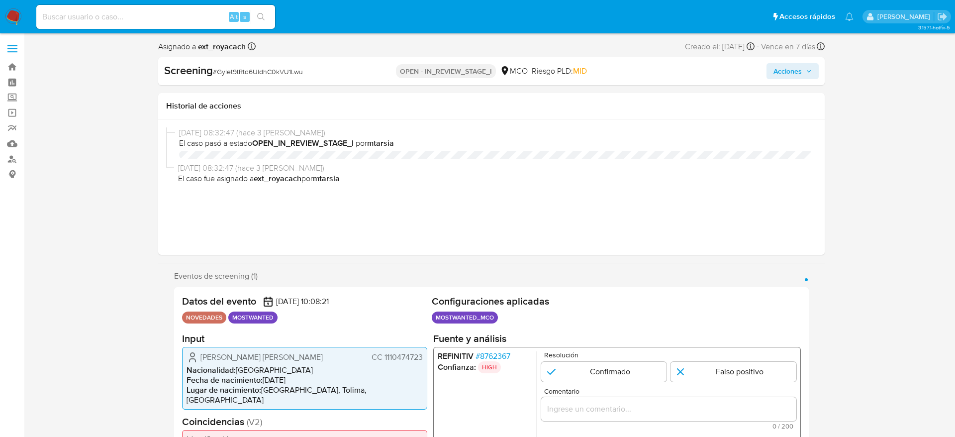
select select "10"
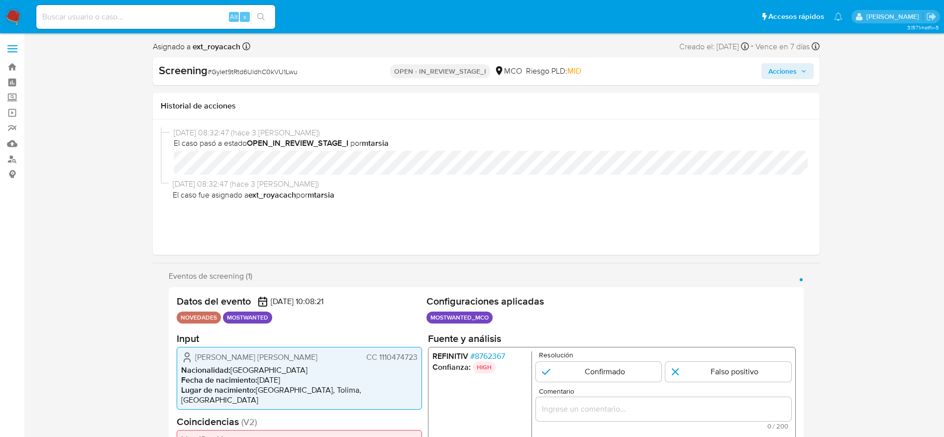
drag, startPoint x: 209, startPoint y: 358, endPoint x: 417, endPoint y: 359, distance: 207.4
click at [415, 359] on div "[PERSON_NAME] [PERSON_NAME] CC 1110474723" at bounding box center [299, 357] width 236 height 12
click at [195, 375] on span "Nacionalidad :" at bounding box center [205, 369] width 49 height 11
drag, startPoint x: 189, startPoint y: 356, endPoint x: 420, endPoint y: 359, distance: 231.3
click at [420, 359] on div "Hernandez Salgado Mauricio CC 1110474723 Nacionalidad : Colombia Fecha de nacim…" at bounding box center [299, 377] width 245 height 63
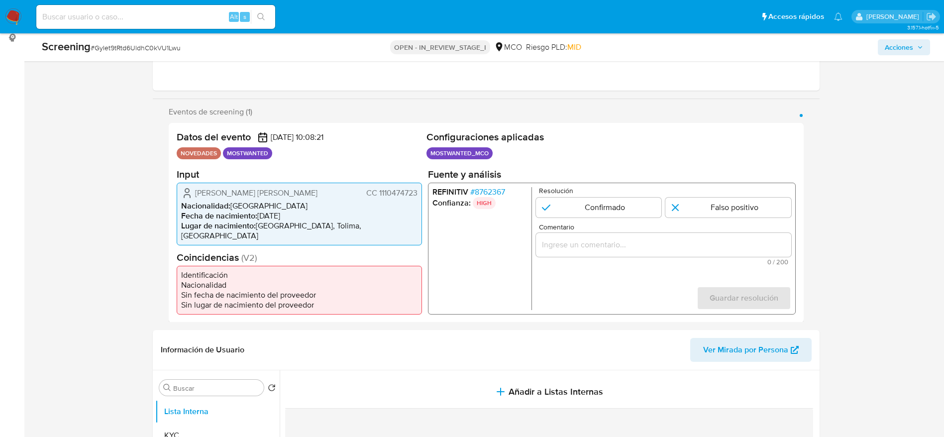
scroll to position [149, 0]
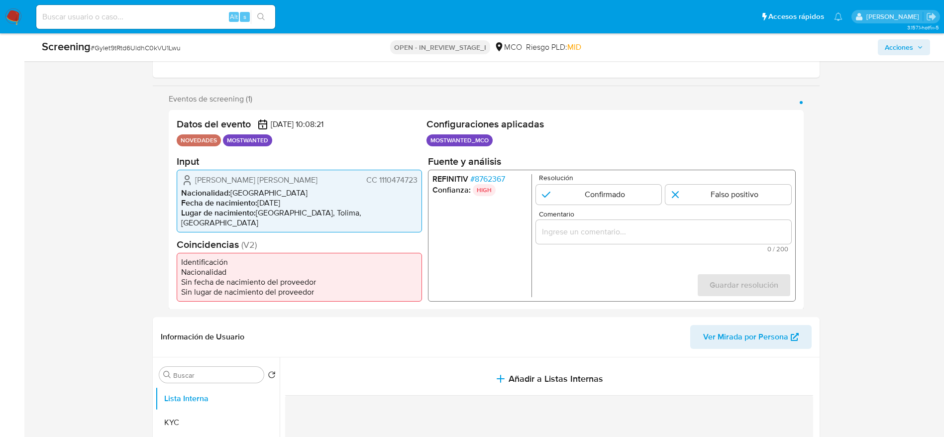
click at [495, 178] on span "# 8762367" at bounding box center [487, 179] width 35 height 10
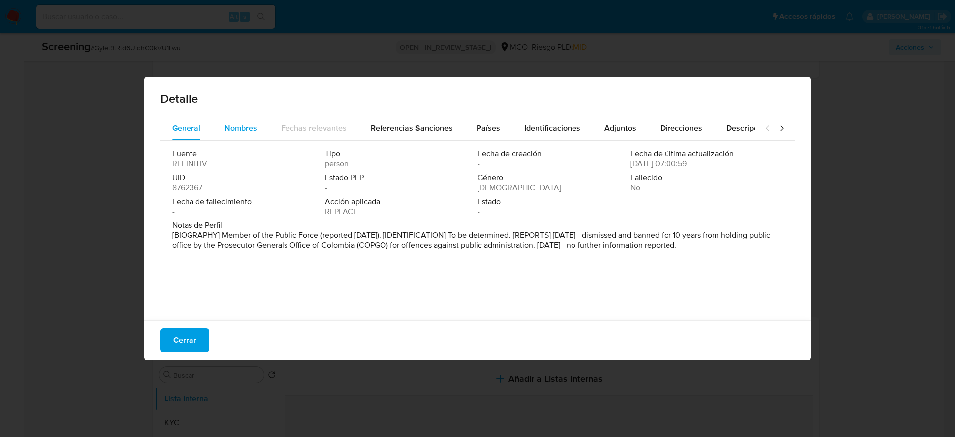
click at [238, 139] on div "Nombres" at bounding box center [240, 128] width 33 height 24
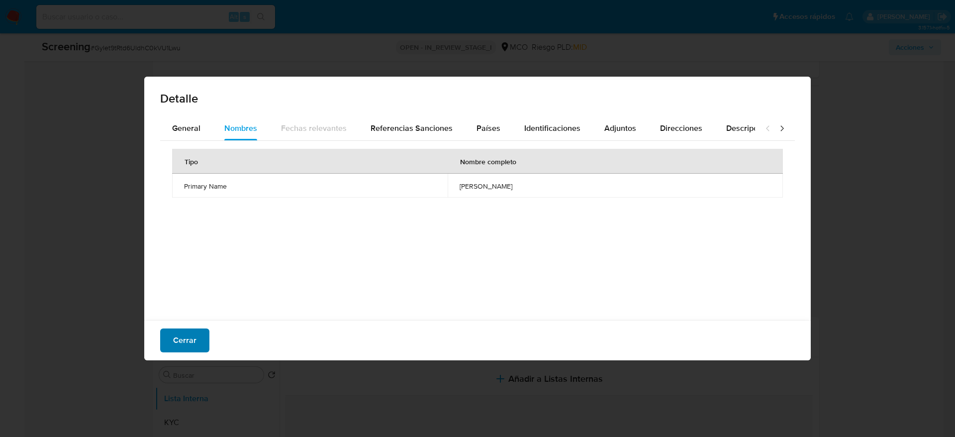
click at [171, 339] on button "Cerrar" at bounding box center [184, 340] width 49 height 24
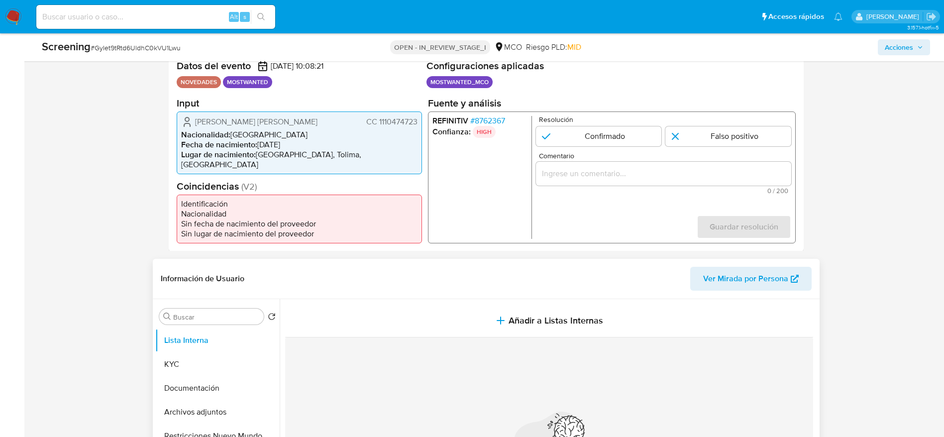
scroll to position [298, 0]
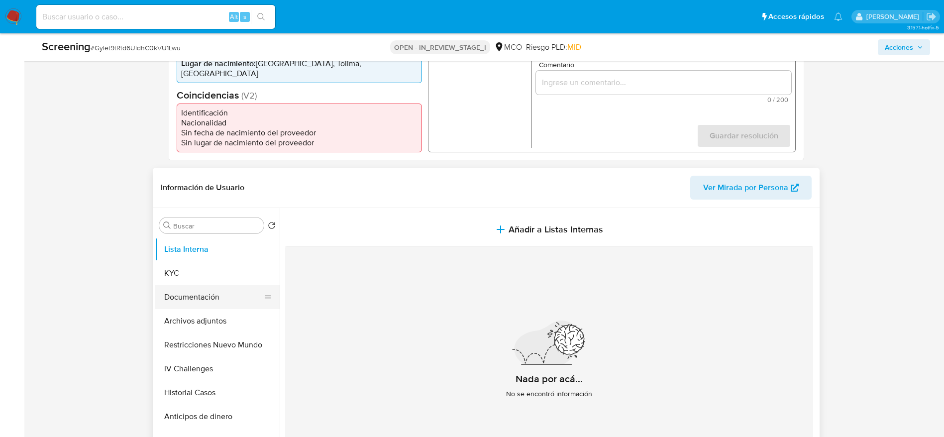
click at [213, 297] on button "Documentación" at bounding box center [213, 297] width 116 height 24
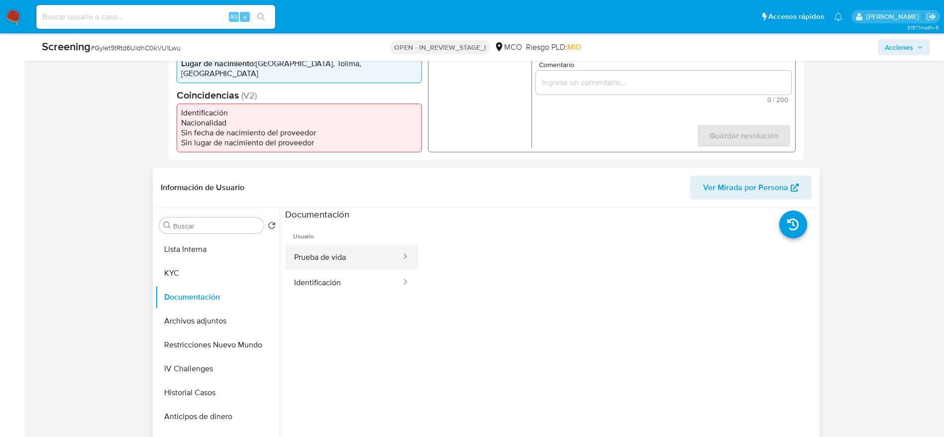
click at [346, 265] on button "Prueba de vida" at bounding box center [343, 256] width 117 height 25
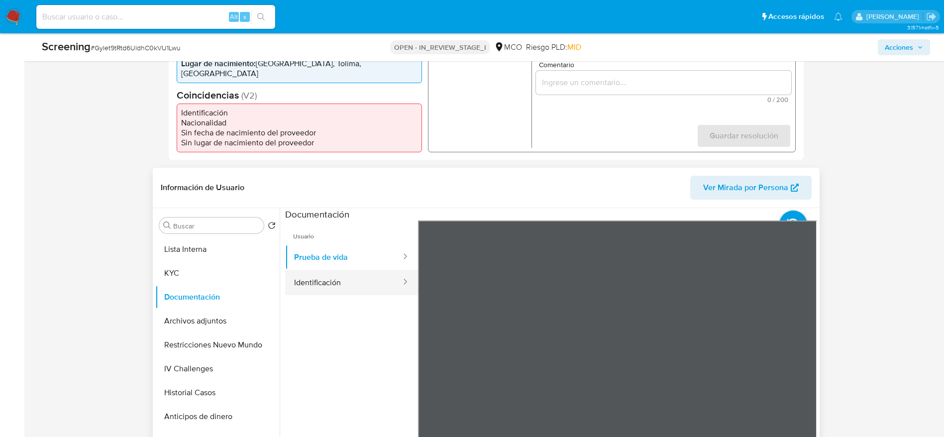
click at [345, 291] on button "Identificación" at bounding box center [343, 282] width 117 height 25
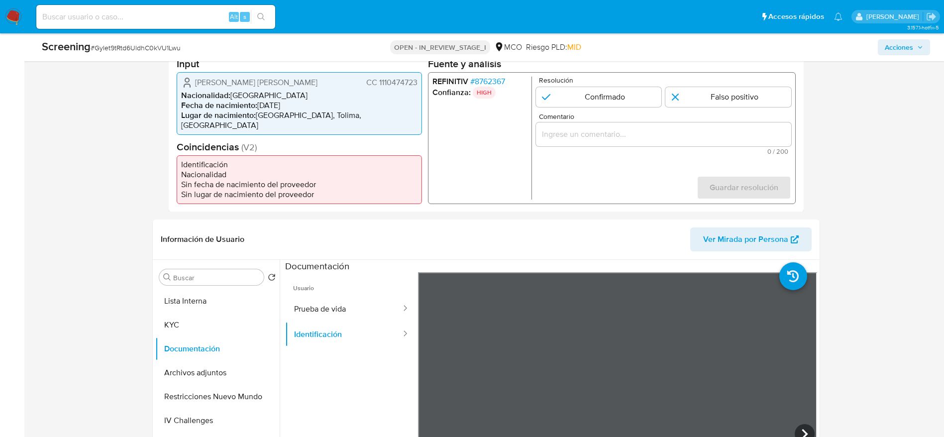
scroll to position [224, 0]
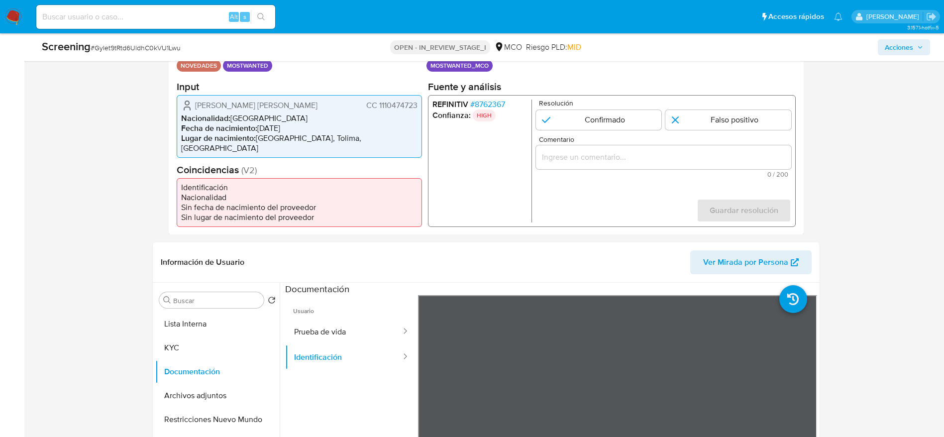
click at [256, 116] on li "Nacionalidad : Colombia" at bounding box center [299, 118] width 236 height 10
click at [245, 109] on span "Hernandez Salgado Mauricio" at bounding box center [256, 105] width 122 height 10
click at [400, 101] on div "Hernandez Salgado Mauricio CC 1110474723 Nacionalidad : Colombia Fecha de nacim…" at bounding box center [299, 126] width 245 height 63
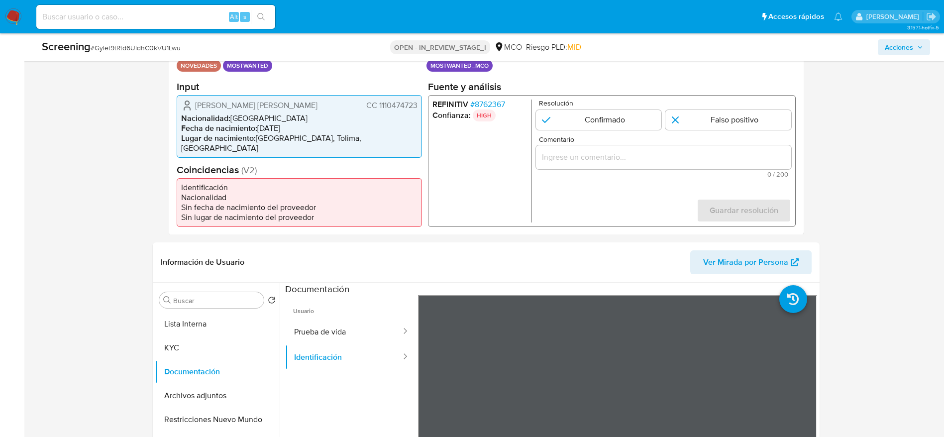
click at [400, 101] on div "Hernandez Salgado Mauricio CC 1110474723 Nacionalidad : Colombia Fecha de nacim…" at bounding box center [299, 126] width 245 height 63
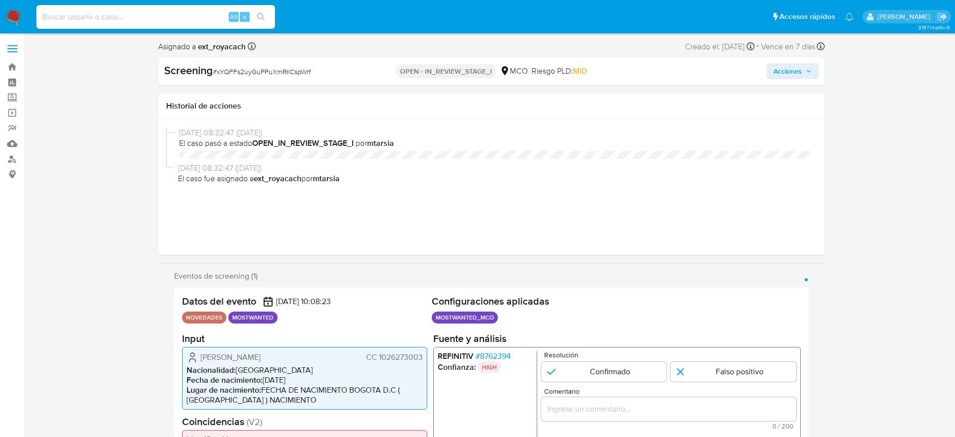
select select "10"
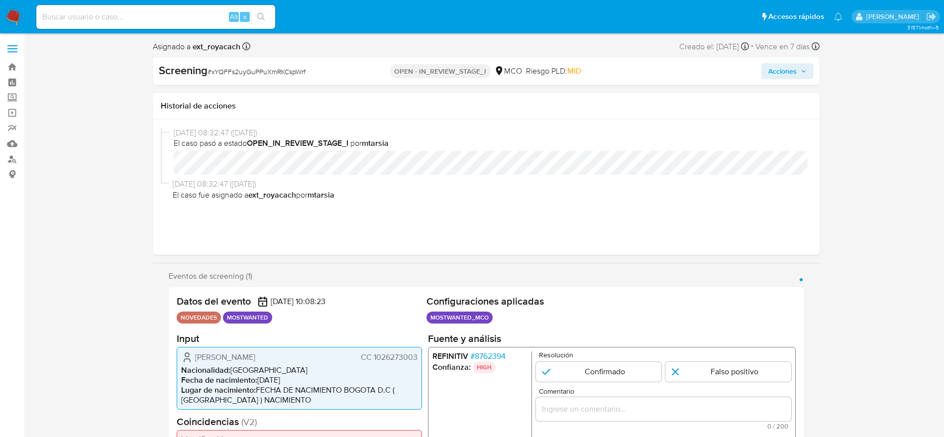
click at [391, 356] on span "CC 1026273003" at bounding box center [388, 357] width 57 height 10
click at [255, 356] on span "Cesar Alberto Dueñas Aguasaco" at bounding box center [225, 357] width 60 height 10
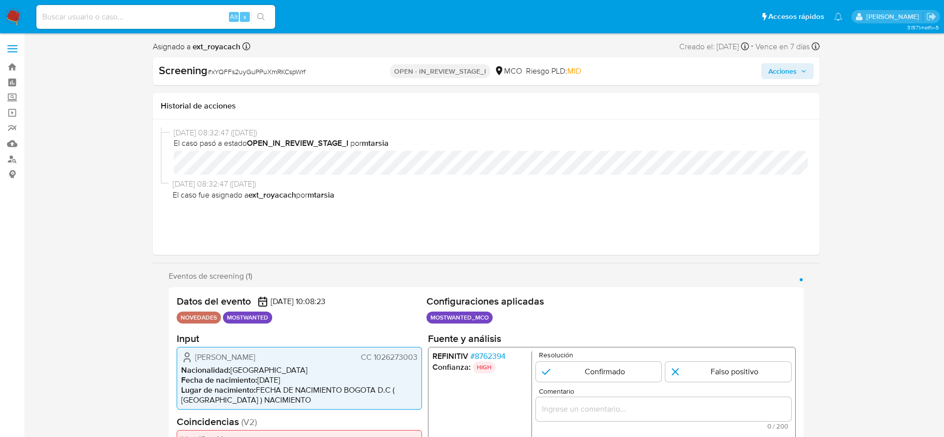
click at [392, 348] on div "Cesar Alberto Dueñas Aguasaco CC 1026273003 Nacionalidad : Colombia Fecha de na…" at bounding box center [299, 377] width 245 height 63
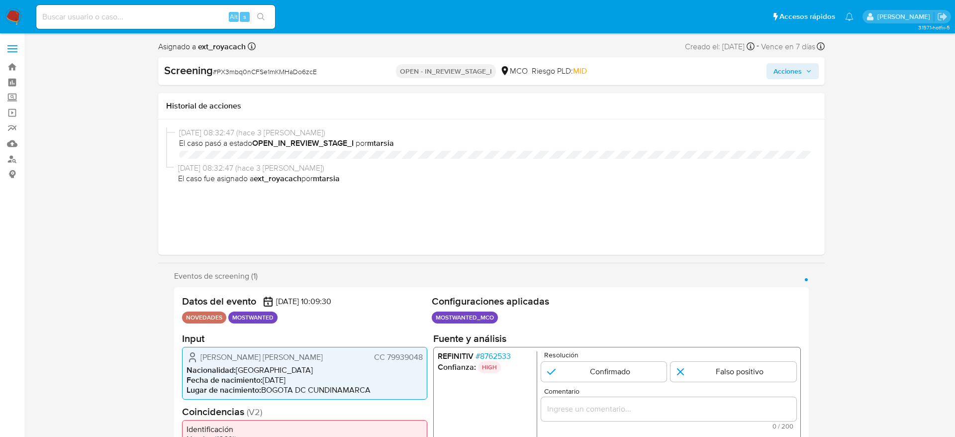
select select "10"
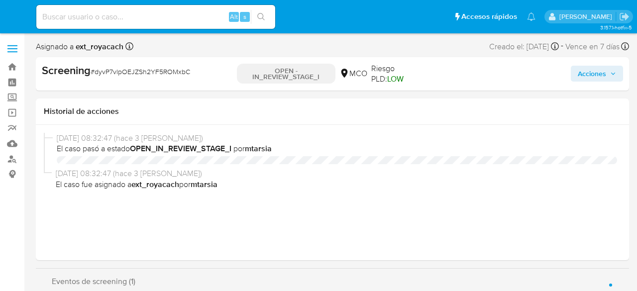
select select "10"
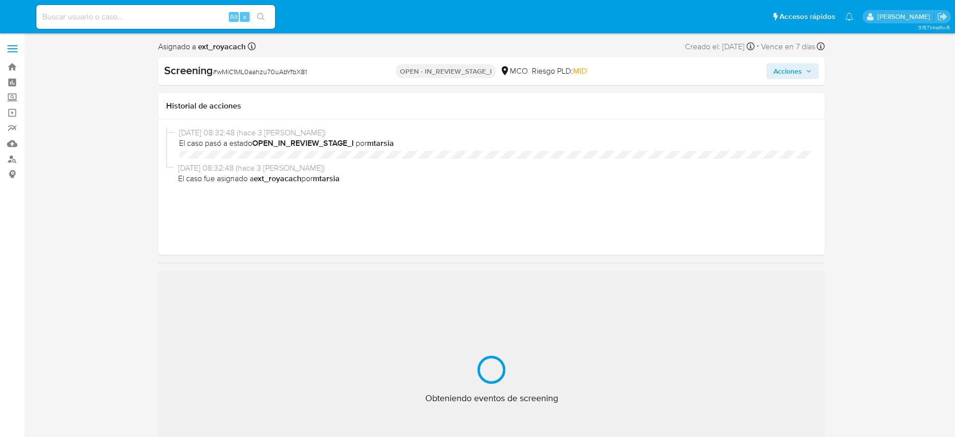
select select "10"
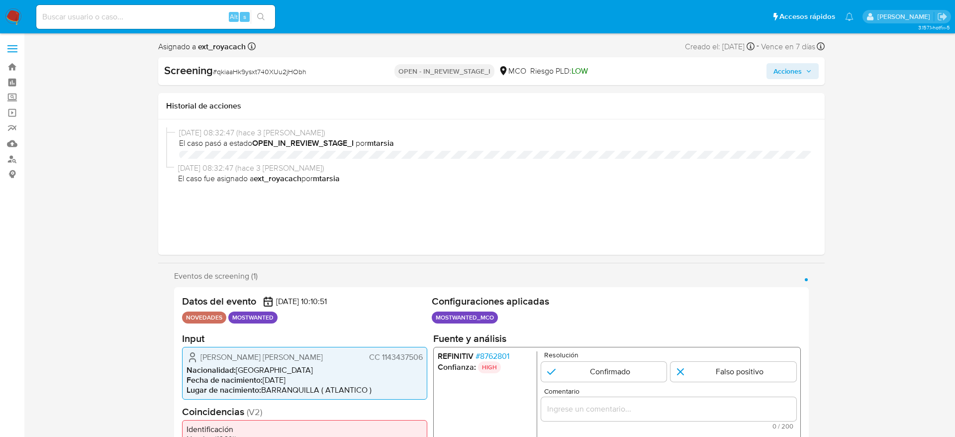
select select "10"
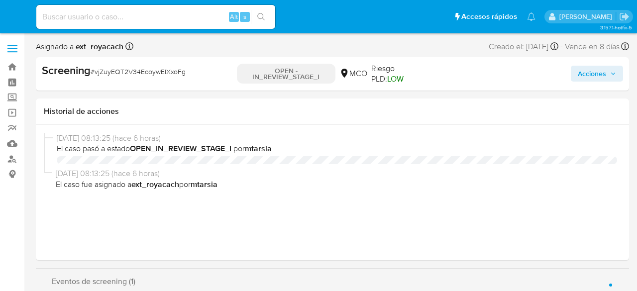
select select "10"
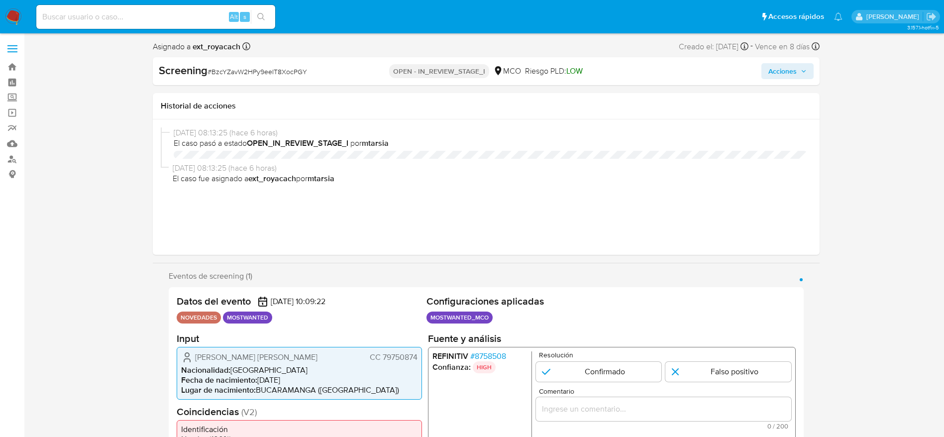
select select "10"
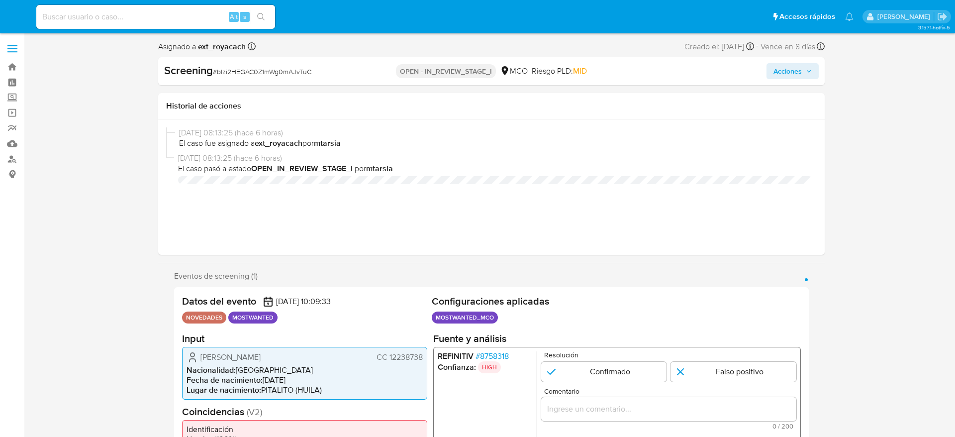
select select "10"
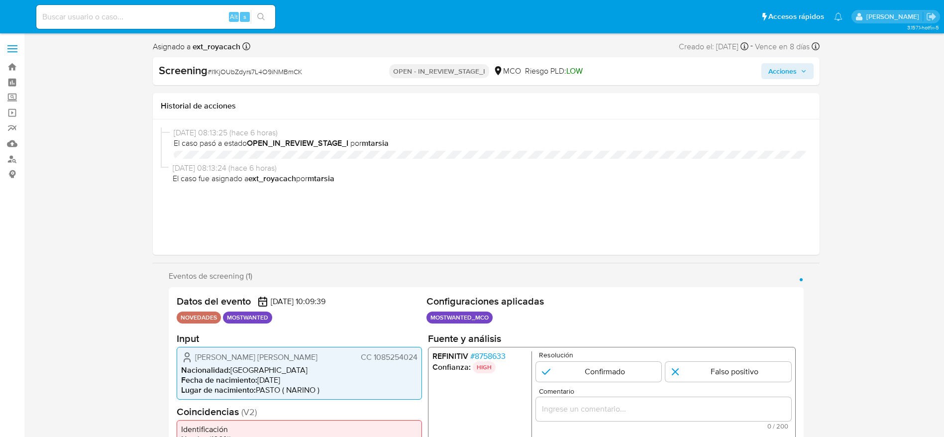
select select "10"
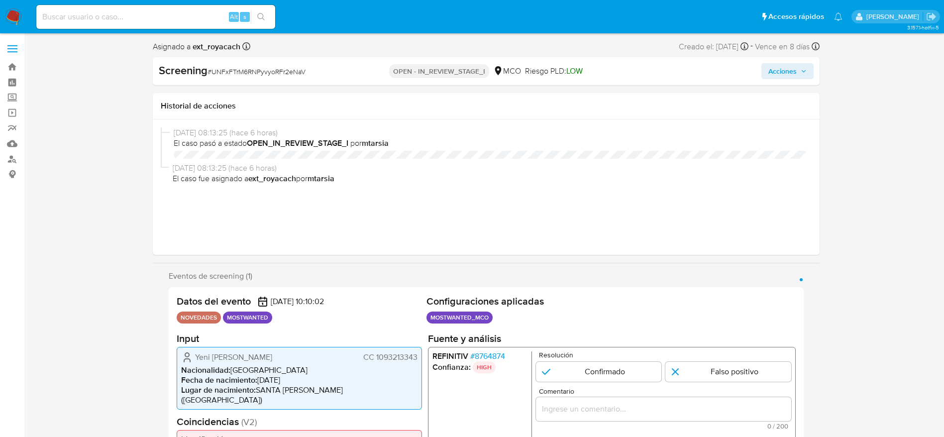
select select "10"
